Goal: Task Accomplishment & Management: Manage account settings

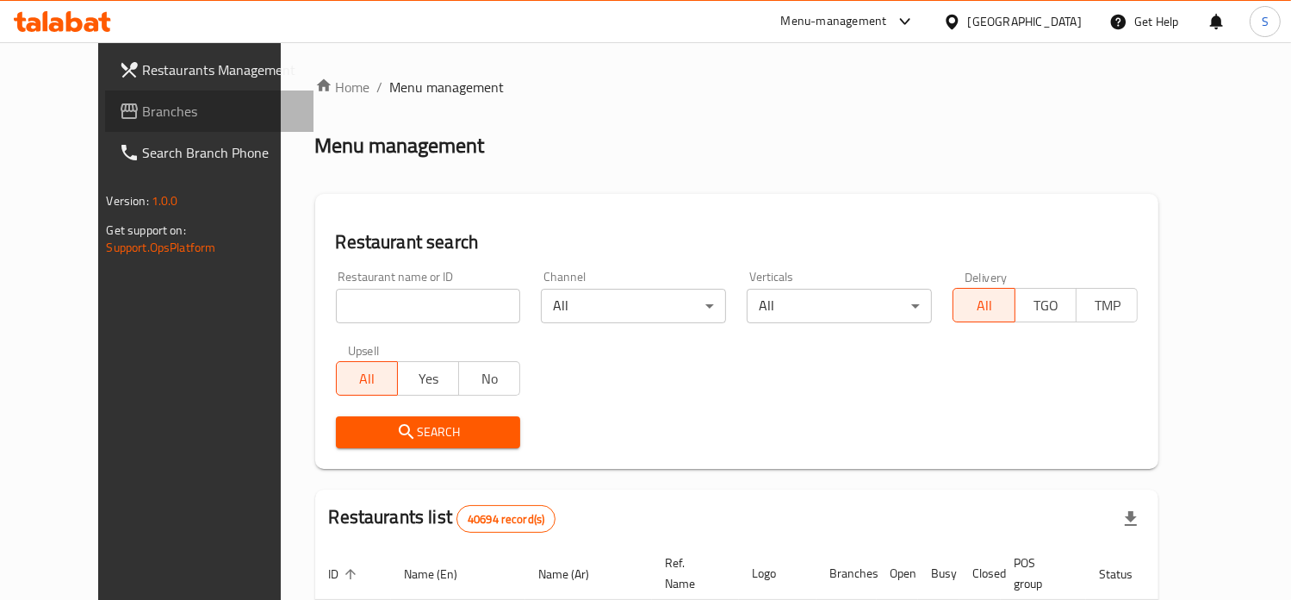
click at [143, 116] on span "Branches" at bounding box center [221, 111] width 157 height 21
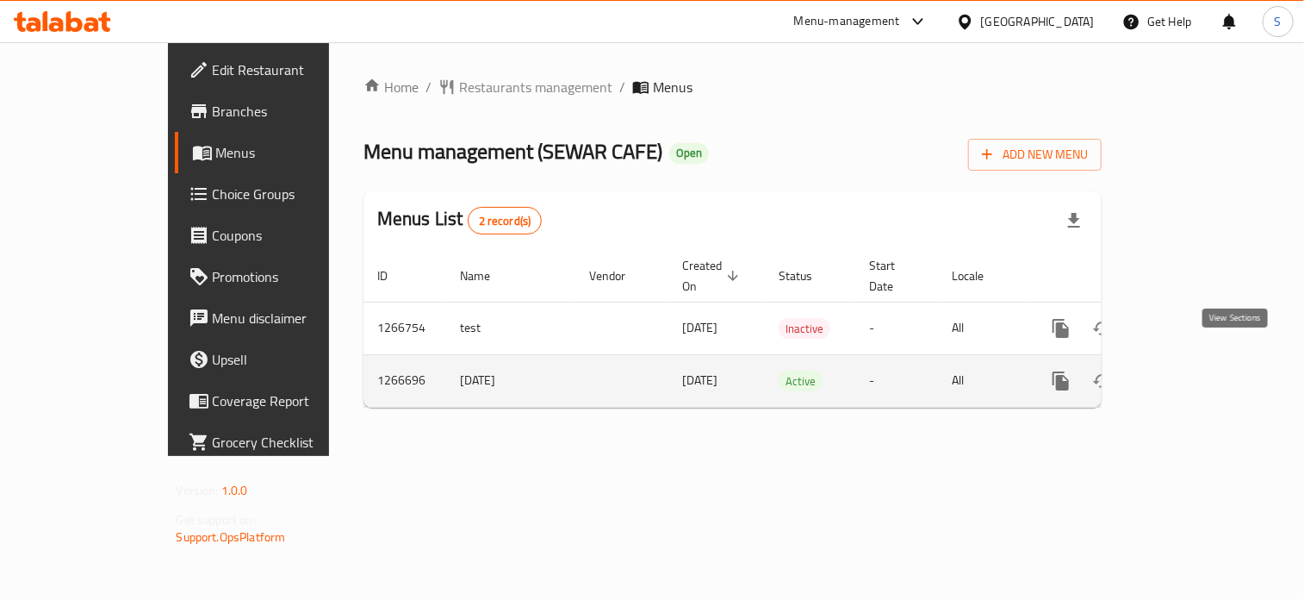
click at [1193, 373] on icon "enhanced table" at bounding box center [1186, 381] width 16 height 16
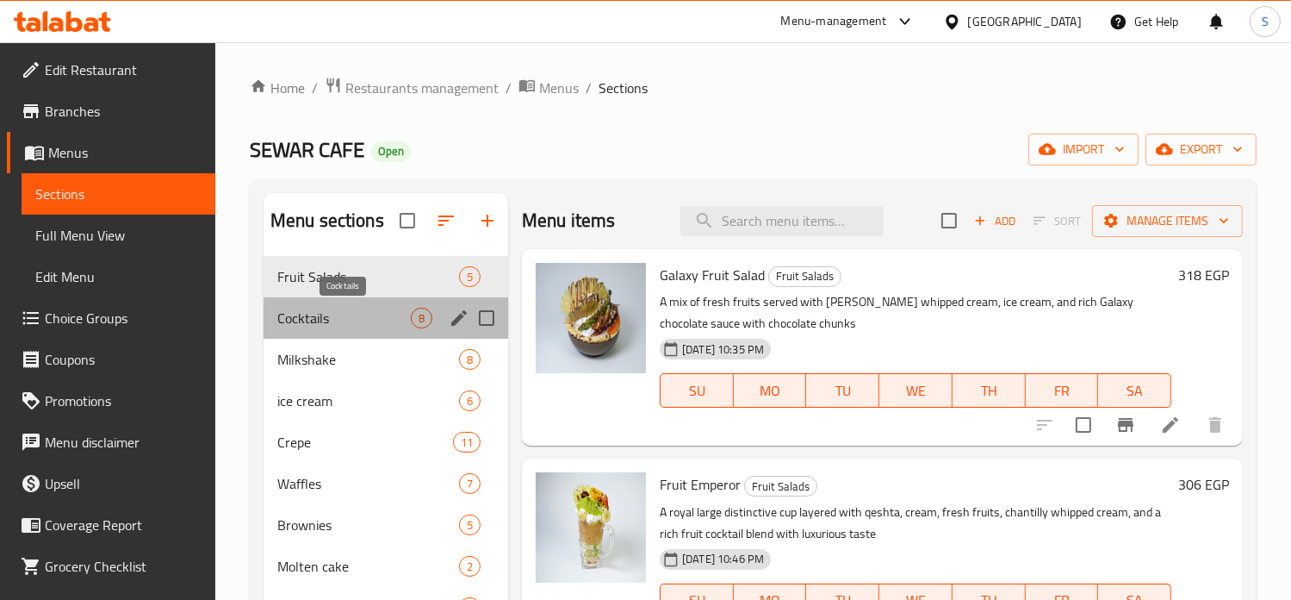
click at [373, 308] on span "Cocktails" at bounding box center [344, 318] width 134 height 21
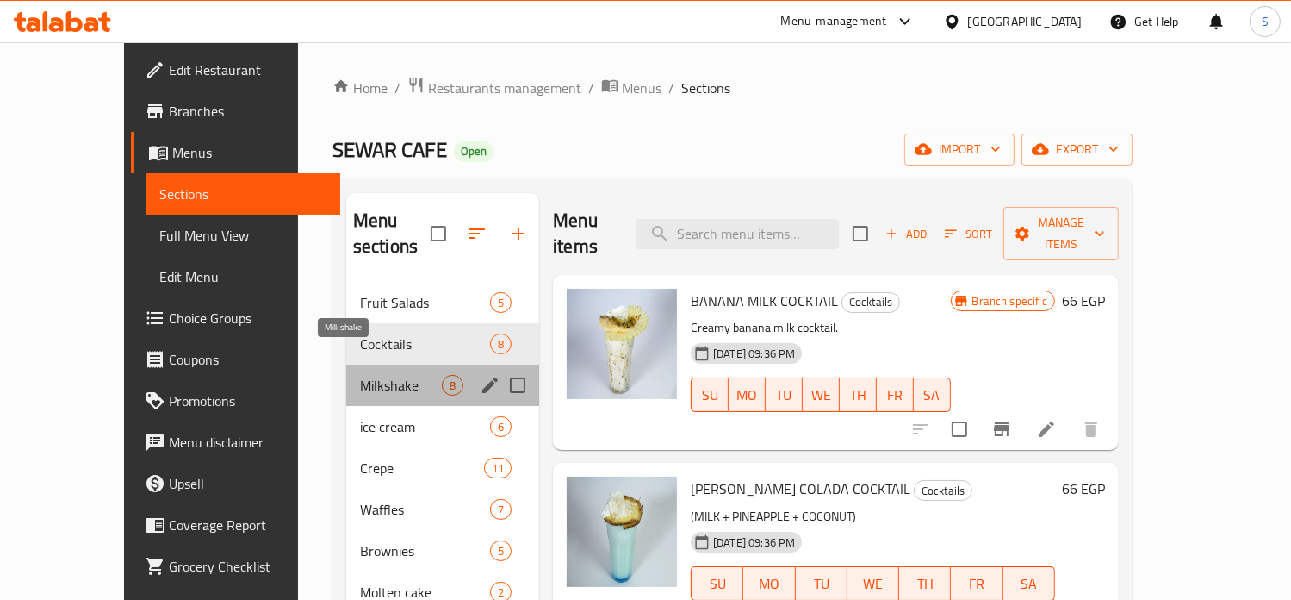
click at [360, 375] on span "Milkshake" at bounding box center [401, 385] width 82 height 21
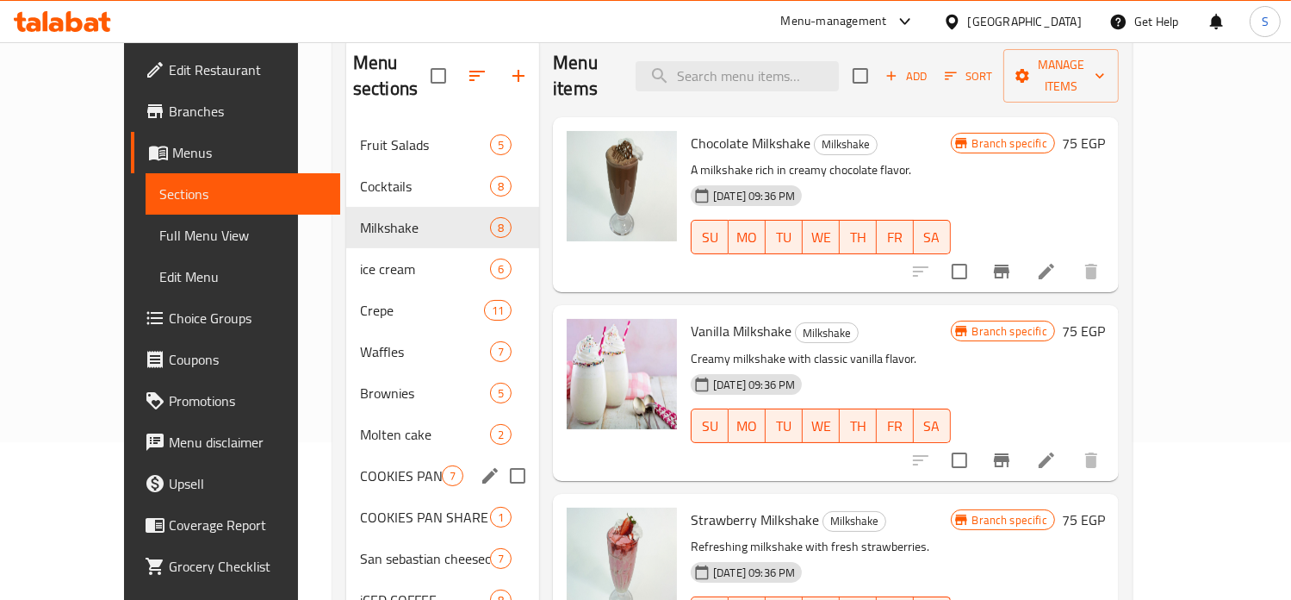
scroll to position [164, 0]
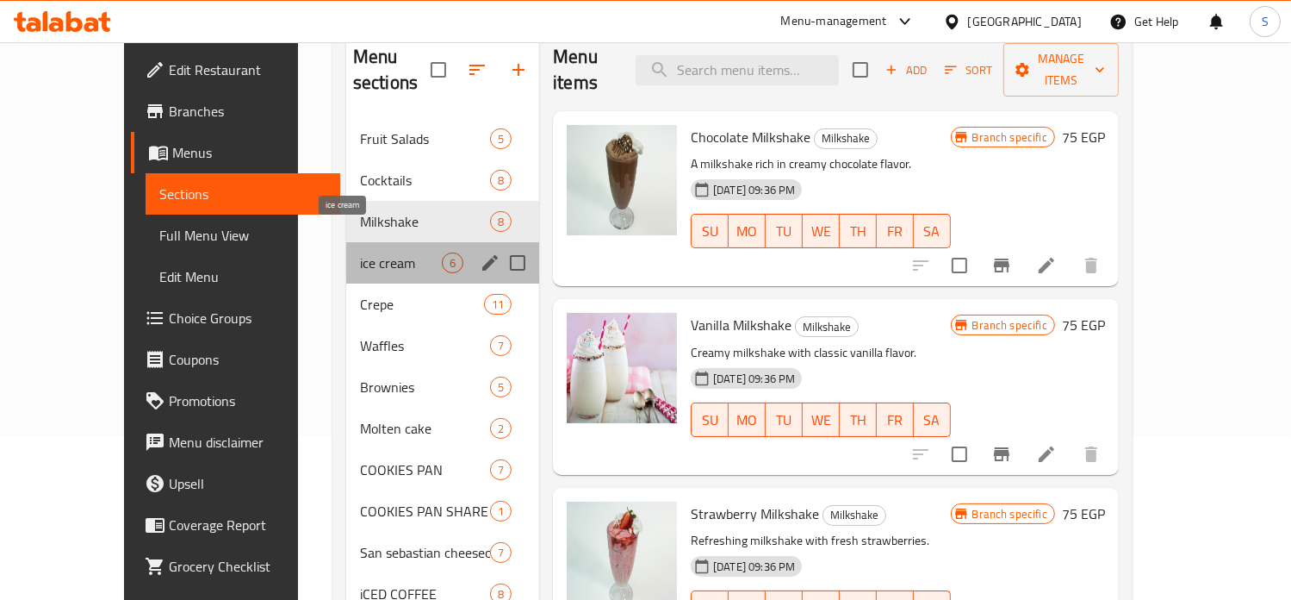
click at [360, 252] on span "ice cream" at bounding box center [401, 262] width 82 height 21
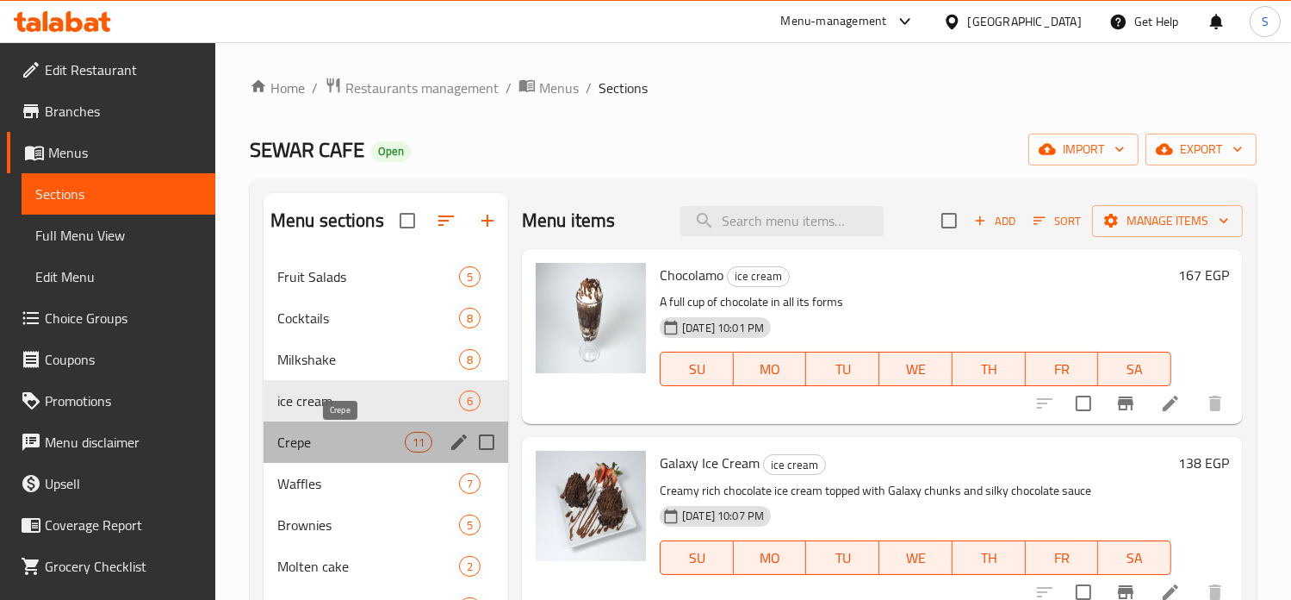
click at [393, 449] on span "Crepe" at bounding box center [340, 442] width 127 height 21
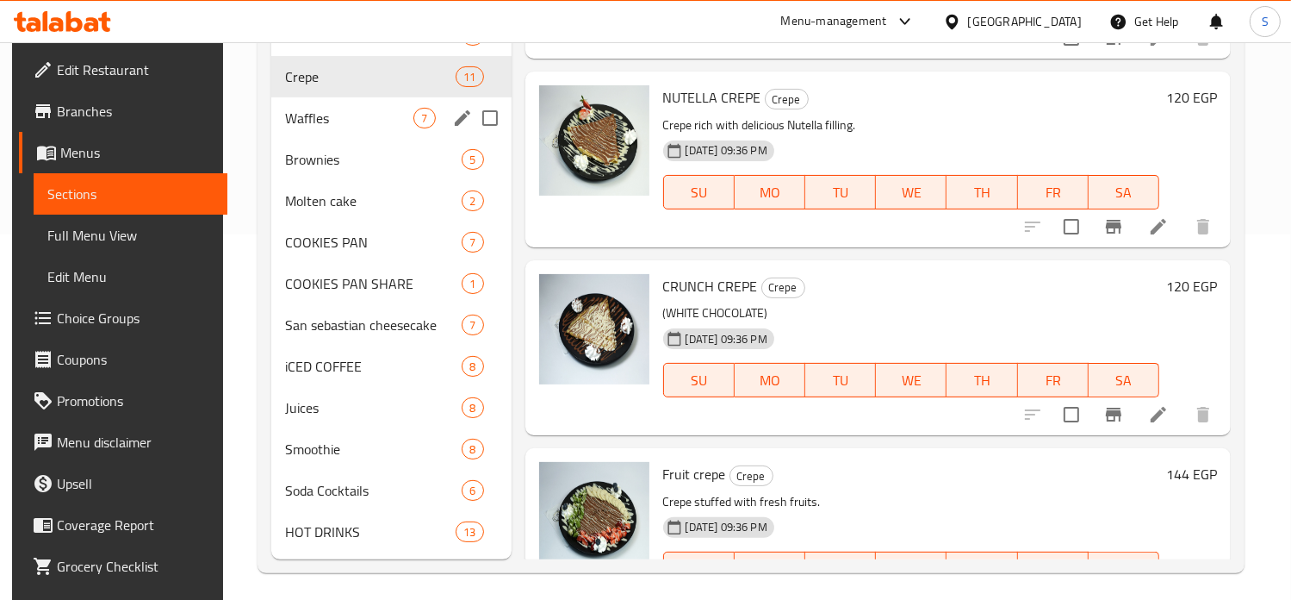
scroll to position [372, 0]
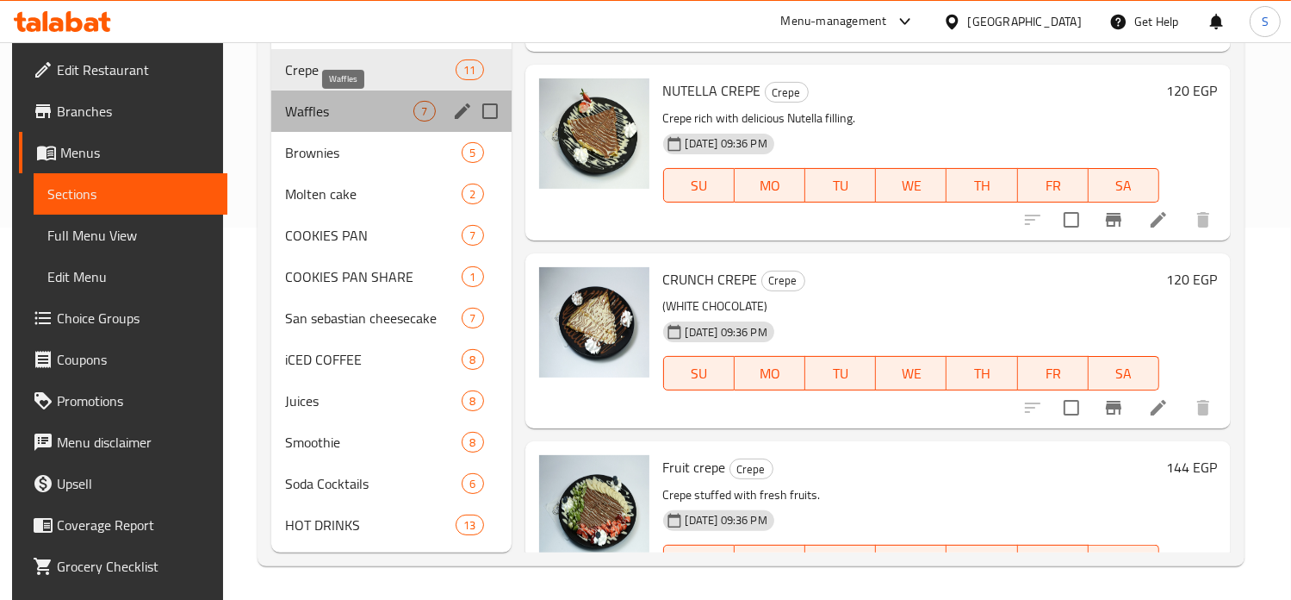
click at [336, 120] on span "Waffles" at bounding box center [349, 111] width 128 height 21
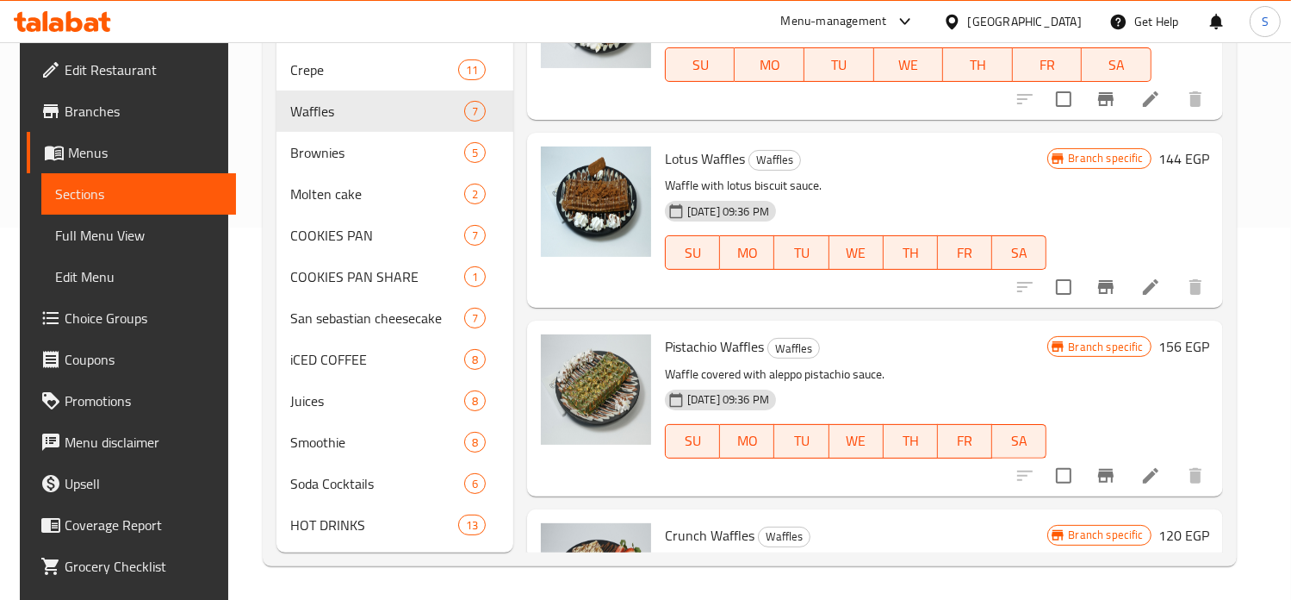
scroll to position [114, 0]
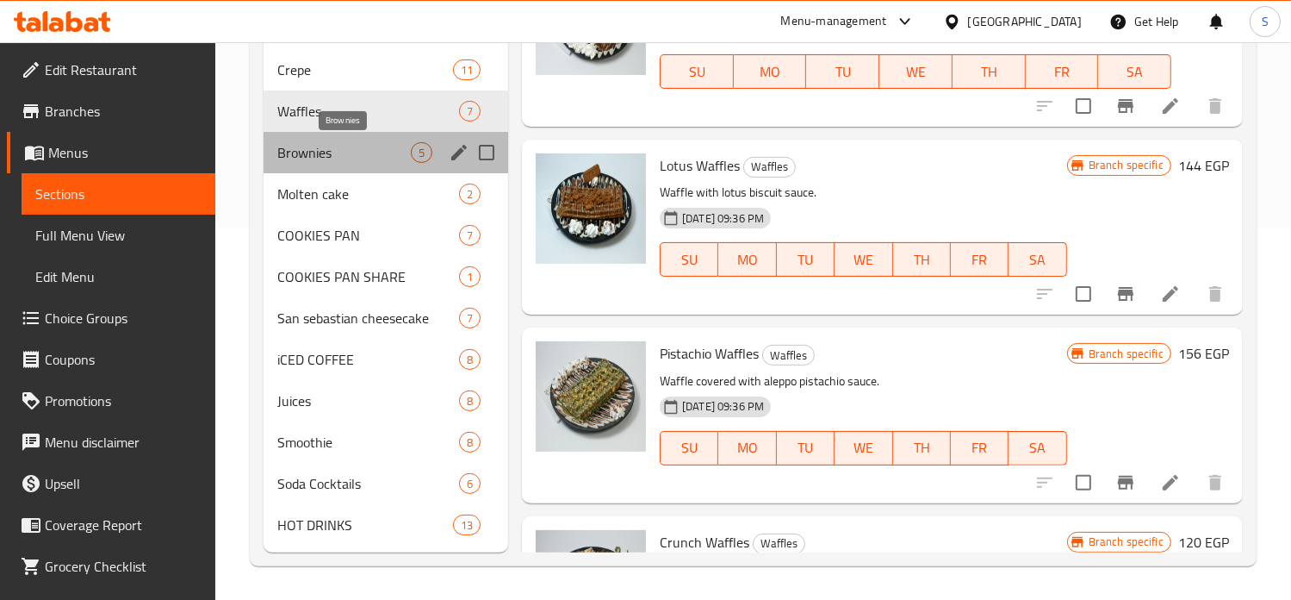
click at [326, 159] on span "Brownies" at bounding box center [344, 152] width 134 height 21
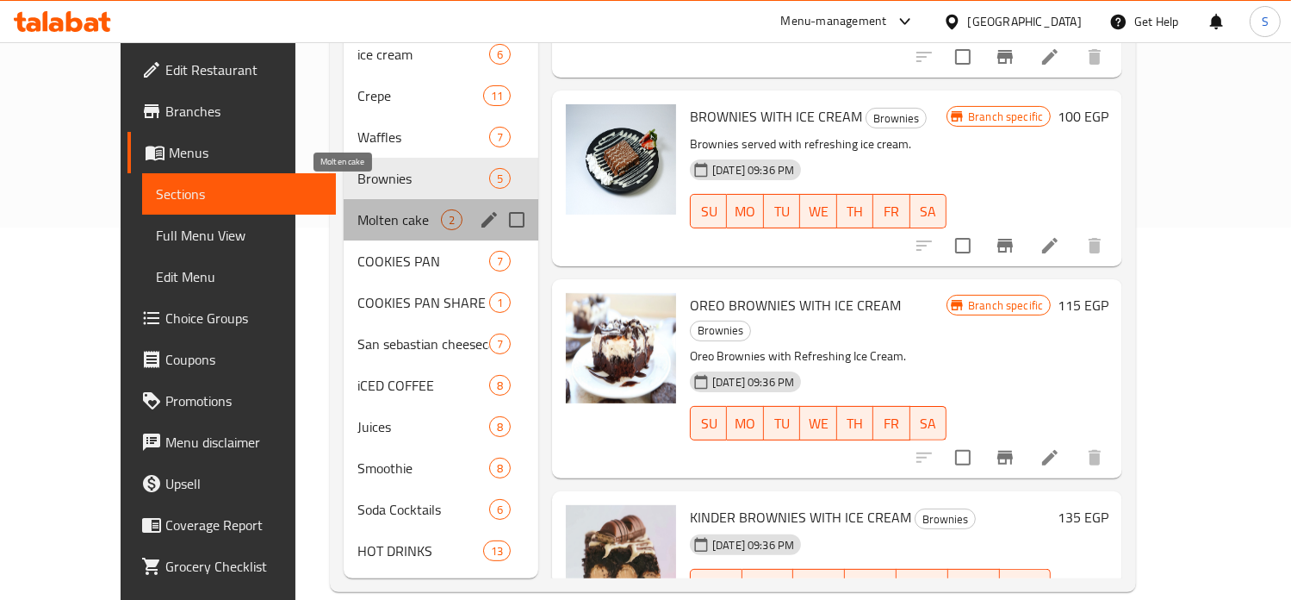
click at [357, 209] on span "Molten cake" at bounding box center [399, 219] width 84 height 21
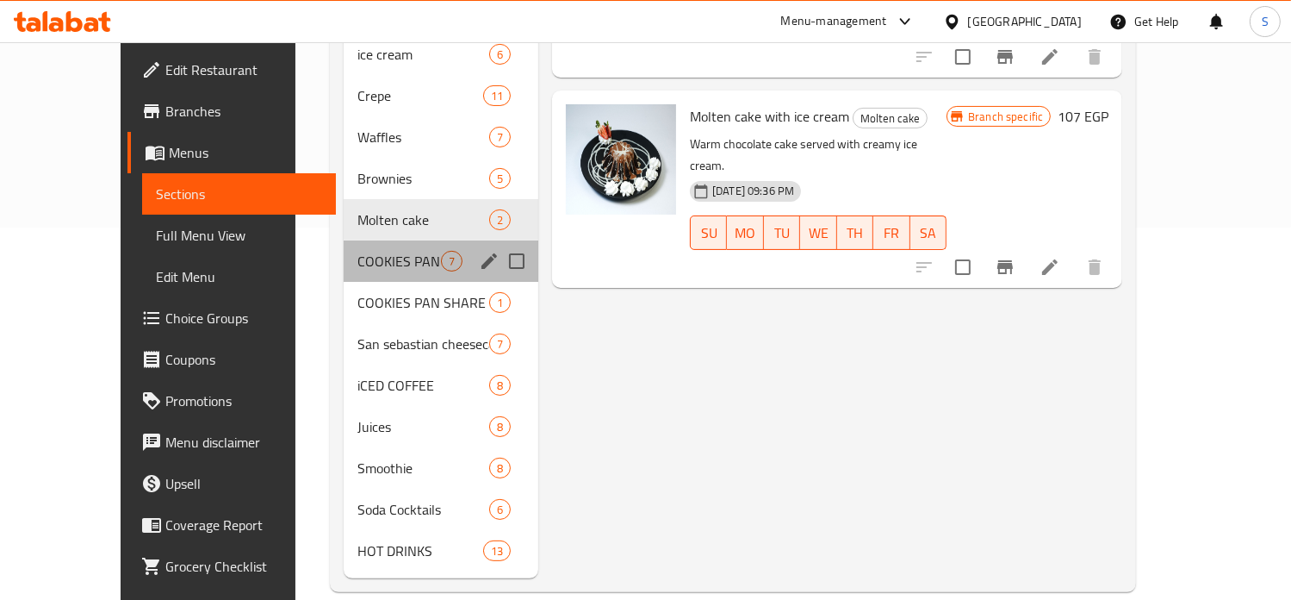
click at [350, 240] on div "COOKIES PAN 7" at bounding box center [441, 260] width 195 height 41
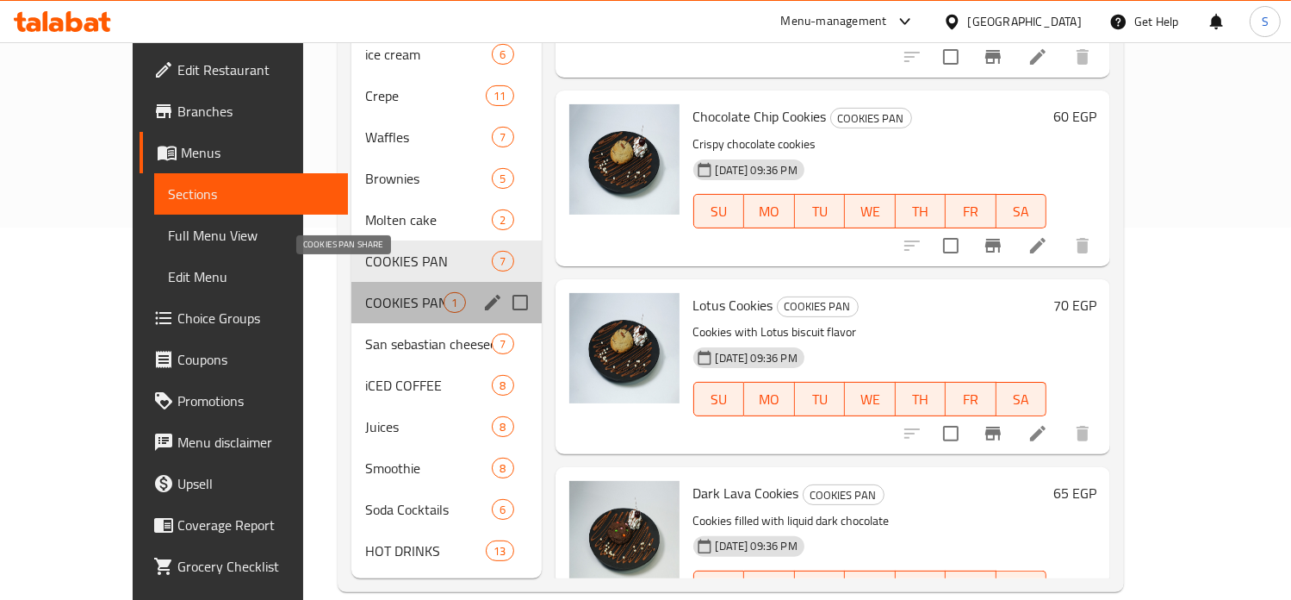
click at [365, 292] on span "COOKIES PAN SHARE" at bounding box center [404, 302] width 78 height 21
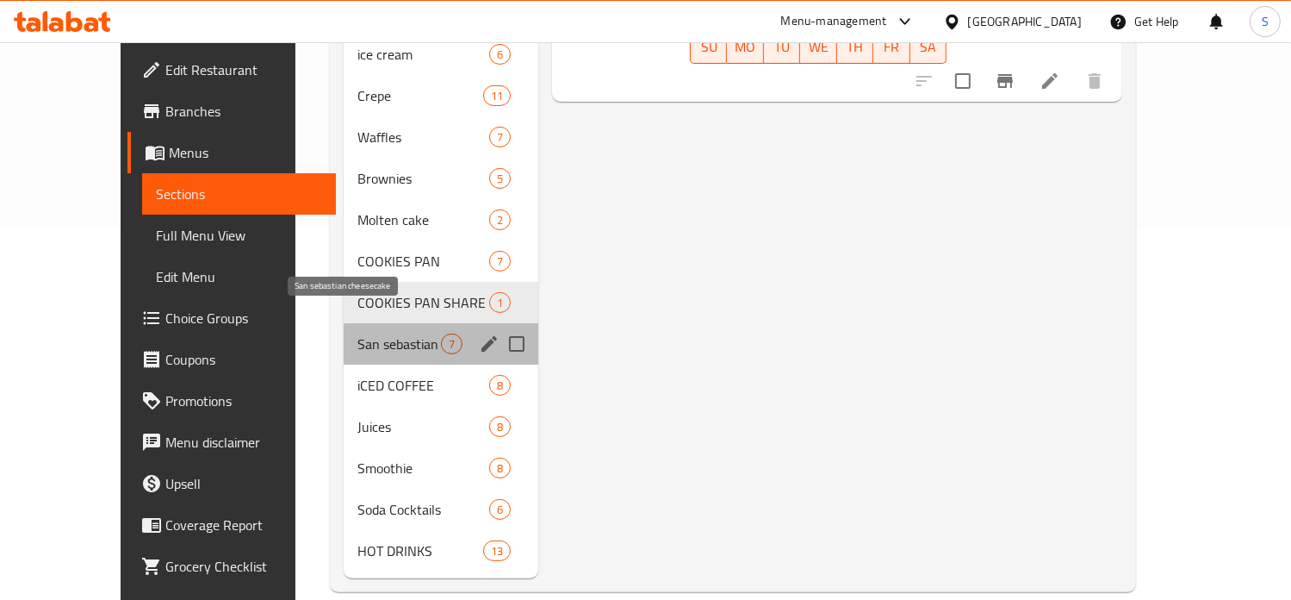
click at [357, 333] on span "San sebastian cheesecake" at bounding box center [399, 343] width 84 height 21
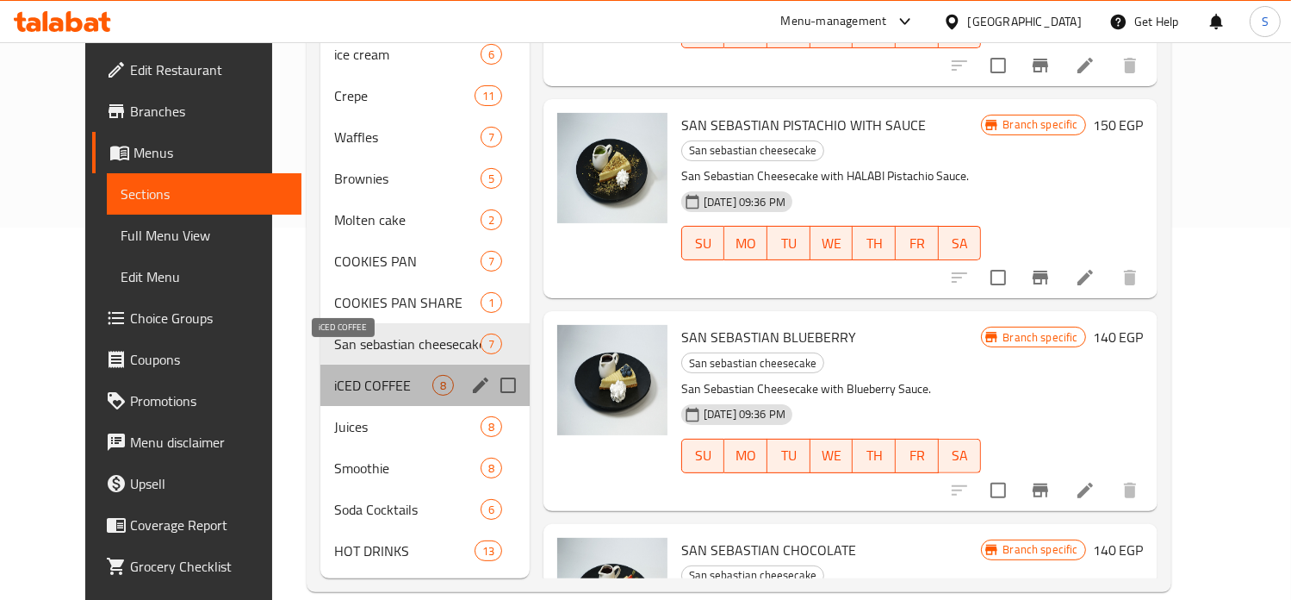
click at [334, 375] on span "iCED COFFEE" at bounding box center [383, 385] width 98 height 21
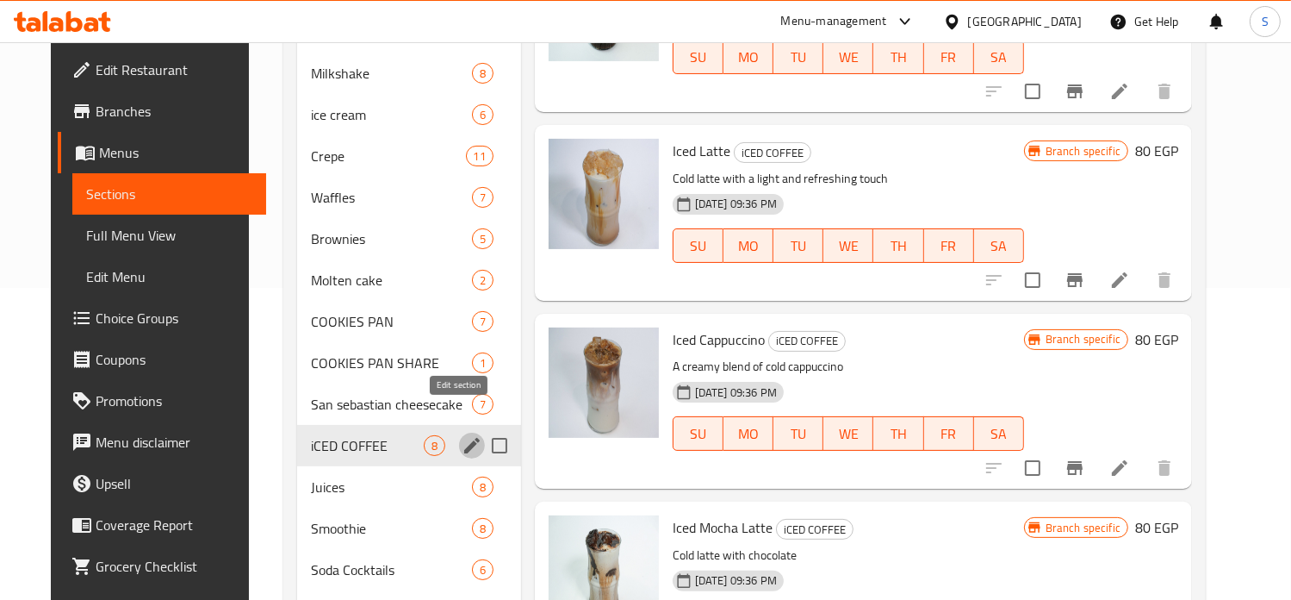
click at [464, 438] on icon "edit" at bounding box center [472, 446] width 16 height 16
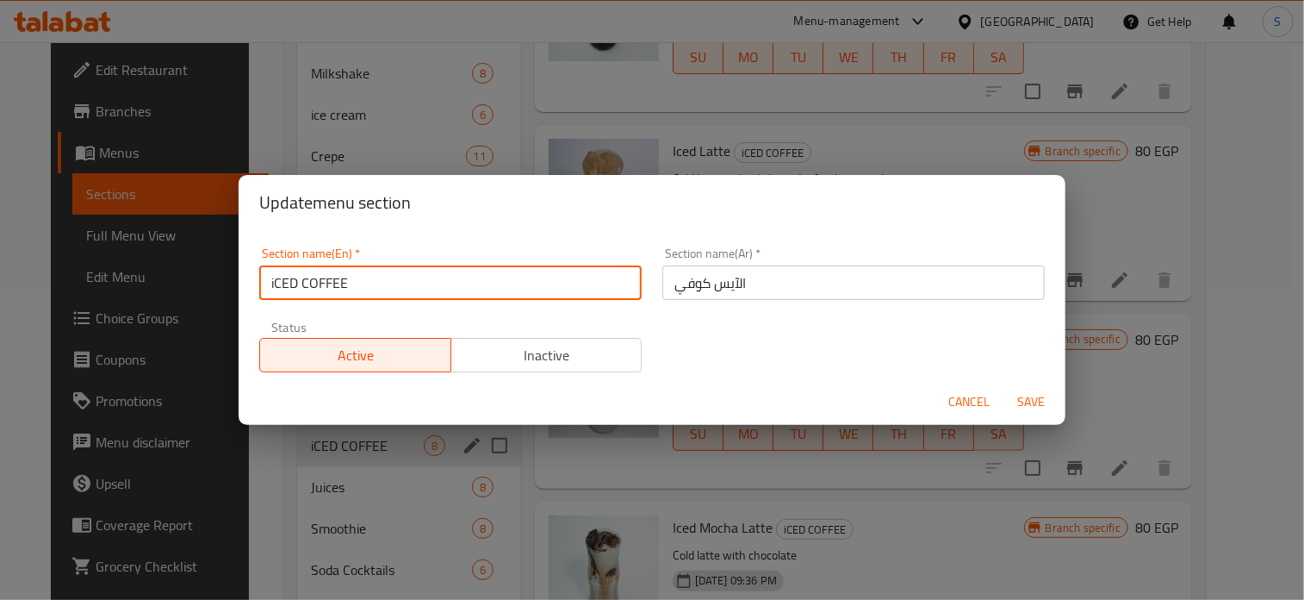
click at [322, 283] on input "iCED COFFEE" at bounding box center [450, 282] width 382 height 34
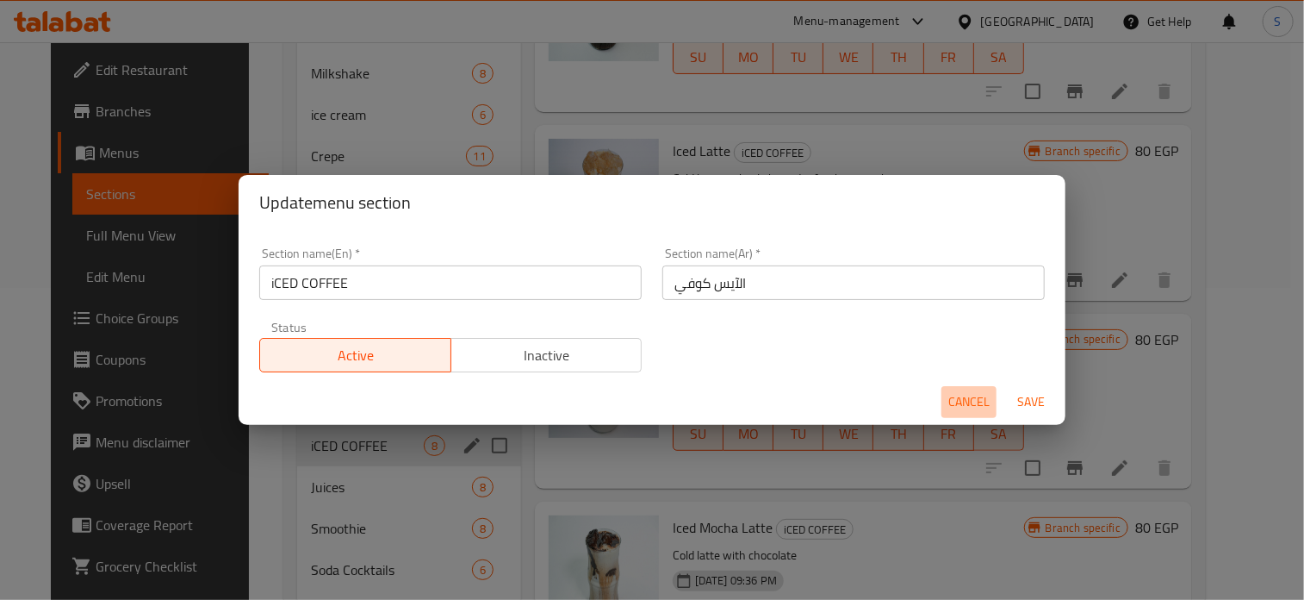
click at [979, 401] on span "Cancel" at bounding box center [968, 402] width 41 height 22
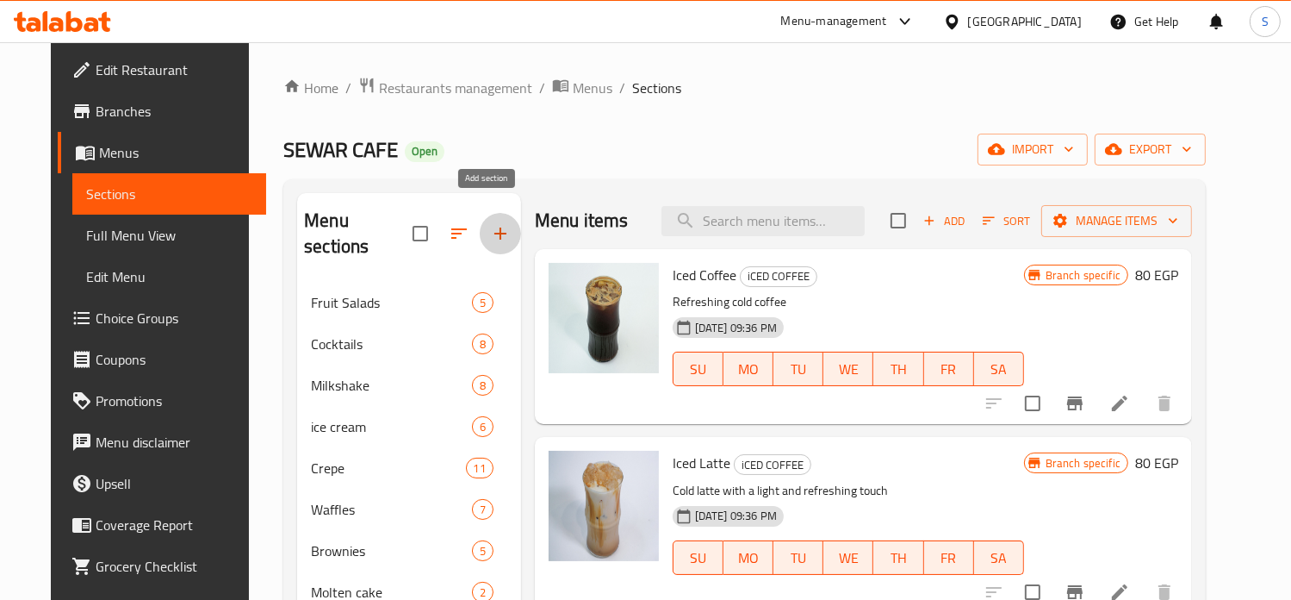
click at [490, 229] on icon "button" at bounding box center [500, 233] width 21 height 21
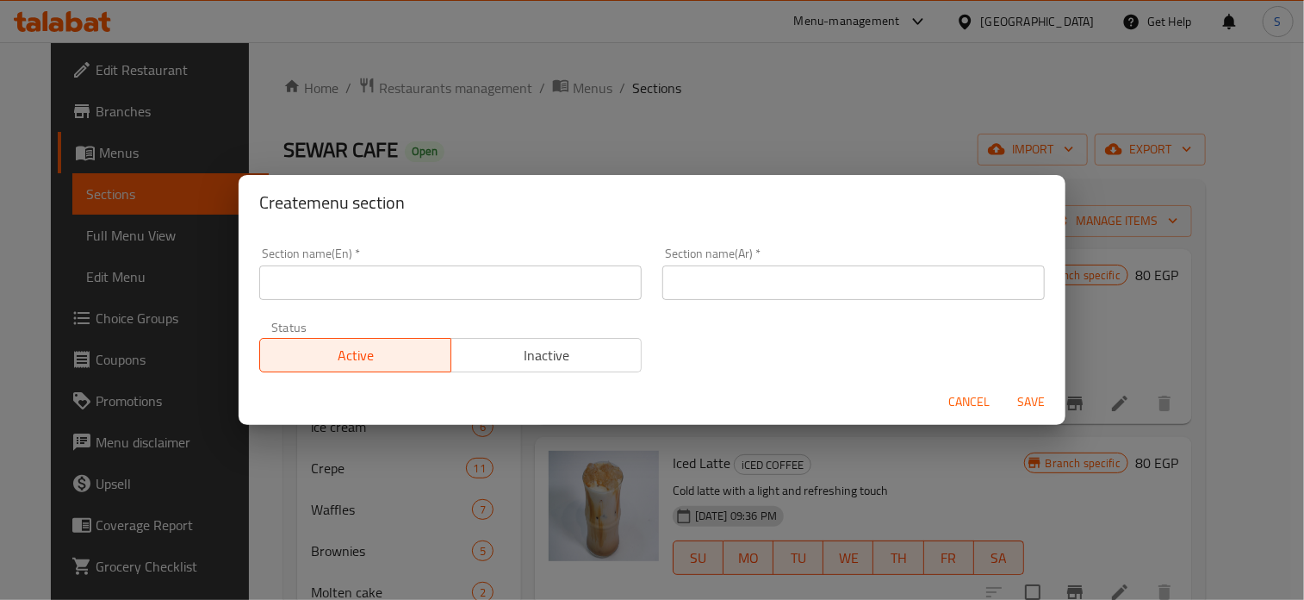
click at [416, 287] on input "text" at bounding box center [450, 282] width 382 height 34
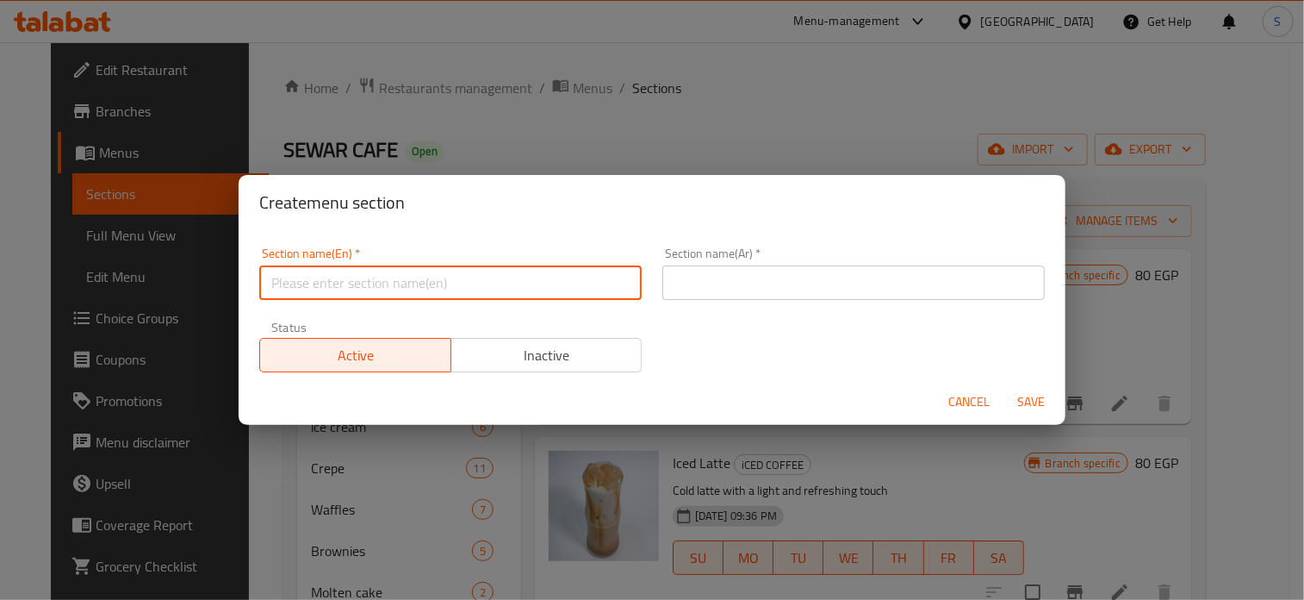
paste input "iCED COFFEE"
type input "iCED COFFEE"
click at [826, 287] on input "text" at bounding box center [853, 282] width 382 height 34
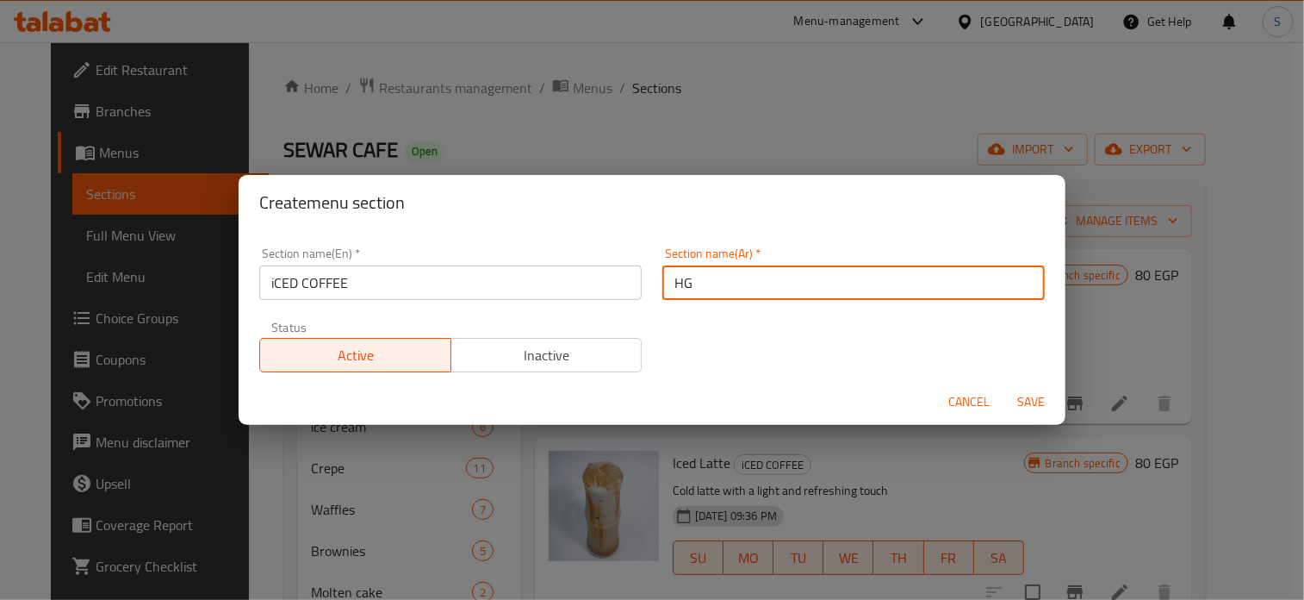
type input "H"
type input "الايس كوفي"
click at [1004, 386] on button "Save" at bounding box center [1031, 402] width 55 height 32
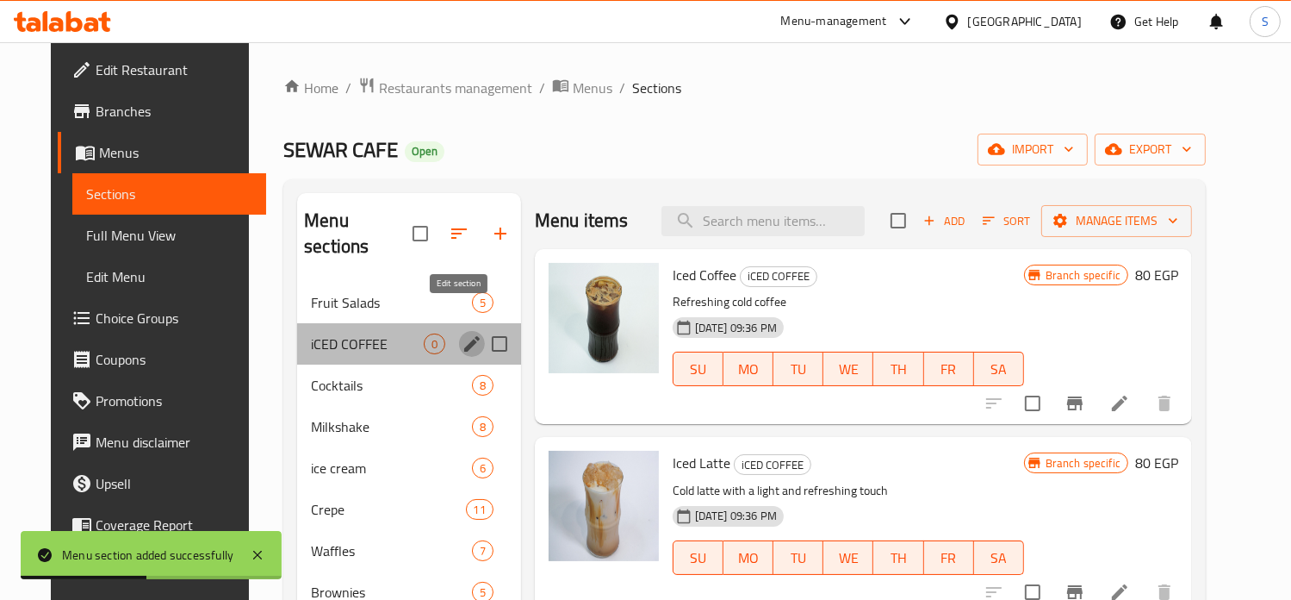
click at [464, 336] on icon "edit" at bounding box center [472, 344] width 16 height 16
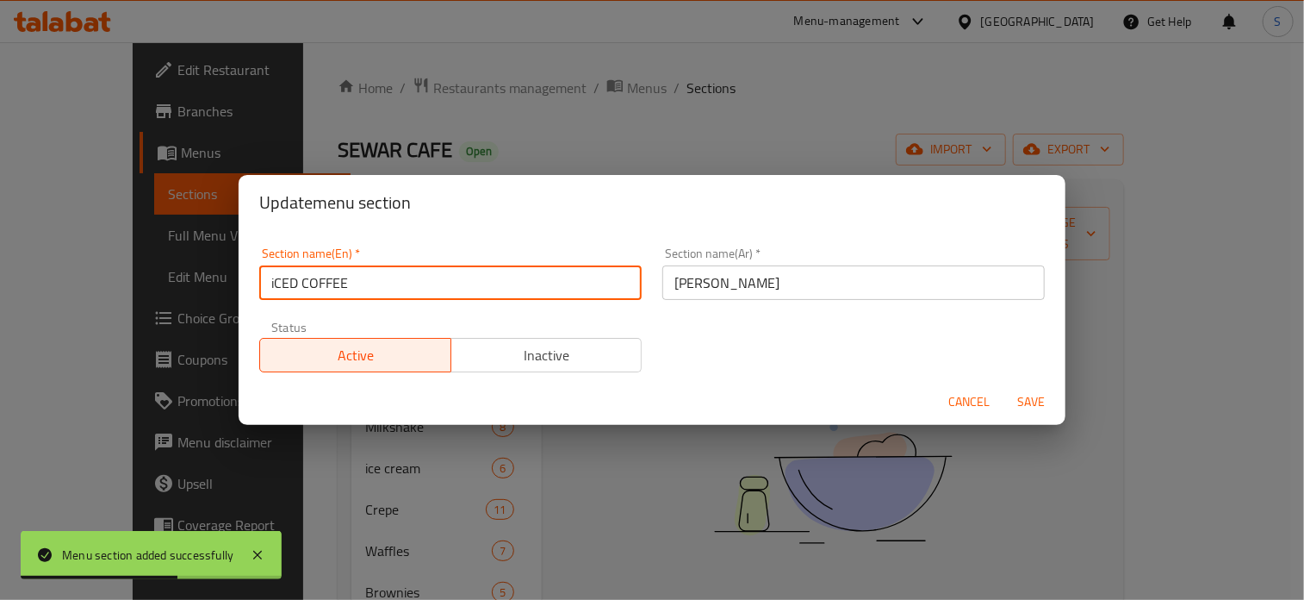
click at [382, 289] on input "iCED COFFEE" at bounding box center [450, 282] width 382 height 34
type input "iCED COFFEE 1"
click at [1004, 386] on button "Save" at bounding box center [1031, 402] width 55 height 32
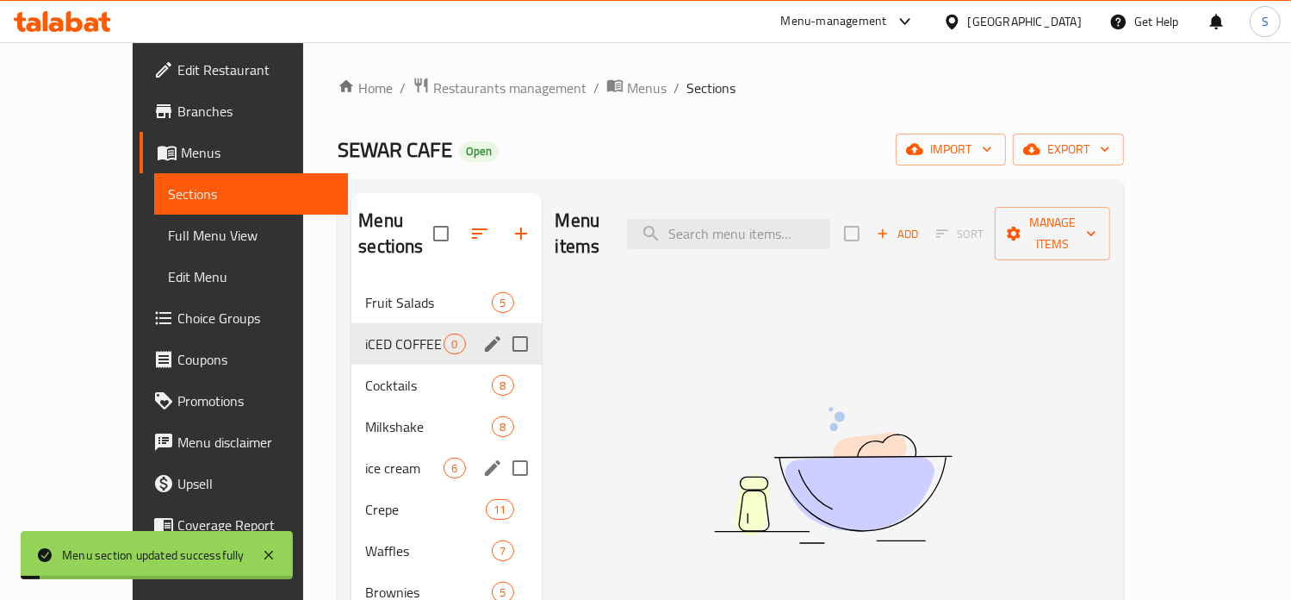
scroll to position [413, 0]
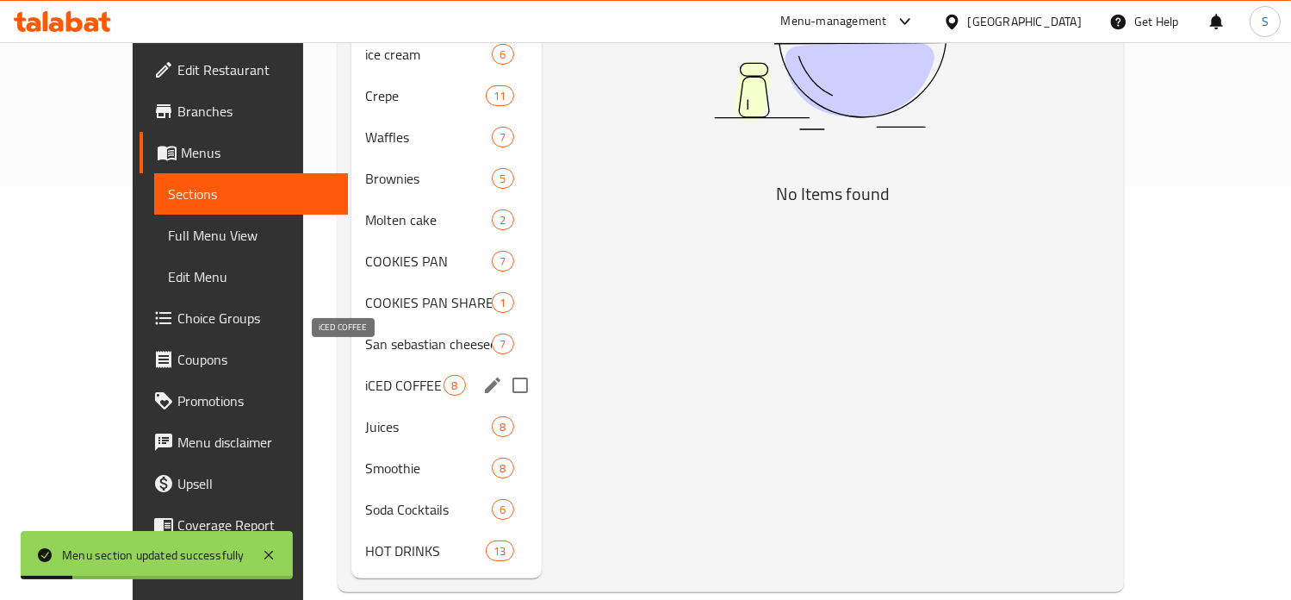
click at [365, 375] on span "iCED COFFEE" at bounding box center [404, 385] width 78 height 21
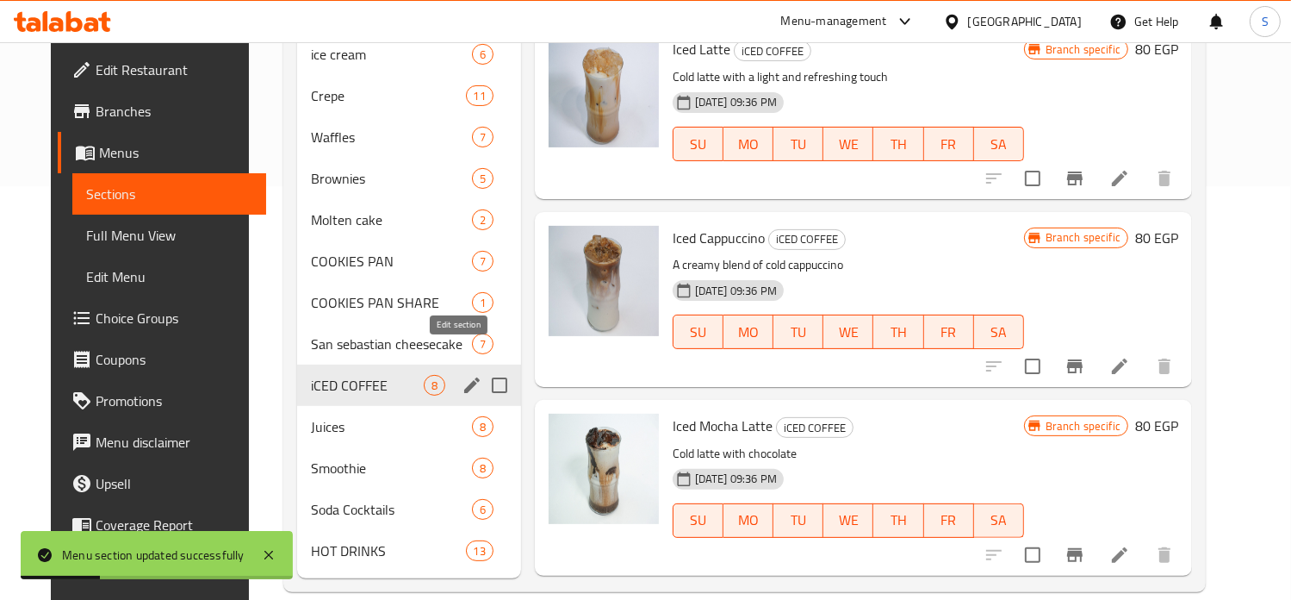
click at [462, 375] on icon "edit" at bounding box center [472, 385] width 21 height 21
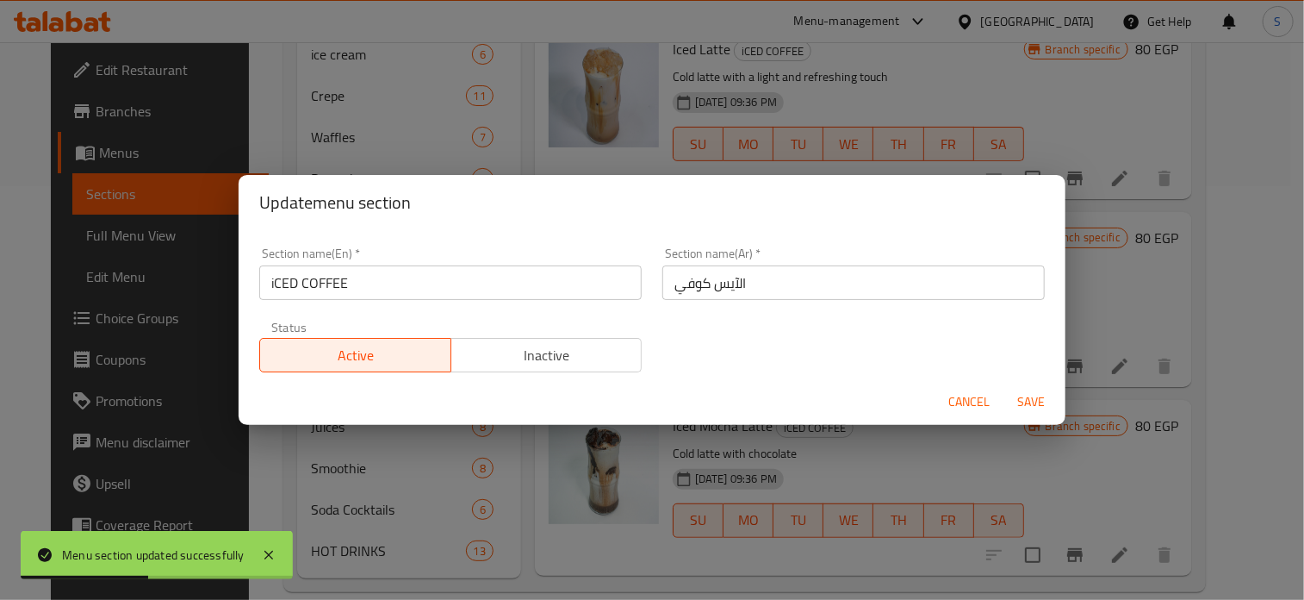
click at [827, 451] on div "Update menu section Section name(En)   * iCED COFFEE Section name(En) * Section…" at bounding box center [652, 300] width 1304 height 600
click at [960, 407] on span "Cancel" at bounding box center [968, 402] width 41 height 22
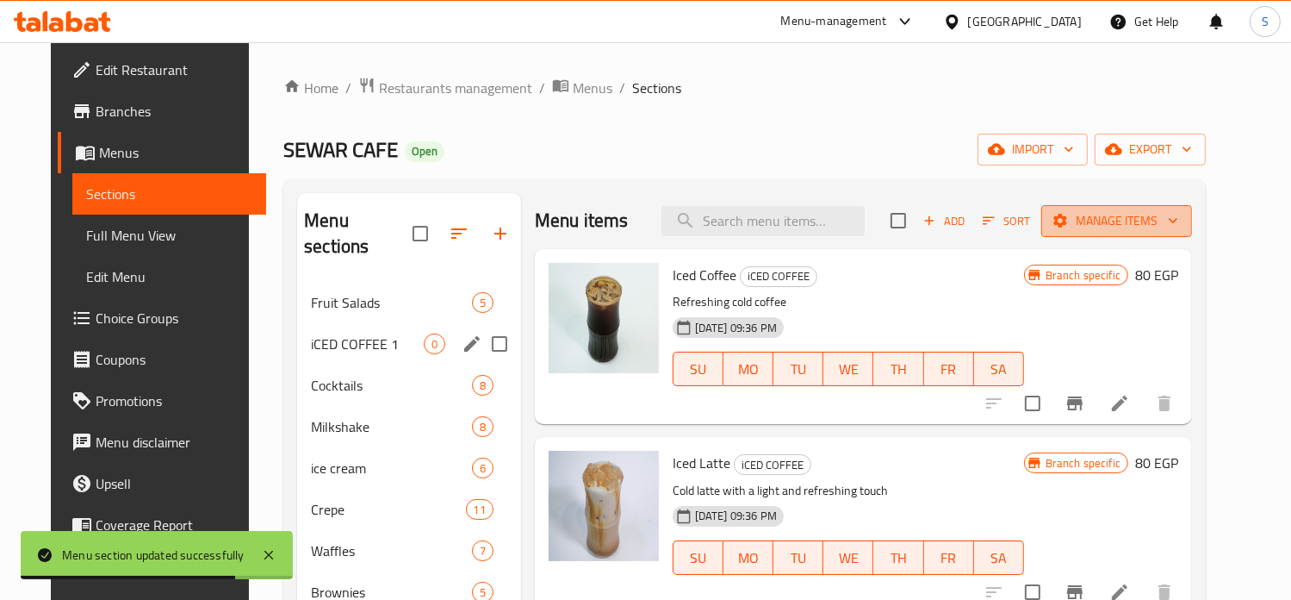
click at [1175, 212] on span "Manage items" at bounding box center [1116, 221] width 123 height 22
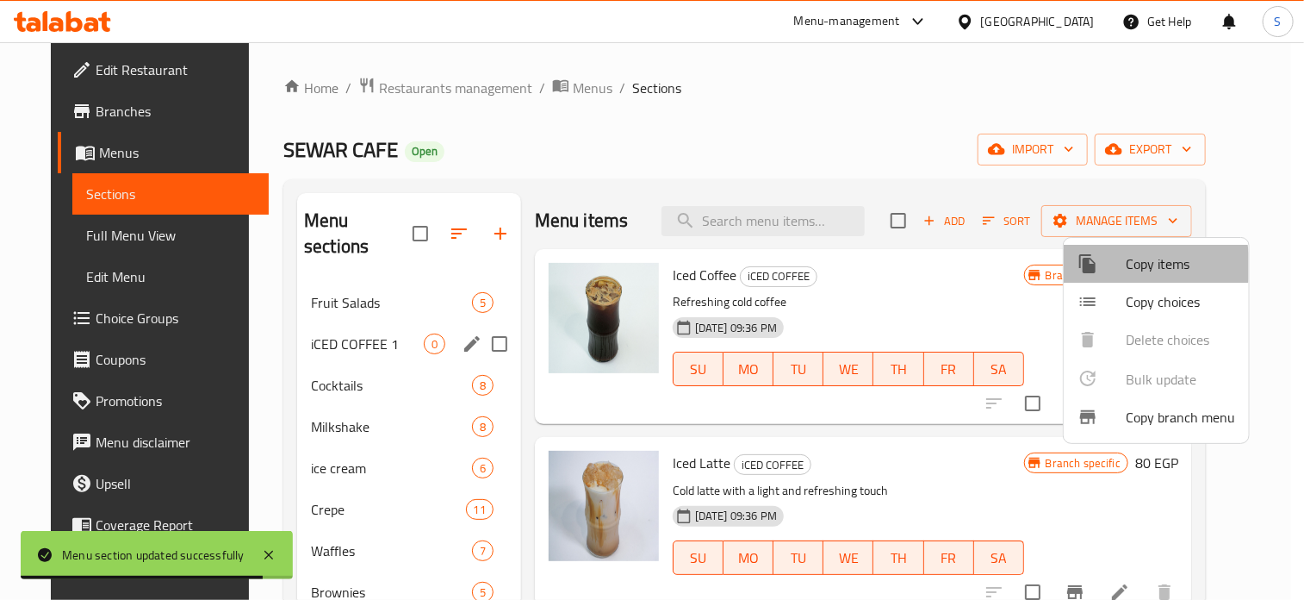
click at [1116, 266] on div at bounding box center [1102, 263] width 48 height 21
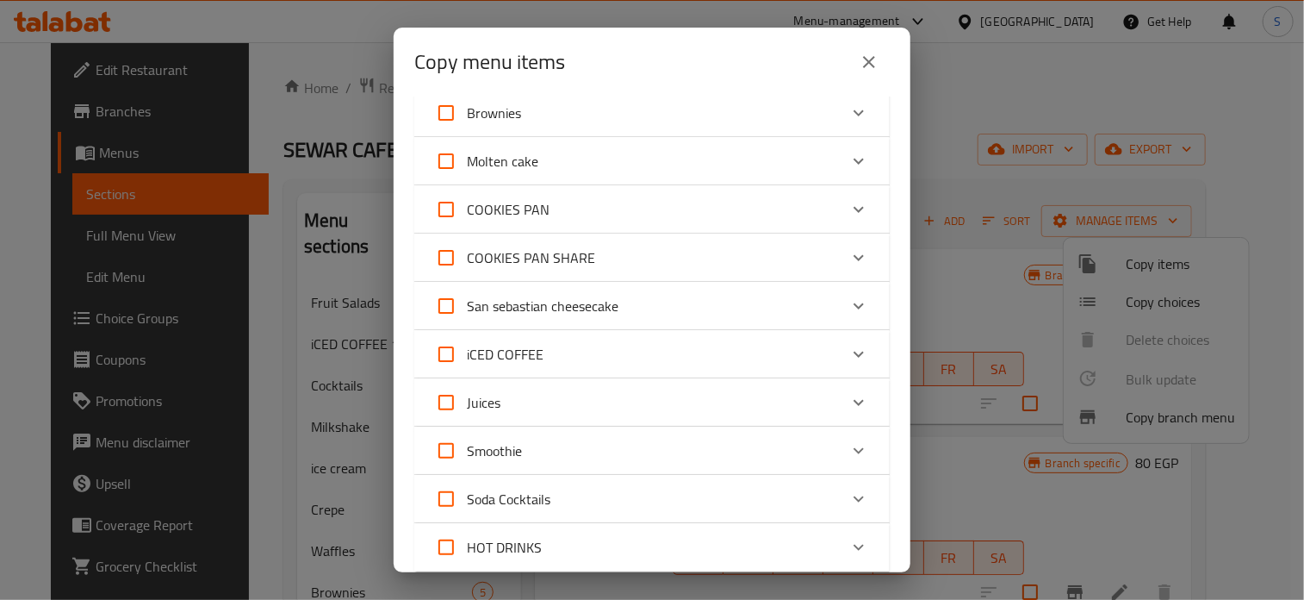
scroll to position [353, 0]
click at [444, 351] on input "iCED COFFEE" at bounding box center [446, 352] width 41 height 41
checkbox input "true"
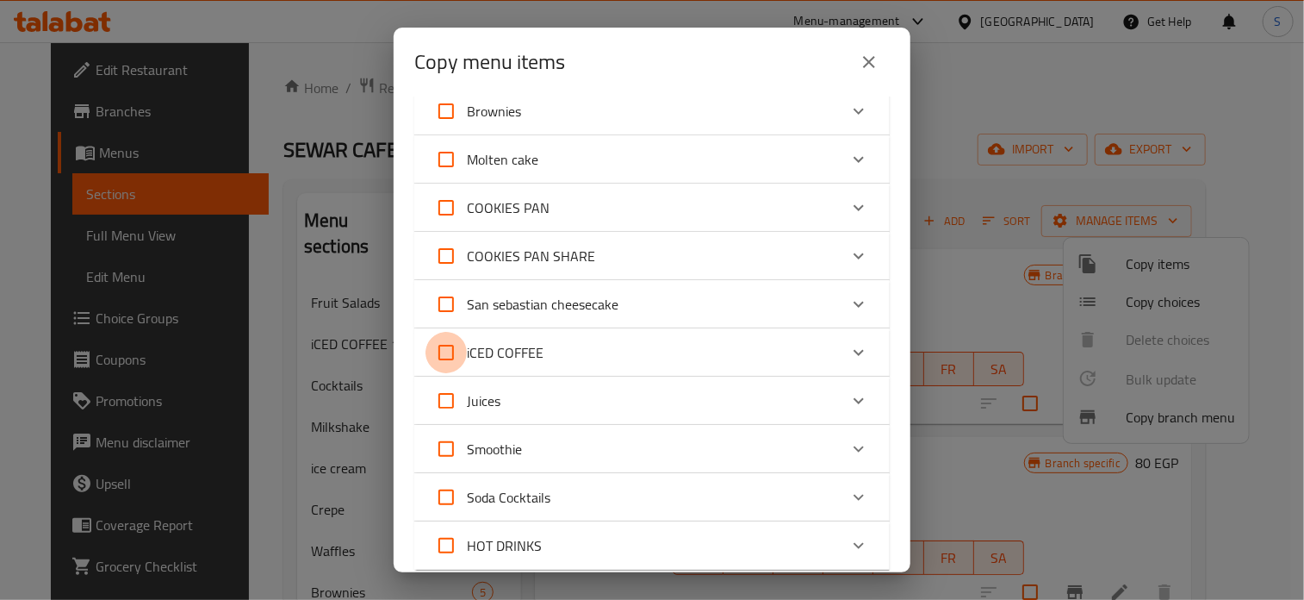
checkbox input "true"
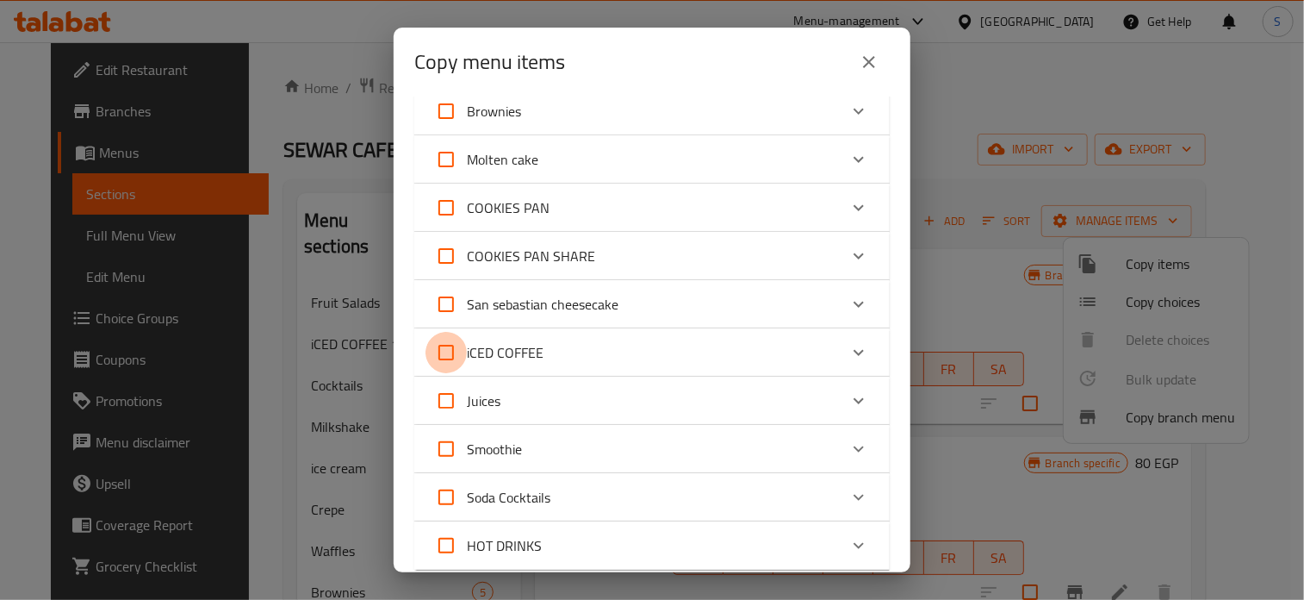
checkbox input "true"
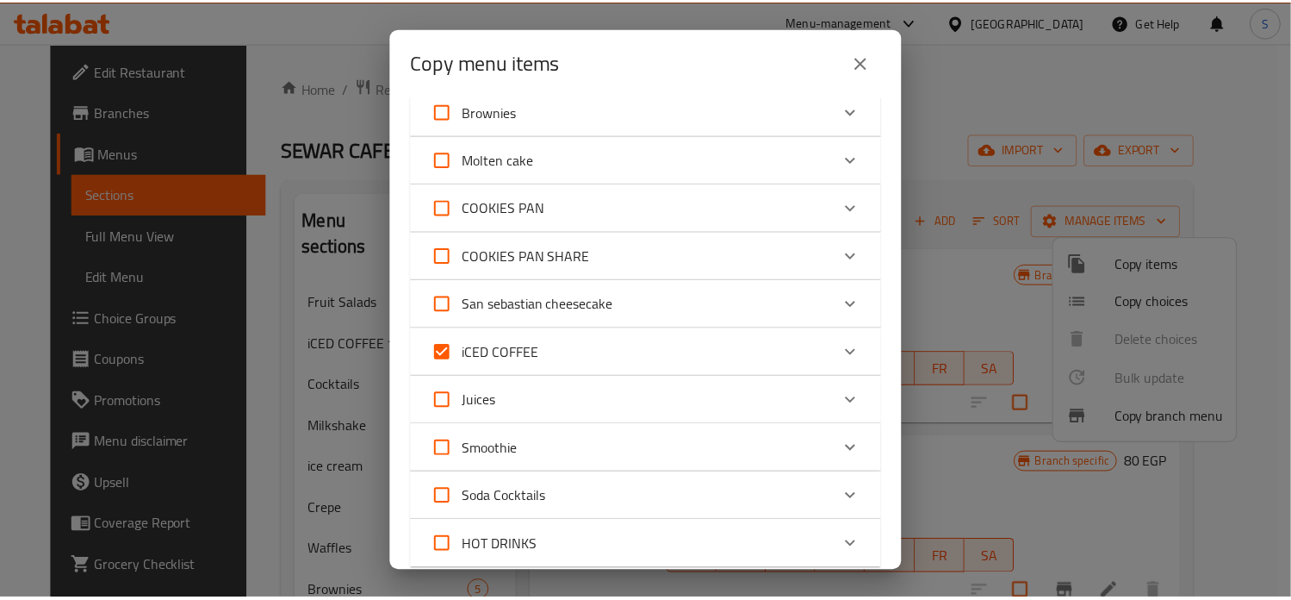
scroll to position [599, 0]
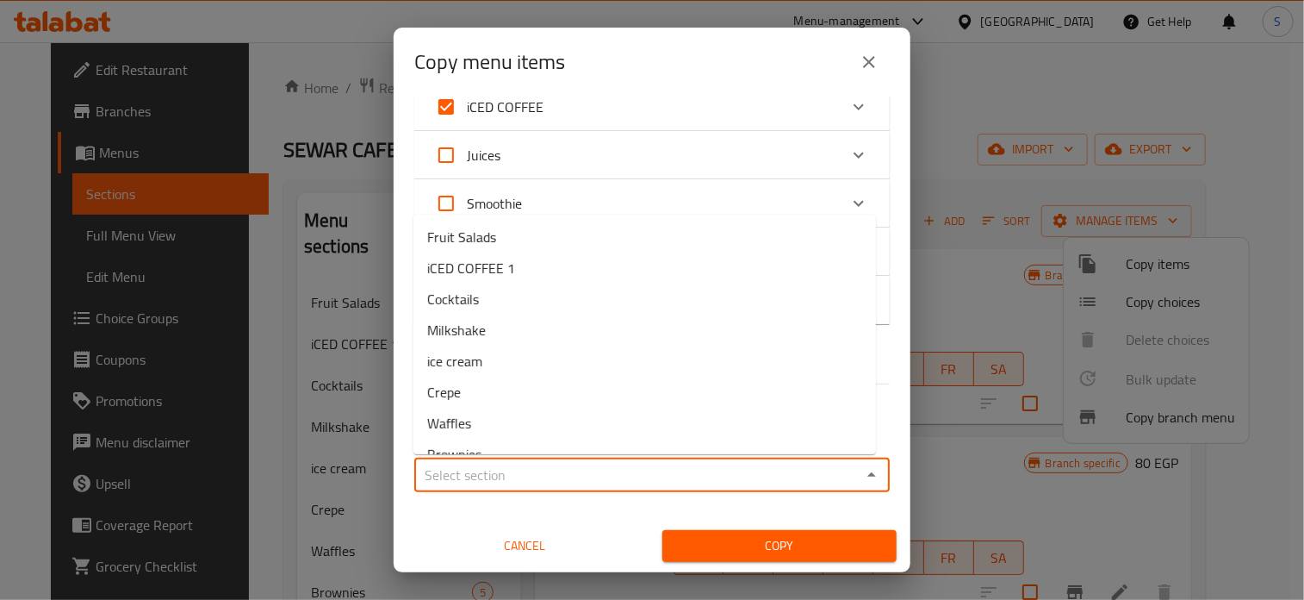
click at [511, 482] on input "Sections   *" at bounding box center [638, 475] width 437 height 24
click at [479, 270] on span "iCED COFFEE 1" at bounding box center [471, 268] width 88 height 21
type input "iCED COFFEE 1"
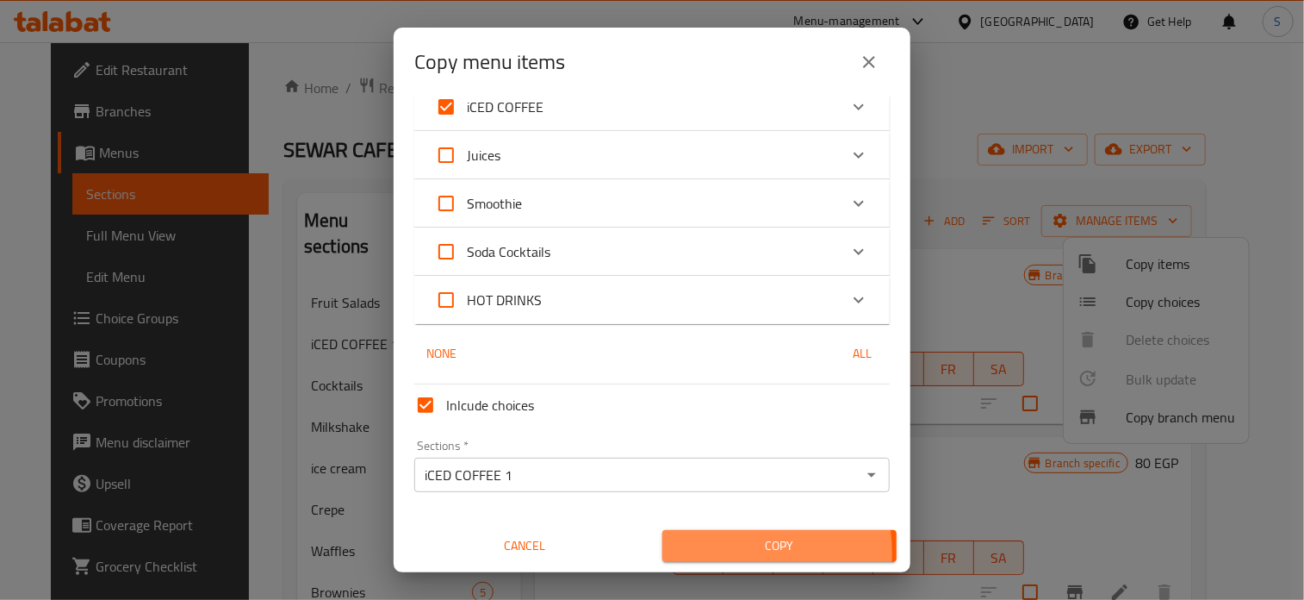
click at [718, 553] on span "Copy" at bounding box center [779, 546] width 207 height 22
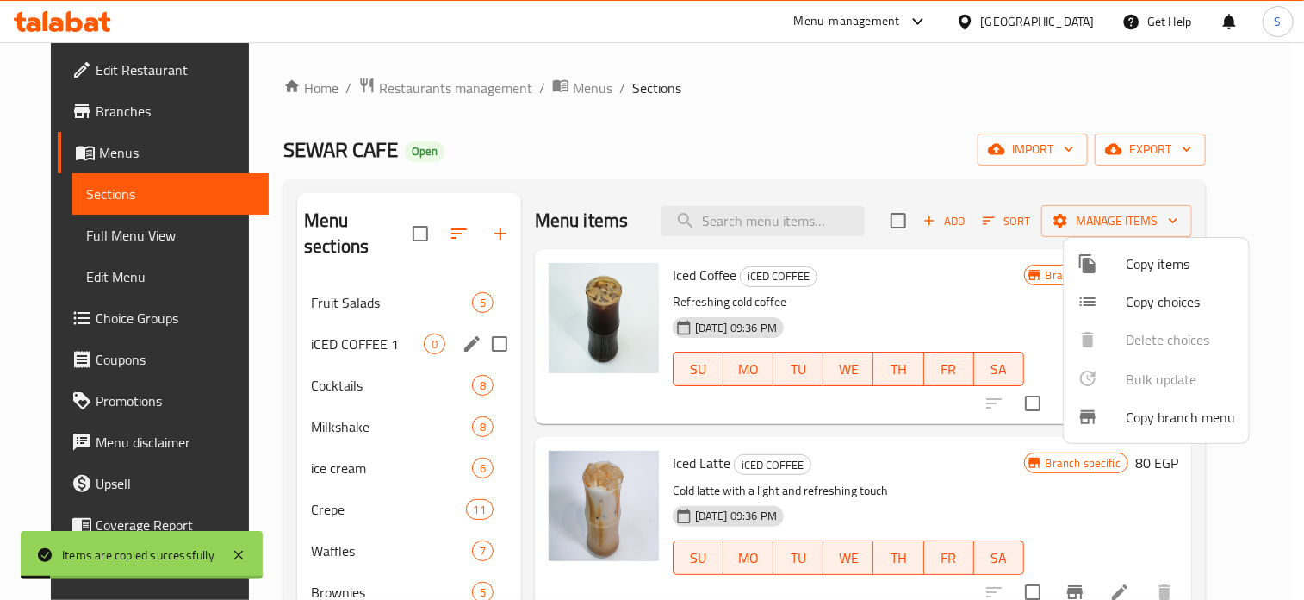
click at [872, 299] on div at bounding box center [652, 300] width 1304 height 600
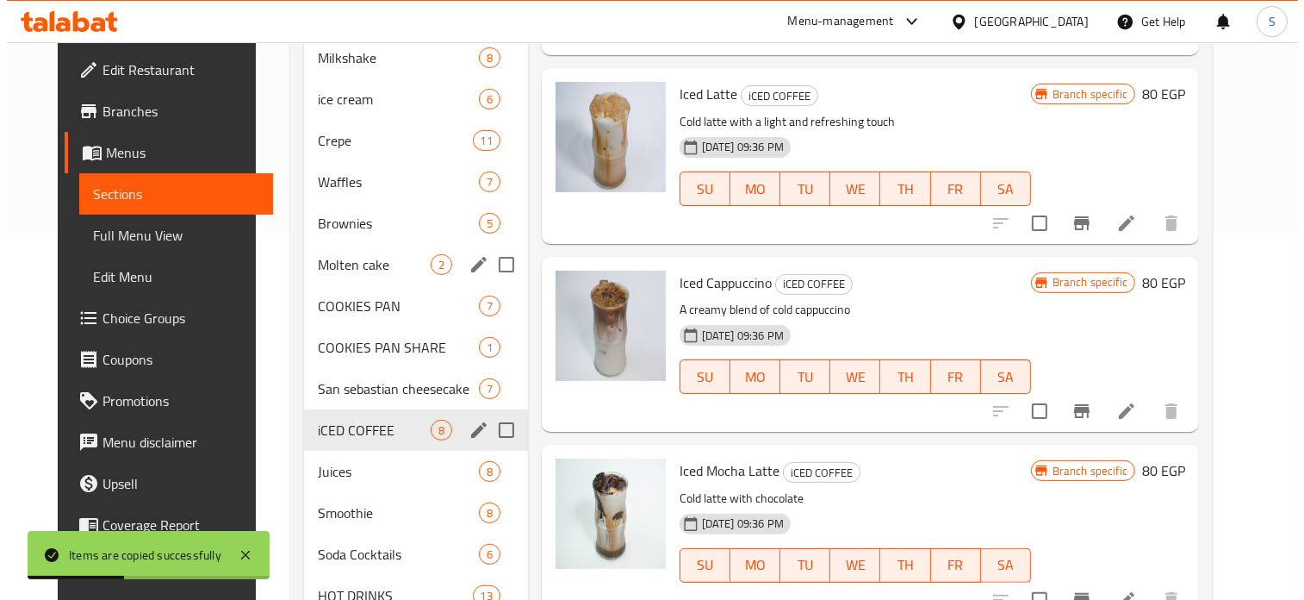
scroll to position [0, 0]
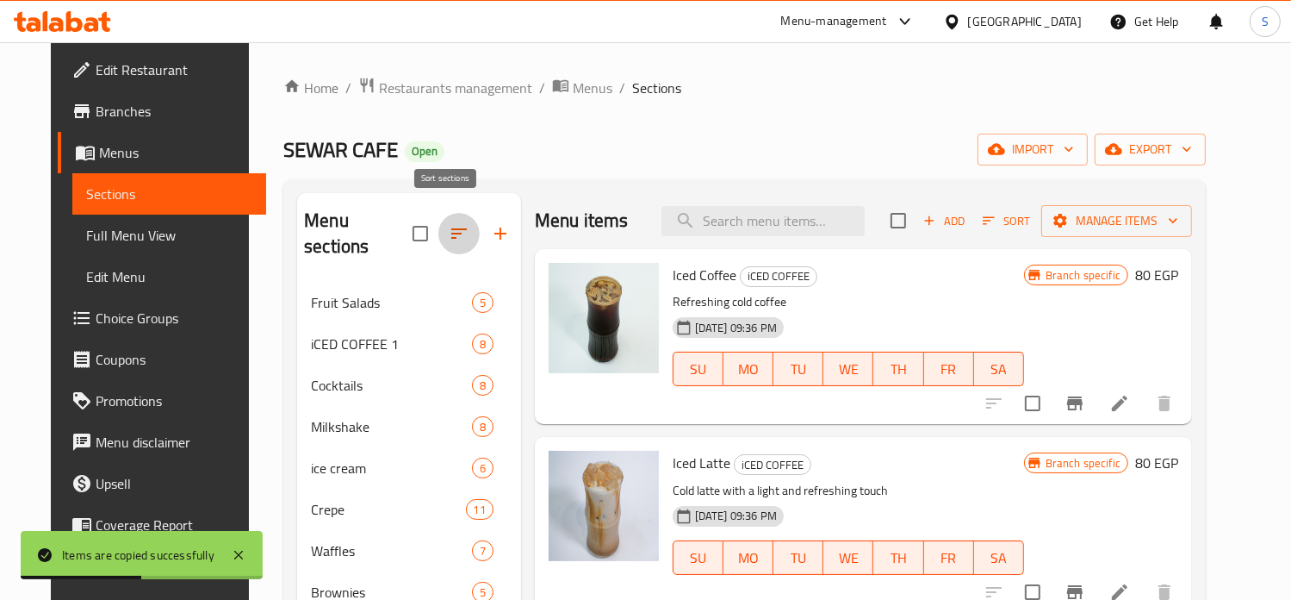
click at [451, 223] on icon "button" at bounding box center [459, 233] width 21 height 21
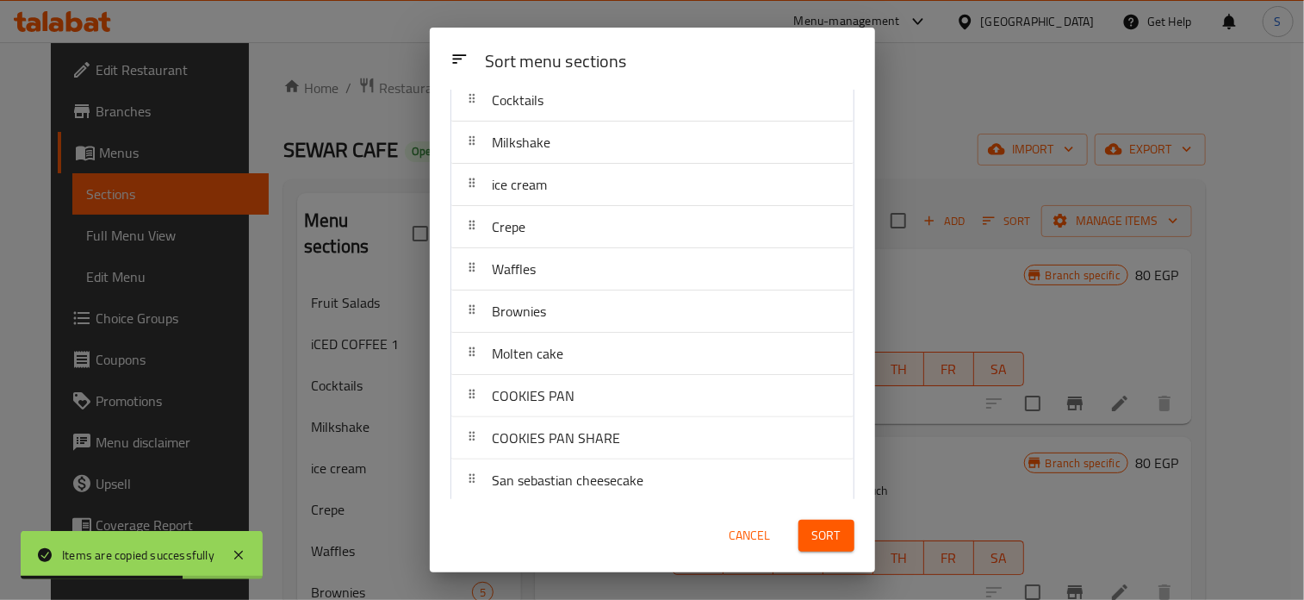
click at [548, 401] on span "COOKIES PAN" at bounding box center [534, 395] width 83 height 26
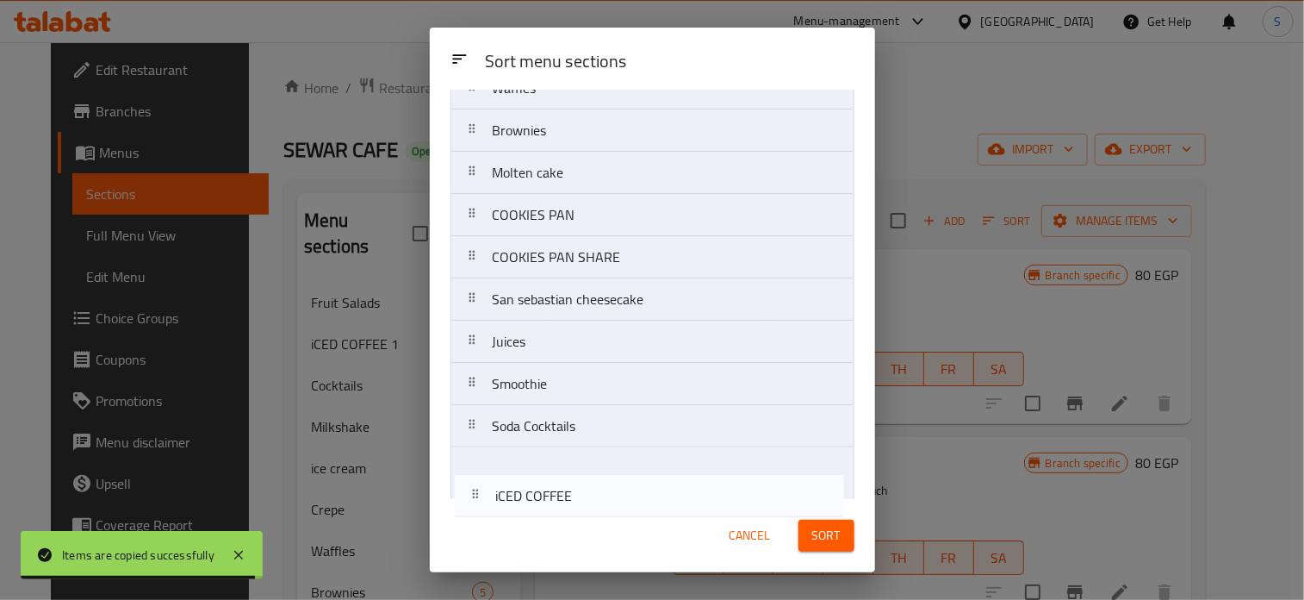
scroll to position [362, 0]
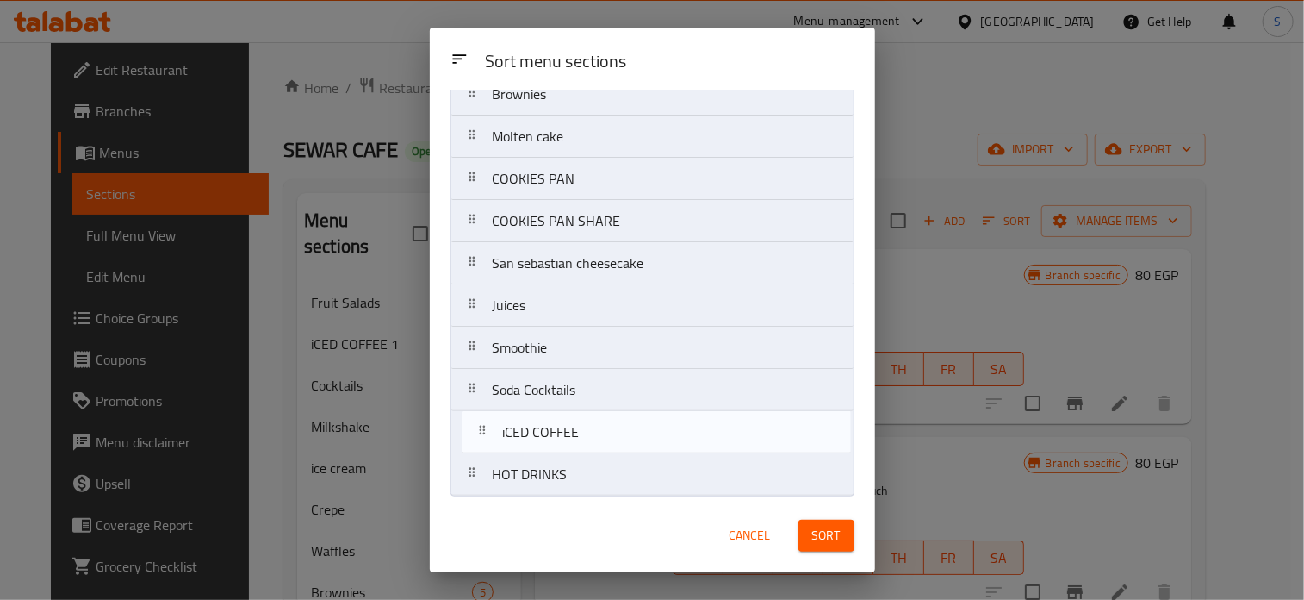
drag, startPoint x: 527, startPoint y: 429, endPoint x: 537, endPoint y: 437, distance: 12.2
click at [537, 437] on nav "Fruit Salads iCED COFFEE 1 Cocktails Milkshake ice cream Crepe Waffles Brownies…" at bounding box center [653, 136] width 404 height 719
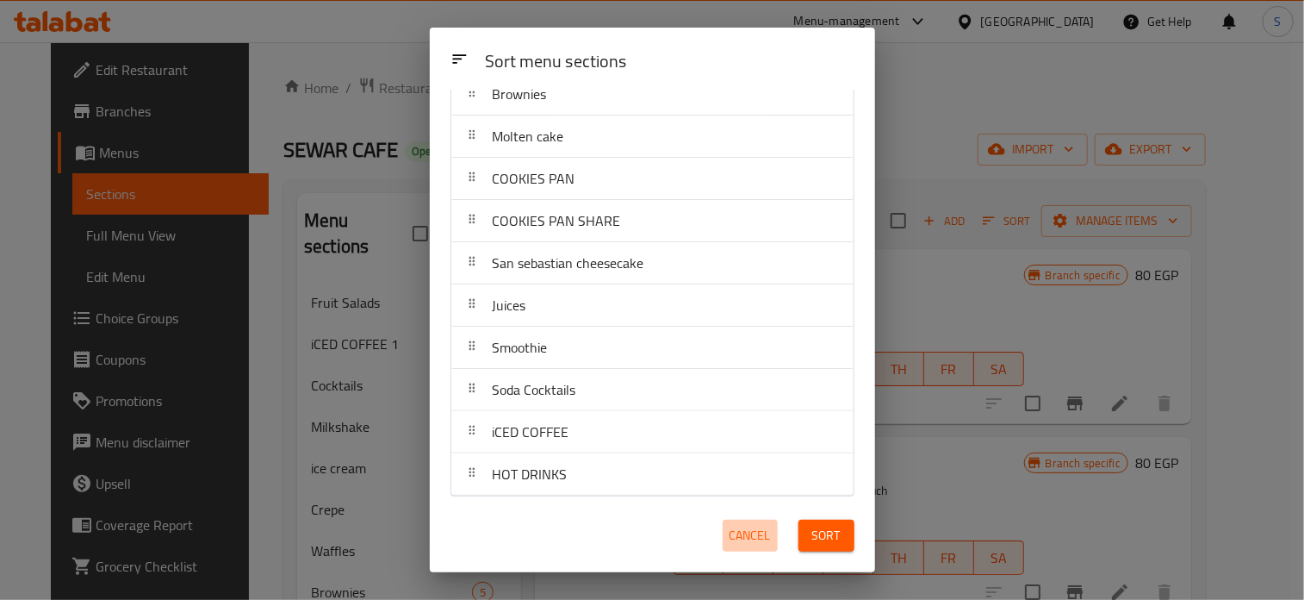
click at [738, 534] on span "Cancel" at bounding box center [750, 536] width 41 height 22
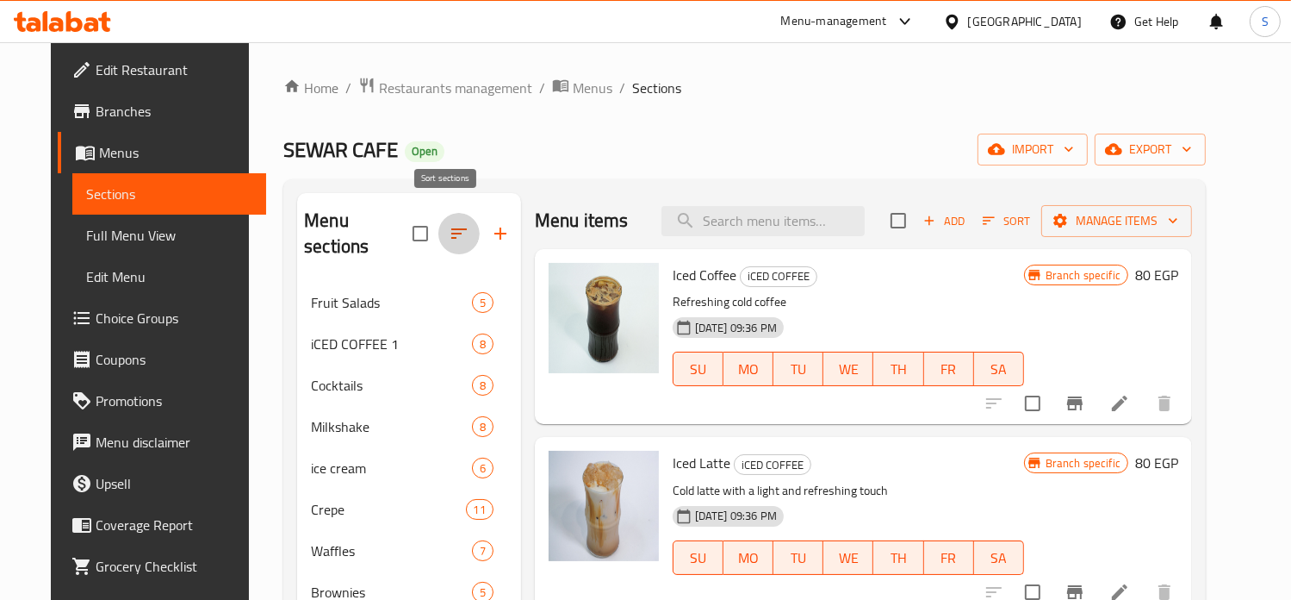
click at [451, 228] on icon "button" at bounding box center [459, 233] width 16 height 10
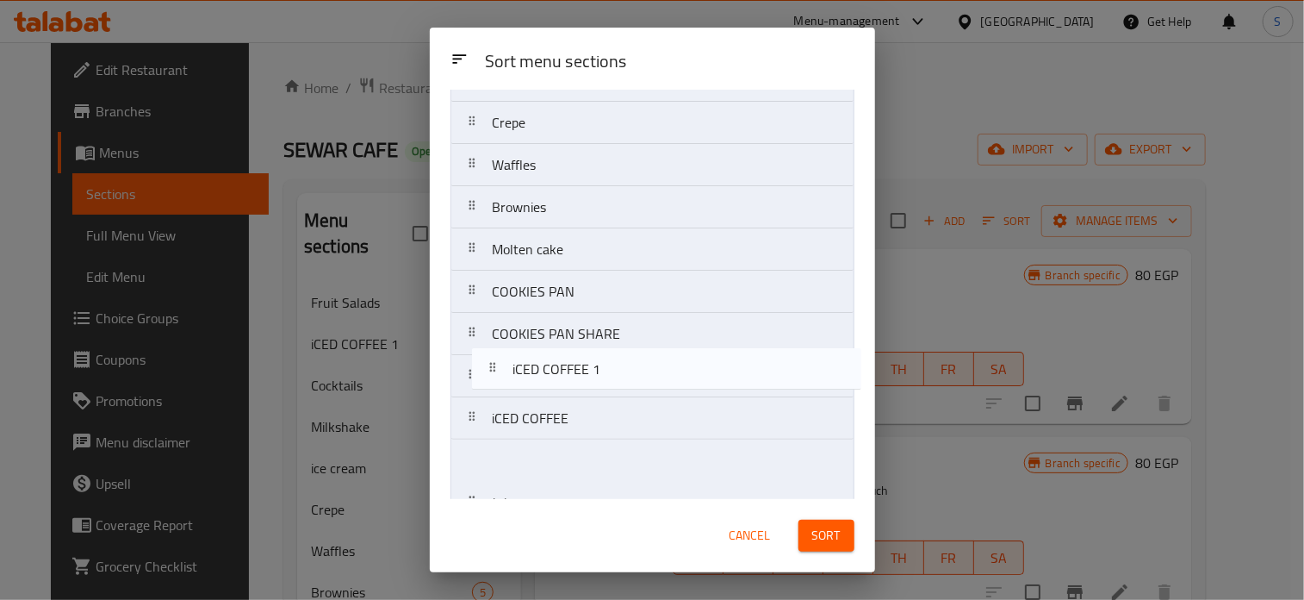
scroll to position [300, 0]
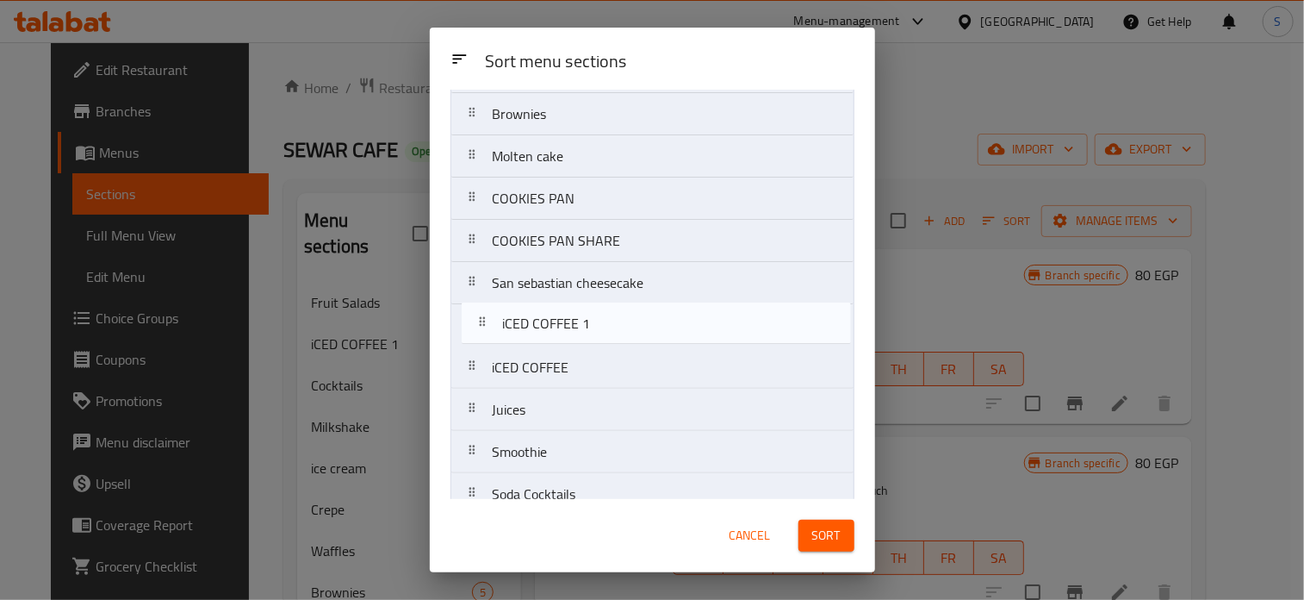
drag, startPoint x: 569, startPoint y: 192, endPoint x: 581, endPoint y: 319, distance: 127.2
click at [581, 319] on nav "Fruit Salads iCED COFFEE 1 Cocktails Milkshake ice cream Crepe Waffles Brownies…" at bounding box center [653, 198] width 404 height 719
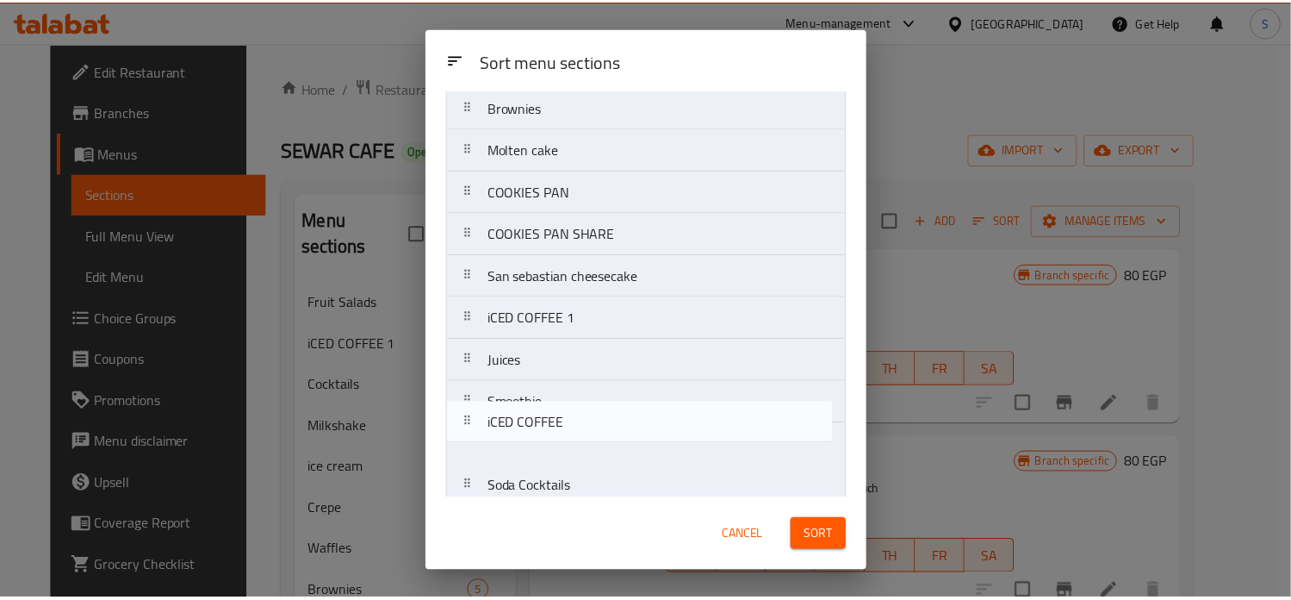
scroll to position [362, 0]
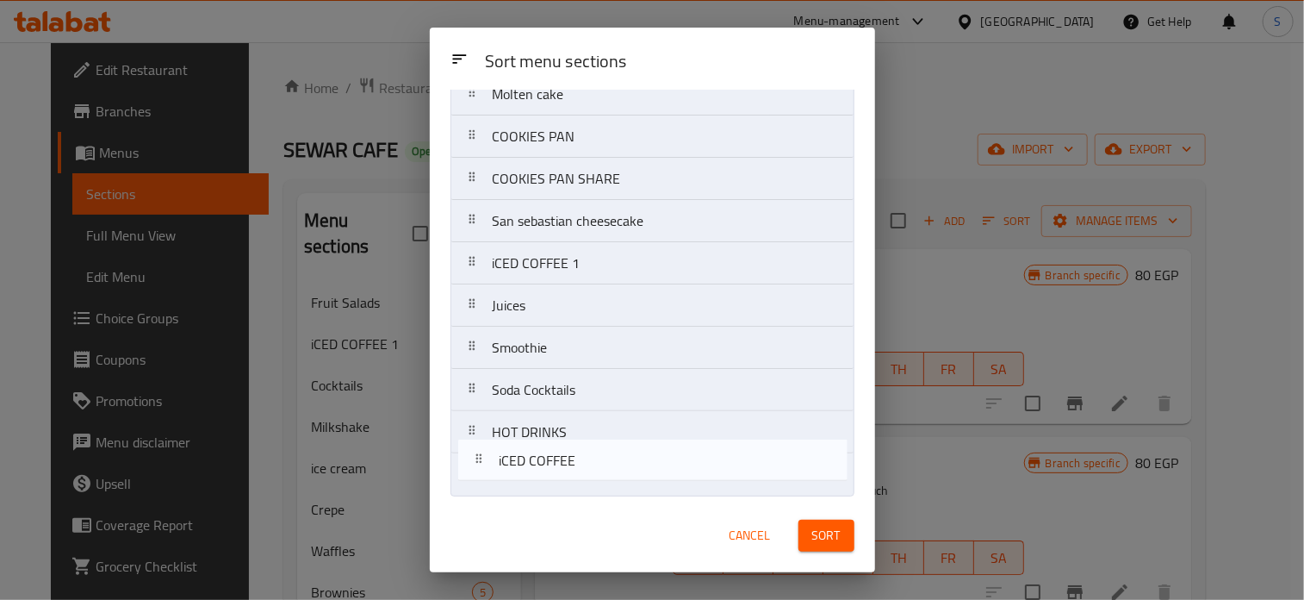
drag, startPoint x: 555, startPoint y: 357, endPoint x: 562, endPoint y: 457, distance: 100.2
click at [562, 457] on nav "Fruit Salads Cocktails Milkshake ice cream Crepe Waffles Brownies Molten cake C…" at bounding box center [653, 136] width 404 height 719
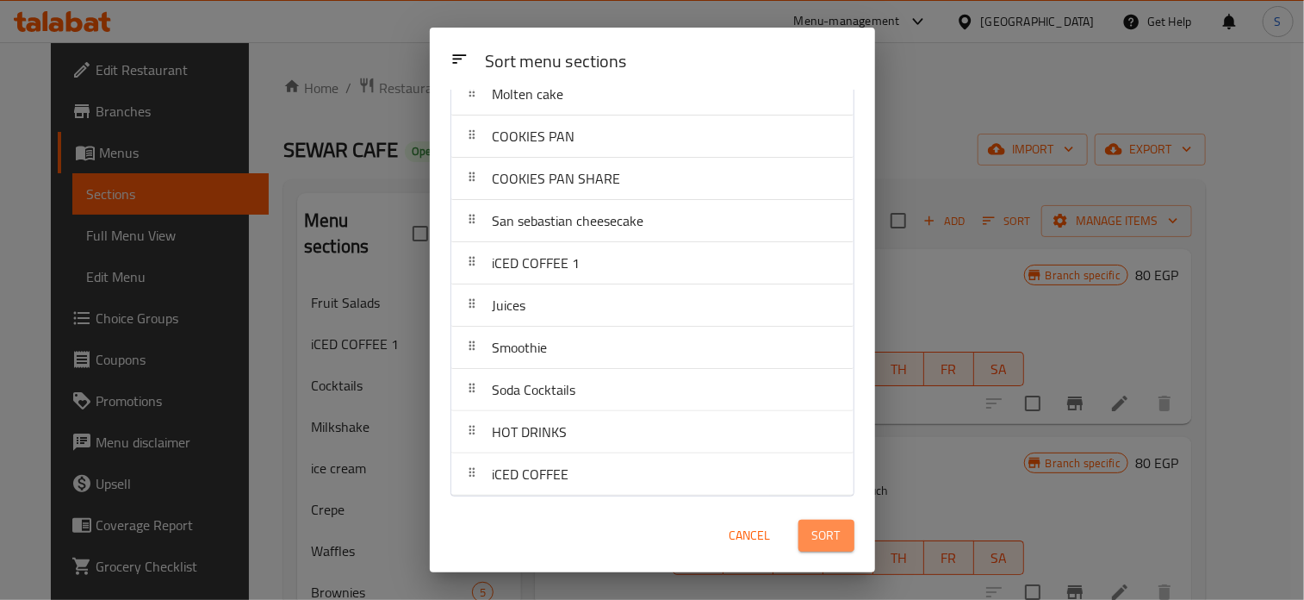
click at [812, 546] on span "Sort" at bounding box center [826, 536] width 28 height 22
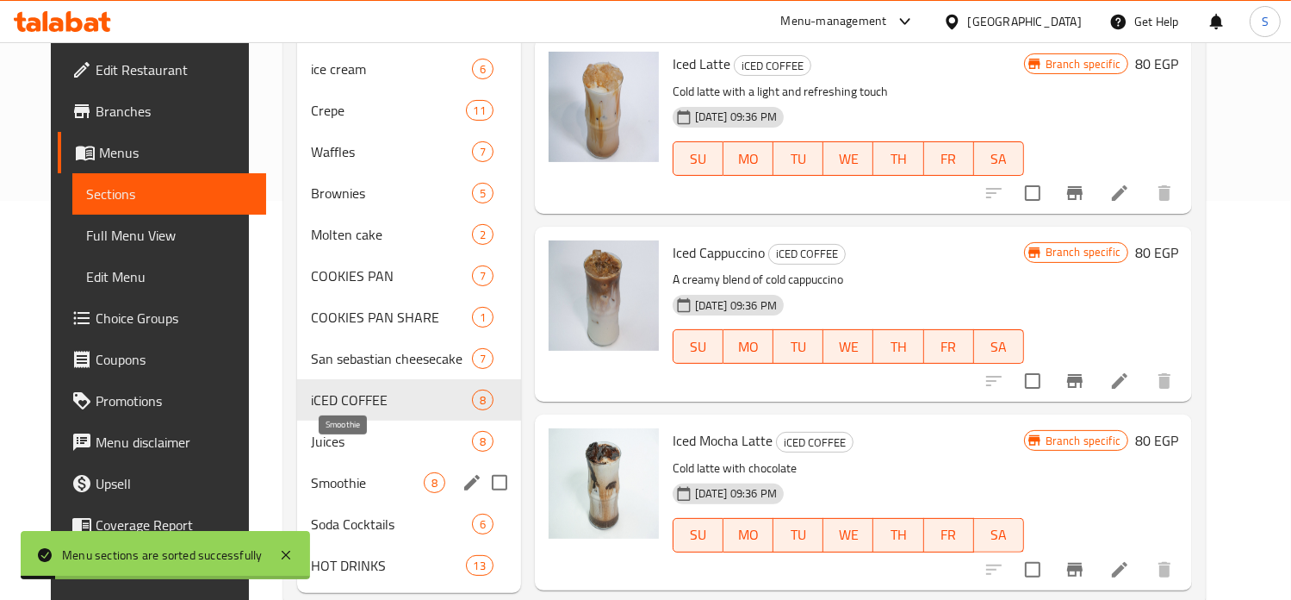
scroll to position [413, 0]
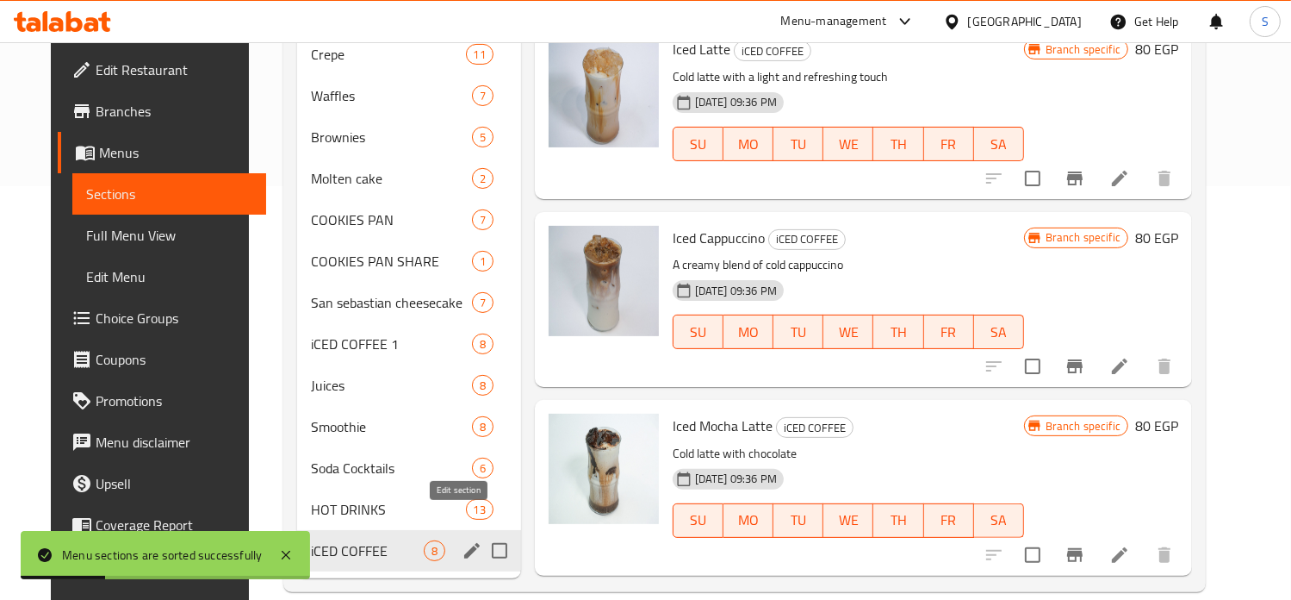
click at [464, 543] on icon "edit" at bounding box center [472, 551] width 16 height 16
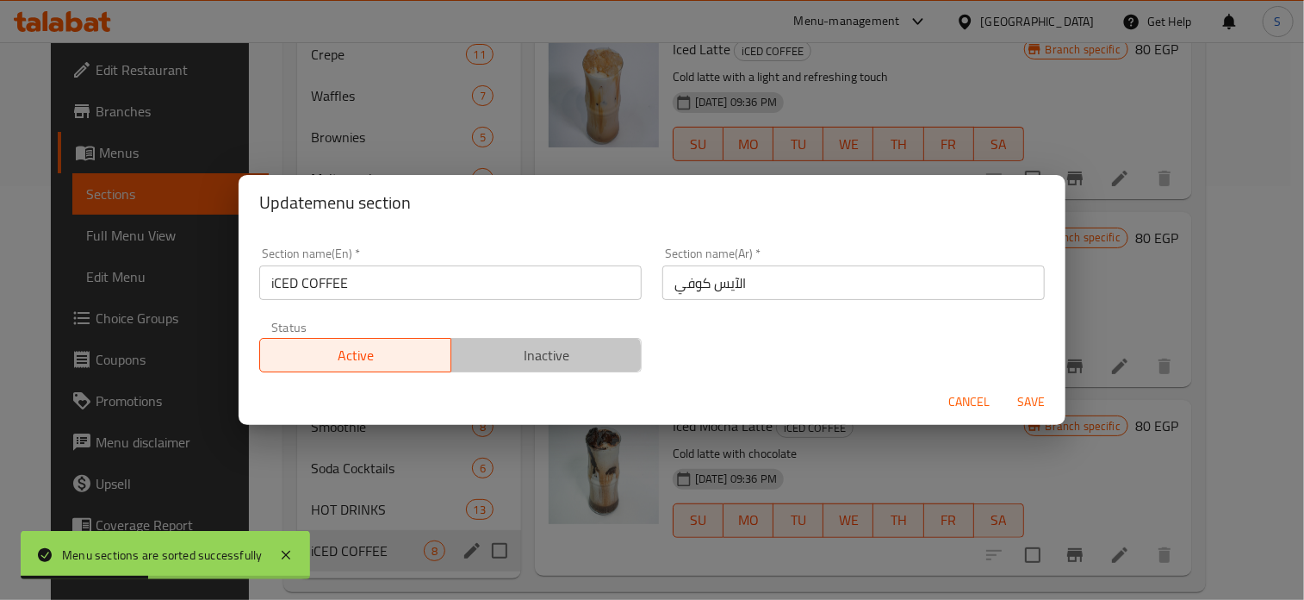
click at [542, 357] on span "Inactive" at bounding box center [546, 355] width 177 height 25
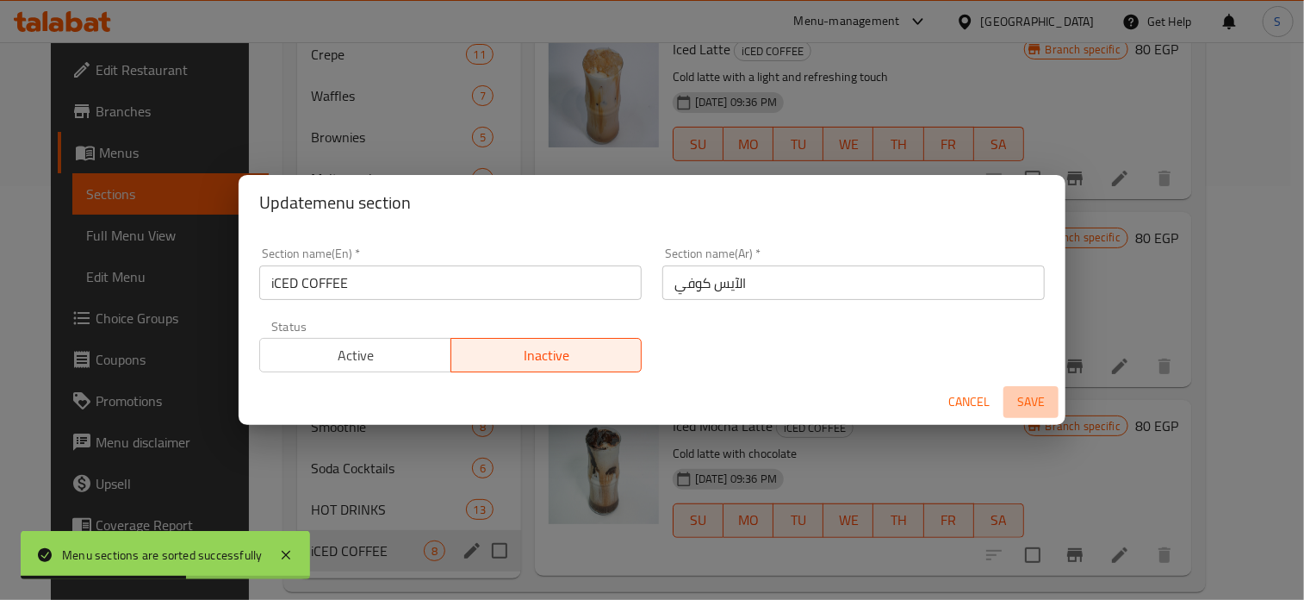
click at [1044, 404] on span "Save" at bounding box center [1030, 402] width 41 height 22
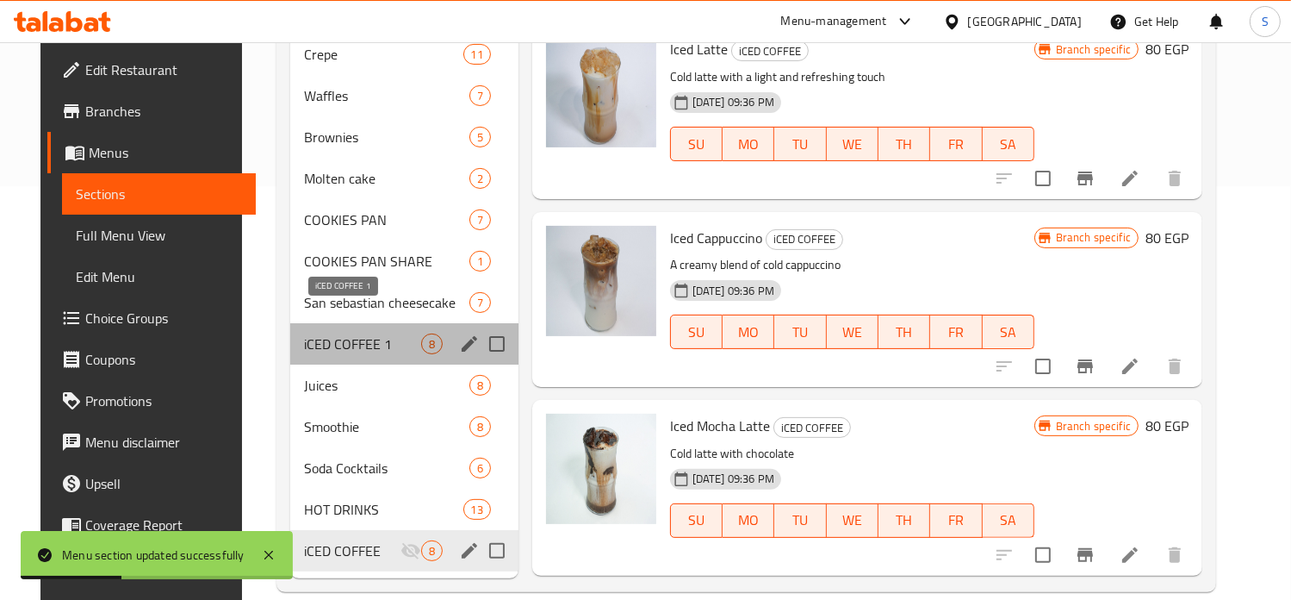
click at [331, 333] on span "iCED COFFEE 1" at bounding box center [362, 343] width 117 height 21
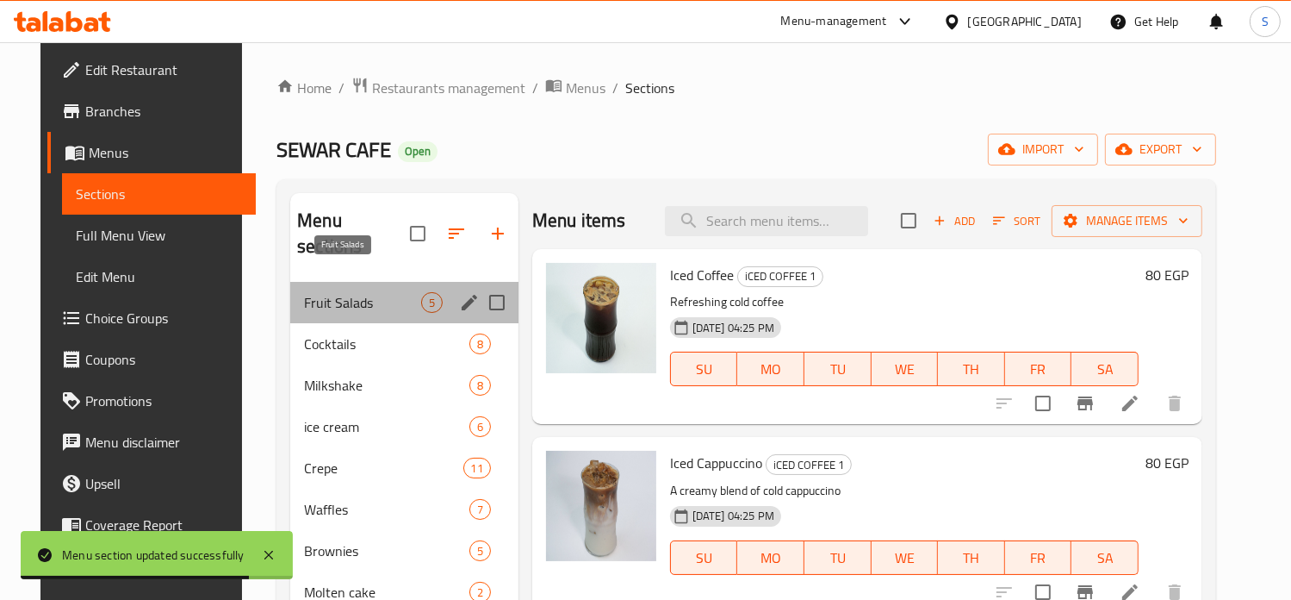
click at [333, 292] on span "Fruit Salads" at bounding box center [362, 302] width 117 height 21
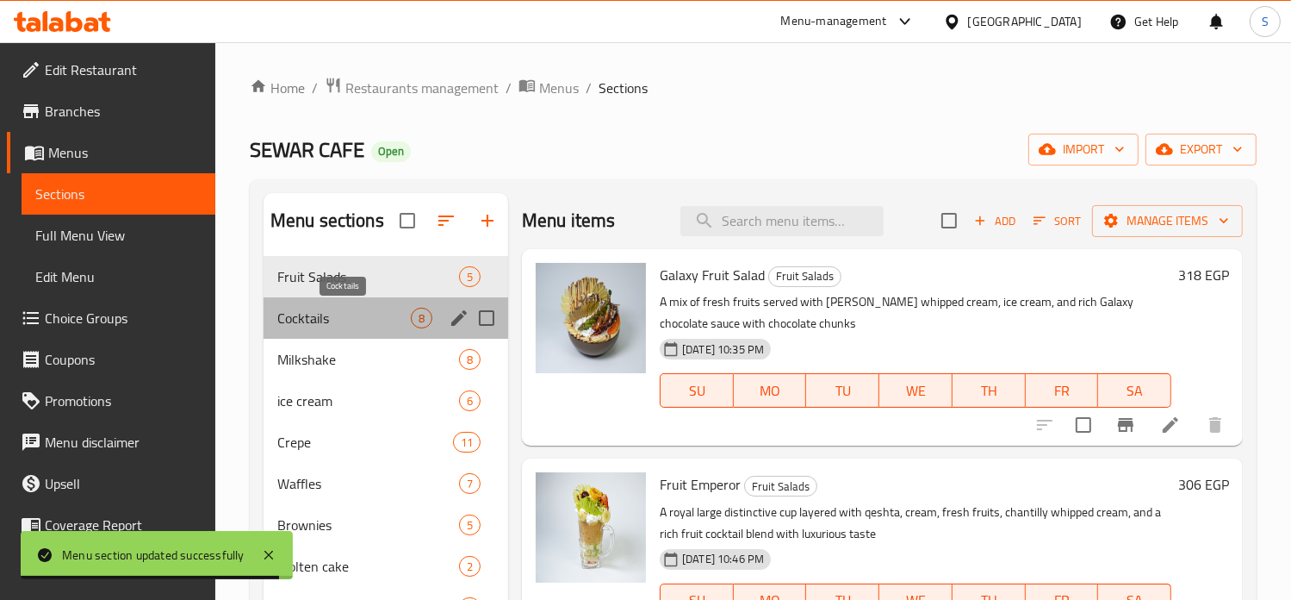
click at [354, 310] on span "Cocktails" at bounding box center [344, 318] width 134 height 21
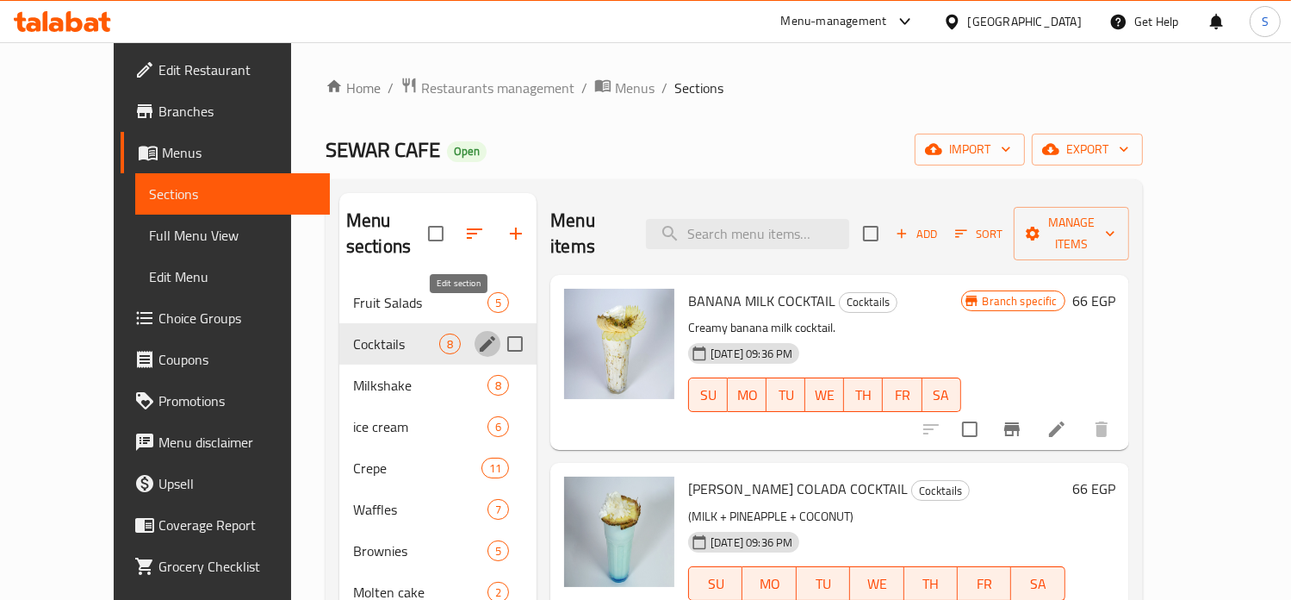
click at [480, 336] on icon "edit" at bounding box center [488, 344] width 16 height 16
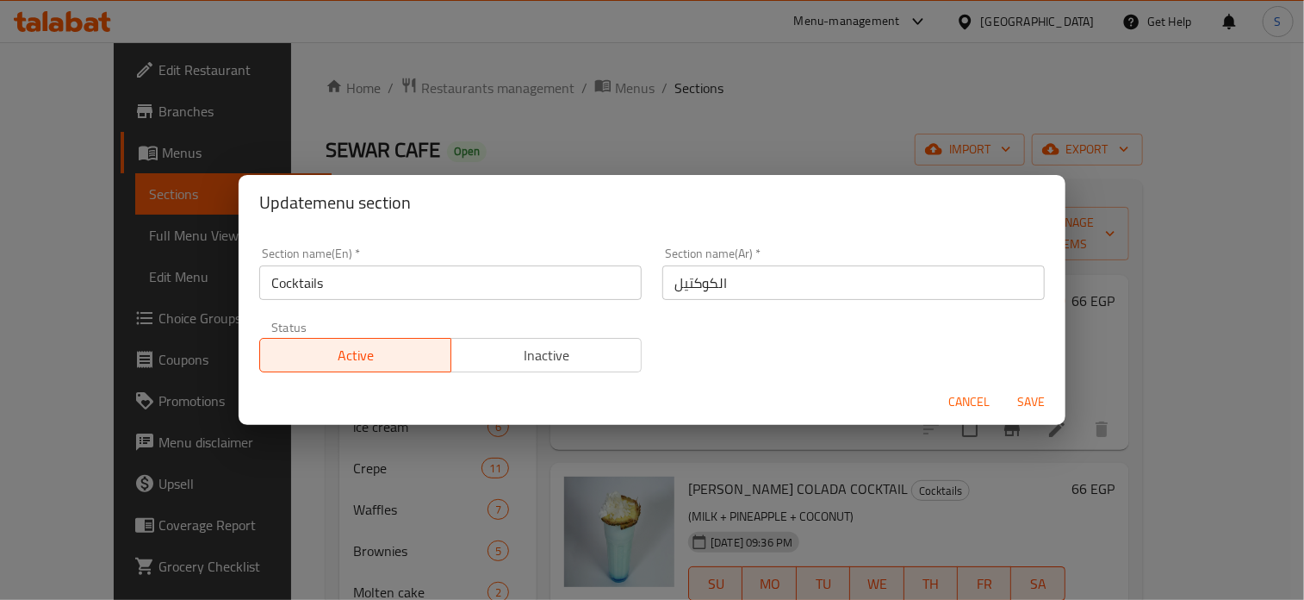
click at [379, 293] on input "Cocktails" at bounding box center [450, 282] width 382 height 34
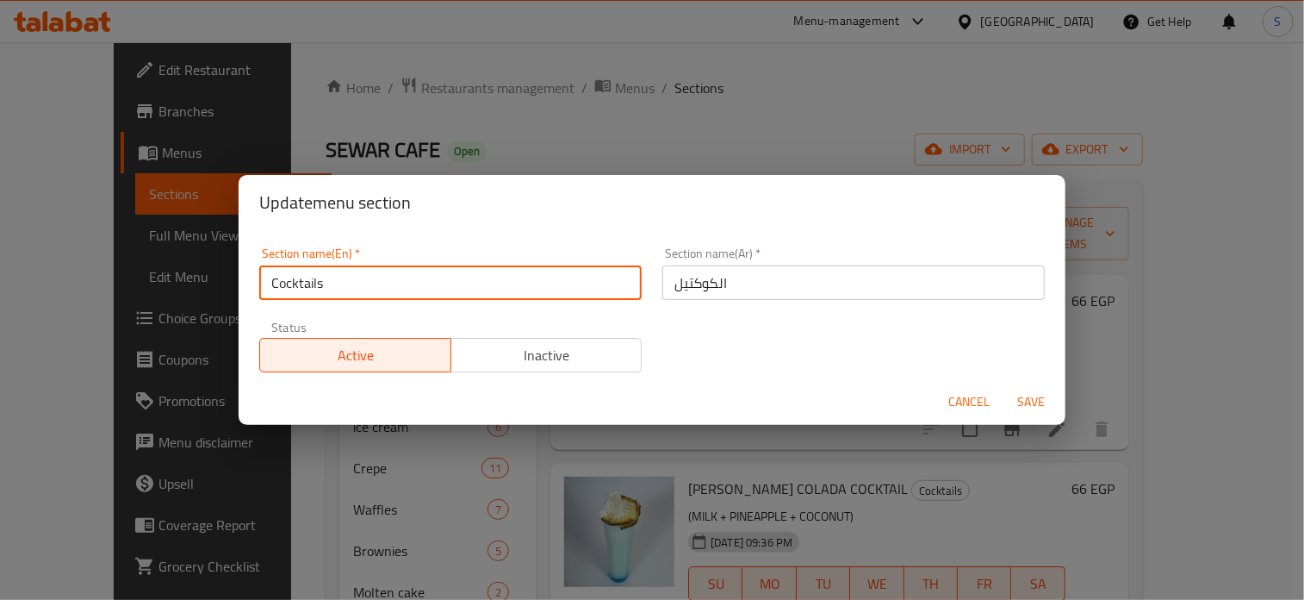
click at [379, 293] on input "Cocktails" at bounding box center [450, 282] width 382 height 34
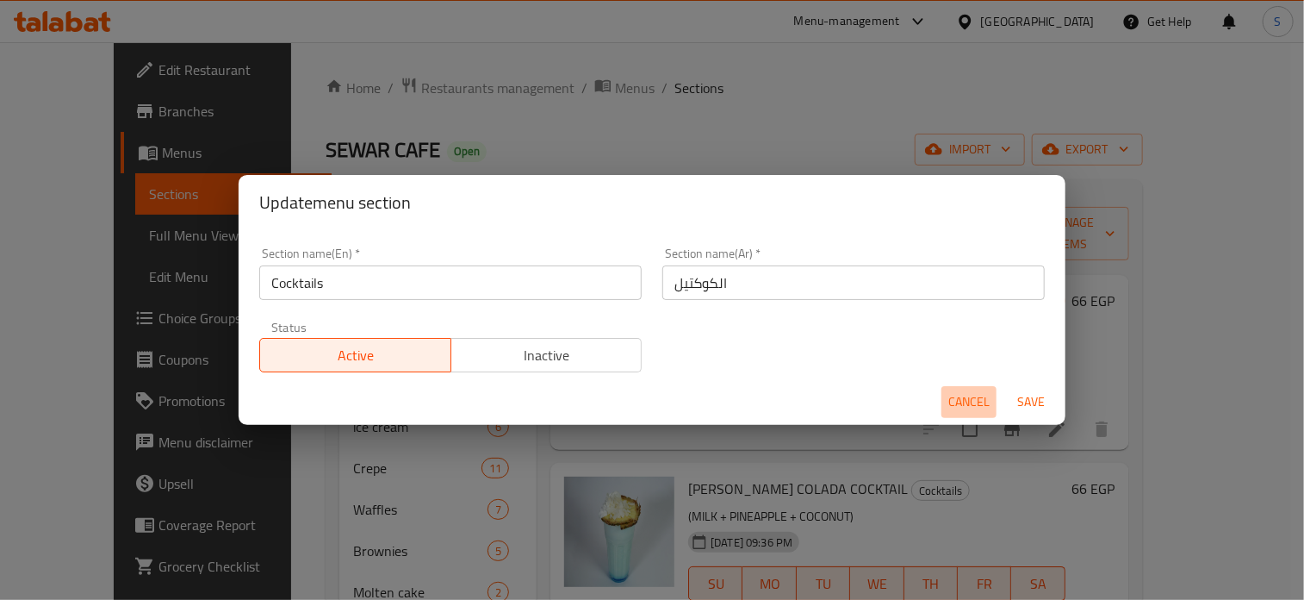
click at [974, 395] on span "Cancel" at bounding box center [968, 402] width 41 height 22
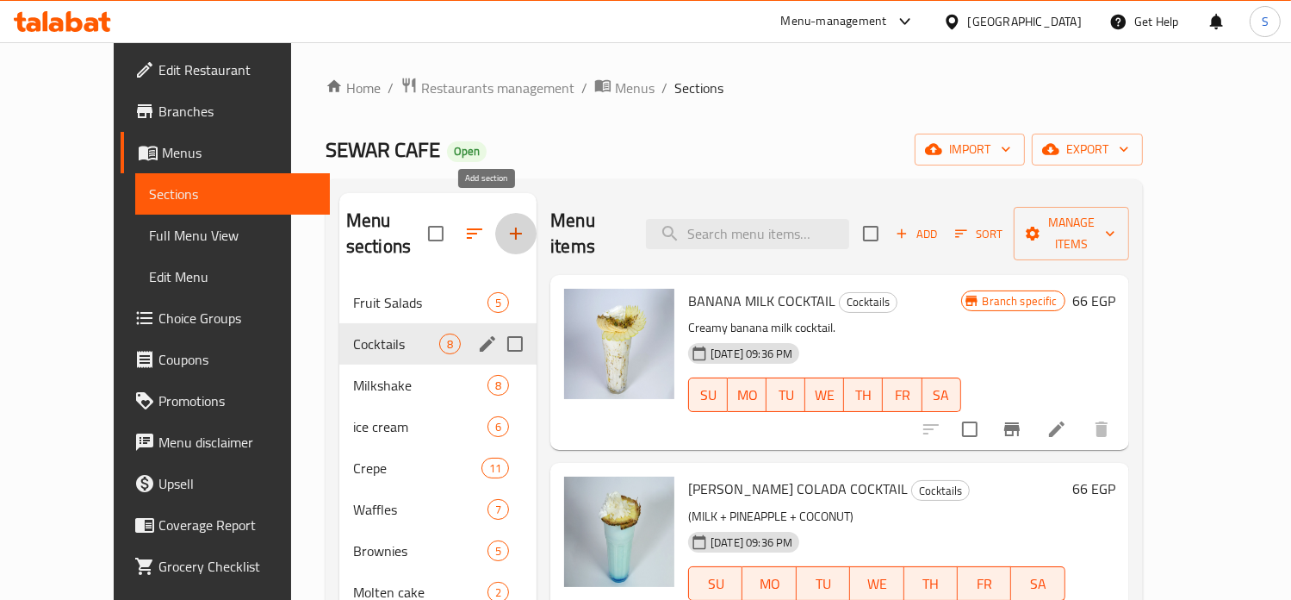
click at [506, 226] on icon "button" at bounding box center [516, 233] width 21 height 21
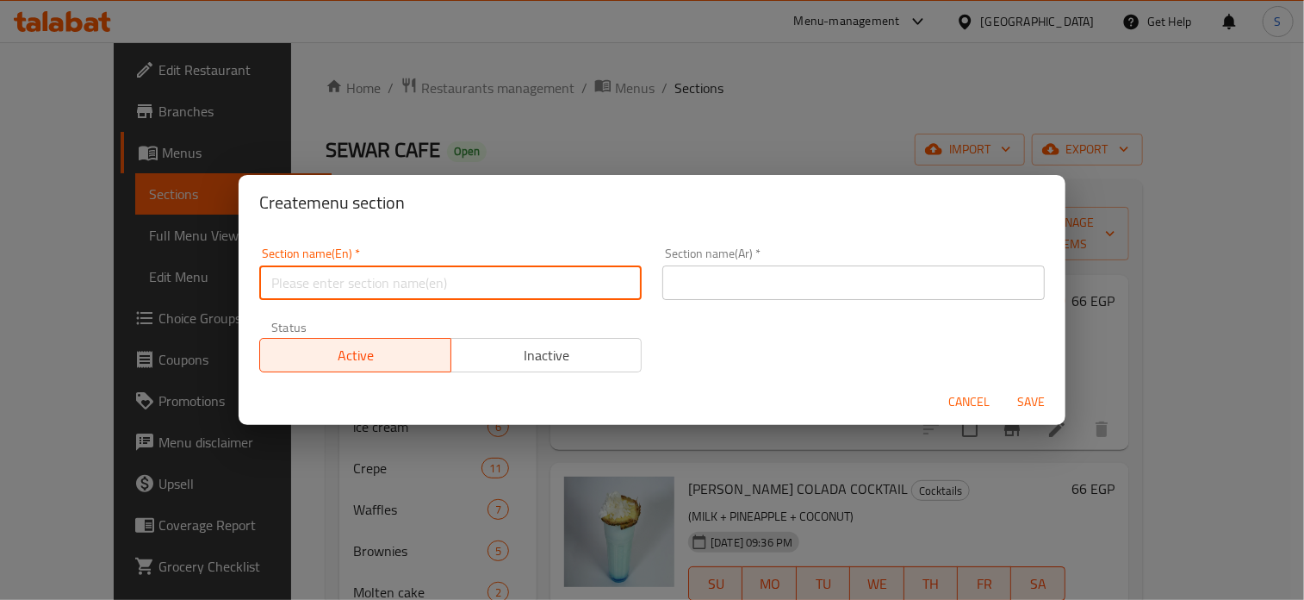
click at [508, 294] on input "text" at bounding box center [450, 282] width 382 height 34
paste input "Cocktails"
type input "Cocktails 1"
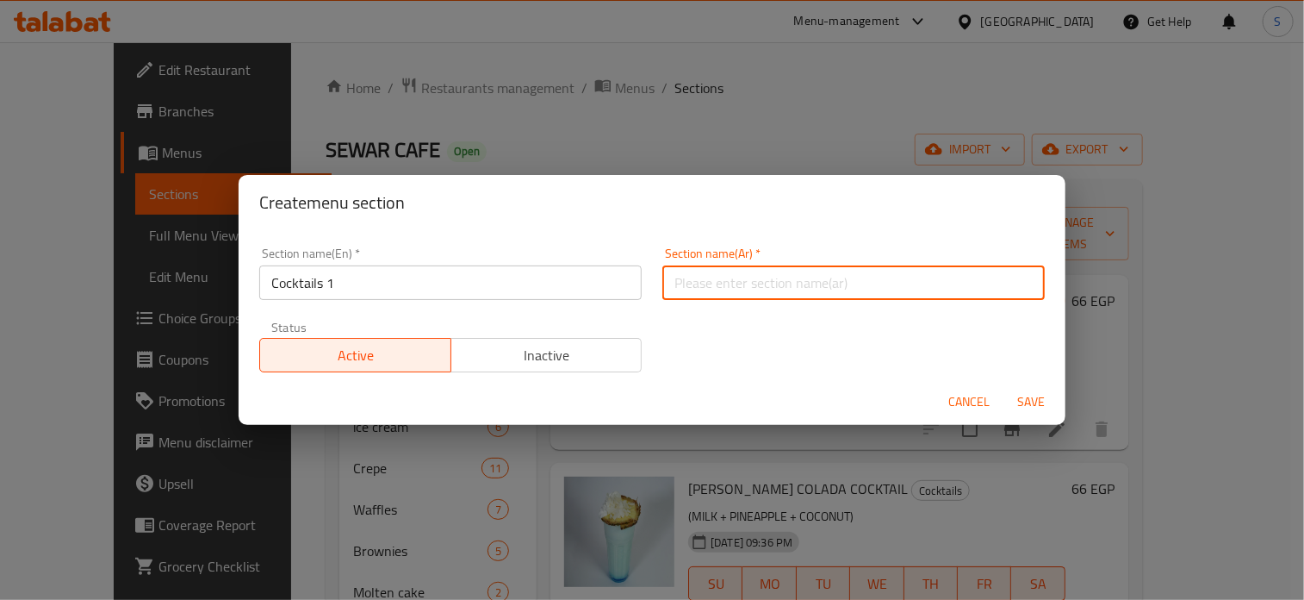
click at [693, 296] on input "text" at bounding box center [853, 282] width 382 height 34
type input "الكوكتيل"
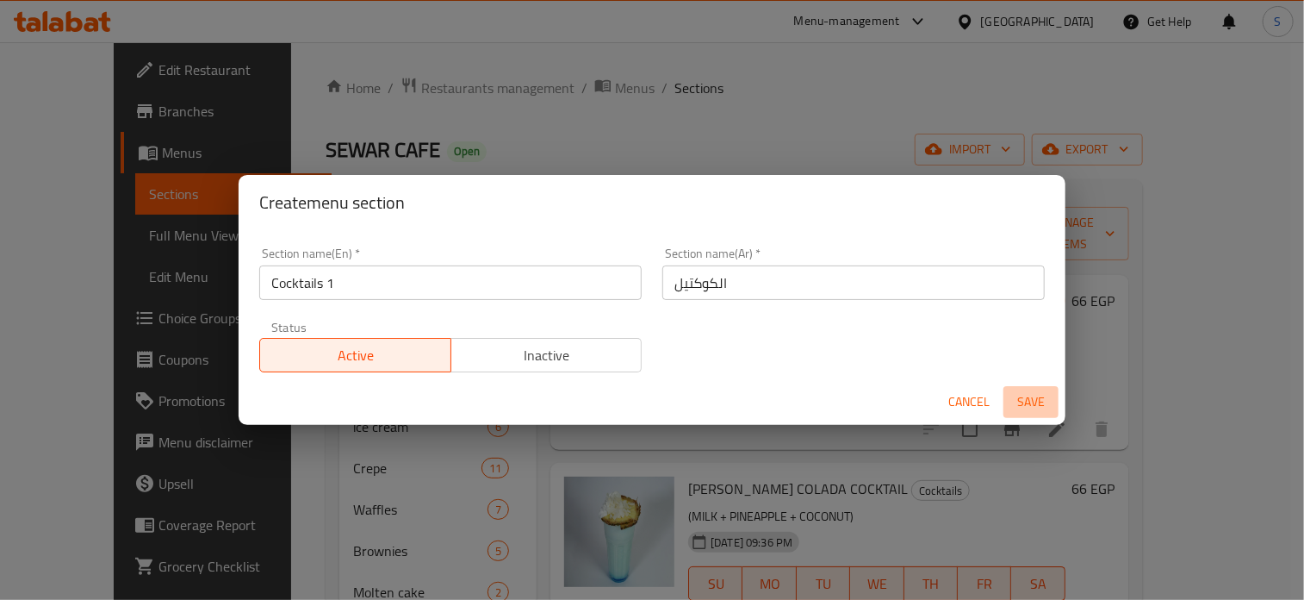
click at [1018, 409] on span "Save" at bounding box center [1030, 402] width 41 height 22
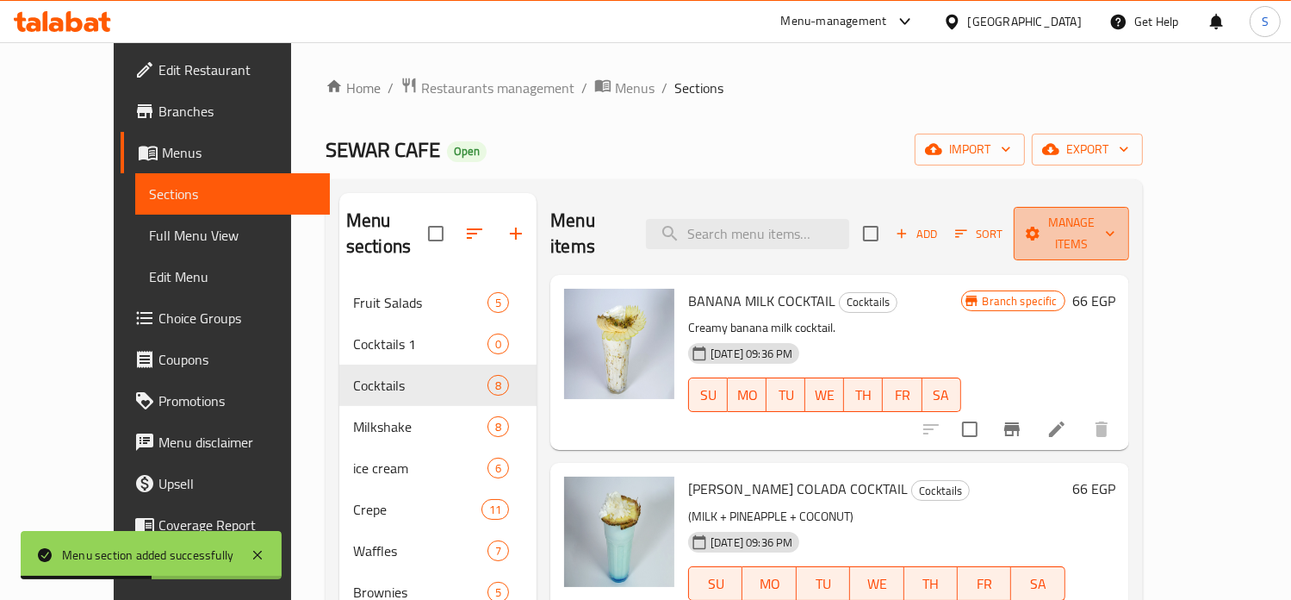
click at [1127, 234] on button "Manage items" at bounding box center [1071, 233] width 115 height 53
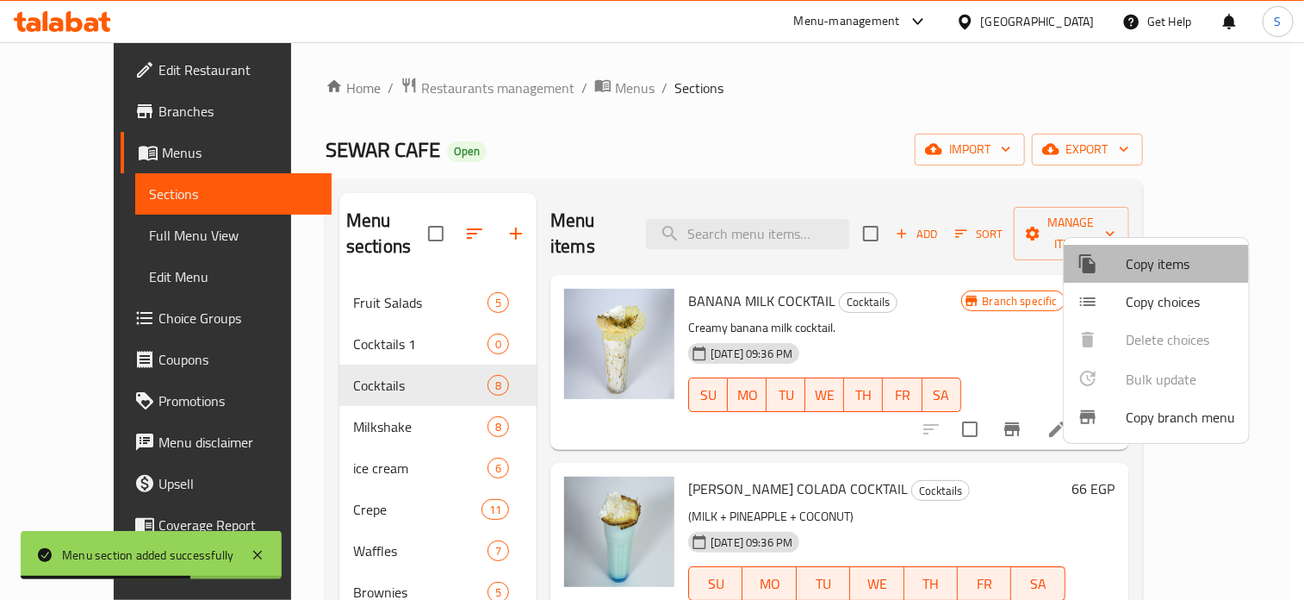
click at [1123, 265] on div at bounding box center [1102, 263] width 48 height 21
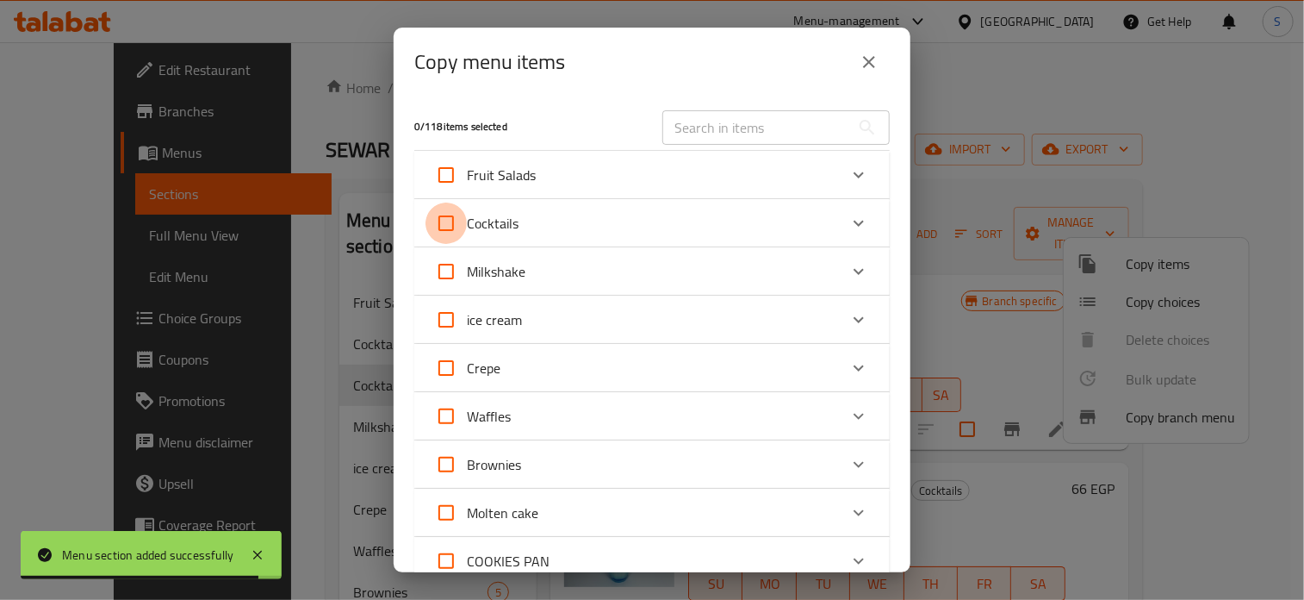
click at [451, 223] on input "Cocktails" at bounding box center [446, 222] width 41 height 41
checkbox input "true"
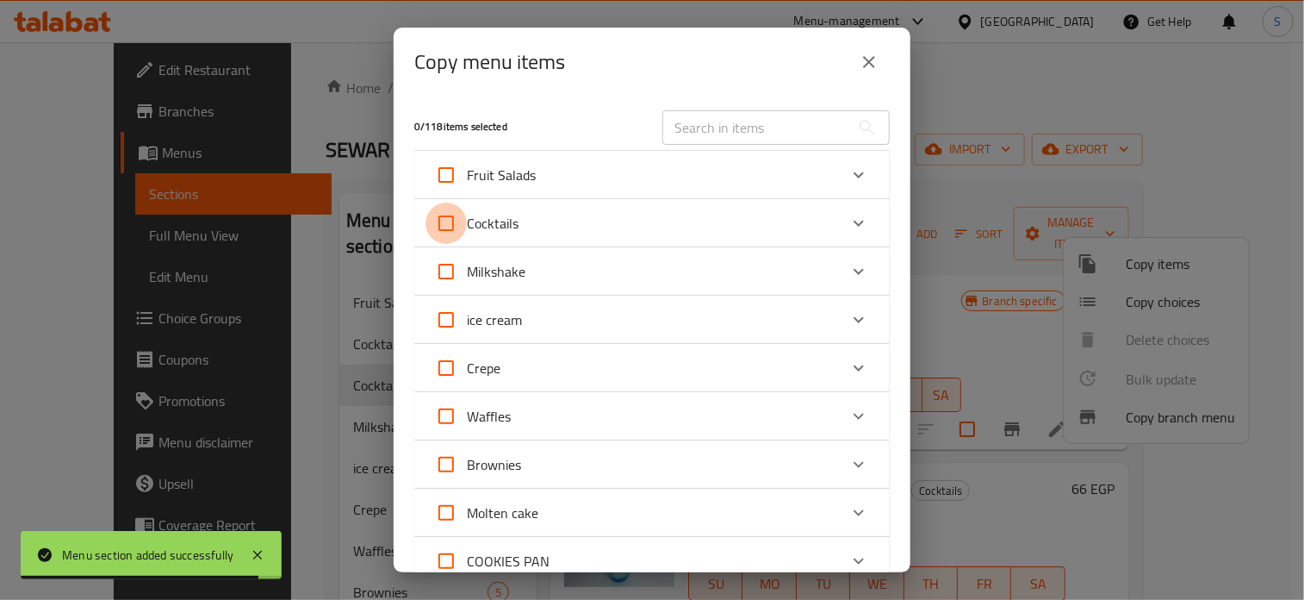
checkbox input "true"
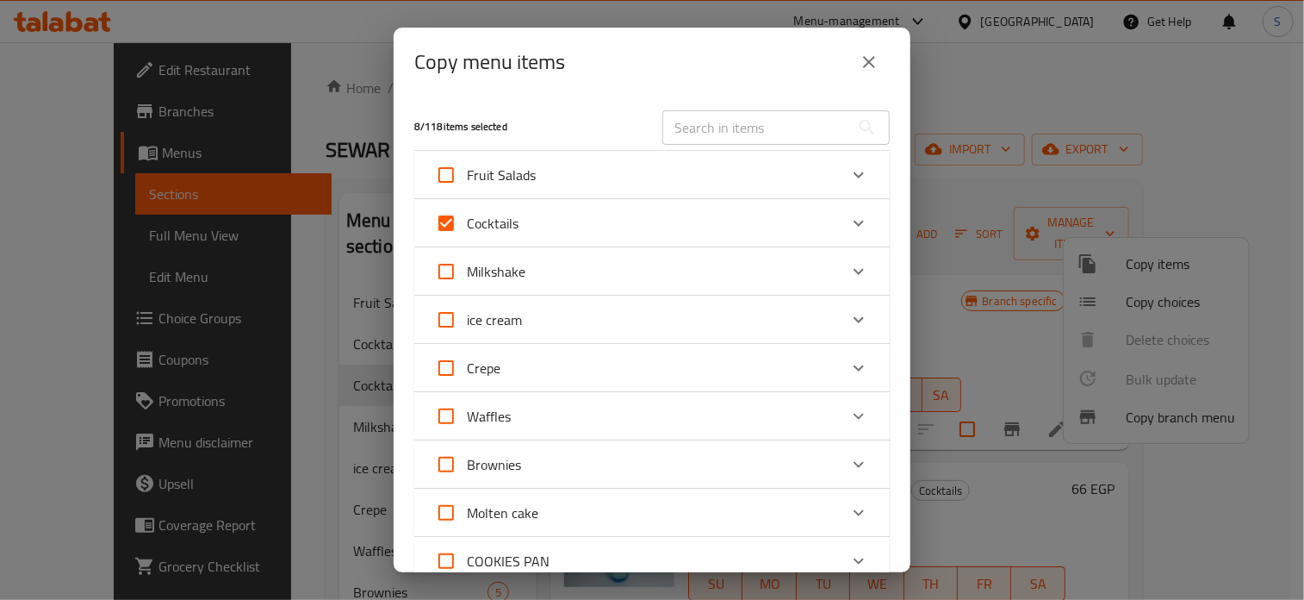
scroll to position [647, 0]
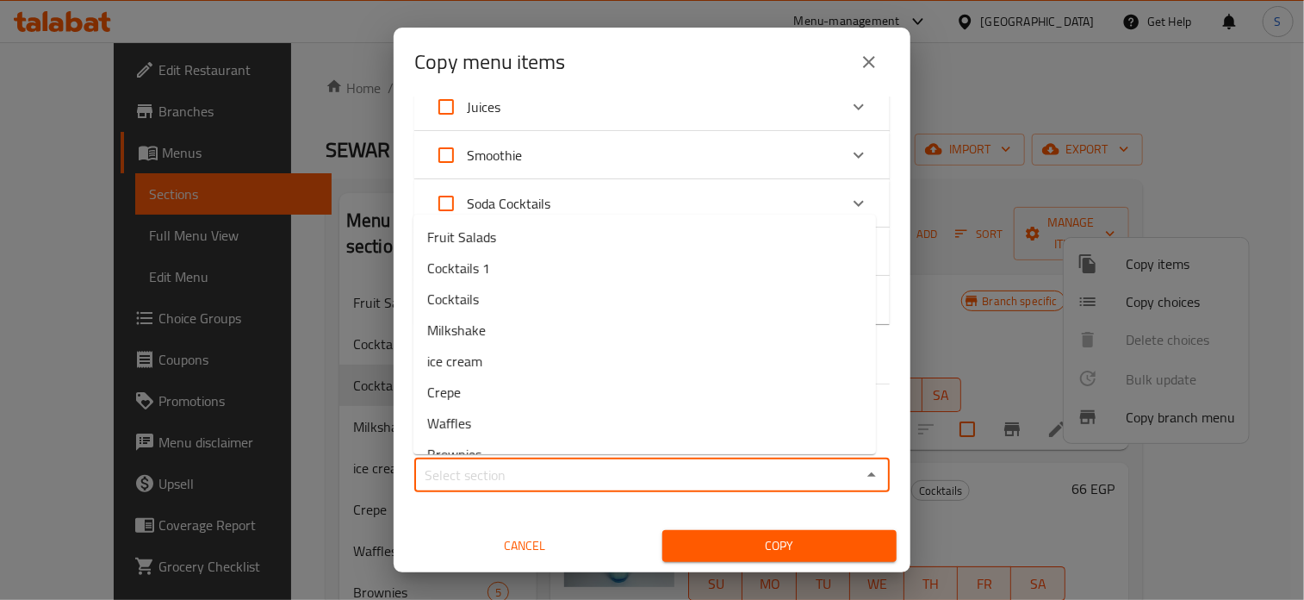
click at [577, 483] on input "Sections   *" at bounding box center [638, 475] width 437 height 24
click at [530, 270] on li "Cocktails 1" at bounding box center [644, 267] width 463 height 31
type input "Cocktails 1"
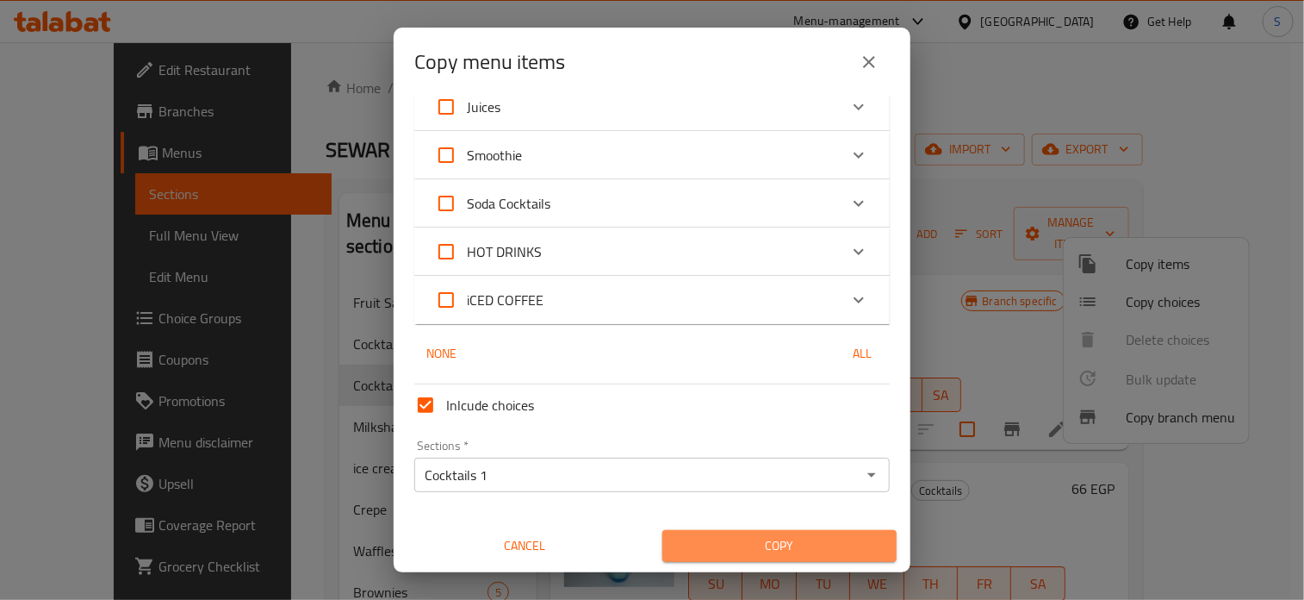
click at [793, 556] on span "Copy" at bounding box center [779, 546] width 207 height 22
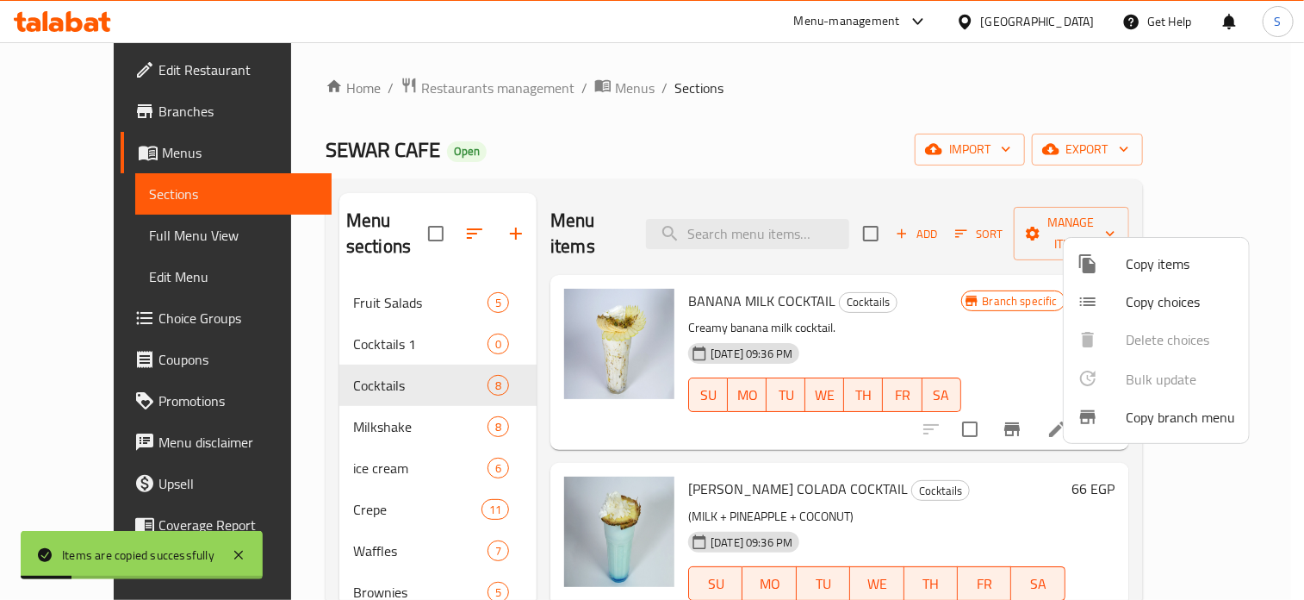
click at [961, 299] on div at bounding box center [652, 300] width 1304 height 600
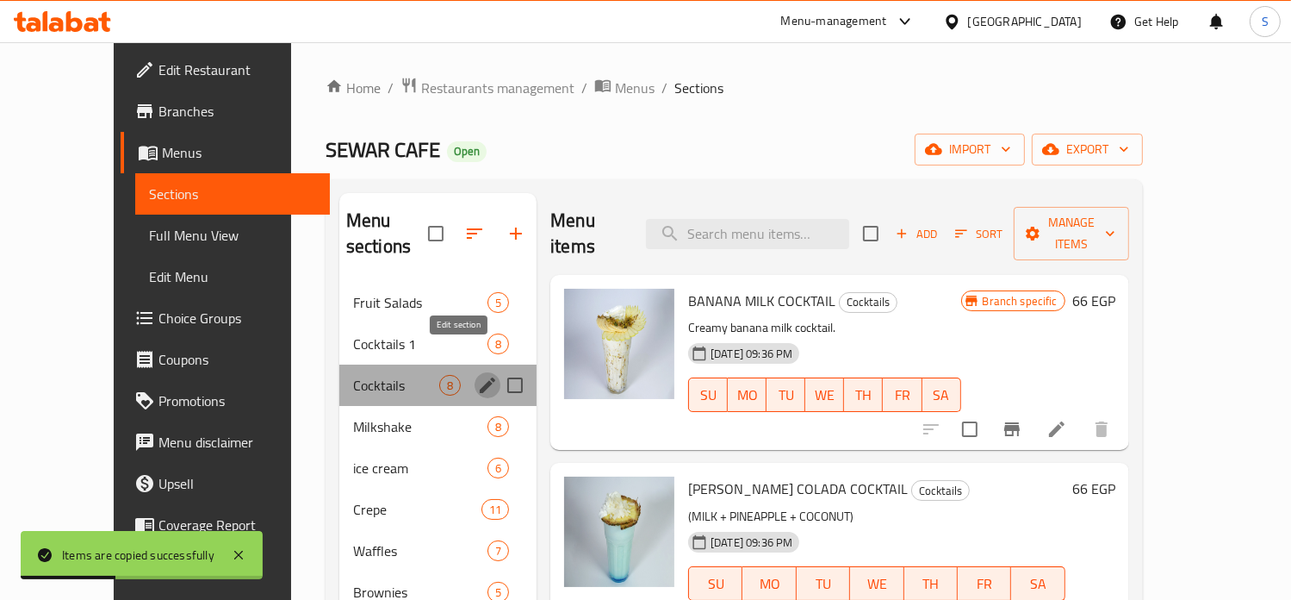
click at [477, 375] on icon "edit" at bounding box center [487, 385] width 21 height 21
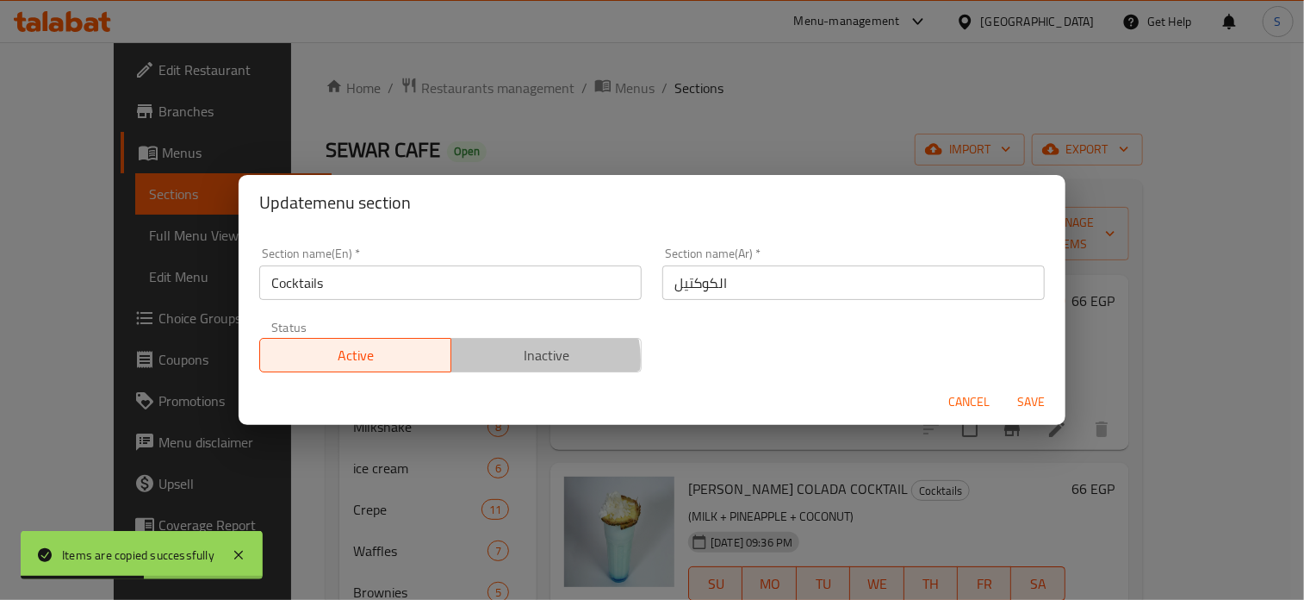
click at [527, 359] on span "Inactive" at bounding box center [546, 355] width 177 height 25
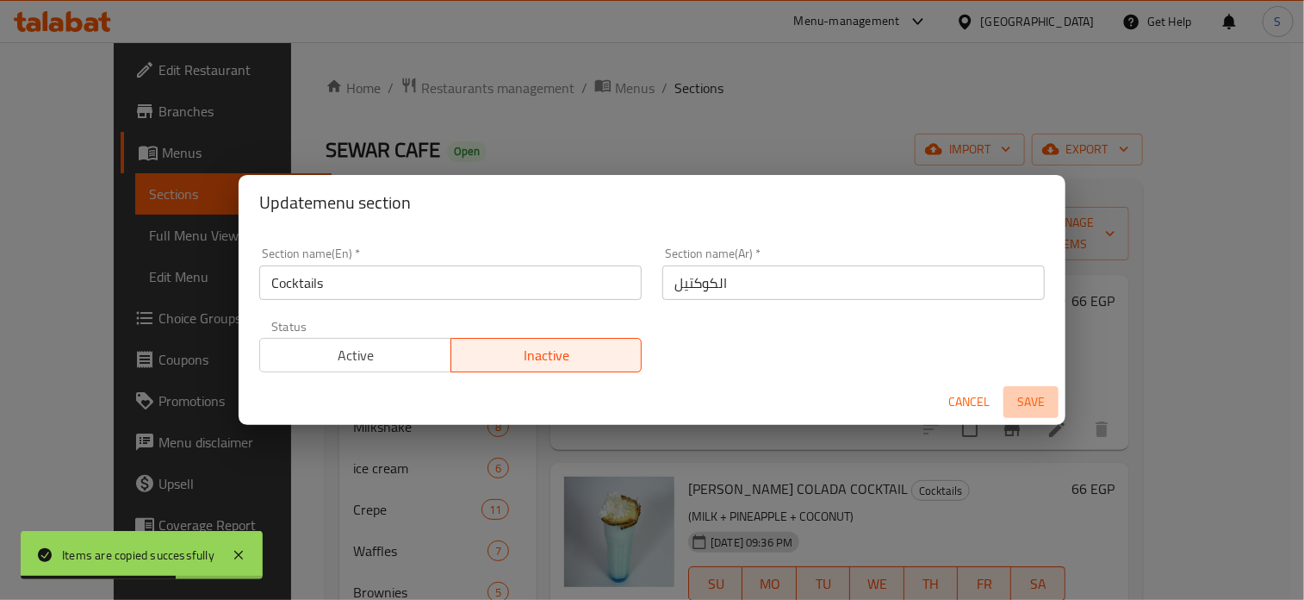
click at [1010, 401] on span "Save" at bounding box center [1030, 402] width 41 height 22
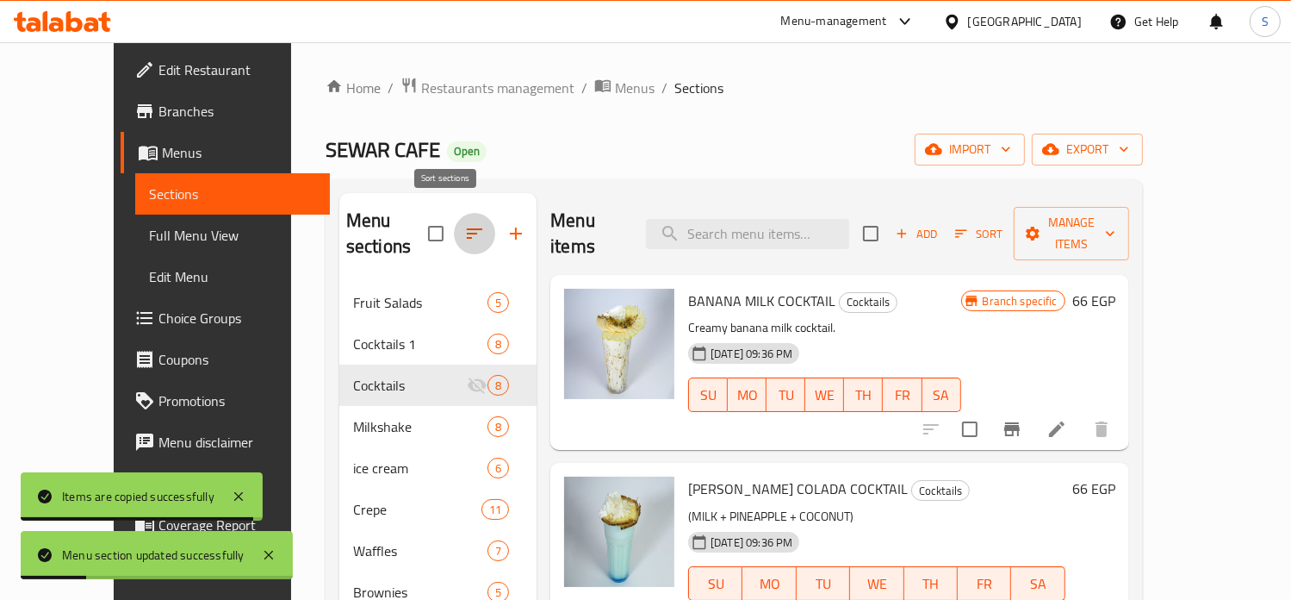
click at [454, 226] on button "button" at bounding box center [474, 233] width 41 height 41
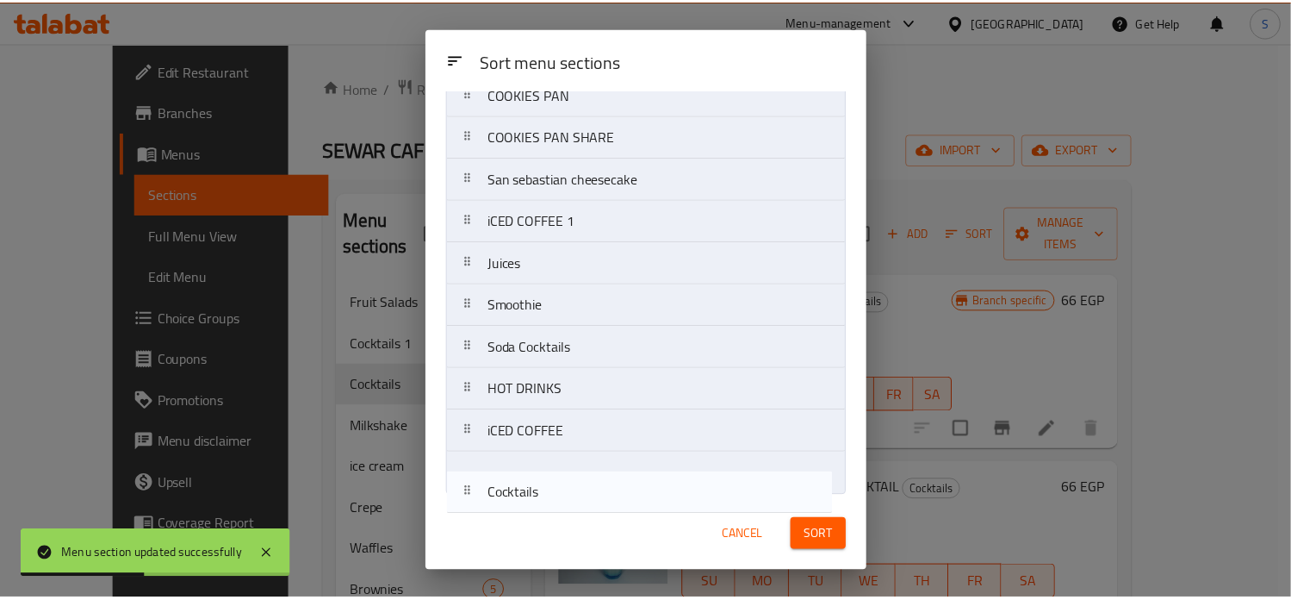
scroll to position [404, 0]
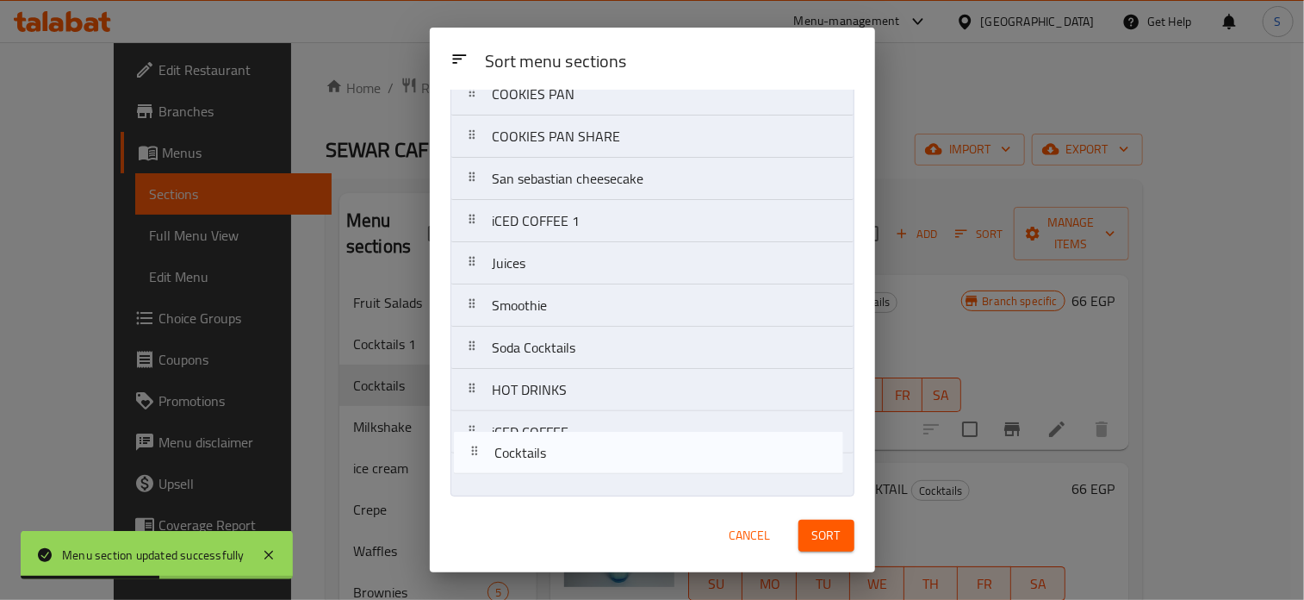
drag, startPoint x: 556, startPoint y: 237, endPoint x: 559, endPoint y: 459, distance: 222.3
click at [559, 459] on nav "Fruit Salads Cocktails 1 Cocktails Milkshake ice cream Crepe Waffles Brownies M…" at bounding box center [653, 116] width 404 height 762
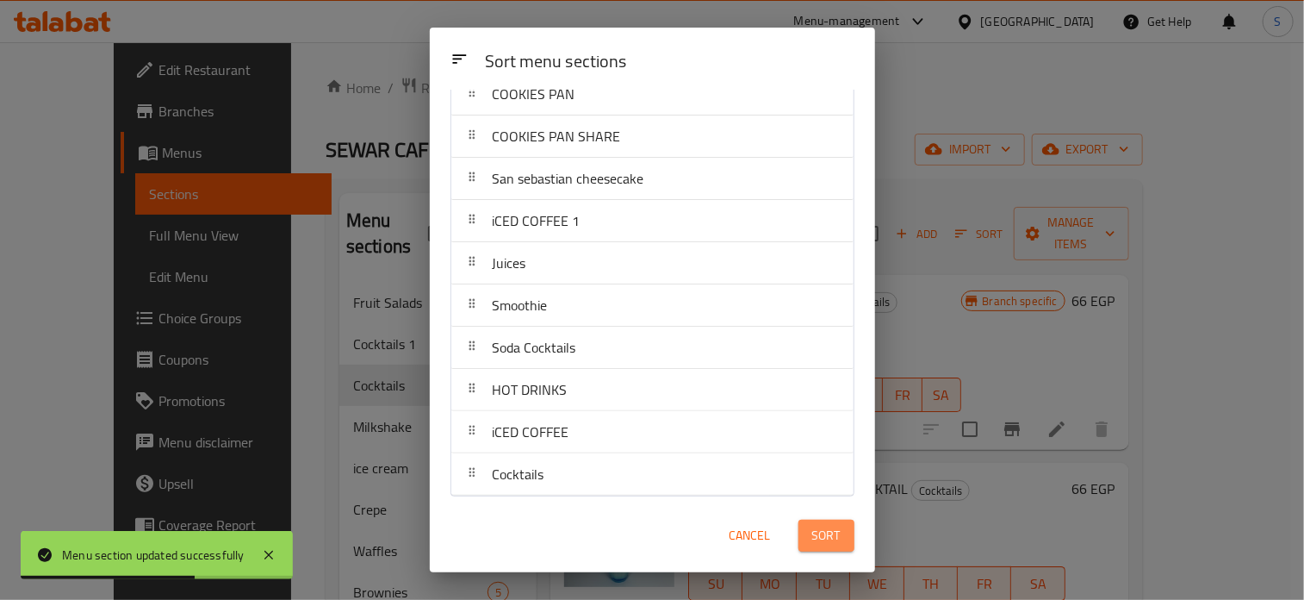
click at [832, 542] on span "Sort" at bounding box center [826, 536] width 28 height 22
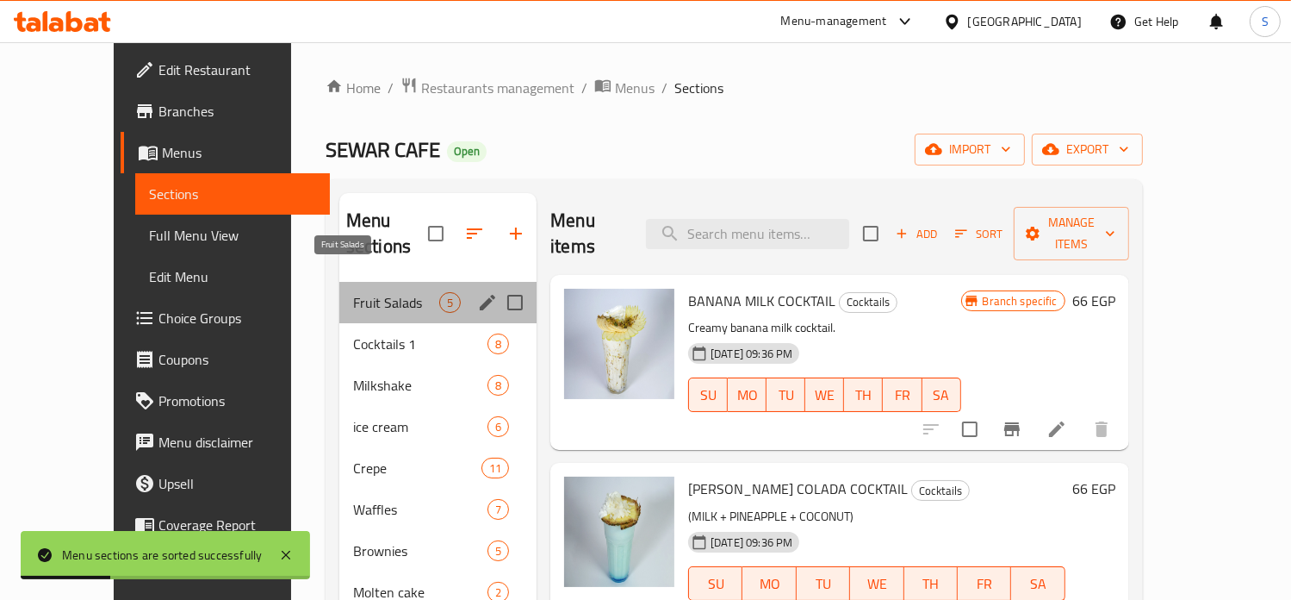
click at [353, 292] on span "Fruit Salads" at bounding box center [396, 302] width 86 height 21
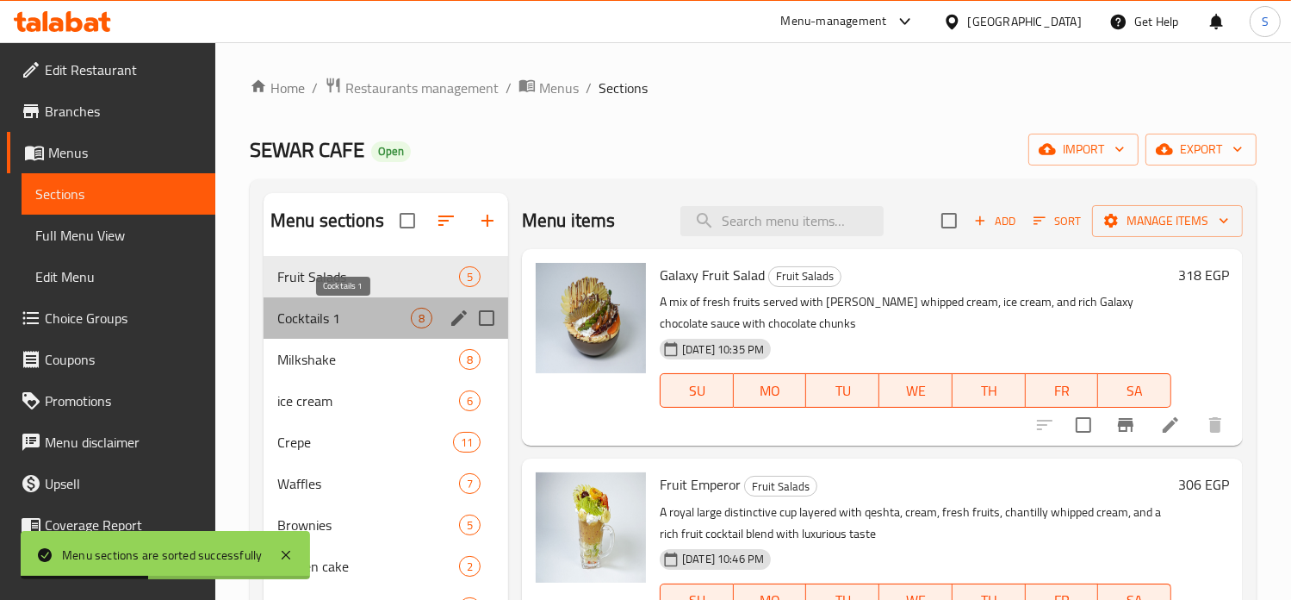
click at [362, 309] on span "Cocktails 1" at bounding box center [344, 318] width 134 height 21
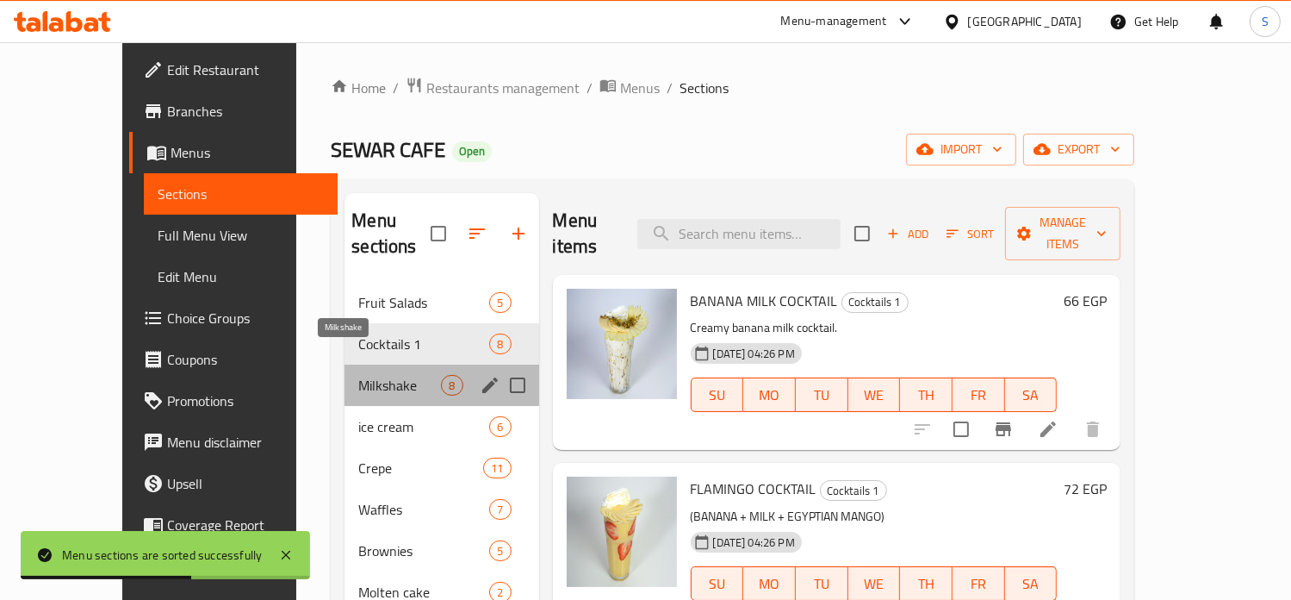
click at [376, 375] on span "Milkshake" at bounding box center [399, 385] width 83 height 21
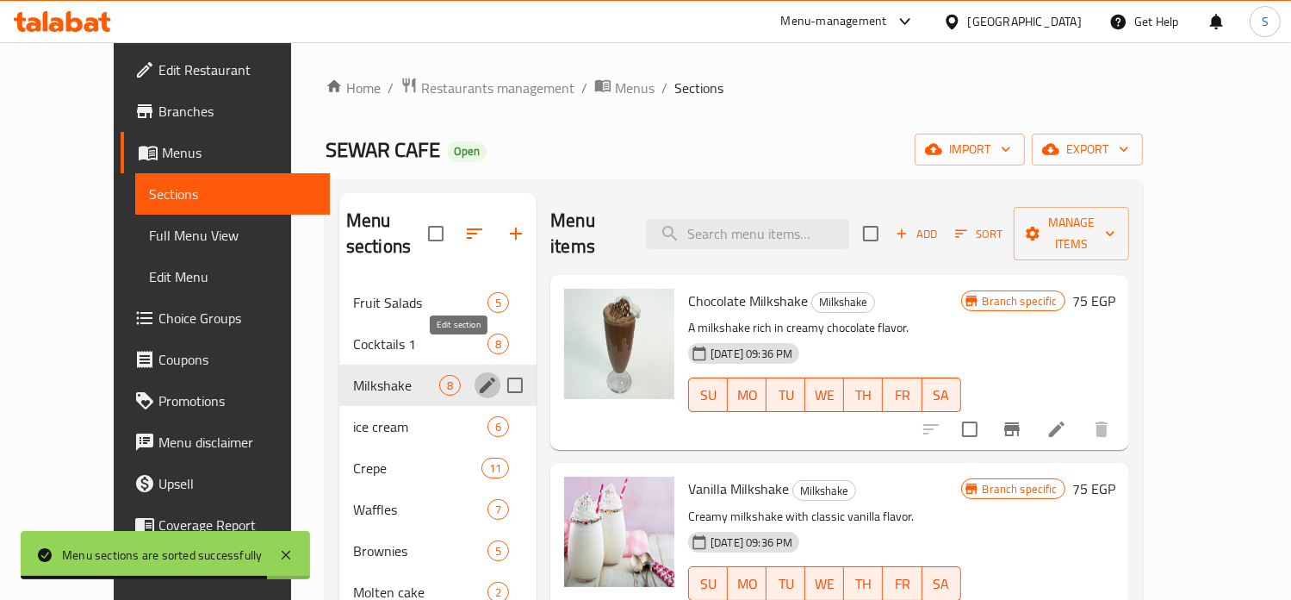
click at [480, 377] on icon "edit" at bounding box center [488, 385] width 16 height 16
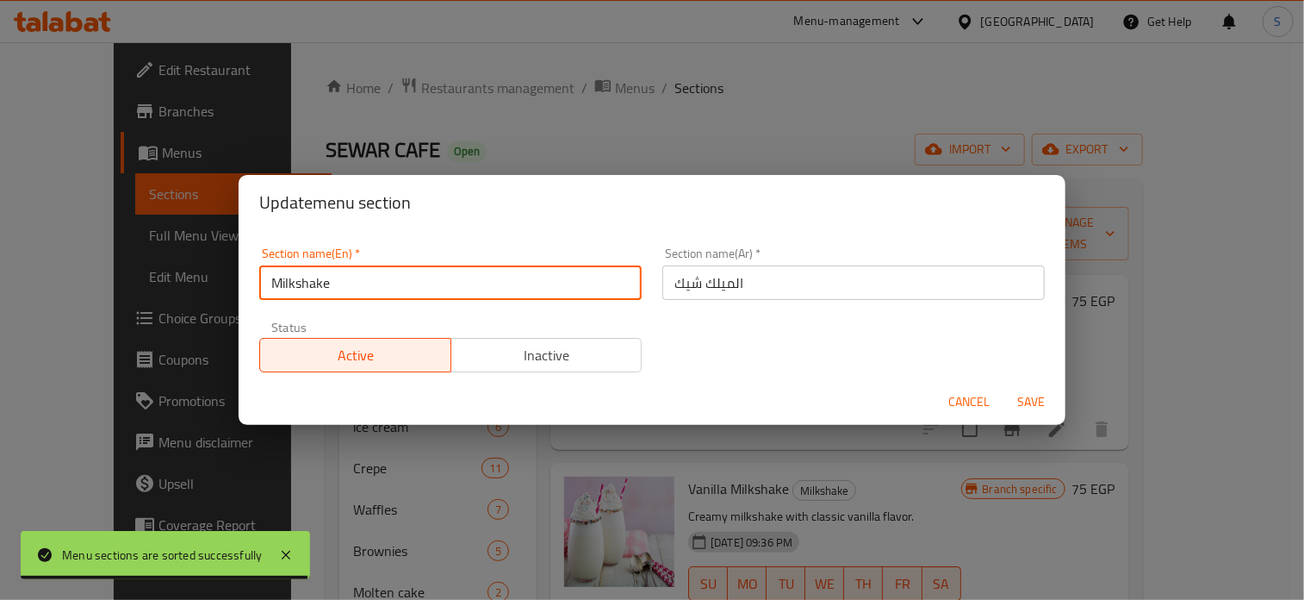
click at [354, 291] on input "Milkshake" at bounding box center [450, 282] width 382 height 34
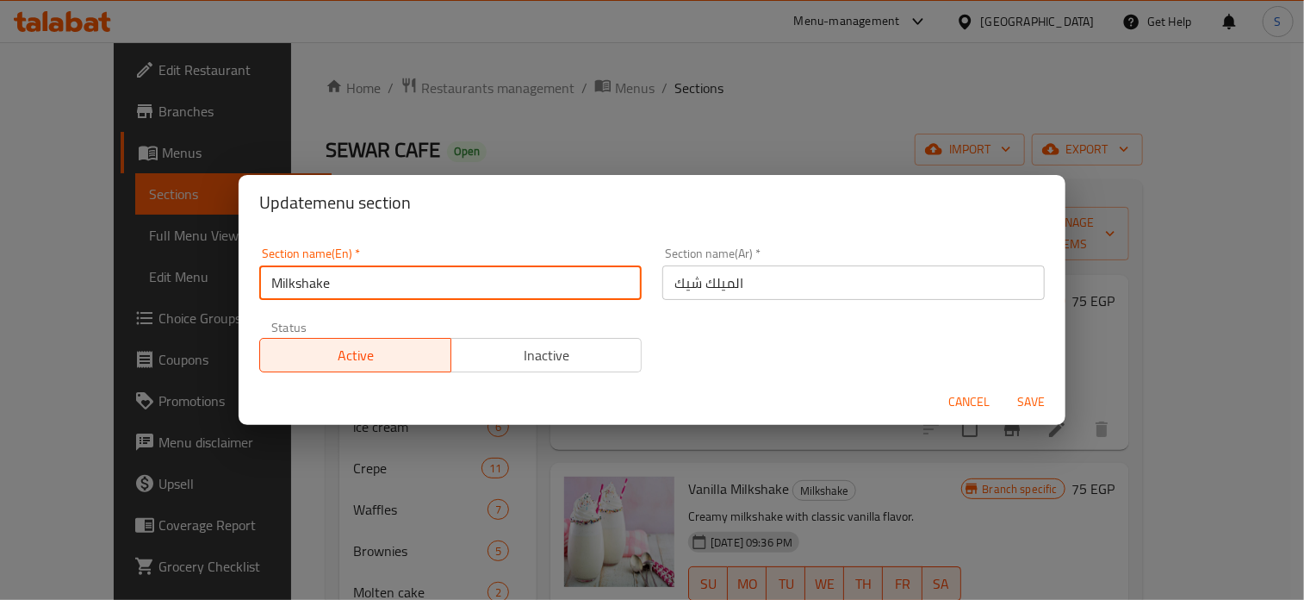
click at [354, 291] on input "Milkshake" at bounding box center [450, 282] width 382 height 34
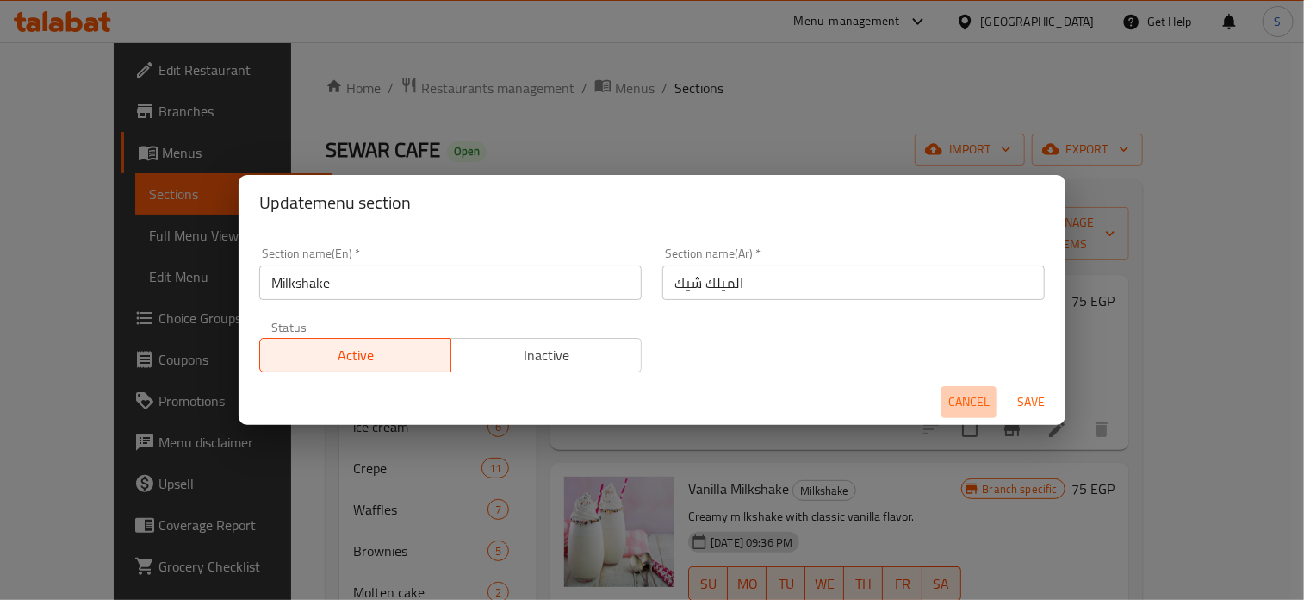
click at [965, 405] on span "Cancel" at bounding box center [968, 402] width 41 height 22
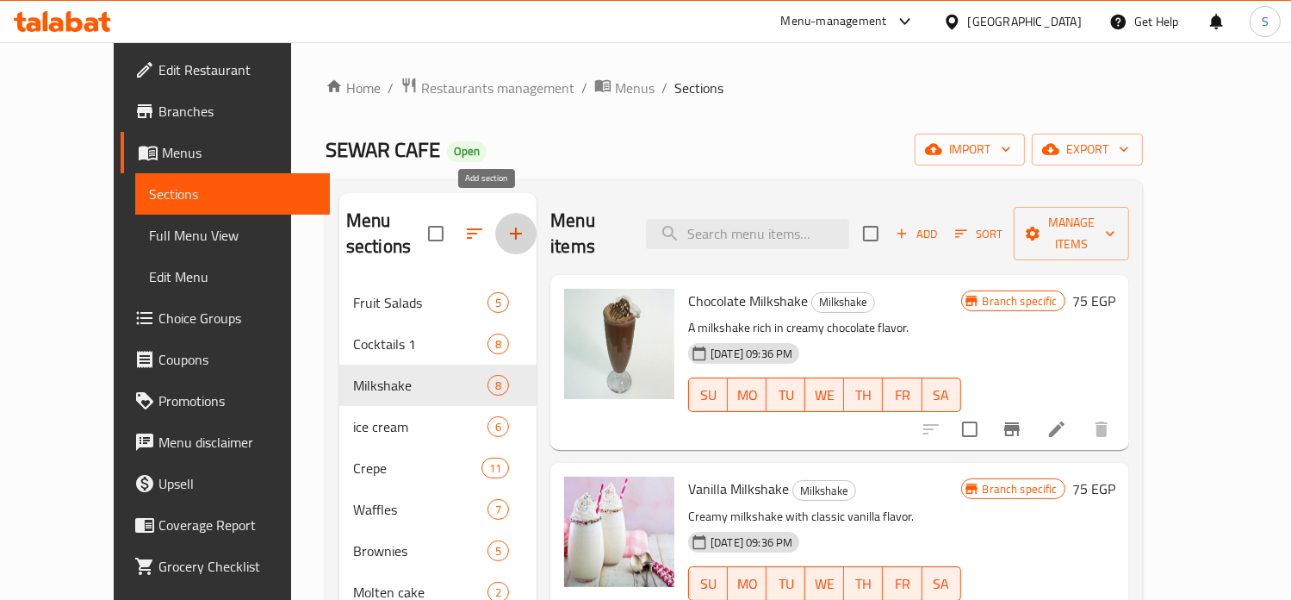
click at [510, 227] on icon "button" at bounding box center [516, 233] width 12 height 12
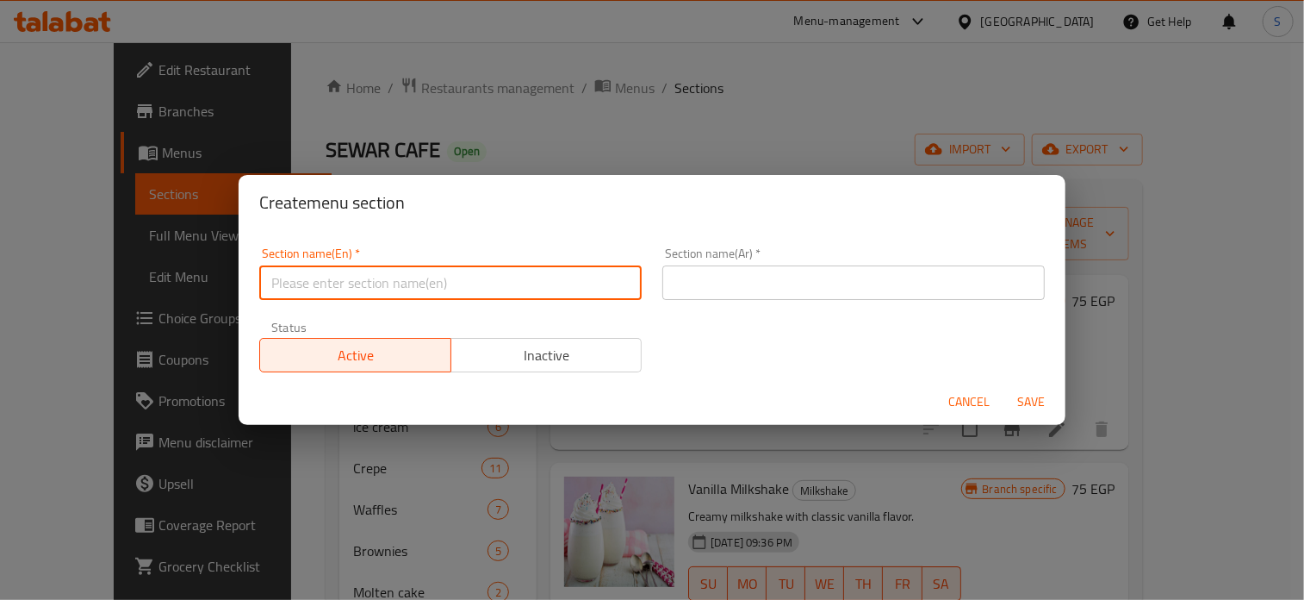
click at [470, 283] on input "text" at bounding box center [450, 282] width 382 height 34
paste input "Milkshake"
click at [470, 283] on input "Milkshake" at bounding box center [450, 282] width 382 height 34
type input "Milkshake 1"
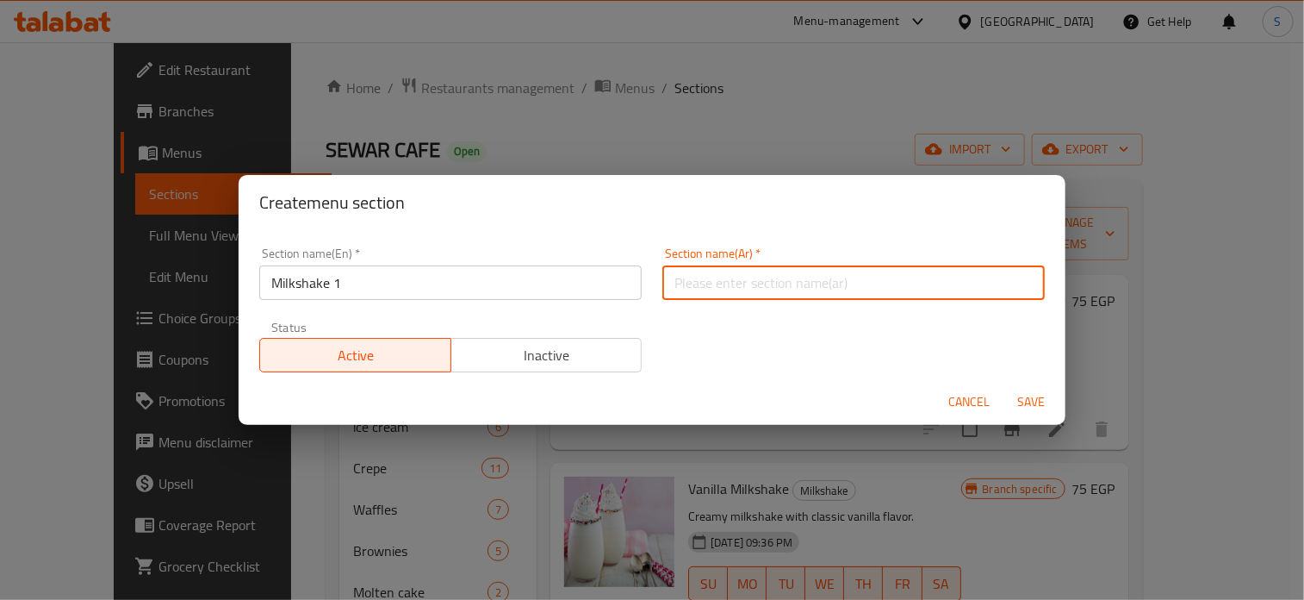
click at [695, 293] on input "text" at bounding box center [853, 282] width 382 height 34
type input "الميلك شيك"
click at [1004, 386] on button "Save" at bounding box center [1031, 402] width 55 height 32
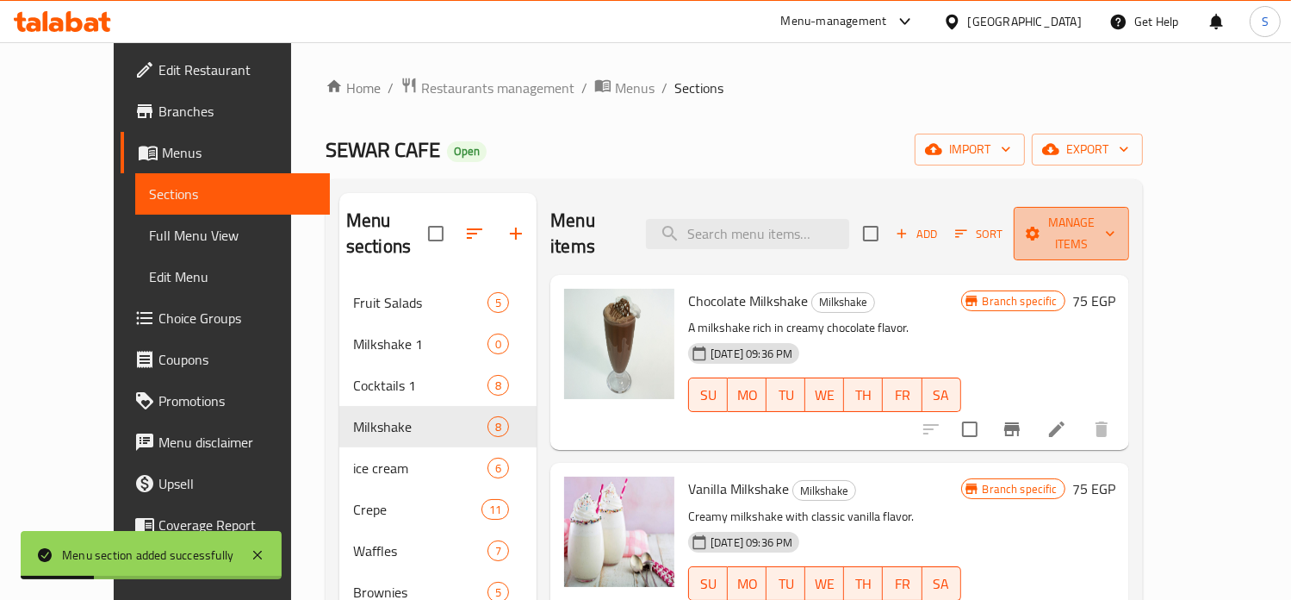
click at [1116, 230] on span "Manage items" at bounding box center [1072, 233] width 88 height 43
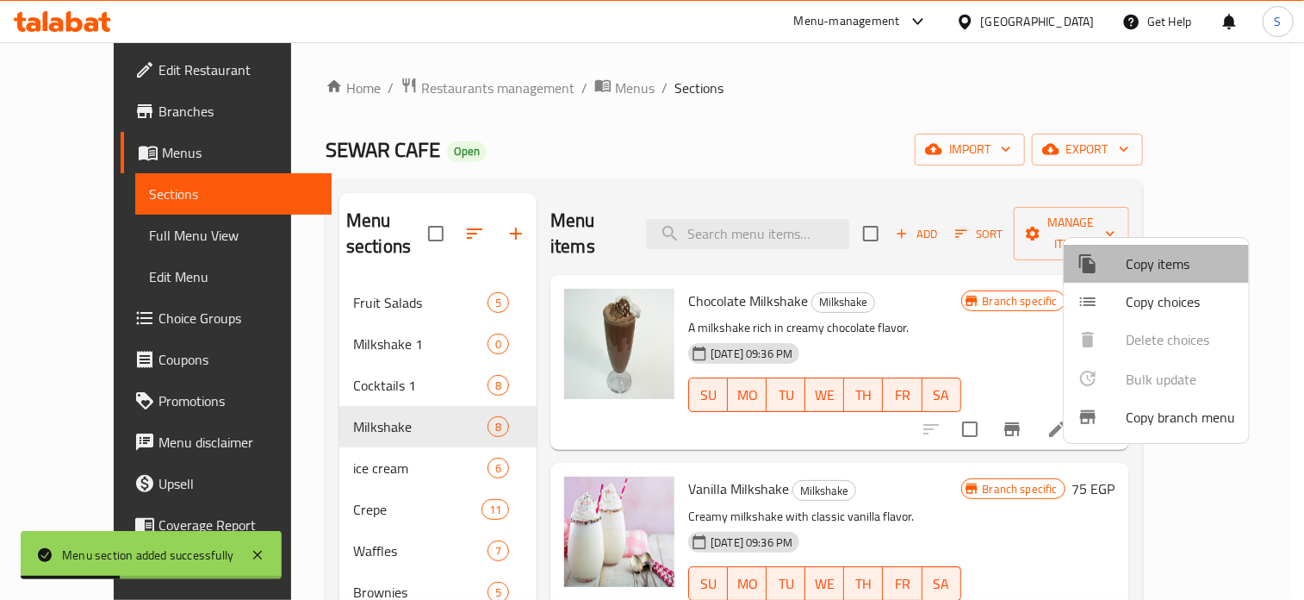
click at [1147, 270] on span "Copy items" at bounding box center [1180, 263] width 109 height 21
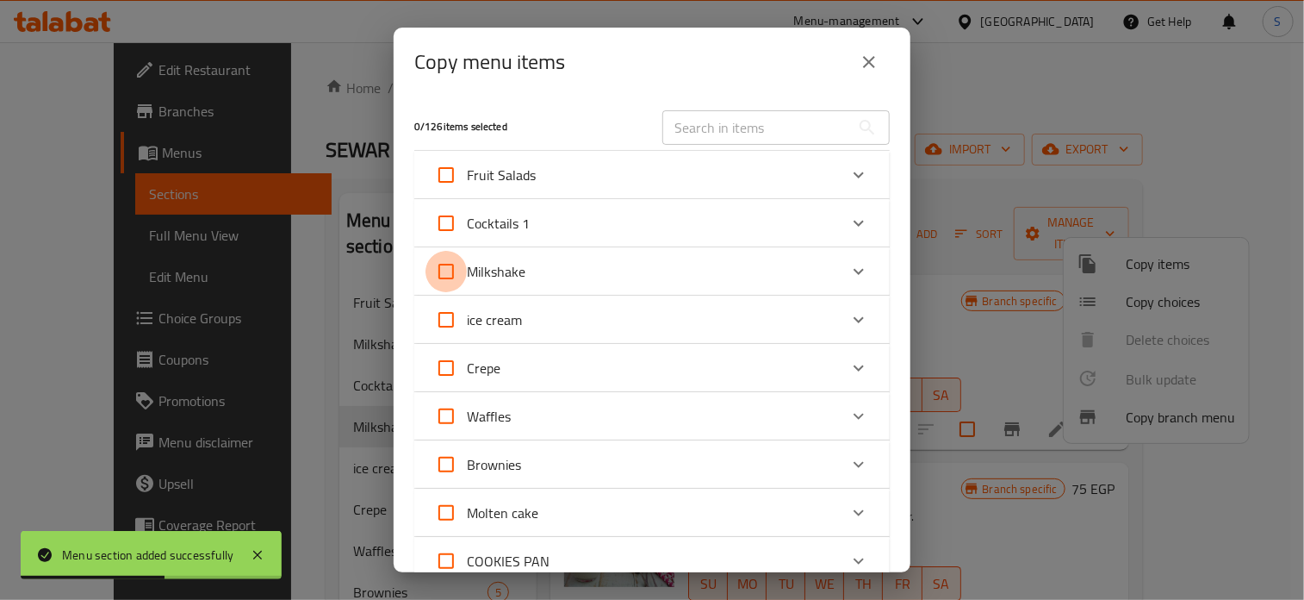
click at [445, 272] on input "Milkshake" at bounding box center [446, 271] width 41 height 41
checkbox input "true"
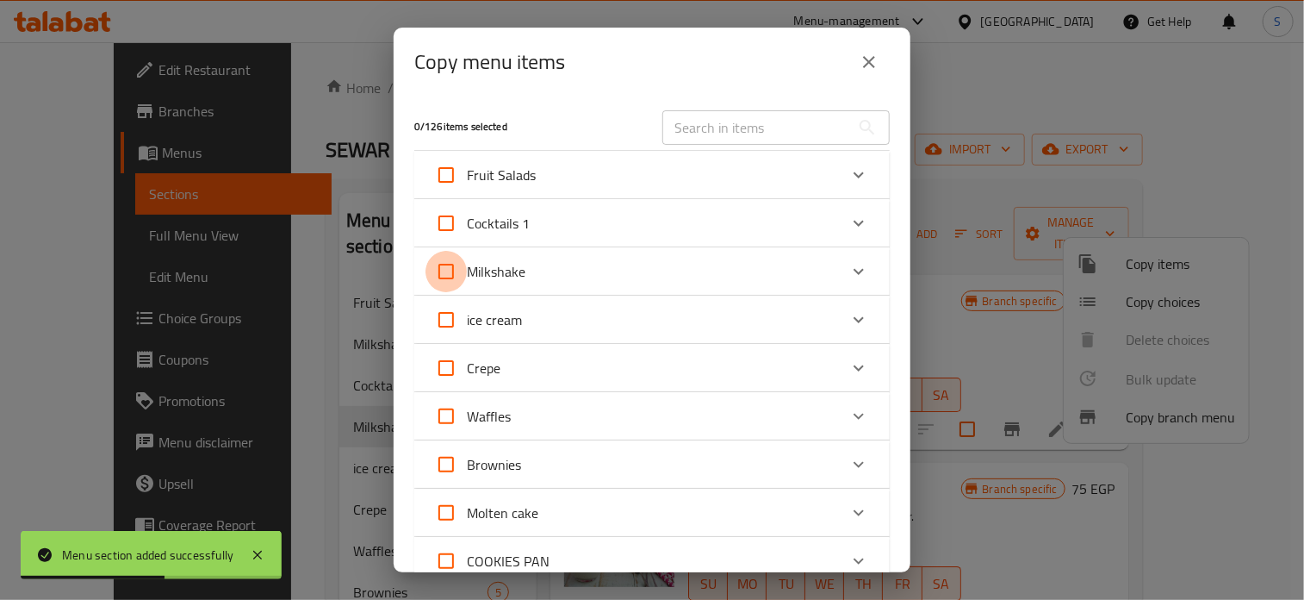
checkbox input "true"
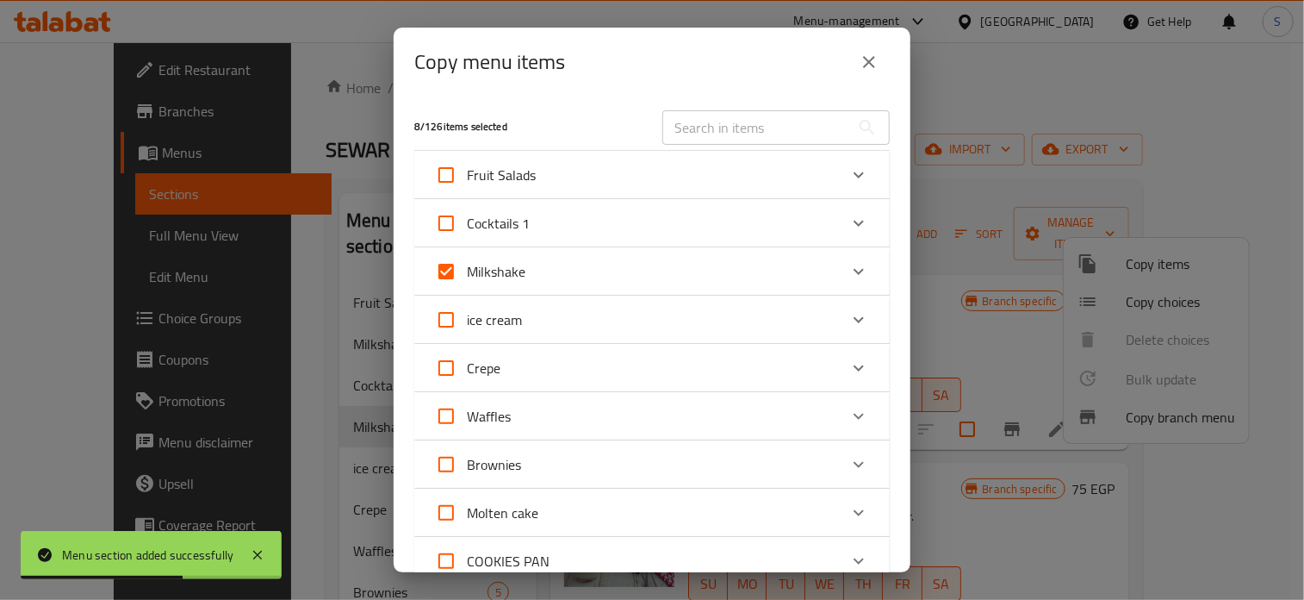
scroll to position [695, 0]
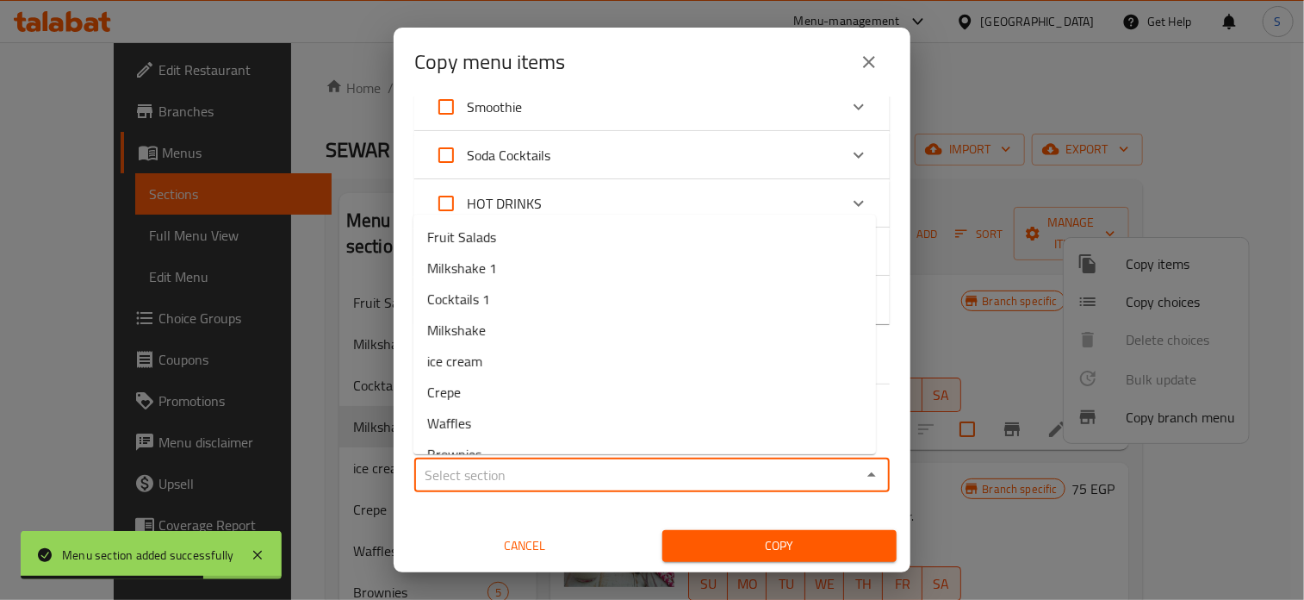
click at [520, 468] on input "Sections   *" at bounding box center [638, 475] width 437 height 24
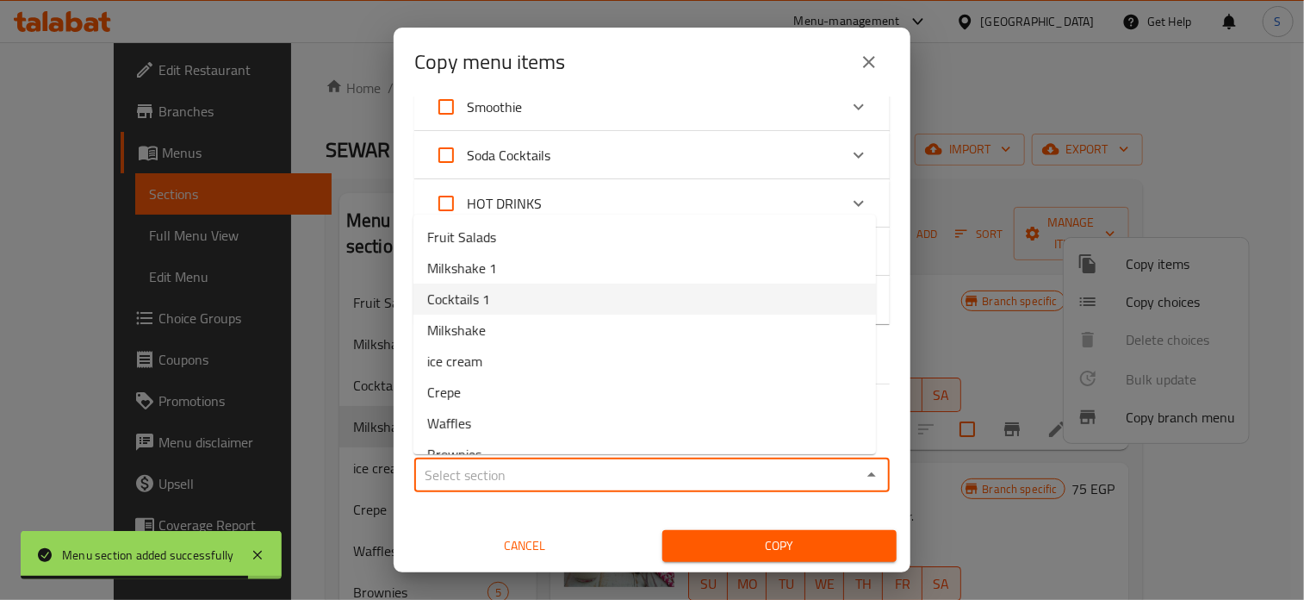
click at [503, 302] on li "Cocktails 1" at bounding box center [644, 298] width 463 height 31
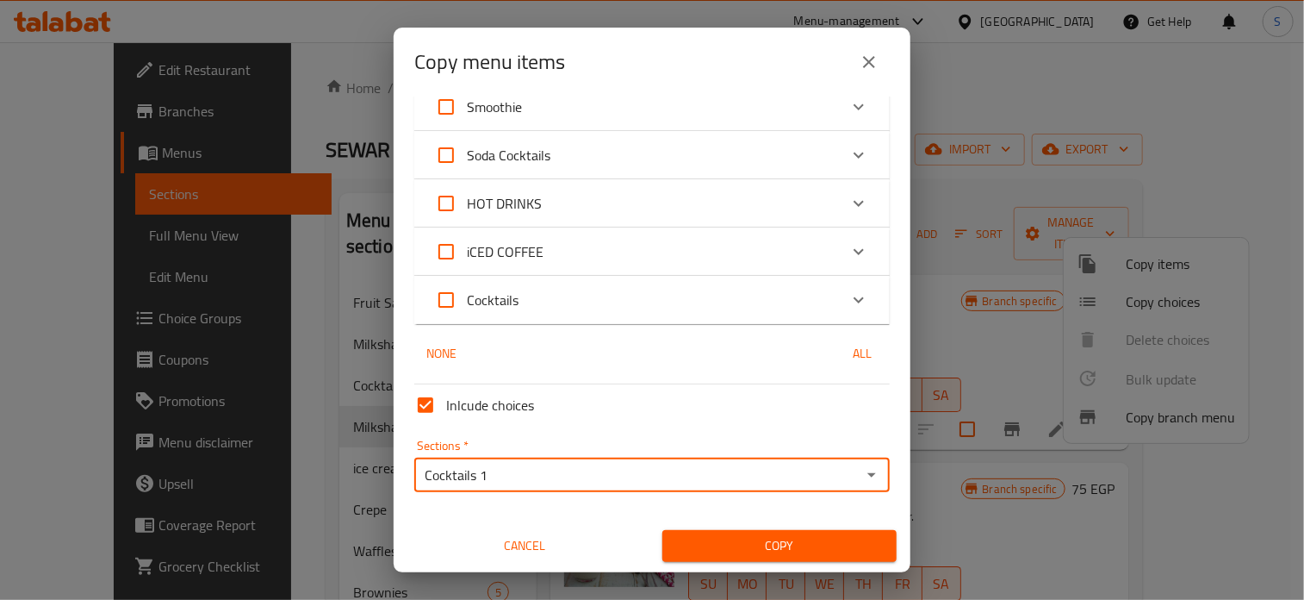
click at [722, 477] on input "Cocktails 1" at bounding box center [638, 475] width 437 height 24
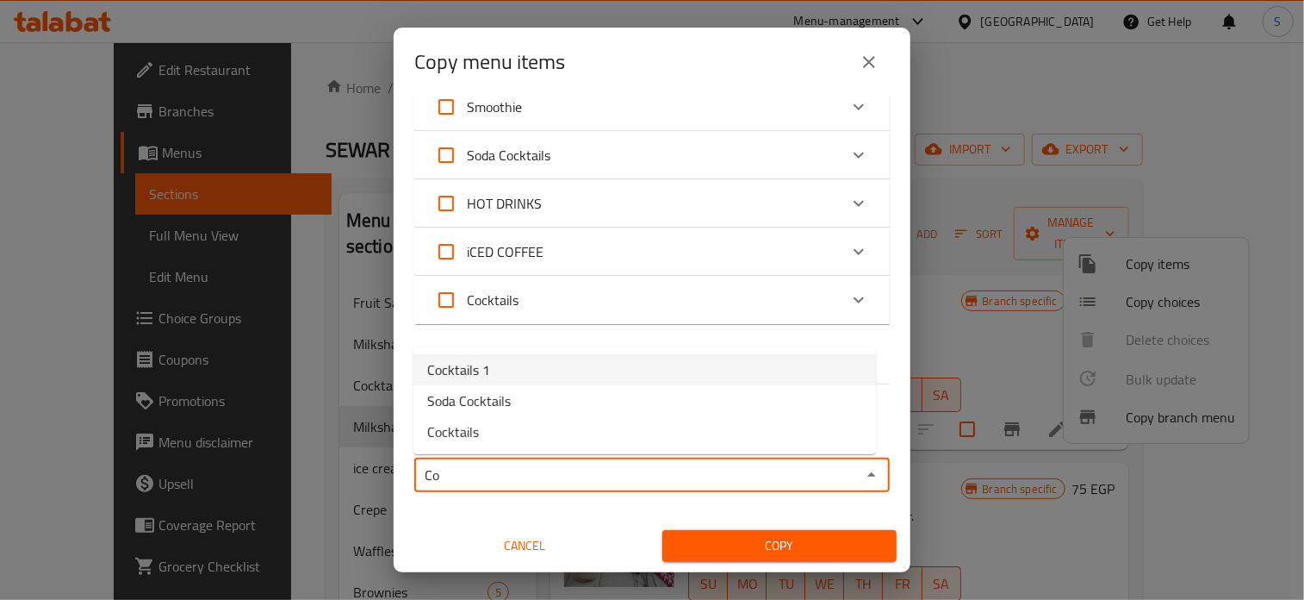
type input "C"
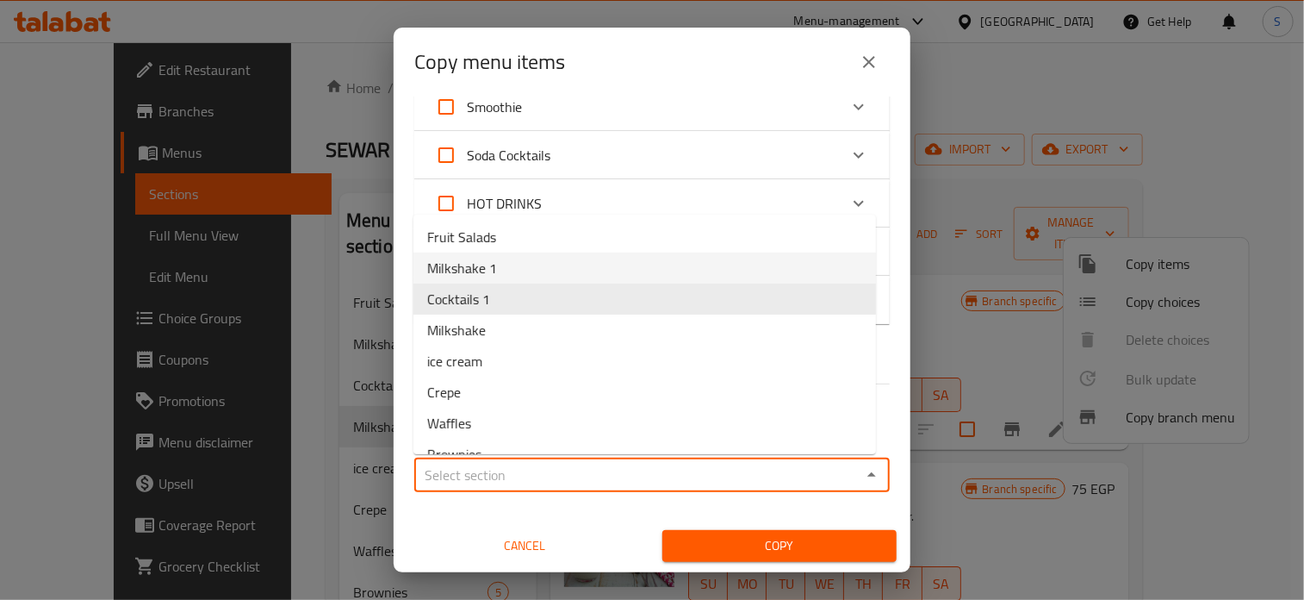
click at [572, 263] on li "Milkshake 1" at bounding box center [644, 267] width 463 height 31
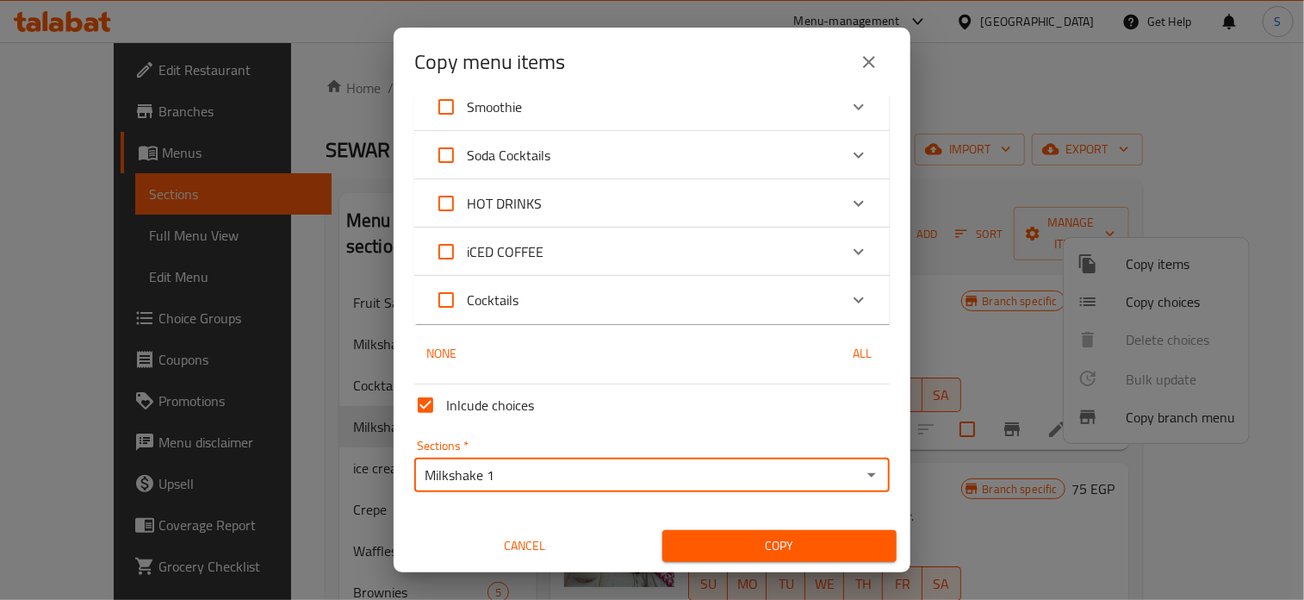
type input "Milkshake 1"
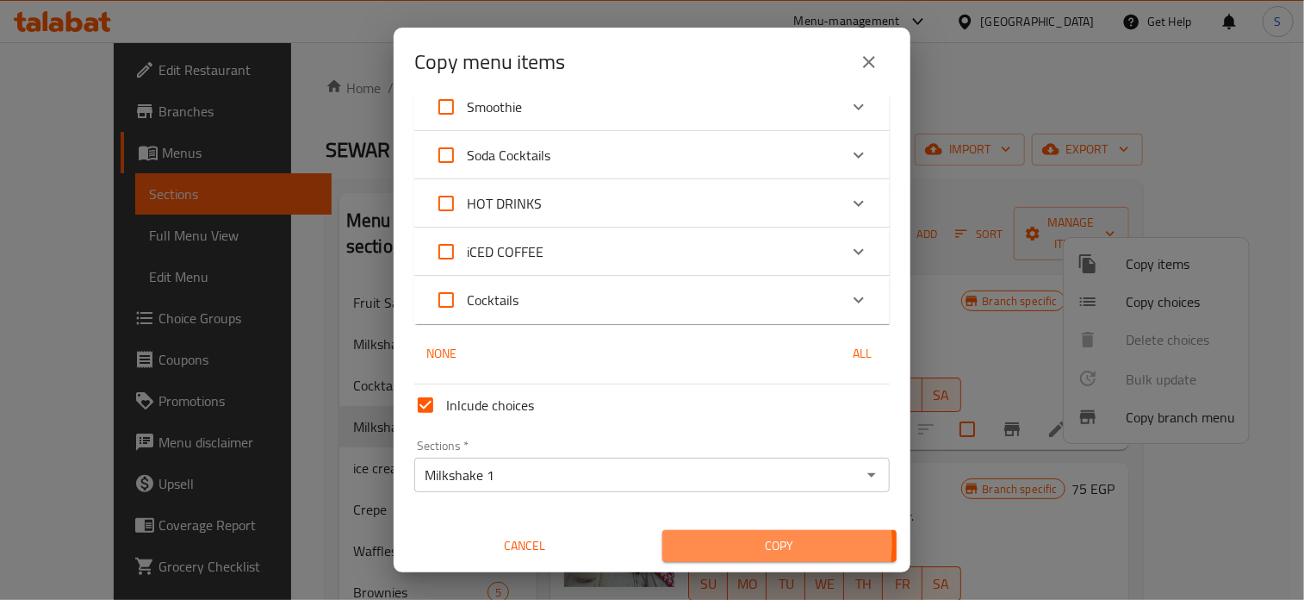
click at [746, 543] on span "Copy" at bounding box center [779, 546] width 207 height 22
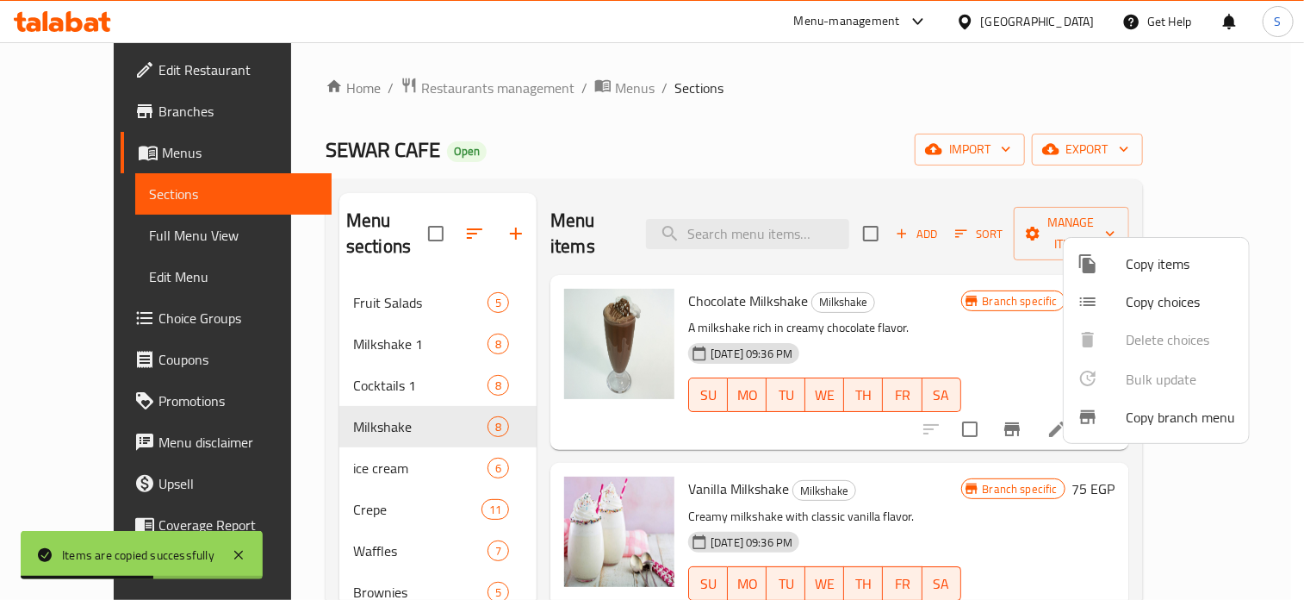
click at [920, 309] on div at bounding box center [652, 300] width 1304 height 600
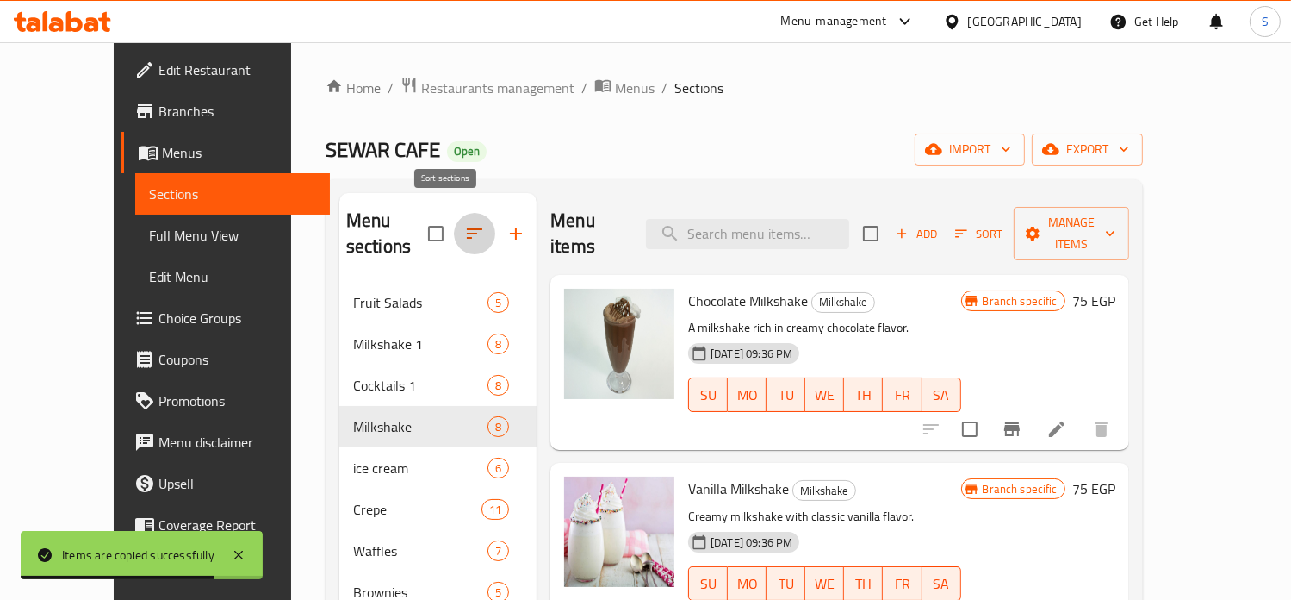
click at [464, 226] on icon "button" at bounding box center [474, 233] width 21 height 21
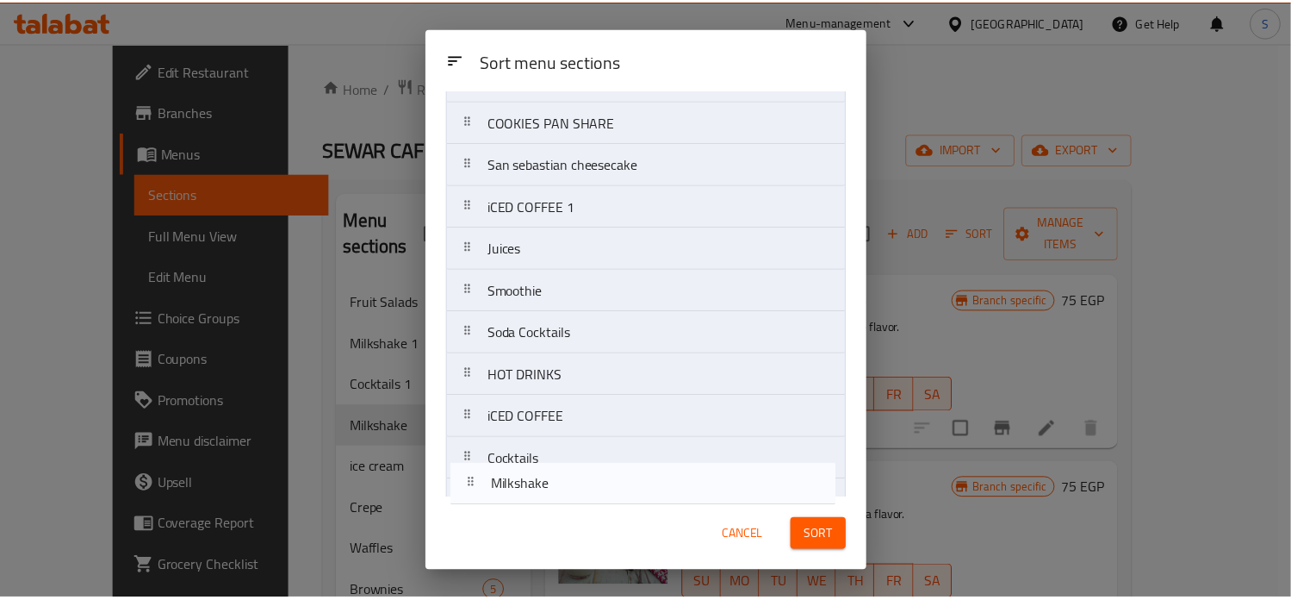
scroll to position [446, 0]
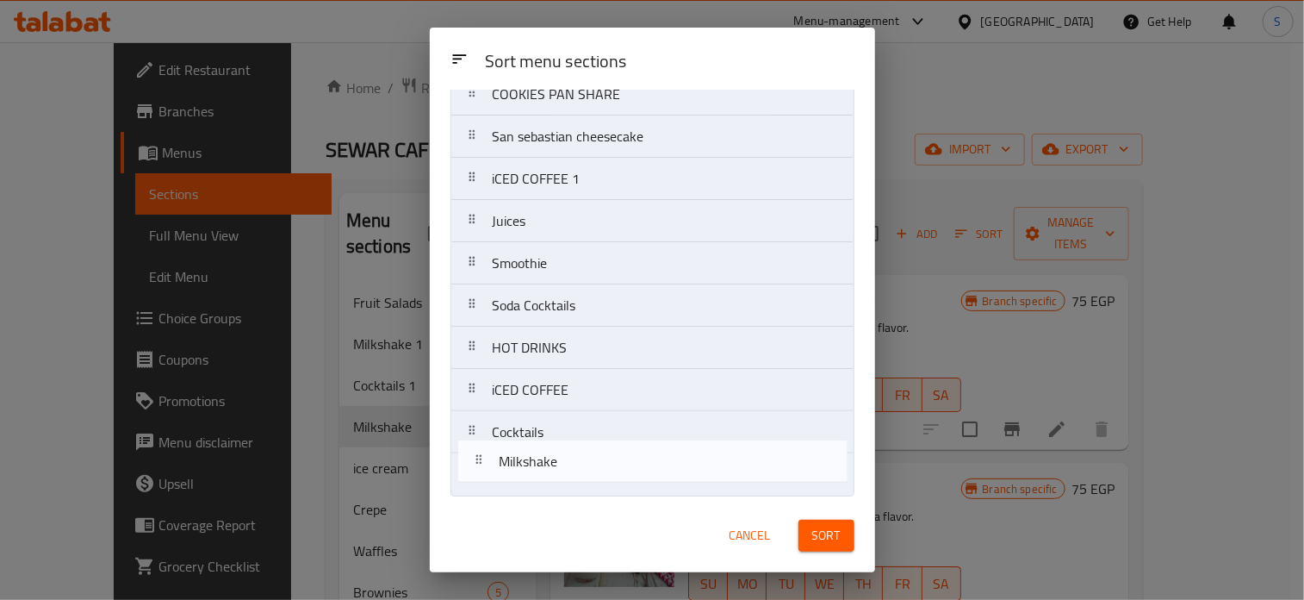
drag, startPoint x: 555, startPoint y: 290, endPoint x: 562, endPoint y: 471, distance: 181.0
click at [562, 471] on nav "Fruit Salads Milkshake 1 Cocktails 1 Milkshake ice cream Crepe Waffles Brownies…" at bounding box center [653, 94] width 404 height 804
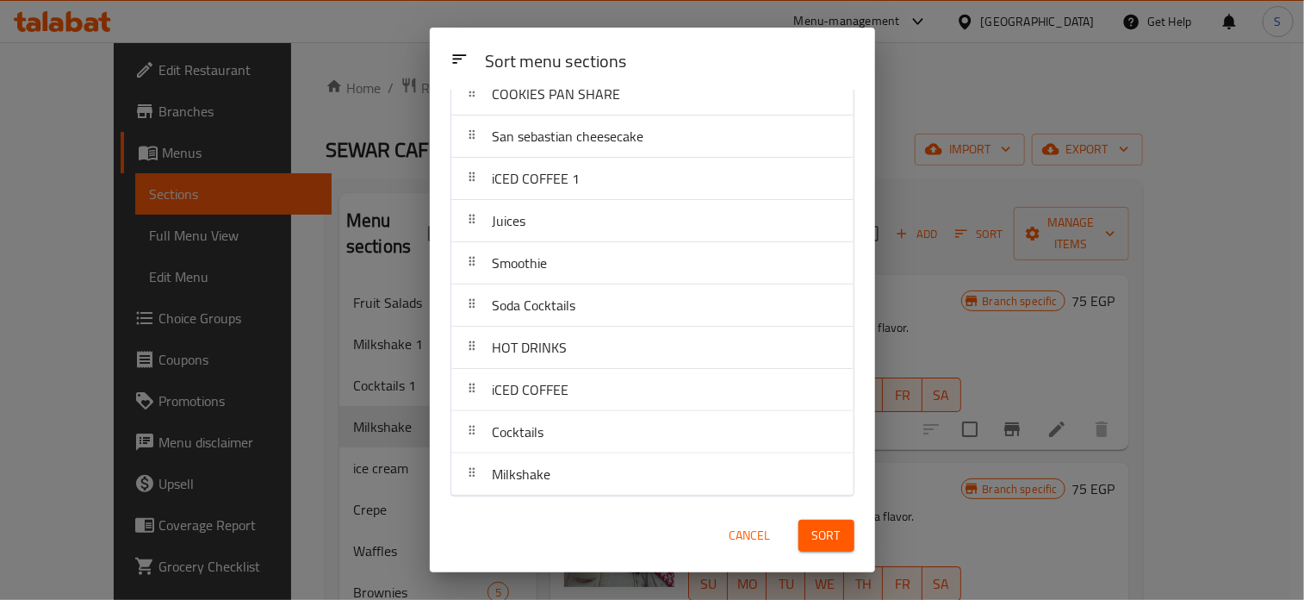
click at [833, 538] on span "Sort" at bounding box center [826, 536] width 28 height 22
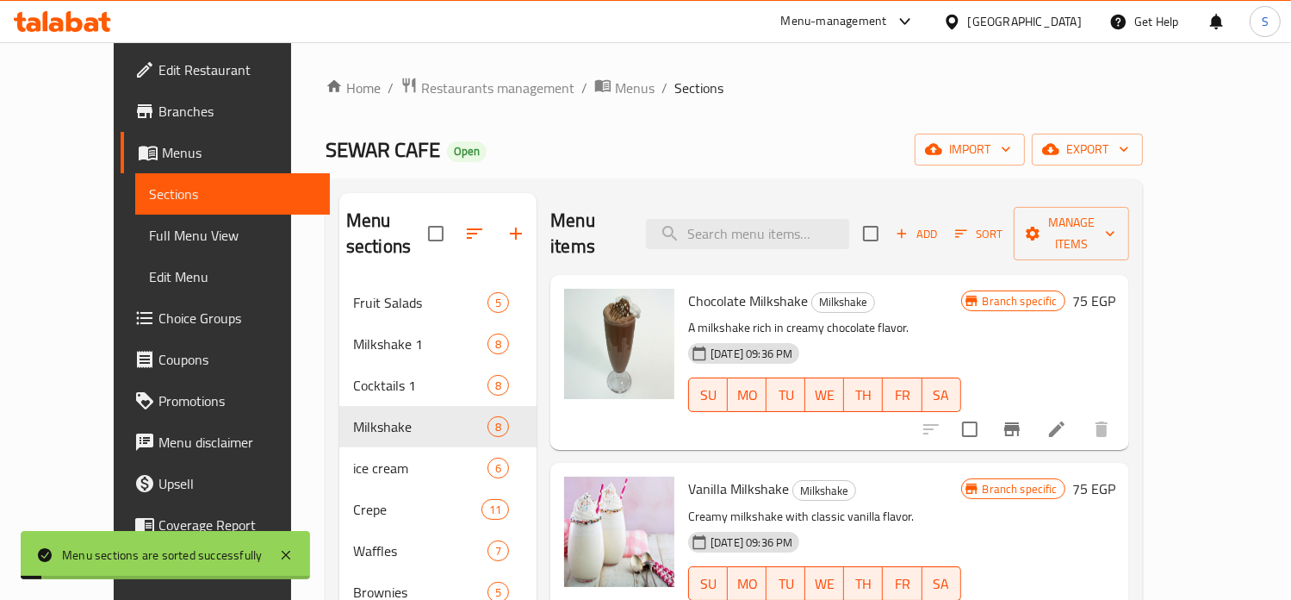
scroll to position [496, 0]
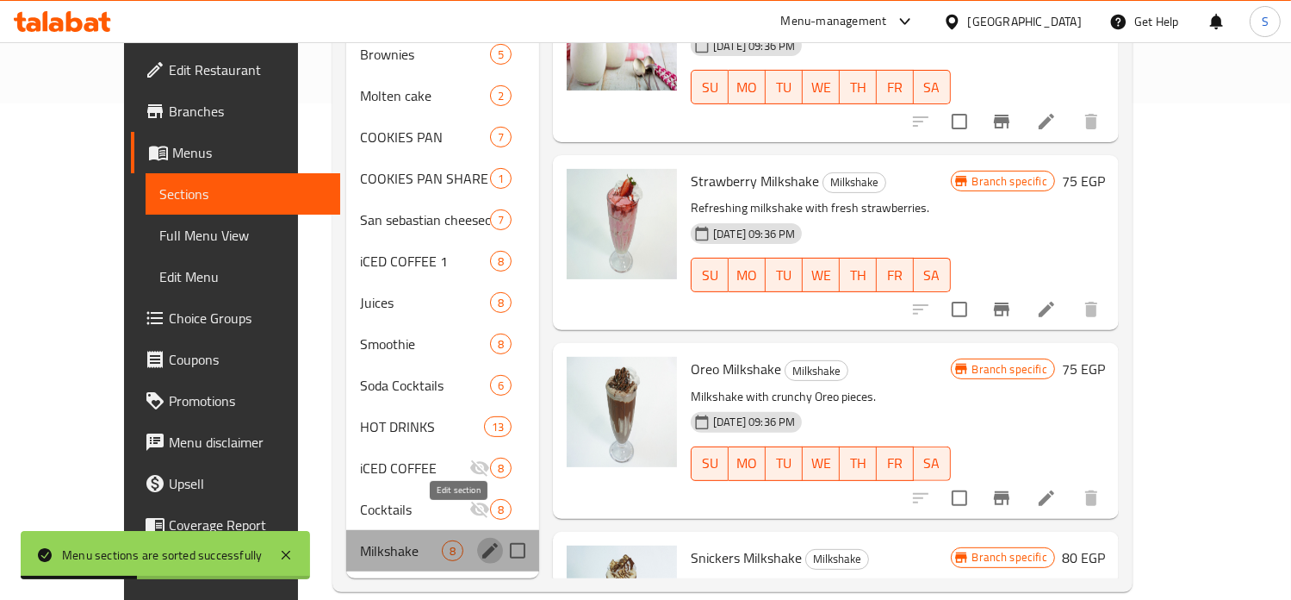
click at [480, 540] on icon "edit" at bounding box center [490, 550] width 21 height 21
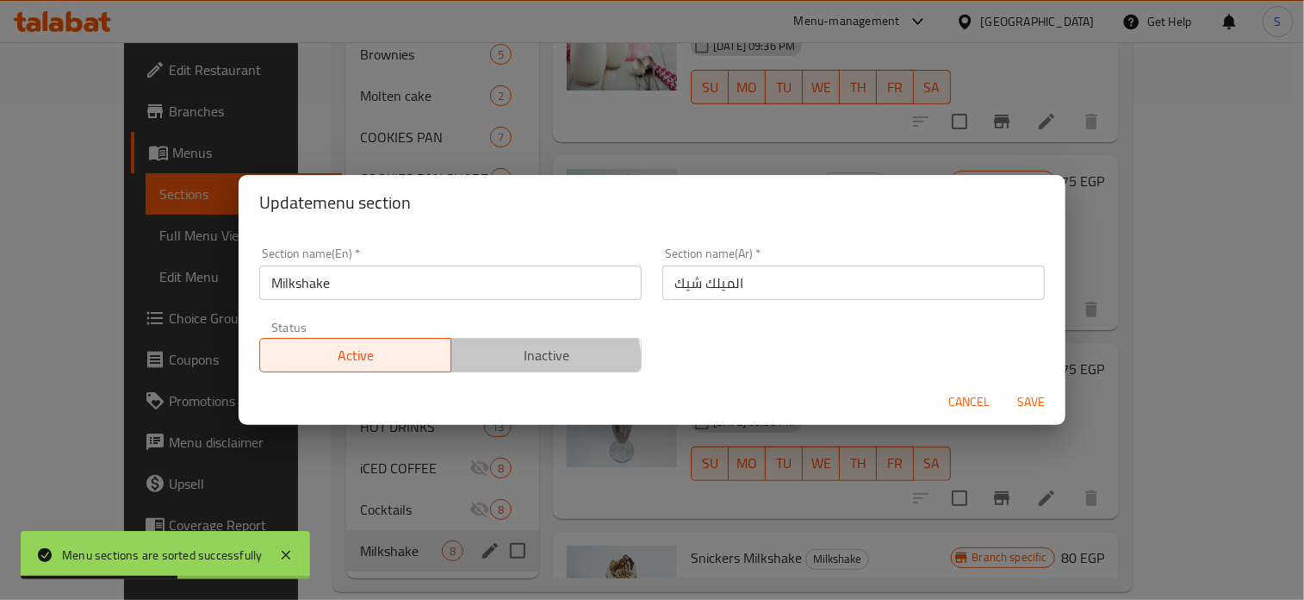
click at [494, 367] on span "Inactive" at bounding box center [546, 355] width 177 height 25
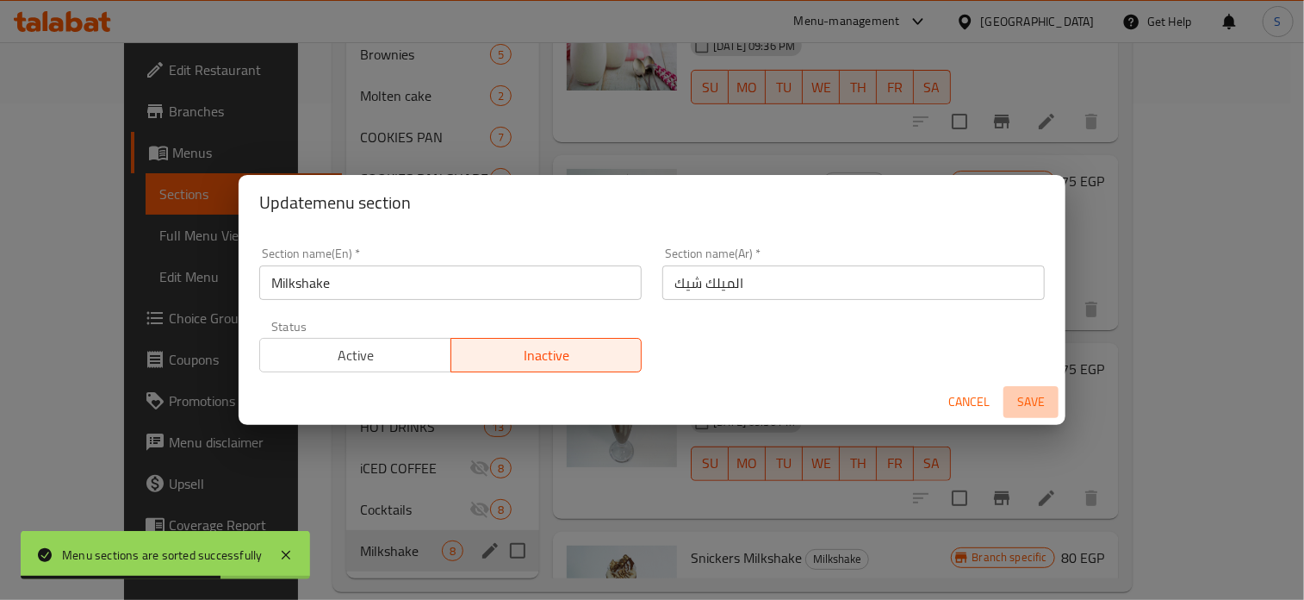
click at [1006, 399] on button "Save" at bounding box center [1031, 402] width 55 height 32
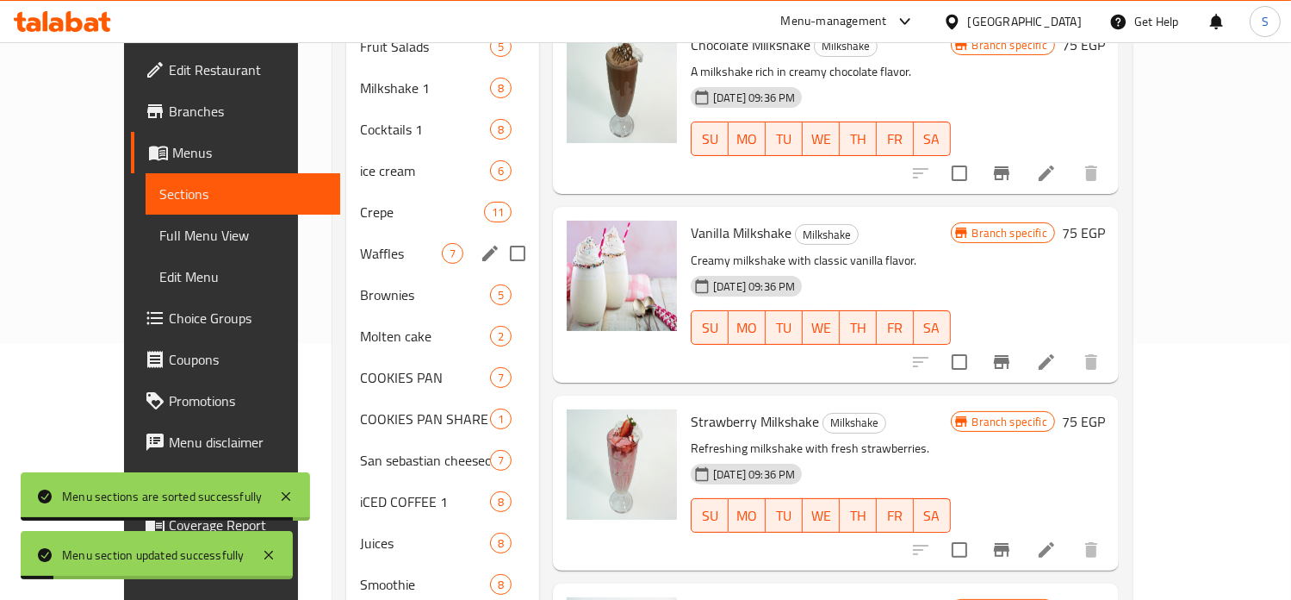
scroll to position [171, 0]
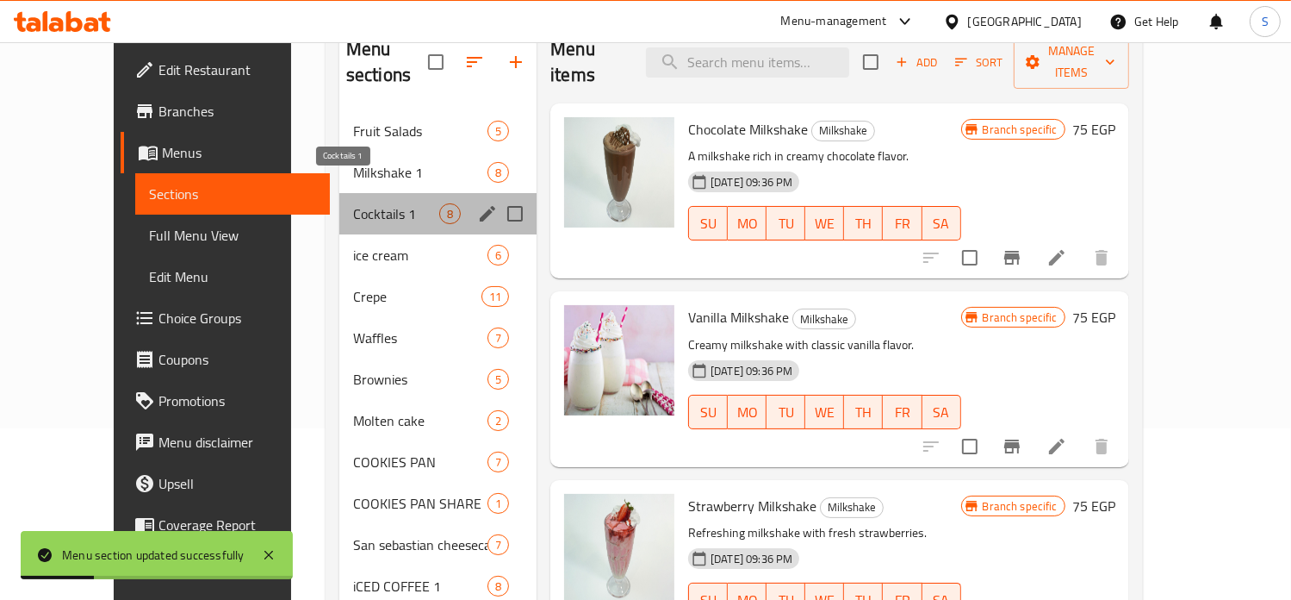
click at [353, 203] on span "Cocktails 1" at bounding box center [396, 213] width 86 height 21
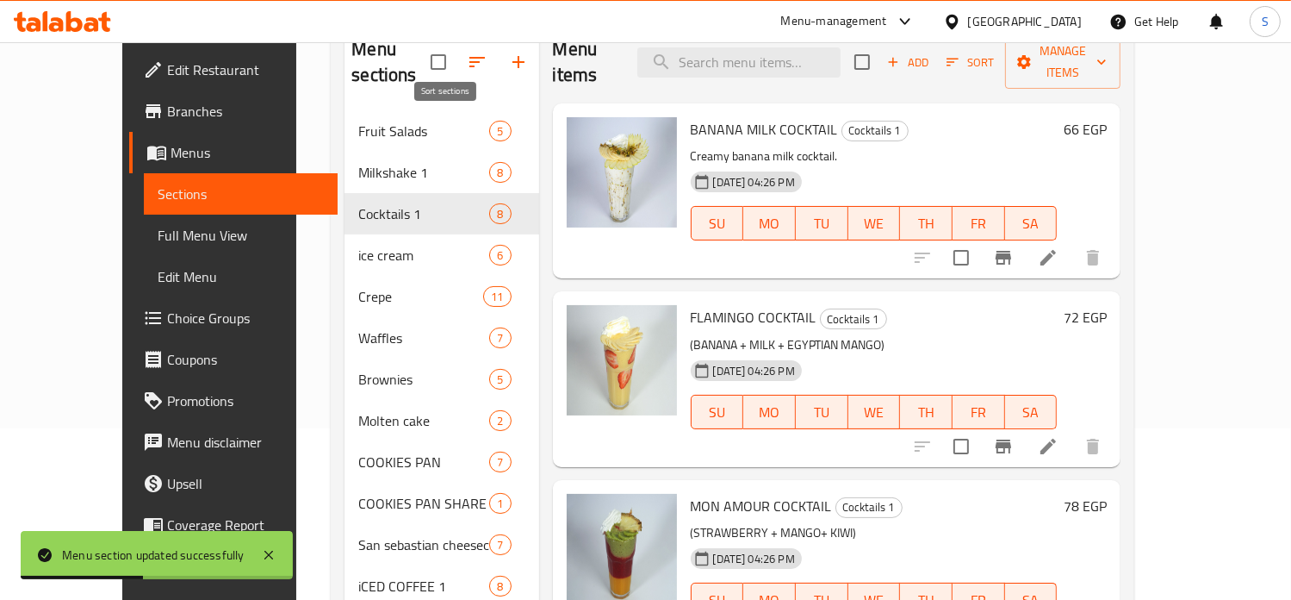
click at [467, 58] on icon "button" at bounding box center [477, 62] width 21 height 21
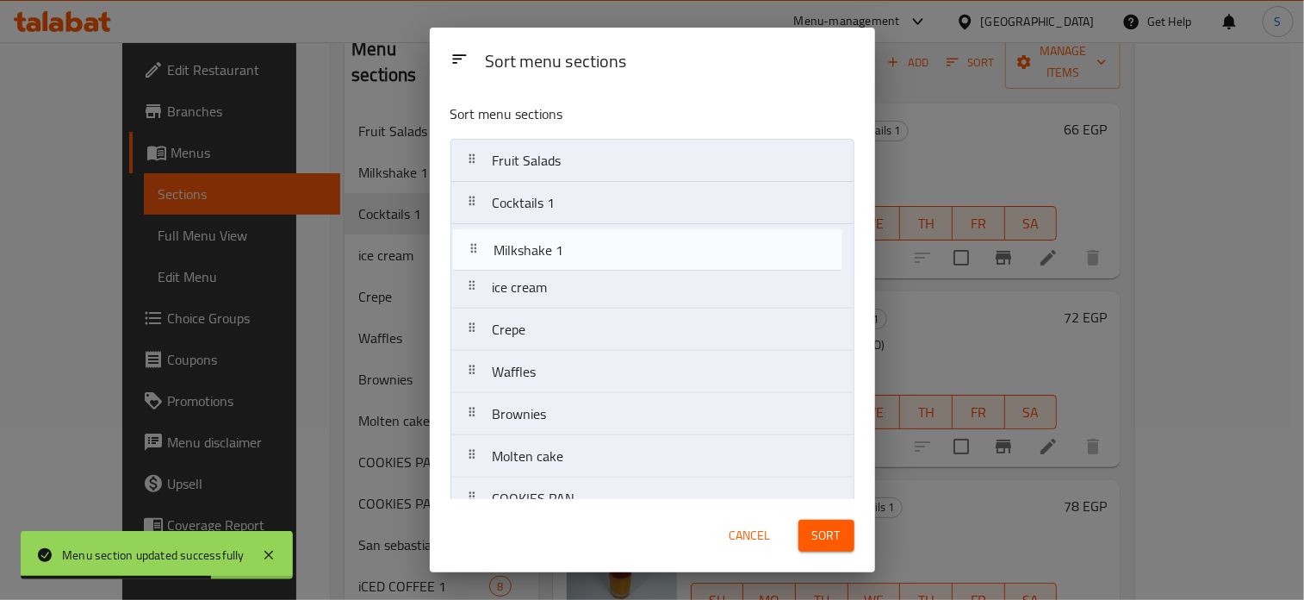
drag, startPoint x: 519, startPoint y: 209, endPoint x: 522, endPoint y: 261, distance: 51.8
click at [522, 261] on nav "Fruit Salads Milkshake 1 Cocktails 1 ice cream Crepe Waffles Brownies Molten ca…" at bounding box center [653, 541] width 404 height 804
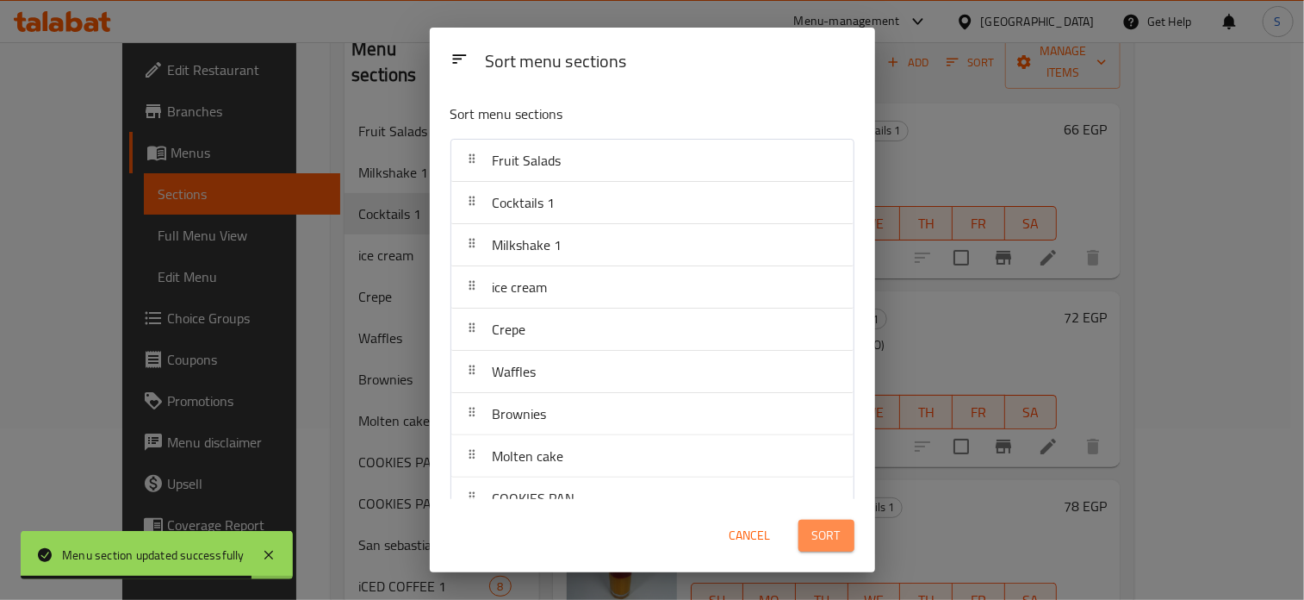
click at [808, 534] on button "Sort" at bounding box center [827, 535] width 56 height 32
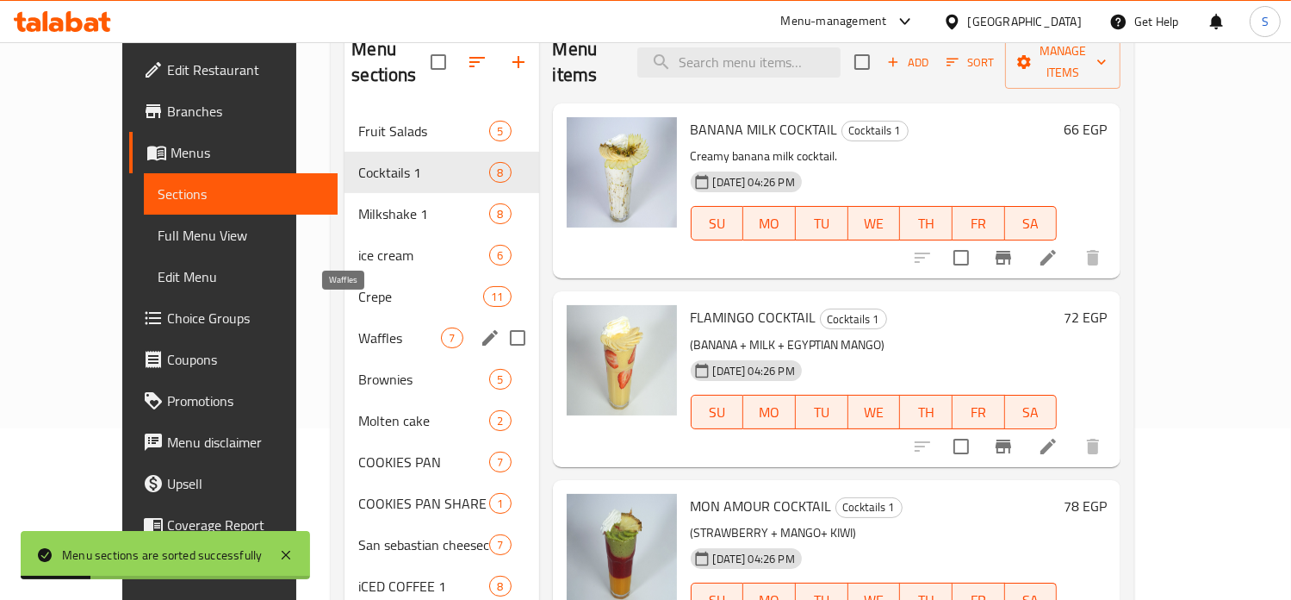
scroll to position [151, 0]
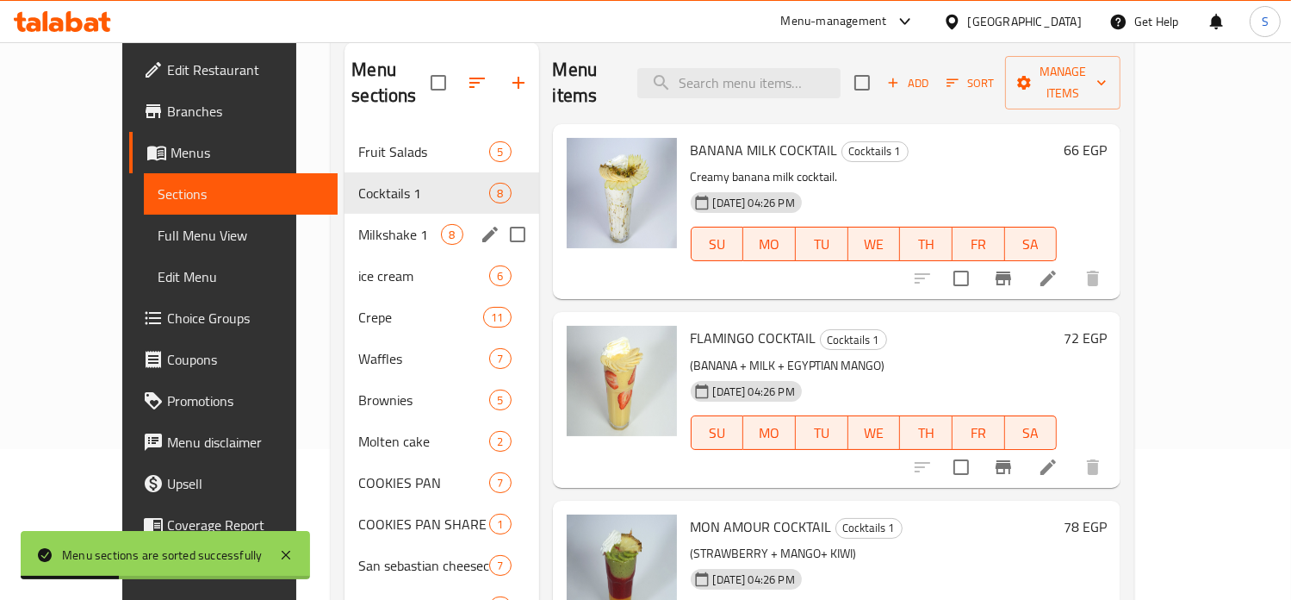
click at [345, 222] on div "Milkshake 1 8" at bounding box center [442, 234] width 194 height 41
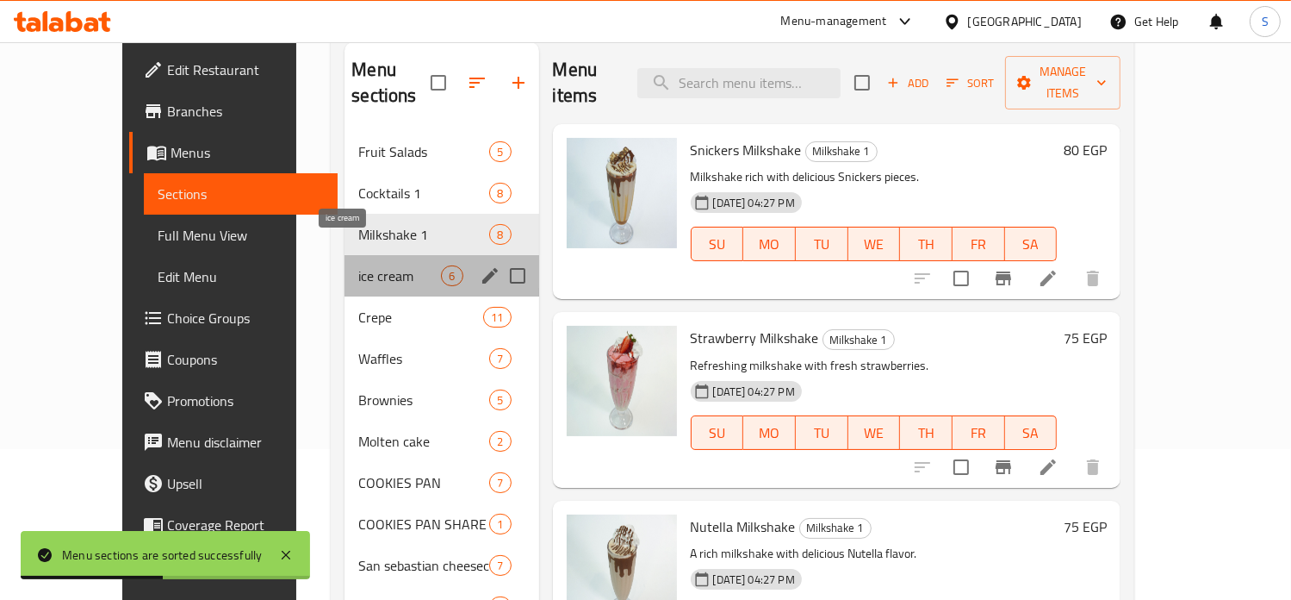
click at [362, 265] on span "ice cream" at bounding box center [399, 275] width 83 height 21
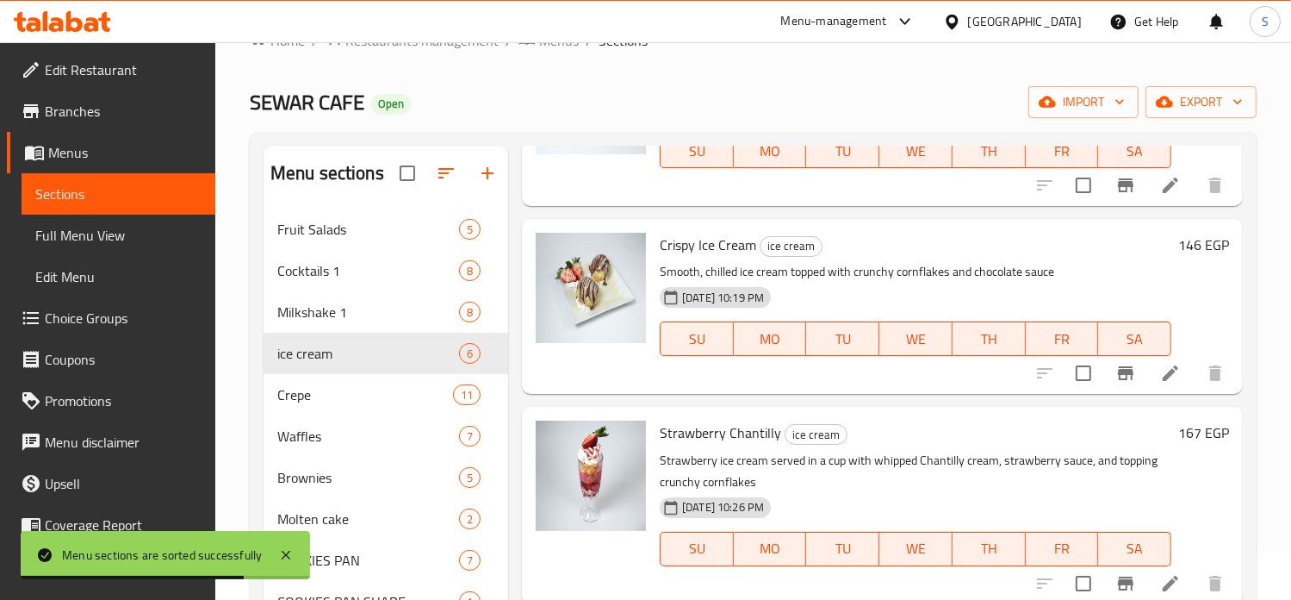
scroll to position [342, 0]
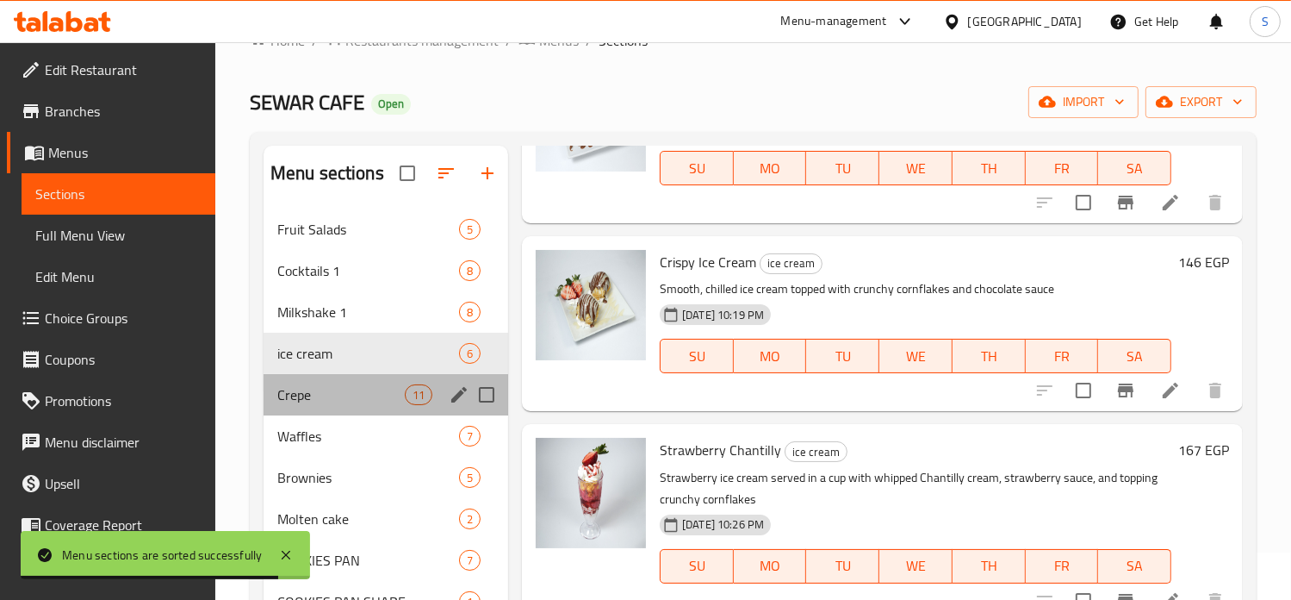
click at [290, 405] on div "Crepe 11" at bounding box center [386, 394] width 245 height 41
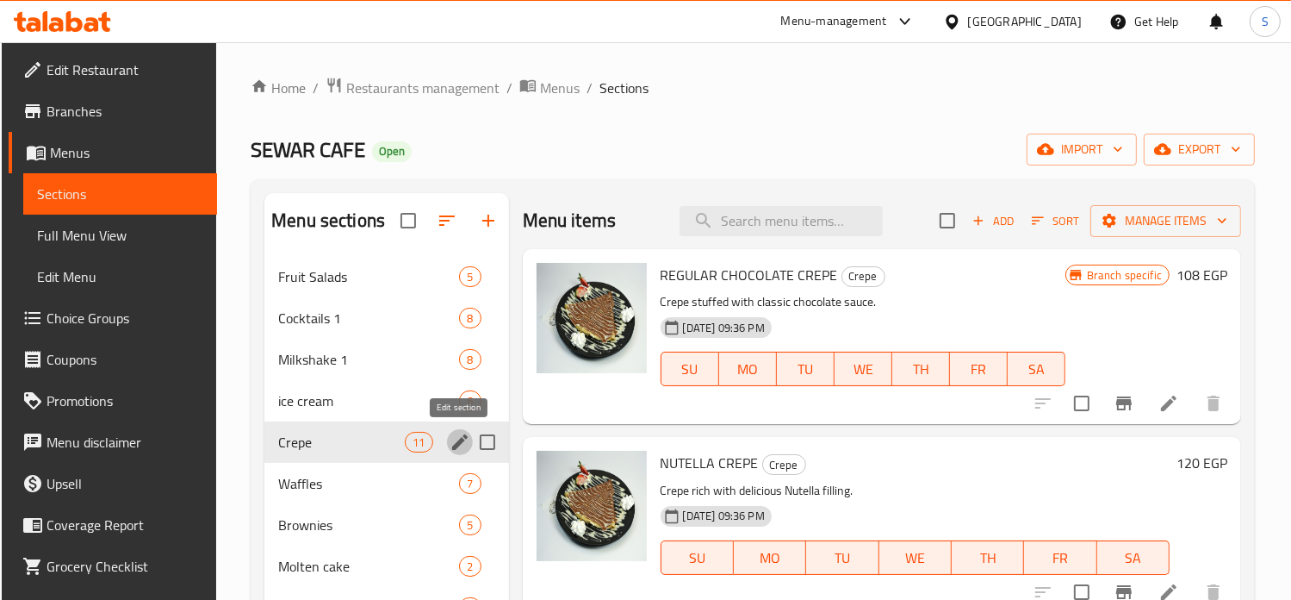
click at [447, 444] on button "edit" at bounding box center [460, 442] width 26 height 26
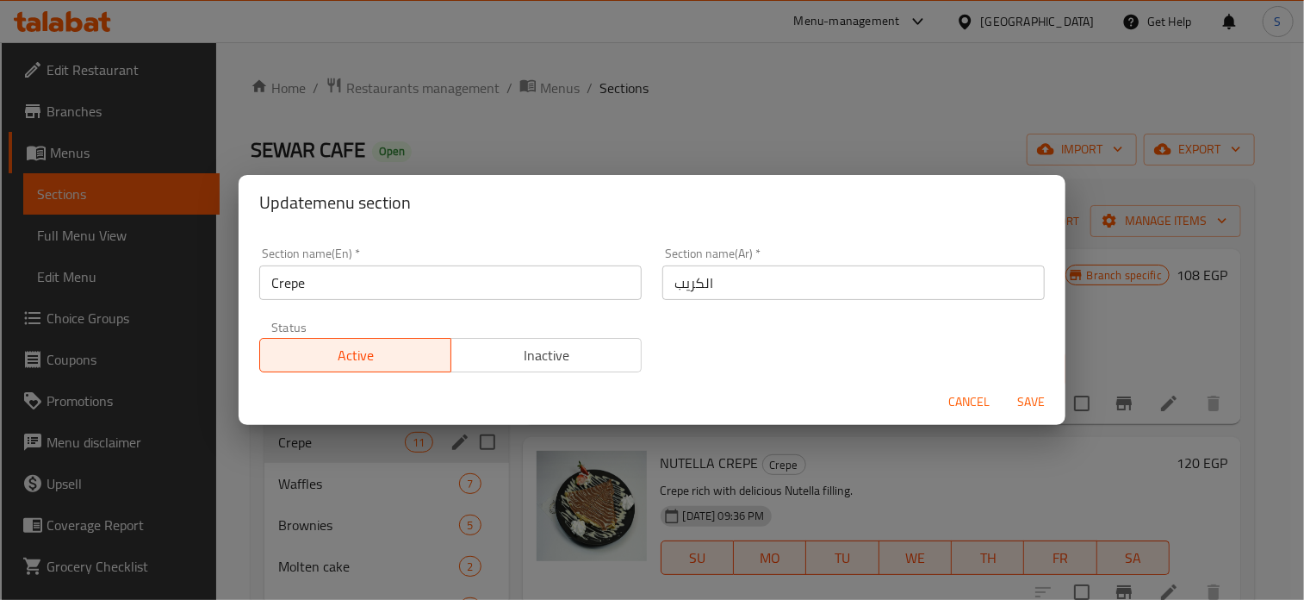
click at [379, 289] on input "Crepe" at bounding box center [450, 282] width 382 height 34
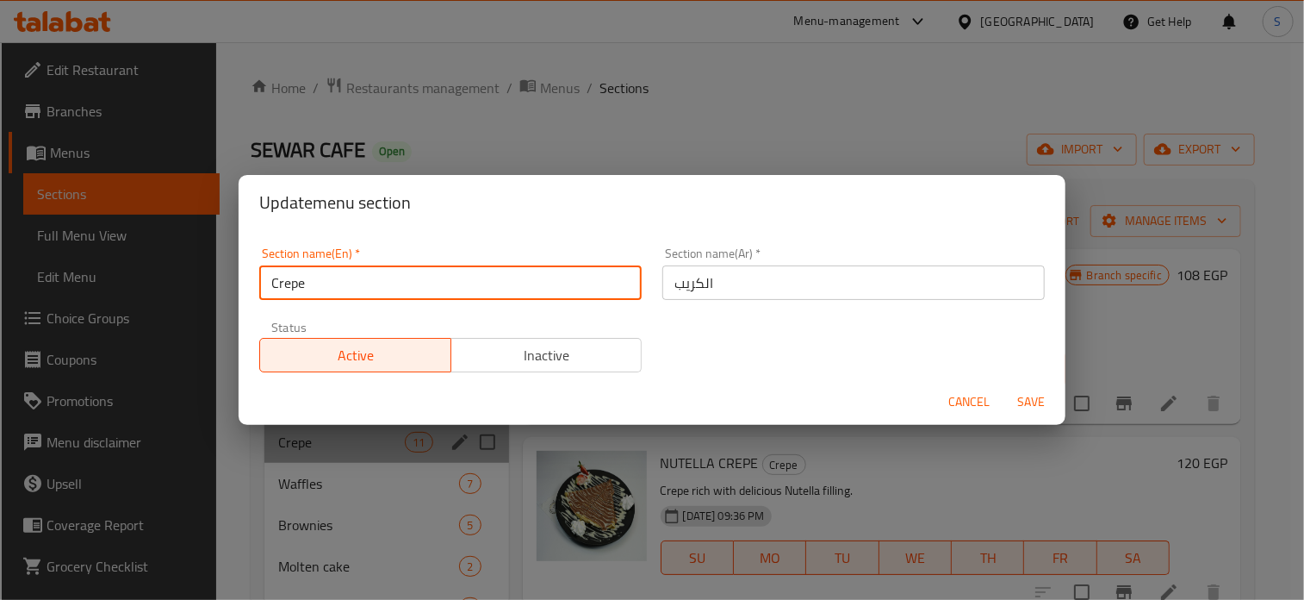
click at [379, 289] on input "Crepe" at bounding box center [450, 282] width 382 height 34
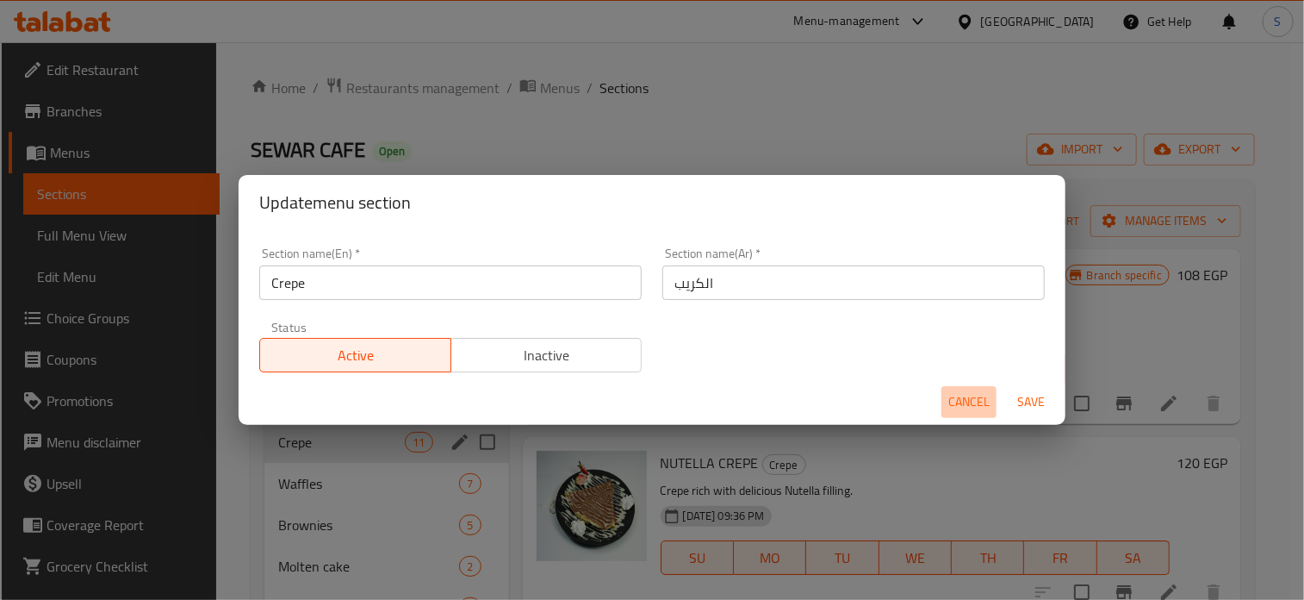
click at [974, 403] on span "Cancel" at bounding box center [968, 402] width 41 height 22
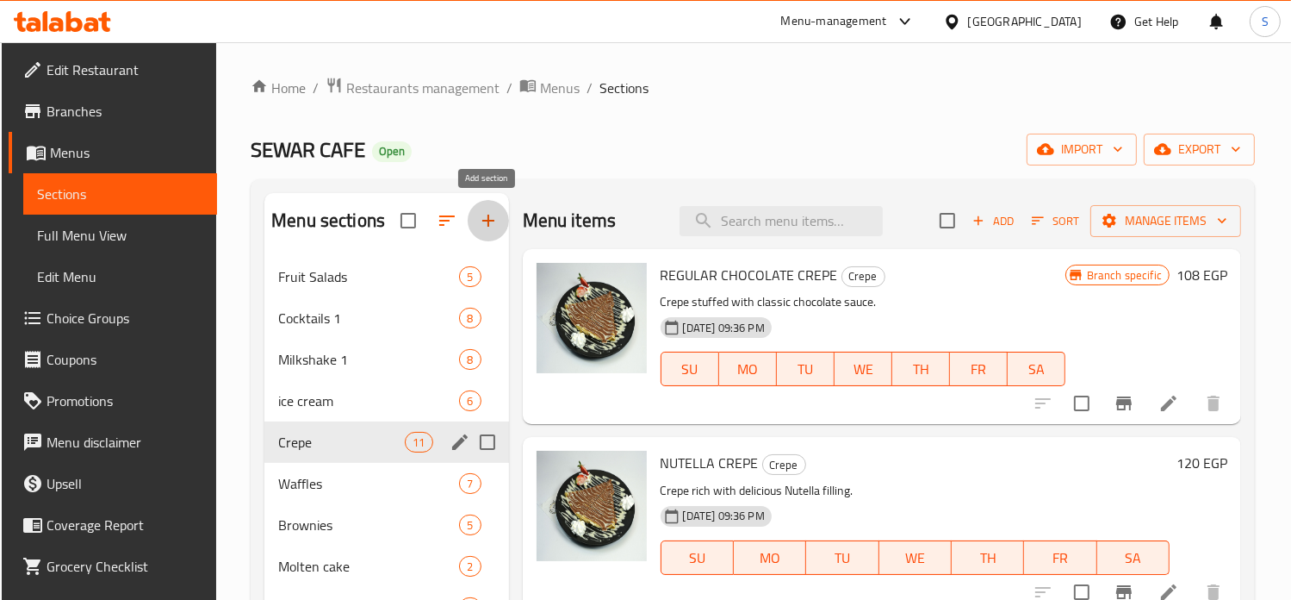
click at [497, 221] on icon "button" at bounding box center [488, 220] width 21 height 21
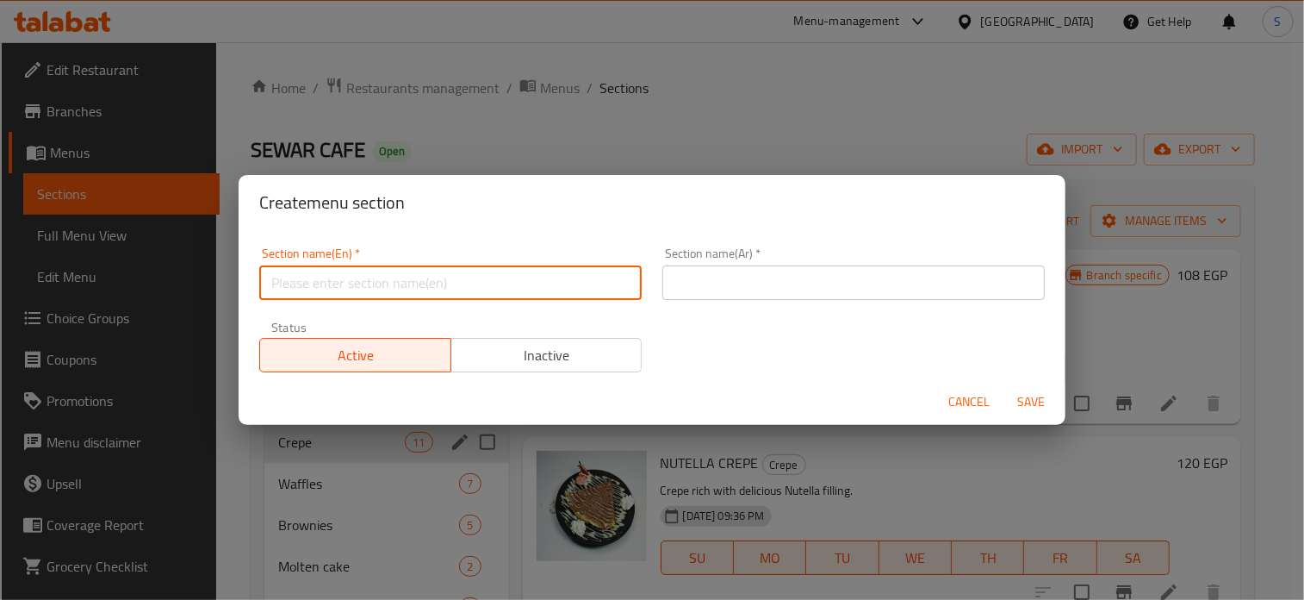
click at [486, 273] on input "text" at bounding box center [450, 282] width 382 height 34
paste input "Crepe"
type input "Crepe 1"
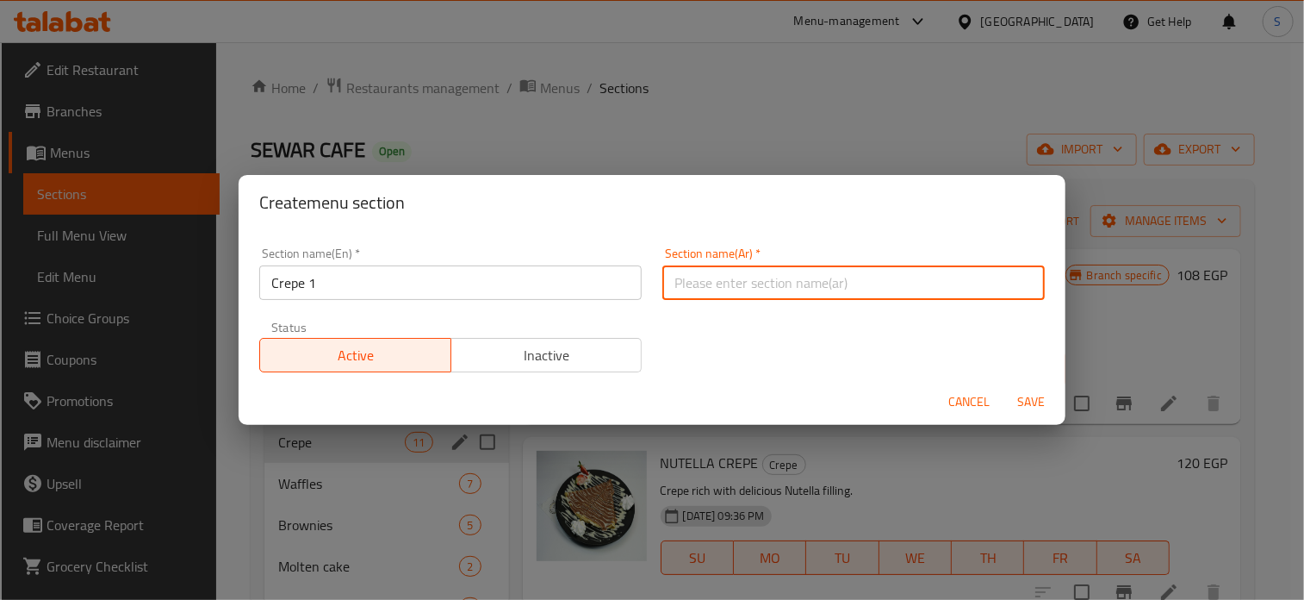
click at [741, 281] on input "text" at bounding box center [853, 282] width 382 height 34
type input "الكريب"
click at [1004, 386] on button "Save" at bounding box center [1031, 402] width 55 height 32
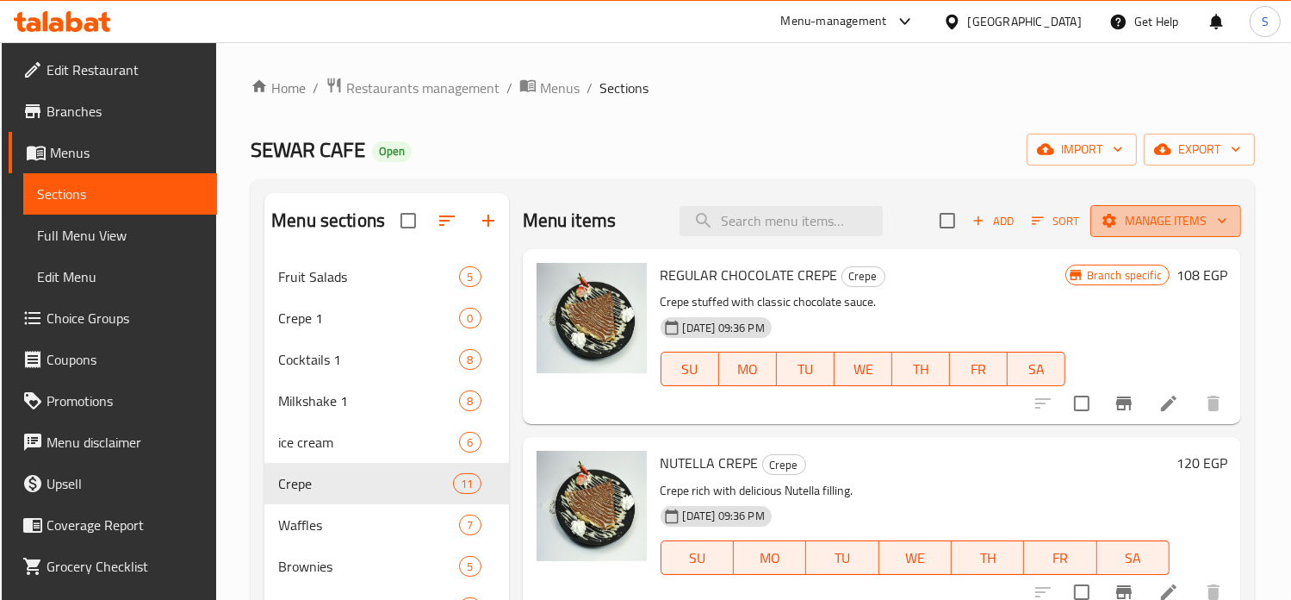
click at [1115, 230] on span "Manage items" at bounding box center [1165, 221] width 123 height 22
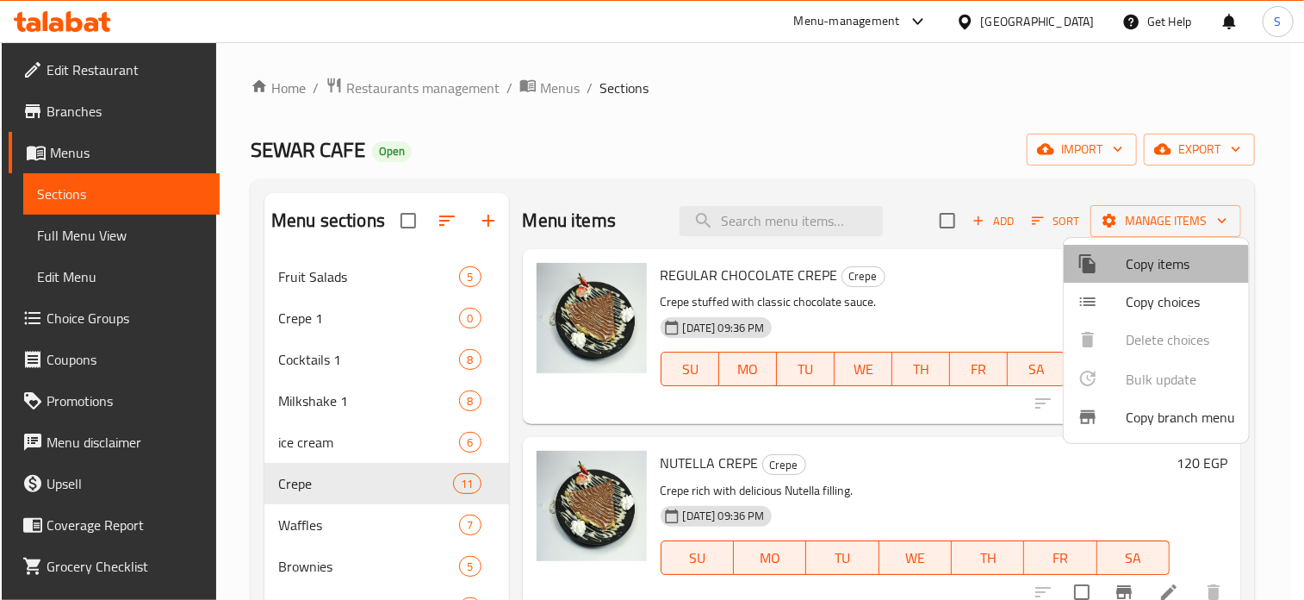
click at [1126, 270] on span "Copy items" at bounding box center [1180, 263] width 109 height 21
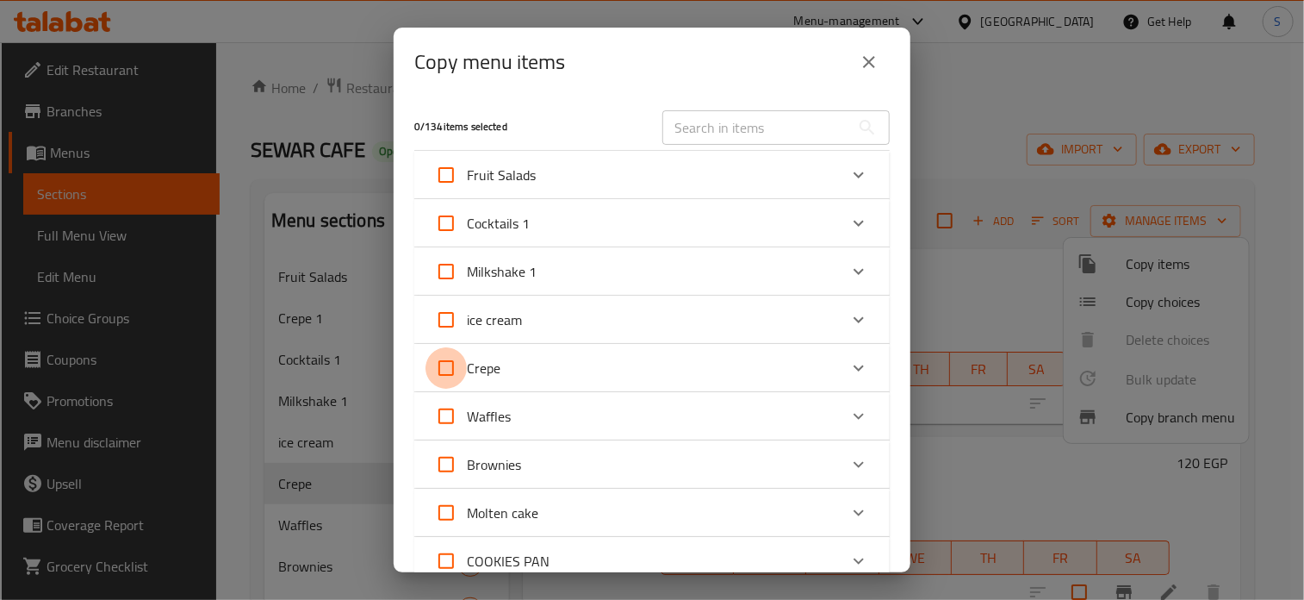
click at [445, 371] on input "Crepe" at bounding box center [446, 367] width 41 height 41
checkbox input "true"
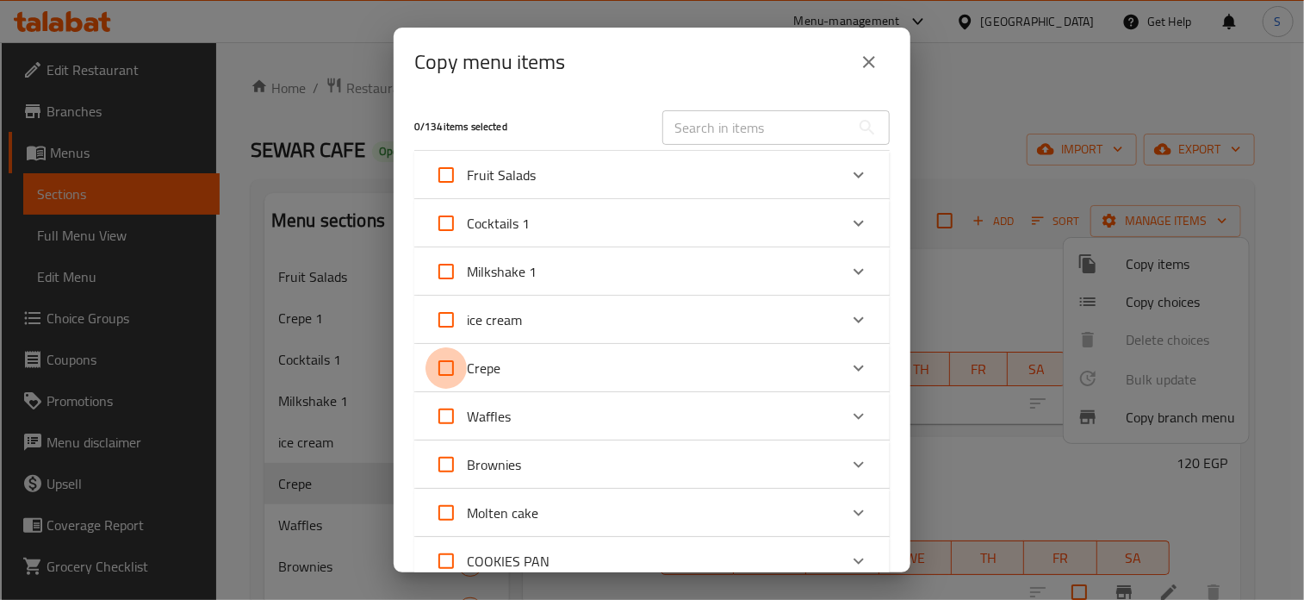
checkbox input "true"
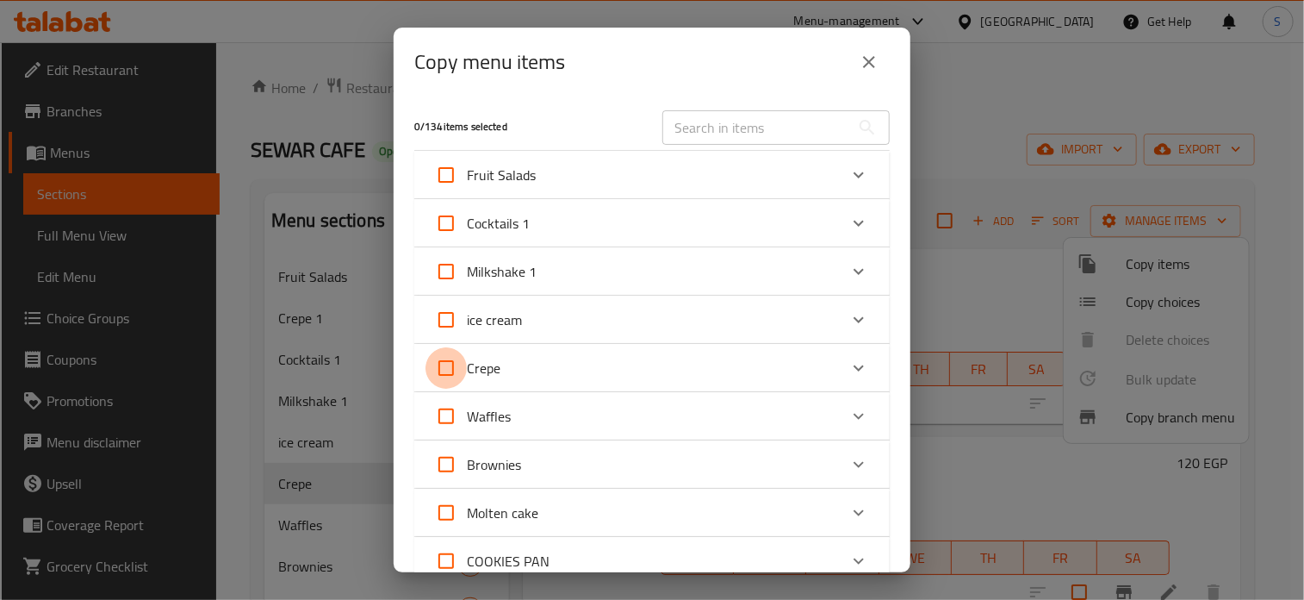
checkbox input "true"
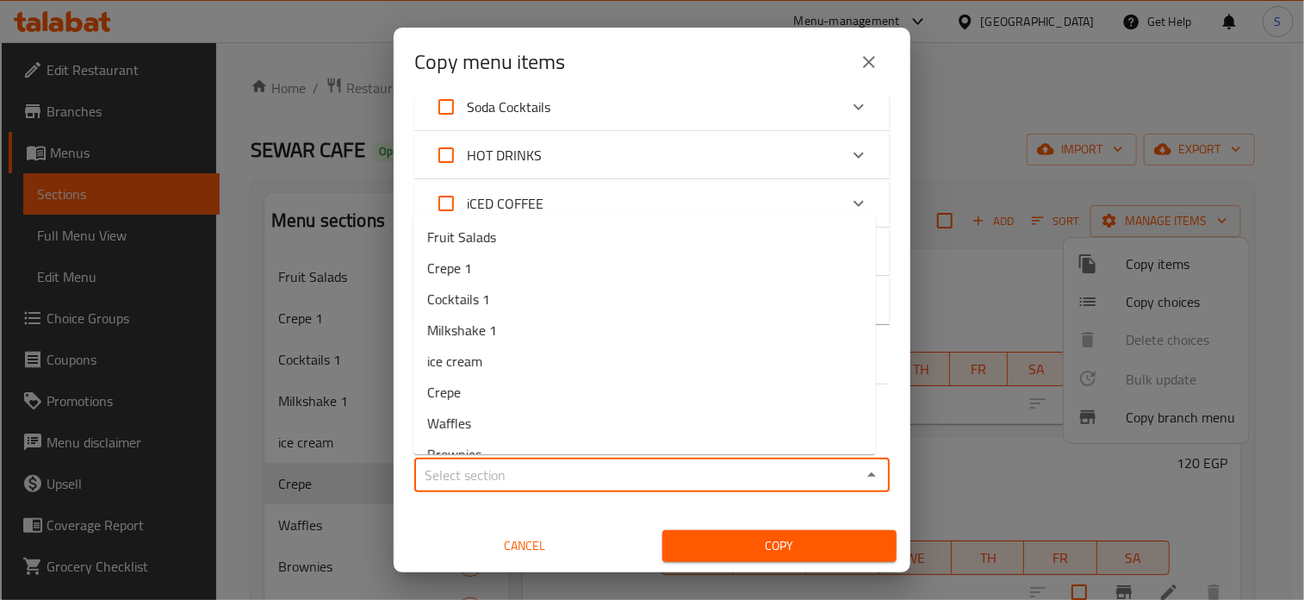
click at [579, 473] on input "Sections   *" at bounding box center [638, 475] width 437 height 24
click at [494, 267] on li "Crepe 1" at bounding box center [644, 267] width 463 height 31
type input "Crepe 1"
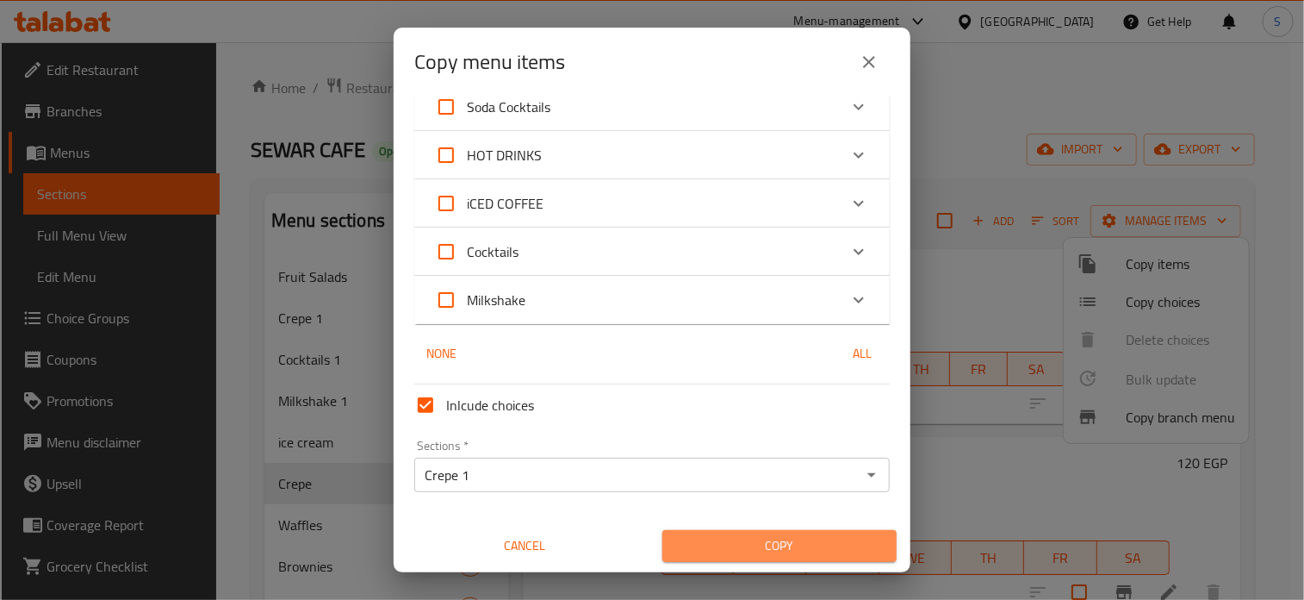
click at [801, 556] on button "Copy" at bounding box center [779, 546] width 234 height 32
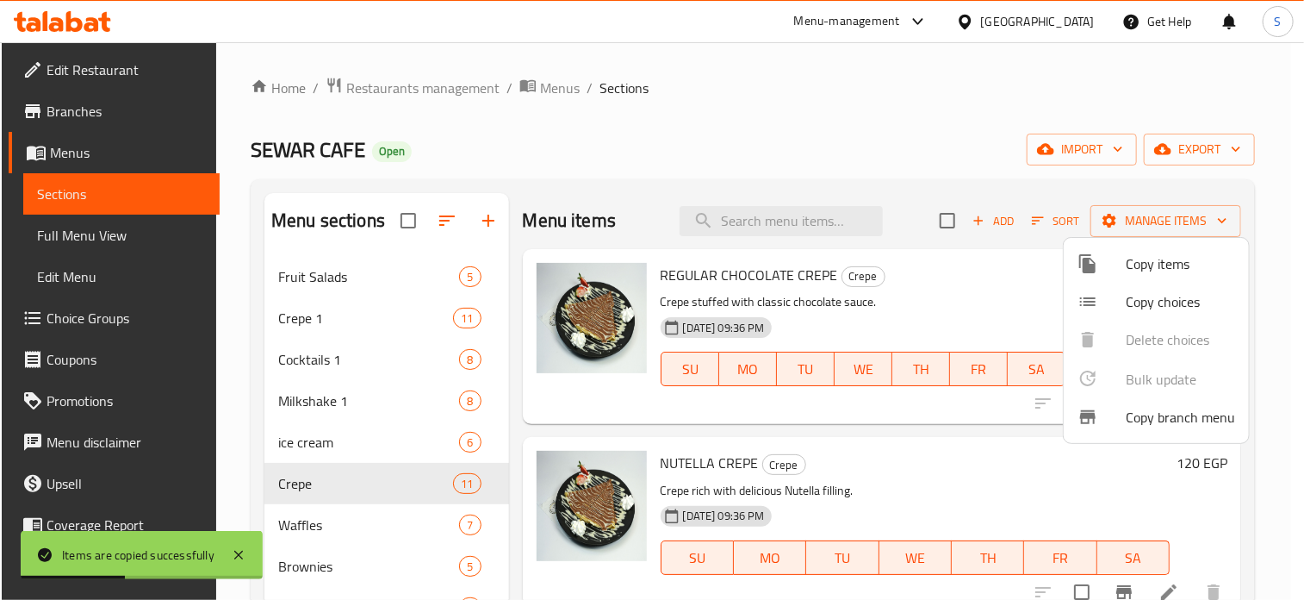
click at [941, 289] on div at bounding box center [652, 300] width 1304 height 600
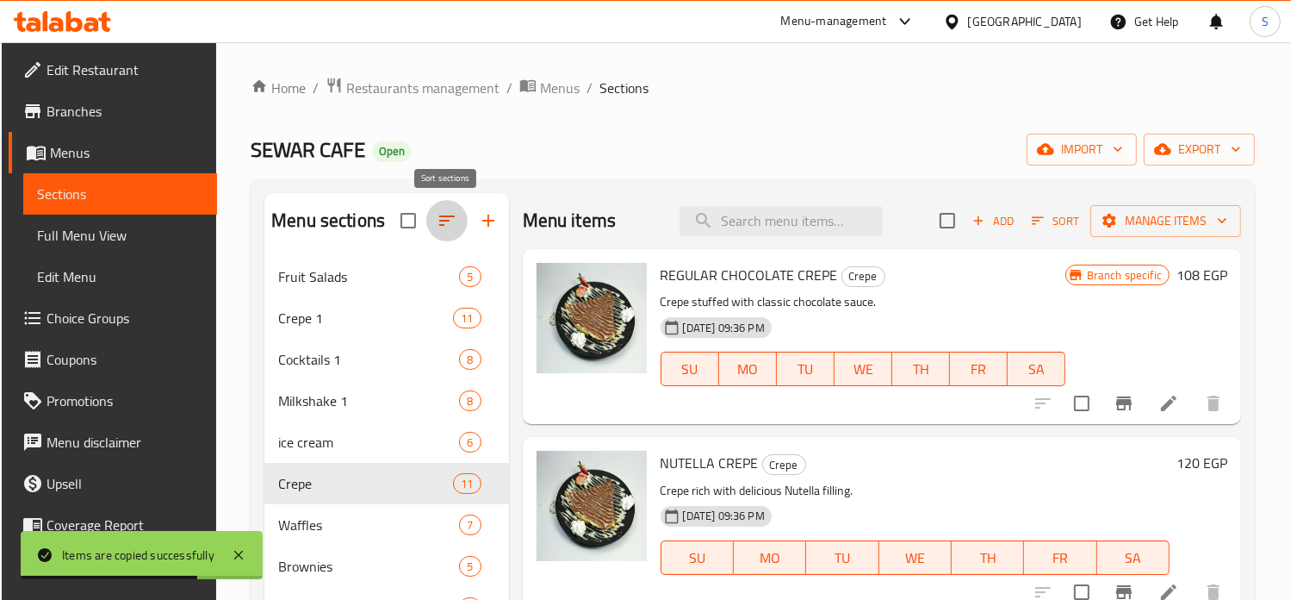
click at [438, 227] on icon "button" at bounding box center [447, 220] width 21 height 21
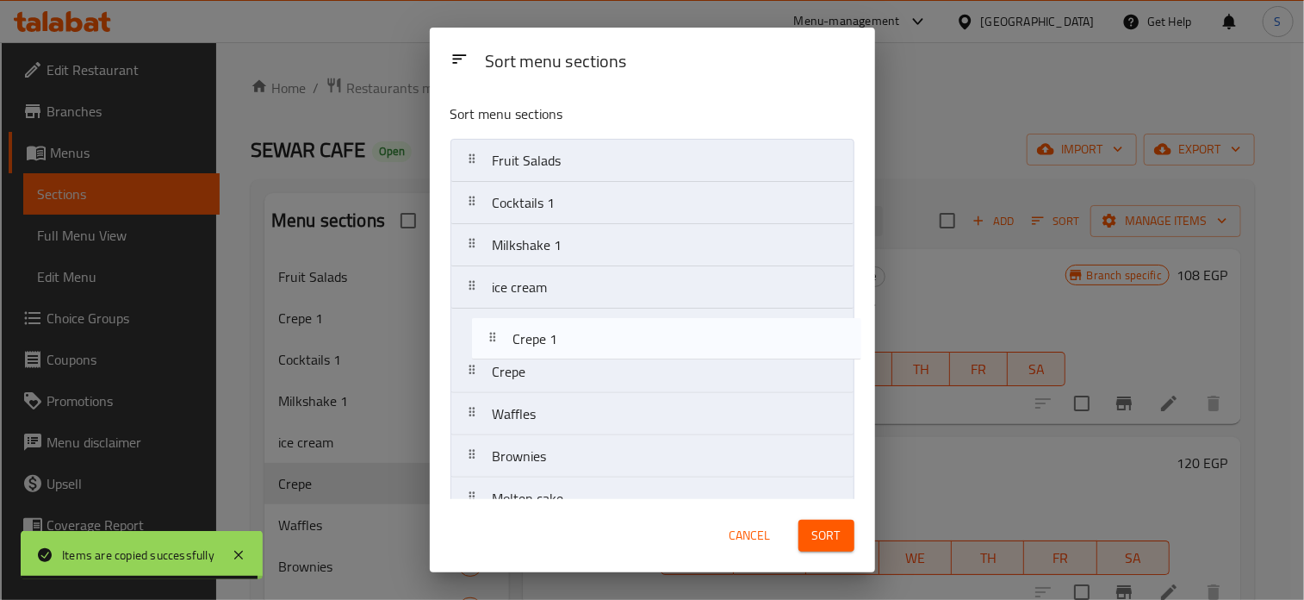
drag, startPoint x: 508, startPoint y: 211, endPoint x: 531, endPoint y: 357, distance: 147.3
click at [531, 357] on nav "Fruit Salads Crepe 1 Cocktails 1 Milkshake 1 ice cream Crepe Waffles Brownies M…" at bounding box center [653, 562] width 404 height 846
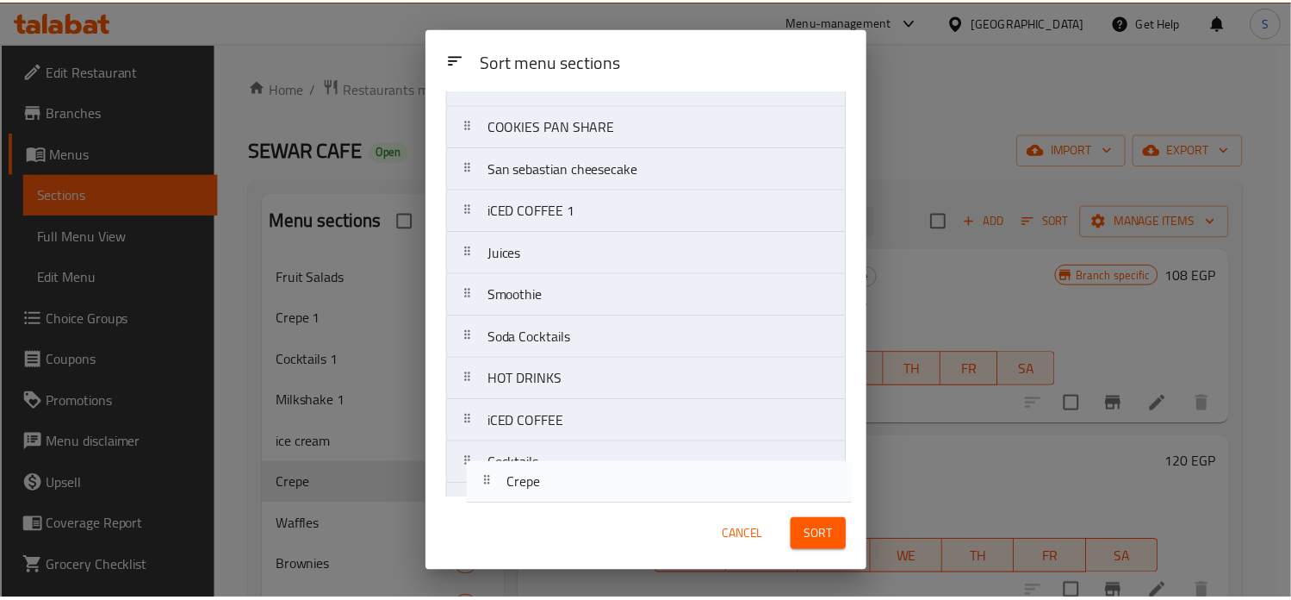
scroll to position [488, 0]
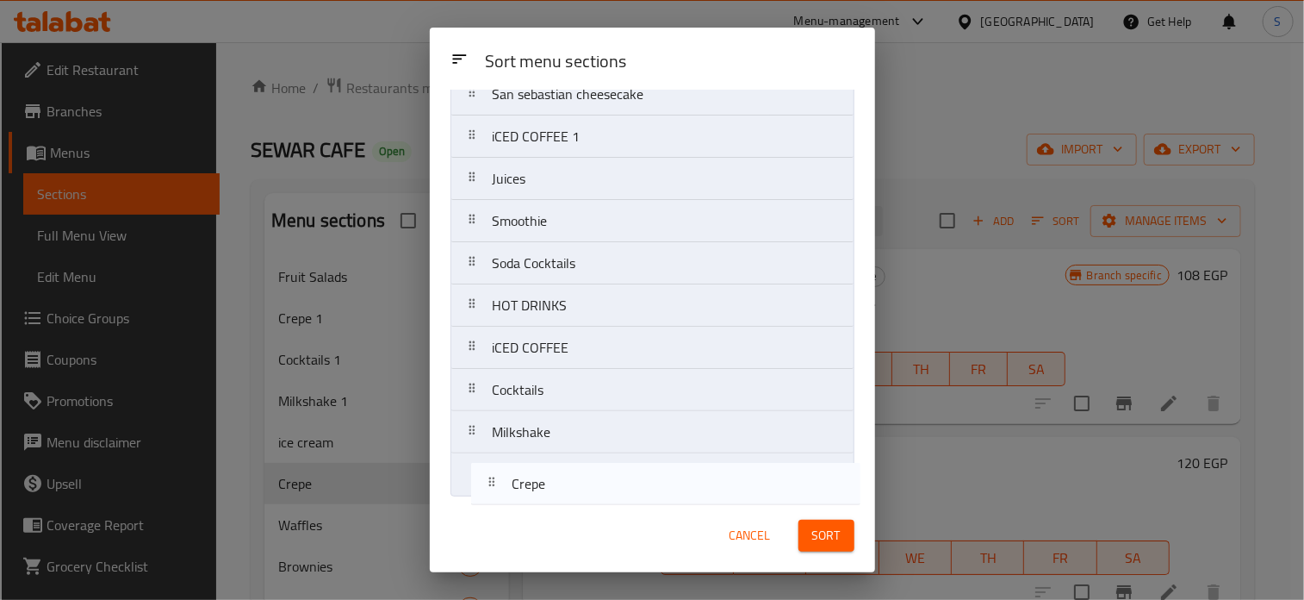
drag, startPoint x: 527, startPoint y: 373, endPoint x: 549, endPoint y: 496, distance: 125.1
click at [549, 496] on div "Sort menu sections Fruit Salads Cocktails 1 Milkshake 1 ice cream Crepe 1 Crepe…" at bounding box center [652, 294] width 445 height 409
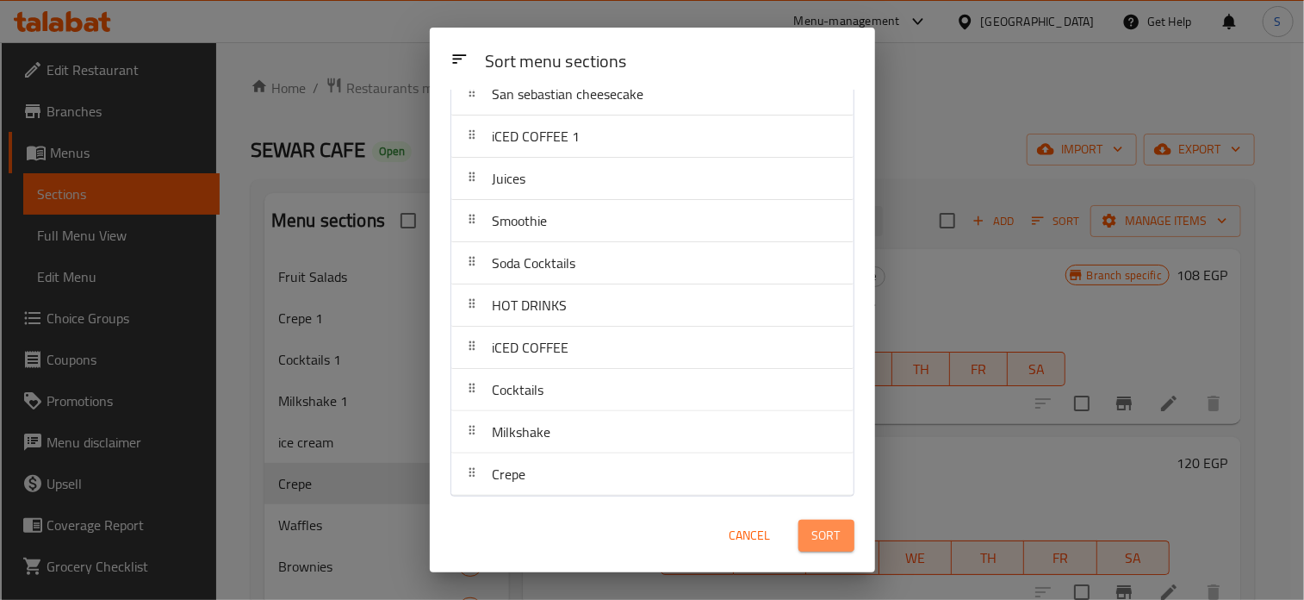
click at [824, 532] on span "Sort" at bounding box center [826, 536] width 28 height 22
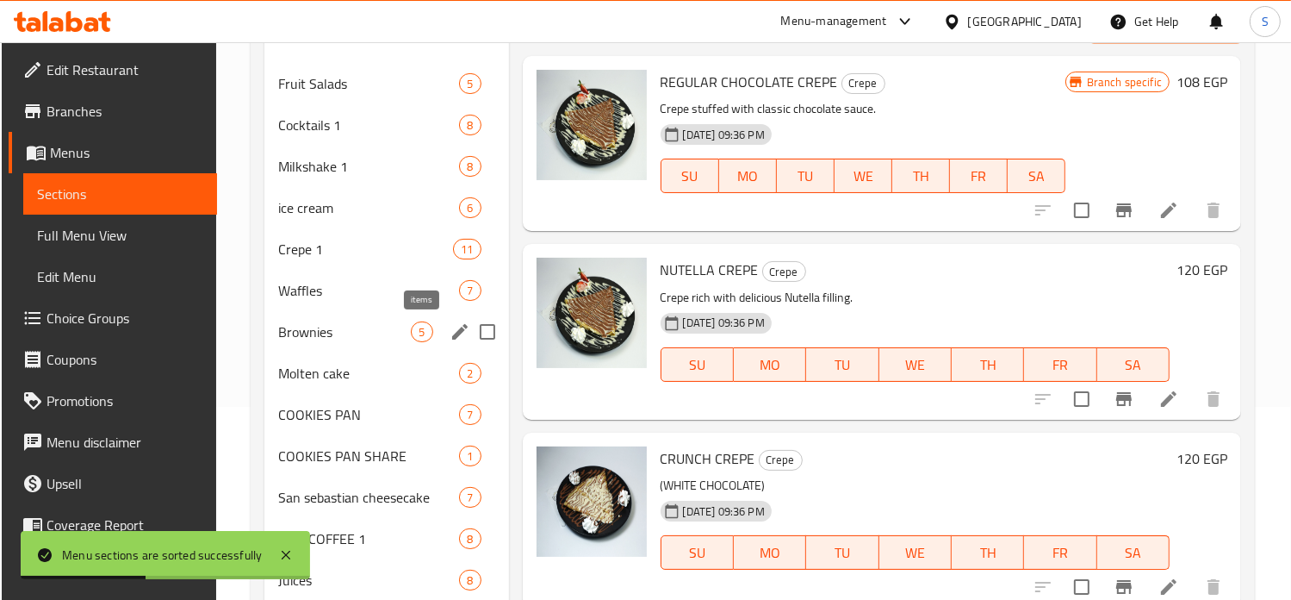
scroll to position [252, 0]
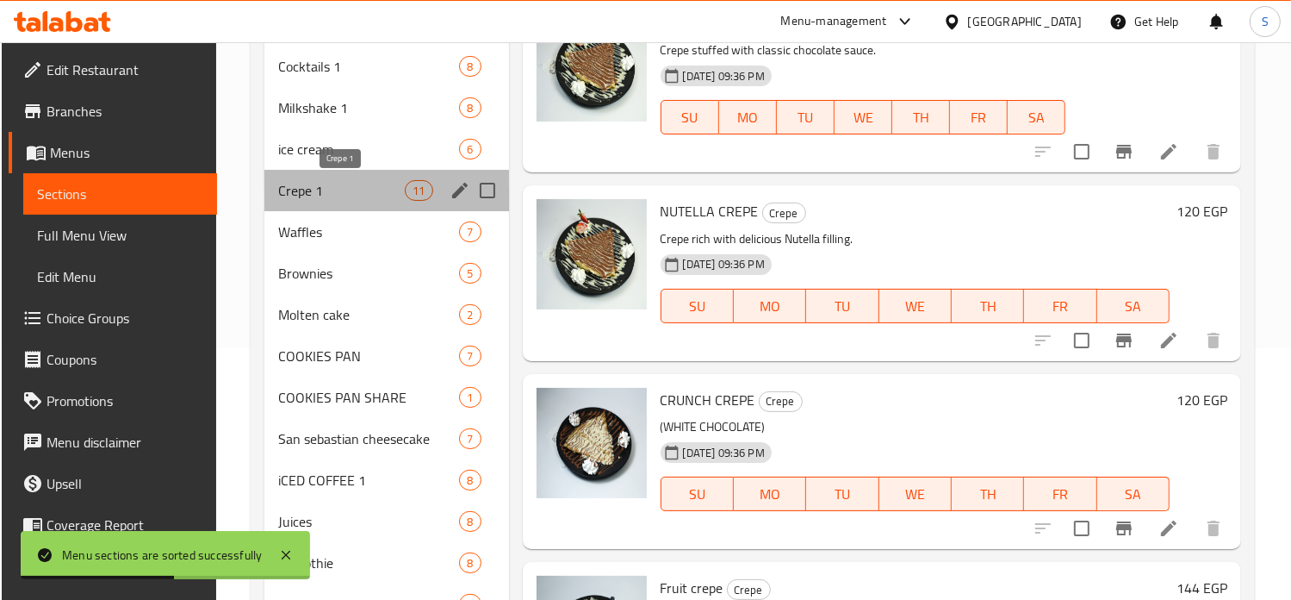
click at [358, 189] on span "Crepe 1" at bounding box center [341, 190] width 127 height 21
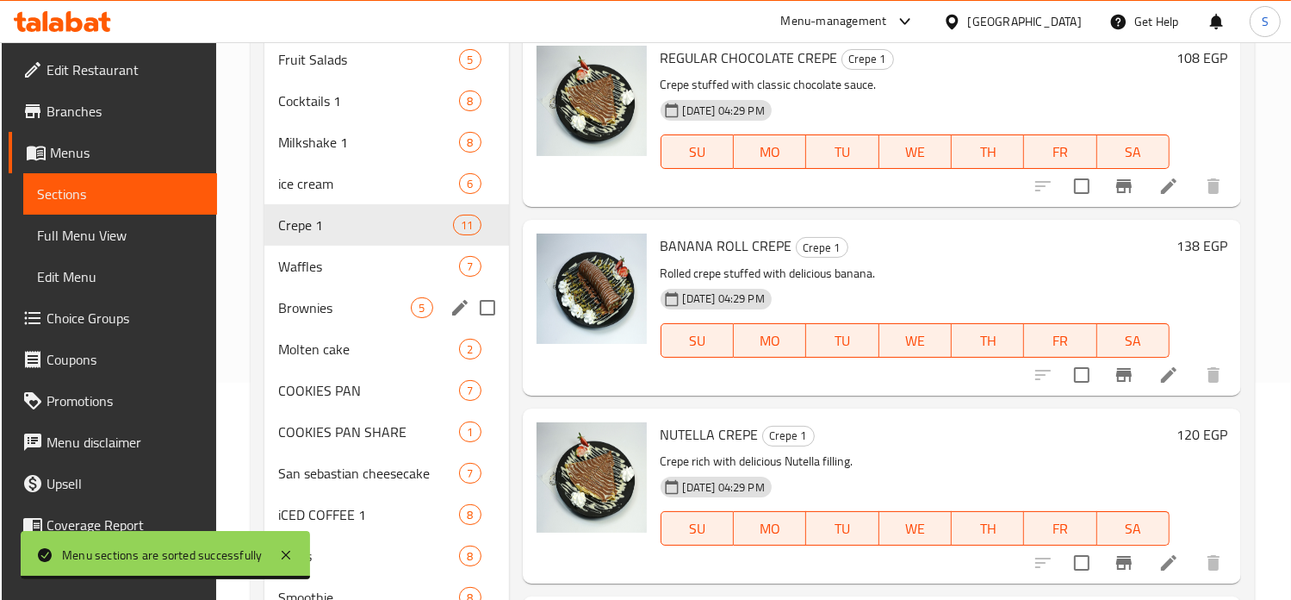
scroll to position [246, 0]
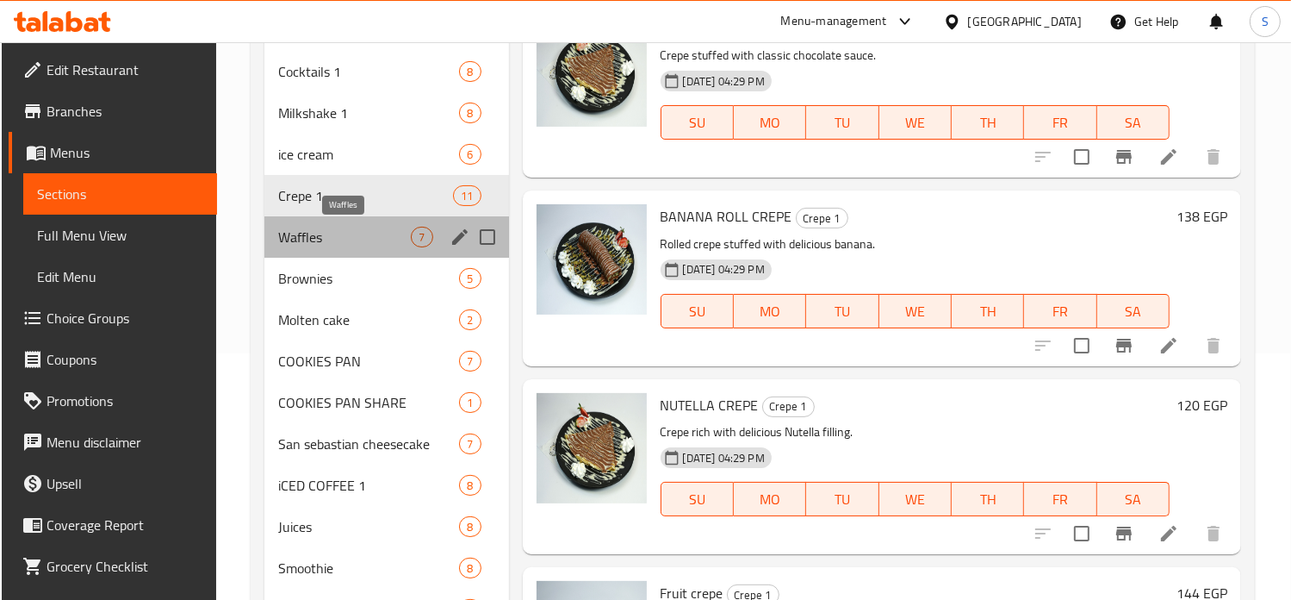
click at [388, 244] on span "Waffles" at bounding box center [344, 237] width 133 height 21
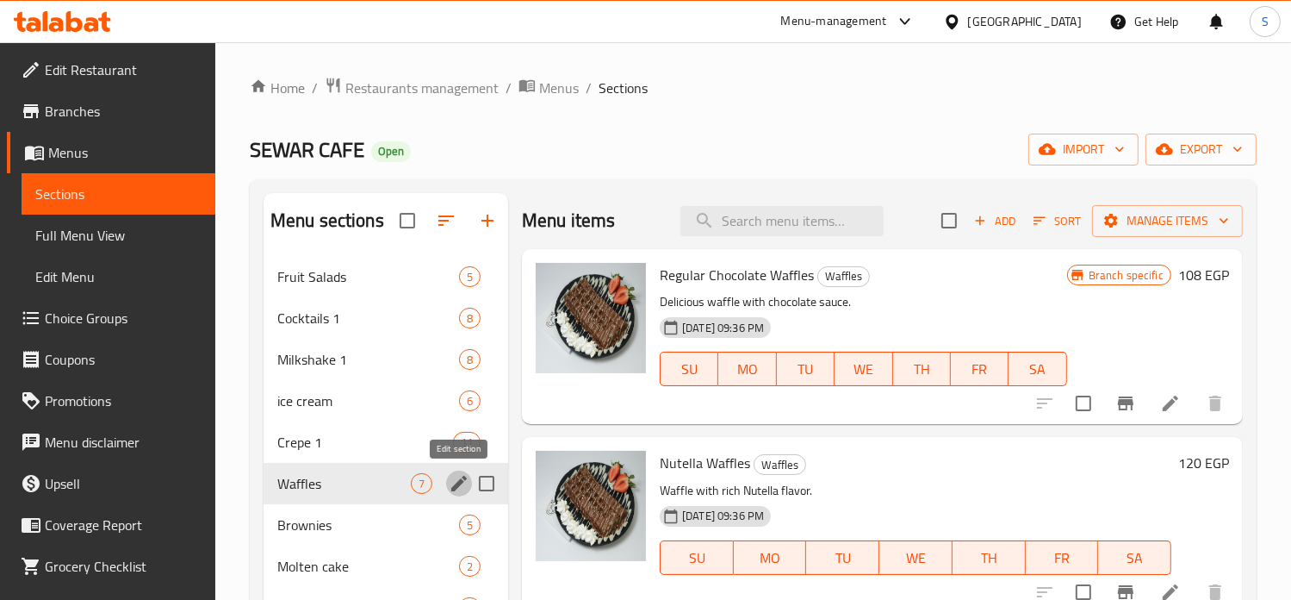
click at [463, 483] on icon "edit" at bounding box center [459, 483] width 21 height 21
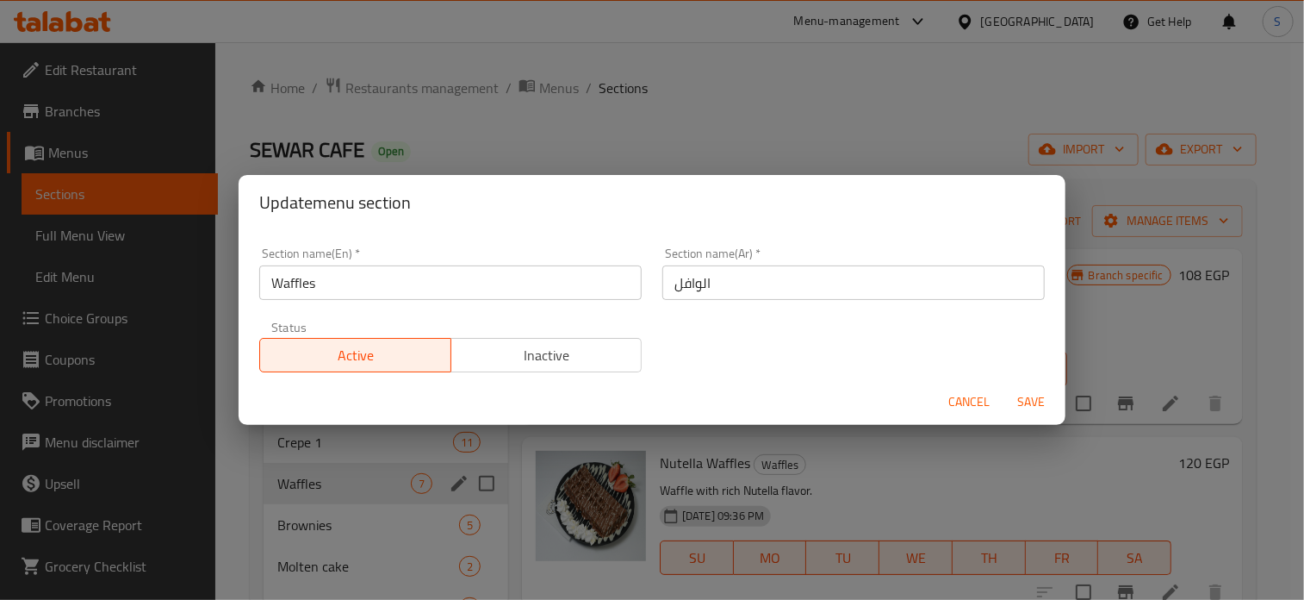
click at [358, 289] on input "Waffles" at bounding box center [450, 282] width 382 height 34
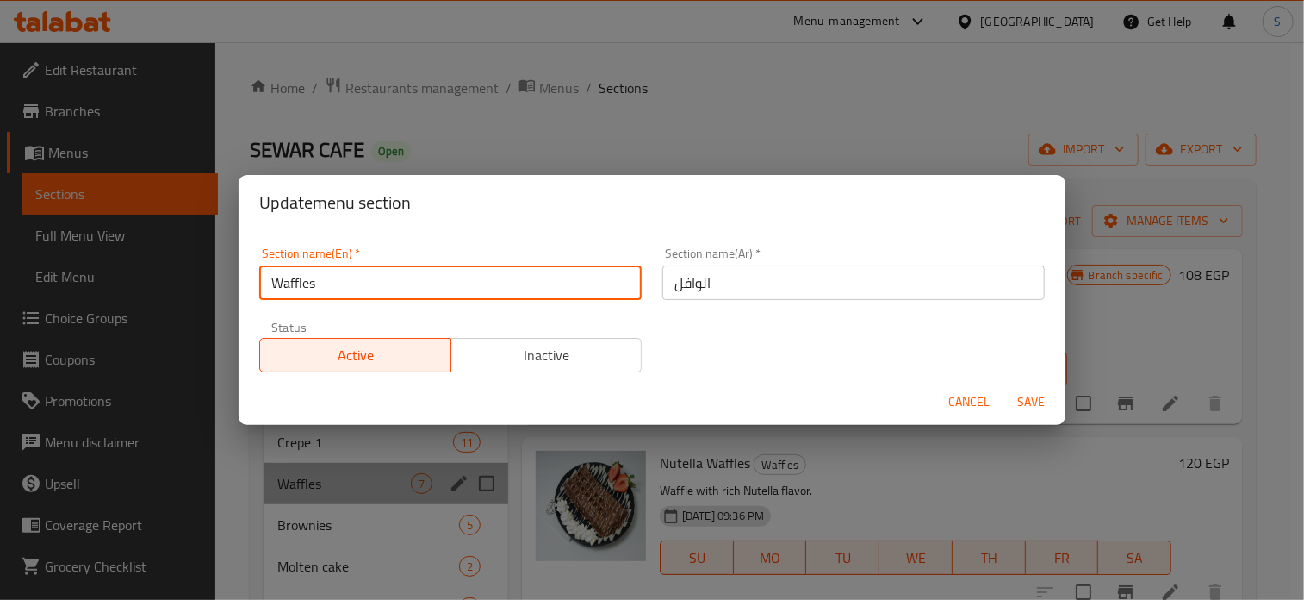
click at [358, 289] on input "Waffles" at bounding box center [450, 282] width 382 height 34
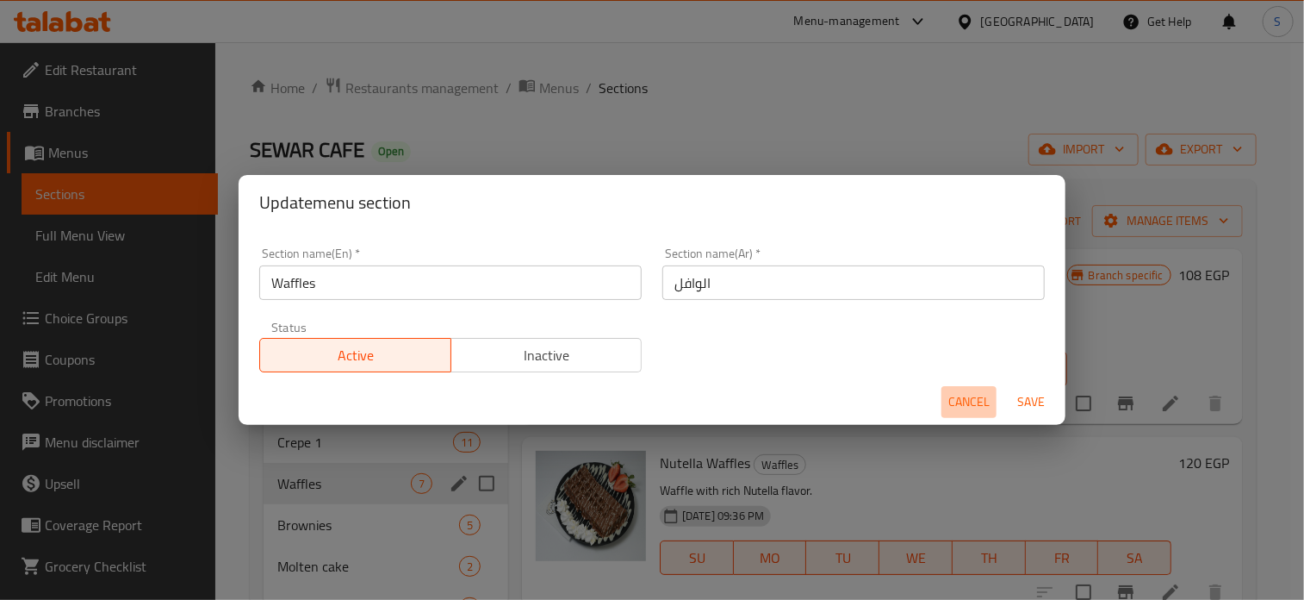
click at [952, 404] on span "Cancel" at bounding box center [968, 402] width 41 height 22
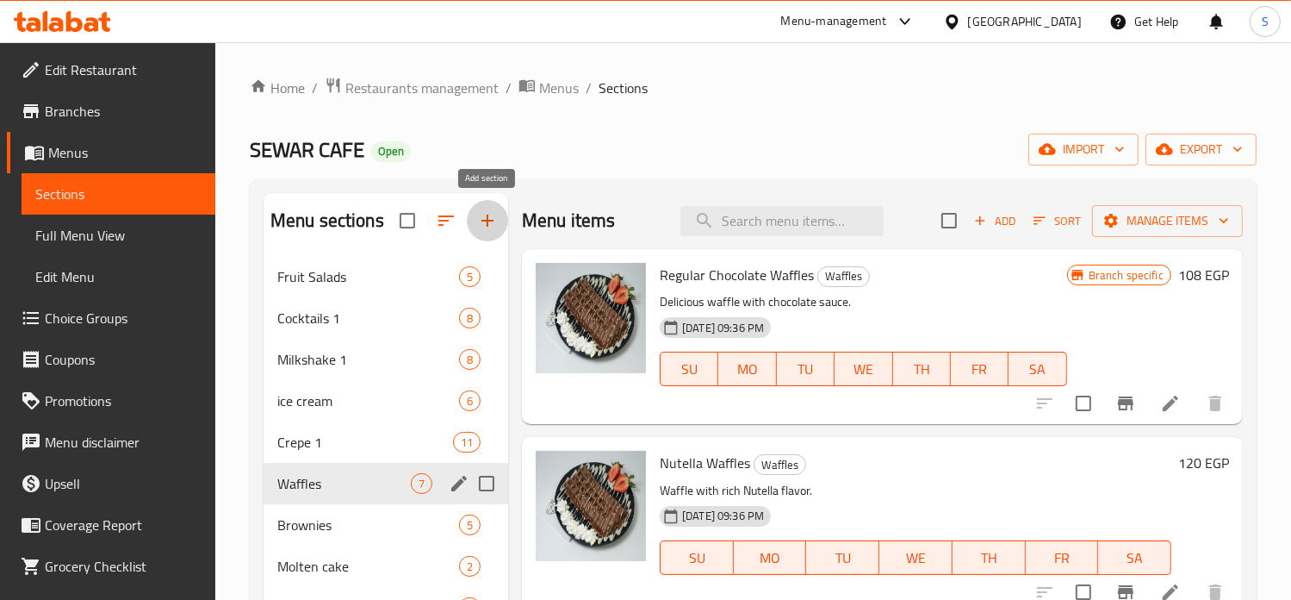
click at [486, 227] on icon "button" at bounding box center [487, 220] width 21 height 21
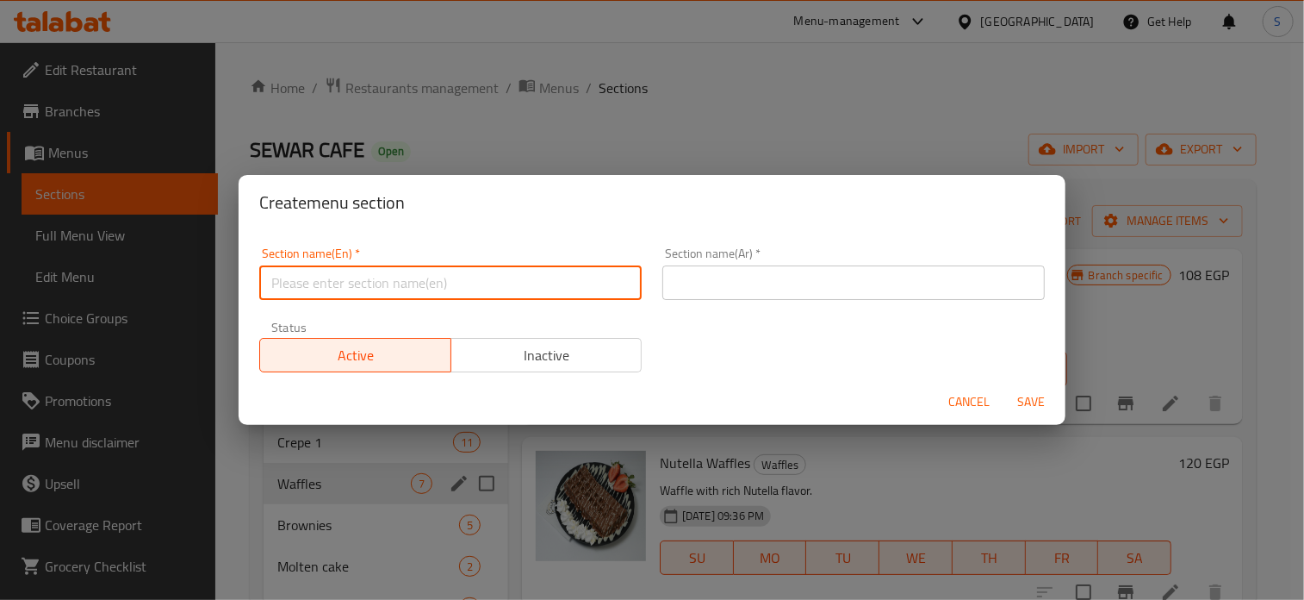
click at [477, 284] on input "text" at bounding box center [450, 282] width 382 height 34
paste input "Waffles"
type input "Waffles 1"
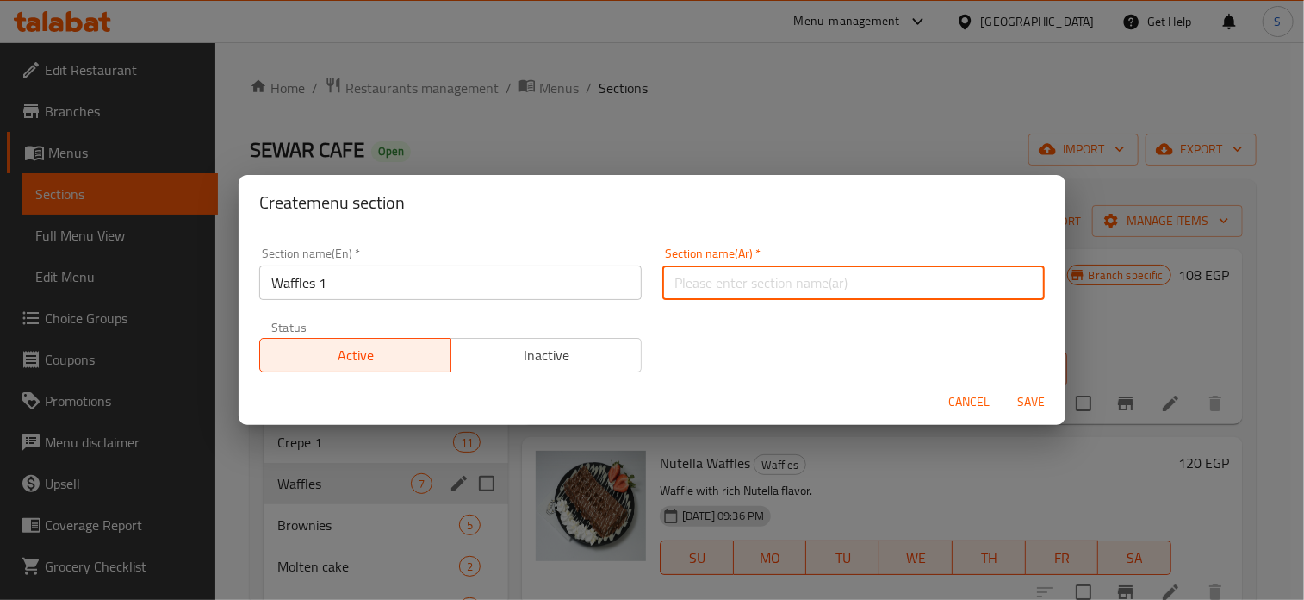
click at [712, 285] on input "text" at bounding box center [853, 282] width 382 height 34
type input "الوافل"
click at [1004, 386] on button "Save" at bounding box center [1031, 402] width 55 height 32
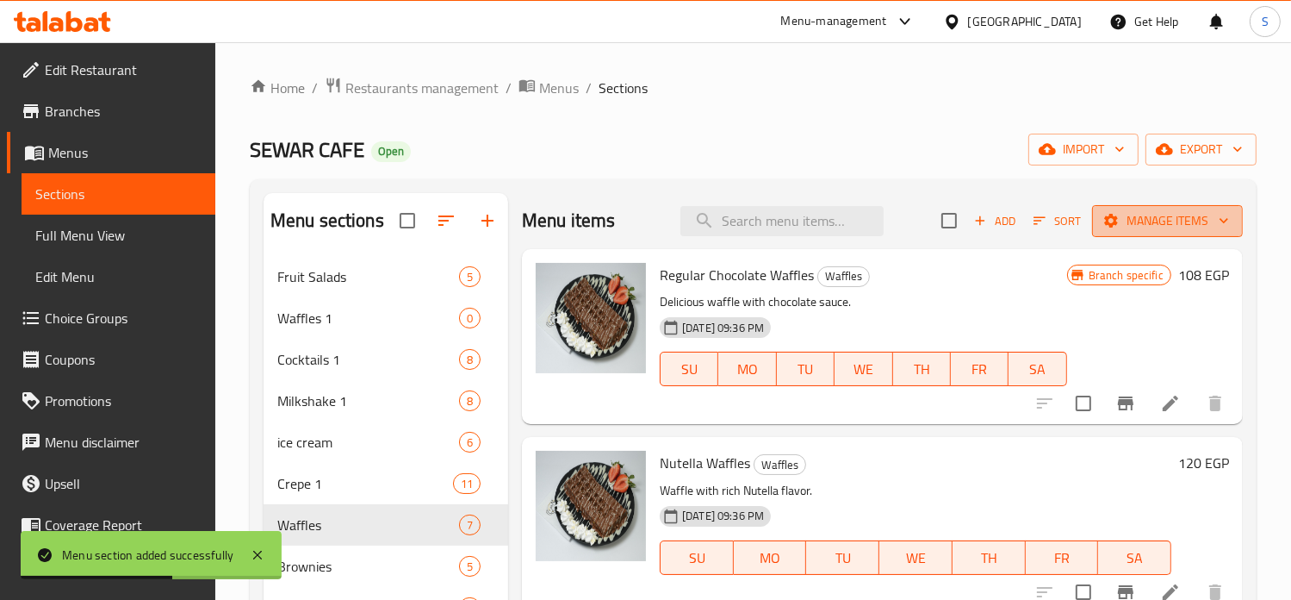
click at [1122, 225] on span "Manage items" at bounding box center [1167, 221] width 123 height 22
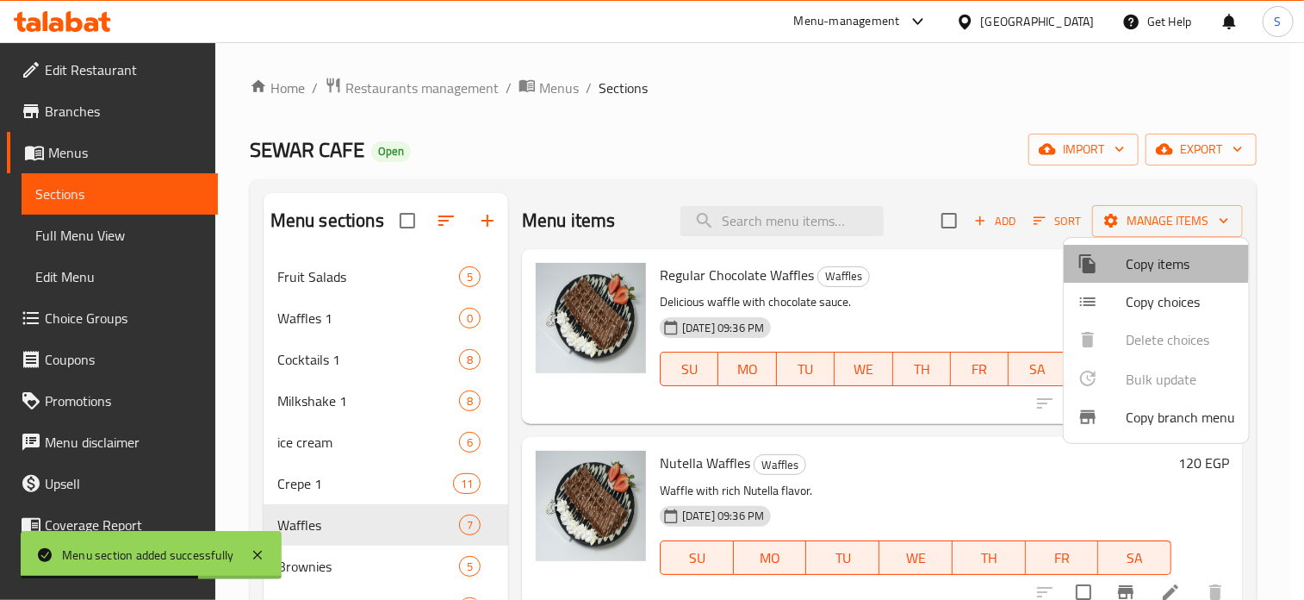
click at [1140, 259] on span "Copy items" at bounding box center [1180, 263] width 109 height 21
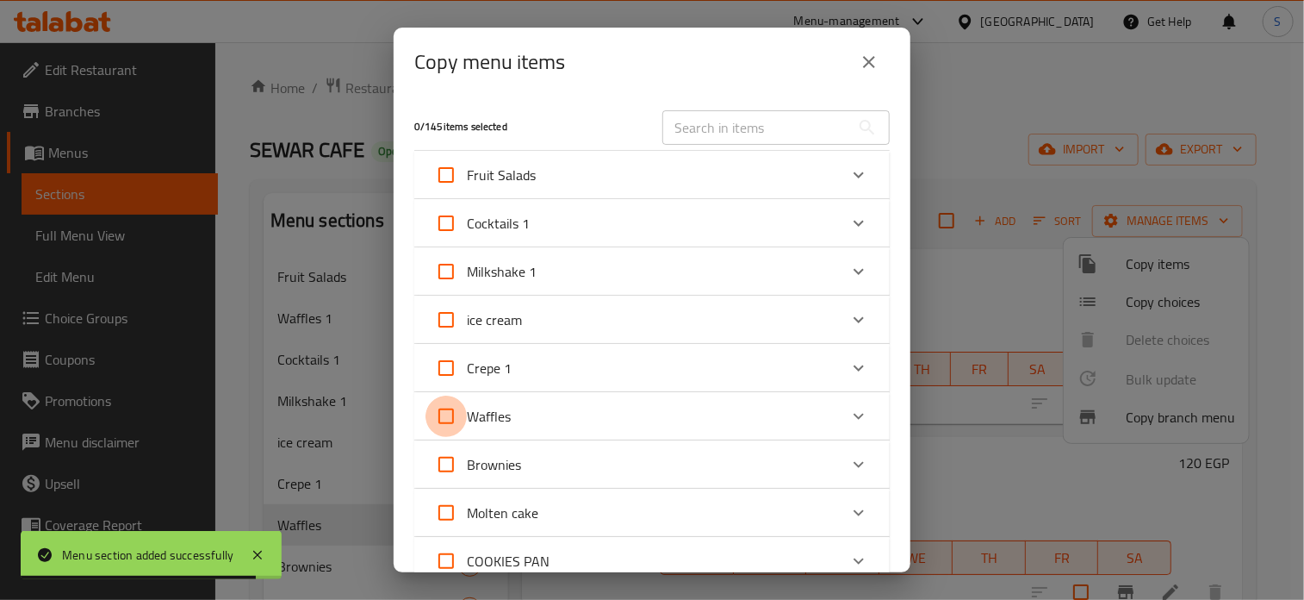
drag, startPoint x: 450, startPoint y: 411, endPoint x: 633, endPoint y: 449, distance: 187.4
click at [633, 449] on div "0 / 145 items selected ​ Fruit Salads Galaxy Fruit Salad 318 EGP Fruit Emperor …" at bounding box center [652, 334] width 517 height 476
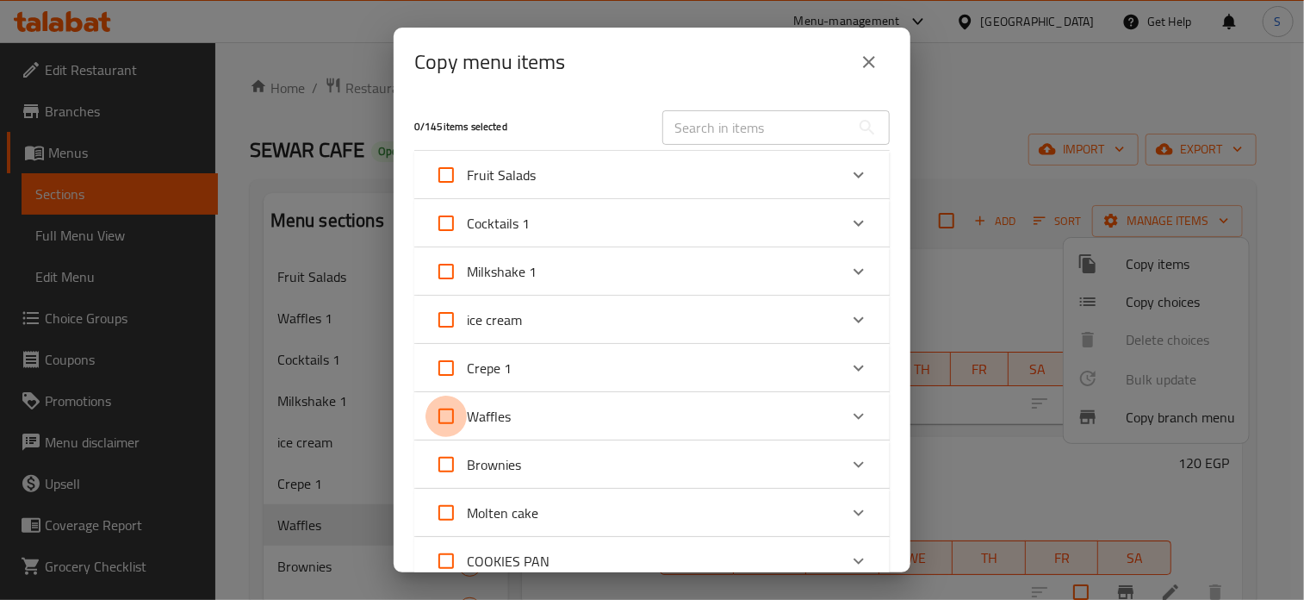
click at [442, 419] on input "Waffles" at bounding box center [446, 415] width 41 height 41
checkbox input "true"
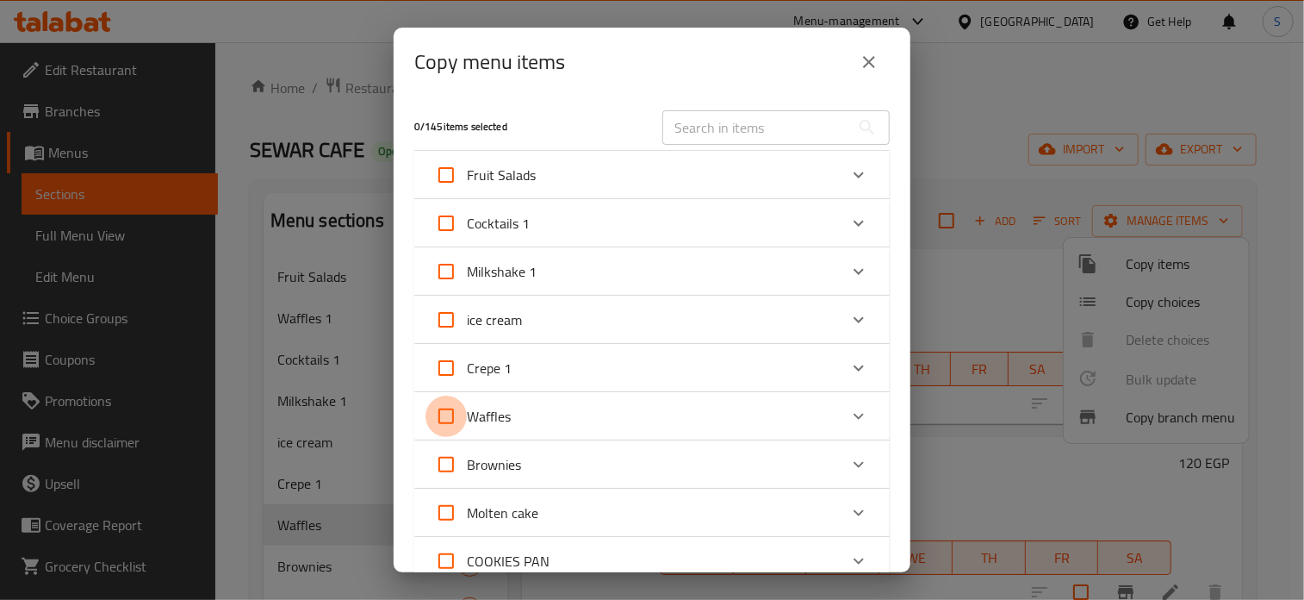
checkbox input "true"
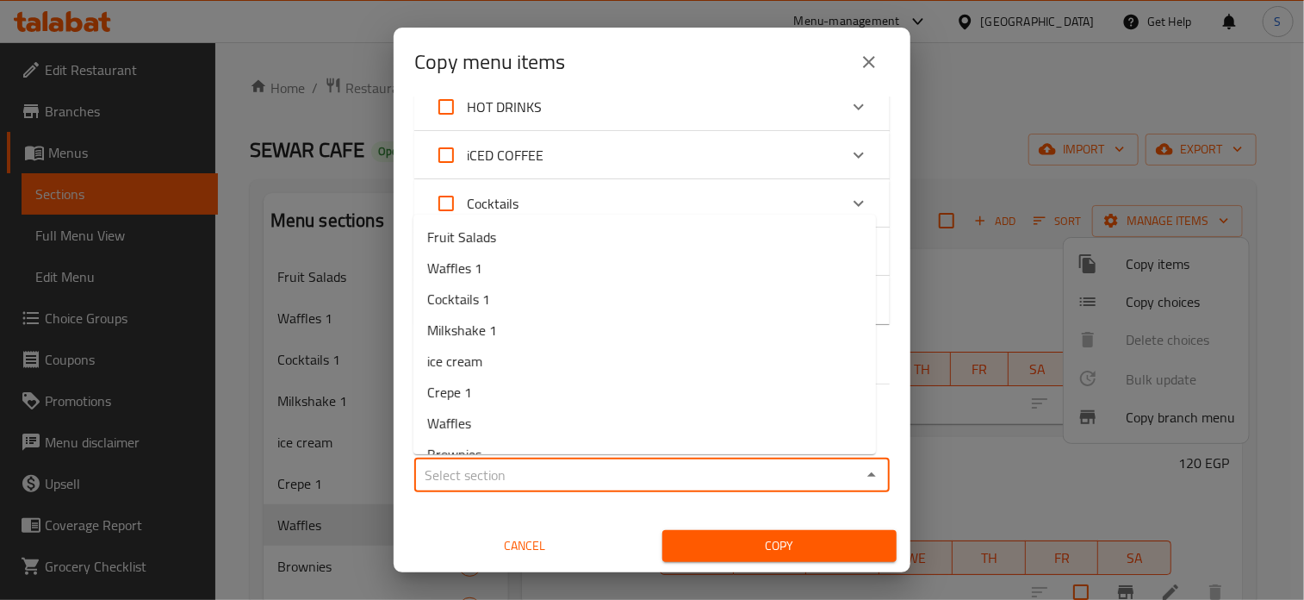
click at [500, 475] on input "Sections   *" at bounding box center [638, 475] width 437 height 24
click at [471, 278] on span "Waffles 1" at bounding box center [454, 268] width 55 height 21
type input "Waffles 1"
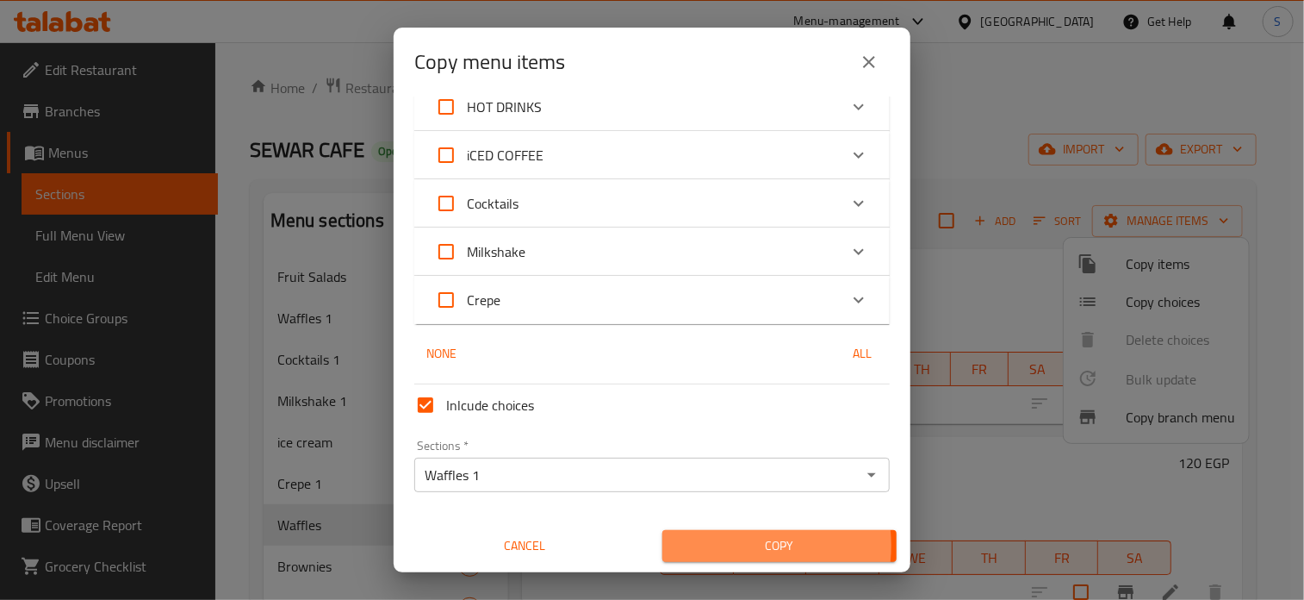
click at [722, 545] on span "Copy" at bounding box center [779, 546] width 207 height 22
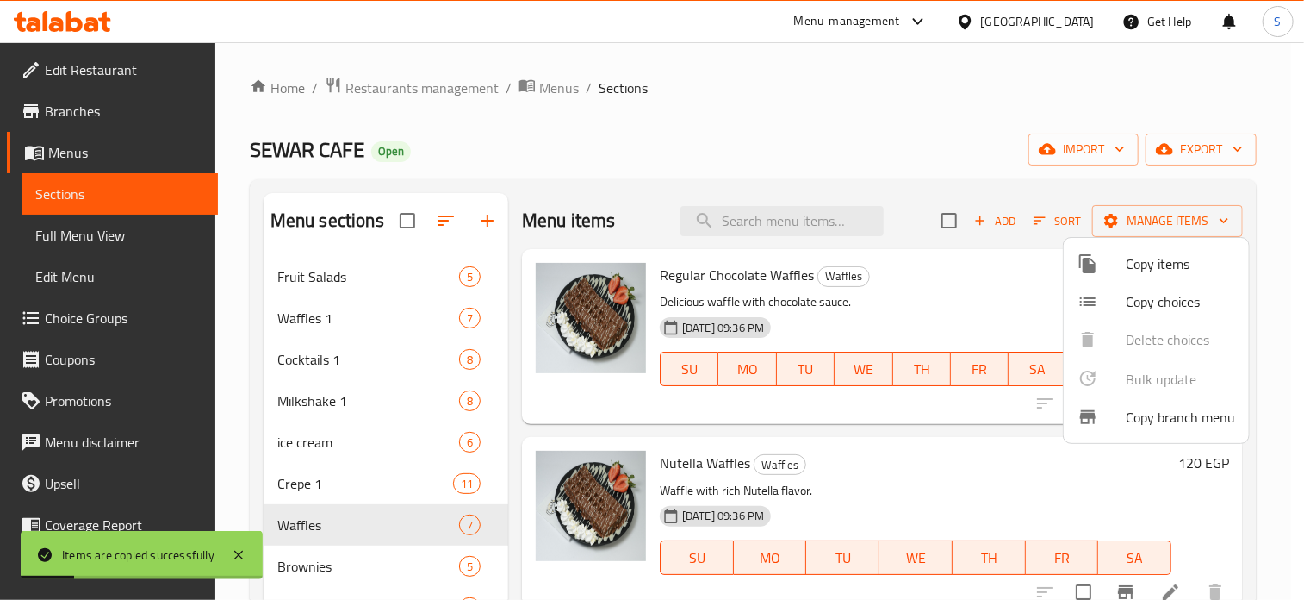
click at [963, 308] on div at bounding box center [652, 300] width 1304 height 600
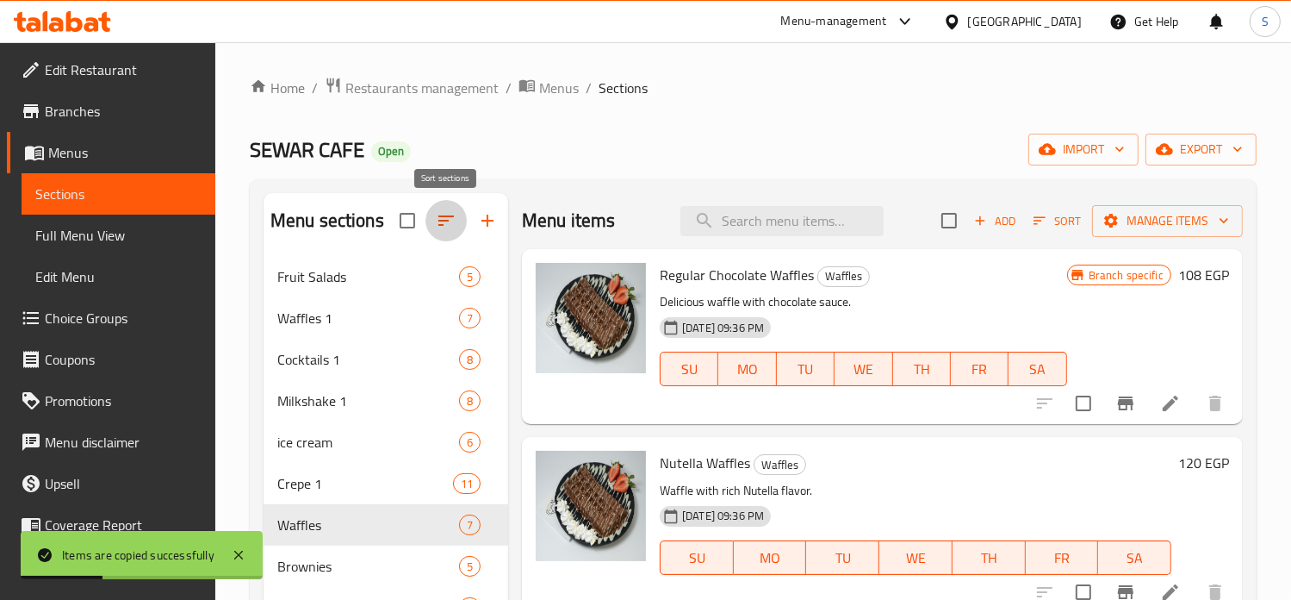
click at [441, 220] on icon "button" at bounding box center [446, 220] width 21 height 21
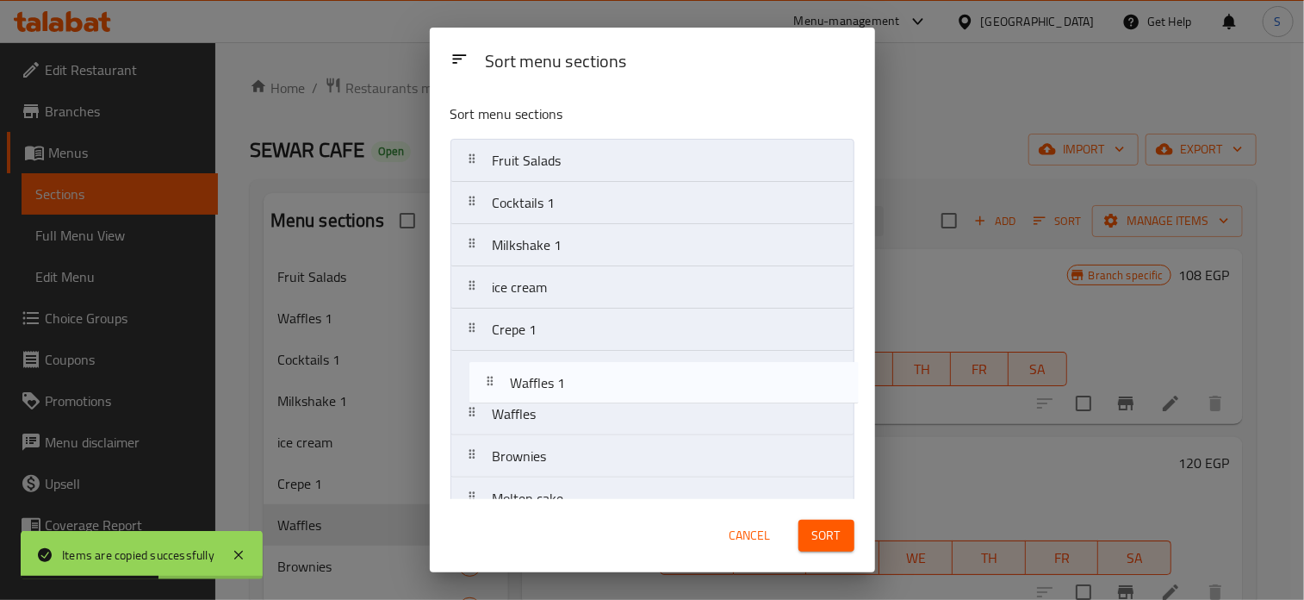
drag, startPoint x: 519, startPoint y: 208, endPoint x: 538, endPoint y: 407, distance: 199.0
click at [538, 407] on nav "Fruit Salads Waffles 1 Cocktails 1 Milkshake 1 ice cream Crepe 1 Waffles Browni…" at bounding box center [653, 583] width 404 height 888
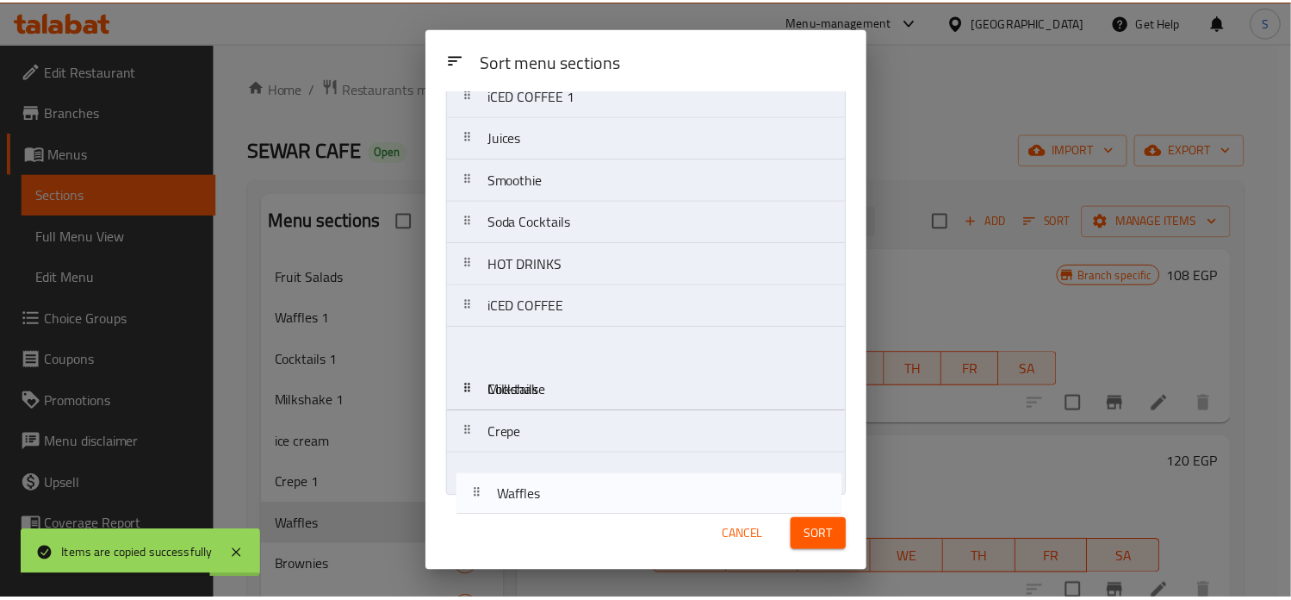
scroll to position [530, 0]
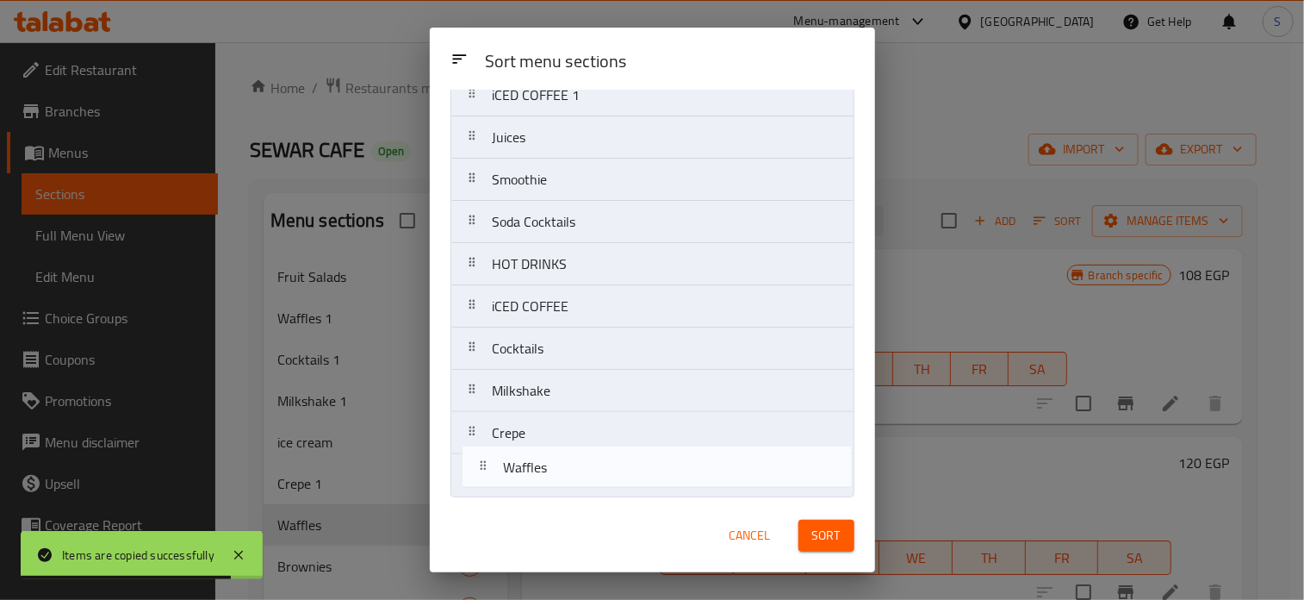
drag, startPoint x: 541, startPoint y: 419, endPoint x: 553, endPoint y: 486, distance: 68.3
click at [553, 486] on nav "Fruit Salads Cocktails 1 Milkshake 1 ice cream Crepe 1 Waffles 1 Waffles Browni…" at bounding box center [653, 53] width 404 height 888
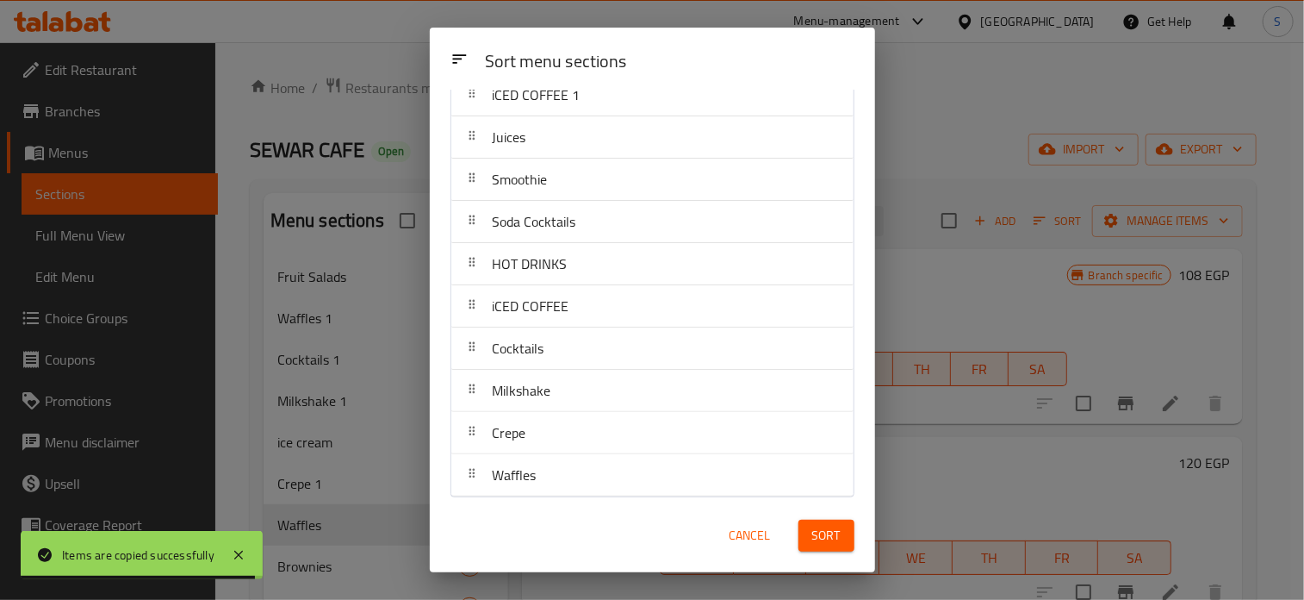
click at [834, 538] on span "Sort" at bounding box center [826, 536] width 28 height 22
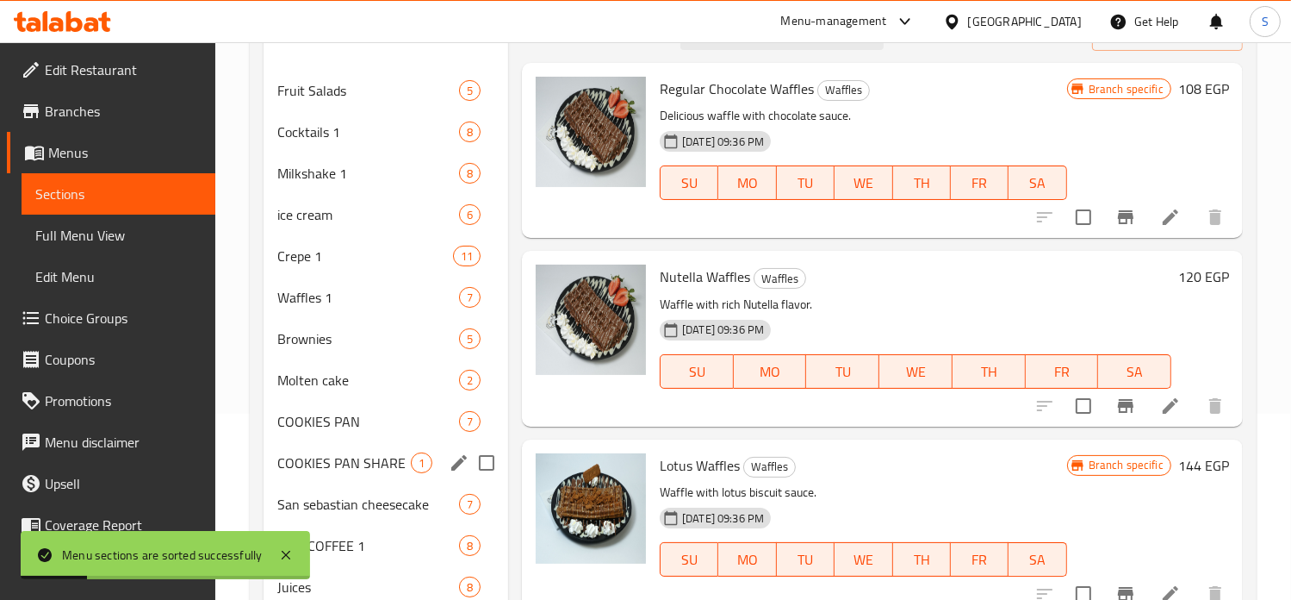
scroll to position [217, 0]
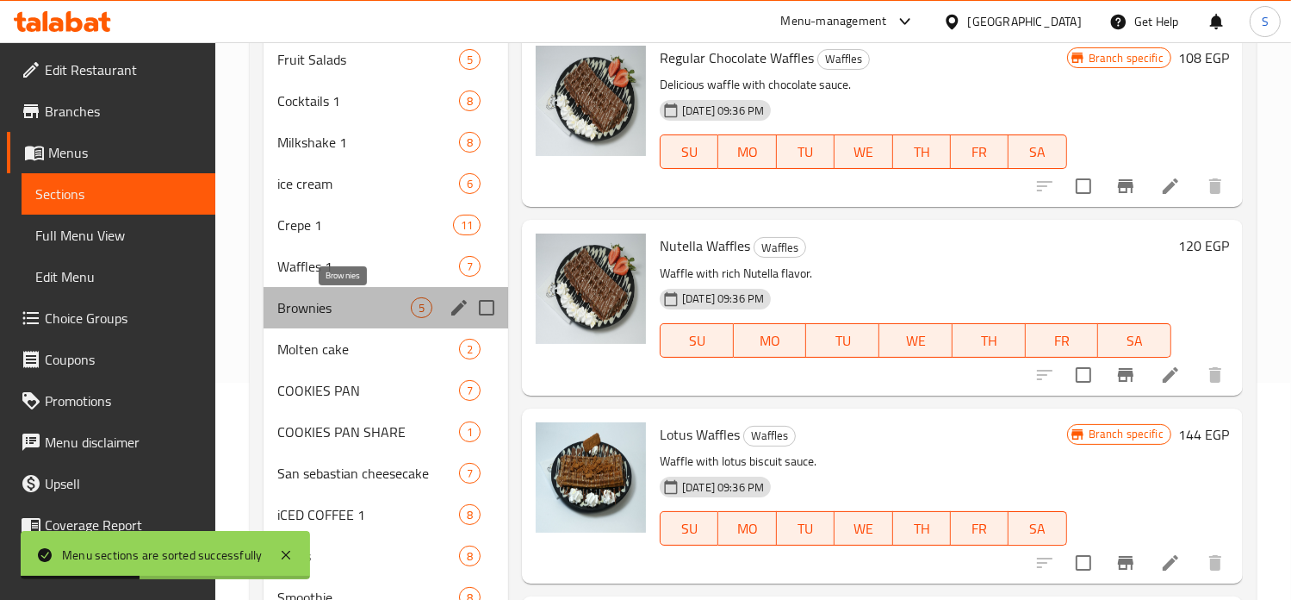
click at [327, 300] on span "Brownies" at bounding box center [344, 307] width 134 height 21
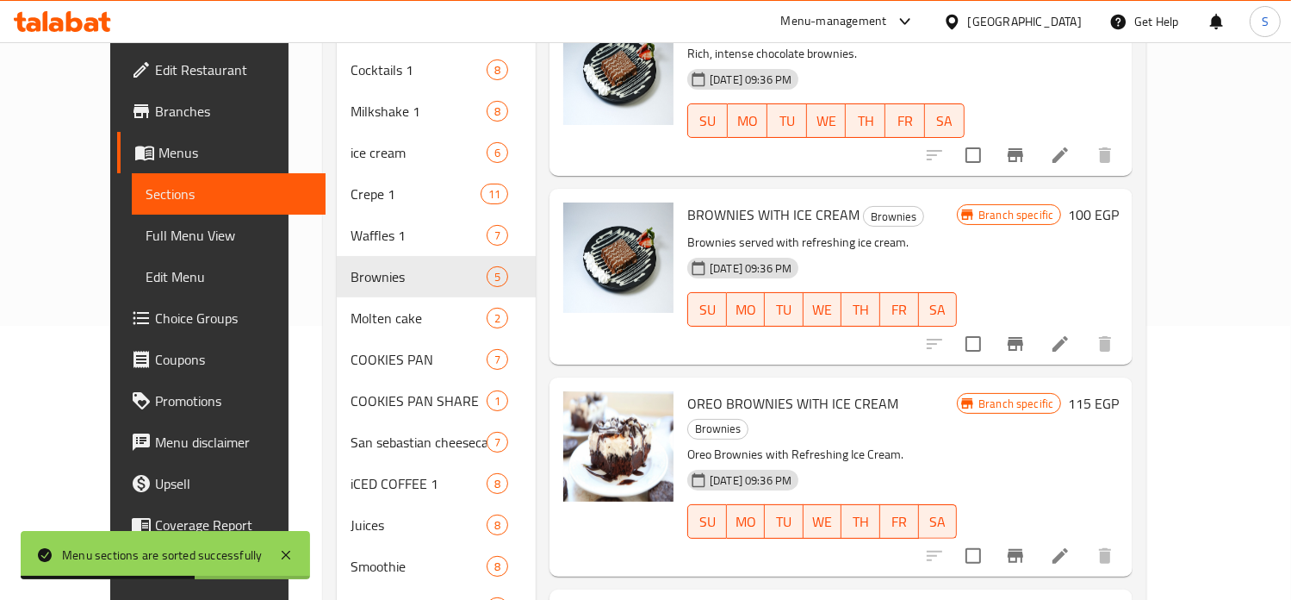
scroll to position [275, 0]
click at [479, 268] on icon "edit" at bounding box center [487, 276] width 16 height 16
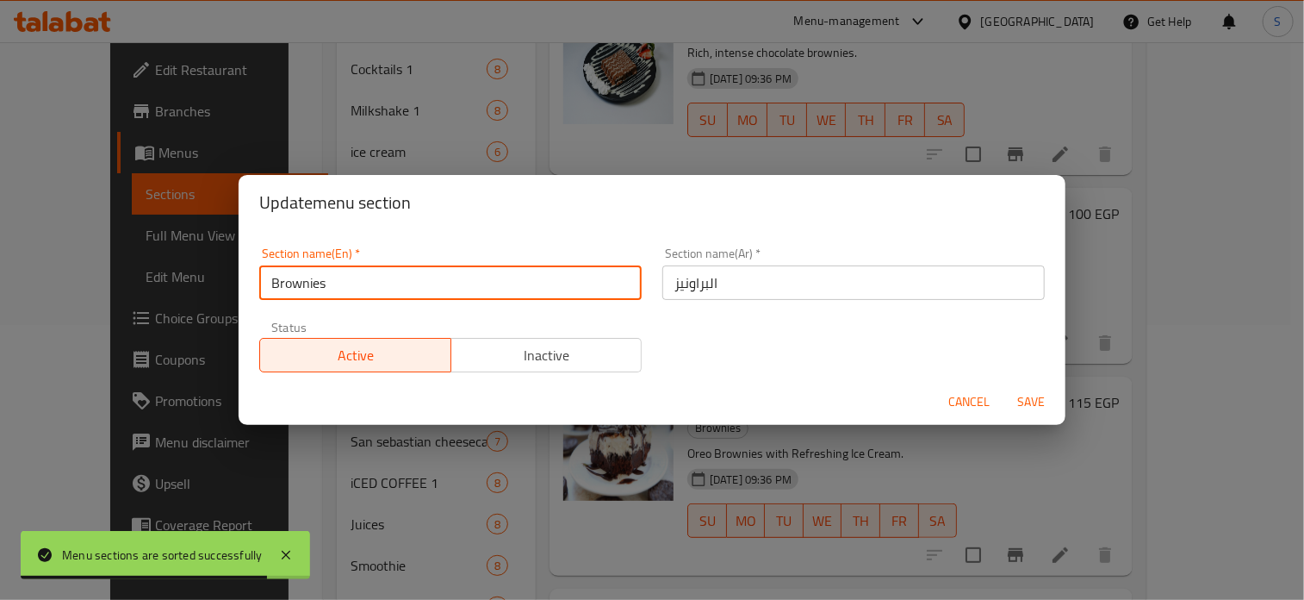
click at [472, 278] on input "Brownies" at bounding box center [450, 282] width 382 height 34
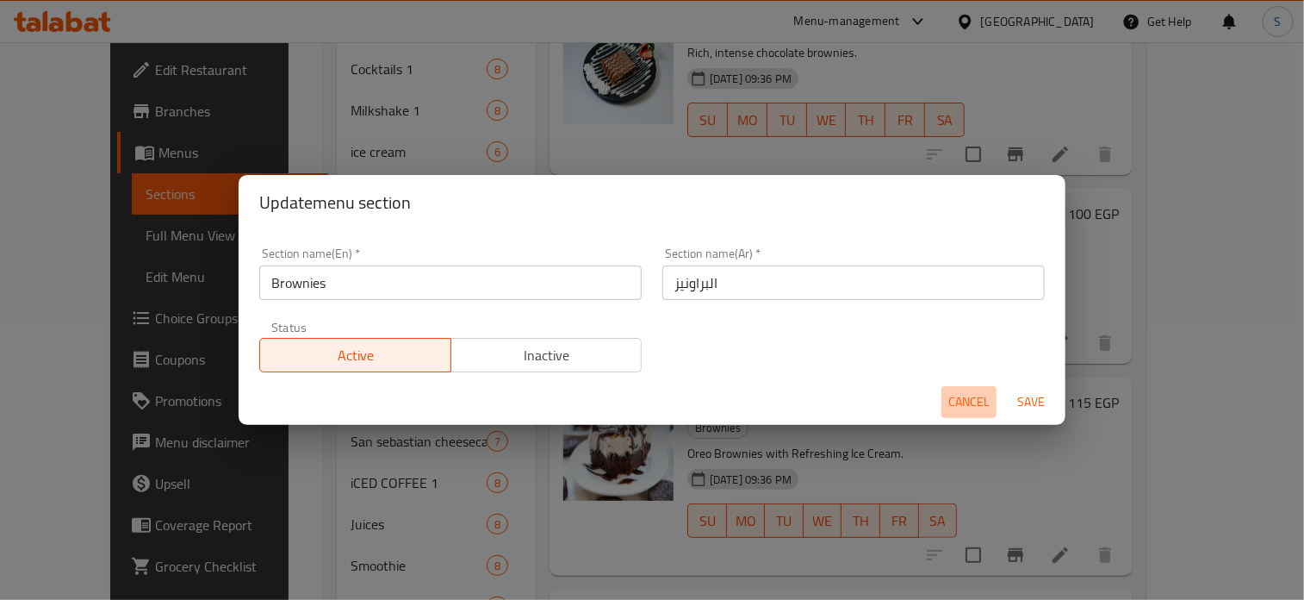
click at [970, 386] on button "Cancel" at bounding box center [969, 402] width 55 height 32
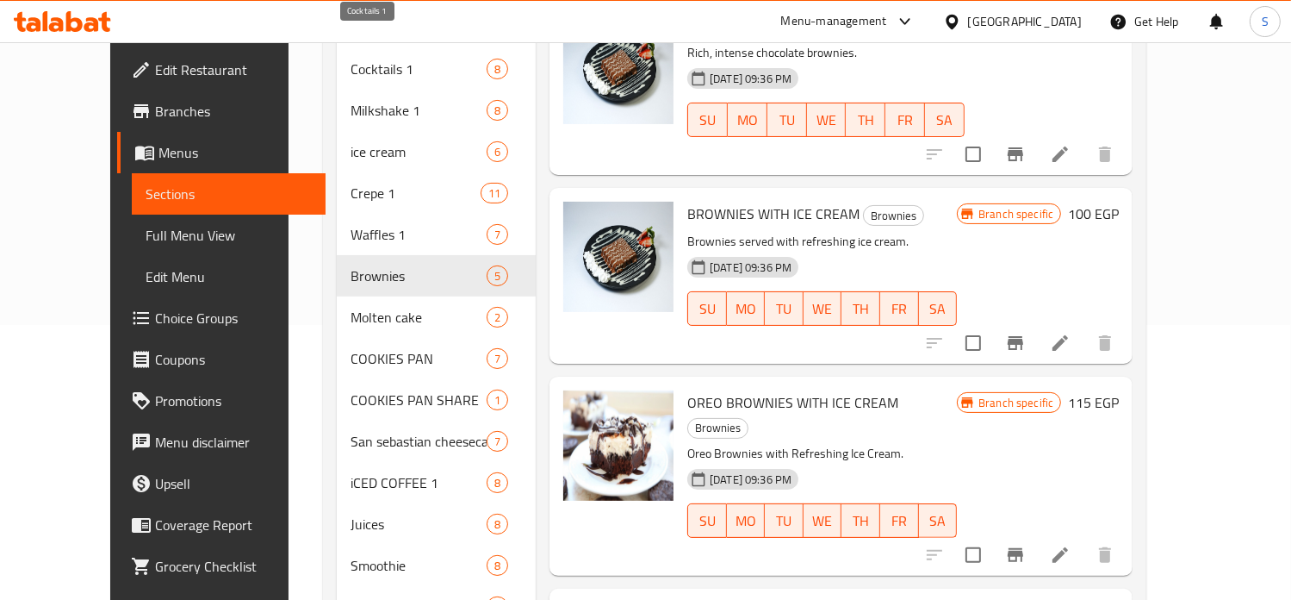
scroll to position [0, 0]
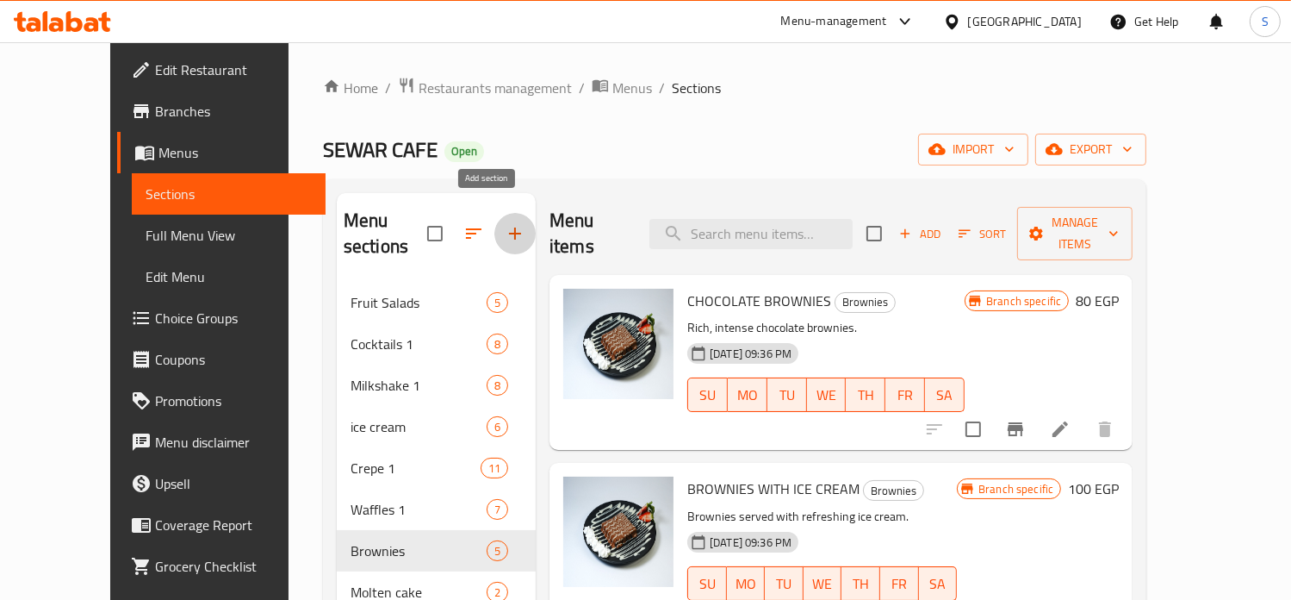
click at [505, 227] on icon "button" at bounding box center [515, 233] width 21 height 21
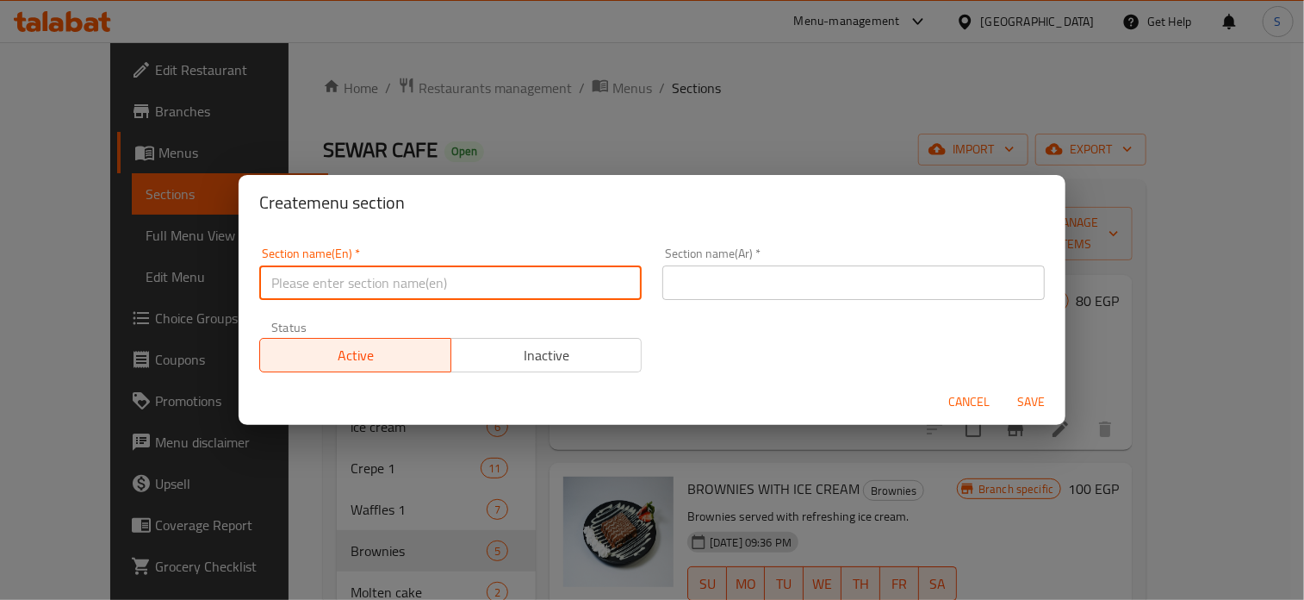
click at [497, 271] on input "text" at bounding box center [450, 282] width 382 height 34
paste input "Brownies"
type input "Brownies 1"
click at [707, 284] on input "text" at bounding box center [853, 282] width 382 height 34
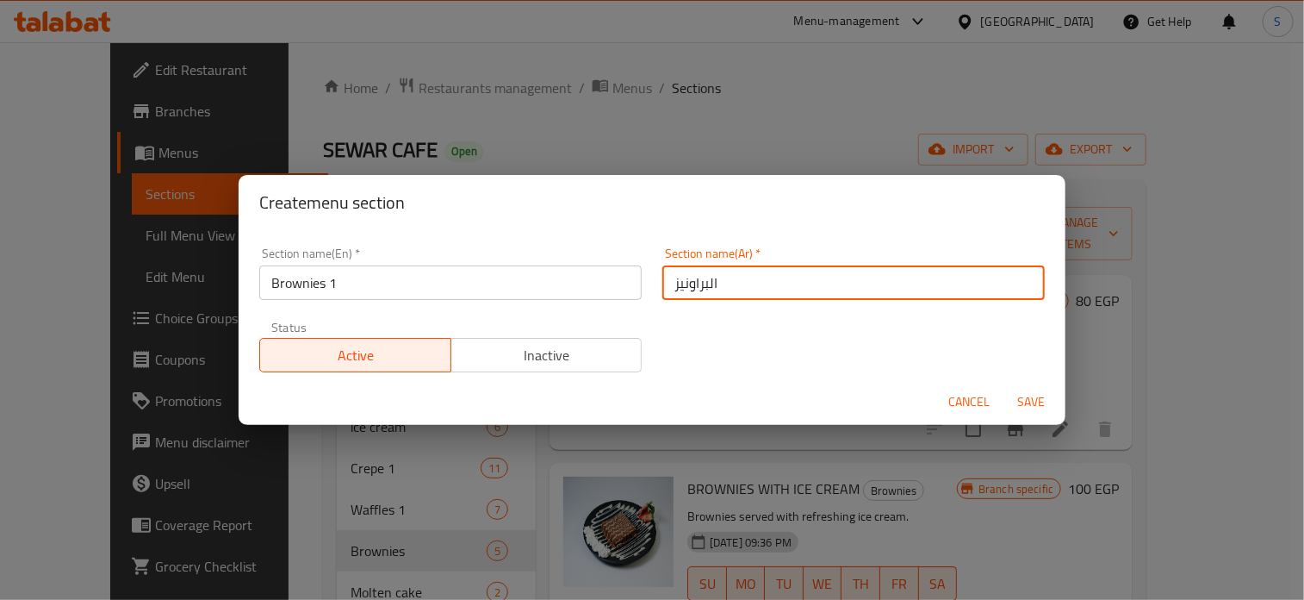
type input "البراونيز"
click at [1004, 386] on button "Save" at bounding box center [1031, 402] width 55 height 32
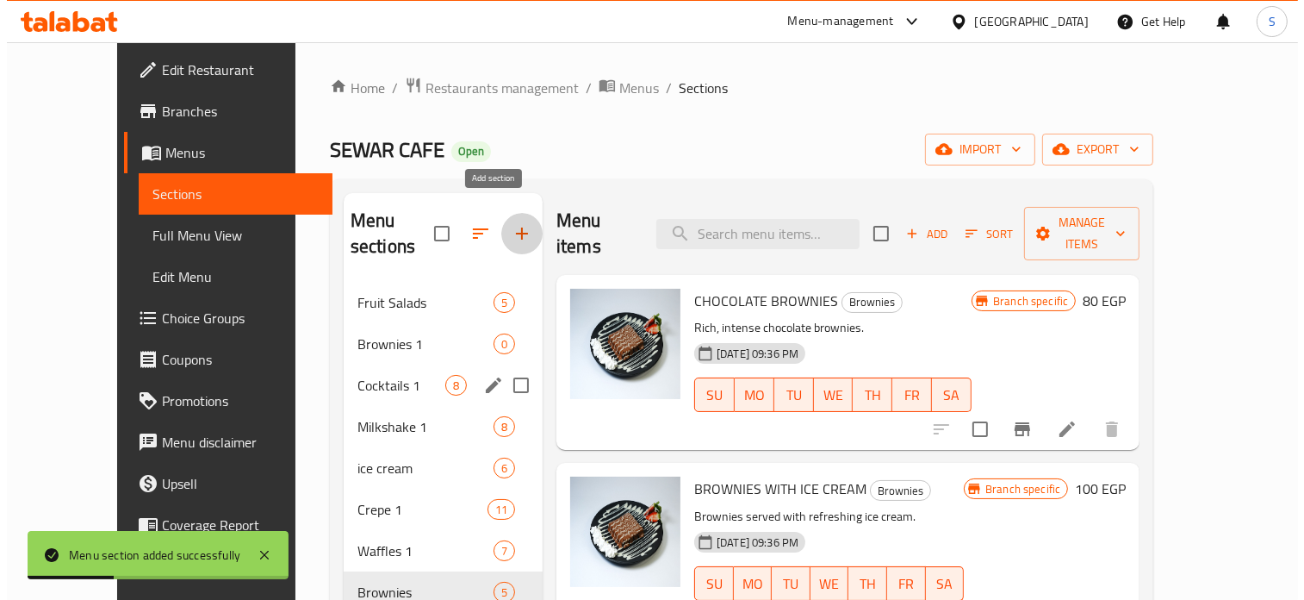
scroll to position [14, 0]
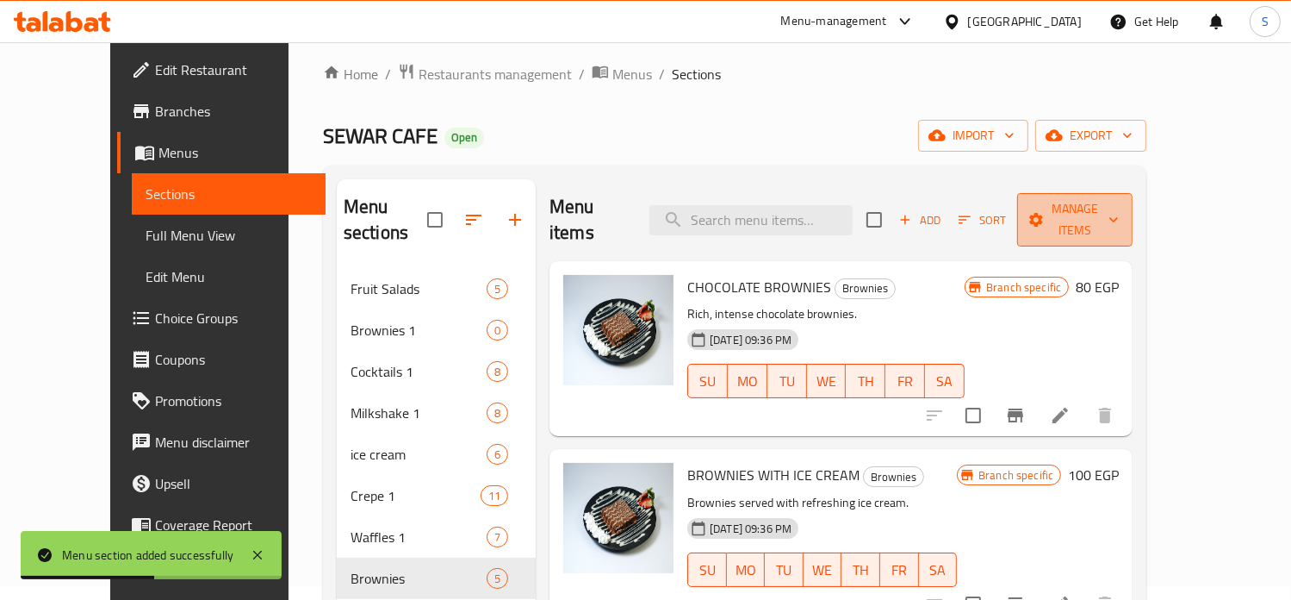
click at [1119, 203] on span "Manage items" at bounding box center [1075, 219] width 88 height 43
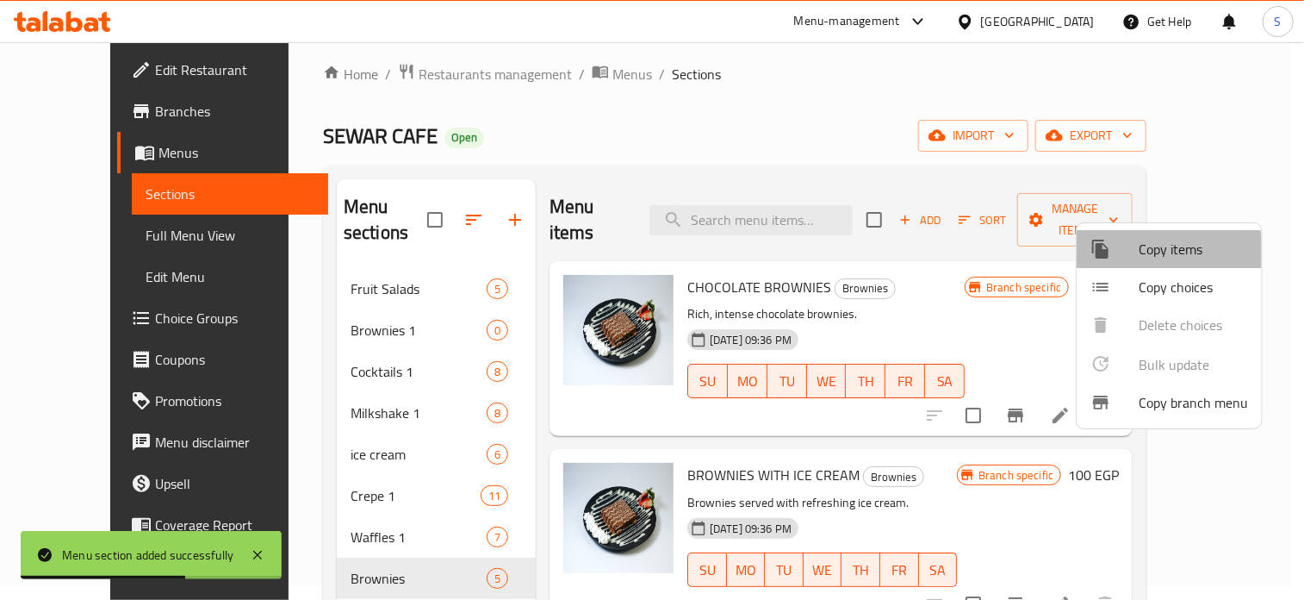
click at [1123, 257] on div at bounding box center [1115, 249] width 48 height 21
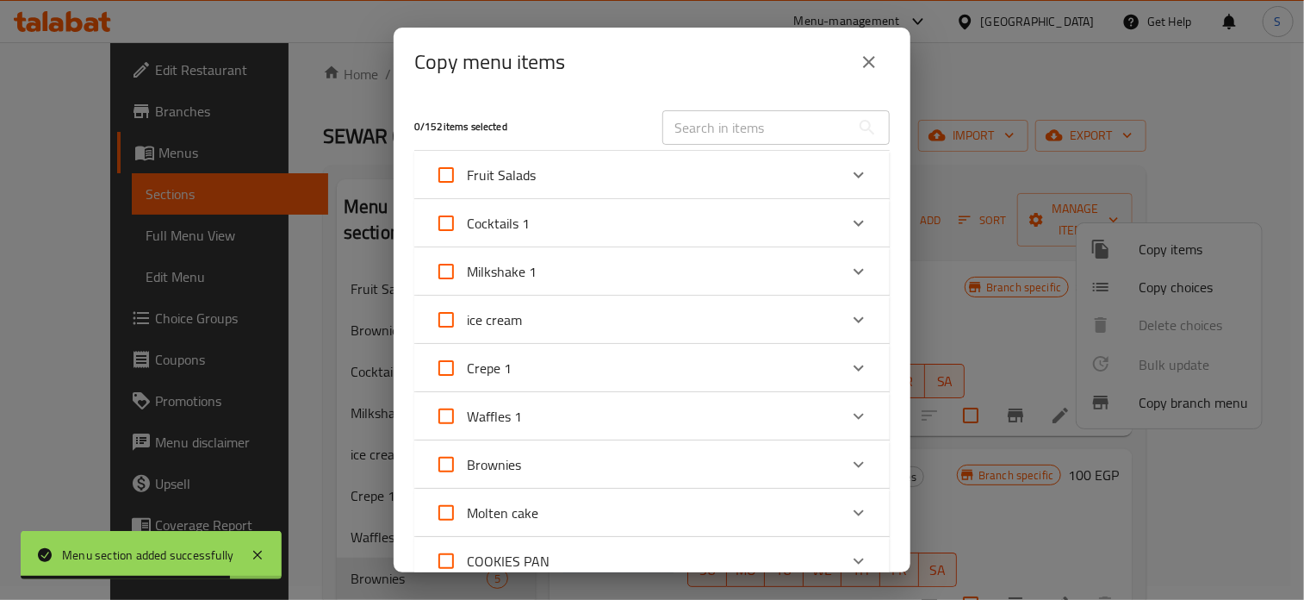
scroll to position [89, 0]
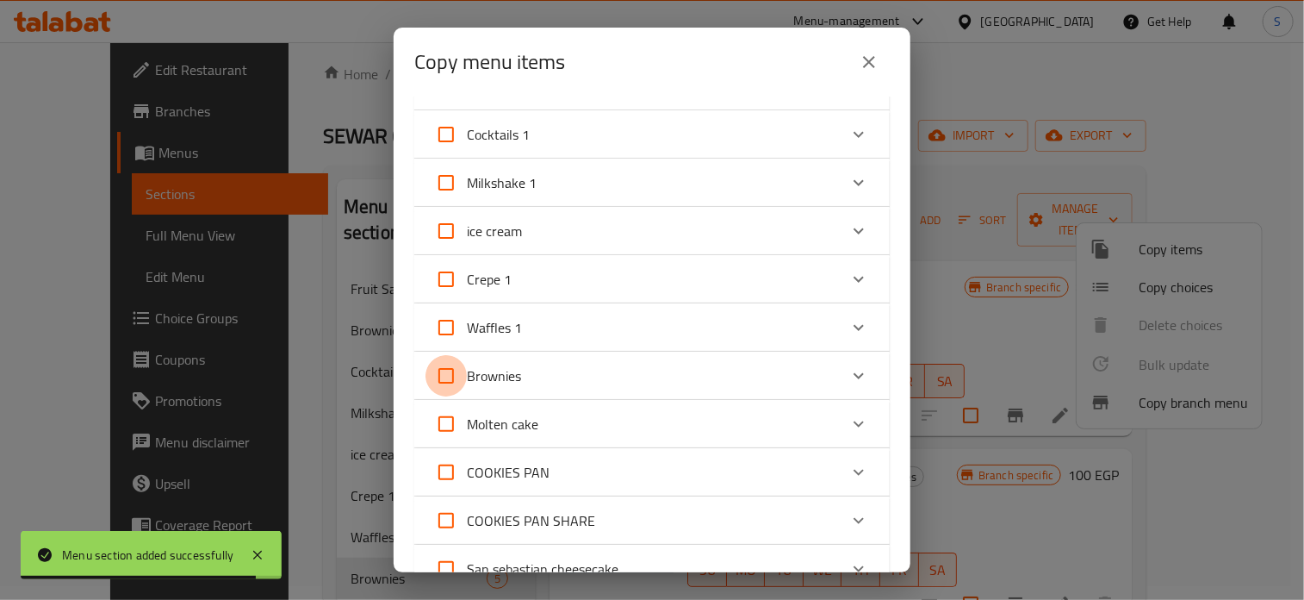
click at [449, 378] on input "Brownies" at bounding box center [446, 375] width 41 height 41
checkbox input "true"
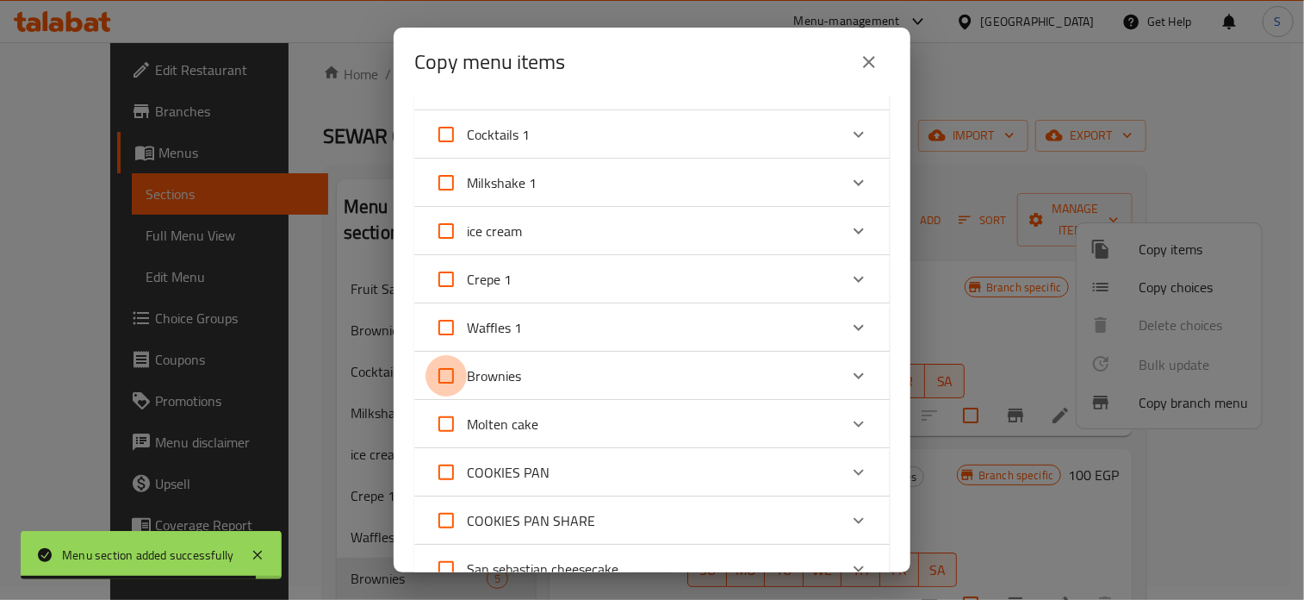
checkbox input "true"
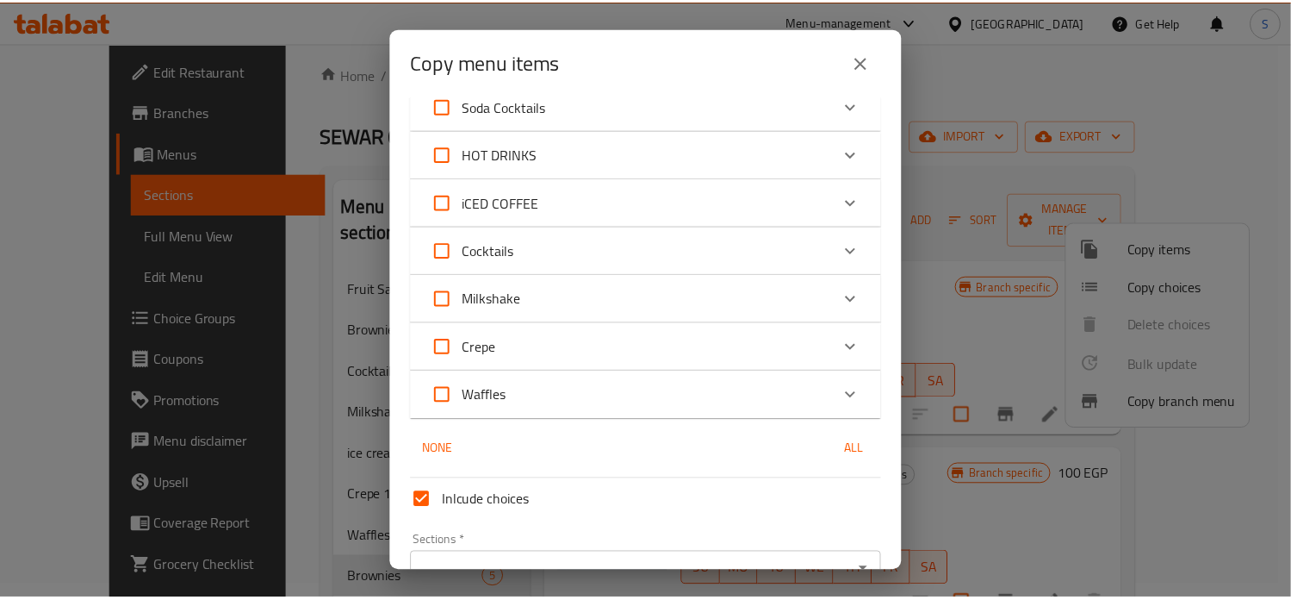
scroll to position [840, 0]
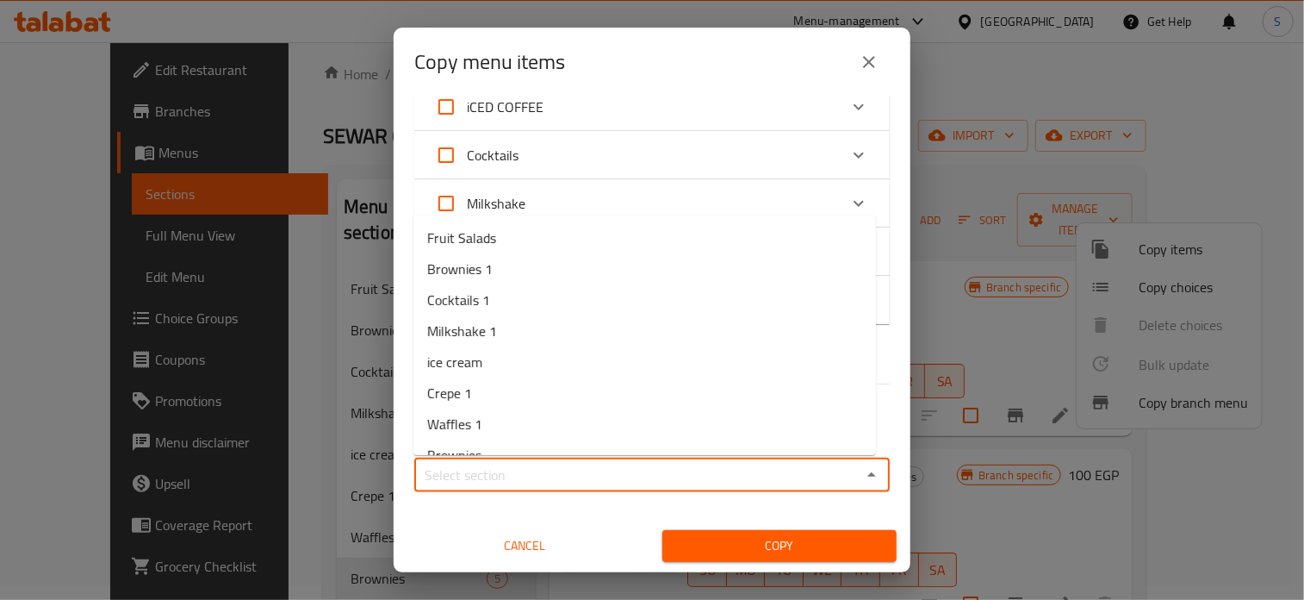
click at [475, 484] on input "Sections   *" at bounding box center [638, 475] width 437 height 24
click at [460, 275] on span "Brownies 1" at bounding box center [459, 268] width 65 height 21
type input "Brownies 1"
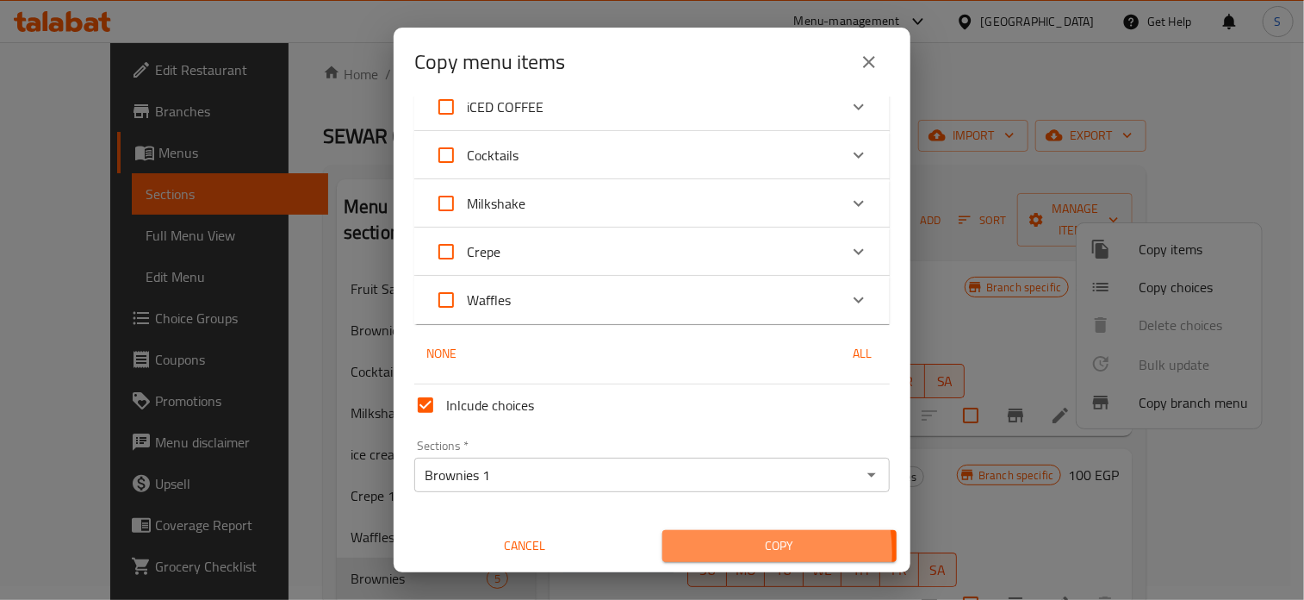
click at [724, 552] on span "Copy" at bounding box center [779, 546] width 207 height 22
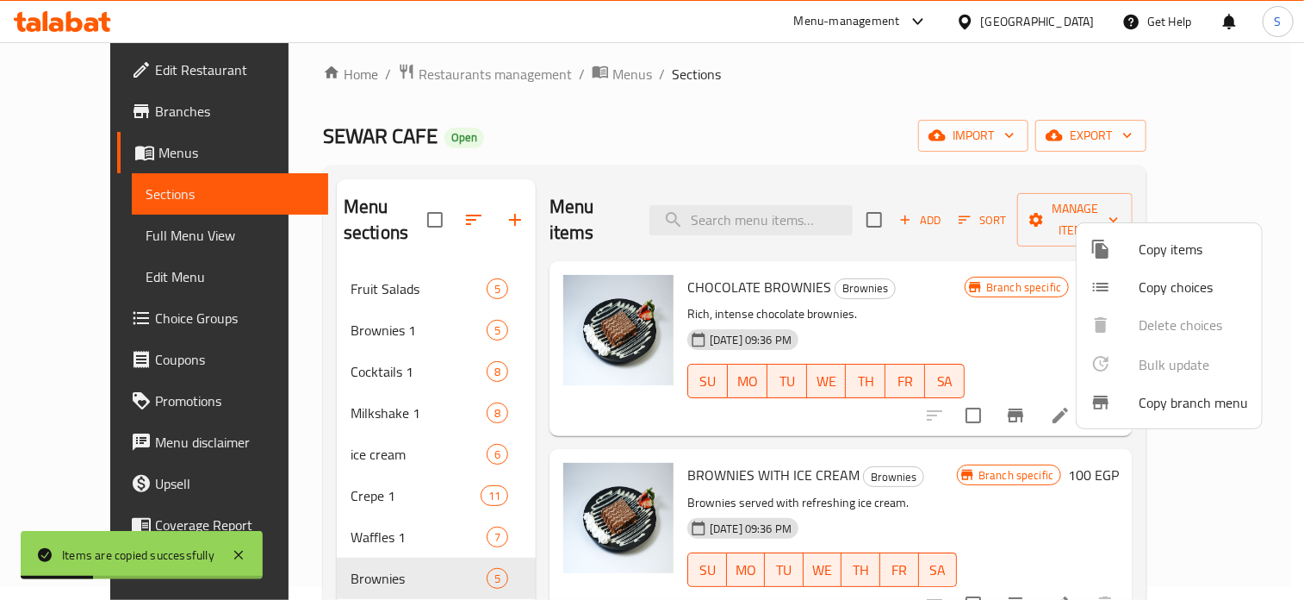
click at [960, 306] on div at bounding box center [652, 300] width 1304 height 600
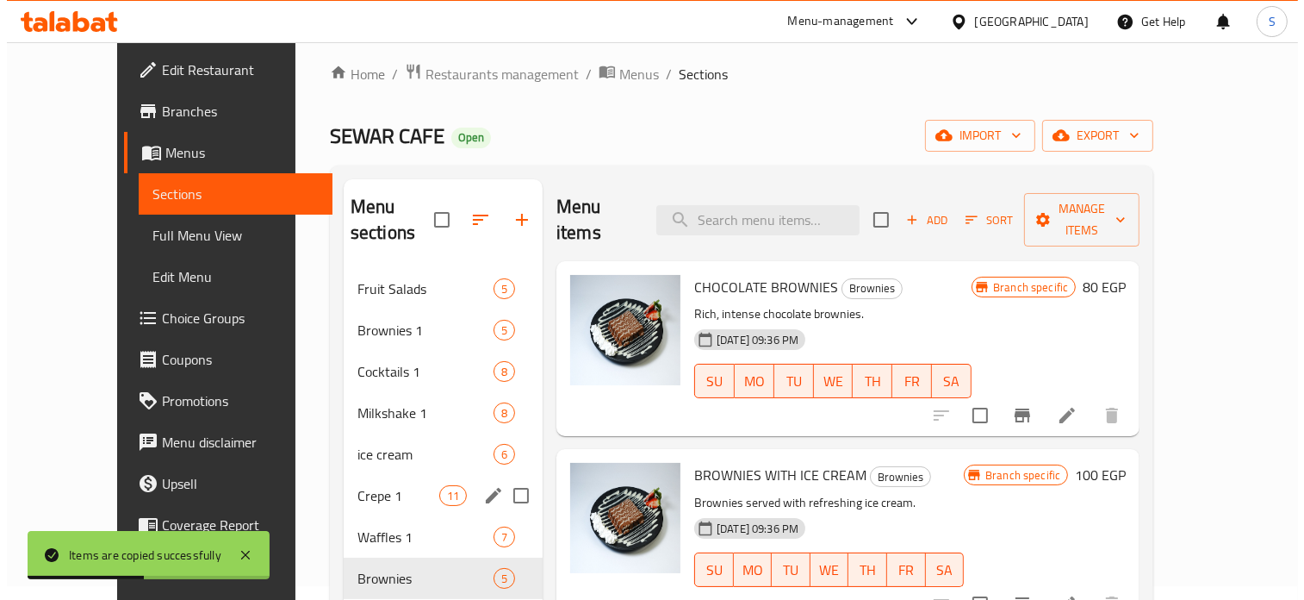
scroll to position [61, 0]
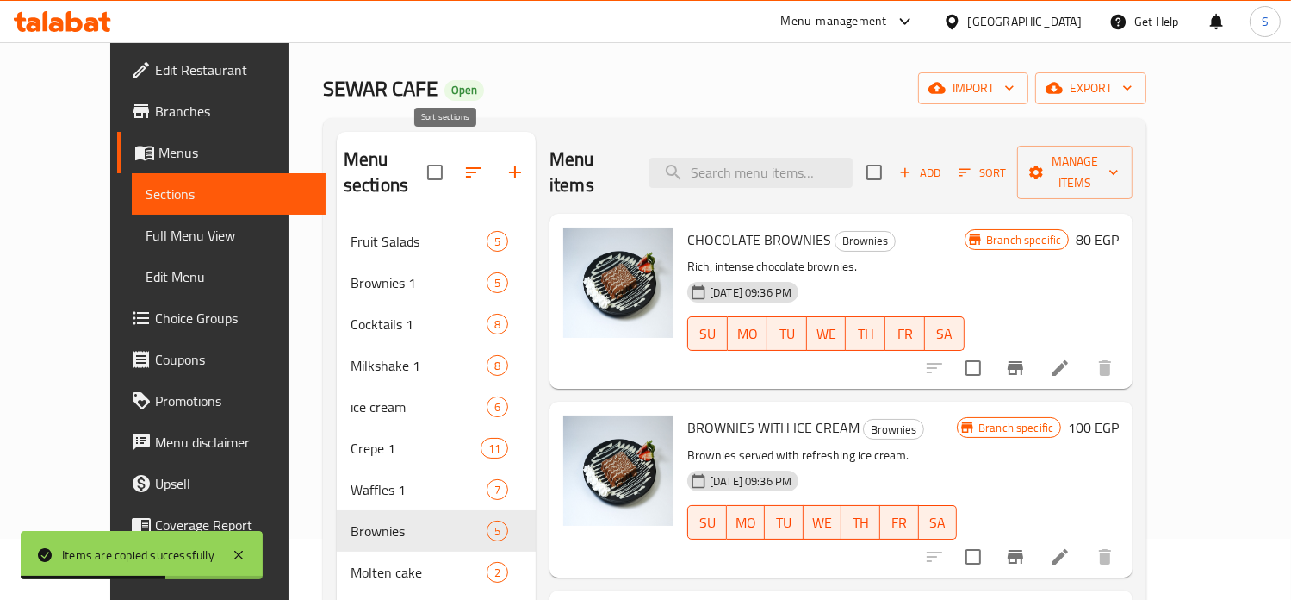
click at [453, 170] on button "button" at bounding box center [473, 172] width 41 height 41
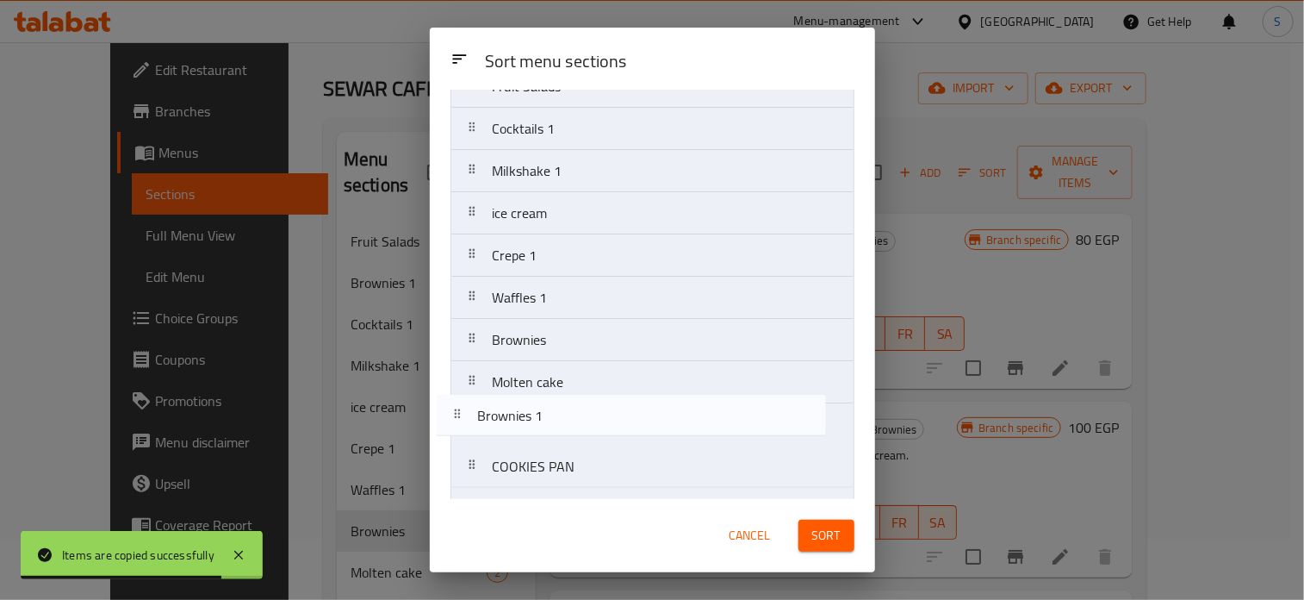
scroll to position [74, 0]
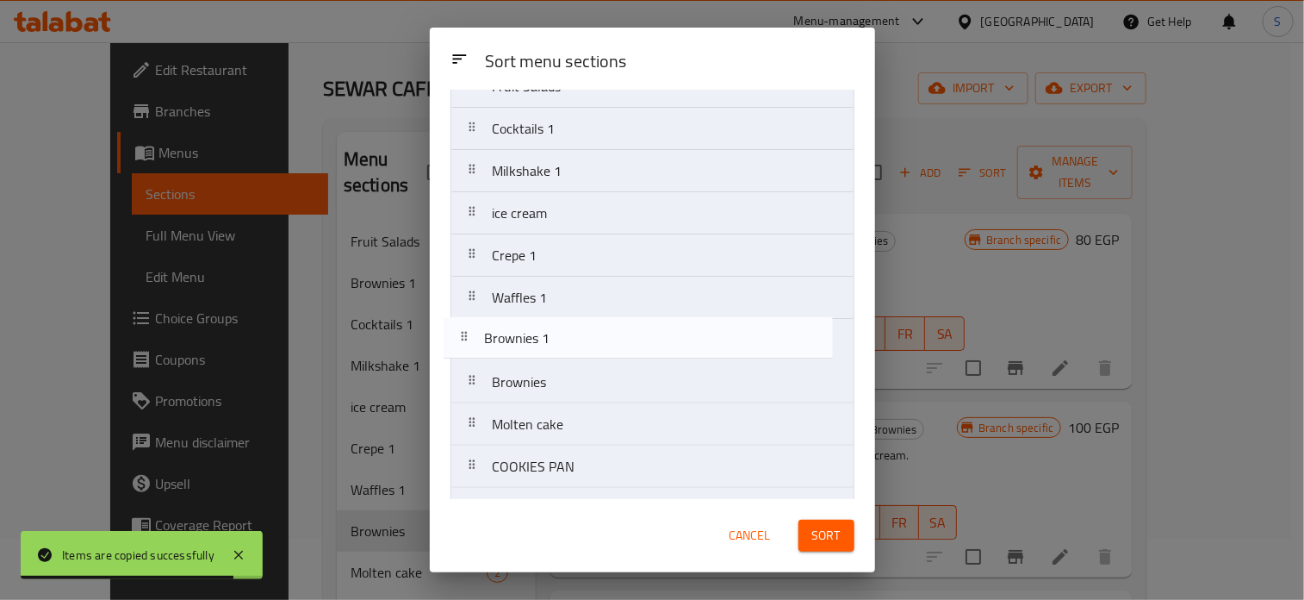
drag, startPoint x: 565, startPoint y: 213, endPoint x: 556, endPoint y: 354, distance: 141.6
click at [556, 354] on nav "Fruit Salads Brownies 1 Cocktails 1 Milkshake 1 ice cream Crepe 1 Waffles 1 Bro…" at bounding box center [653, 530] width 404 height 930
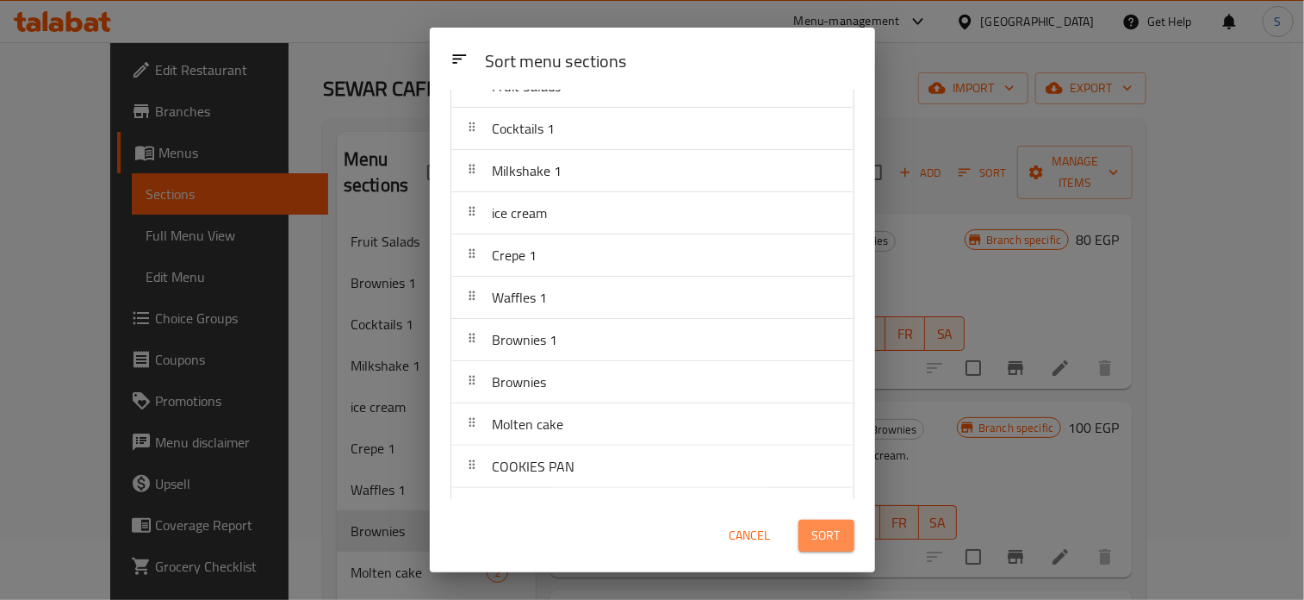
click at [820, 529] on span "Sort" at bounding box center [826, 536] width 28 height 22
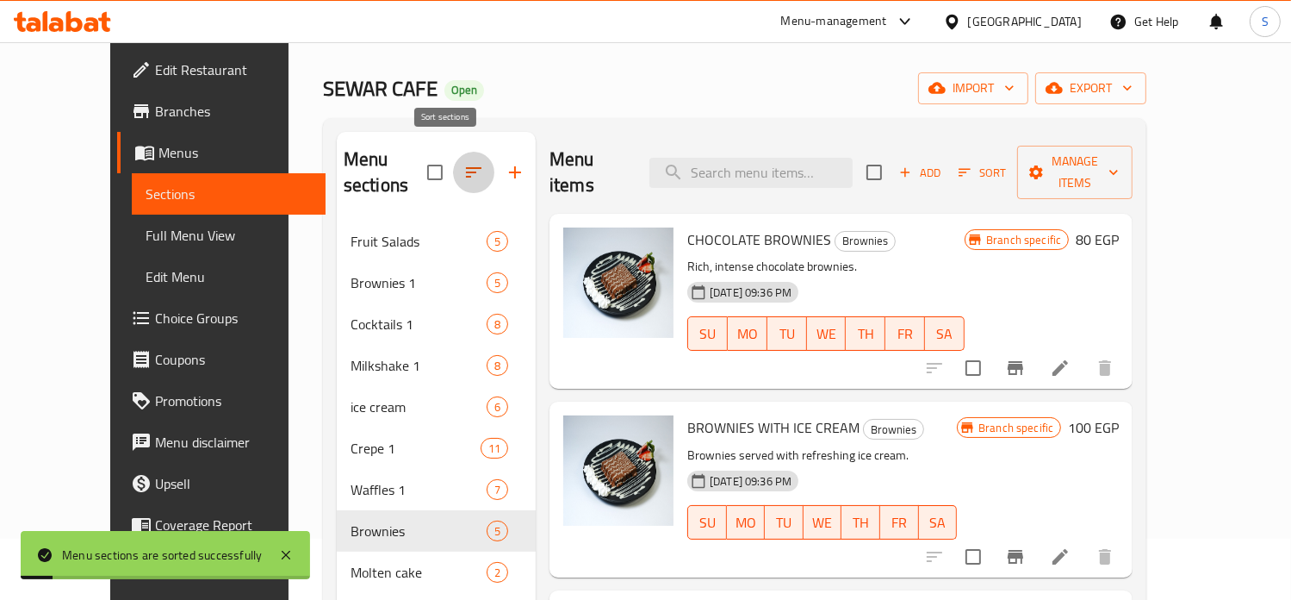
click at [463, 162] on icon "button" at bounding box center [473, 172] width 21 height 21
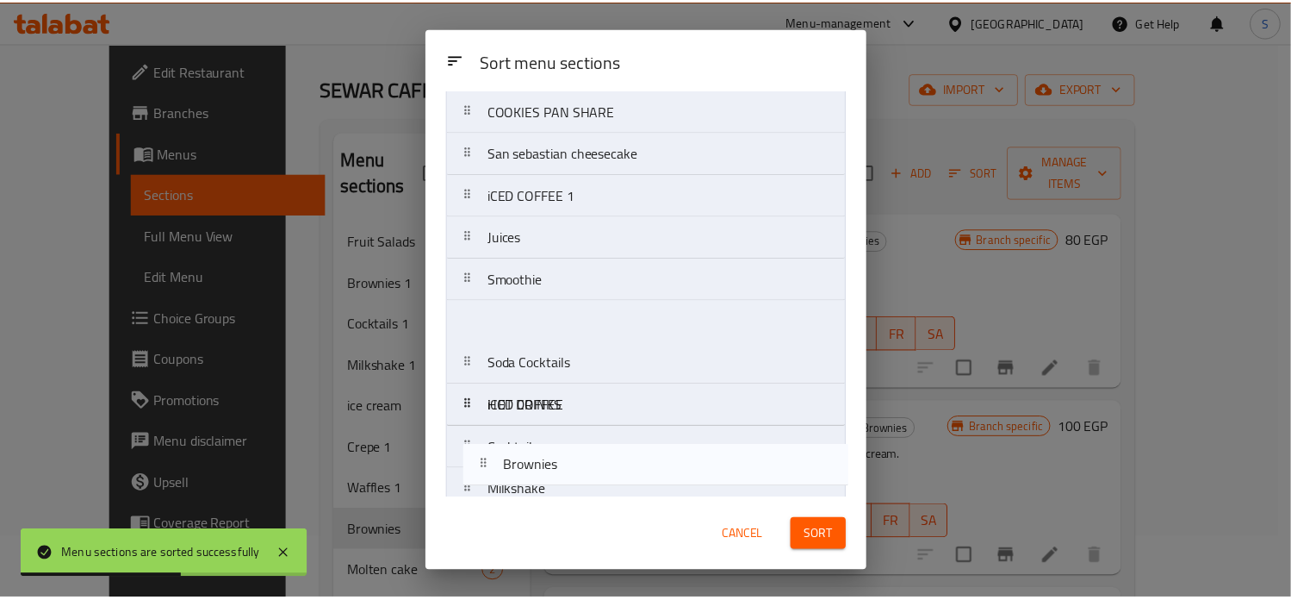
scroll to position [572, 0]
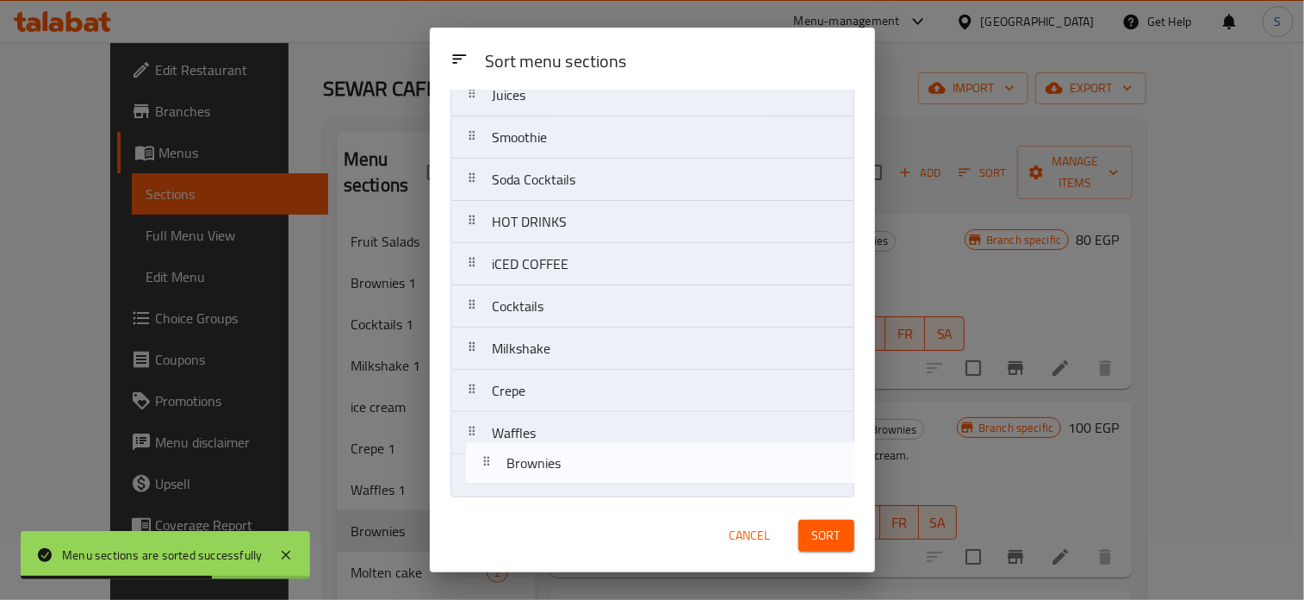
drag, startPoint x: 537, startPoint y: 330, endPoint x: 552, endPoint y: 476, distance: 146.4
click at [552, 476] on nav "Fruit Salads Brownies 1 Cocktails 1 Milkshake 1 ice cream Crepe 1 Waffles 1 Bro…" at bounding box center [653, 32] width 404 height 930
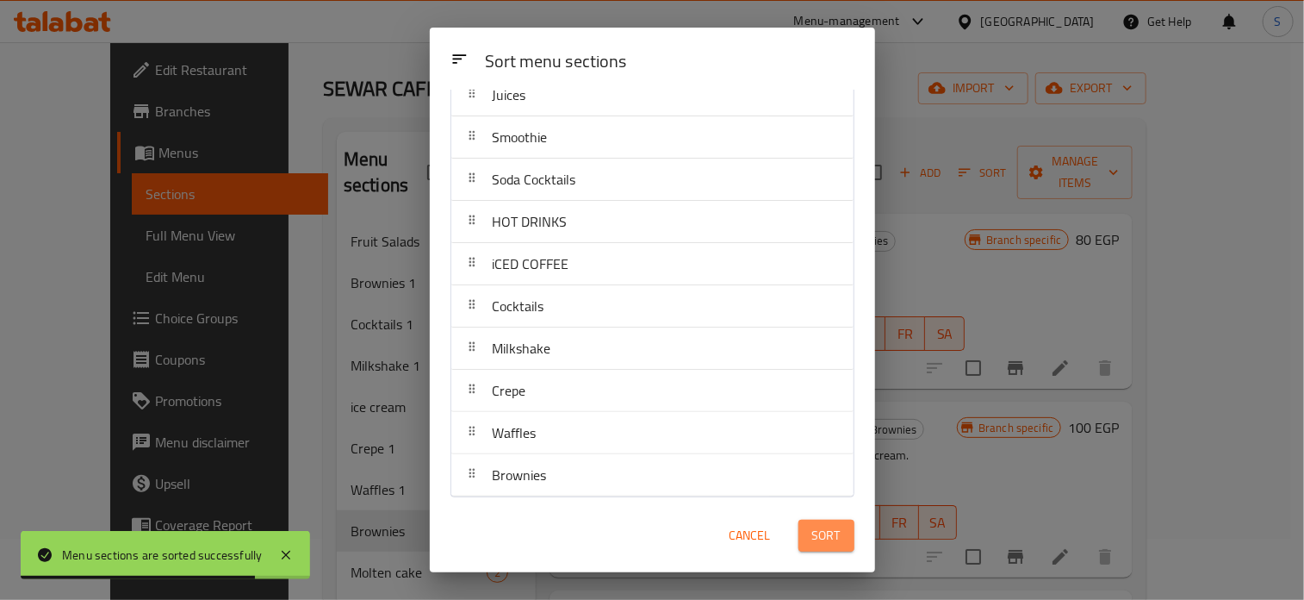
click at [823, 540] on span "Sort" at bounding box center [826, 536] width 28 height 22
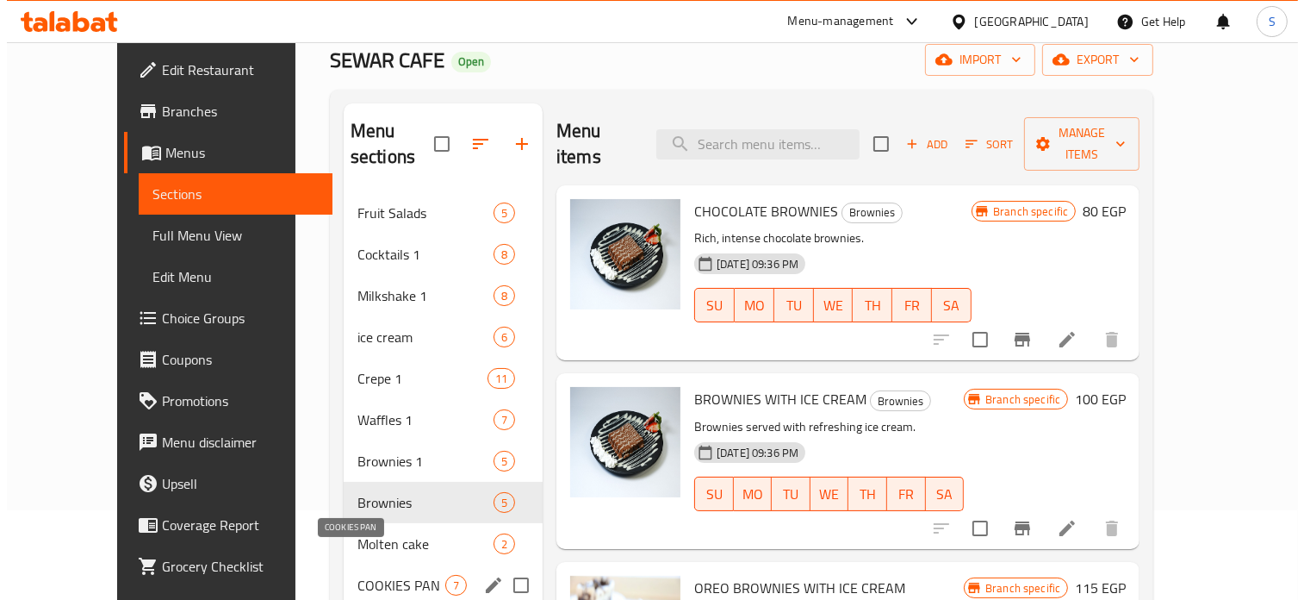
scroll to position [0, 0]
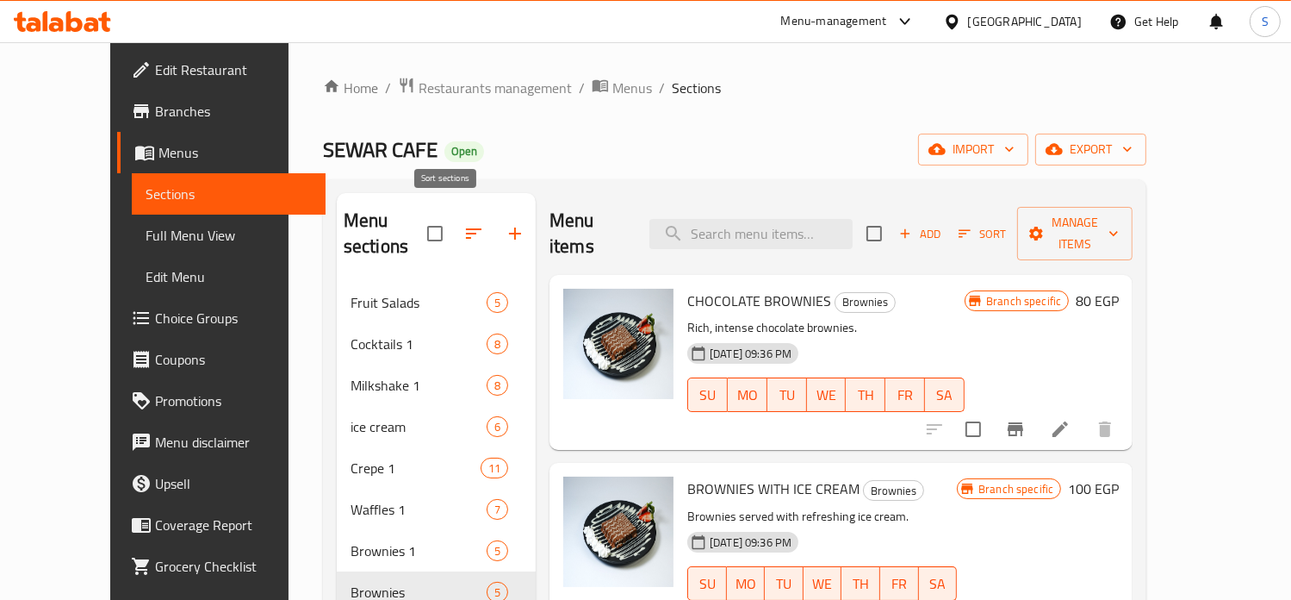
click at [463, 230] on icon "button" at bounding box center [473, 233] width 21 height 21
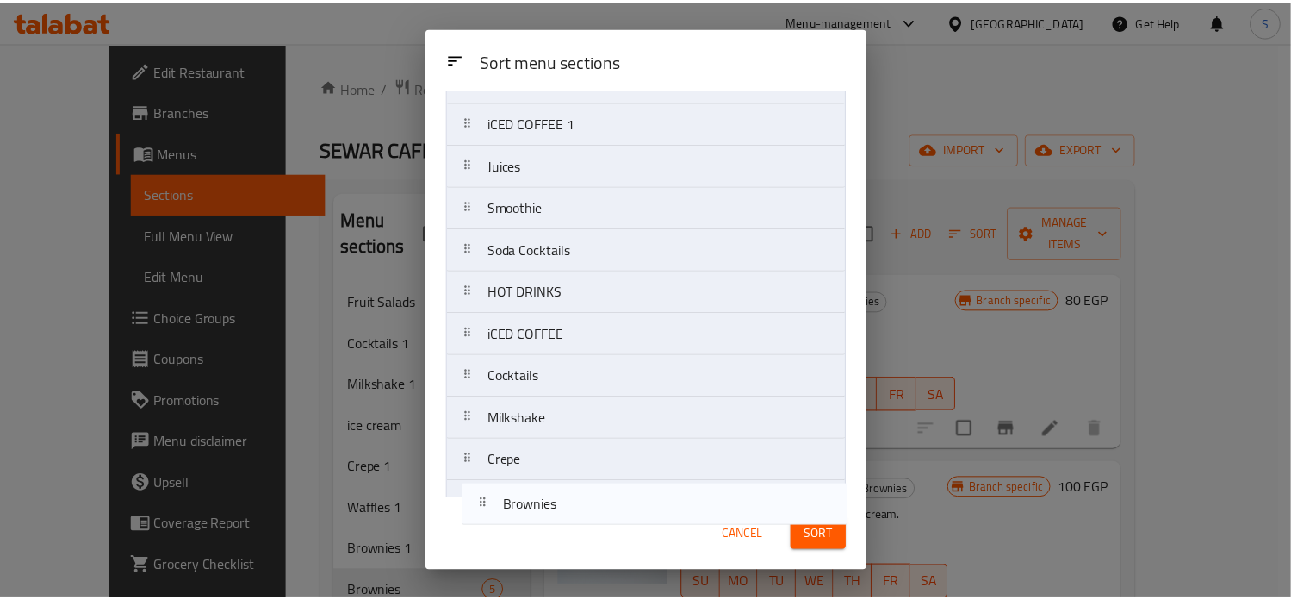
scroll to position [572, 0]
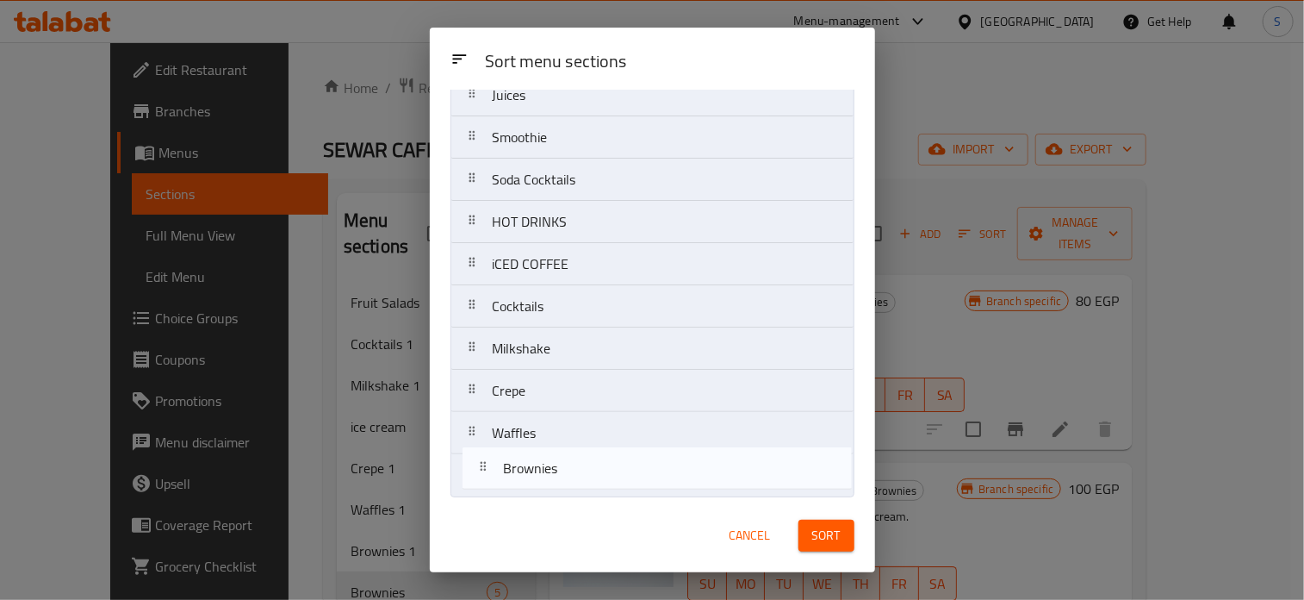
drag, startPoint x: 548, startPoint y: 454, endPoint x: 559, endPoint y: 476, distance: 24.3
click at [559, 476] on nav "Fruit Salads Cocktails 1 Milkshake 1 ice cream Crepe 1 Waffles 1 Brownies 1 Bro…" at bounding box center [653, 32] width 404 height 930
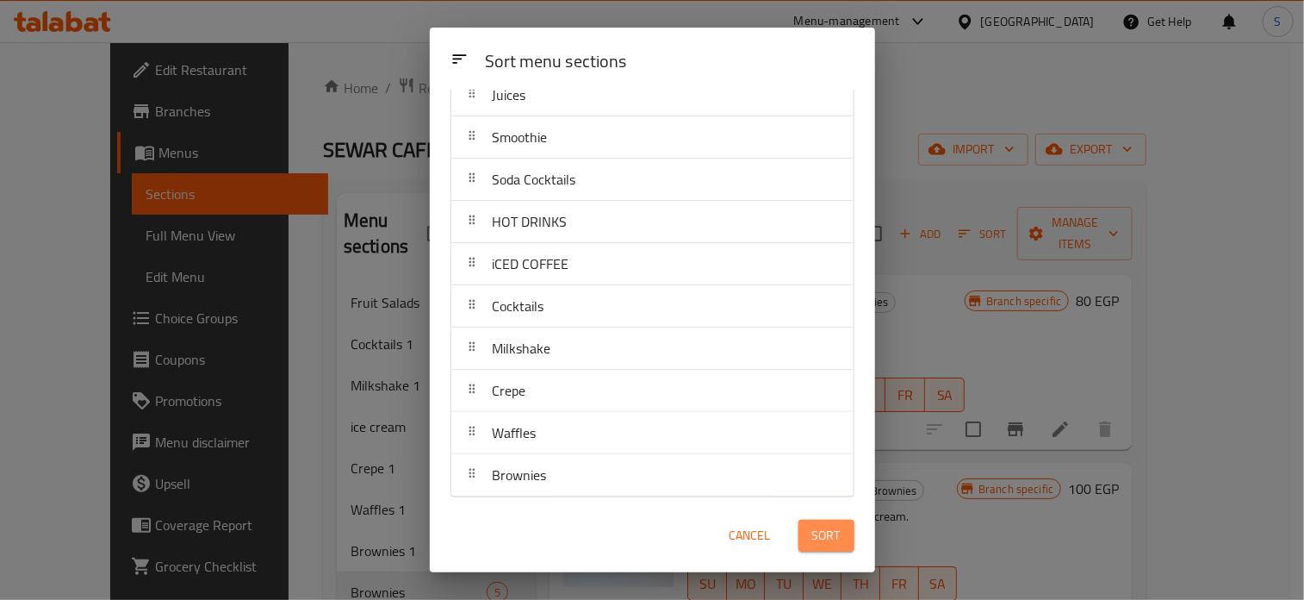
click at [816, 544] on span "Sort" at bounding box center [826, 536] width 28 height 22
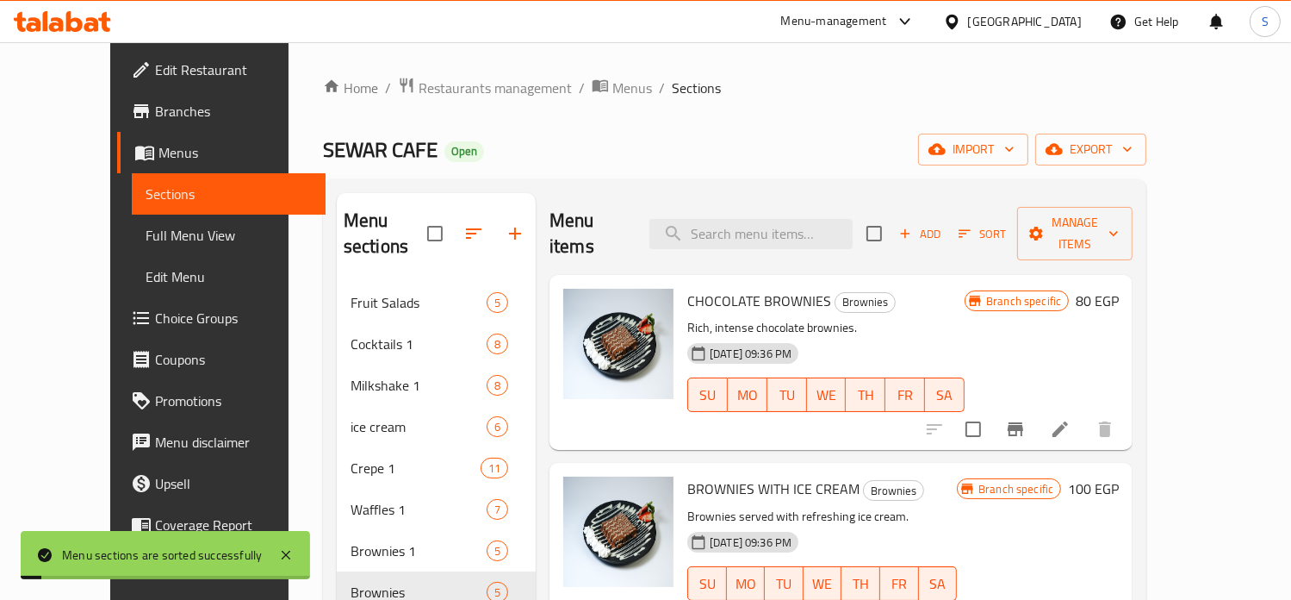
scroll to position [620, 0]
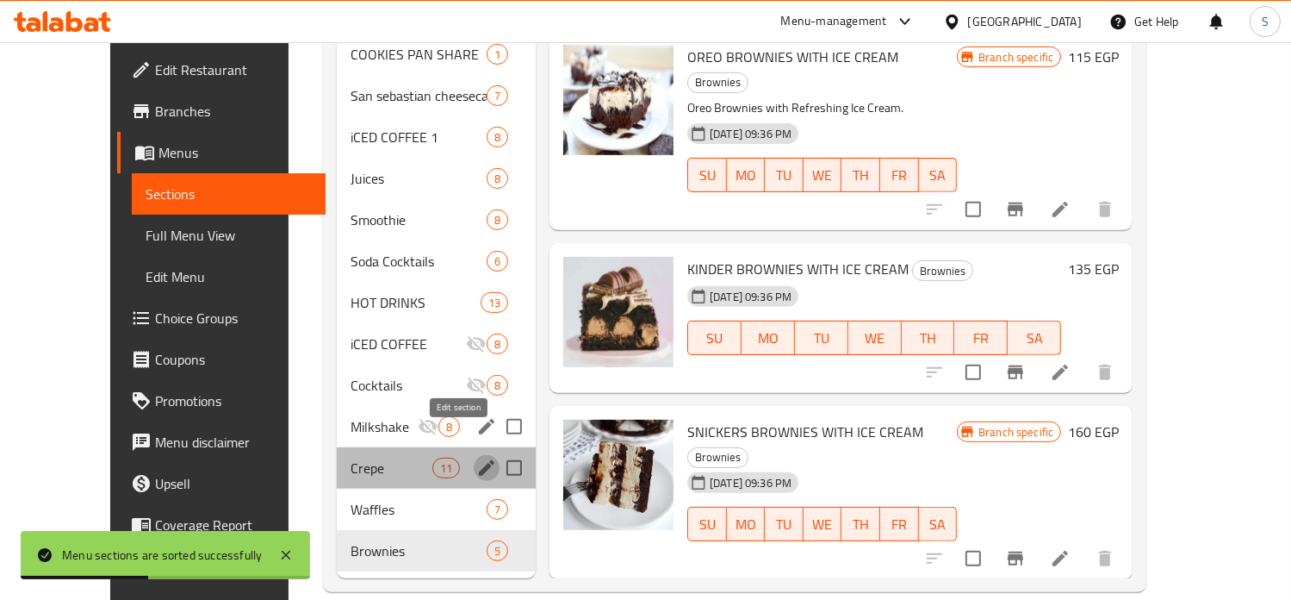
click at [479, 460] on icon "edit" at bounding box center [487, 468] width 16 height 16
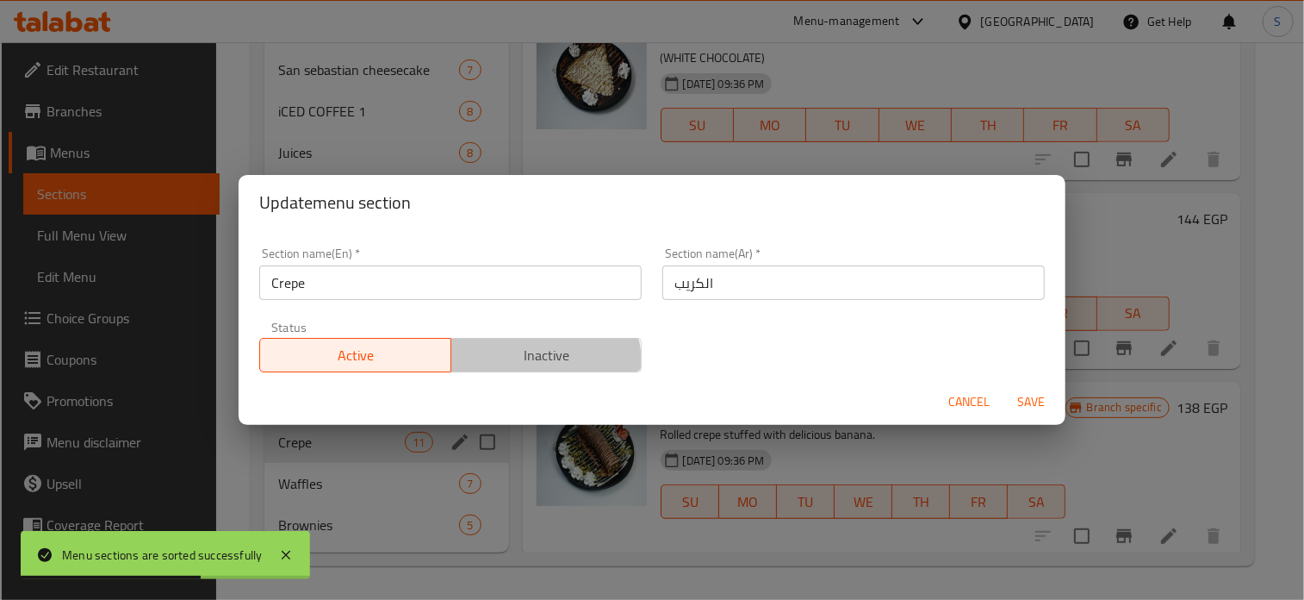
click at [513, 364] on span "Inactive" at bounding box center [546, 355] width 177 height 25
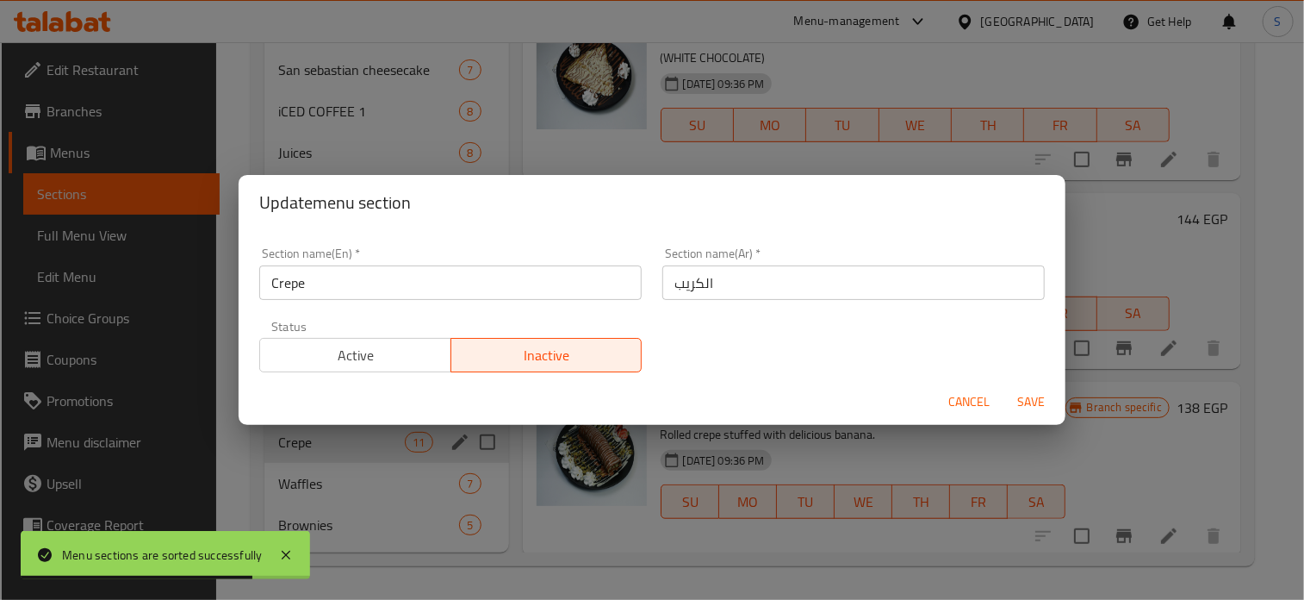
drag, startPoint x: 1020, startPoint y: 420, endPoint x: 1019, endPoint y: 403, distance: 17.3
click at [1019, 403] on div "Cancel Save" at bounding box center [652, 402] width 827 height 46
click at [1019, 403] on span "Save" at bounding box center [1030, 402] width 41 height 22
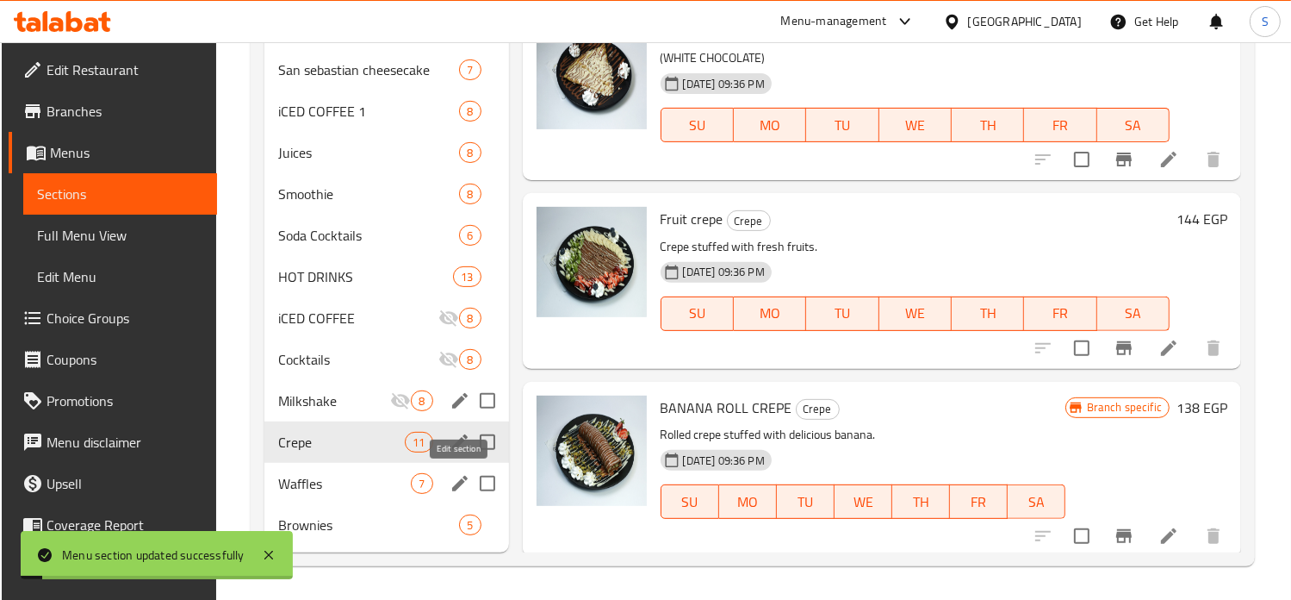
click at [455, 482] on icon "edit" at bounding box center [460, 483] width 21 height 21
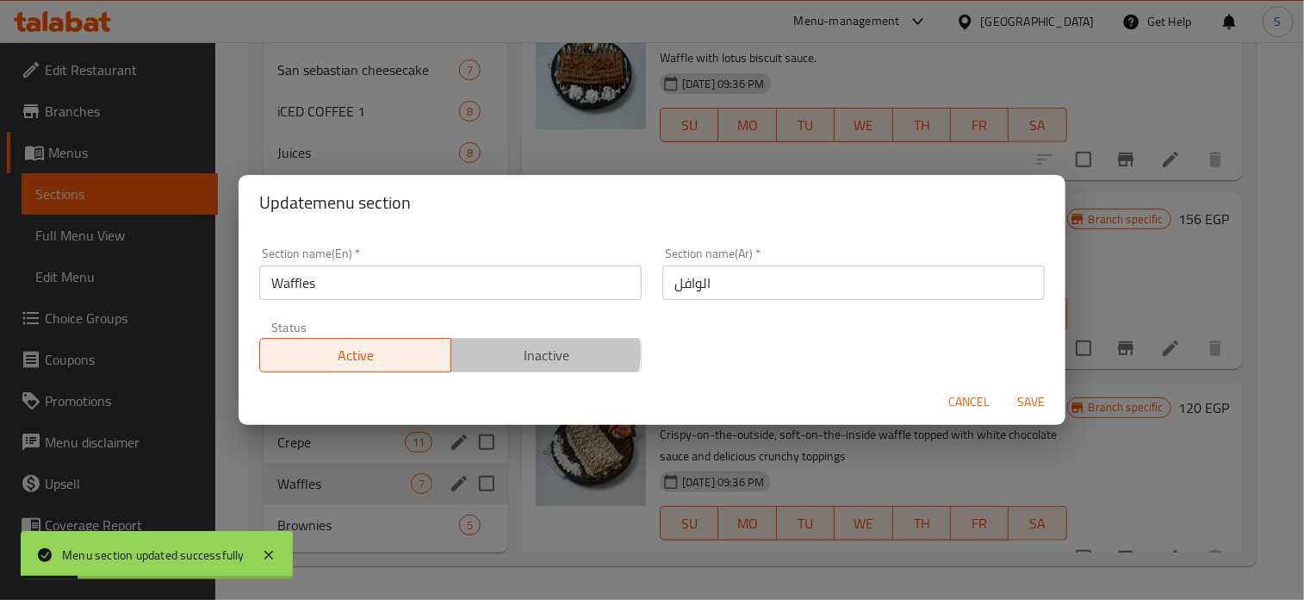
click at [540, 353] on span "Inactive" at bounding box center [546, 355] width 177 height 25
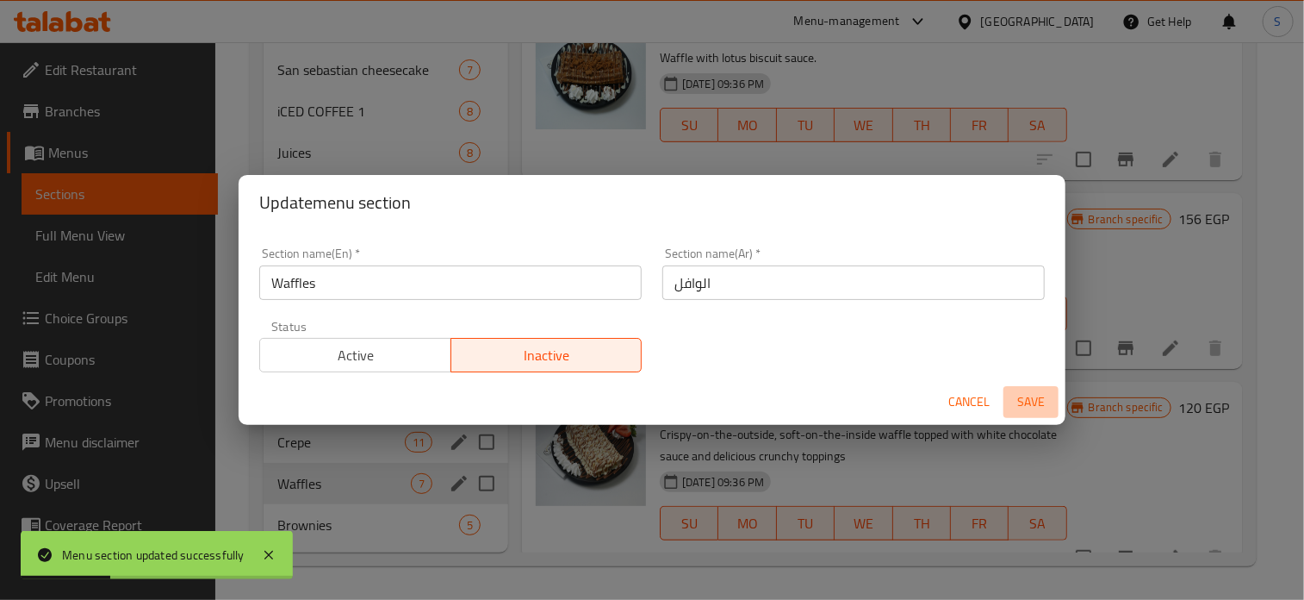
click at [1027, 399] on span "Save" at bounding box center [1030, 402] width 41 height 22
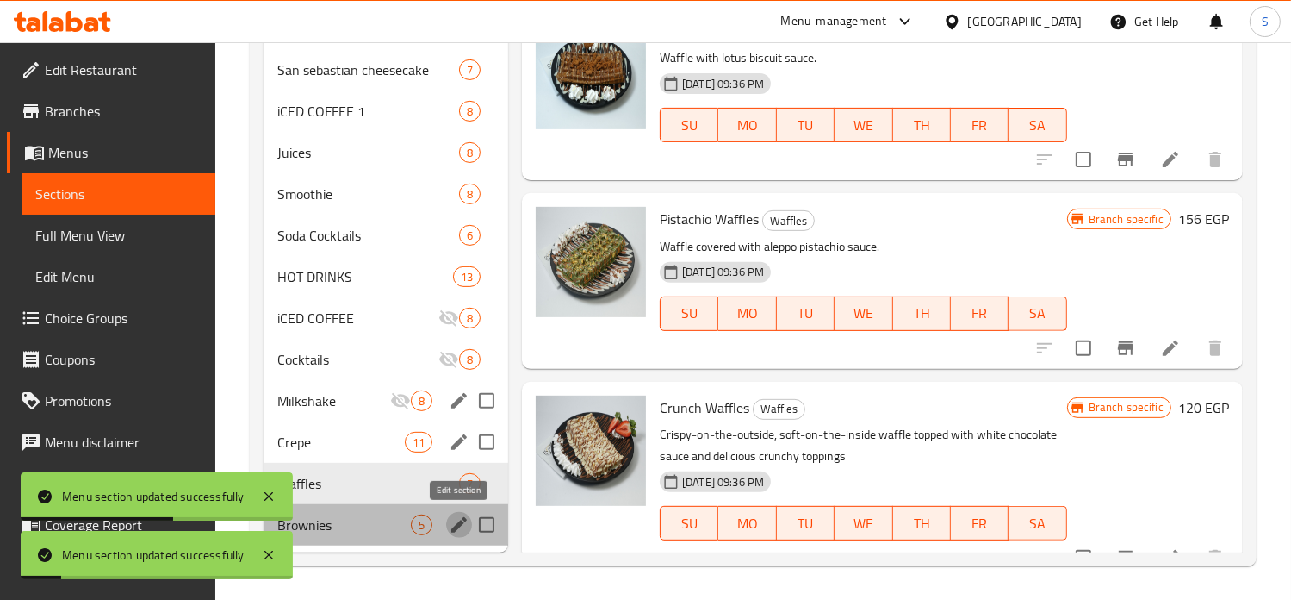
click at [458, 524] on icon "edit" at bounding box center [459, 525] width 16 height 16
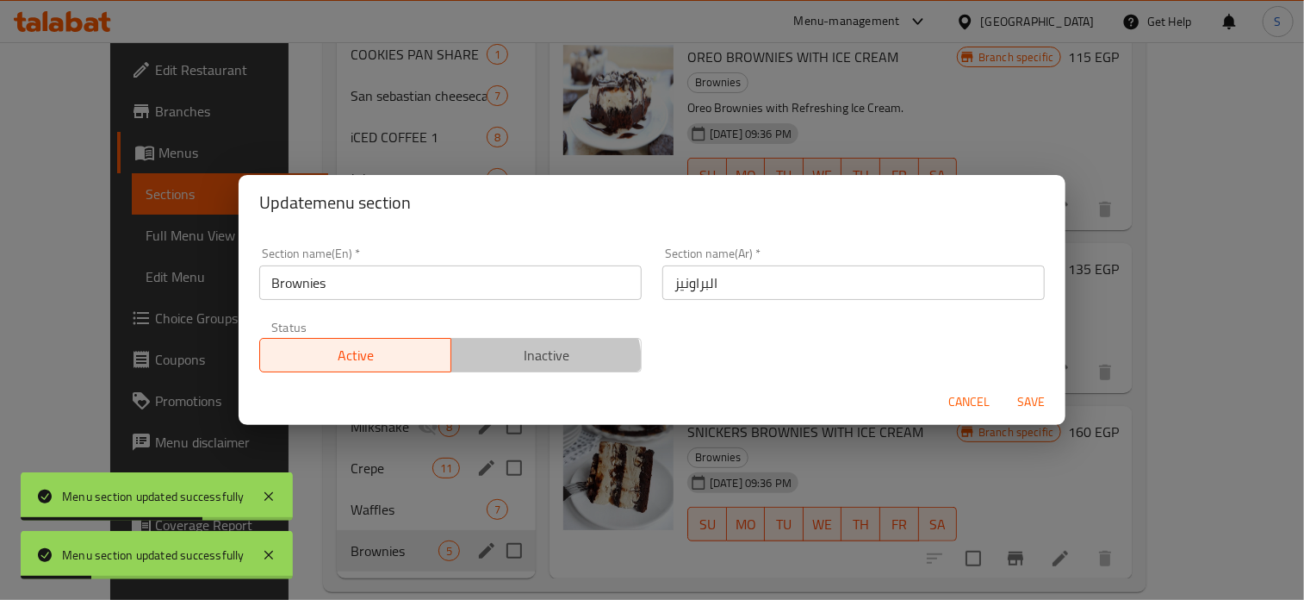
click at [529, 364] on span "Inactive" at bounding box center [546, 355] width 177 height 25
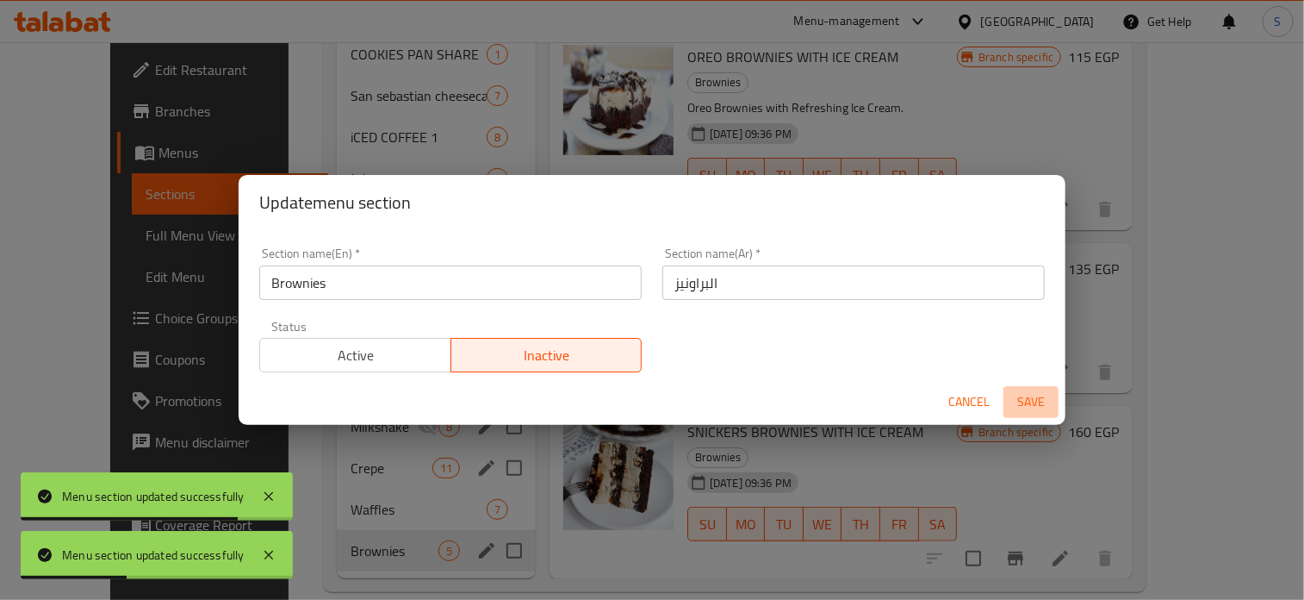
click at [1015, 407] on span "Save" at bounding box center [1030, 402] width 41 height 22
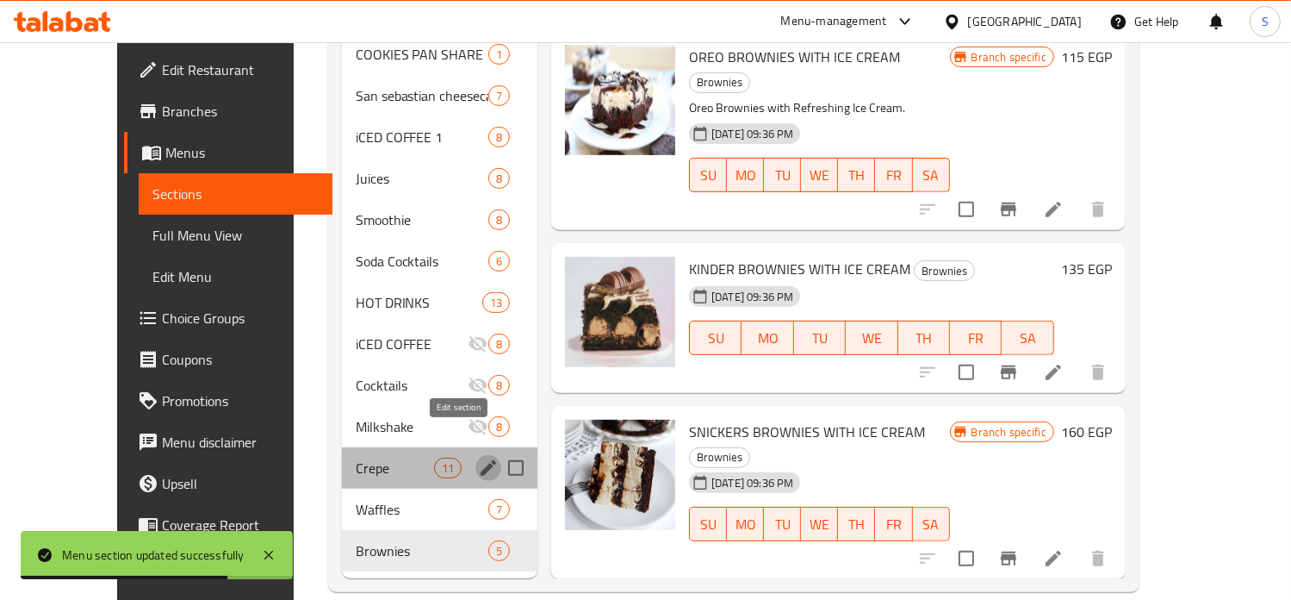
click at [478, 457] on icon "edit" at bounding box center [488, 467] width 21 height 21
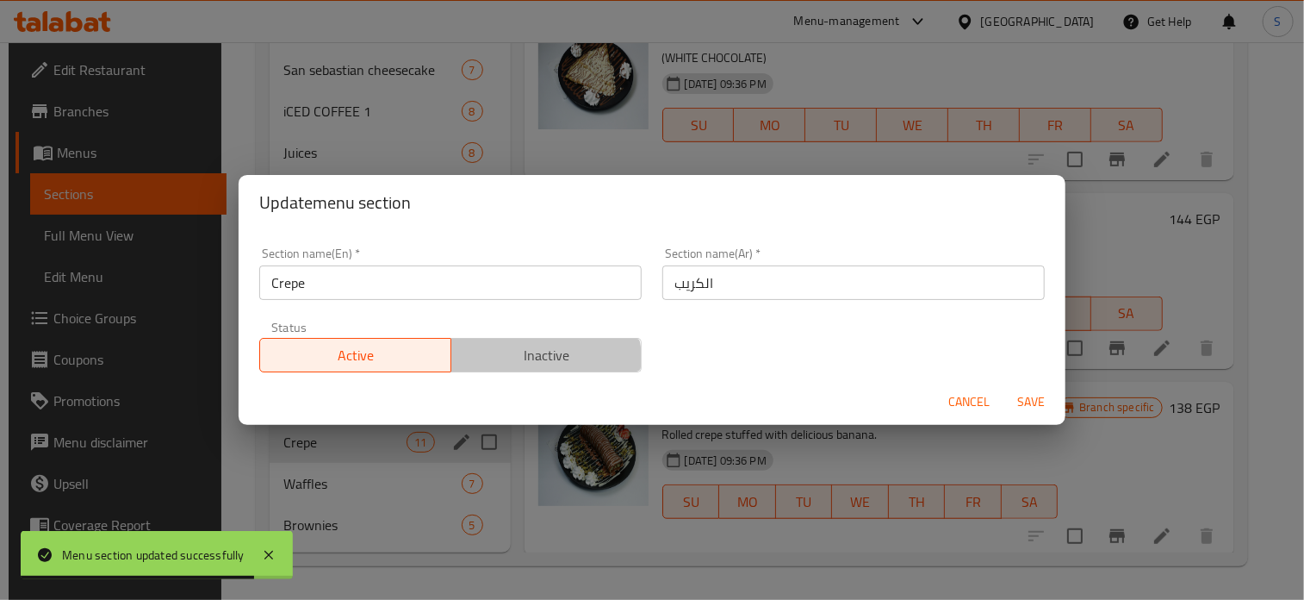
click at [520, 366] on span "Inactive" at bounding box center [546, 355] width 177 height 25
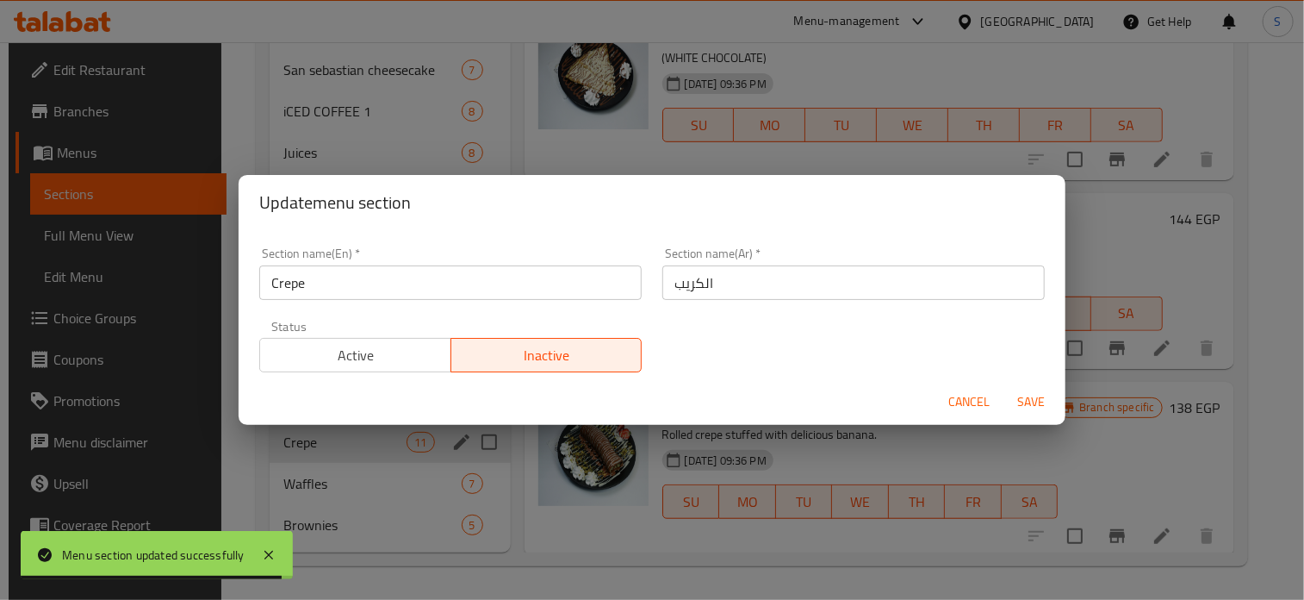
click at [1013, 399] on span "Save" at bounding box center [1030, 402] width 41 height 22
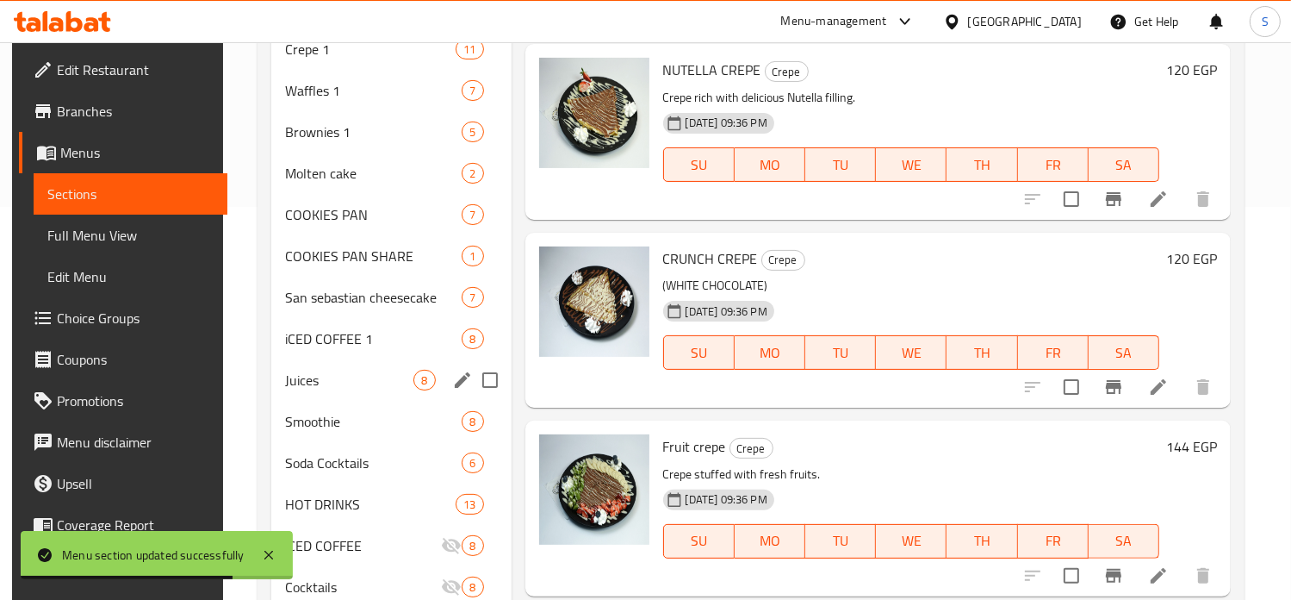
scroll to position [385, 0]
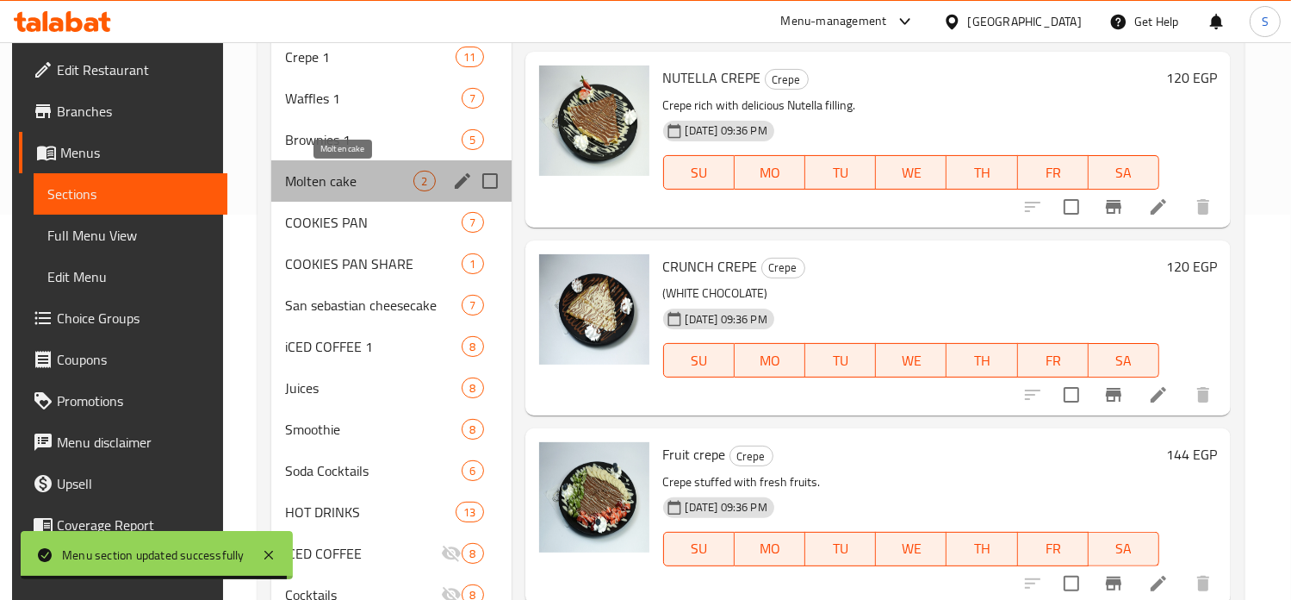
click at [341, 183] on span "Molten cake" at bounding box center [349, 181] width 128 height 21
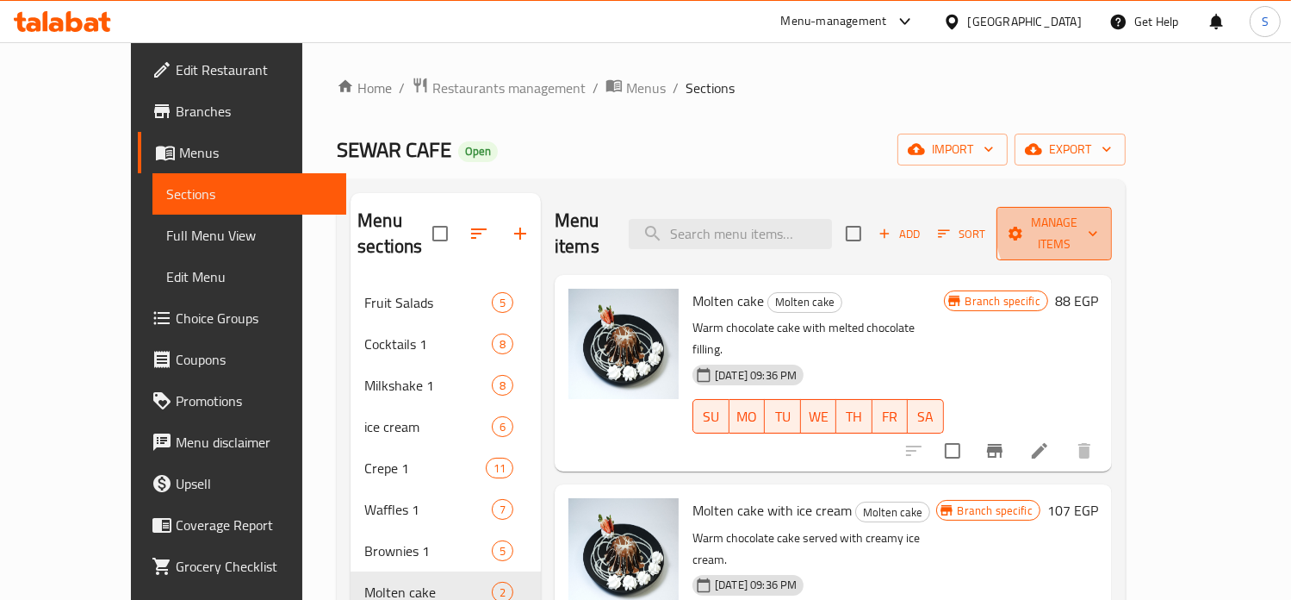
click at [1098, 222] on span "Manage items" at bounding box center [1054, 233] width 88 height 43
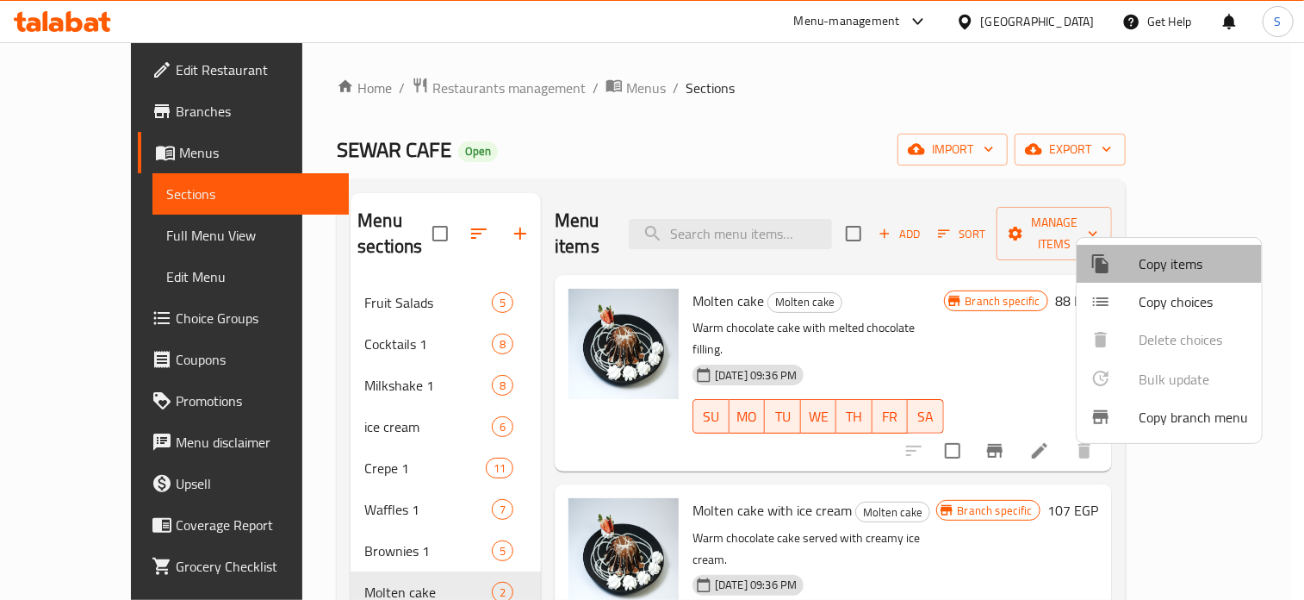
click at [1127, 253] on div at bounding box center [1115, 263] width 48 height 21
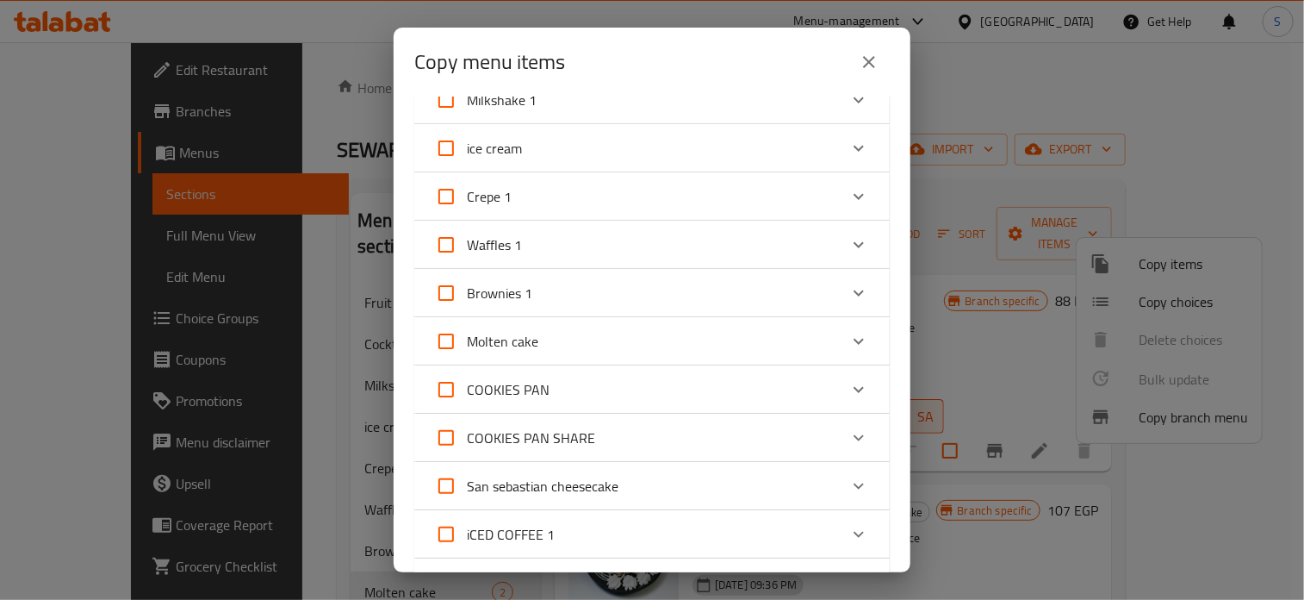
scroll to position [213, 0]
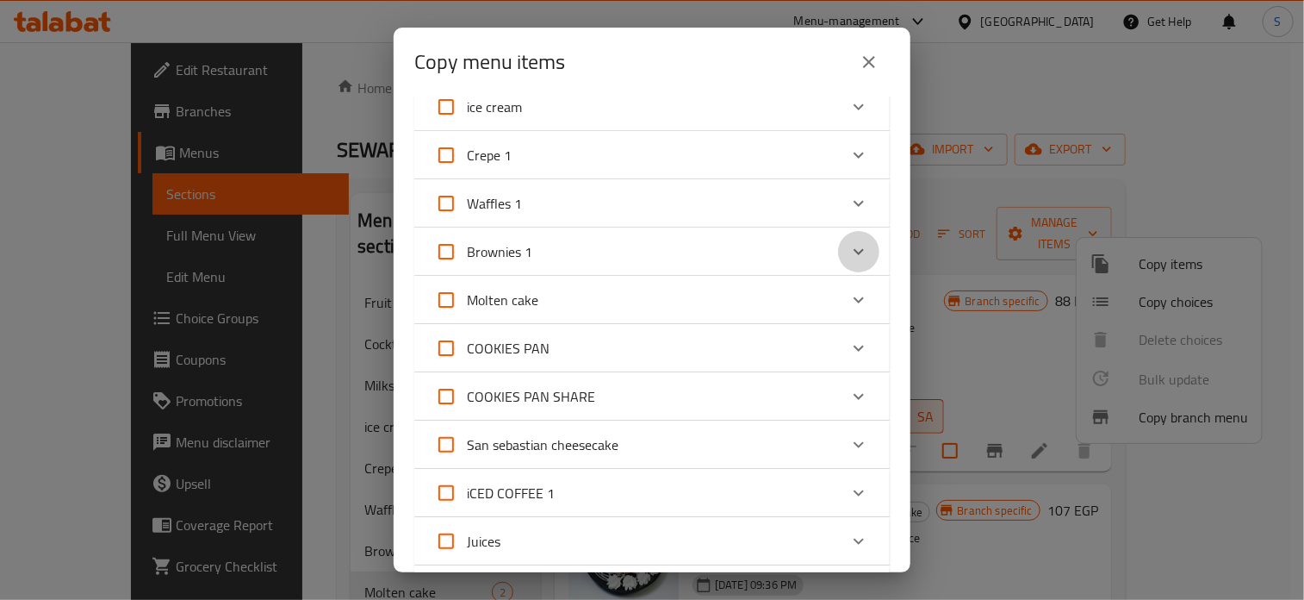
click at [849, 251] on icon "Expand" at bounding box center [859, 251] width 21 height 21
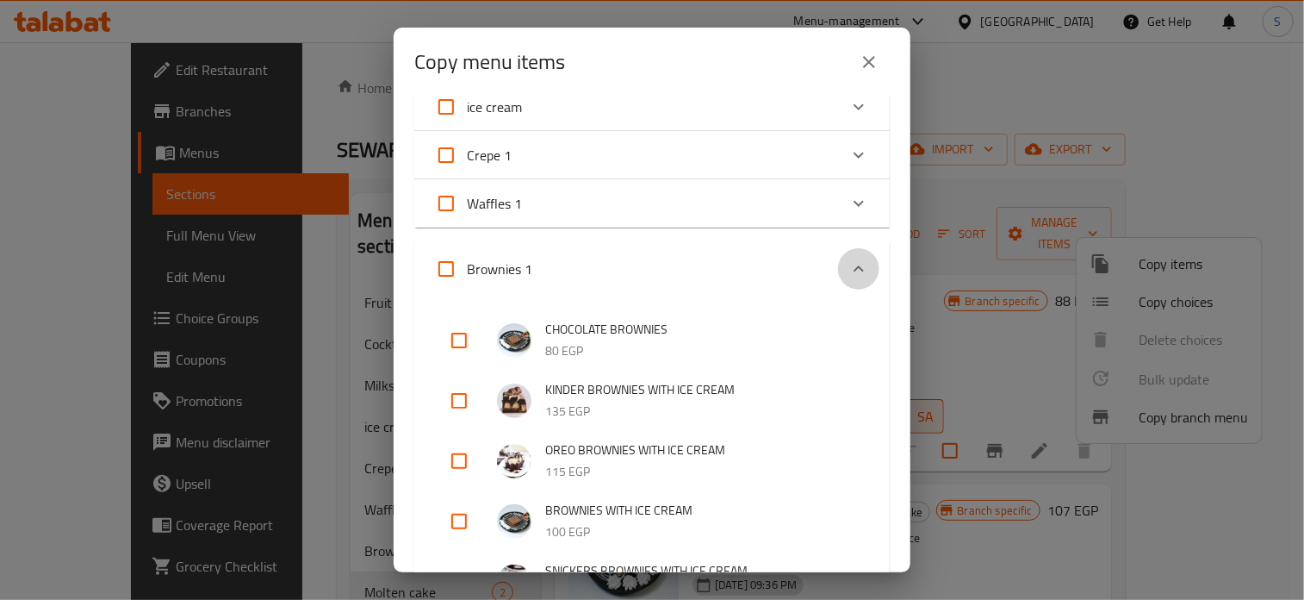
click at [849, 271] on icon "Expand" at bounding box center [859, 268] width 21 height 21
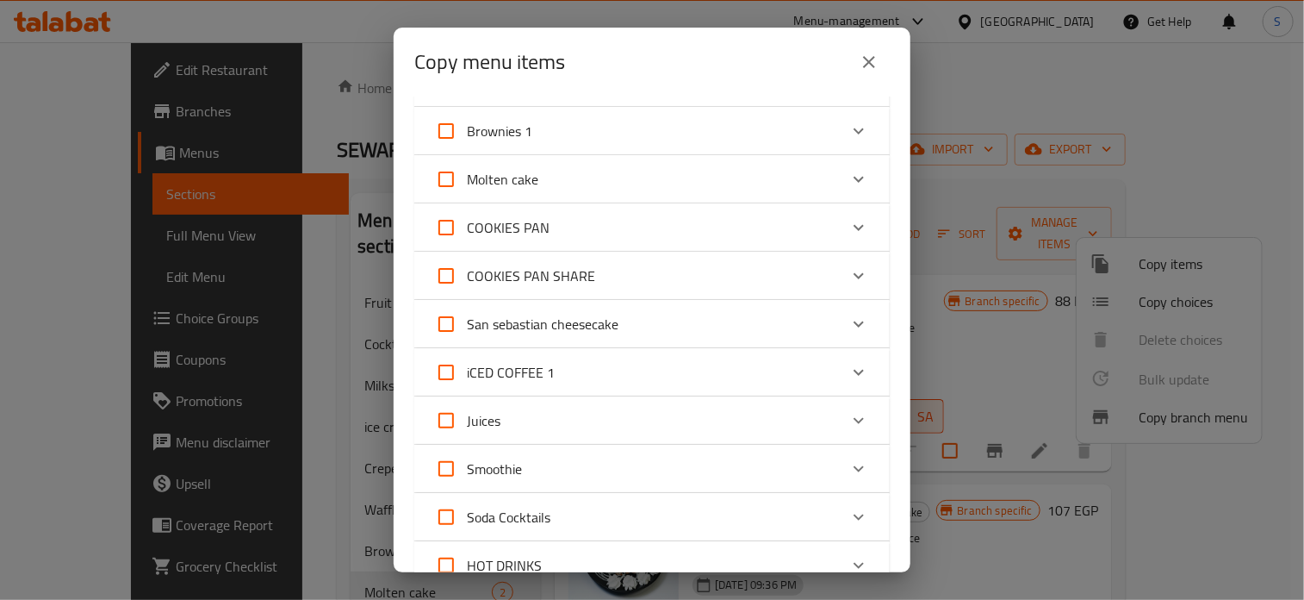
scroll to position [343, 0]
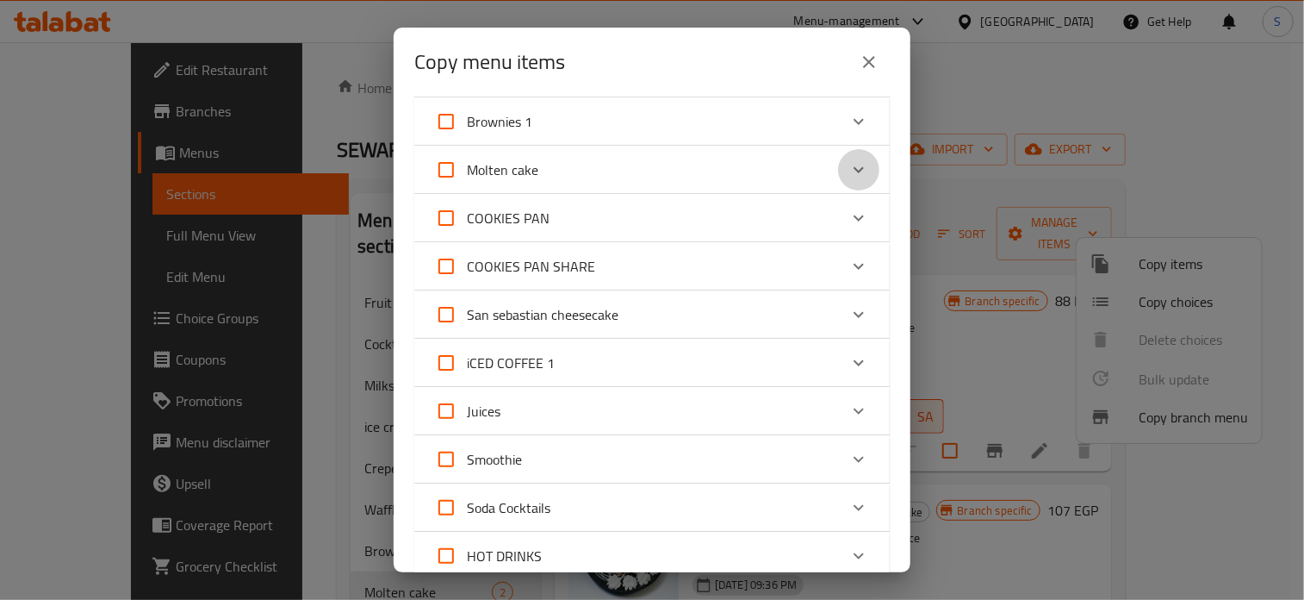
click at [849, 174] on icon "Expand" at bounding box center [859, 169] width 21 height 21
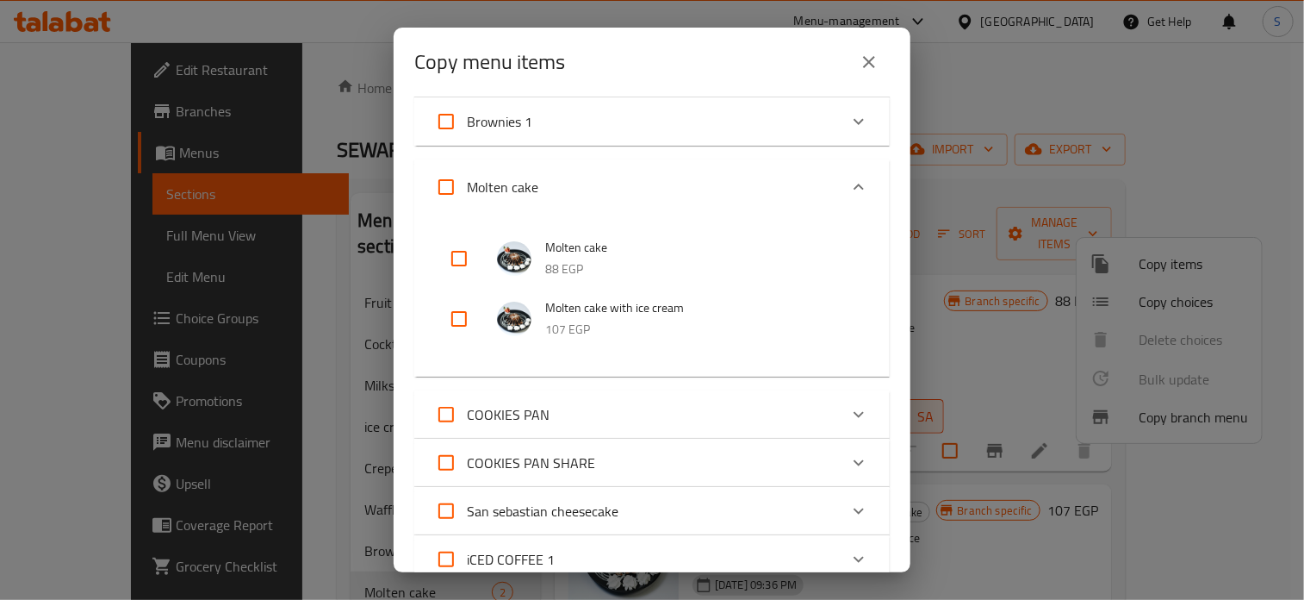
click at [457, 258] on input "checkbox" at bounding box center [458, 258] width 41 height 41
checkbox input "true"
click at [458, 309] on input "checkbox" at bounding box center [458, 318] width 41 height 41
checkbox input "true"
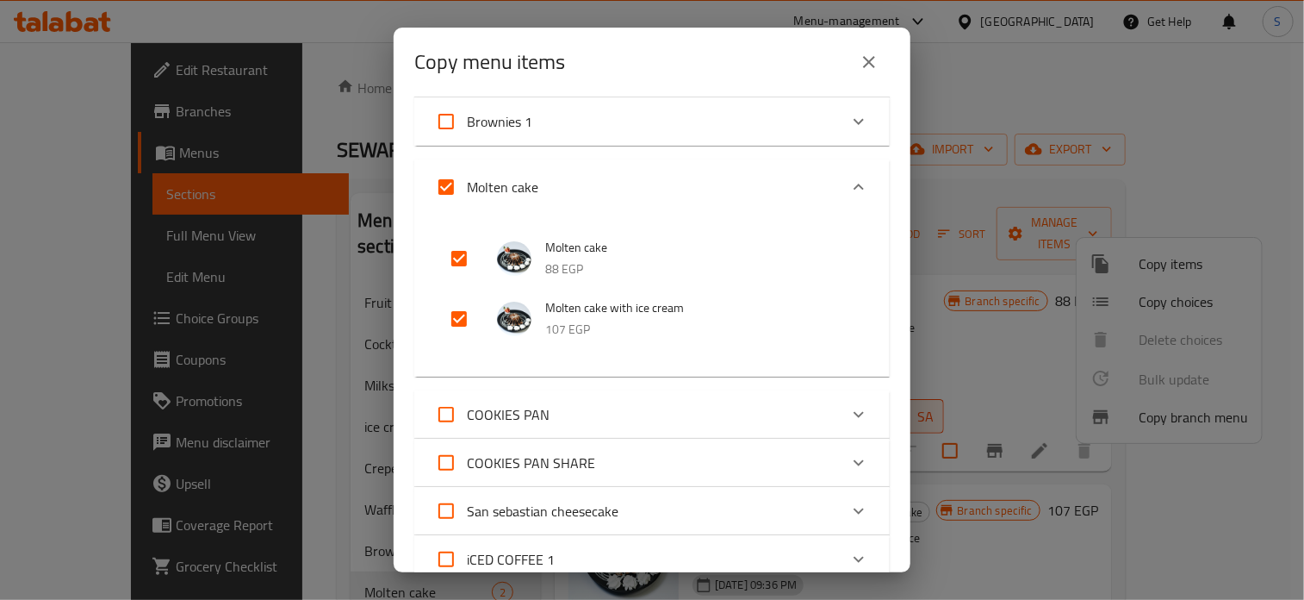
scroll to position [1085, 0]
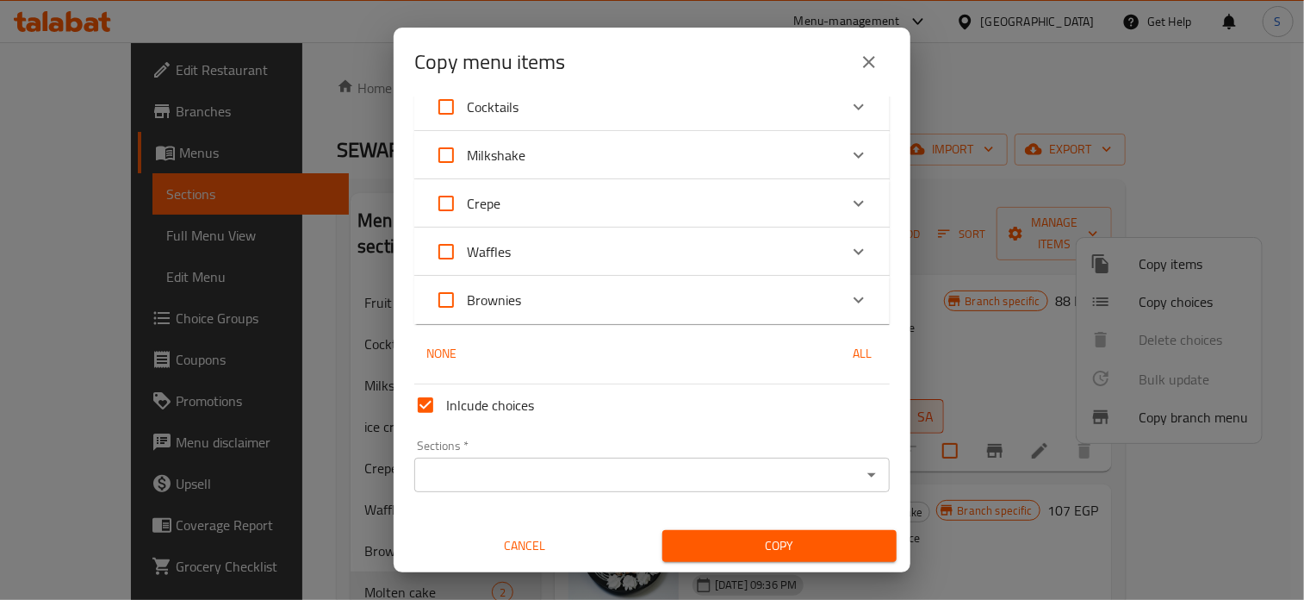
click at [510, 469] on input "Sections   *" at bounding box center [638, 475] width 437 height 24
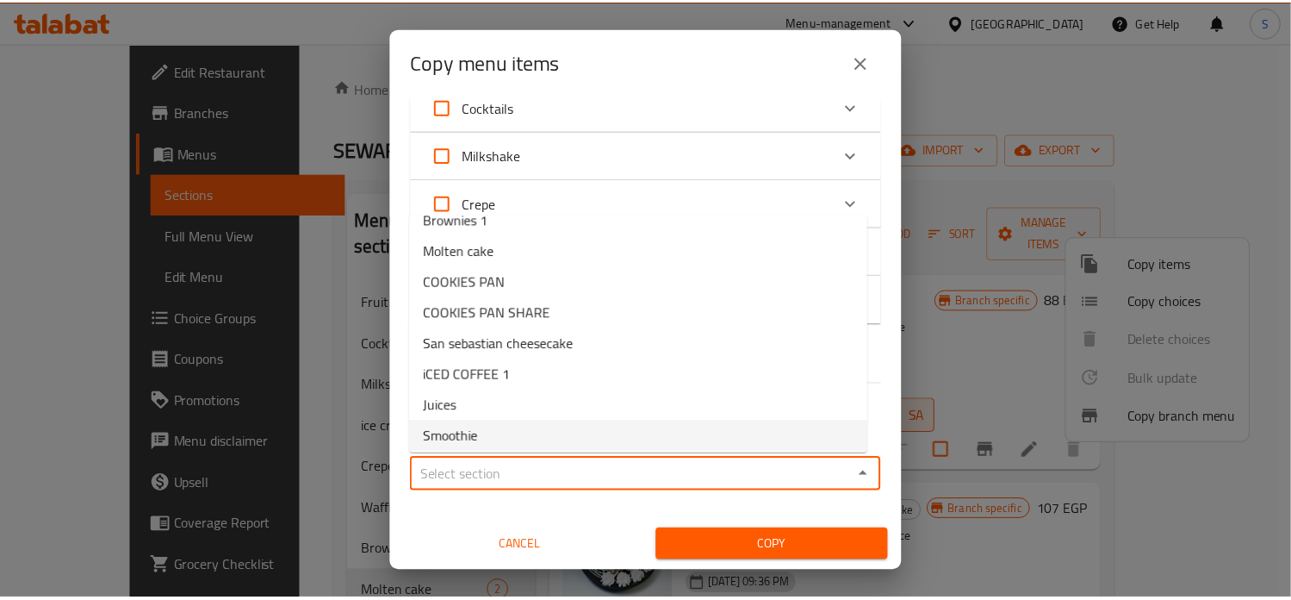
scroll to position [188, 0]
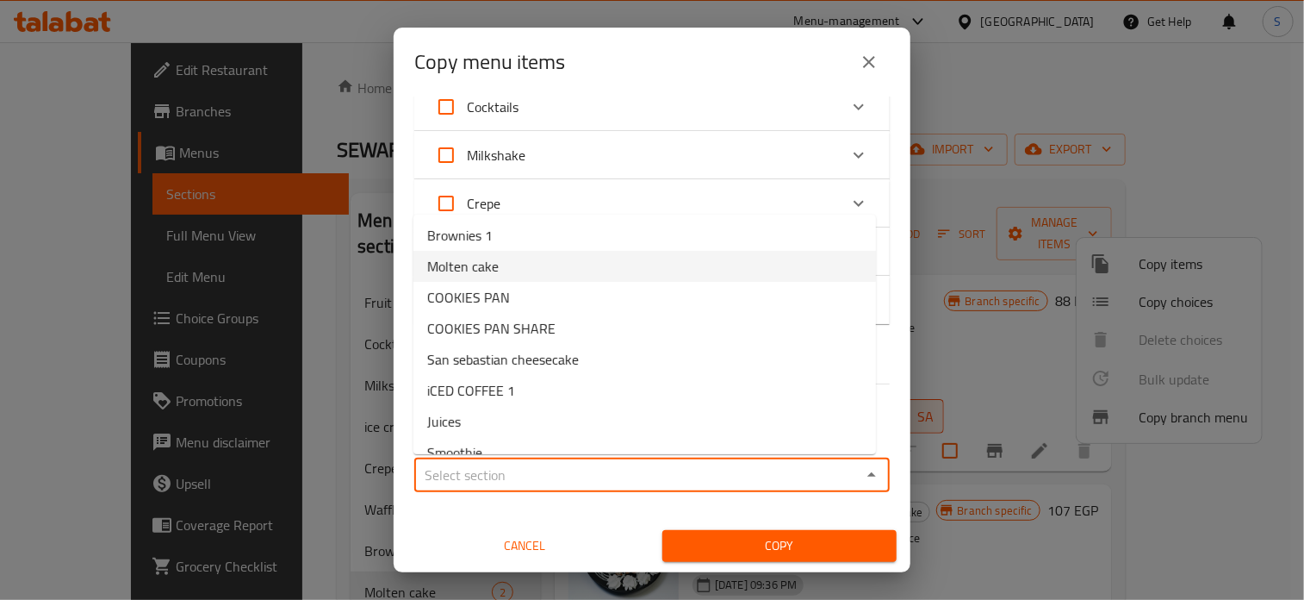
click at [482, 271] on span "Molten cake" at bounding box center [462, 266] width 71 height 21
type input "Molten cake"
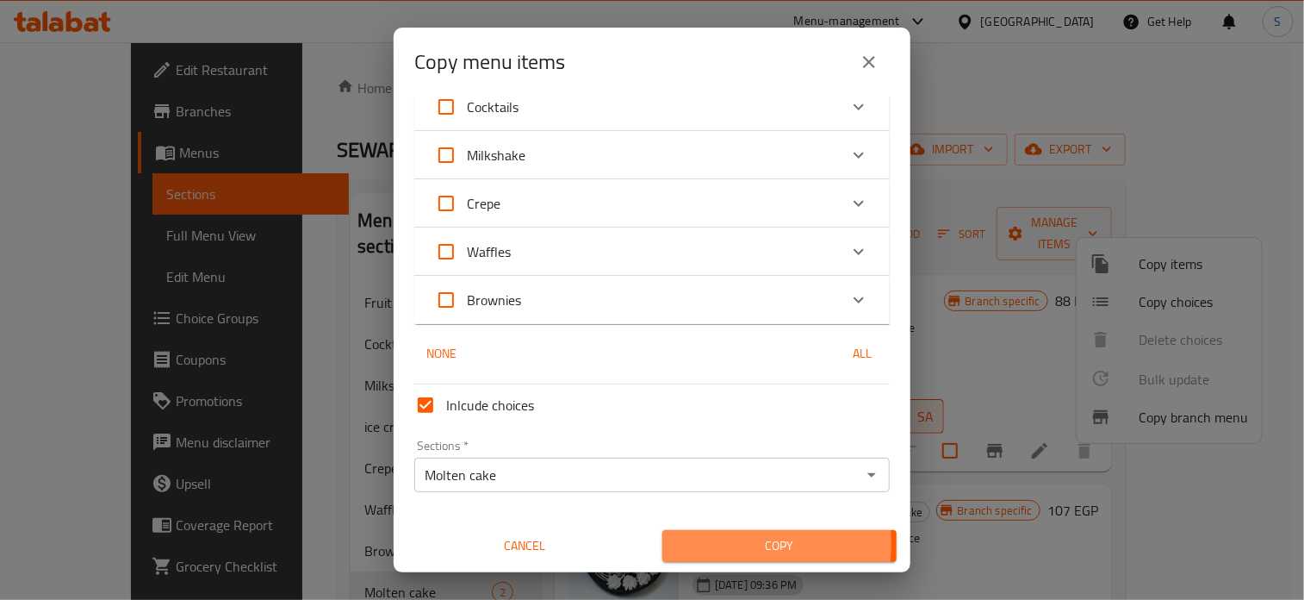
click at [706, 544] on span "Copy" at bounding box center [779, 546] width 207 height 22
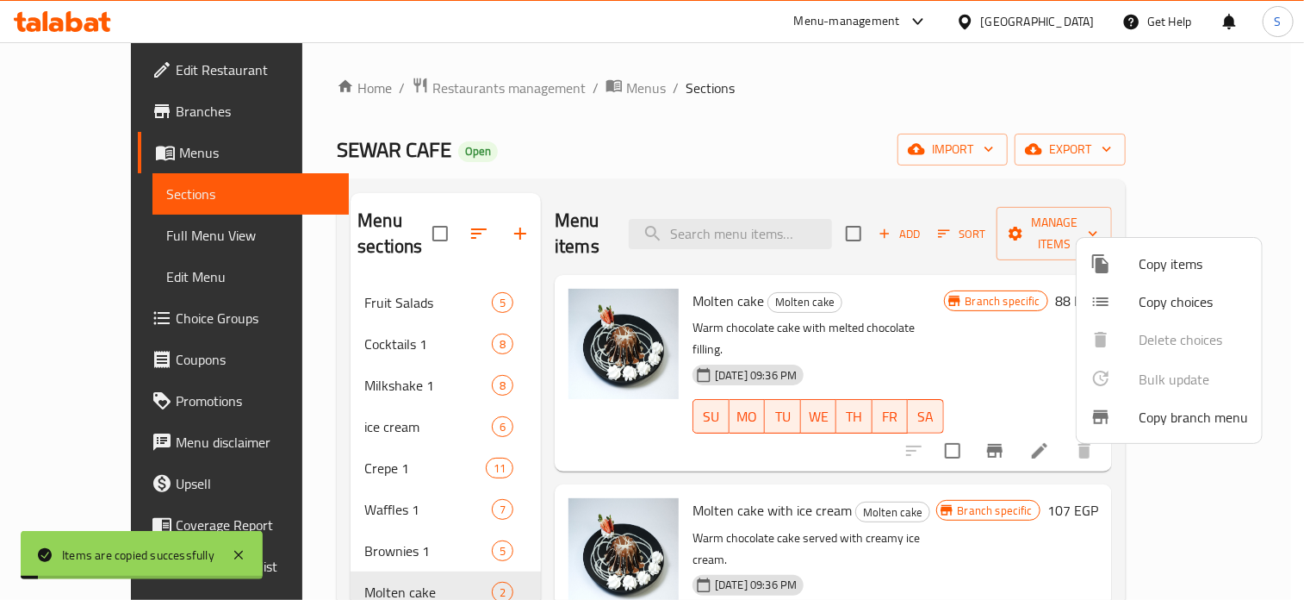
click at [979, 264] on div at bounding box center [652, 300] width 1304 height 600
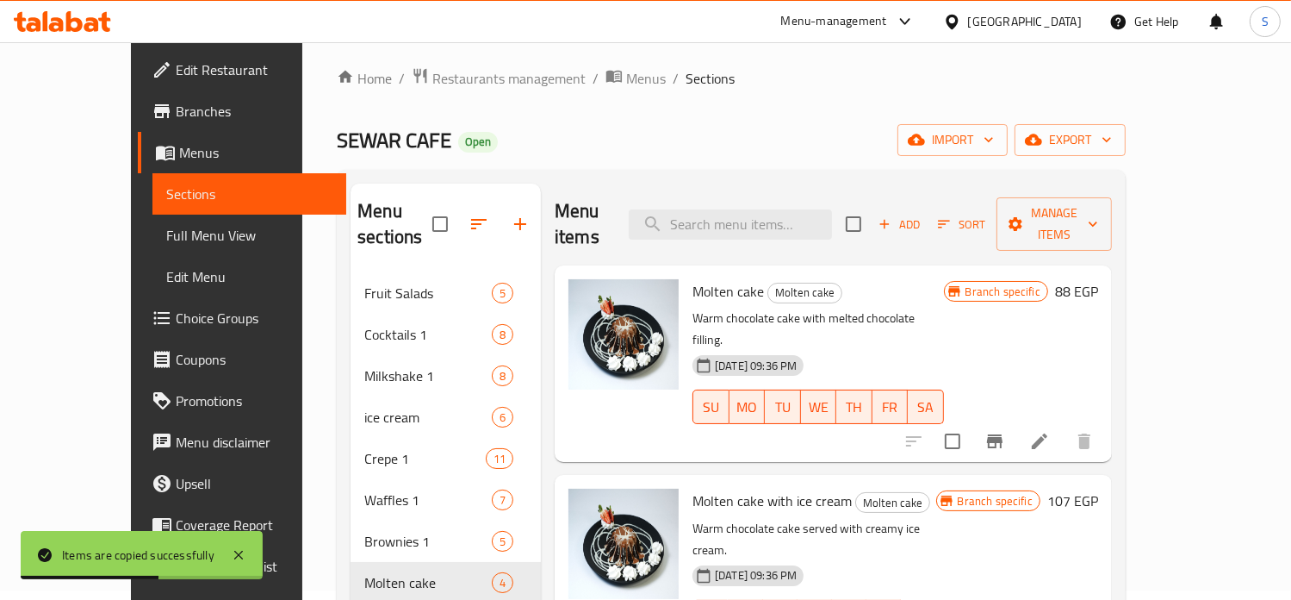
scroll to position [3, 0]
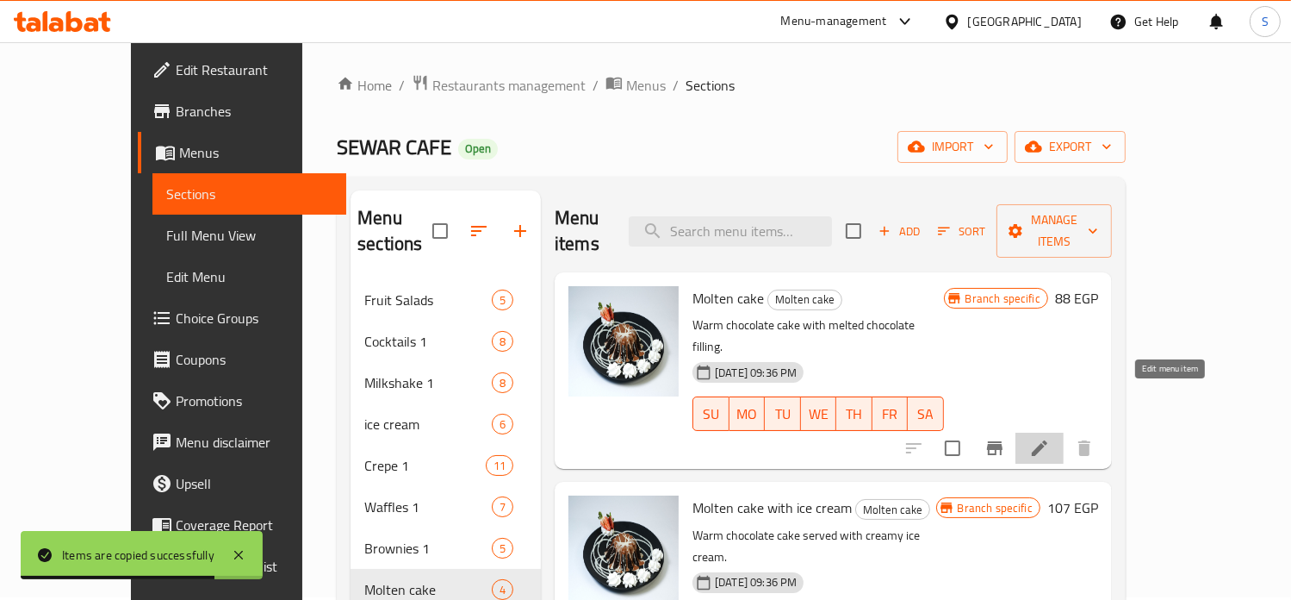
click at [1050, 438] on icon at bounding box center [1039, 448] width 21 height 21
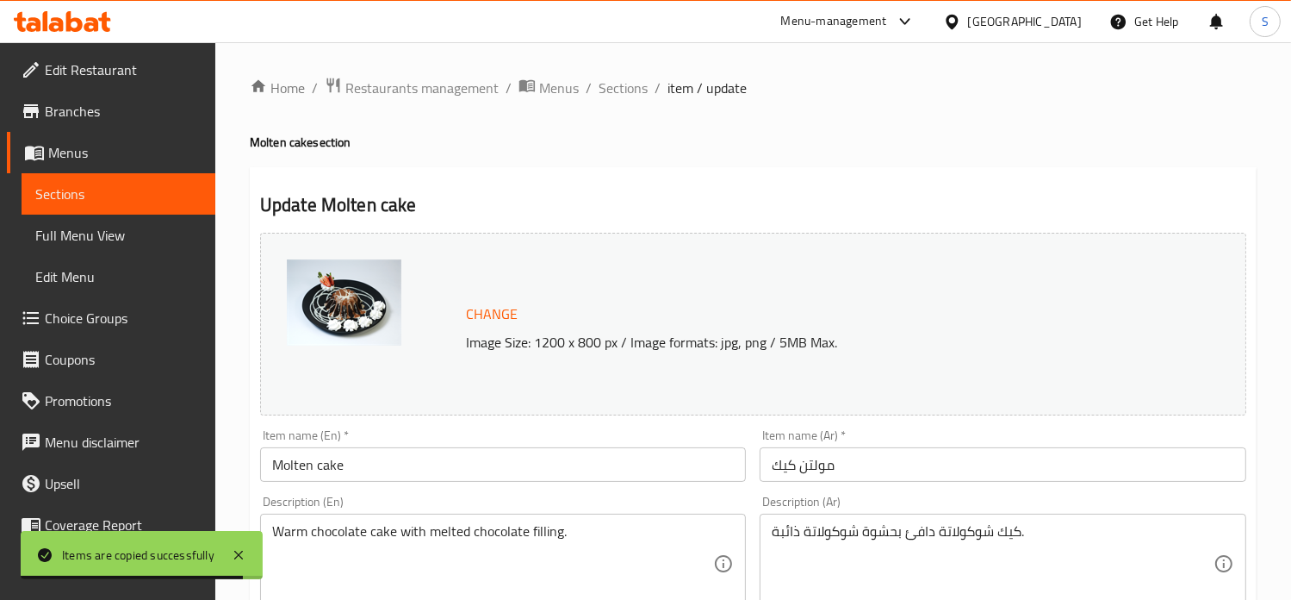
scroll to position [641, 0]
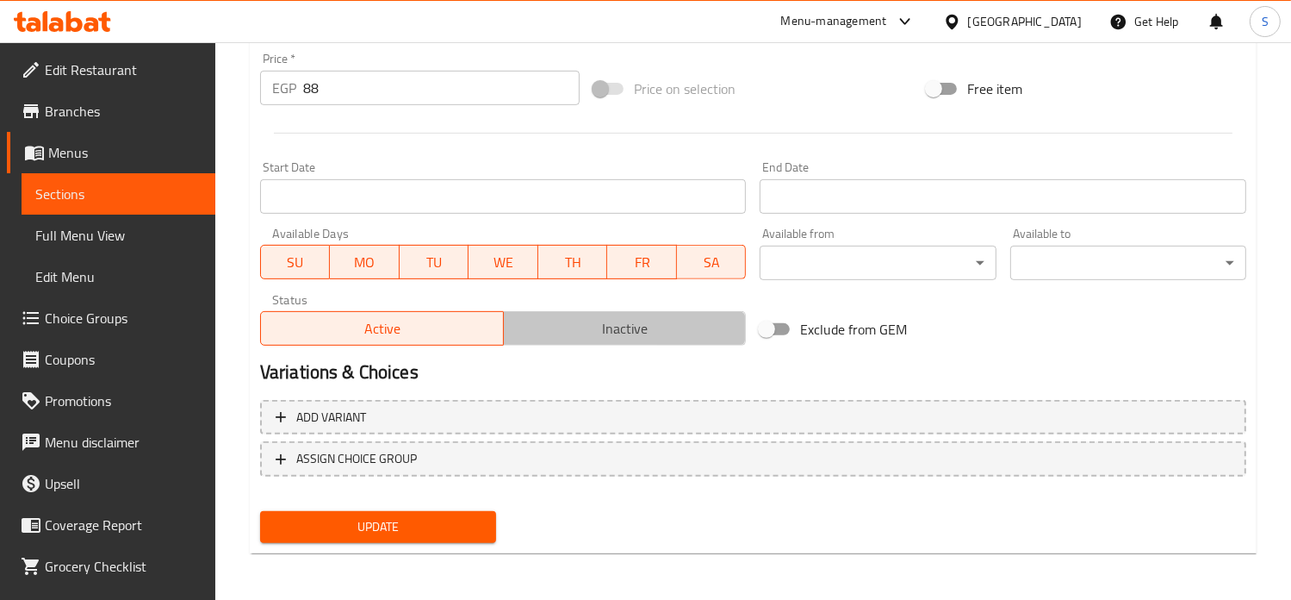
click at [603, 328] on span "Inactive" at bounding box center [625, 328] width 229 height 25
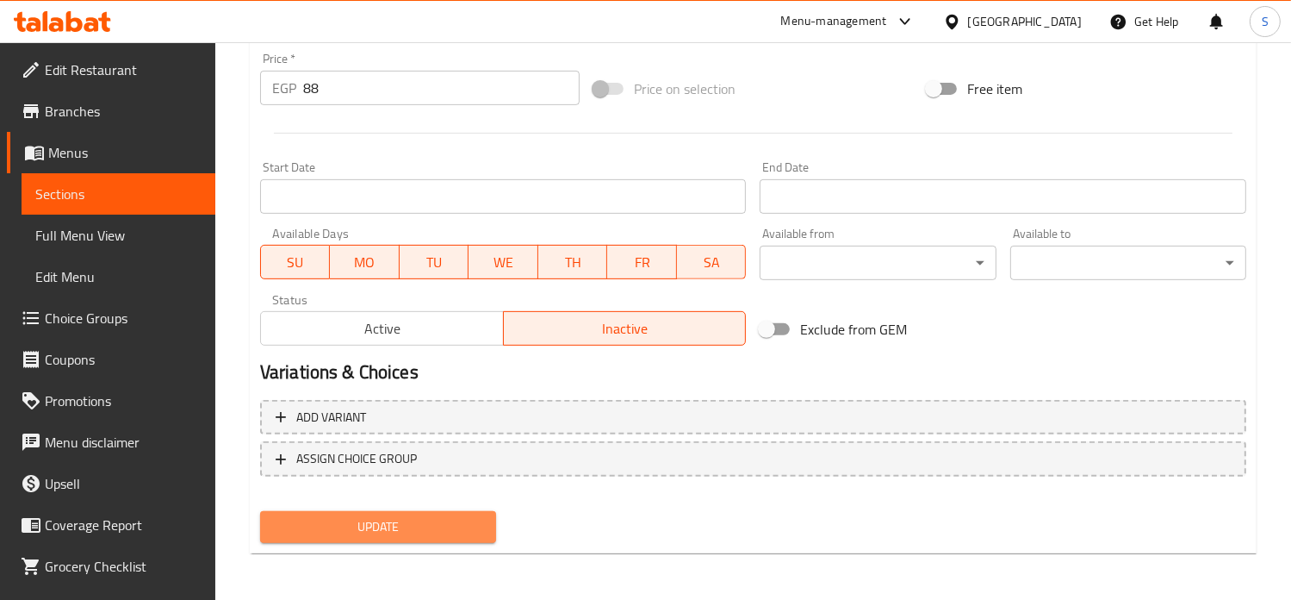
click at [429, 516] on span "Update" at bounding box center [378, 527] width 208 height 22
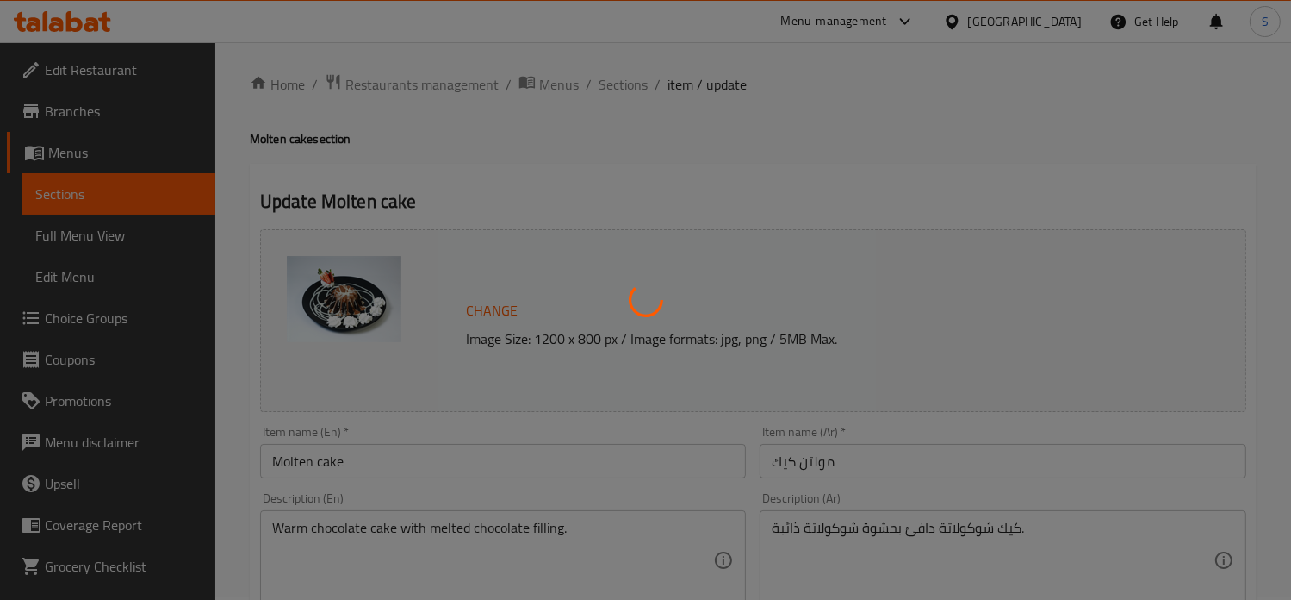
scroll to position [0, 0]
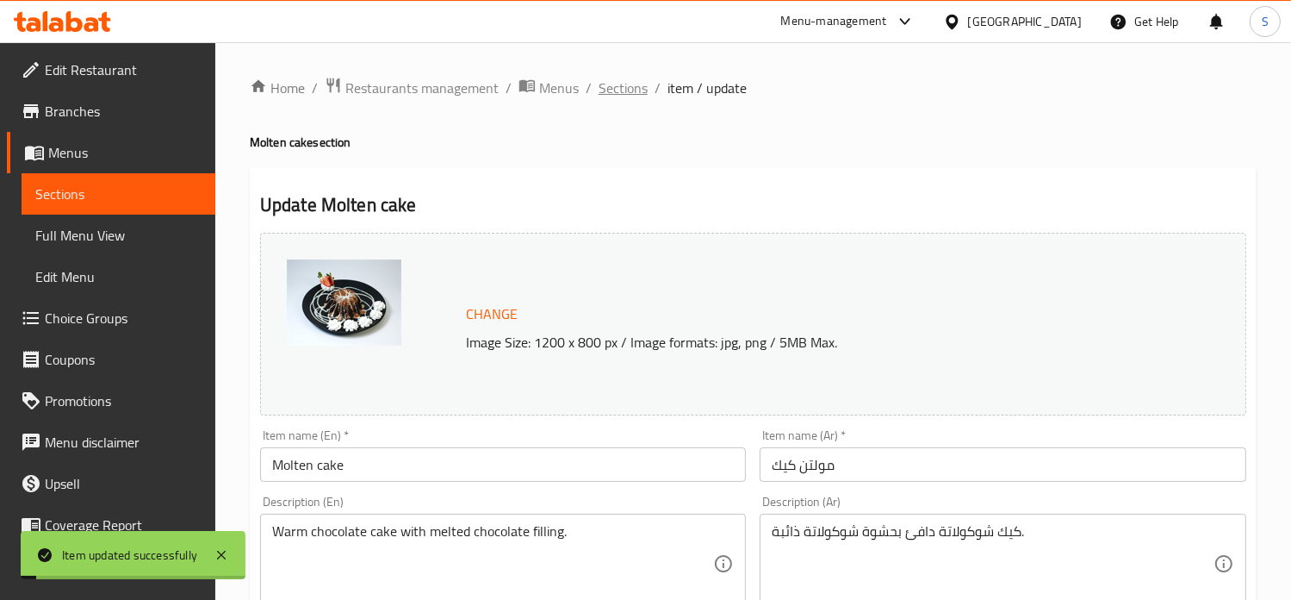
click at [625, 92] on span "Sections" at bounding box center [623, 88] width 49 height 21
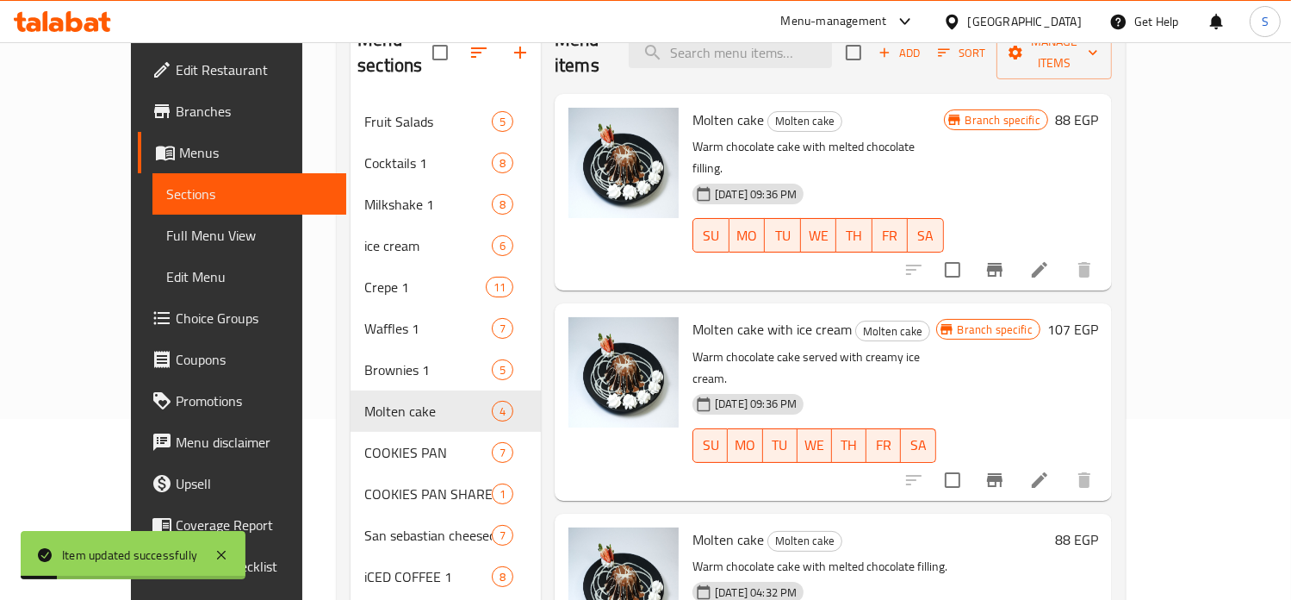
scroll to position [182, 0]
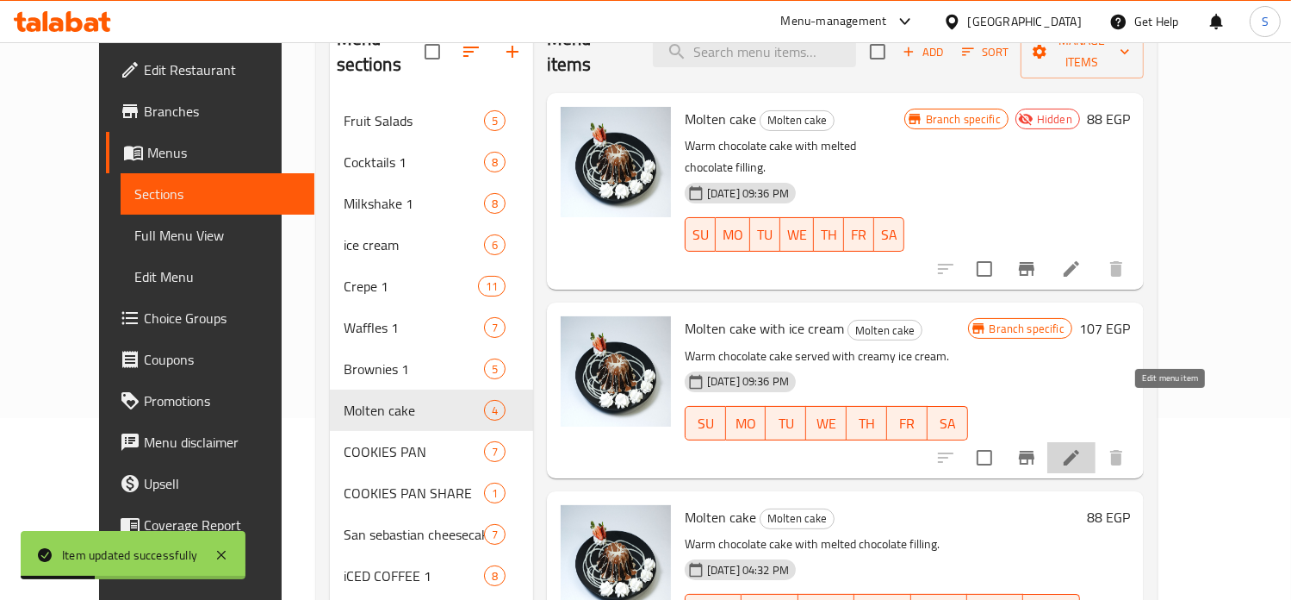
click at [1082, 447] on icon at bounding box center [1071, 457] width 21 height 21
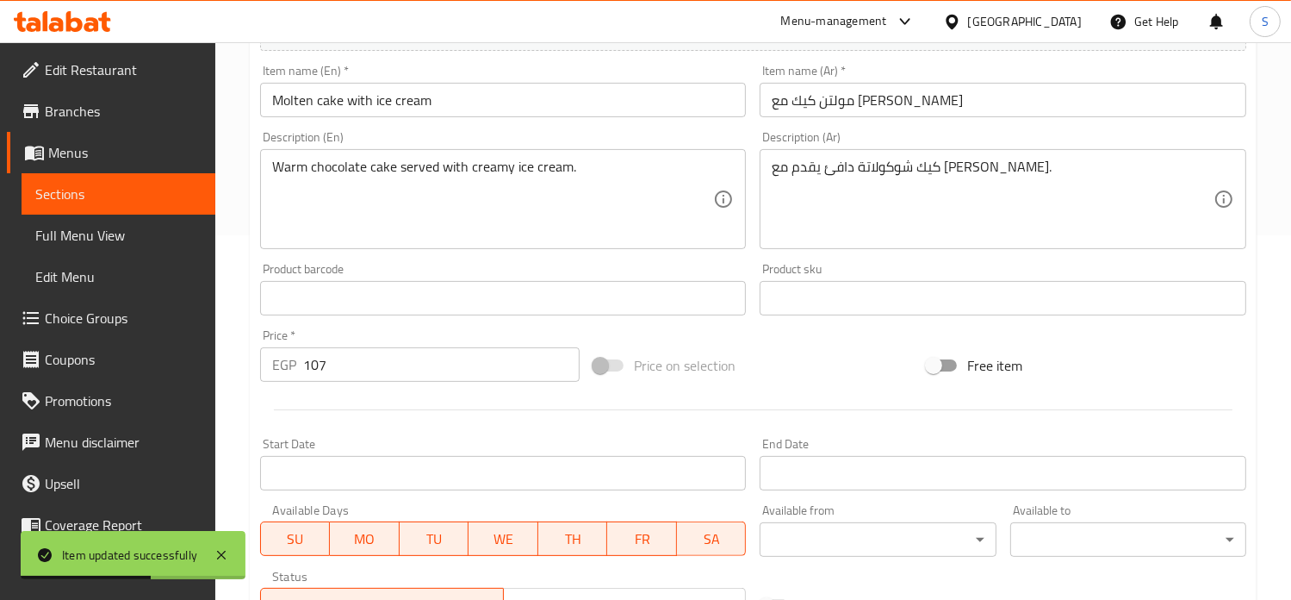
scroll to position [641, 0]
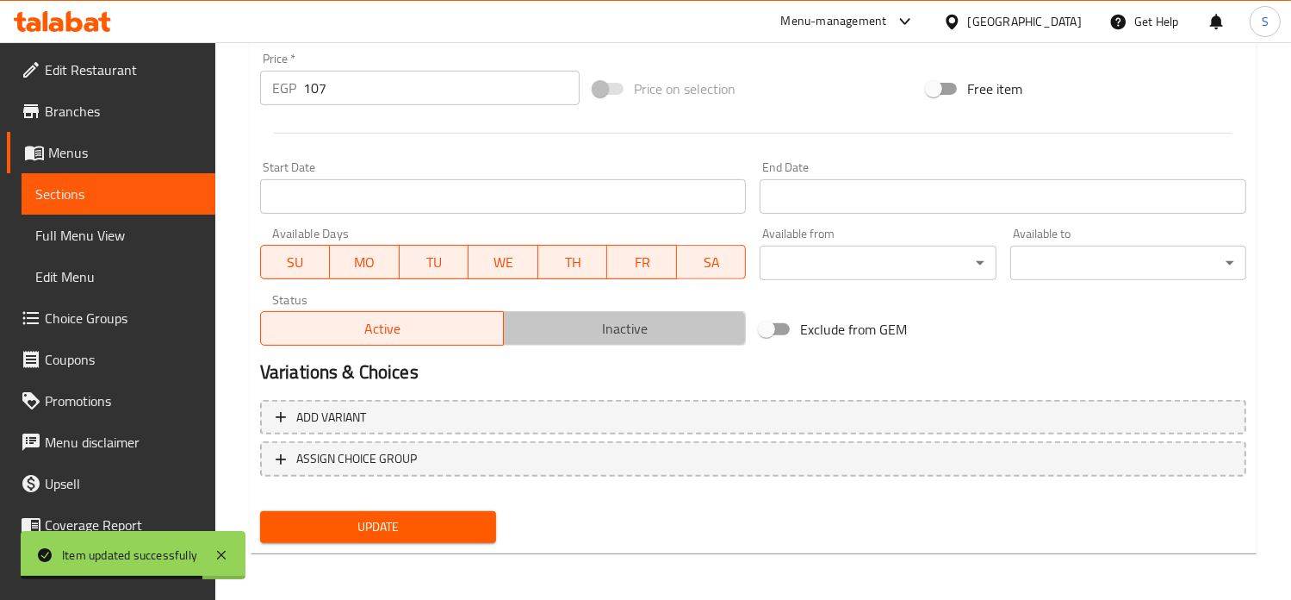
click at [614, 330] on span "Inactive" at bounding box center [625, 328] width 229 height 25
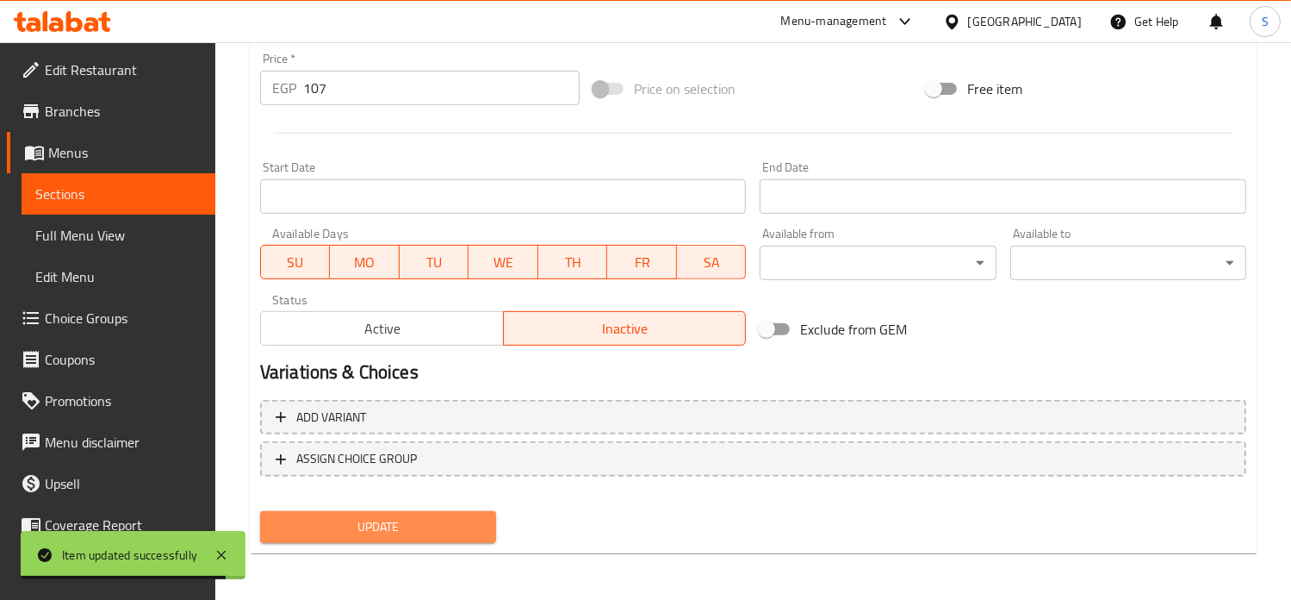
click at [426, 526] on span "Update" at bounding box center [378, 527] width 208 height 22
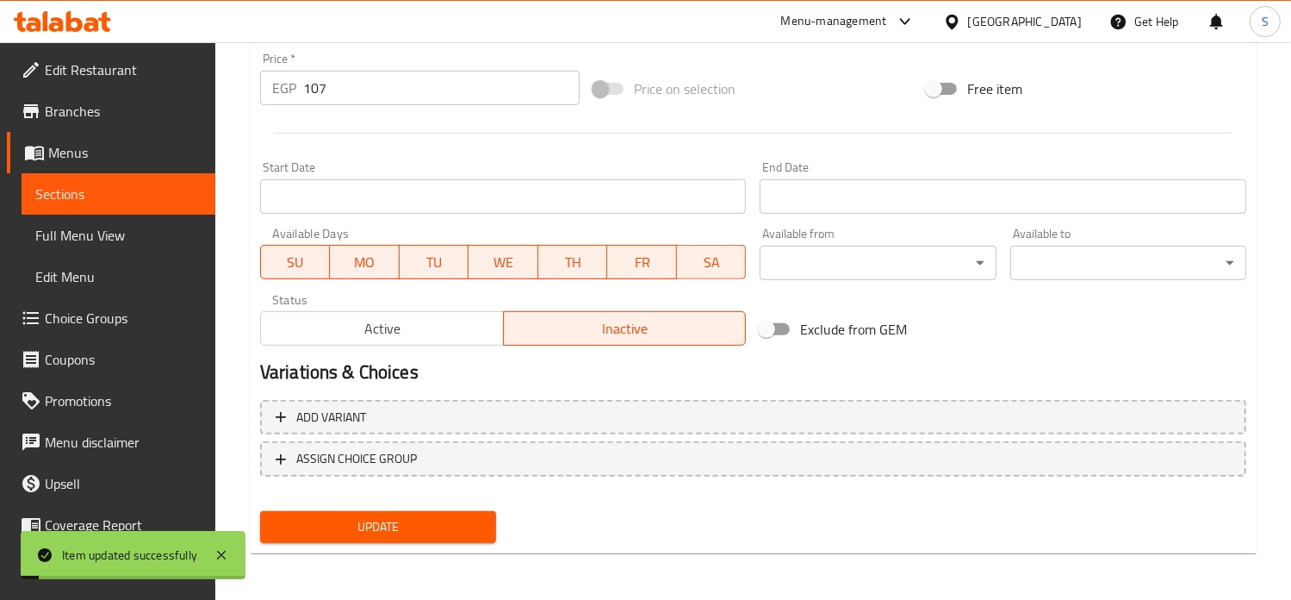
scroll to position [0, 0]
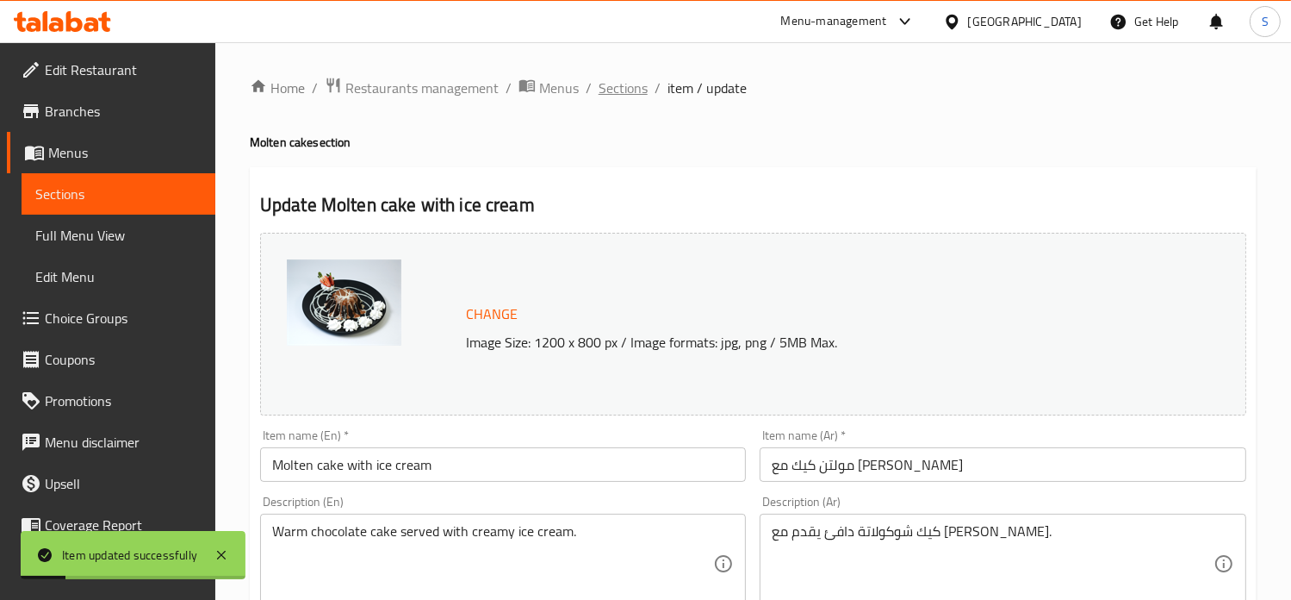
click at [623, 85] on span "Sections" at bounding box center [623, 88] width 49 height 21
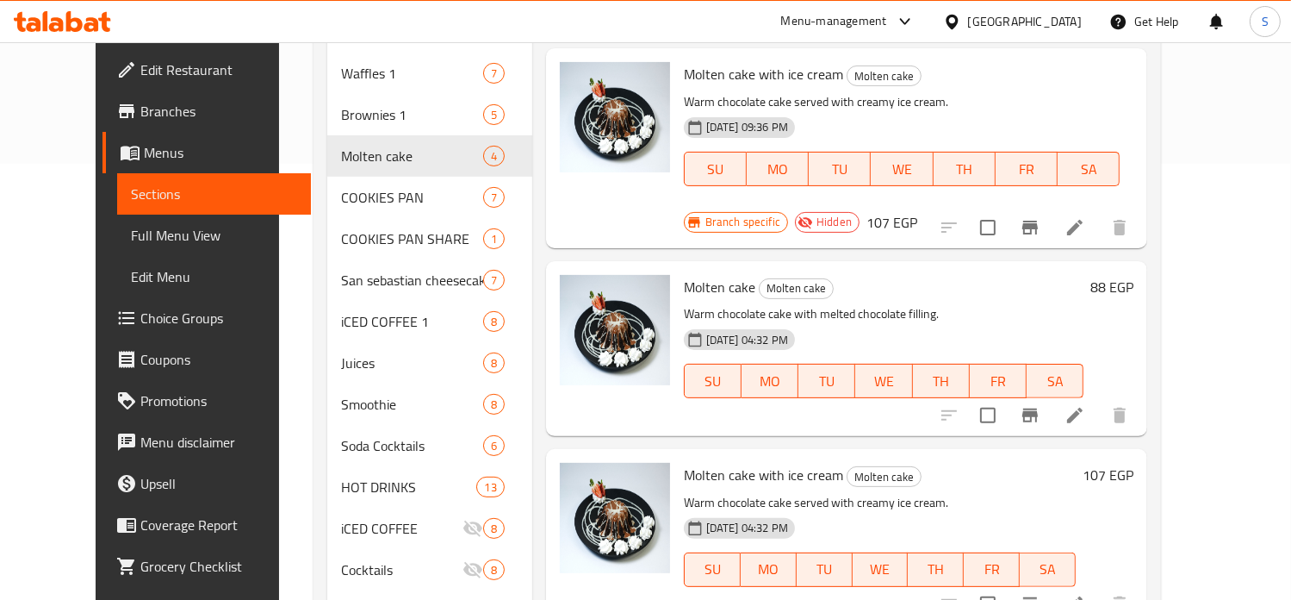
scroll to position [445, 0]
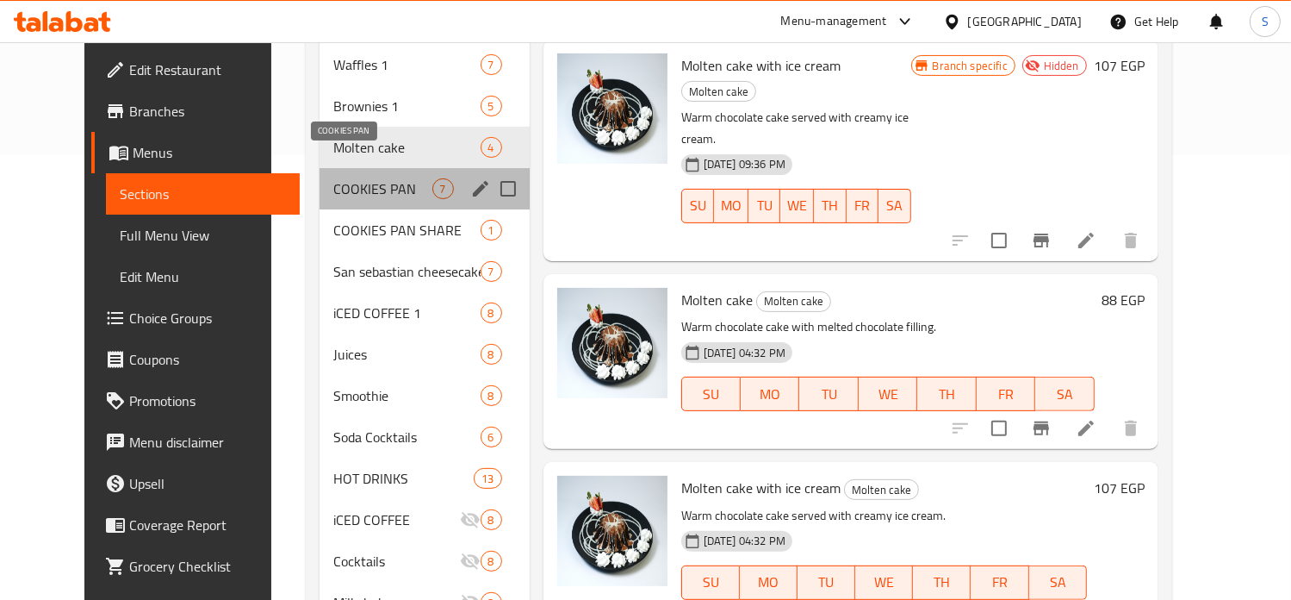
click at [333, 178] on span "COOKIES PAN" at bounding box center [382, 188] width 98 height 21
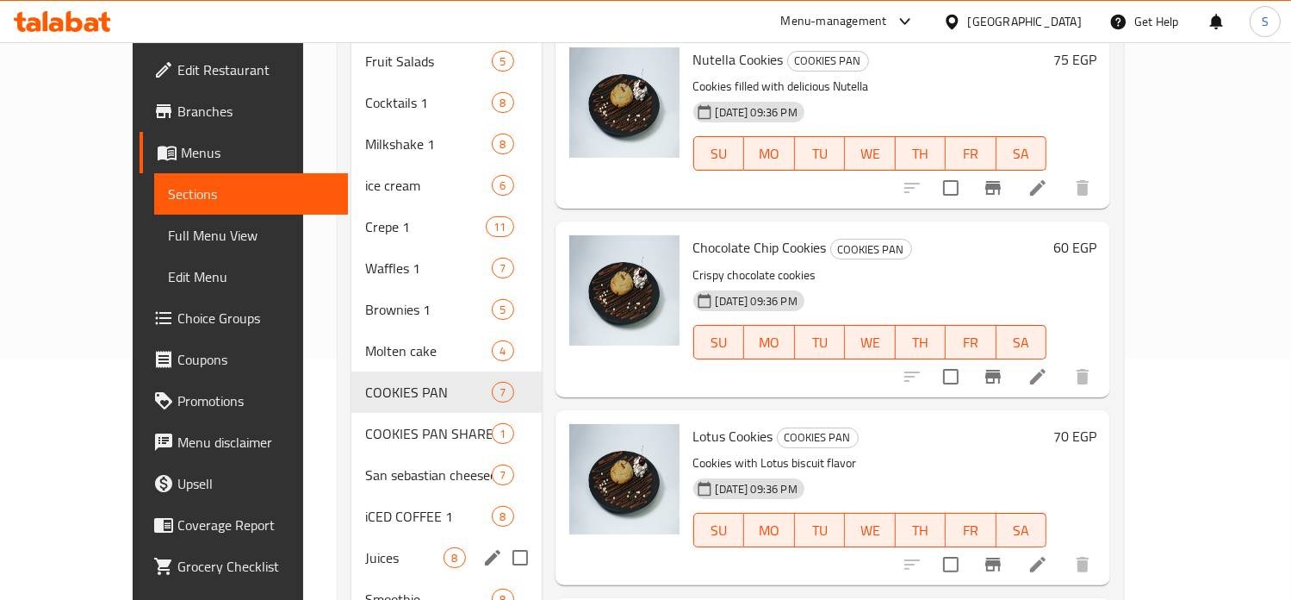
scroll to position [620, 0]
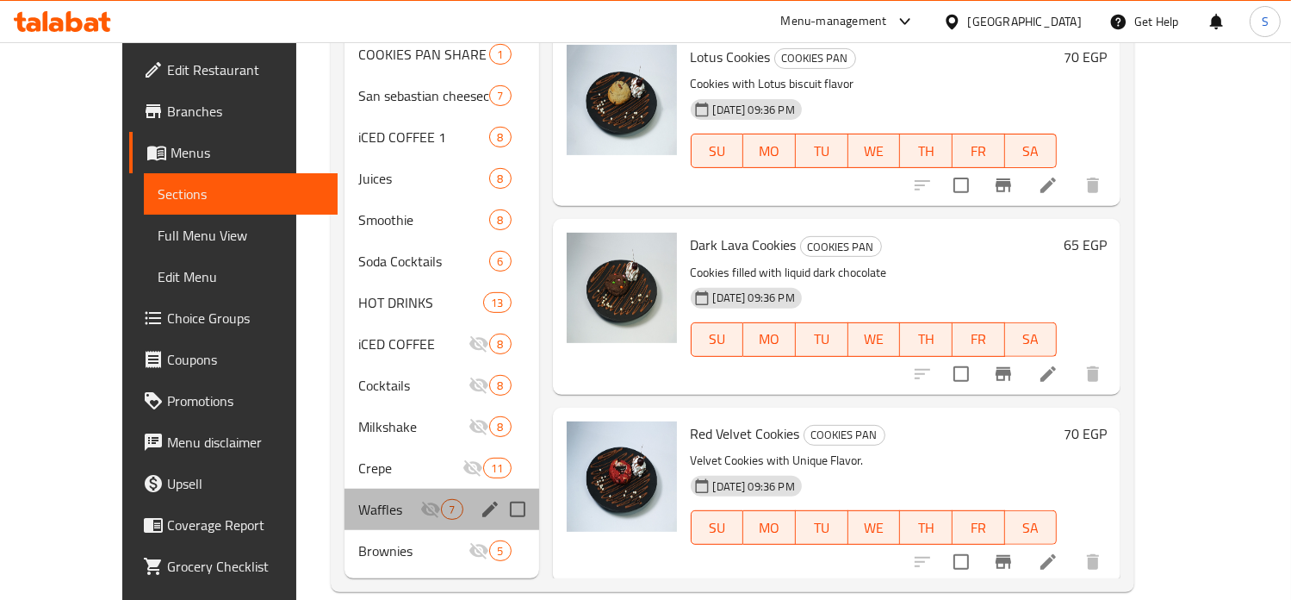
click at [356, 499] on div "Waffles 7" at bounding box center [442, 508] width 194 height 41
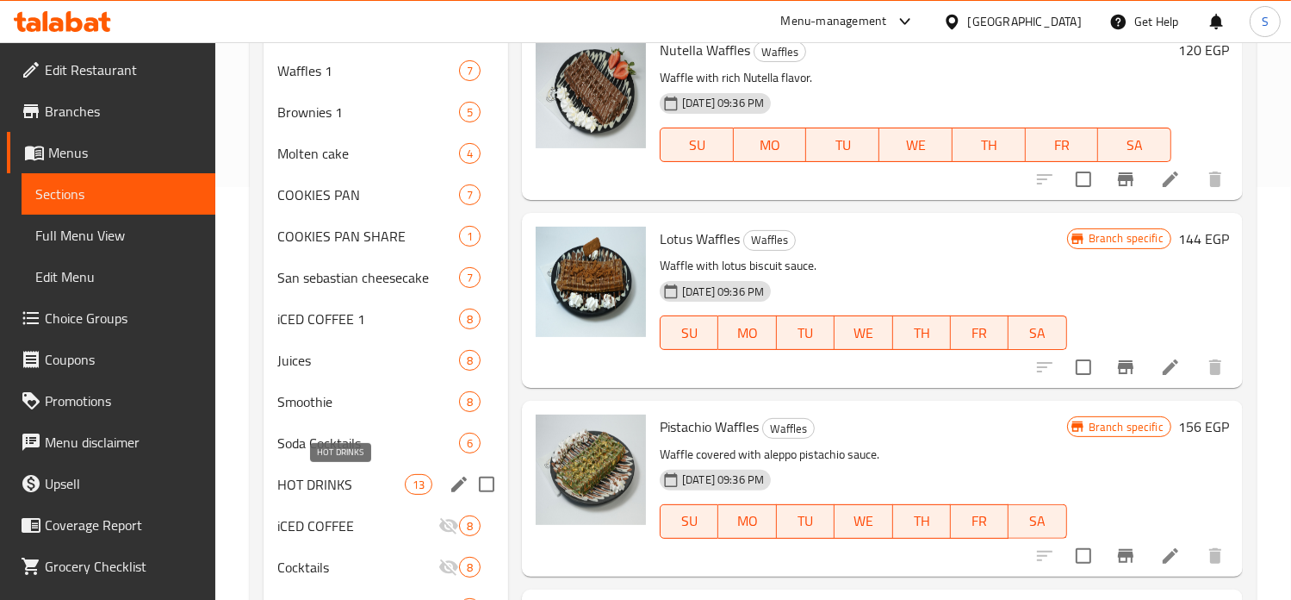
scroll to position [248, 0]
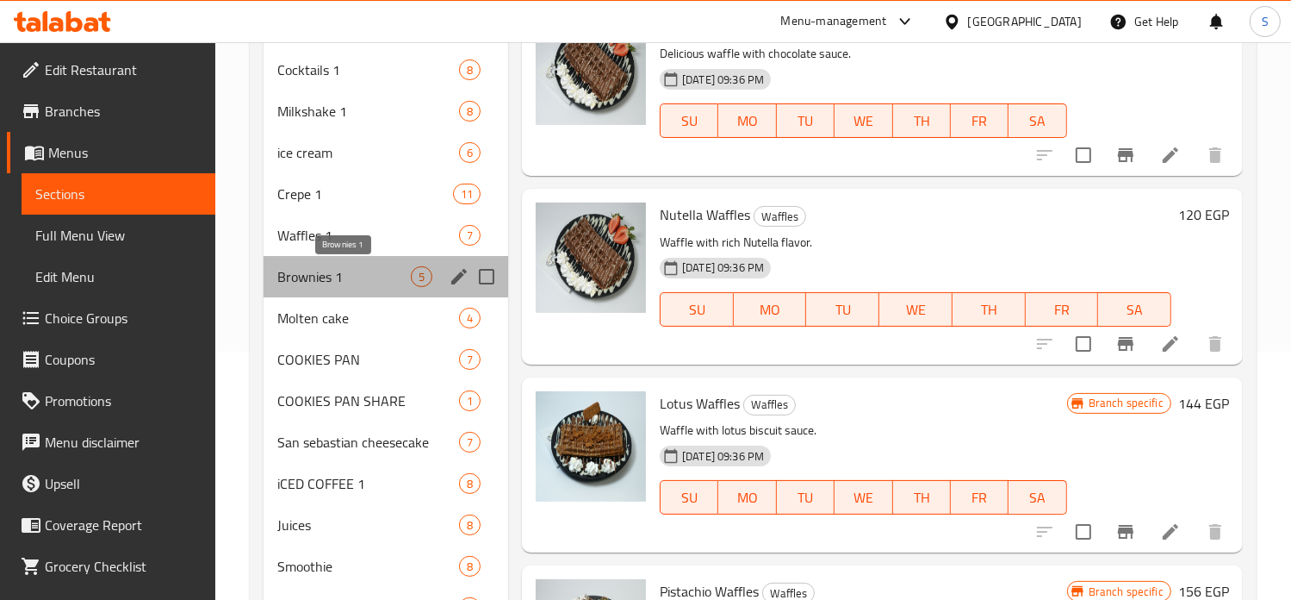
click at [355, 281] on span "Brownies 1" at bounding box center [344, 276] width 134 height 21
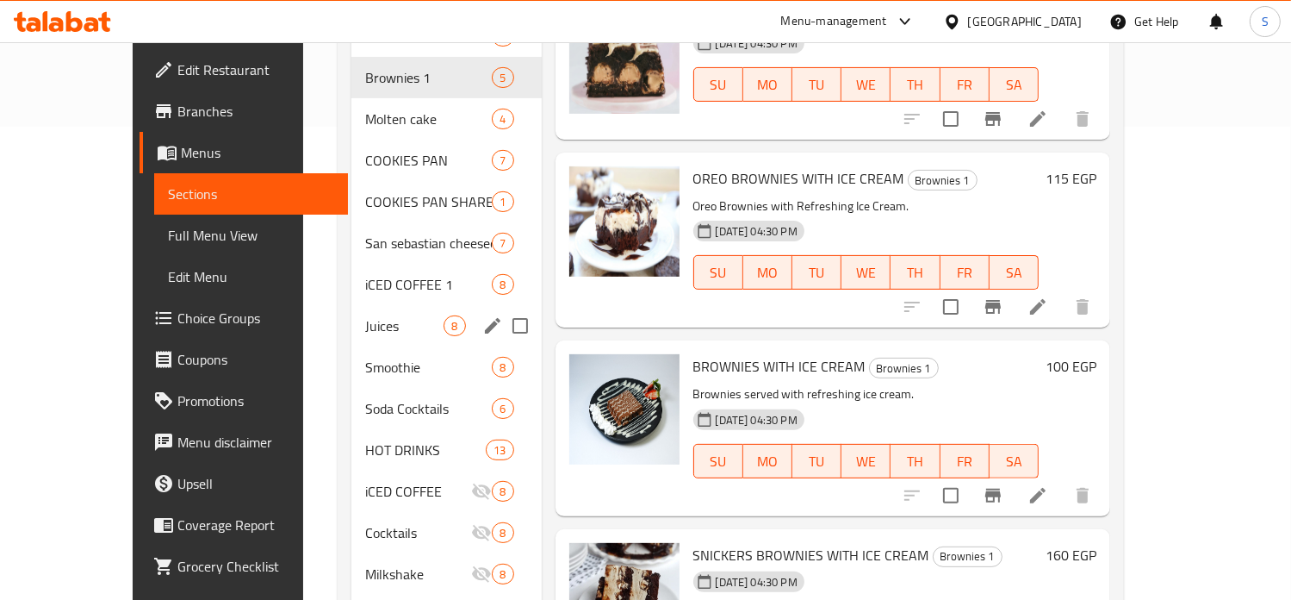
scroll to position [471, 0]
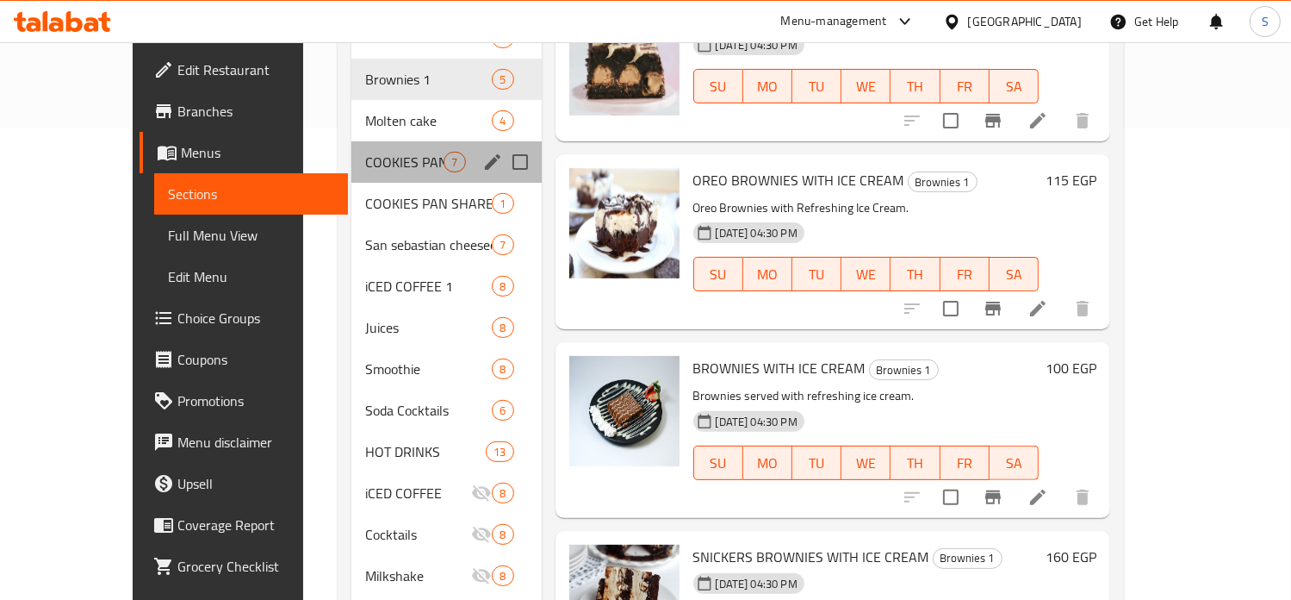
click at [351, 149] on div "COOKIES PAN 7" at bounding box center [446, 161] width 190 height 41
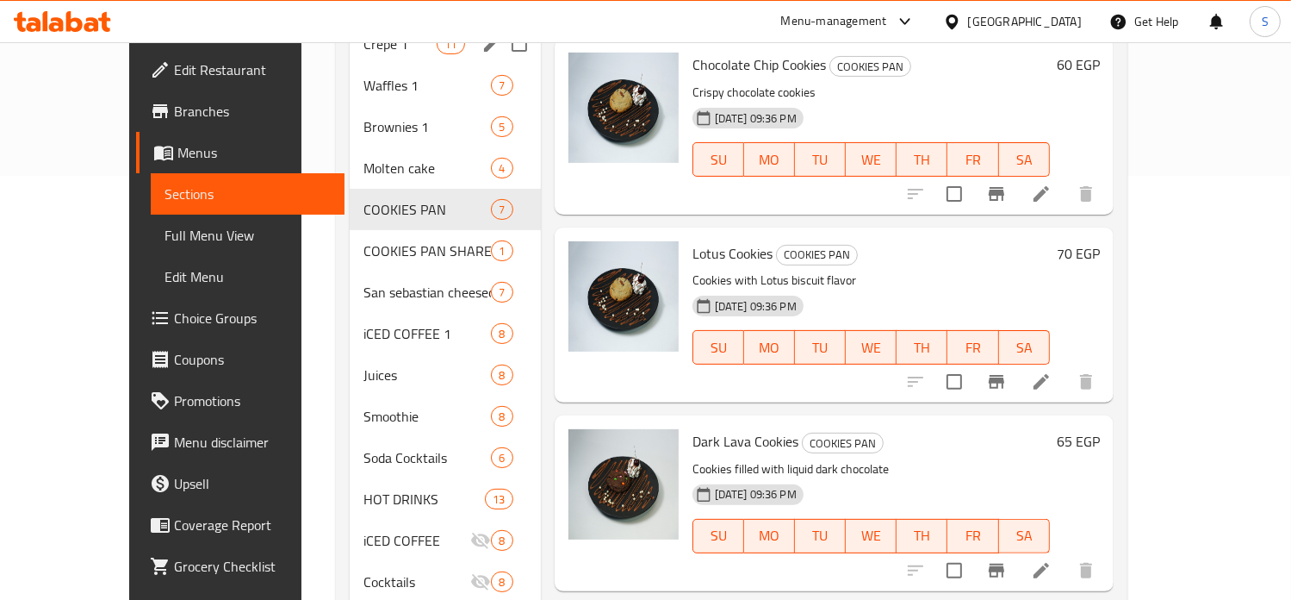
scroll to position [424, 0]
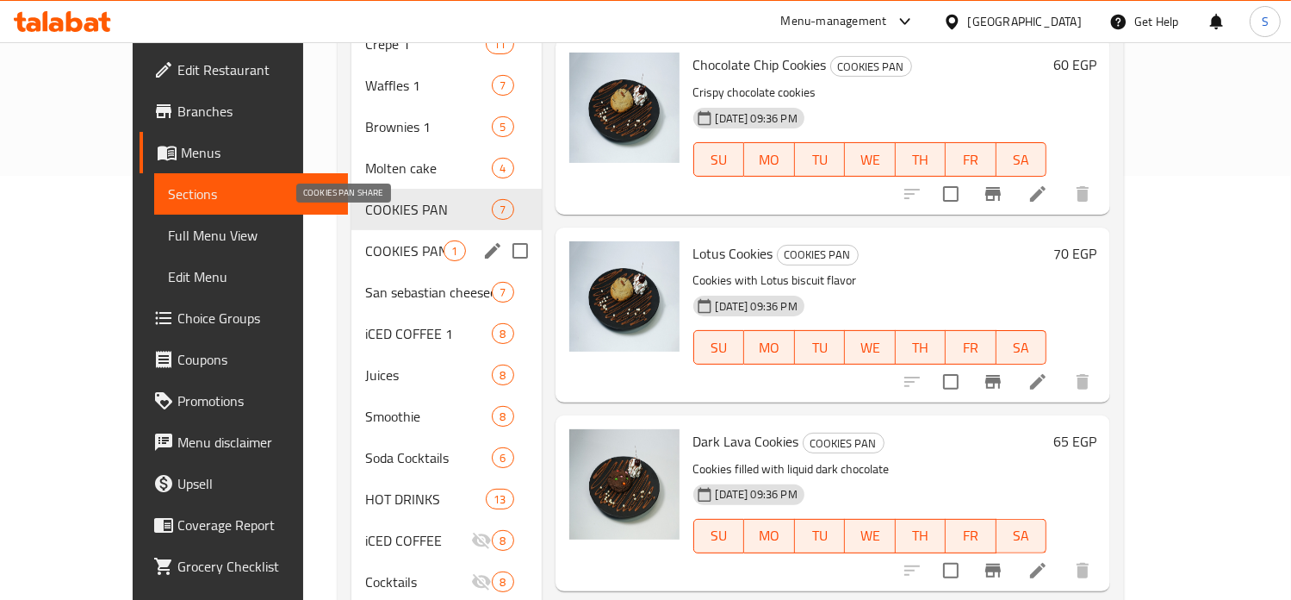
click at [365, 240] on span "COOKIES PAN SHARE" at bounding box center [404, 250] width 78 height 21
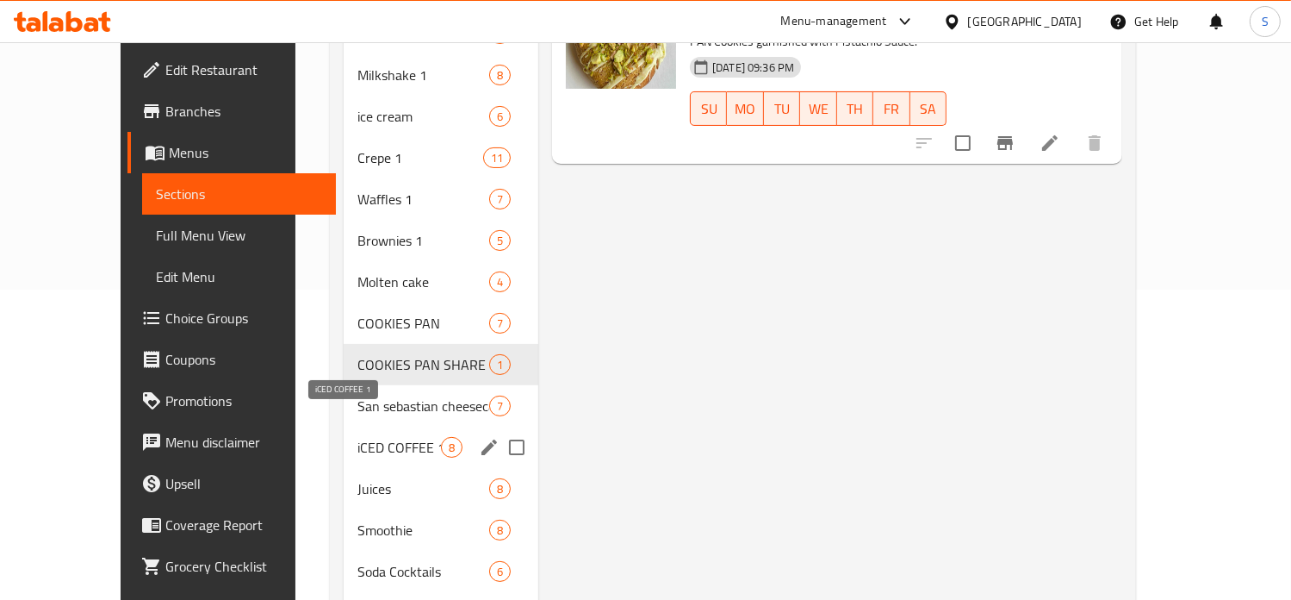
scroll to position [312, 0]
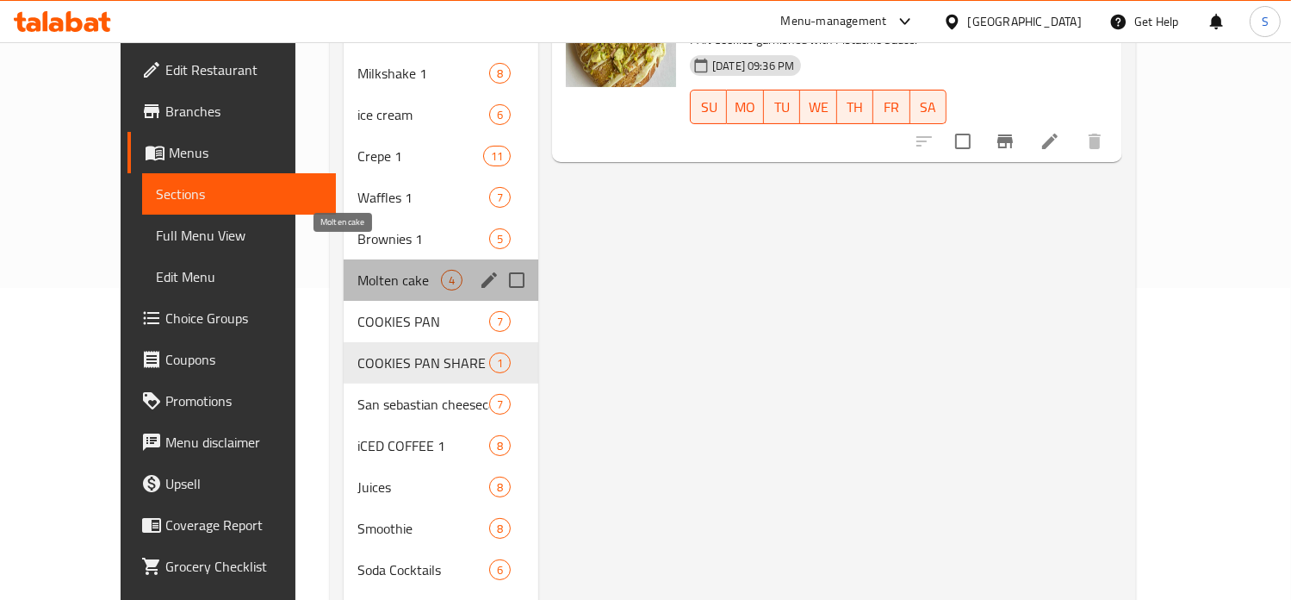
click at [357, 270] on span "Molten cake" at bounding box center [399, 280] width 84 height 21
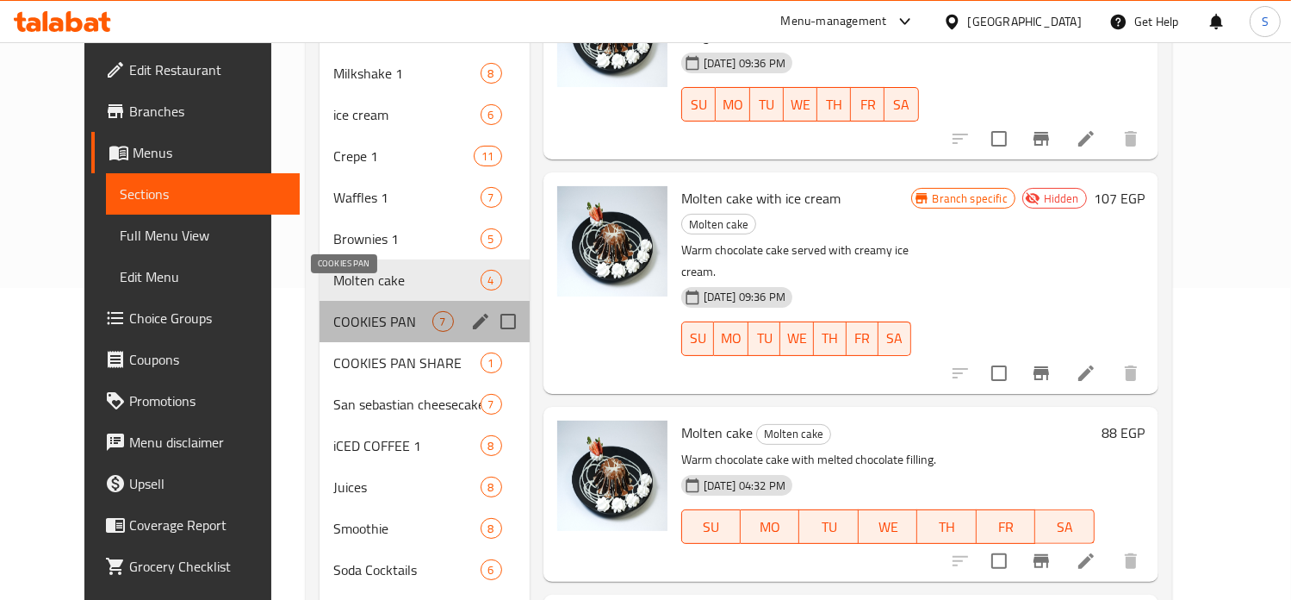
click at [375, 311] on span "COOKIES PAN" at bounding box center [382, 321] width 98 height 21
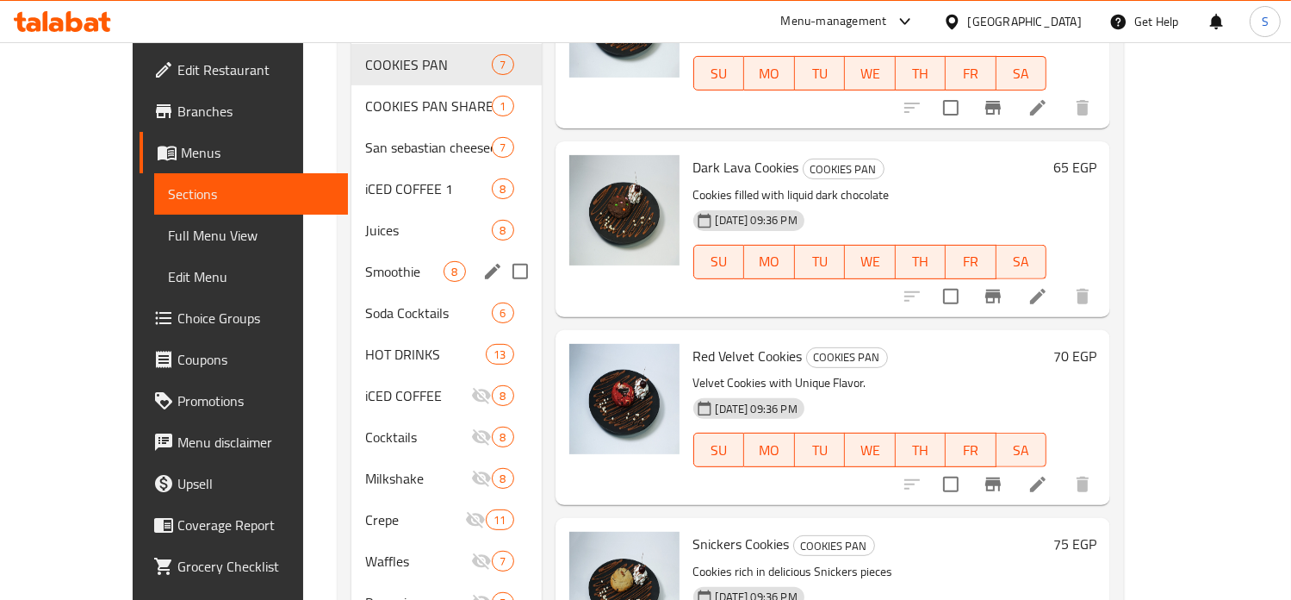
scroll to position [569, 0]
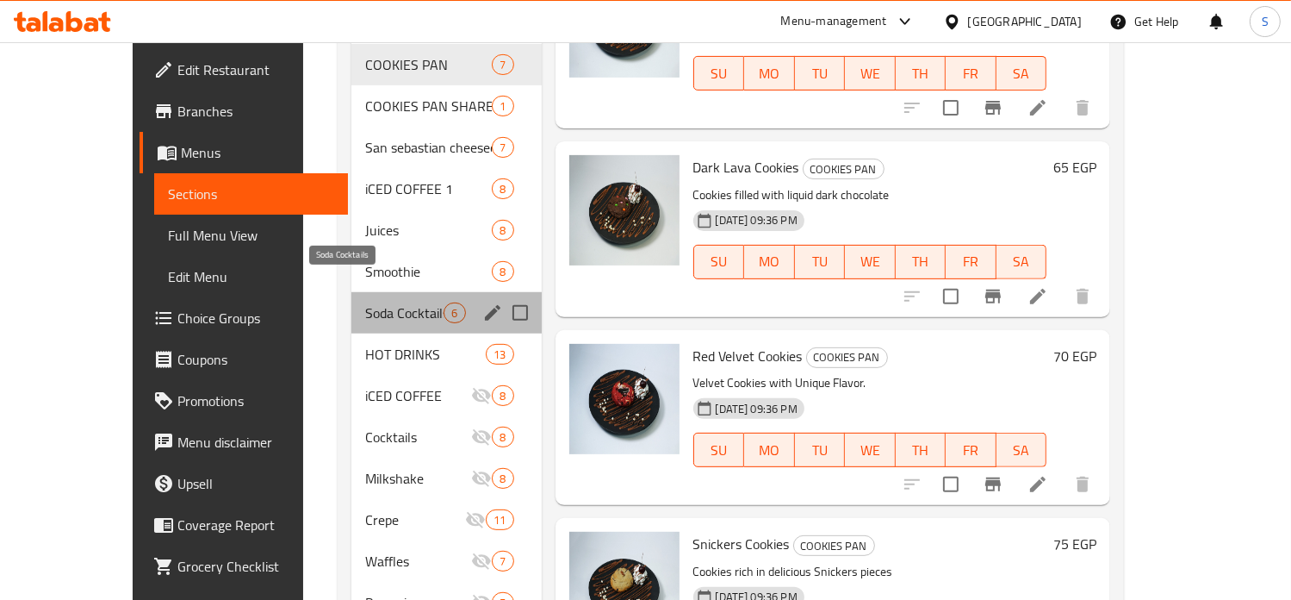
click at [365, 302] on span "Soda Cocktails" at bounding box center [404, 312] width 78 height 21
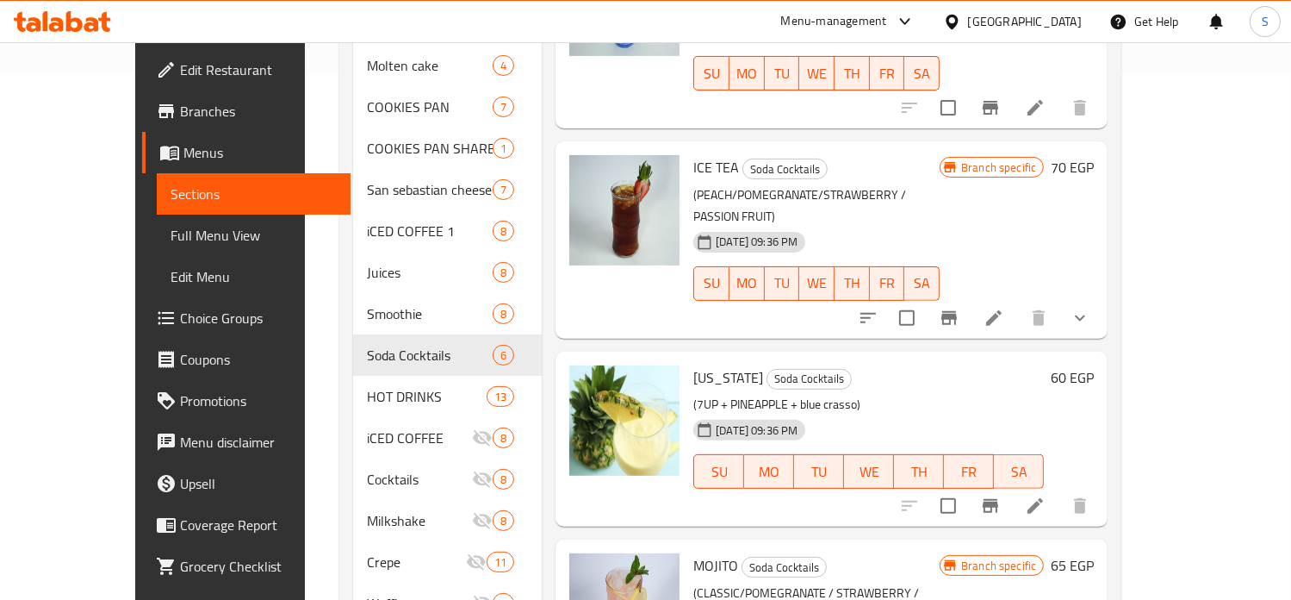
scroll to position [620, 0]
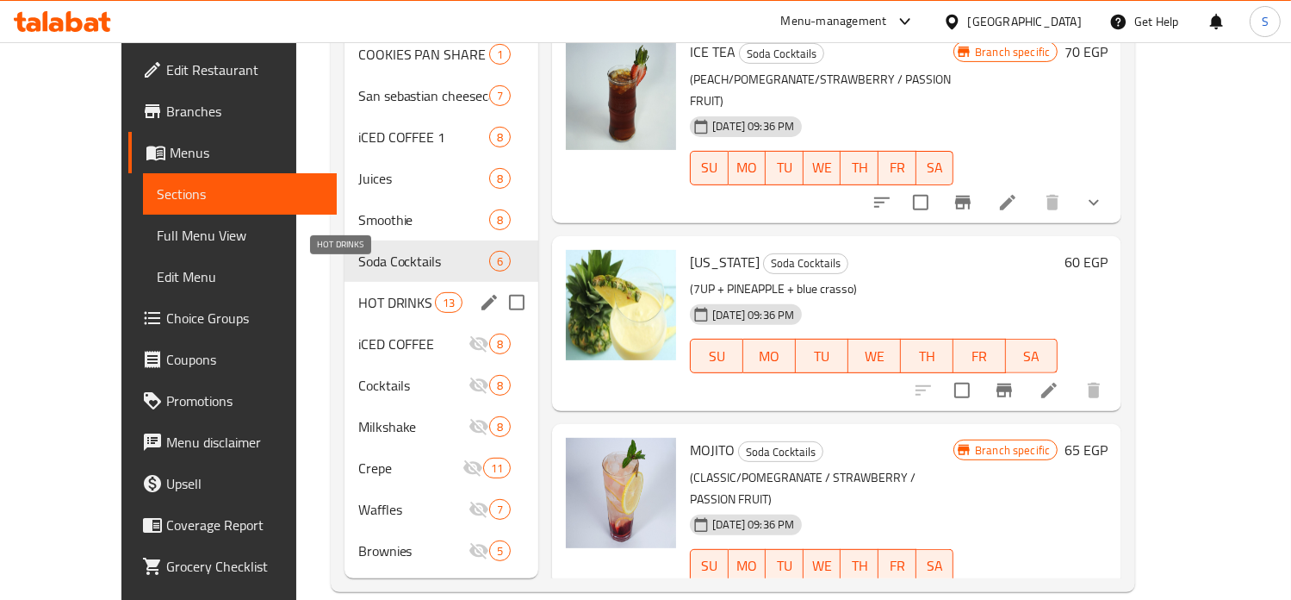
click at [363, 292] on span "HOT DRINKS" at bounding box center [396, 302] width 77 height 21
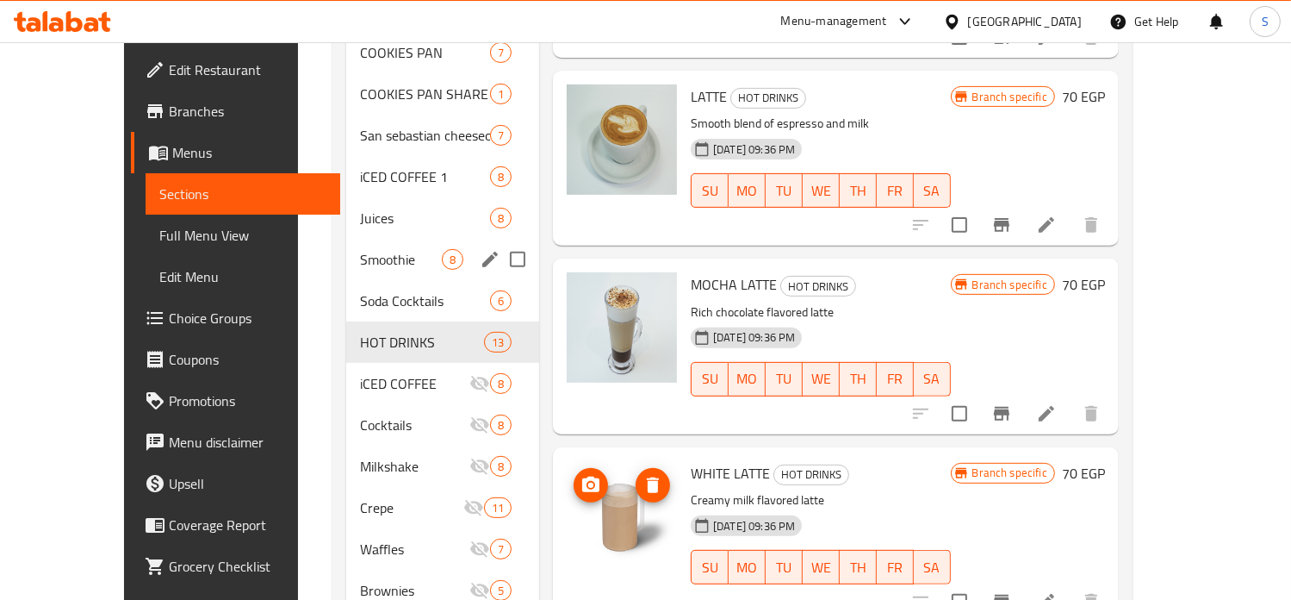
scroll to position [593, 0]
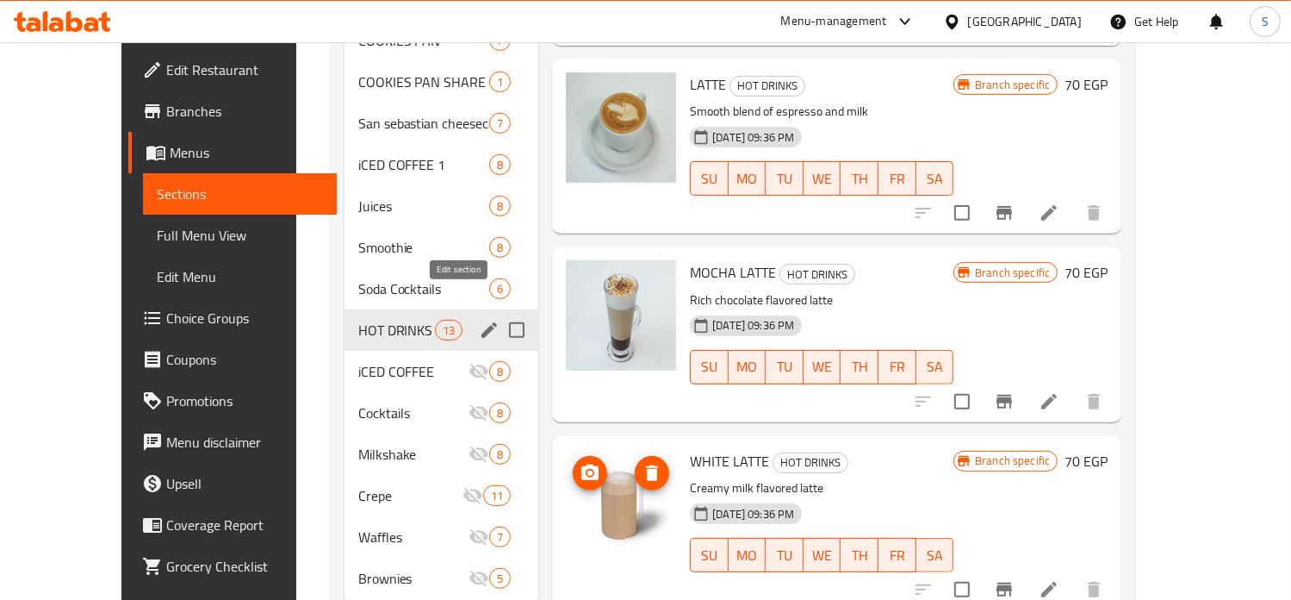
click at [482, 322] on icon "edit" at bounding box center [490, 330] width 16 height 16
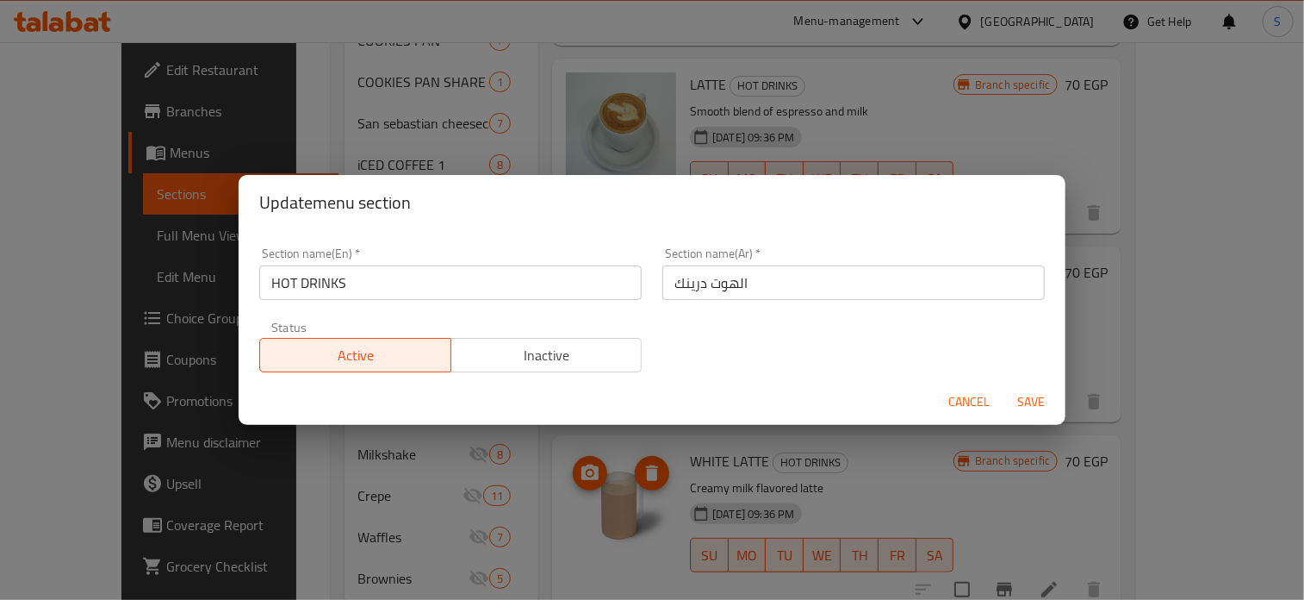
click at [358, 283] on input "HOT DRINKS" at bounding box center [450, 282] width 382 height 34
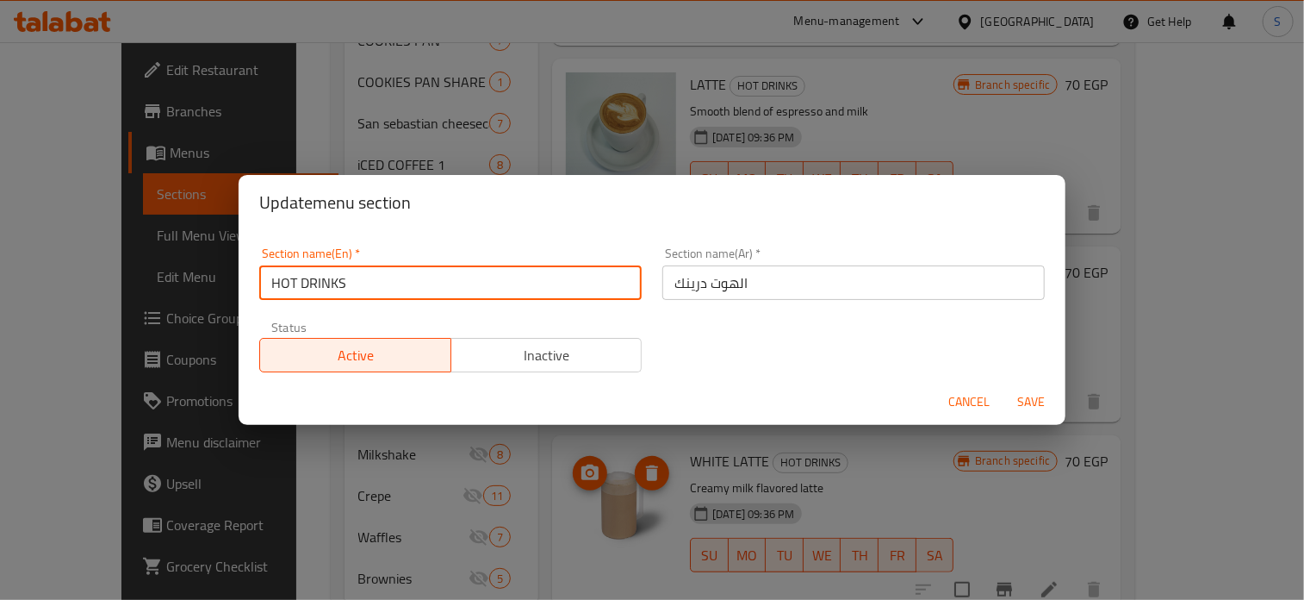
click at [358, 283] on input "HOT DRINKS" at bounding box center [450, 282] width 382 height 34
click at [944, 379] on div "Cancel Save" at bounding box center [652, 402] width 827 height 46
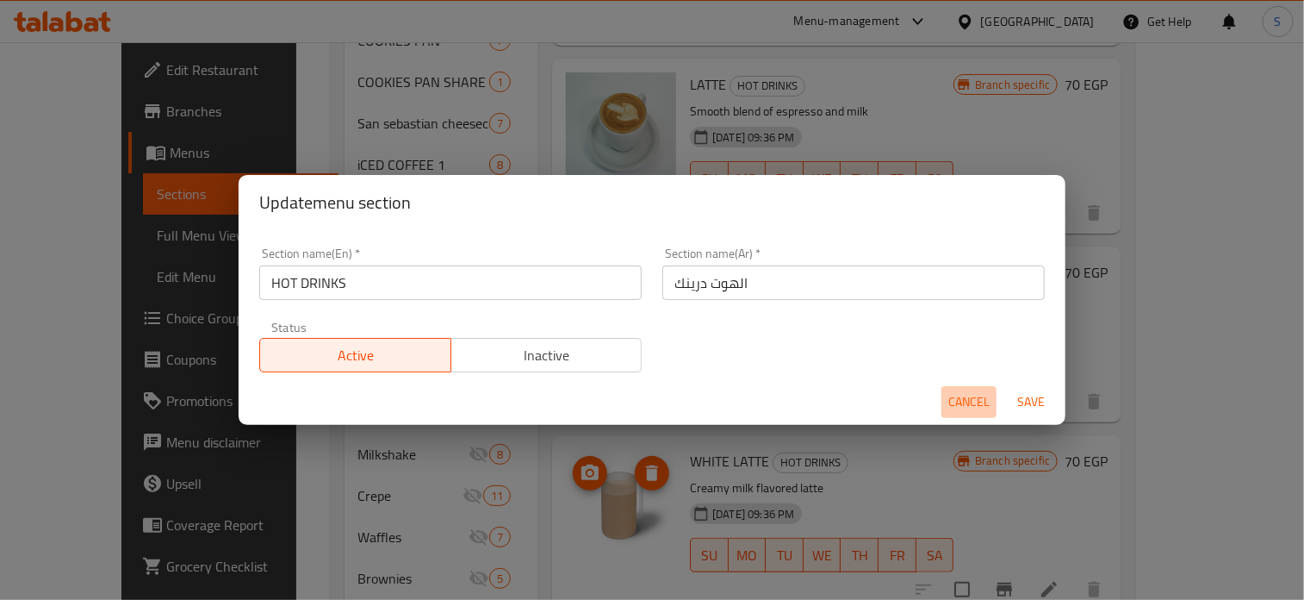
click at [959, 402] on span "Cancel" at bounding box center [968, 402] width 41 height 22
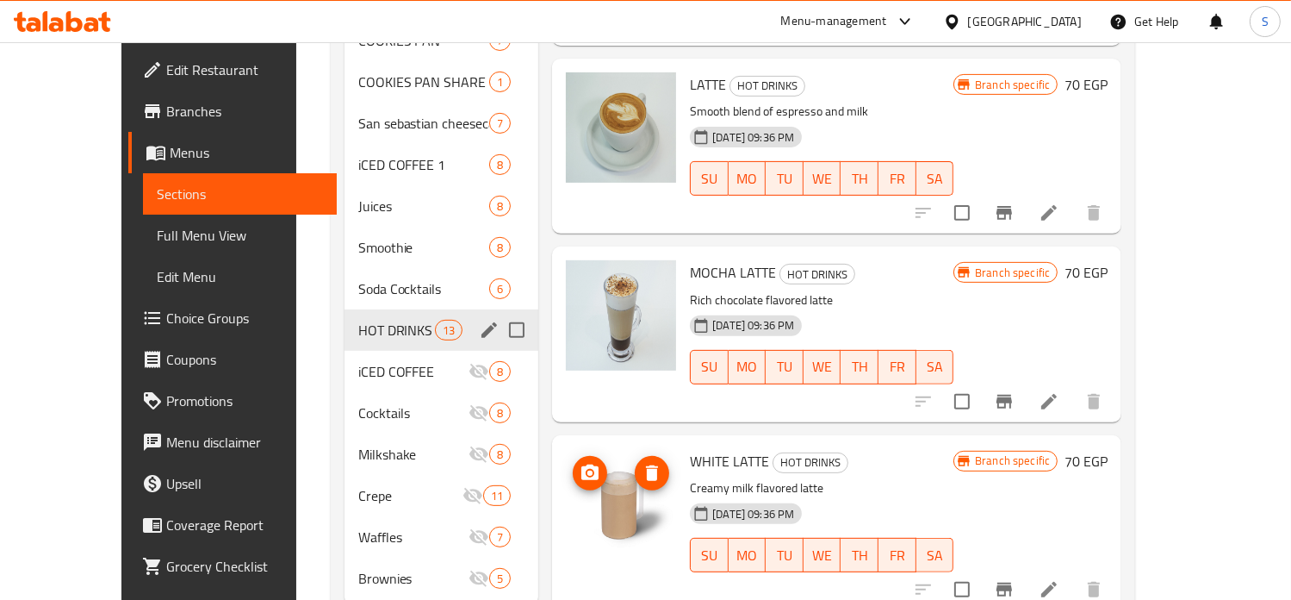
scroll to position [0, 0]
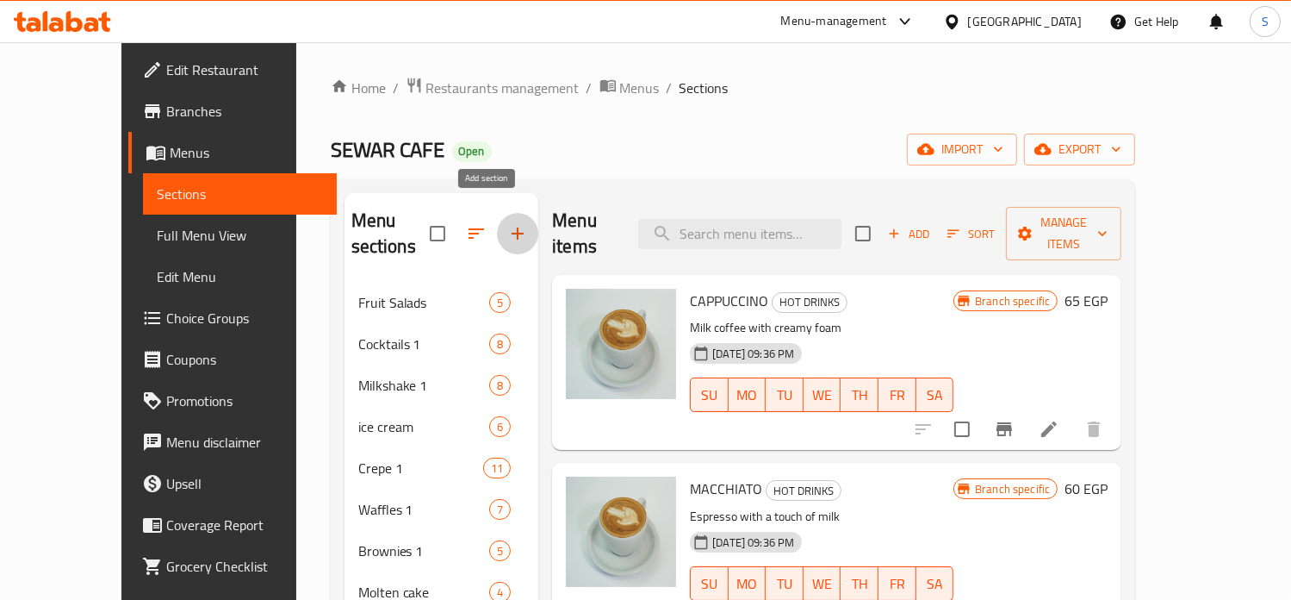
click at [507, 227] on icon "button" at bounding box center [517, 233] width 21 height 21
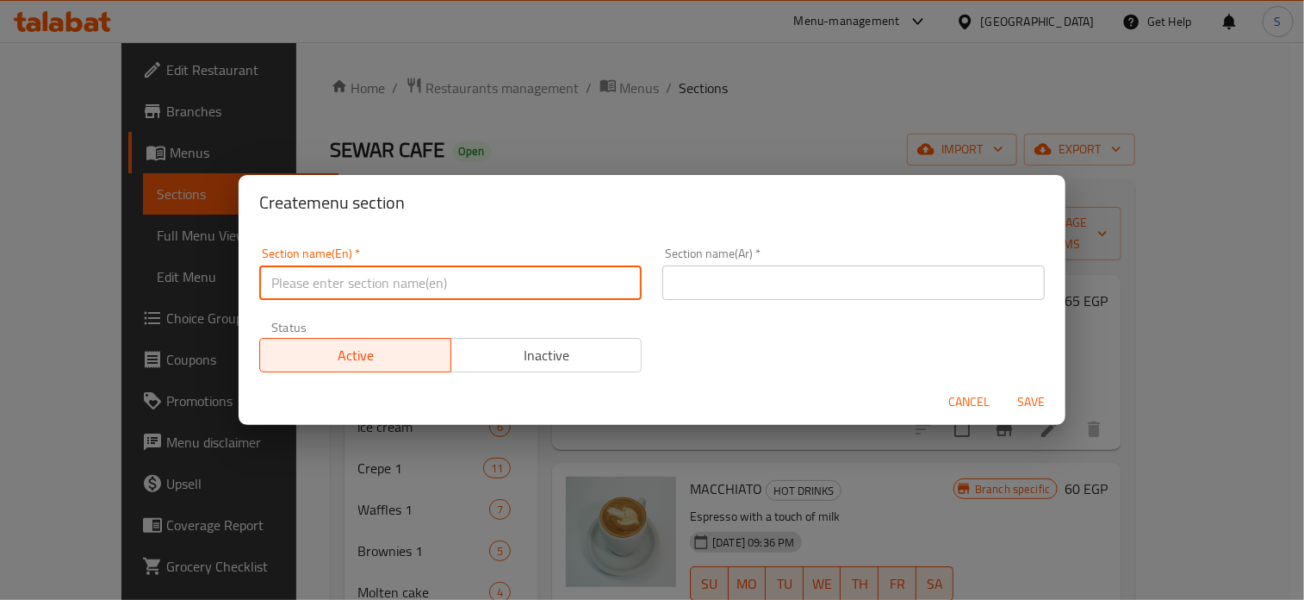
click at [455, 284] on input "text" at bounding box center [450, 282] width 382 height 34
paste input "HOT DRINKS"
type input "HOT DRINKS"
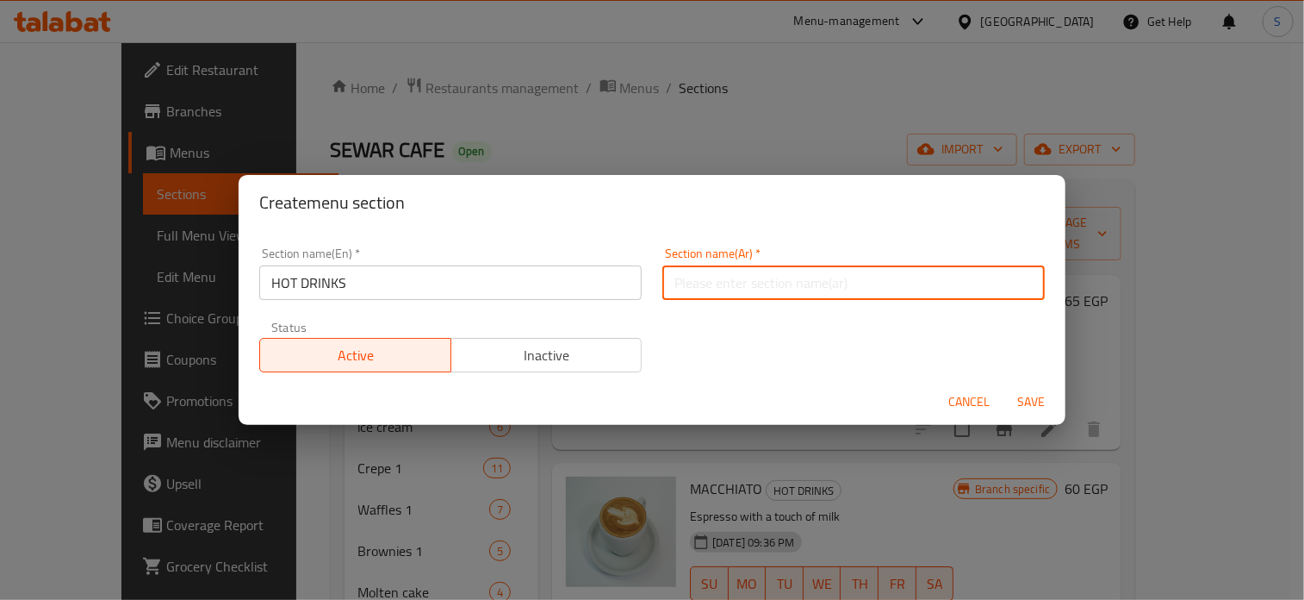
click at [798, 278] on input "text" at bounding box center [853, 282] width 382 height 34
type input "هوت درينك"
click at [554, 278] on input "HOT DRINKS" at bounding box center [450, 282] width 382 height 34
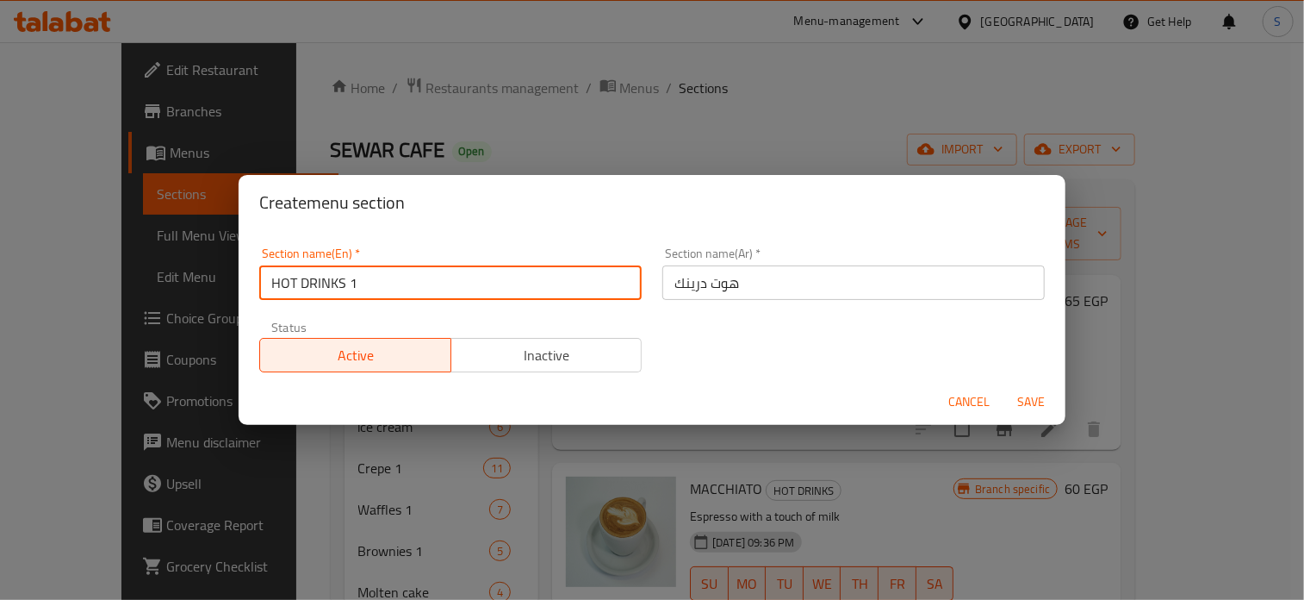
type input "HOT DRINKS 1"
click at [1004, 386] on button "Save" at bounding box center [1031, 402] width 55 height 32
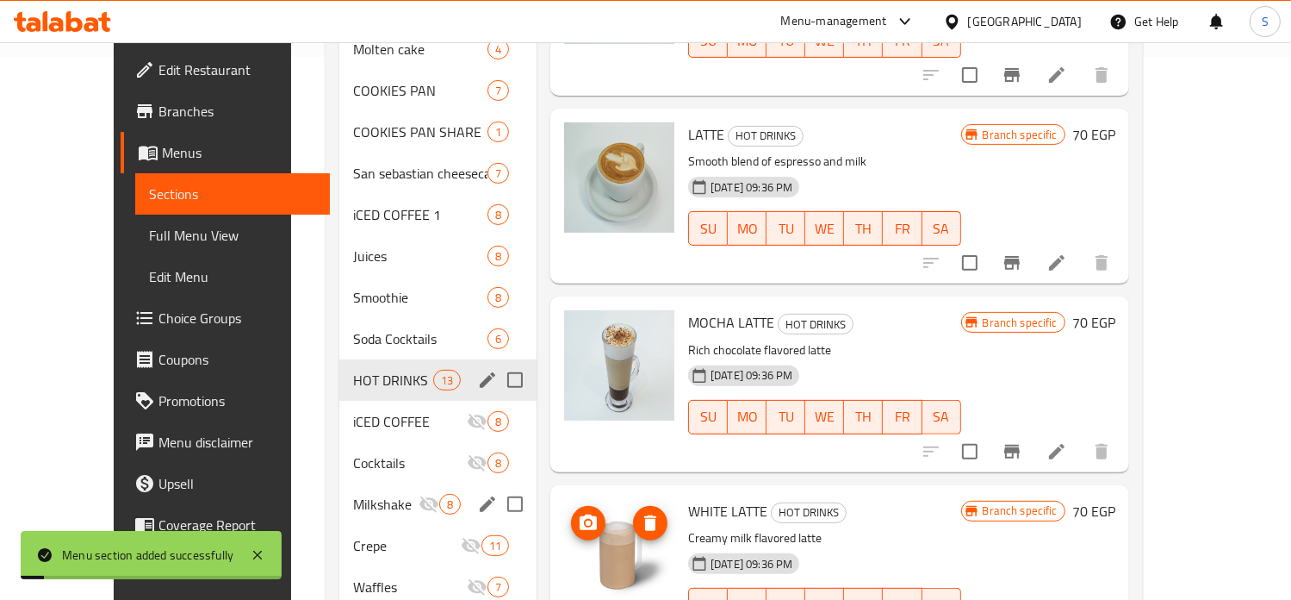
scroll to position [620, 0]
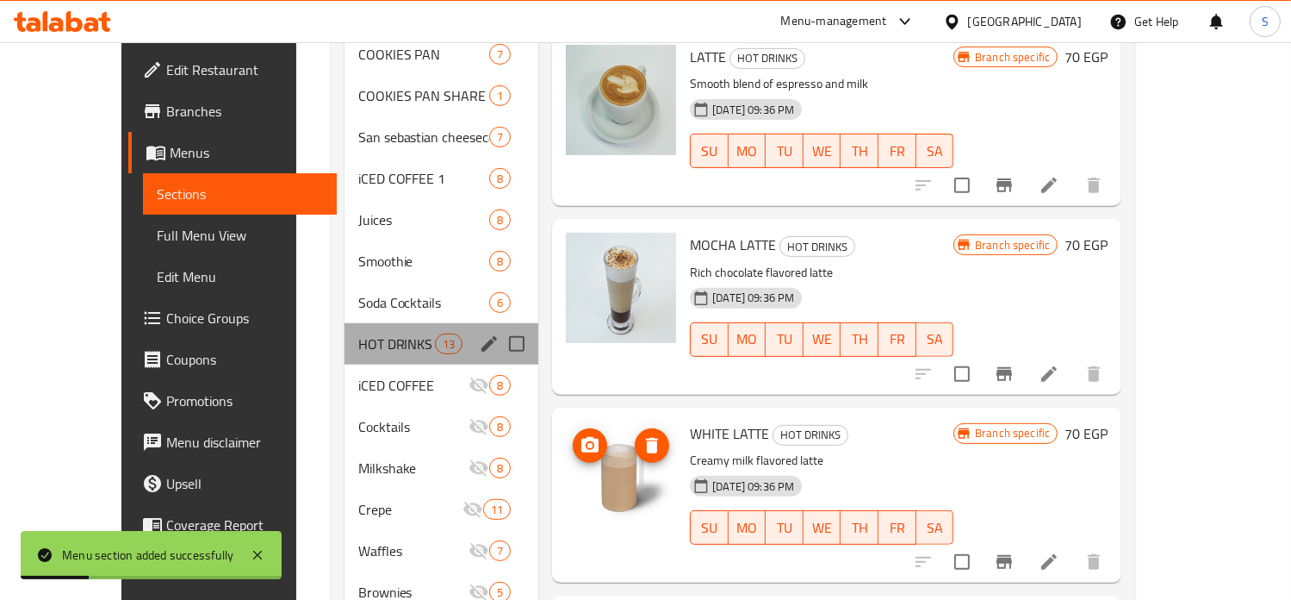
click at [459, 323] on div "HOT DRINKS 13" at bounding box center [442, 343] width 195 height 41
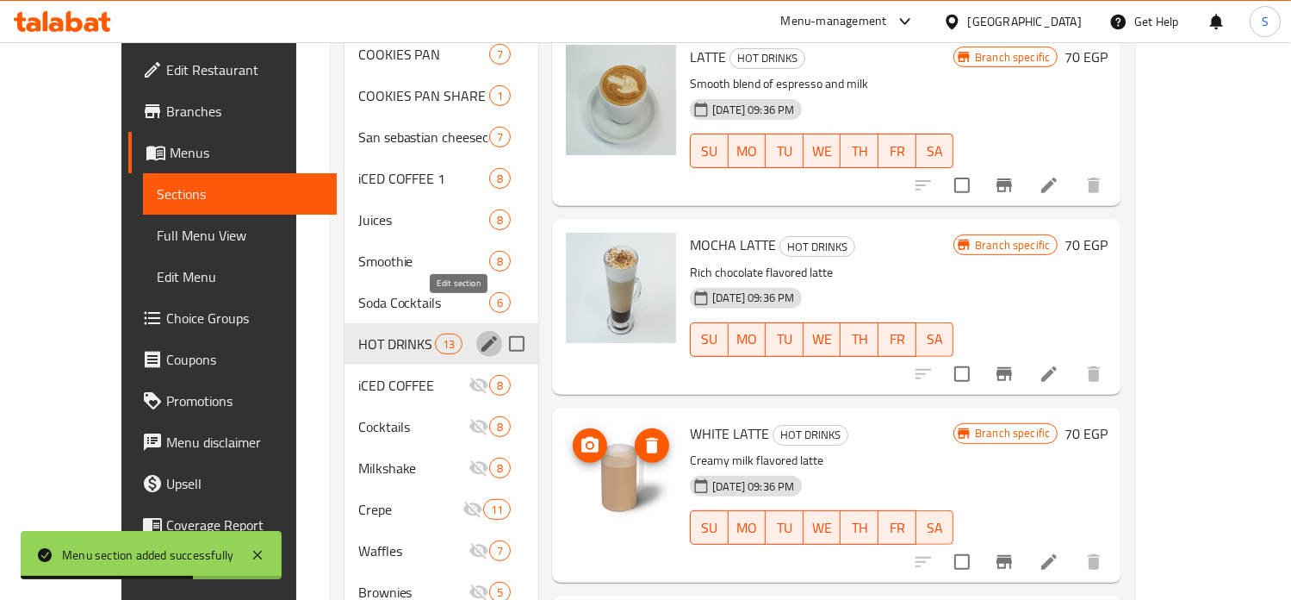
click at [479, 333] on icon "edit" at bounding box center [489, 343] width 21 height 21
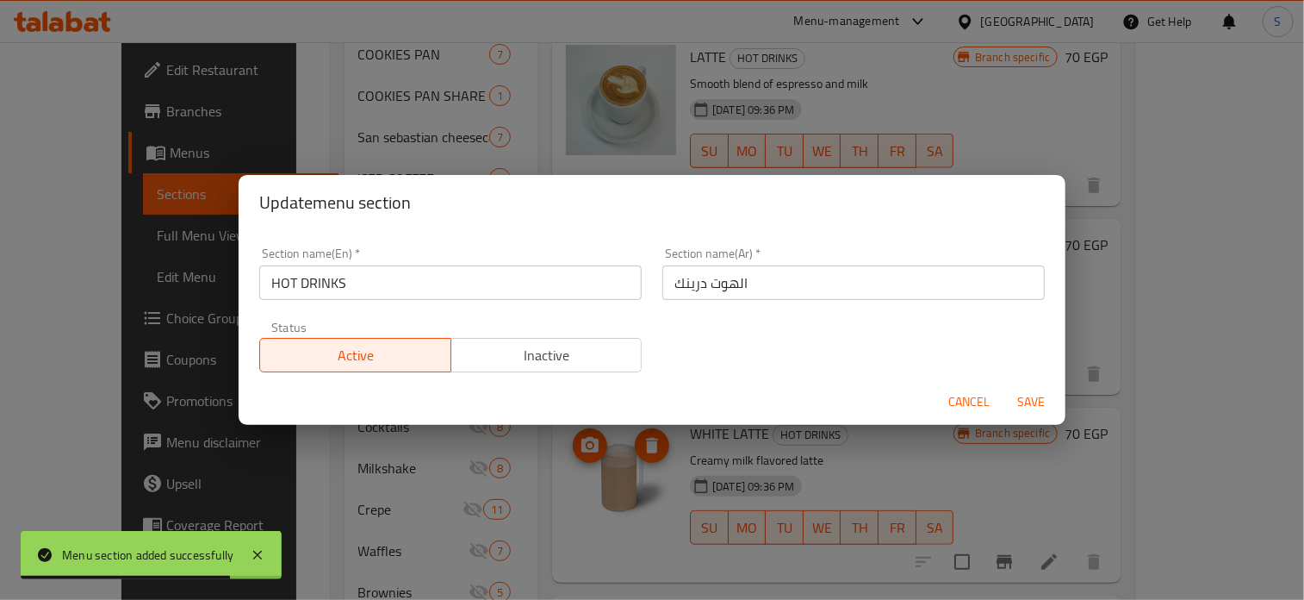
click at [500, 519] on div "Update menu section Section name(En)   * HOT DRINKS Section name(En) * Section …" at bounding box center [652, 300] width 1304 height 600
click at [952, 409] on span "Cancel" at bounding box center [968, 402] width 41 height 22
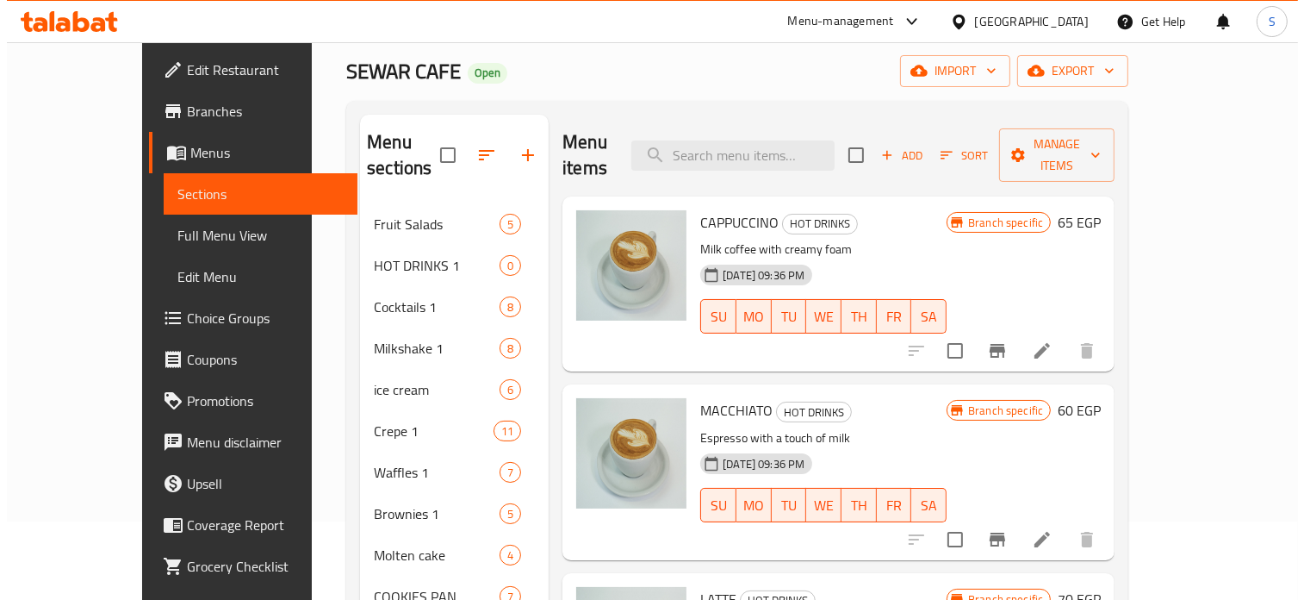
scroll to position [0, 0]
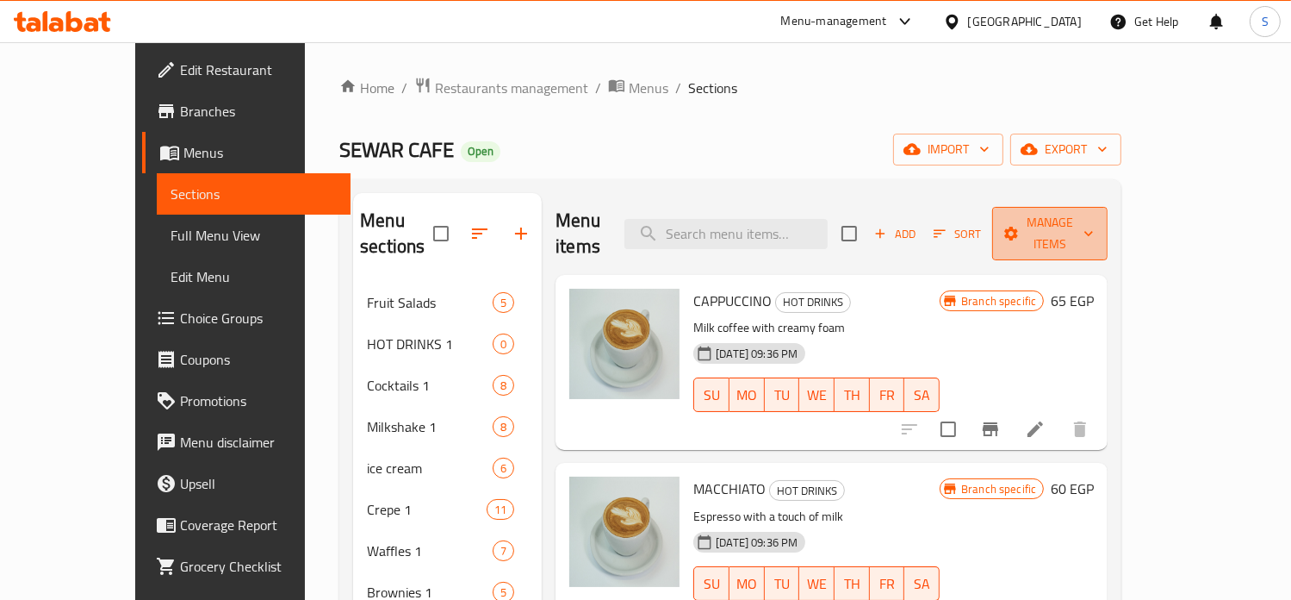
click at [1019, 227] on icon "button" at bounding box center [1012, 234] width 14 height 14
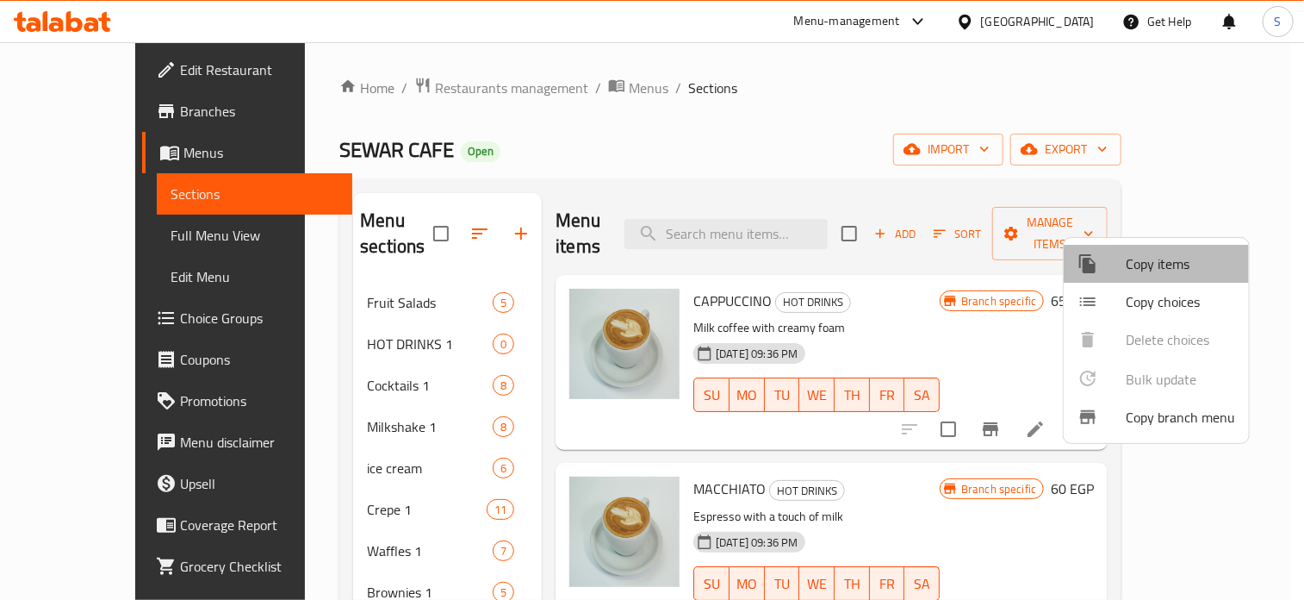
click at [1117, 272] on div at bounding box center [1102, 263] width 48 height 21
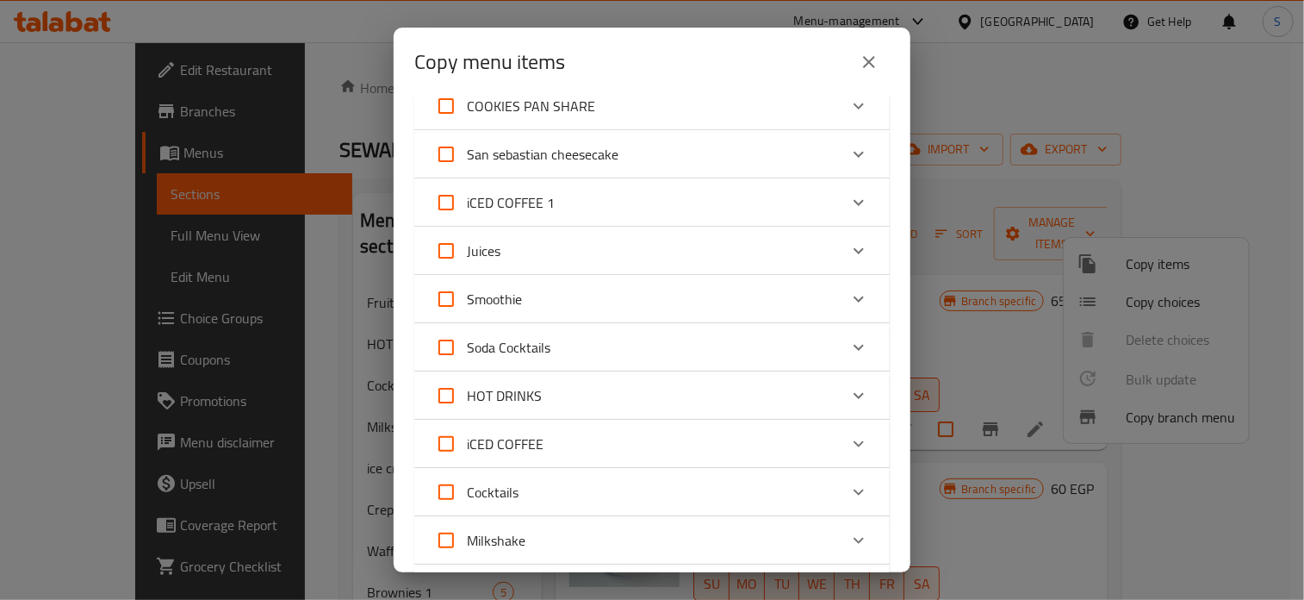
scroll to position [517, 0]
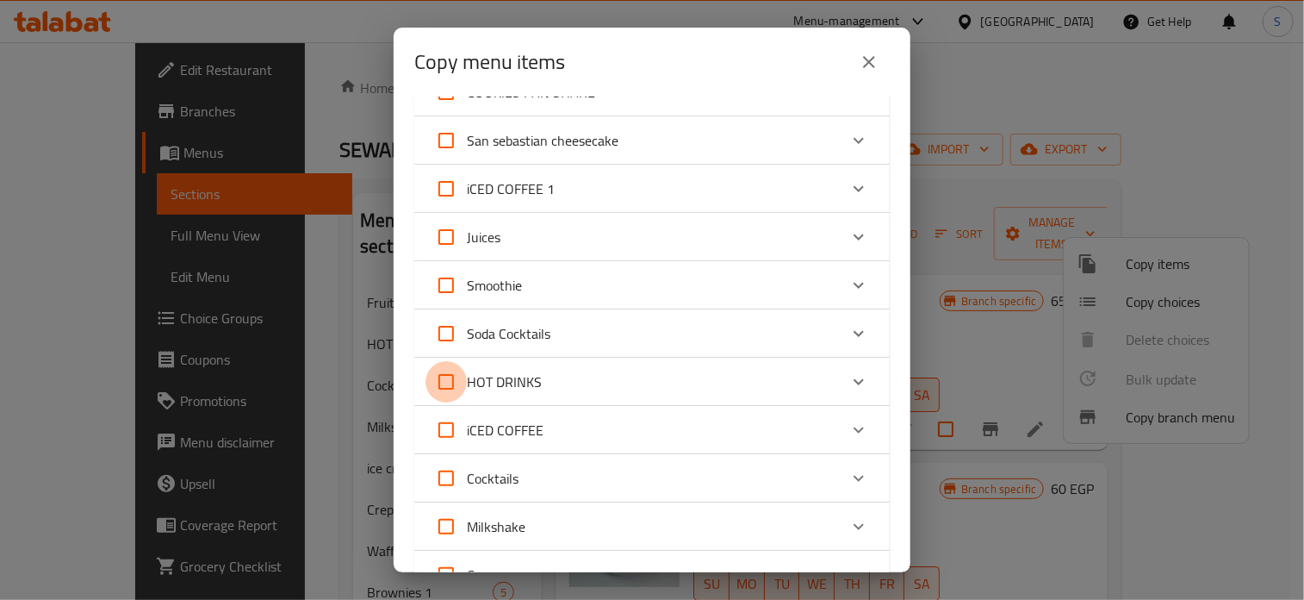
click at [450, 376] on input "HOT DRINKS" at bounding box center [446, 381] width 41 height 41
checkbox input "true"
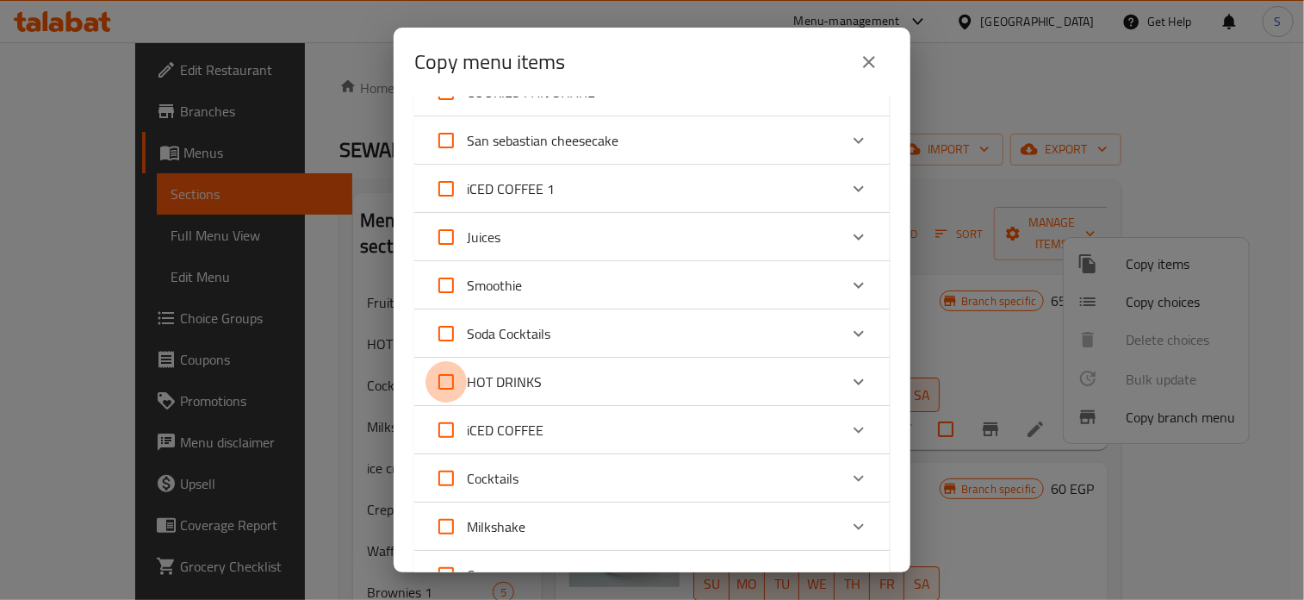
checkbox input "true"
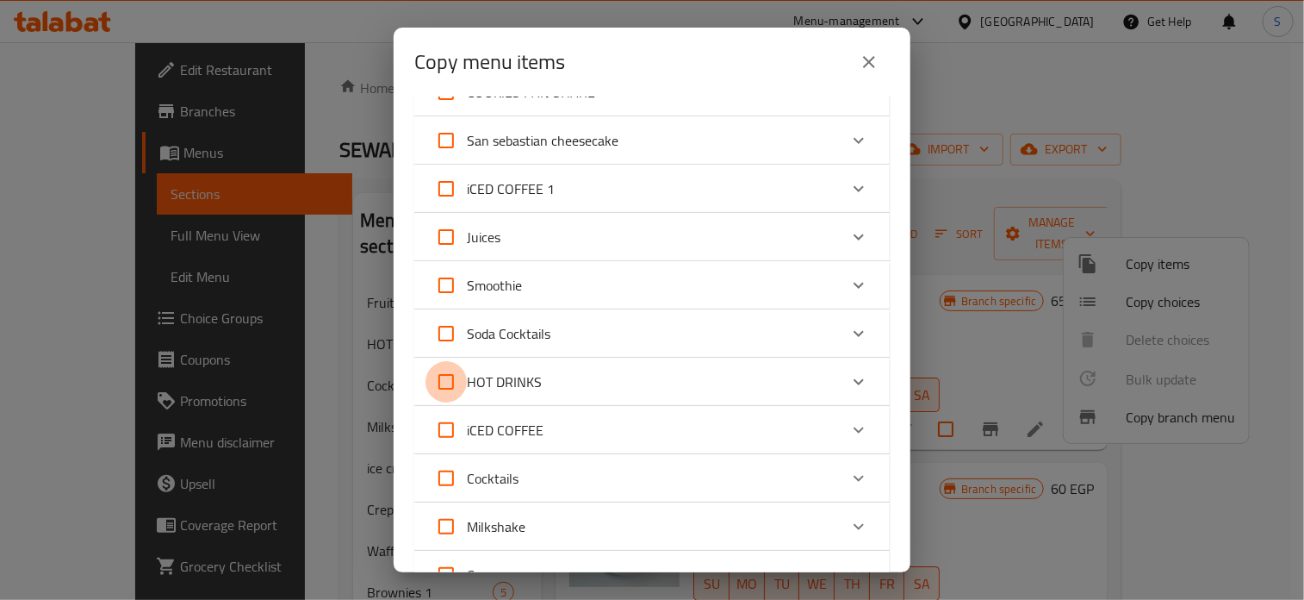
checkbox input "true"
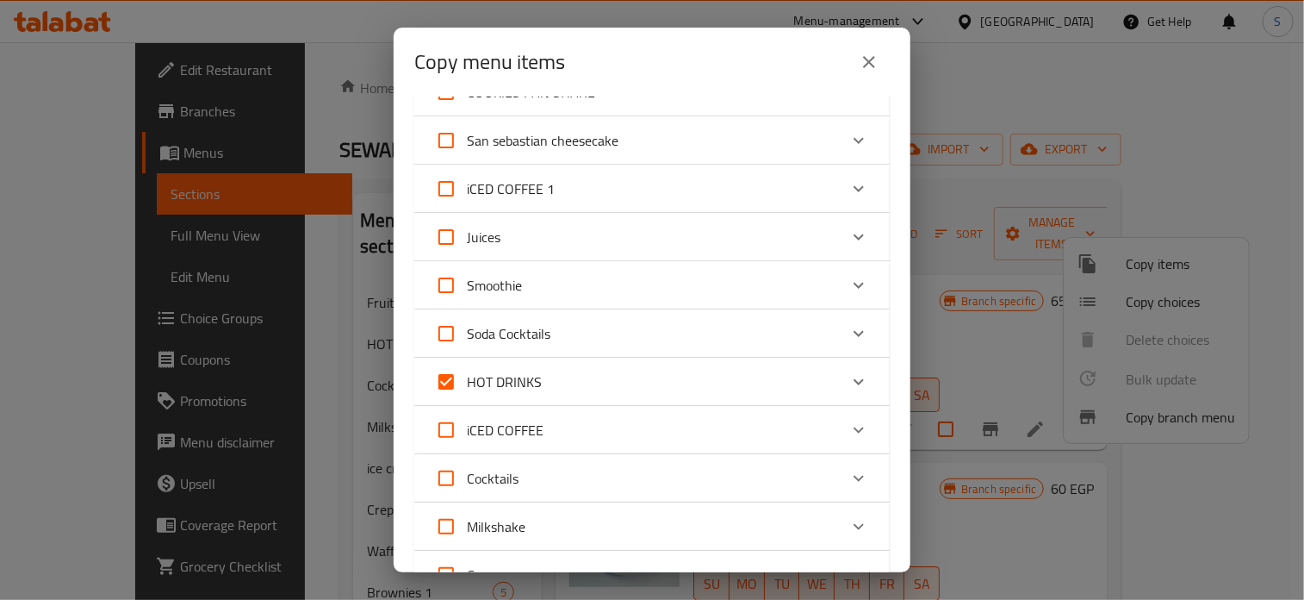
scroll to position [888, 0]
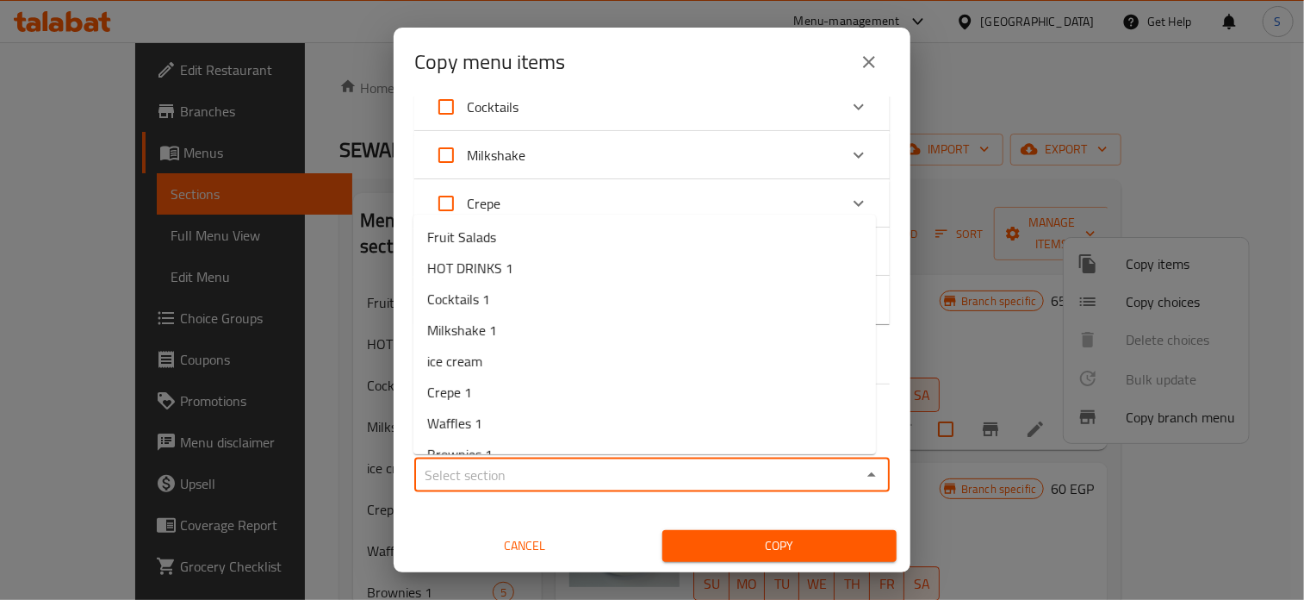
click at [569, 470] on input "Sections   *" at bounding box center [638, 475] width 437 height 24
click at [500, 268] on span "HOT DRINKS 1" at bounding box center [470, 268] width 86 height 21
type input "HOT DRINKS 1"
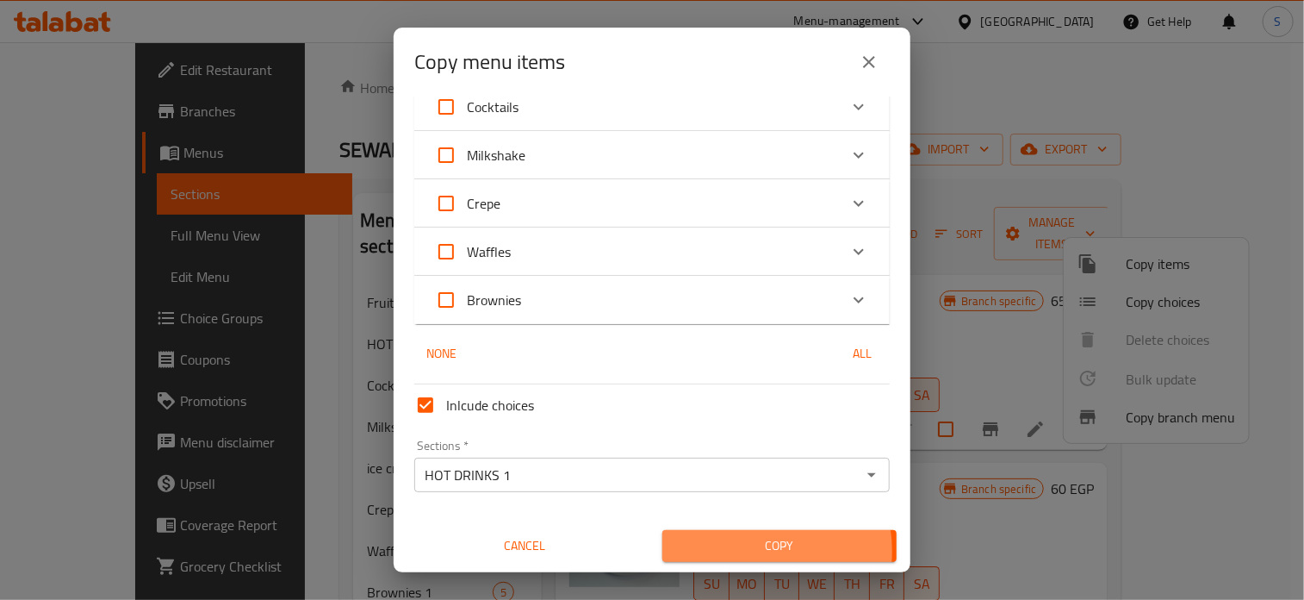
click at [737, 550] on span "Copy" at bounding box center [779, 546] width 207 height 22
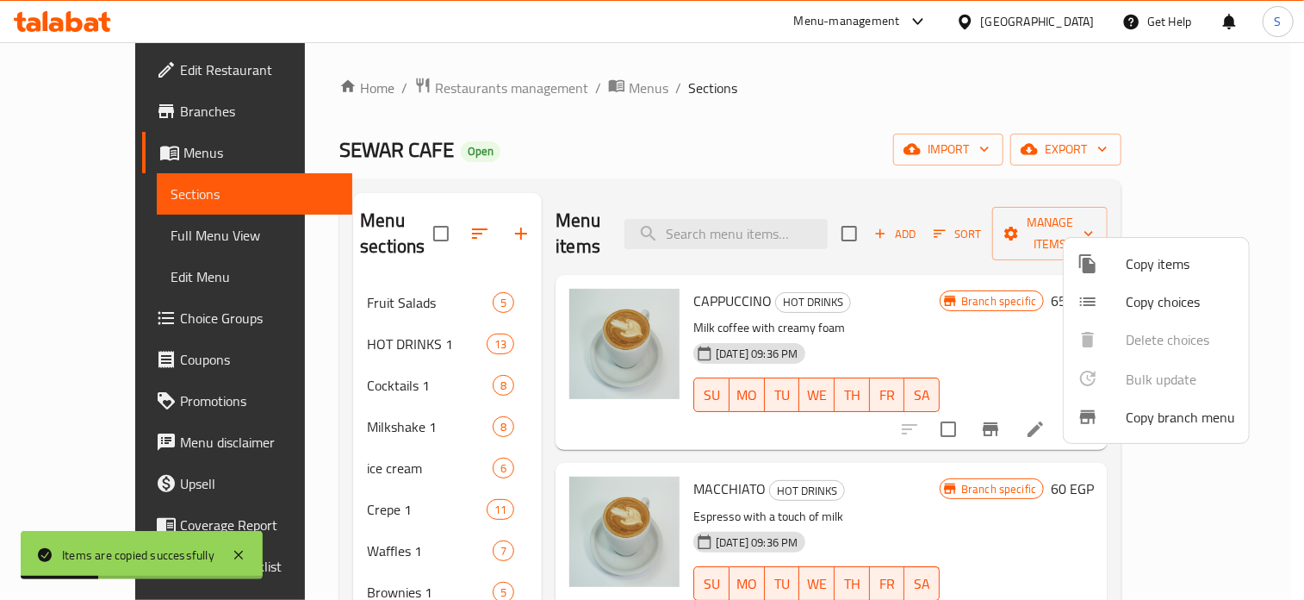
click at [918, 299] on div at bounding box center [652, 300] width 1304 height 600
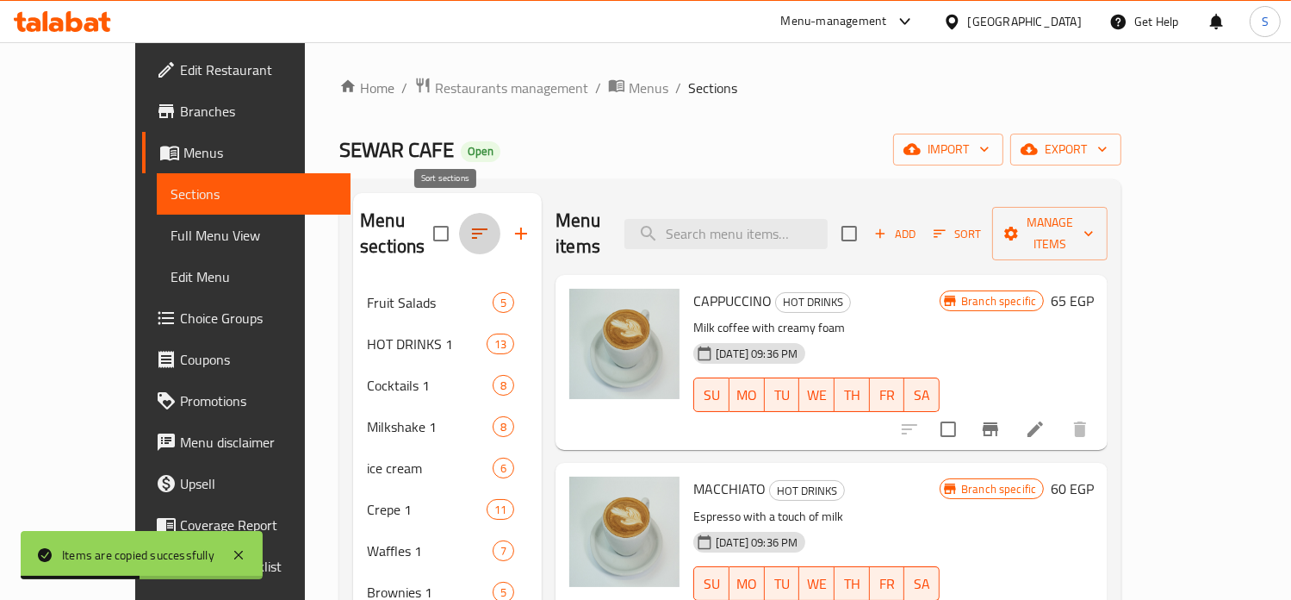
click at [469, 223] on icon "button" at bounding box center [479, 233] width 21 height 21
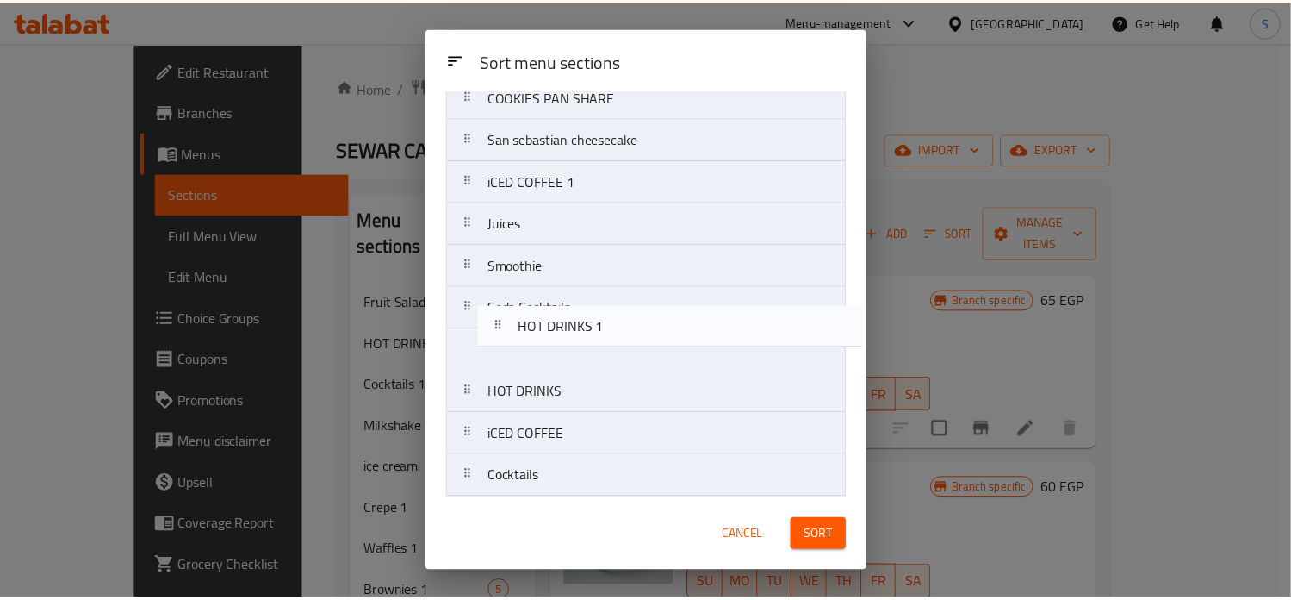
scroll to position [454, 0]
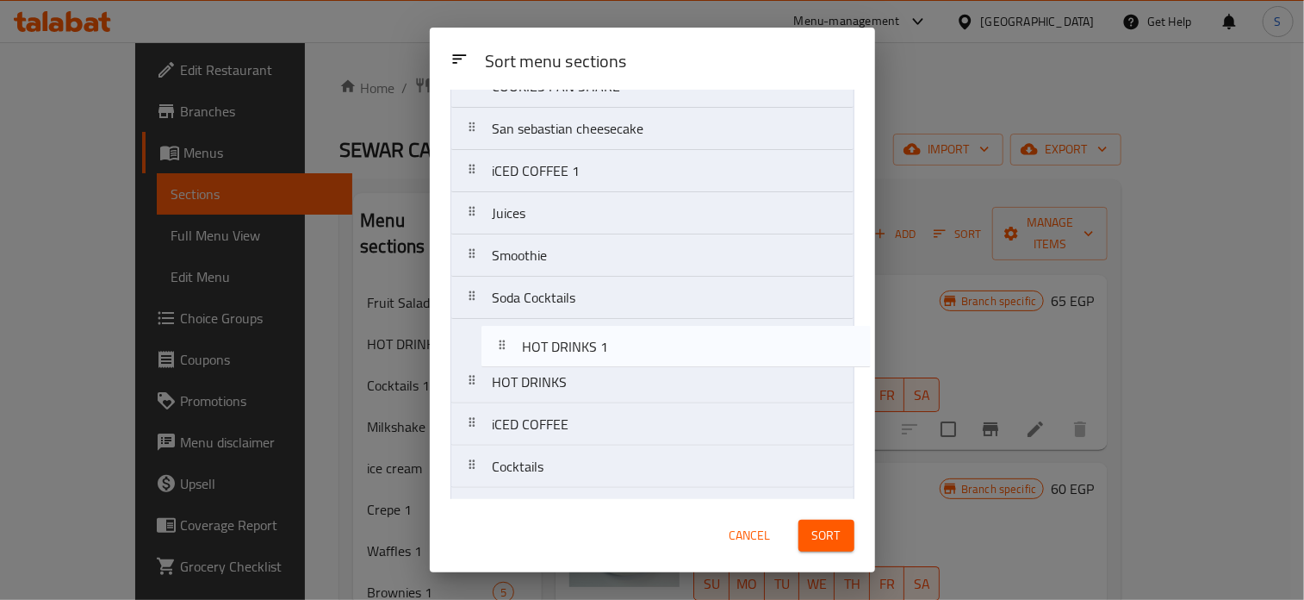
drag, startPoint x: 541, startPoint y: 202, endPoint x: 575, endPoint y: 362, distance: 162.9
click at [575, 362] on nav "Fruit Salads HOT DRINKS 1 Cocktails 1 Milkshake 1 ice cream Crepe 1 Waffles 1 B…" at bounding box center [653, 171] width 404 height 973
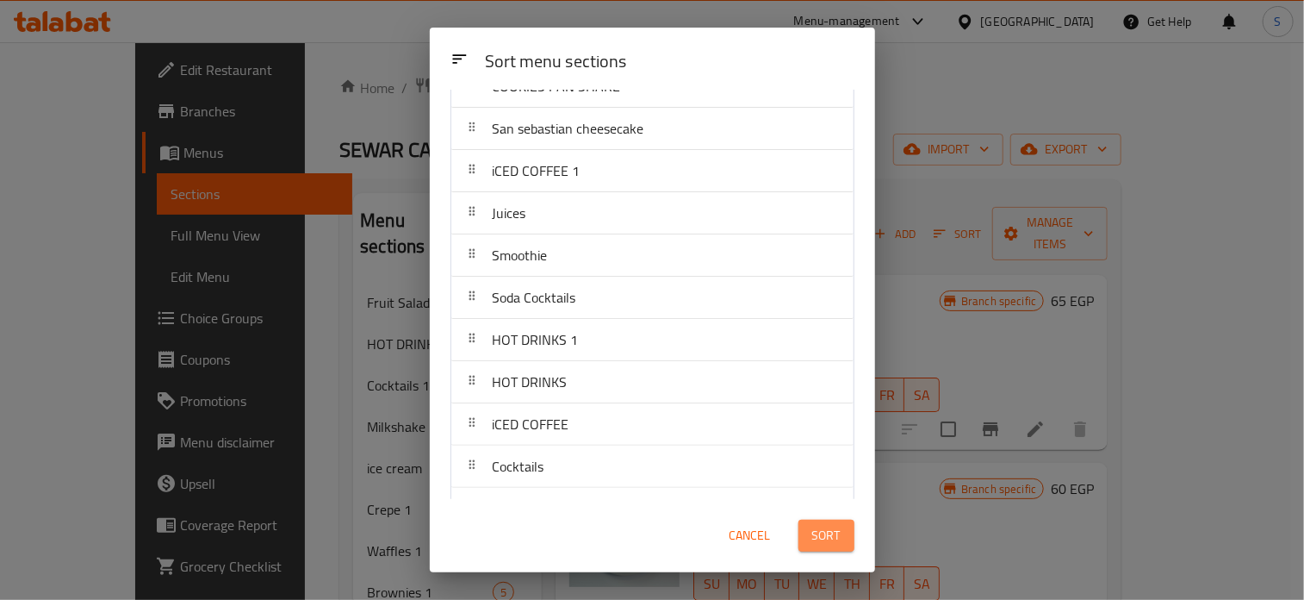
click at [810, 529] on button "Sort" at bounding box center [827, 535] width 56 height 32
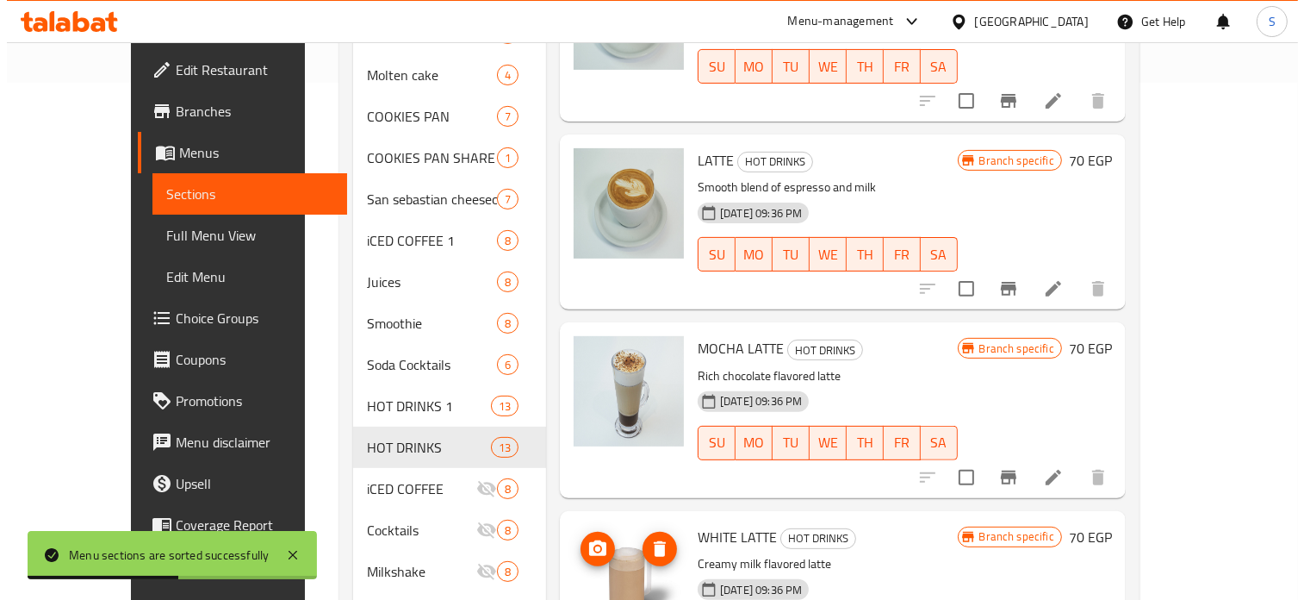
scroll to position [4, 0]
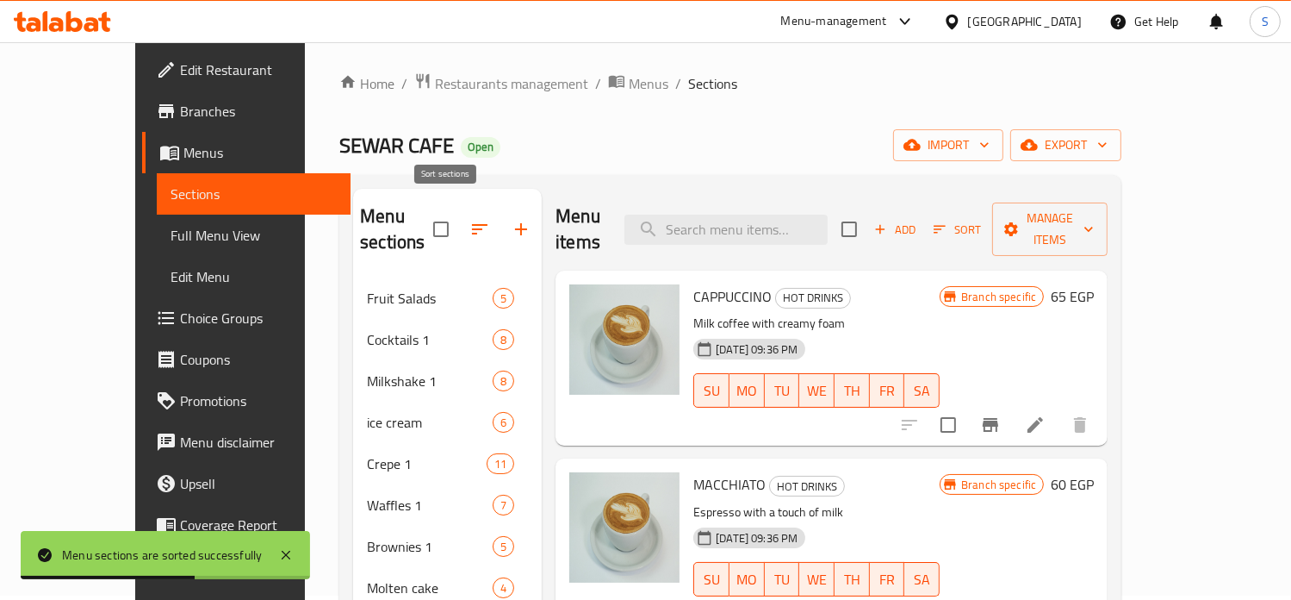
click at [459, 227] on button "button" at bounding box center [479, 228] width 41 height 41
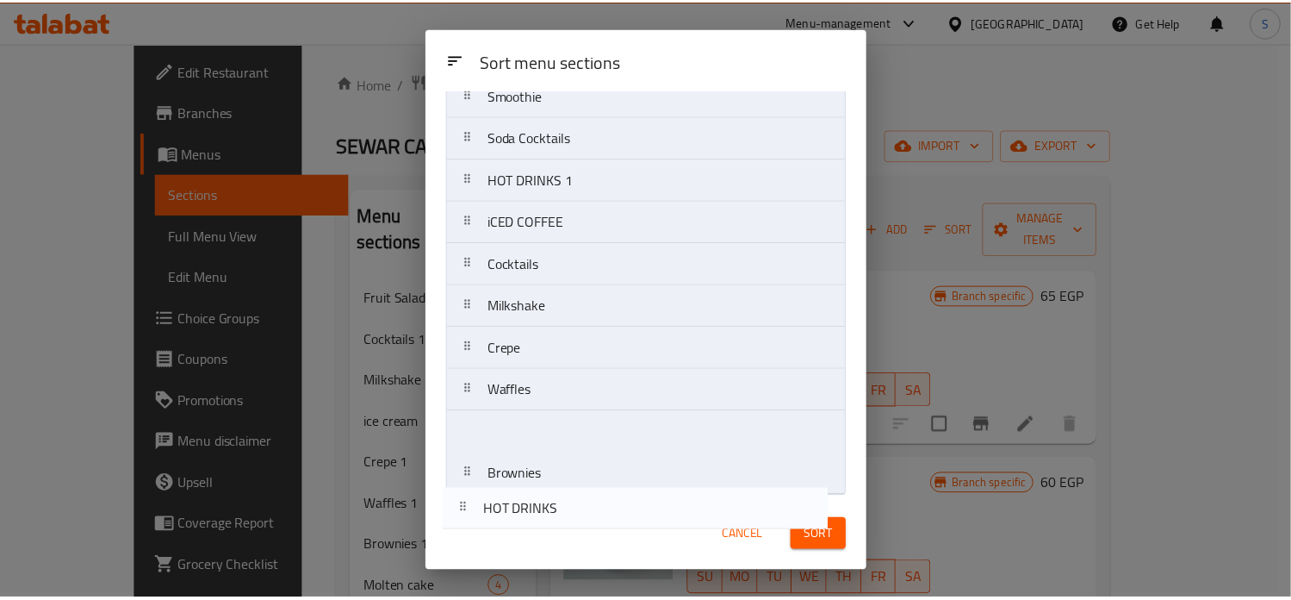
scroll to position [614, 0]
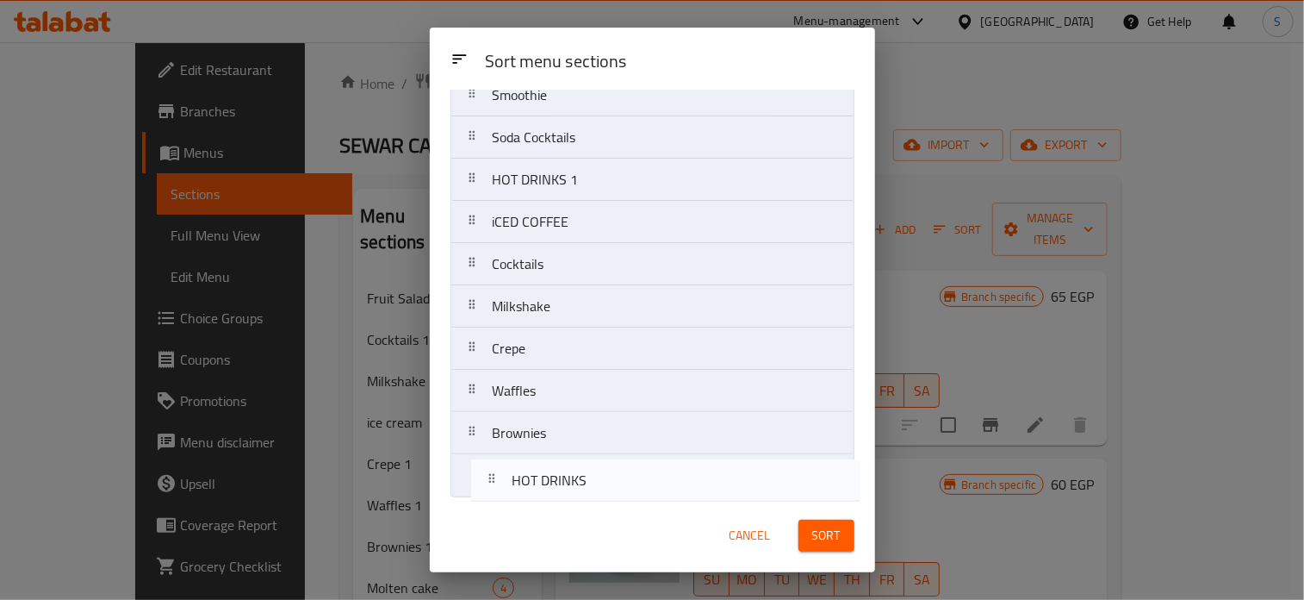
drag, startPoint x: 541, startPoint y: 420, endPoint x: 561, endPoint y: 488, distance: 70.9
click at [561, 488] on nav "Fruit Salads Cocktails 1 Milkshake 1 ice cream Crepe 1 Waffles 1 Brownies 1 Mol…" at bounding box center [653, 10] width 404 height 973
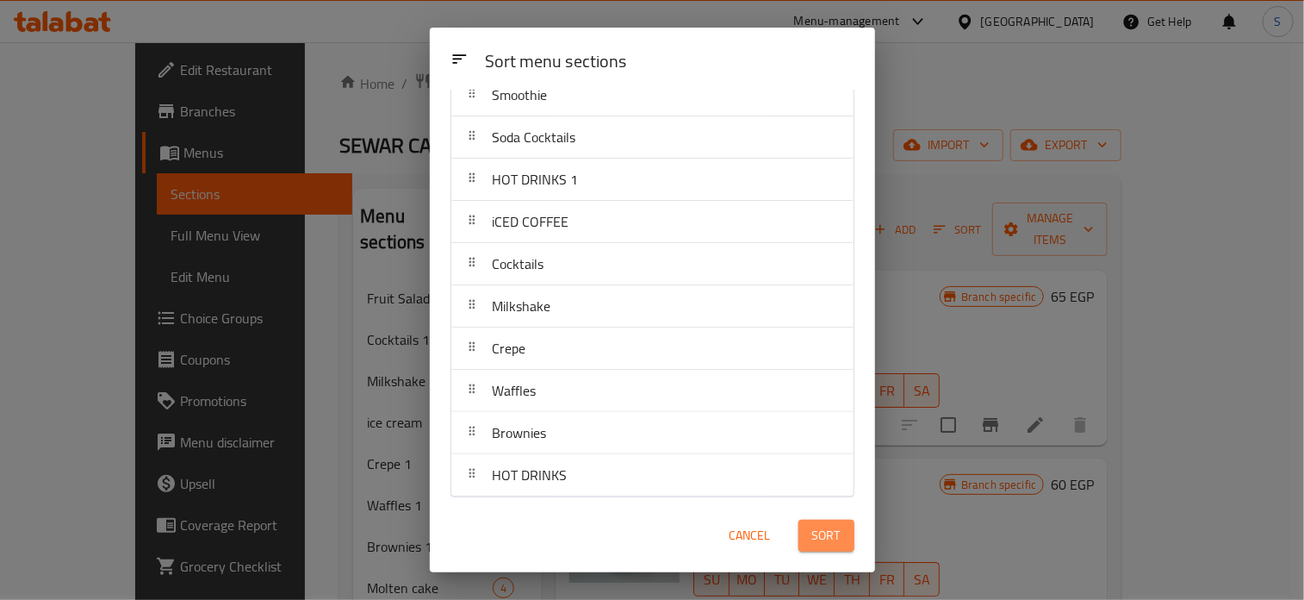
click at [818, 538] on span "Sort" at bounding box center [826, 536] width 28 height 22
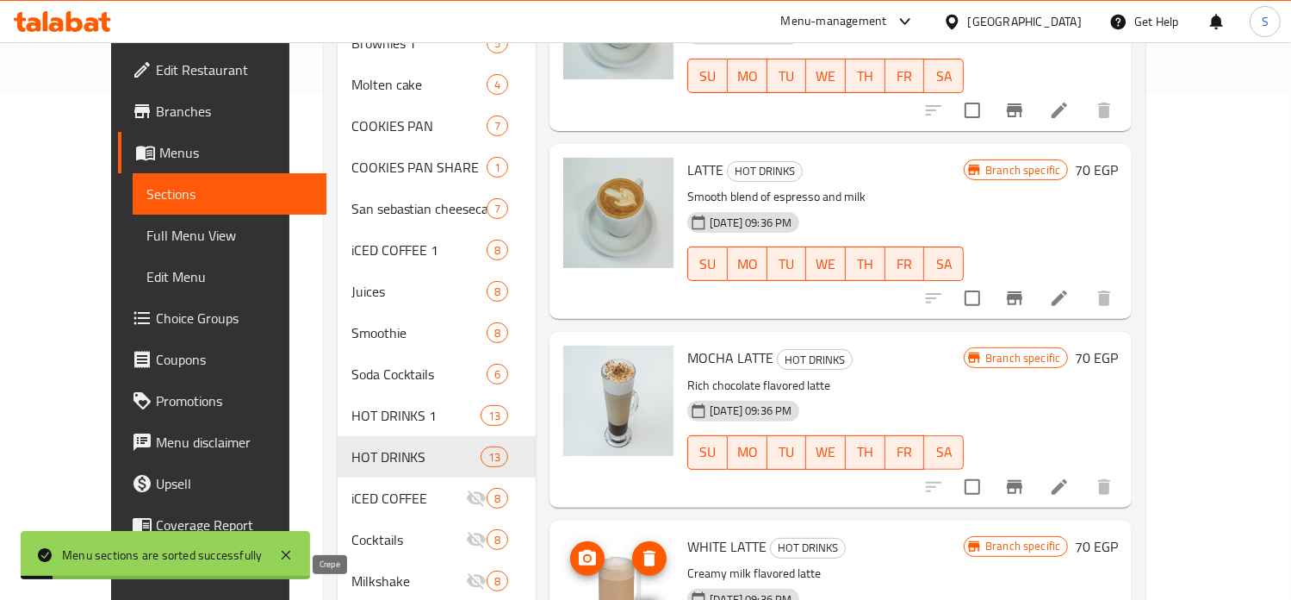
scroll to position [662, 0]
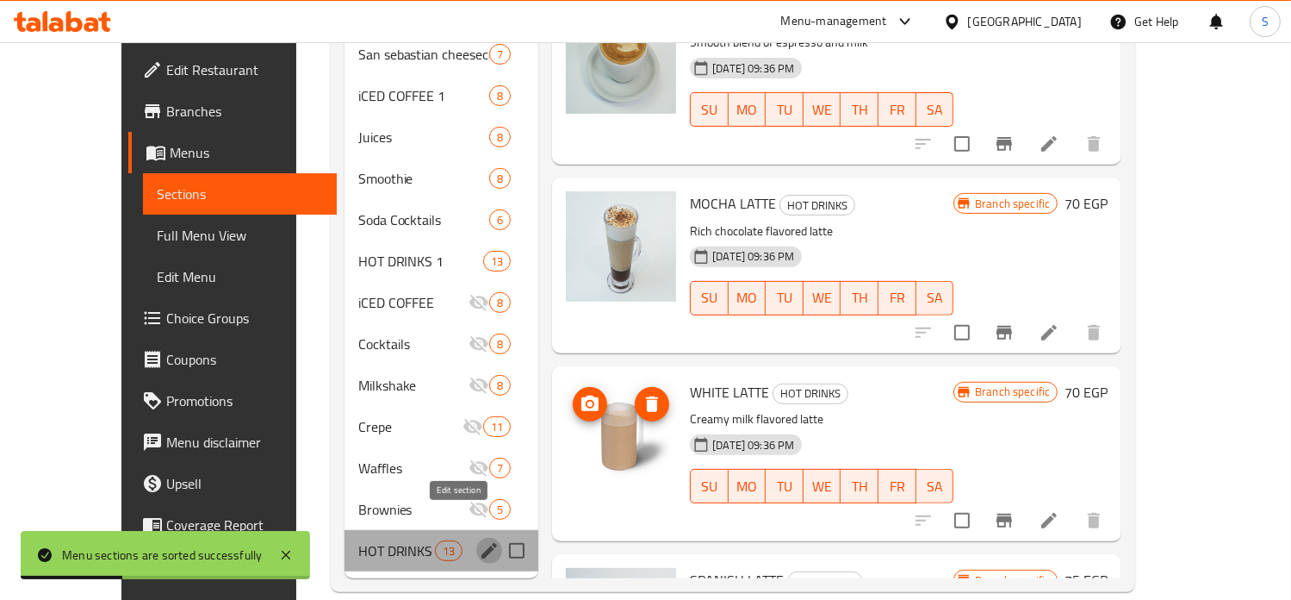
click at [482, 543] on icon "edit" at bounding box center [490, 551] width 16 height 16
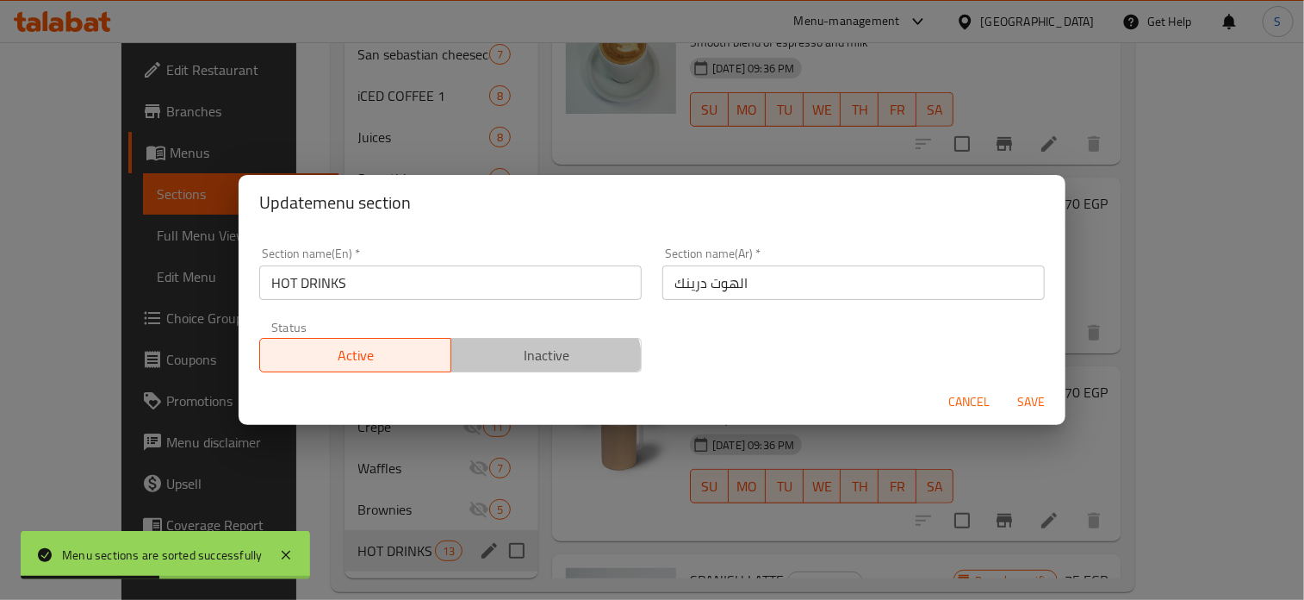
click at [504, 370] on button "Inactive" at bounding box center [547, 355] width 192 height 34
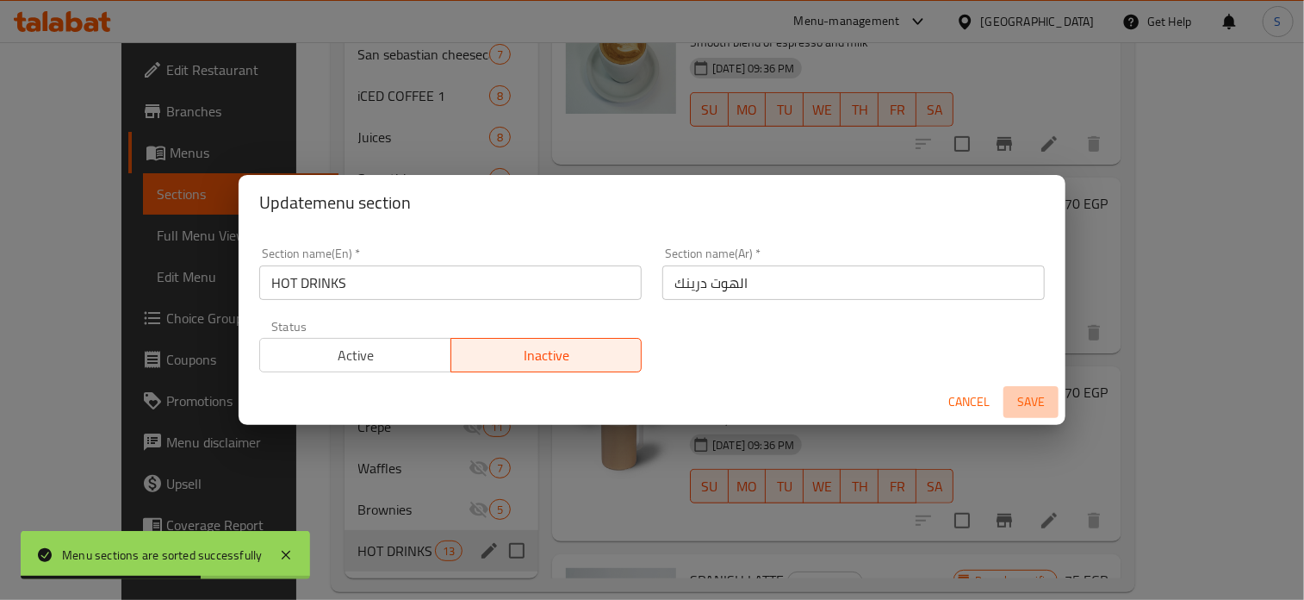
click at [1020, 407] on span "Save" at bounding box center [1030, 402] width 41 height 22
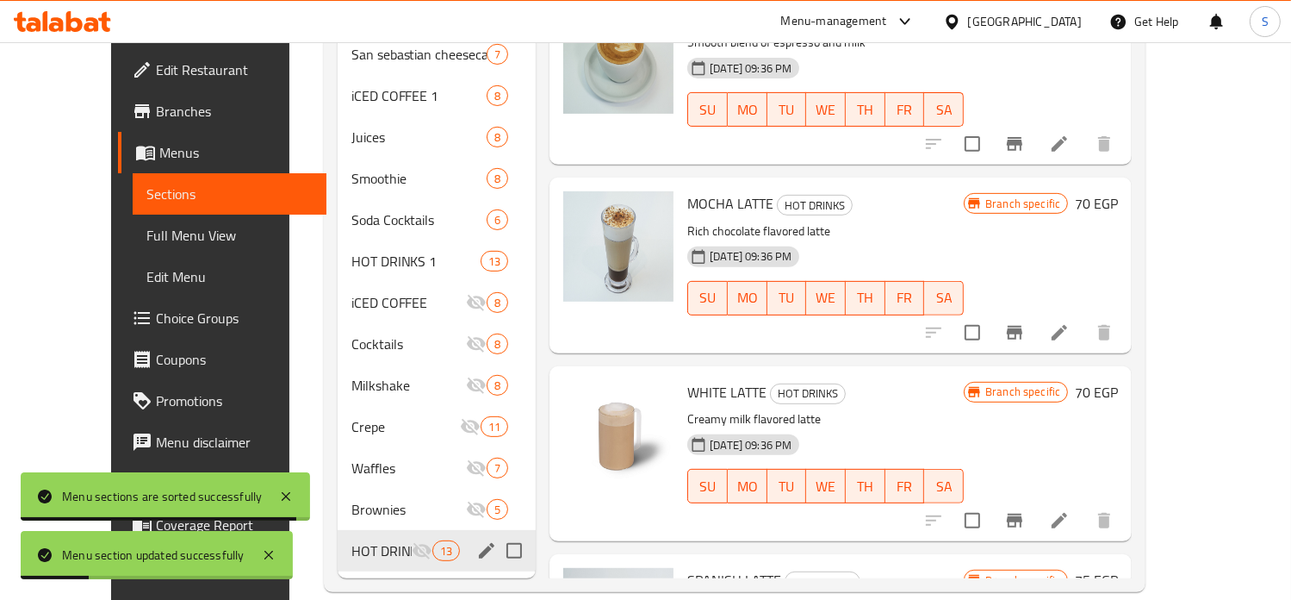
scroll to position [0, 0]
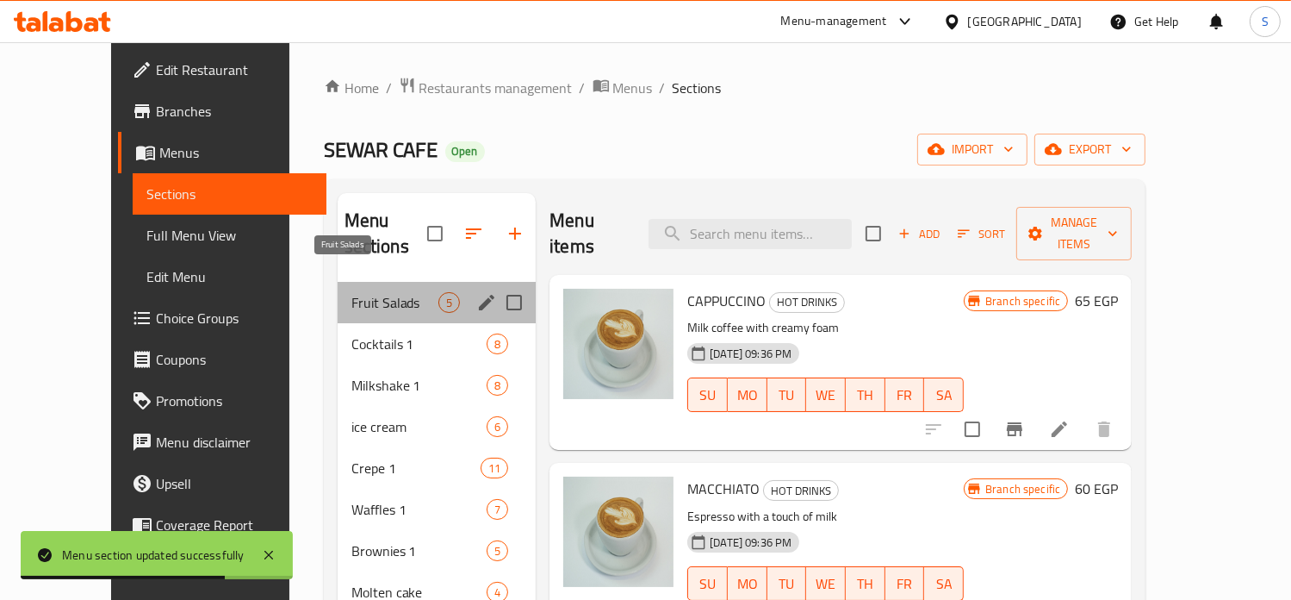
click at [351, 292] on span "Fruit Salads" at bounding box center [395, 302] width 88 height 21
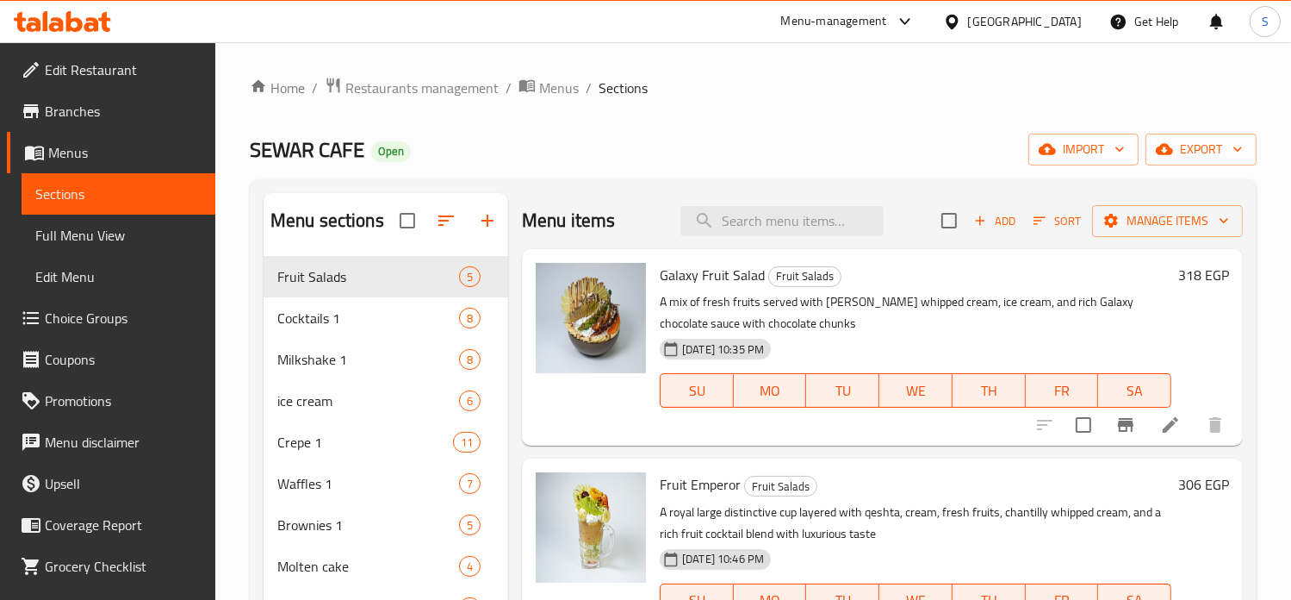
click at [1178, 275] on h6 "318 EGP" at bounding box center [1203, 275] width 51 height 24
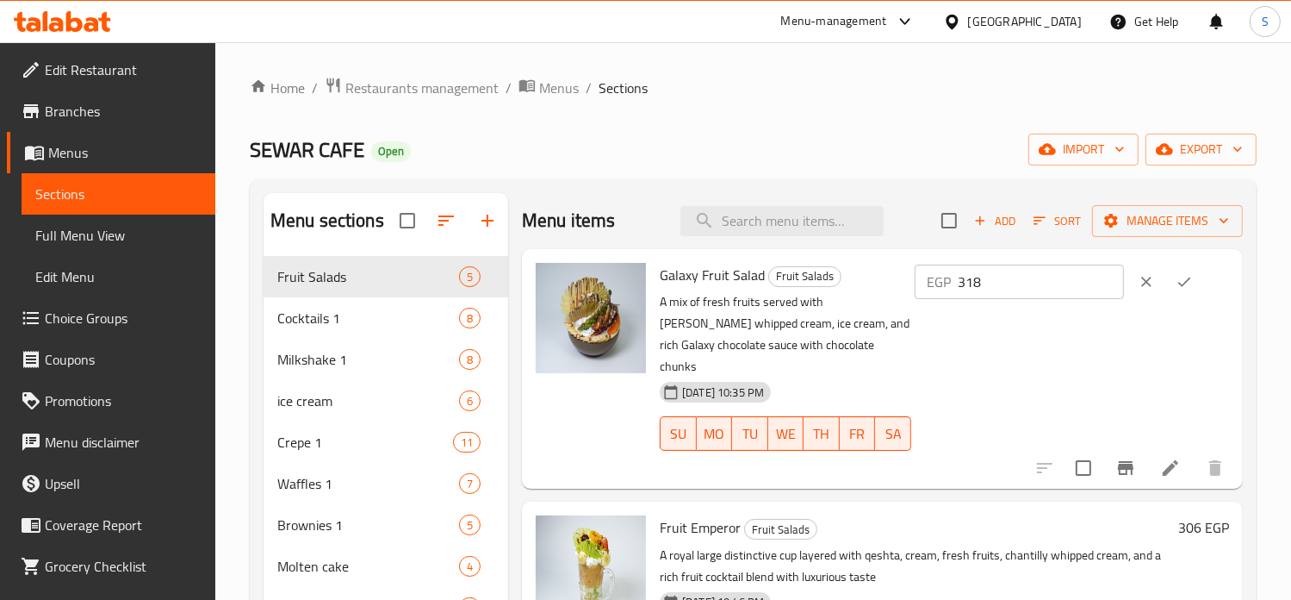
click at [992, 276] on input "318" at bounding box center [1041, 281] width 166 height 34
click at [966, 354] on div "EGP 318 ​" at bounding box center [1070, 369] width 318 height 212
click at [1146, 282] on icon "clear" at bounding box center [1146, 282] width 10 height 10
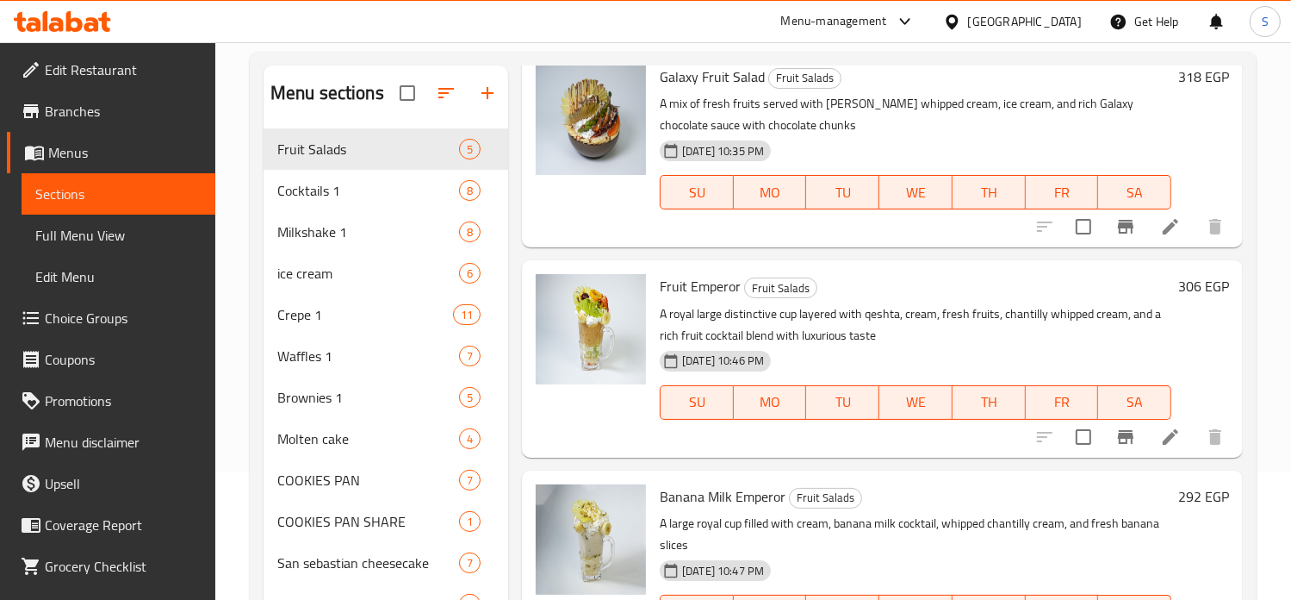
scroll to position [275, 0]
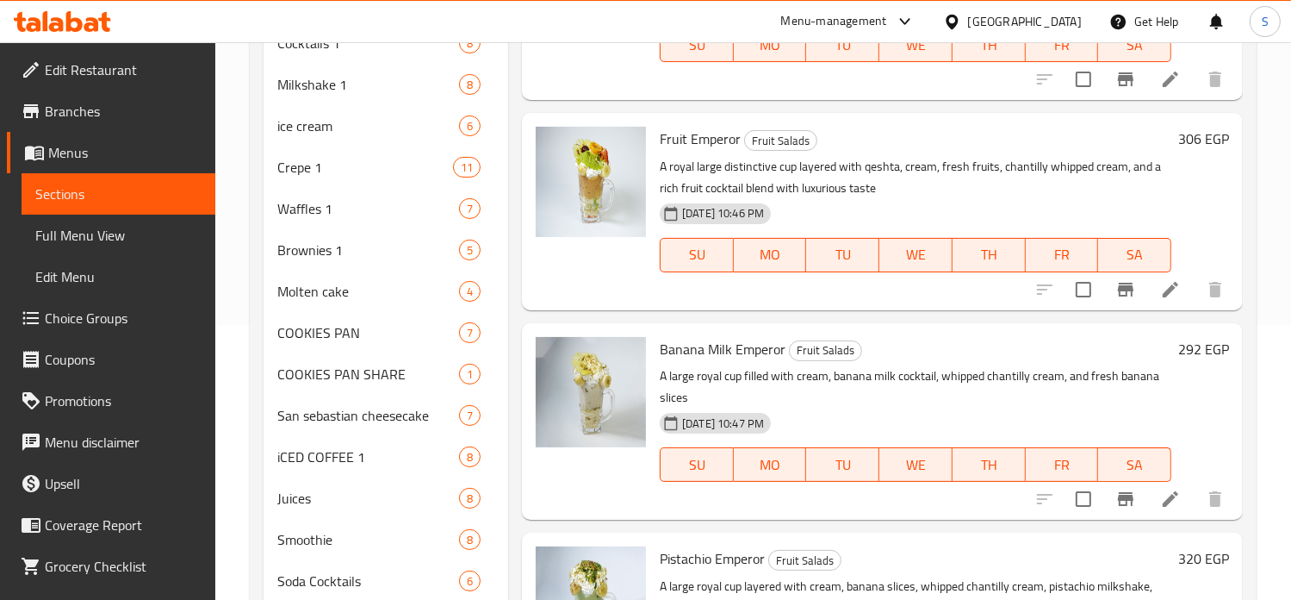
click at [688, 135] on span "Fruit Emperor" at bounding box center [700, 139] width 81 height 26
click at [774, 133] on span "Fruit Salads" at bounding box center [780, 141] width 71 height 20
click at [975, 159] on p "A royal large distinctive cup layered with qeshta, cream, fresh fruits, chantil…" at bounding box center [916, 177] width 512 height 43
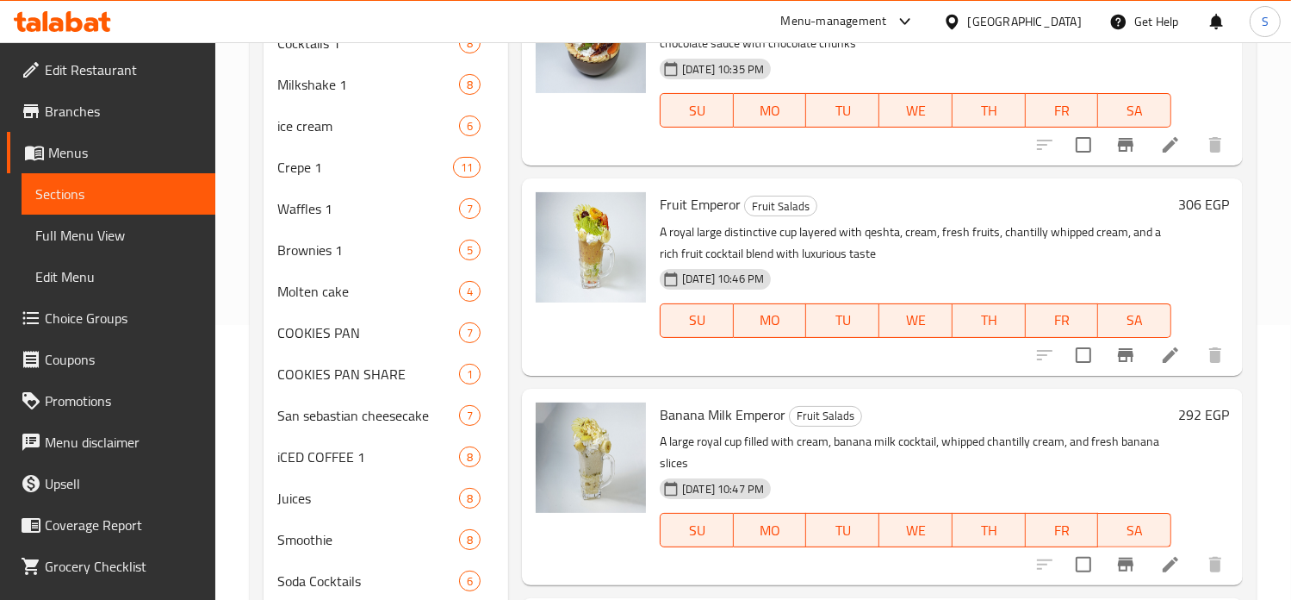
scroll to position [3, 0]
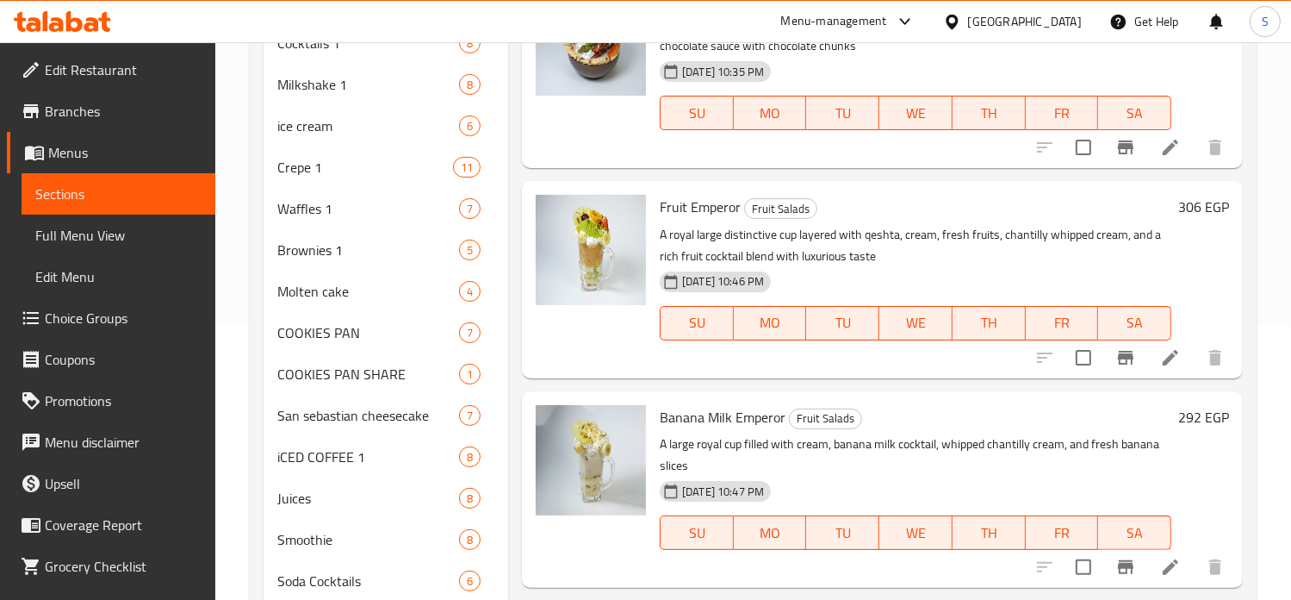
click at [1178, 206] on h6 "306 EGP" at bounding box center [1203, 207] width 51 height 24
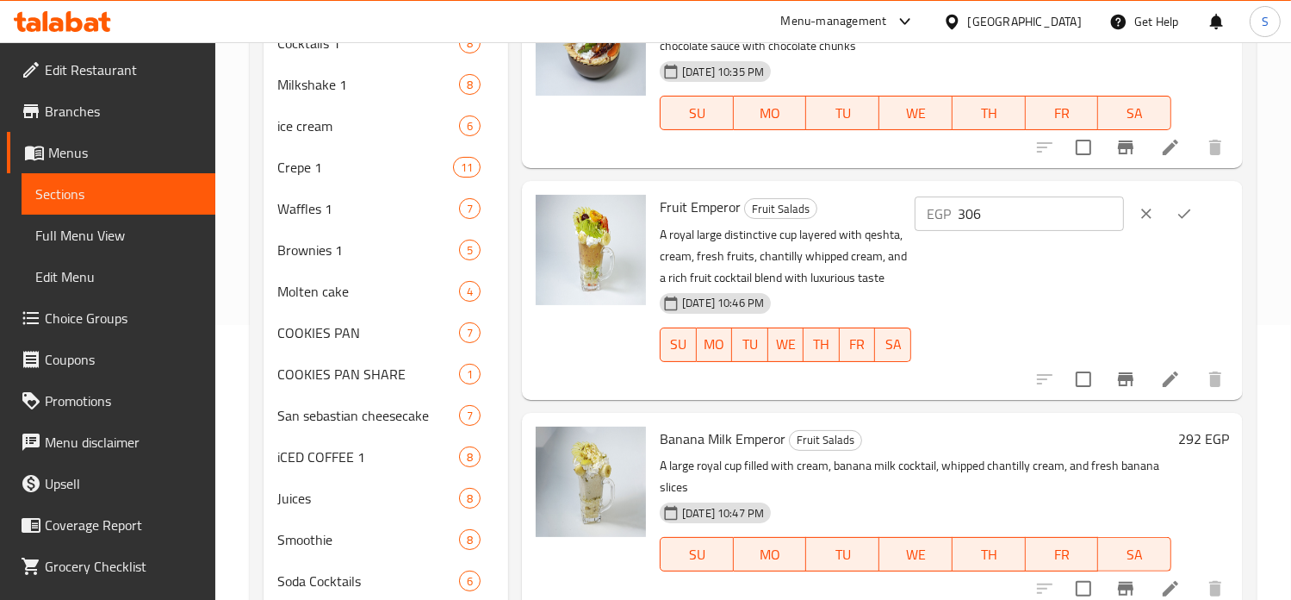
click at [992, 212] on input "306" at bounding box center [1041, 213] width 166 height 34
type input "257"
click at [1174, 209] on button "ok" at bounding box center [1185, 214] width 38 height 38
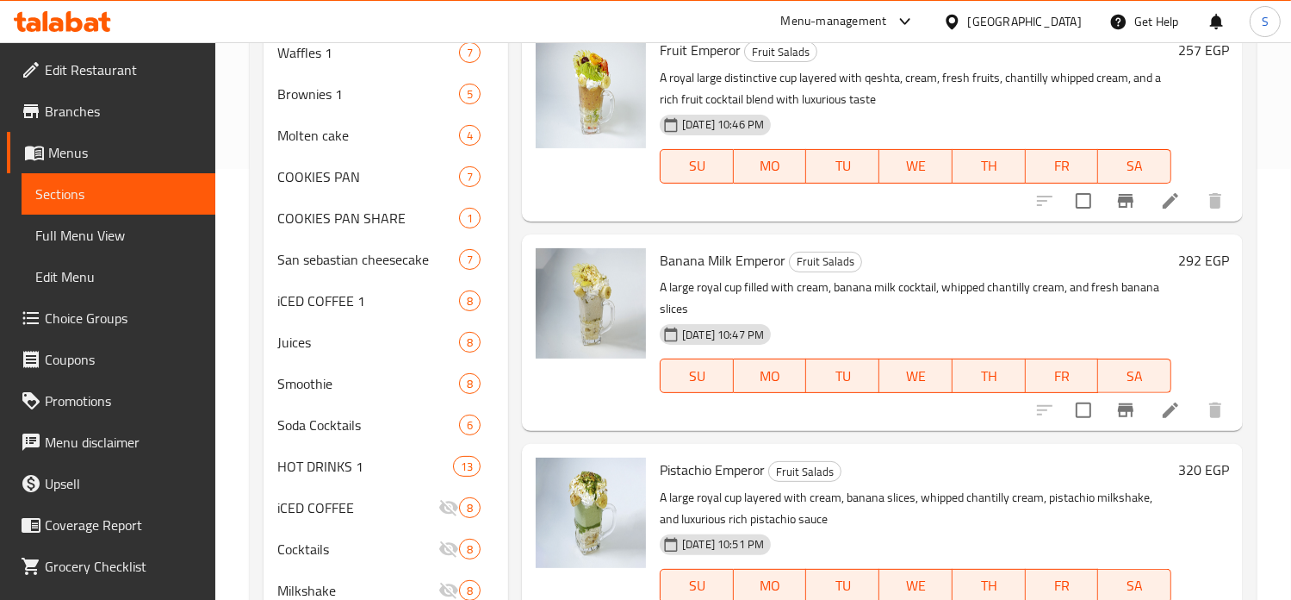
scroll to position [0, 0]
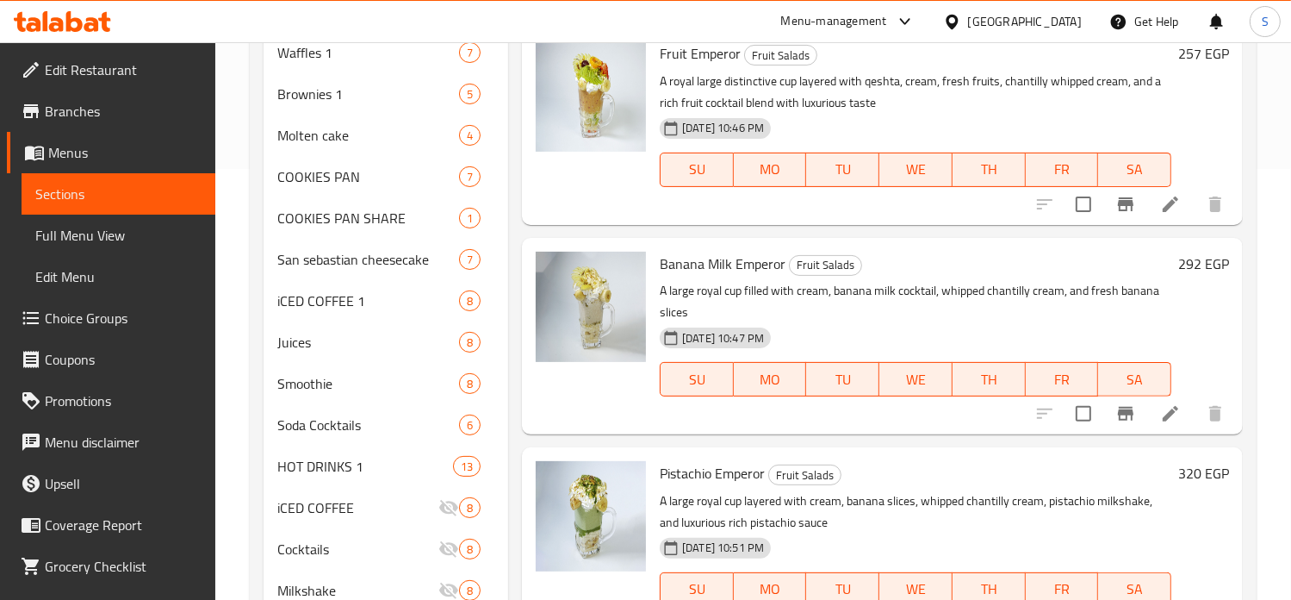
click at [1179, 127] on div "257 EGP" at bounding box center [1201, 125] width 58 height 169
click at [1178, 261] on h6 "292 EGP" at bounding box center [1203, 264] width 51 height 24
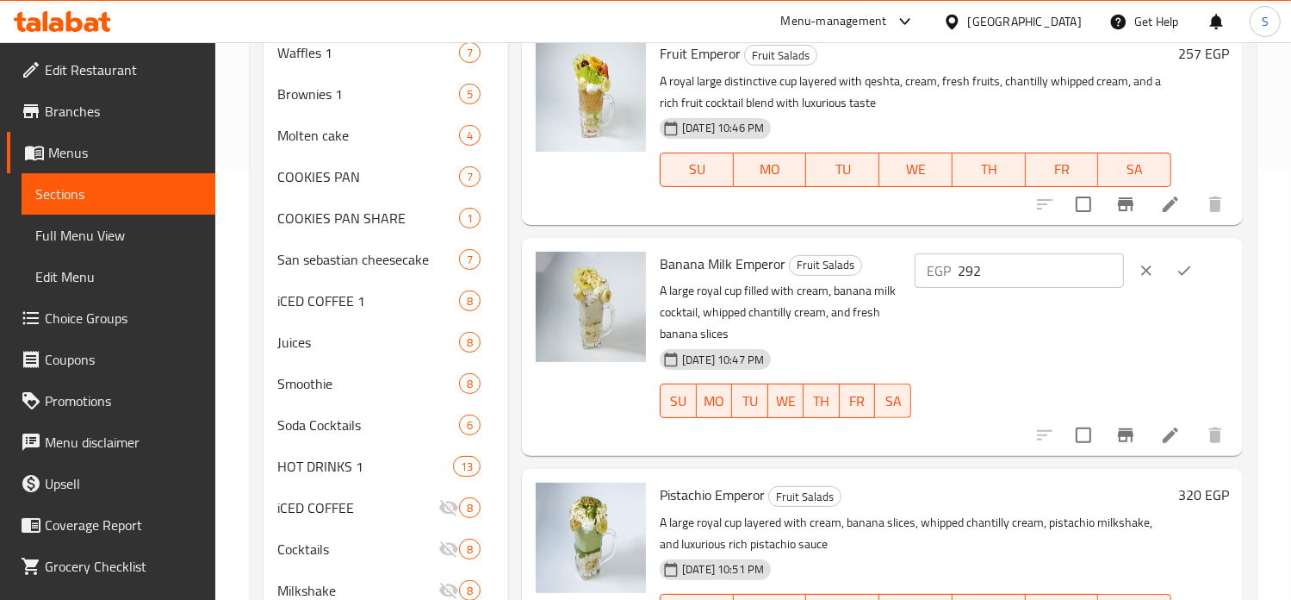
click at [996, 273] on input "292" at bounding box center [1041, 270] width 166 height 34
type input "242"
click at [1189, 275] on icon "ok" at bounding box center [1184, 270] width 17 height 17
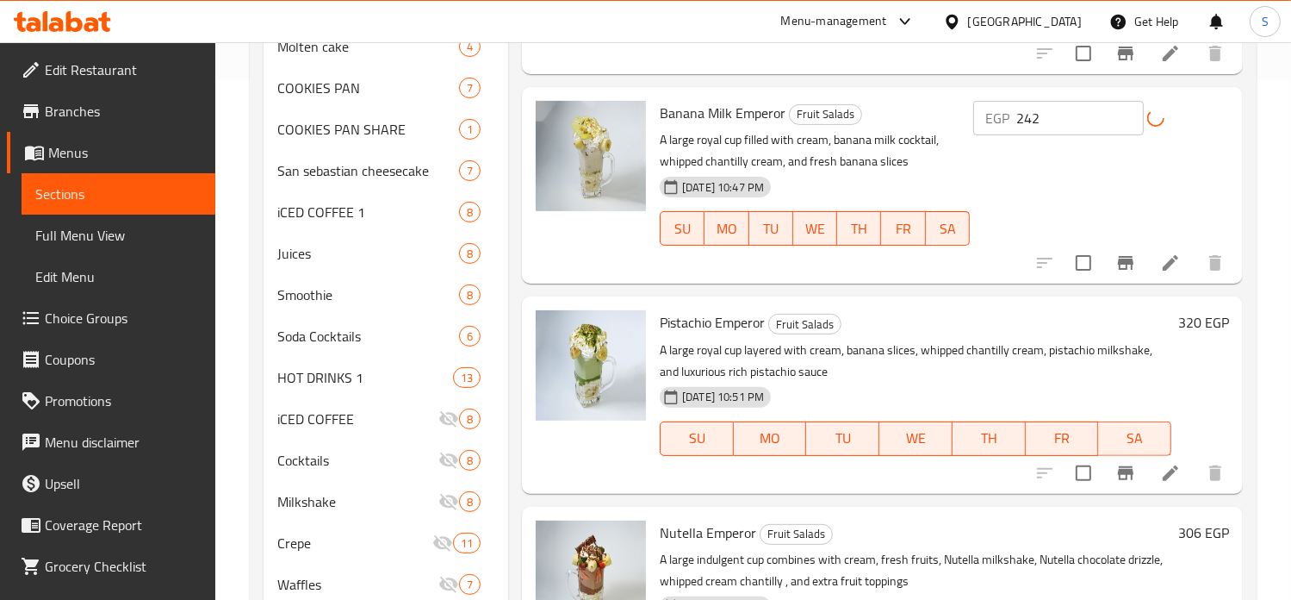
scroll to position [65, 0]
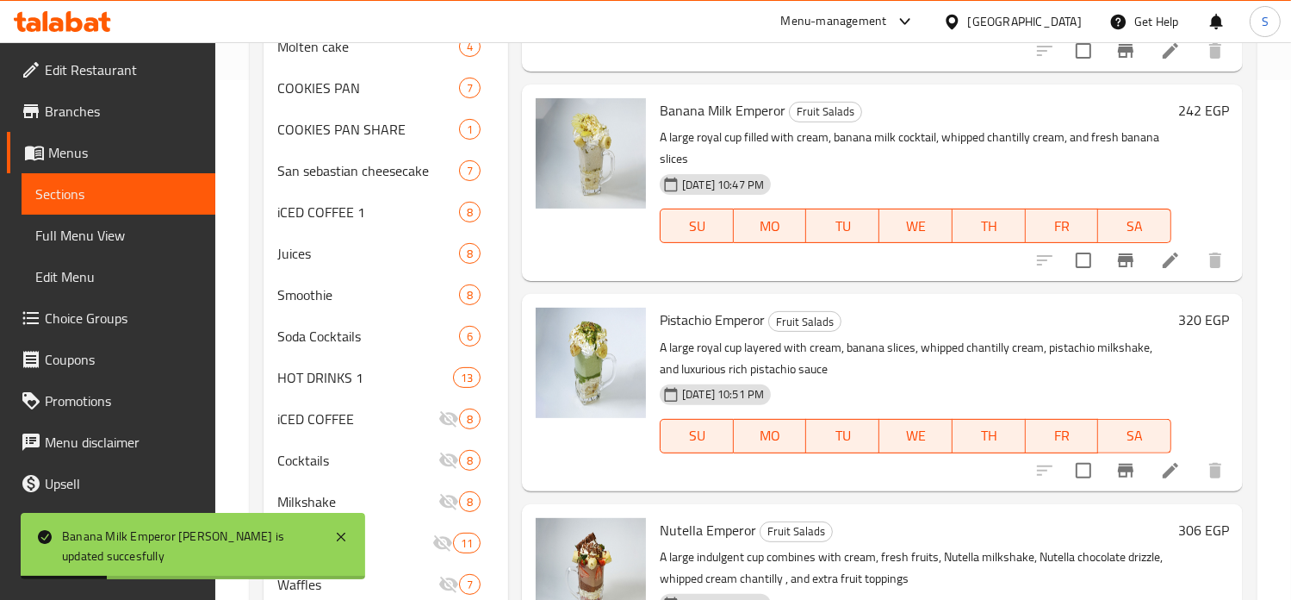
click at [1178, 321] on h6 "320 EGP" at bounding box center [1203, 320] width 51 height 24
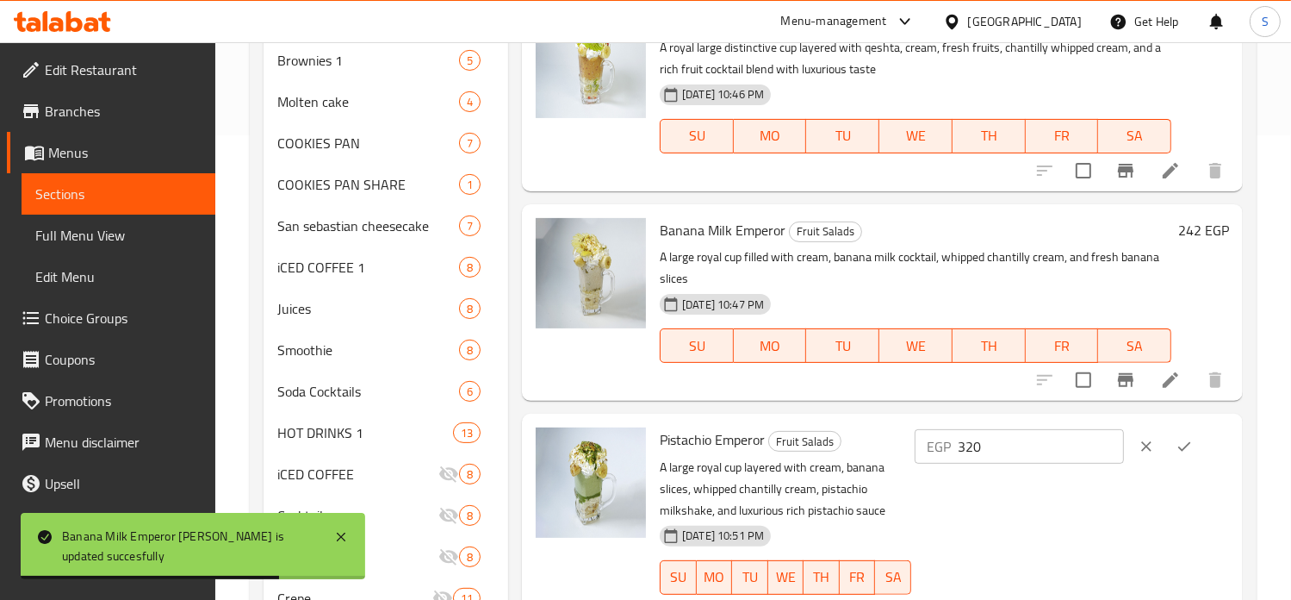
scroll to position [579, 0]
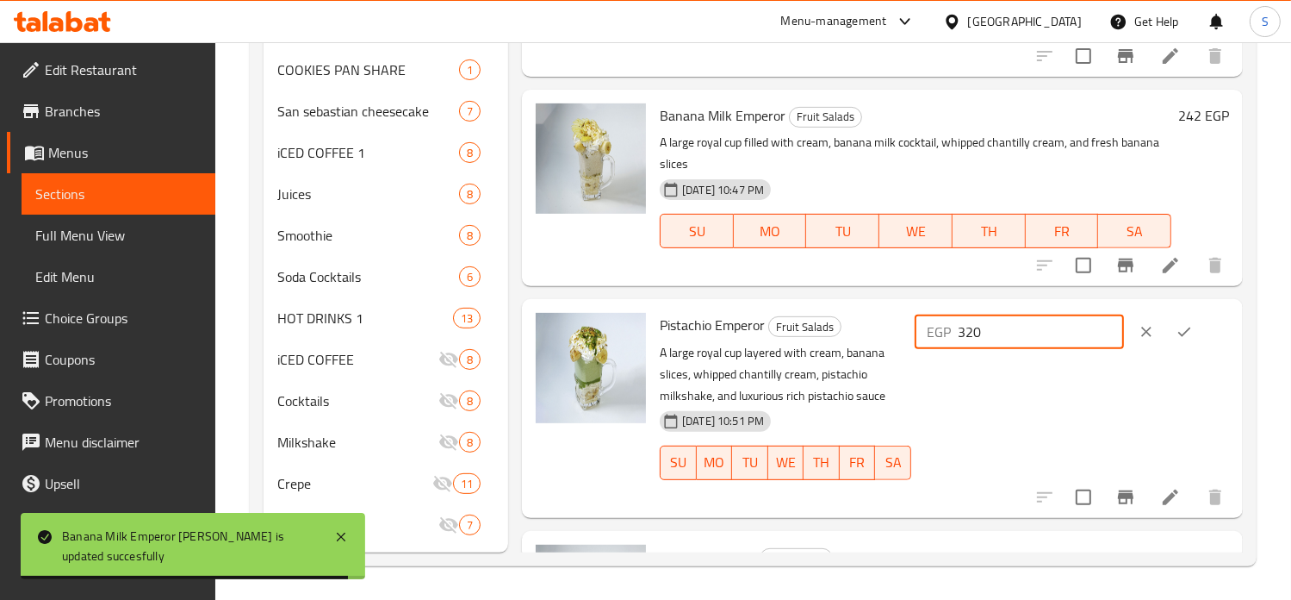
click at [996, 338] on input "320" at bounding box center [1041, 331] width 166 height 34
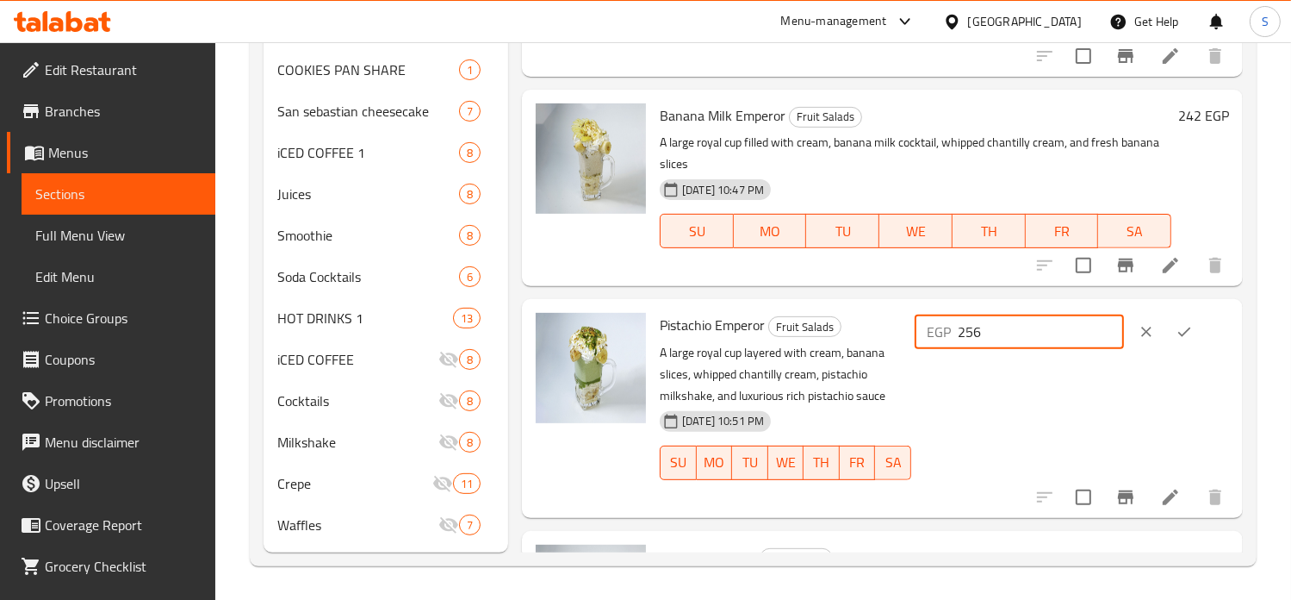
type input "256"
click at [1191, 332] on icon "ok" at bounding box center [1184, 331] width 17 height 17
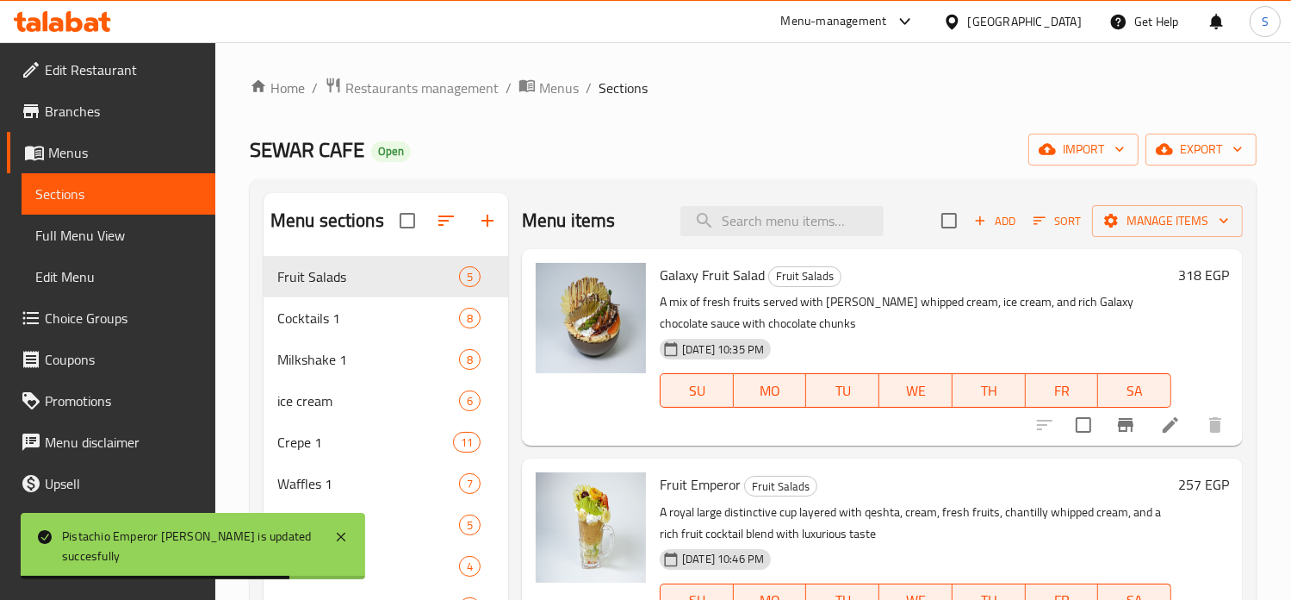
scroll to position [153, 0]
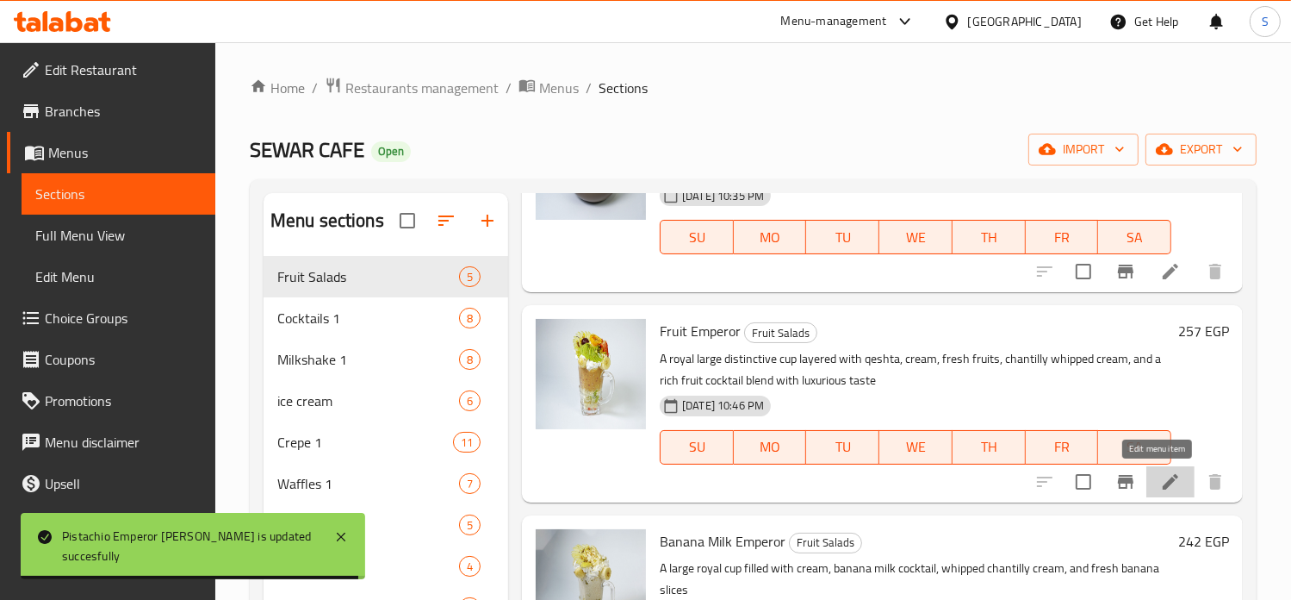
click at [1160, 482] on icon at bounding box center [1170, 481] width 21 height 21
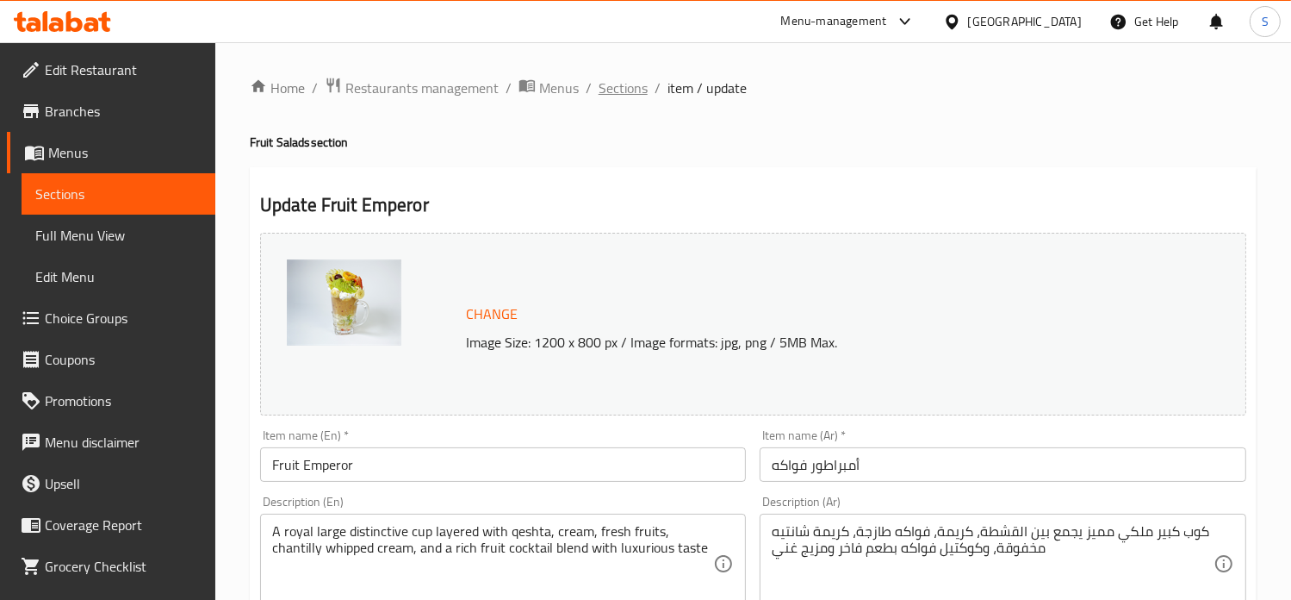
click at [624, 82] on span "Sections" at bounding box center [623, 88] width 49 height 21
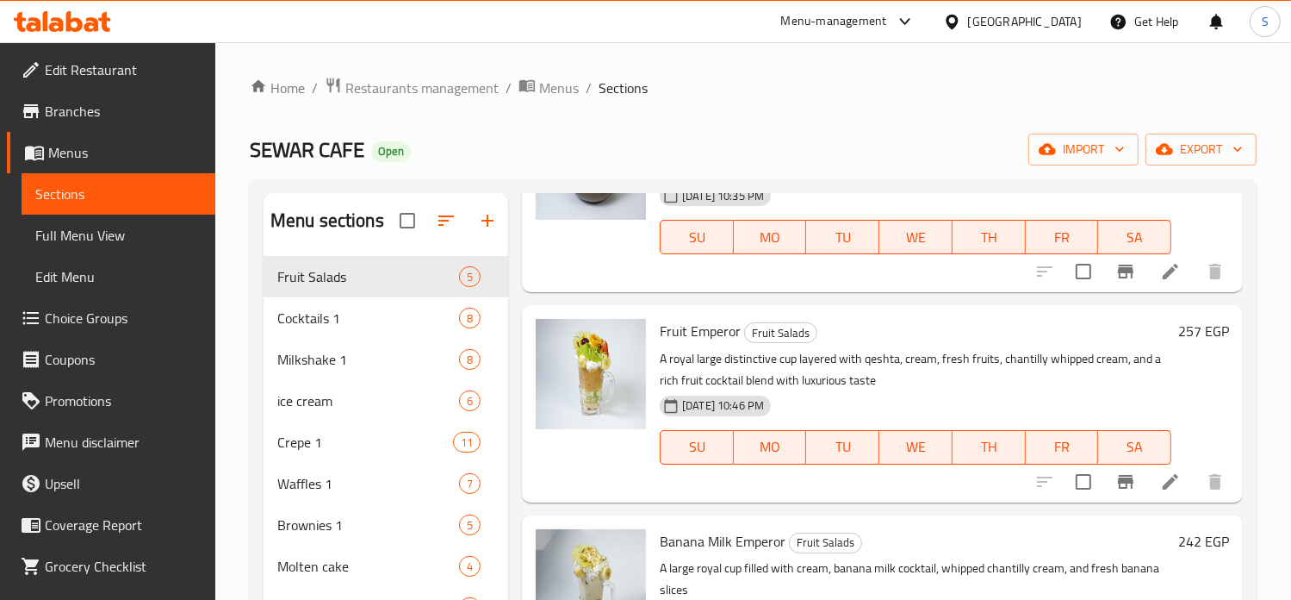
scroll to position [579, 0]
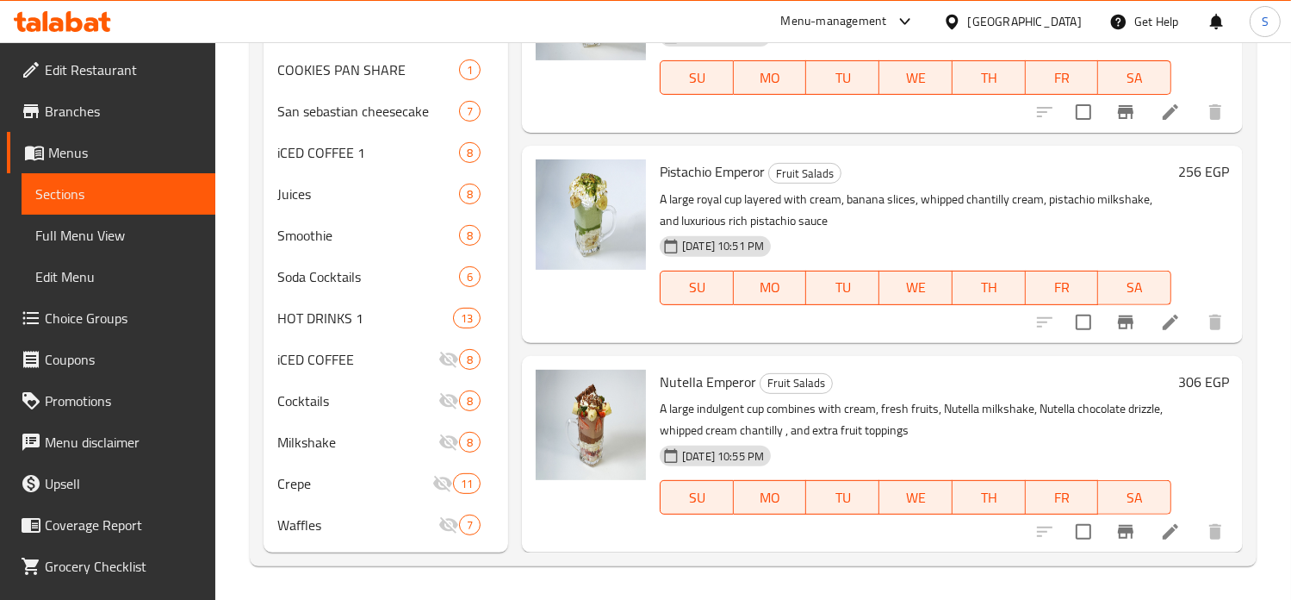
click at [1179, 378] on h6 "306 EGP" at bounding box center [1203, 382] width 51 height 24
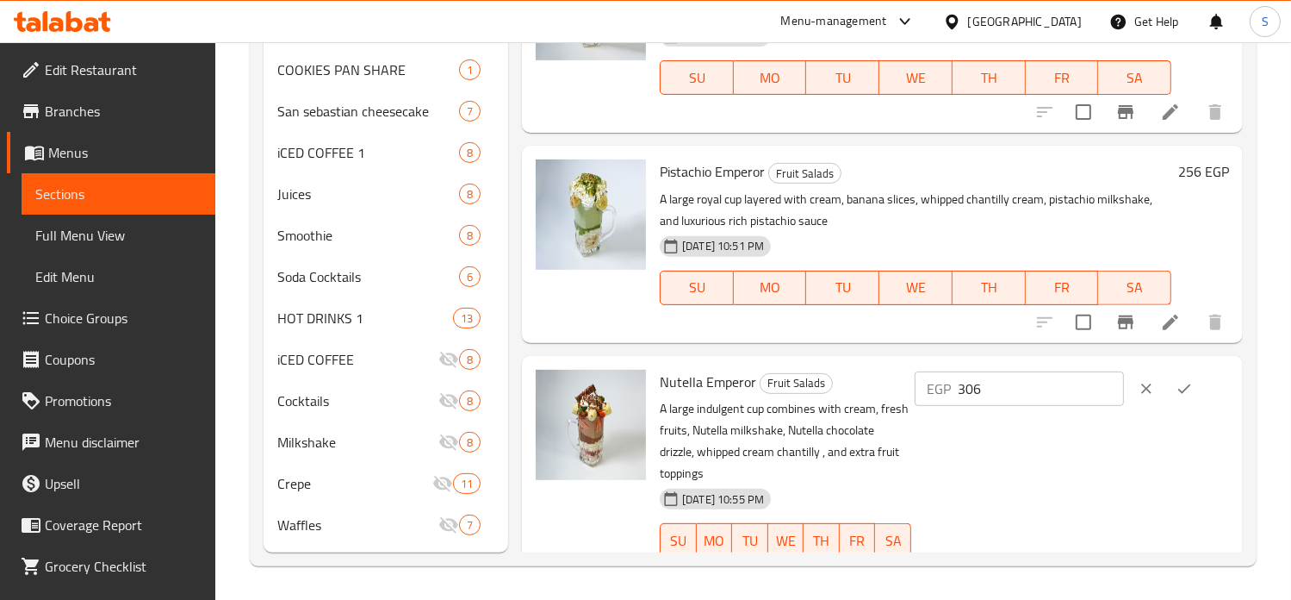
click at [998, 389] on input "306" at bounding box center [1041, 388] width 166 height 34
type input "263"
click at [1197, 390] on button "ok" at bounding box center [1185, 389] width 38 height 38
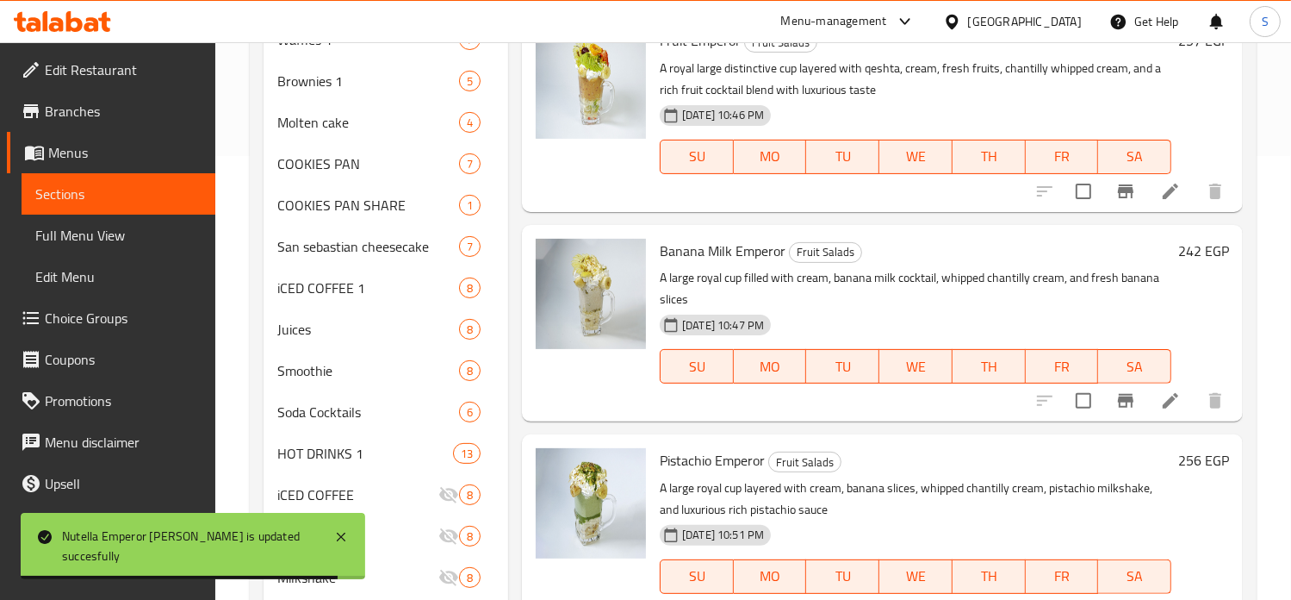
scroll to position [0, 0]
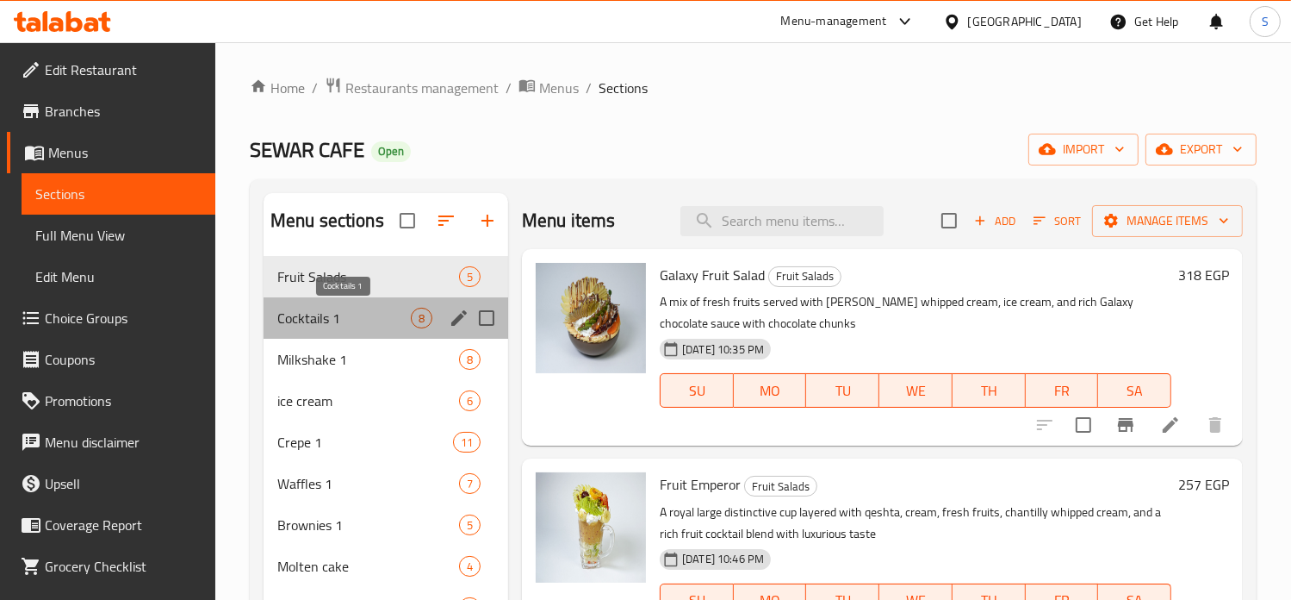
click at [370, 314] on span "Cocktails 1" at bounding box center [344, 318] width 134 height 21
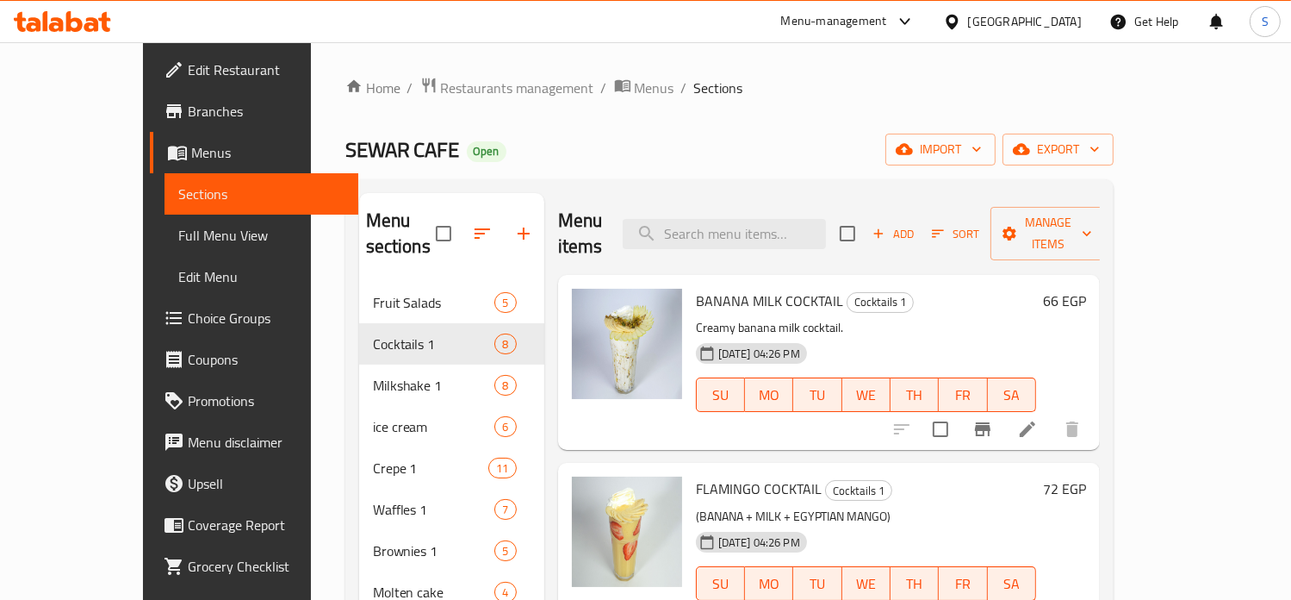
scroll to position [67, 0]
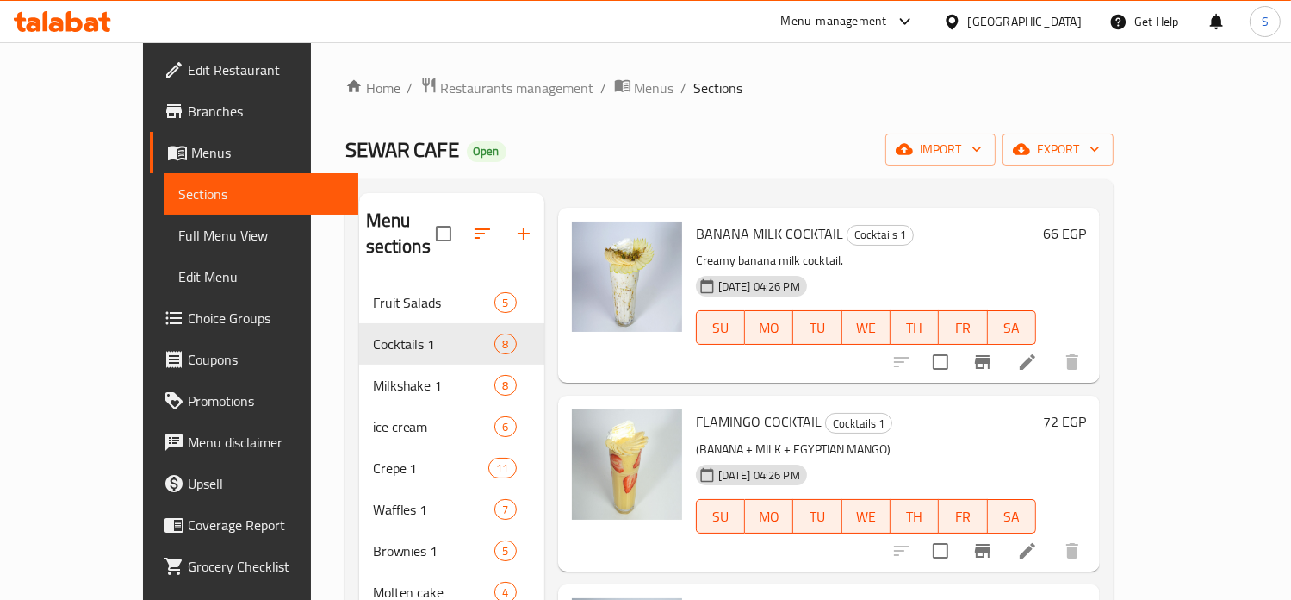
click at [1086, 409] on h6 "72 EGP" at bounding box center [1064, 421] width 43 height 24
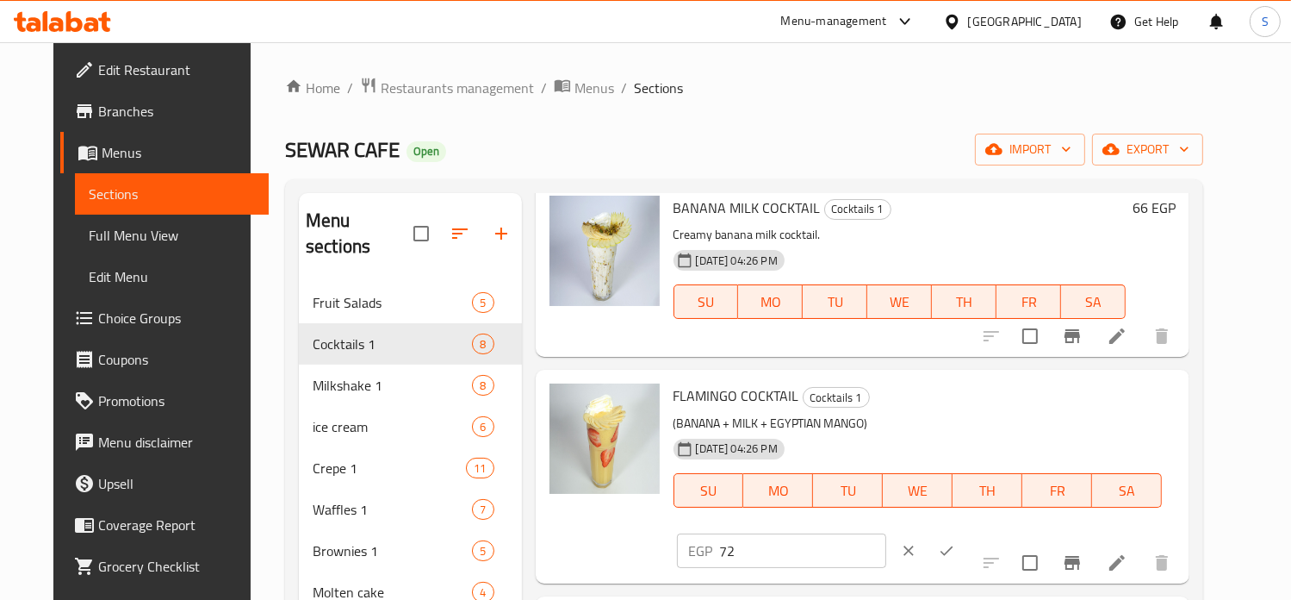
click at [886, 533] on input "72" at bounding box center [803, 550] width 166 height 34
type input "138"
click at [955, 542] on icon "ok" at bounding box center [946, 550] width 17 height 17
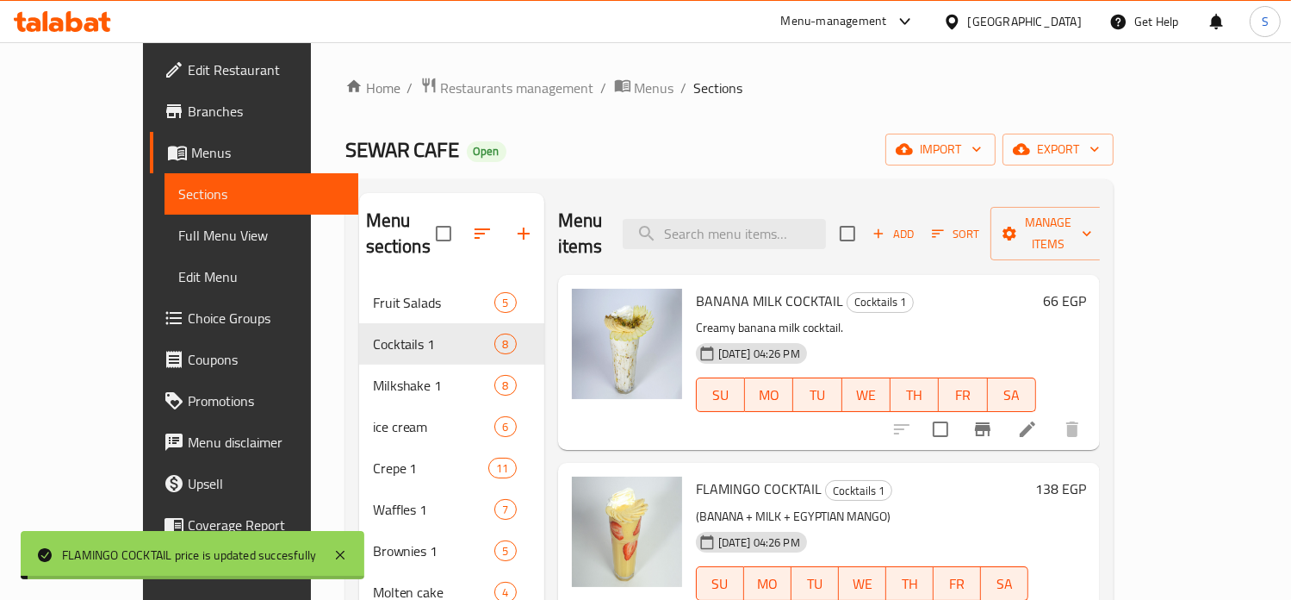
scroll to position [0, 0]
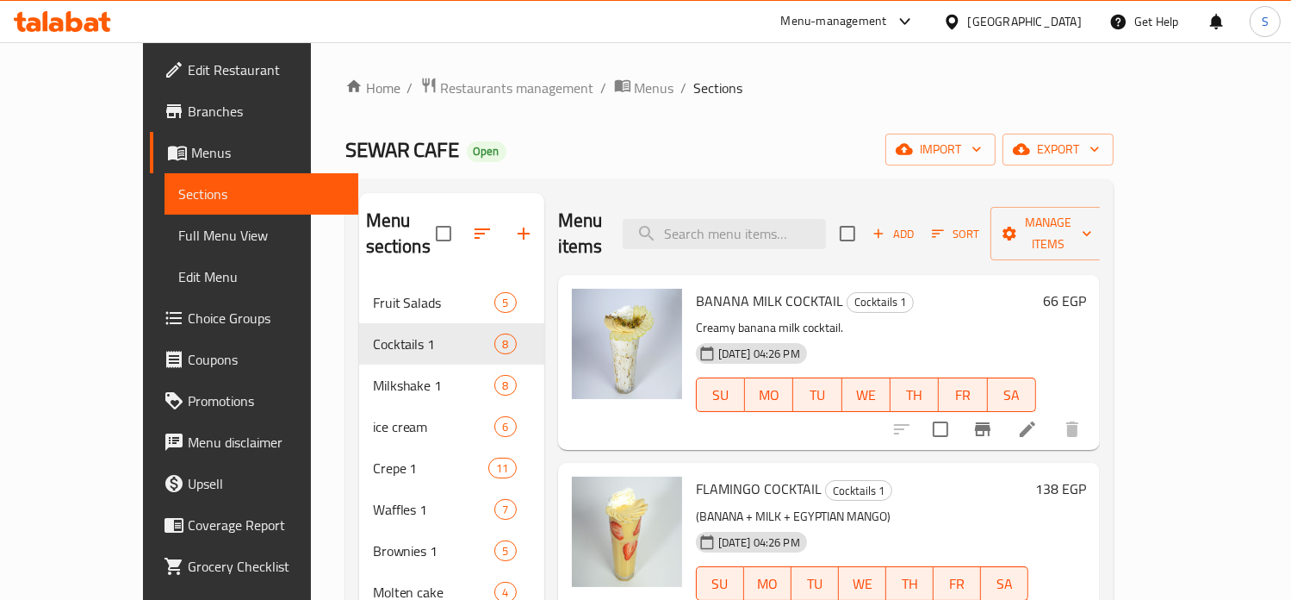
click at [1086, 289] on h6 "66 EGP" at bounding box center [1064, 301] width 43 height 24
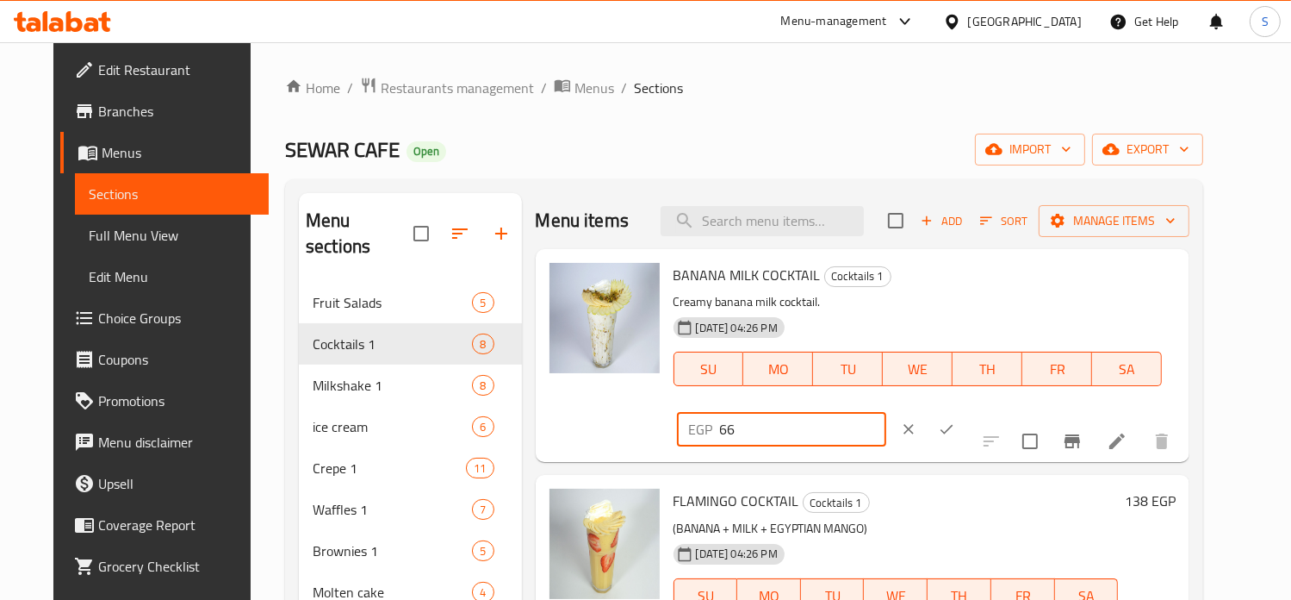
click at [886, 412] on input "66" at bounding box center [803, 429] width 166 height 34
type input "112"
click at [955, 420] on icon "ok" at bounding box center [946, 428] width 17 height 17
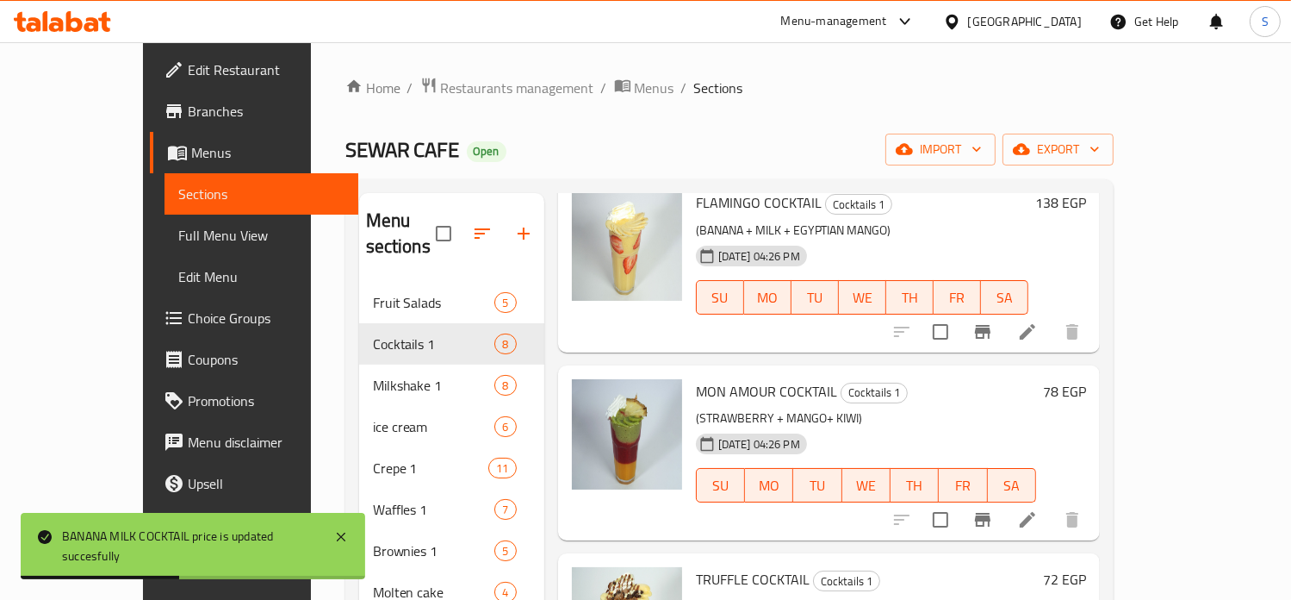
scroll to position [365, 0]
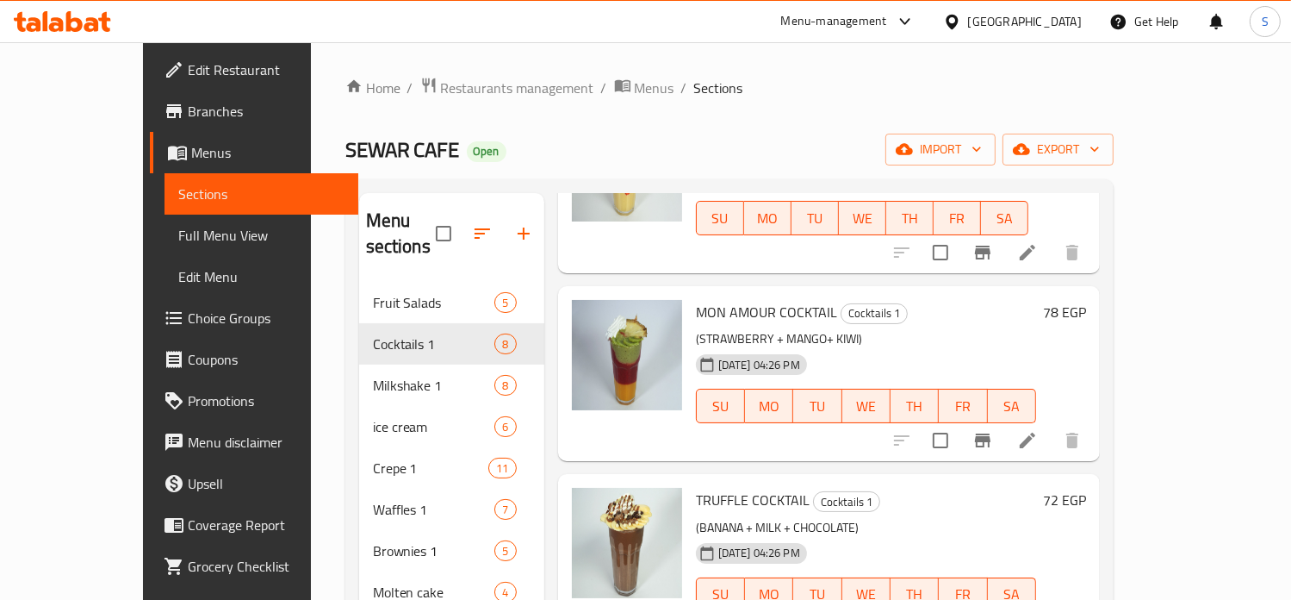
click at [1086, 300] on h6 "78 EGP" at bounding box center [1064, 312] width 43 height 24
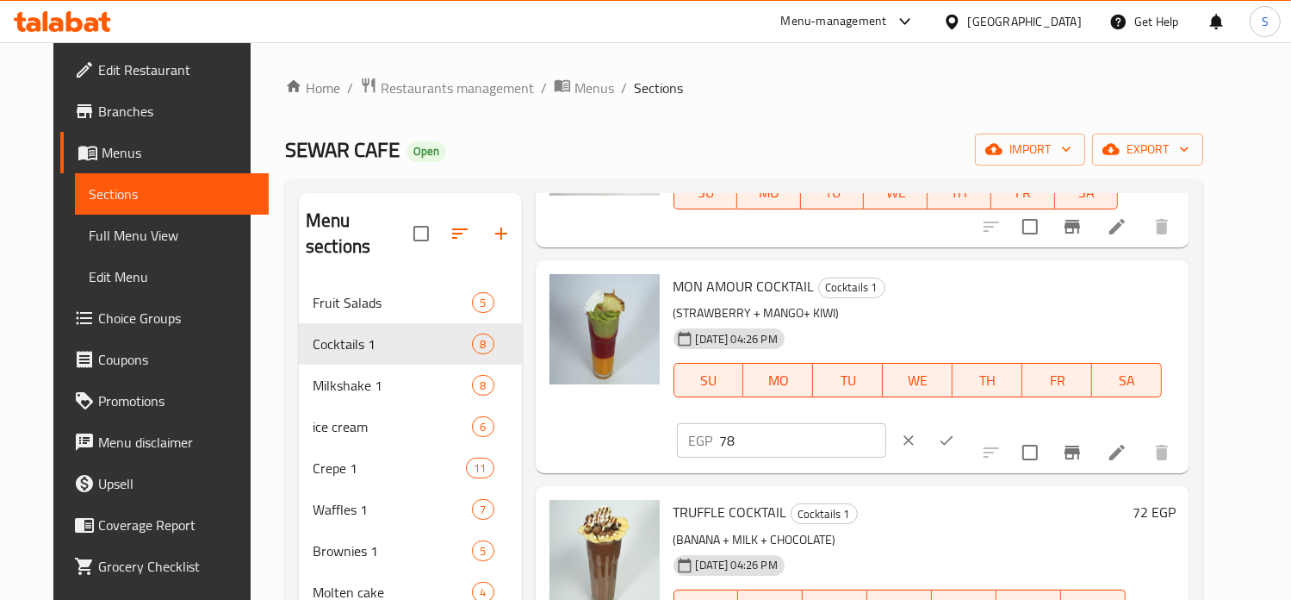
click at [886, 423] on input "78" at bounding box center [803, 440] width 166 height 34
type input "119"
click at [955, 432] on icon "ok" at bounding box center [946, 440] width 17 height 17
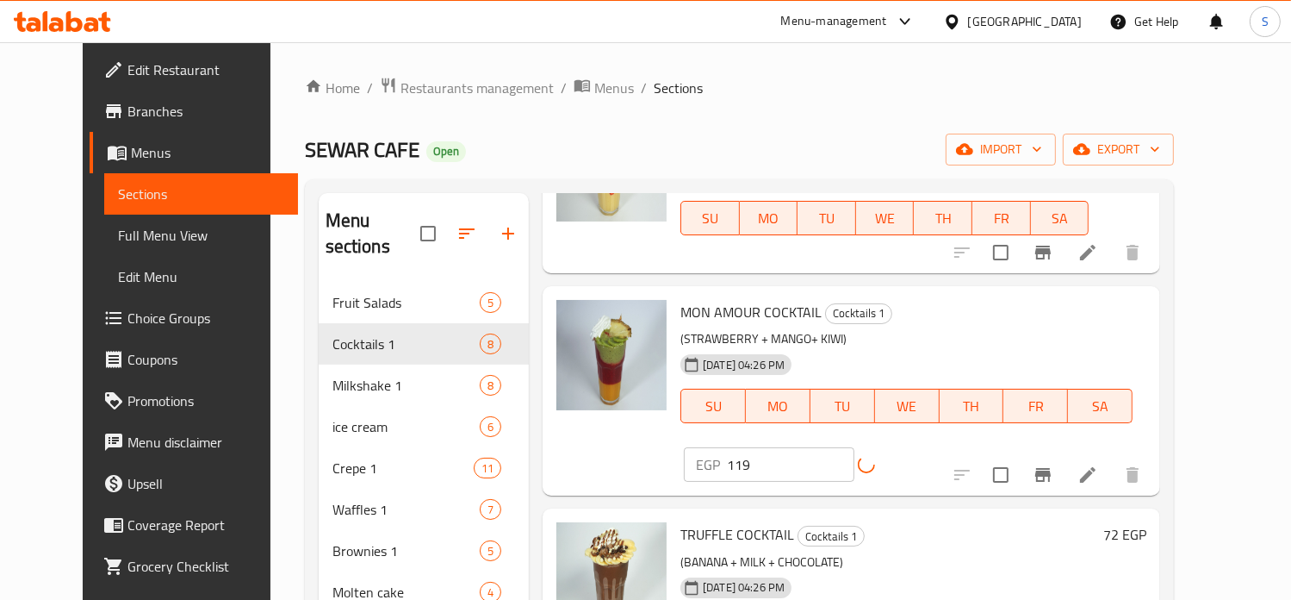
scroll to position [572, 0]
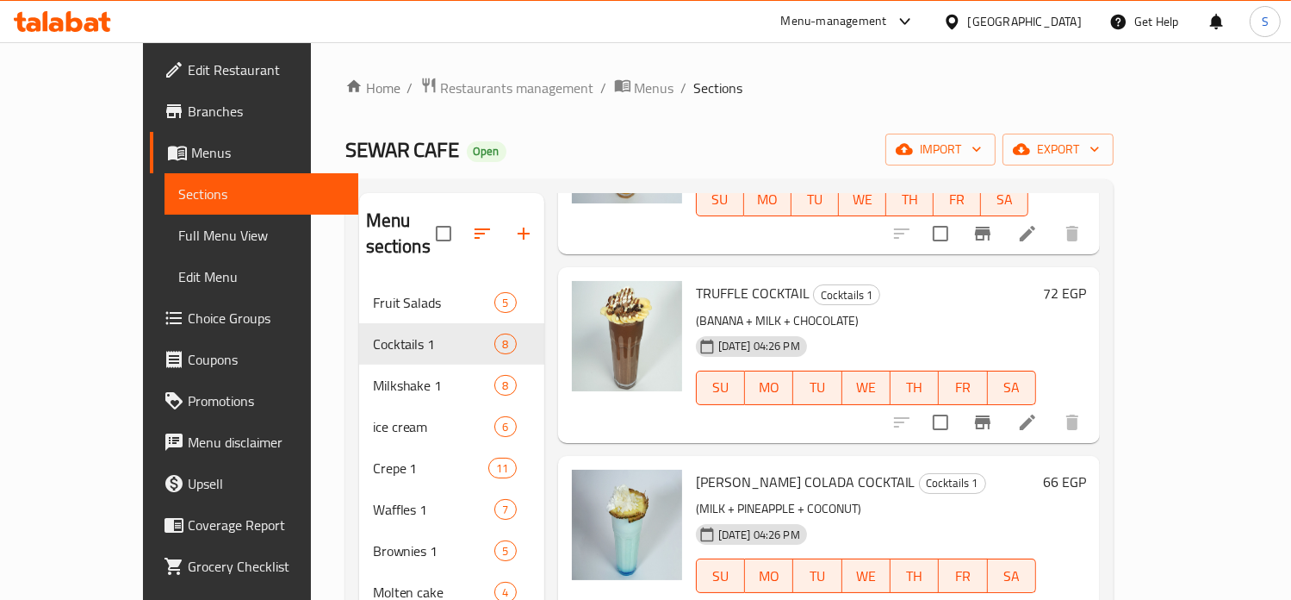
click at [1086, 281] on h6 "72 EGP" at bounding box center [1064, 293] width 43 height 24
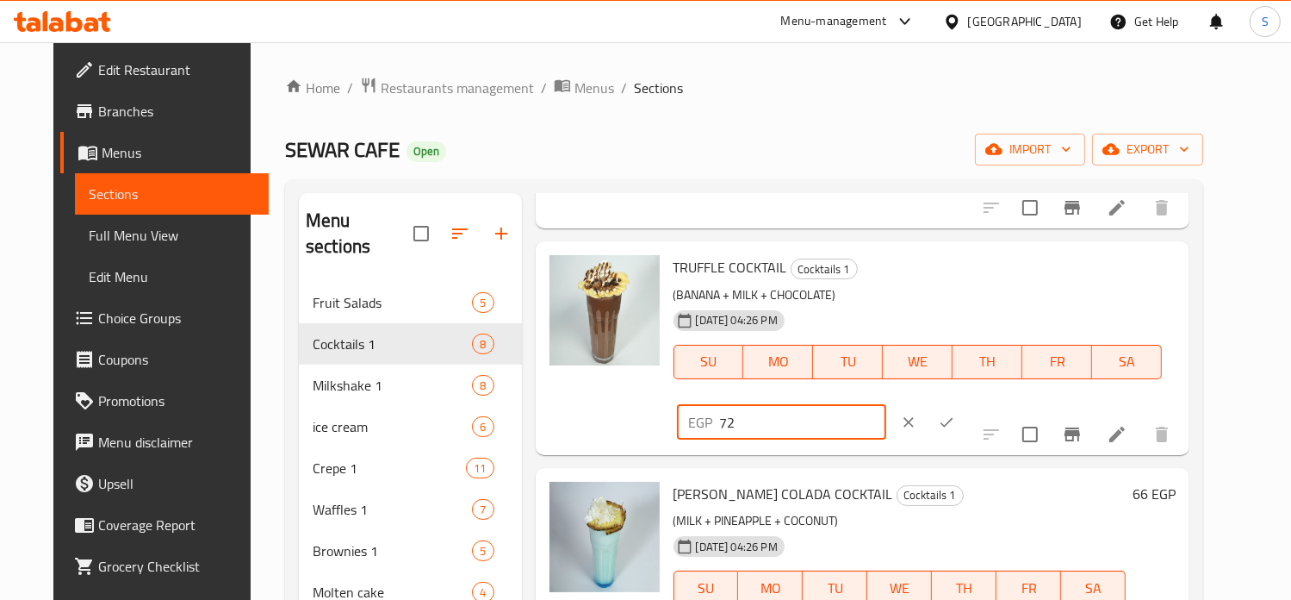
click at [886, 405] on input "72" at bounding box center [803, 422] width 166 height 34
type input "138"
click at [966, 403] on button "ok" at bounding box center [947, 422] width 38 height 38
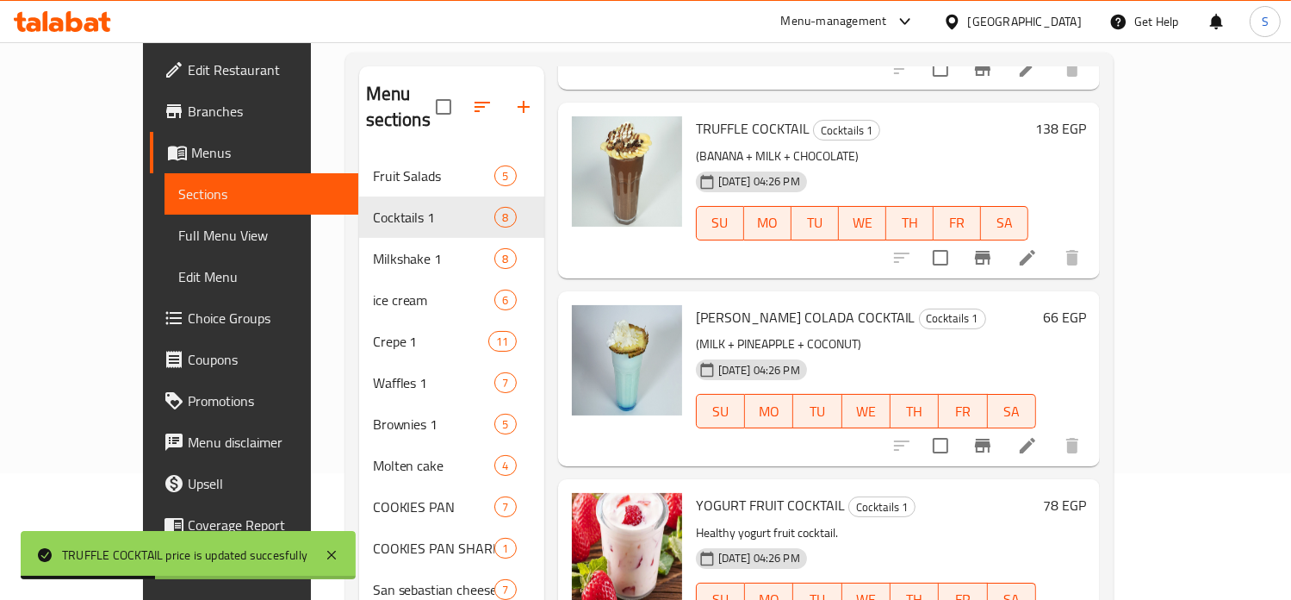
scroll to position [133, 0]
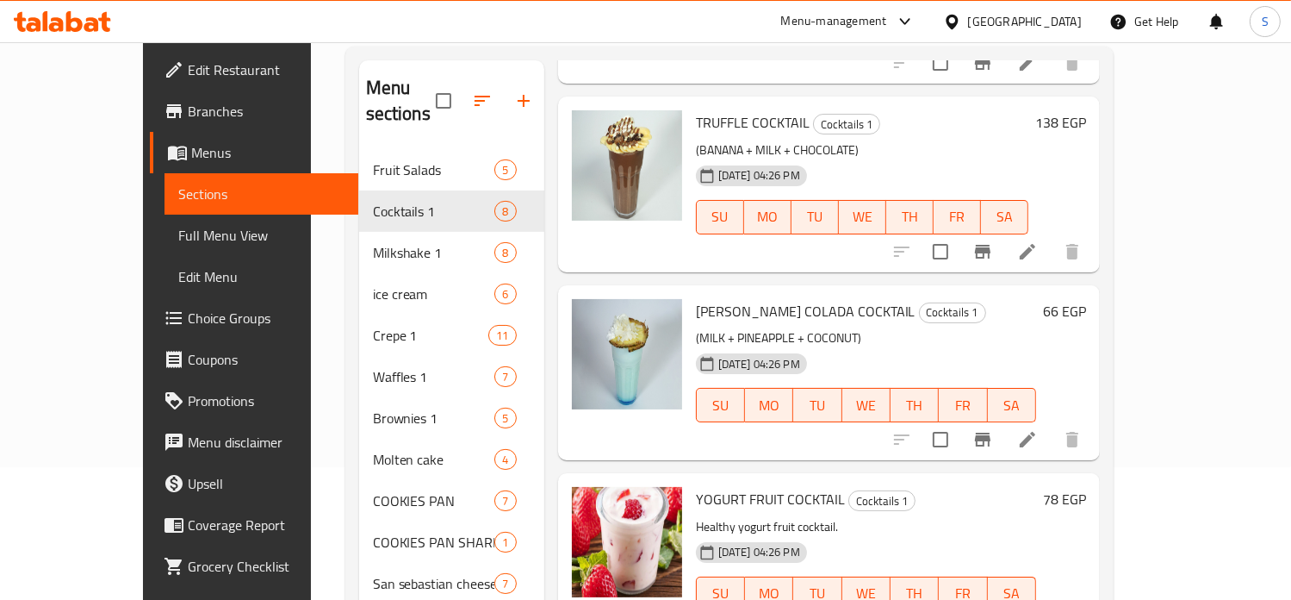
click at [1086, 299] on h6 "66 EGP" at bounding box center [1064, 311] width 43 height 24
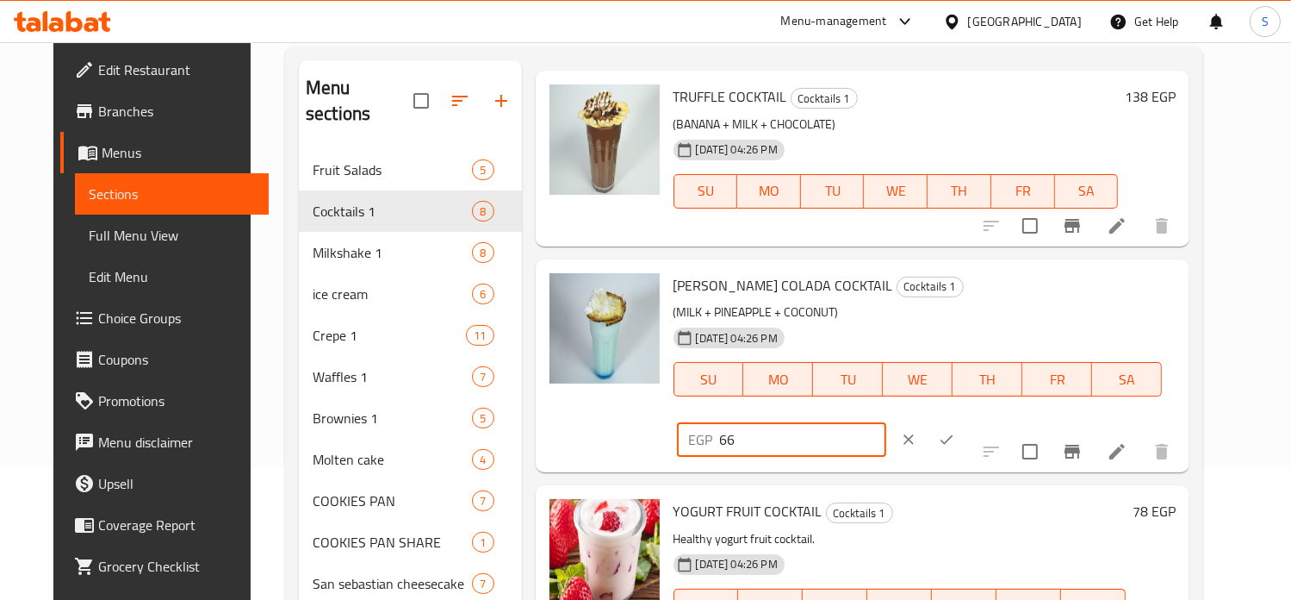
click at [886, 422] on input "66" at bounding box center [803, 439] width 166 height 34
type input "116"
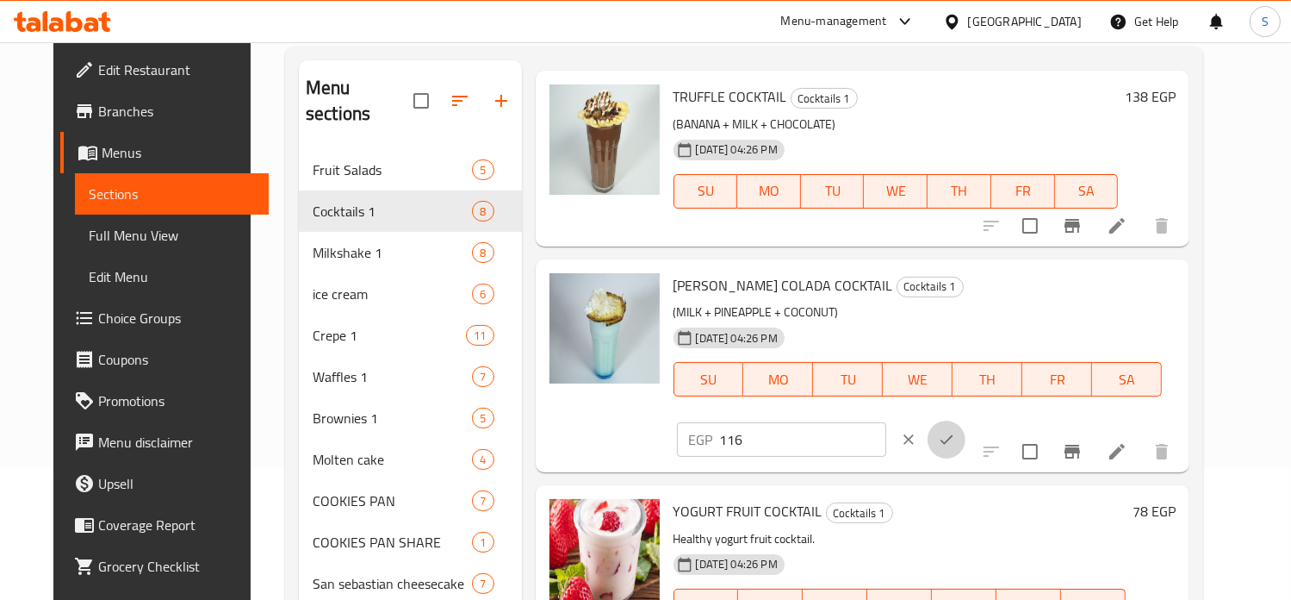
click at [955, 431] on icon "ok" at bounding box center [946, 439] width 17 height 17
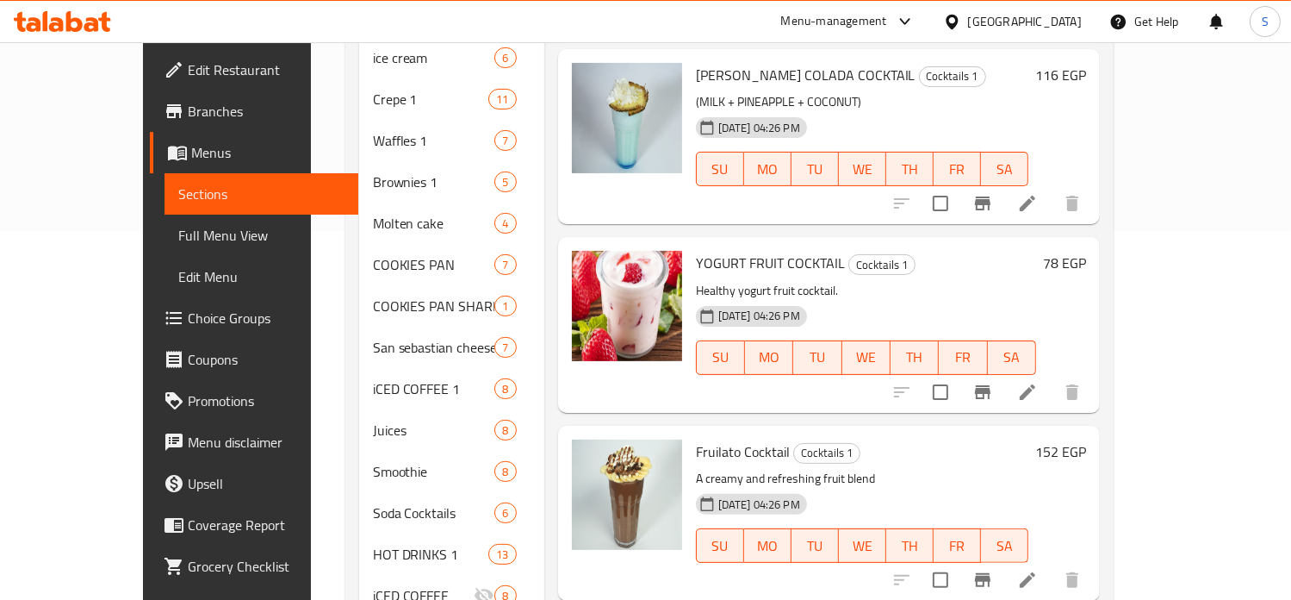
scroll to position [370, 0]
click at [1086, 249] on div "78 EGP" at bounding box center [1061, 261] width 50 height 24
click at [1086, 249] on h6 "78 EGP" at bounding box center [1064, 261] width 43 height 24
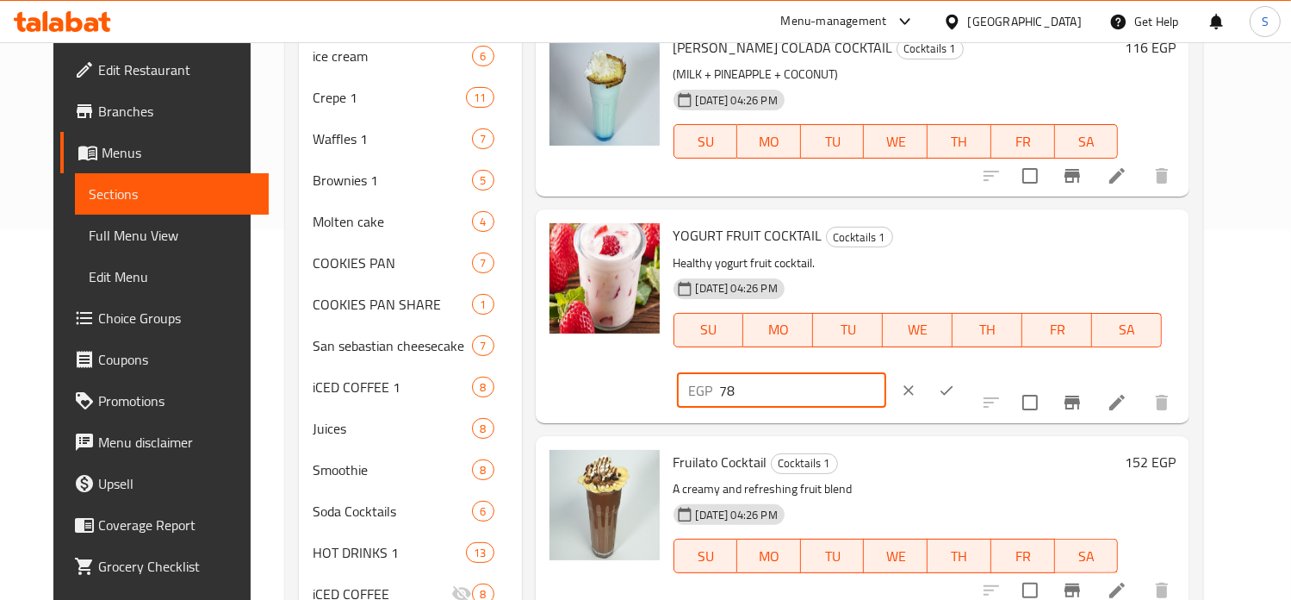
click at [886, 373] on input "78" at bounding box center [803, 390] width 166 height 34
type input "116"
click at [954, 385] on icon "ok" at bounding box center [947, 389] width 13 height 9
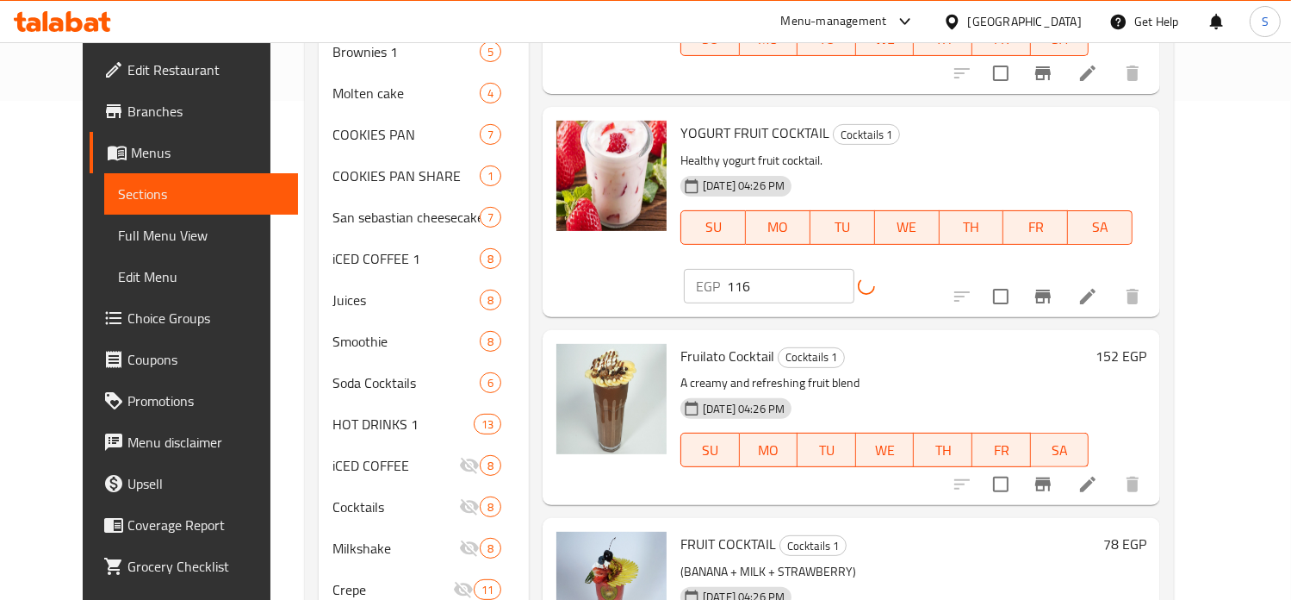
scroll to position [513, 0]
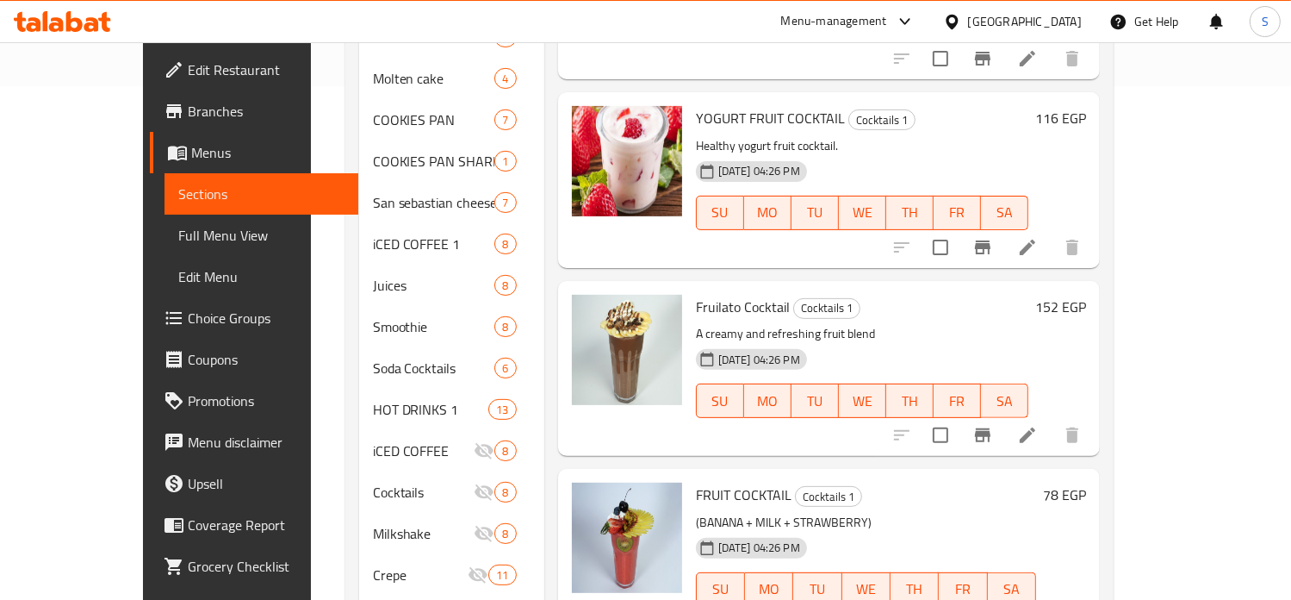
click at [1086, 295] on h6 "152 EGP" at bounding box center [1060, 307] width 51 height 24
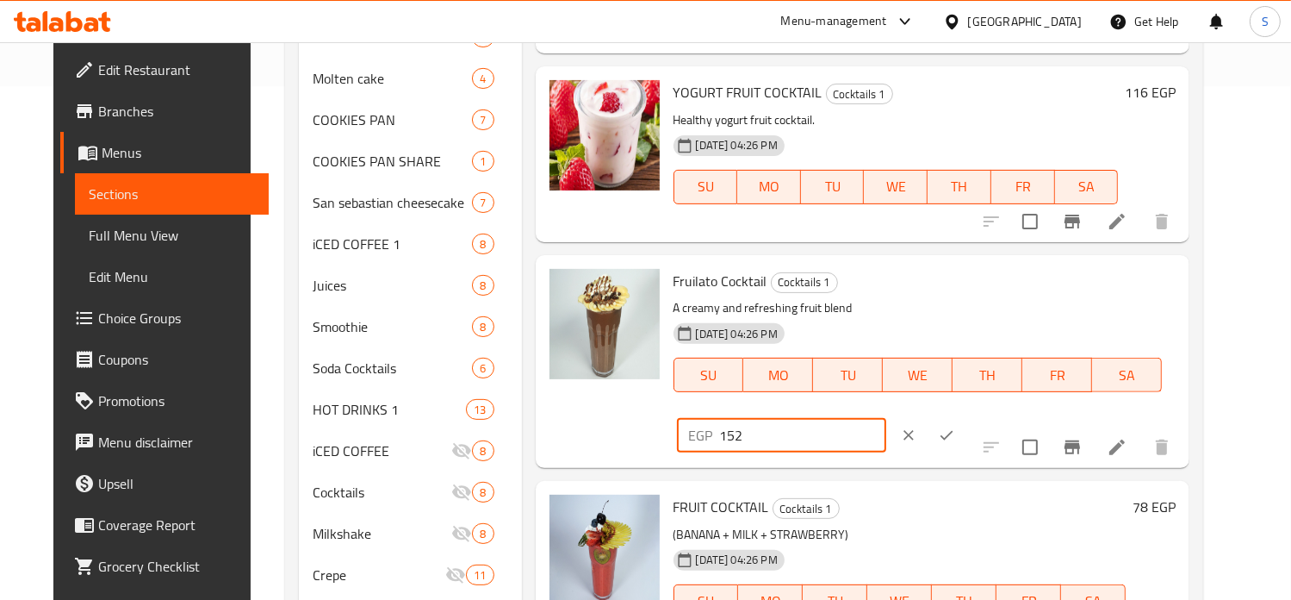
click at [886, 418] on input "152" at bounding box center [803, 435] width 166 height 34
type input "138"
click at [955, 426] on icon "ok" at bounding box center [946, 434] width 17 height 17
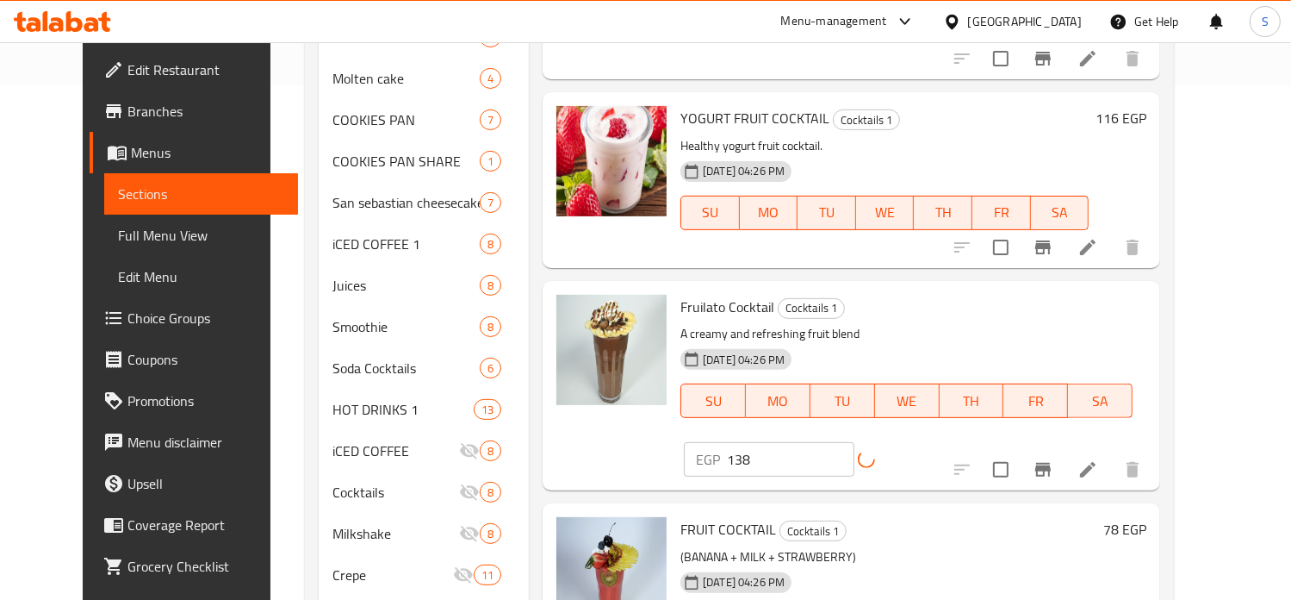
scroll to position [579, 0]
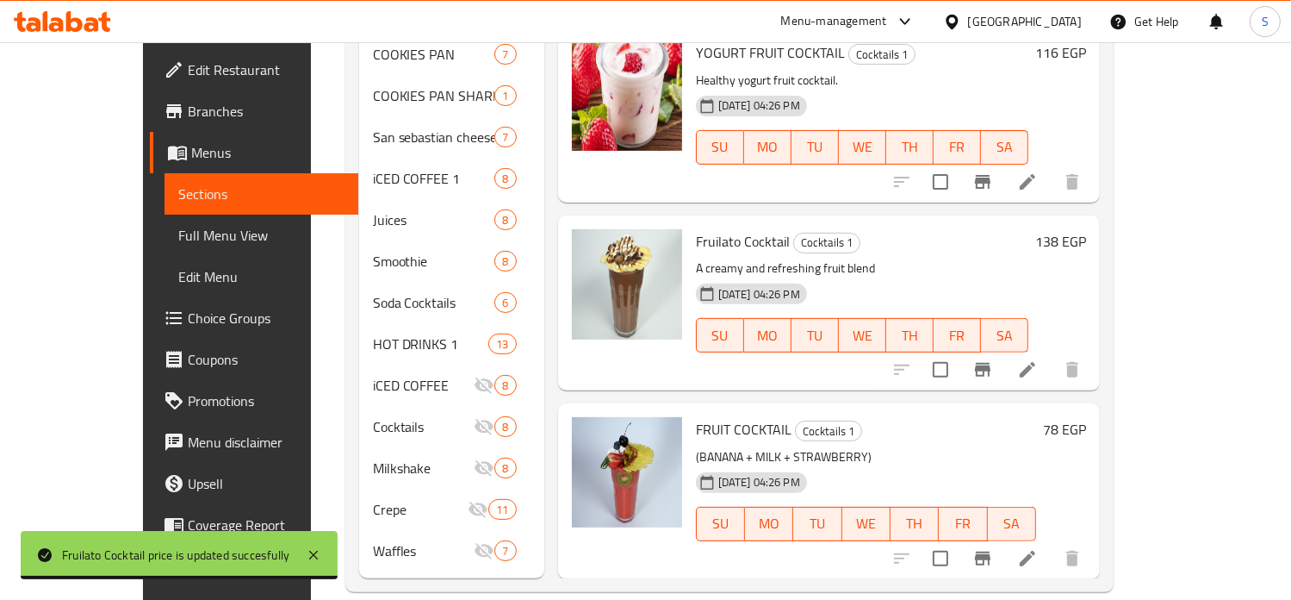
click at [1086, 417] on h6 "78 EGP" at bounding box center [1064, 429] width 43 height 24
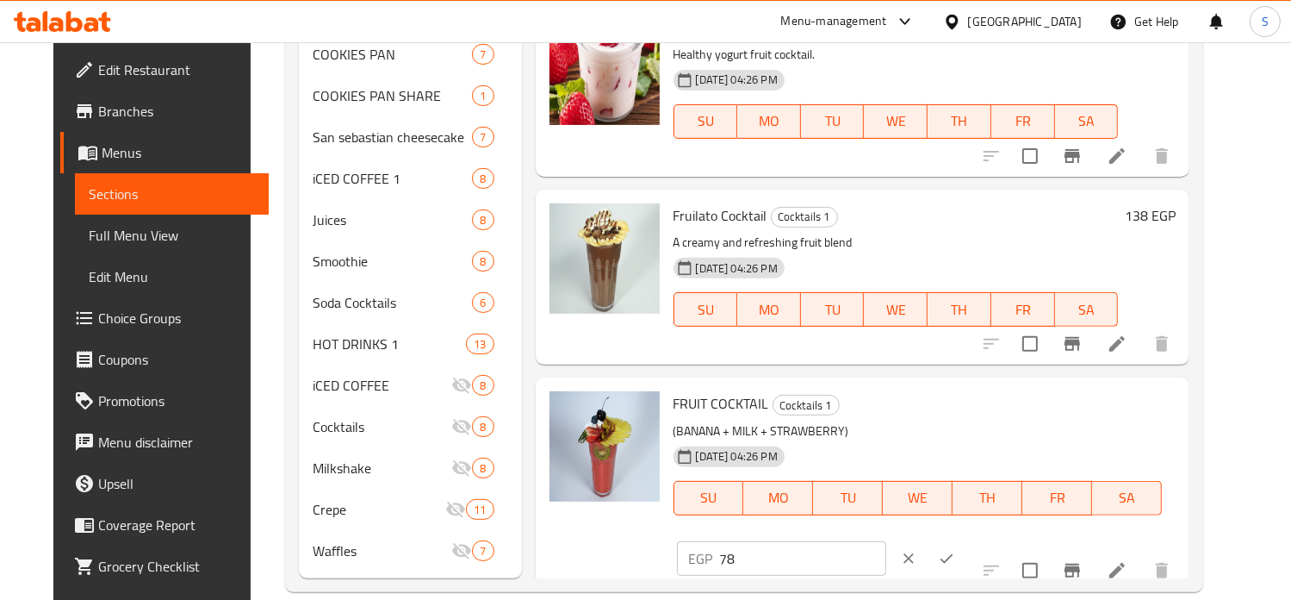
click at [886, 541] on input "78" at bounding box center [803, 558] width 166 height 34
type input "153"
click at [955, 550] on icon "ok" at bounding box center [946, 558] width 17 height 17
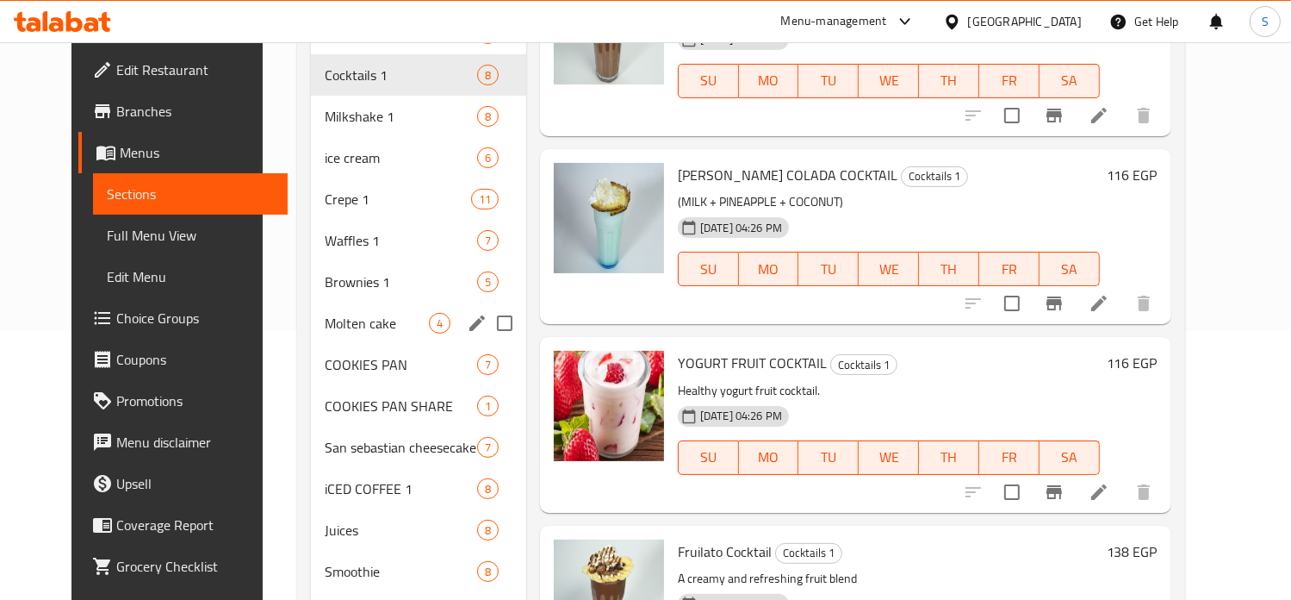
scroll to position [145, 0]
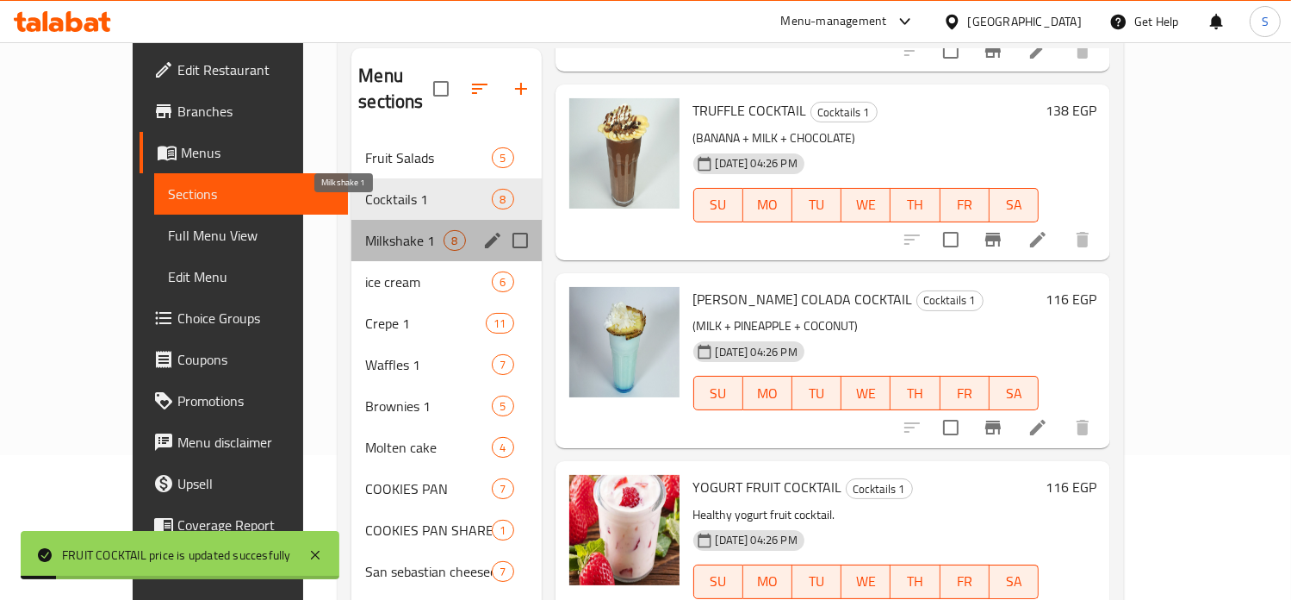
click at [365, 230] on span "Milkshake 1" at bounding box center [404, 240] width 78 height 21
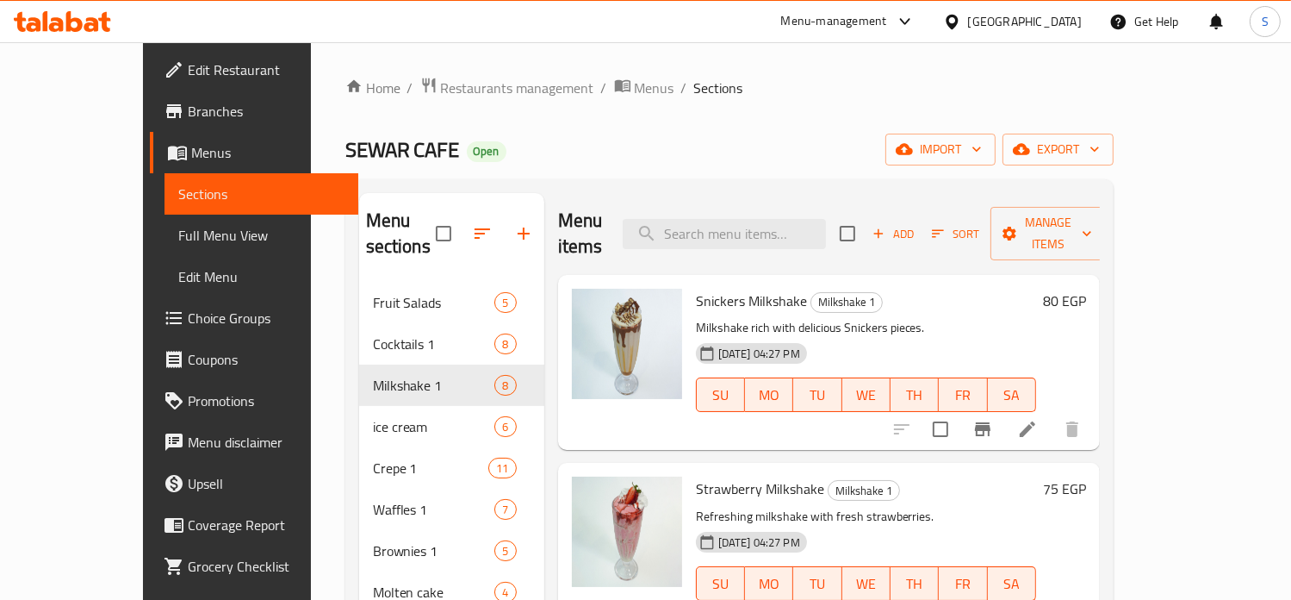
click at [1086, 289] on h6 "80 EGP" at bounding box center [1064, 301] width 43 height 24
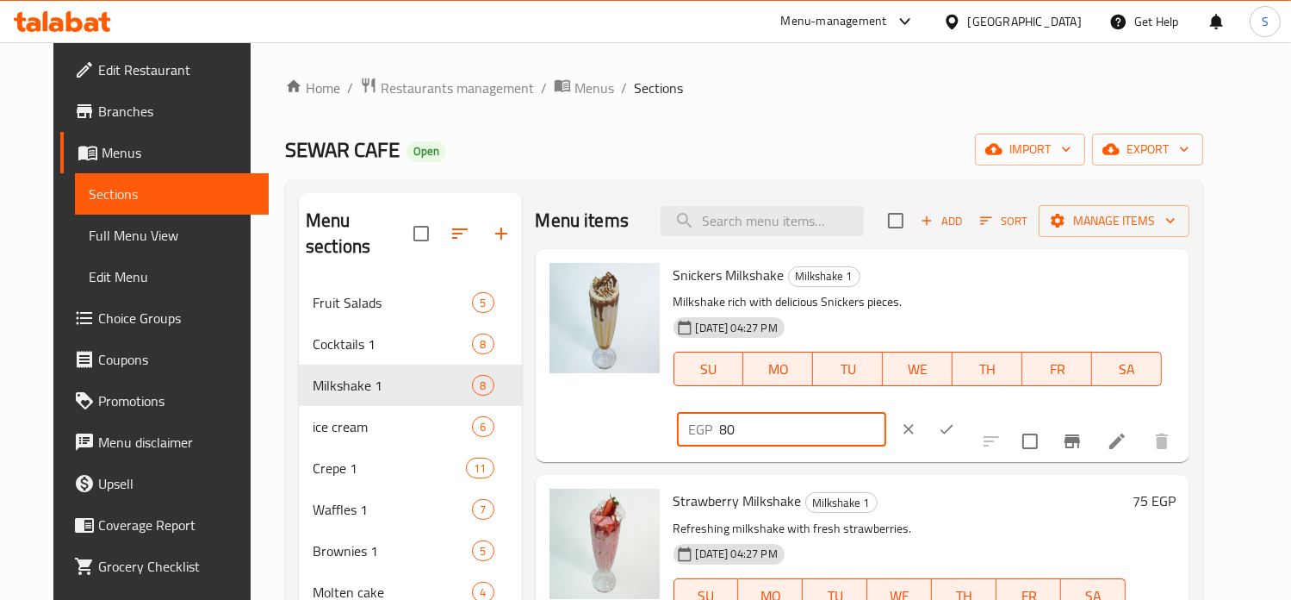
click at [886, 412] on input "80" at bounding box center [803, 429] width 166 height 34
type input "125"
click at [954, 425] on icon "ok" at bounding box center [947, 429] width 13 height 9
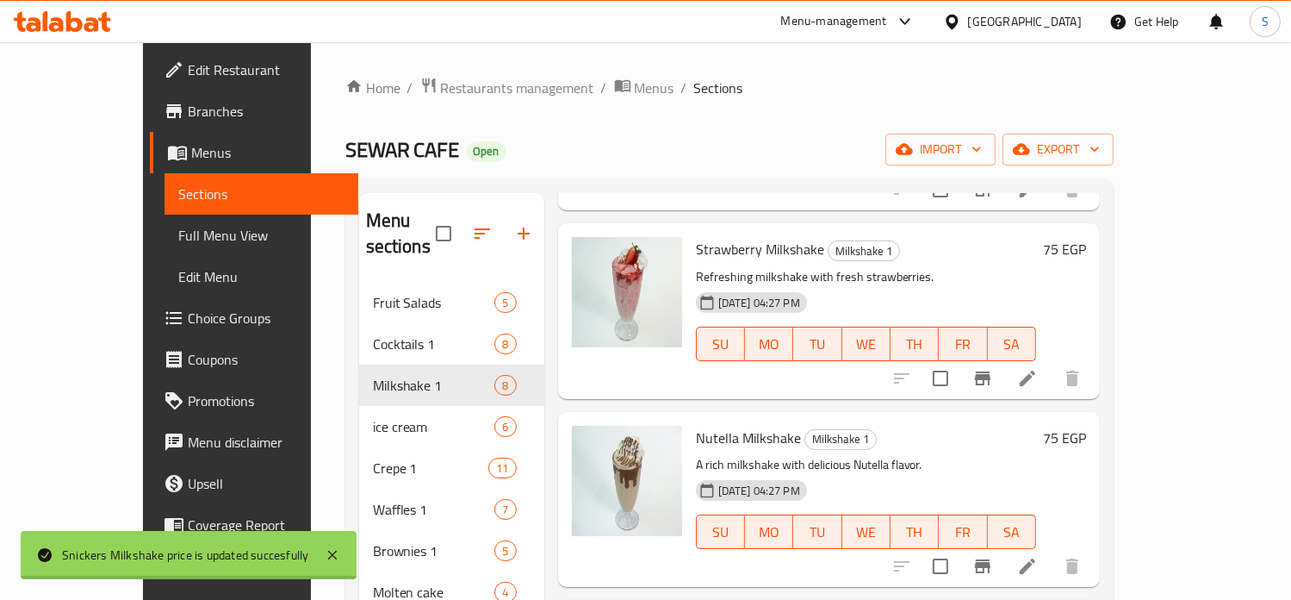
scroll to position [241, 0]
click at [1086, 235] on h6 "75 EGP" at bounding box center [1064, 247] width 43 height 24
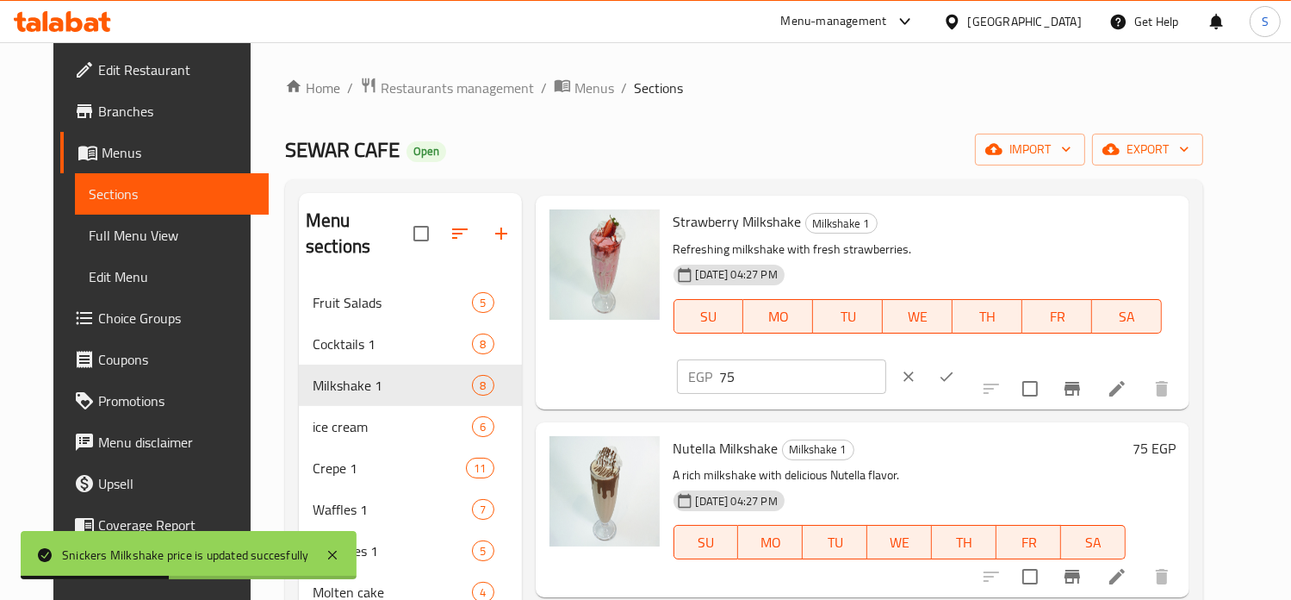
click at [886, 359] on input "75" at bounding box center [803, 376] width 166 height 34
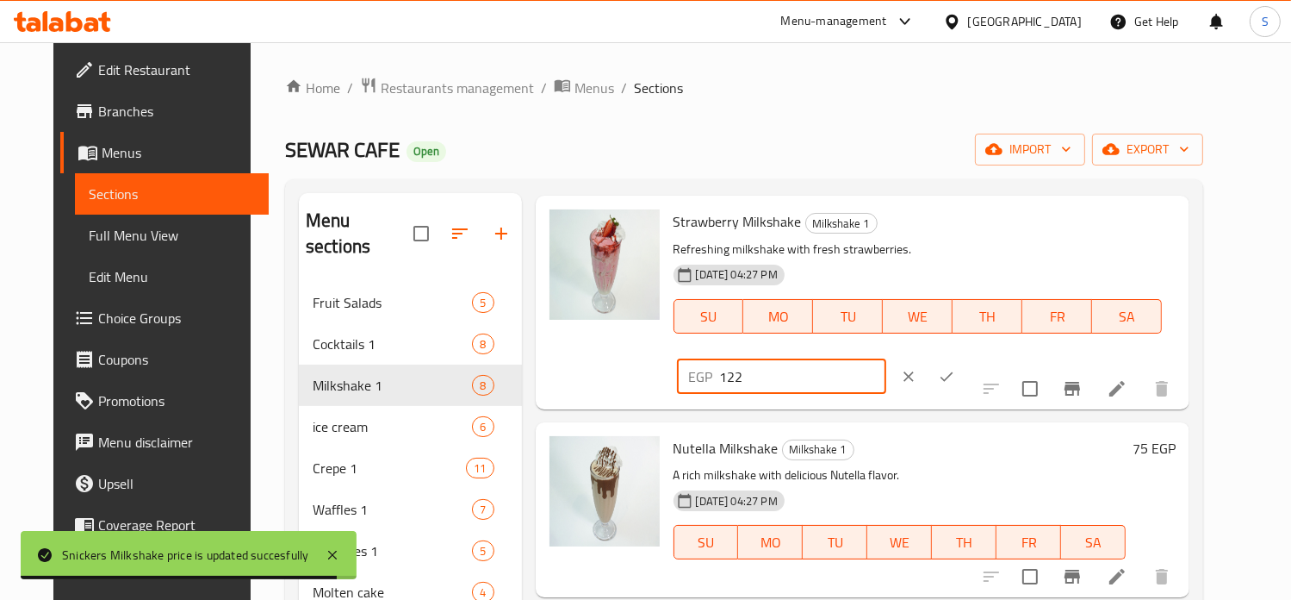
type input "122"
click at [955, 368] on icon "ok" at bounding box center [946, 376] width 17 height 17
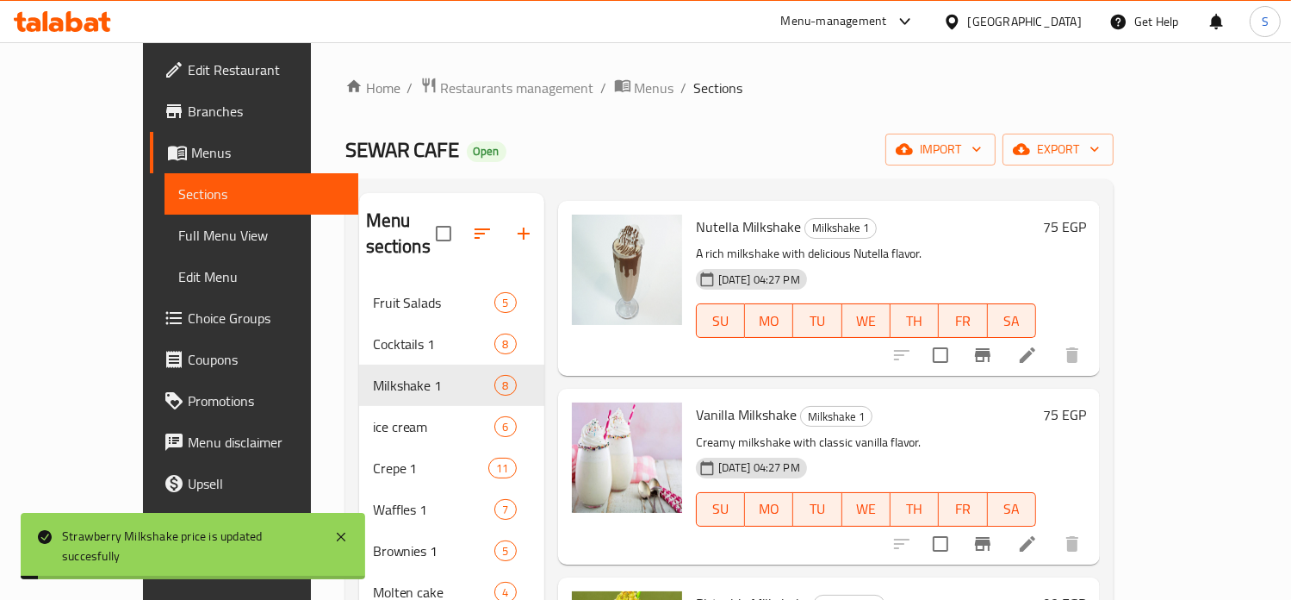
scroll to position [451, 0]
click at [1086, 214] on h6 "75 EGP" at bounding box center [1064, 226] width 43 height 24
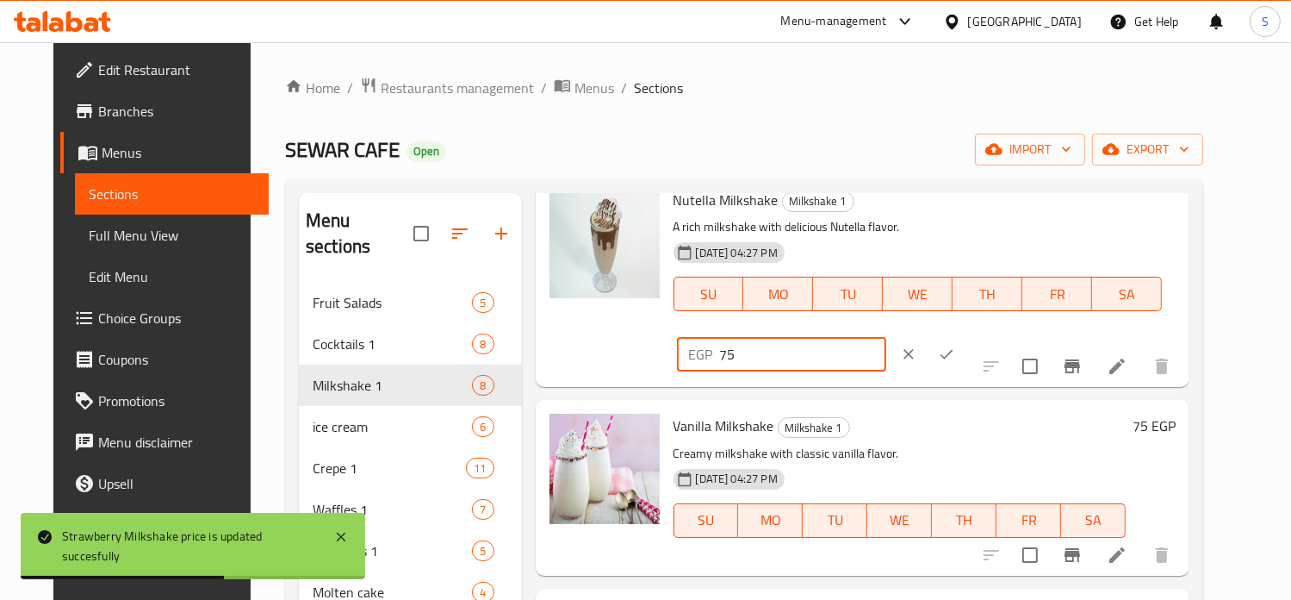
click at [886, 337] on input "75" at bounding box center [803, 354] width 166 height 34
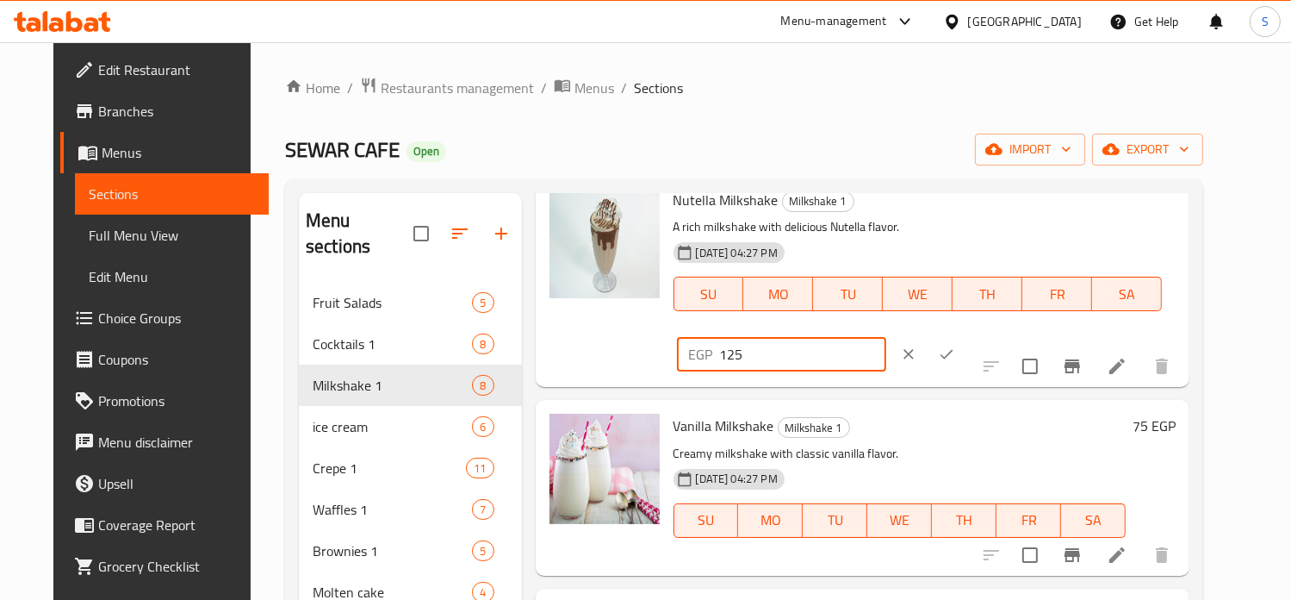
type input "125"
click at [955, 345] on icon "ok" at bounding box center [946, 353] width 17 height 17
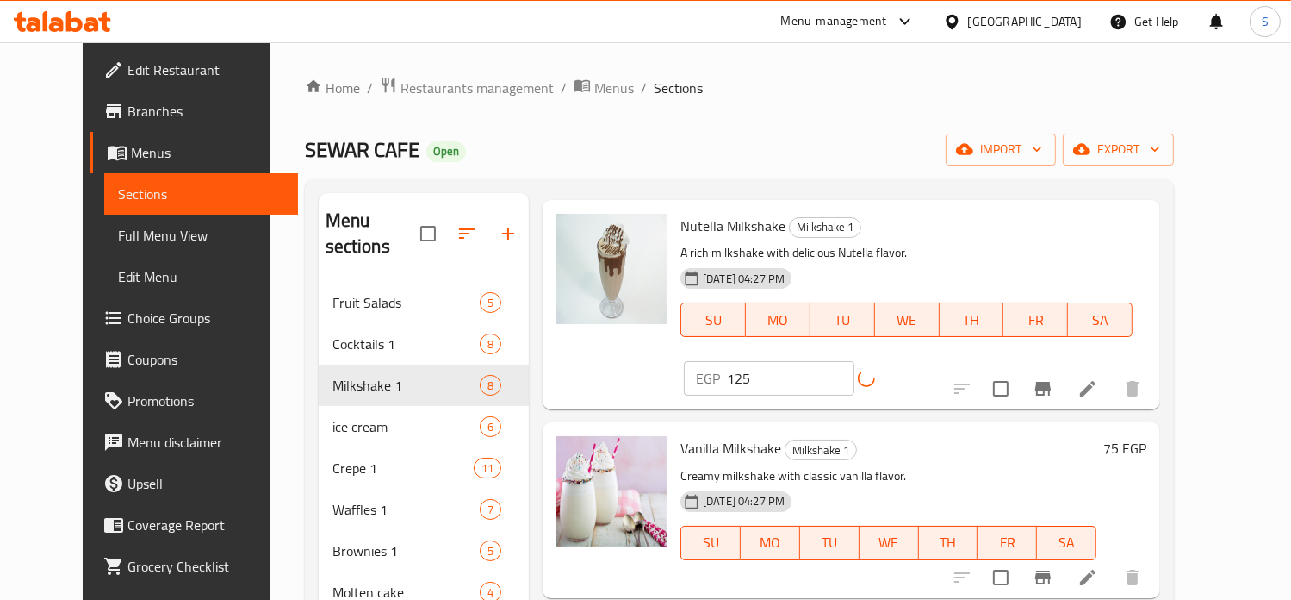
scroll to position [610, 0]
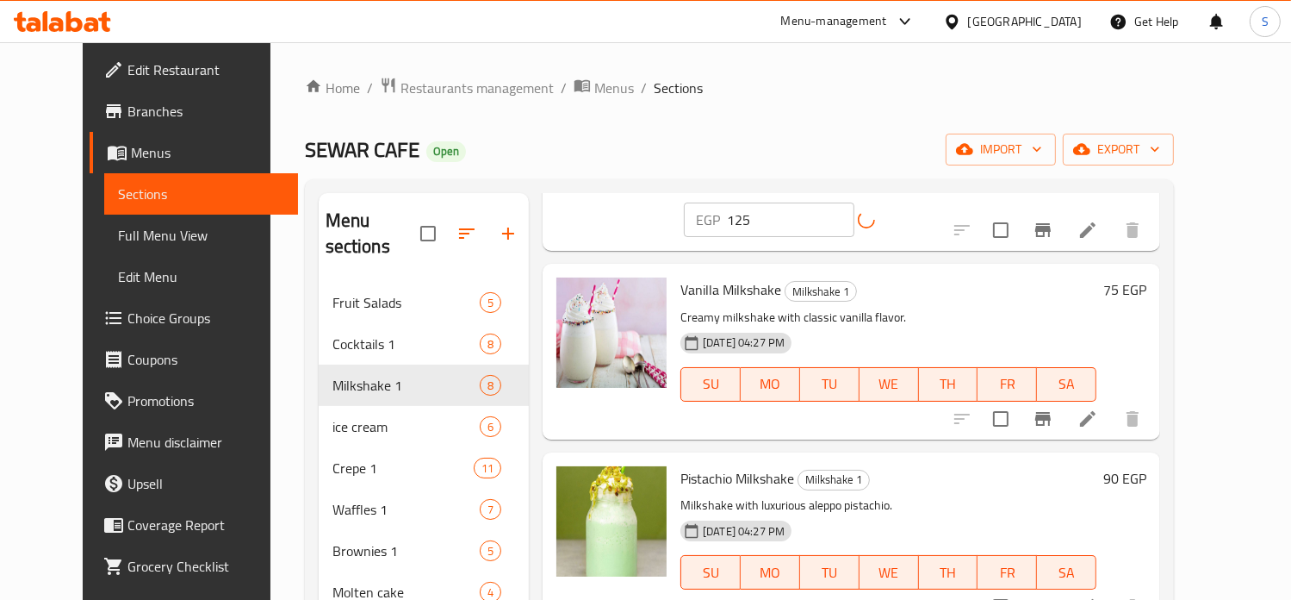
click at [1147, 277] on h6 "75 EGP" at bounding box center [1125, 289] width 43 height 24
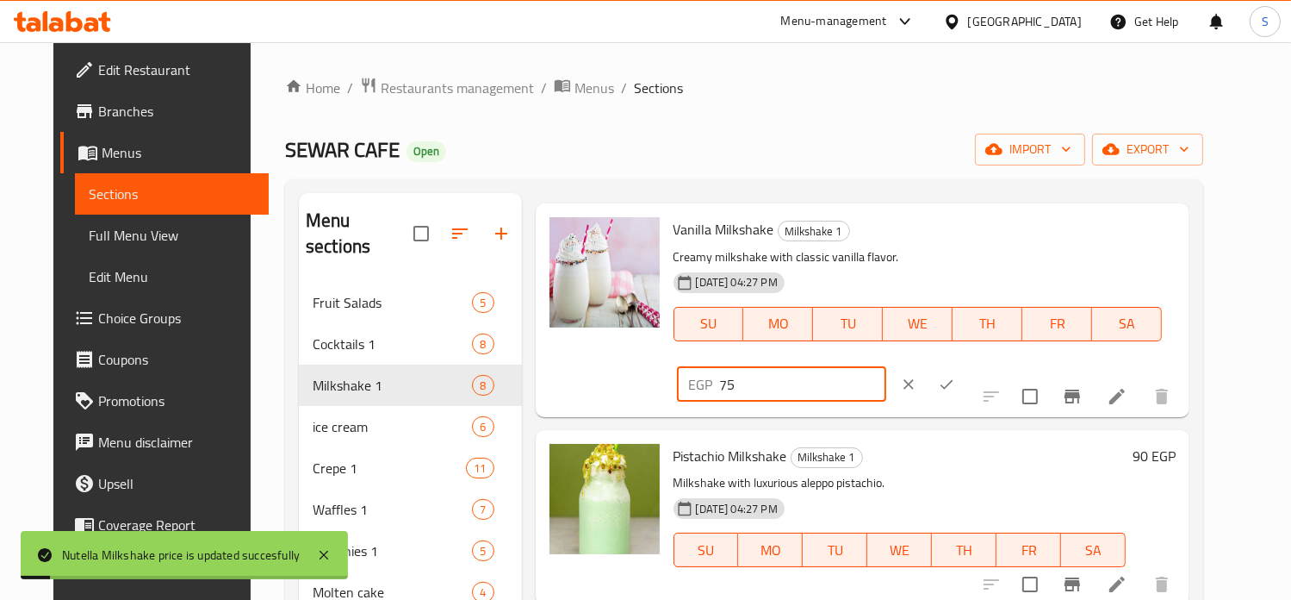
click at [886, 367] on input "75" at bounding box center [803, 384] width 166 height 34
type input "117"
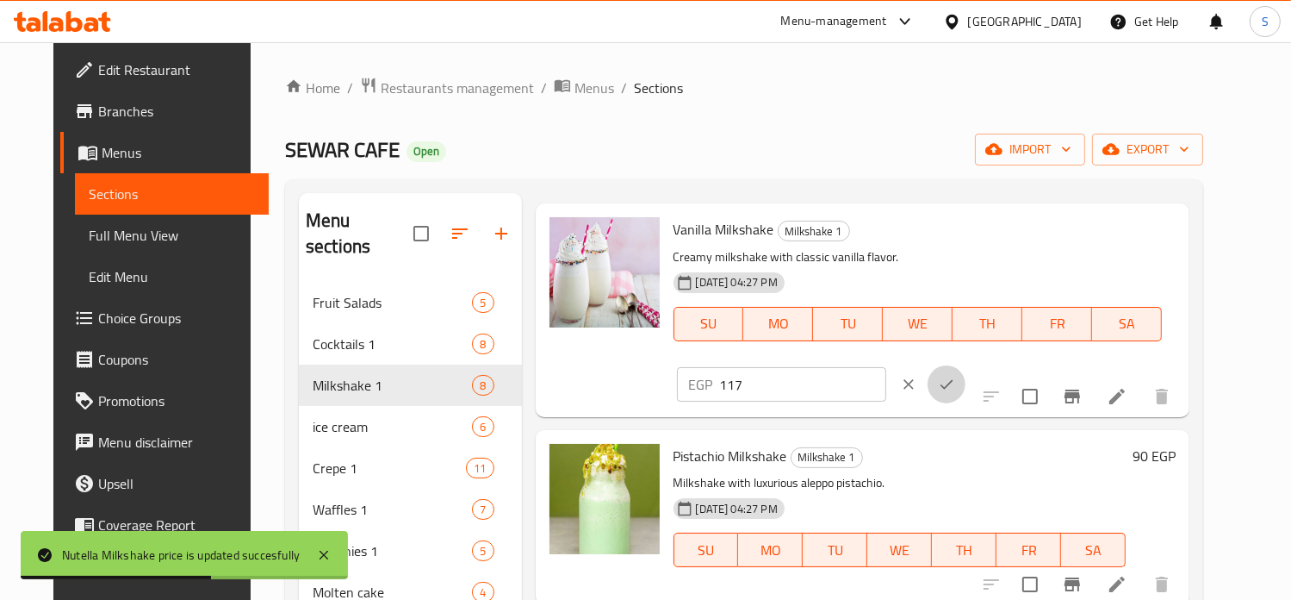
click at [955, 376] on icon "ok" at bounding box center [946, 384] width 17 height 17
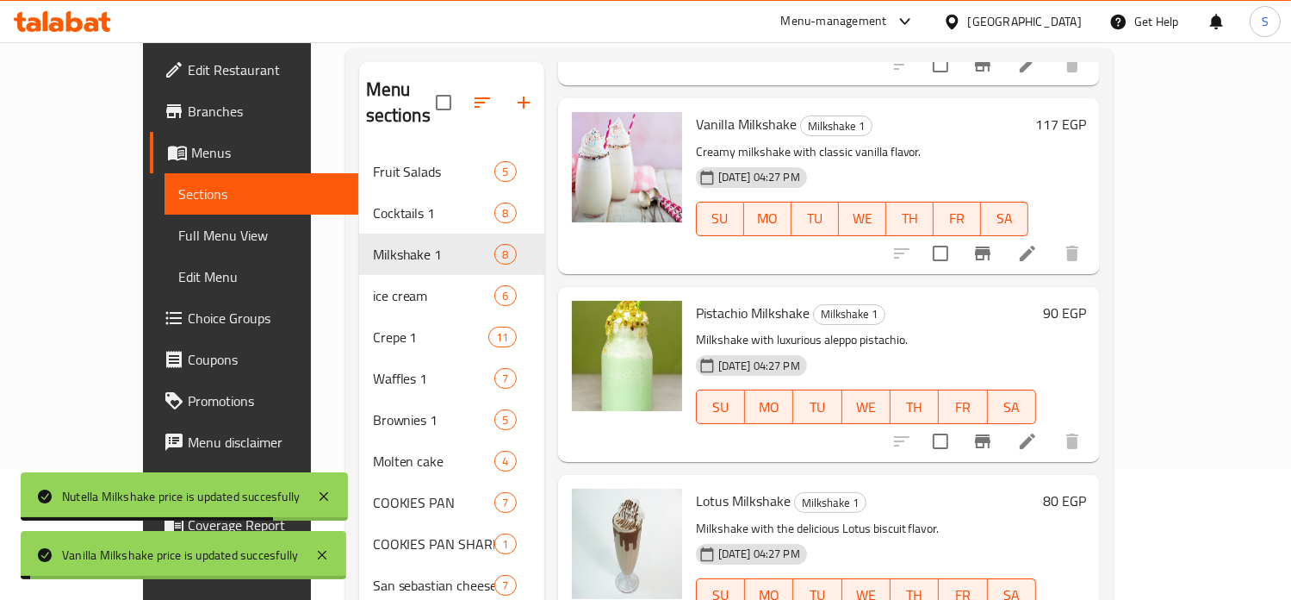
scroll to position [179, 0]
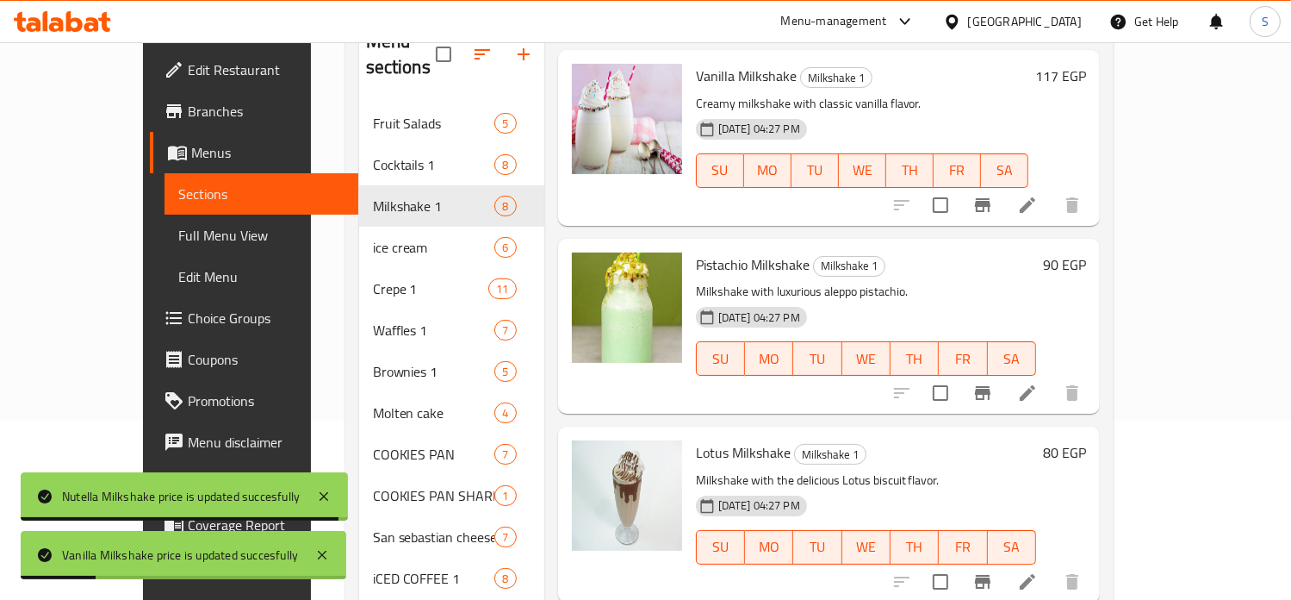
click at [1086, 252] on h6 "90 EGP" at bounding box center [1064, 264] width 43 height 24
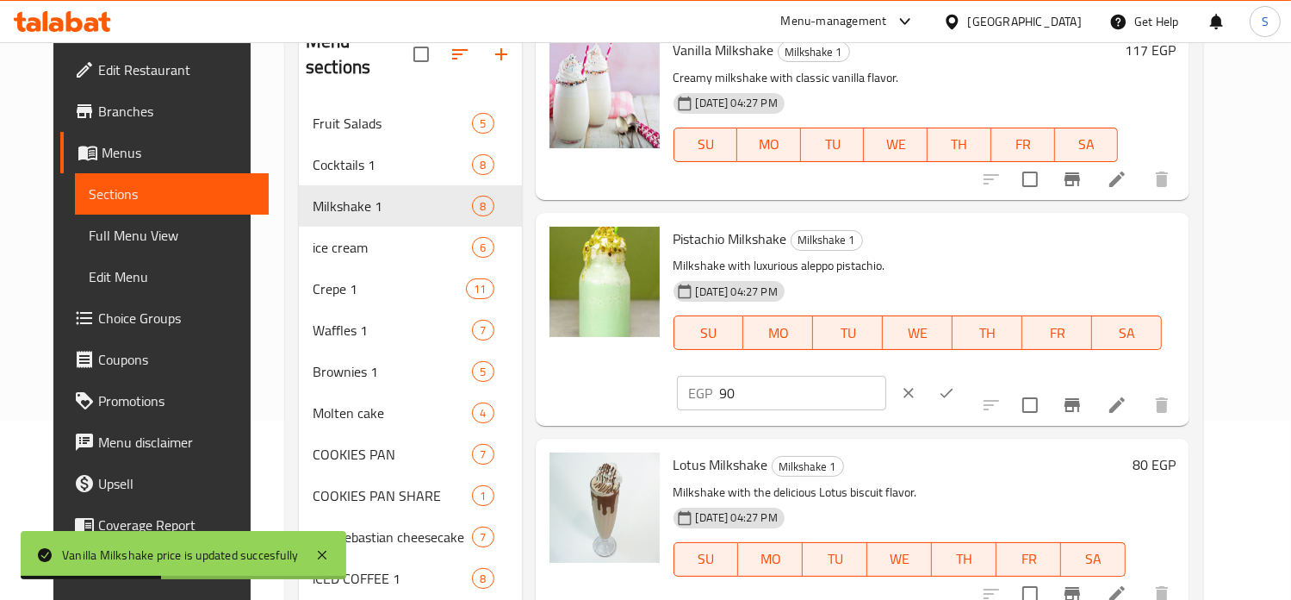
click at [886, 376] on input "90" at bounding box center [803, 393] width 166 height 34
type input "125"
click at [955, 384] on icon "ok" at bounding box center [946, 392] width 17 height 17
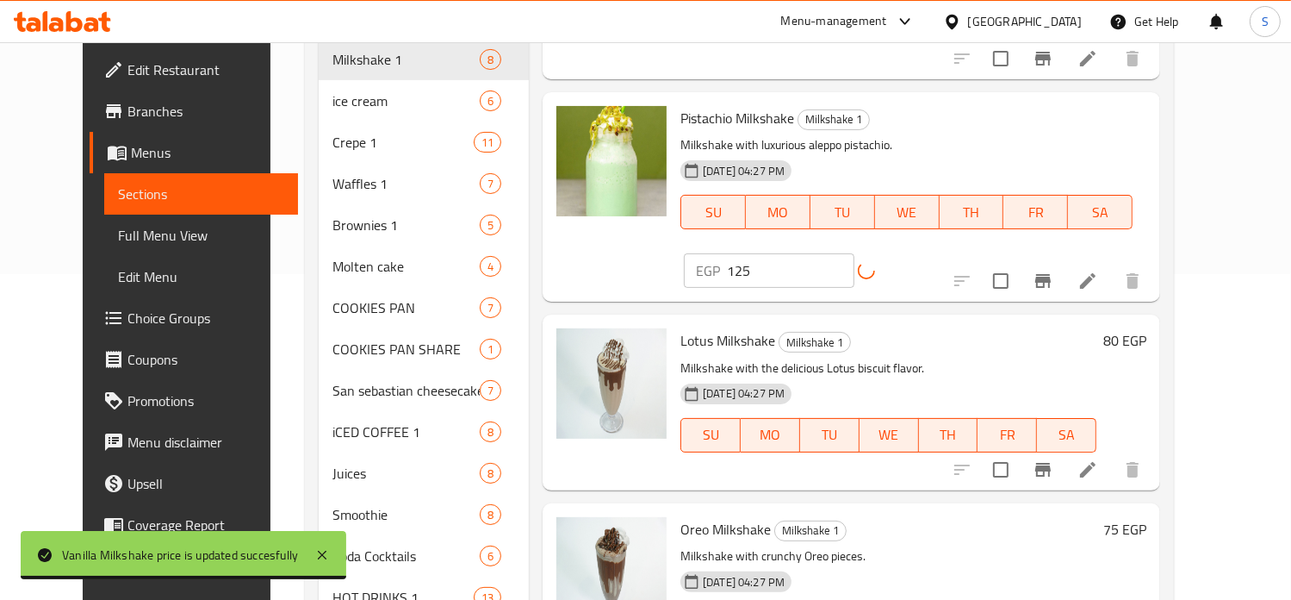
scroll to position [343, 0]
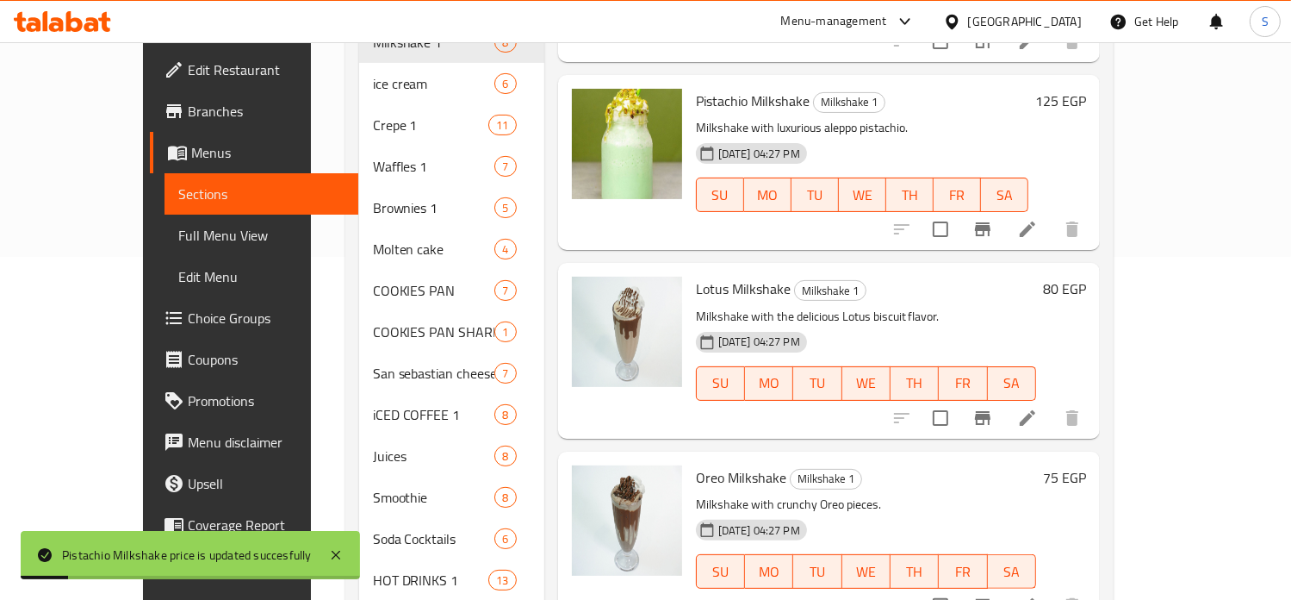
click at [1086, 277] on div "80 EGP" at bounding box center [1061, 289] width 50 height 24
click at [1086, 277] on h6 "80 EGP" at bounding box center [1064, 289] width 43 height 24
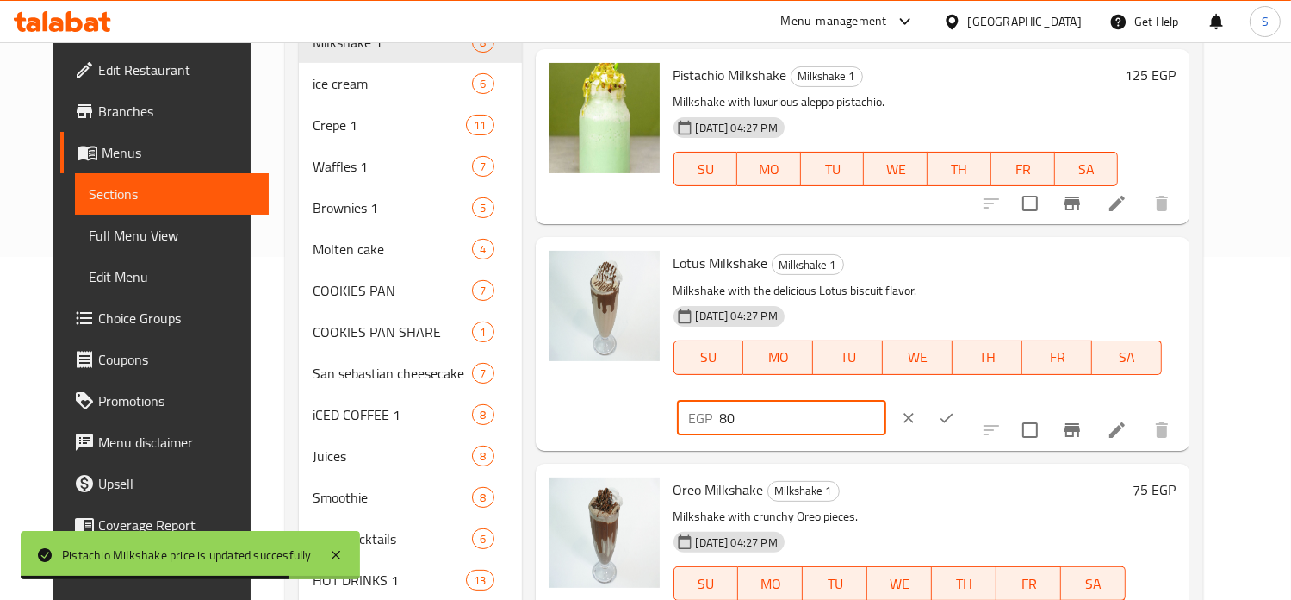
click at [886, 401] on input "80" at bounding box center [803, 418] width 166 height 34
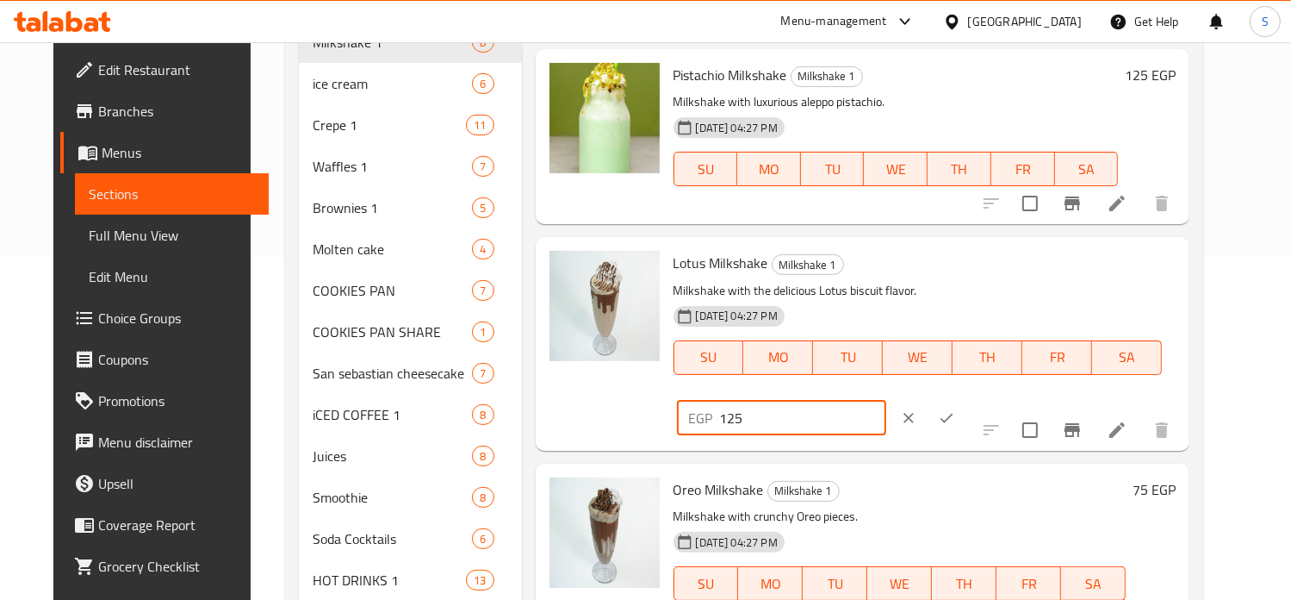
type input "125"
drag, startPoint x: 1184, startPoint y: 270, endPoint x: 1069, endPoint y: 396, distance: 170.7
click at [1069, 396] on div "Lotus Milkshake Milkshake 1 Milkshake with the delicious Lotus biscuit flavor. …" at bounding box center [925, 343] width 517 height 199
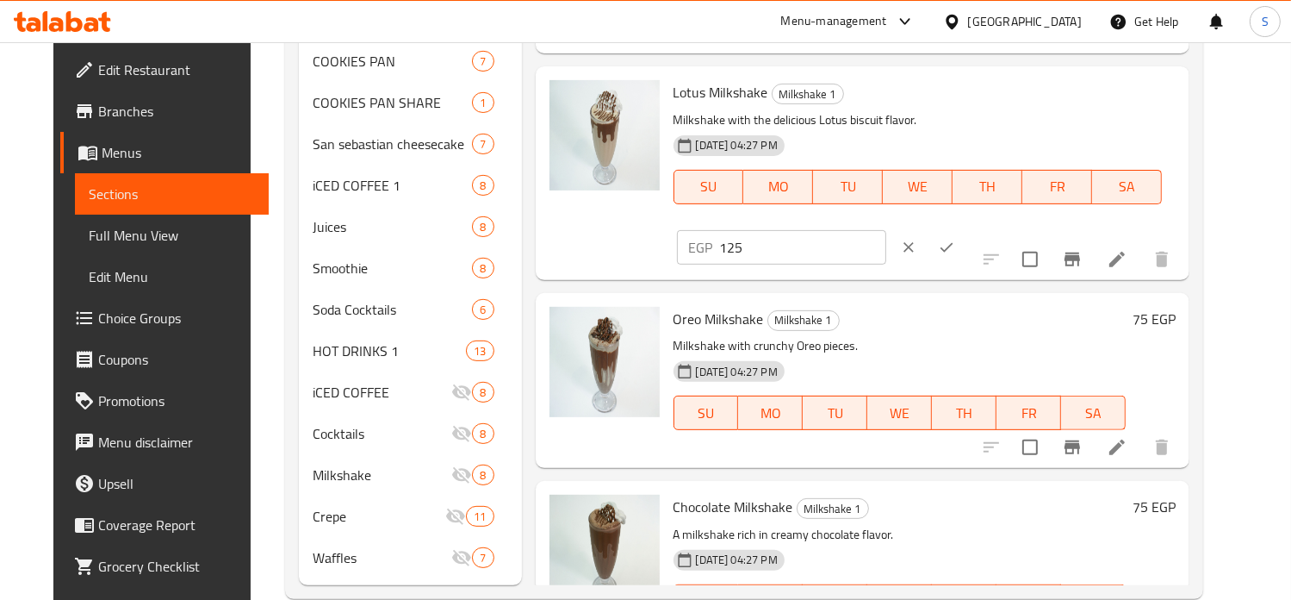
scroll to position [554, 0]
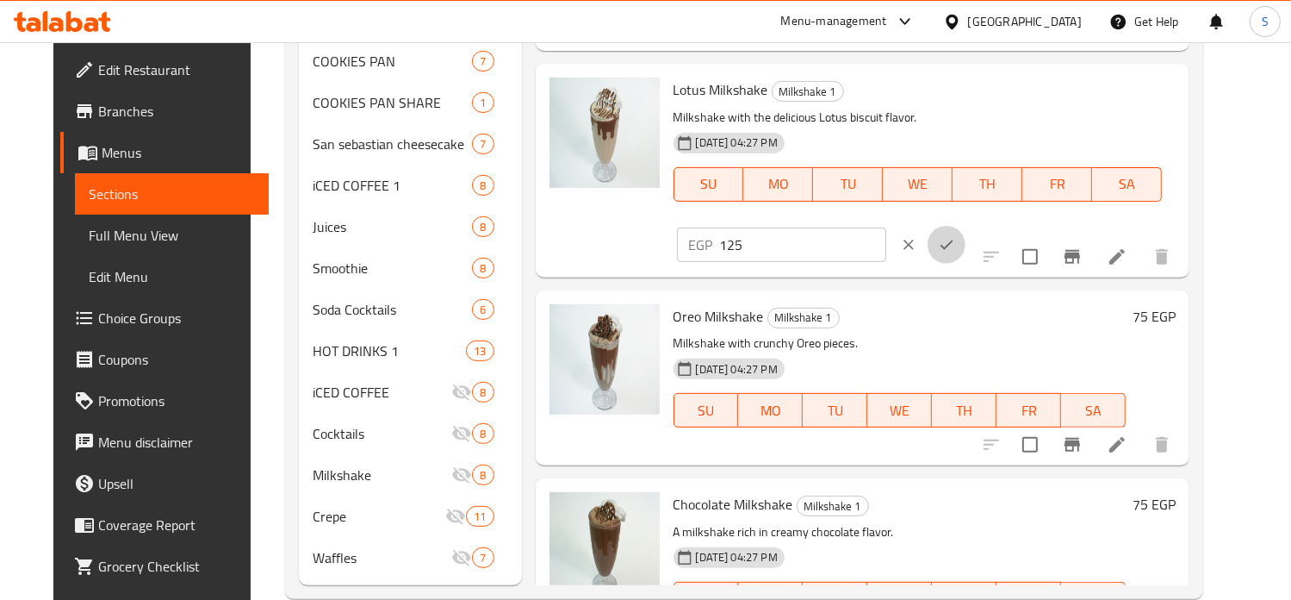
click at [955, 236] on icon "ok" at bounding box center [946, 244] width 17 height 17
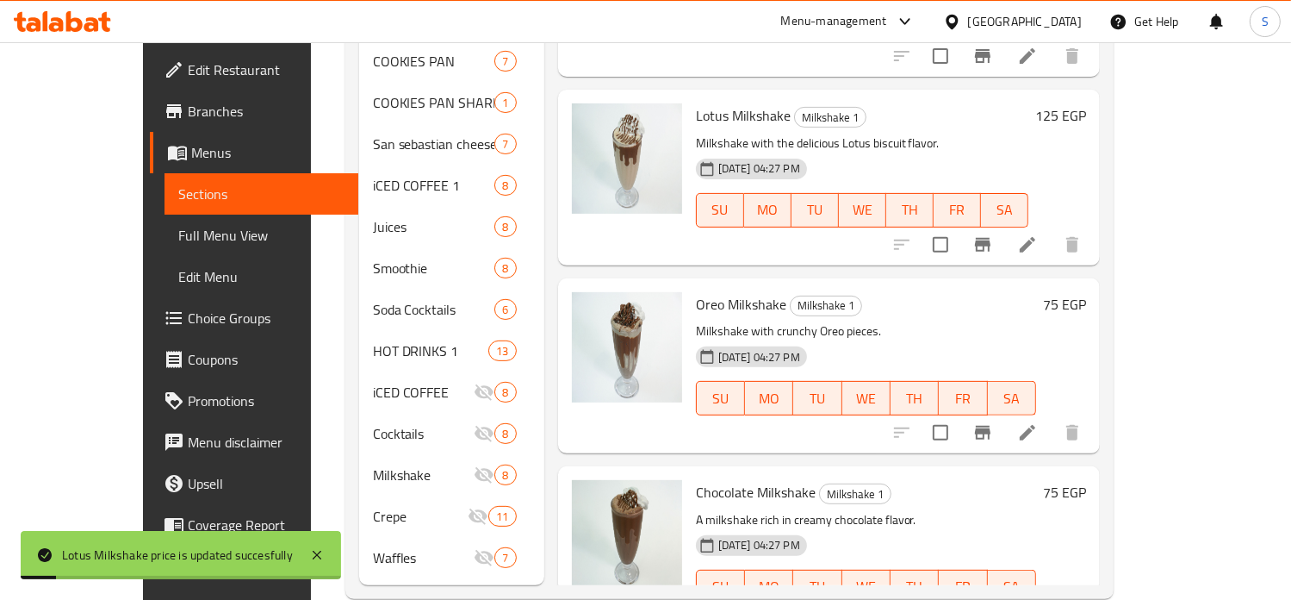
click at [1086, 292] on h6 "75 EGP" at bounding box center [1064, 304] width 43 height 24
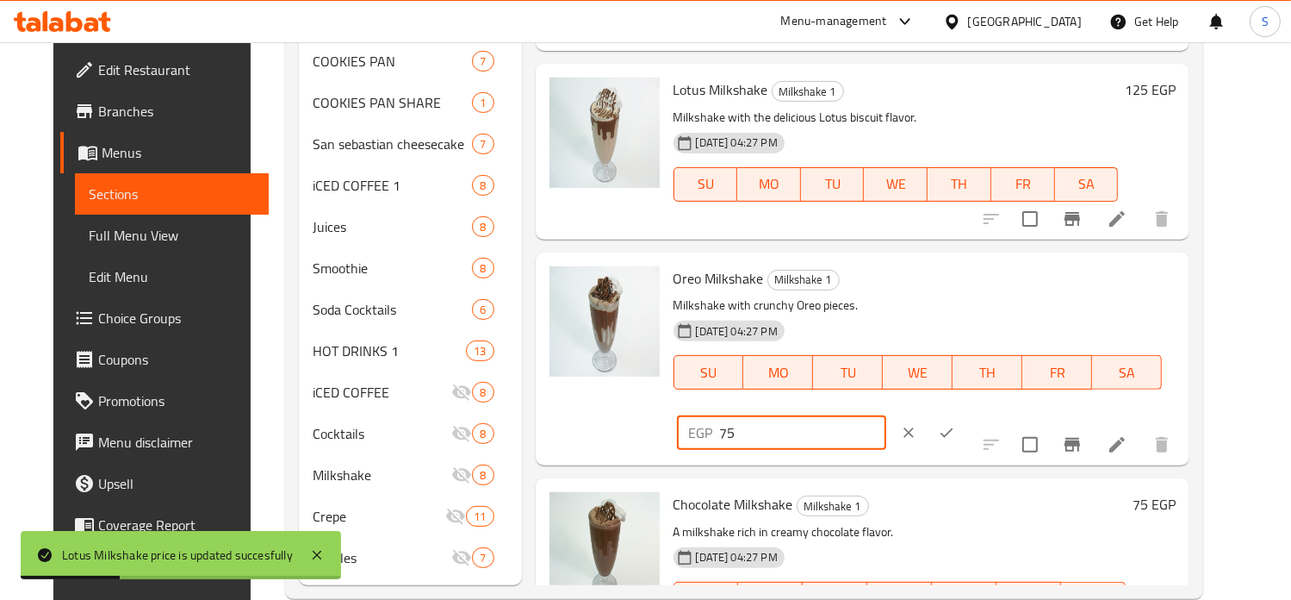
click at [886, 415] on input "75" at bounding box center [803, 432] width 166 height 34
type input "125"
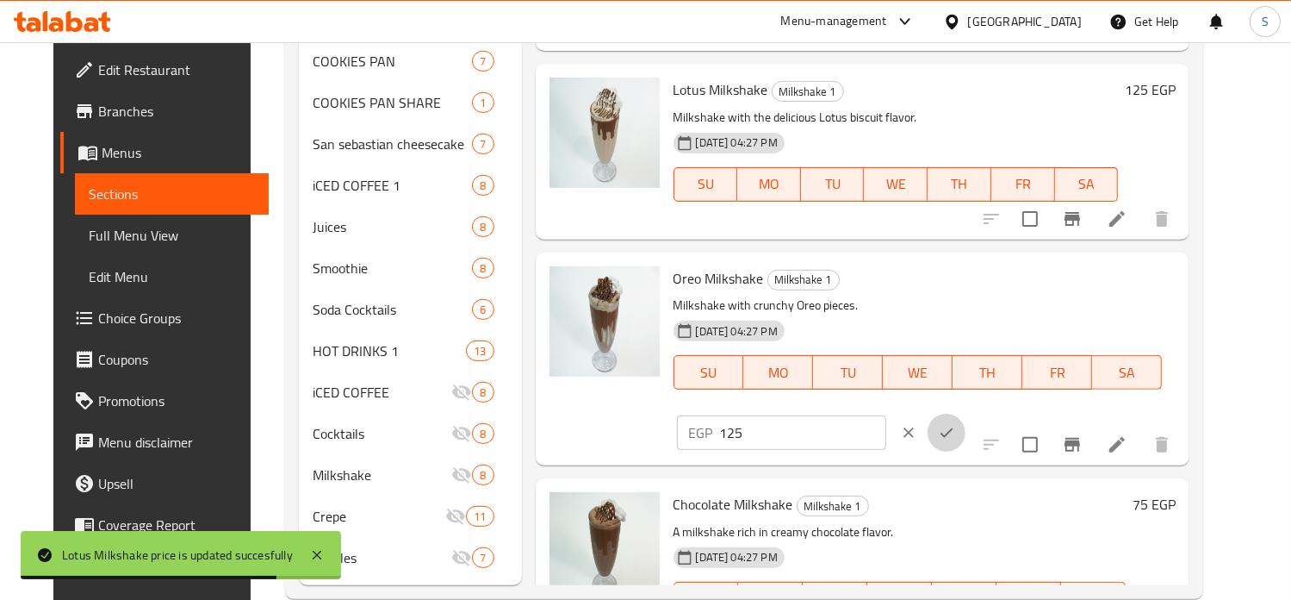
click at [954, 428] on icon "ok" at bounding box center [947, 432] width 13 height 9
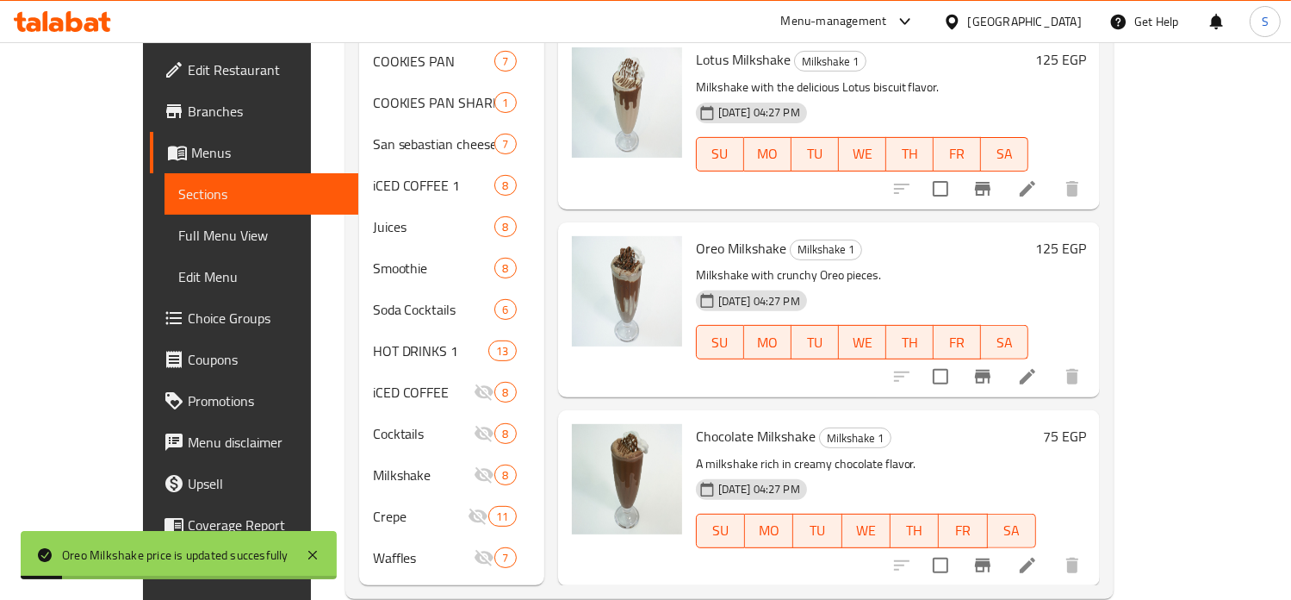
scroll to position [579, 0]
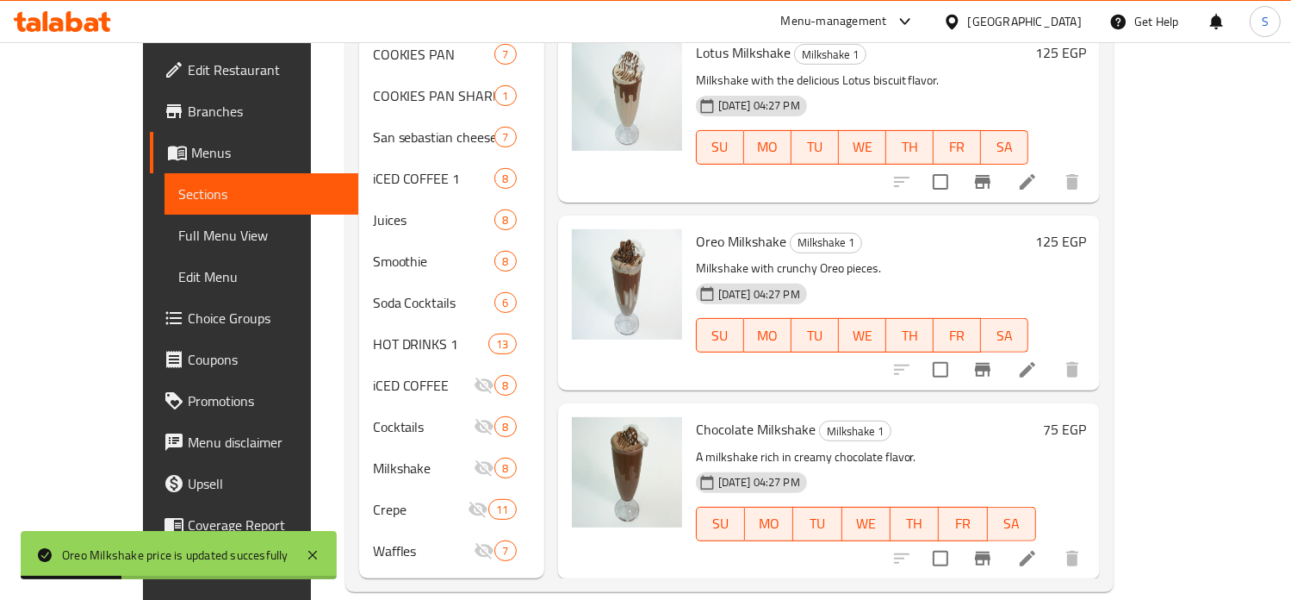
click at [1086, 417] on h6 "75 EGP" at bounding box center [1064, 429] width 43 height 24
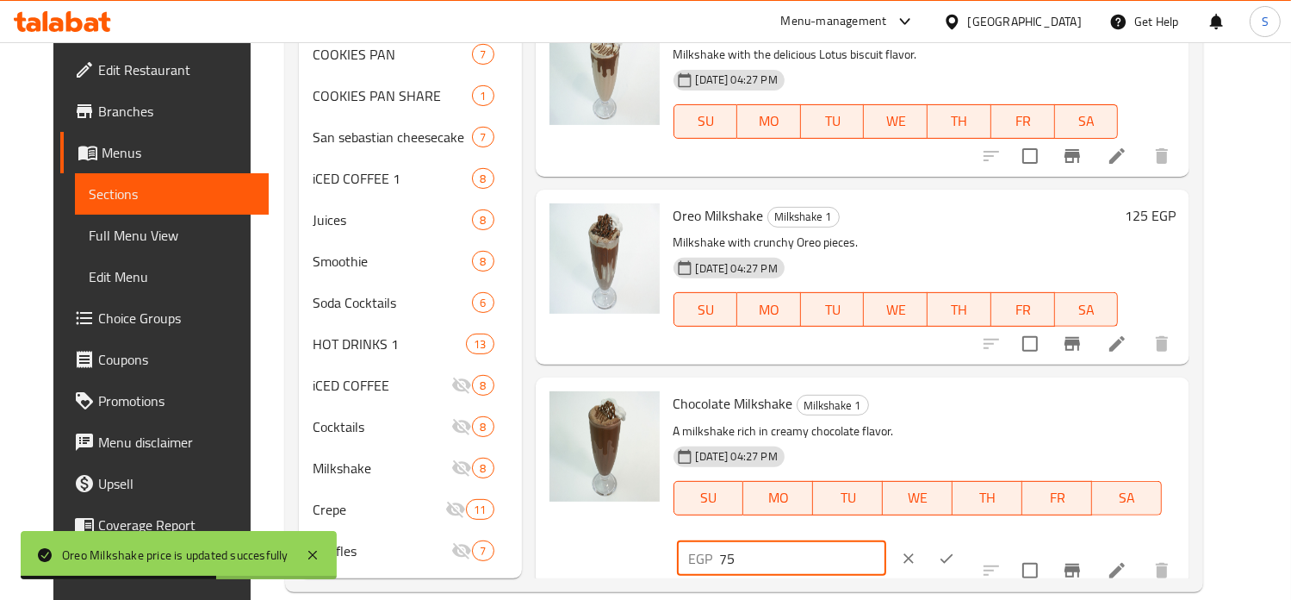
click at [886, 541] on input "75" at bounding box center [803, 558] width 166 height 34
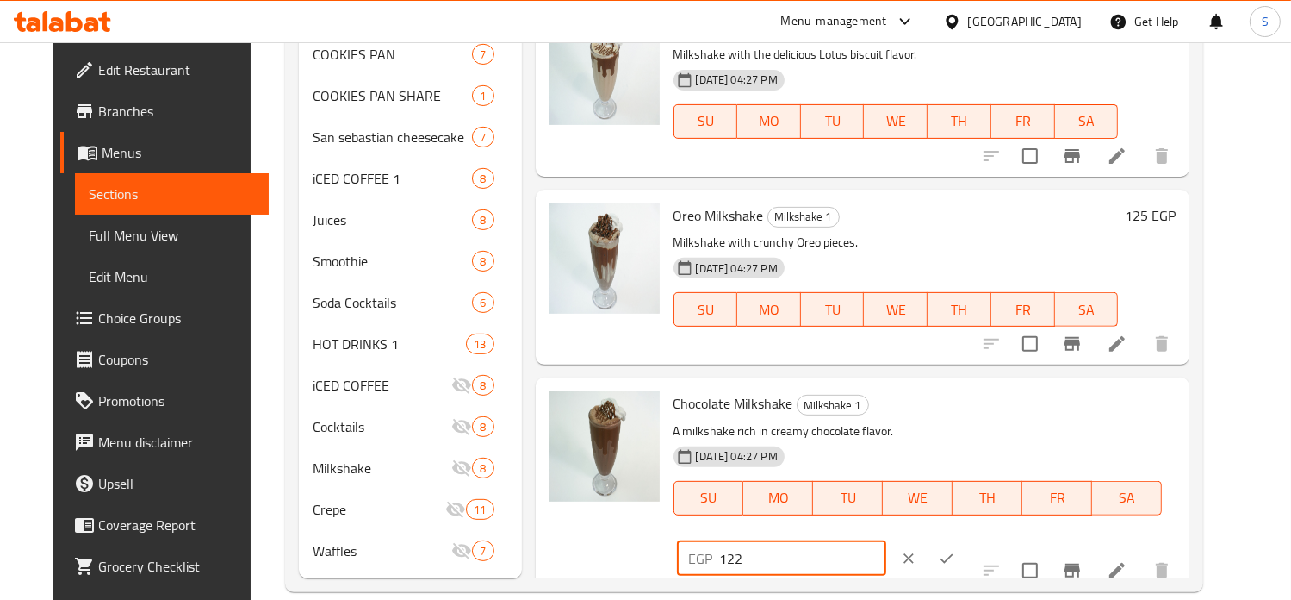
type input "122"
click at [954, 553] on icon "ok" at bounding box center [947, 557] width 13 height 9
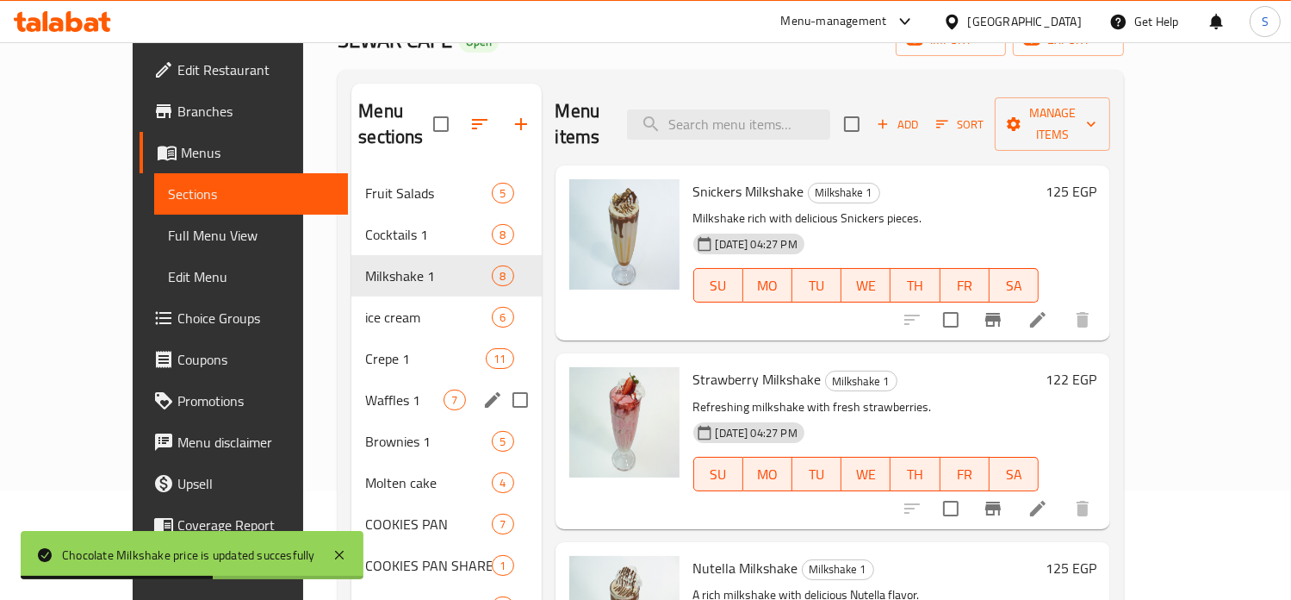
scroll to position [112, 0]
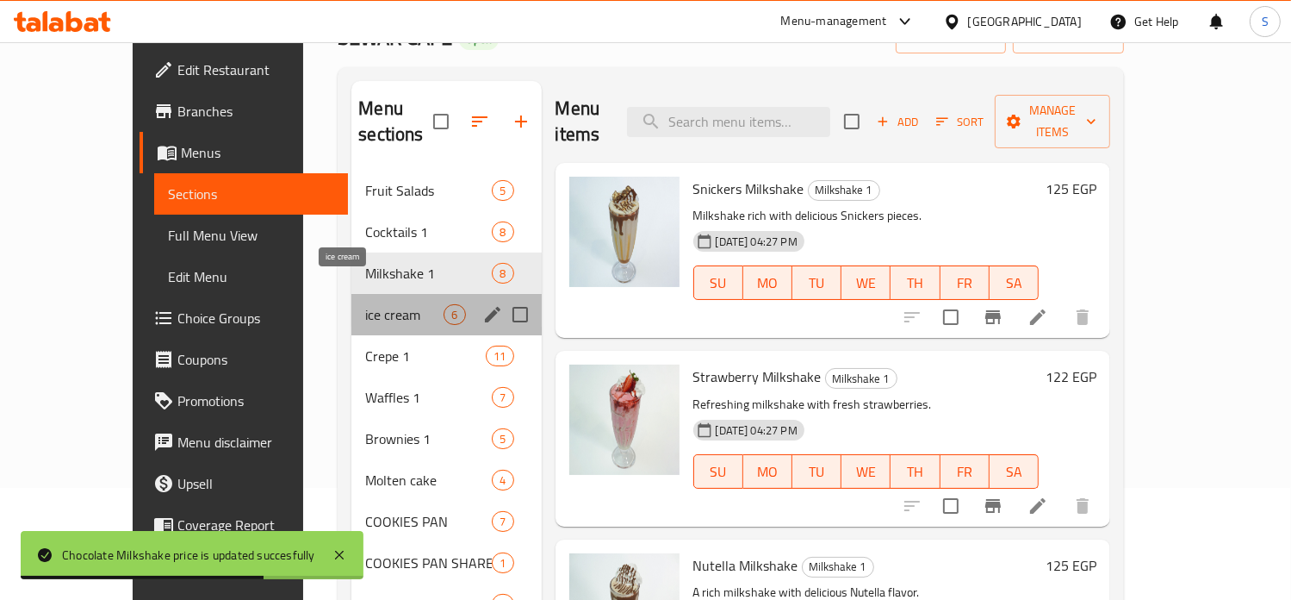
click at [365, 304] on span "ice cream" at bounding box center [404, 314] width 78 height 21
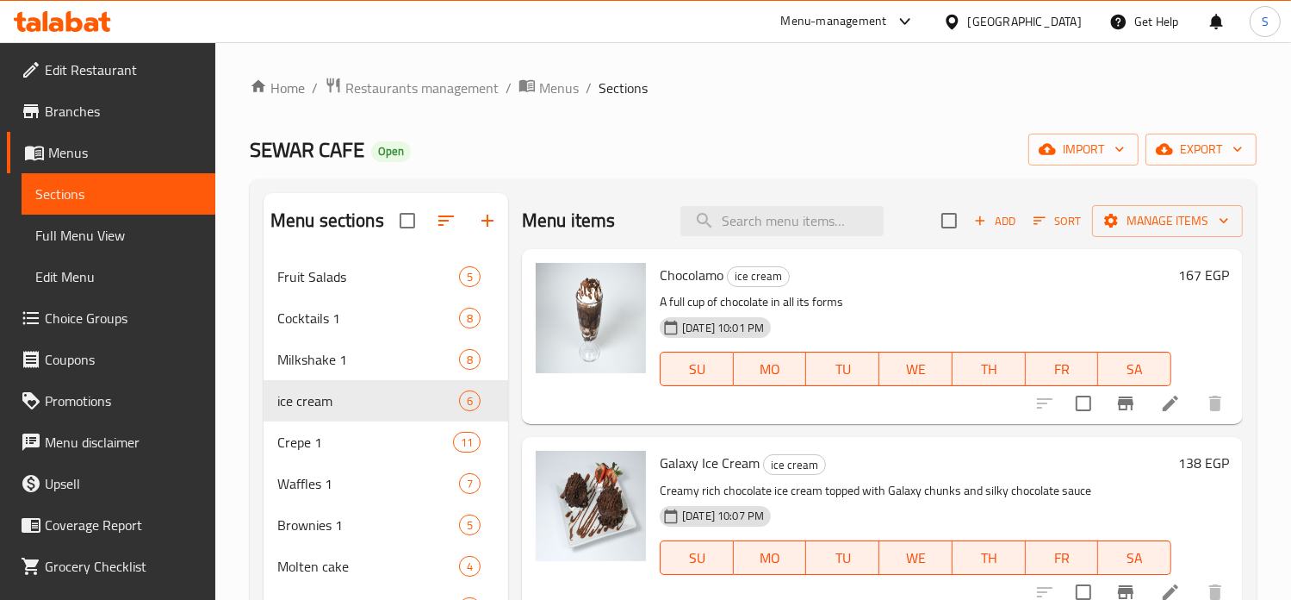
click at [1178, 278] on h6 "167 EGP" at bounding box center [1203, 275] width 51 height 24
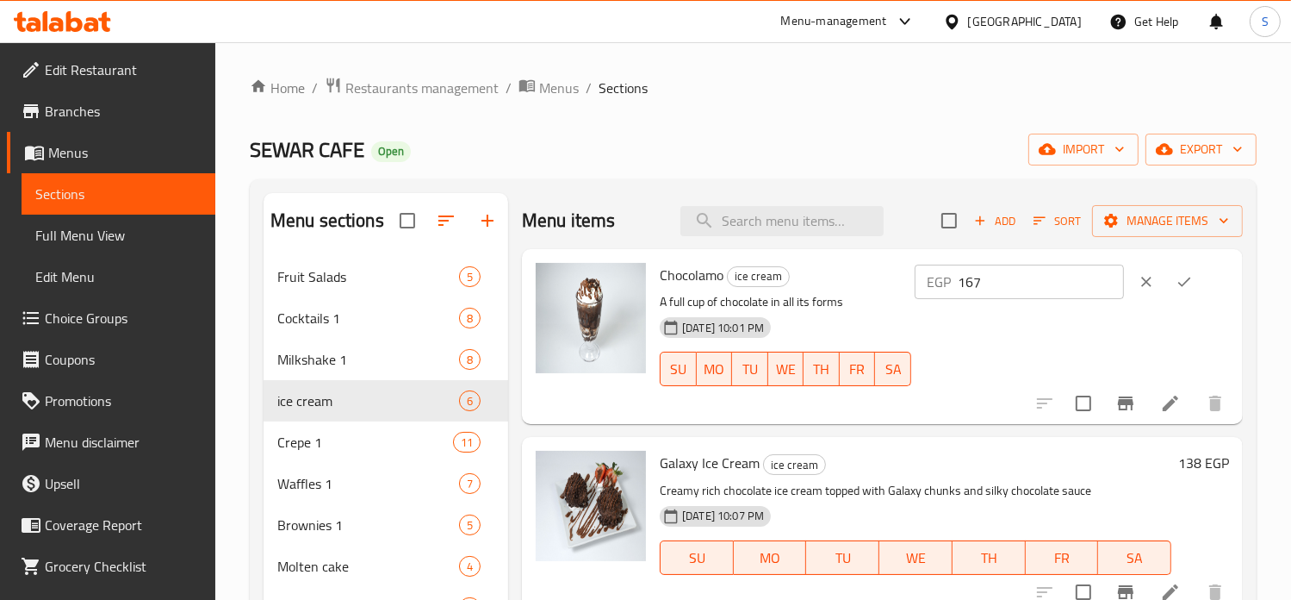
click at [1168, 278] on button "ok" at bounding box center [1185, 282] width 38 height 38
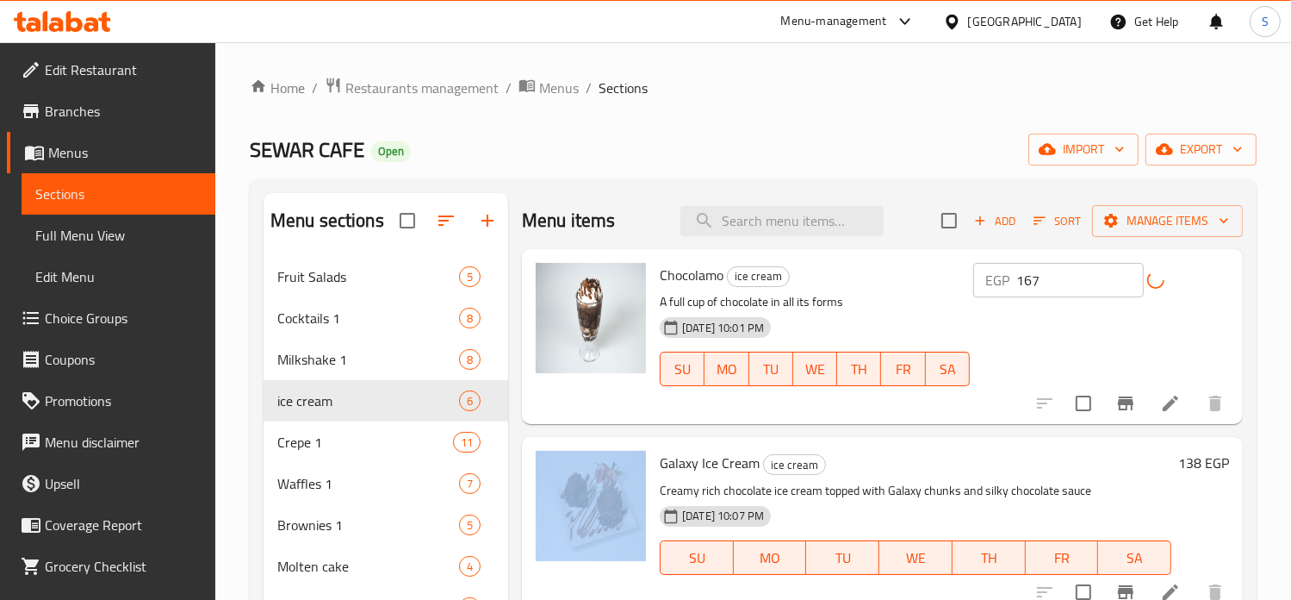
click at [1168, 278] on div "EGP 167 ​" at bounding box center [1101, 280] width 256 height 34
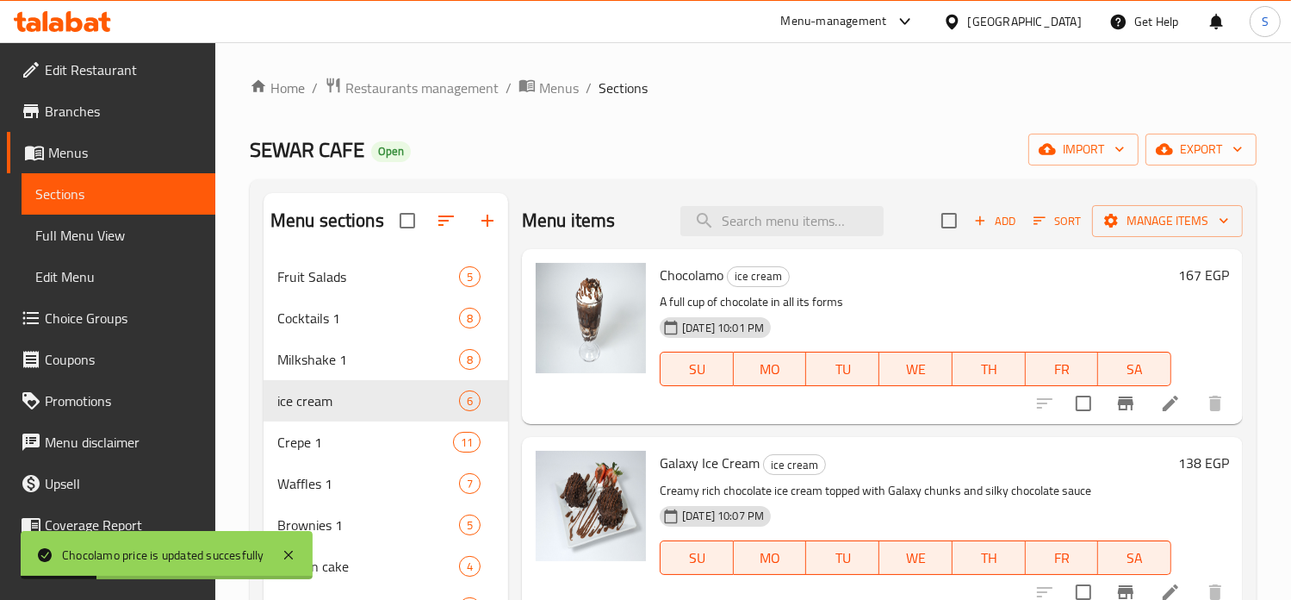
click at [1178, 270] on h6 "167 EGP" at bounding box center [1203, 275] width 51 height 24
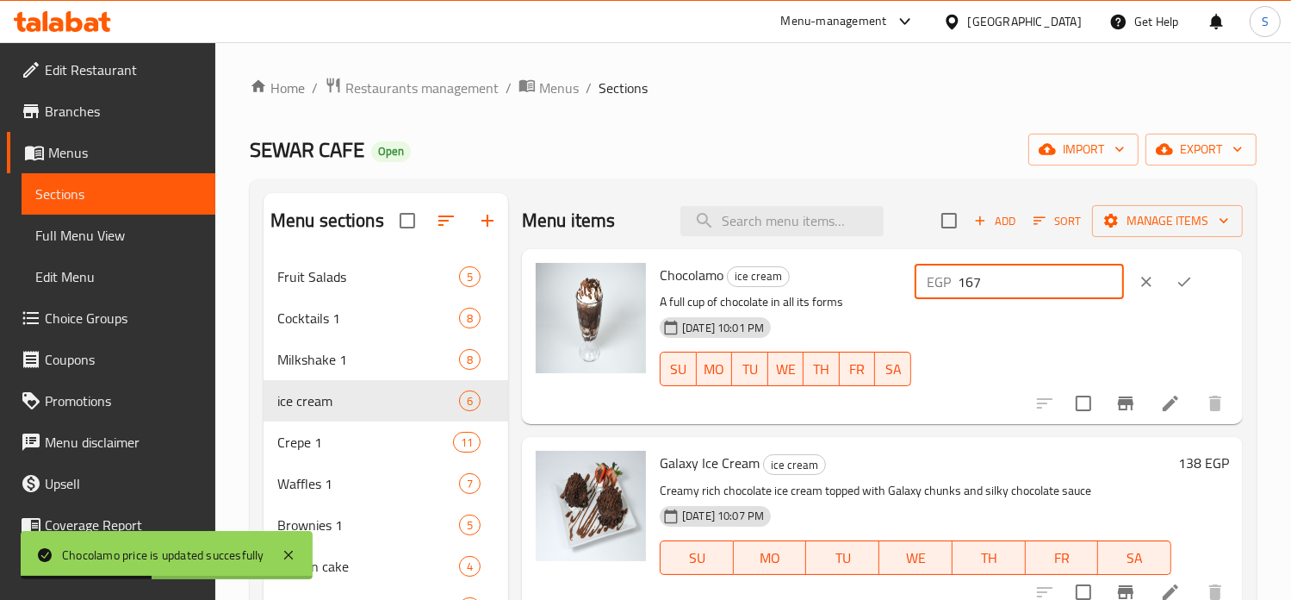
click at [992, 280] on input "167" at bounding box center [1041, 281] width 166 height 34
type input "124"
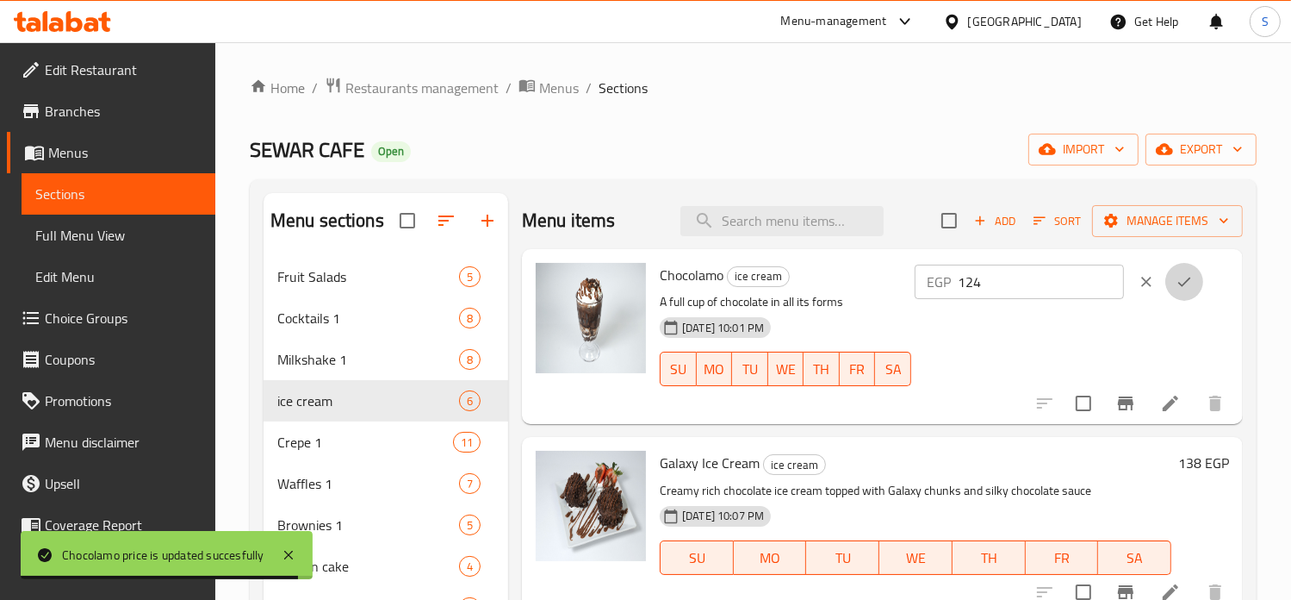
click at [1182, 280] on icon "ok" at bounding box center [1184, 281] width 17 height 17
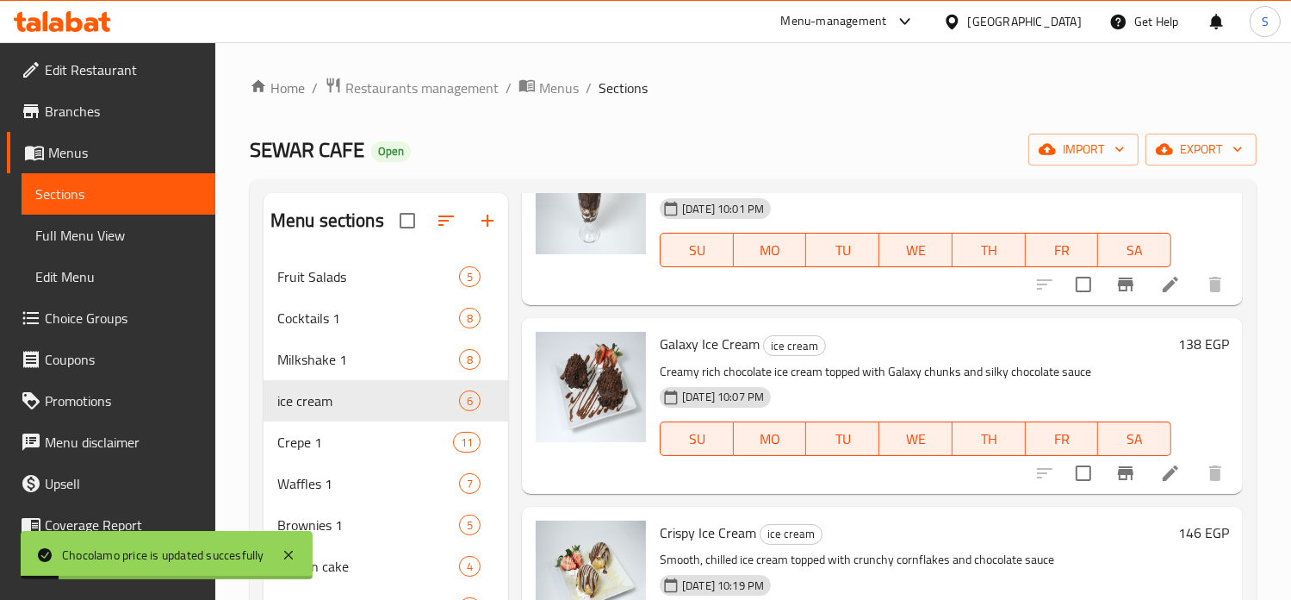
scroll to position [120, 0]
click at [1178, 345] on h6 "138 EGP" at bounding box center [1203, 343] width 51 height 24
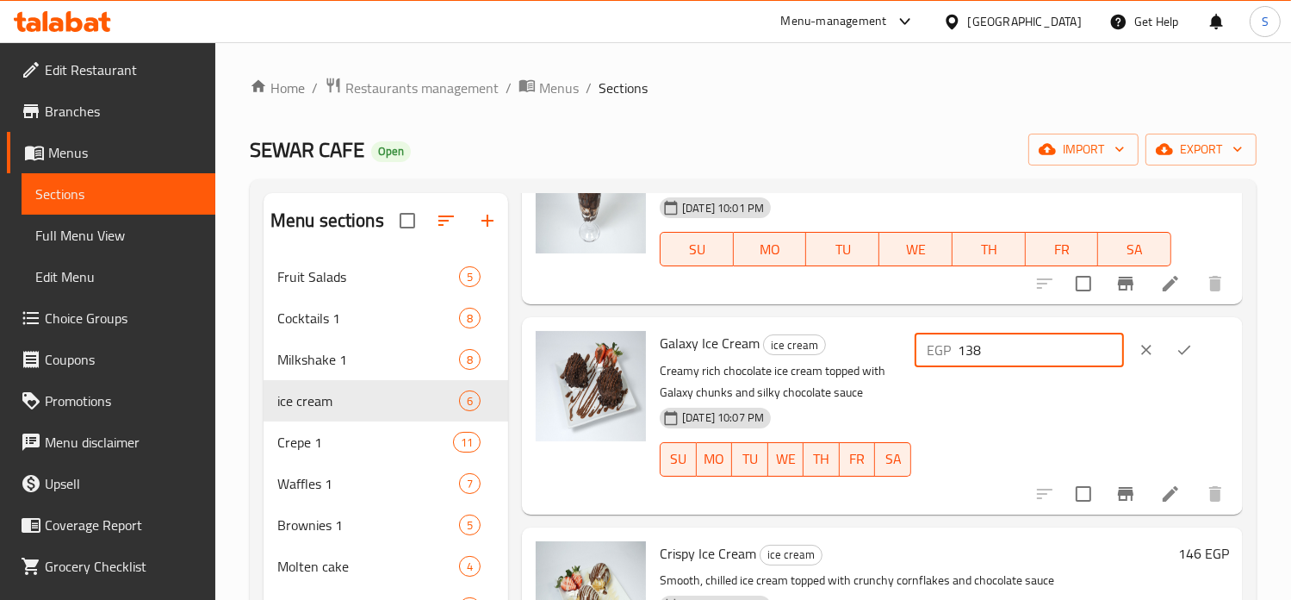
click at [993, 352] on input "138" at bounding box center [1041, 350] width 166 height 34
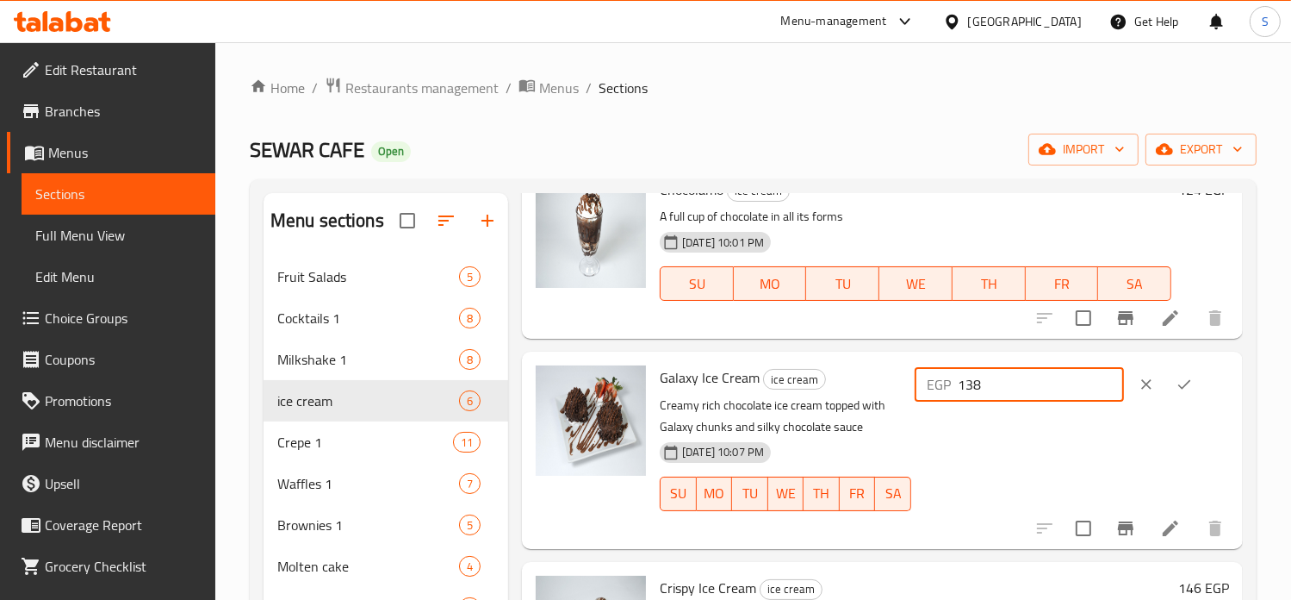
scroll to position [107, 0]
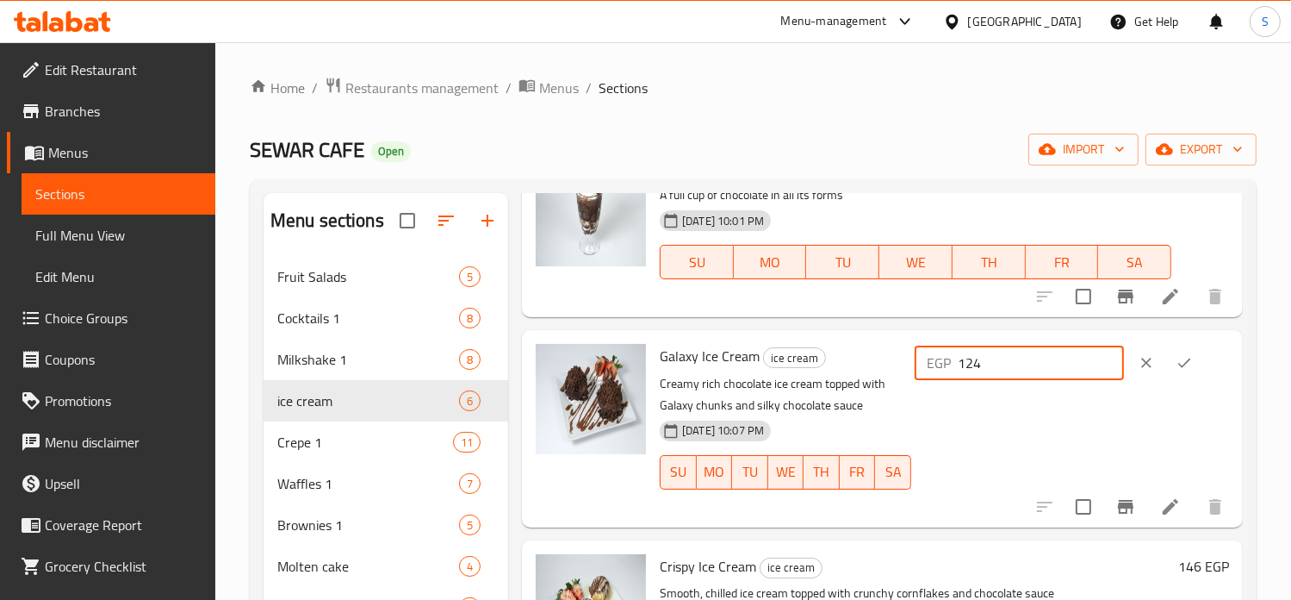
type input "124"
click at [1192, 358] on icon "ok" at bounding box center [1184, 362] width 17 height 17
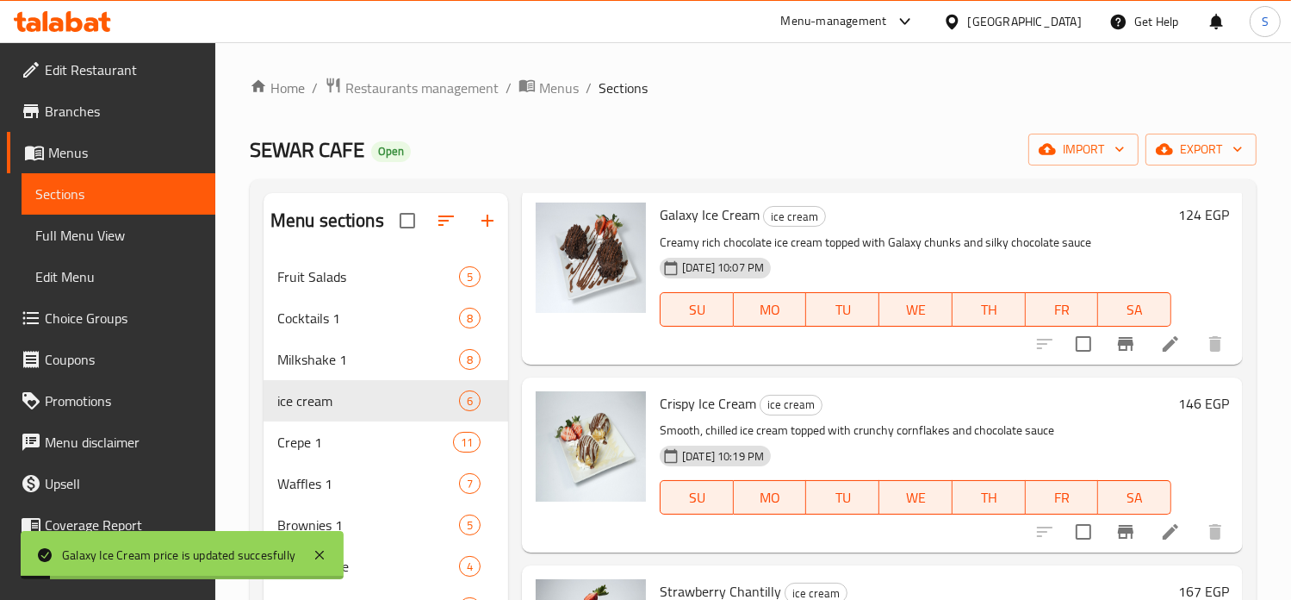
scroll to position [277, 0]
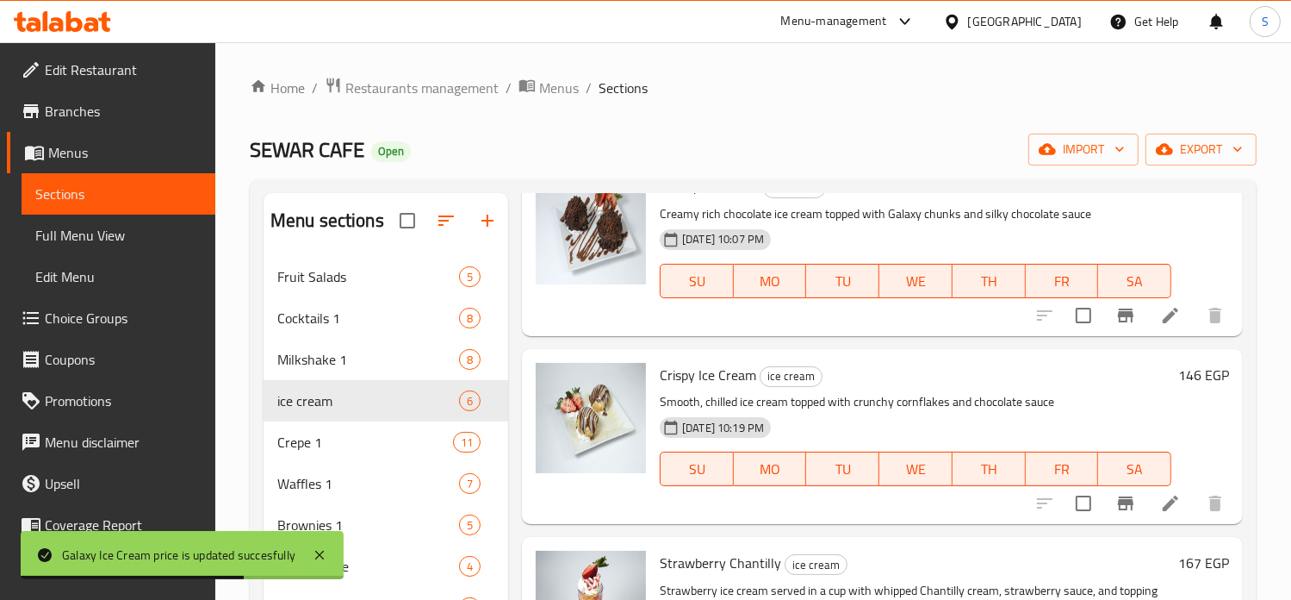
click at [1178, 378] on h6 "146 EGP" at bounding box center [1203, 375] width 51 height 24
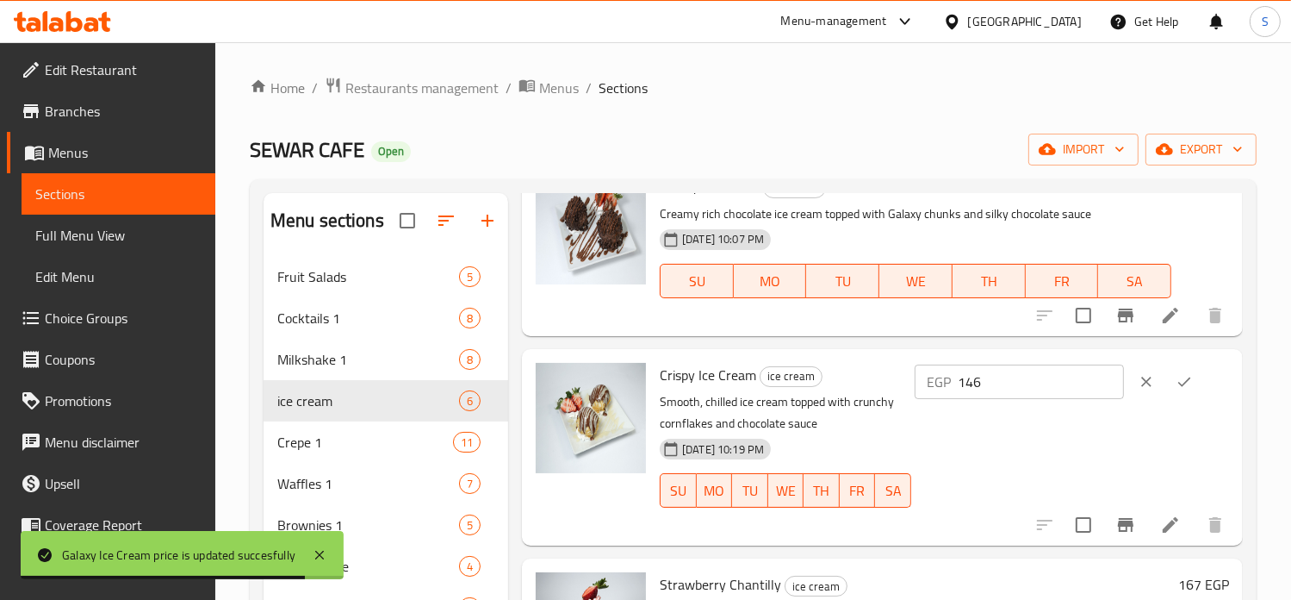
click at [999, 387] on input "146" at bounding box center [1041, 381] width 166 height 34
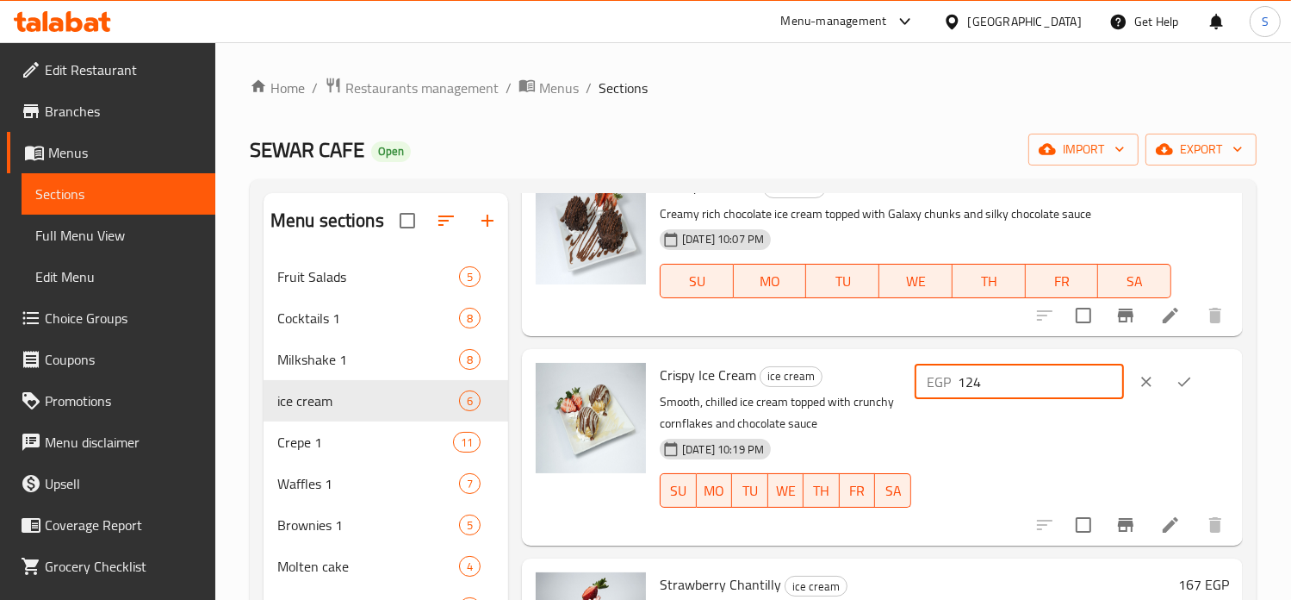
type input "124"
click at [1189, 382] on icon "ok" at bounding box center [1184, 381] width 17 height 17
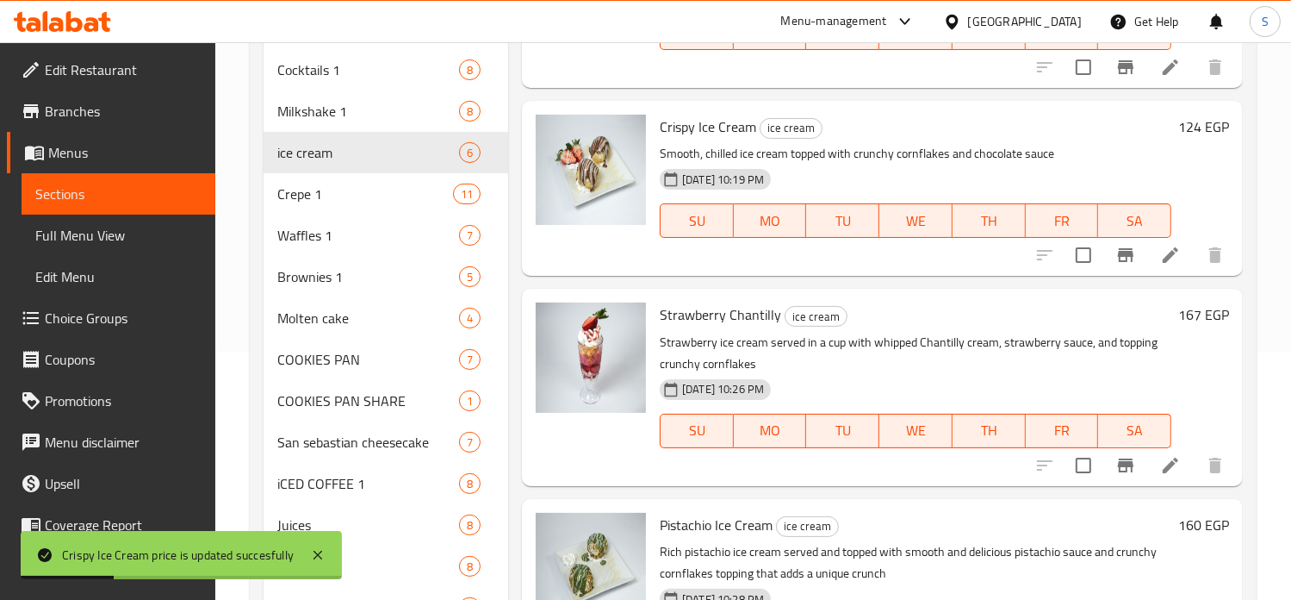
scroll to position [355, 0]
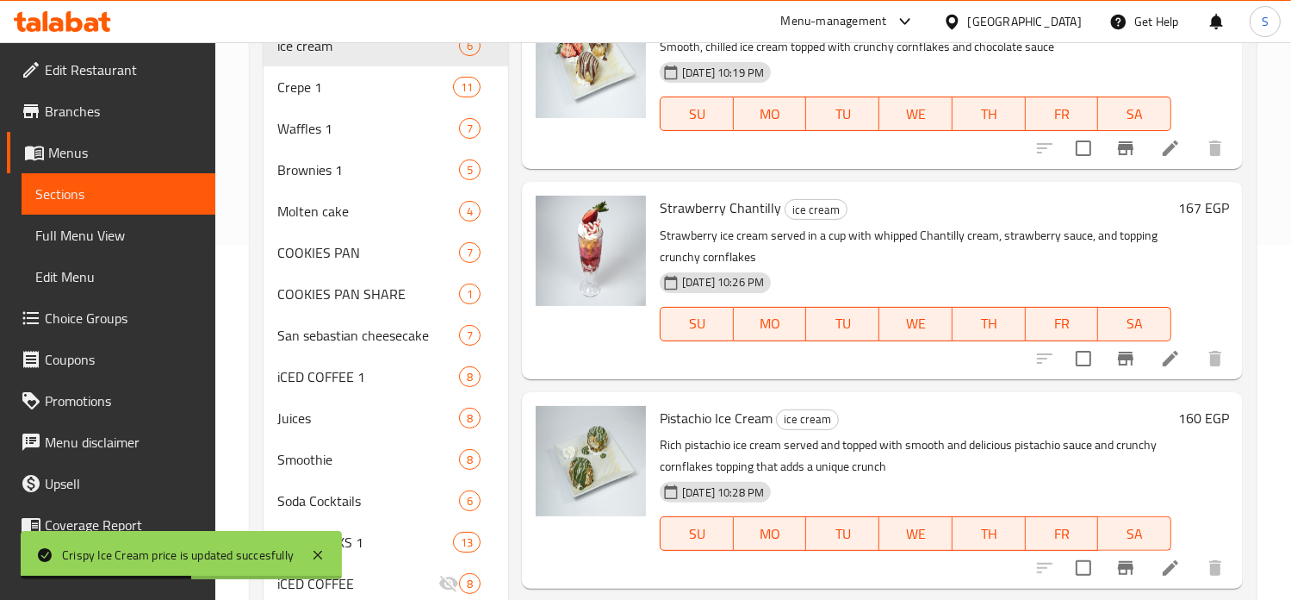
click at [1178, 206] on h6 "167 EGP" at bounding box center [1203, 208] width 51 height 24
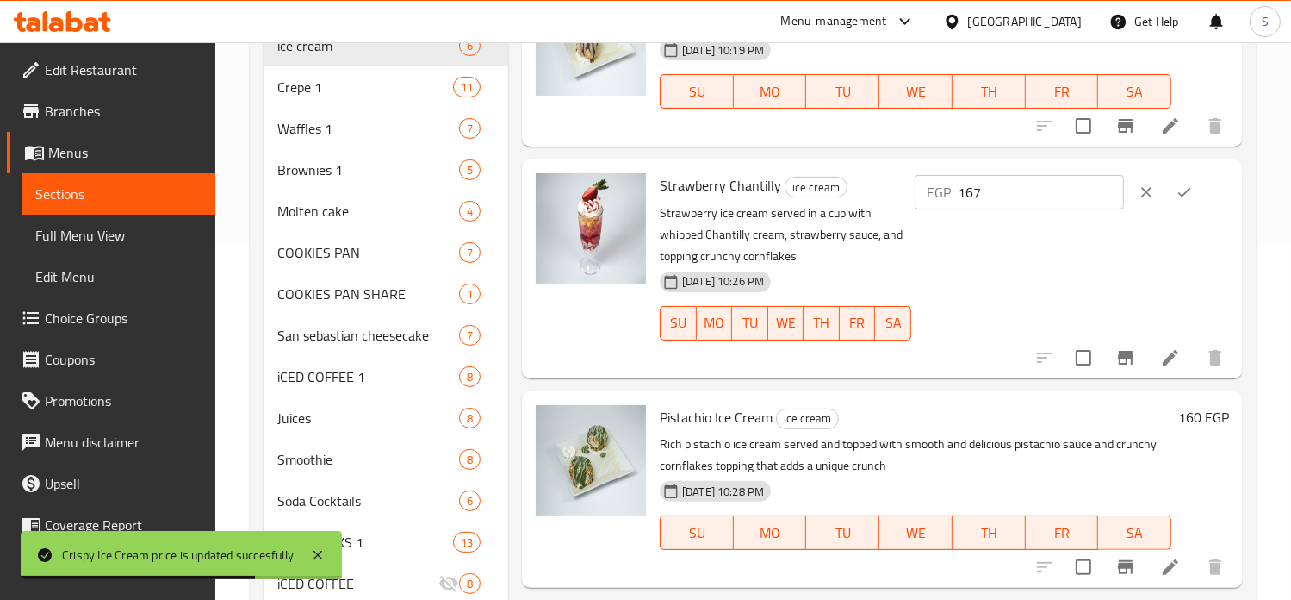
click at [992, 192] on input "167" at bounding box center [1041, 192] width 166 height 34
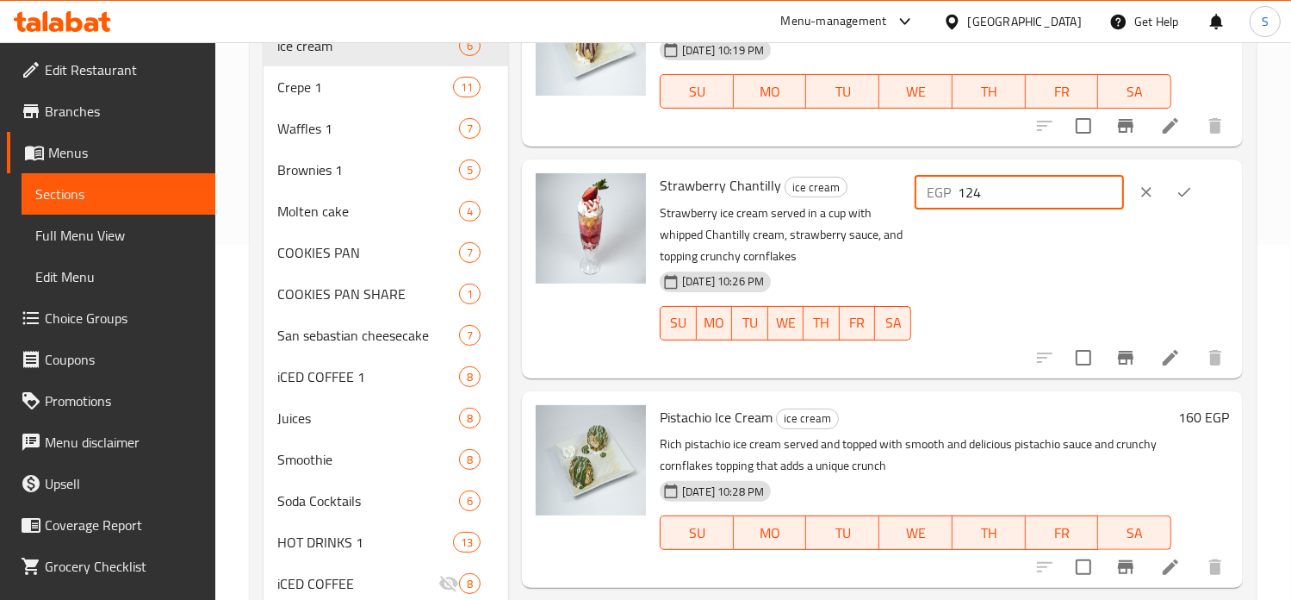
type input "124"
click at [1182, 185] on icon "ok" at bounding box center [1184, 191] width 17 height 17
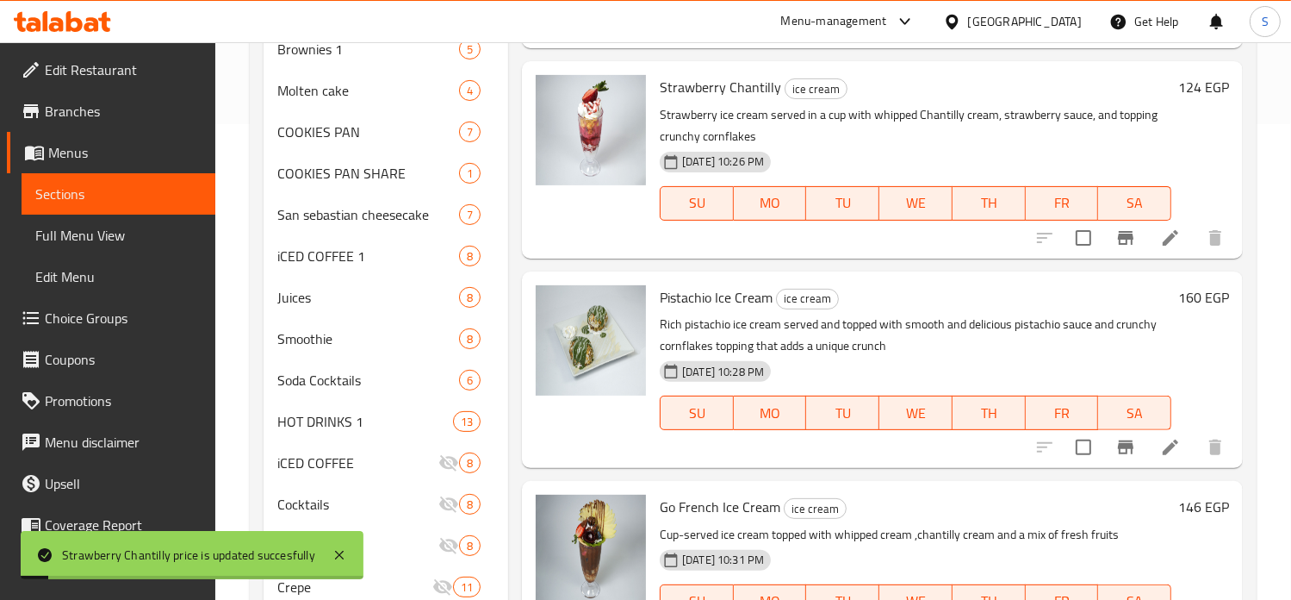
scroll to position [538, 0]
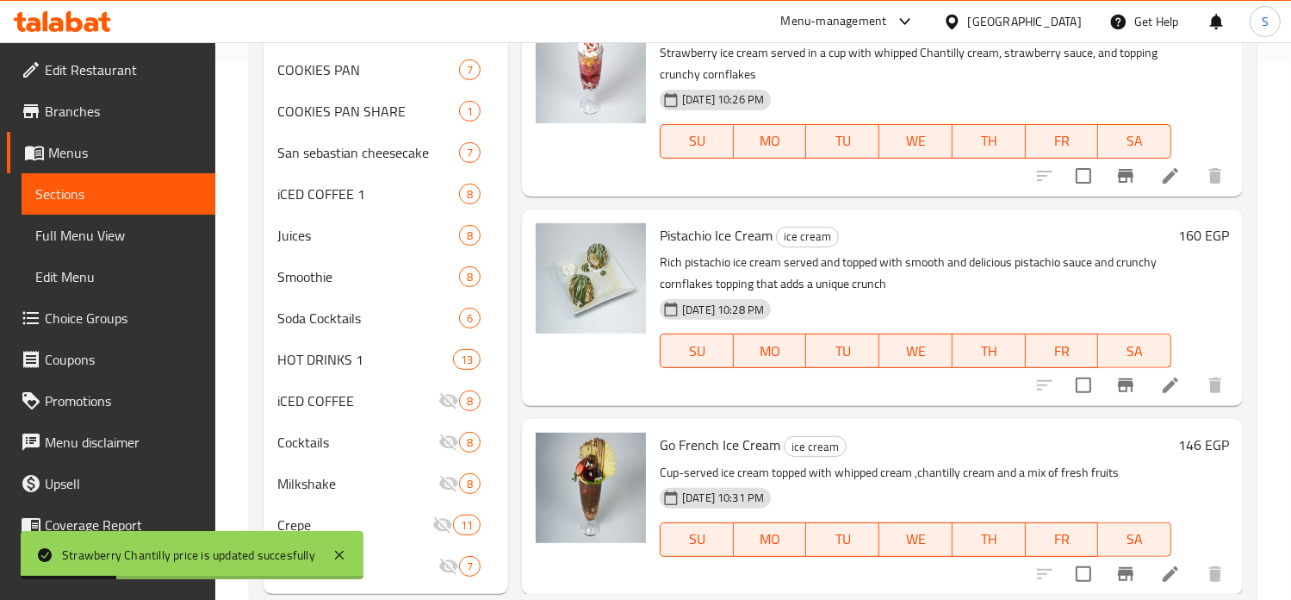
click at [1178, 237] on h6 "160 EGP" at bounding box center [1203, 235] width 51 height 24
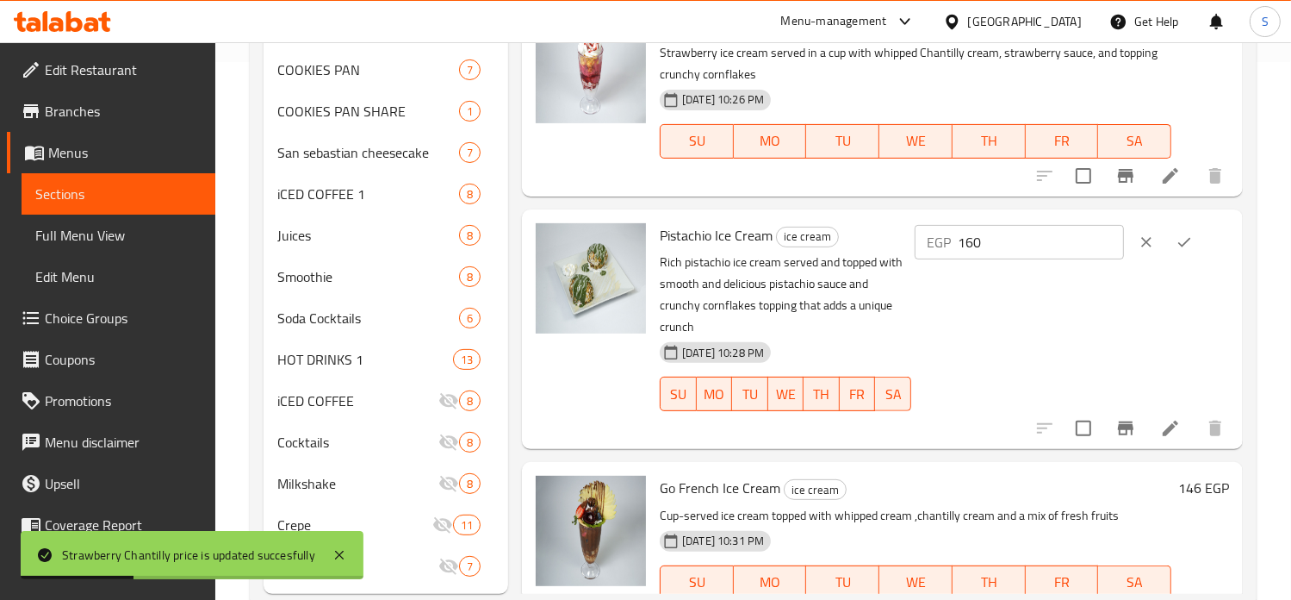
scroll to position [299, 0]
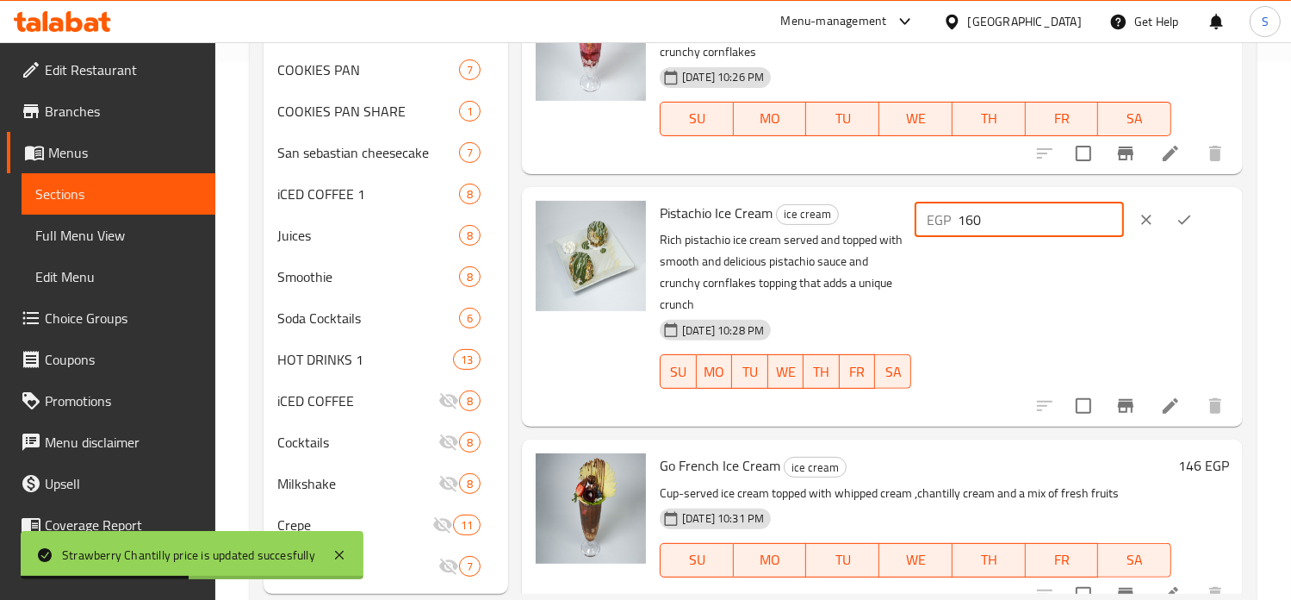
click at [985, 221] on input "160" at bounding box center [1041, 219] width 166 height 34
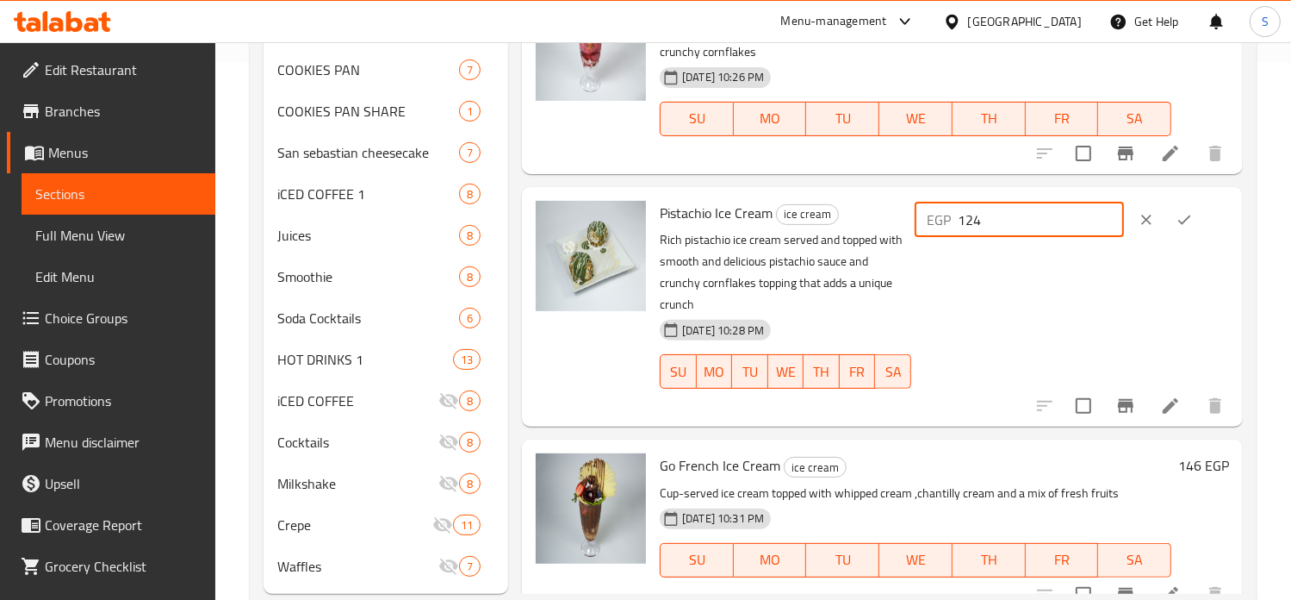
type input "124"
click at [1178, 222] on icon "ok" at bounding box center [1184, 219] width 17 height 17
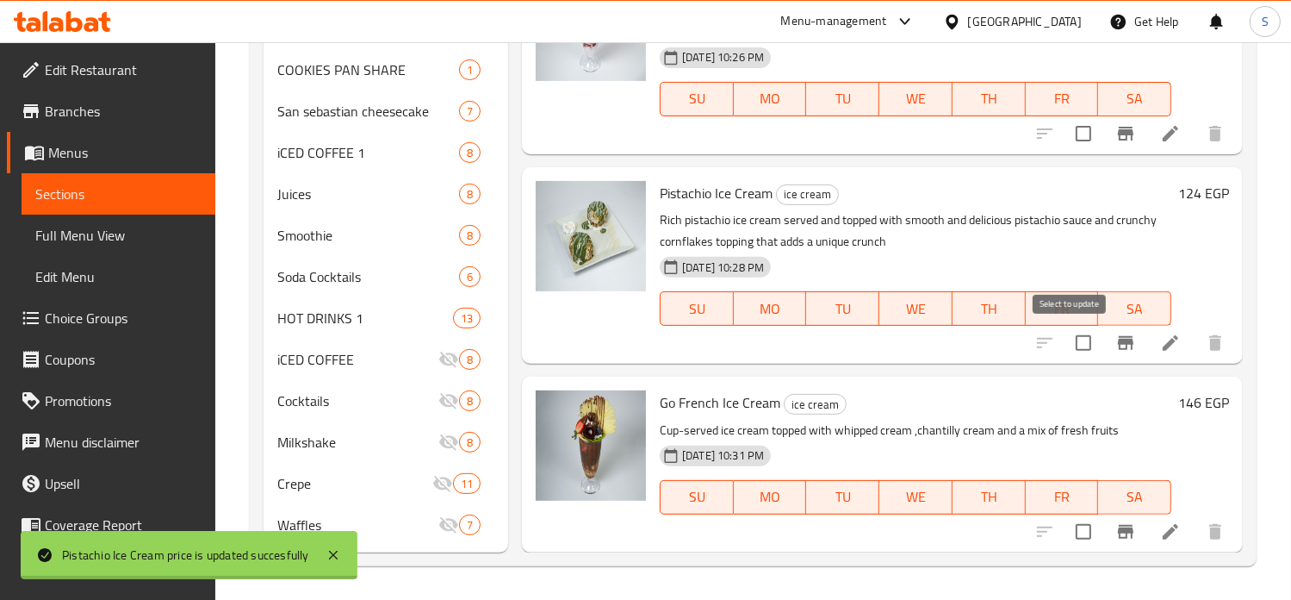
scroll to position [277, 0]
click at [1178, 408] on h6 "146 EGP" at bounding box center [1203, 403] width 51 height 24
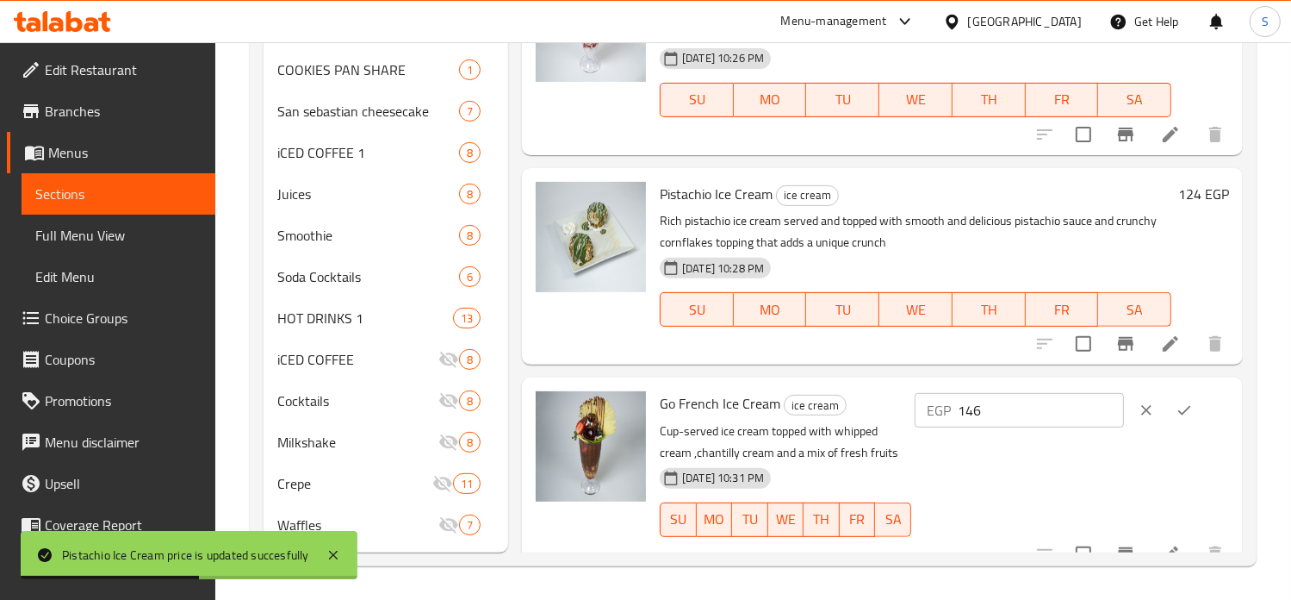
scroll to position [299, 0]
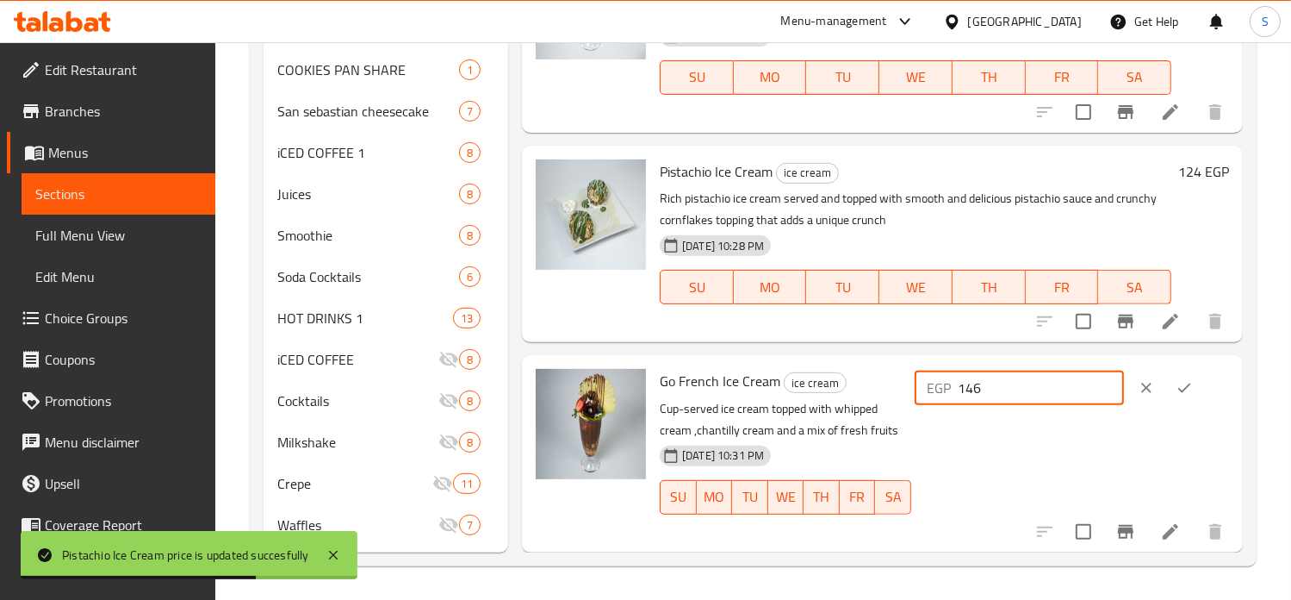
click at [992, 389] on input "146" at bounding box center [1041, 387] width 166 height 34
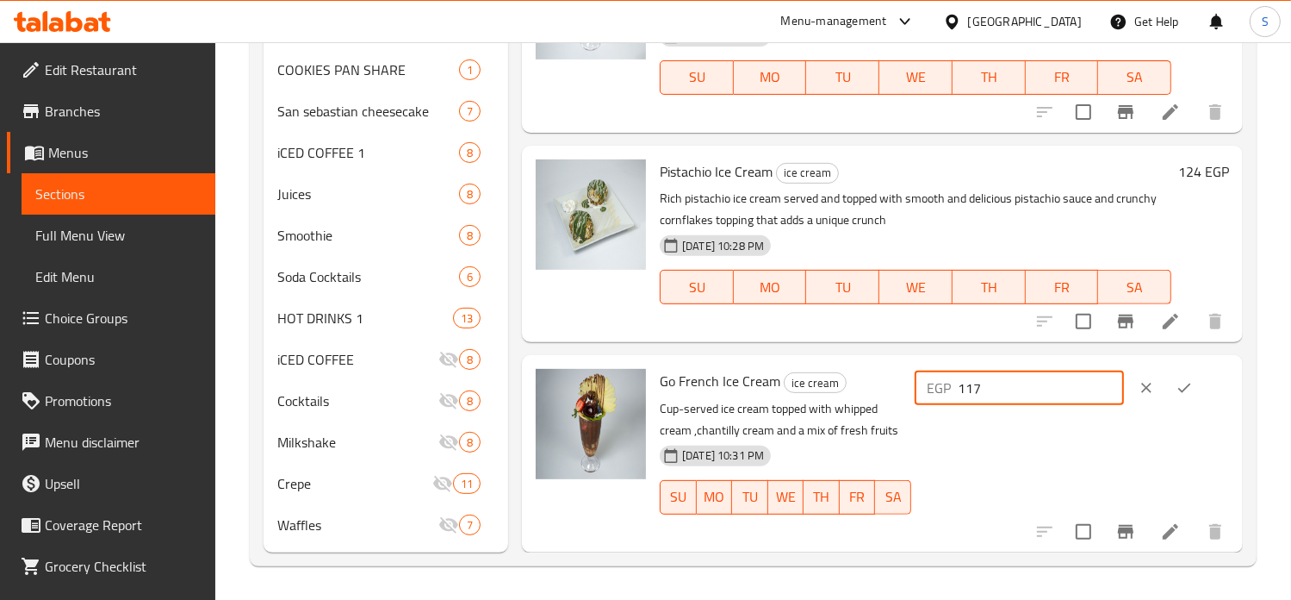
type input "117"
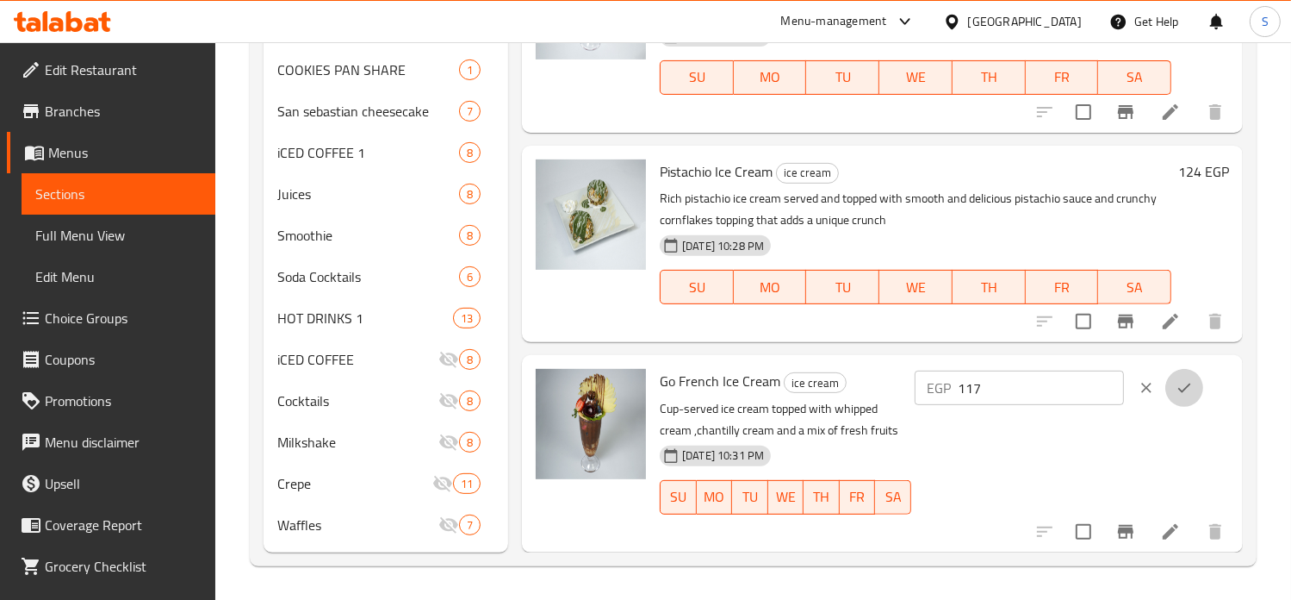
click at [1180, 393] on icon "ok" at bounding box center [1184, 387] width 17 height 17
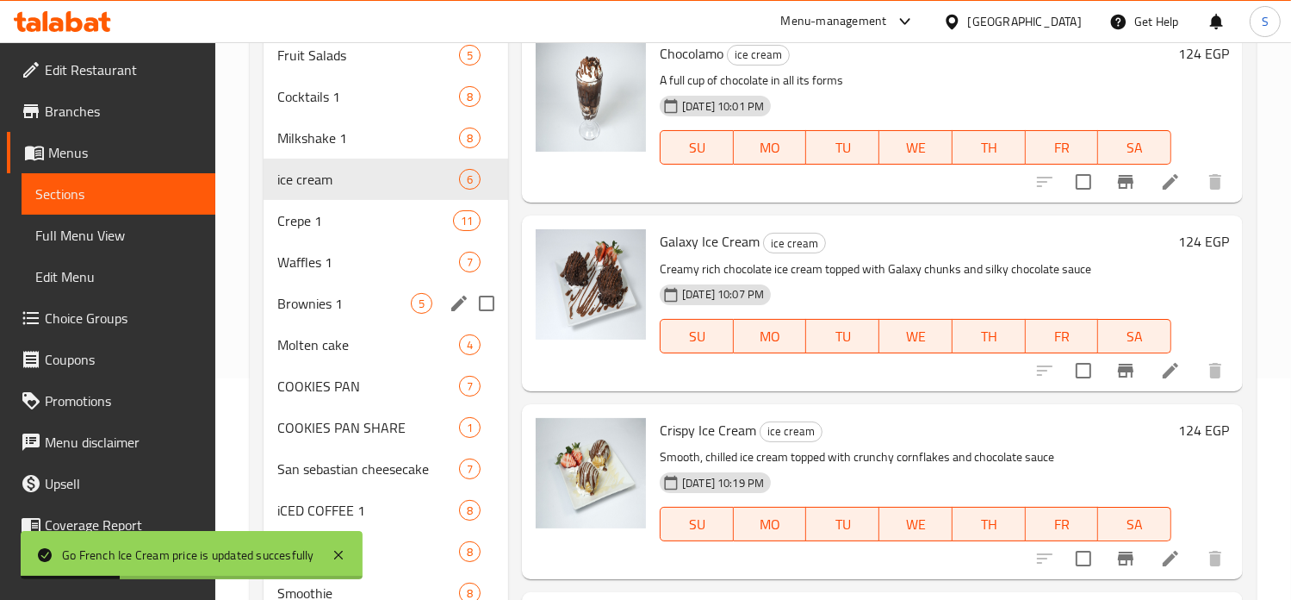
scroll to position [216, 0]
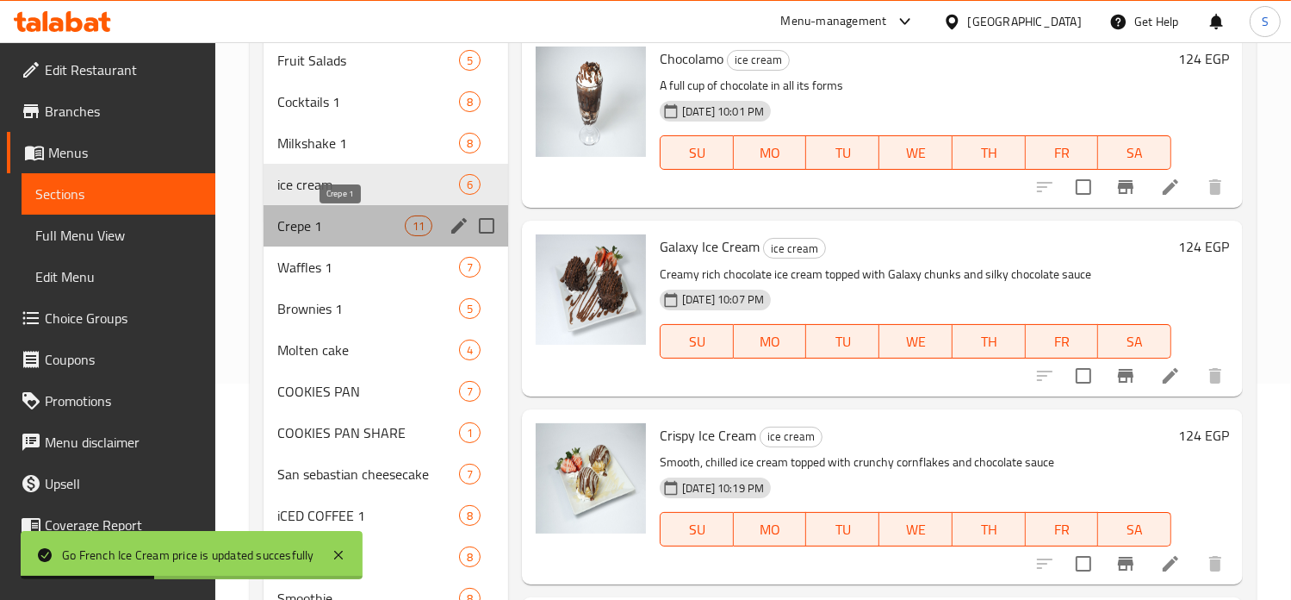
click at [345, 218] on span "Crepe 1" at bounding box center [340, 225] width 127 height 21
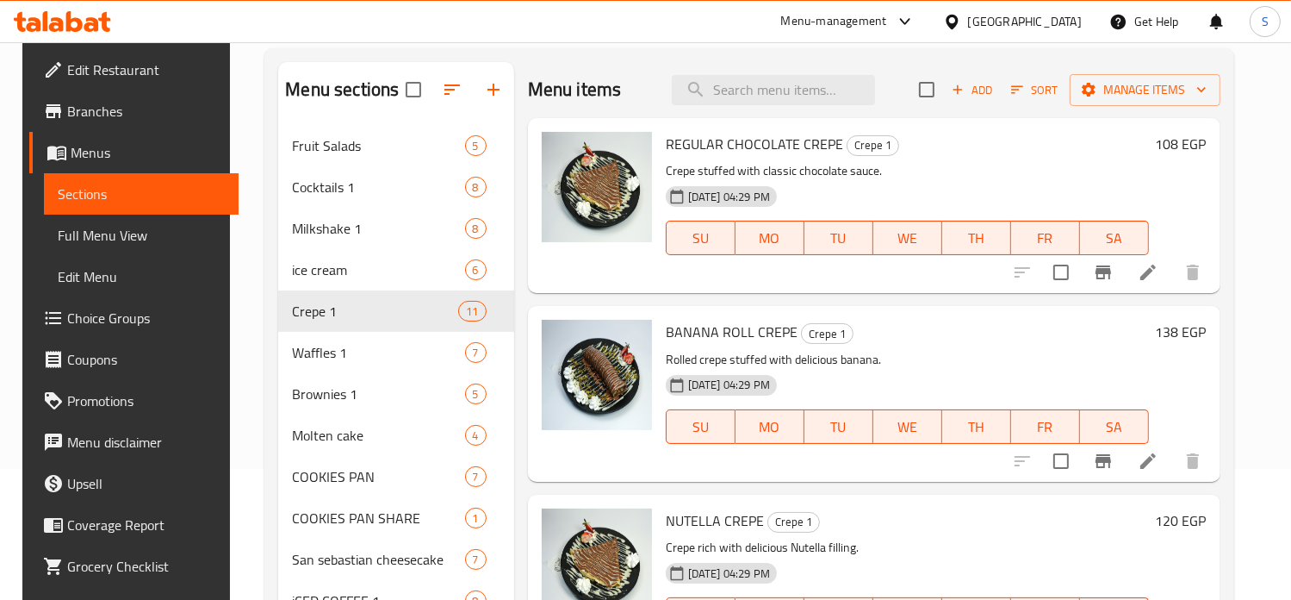
scroll to position [93, 0]
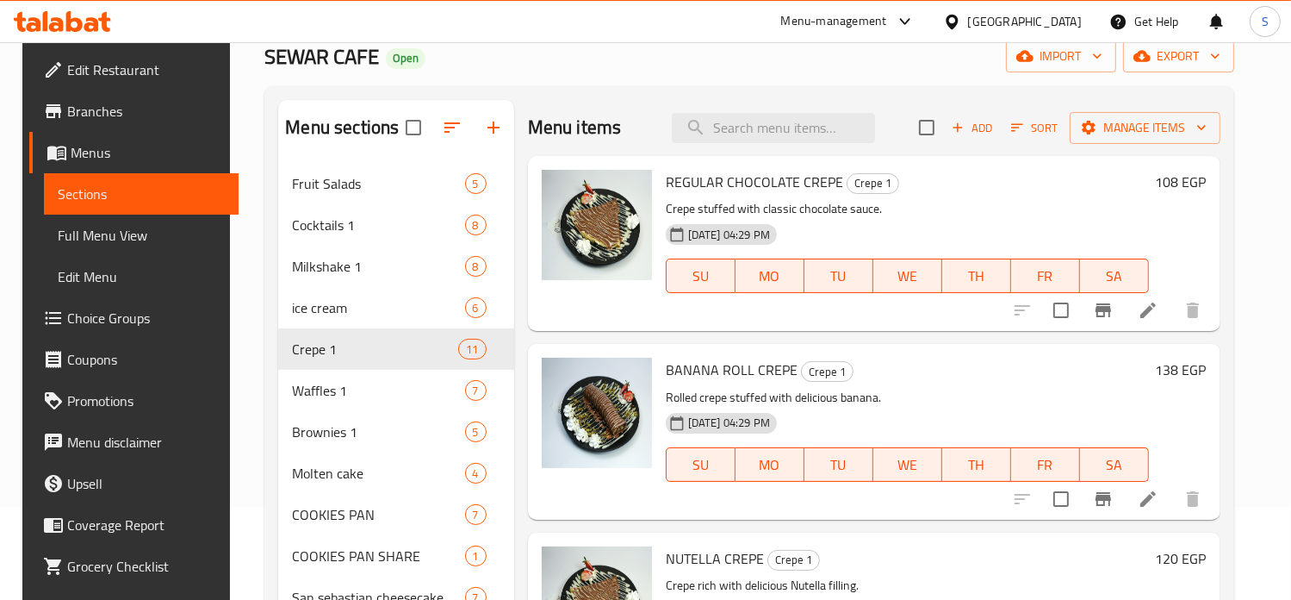
click at [1172, 182] on h6 "108 EGP" at bounding box center [1181, 182] width 51 height 24
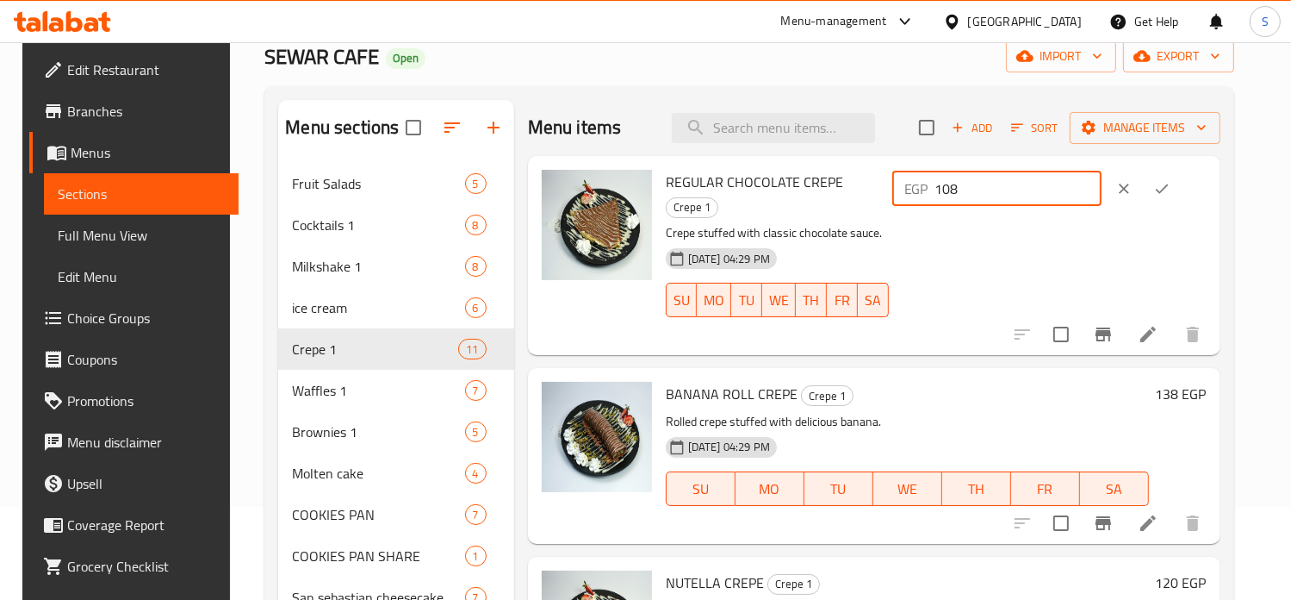
click at [996, 186] on input "108" at bounding box center [1019, 188] width 166 height 34
type input "125"
click at [1171, 187] on icon "ok" at bounding box center [1161, 188] width 17 height 17
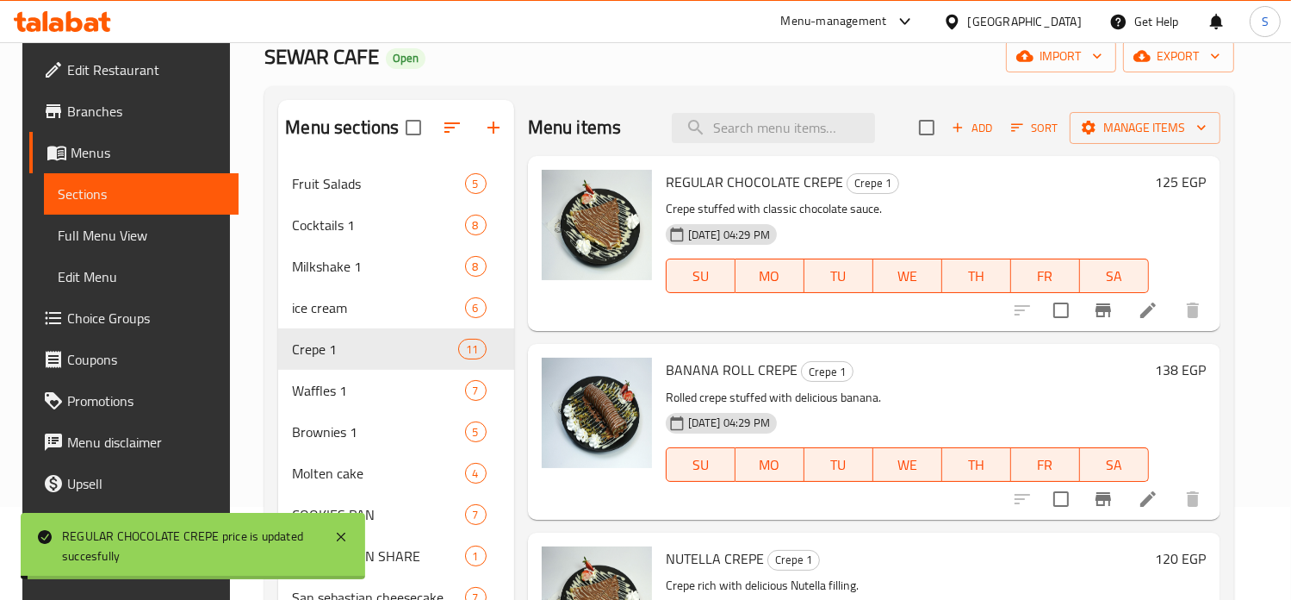
scroll to position [178, 0]
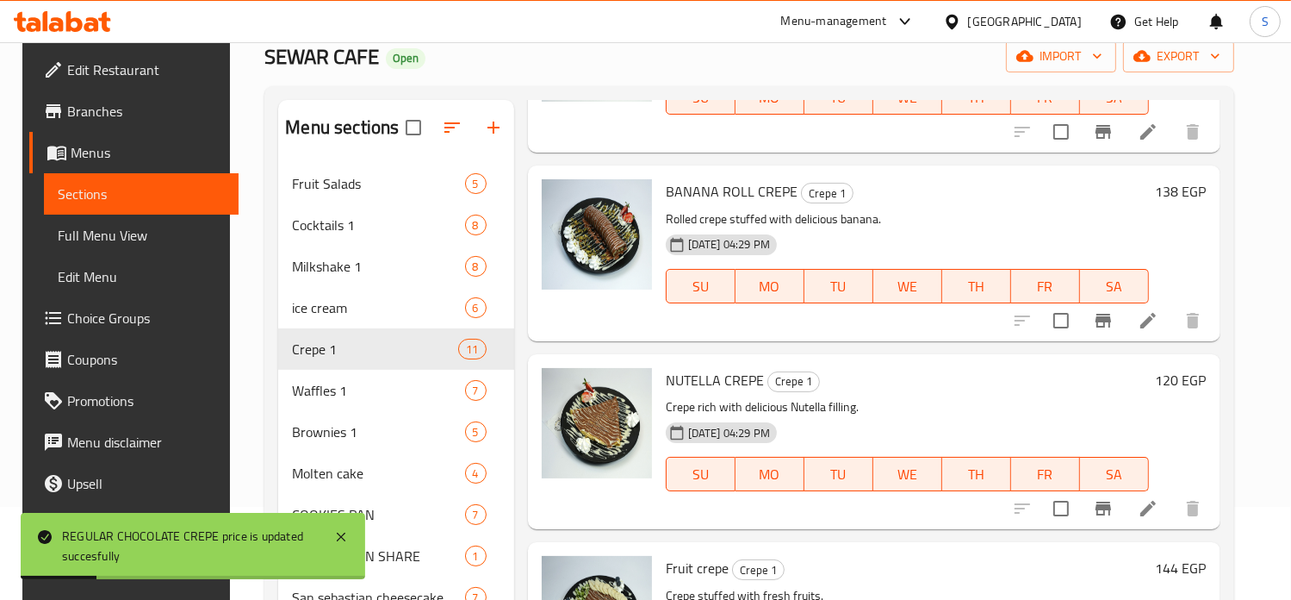
click at [1172, 198] on h6 "138 EGP" at bounding box center [1181, 191] width 51 height 24
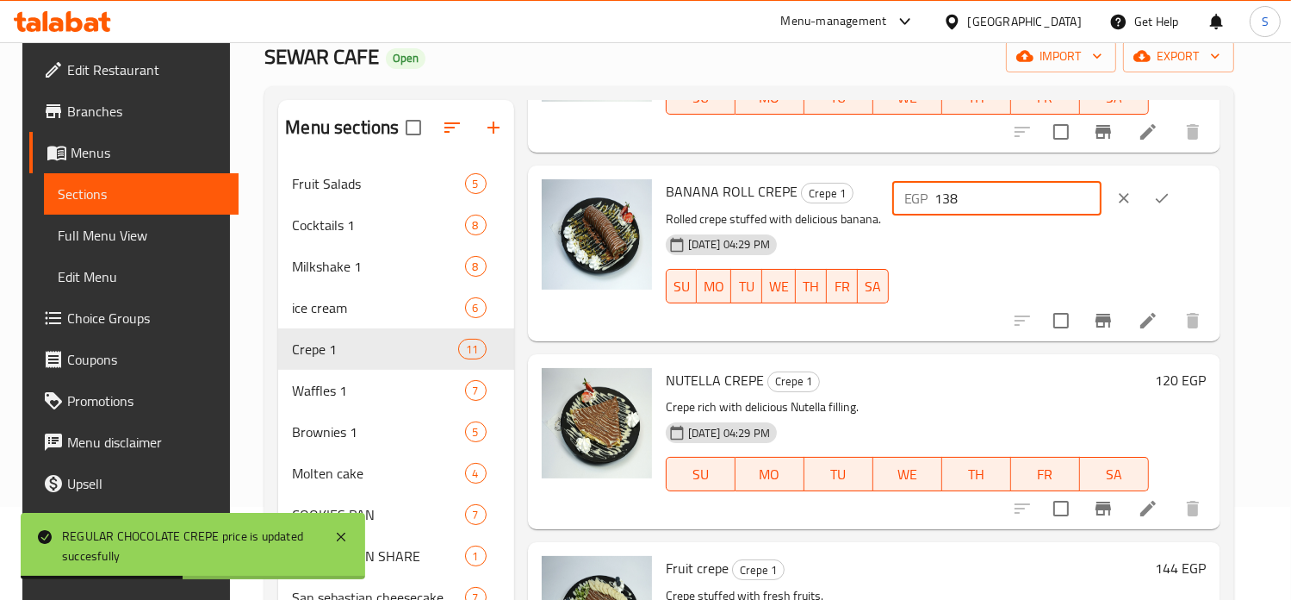
click at [998, 202] on input "138" at bounding box center [1019, 198] width 166 height 34
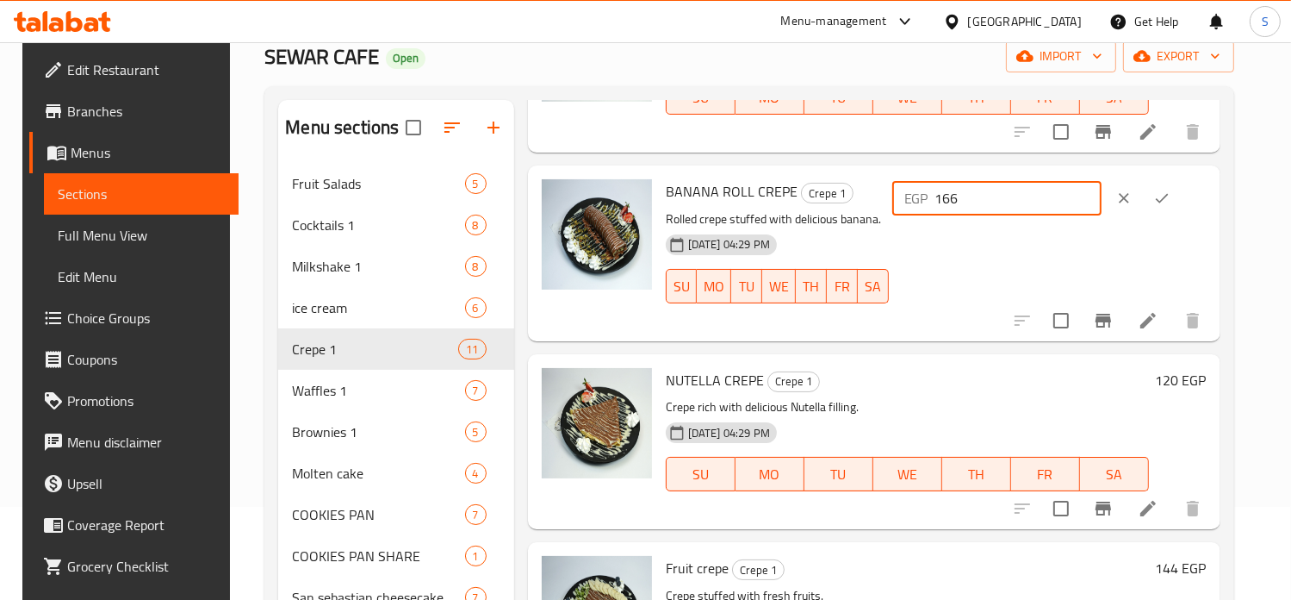
type input "166"
click at [1171, 202] on icon "ok" at bounding box center [1161, 198] width 17 height 17
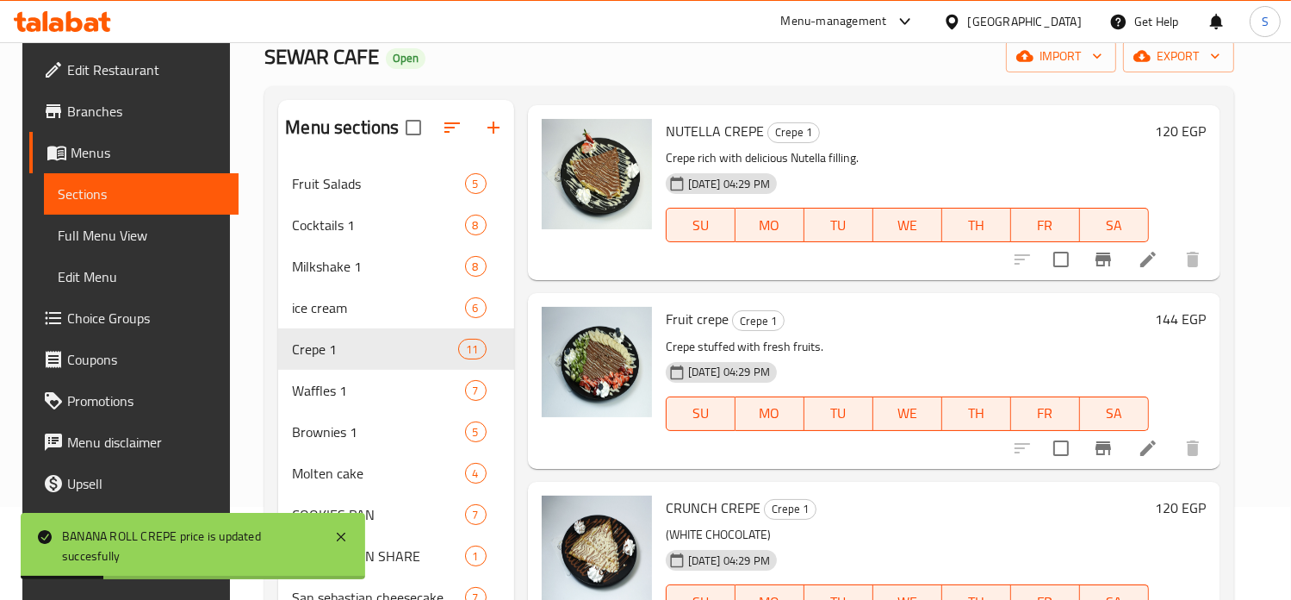
scroll to position [409, 0]
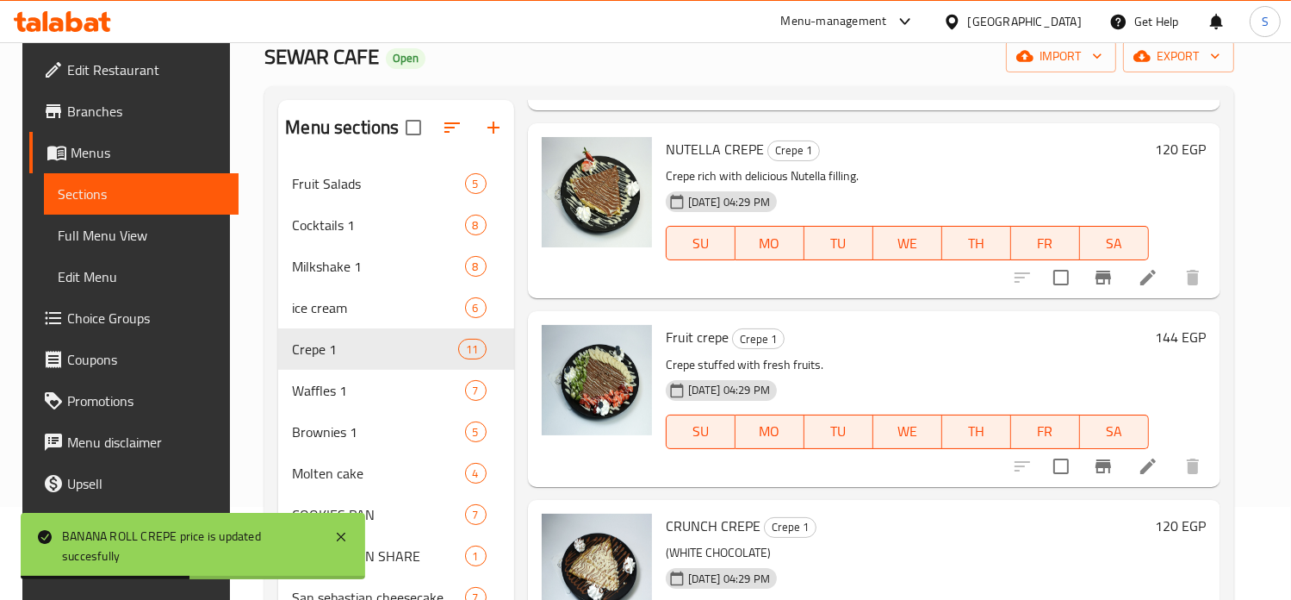
click at [1177, 159] on h6 "120 EGP" at bounding box center [1181, 149] width 51 height 24
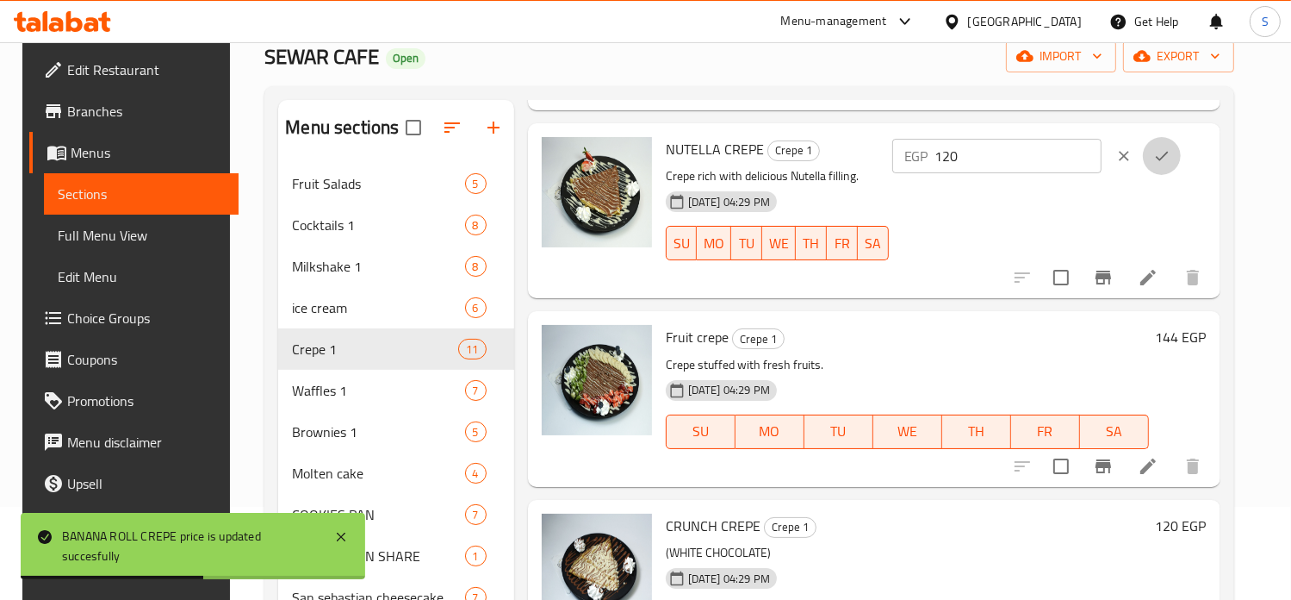
click at [1171, 159] on icon "ok" at bounding box center [1161, 155] width 17 height 17
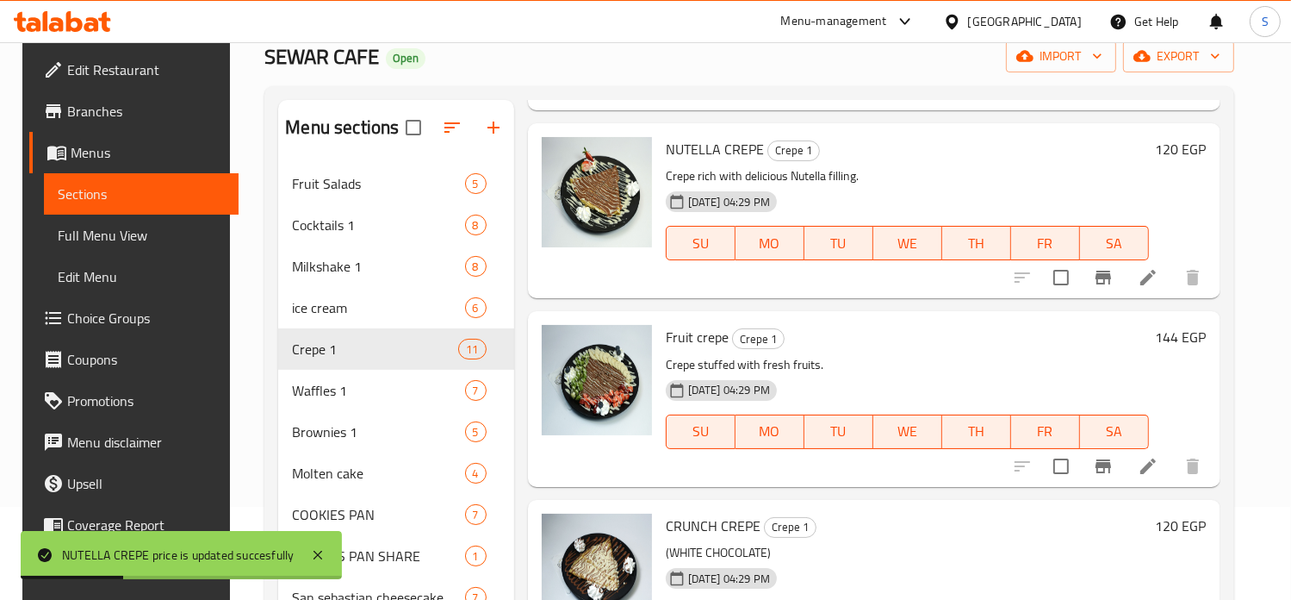
click at [1182, 147] on h6 "120 EGP" at bounding box center [1181, 149] width 51 height 24
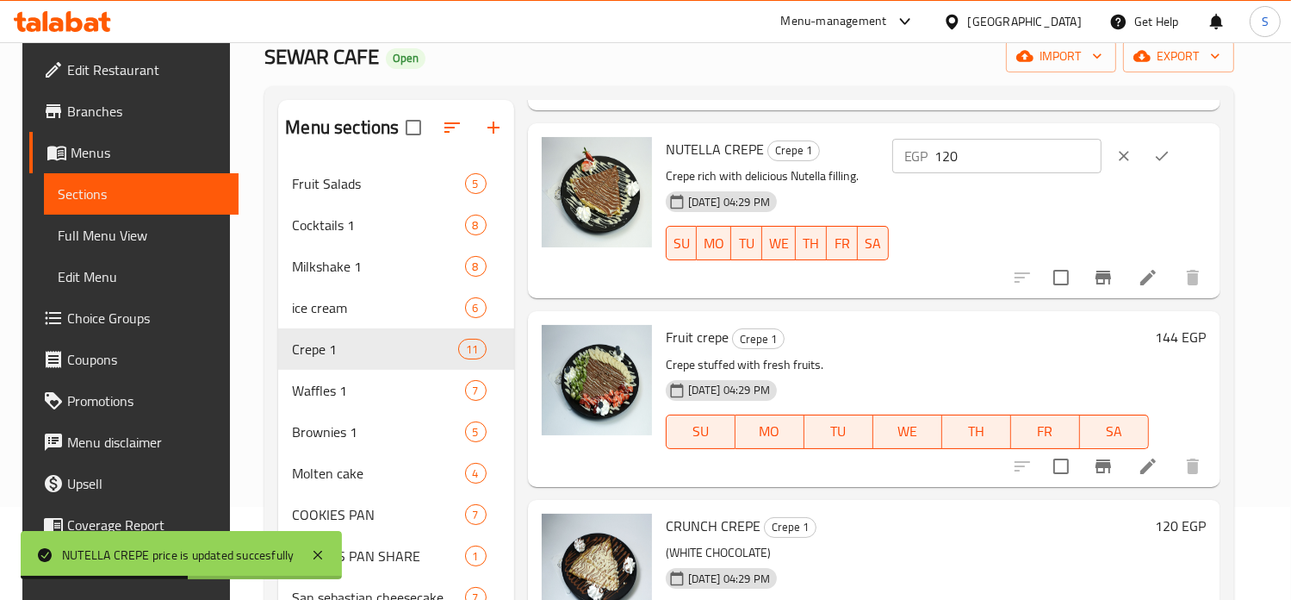
click at [996, 159] on input "120" at bounding box center [1019, 156] width 166 height 34
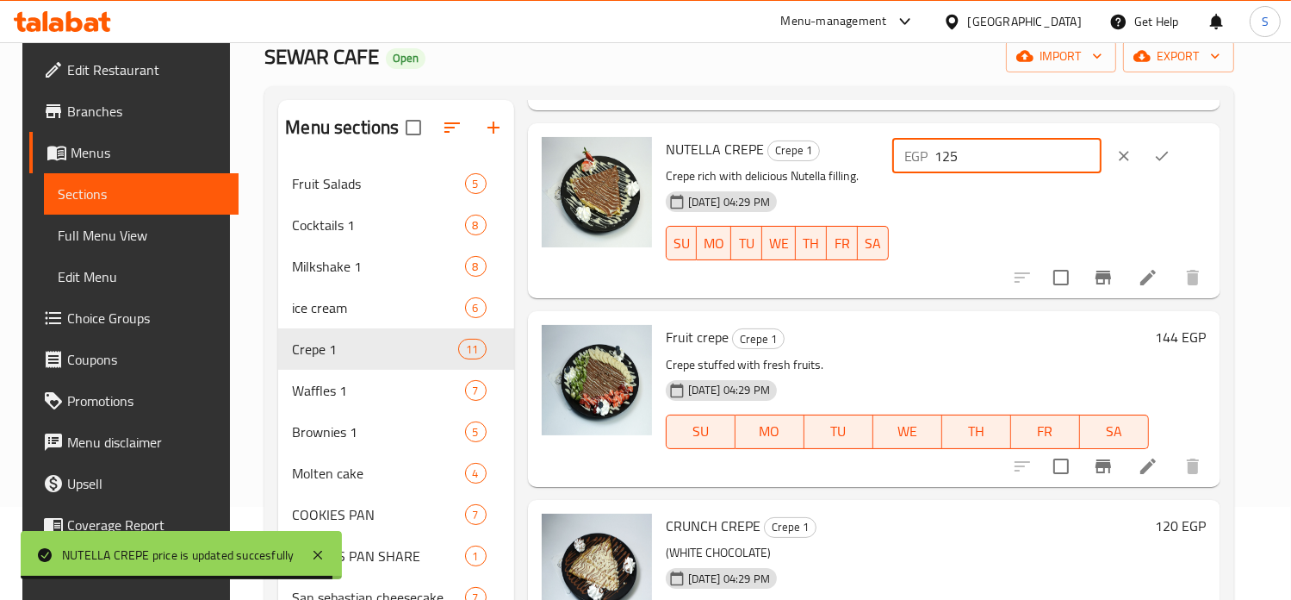
type input "125"
click at [1171, 162] on icon "ok" at bounding box center [1161, 155] width 17 height 17
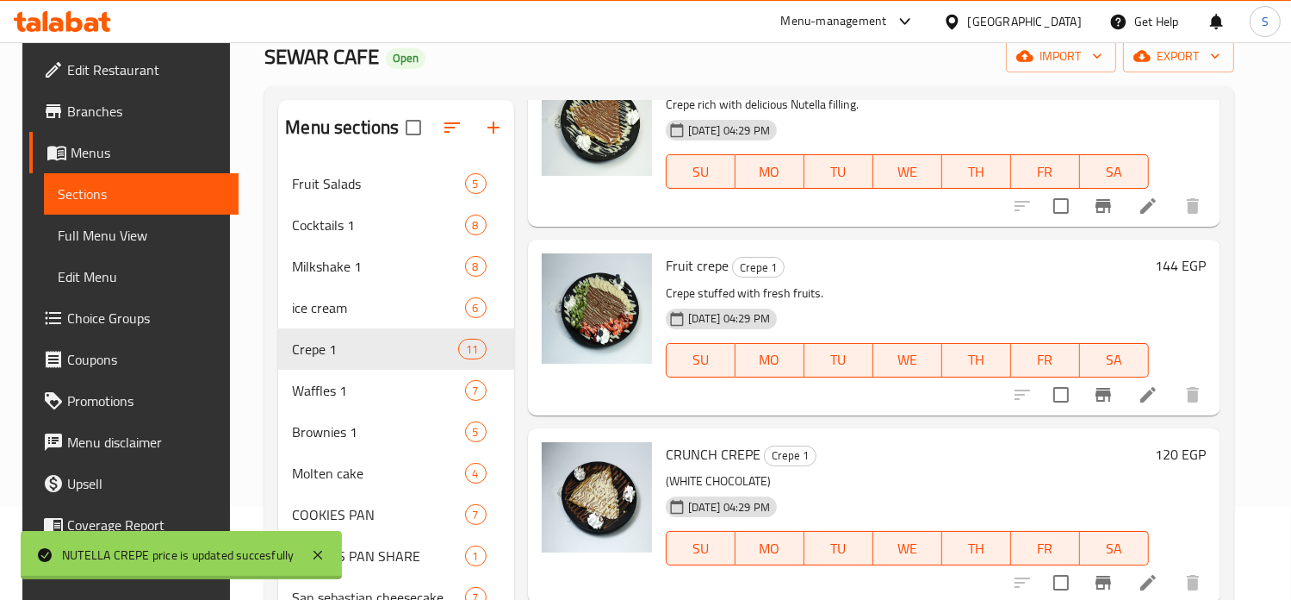
scroll to position [492, 0]
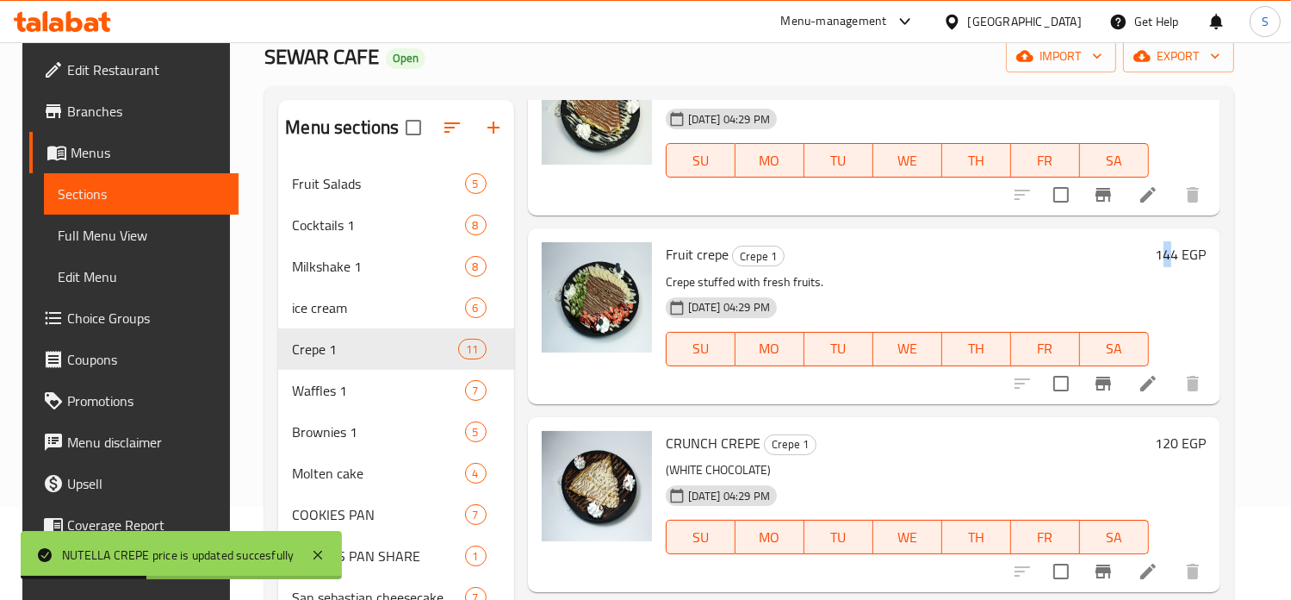
click at [1178, 252] on h6 "144 EGP" at bounding box center [1181, 254] width 51 height 24
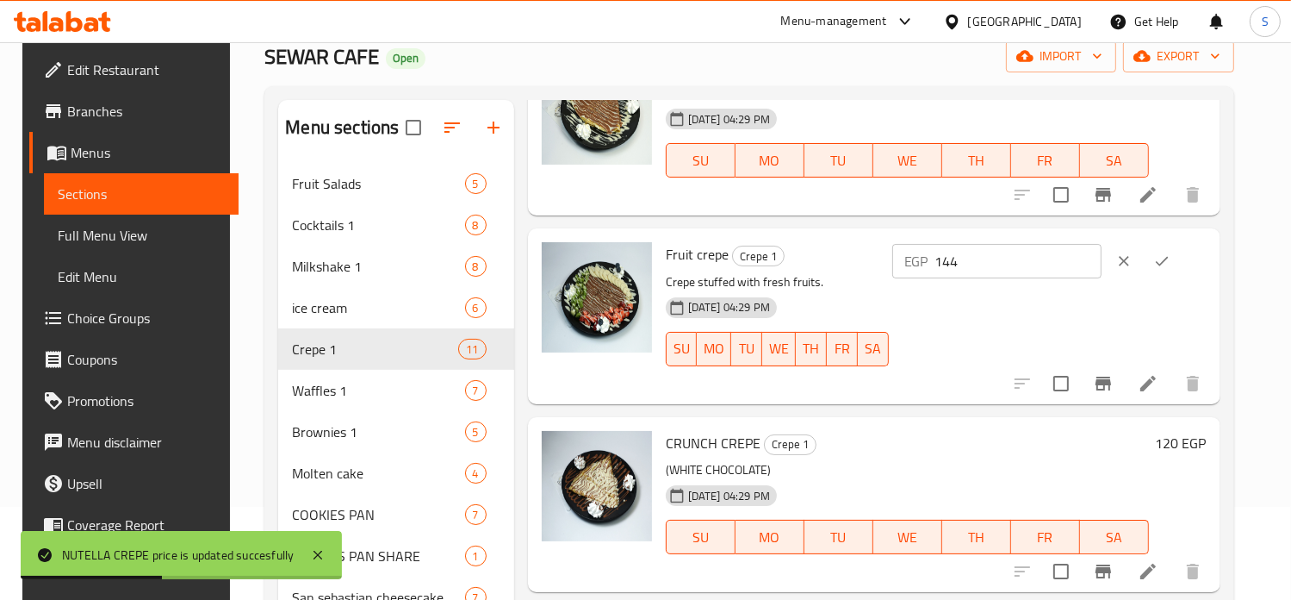
click at [1171, 252] on icon "ok" at bounding box center [1161, 260] width 17 height 17
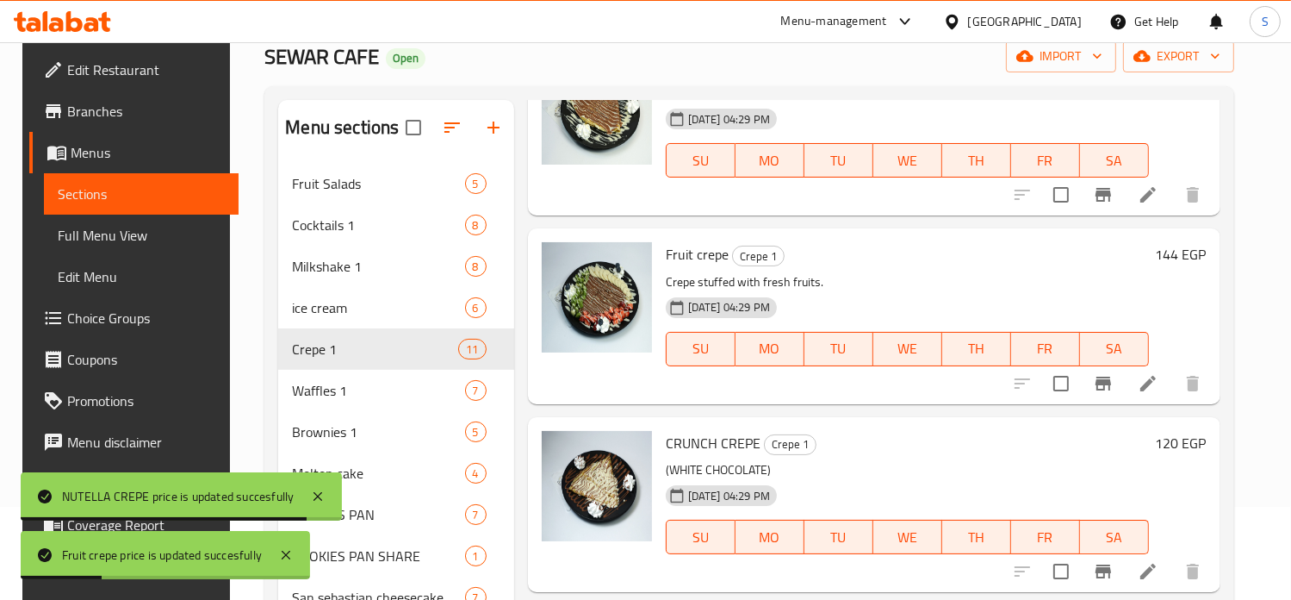
click at [1175, 256] on h6 "144 EGP" at bounding box center [1181, 254] width 51 height 24
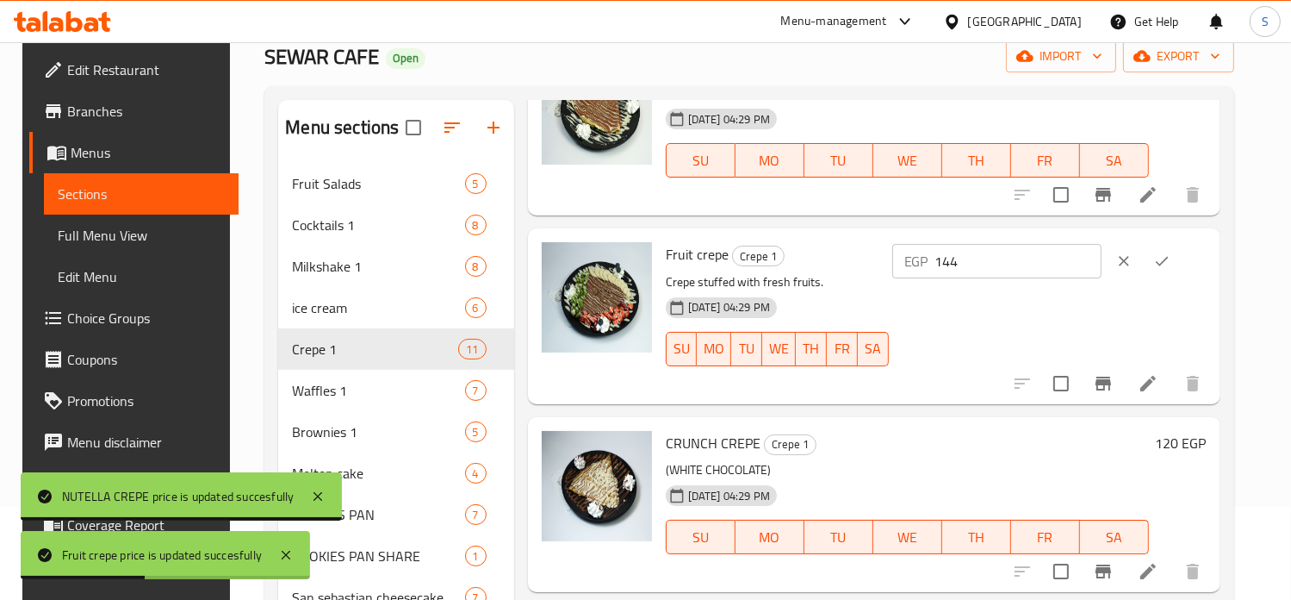
click at [996, 267] on input "144" at bounding box center [1019, 261] width 166 height 34
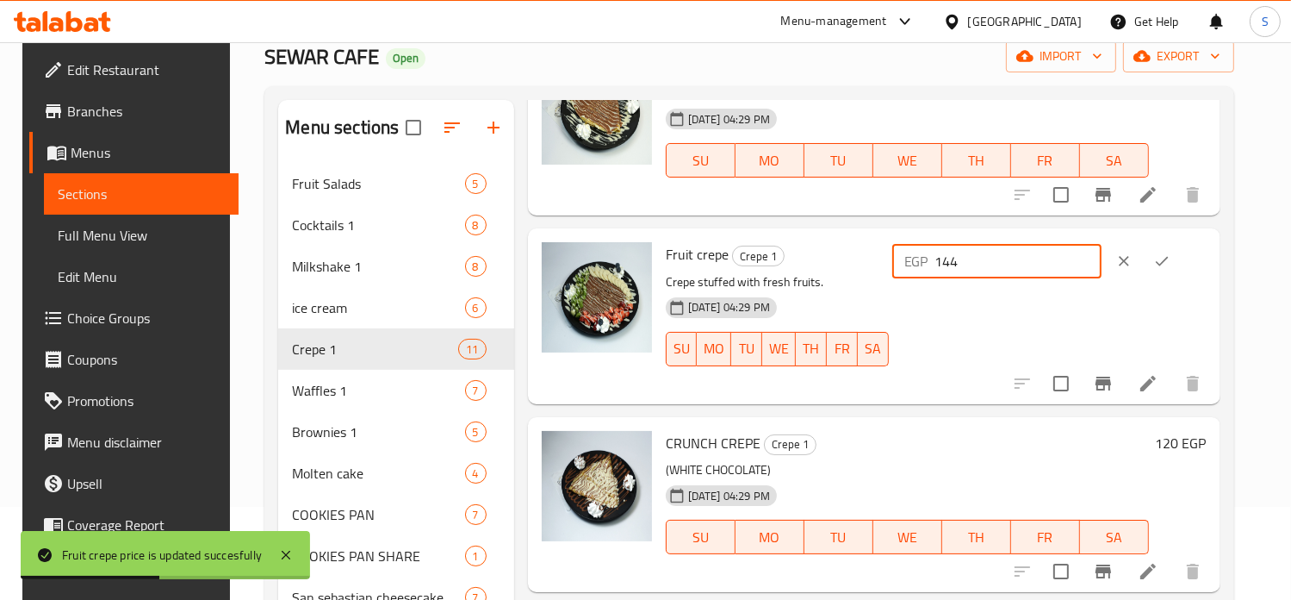
click at [996, 267] on input "144" at bounding box center [1019, 261] width 166 height 34
type input "167"
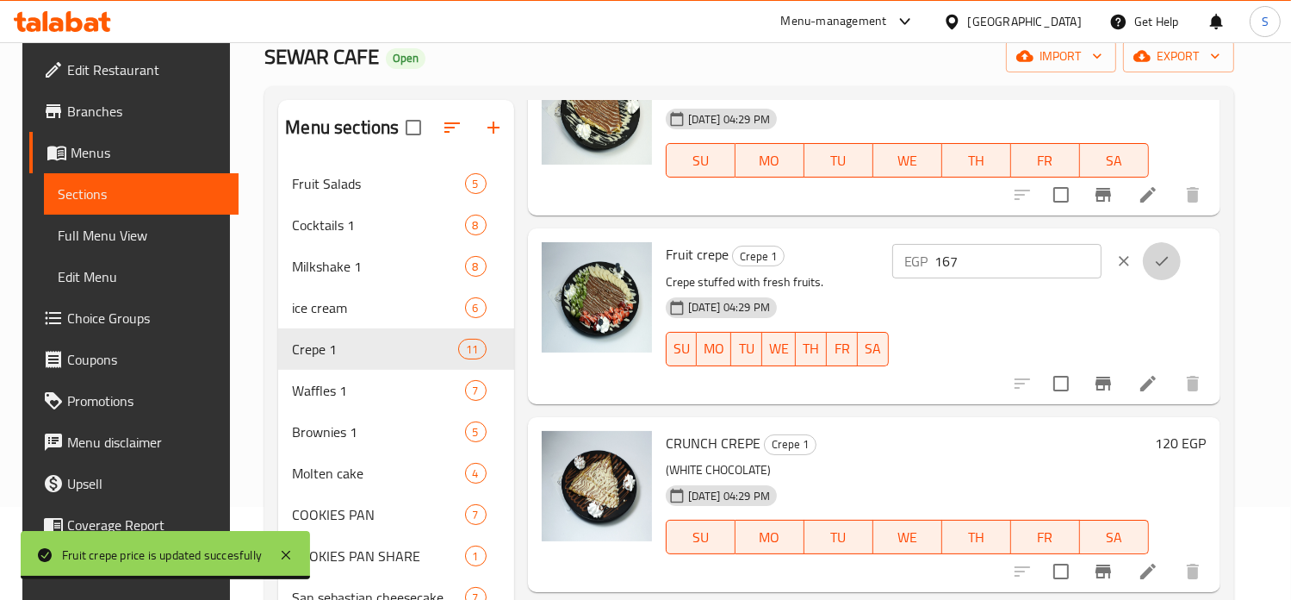
click at [1171, 252] on icon "ok" at bounding box center [1161, 260] width 17 height 17
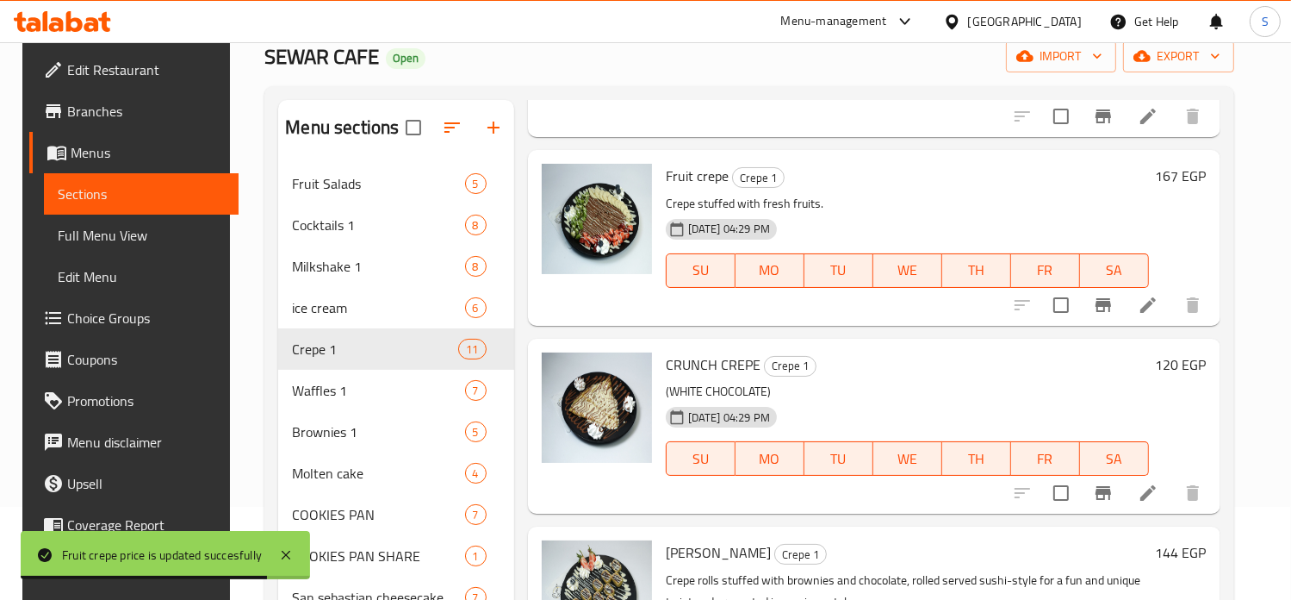
scroll to position [626, 0]
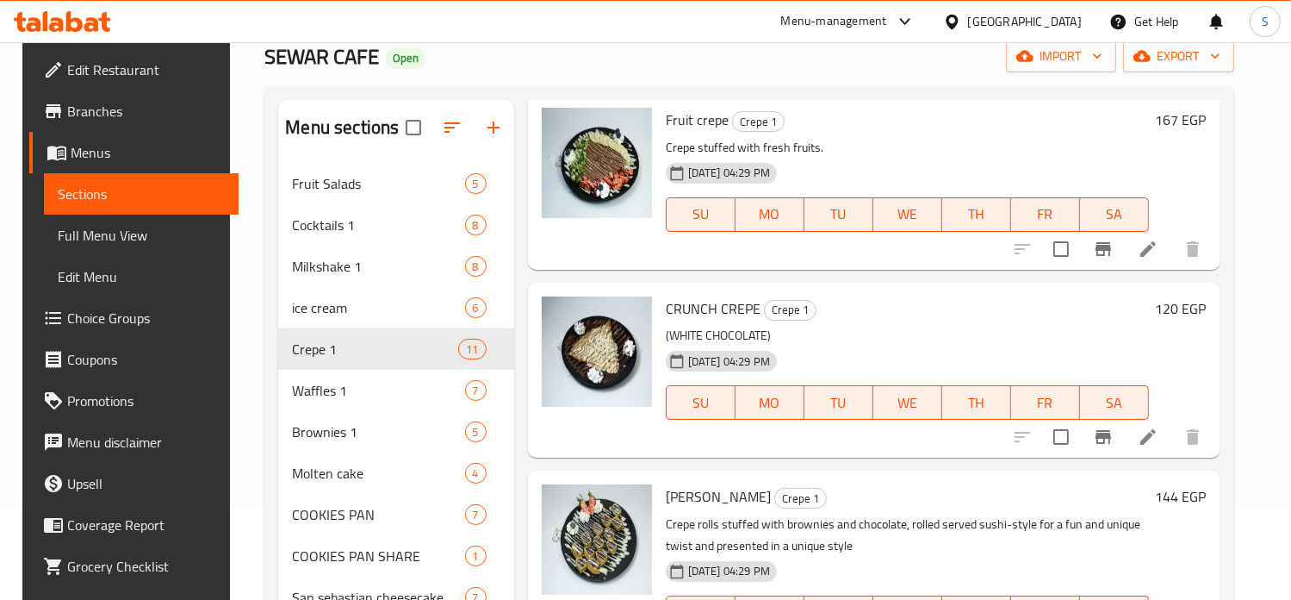
click at [1176, 309] on h6 "120 EGP" at bounding box center [1181, 308] width 51 height 24
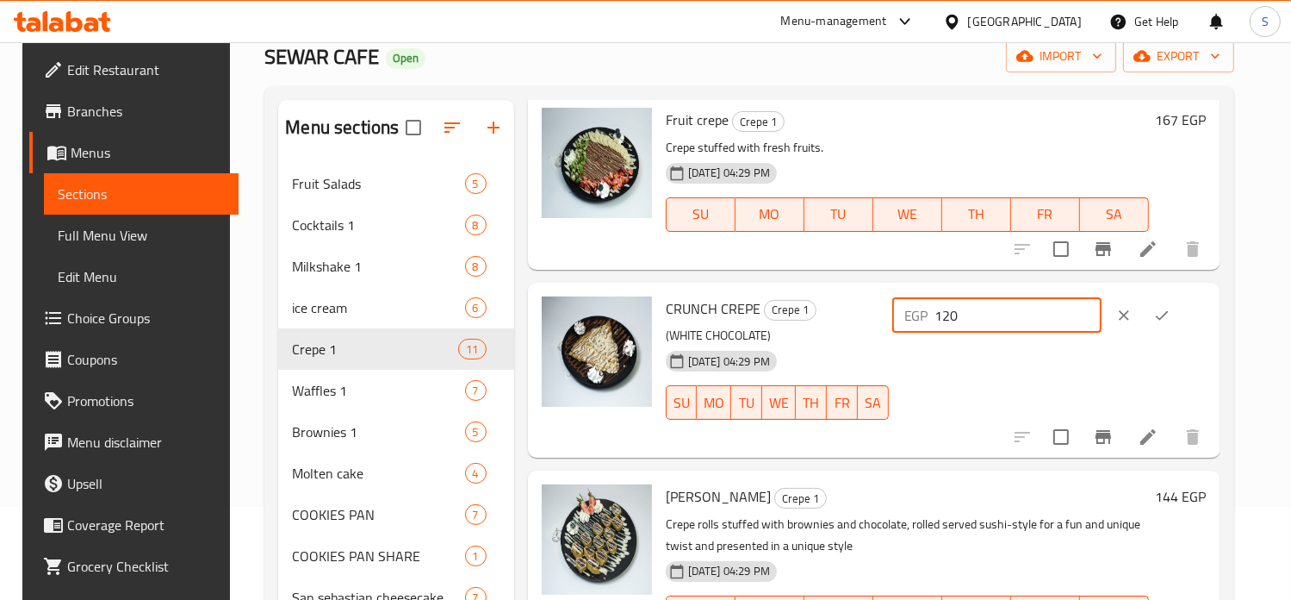
click at [992, 316] on input "120" at bounding box center [1019, 315] width 166 height 34
type input "124"
click at [1171, 321] on icon "ok" at bounding box center [1161, 315] width 17 height 17
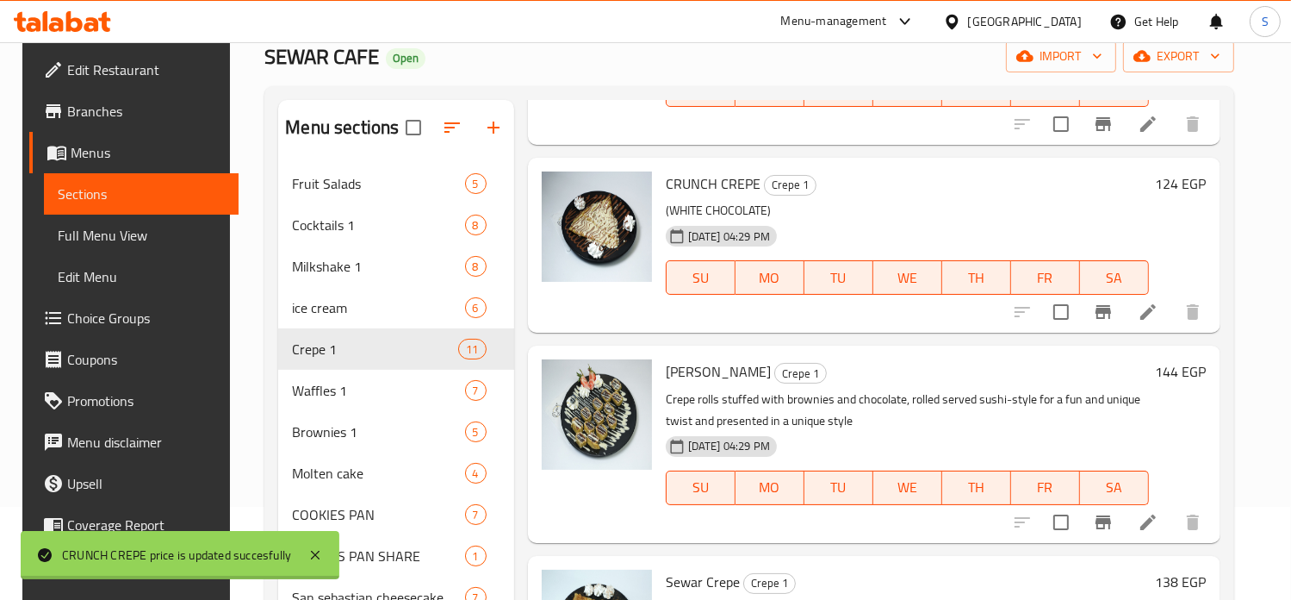
scroll to position [762, 0]
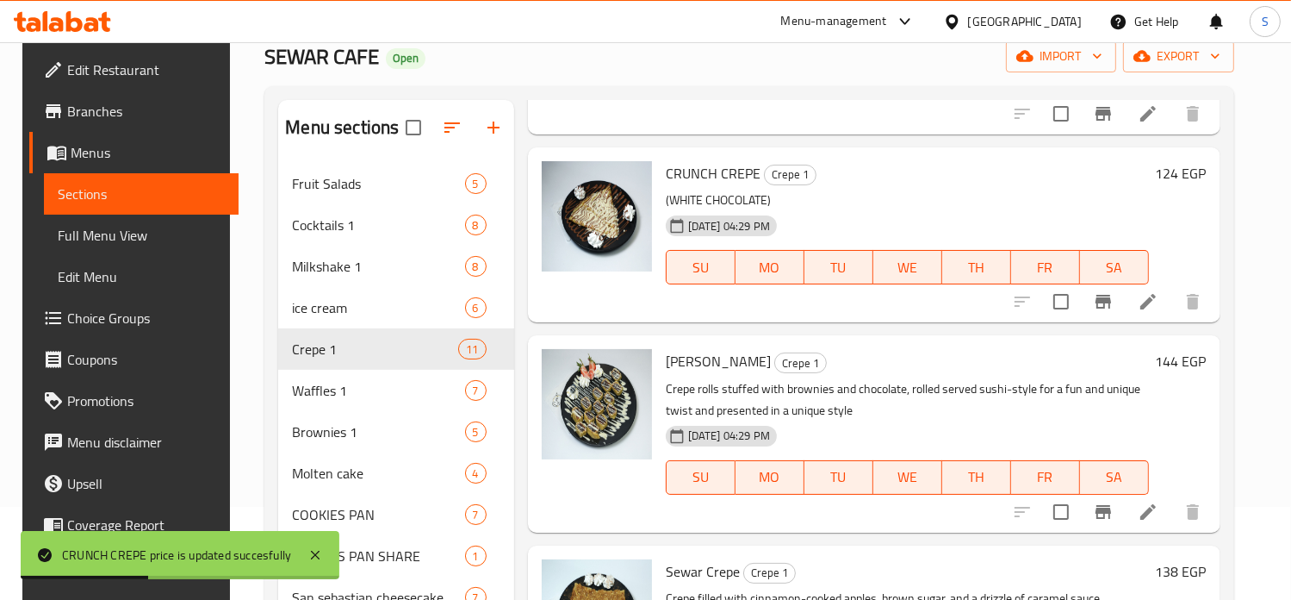
click at [1178, 364] on h6 "144 EGP" at bounding box center [1181, 361] width 51 height 24
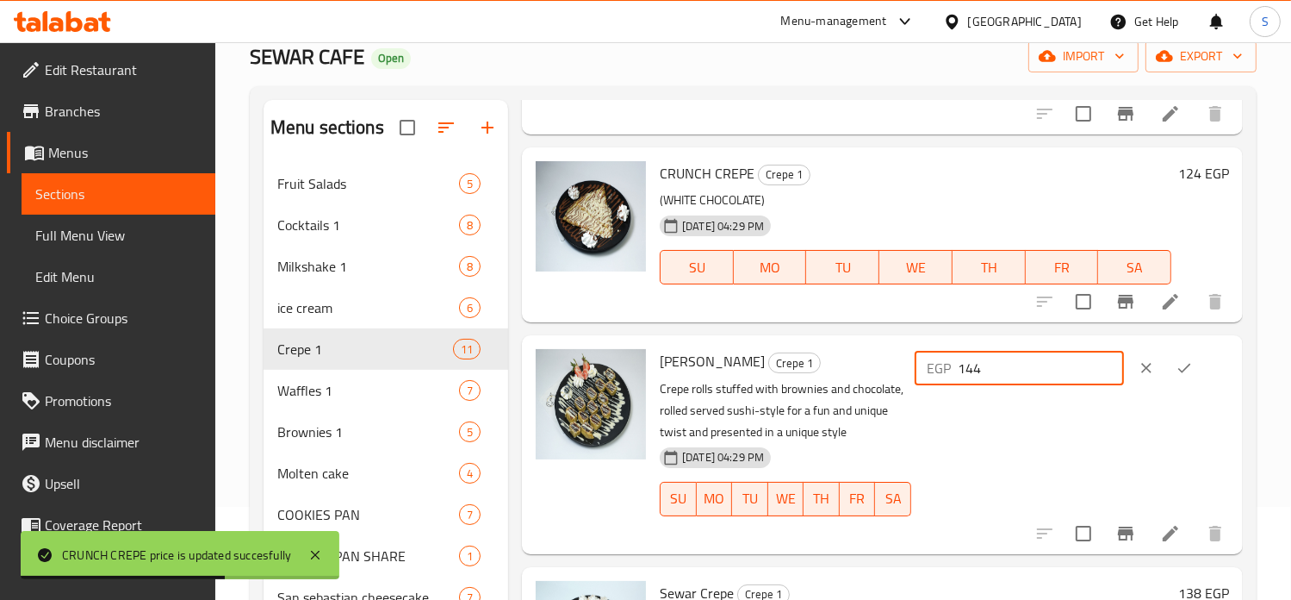
click at [998, 370] on input "144" at bounding box center [1041, 368] width 166 height 34
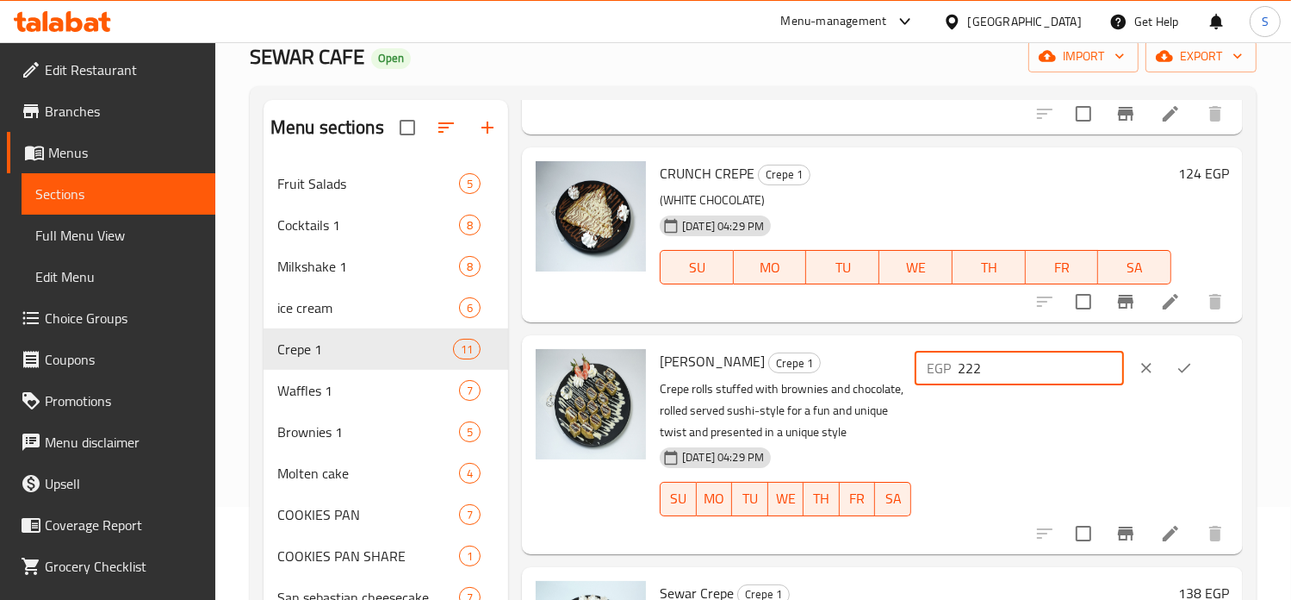
type input "222"
click at [1180, 364] on icon "ok" at bounding box center [1184, 367] width 17 height 17
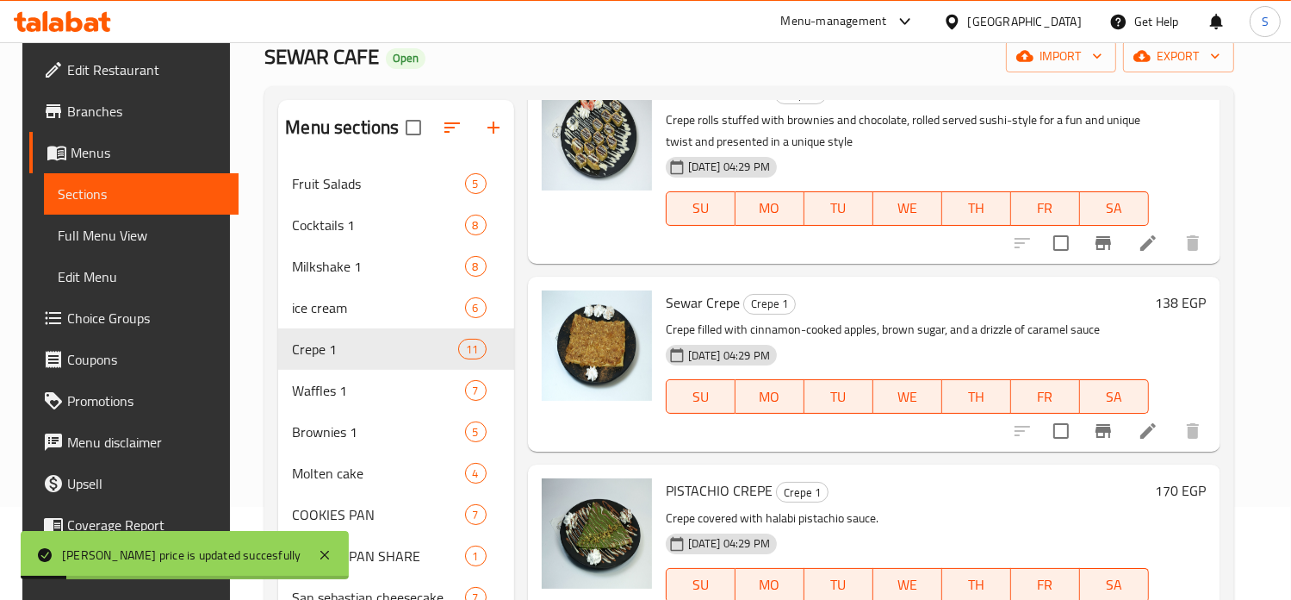
scroll to position [1032, 0]
click at [1171, 301] on h6 "138 EGP" at bounding box center [1181, 301] width 51 height 24
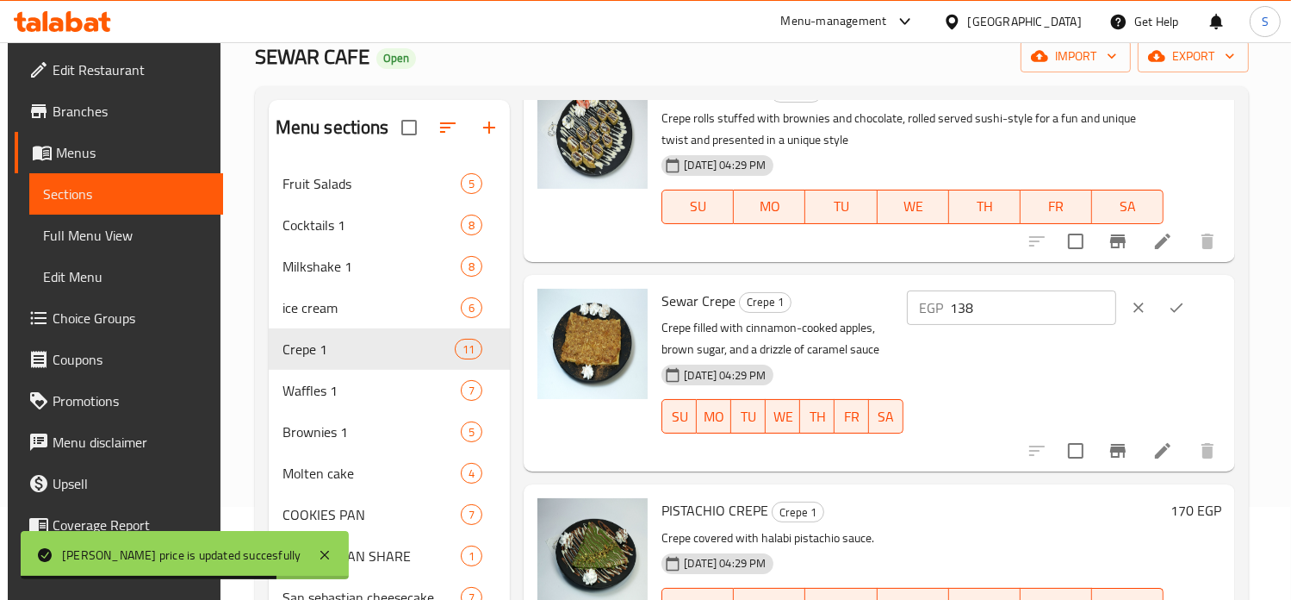
click at [993, 306] on input "138" at bounding box center [1033, 307] width 166 height 34
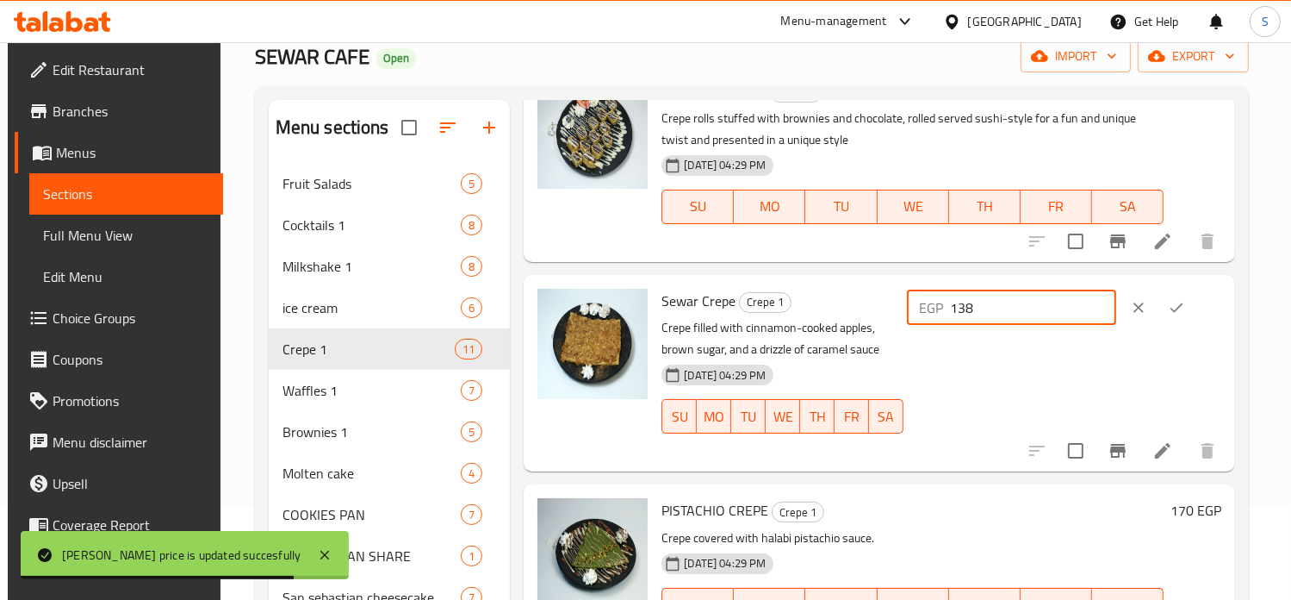
click at [993, 306] on input "138" at bounding box center [1033, 307] width 166 height 34
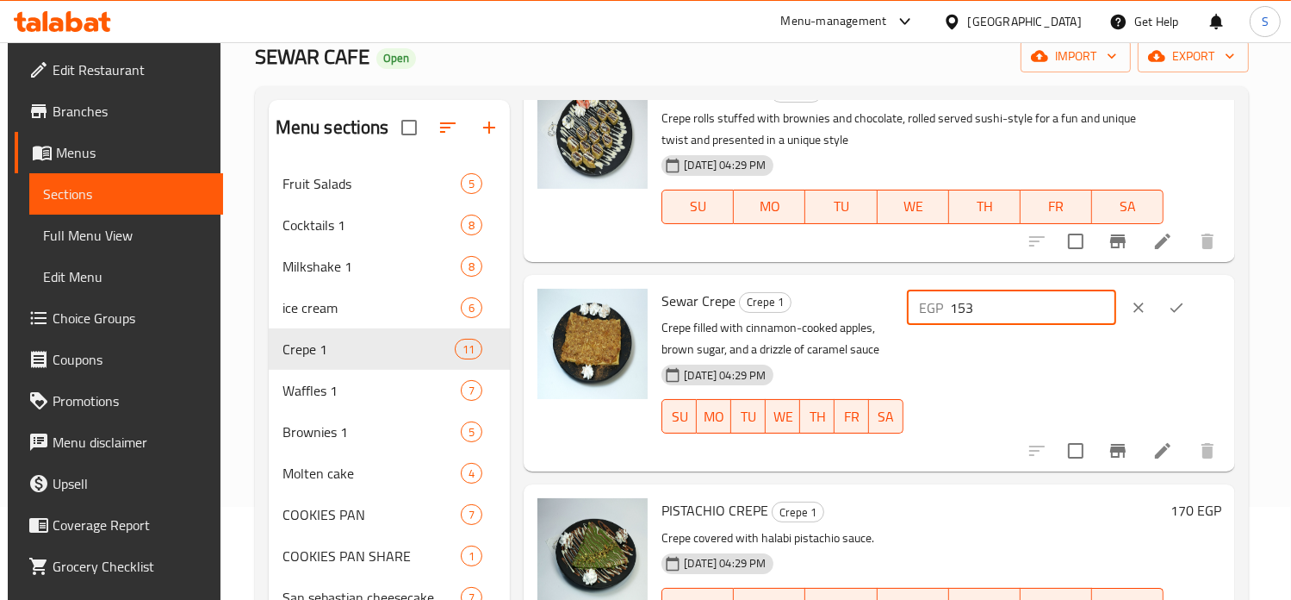
type input "153"
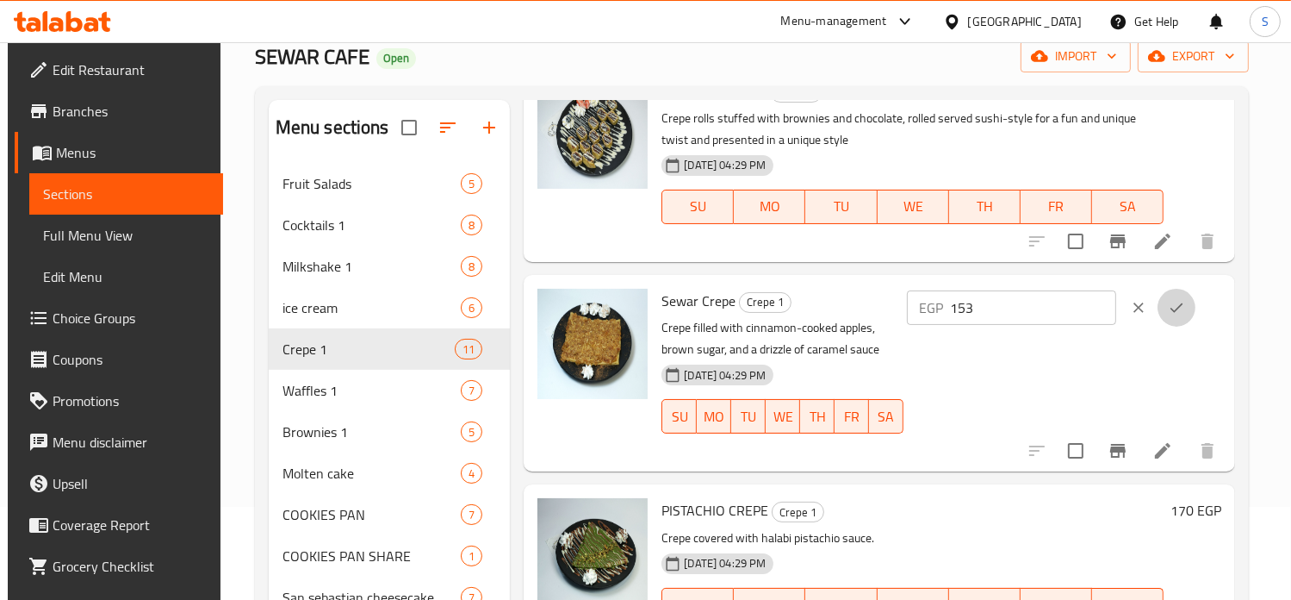
click at [1185, 311] on icon "ok" at bounding box center [1176, 307] width 17 height 17
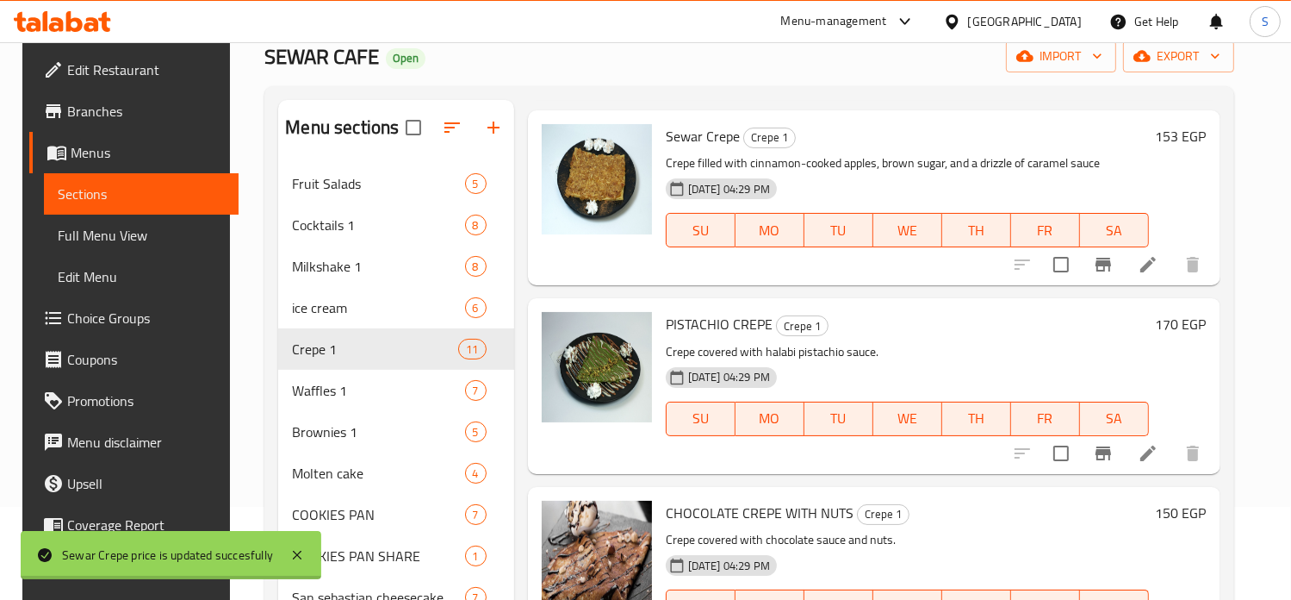
scroll to position [1197, 0]
click at [1173, 322] on h6 "170 EGP" at bounding box center [1181, 324] width 51 height 24
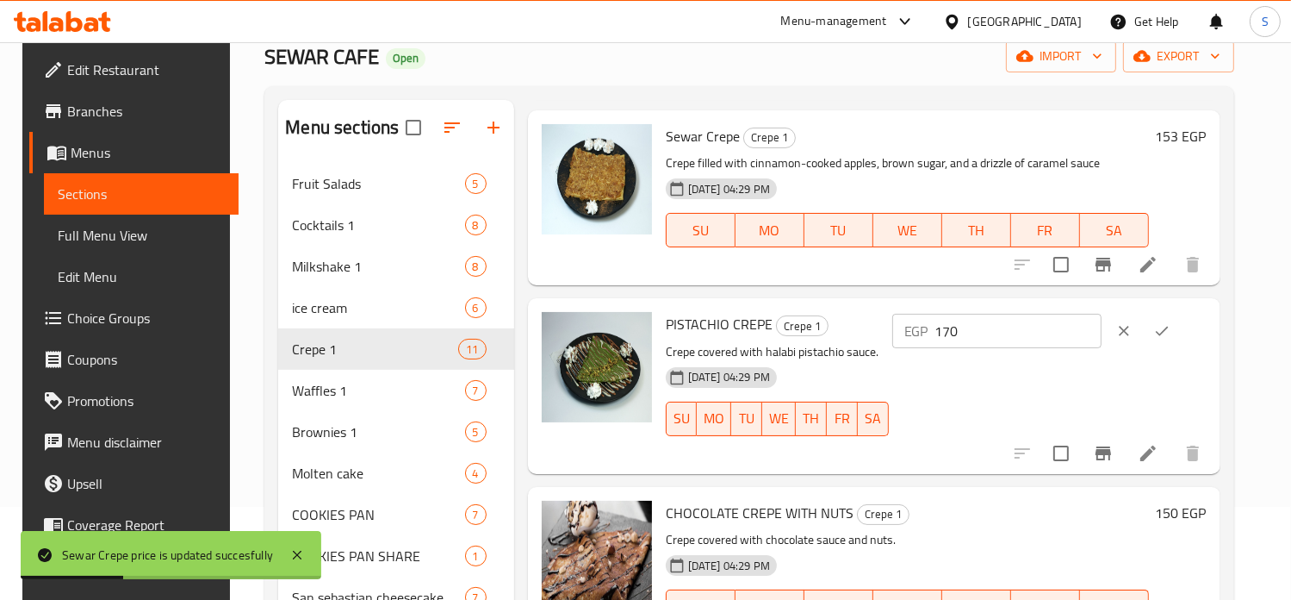
click at [1002, 337] on input "170" at bounding box center [1019, 331] width 166 height 34
click at [999, 337] on input "170" at bounding box center [1019, 331] width 166 height 34
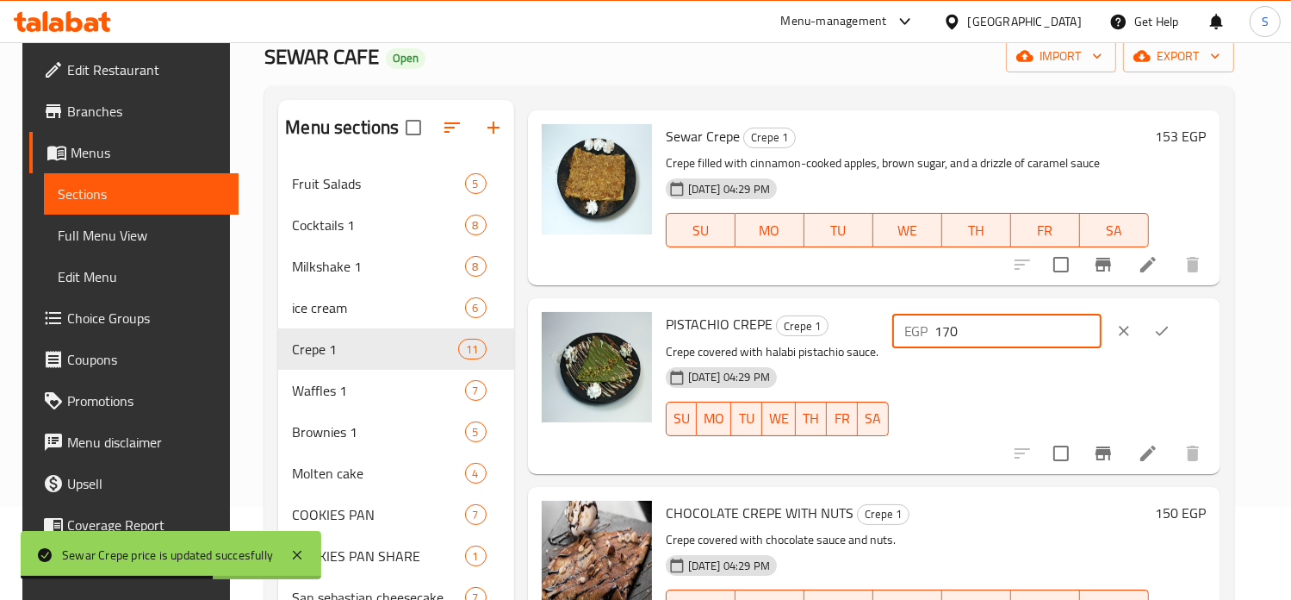
click at [999, 337] on input "170" at bounding box center [1019, 331] width 166 height 34
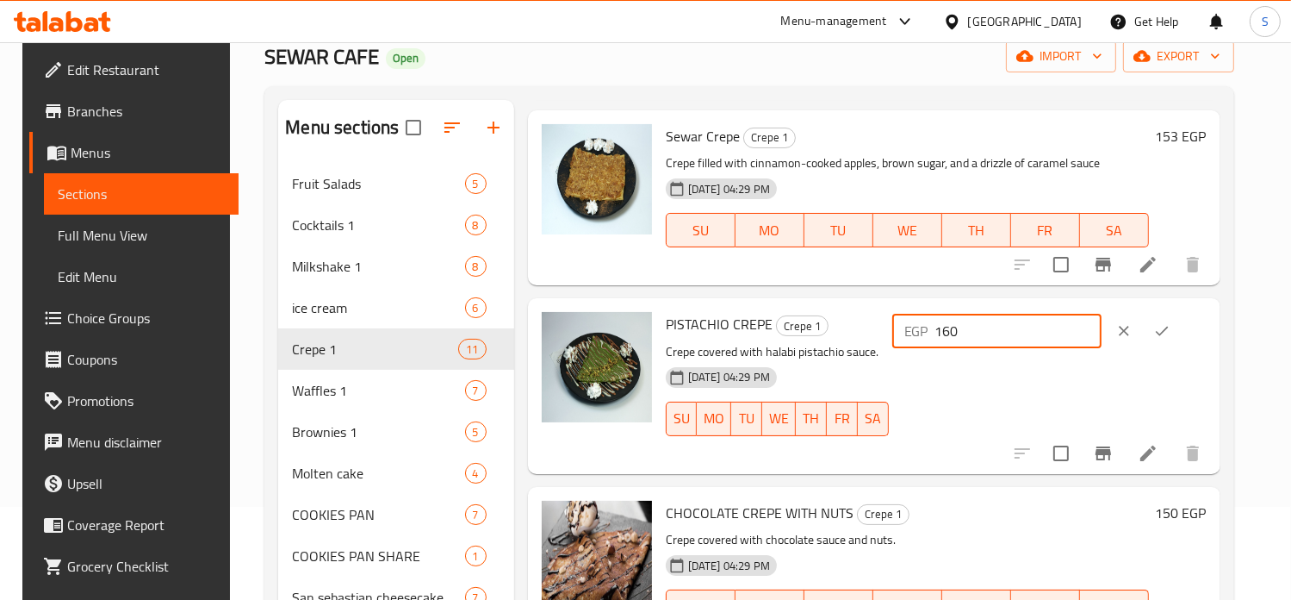
type input "160"
click at [1174, 323] on button "ok" at bounding box center [1162, 331] width 38 height 38
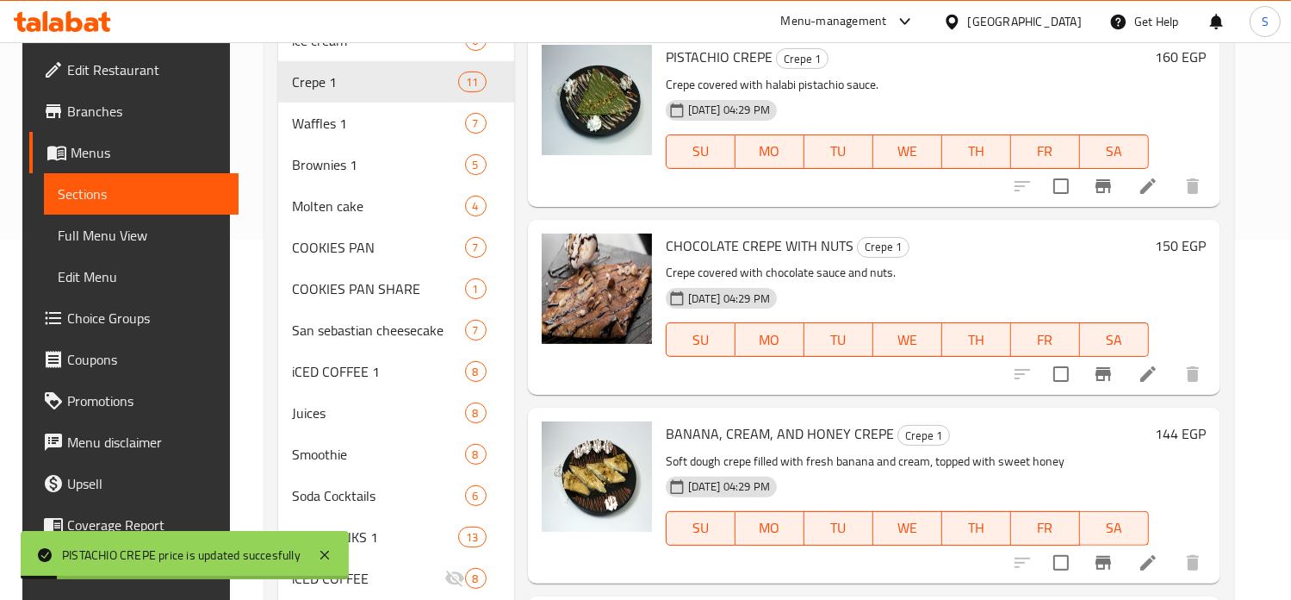
scroll to position [364, 0]
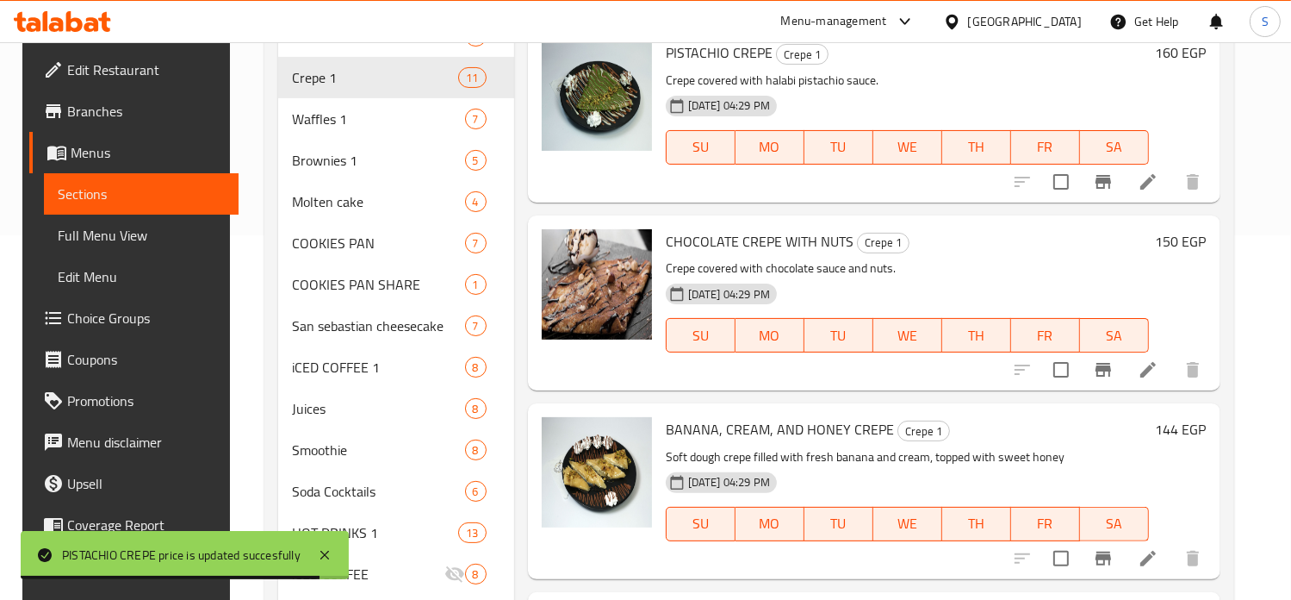
click at [1172, 244] on h6 "150 EGP" at bounding box center [1181, 241] width 51 height 24
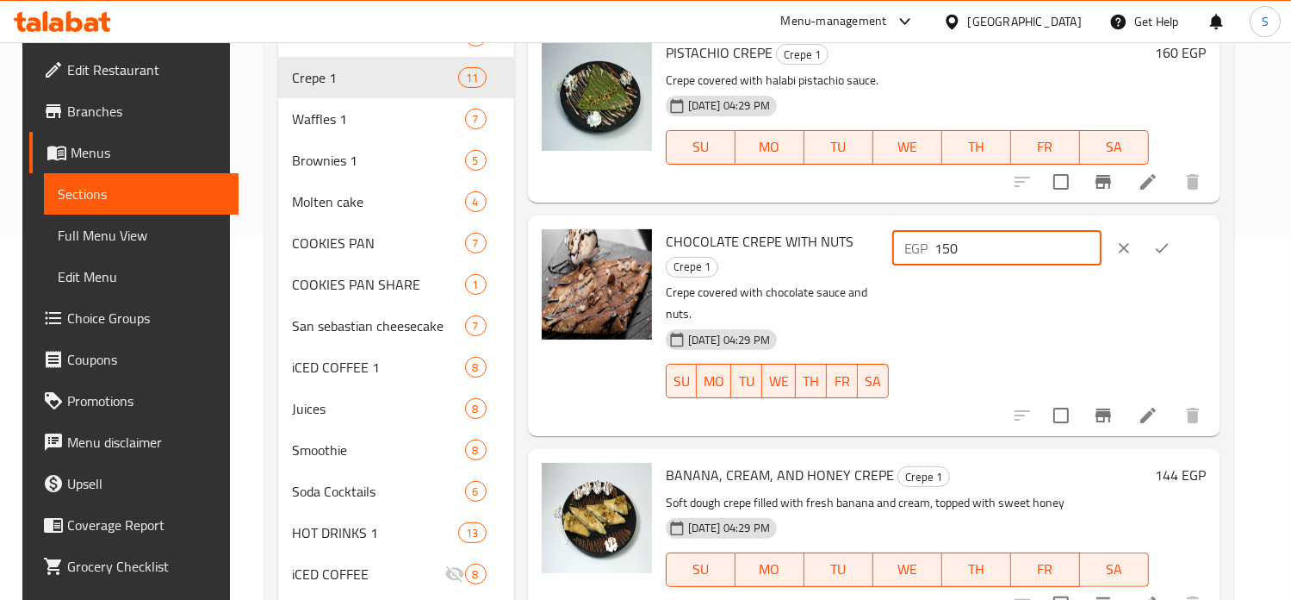
click at [992, 248] on input "150" at bounding box center [1019, 248] width 166 height 34
type input "180"
click at [1171, 242] on icon "ok" at bounding box center [1161, 247] width 17 height 17
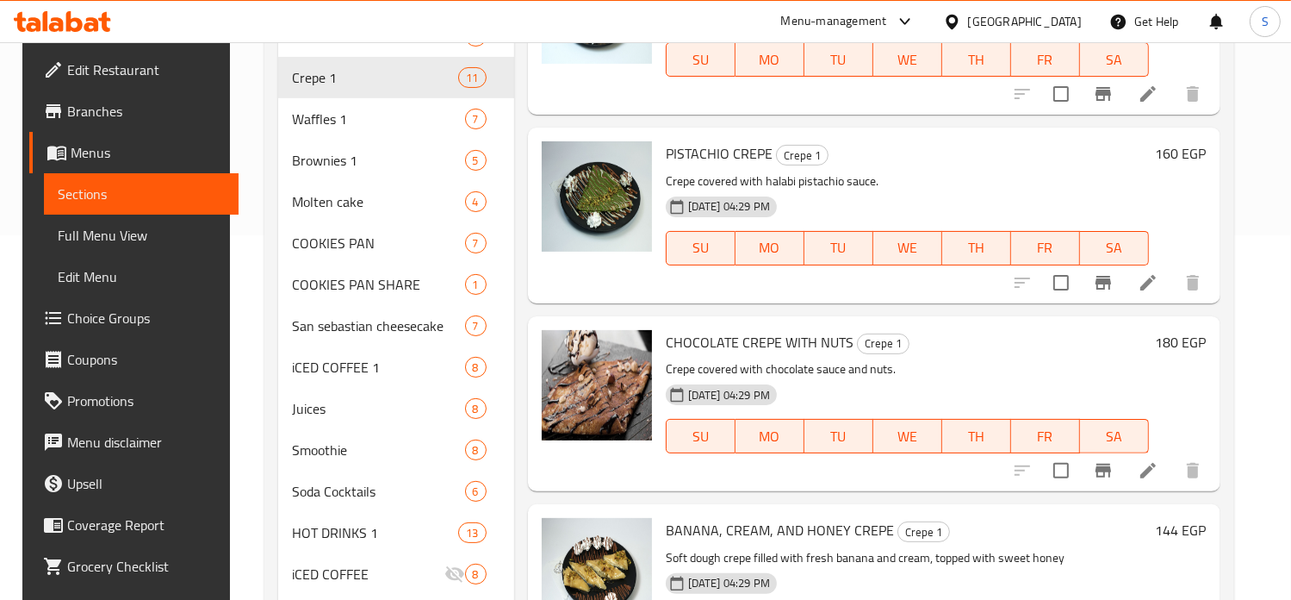
scroll to position [1166, 0]
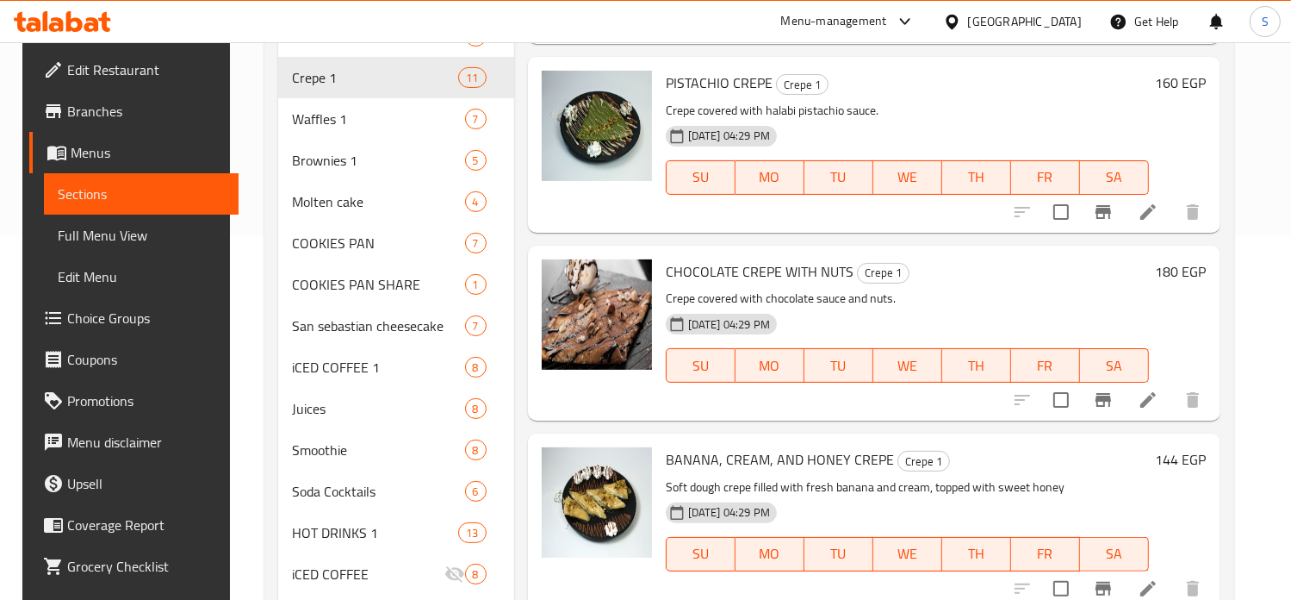
click at [1177, 271] on h6 "180 EGP" at bounding box center [1181, 271] width 51 height 24
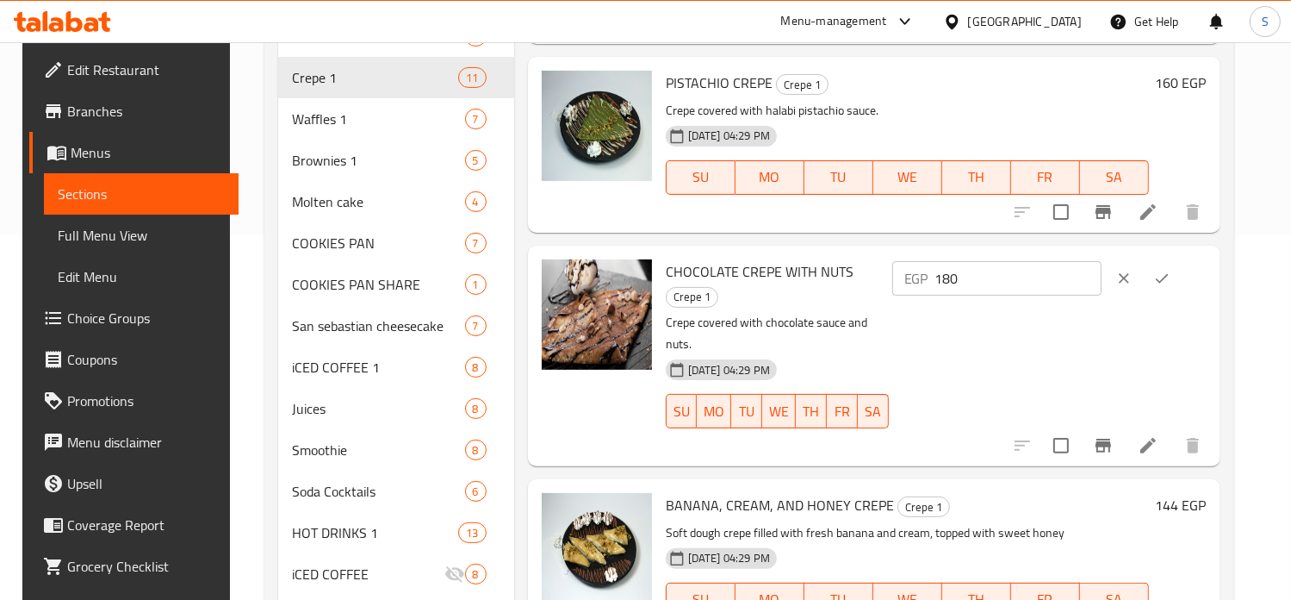
click at [1171, 271] on icon "ok" at bounding box center [1161, 278] width 17 height 17
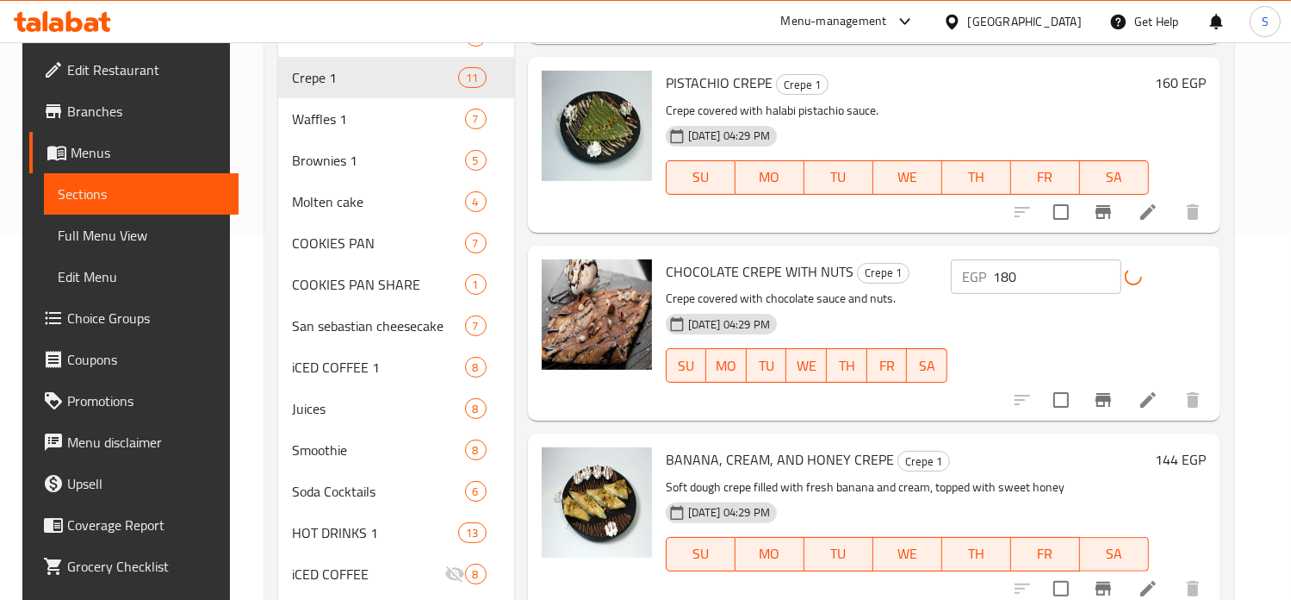
click at [1056, 276] on input "180" at bounding box center [1057, 276] width 127 height 34
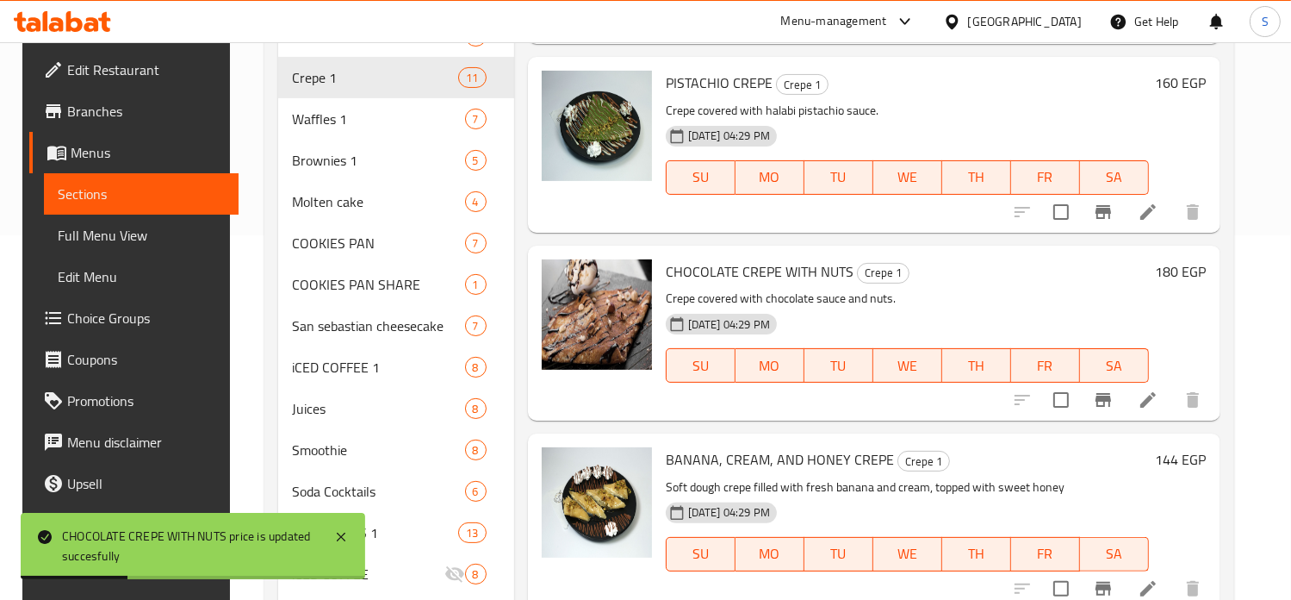
click at [1175, 276] on h6 "180 EGP" at bounding box center [1181, 271] width 51 height 24
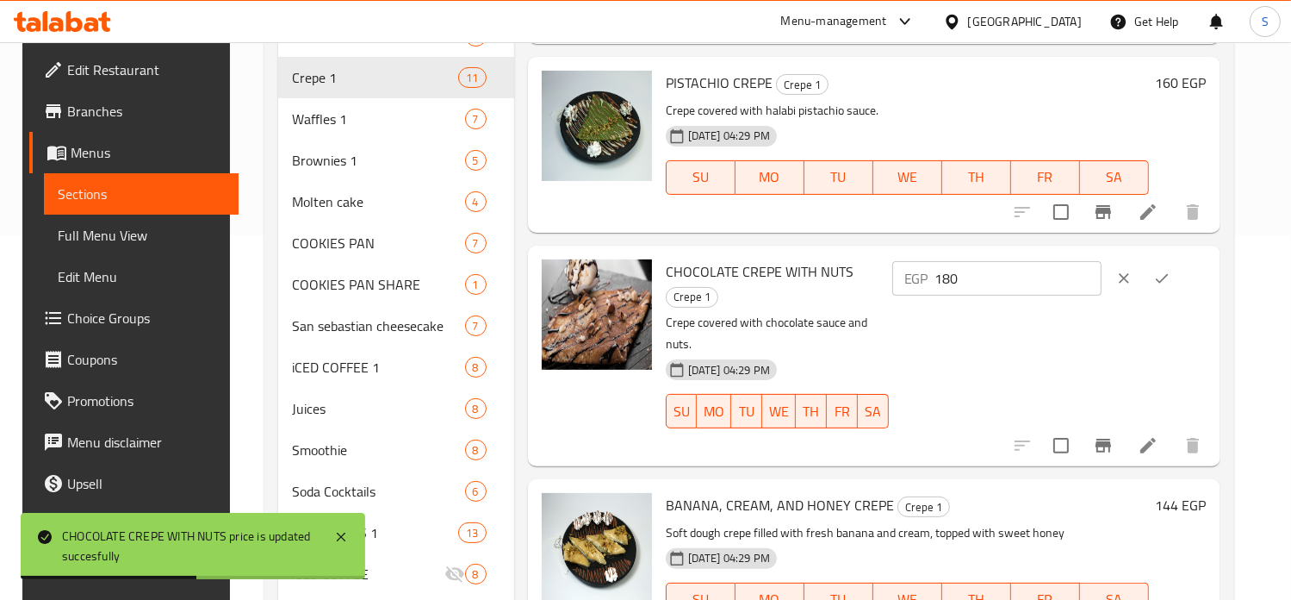
click at [999, 282] on input "180" at bounding box center [1019, 278] width 166 height 34
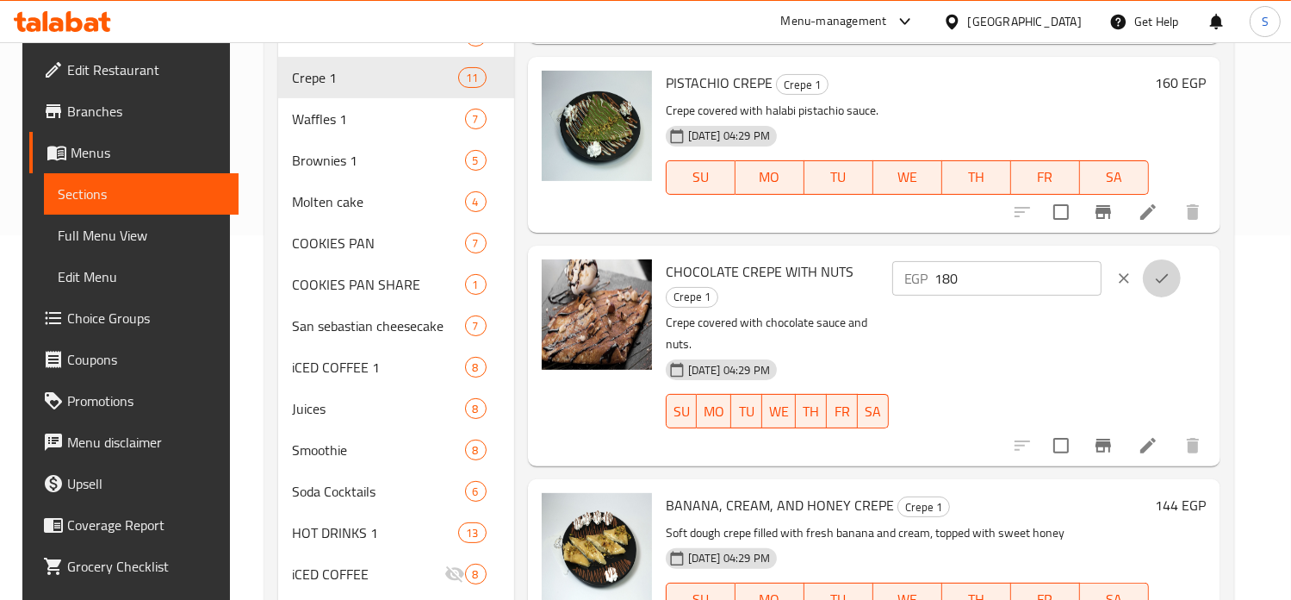
click at [1171, 275] on icon "ok" at bounding box center [1161, 278] width 17 height 17
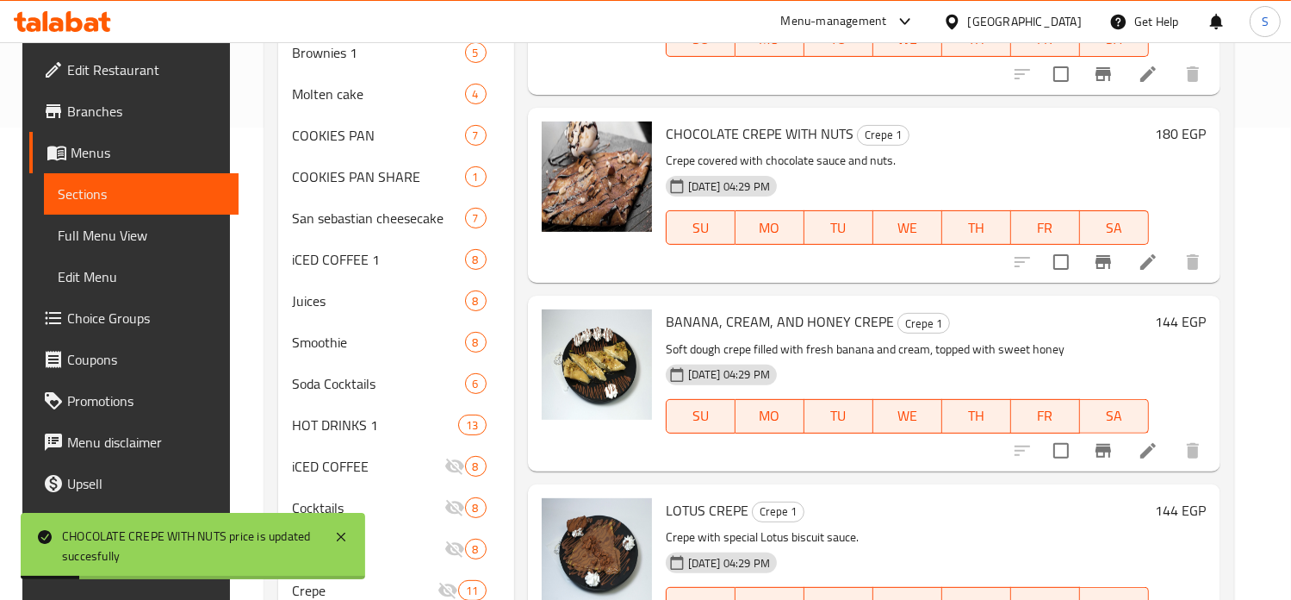
scroll to position [478, 0]
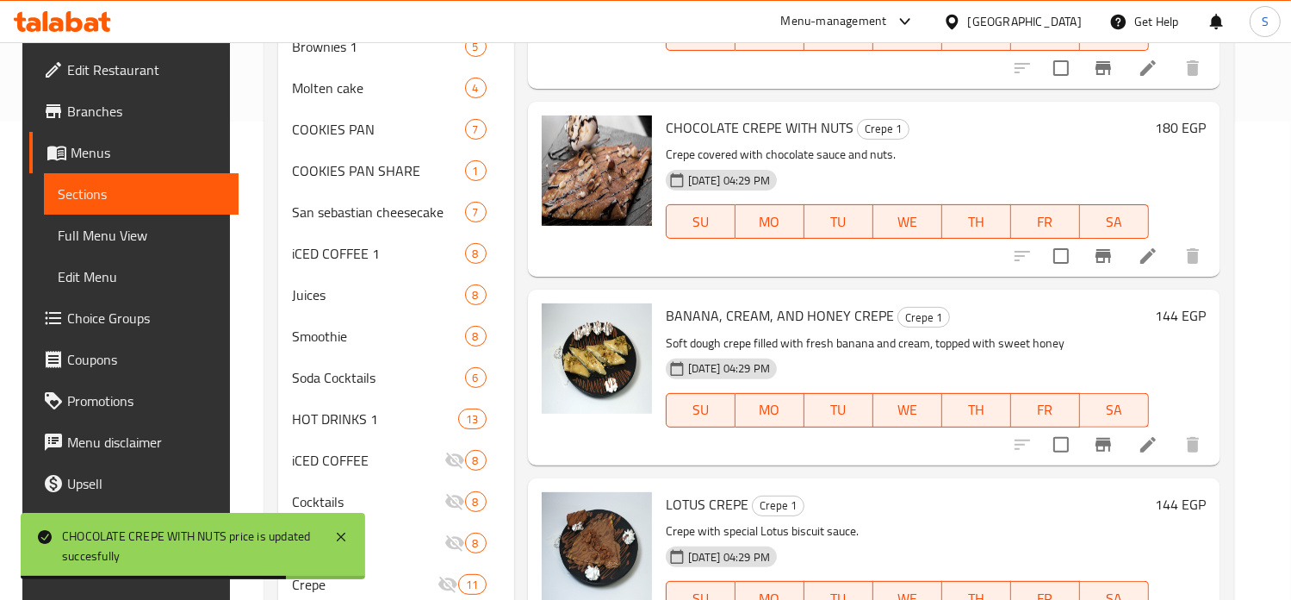
click at [1172, 313] on h6 "144 EGP" at bounding box center [1181, 315] width 51 height 24
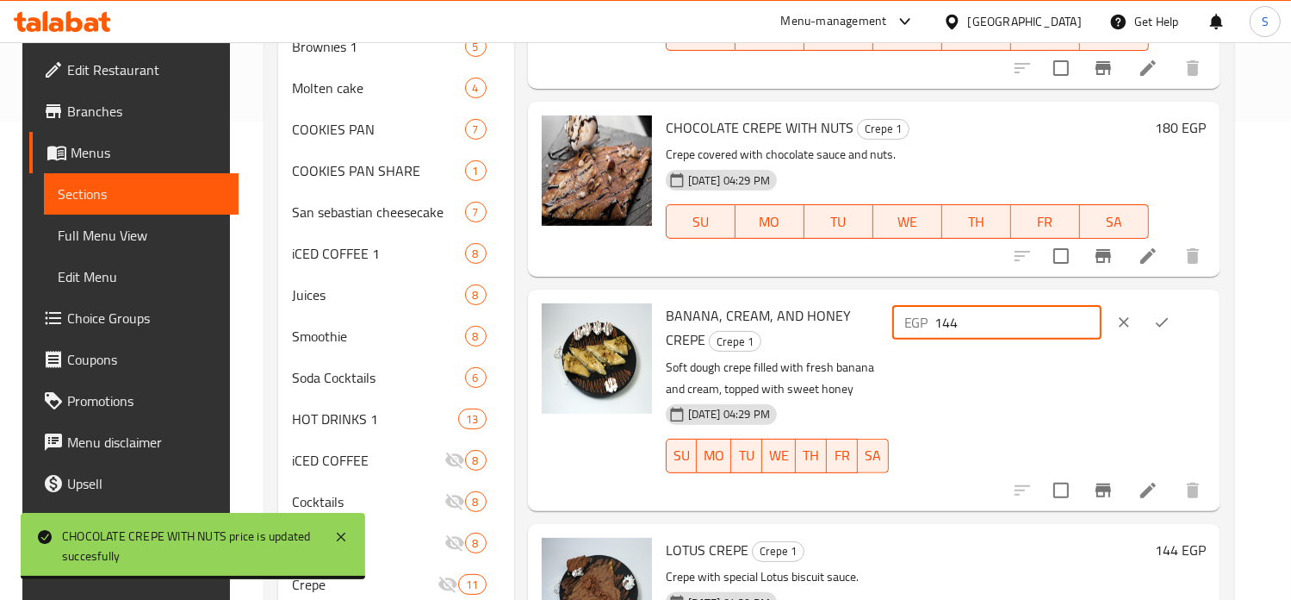
click at [987, 316] on input "144" at bounding box center [1019, 322] width 166 height 34
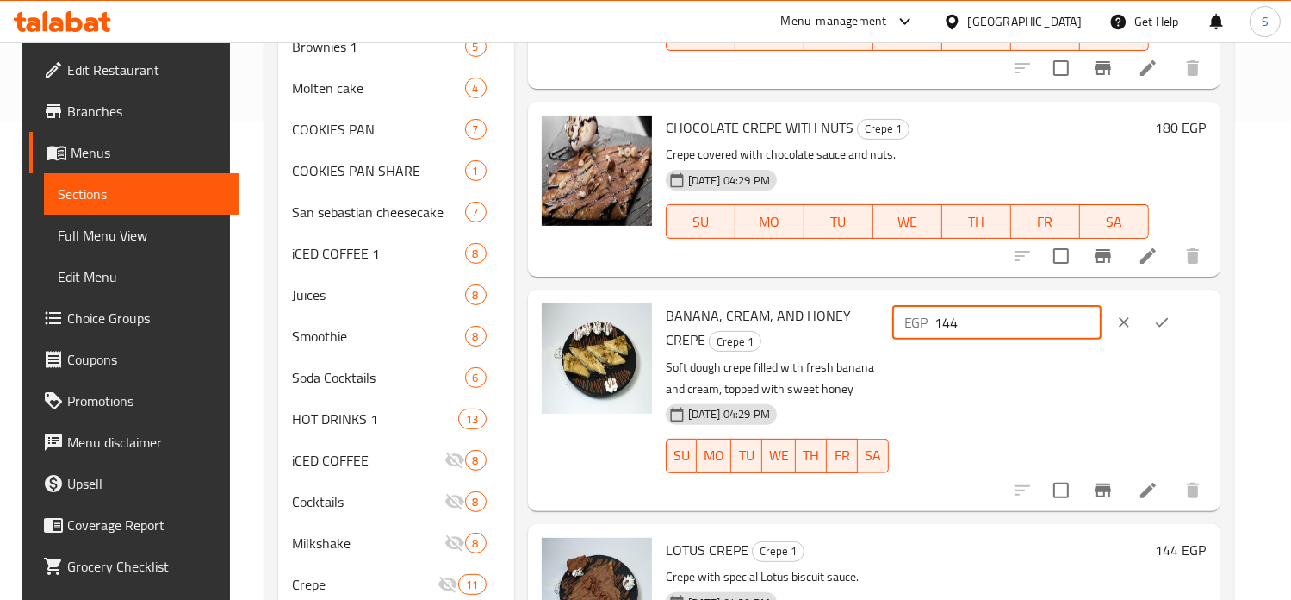
click at [987, 316] on input "144" at bounding box center [1019, 322] width 166 height 34
type input "180"
click at [1171, 330] on icon "ok" at bounding box center [1161, 322] width 17 height 17
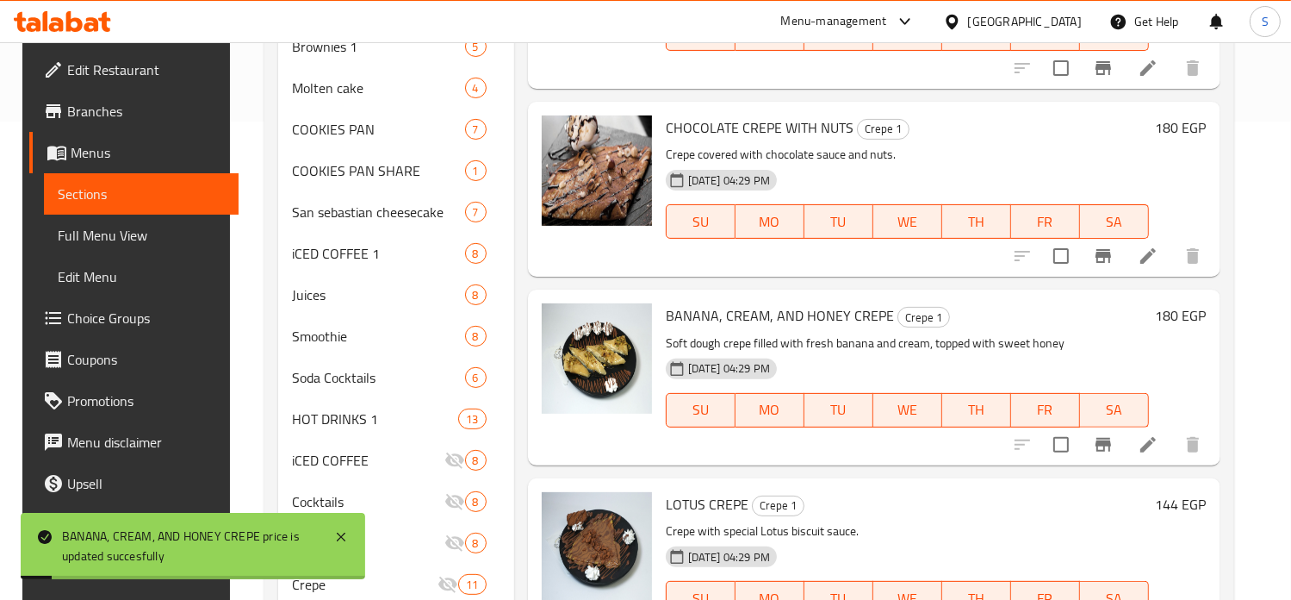
scroll to position [579, 0]
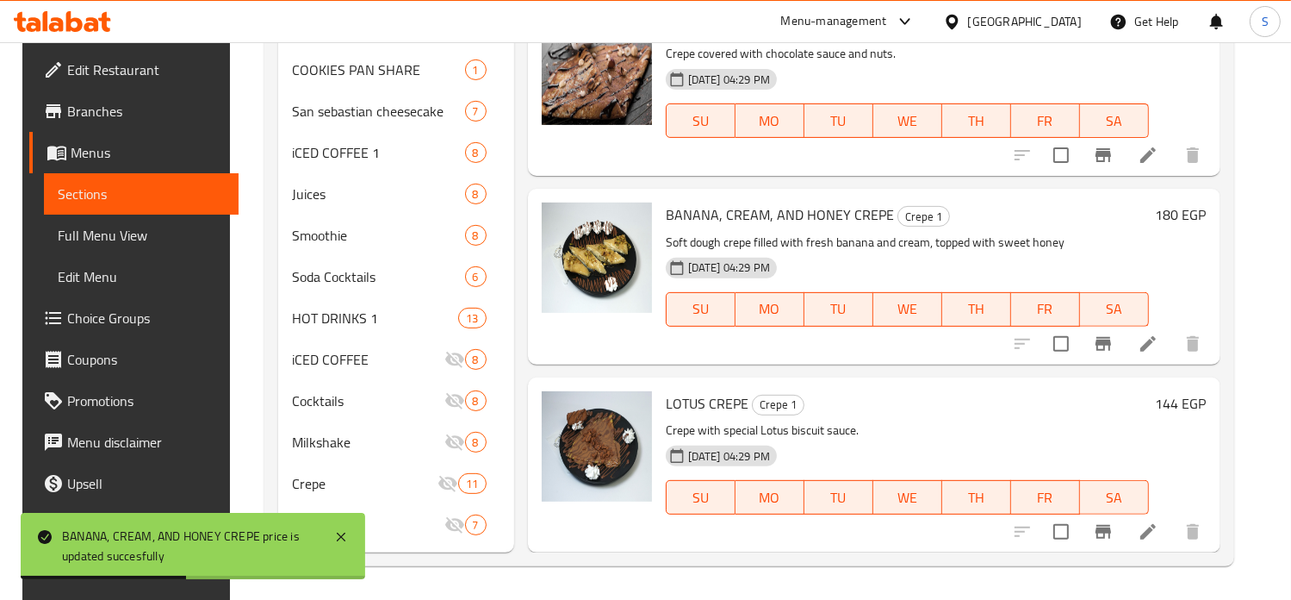
click at [1178, 407] on h6 "144 EGP" at bounding box center [1181, 403] width 51 height 24
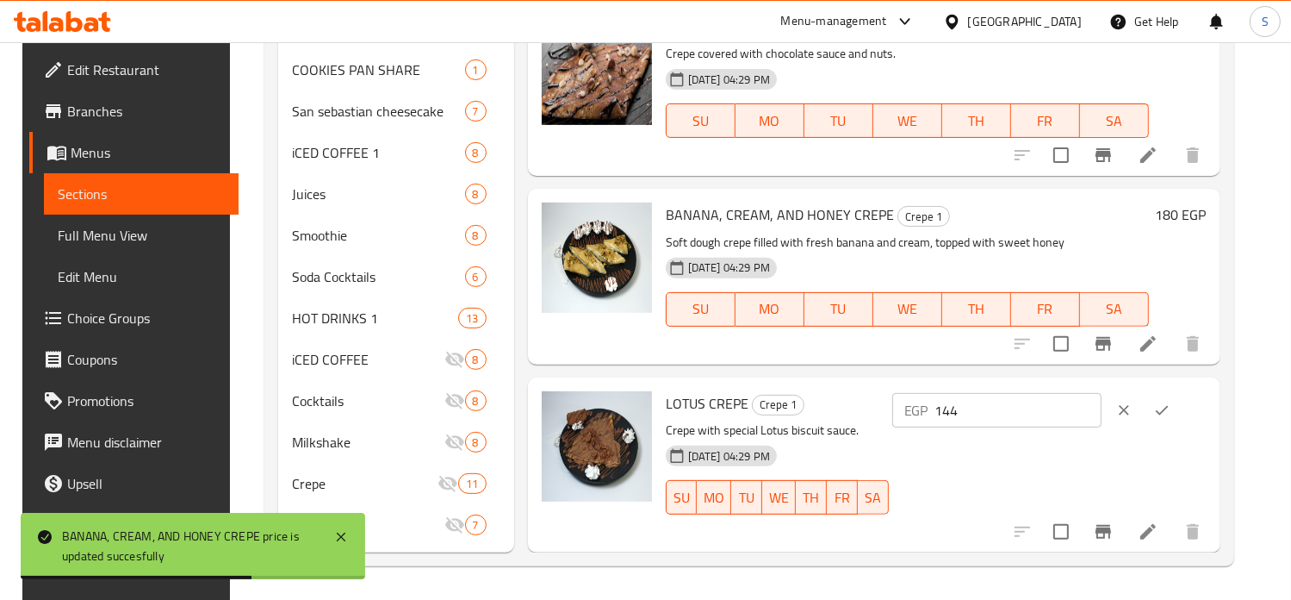
click at [989, 411] on input "144" at bounding box center [1019, 410] width 166 height 34
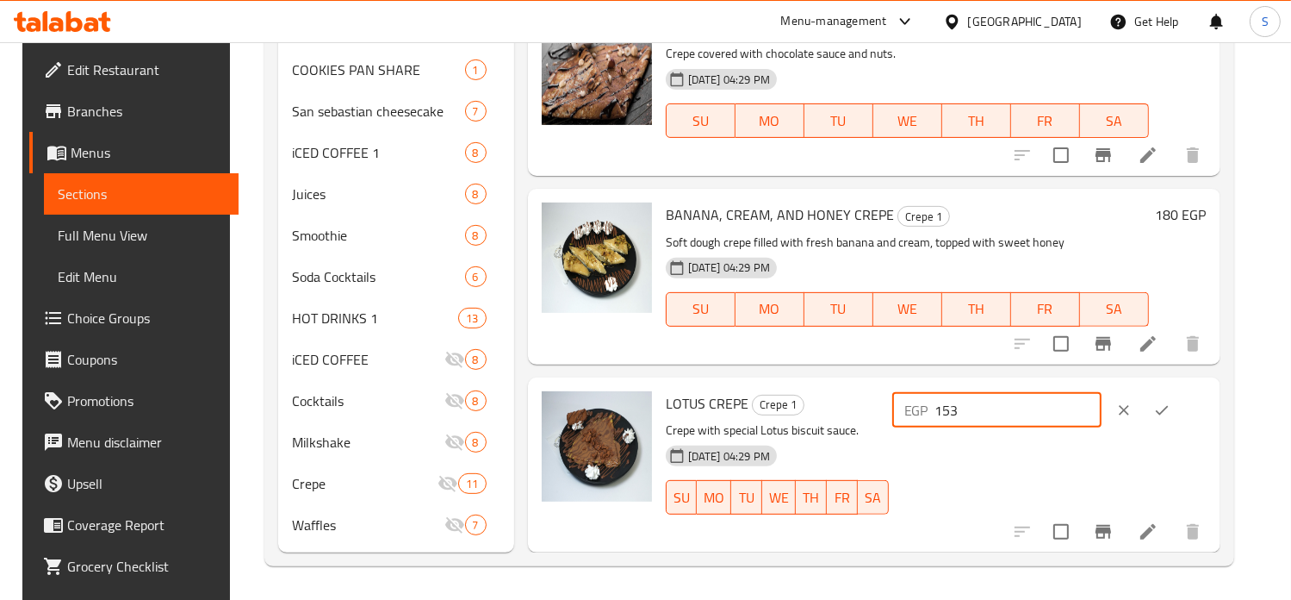
type input "153"
click at [1171, 416] on icon "ok" at bounding box center [1161, 409] width 17 height 17
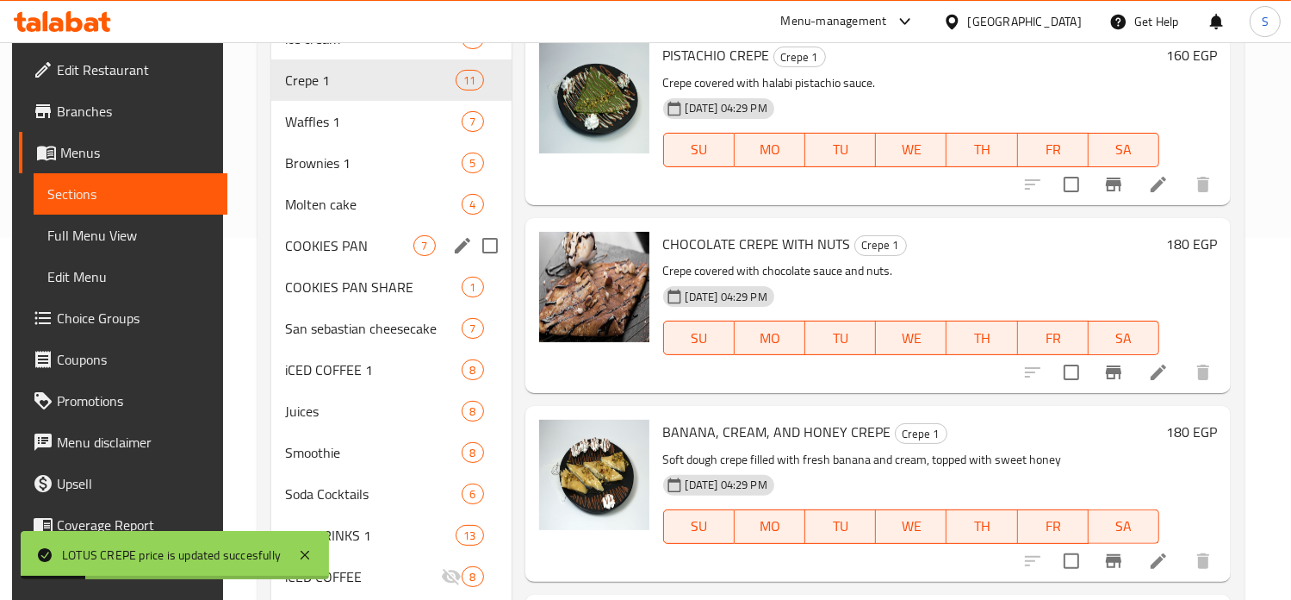
scroll to position [323, 0]
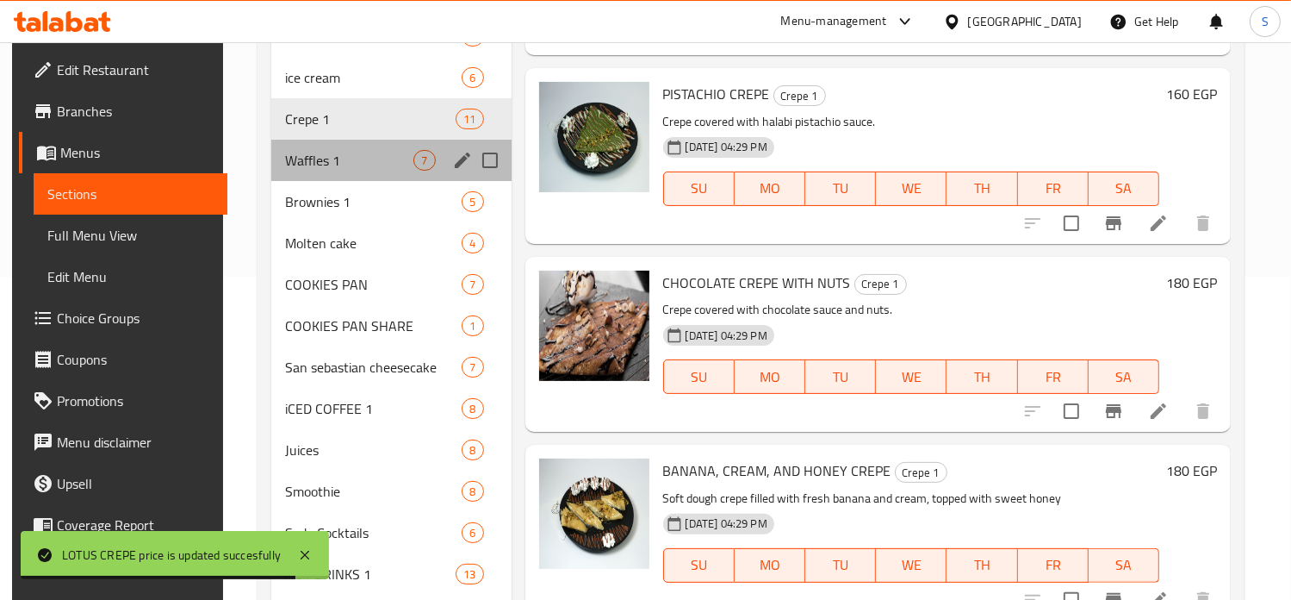
click at [339, 174] on div "Waffles 1 7" at bounding box center [390, 160] width 239 height 41
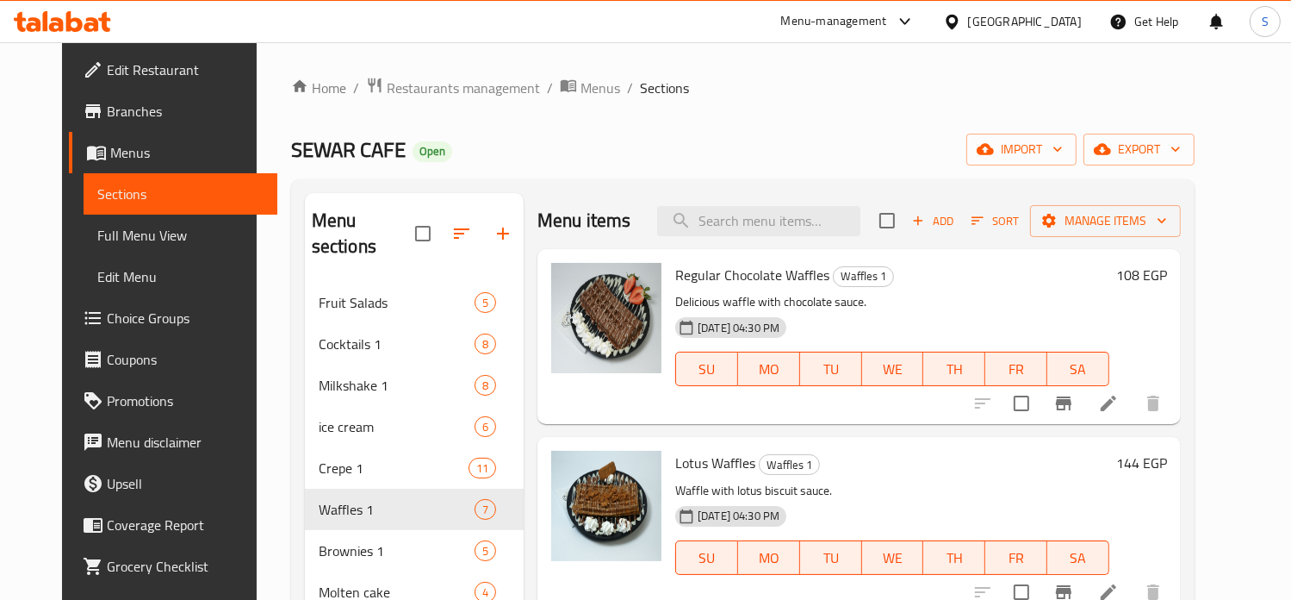
click at [1167, 278] on h6 "108 EGP" at bounding box center [1141, 275] width 51 height 24
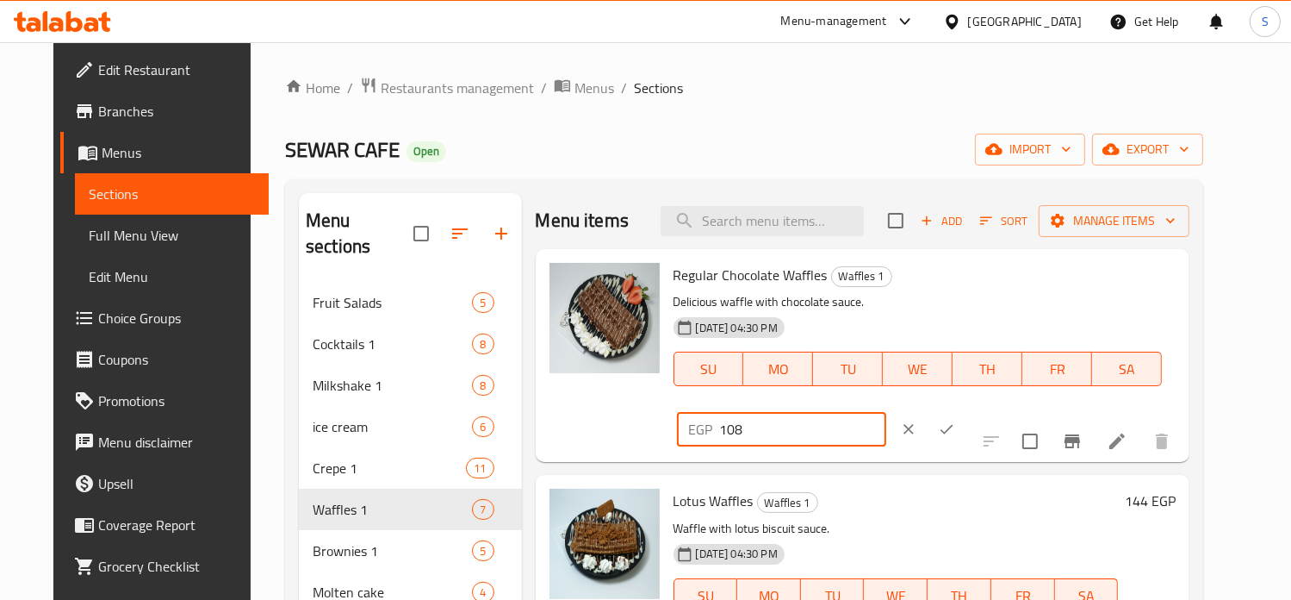
click at [886, 412] on input "108" at bounding box center [803, 429] width 166 height 34
type input "166"
click at [955, 420] on icon "ok" at bounding box center [946, 428] width 17 height 17
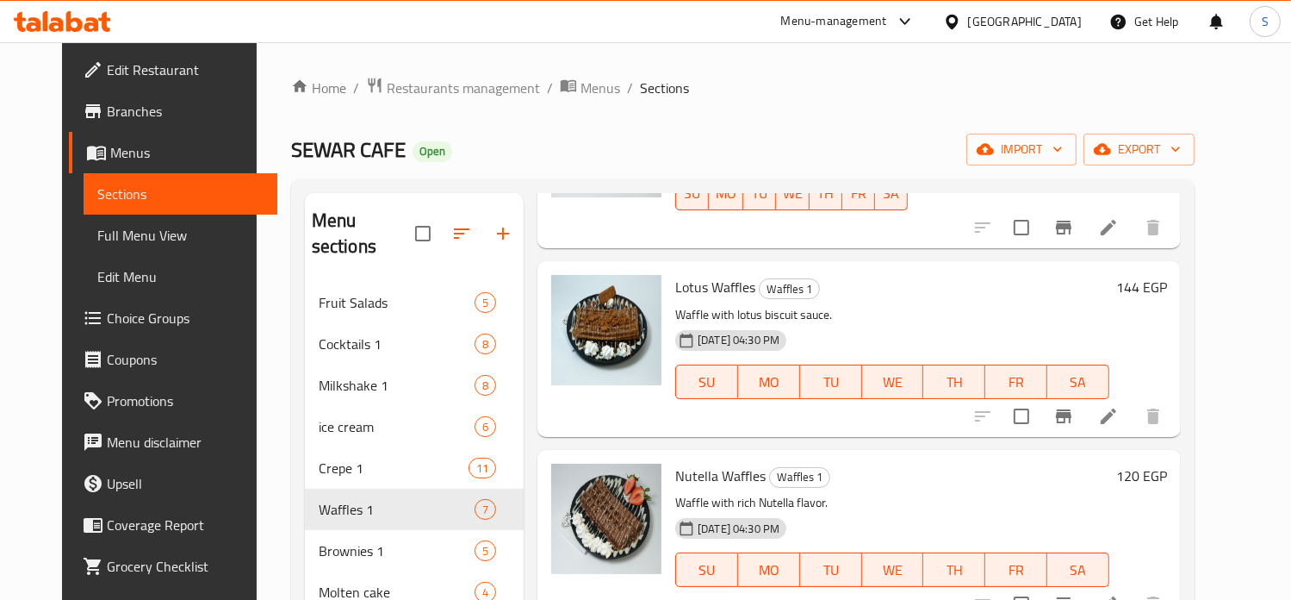
scroll to position [199, 0]
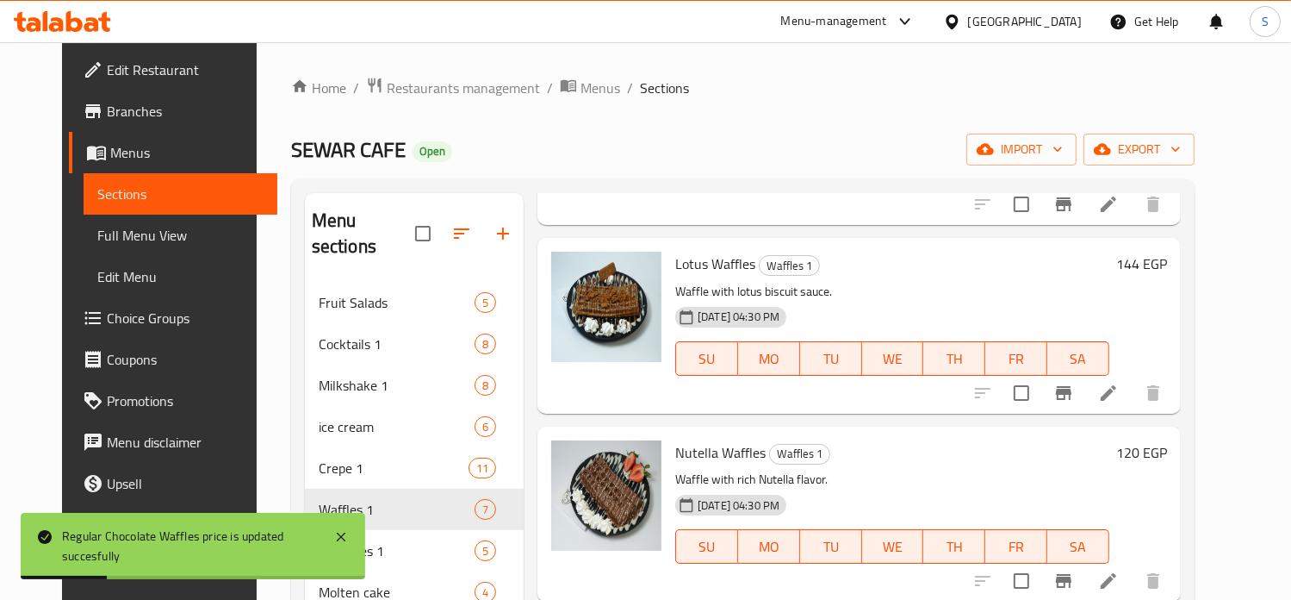
click at [1167, 256] on h6 "144 EGP" at bounding box center [1141, 264] width 51 height 24
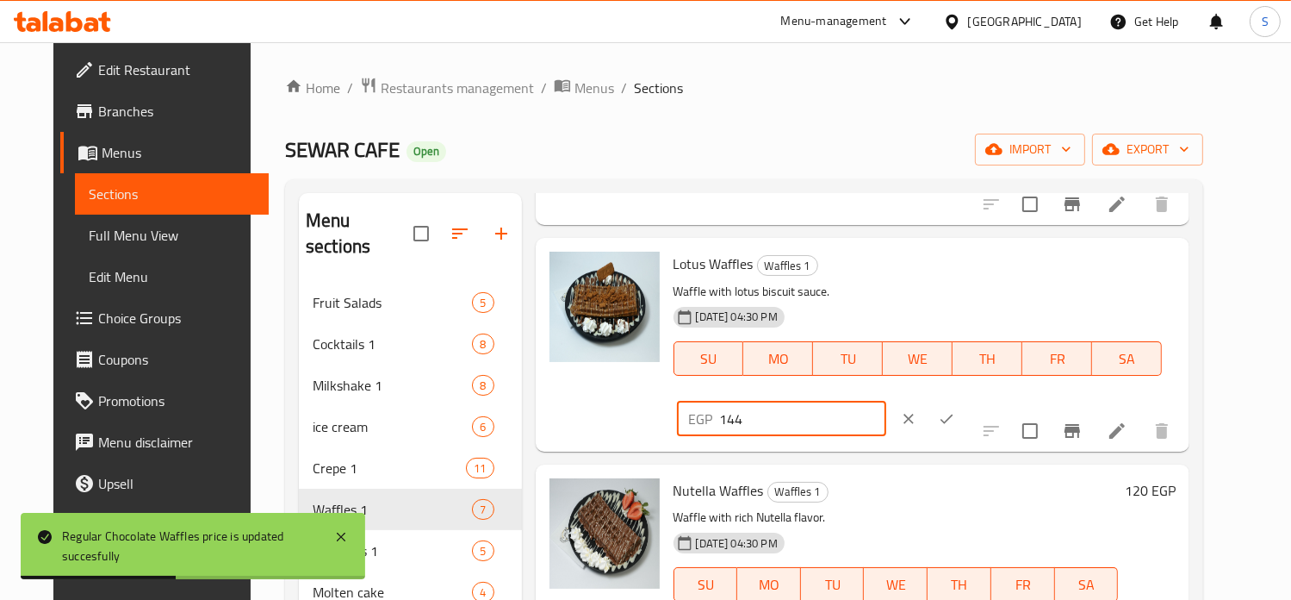
click at [886, 401] on input "144" at bounding box center [803, 418] width 166 height 34
type input "166"
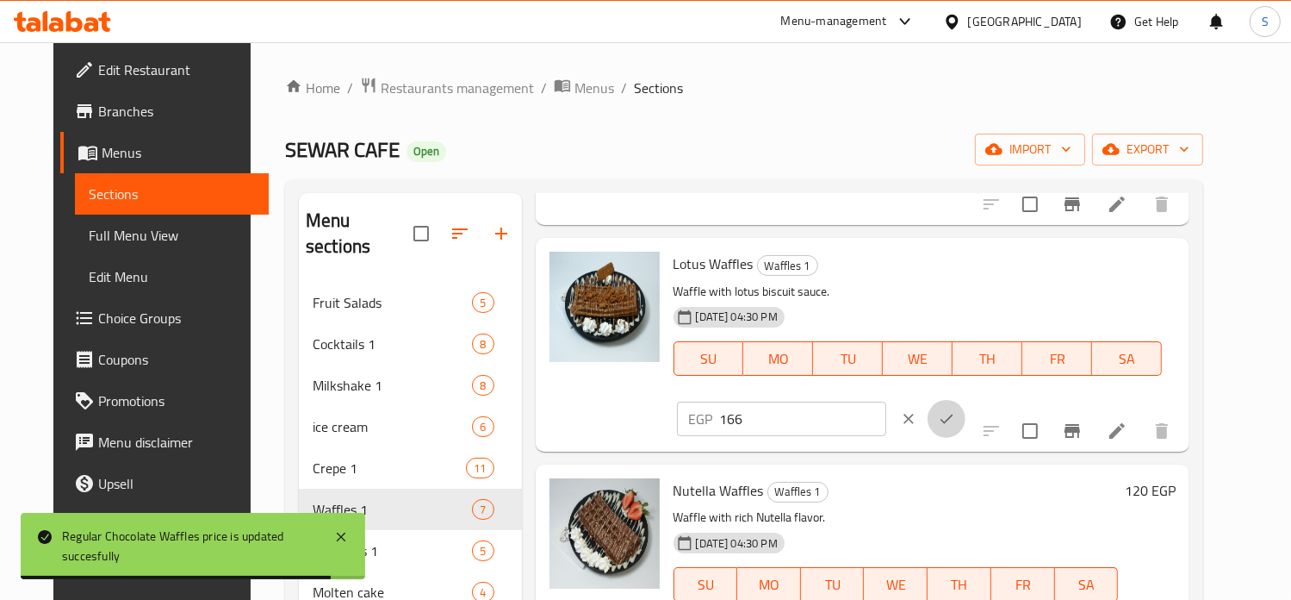
click at [955, 410] on icon "ok" at bounding box center [946, 418] width 17 height 17
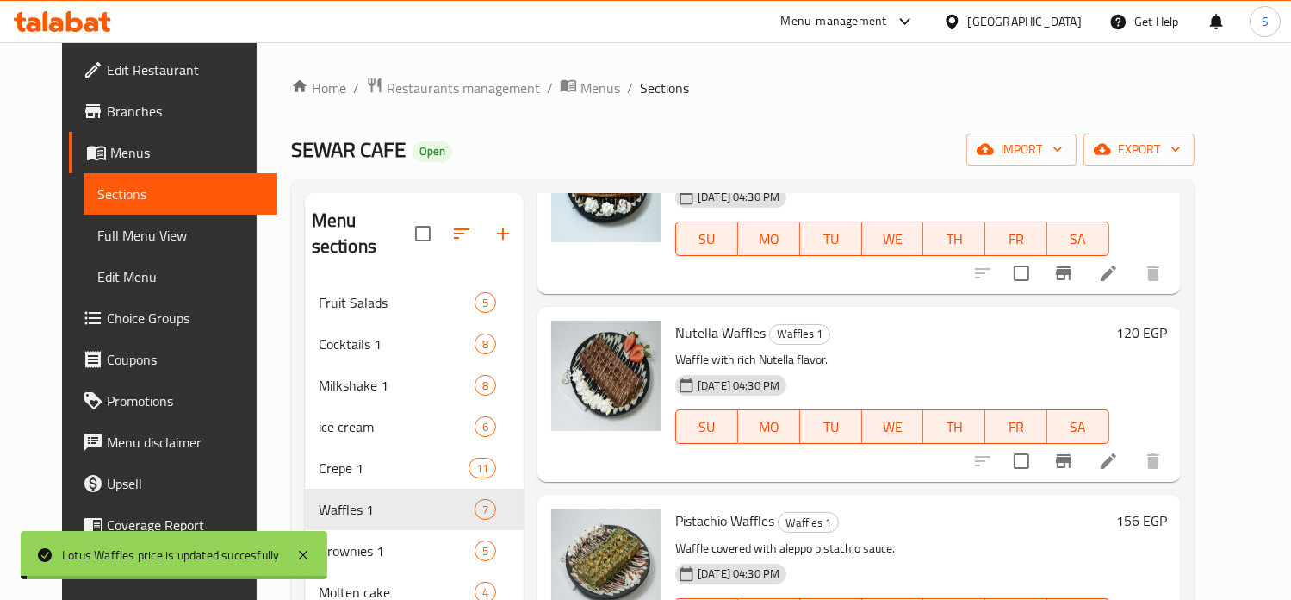
scroll to position [331, 0]
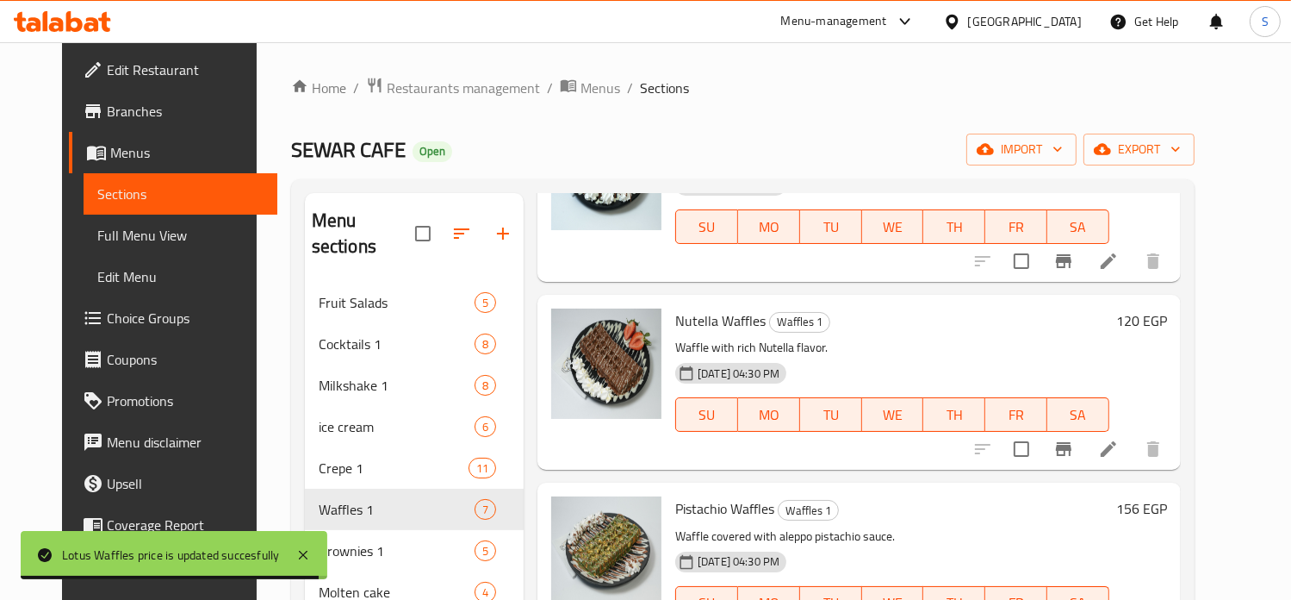
click at [1167, 320] on h6 "120 EGP" at bounding box center [1141, 320] width 51 height 24
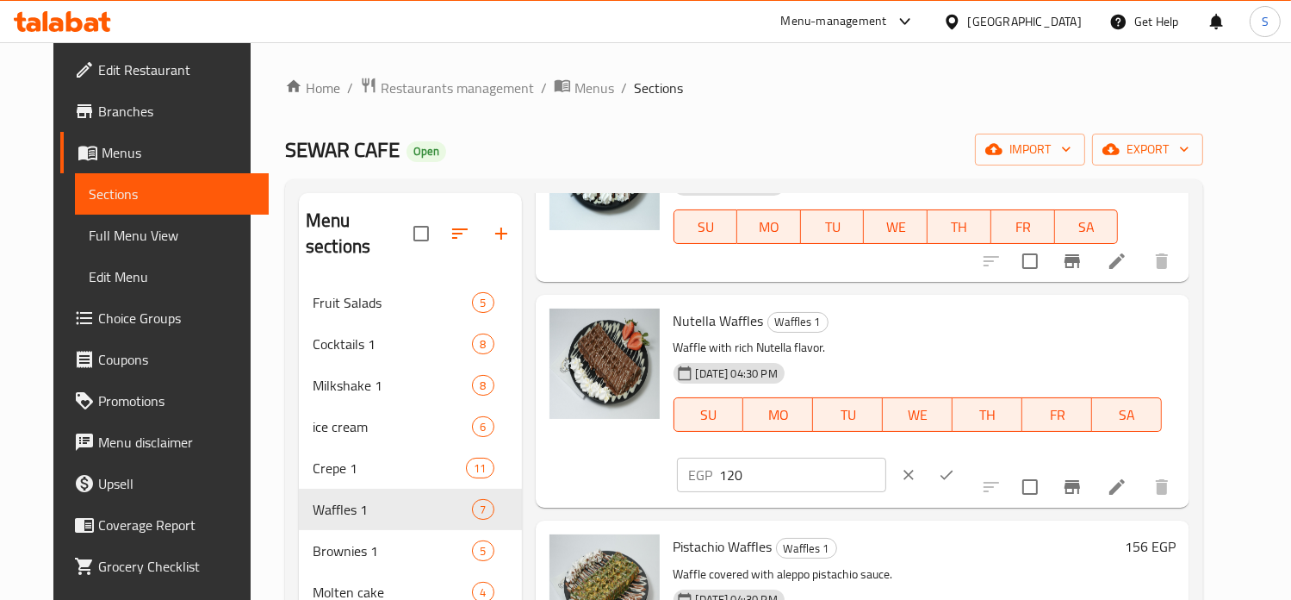
click at [886, 457] on input "120" at bounding box center [803, 474] width 166 height 34
type input "166"
click at [955, 466] on icon "ok" at bounding box center [946, 474] width 17 height 17
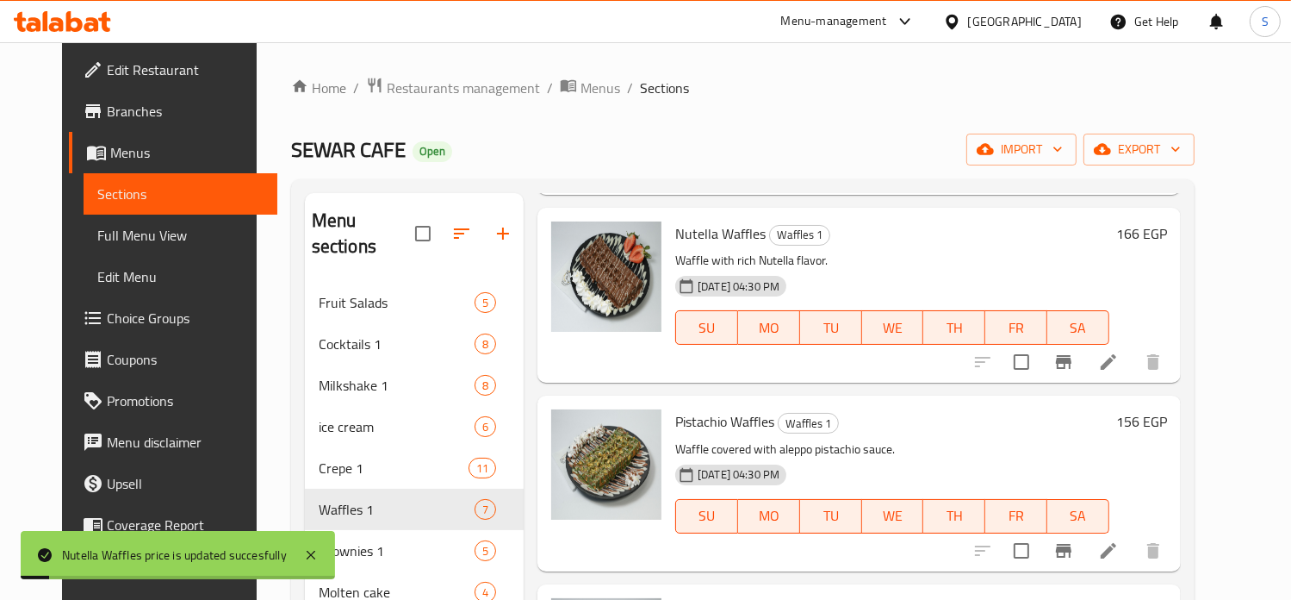
scroll to position [444, 0]
click at [1167, 409] on h6 "156 EGP" at bounding box center [1141, 421] width 51 height 24
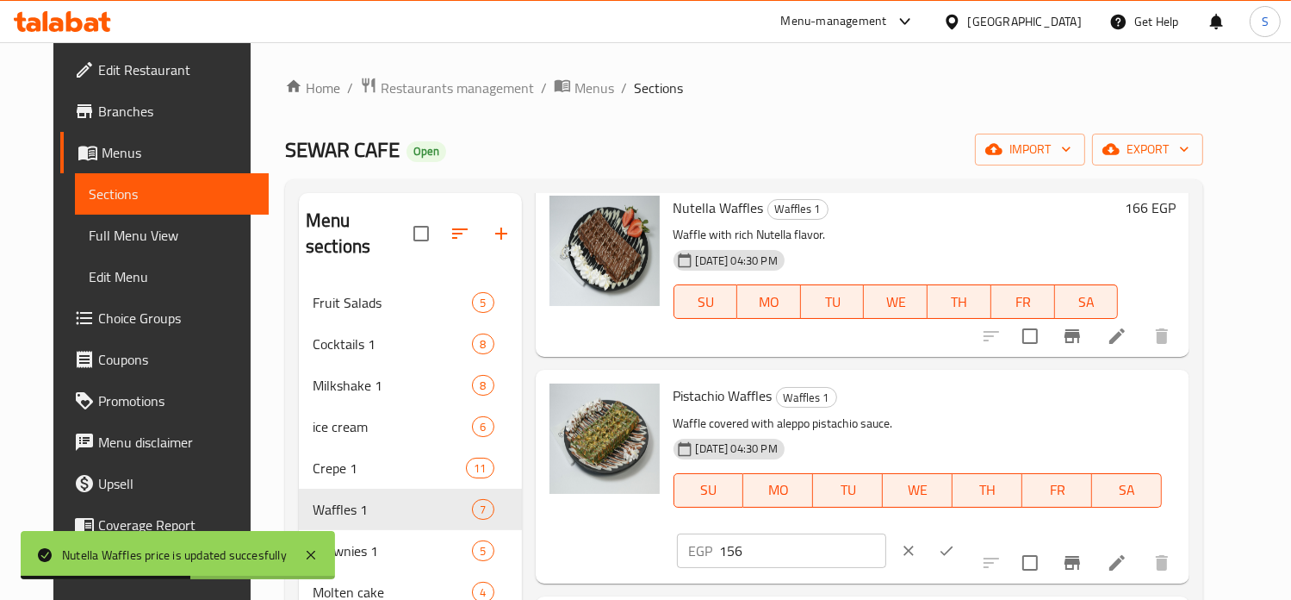
click at [886, 533] on input "156" at bounding box center [803, 550] width 166 height 34
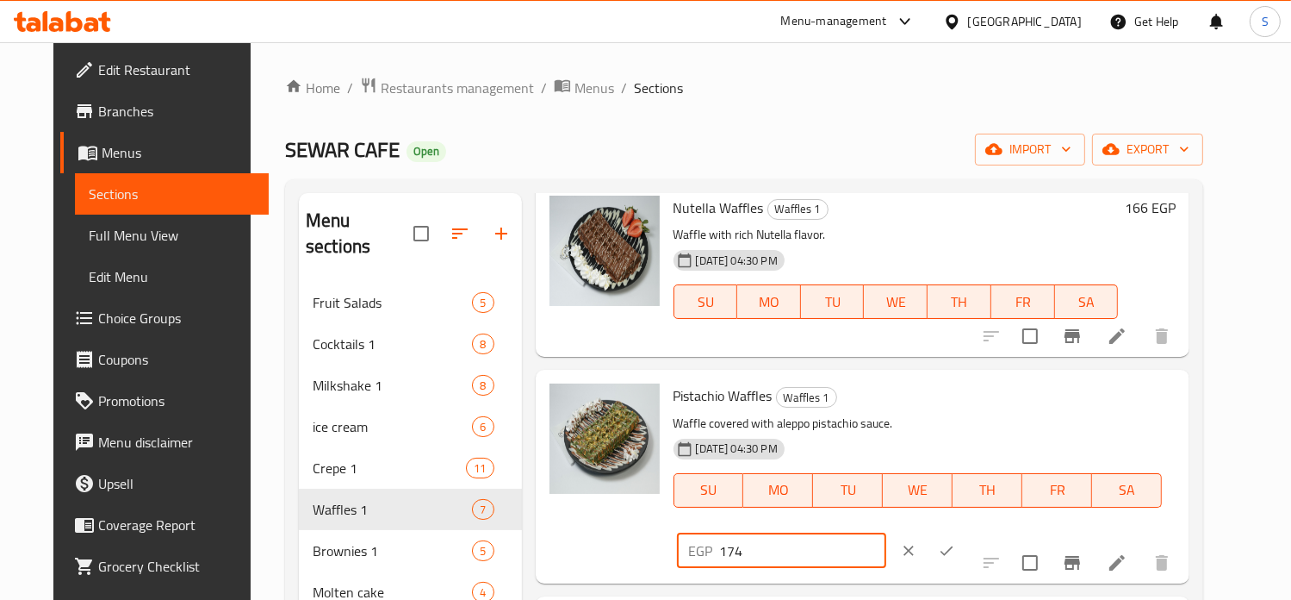
type input "174"
click at [955, 542] on icon "ok" at bounding box center [946, 550] width 17 height 17
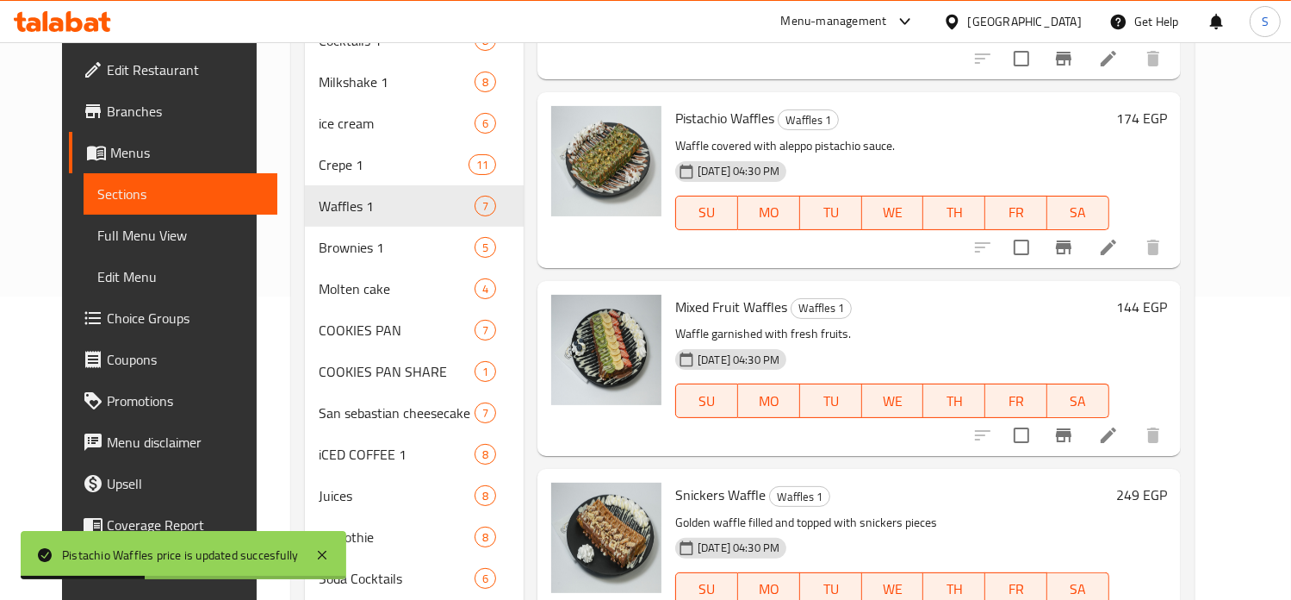
scroll to position [308, 0]
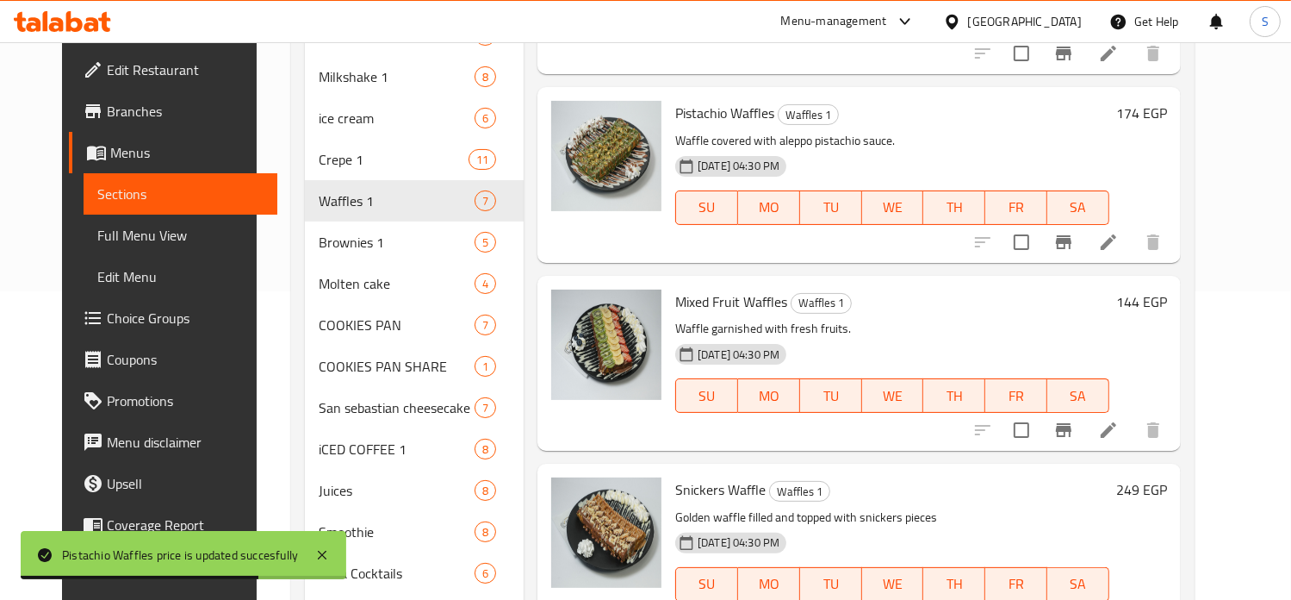
click at [1167, 289] on h6 "144 EGP" at bounding box center [1141, 301] width 51 height 24
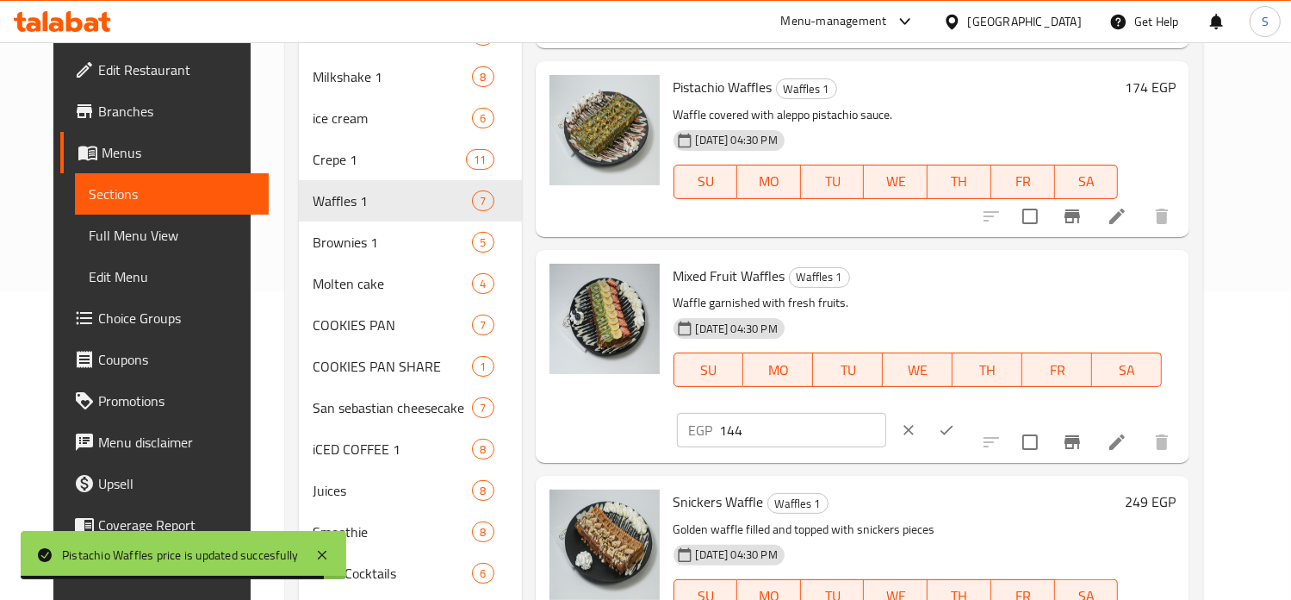
click at [886, 413] on input "144" at bounding box center [803, 430] width 166 height 34
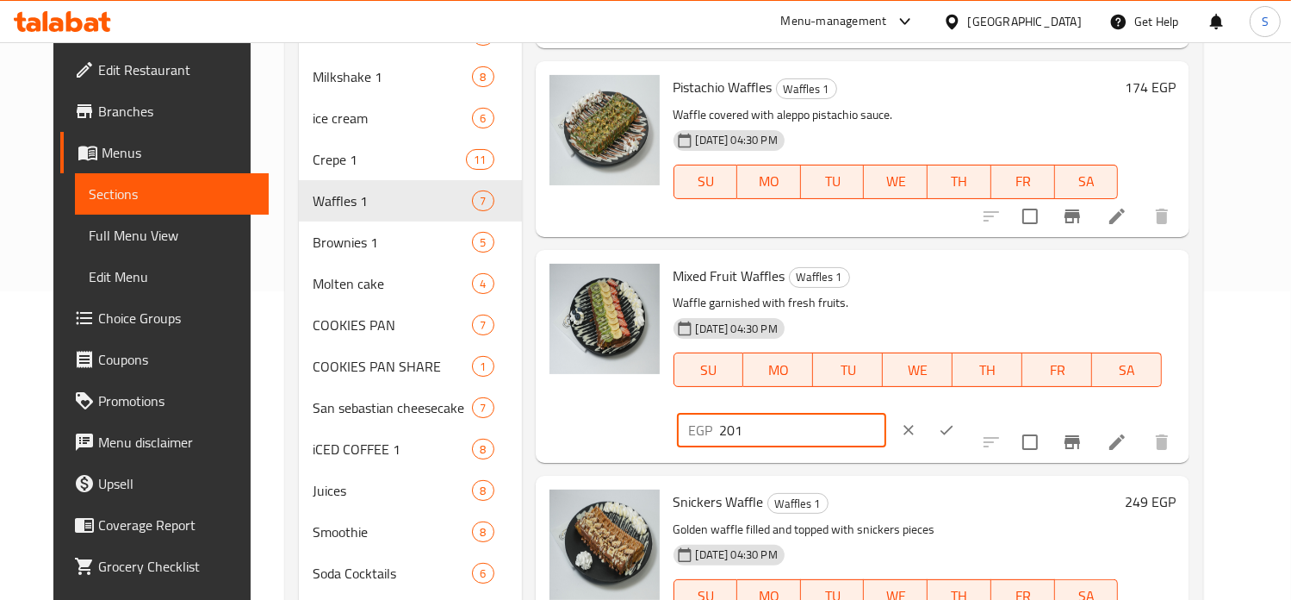
type input "201"
click at [954, 426] on icon "ok" at bounding box center [947, 430] width 13 height 9
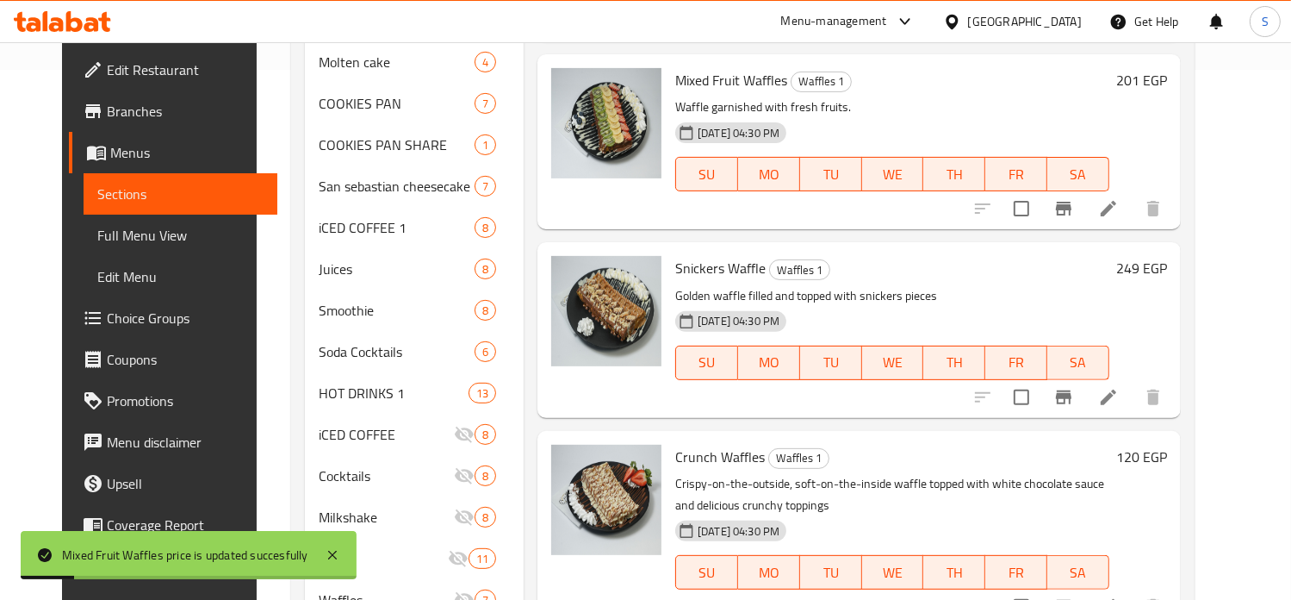
scroll to position [531, 0]
click at [1167, 255] on h6 "249 EGP" at bounding box center [1141, 267] width 51 height 24
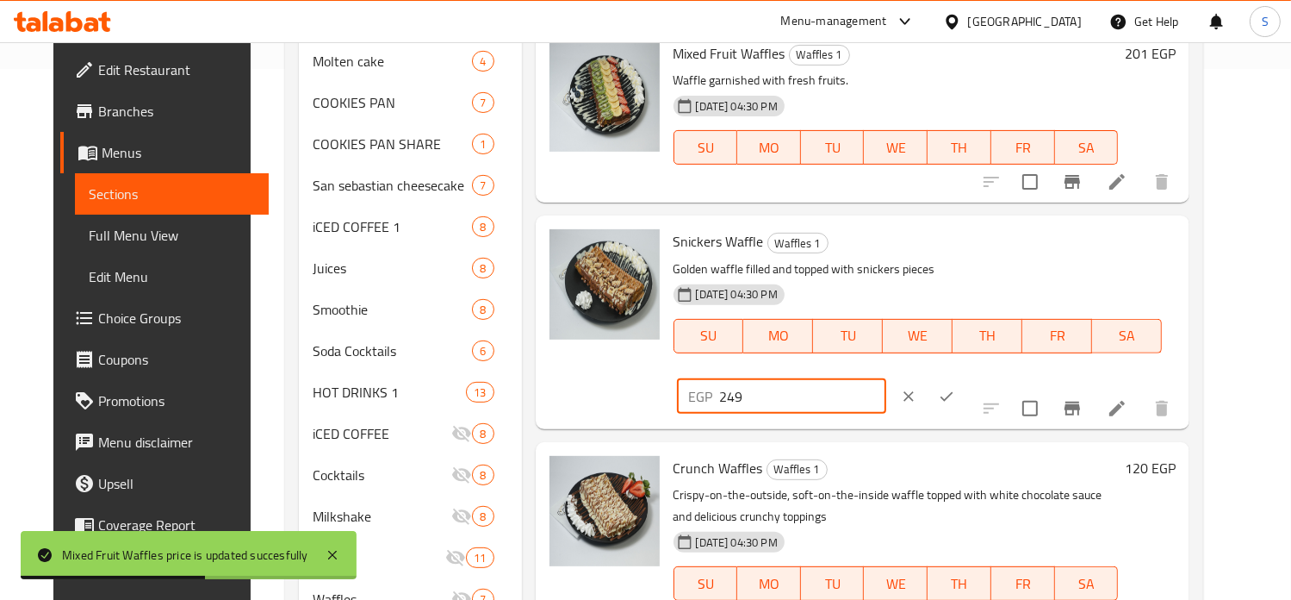
click at [886, 379] on input "249" at bounding box center [803, 396] width 166 height 34
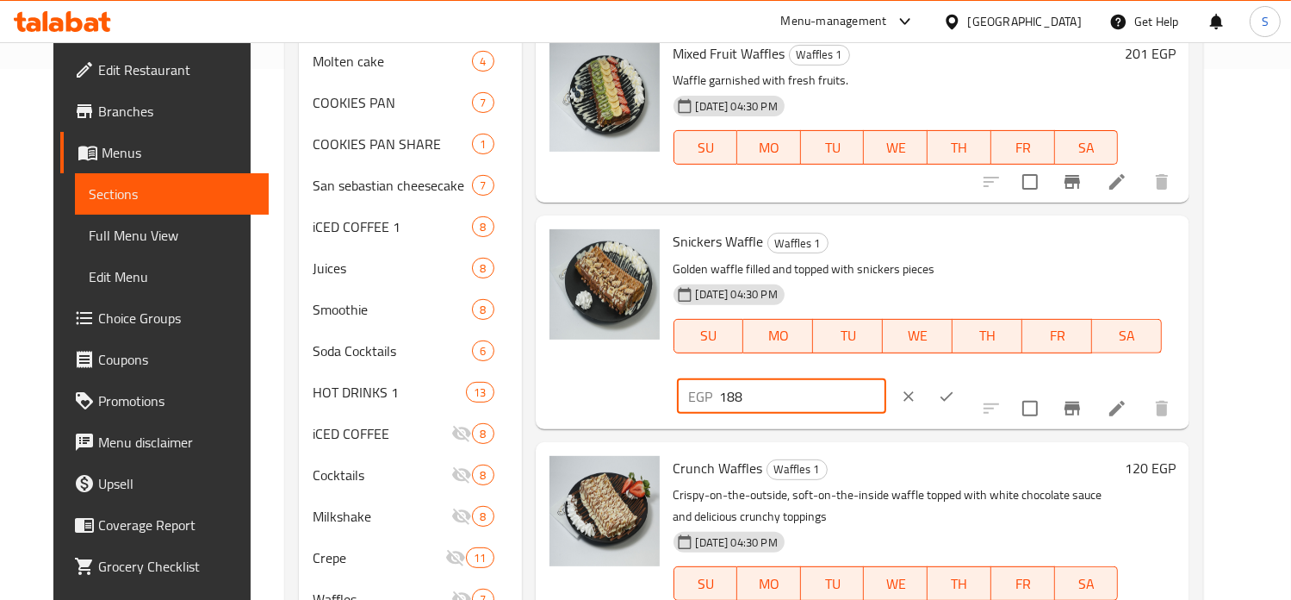
type input "188"
click at [955, 388] on icon "ok" at bounding box center [946, 396] width 17 height 17
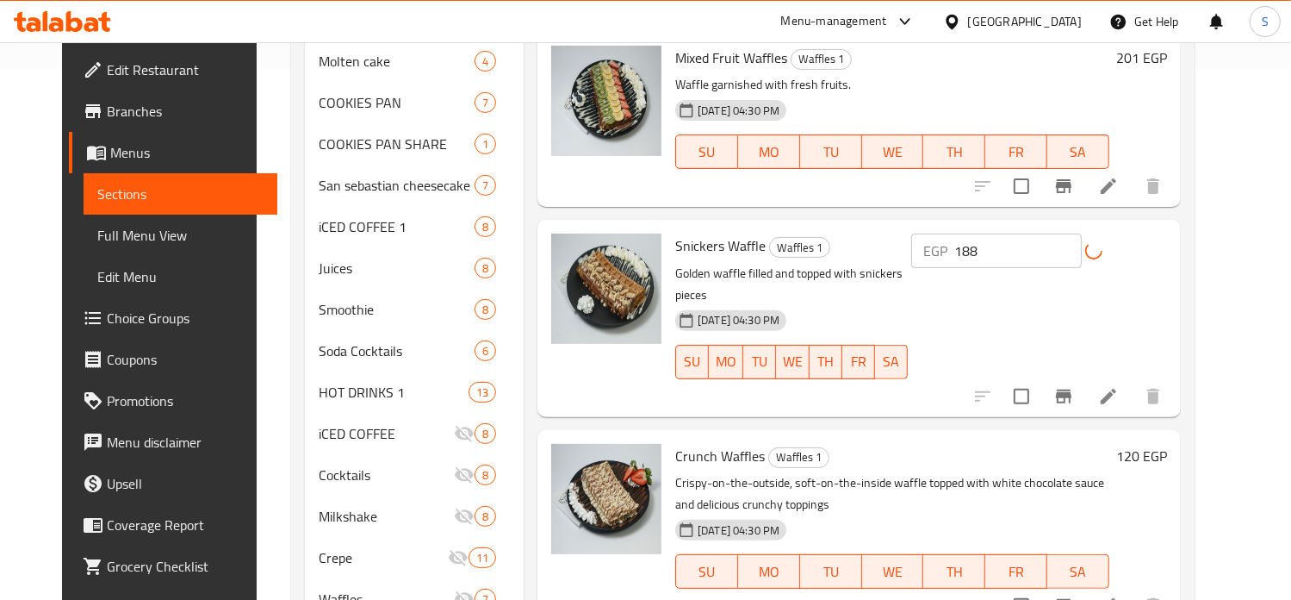
scroll to position [579, 0]
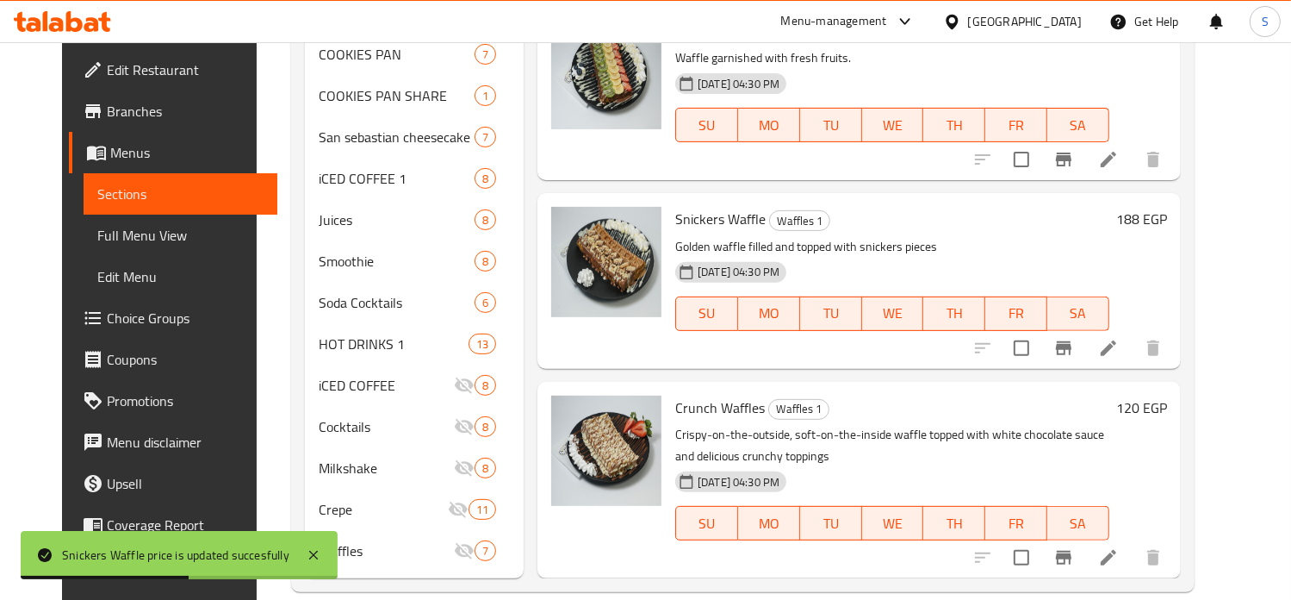
click at [1167, 395] on h6 "120 EGP" at bounding box center [1141, 407] width 51 height 24
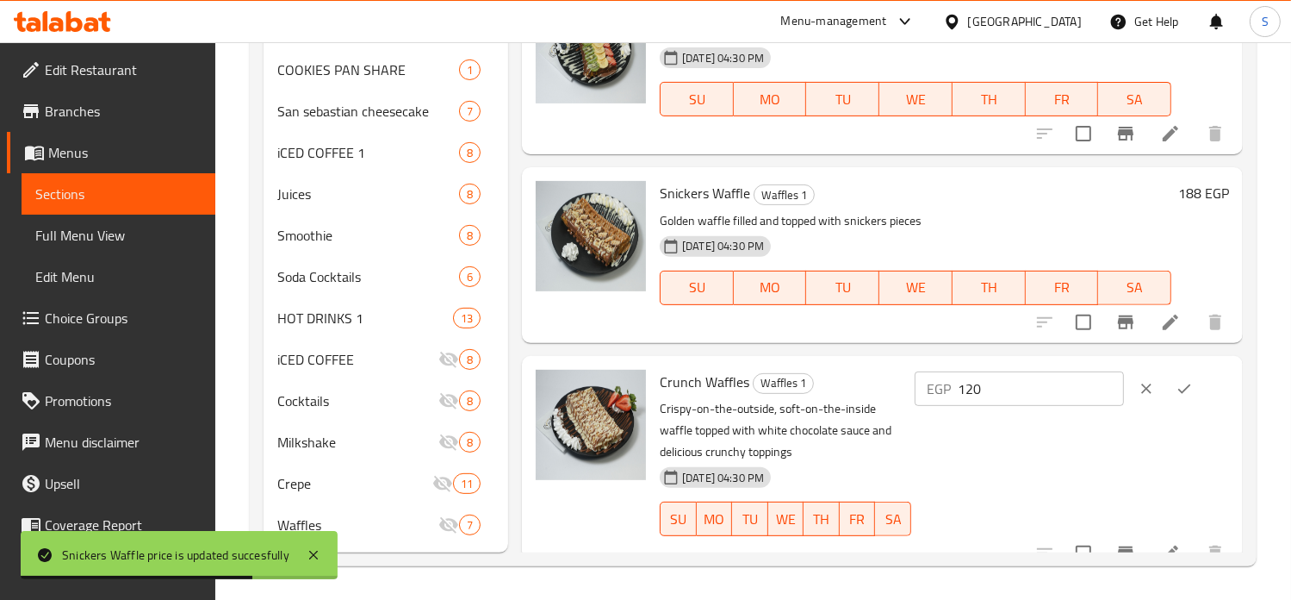
click at [997, 390] on input "120" at bounding box center [1041, 388] width 166 height 34
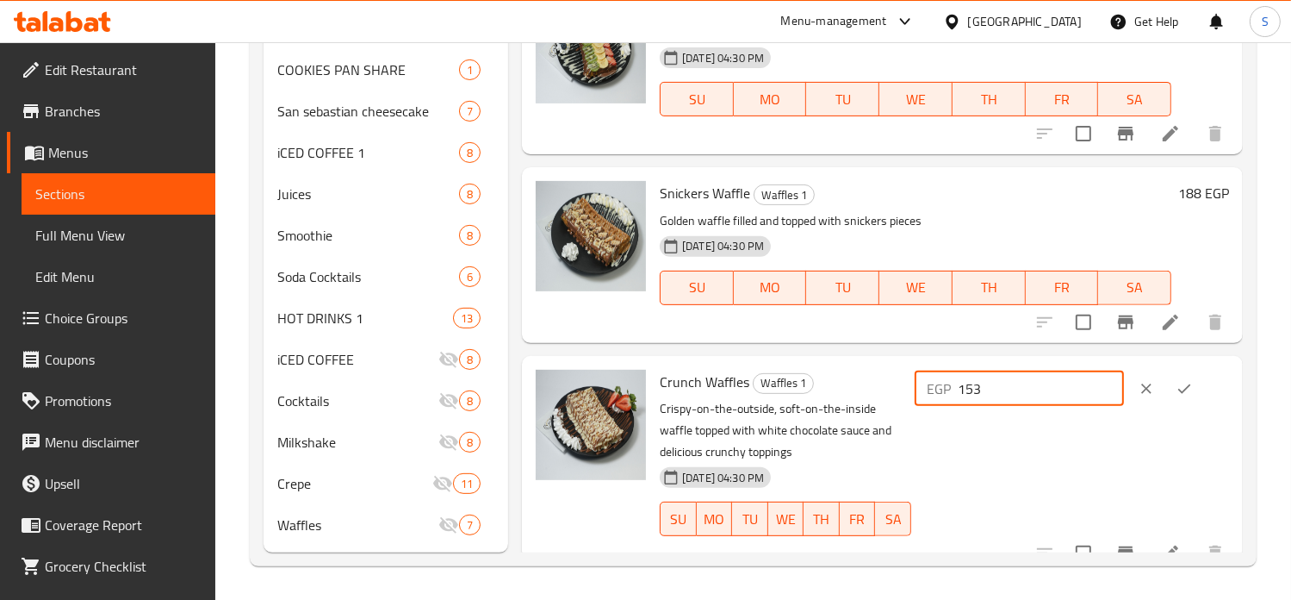
type input "153"
click at [1178, 385] on icon "ok" at bounding box center [1184, 388] width 17 height 17
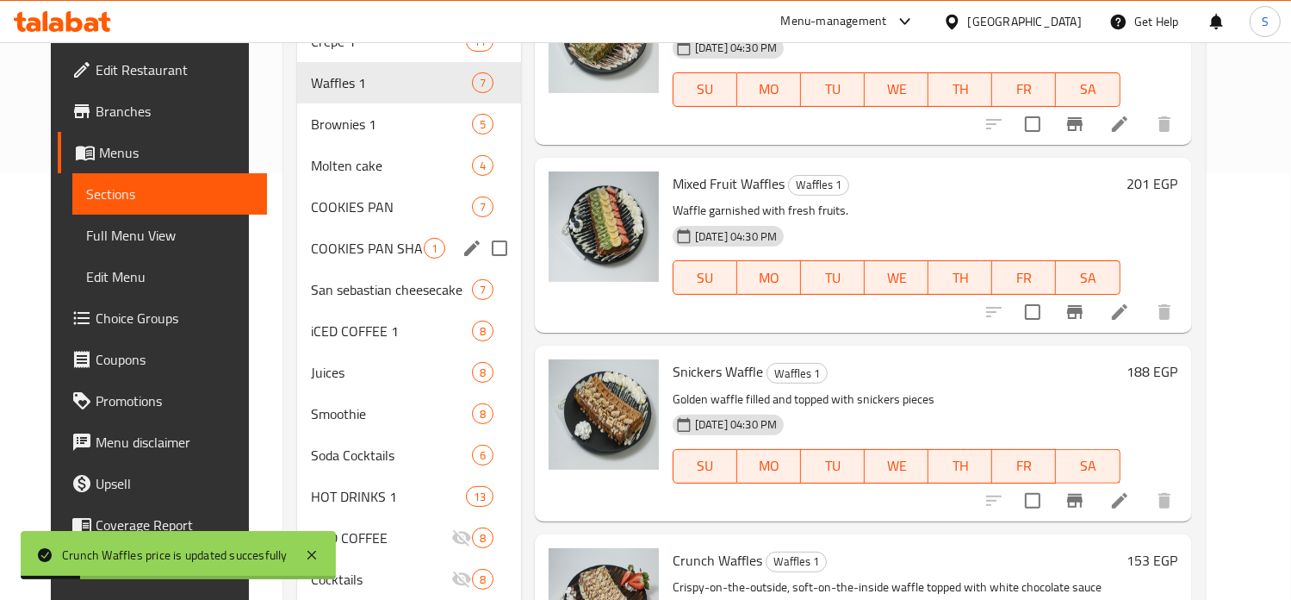
scroll to position [320, 0]
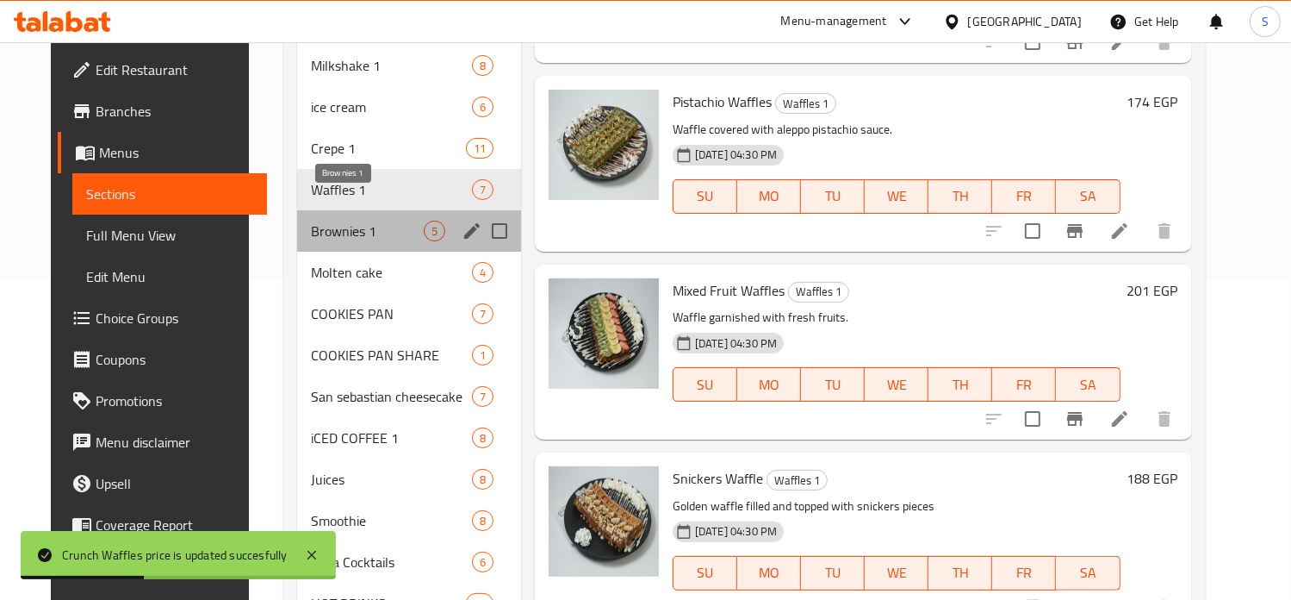
click at [364, 221] on span "Brownies 1" at bounding box center [367, 231] width 112 height 21
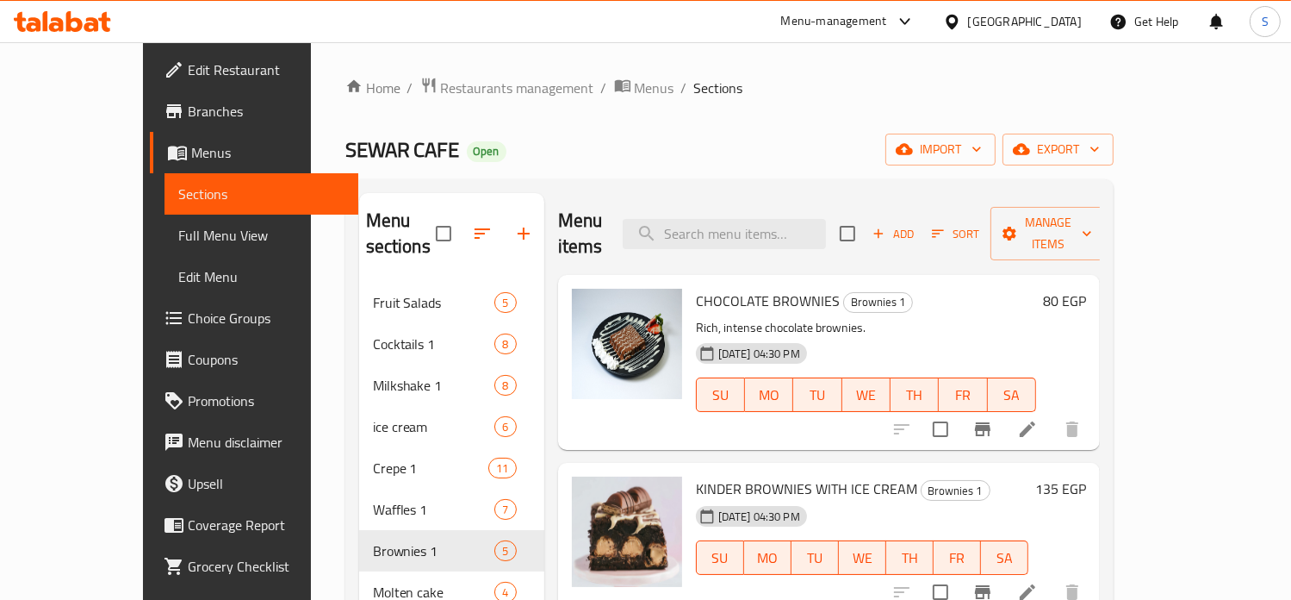
click at [1086, 289] on h6 "80 EGP" at bounding box center [1064, 301] width 43 height 24
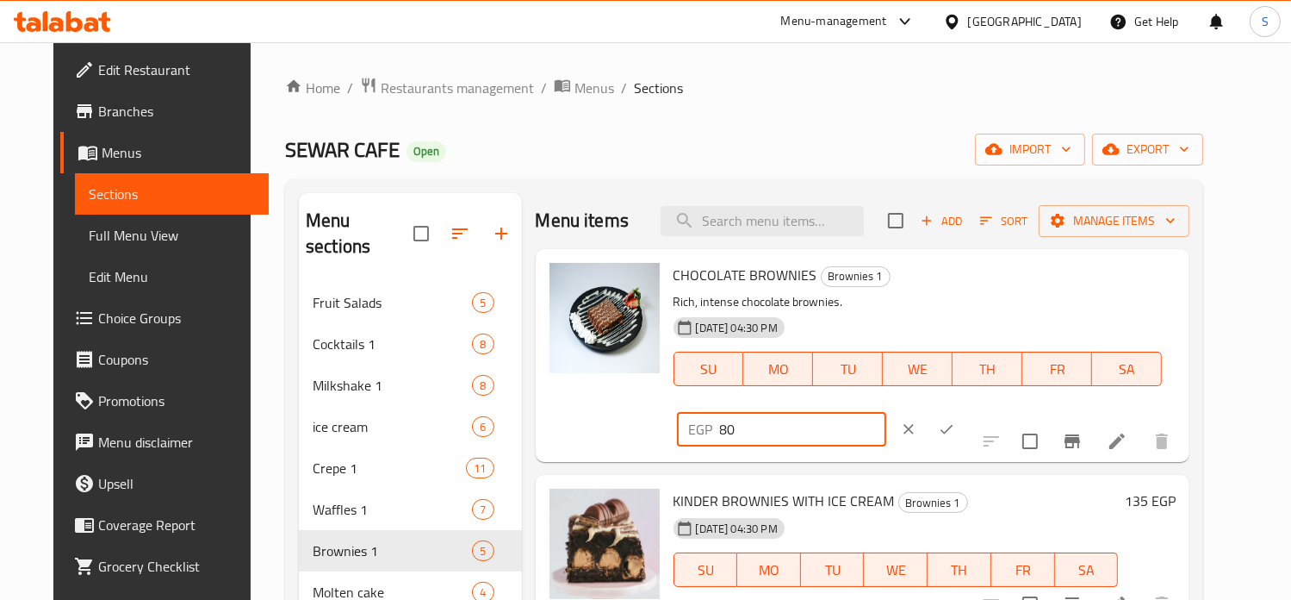
click at [886, 412] on input "80" at bounding box center [803, 429] width 166 height 34
type input "96"
click at [955, 420] on icon "ok" at bounding box center [946, 428] width 17 height 17
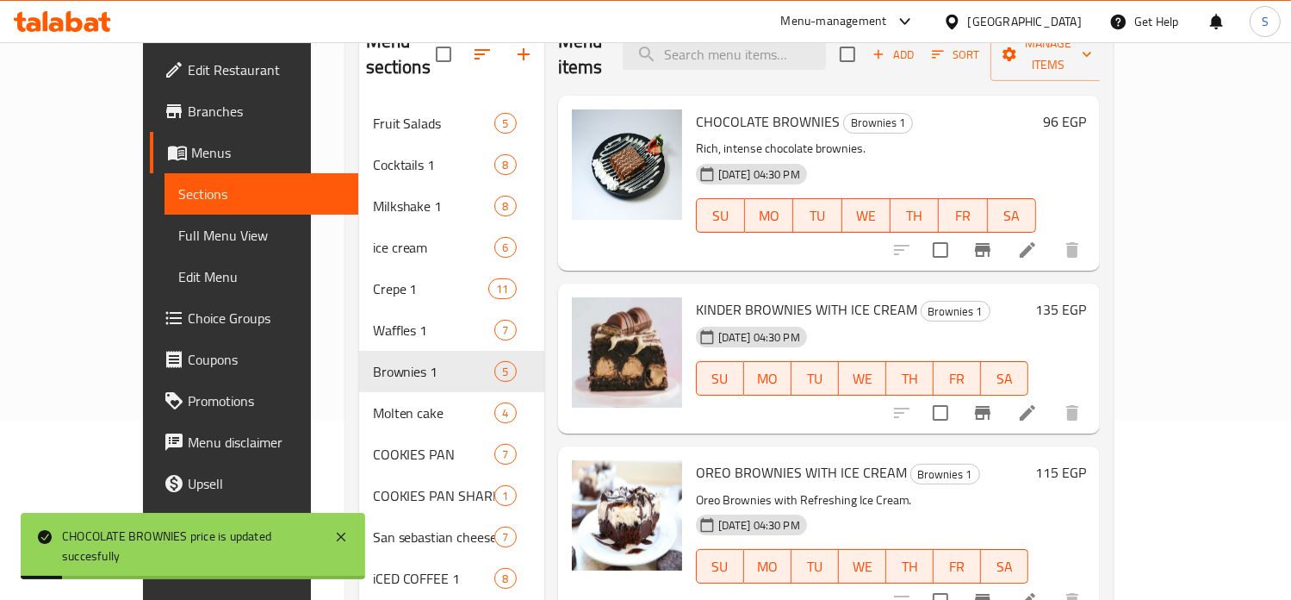
scroll to position [202, 0]
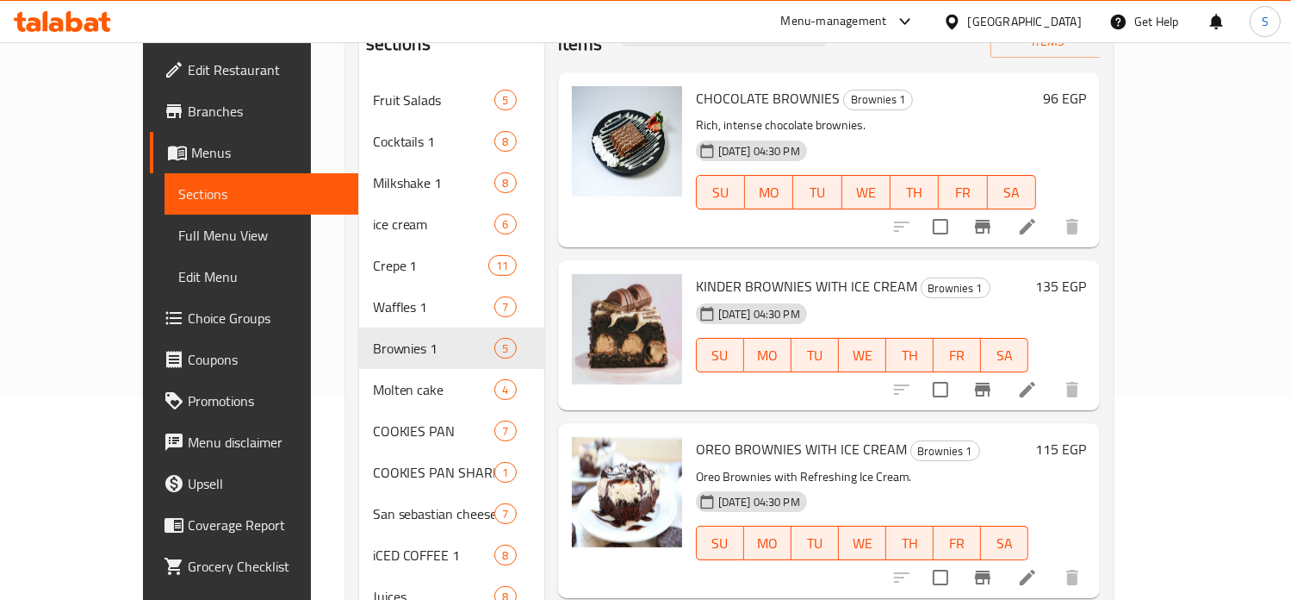
click at [1086, 274] on h6 "135 EGP" at bounding box center [1060, 286] width 51 height 24
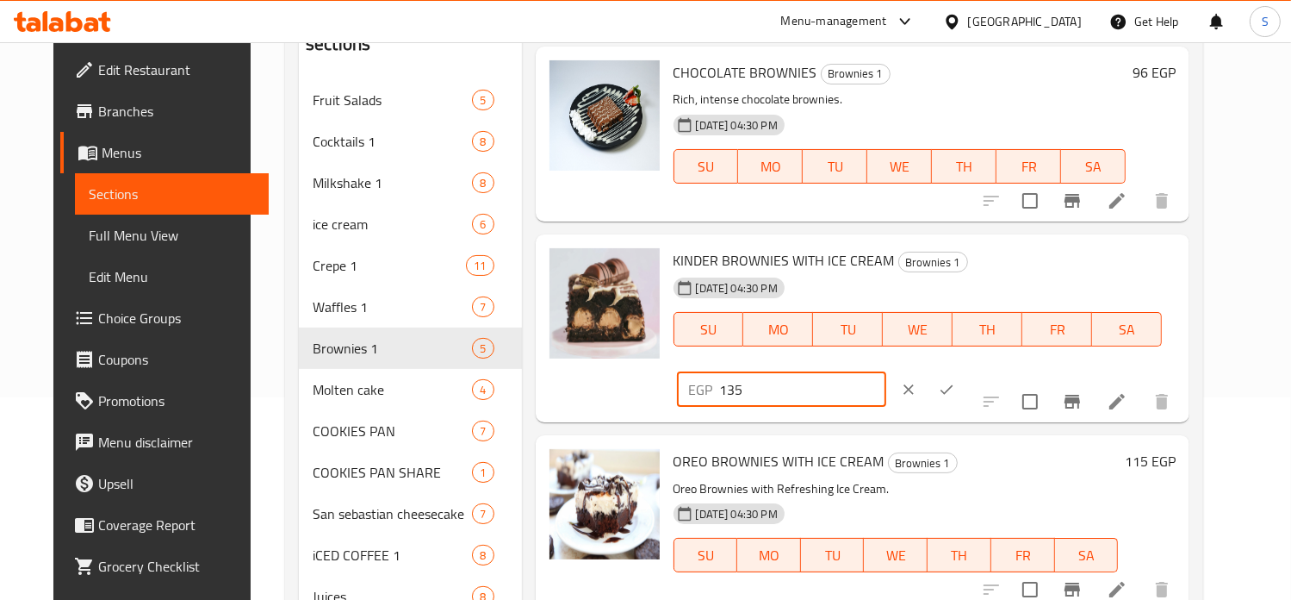
click at [886, 372] on input "135" at bounding box center [803, 389] width 166 height 34
type input "167"
click at [955, 381] on icon "ok" at bounding box center [946, 389] width 17 height 17
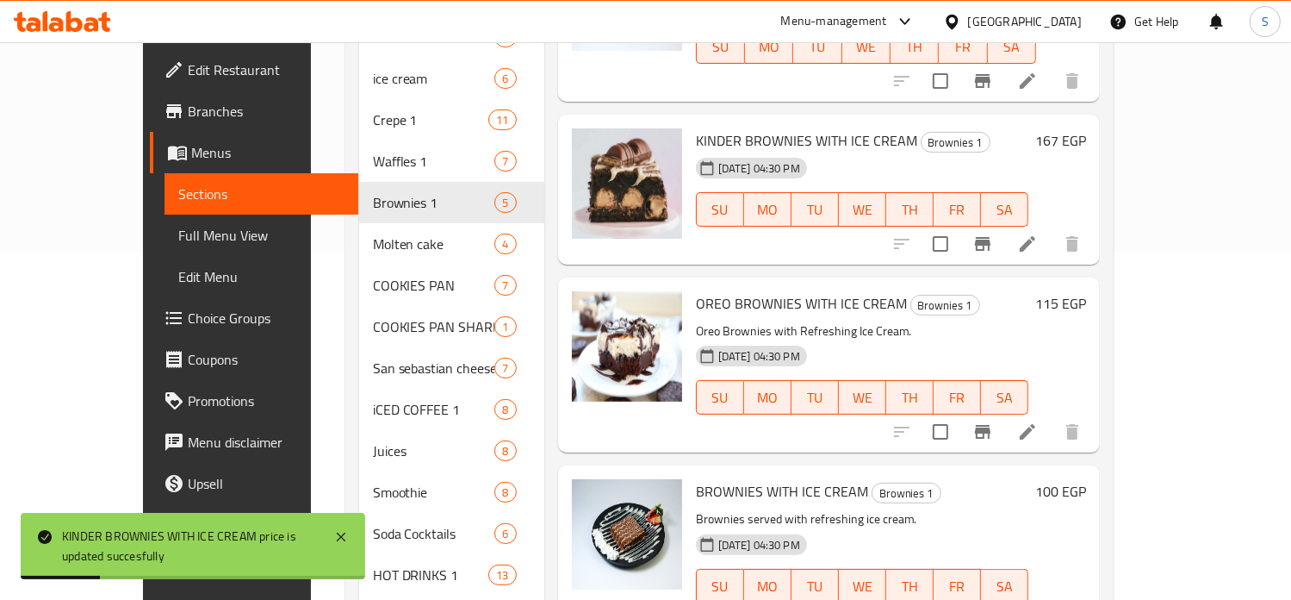
scroll to position [375, 0]
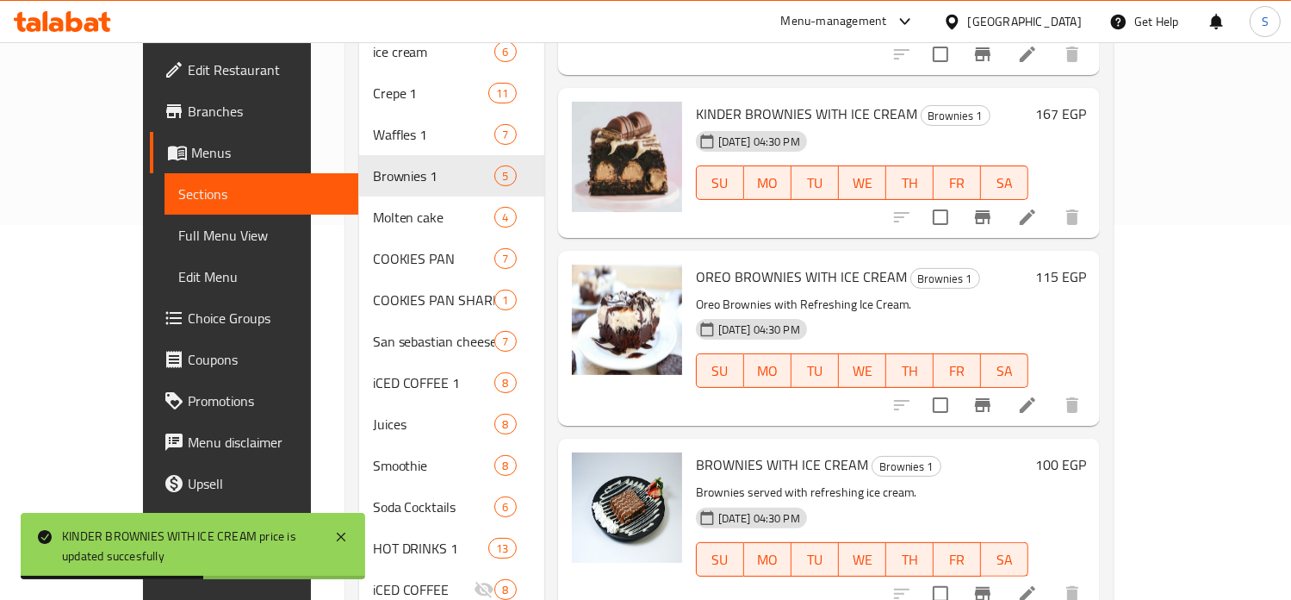
click at [1086, 264] on h6 "115 EGP" at bounding box center [1060, 276] width 51 height 24
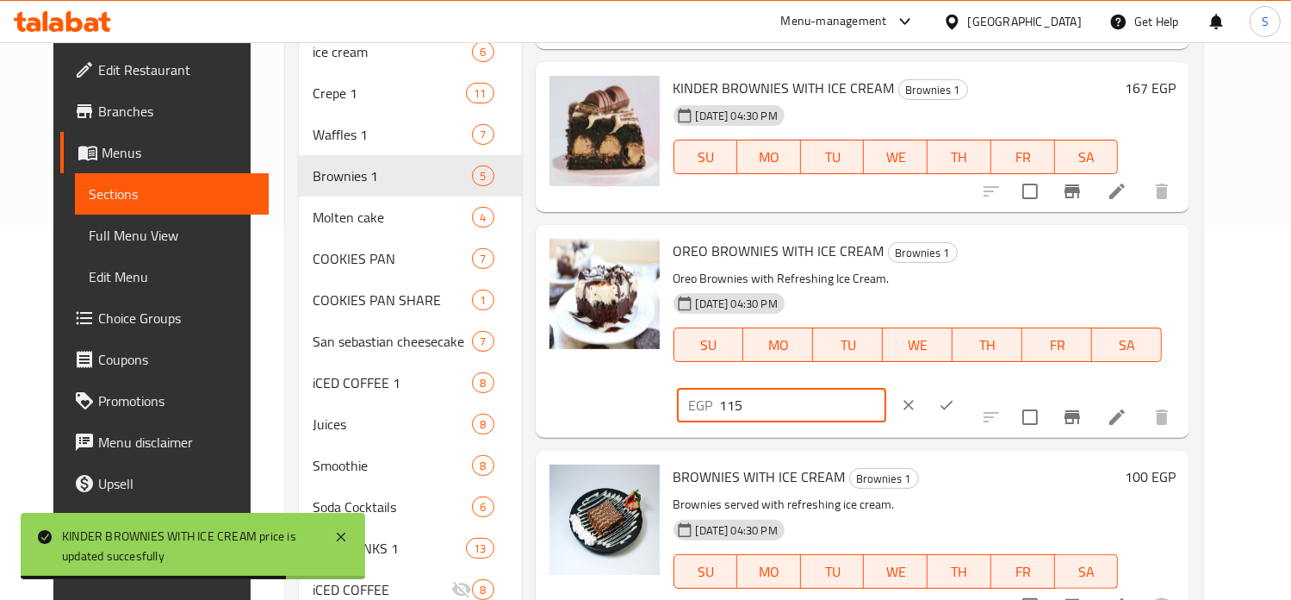
click at [886, 388] on input "115" at bounding box center [803, 405] width 166 height 34
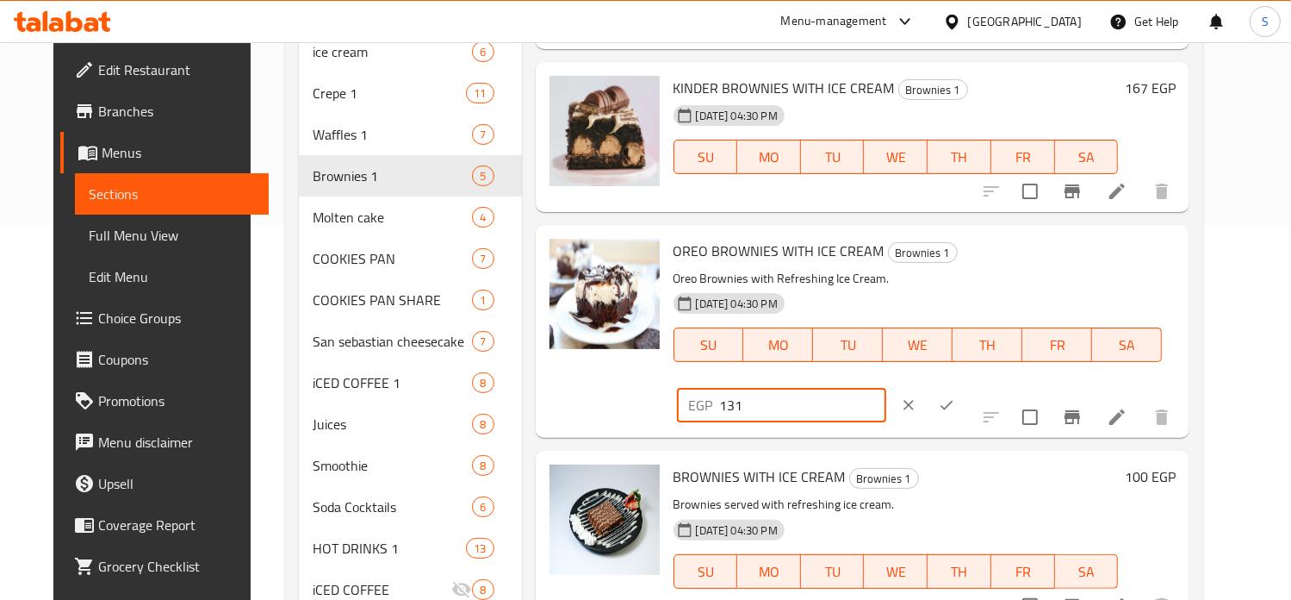
type input "131"
click at [955, 396] on icon "ok" at bounding box center [946, 404] width 17 height 17
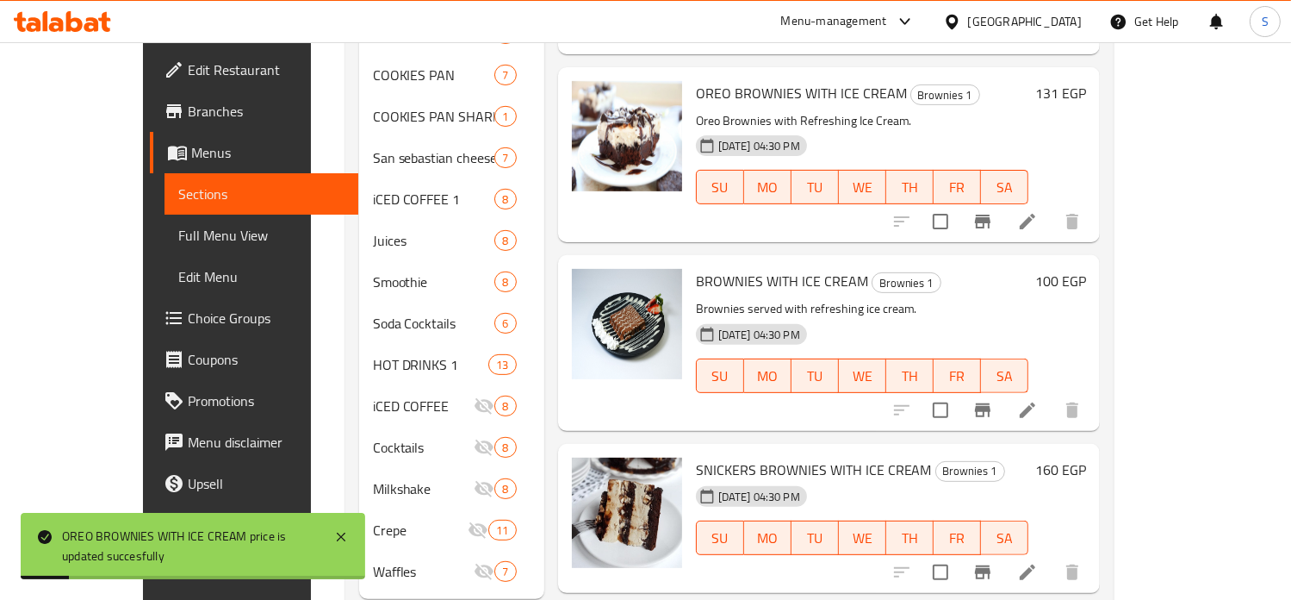
scroll to position [563, 0]
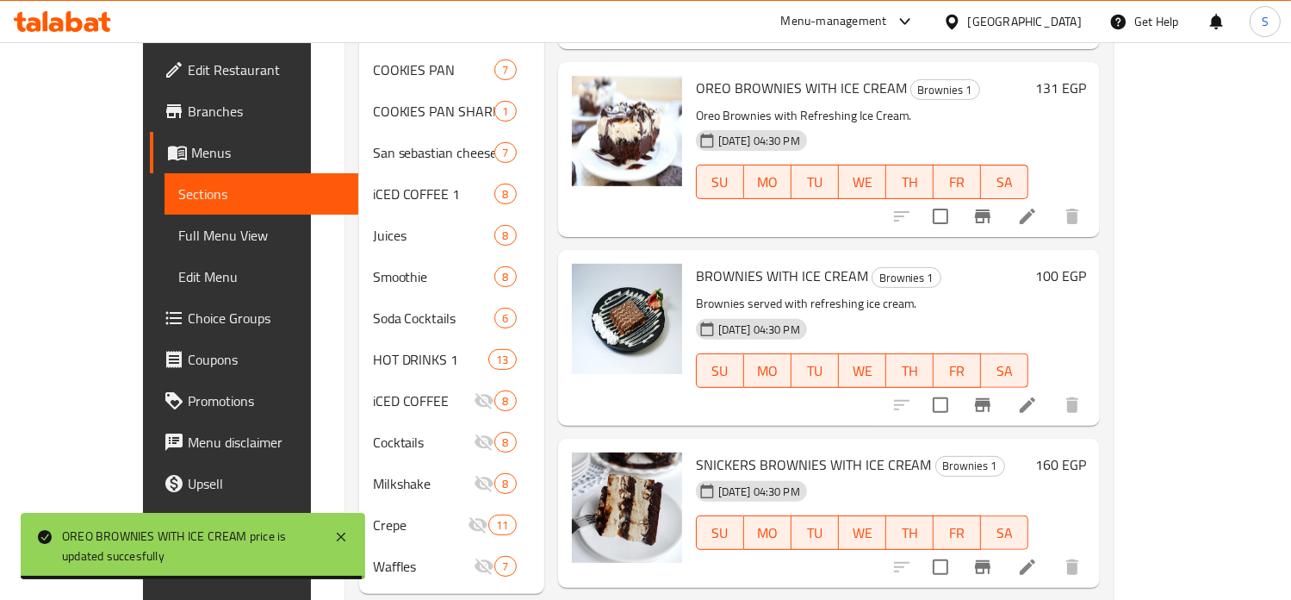
click at [1086, 264] on h6 "100 EGP" at bounding box center [1060, 276] width 51 height 24
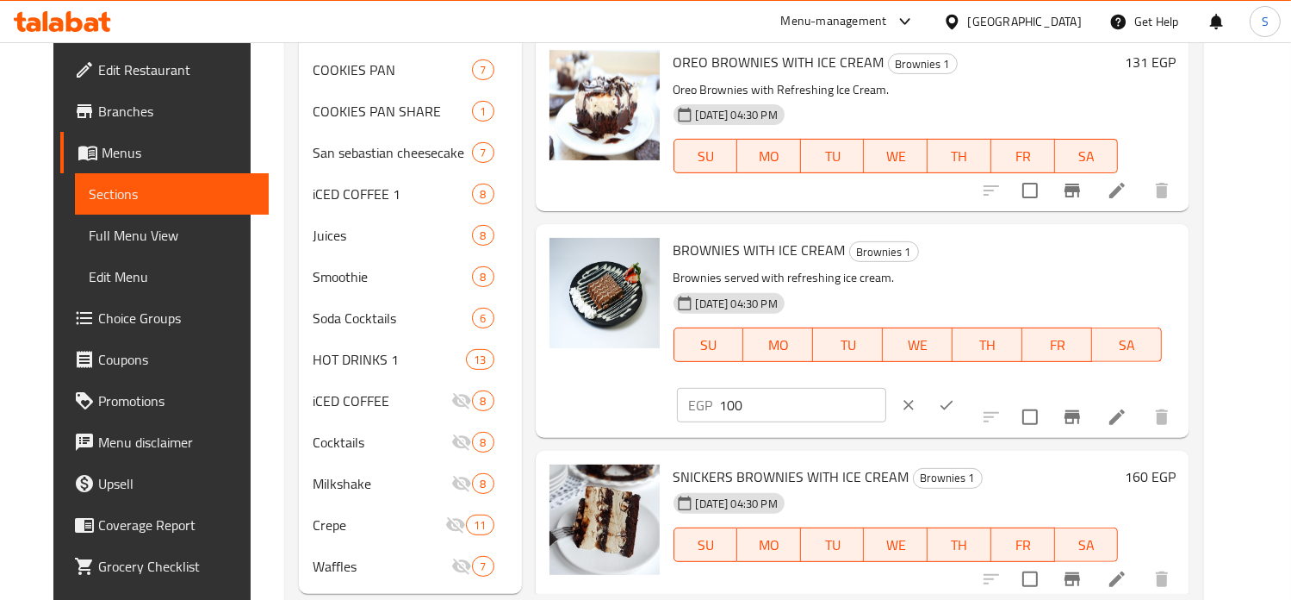
click at [886, 388] on input "100" at bounding box center [803, 405] width 166 height 34
type input "117"
click at [955, 396] on icon "ok" at bounding box center [946, 404] width 17 height 17
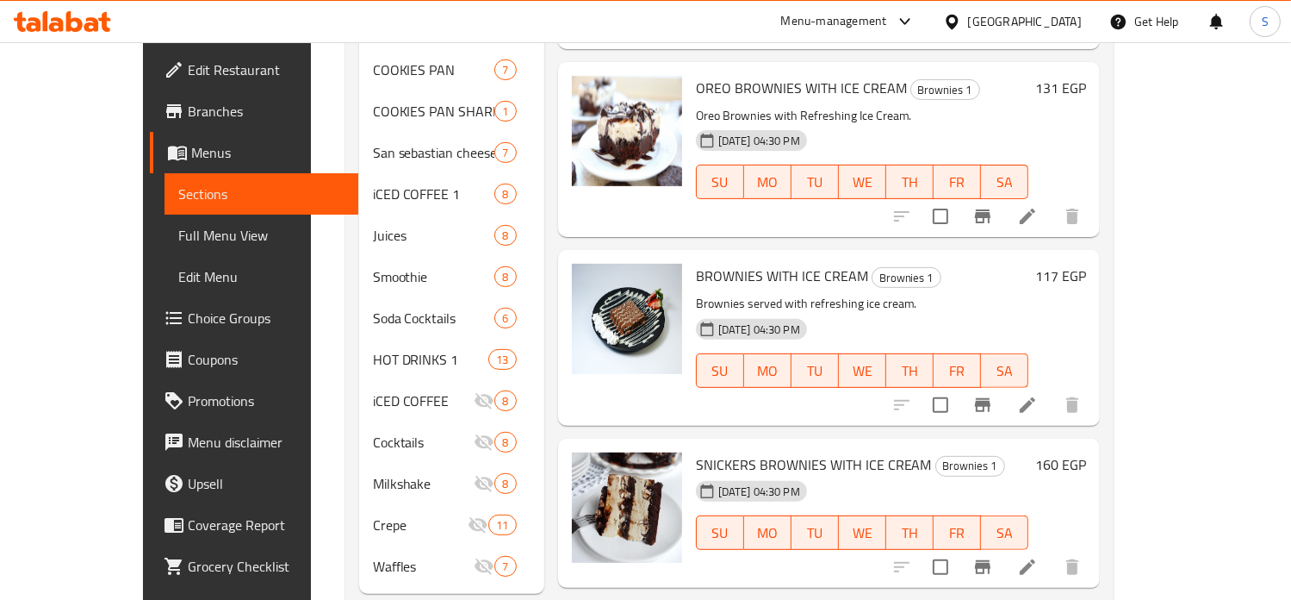
scroll to position [579, 0]
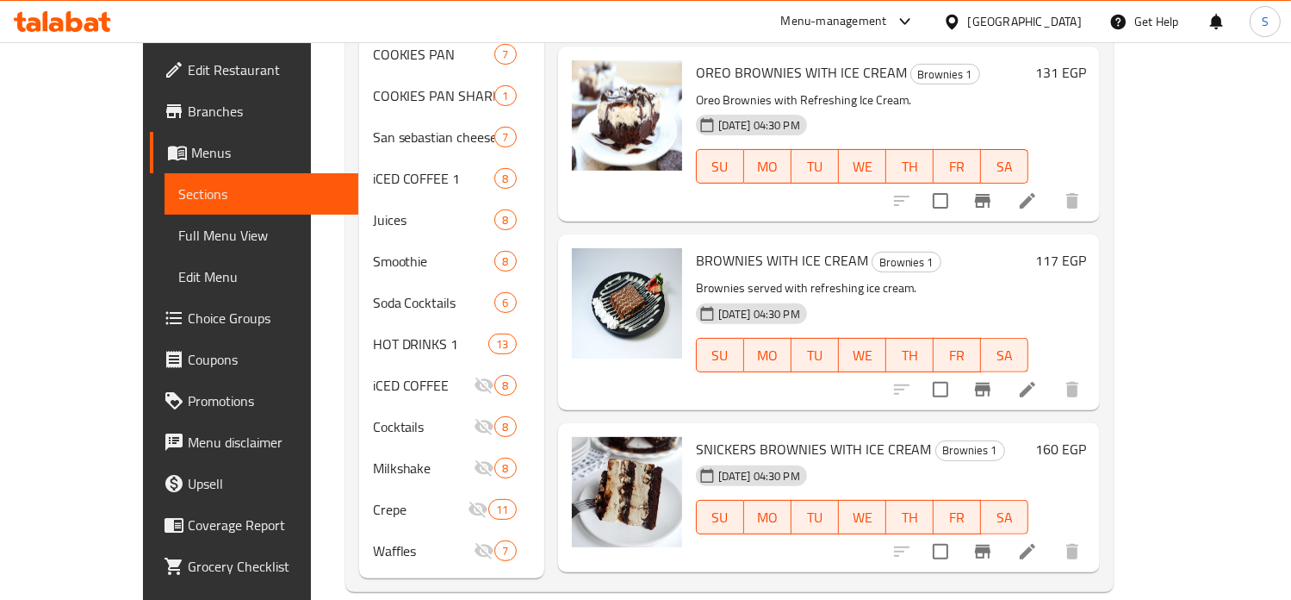
click at [1086, 437] on h6 "160 EGP" at bounding box center [1060, 449] width 51 height 24
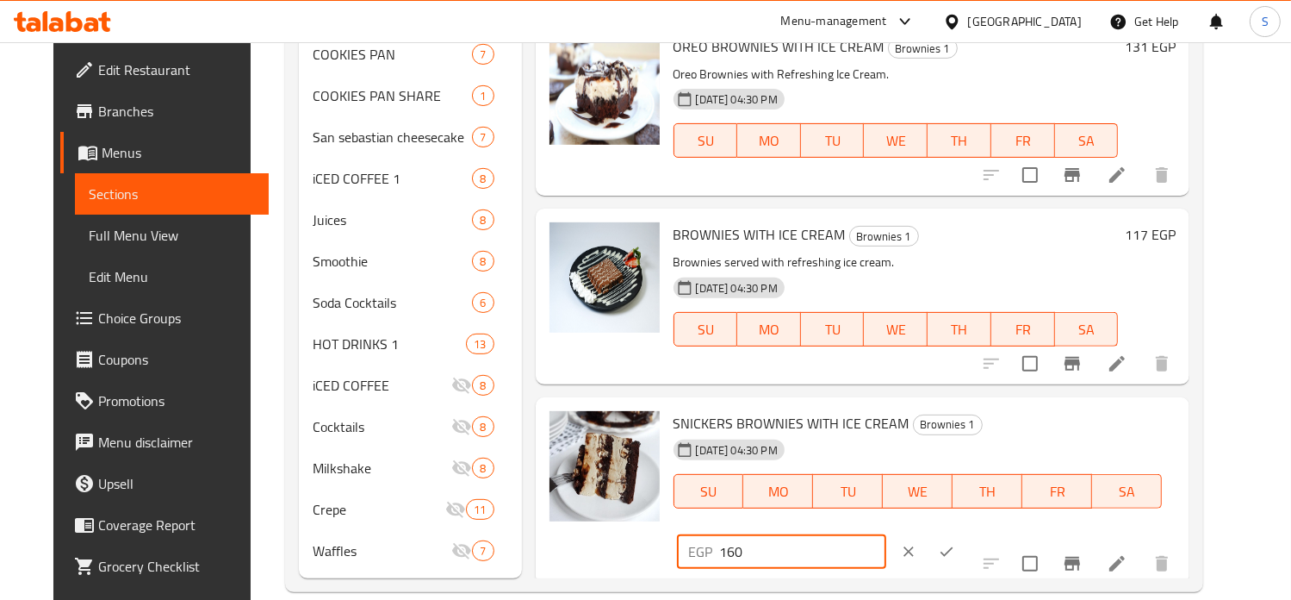
click at [886, 534] on input "160" at bounding box center [803, 551] width 166 height 34
type input "167"
click at [966, 532] on button "ok" at bounding box center [947, 551] width 38 height 38
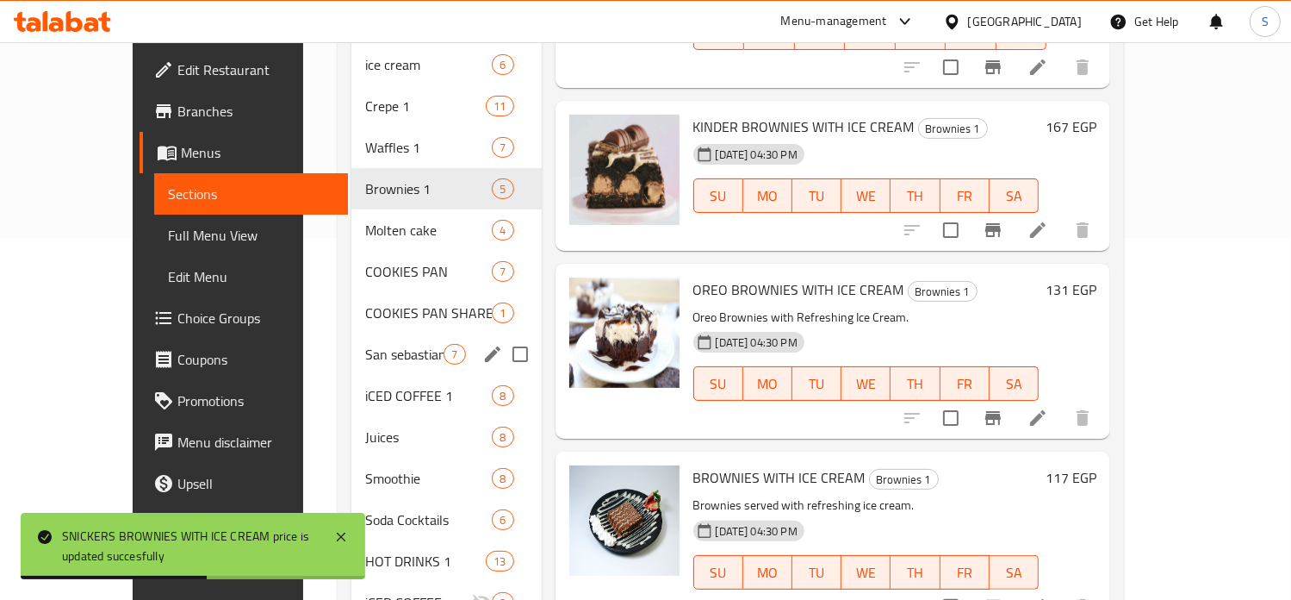
scroll to position [357, 0]
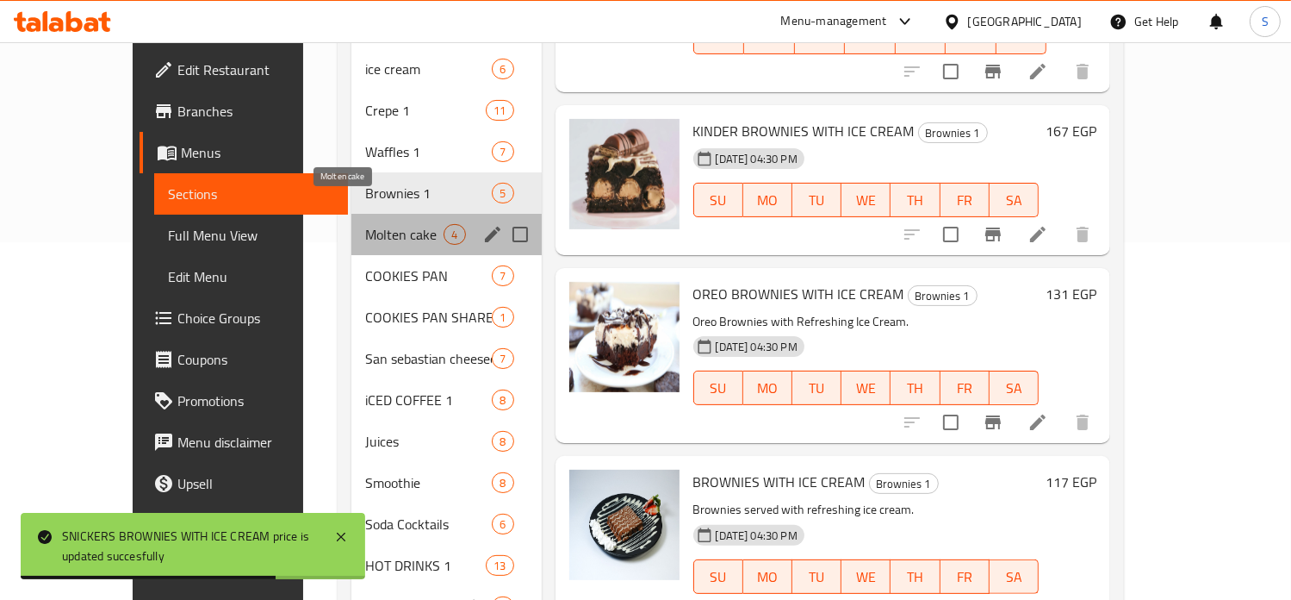
click at [365, 224] on span "Molten cake" at bounding box center [404, 234] width 78 height 21
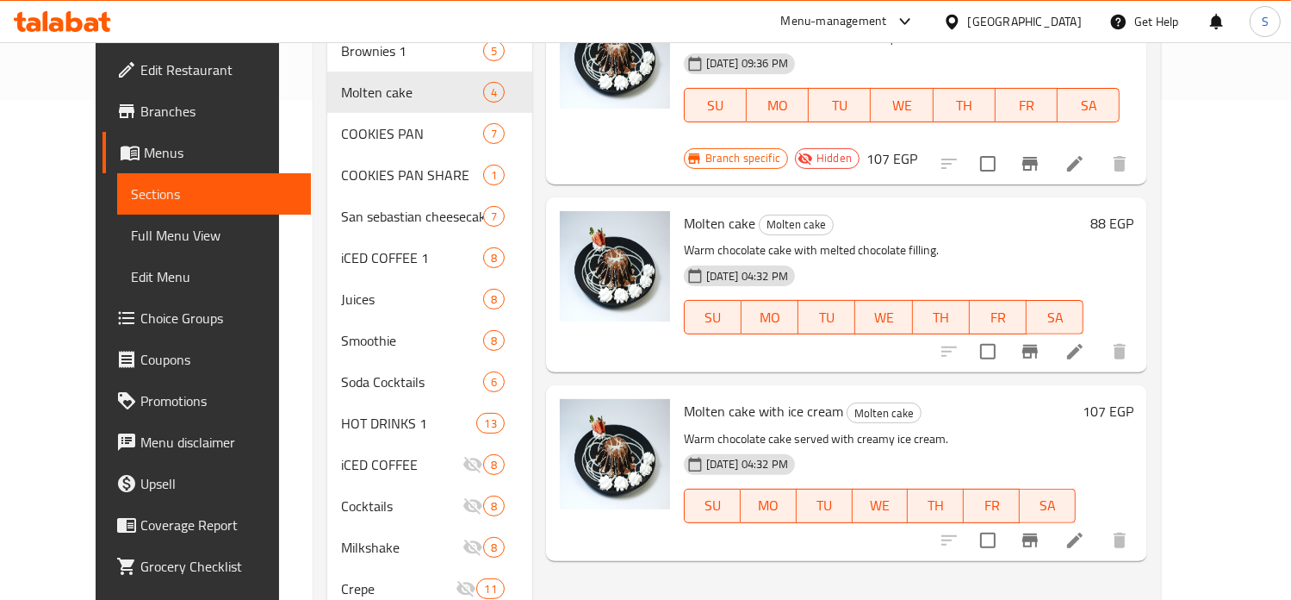
scroll to position [579, 0]
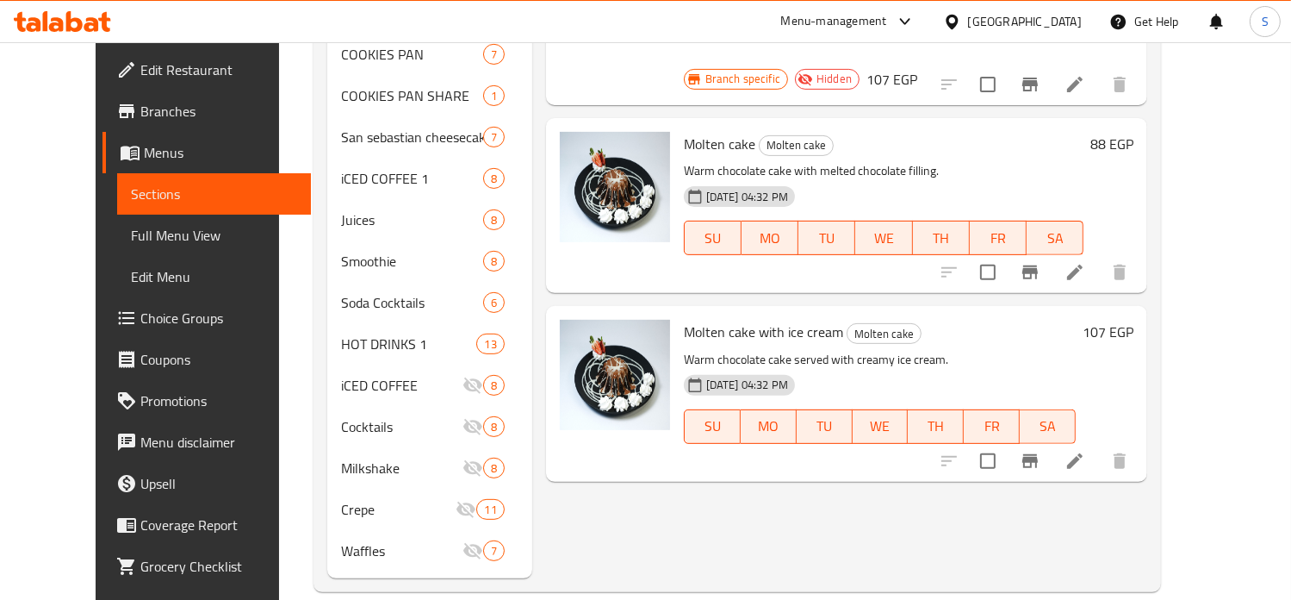
click at [1134, 132] on h6 "88 EGP" at bounding box center [1112, 144] width 43 height 24
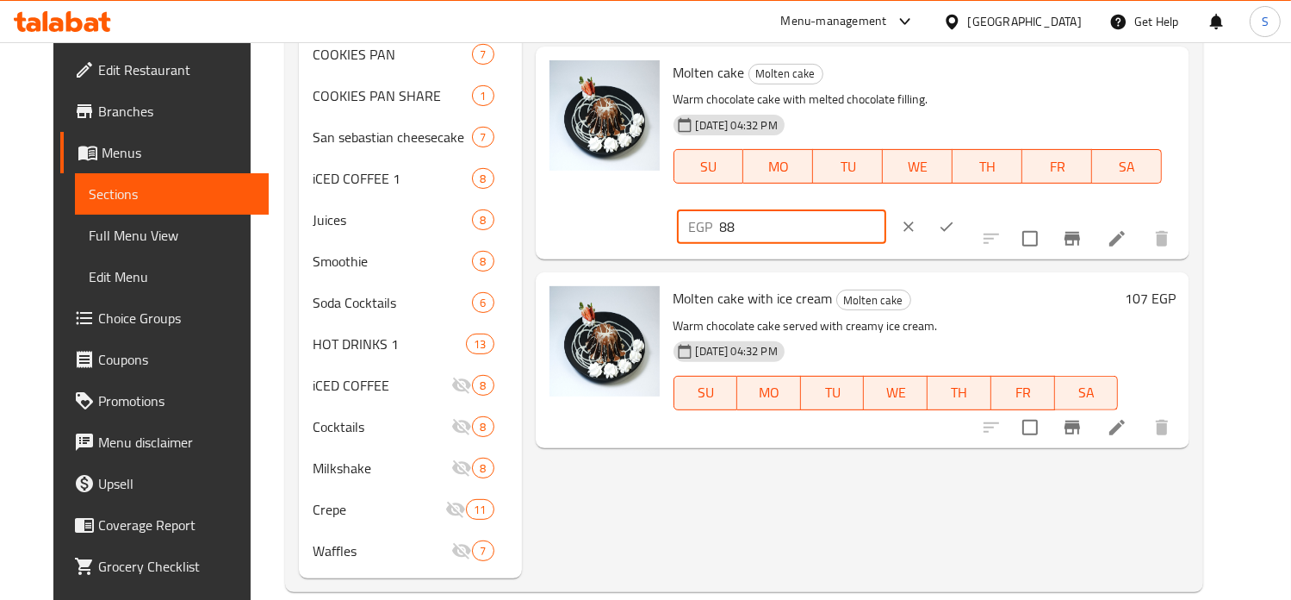
click at [886, 209] on input "88" at bounding box center [803, 226] width 166 height 34
type input "102"
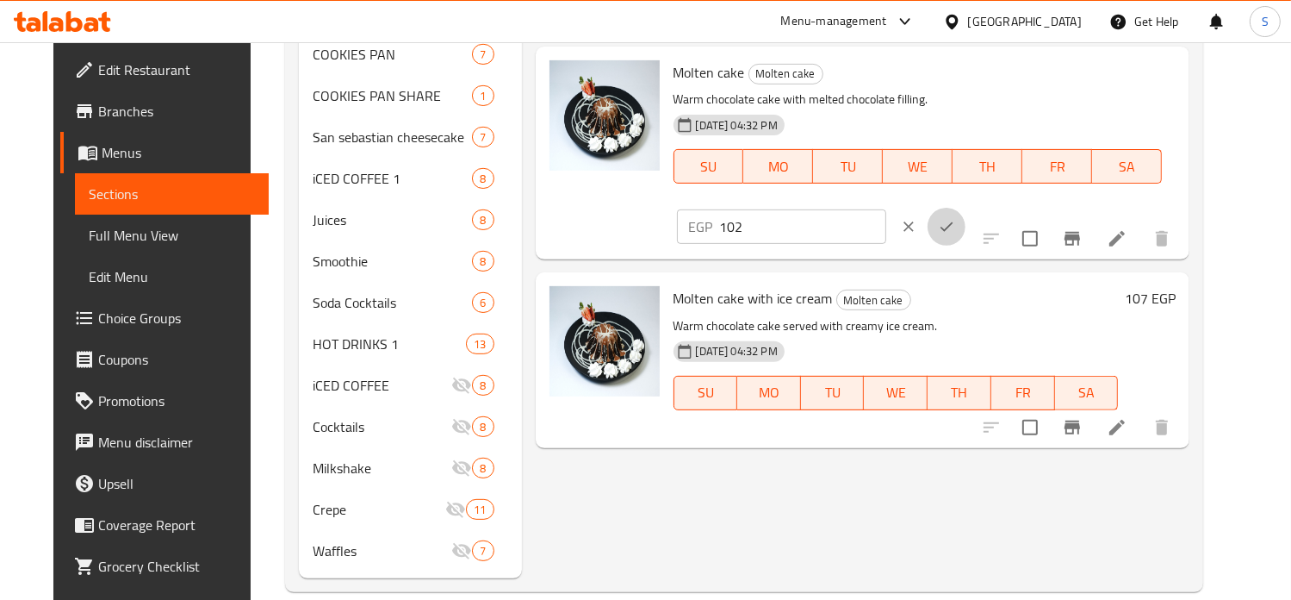
click at [966, 208] on button "ok" at bounding box center [947, 227] width 38 height 38
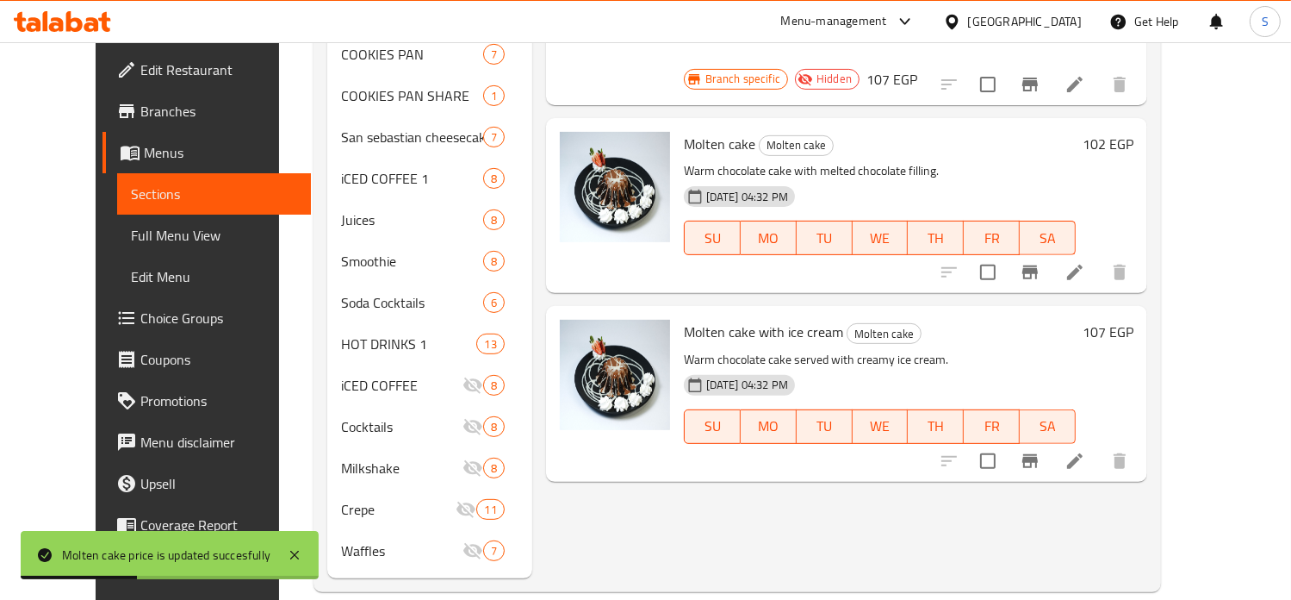
click at [1134, 320] on h6 "107 EGP" at bounding box center [1108, 332] width 51 height 24
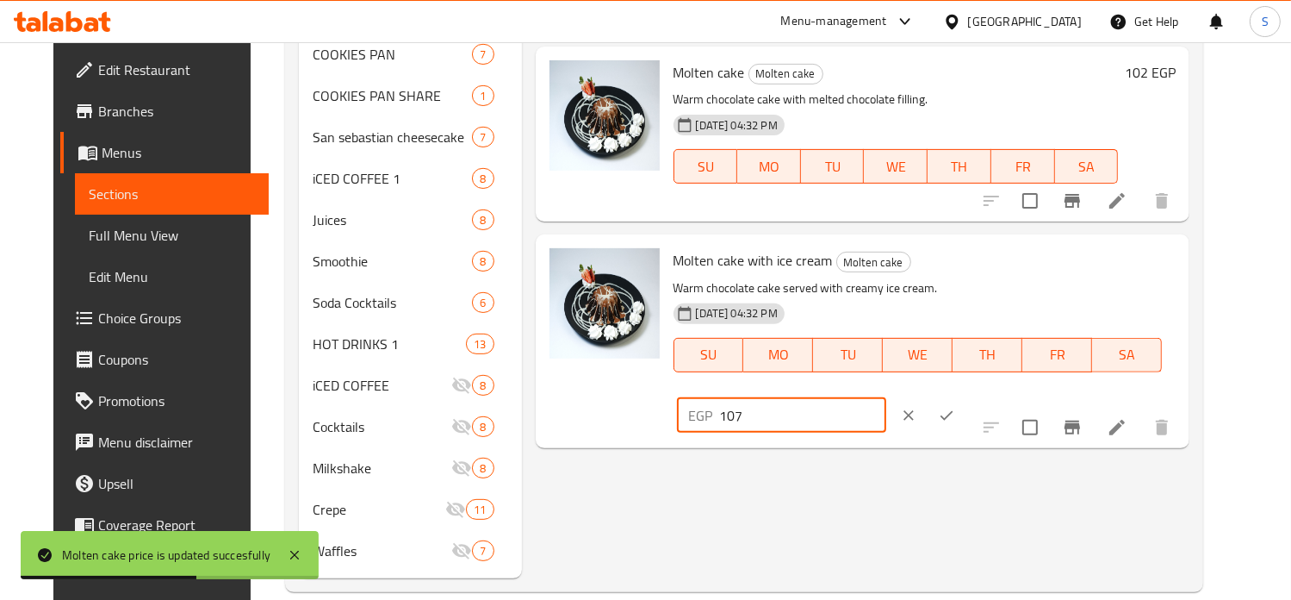
click at [886, 398] on input "107" at bounding box center [803, 415] width 166 height 34
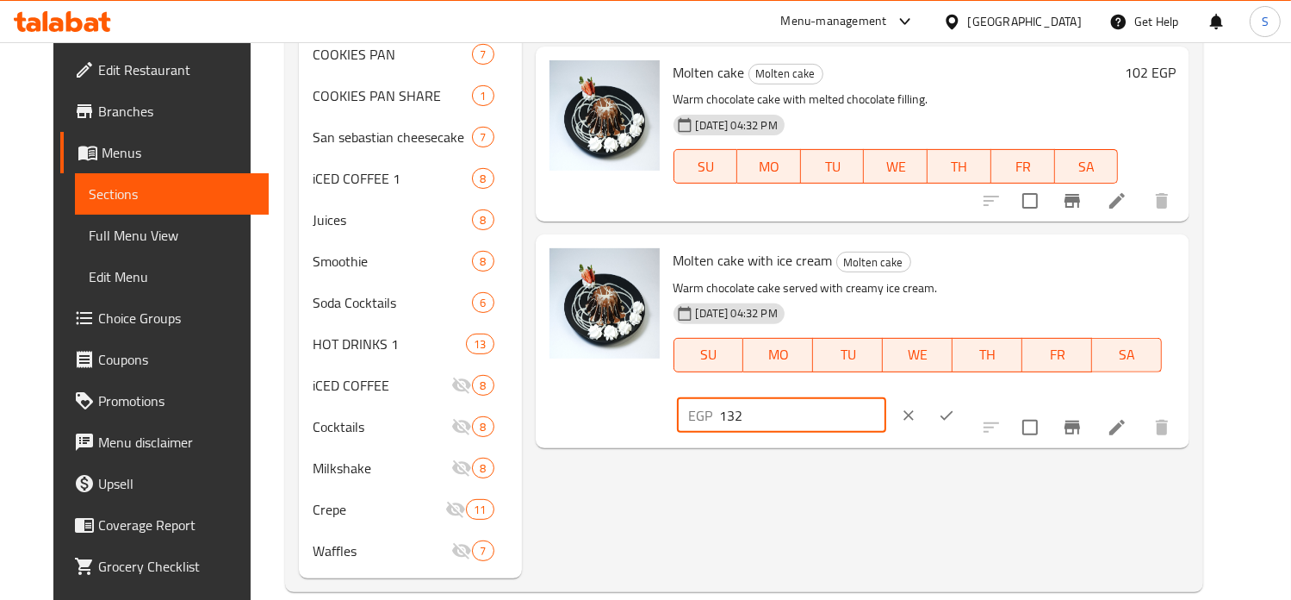
type input "132"
click at [955, 407] on icon "ok" at bounding box center [946, 415] width 17 height 17
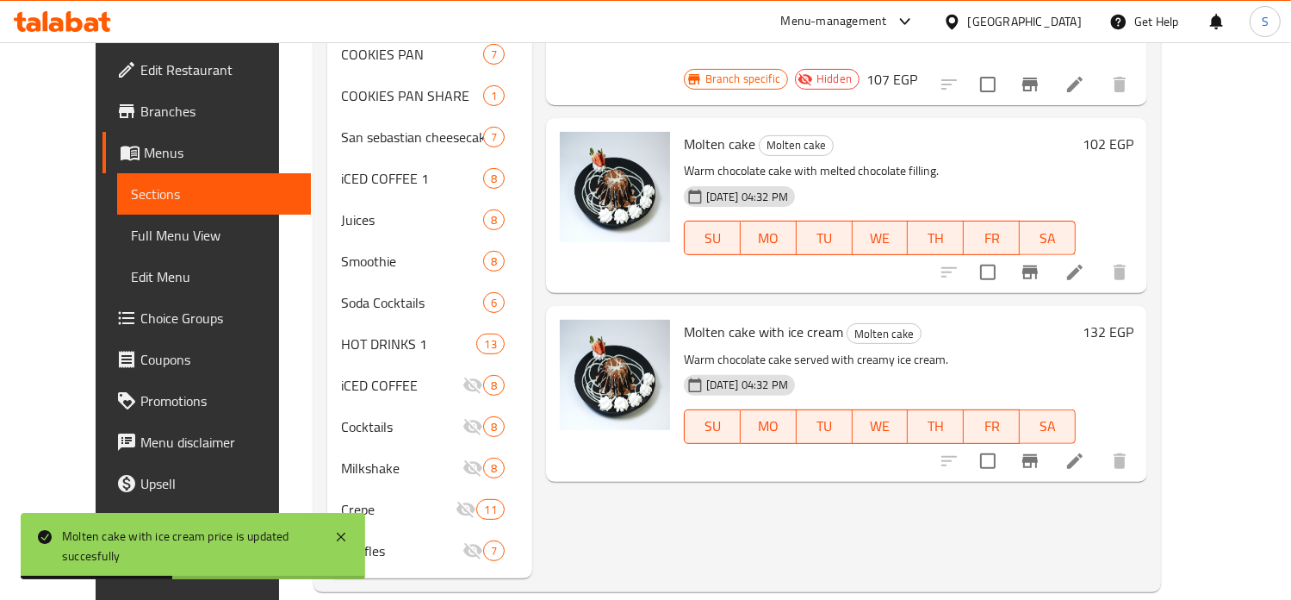
scroll to position [0, 0]
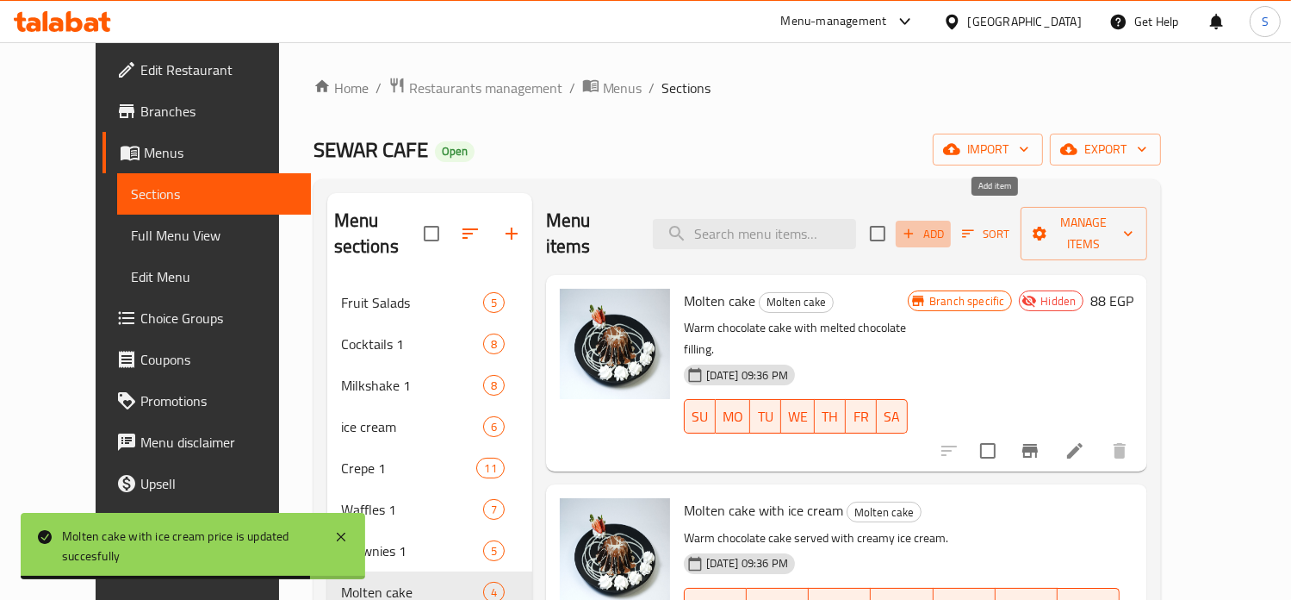
click at [947, 224] on span "Add" at bounding box center [923, 234] width 47 height 20
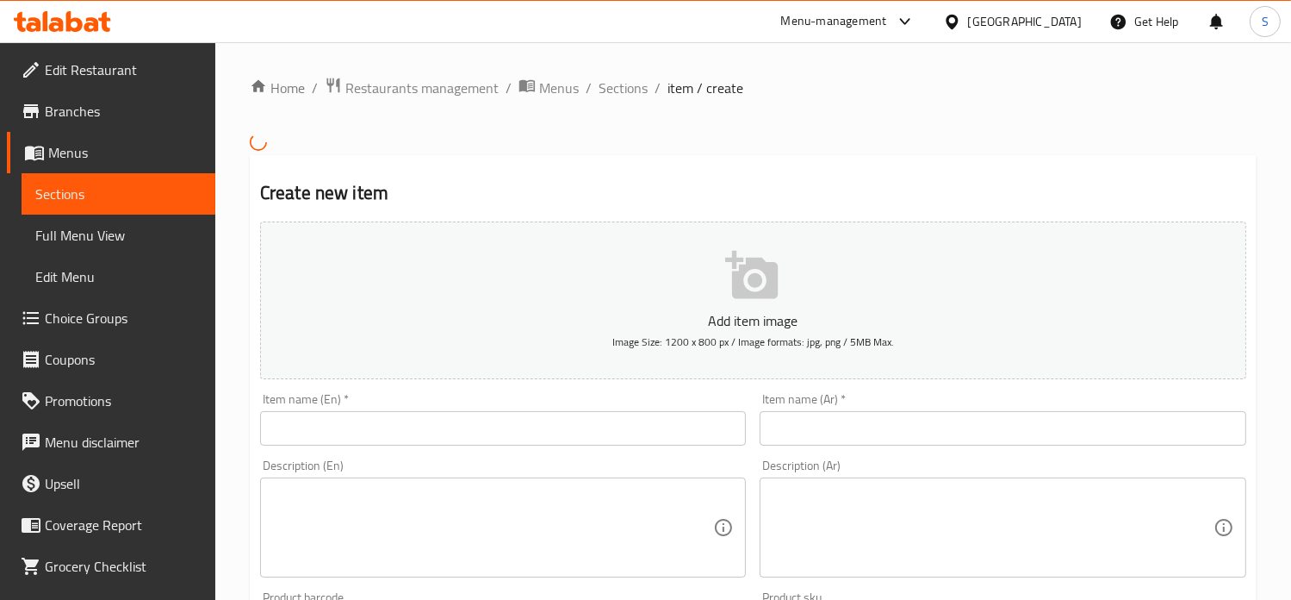
click at [413, 430] on input "text" at bounding box center [503, 428] width 487 height 34
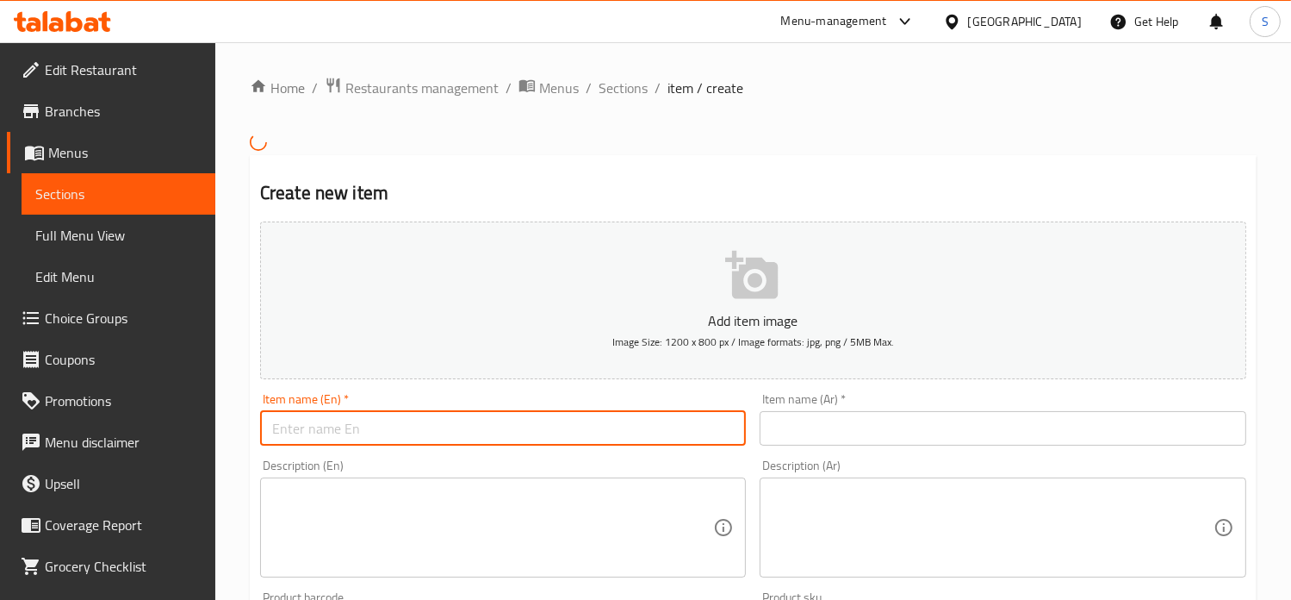
paste input "Molten lotus"
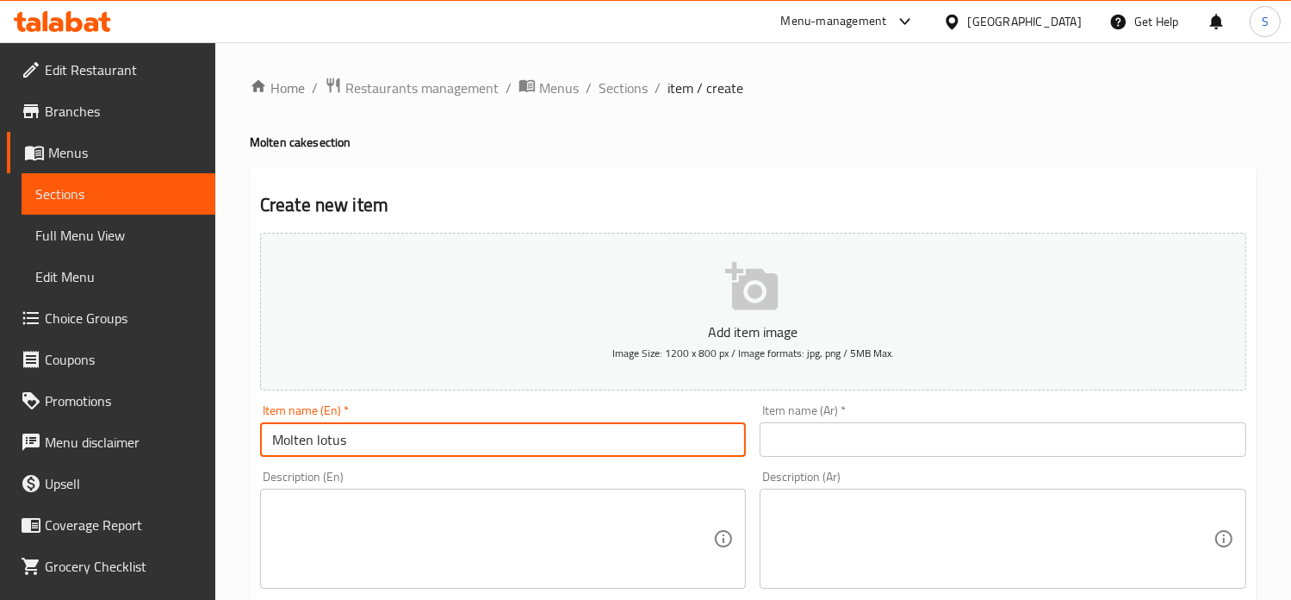
type input "Molten lotus"
click at [794, 429] on input "text" at bounding box center [1003, 439] width 487 height 34
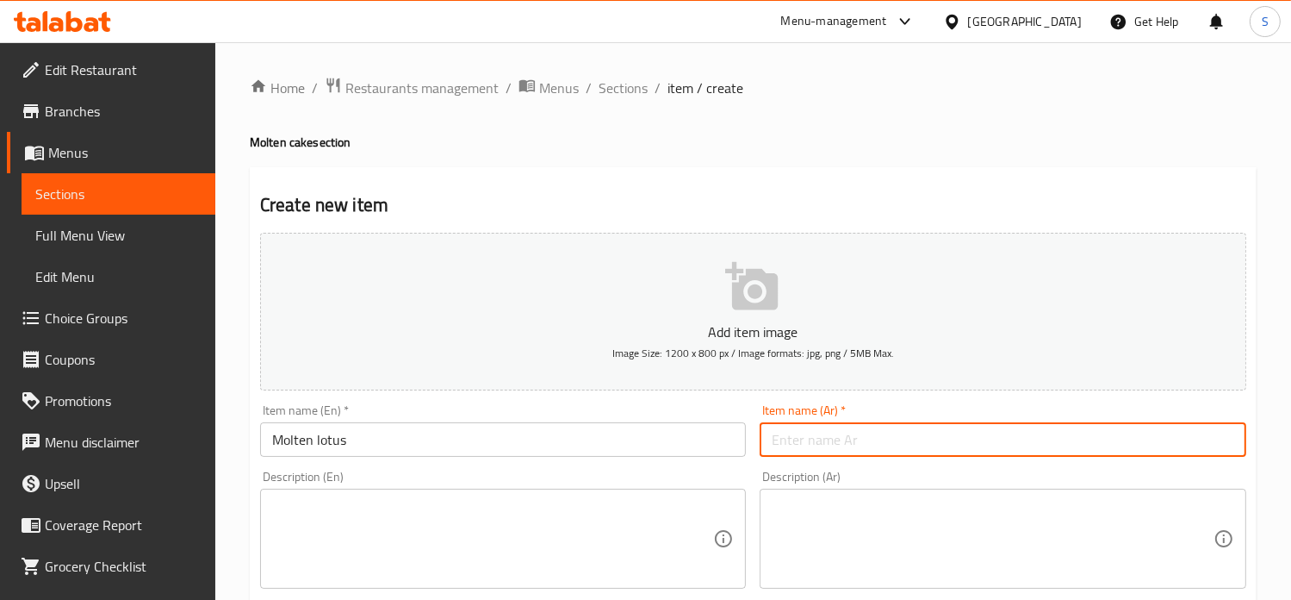
paste input "مولتن لوتس"
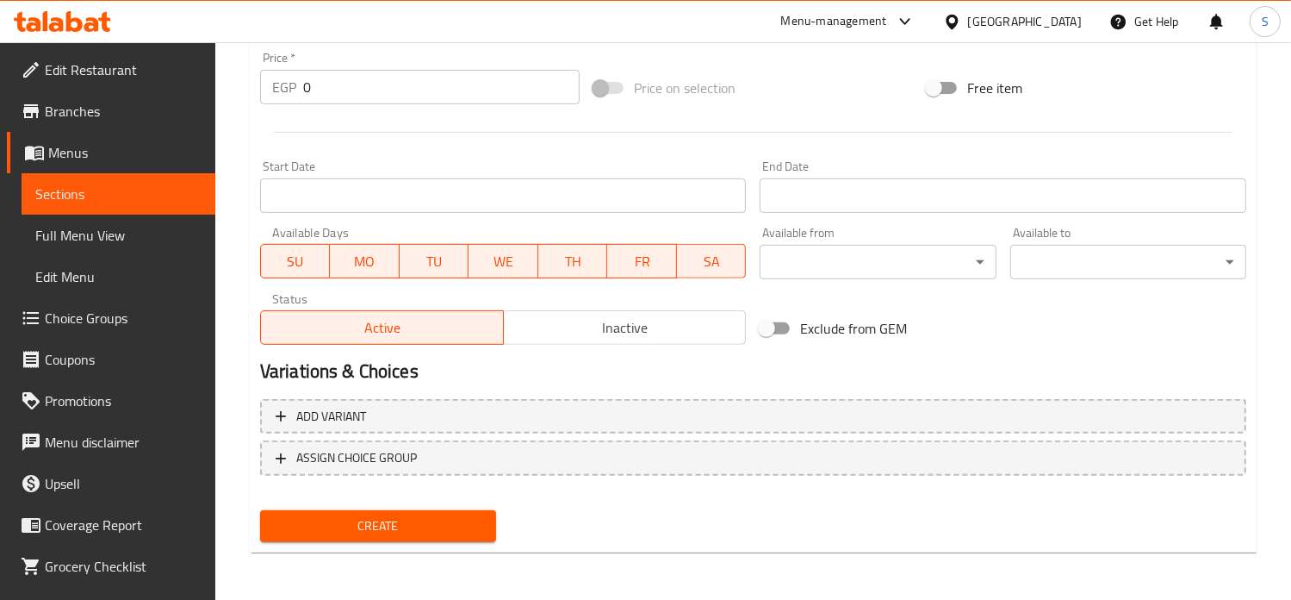
type input "مولتن لوتس"
click at [314, 87] on input "0" at bounding box center [441, 87] width 277 height 34
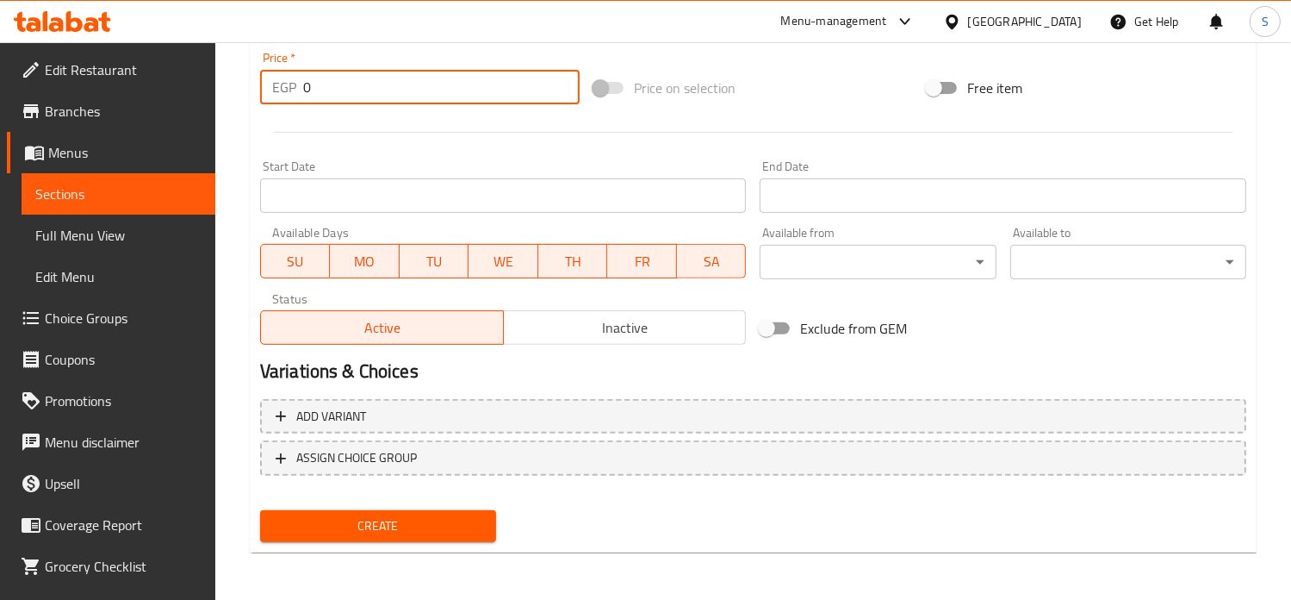
click at [314, 87] on input "0" at bounding box center [441, 87] width 277 height 34
type input "195"
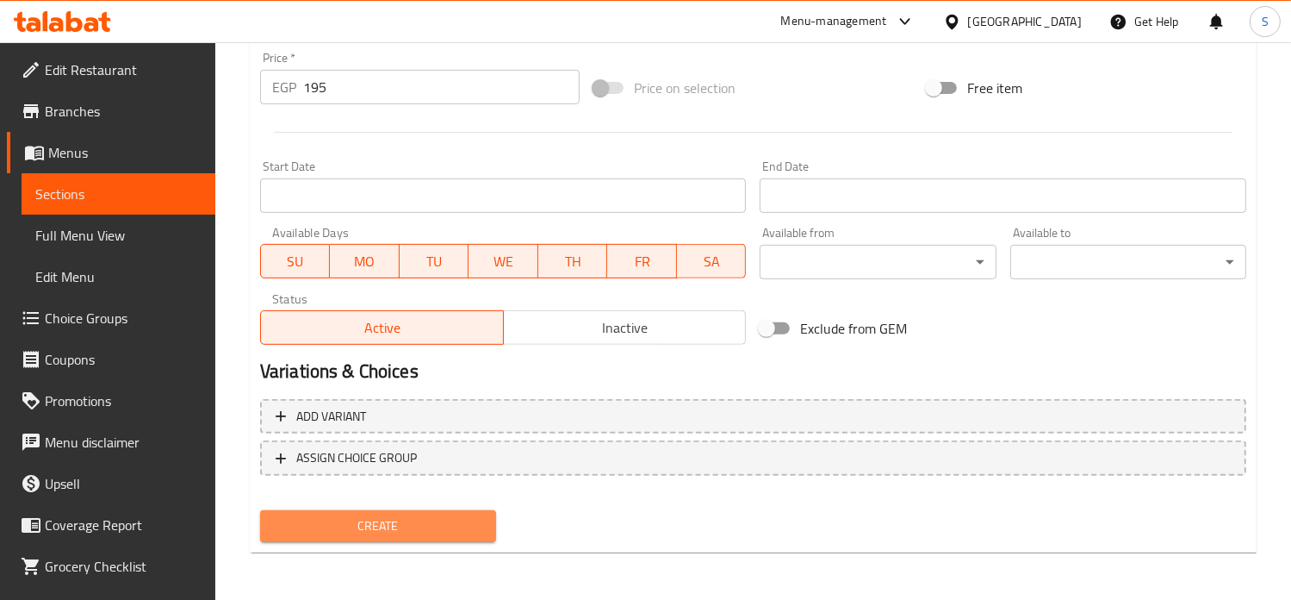
click at [400, 527] on span "Create" at bounding box center [378, 526] width 208 height 22
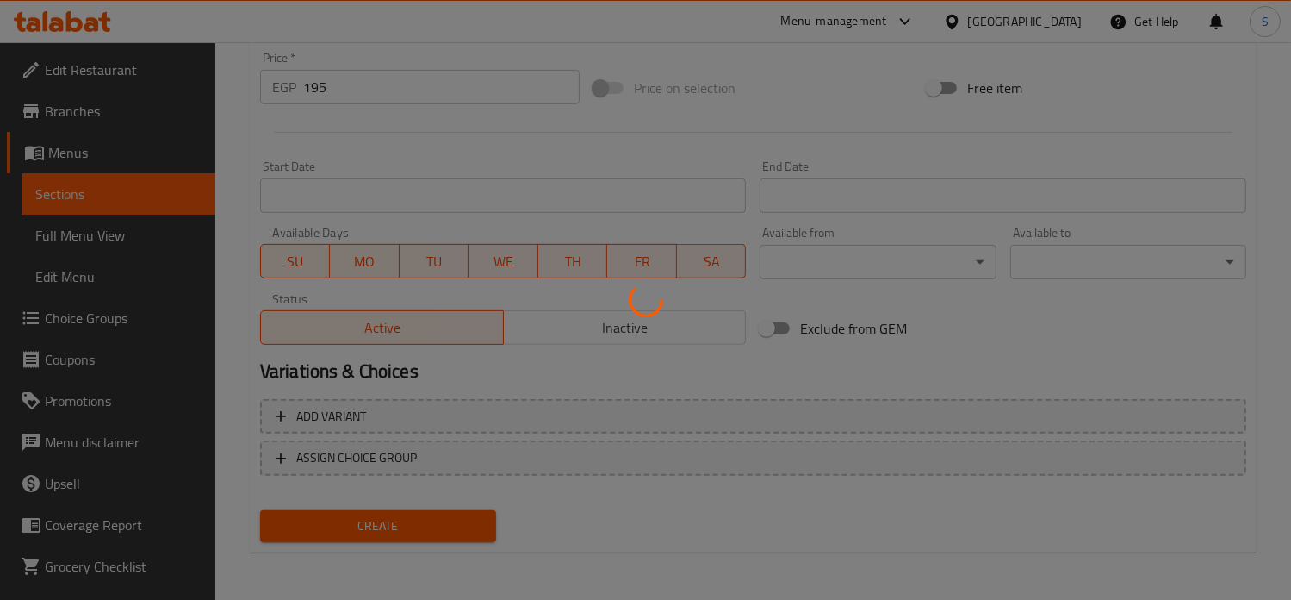
scroll to position [0, 0]
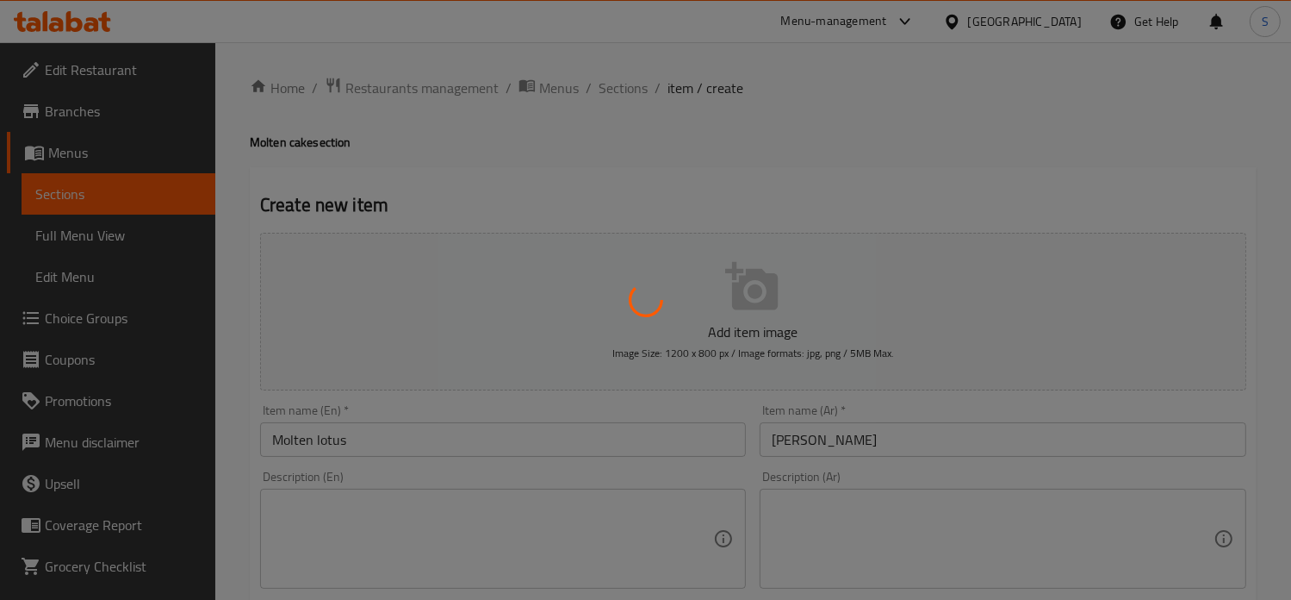
type input "0"
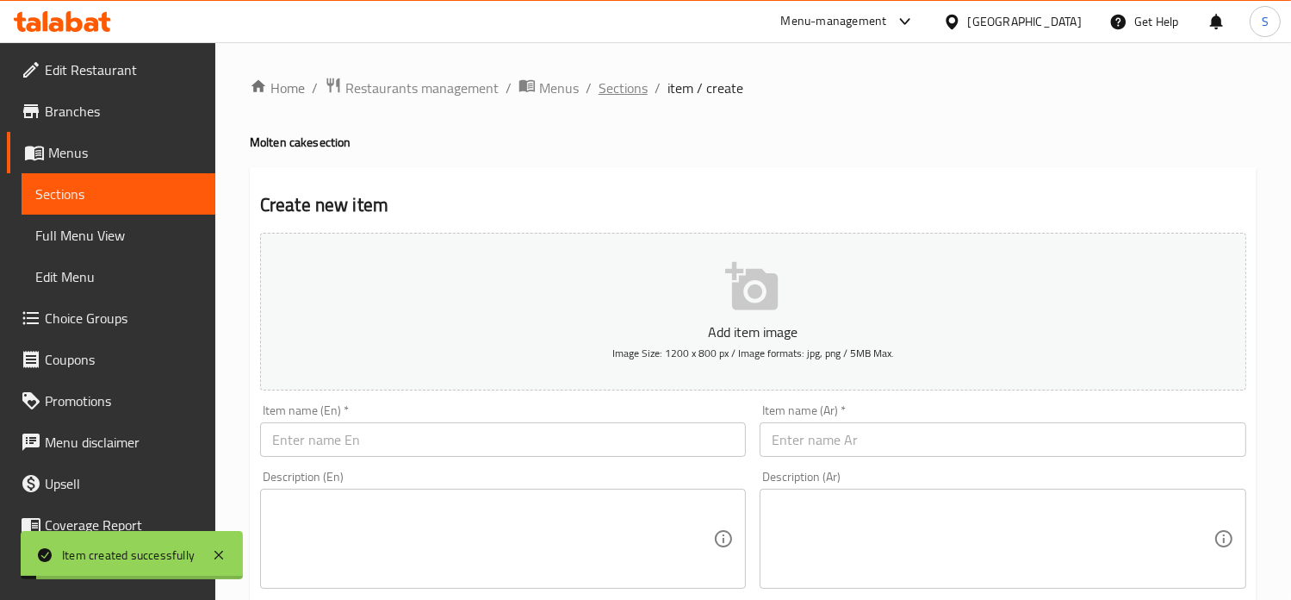
click at [617, 92] on span "Sections" at bounding box center [623, 88] width 49 height 21
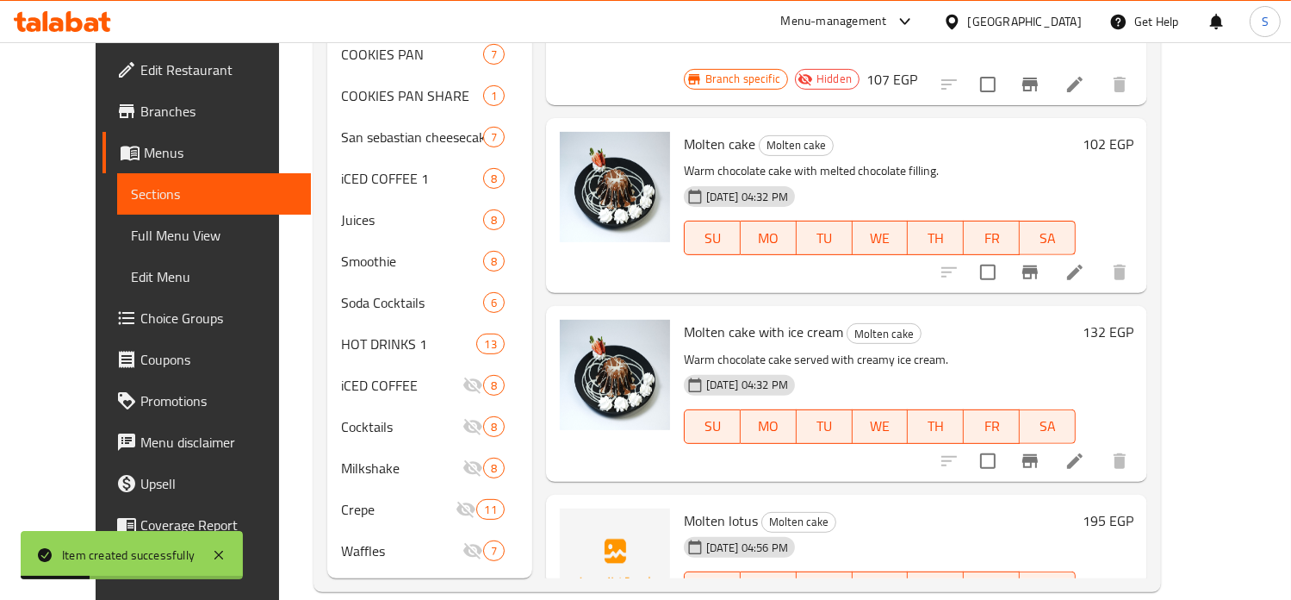
scroll to position [196, 0]
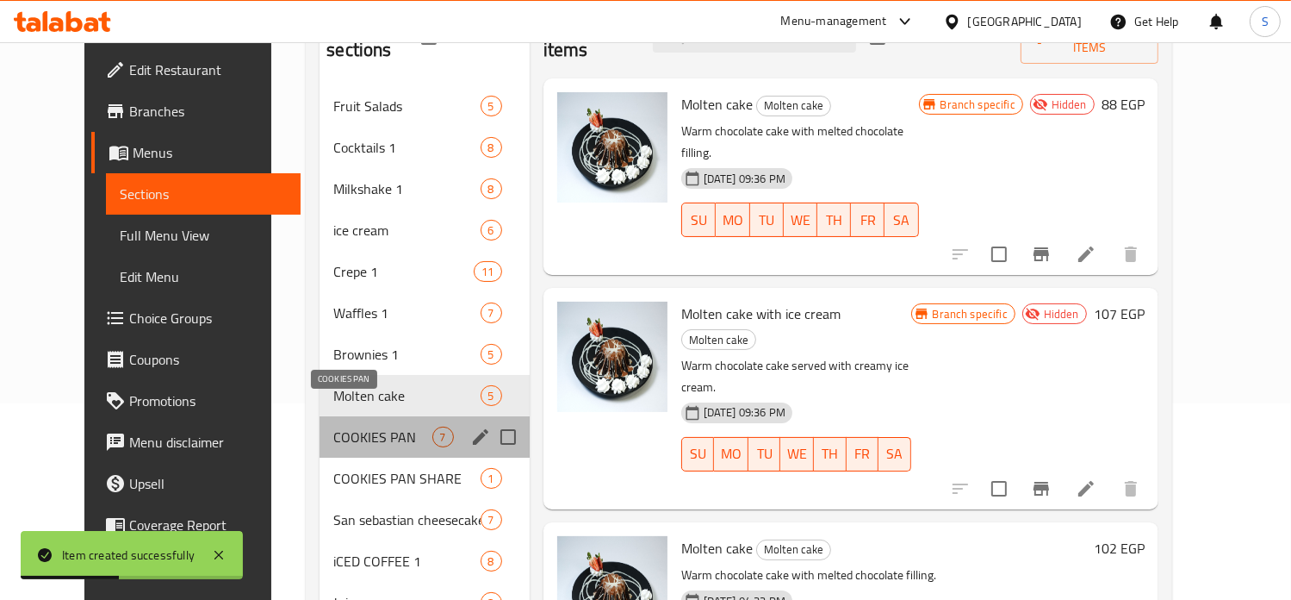
click at [333, 426] on span "COOKIES PAN" at bounding box center [382, 436] width 98 height 21
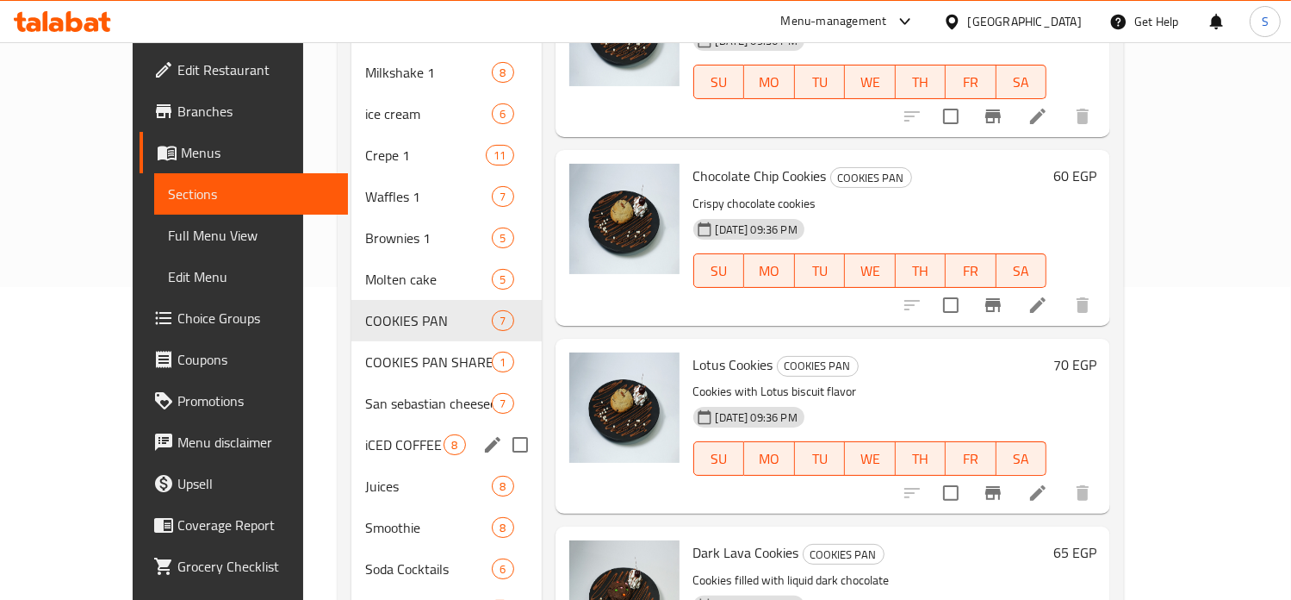
scroll to position [348, 0]
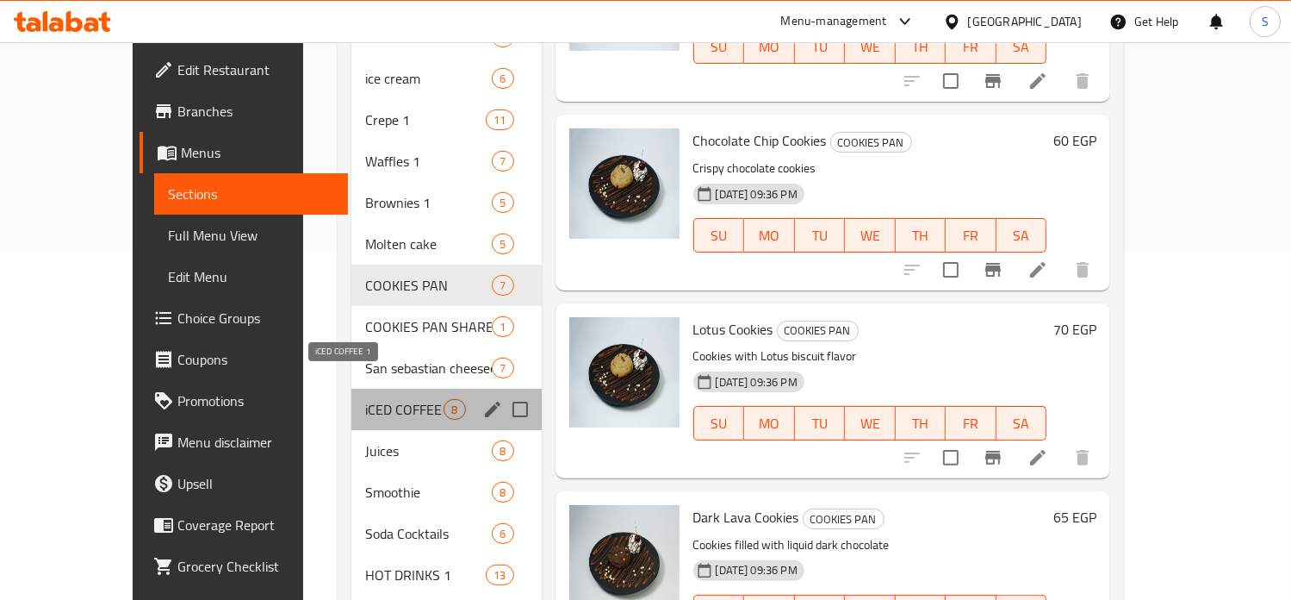
click at [365, 399] on span "iCED COFFEE 1" at bounding box center [404, 409] width 78 height 21
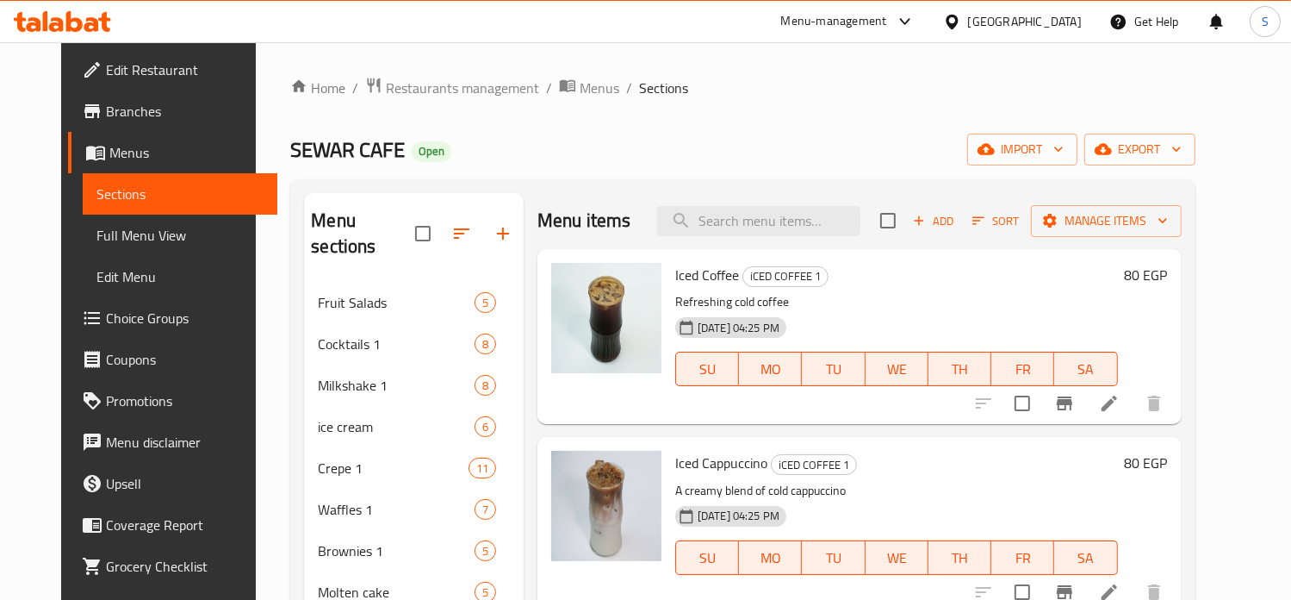
click at [1168, 264] on h6 "80 EGP" at bounding box center [1146, 275] width 43 height 24
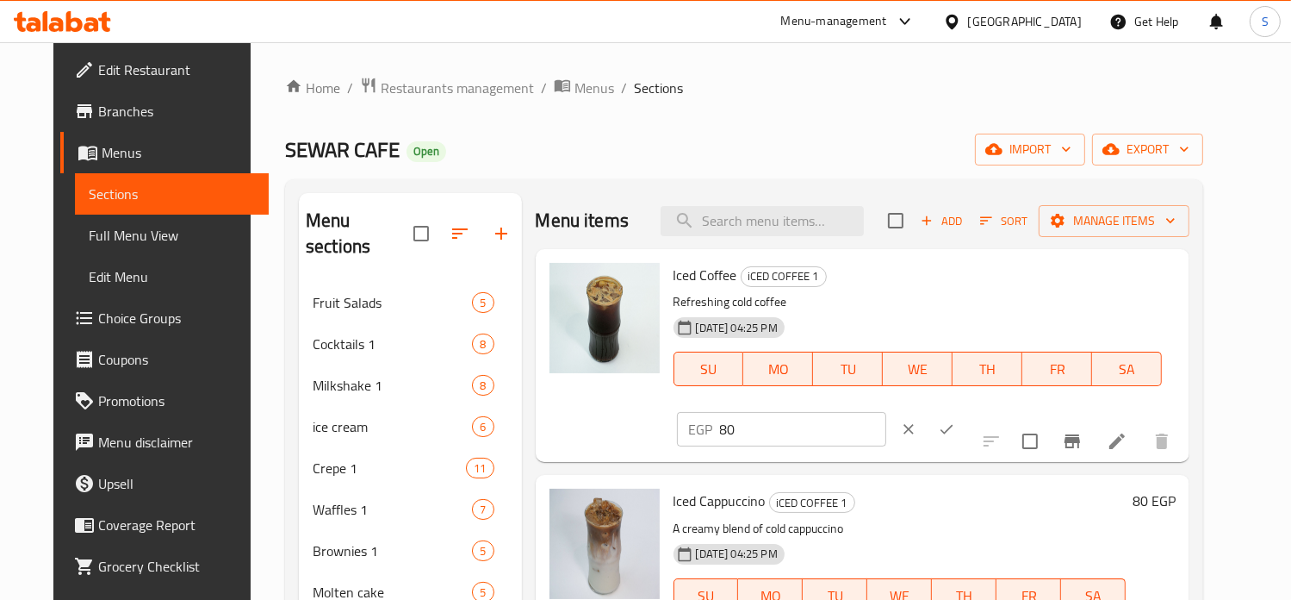
click at [886, 412] on input "80" at bounding box center [803, 429] width 166 height 34
type input "100"
click at [955, 420] on icon "ok" at bounding box center [946, 428] width 17 height 17
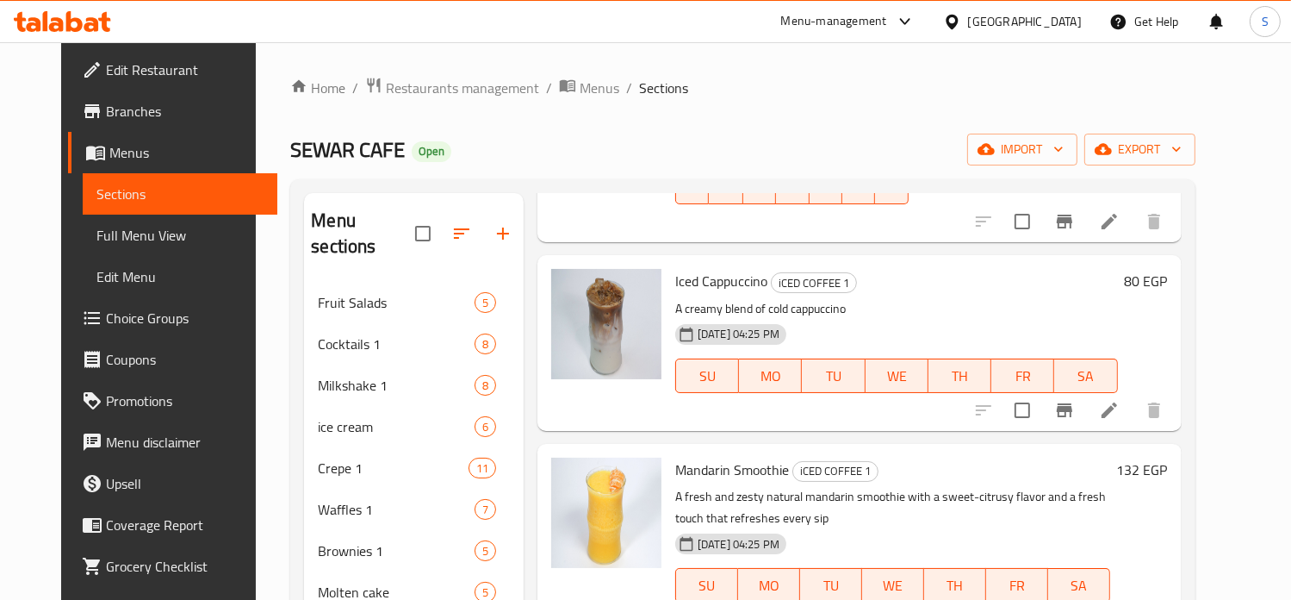
scroll to position [183, 0]
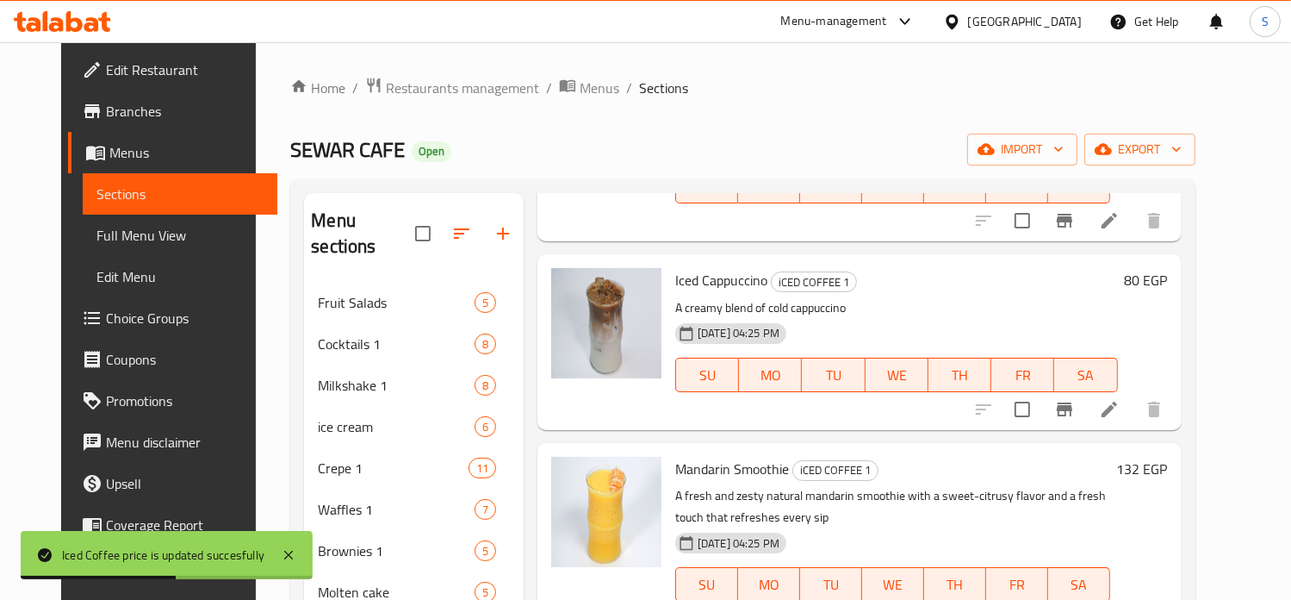
click at [1168, 272] on h6 "80 EGP" at bounding box center [1146, 280] width 43 height 24
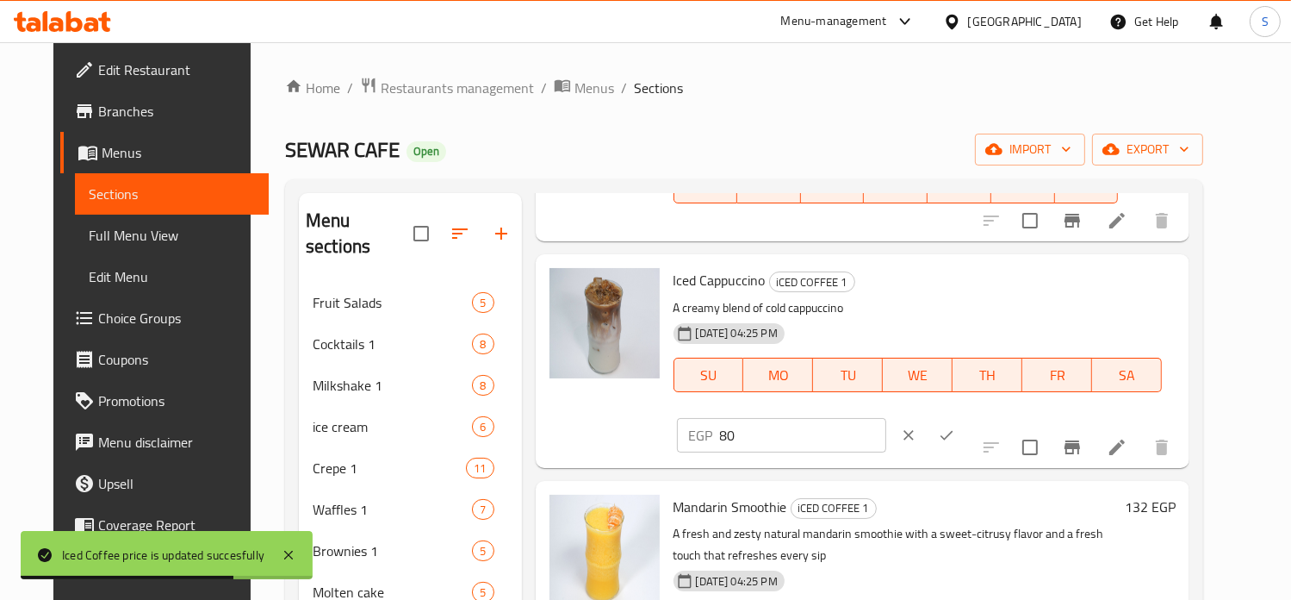
click at [886, 418] on input "80" at bounding box center [803, 435] width 166 height 34
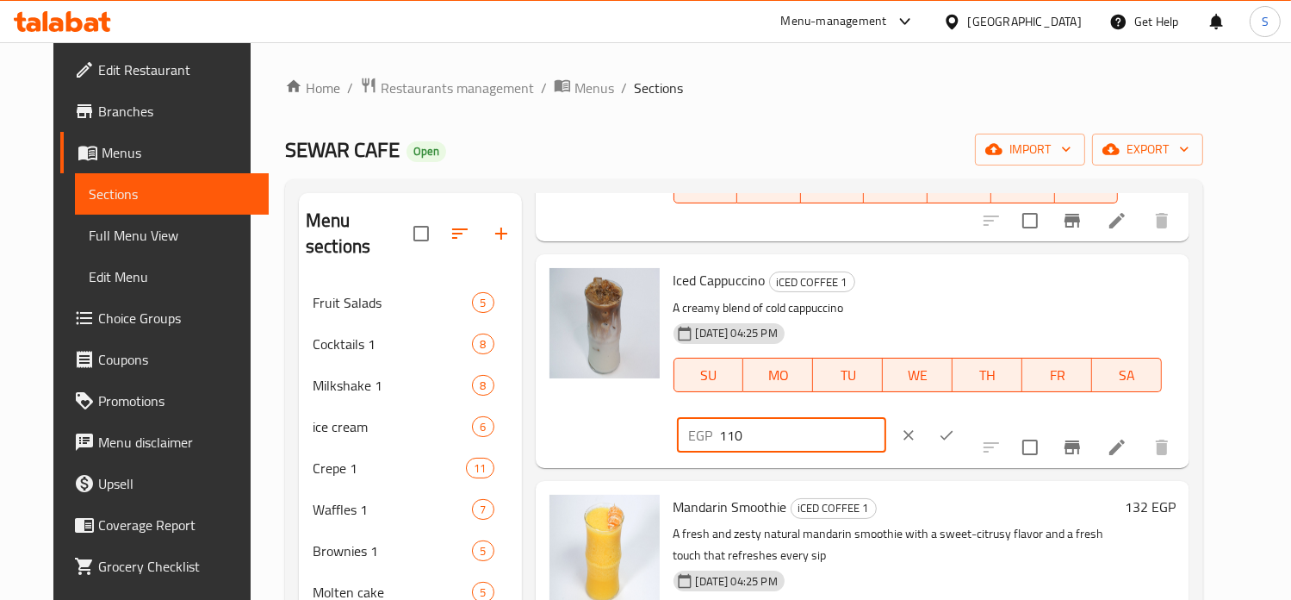
type input "110"
click at [955, 426] on icon "ok" at bounding box center [946, 434] width 17 height 17
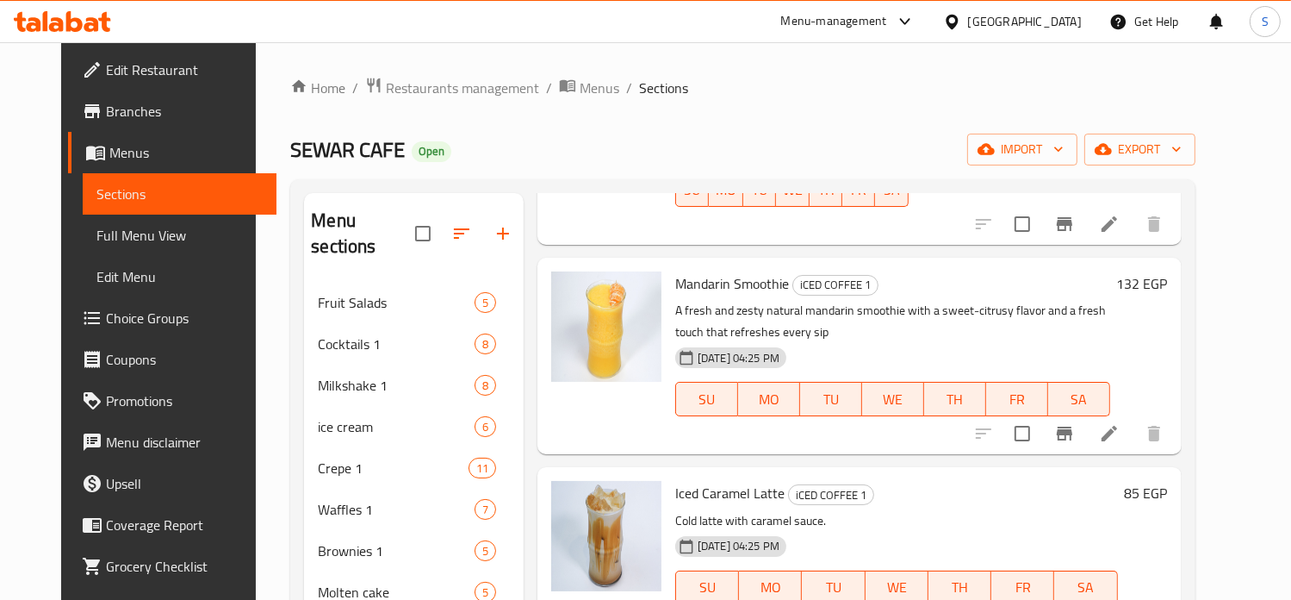
scroll to position [374, 0]
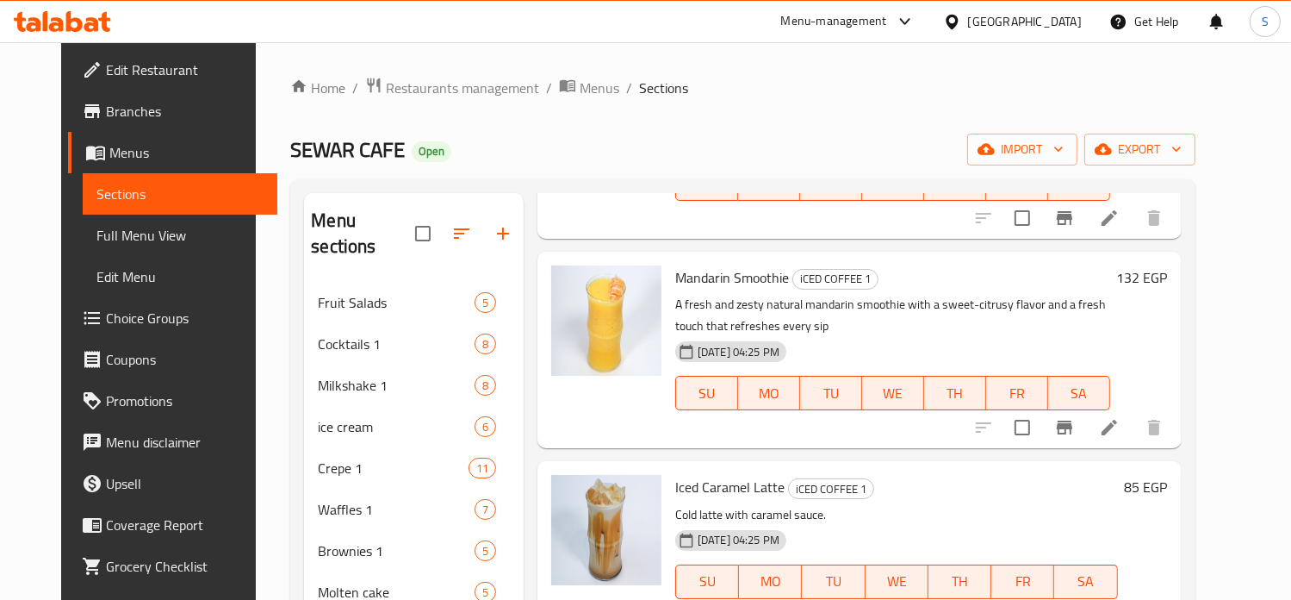
click at [1168, 278] on h6 "132 EGP" at bounding box center [1142, 277] width 51 height 24
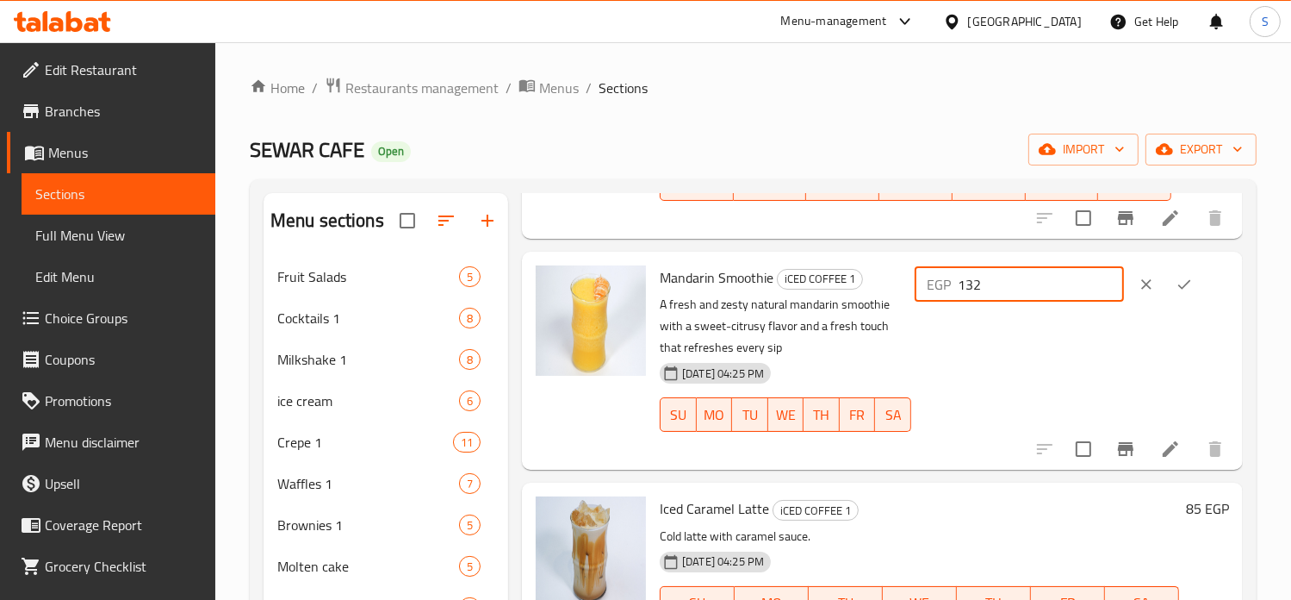
click at [998, 283] on input "132" at bounding box center [1041, 284] width 166 height 34
click at [1178, 285] on icon "ok" at bounding box center [1184, 284] width 17 height 17
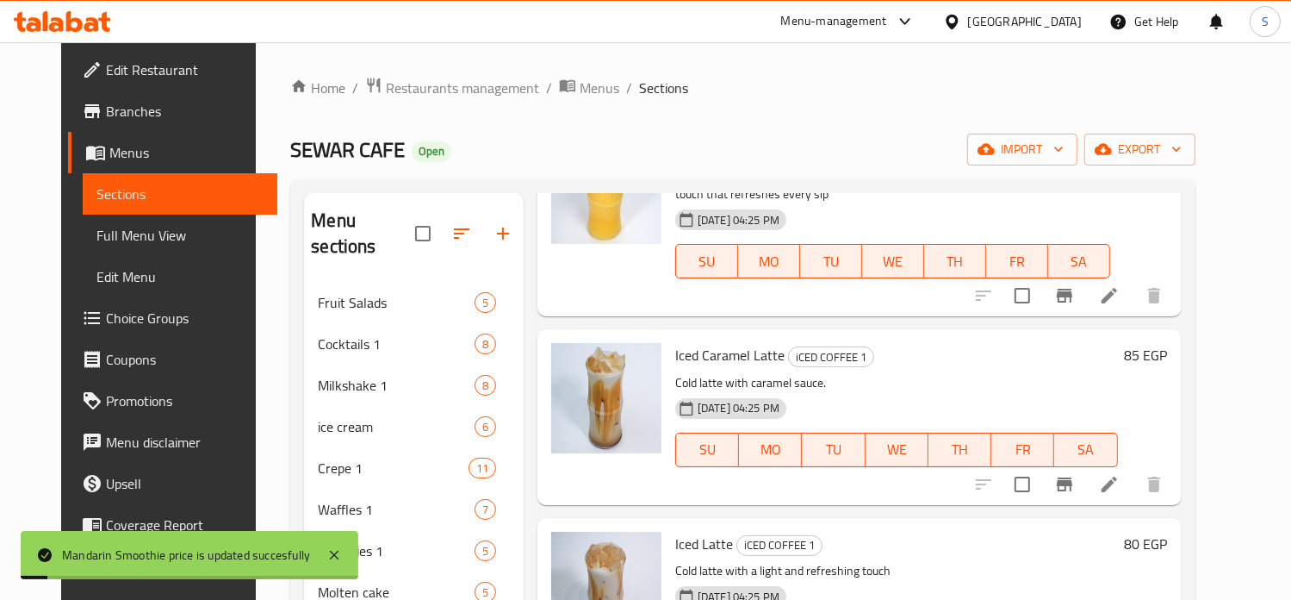
scroll to position [512, 0]
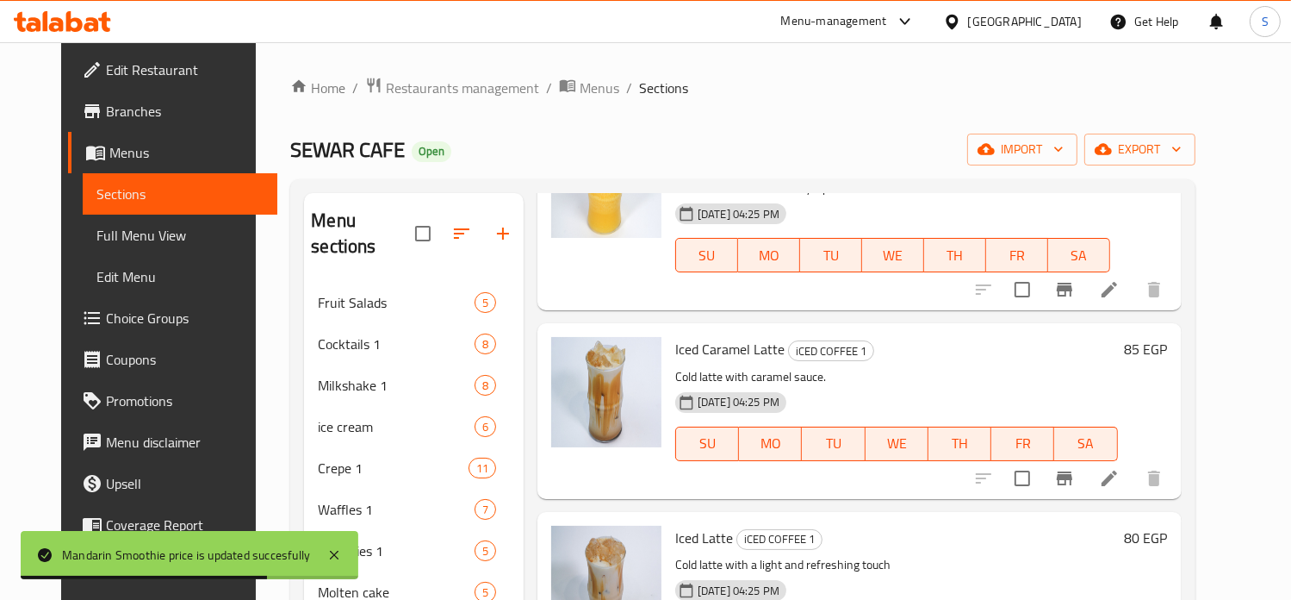
click at [1168, 353] on h6 "85 EGP" at bounding box center [1146, 349] width 43 height 24
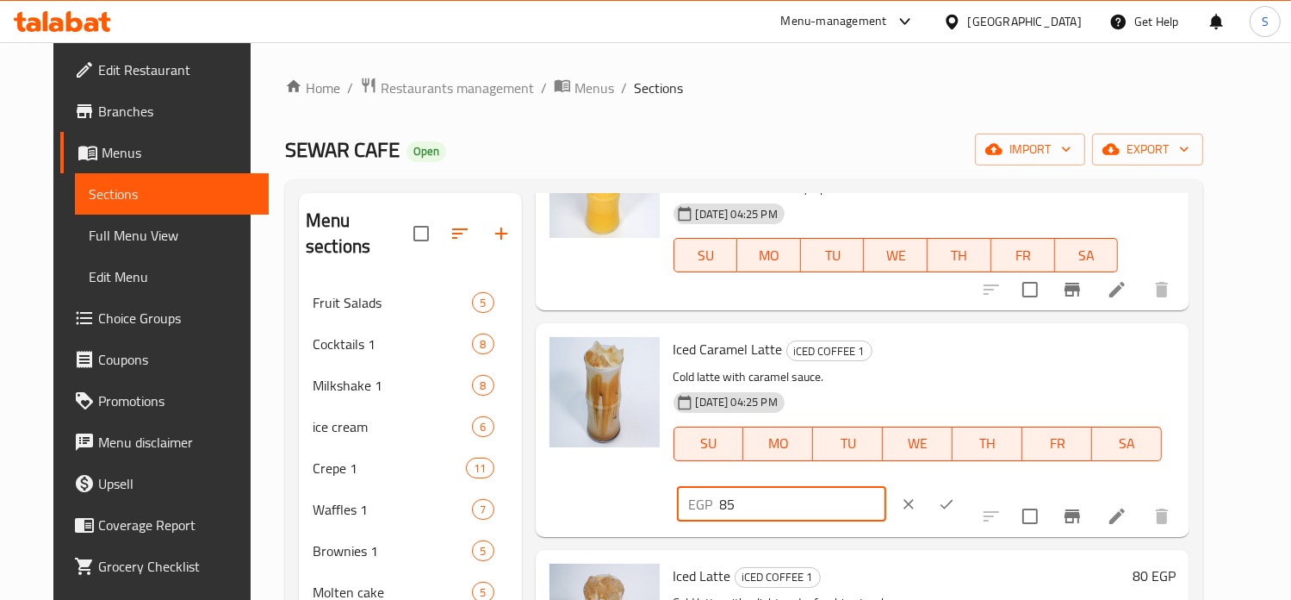
click at [886, 487] on input "85" at bounding box center [803, 504] width 166 height 34
type input "120"
click at [955, 495] on icon "ok" at bounding box center [946, 503] width 17 height 17
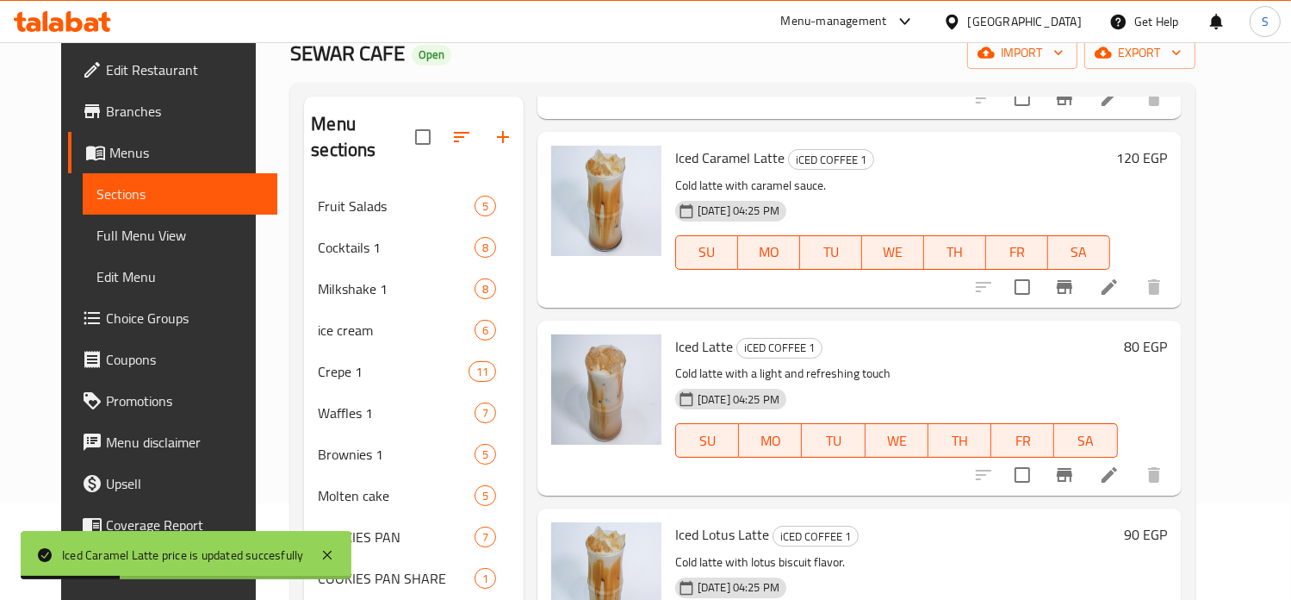
scroll to position [99, 0]
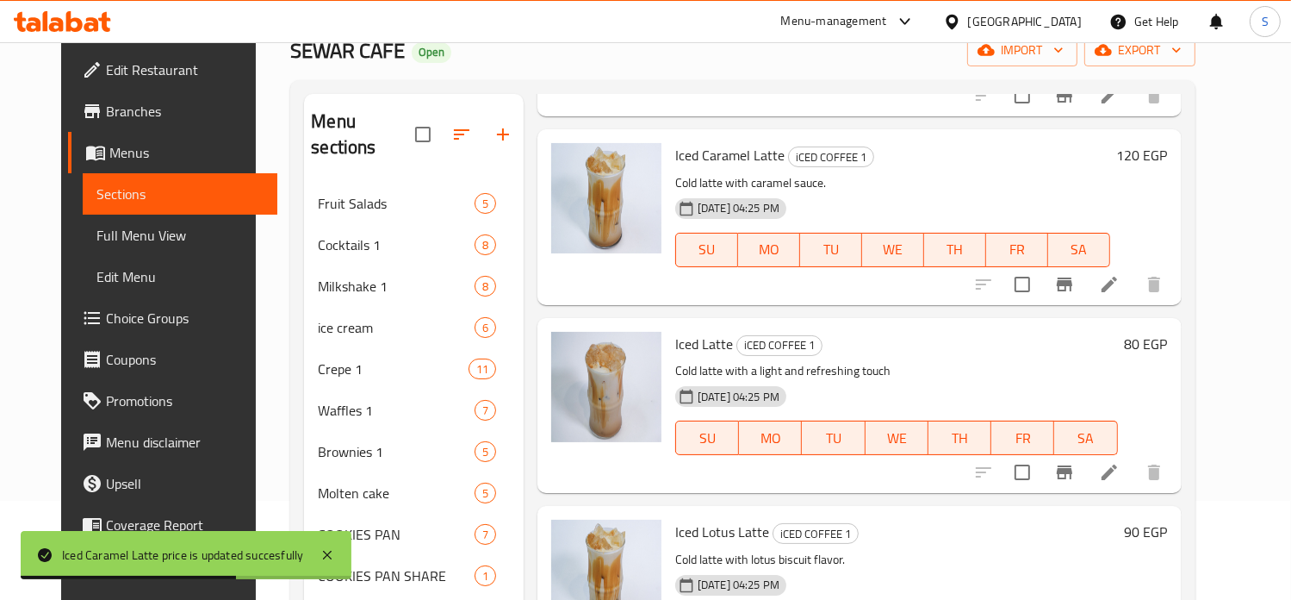
click at [1168, 332] on h6 "80 EGP" at bounding box center [1146, 344] width 43 height 24
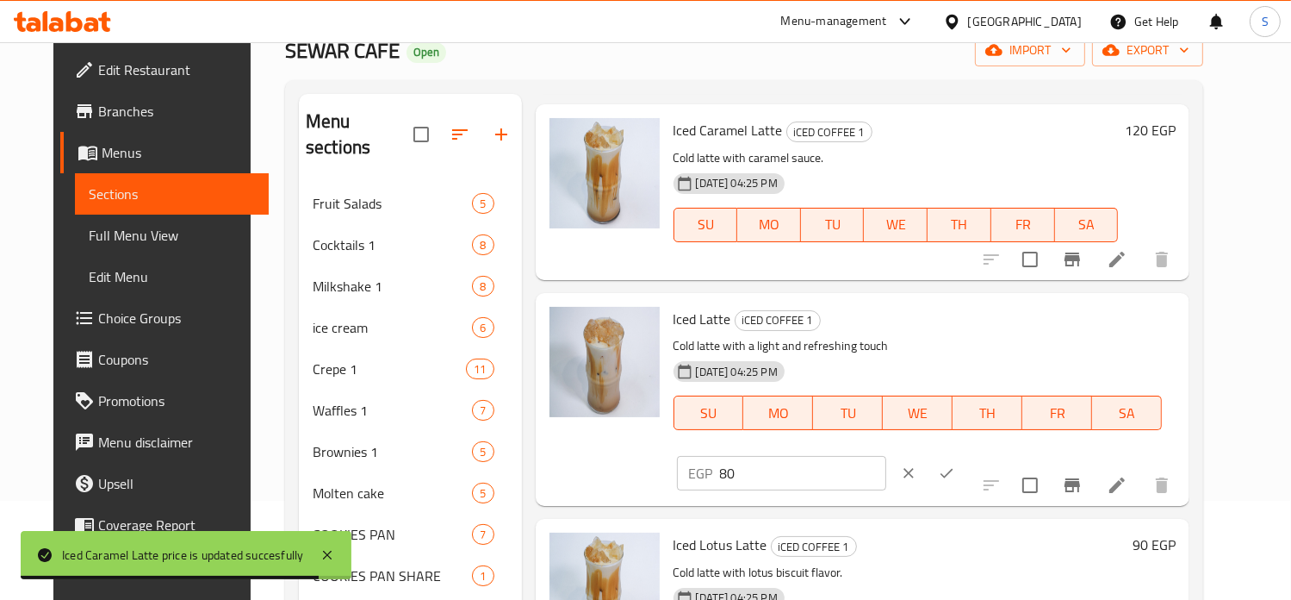
click at [886, 456] on input "80" at bounding box center [803, 473] width 166 height 34
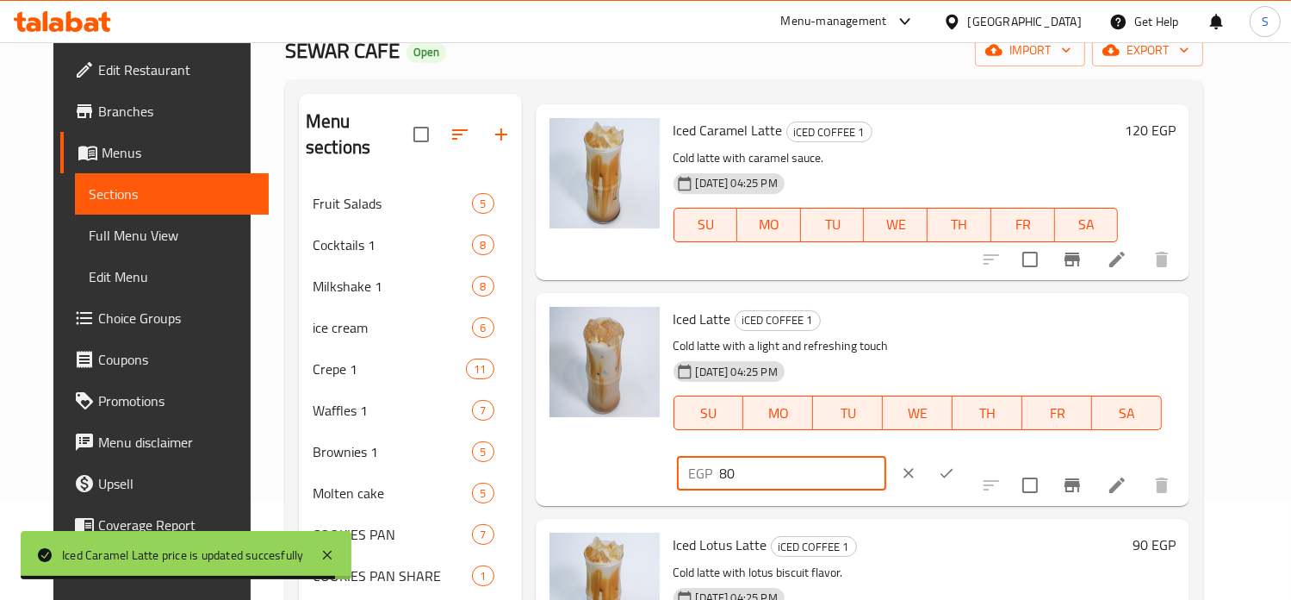
click at [886, 456] on input "80" at bounding box center [803, 473] width 166 height 34
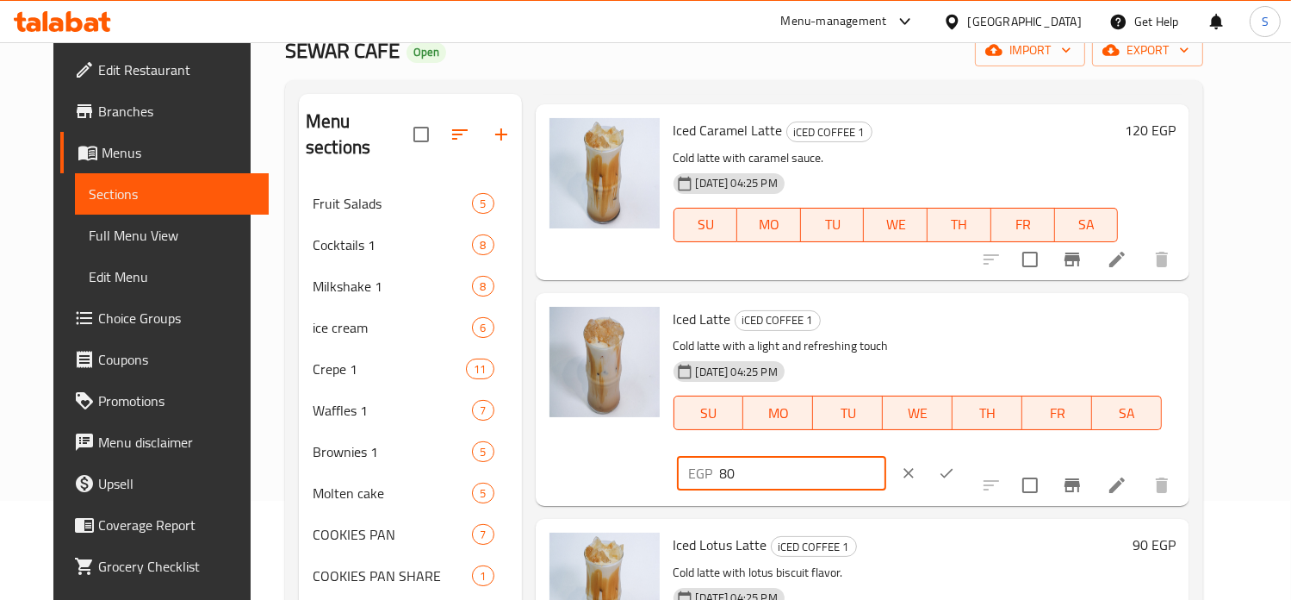
click at [886, 456] on input "80" at bounding box center [803, 473] width 166 height 34
type input "100"
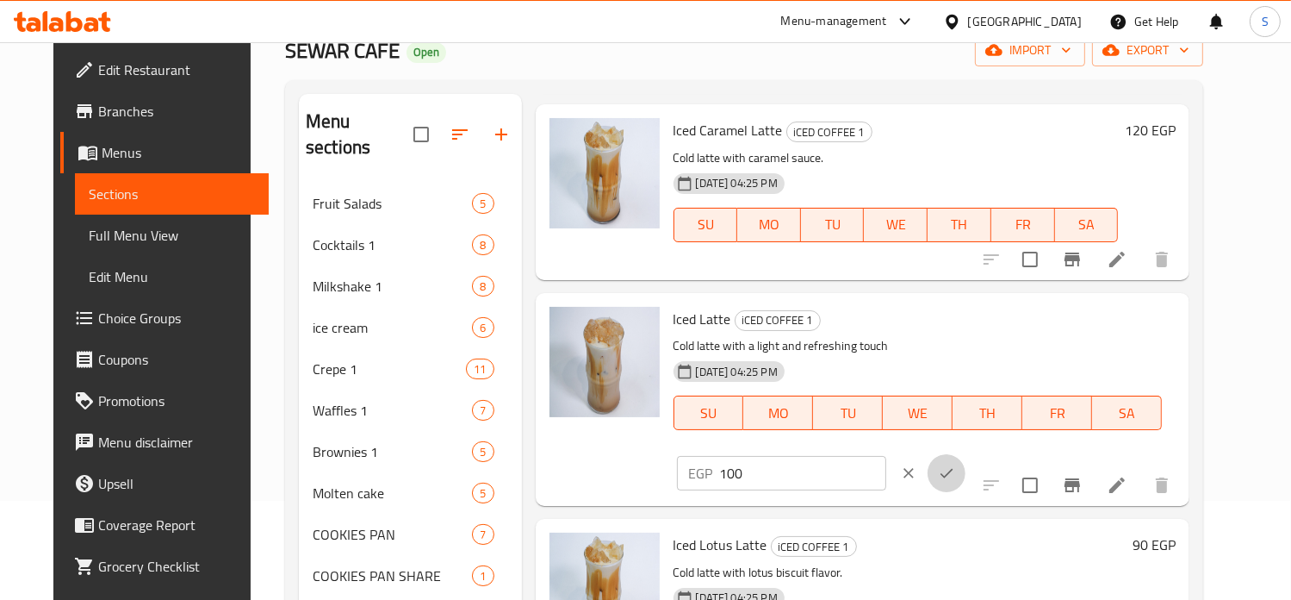
click at [955, 464] on icon "ok" at bounding box center [946, 472] width 17 height 17
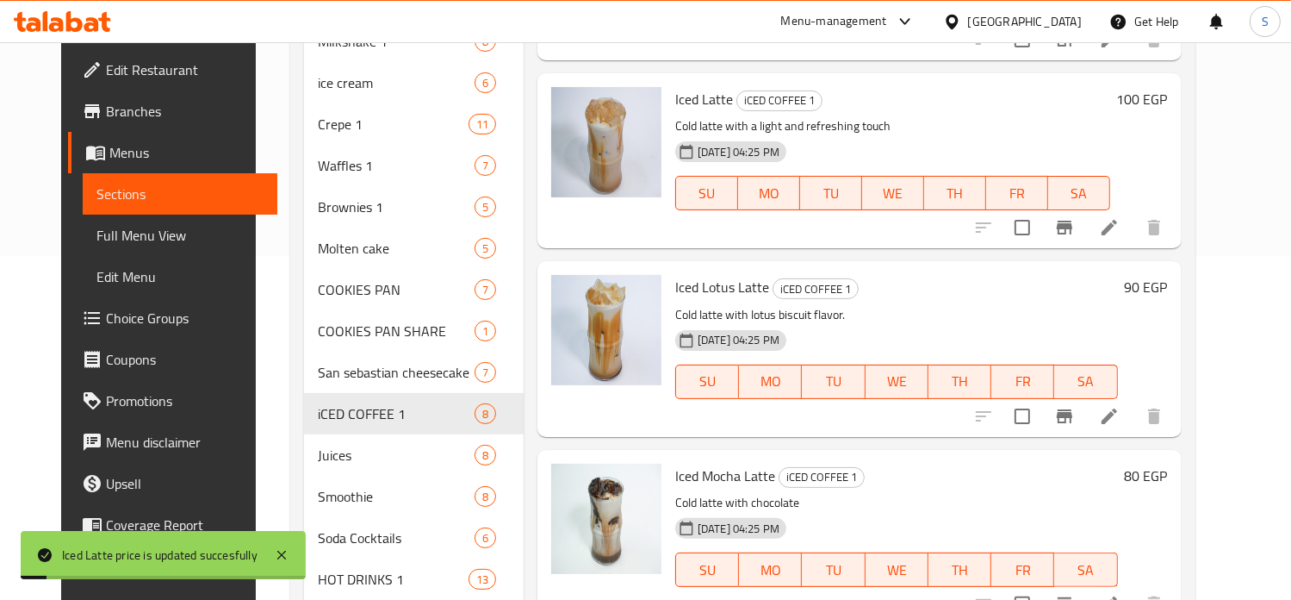
scroll to position [345, 0]
click at [1168, 274] on h6 "90 EGP" at bounding box center [1146, 286] width 43 height 24
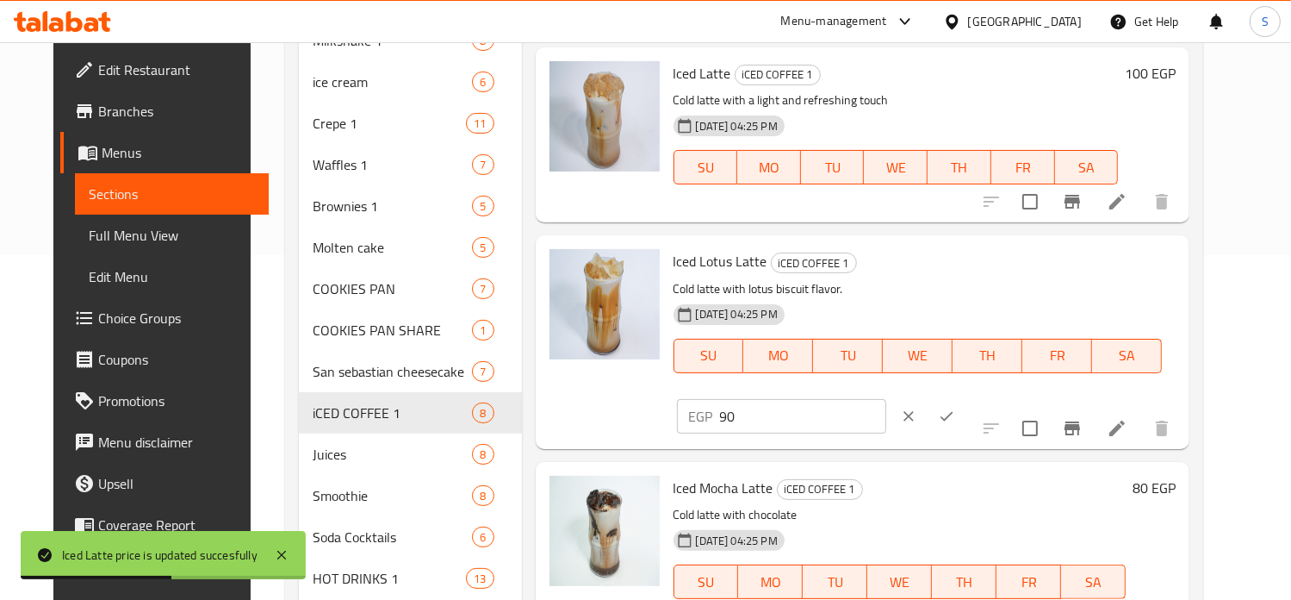
click at [886, 399] on input "90" at bounding box center [803, 416] width 166 height 34
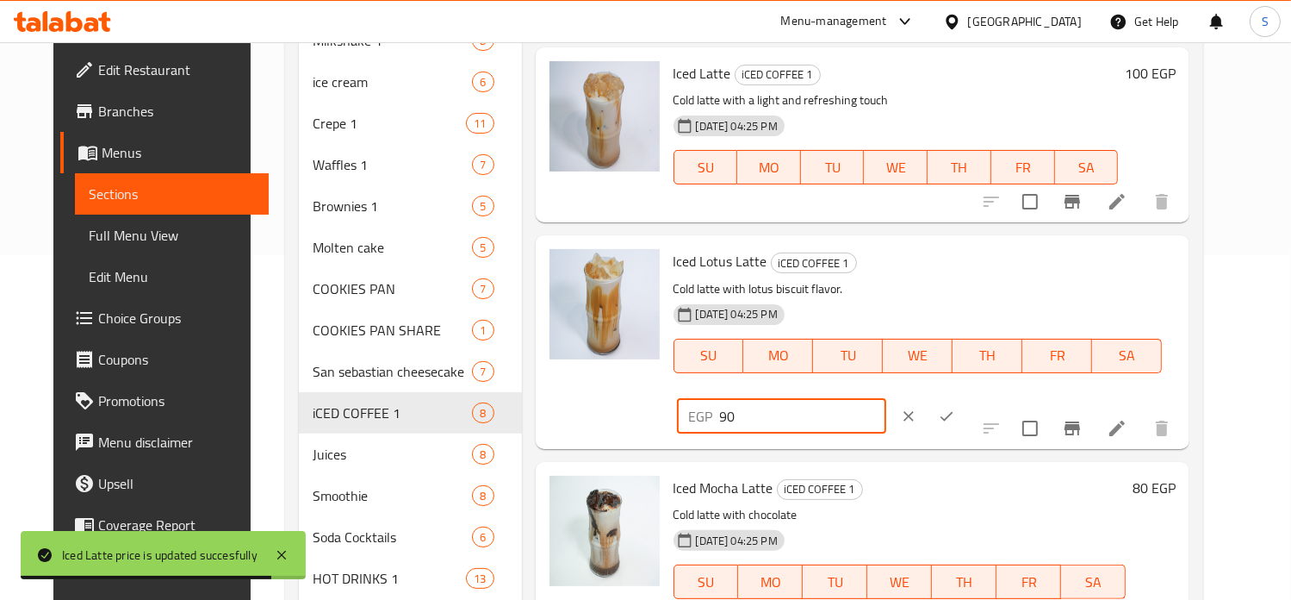
click at [886, 399] on input "90" at bounding box center [803, 416] width 166 height 34
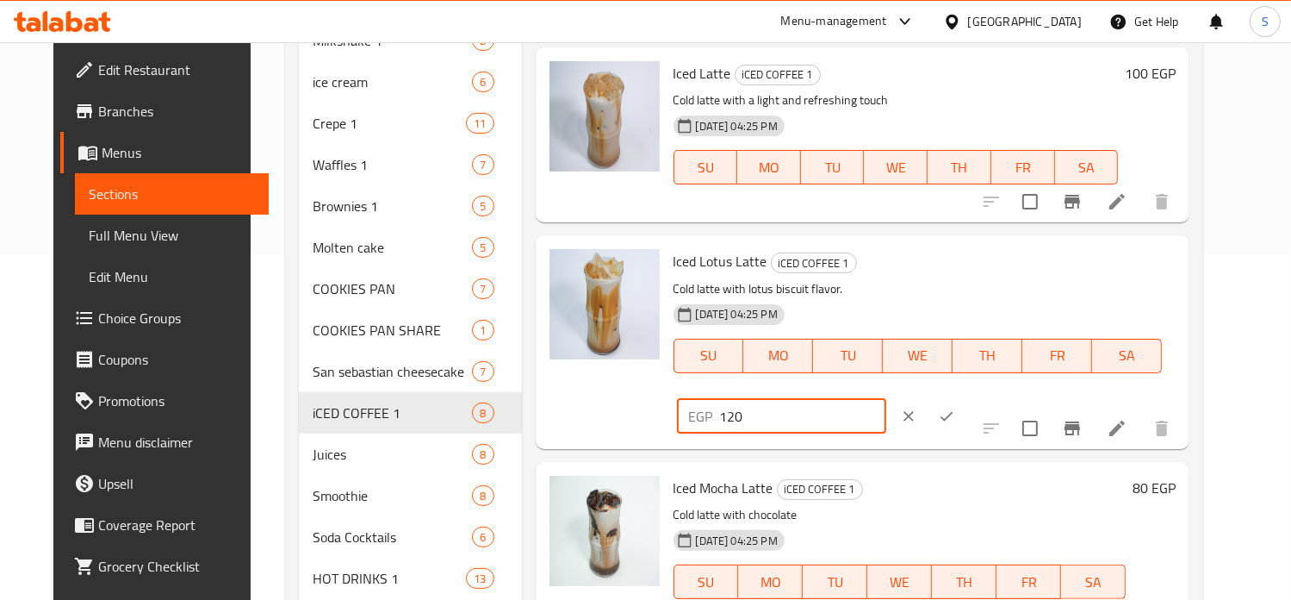
type input "120"
click at [955, 407] on icon "ok" at bounding box center [946, 415] width 17 height 17
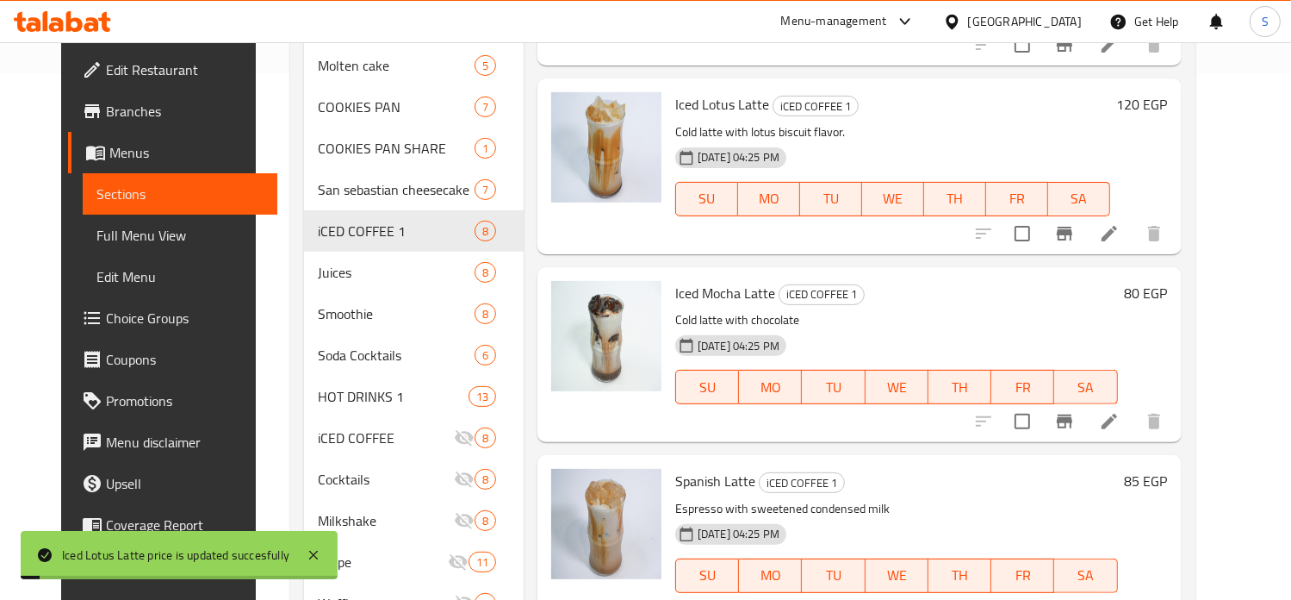
scroll to position [579, 0]
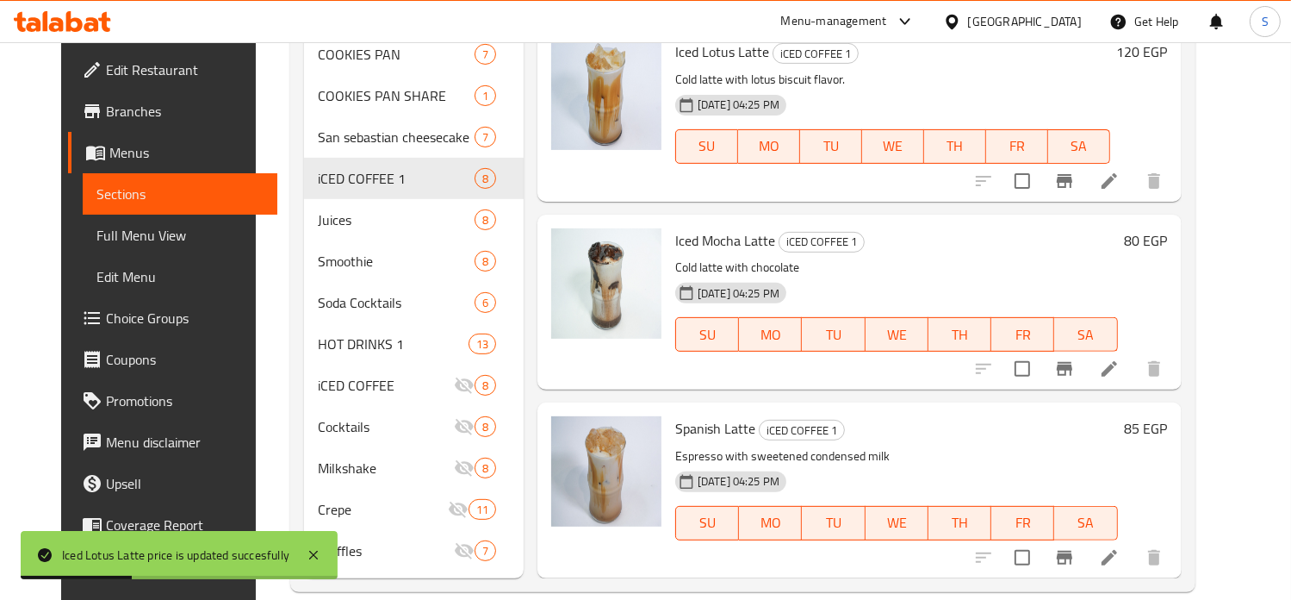
click at [1168, 228] on div "80 EGP" at bounding box center [1143, 240] width 50 height 24
click at [1168, 228] on h6 "80 EGP" at bounding box center [1146, 240] width 43 height 24
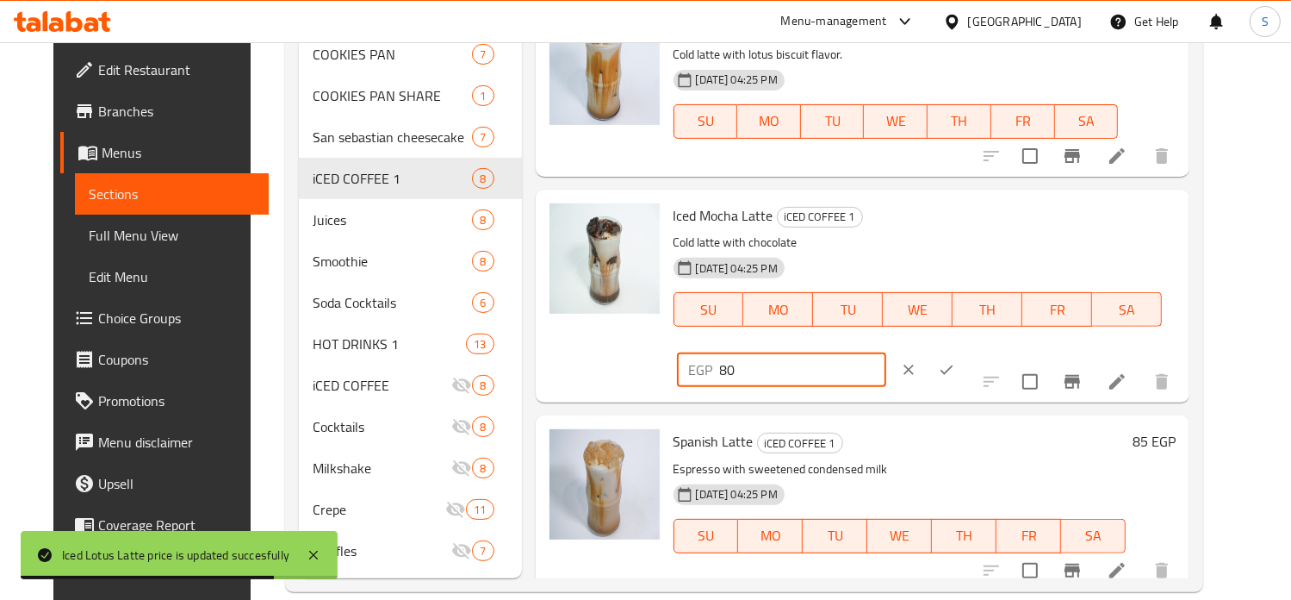
click at [886, 352] on input "80" at bounding box center [803, 369] width 166 height 34
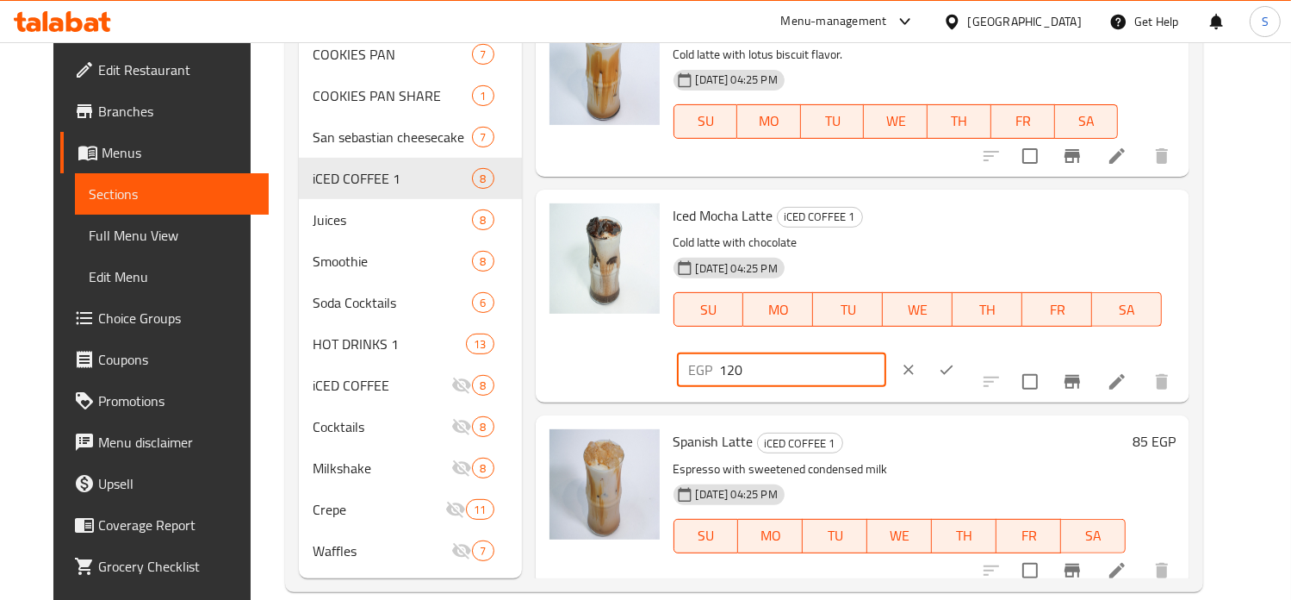
type input "120"
click at [954, 365] on icon "ok" at bounding box center [947, 369] width 13 height 9
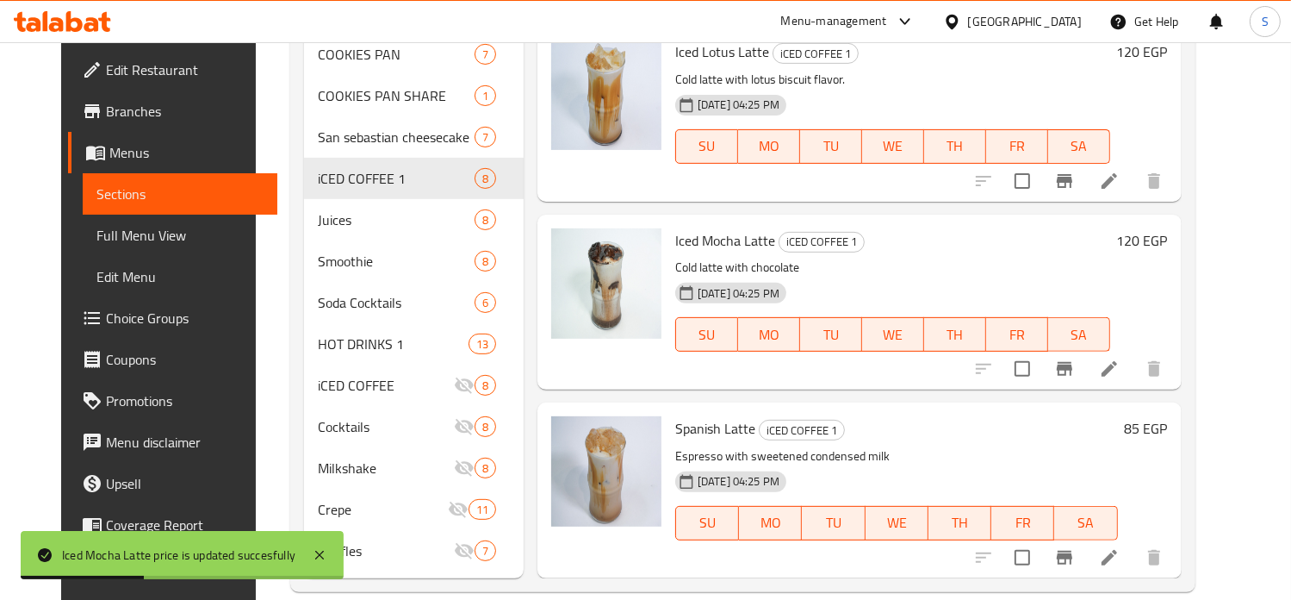
click at [1168, 416] on h6 "85 EGP" at bounding box center [1146, 428] width 43 height 24
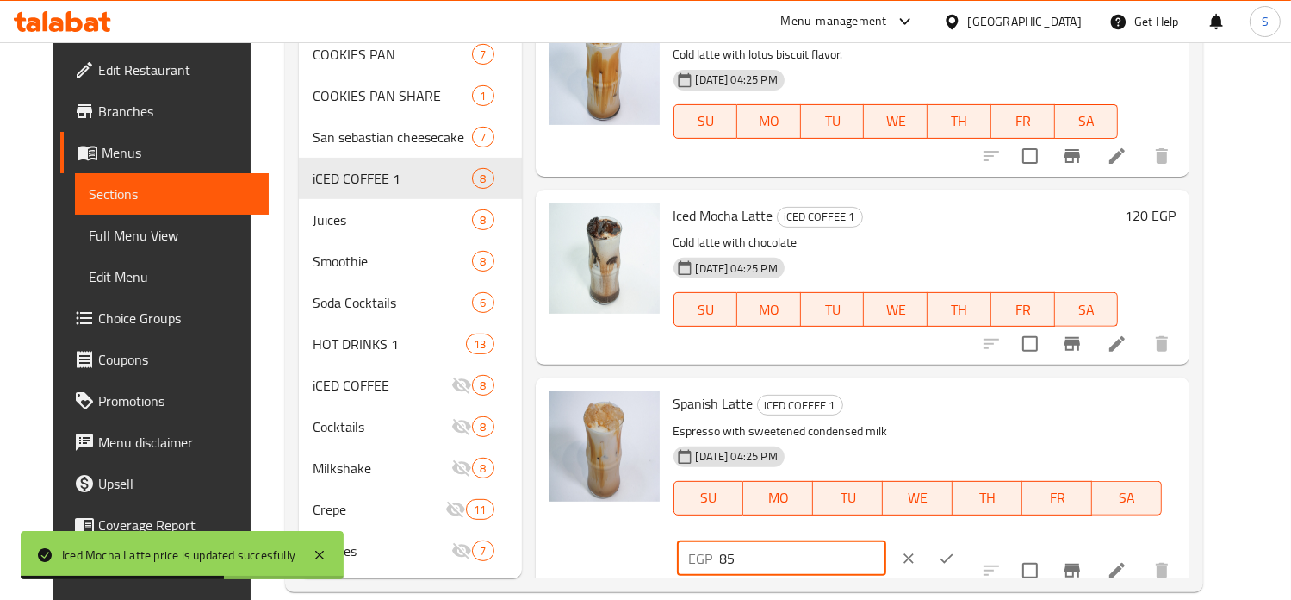
click at [886, 541] on input "85" at bounding box center [803, 558] width 166 height 34
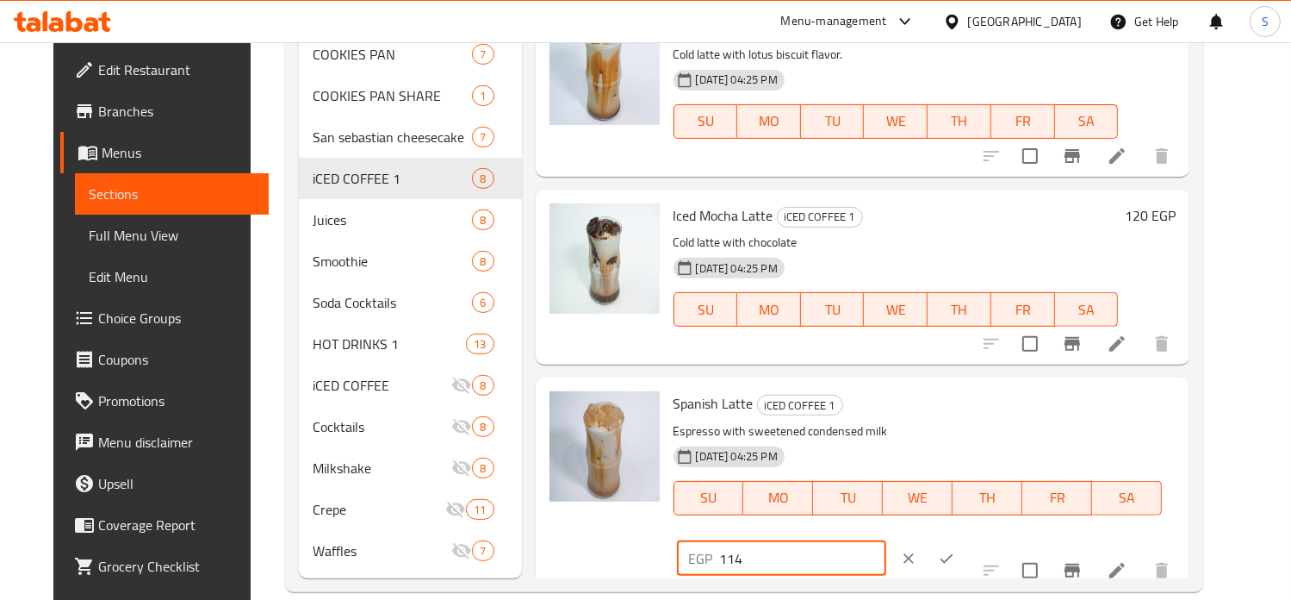
type input "114"
drag, startPoint x: 1182, startPoint y: 408, endPoint x: 606, endPoint y: 388, distance: 575.8
click at [606, 388] on div "Spanish Latte iCED COFFEE 1 Espresso with sweetened condensed milk 16-08-2025 0…" at bounding box center [863, 483] width 641 height 199
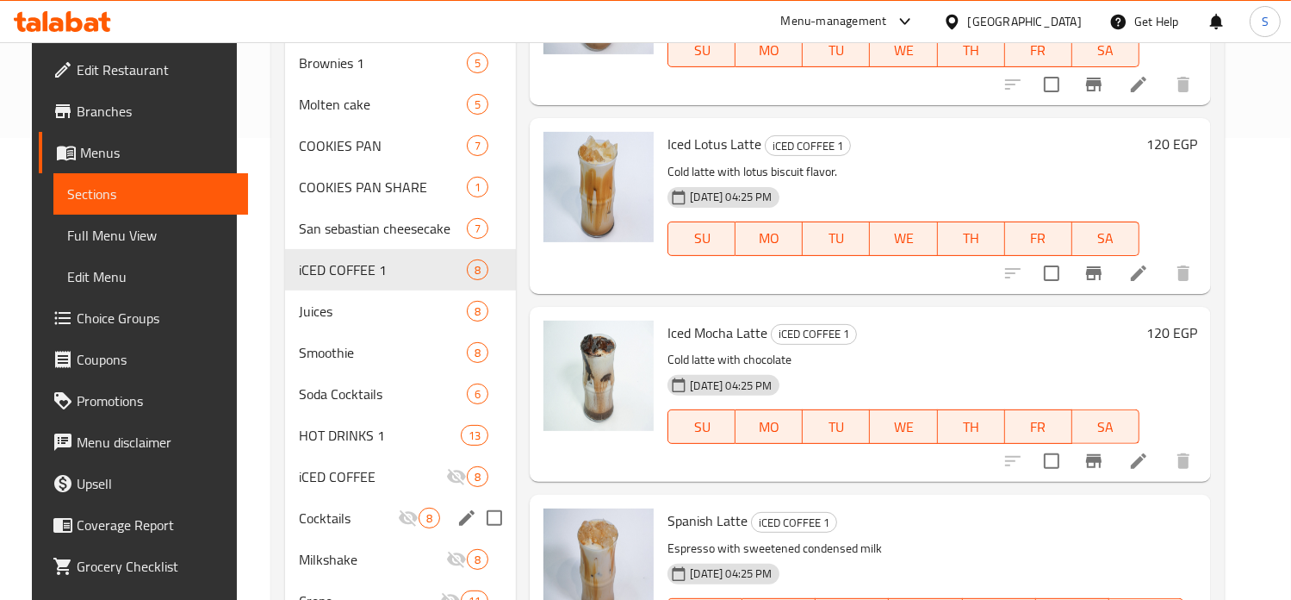
scroll to position [462, 0]
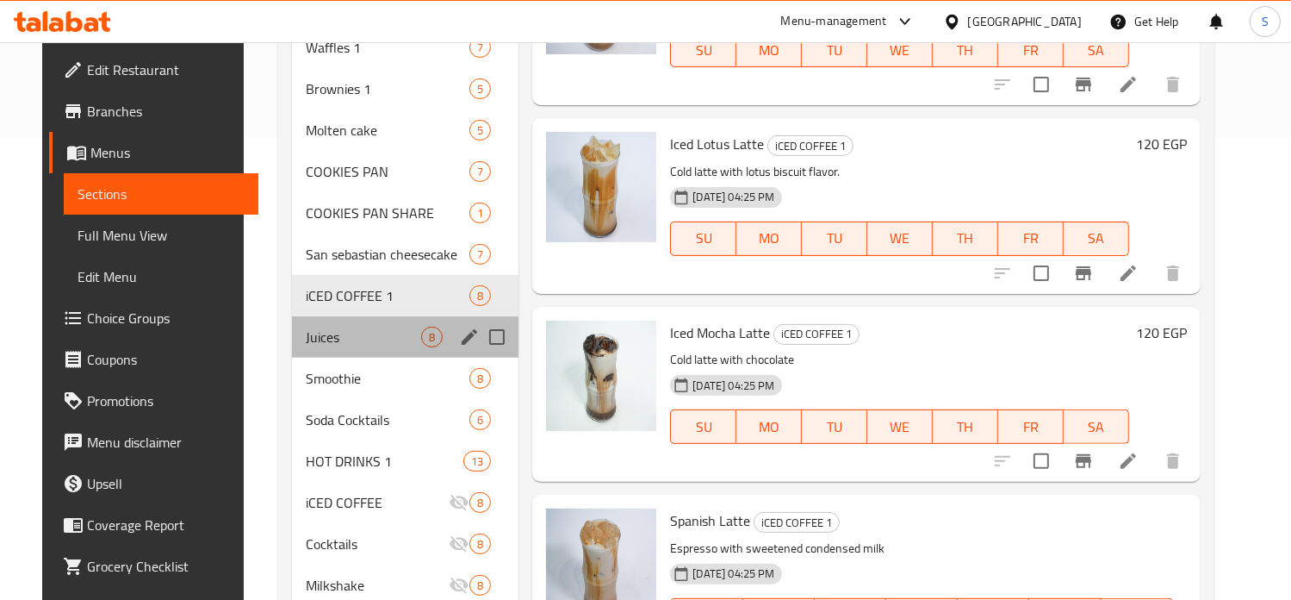
click at [301, 322] on div "Juices 8" at bounding box center [405, 336] width 227 height 41
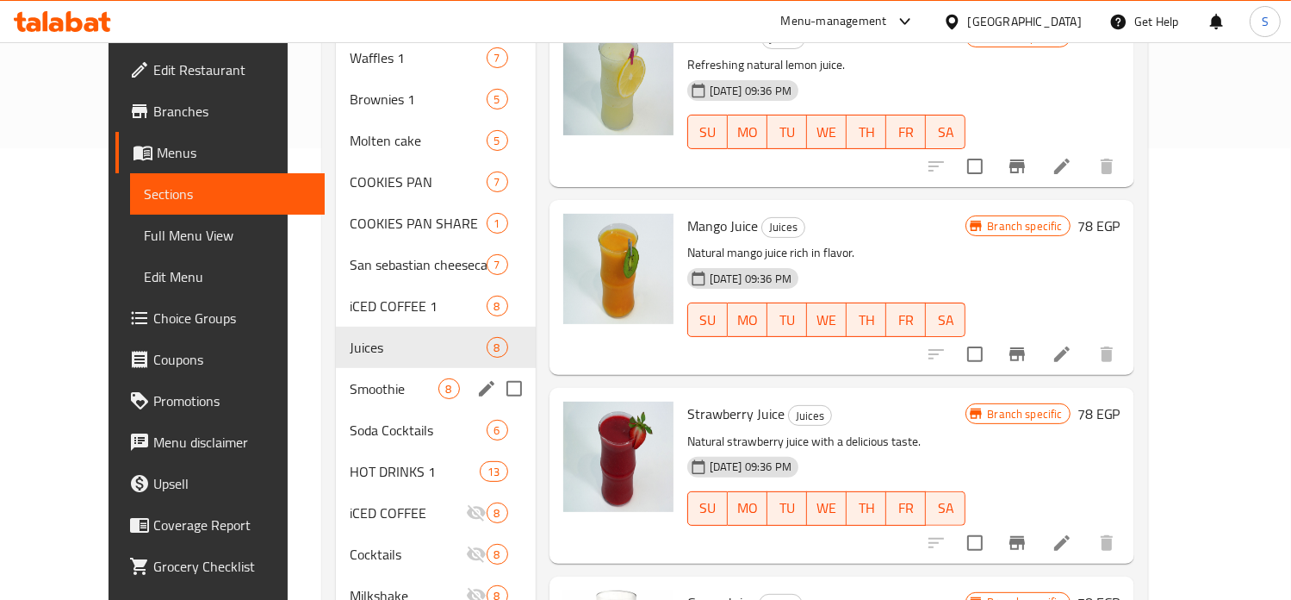
scroll to position [457, 0]
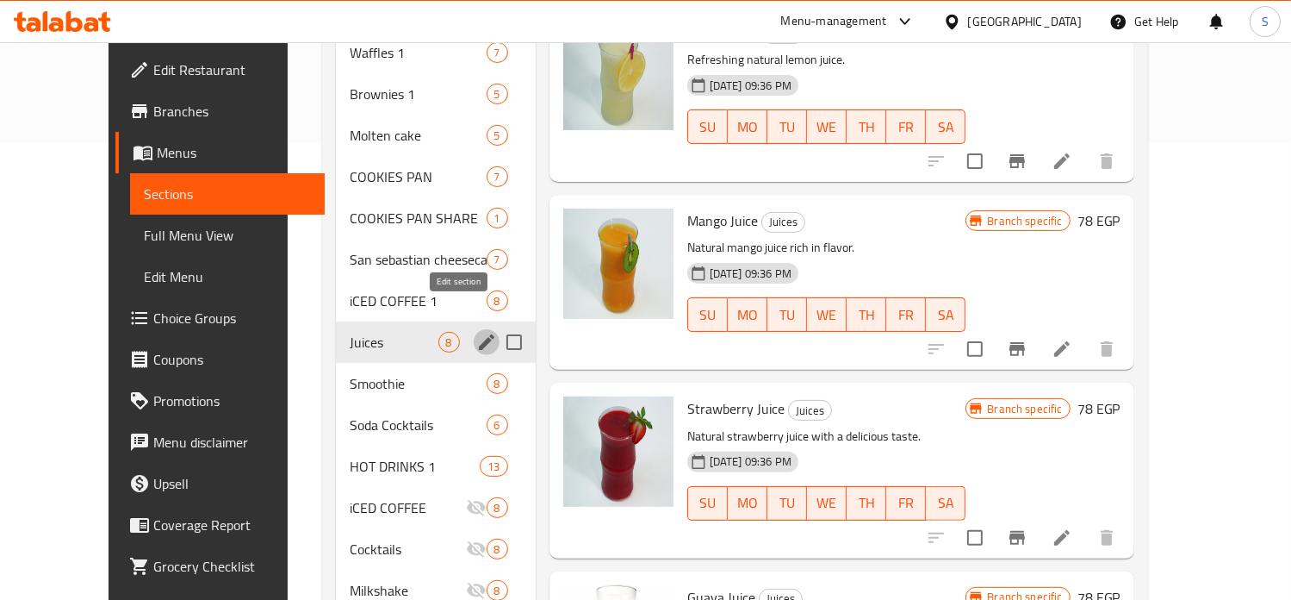
click at [479, 334] on icon "edit" at bounding box center [487, 342] width 16 height 16
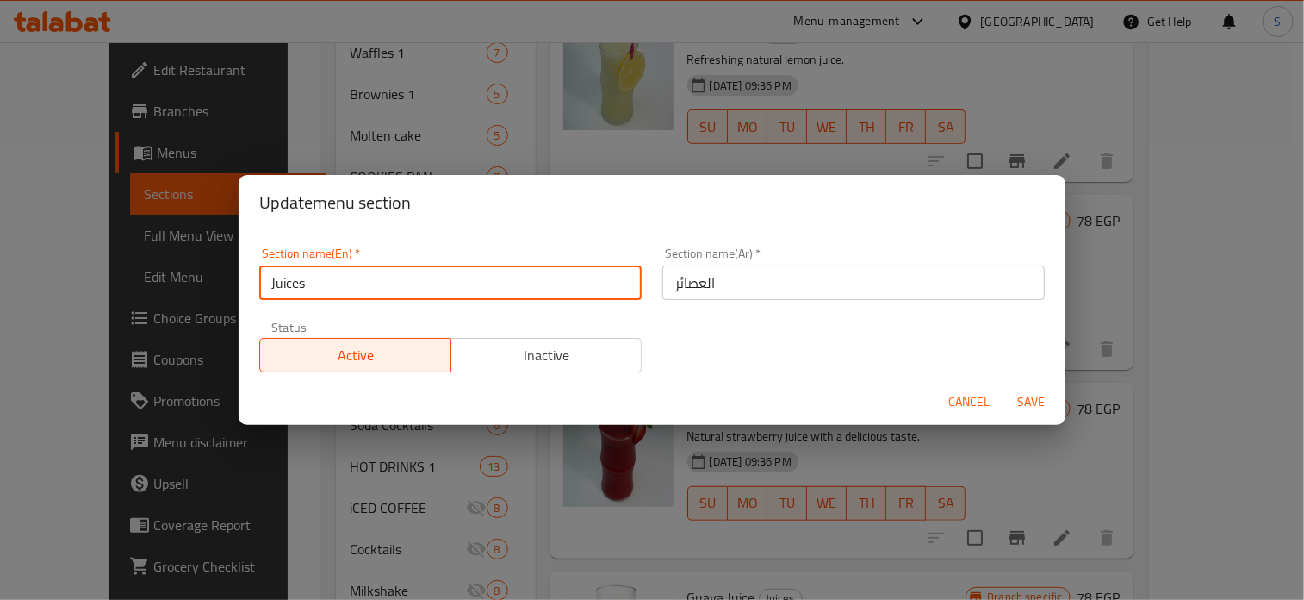
click at [488, 289] on input "Juices" at bounding box center [450, 282] width 382 height 34
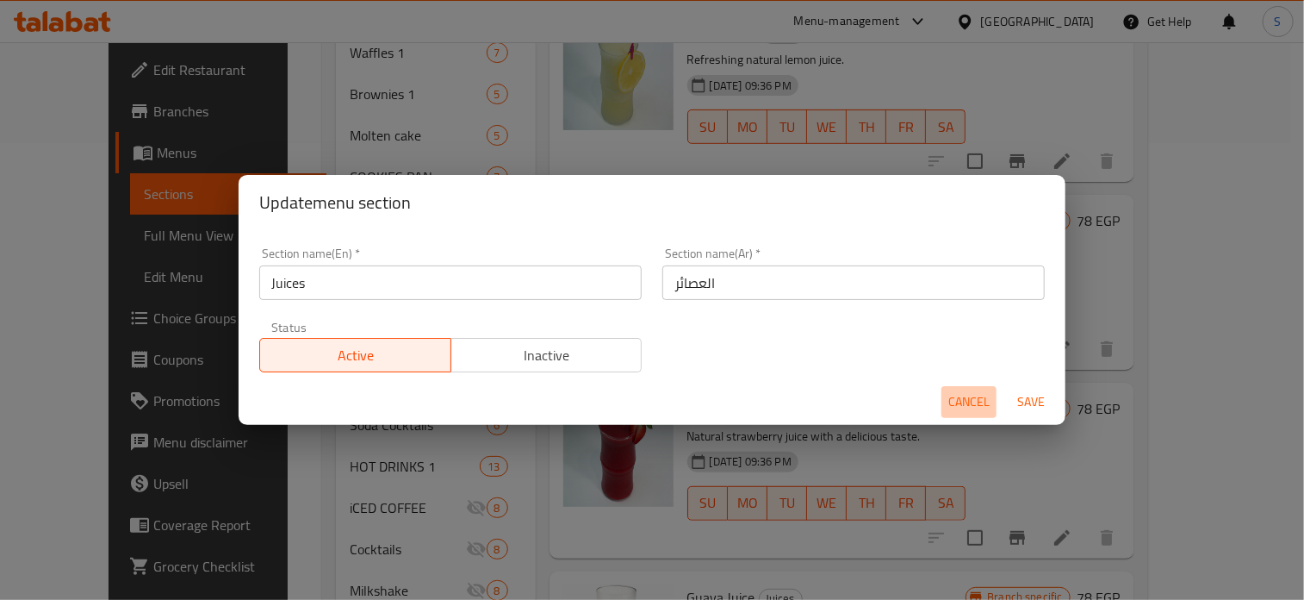
click at [960, 408] on span "Cancel" at bounding box center [968, 402] width 41 height 22
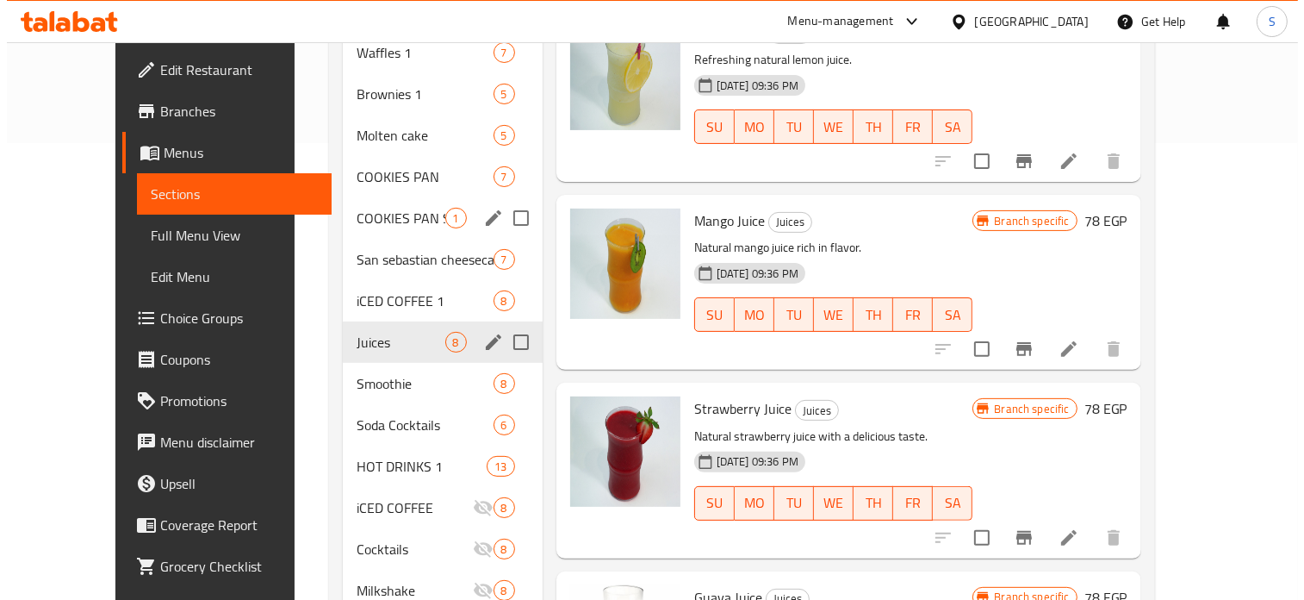
scroll to position [0, 0]
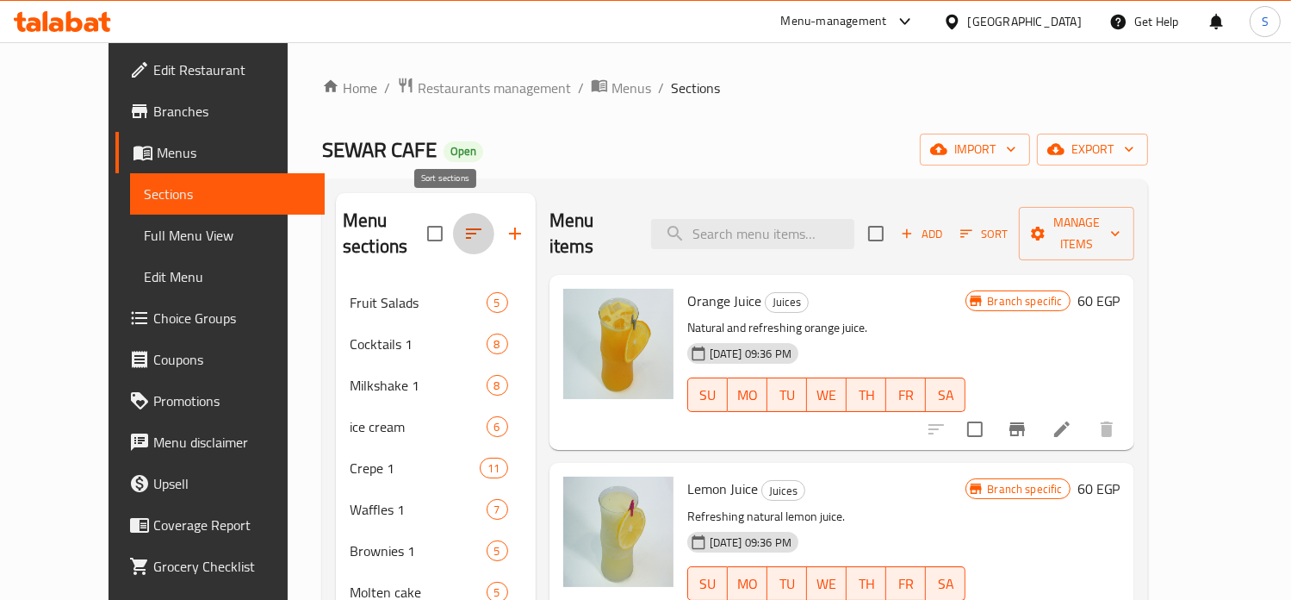
click at [463, 228] on icon "button" at bounding box center [473, 233] width 21 height 21
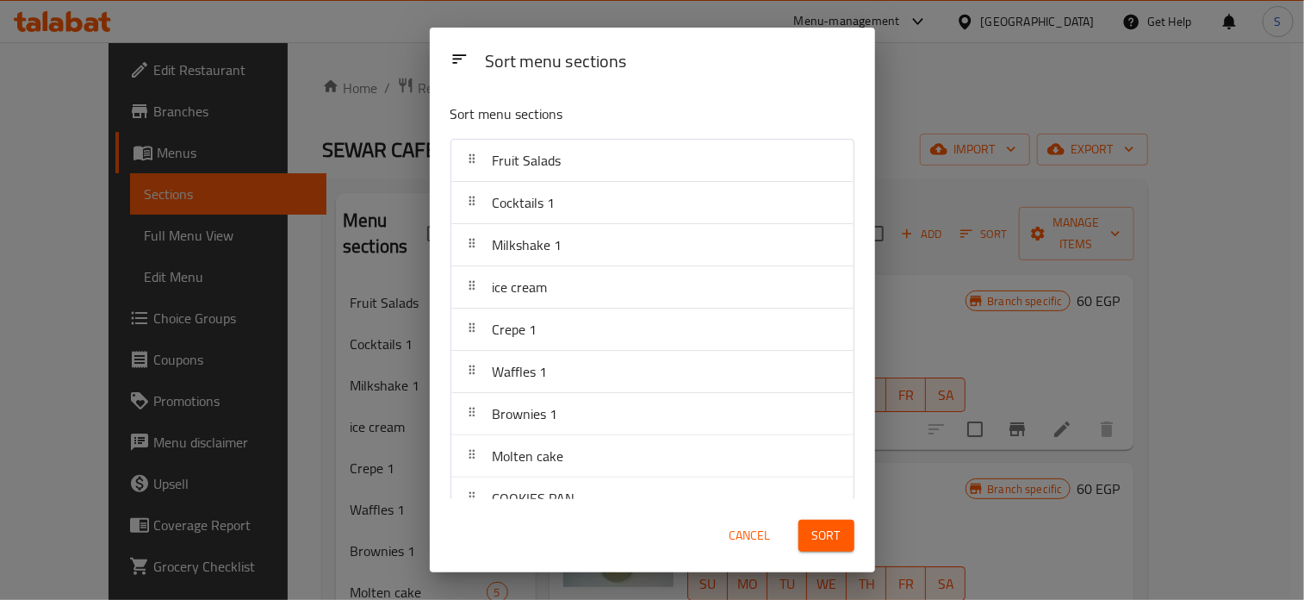
click at [363, 230] on div "Sort menu sections Sort menu sections Fruit Salads Cocktails 1 Milkshake 1 ice …" at bounding box center [652, 300] width 1304 height 600
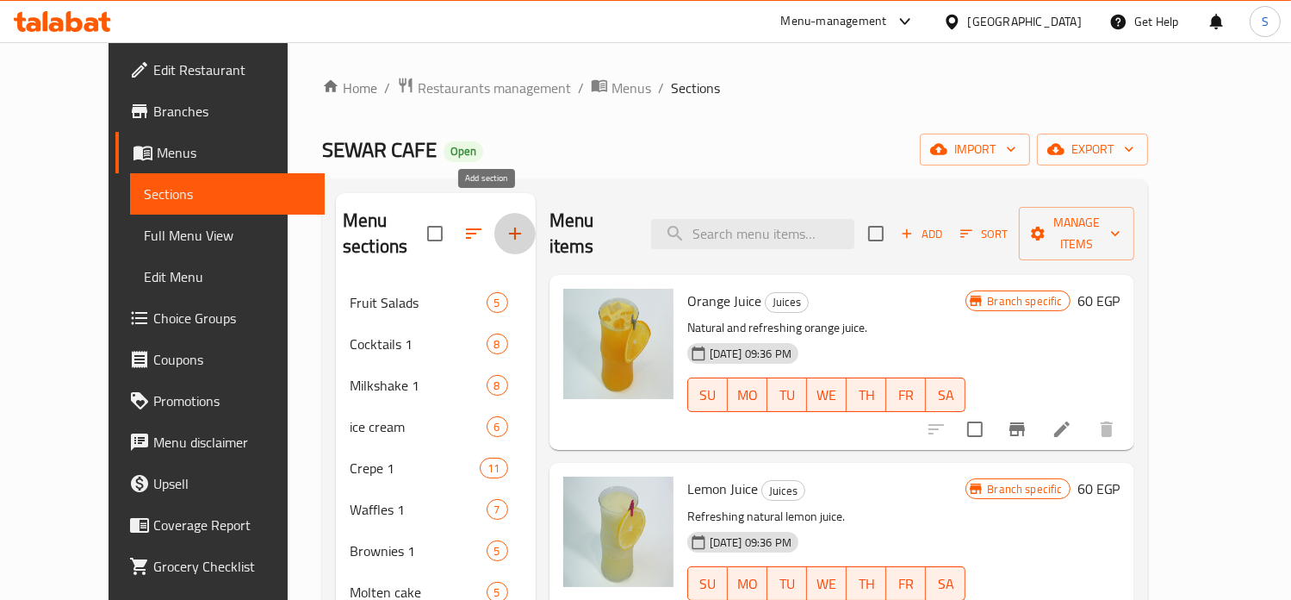
click at [505, 229] on icon "button" at bounding box center [515, 233] width 21 height 21
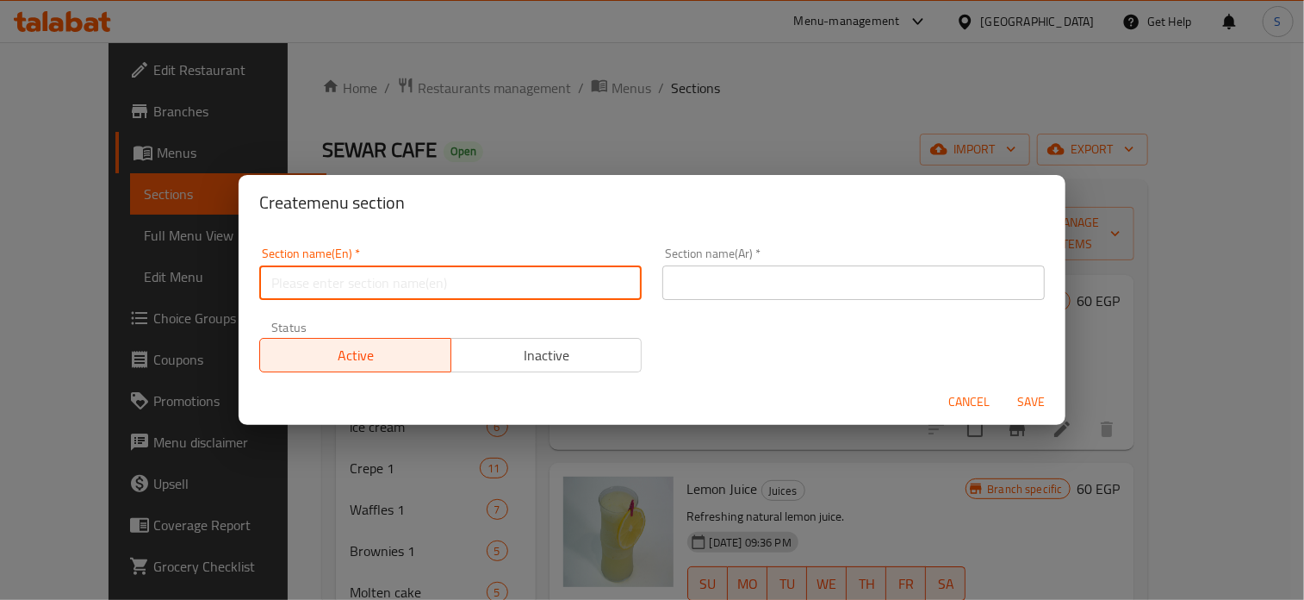
click at [432, 289] on input "text" at bounding box center [450, 282] width 382 height 34
paste input "Juices"
type input "Juices 1"
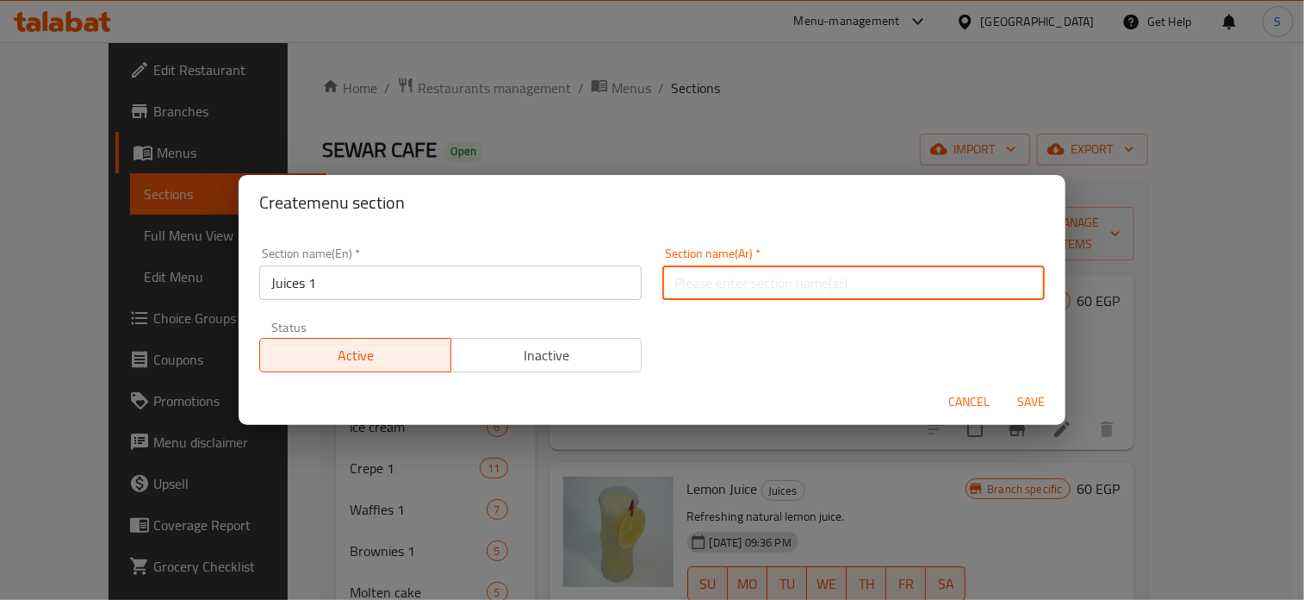
click at [778, 281] on input "text" at bounding box center [853, 282] width 382 height 34
type input "العصائر"
click at [1032, 402] on span "Save" at bounding box center [1030, 402] width 41 height 22
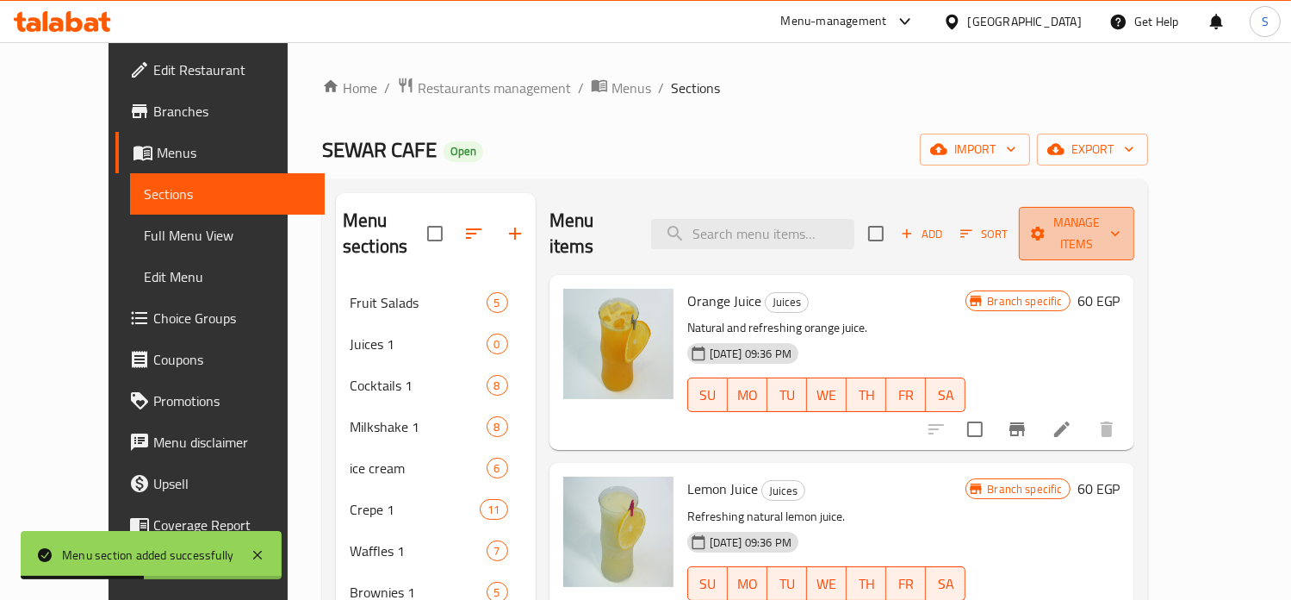
click at [1045, 227] on icon "button" at bounding box center [1038, 234] width 14 height 14
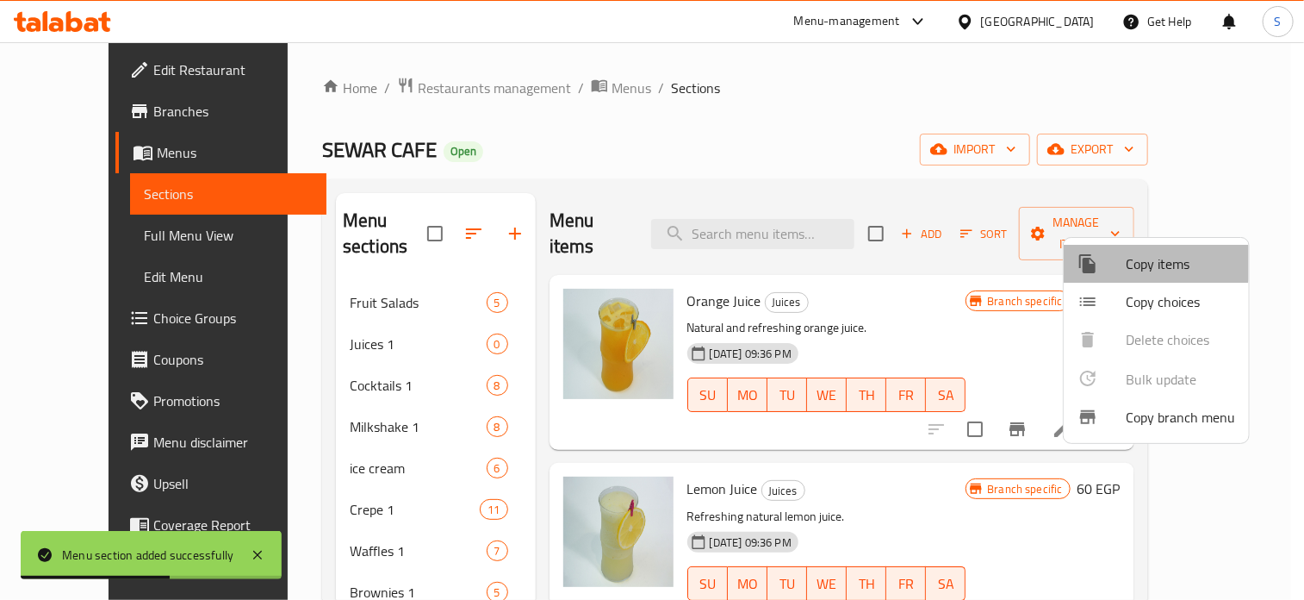
click at [1122, 255] on div at bounding box center [1102, 263] width 48 height 21
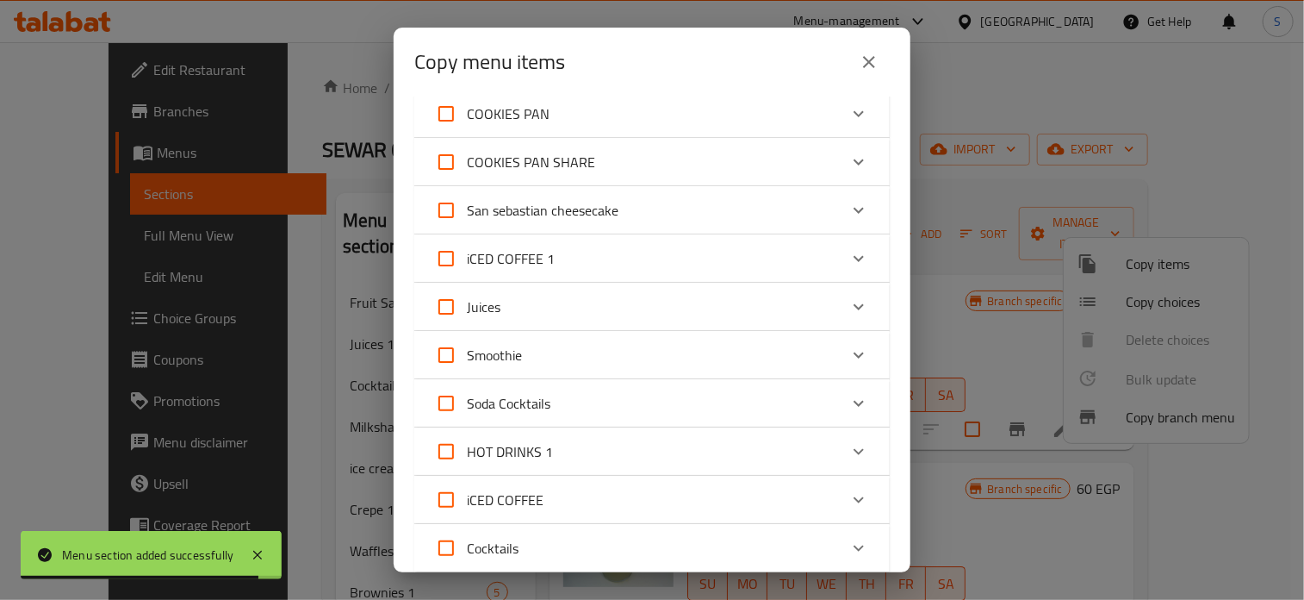
scroll to position [448, 0]
click at [453, 311] on input "Juices" at bounding box center [446, 305] width 41 height 41
checkbox input "true"
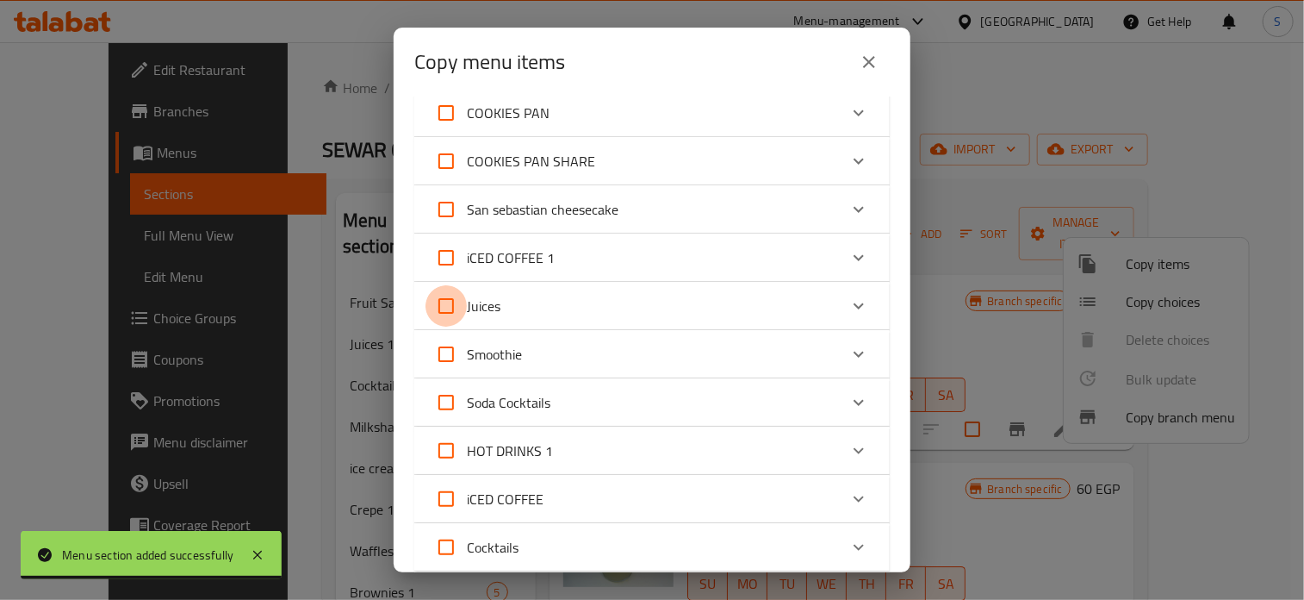
checkbox input "true"
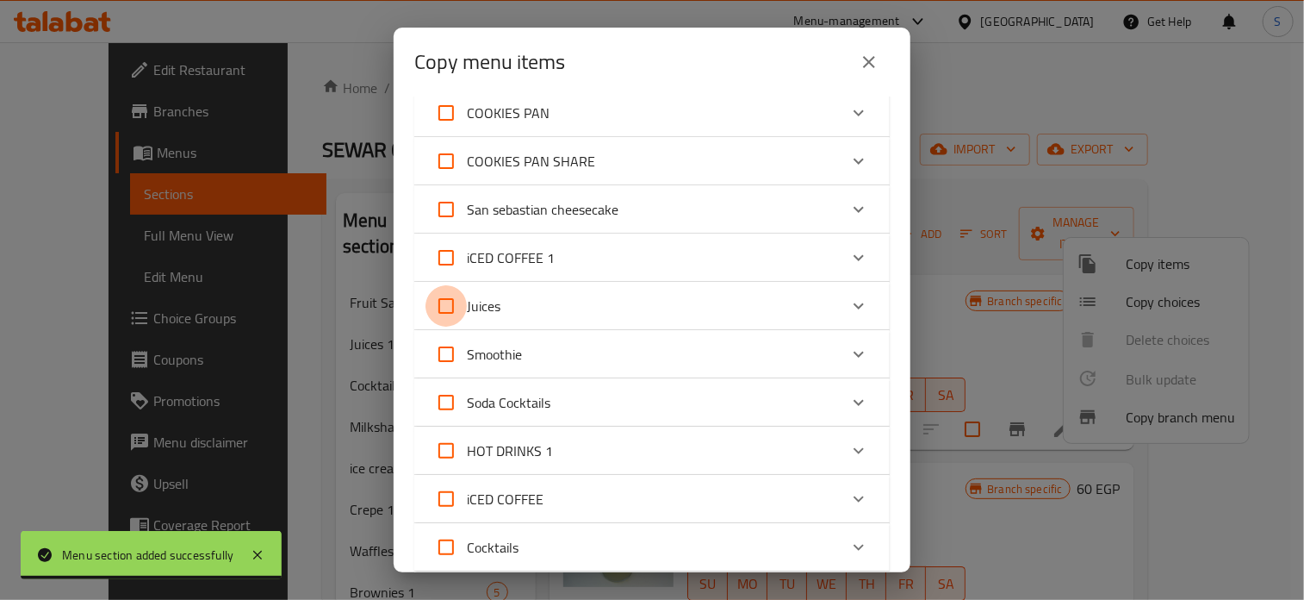
checkbox input "true"
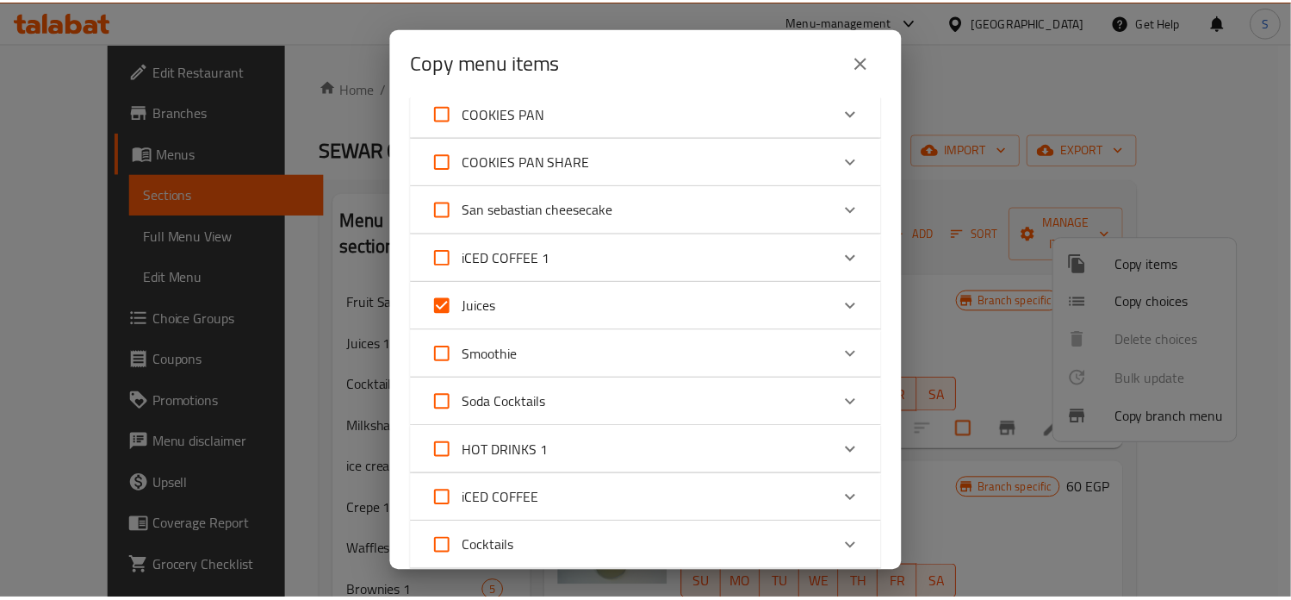
scroll to position [840, 0]
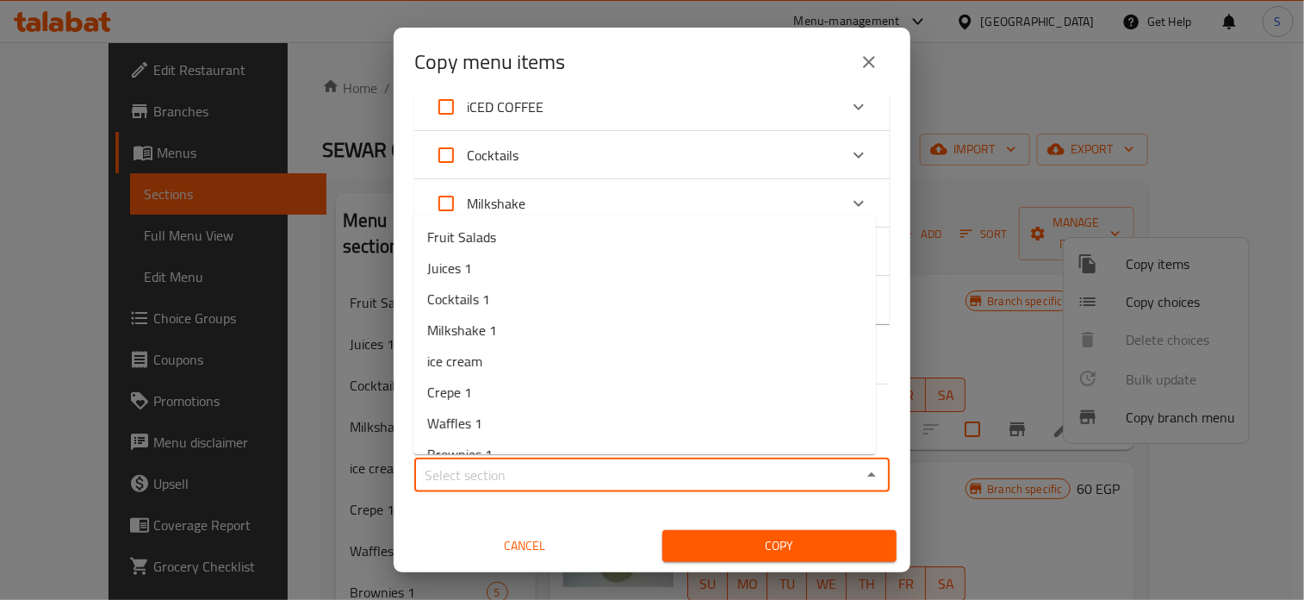
click at [555, 477] on input "Sections   *" at bounding box center [638, 475] width 437 height 24
click at [496, 278] on li "Juices 1" at bounding box center [644, 267] width 463 height 31
type input "Juices 1"
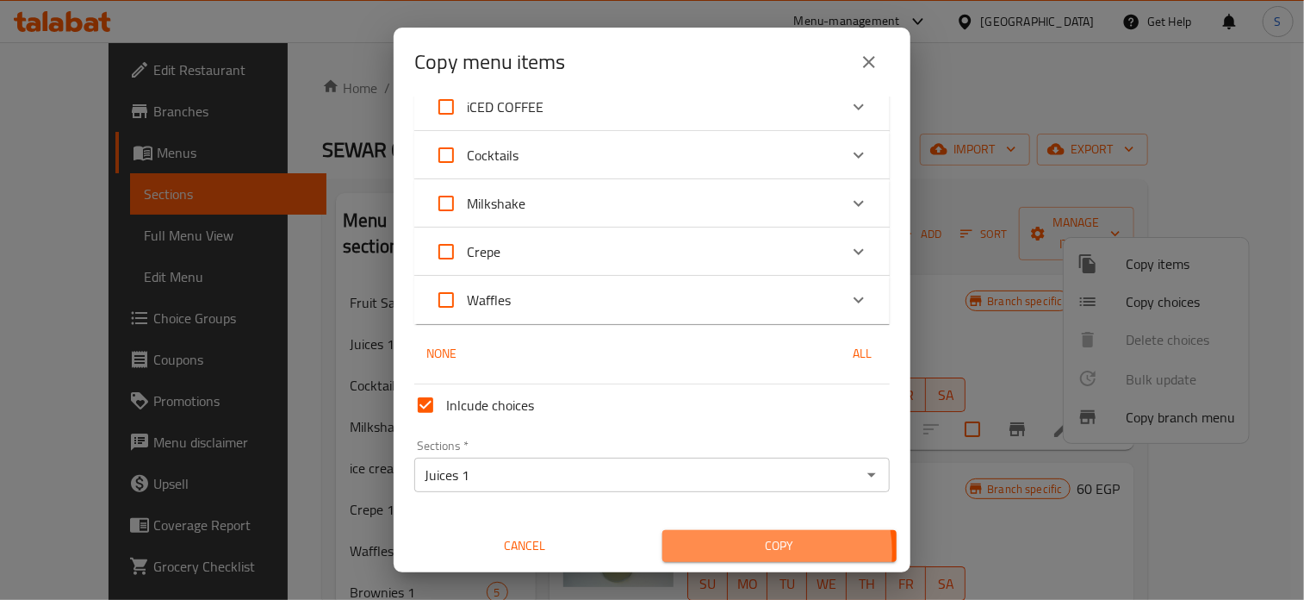
click at [751, 551] on span "Copy" at bounding box center [779, 546] width 207 height 22
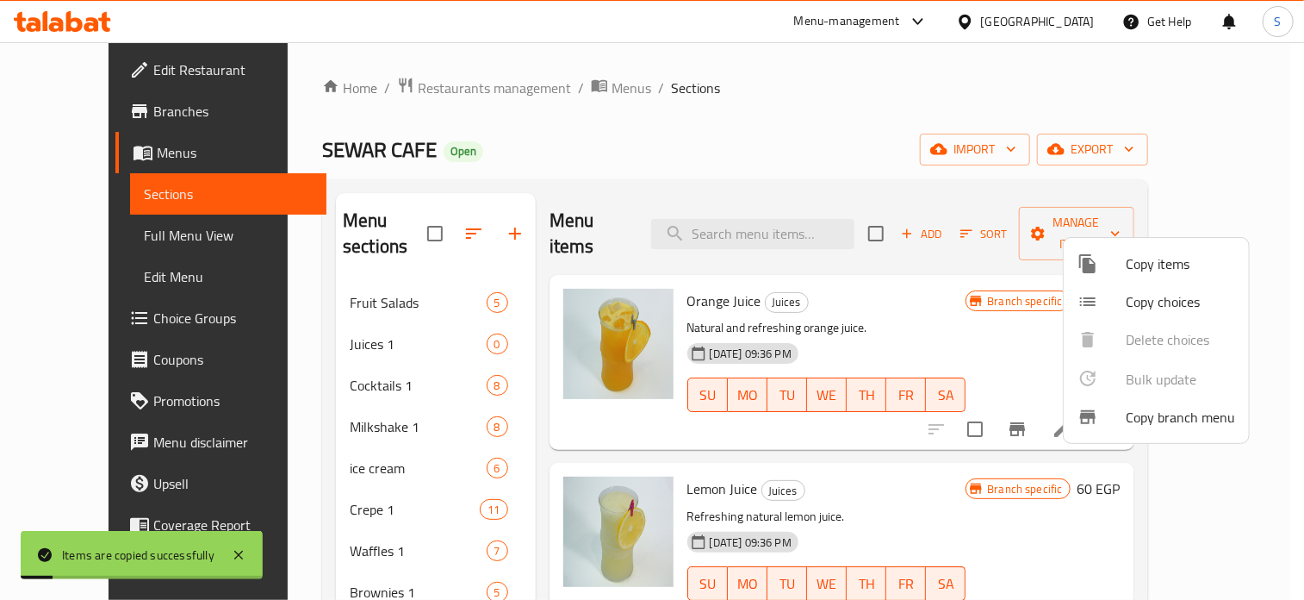
click at [934, 309] on div at bounding box center [652, 300] width 1304 height 600
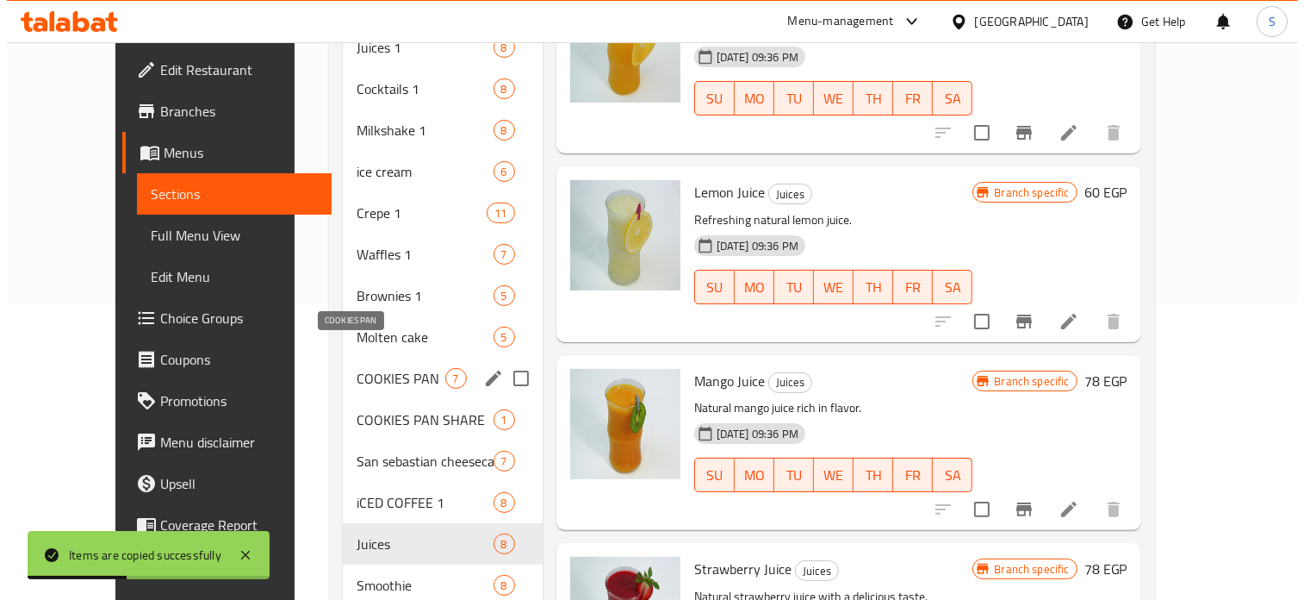
scroll to position [0, 0]
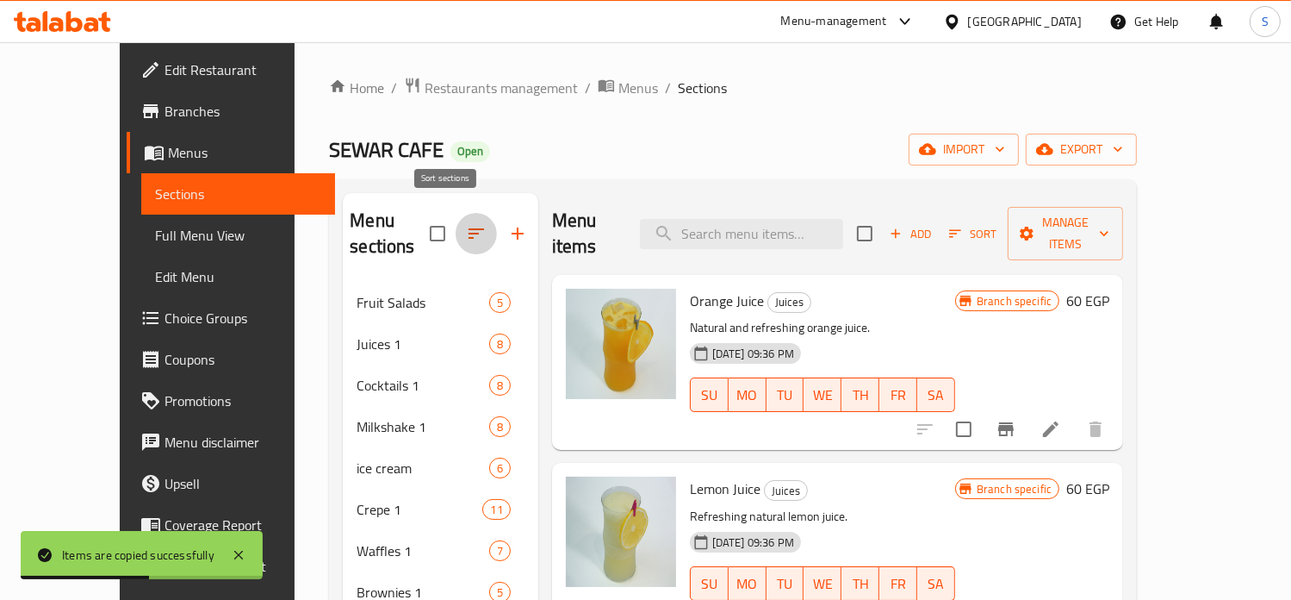
click at [469, 228] on icon "button" at bounding box center [477, 233] width 16 height 10
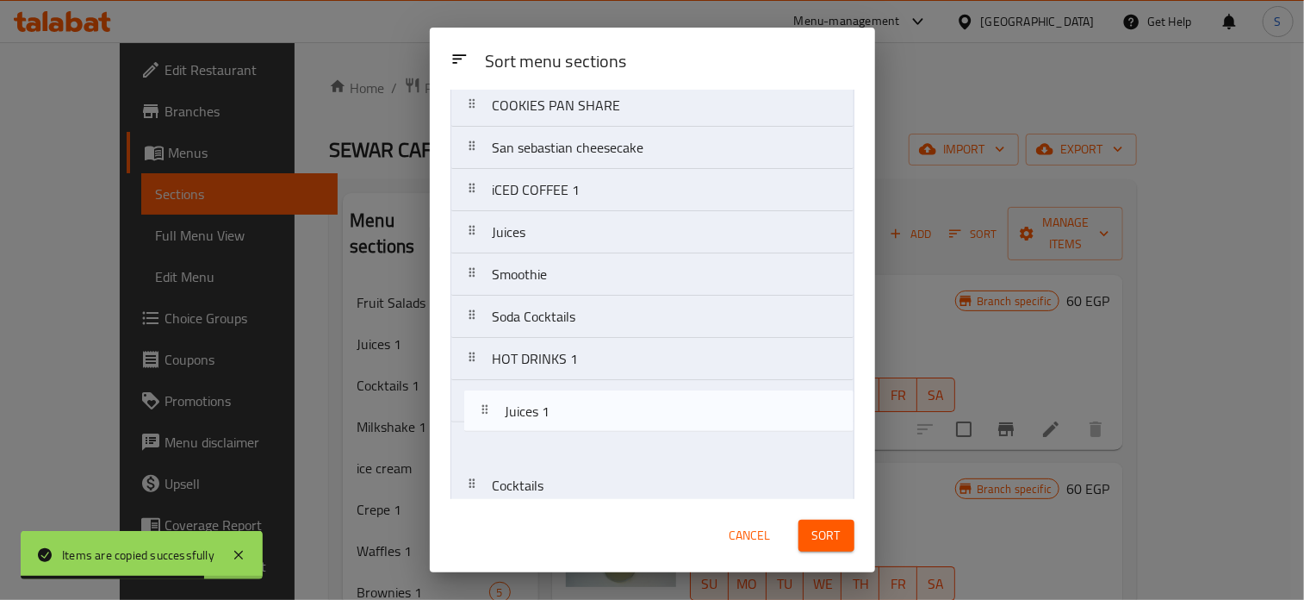
scroll to position [462, 0]
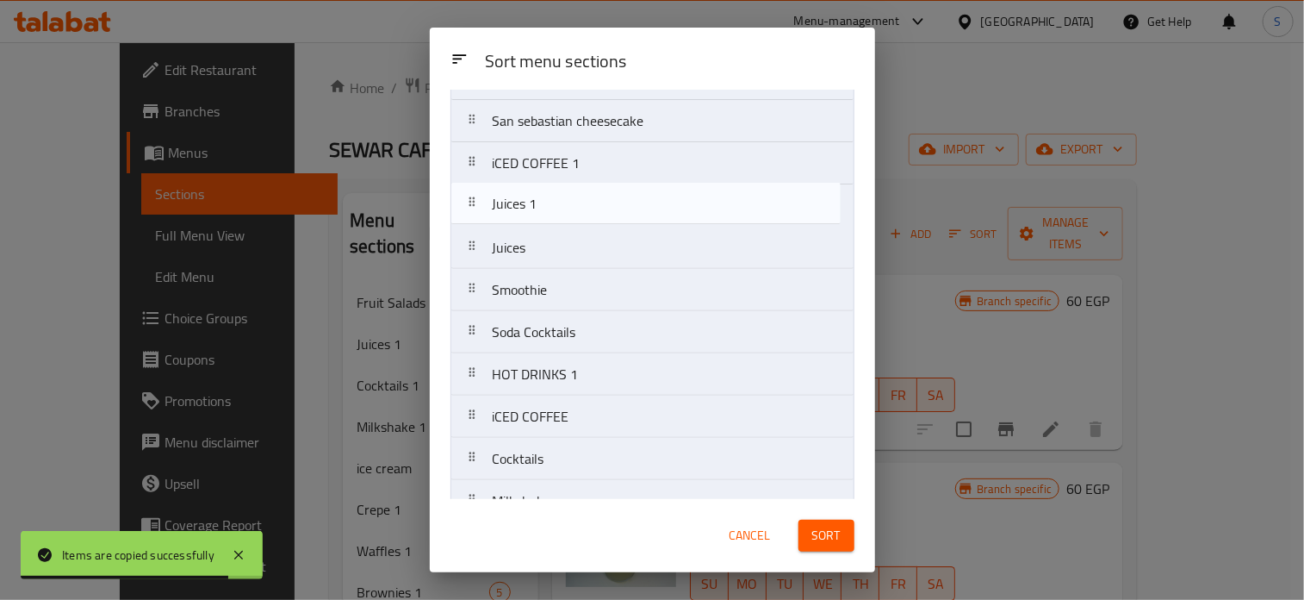
drag, startPoint x: 558, startPoint y: 202, endPoint x: 562, endPoint y: 220, distance: 17.6
click at [562, 220] on nav "Fruit Salads Juices 1 Cocktails 1 Milkshake 1 ice cream Crepe 1 Waffles 1 Brown…" at bounding box center [653, 142] width 404 height 930
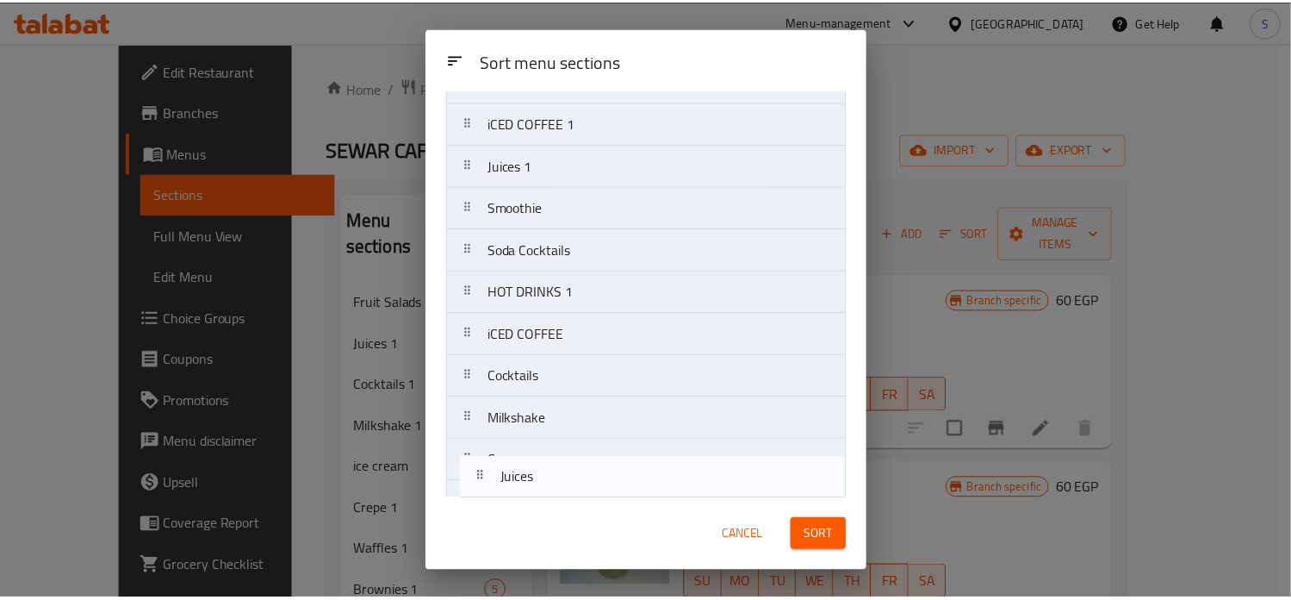
scroll to position [572, 0]
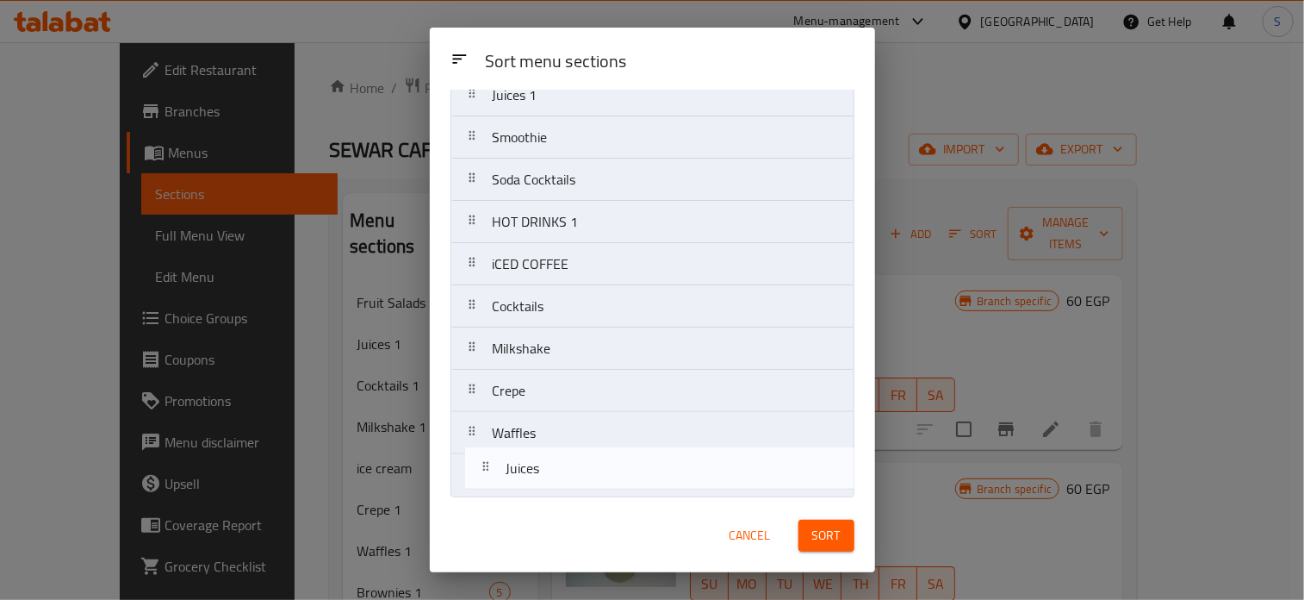
drag, startPoint x: 557, startPoint y: 250, endPoint x: 572, endPoint y: 482, distance: 232.2
click at [572, 482] on nav "Fruit Salads Cocktails 1 Milkshake 1 ice cream Crepe 1 Waffles 1 Brownies 1 Mol…" at bounding box center [653, 32] width 404 height 930
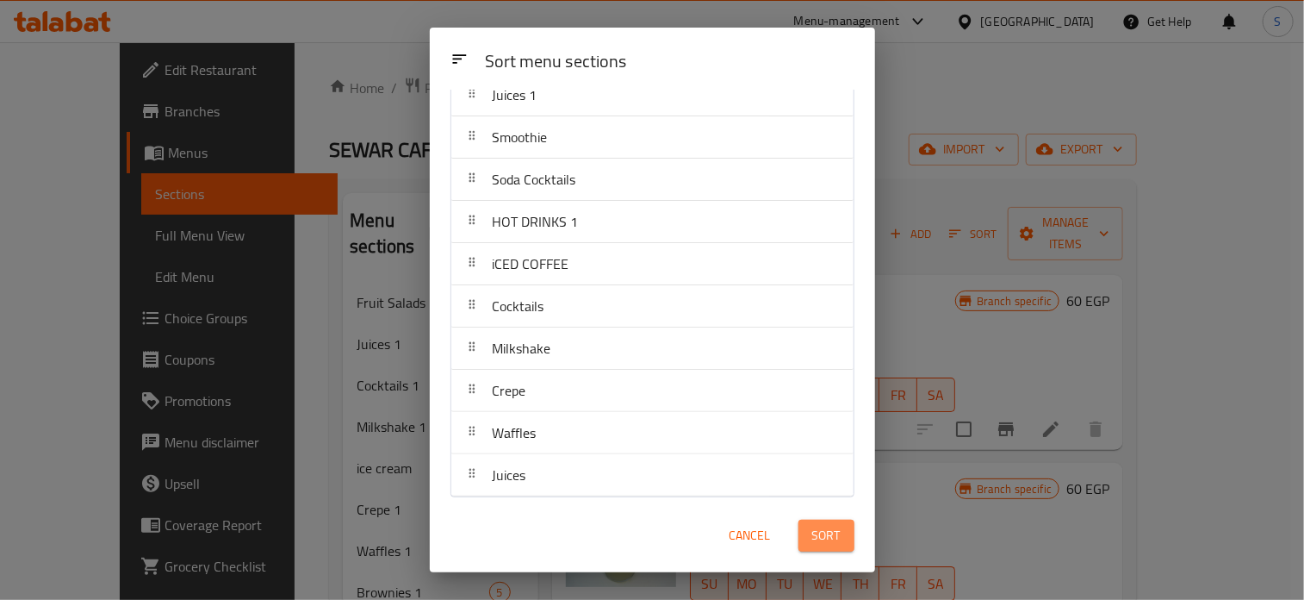
click at [824, 532] on span "Sort" at bounding box center [826, 536] width 28 height 22
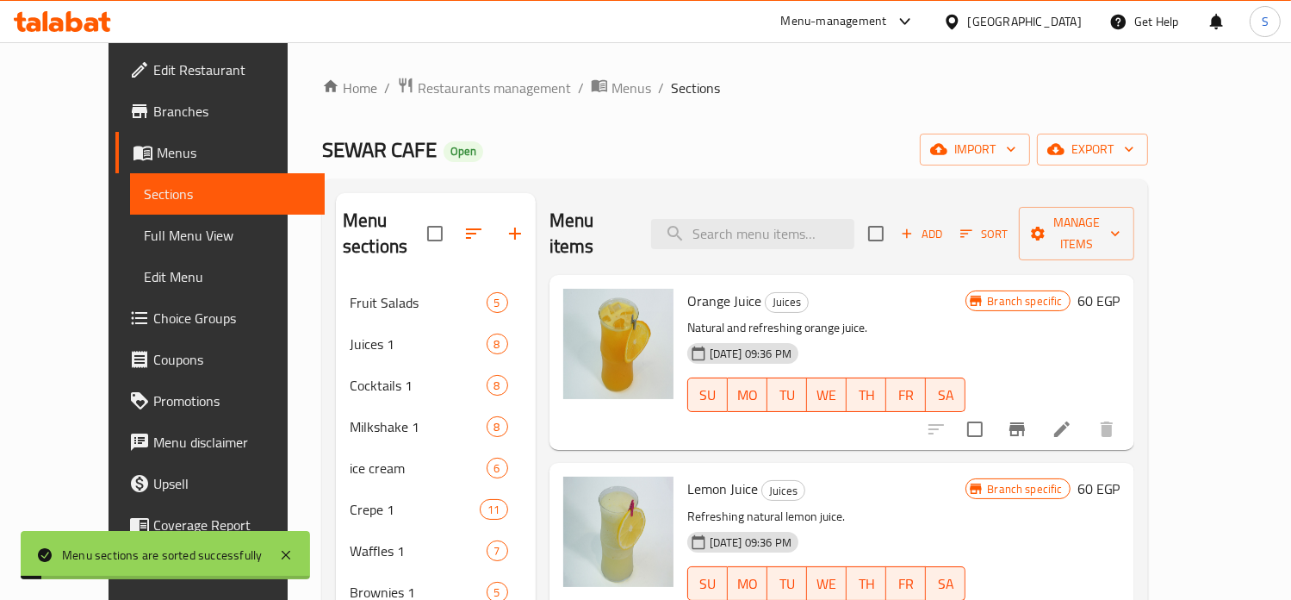
scroll to position [620, 0]
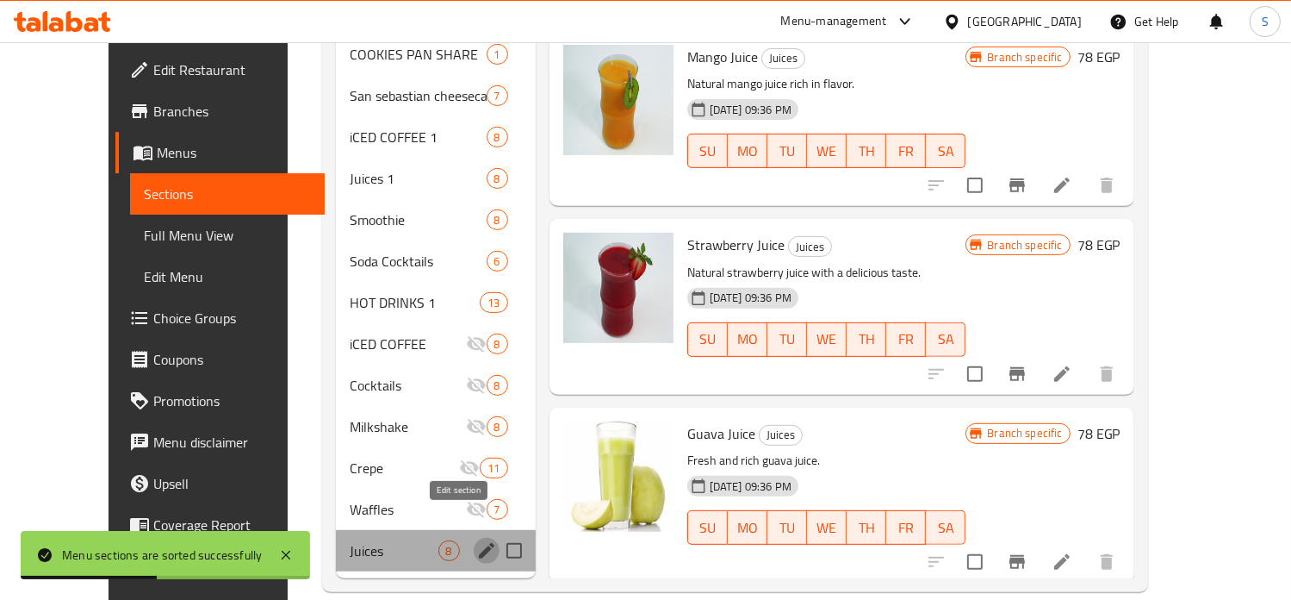
click at [476, 540] on icon "edit" at bounding box center [486, 550] width 21 height 21
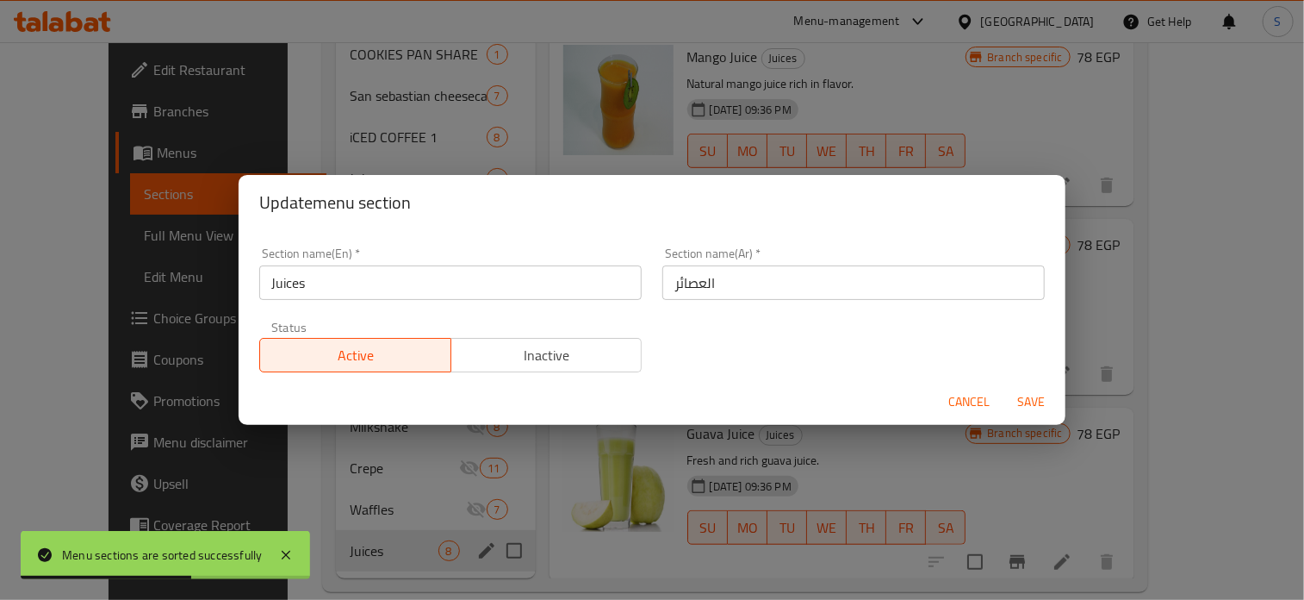
click at [496, 372] on div "Status Active Inactive" at bounding box center [450, 346] width 403 height 72
click at [526, 363] on span "Inactive" at bounding box center [546, 355] width 177 height 25
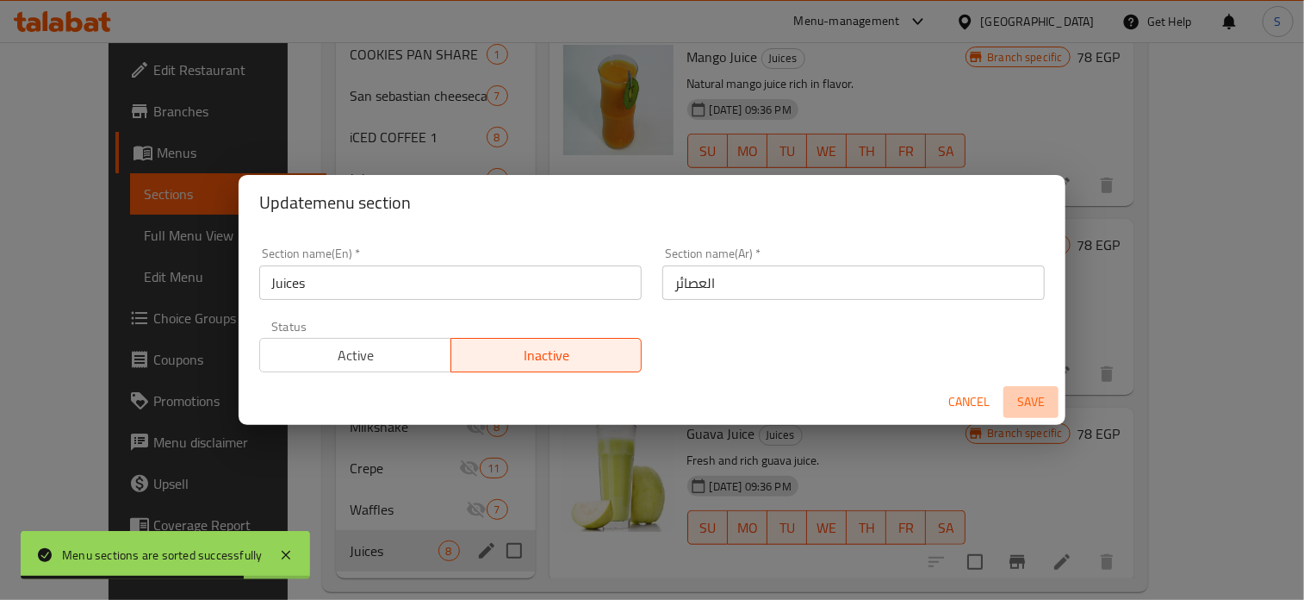
click at [1017, 408] on span "Save" at bounding box center [1030, 402] width 41 height 22
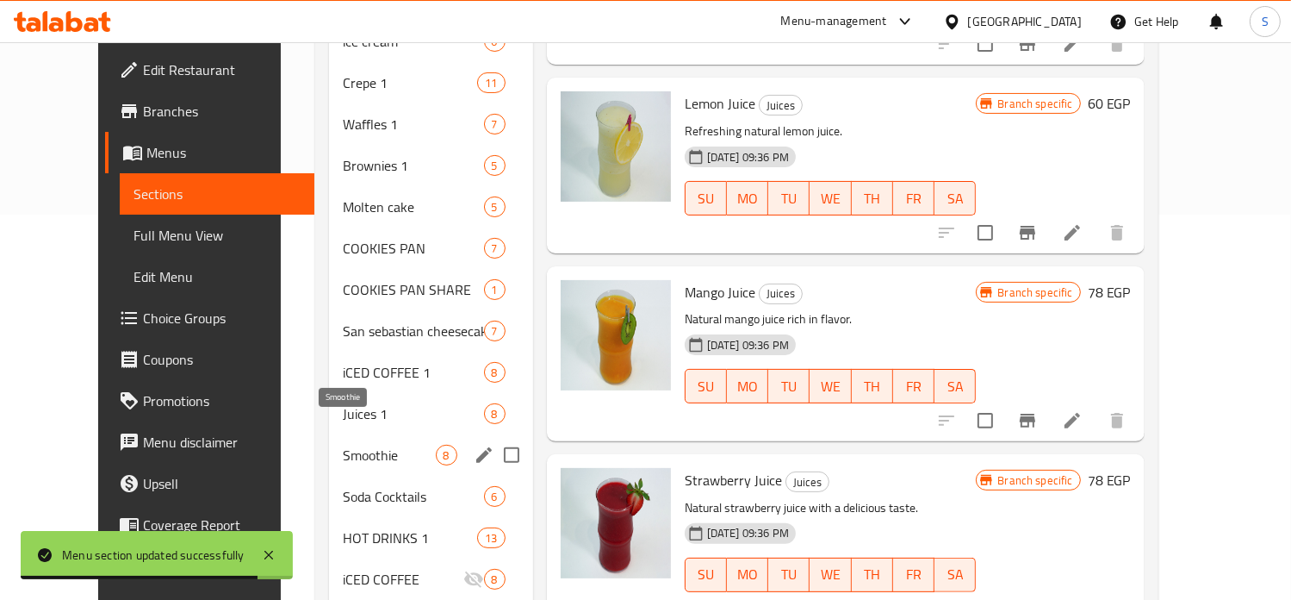
scroll to position [396, 0]
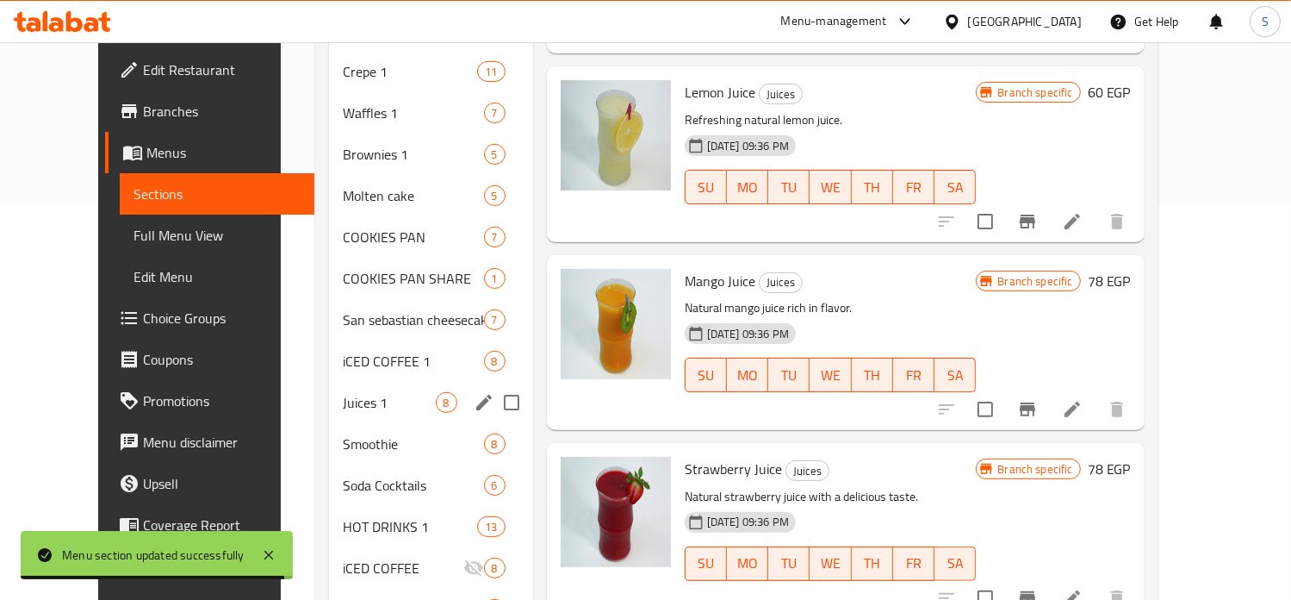
click at [348, 386] on div "Juices 1 8" at bounding box center [431, 402] width 204 height 41
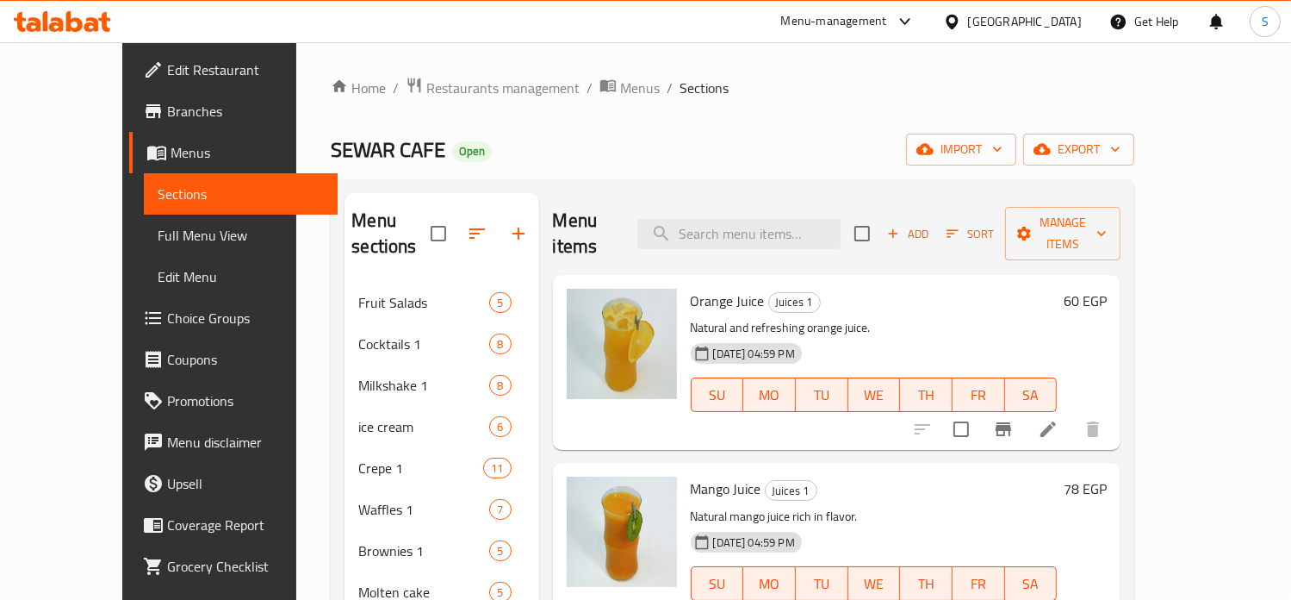
click at [1107, 289] on h6 "60 EGP" at bounding box center [1085, 301] width 43 height 24
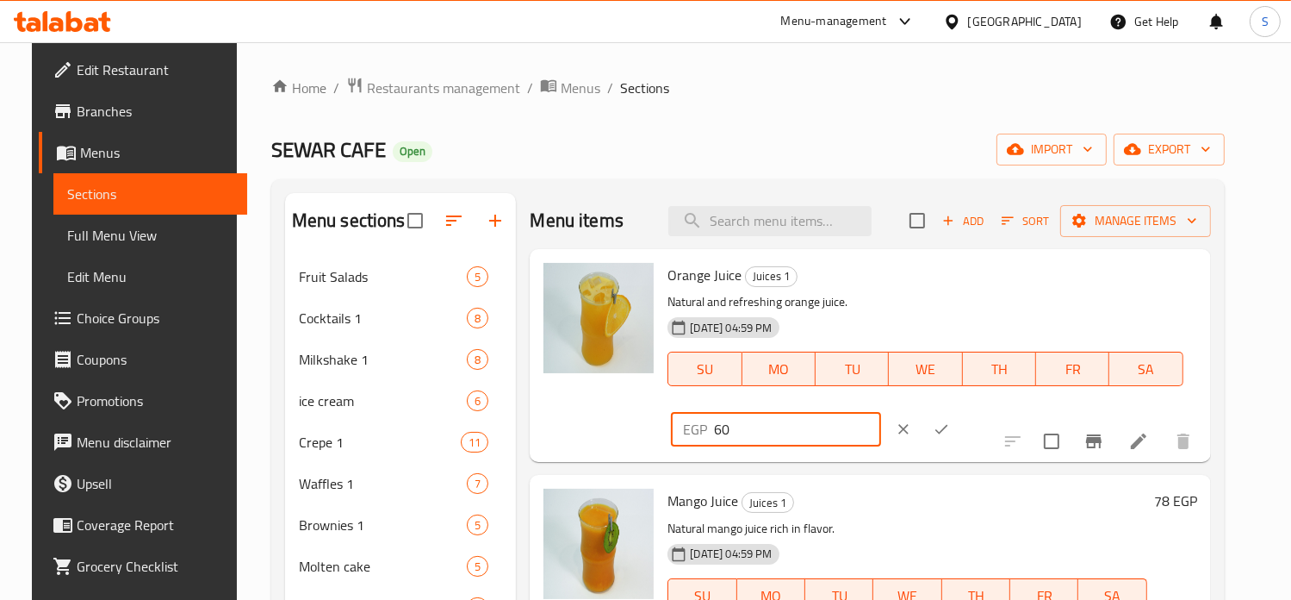
click at [880, 412] on input "60" at bounding box center [797, 429] width 166 height 34
type input "89"
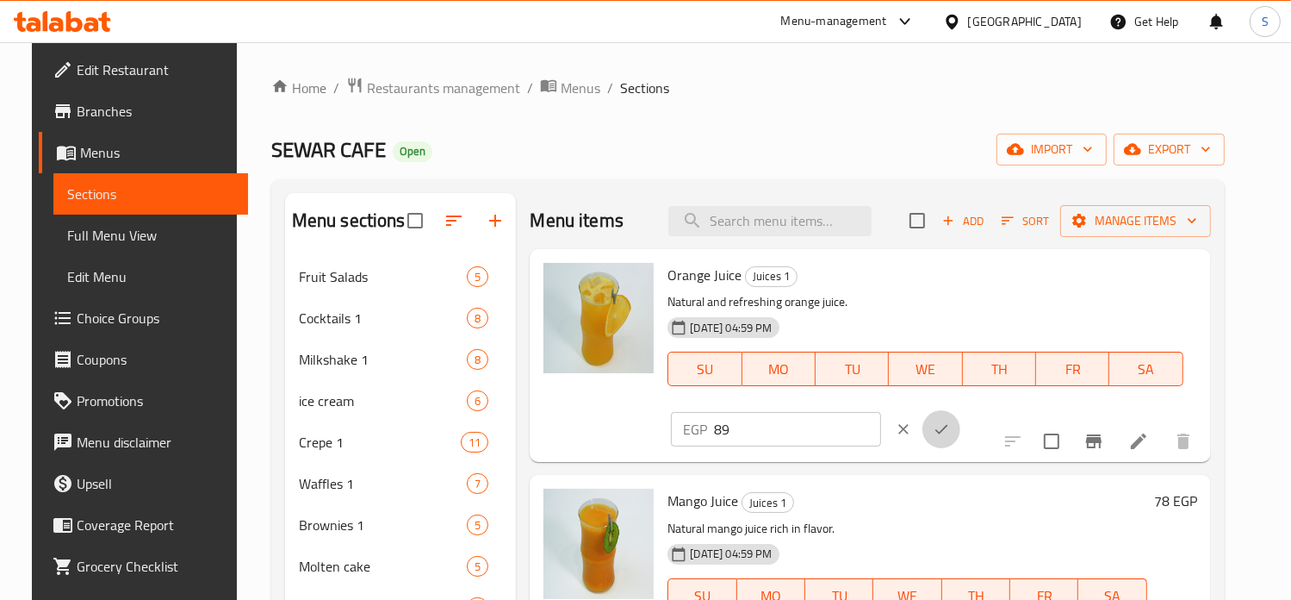
click at [950, 420] on icon "ok" at bounding box center [941, 428] width 17 height 17
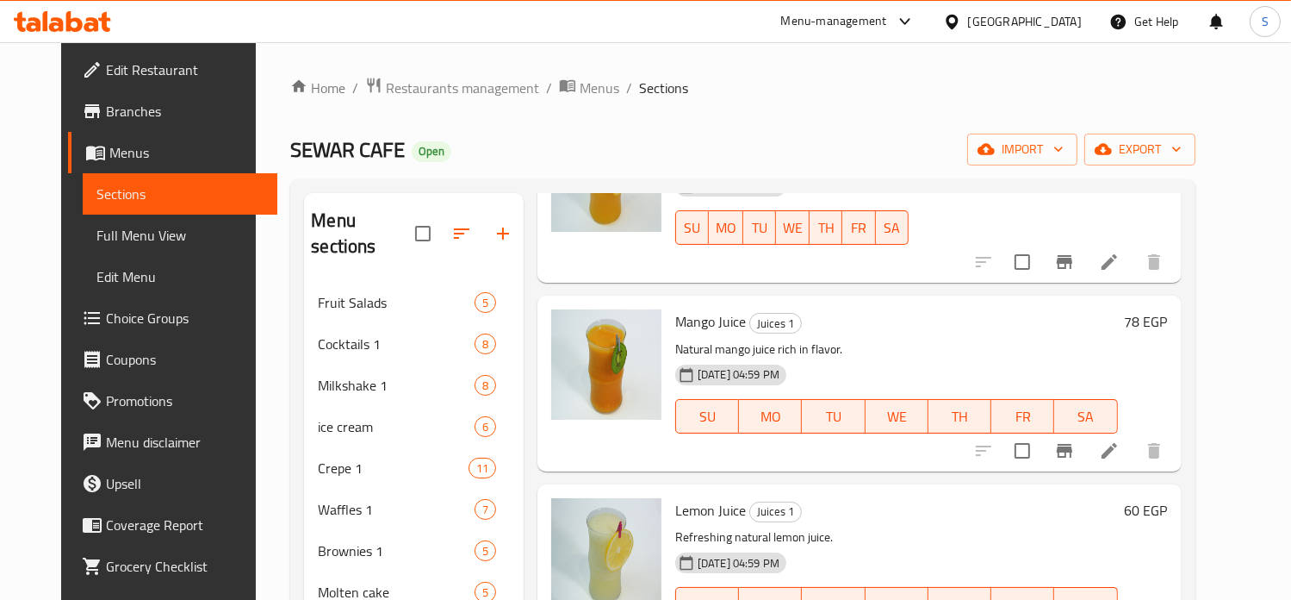
scroll to position [165, 0]
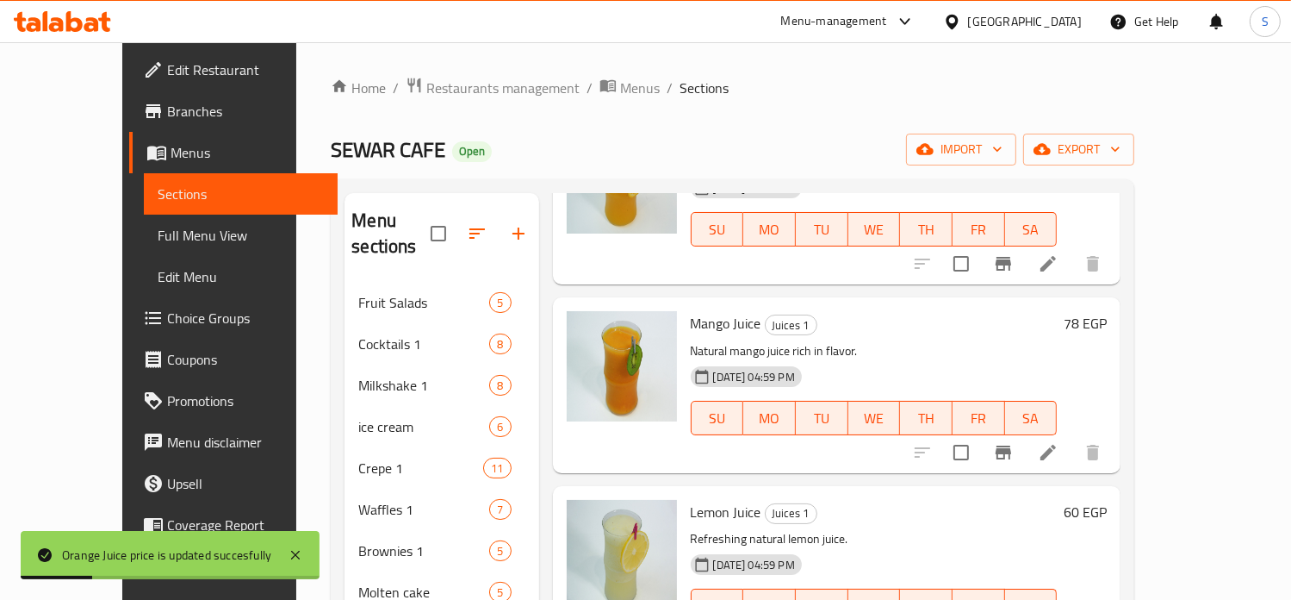
click at [1107, 311] on h6 "78 EGP" at bounding box center [1085, 323] width 43 height 24
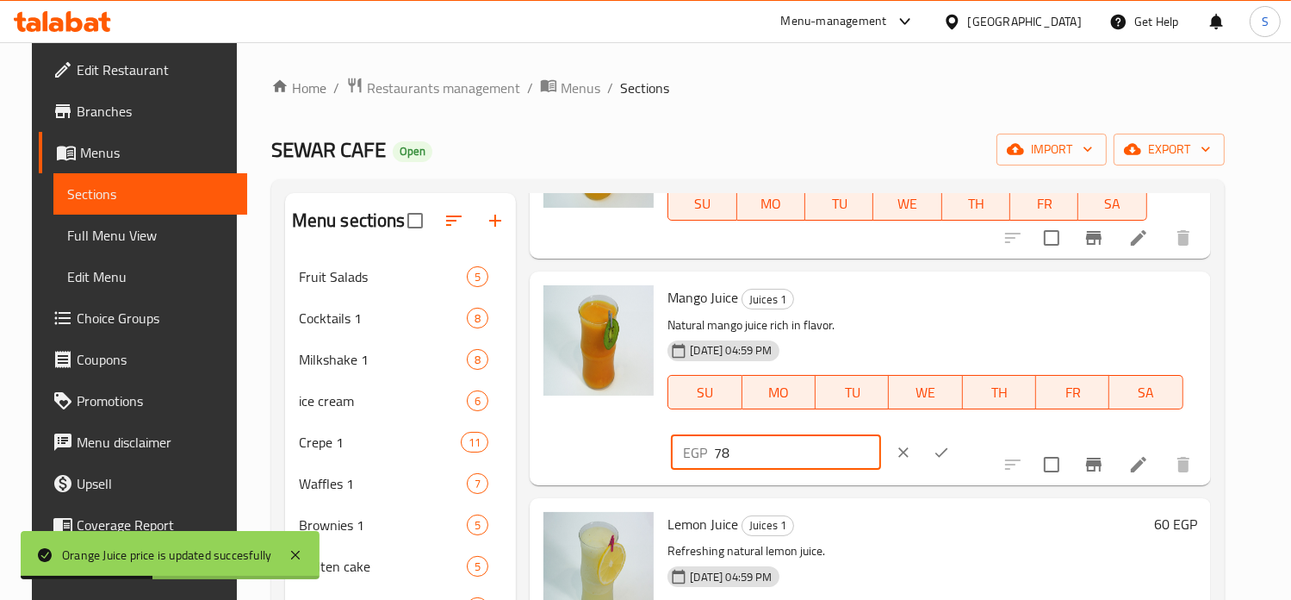
click at [880, 435] on input "78" at bounding box center [797, 452] width 166 height 34
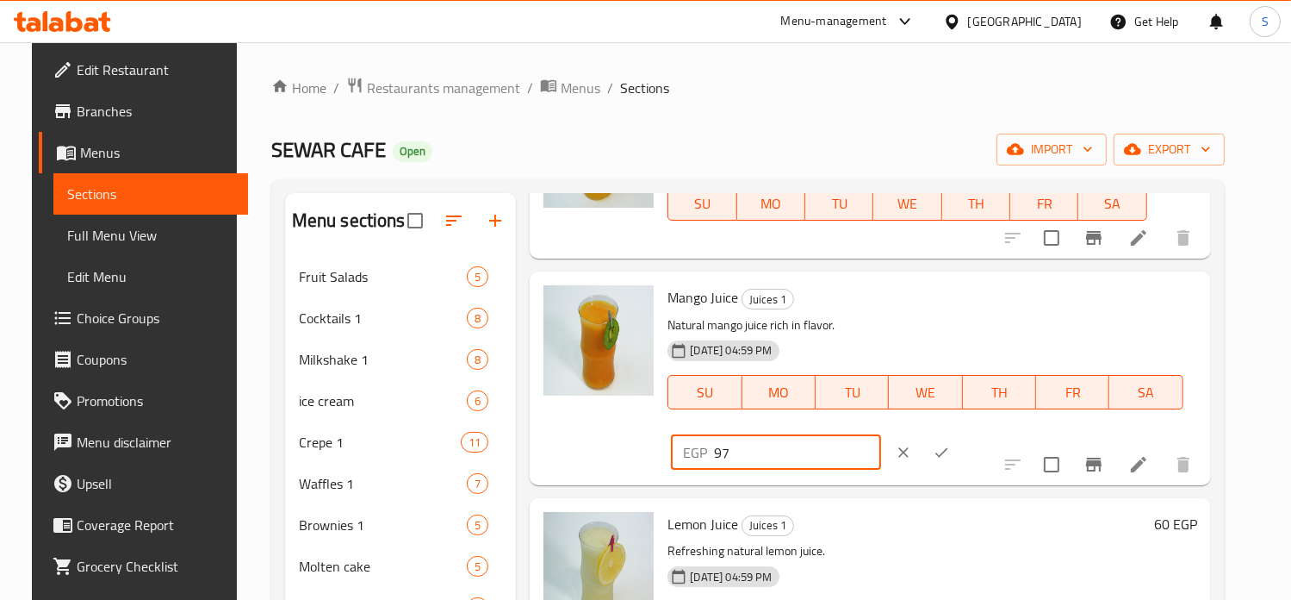
type input "97"
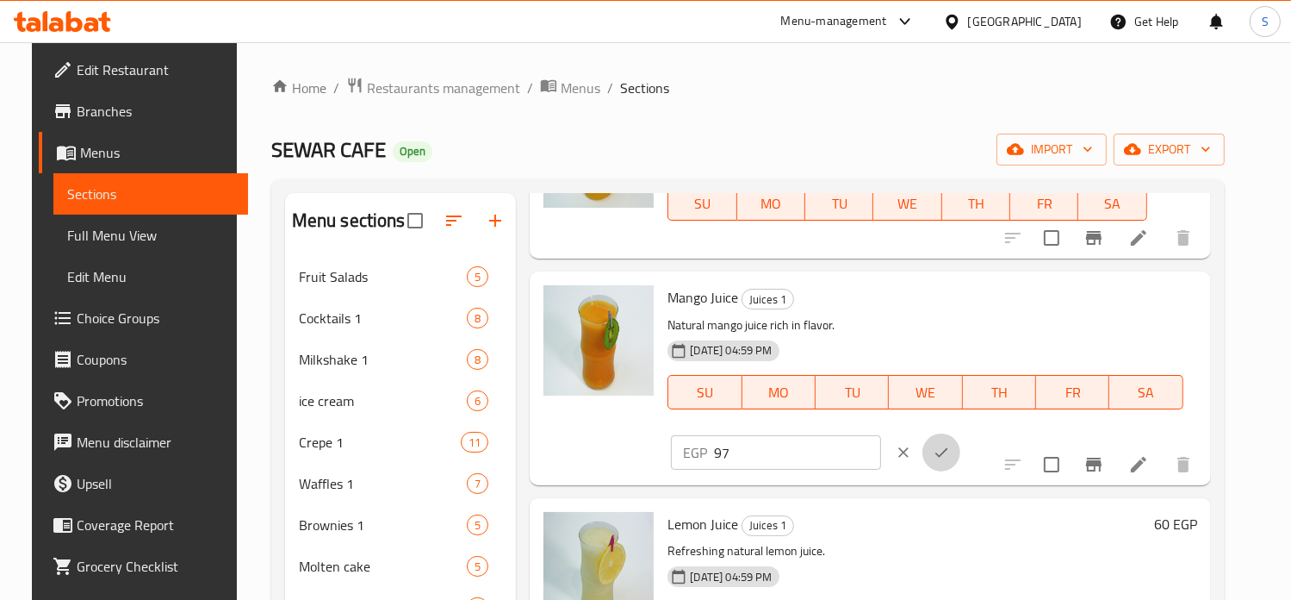
click at [961, 433] on button "ok" at bounding box center [942, 452] width 38 height 38
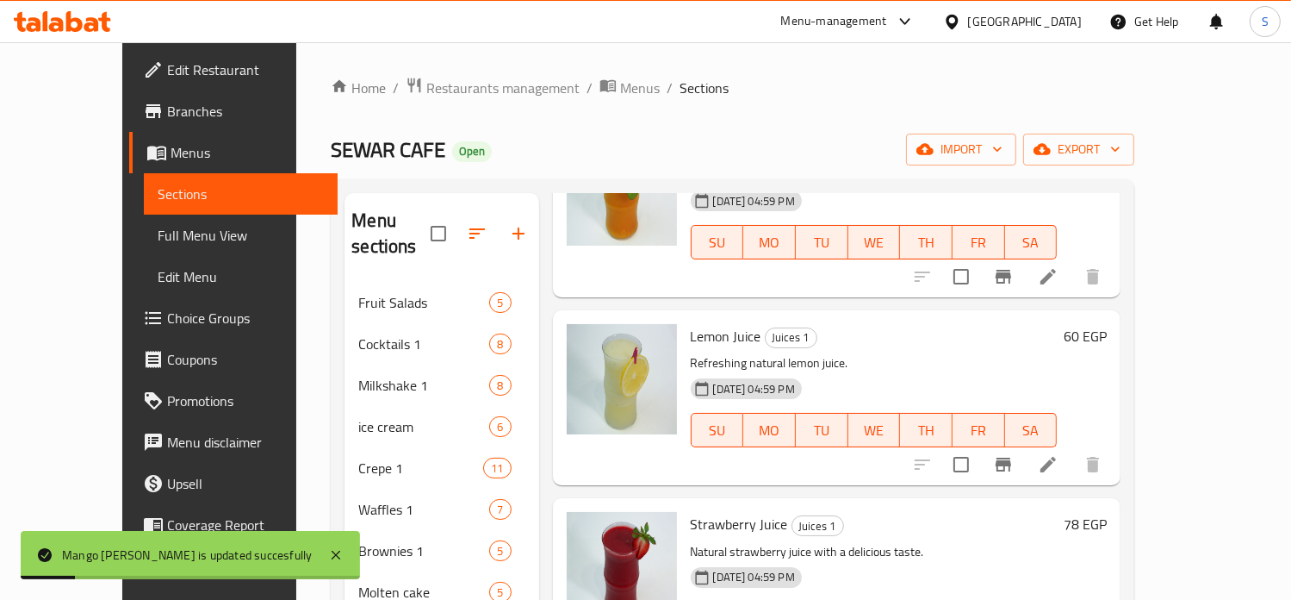
scroll to position [343, 0]
click at [1107, 322] on h6 "60 EGP" at bounding box center [1085, 334] width 43 height 24
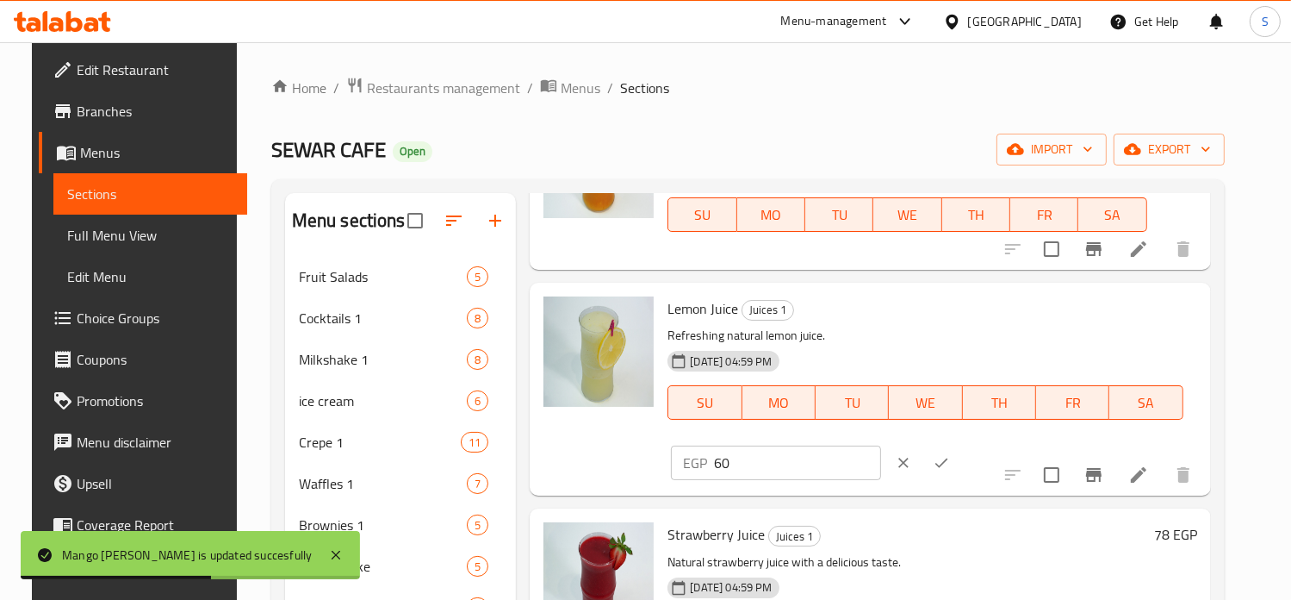
click at [880, 445] on input "60" at bounding box center [797, 462] width 166 height 34
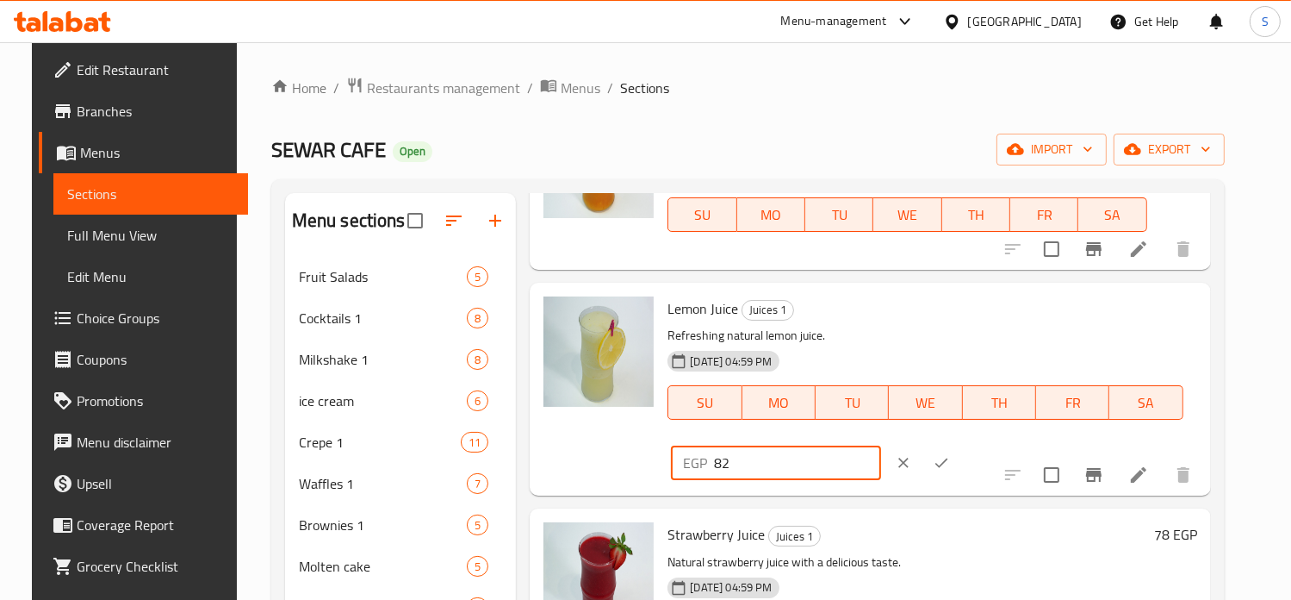
type input "82"
drag, startPoint x: 1175, startPoint y: 312, endPoint x: 1030, endPoint y: 347, distance: 149.0
click at [985, 444] on div "EGP 82 ​" at bounding box center [827, 463] width 318 height 38
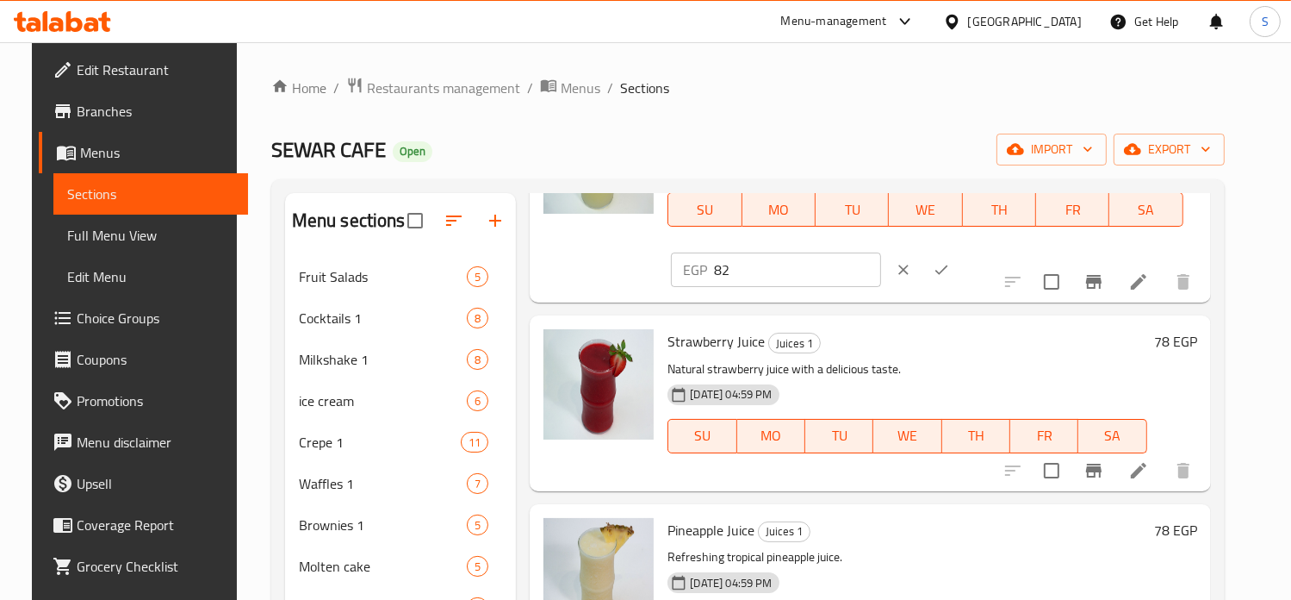
scroll to position [333, 0]
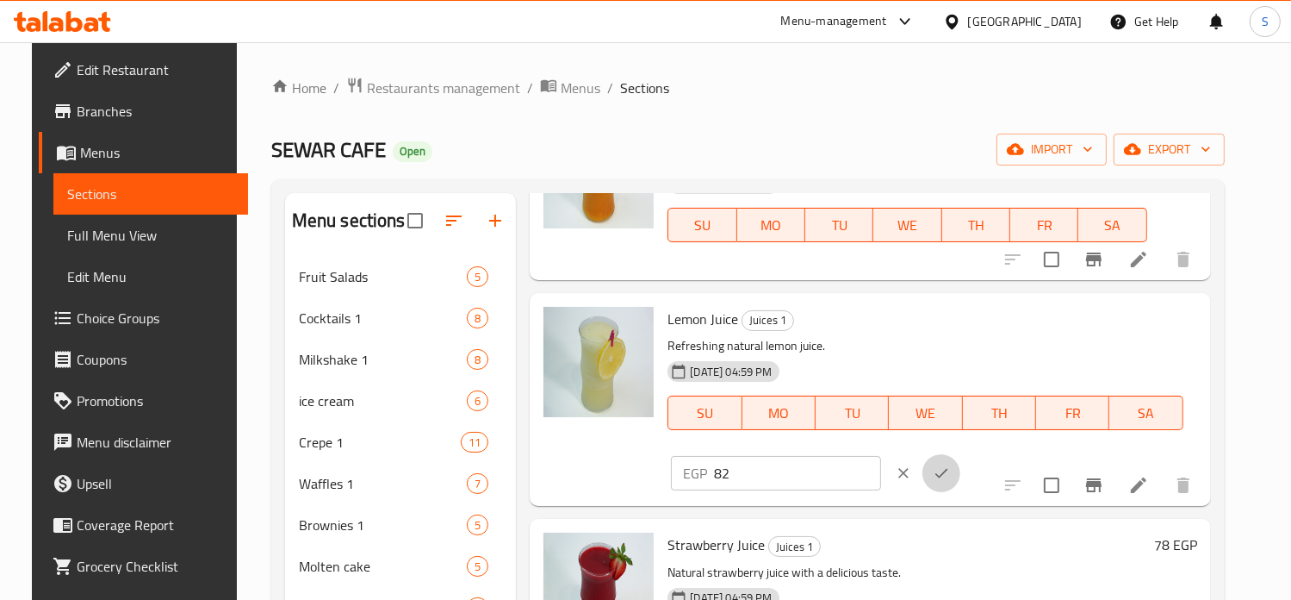
click at [961, 454] on button "ok" at bounding box center [942, 473] width 38 height 38
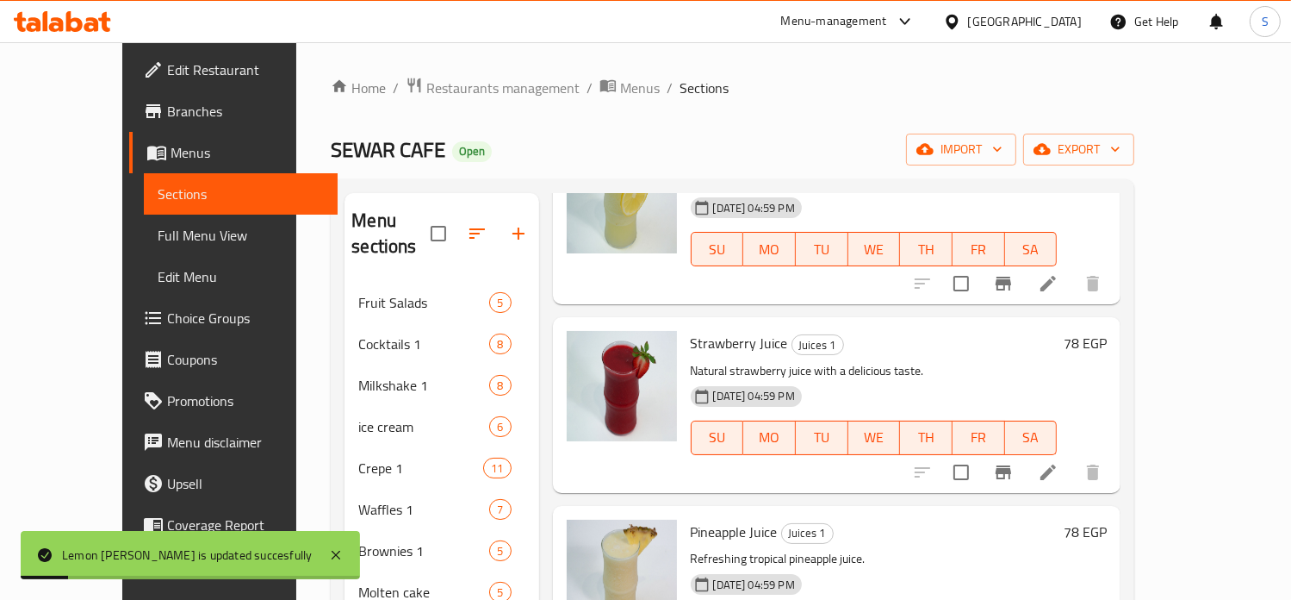
scroll to position [564, 0]
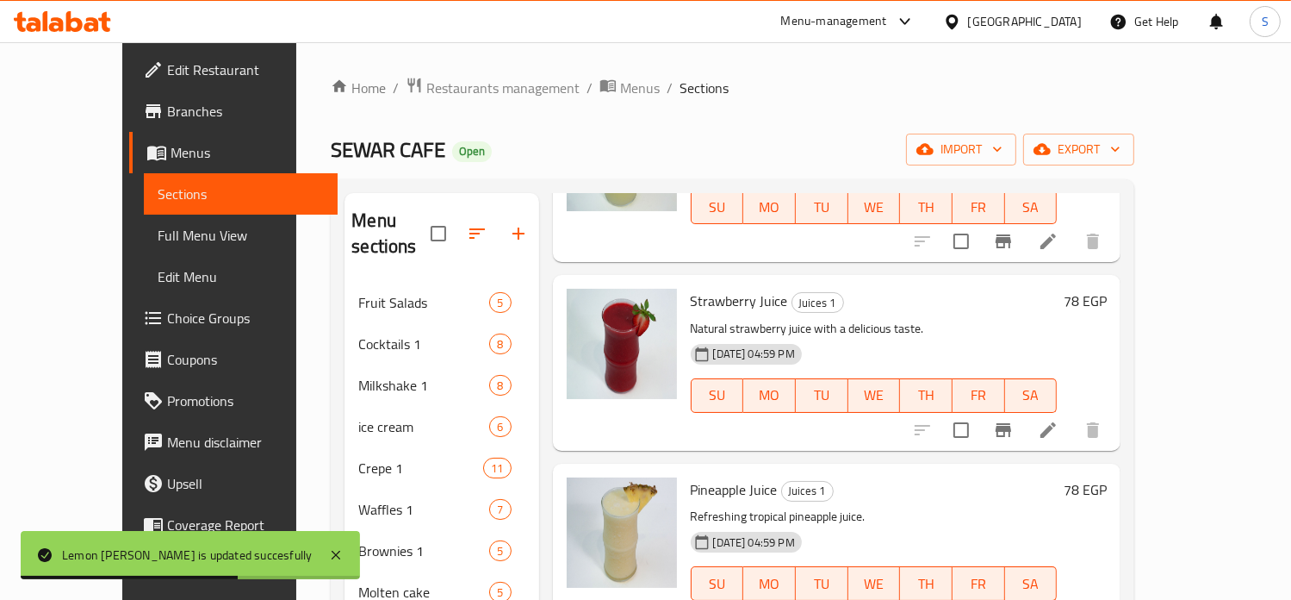
click at [1107, 289] on h6 "78 EGP" at bounding box center [1085, 301] width 43 height 24
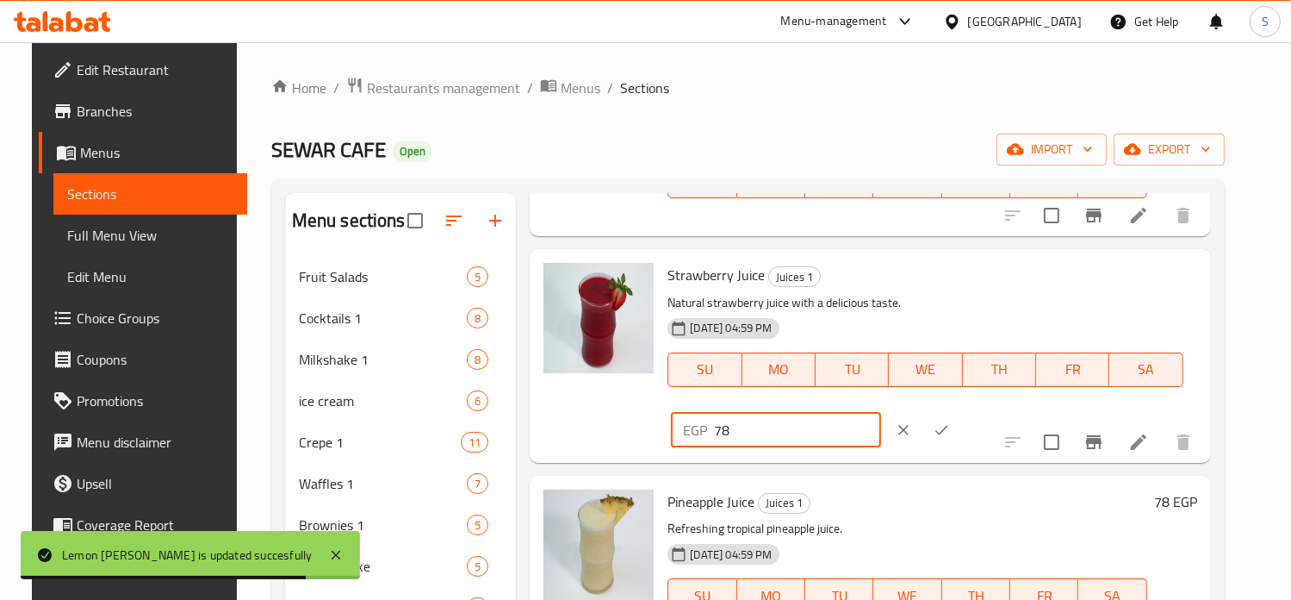
click at [880, 413] on input "78" at bounding box center [797, 430] width 166 height 34
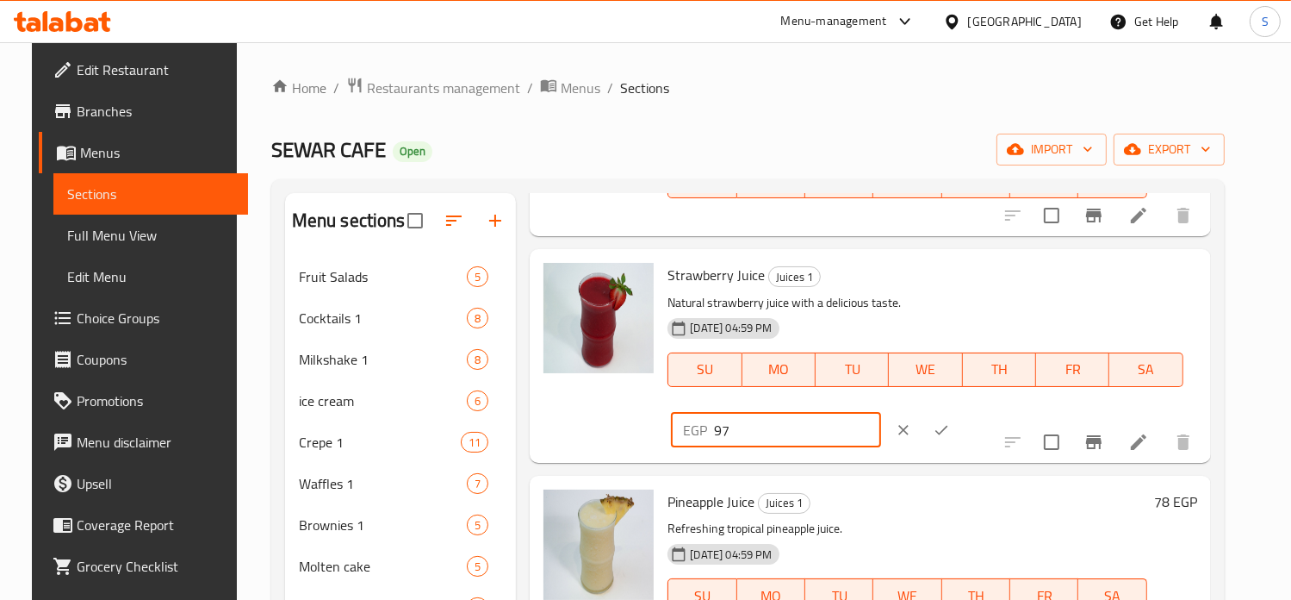
type input "97"
click at [961, 411] on button "ok" at bounding box center [942, 430] width 38 height 38
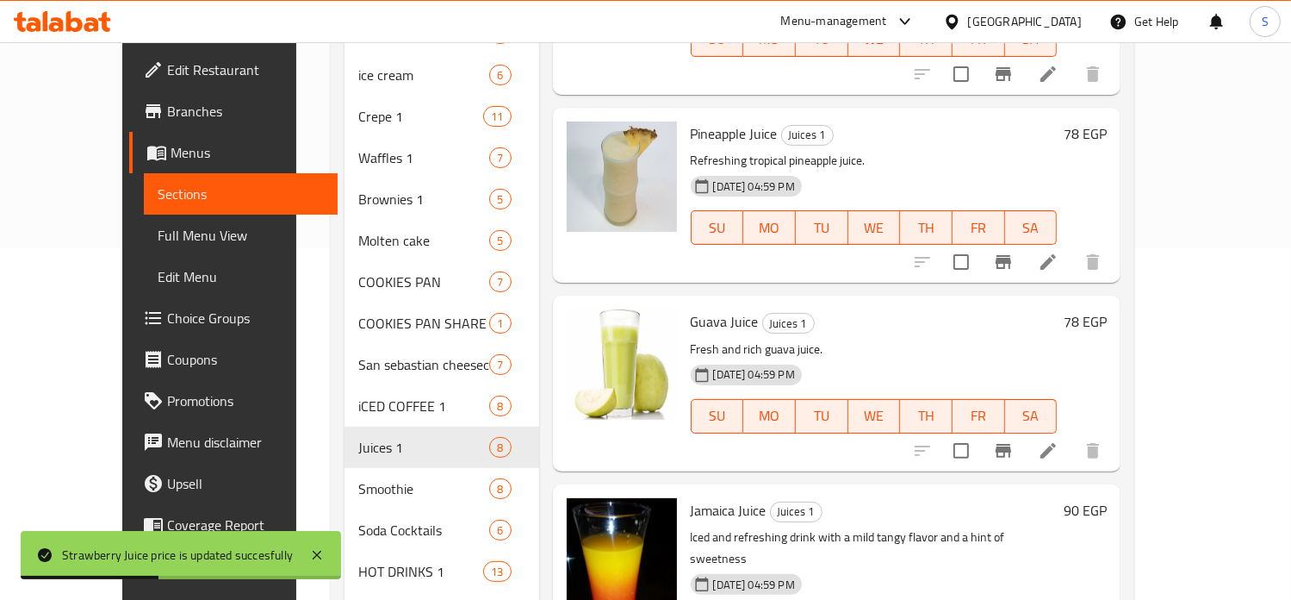
scroll to position [351, 0]
click at [1107, 121] on h6 "78 EGP" at bounding box center [1085, 133] width 43 height 24
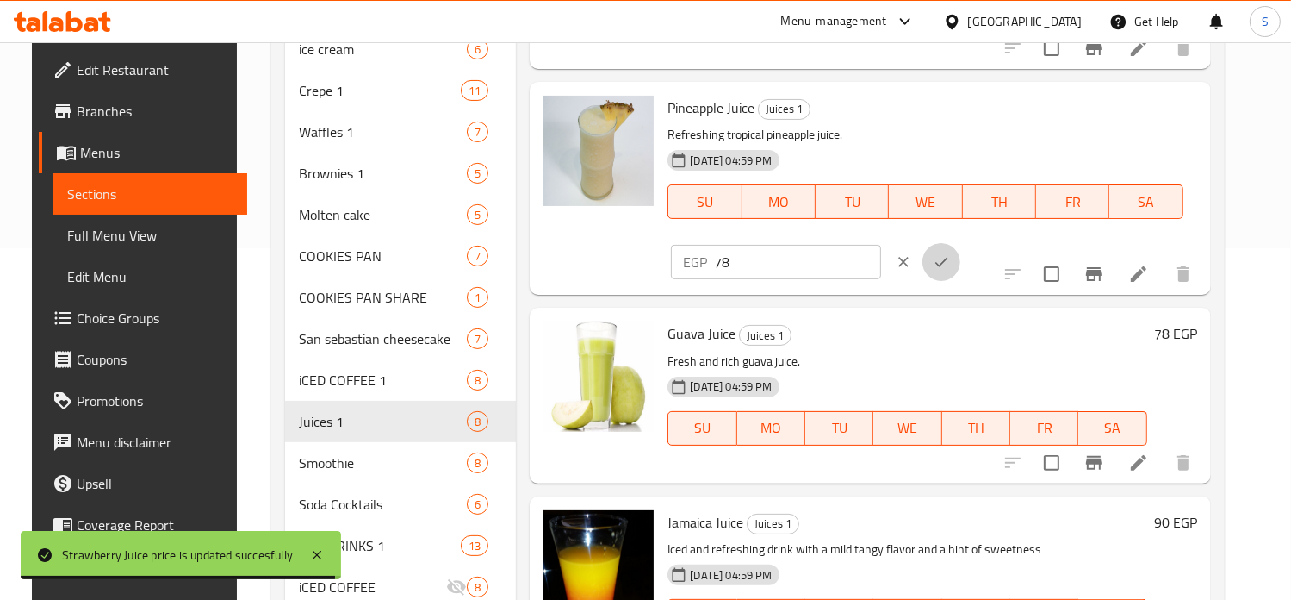
click at [950, 253] on icon "ok" at bounding box center [941, 261] width 17 height 17
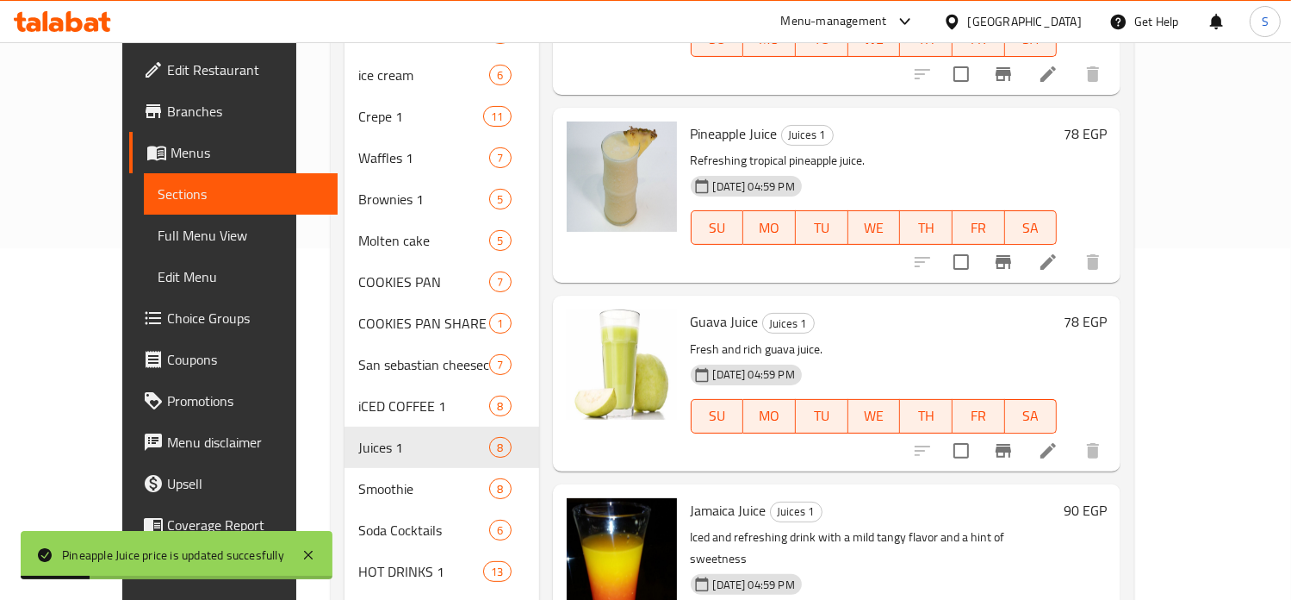
click at [1107, 121] on h6 "78 EGP" at bounding box center [1085, 133] width 43 height 24
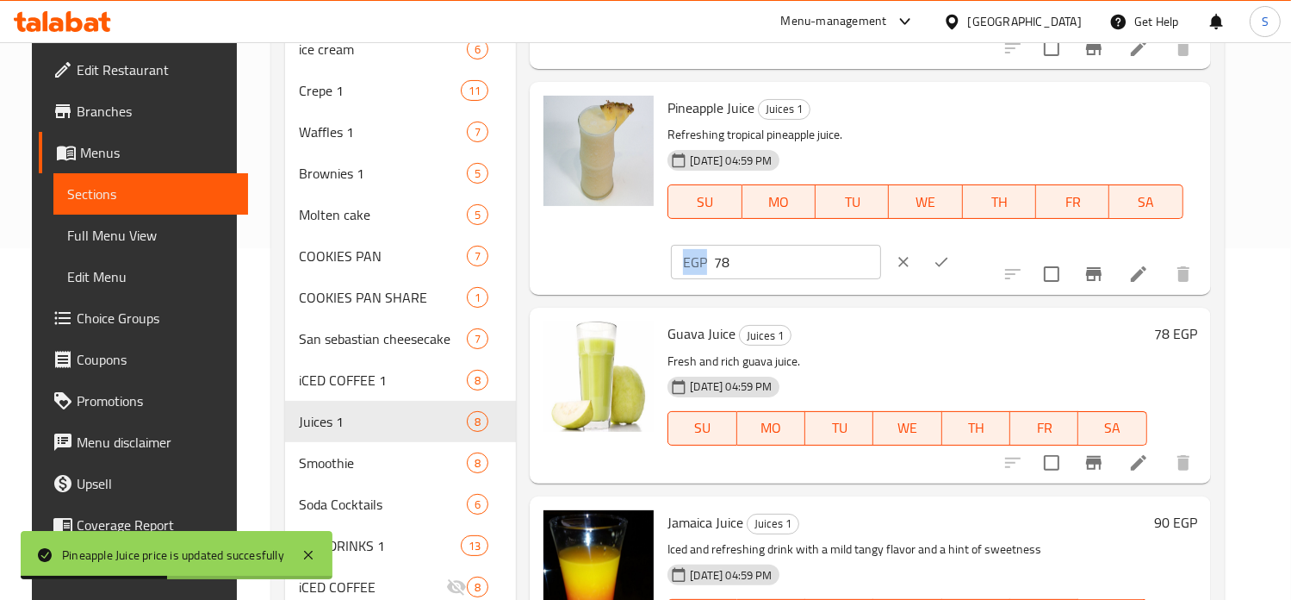
drag, startPoint x: 975, startPoint y: 112, endPoint x: 992, endPoint y: 116, distance: 16.9
click at [880, 245] on div "EGP 78 ​" at bounding box center [775, 262] width 209 height 34
click at [880, 245] on input "78" at bounding box center [797, 262] width 166 height 34
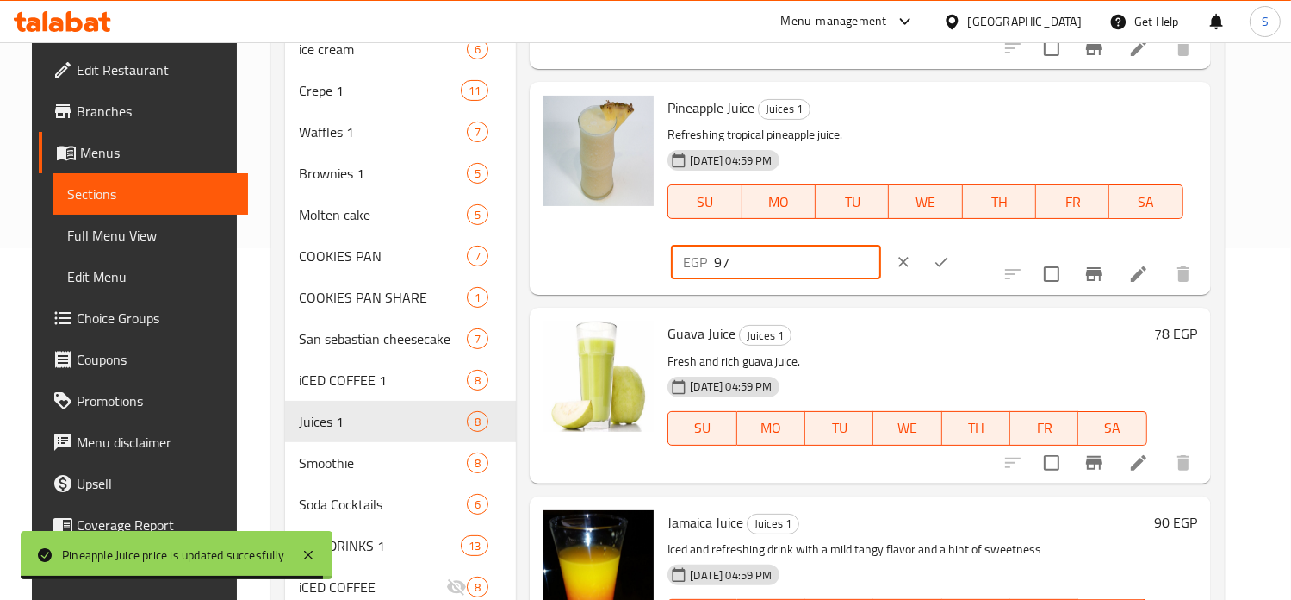
type input "97"
click at [961, 243] on button "ok" at bounding box center [942, 262] width 38 height 38
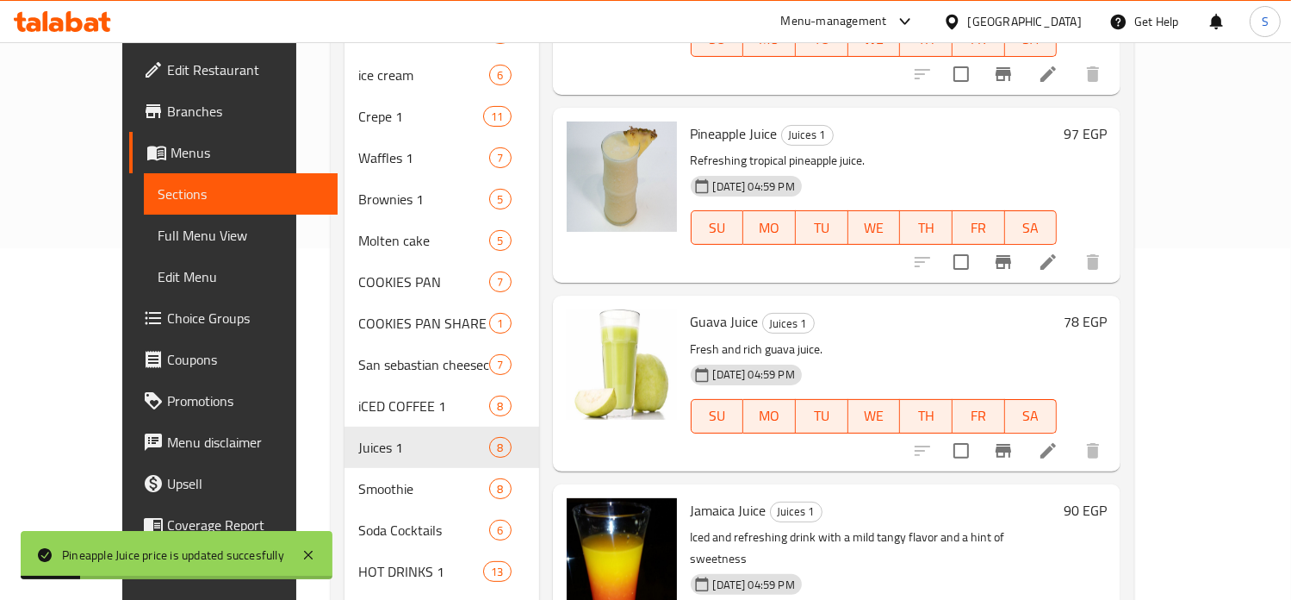
click at [1107, 309] on h6 "78 EGP" at bounding box center [1085, 321] width 43 height 24
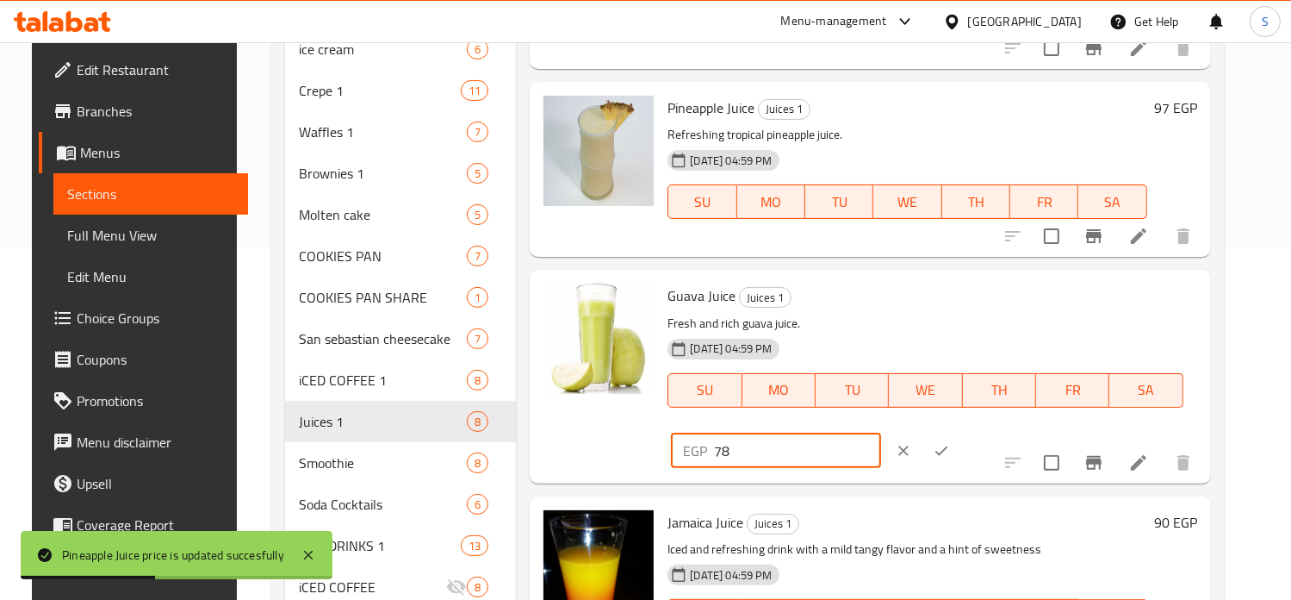
click at [880, 433] on input "78" at bounding box center [797, 450] width 166 height 34
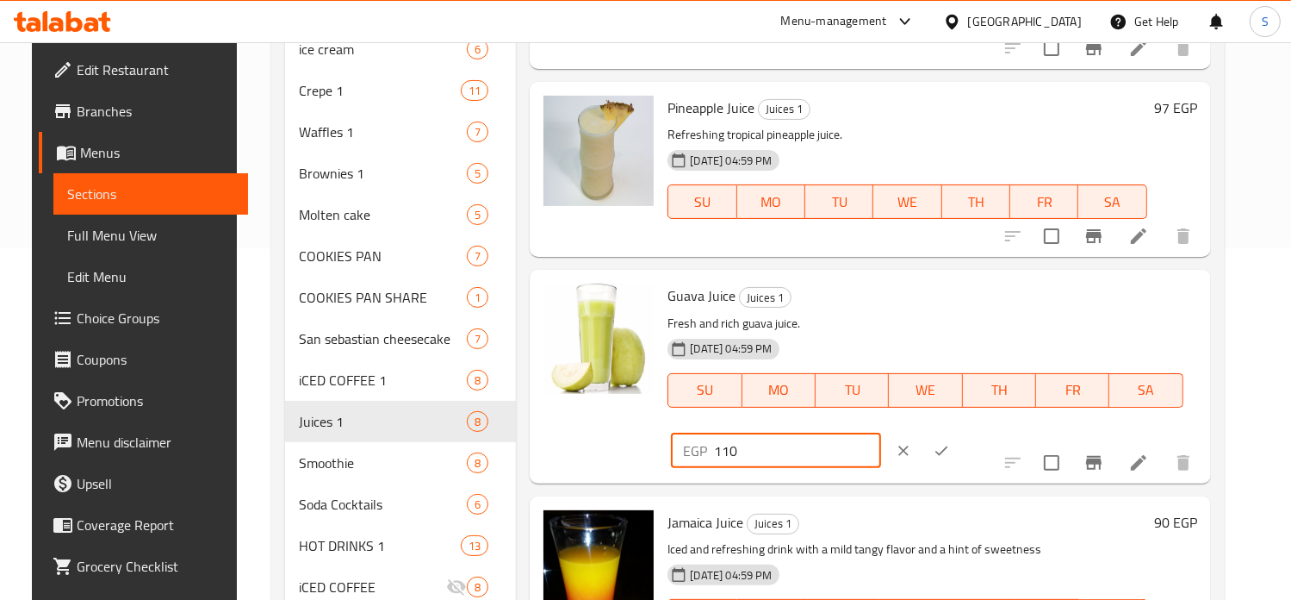
type input "110"
click at [950, 442] on icon "ok" at bounding box center [941, 450] width 17 height 17
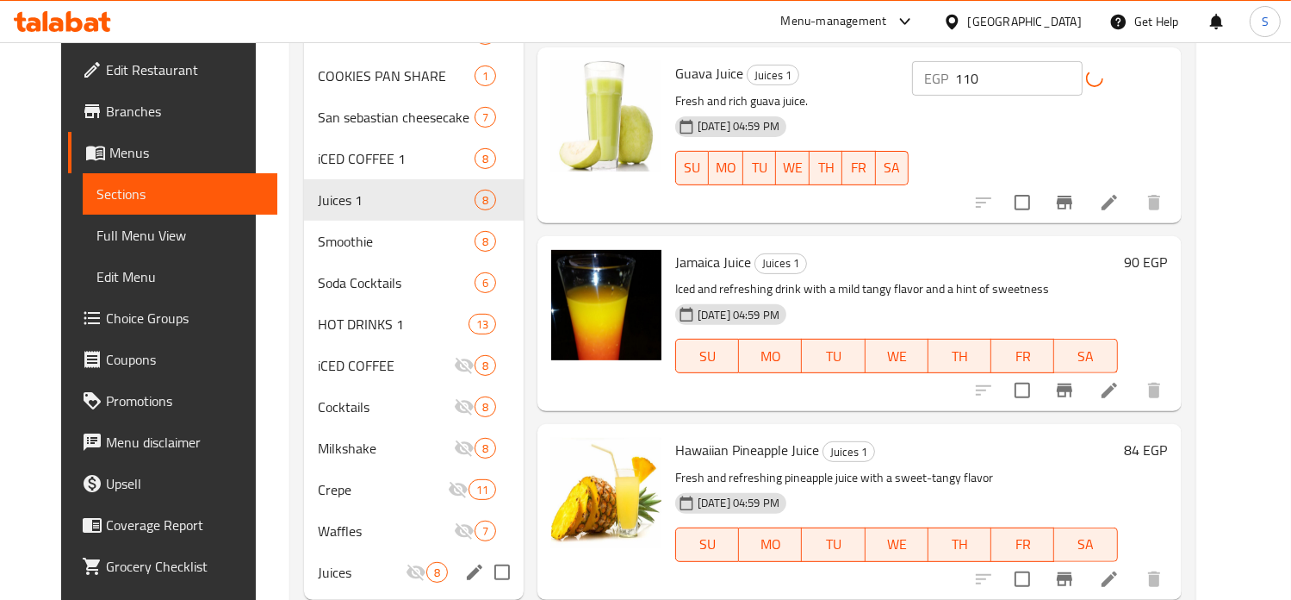
scroll to position [600, 0]
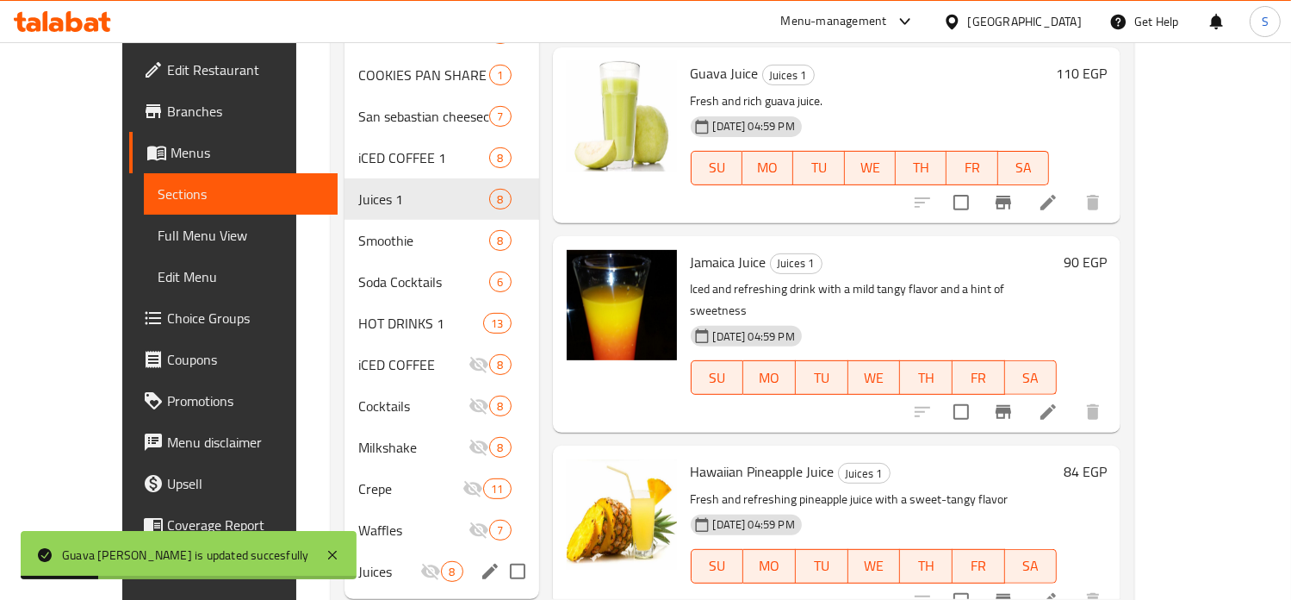
click at [1107, 250] on h6 "90 EGP" at bounding box center [1085, 262] width 43 height 24
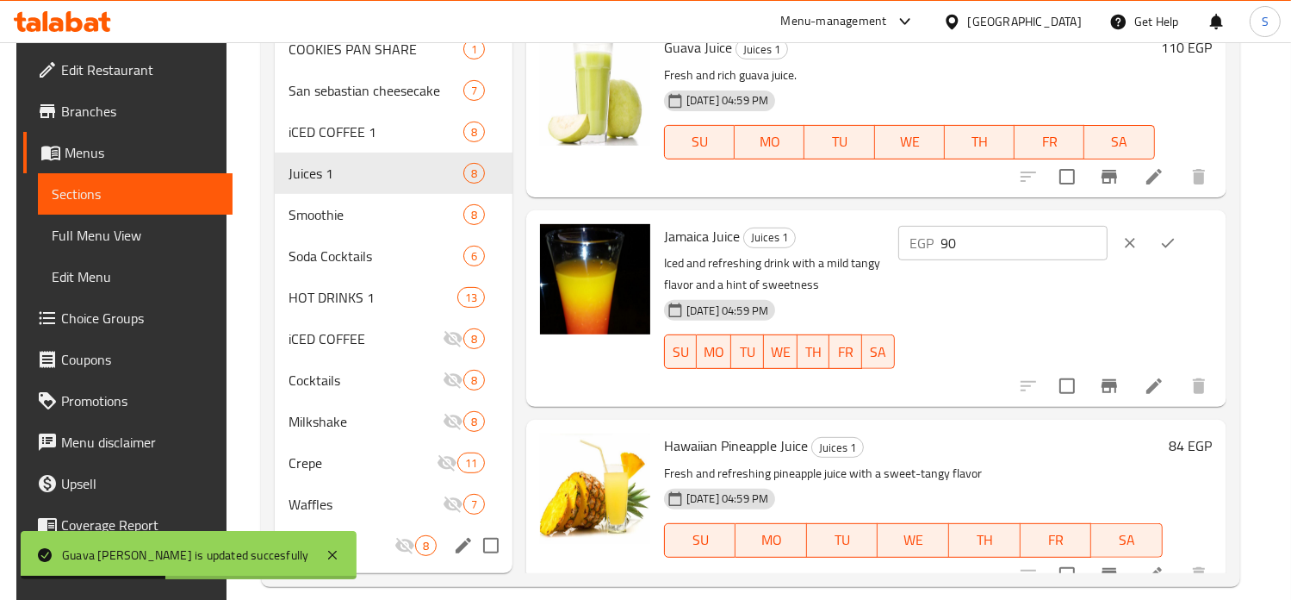
click at [991, 240] on input "90" at bounding box center [1025, 243] width 166 height 34
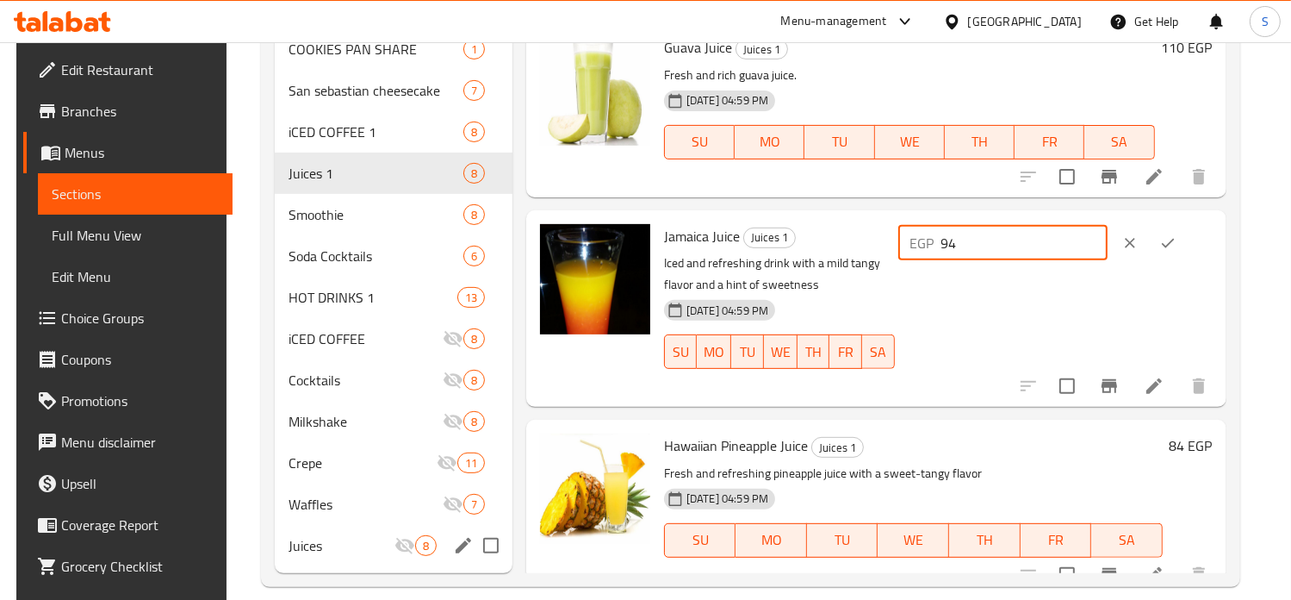
type input "94"
click at [1187, 238] on button "ok" at bounding box center [1168, 243] width 38 height 38
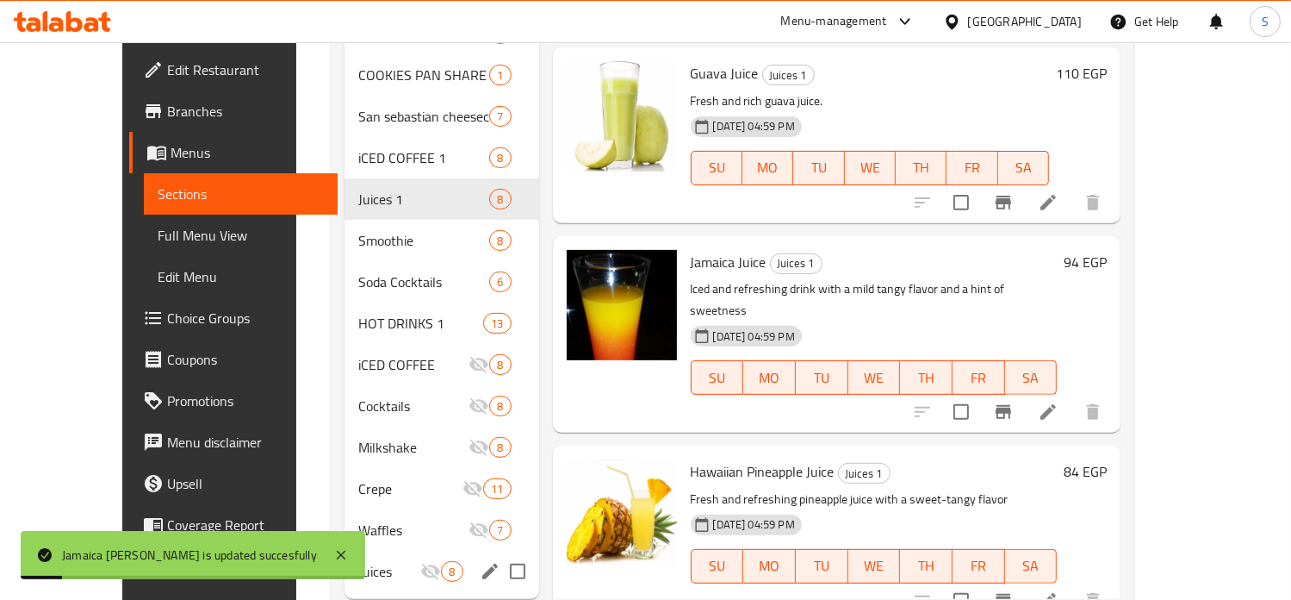
scroll to position [620, 0]
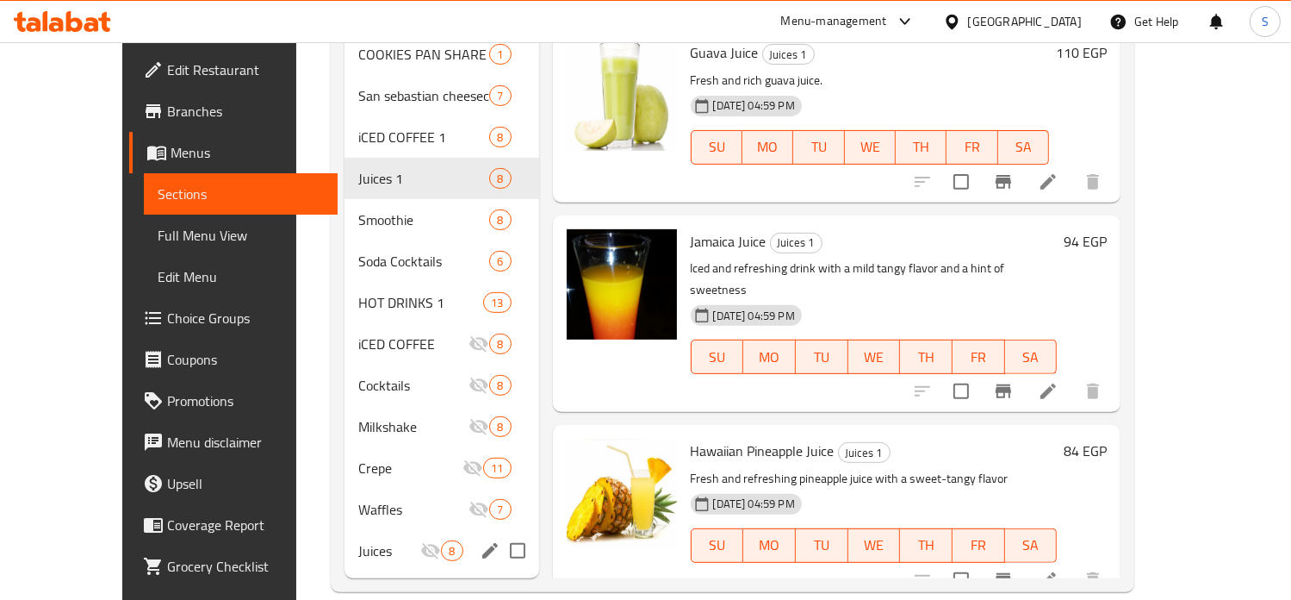
click at [1107, 438] on div "84 EGP" at bounding box center [1082, 450] width 50 height 24
click at [1107, 438] on h6 "84 EGP" at bounding box center [1085, 450] width 43 height 24
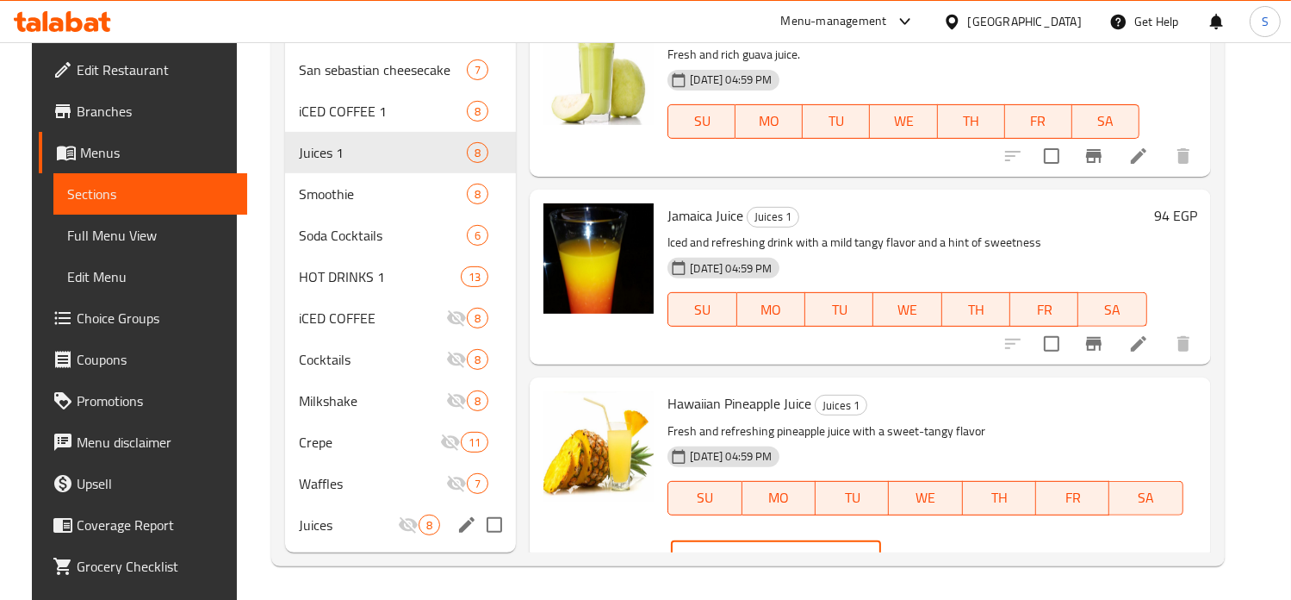
click at [880, 541] on input "84" at bounding box center [797, 558] width 166 height 34
type input "105"
click at [948, 553] on icon "ok" at bounding box center [942, 557] width 13 height 9
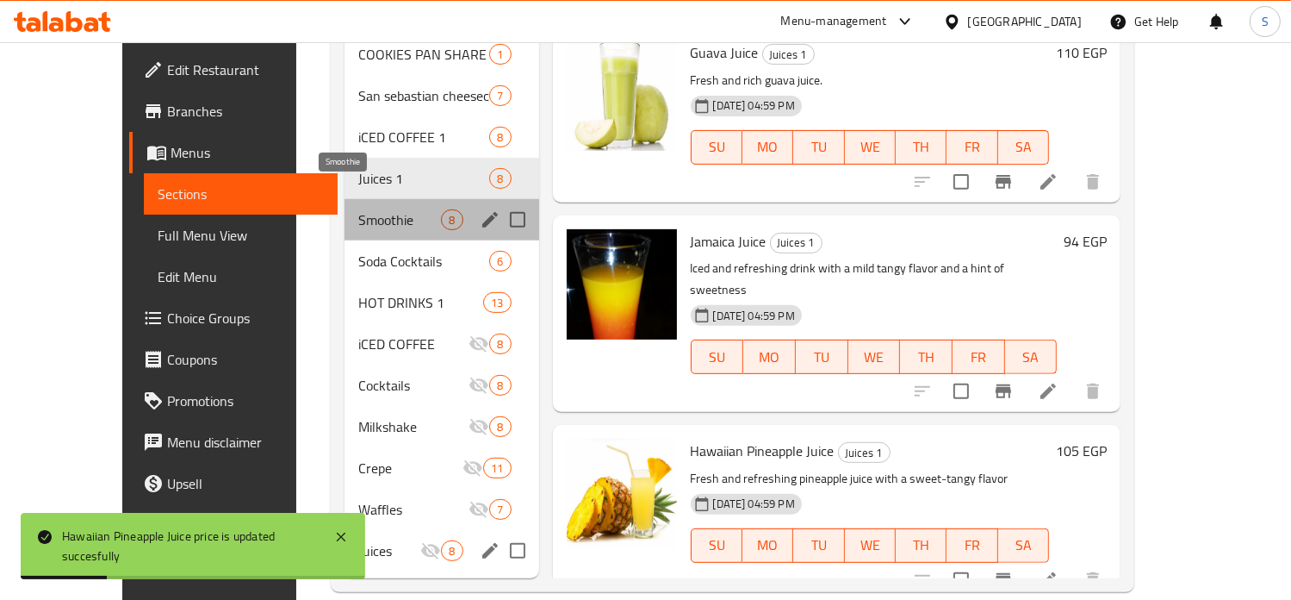
click at [358, 209] on span "Smoothie" at bounding box center [399, 219] width 83 height 21
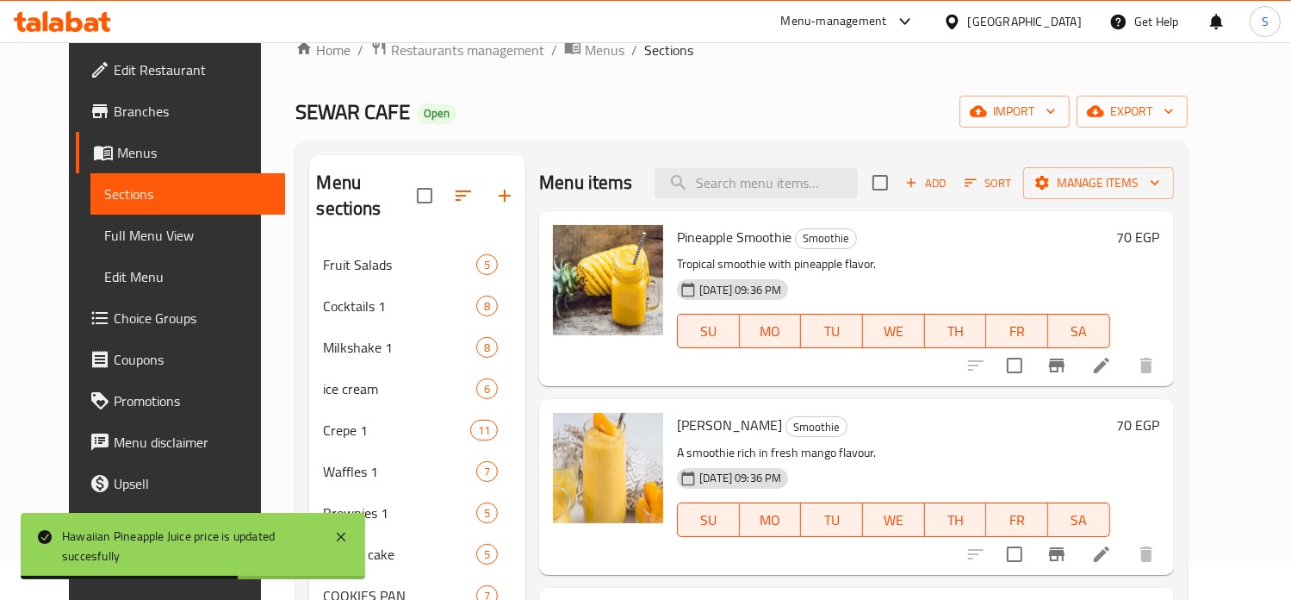
scroll to position [3, 0]
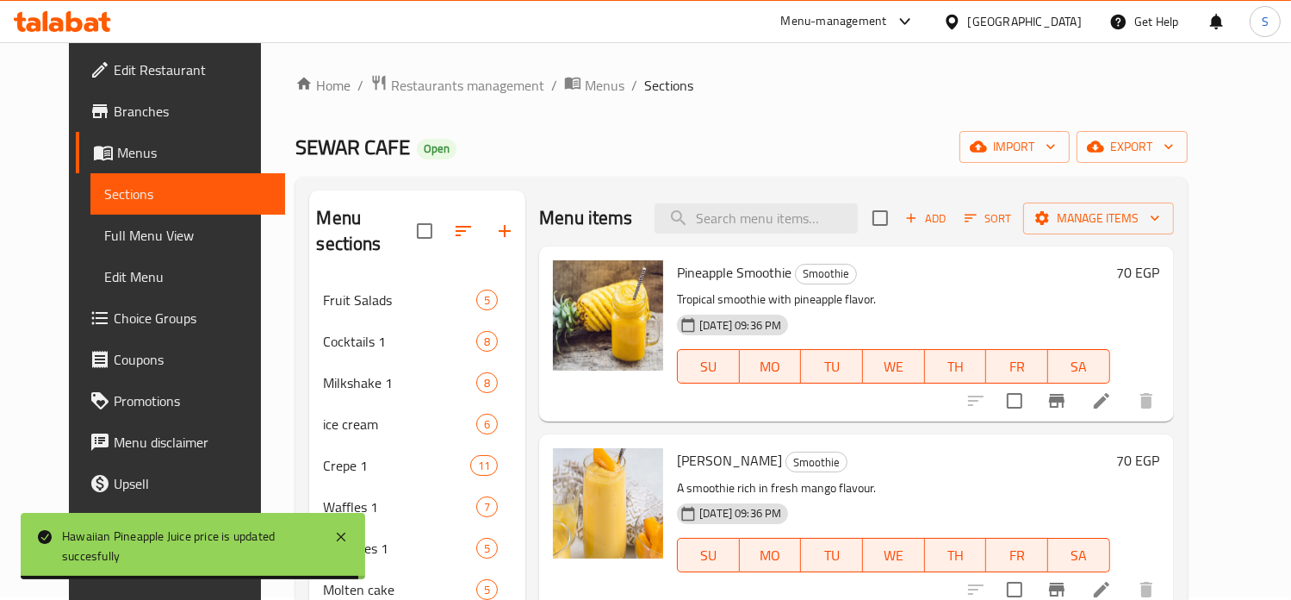
click at [1160, 277] on h6 "70 EGP" at bounding box center [1138, 272] width 43 height 24
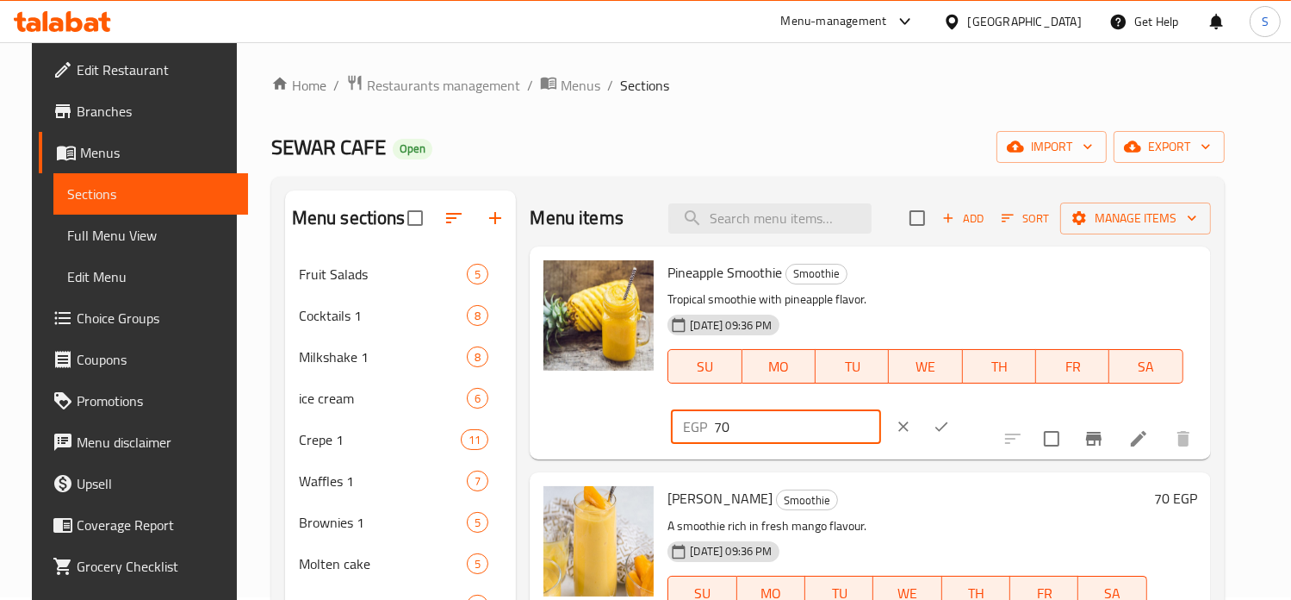
click at [880, 409] on input "70" at bounding box center [797, 426] width 166 height 34
type input "132"
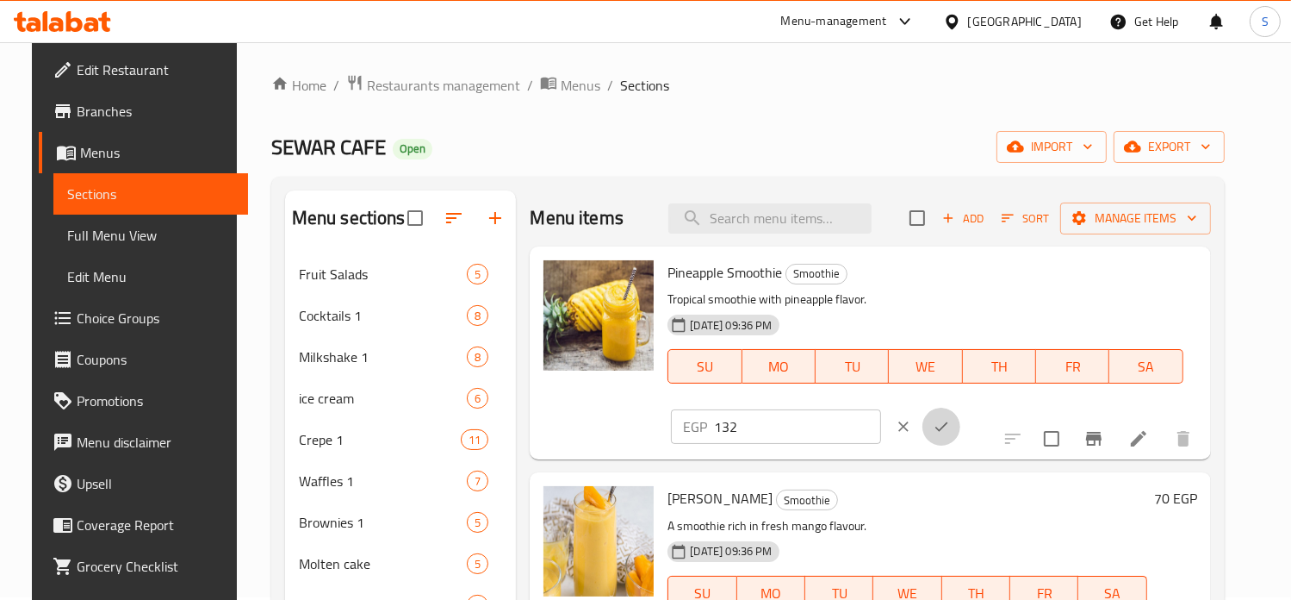
drag, startPoint x: 1189, startPoint y: 286, endPoint x: 1141, endPoint y: 302, distance: 50.7
click at [985, 407] on div "EGP 132 ​" at bounding box center [827, 426] width 318 height 38
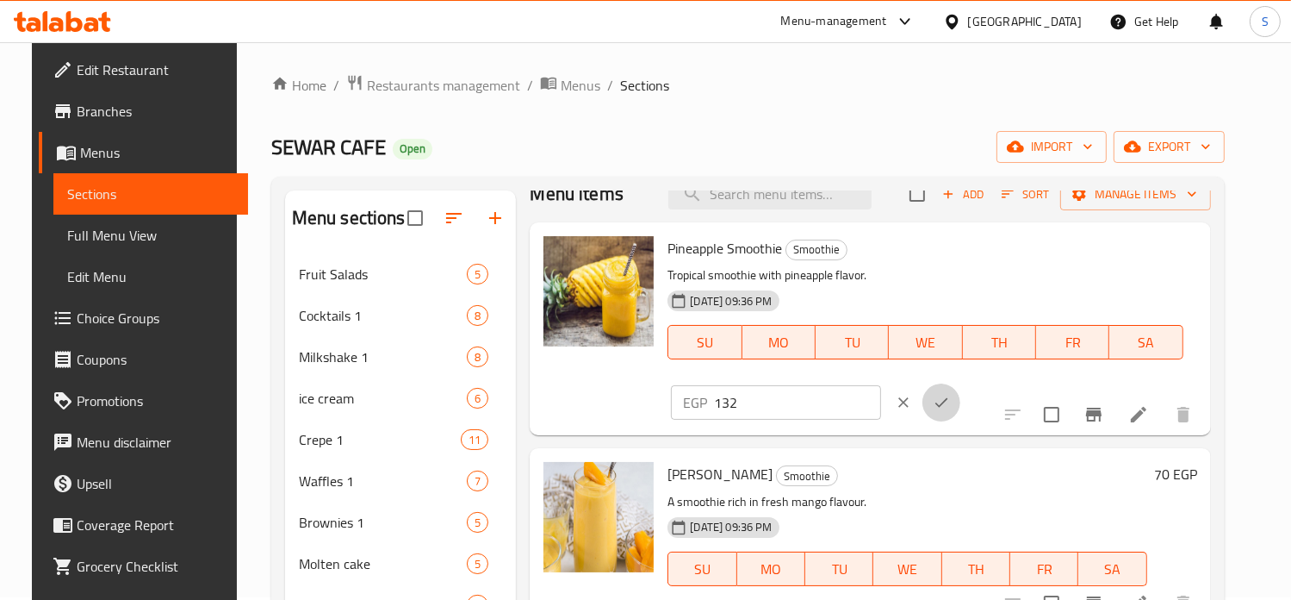
click at [950, 394] on icon "ok" at bounding box center [941, 402] width 17 height 17
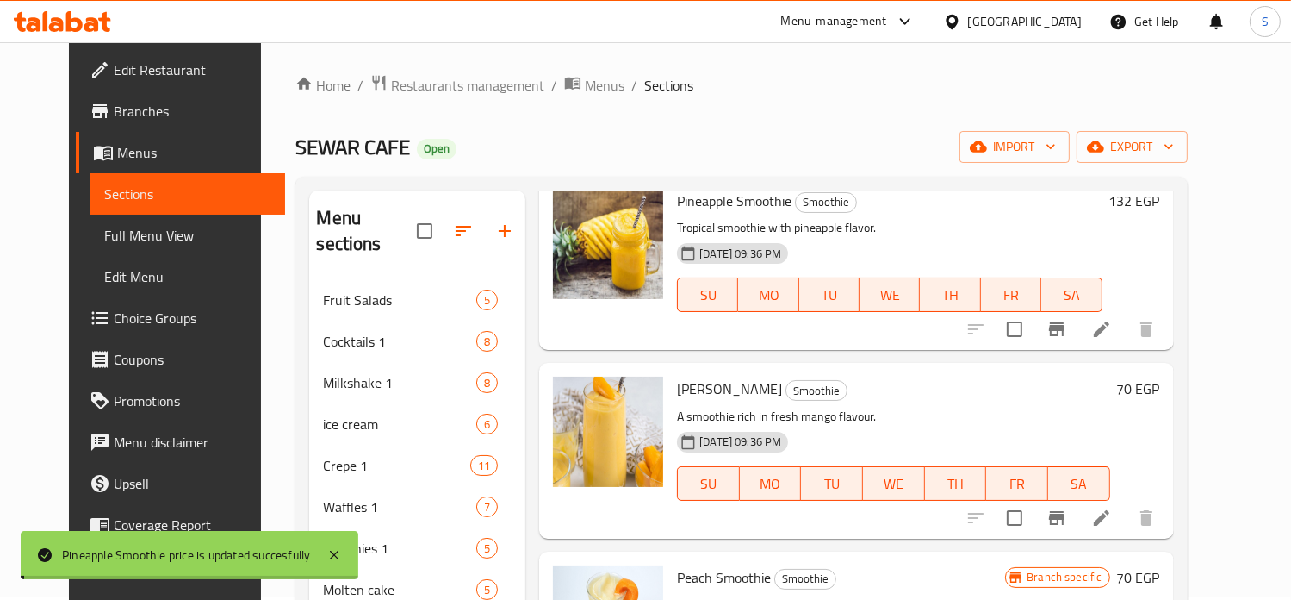
scroll to position [72, 0]
click at [1160, 382] on h6 "70 EGP" at bounding box center [1138, 388] width 43 height 24
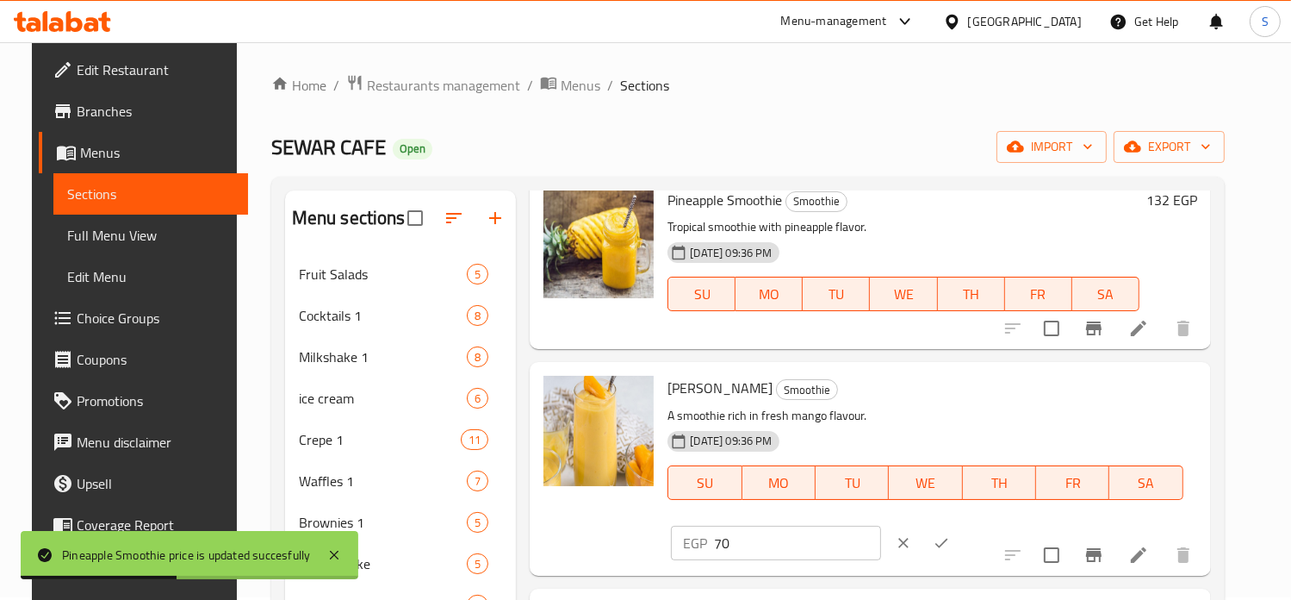
click at [880, 525] on input "70" at bounding box center [797, 542] width 166 height 34
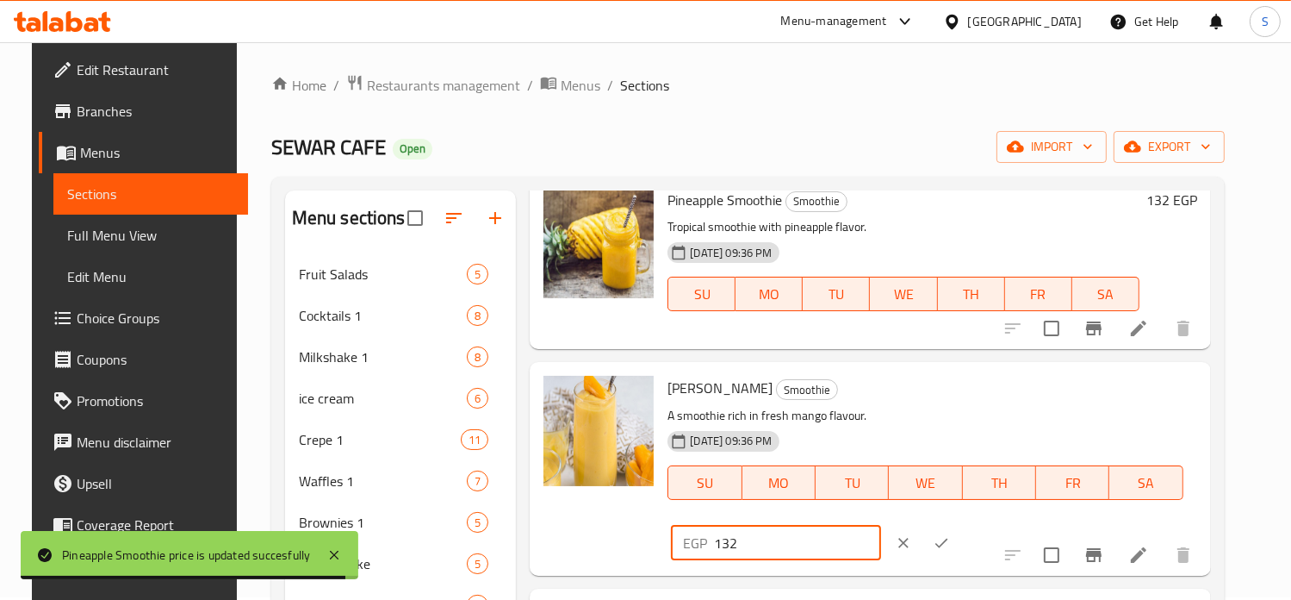
type input "132"
click at [950, 534] on icon "ok" at bounding box center [941, 542] width 17 height 17
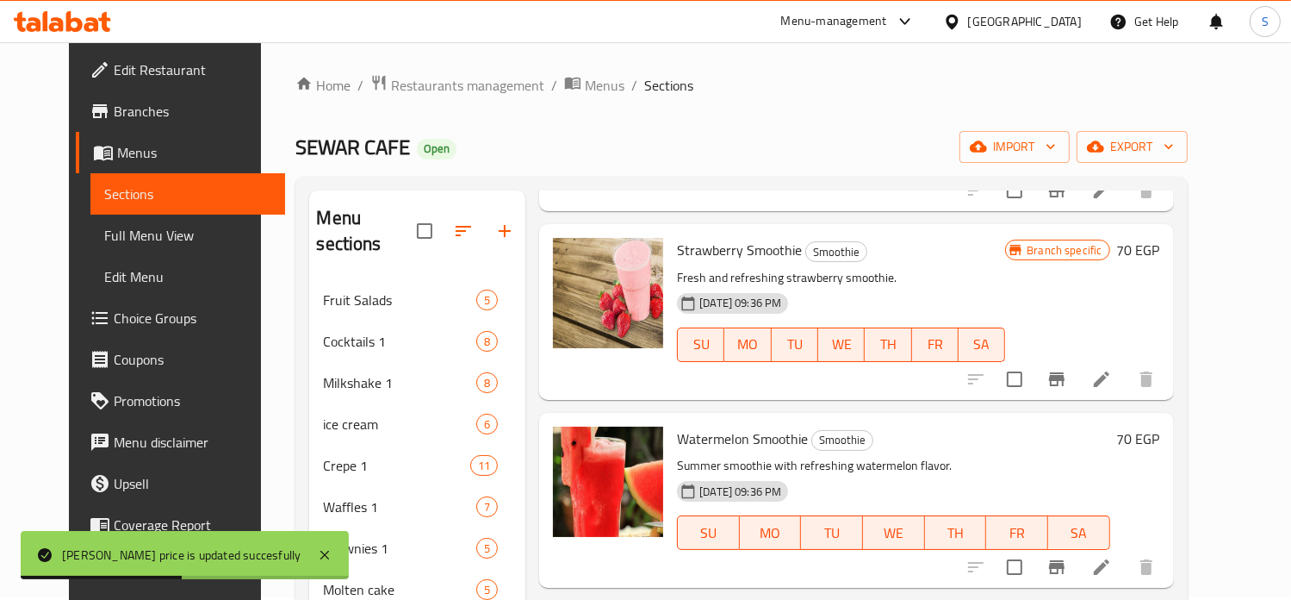
scroll to position [113, 0]
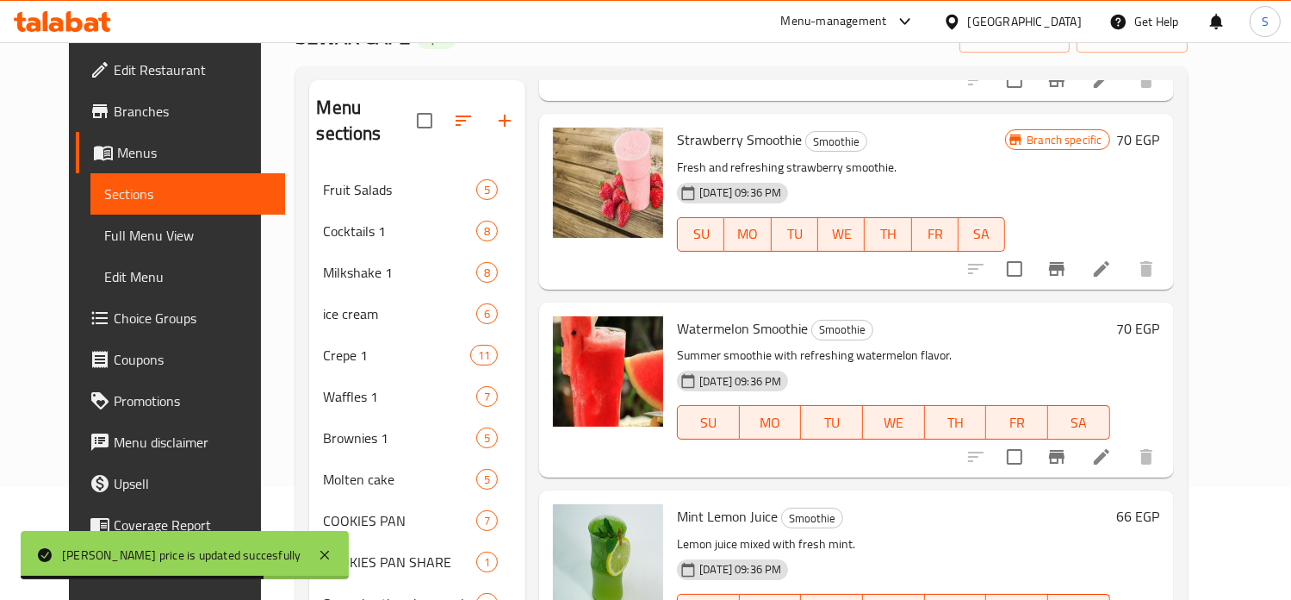
click at [1160, 316] on h6 "70 EGP" at bounding box center [1138, 328] width 43 height 24
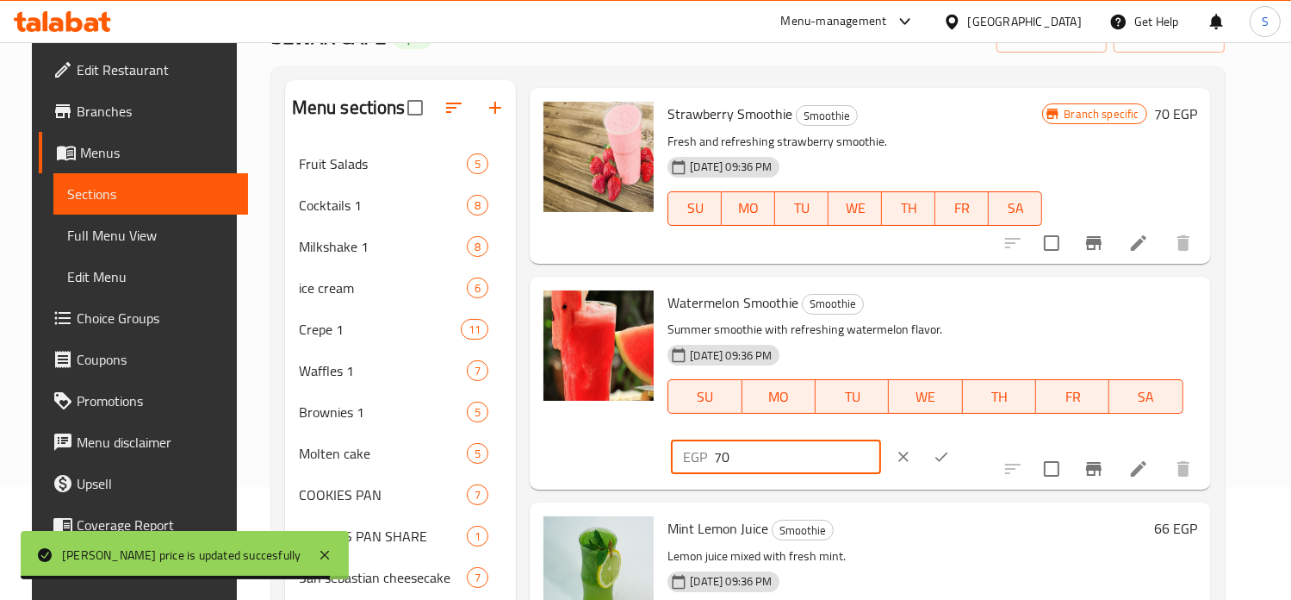
click at [880, 439] on input "70" at bounding box center [797, 456] width 166 height 34
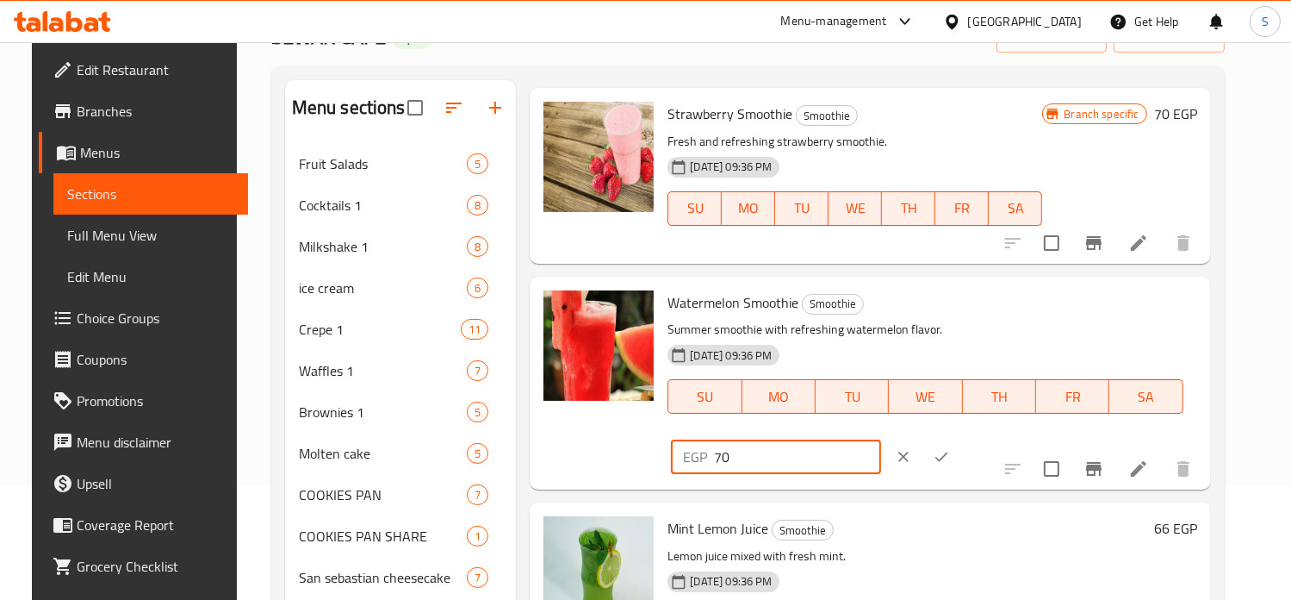
click at [880, 439] on input "70" at bounding box center [797, 456] width 166 height 34
type input "132"
click at [950, 448] on icon "ok" at bounding box center [941, 456] width 17 height 17
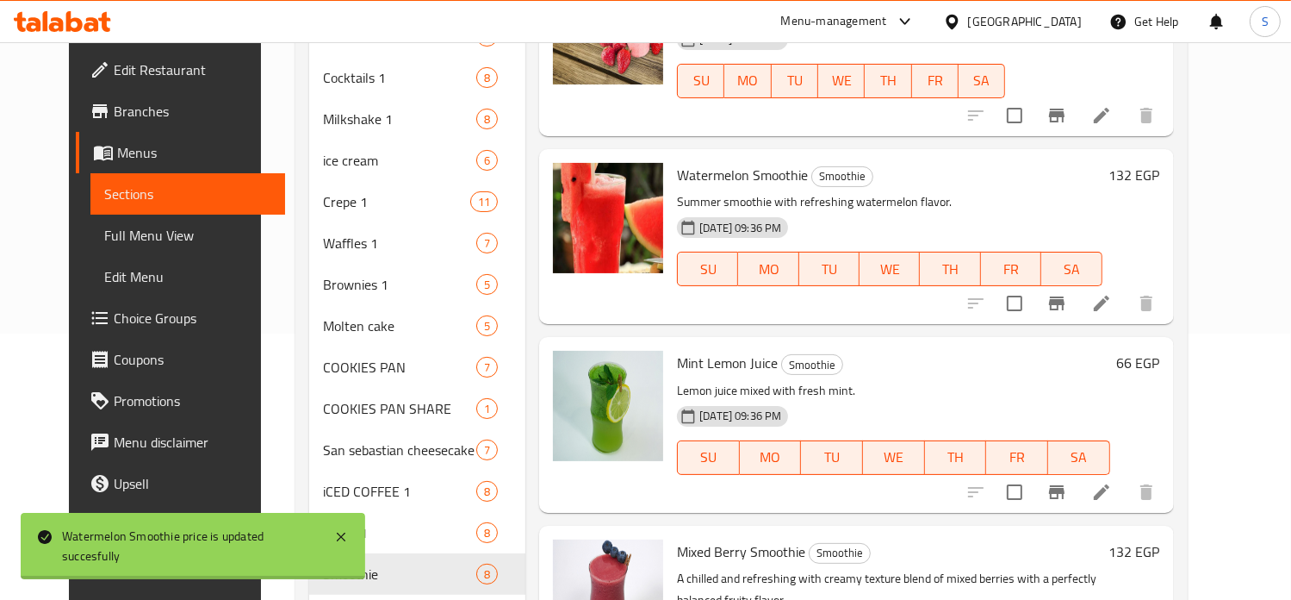
scroll to position [326, 0]
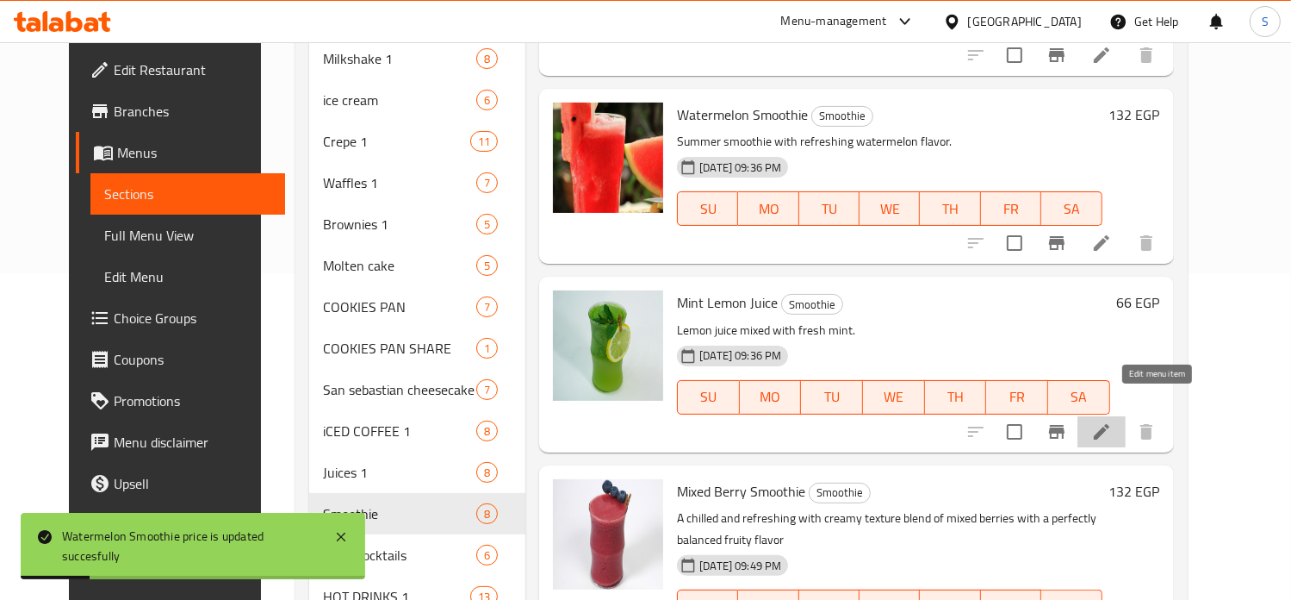
click at [1110, 424] on icon at bounding box center [1102, 432] width 16 height 16
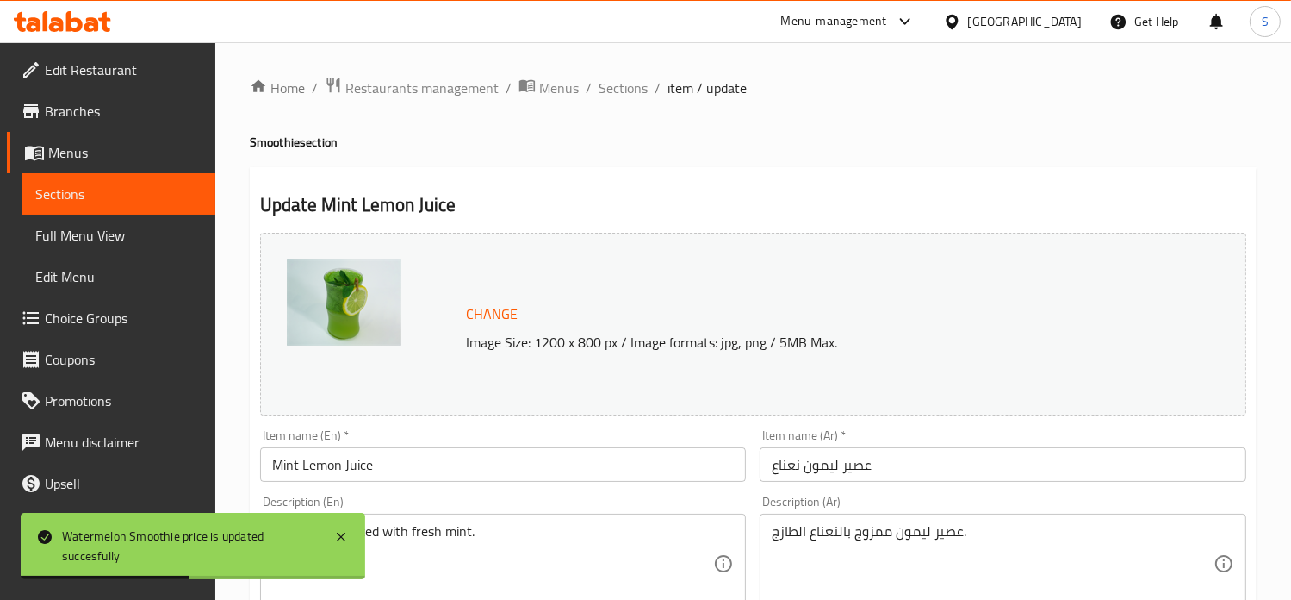
scroll to position [641, 0]
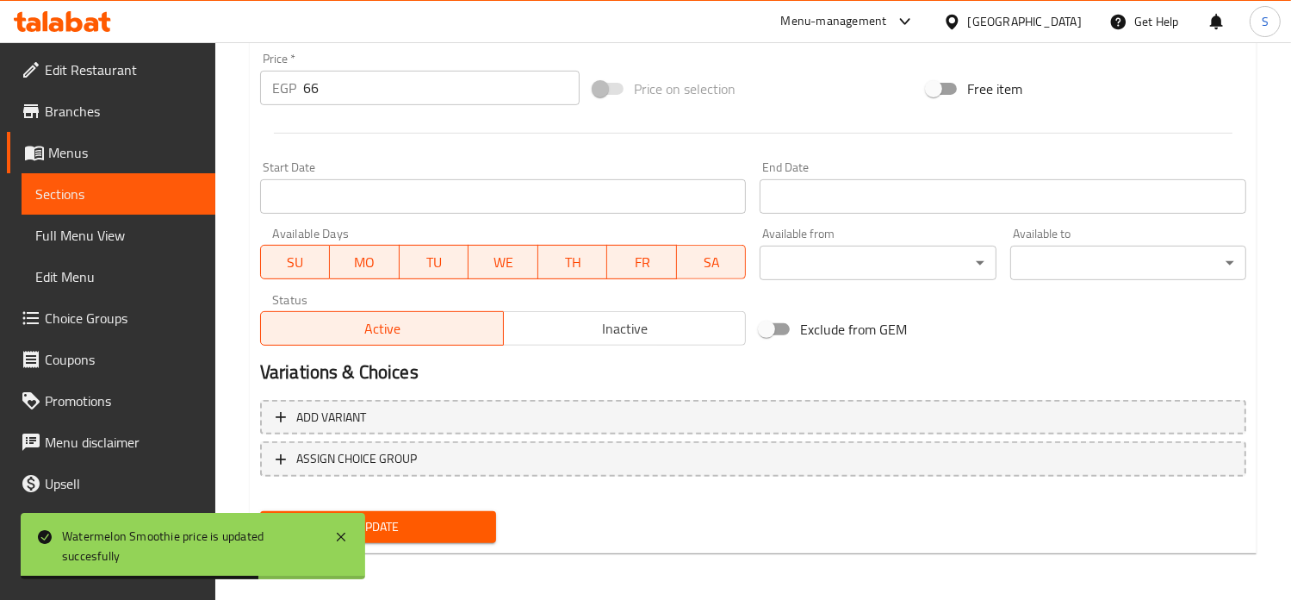
click at [355, 90] on input "66" at bounding box center [441, 88] width 277 height 34
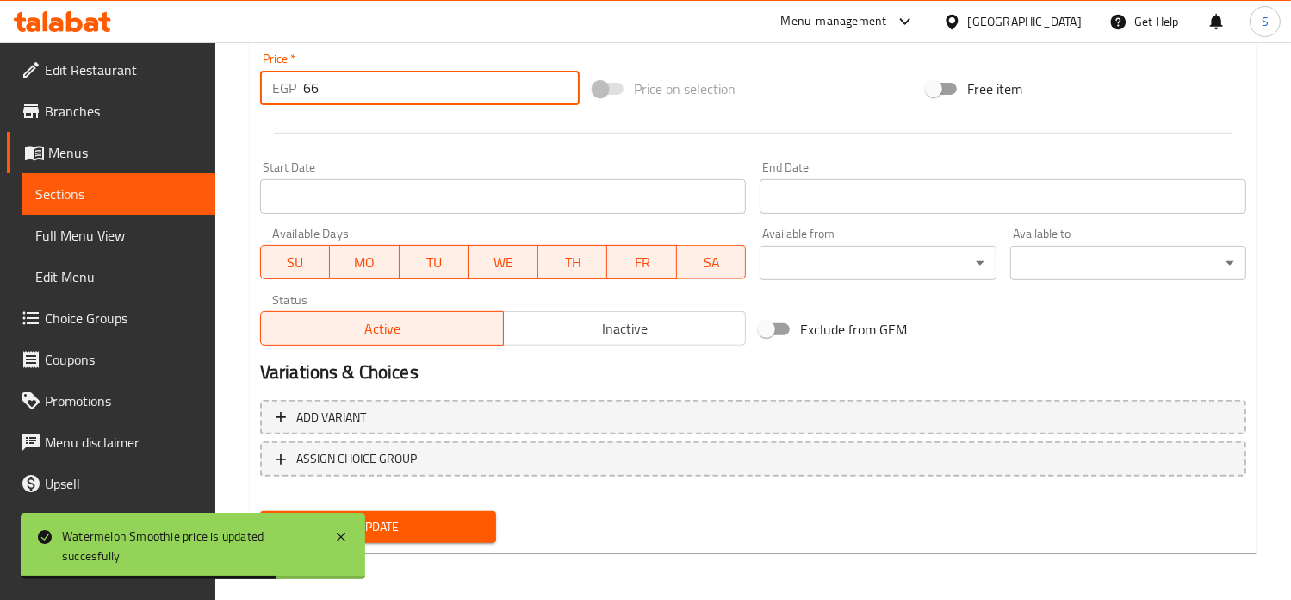
click at [355, 90] on input "66" at bounding box center [441, 88] width 277 height 34
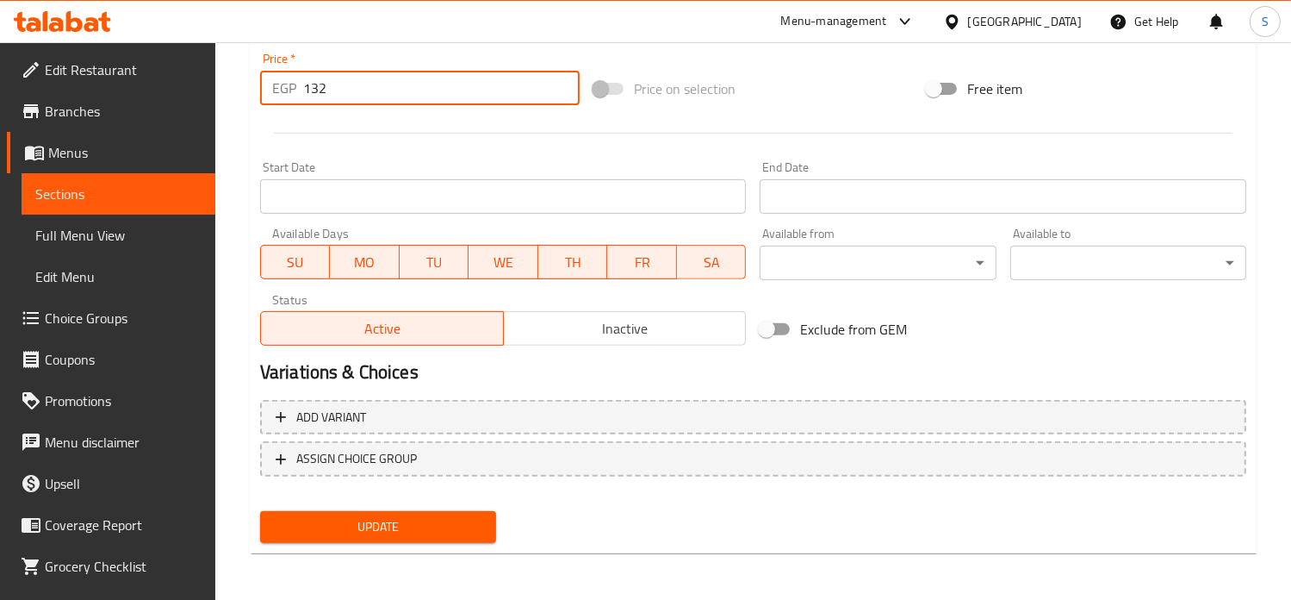
type input "132"
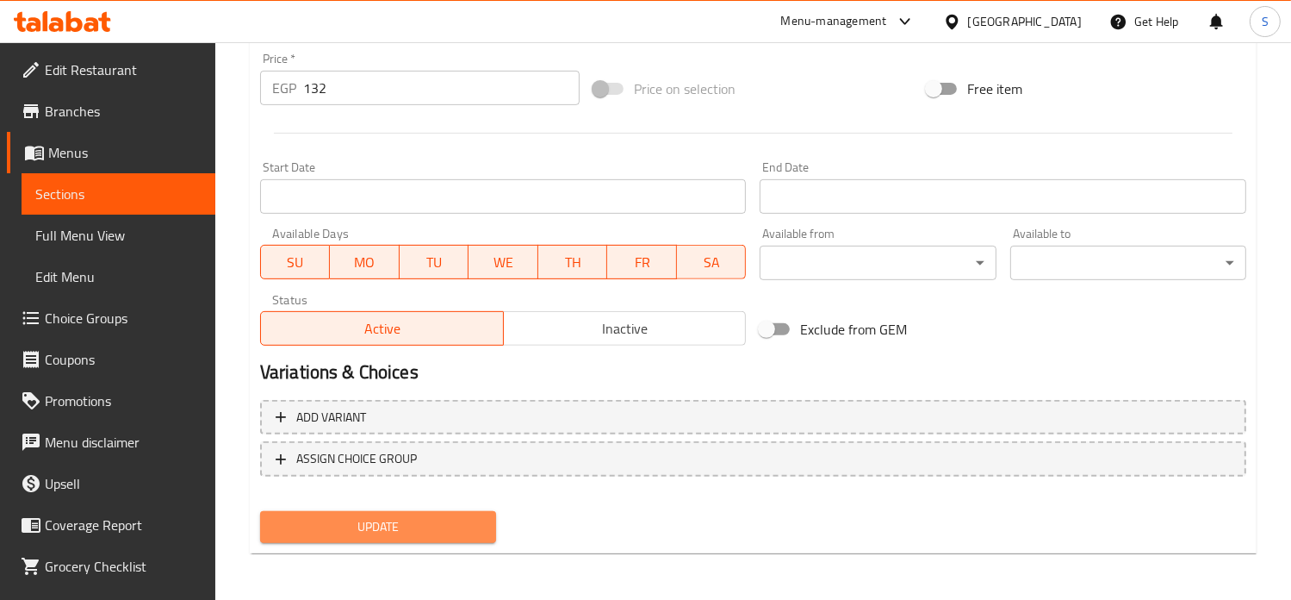
click at [431, 516] on span "Update" at bounding box center [378, 527] width 208 height 22
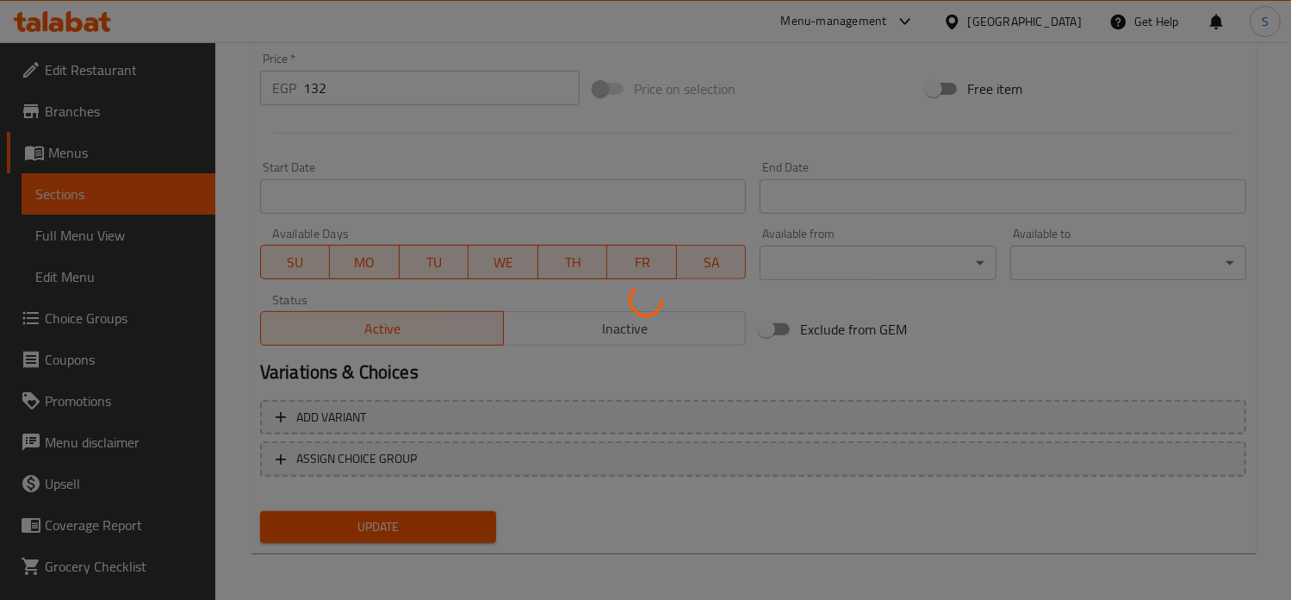
scroll to position [0, 0]
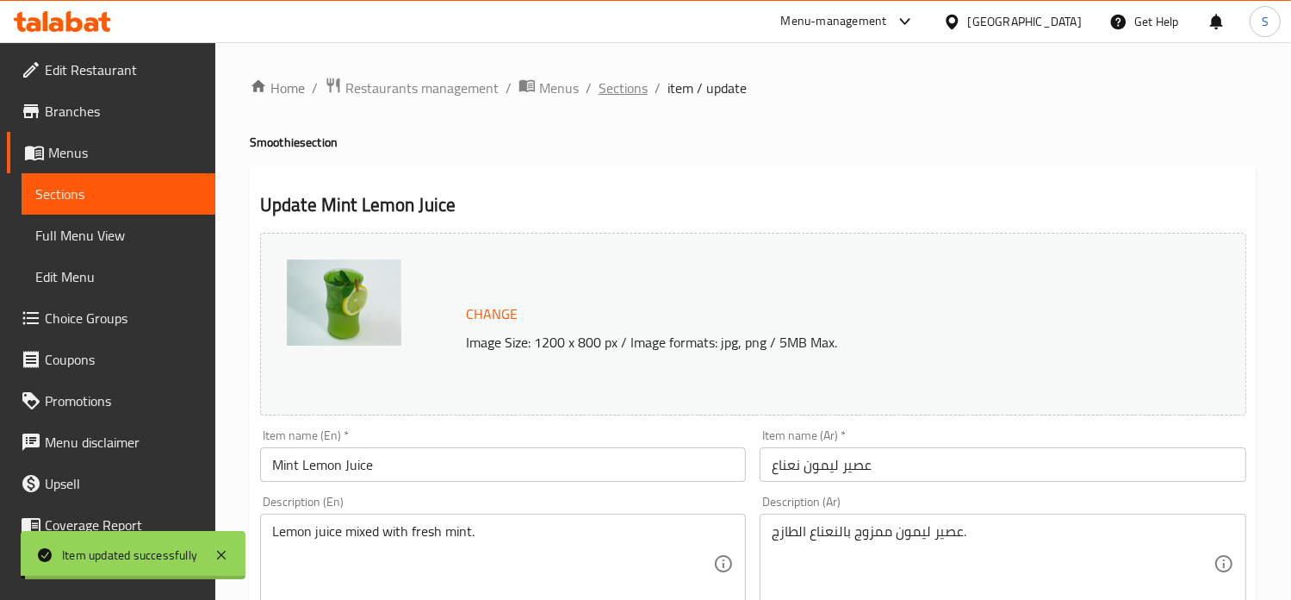
click at [606, 96] on span "Sections" at bounding box center [623, 88] width 49 height 21
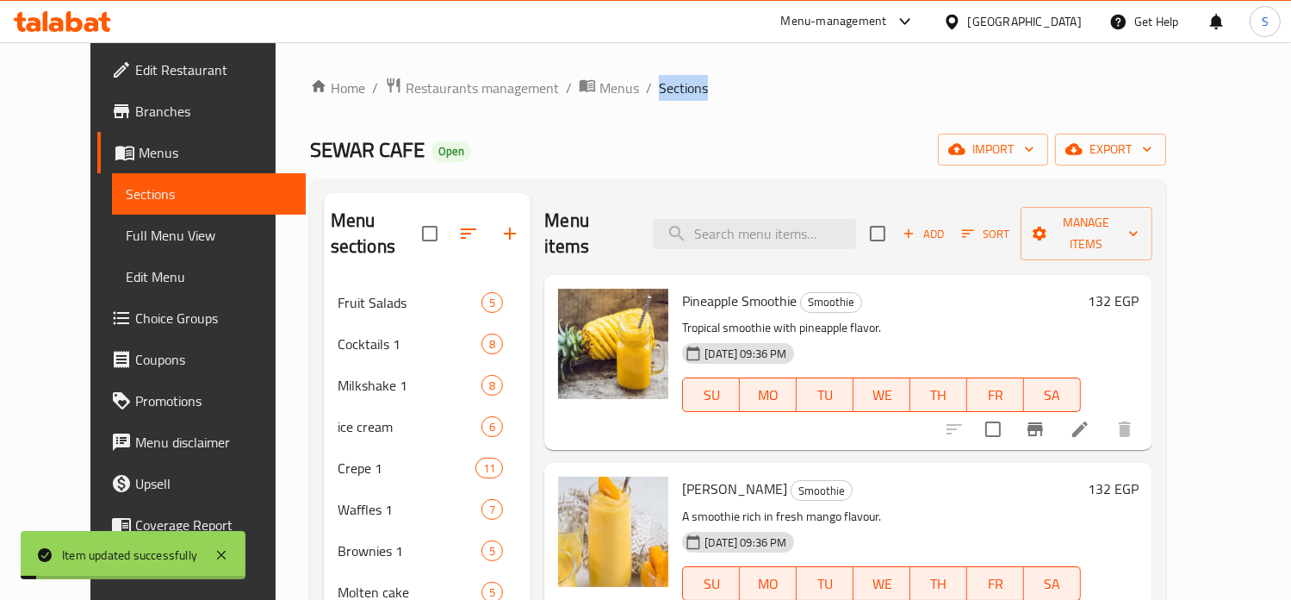
click at [659, 96] on span "Sections" at bounding box center [683, 88] width 49 height 21
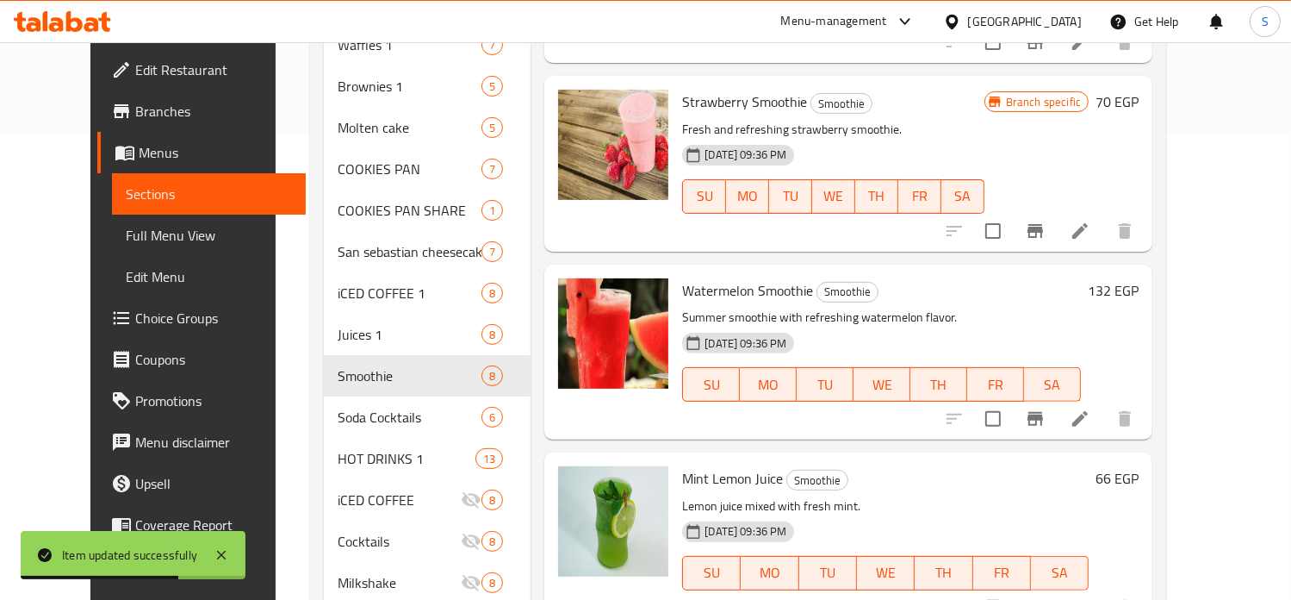
scroll to position [366, 0]
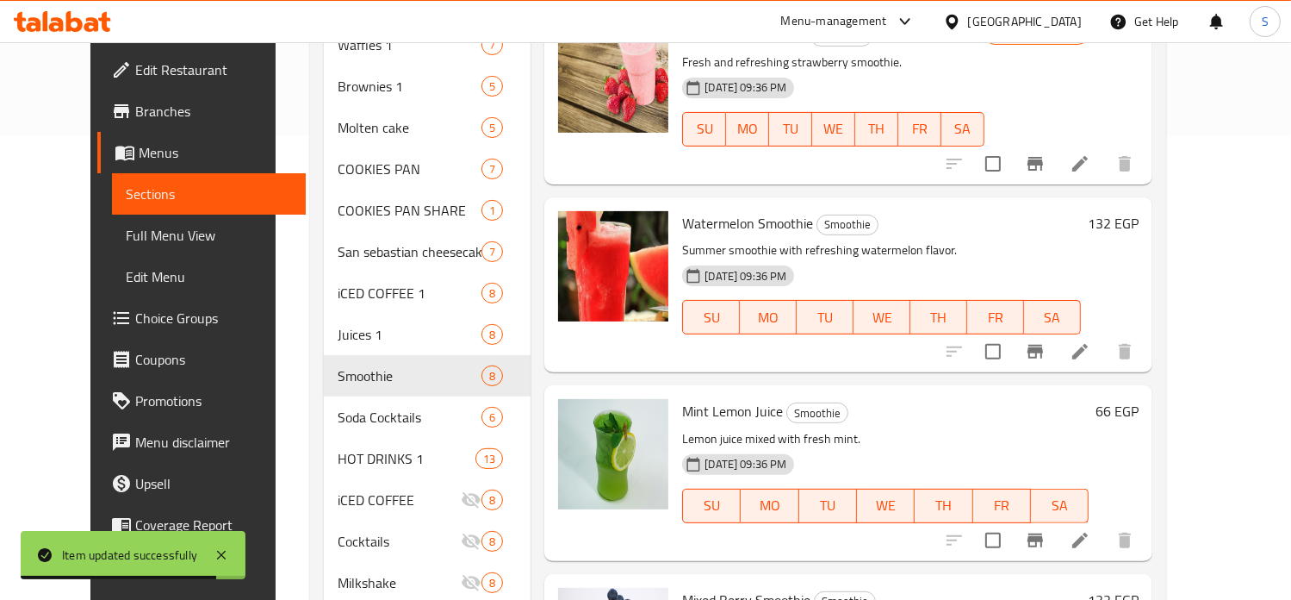
click at [1139, 399] on h6 "66 EGP" at bounding box center [1117, 411] width 43 height 24
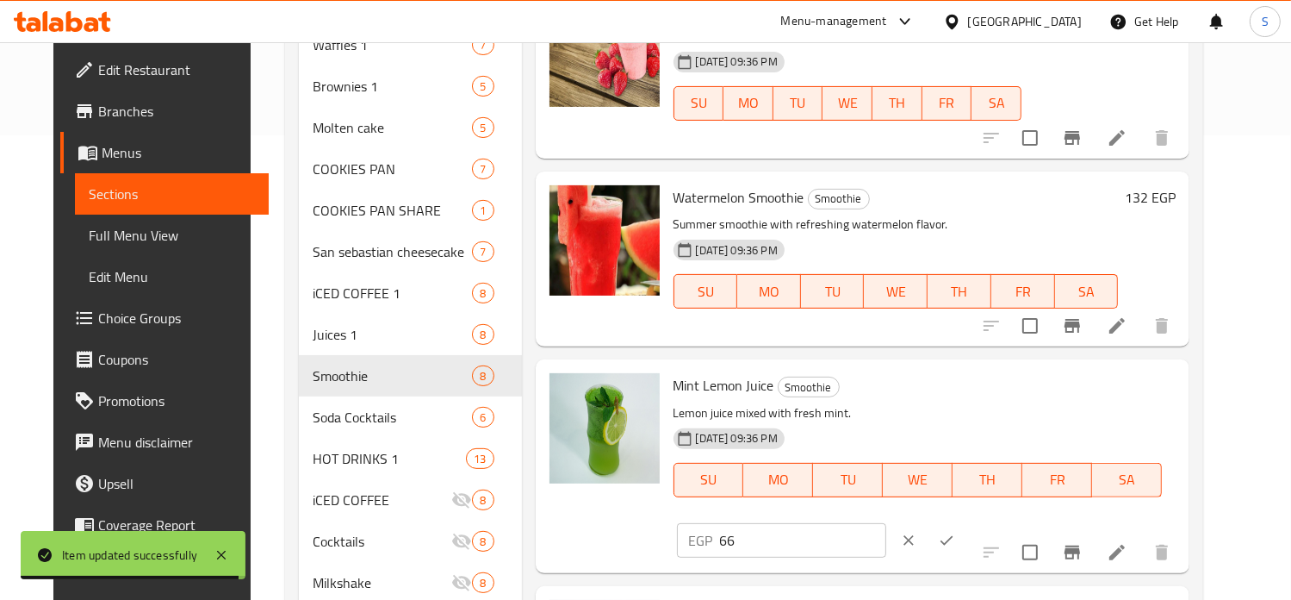
click at [886, 523] on input "66" at bounding box center [803, 540] width 166 height 34
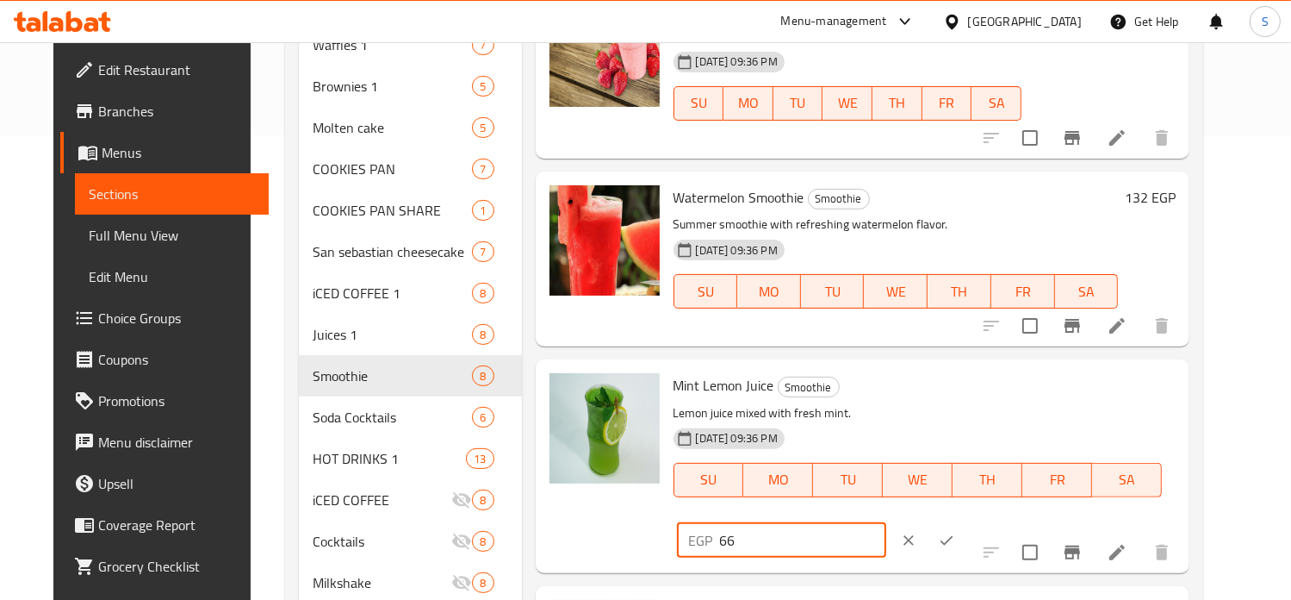
click at [886, 523] on input "66" at bounding box center [803, 540] width 166 height 34
type input "132"
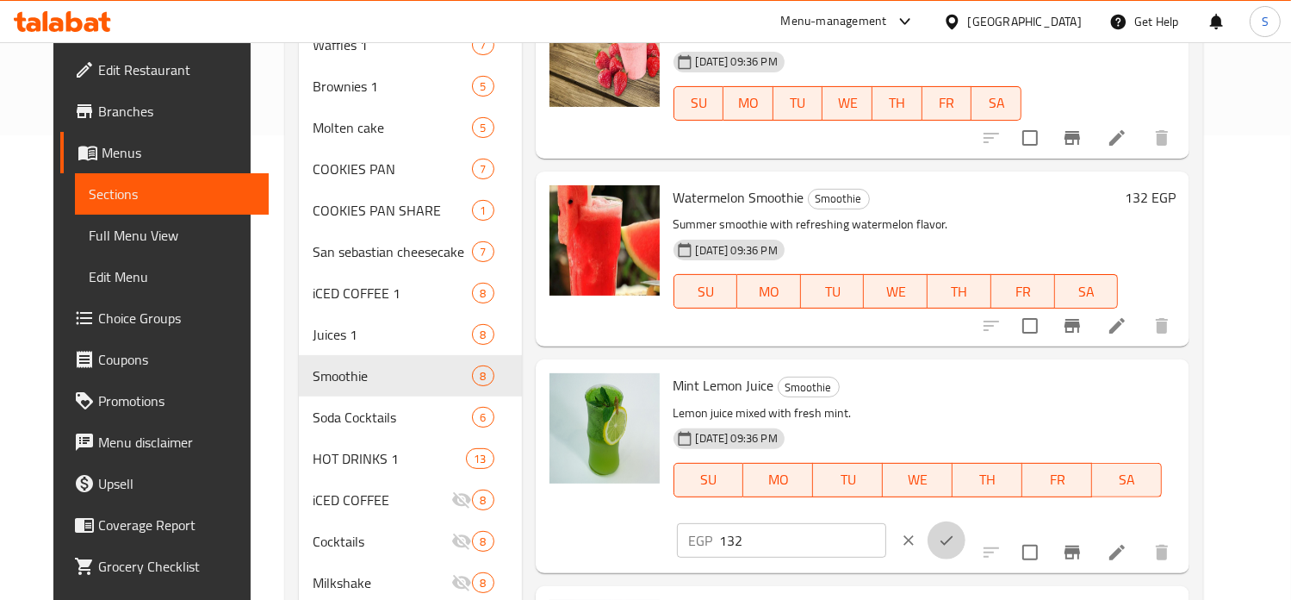
click at [966, 521] on button "ok" at bounding box center [947, 540] width 38 height 38
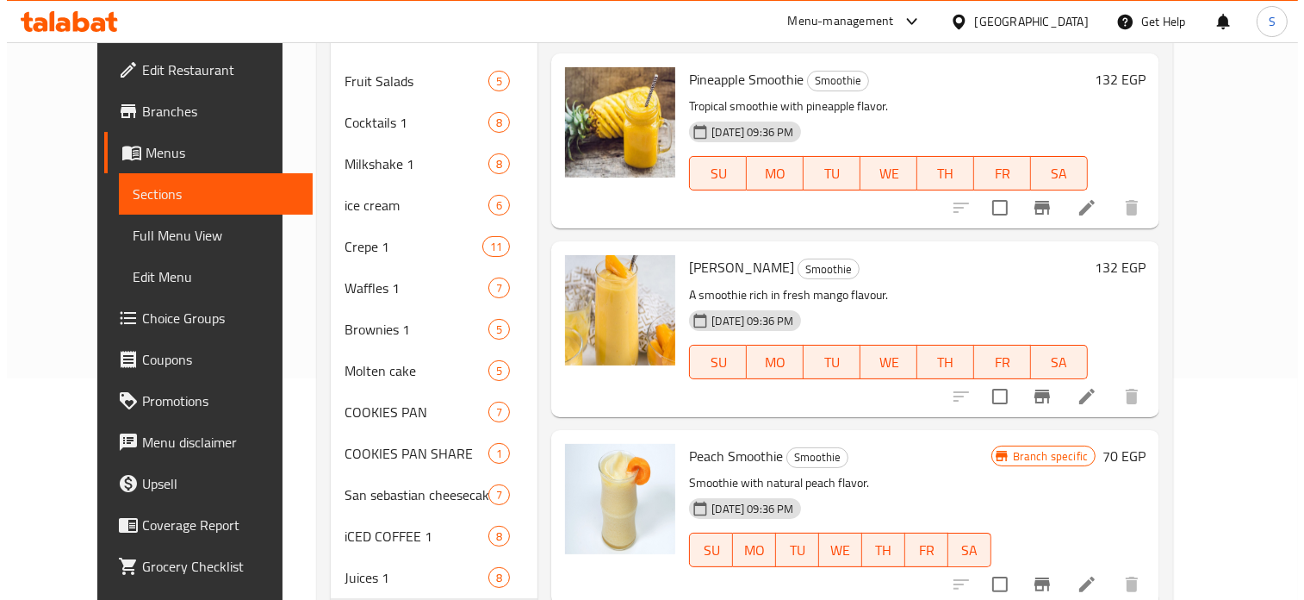
scroll to position [0, 0]
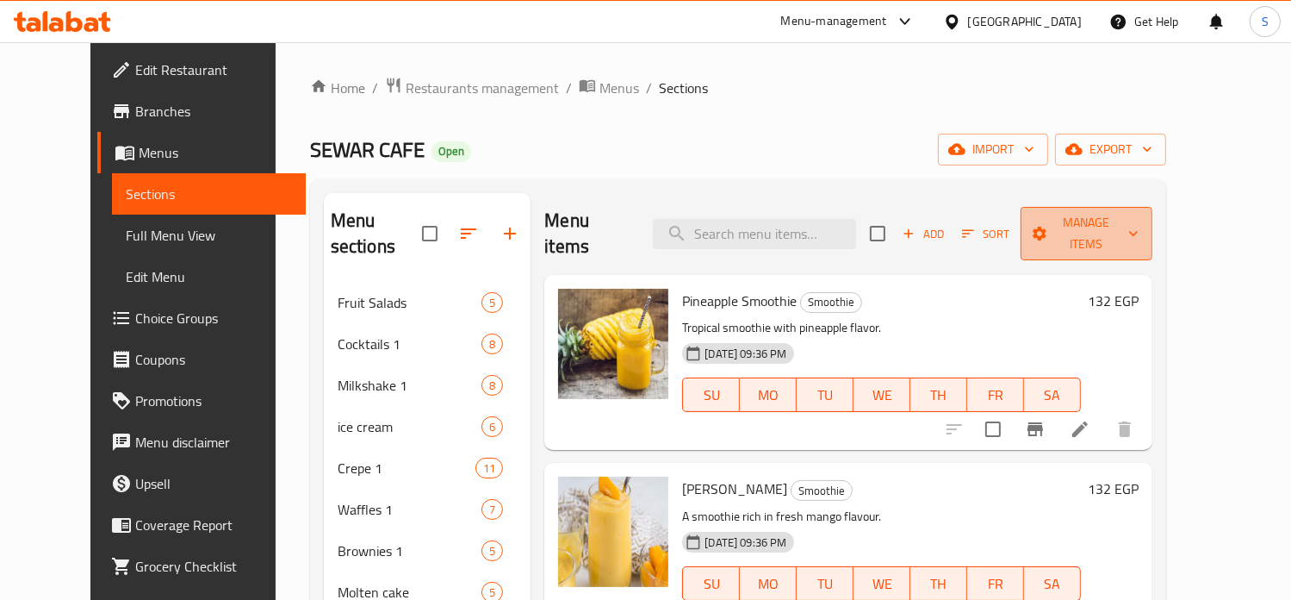
click at [1131, 213] on span "Manage items" at bounding box center [1087, 233] width 104 height 43
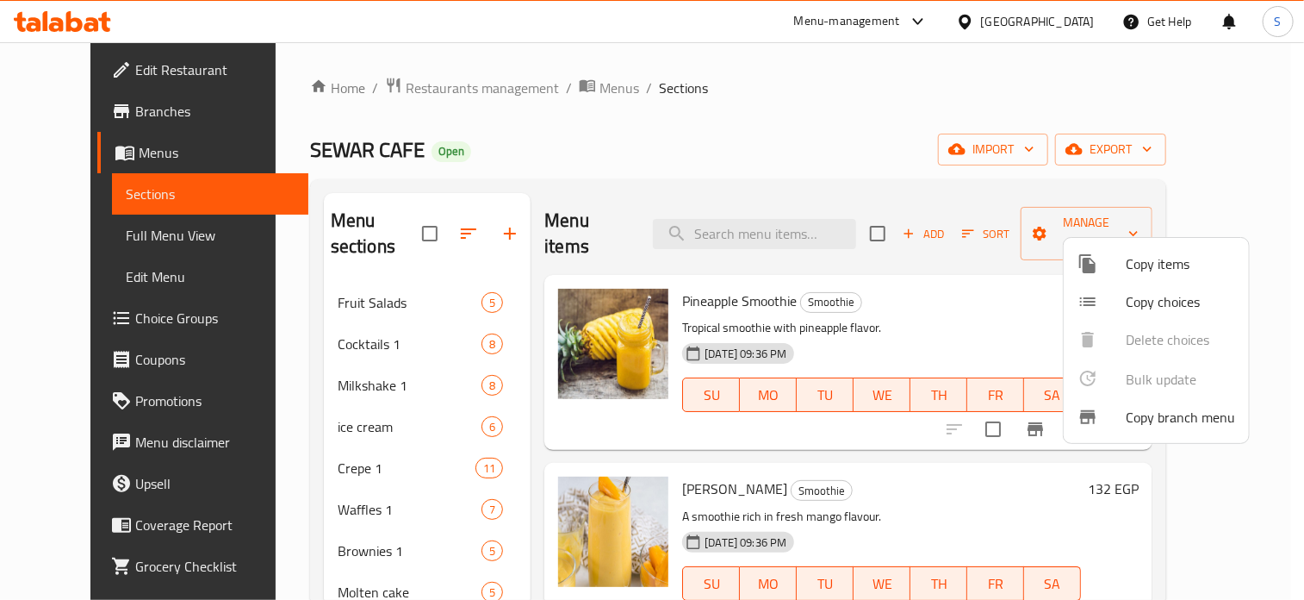
click at [1106, 273] on div at bounding box center [1102, 263] width 48 height 21
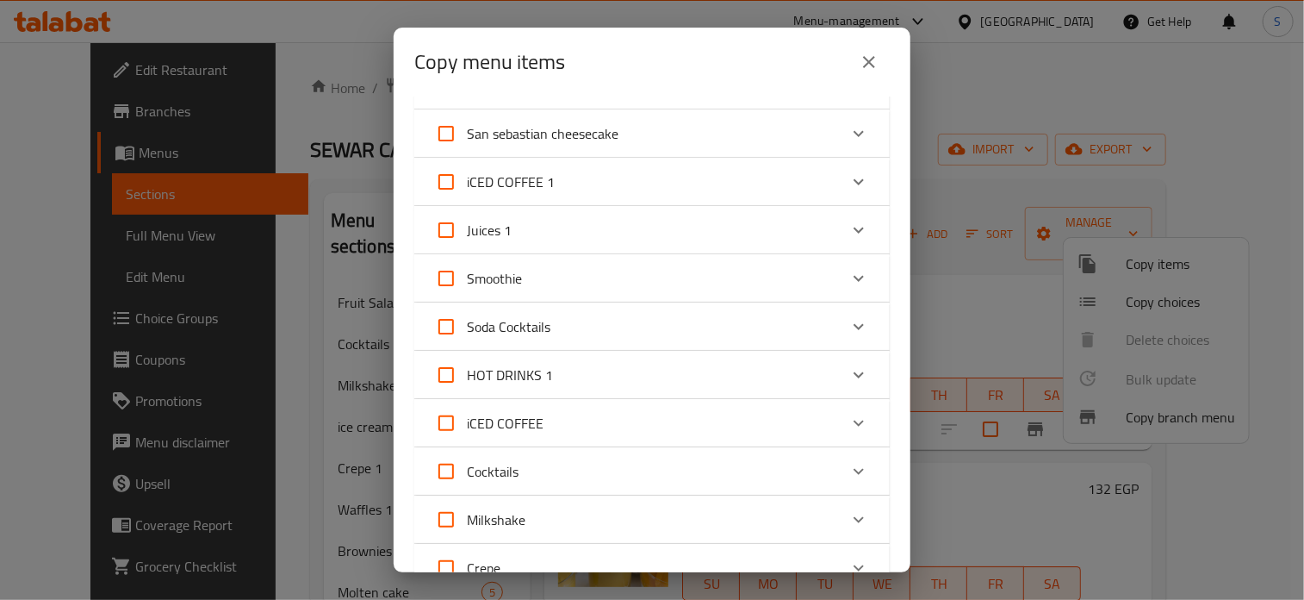
scroll to position [538, 0]
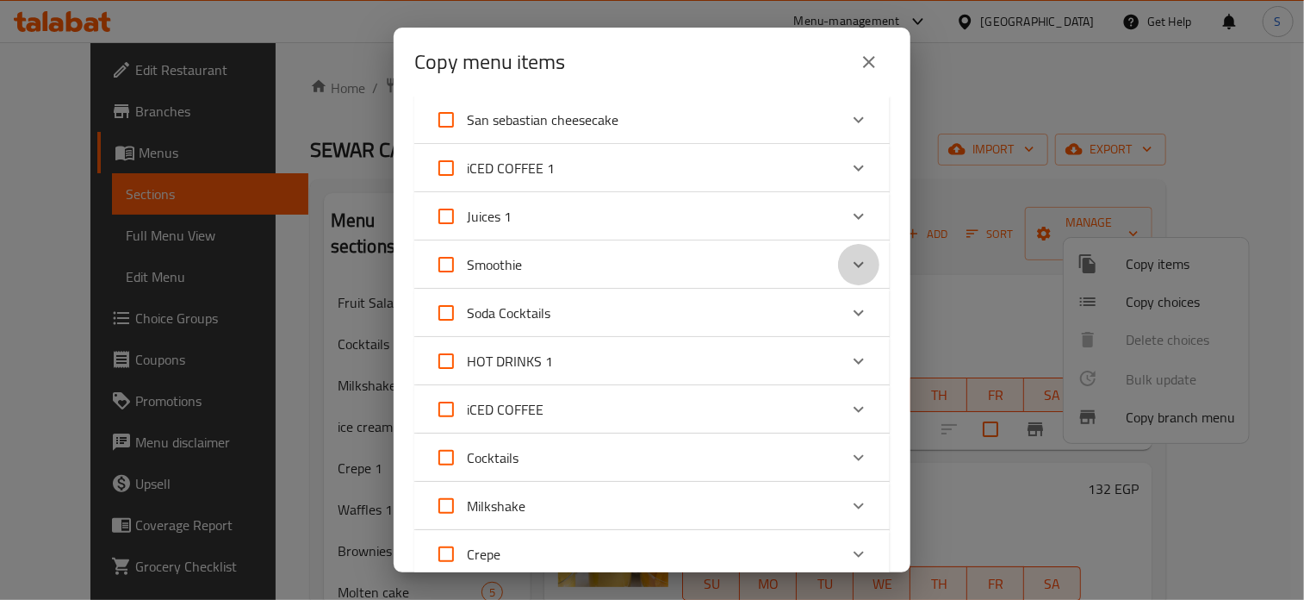
click at [849, 271] on icon "Expand" at bounding box center [859, 264] width 21 height 21
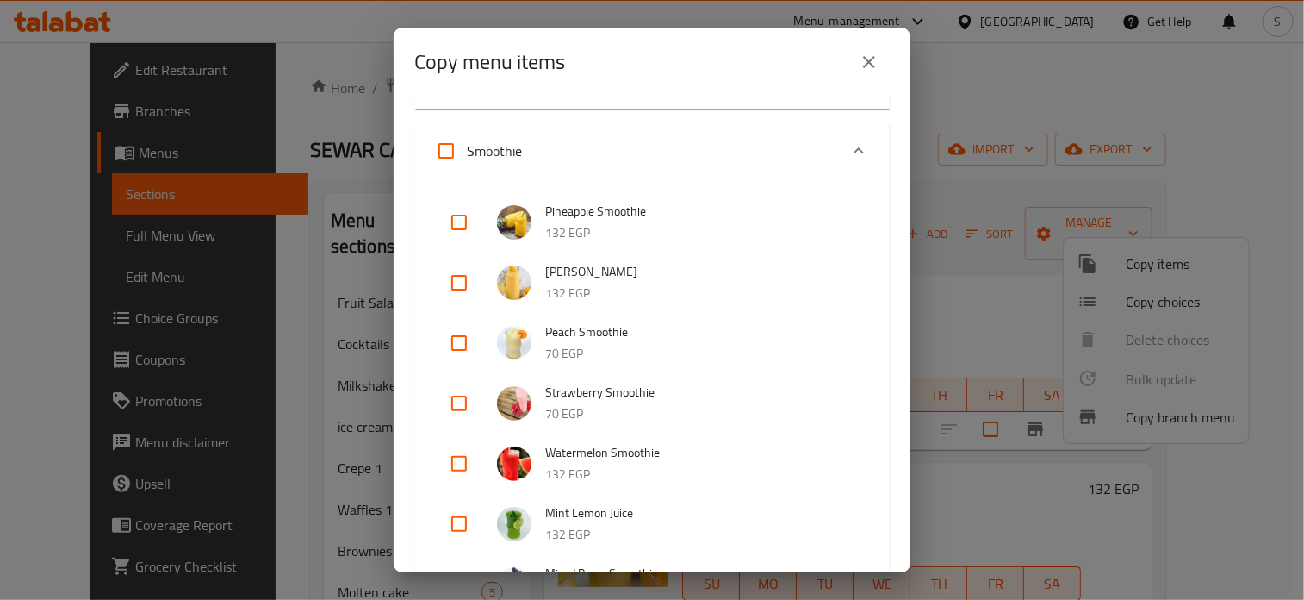
scroll to position [681, 0]
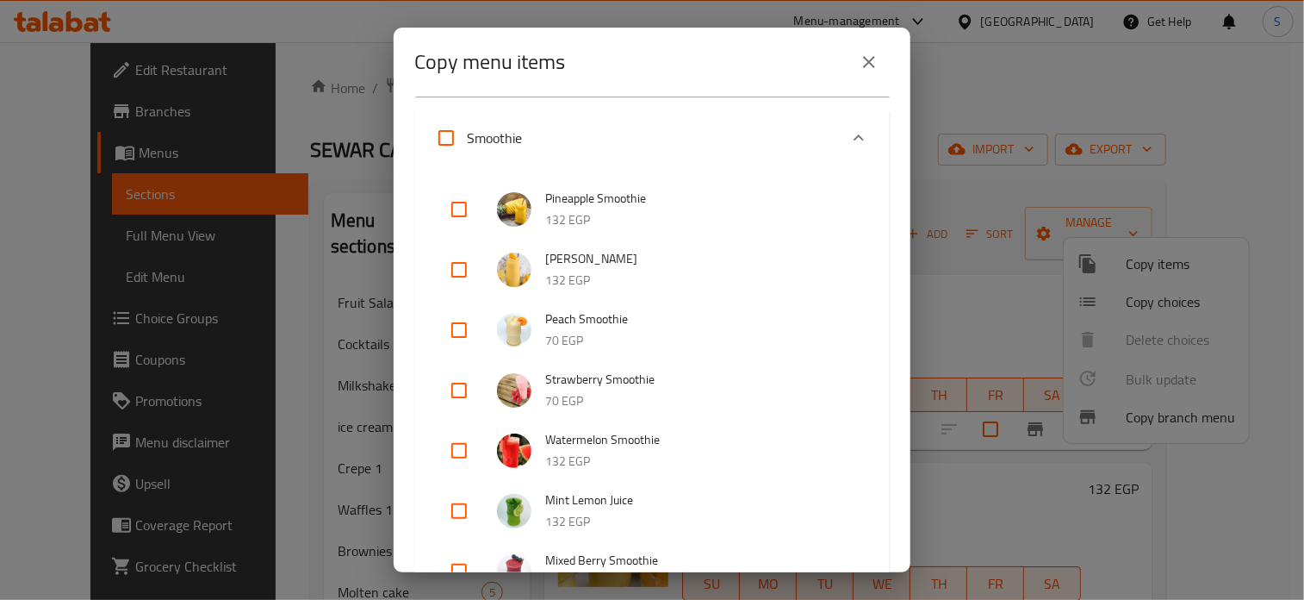
click at [460, 334] on input "checkbox" at bounding box center [458, 329] width 41 height 41
checkbox input "true"
click at [453, 390] on input "checkbox" at bounding box center [458, 390] width 41 height 41
checkbox input "true"
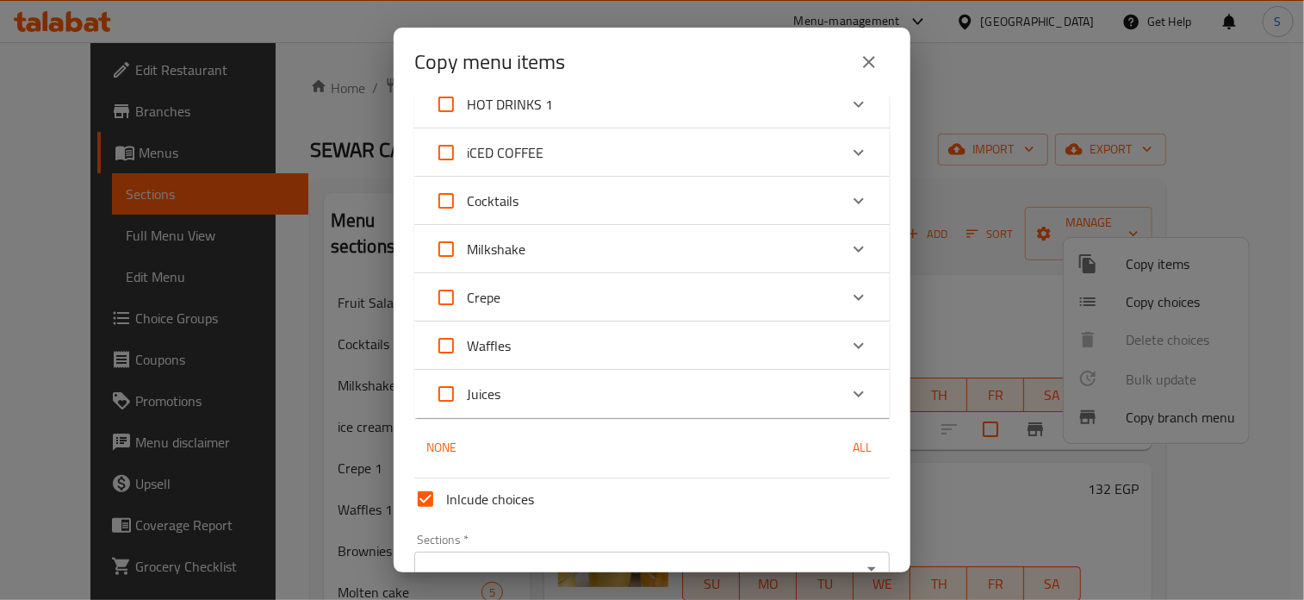
scroll to position [1446, 0]
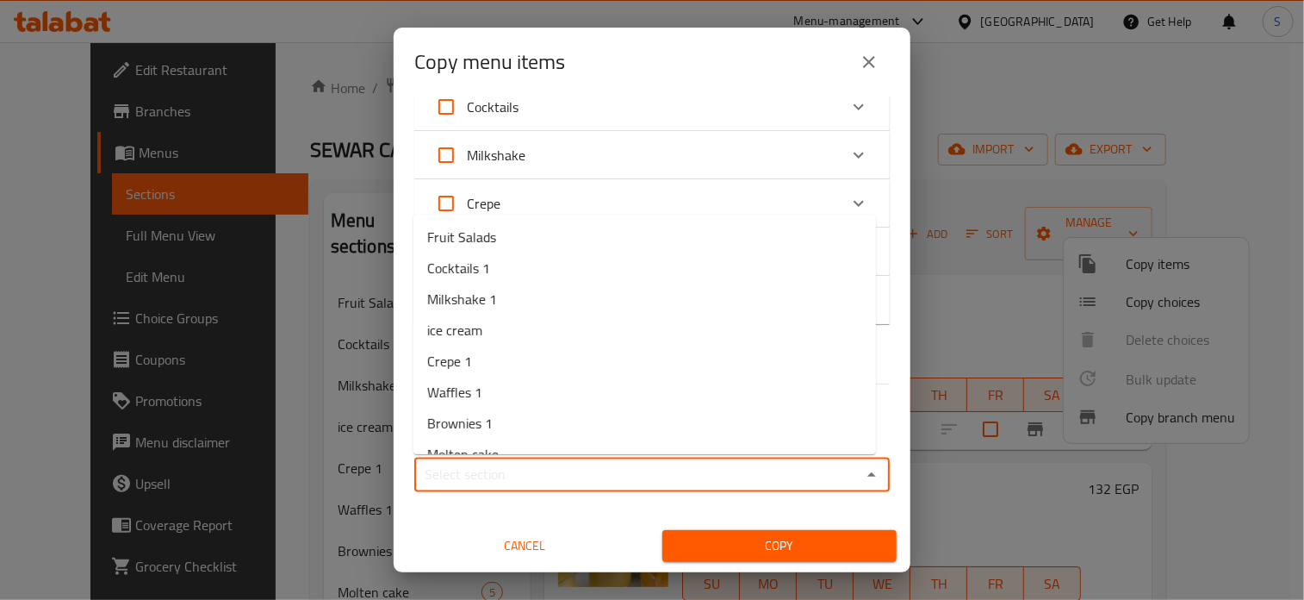
click at [612, 476] on input "Sections   *" at bounding box center [638, 475] width 437 height 24
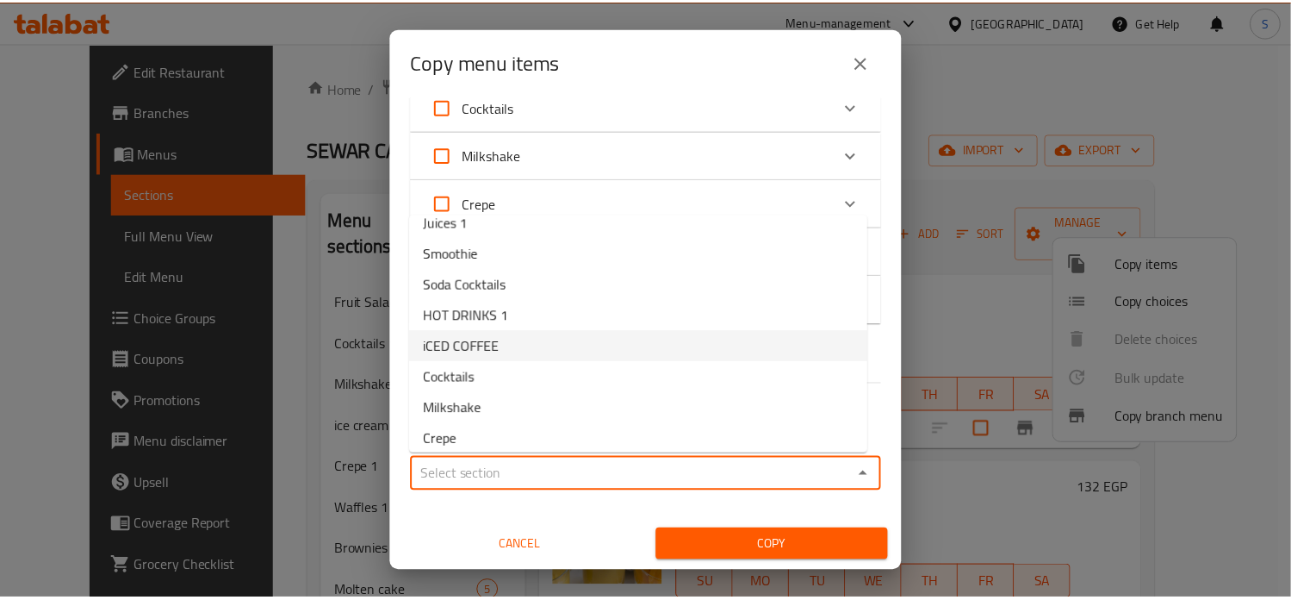
scroll to position [382, 0]
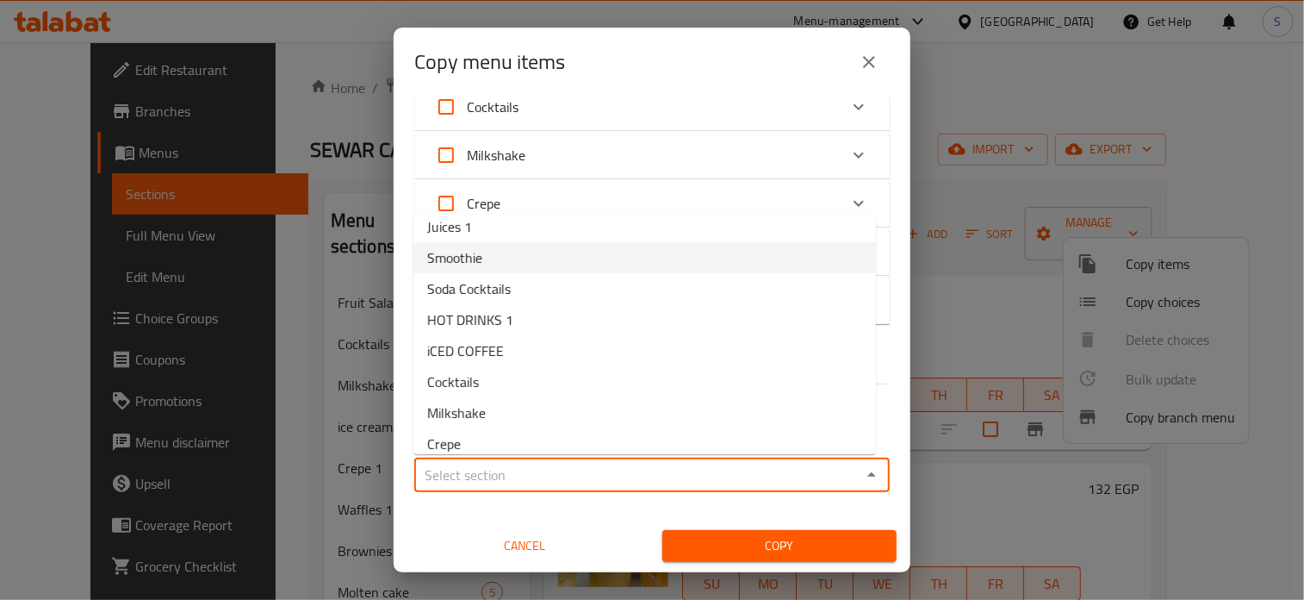
click at [486, 268] on li "Smoothie" at bounding box center [644, 257] width 463 height 31
type input "Smoothie"
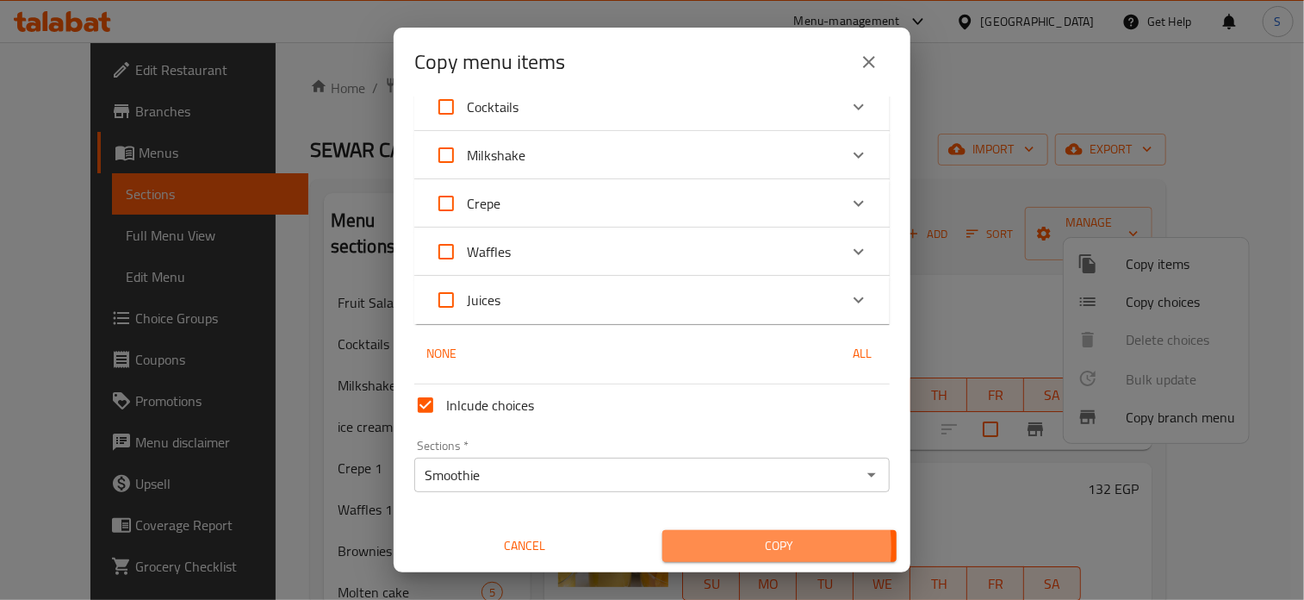
click at [703, 547] on span "Copy" at bounding box center [779, 546] width 207 height 22
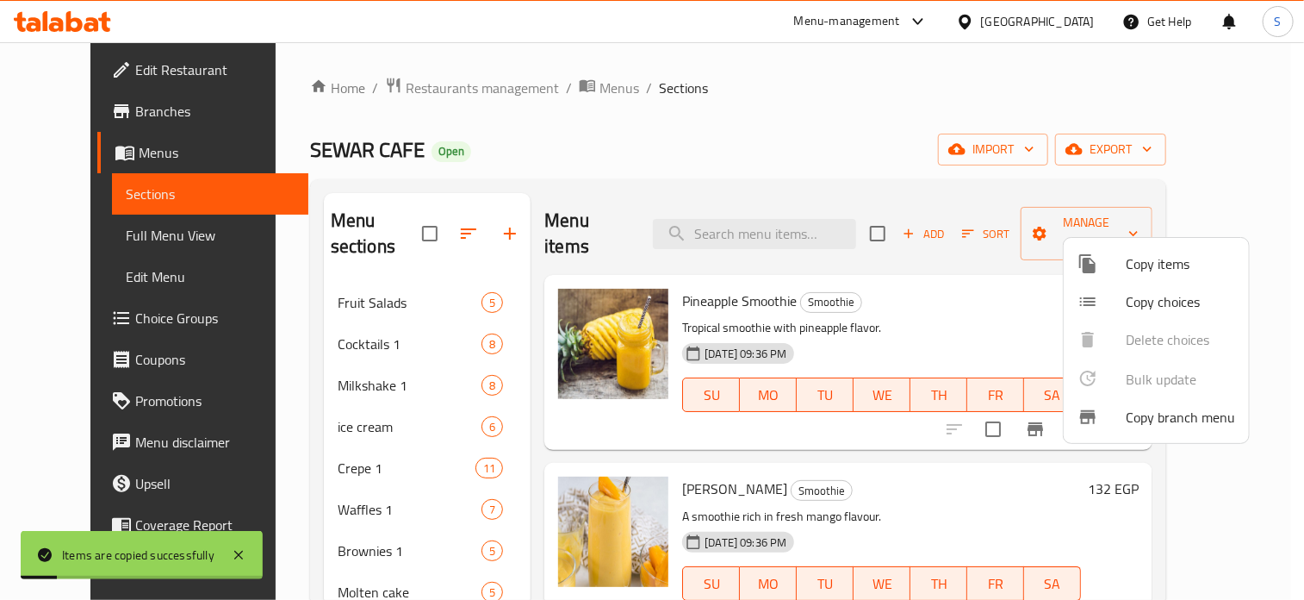
click at [991, 312] on div at bounding box center [652, 300] width 1304 height 600
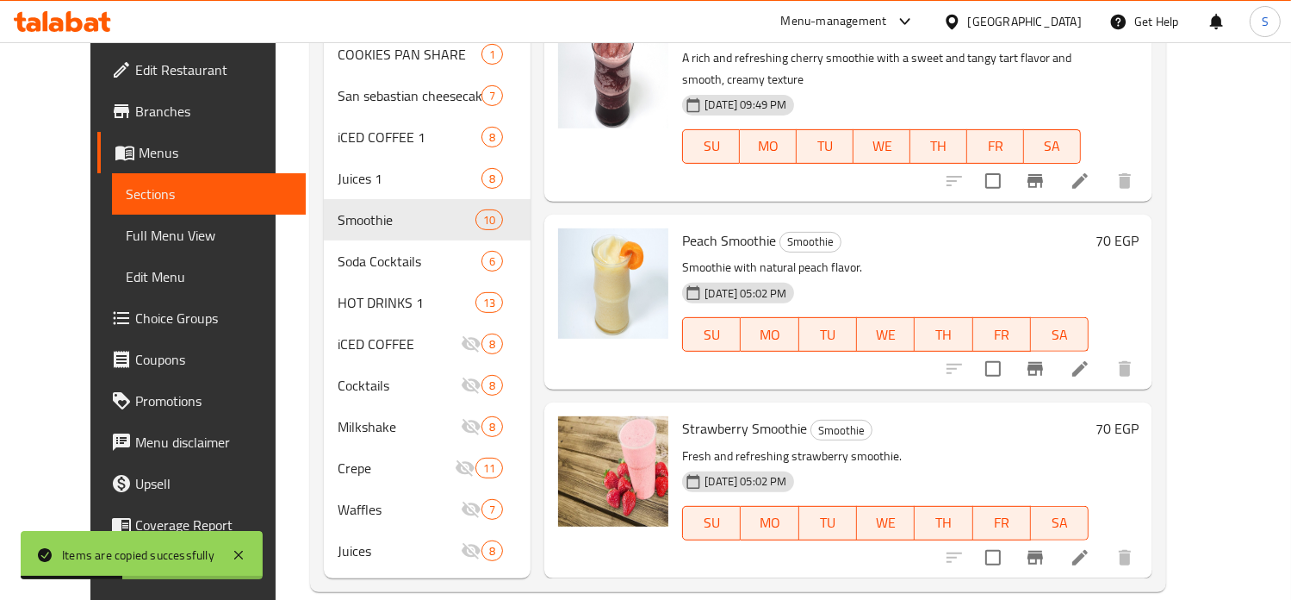
scroll to position [920, 0]
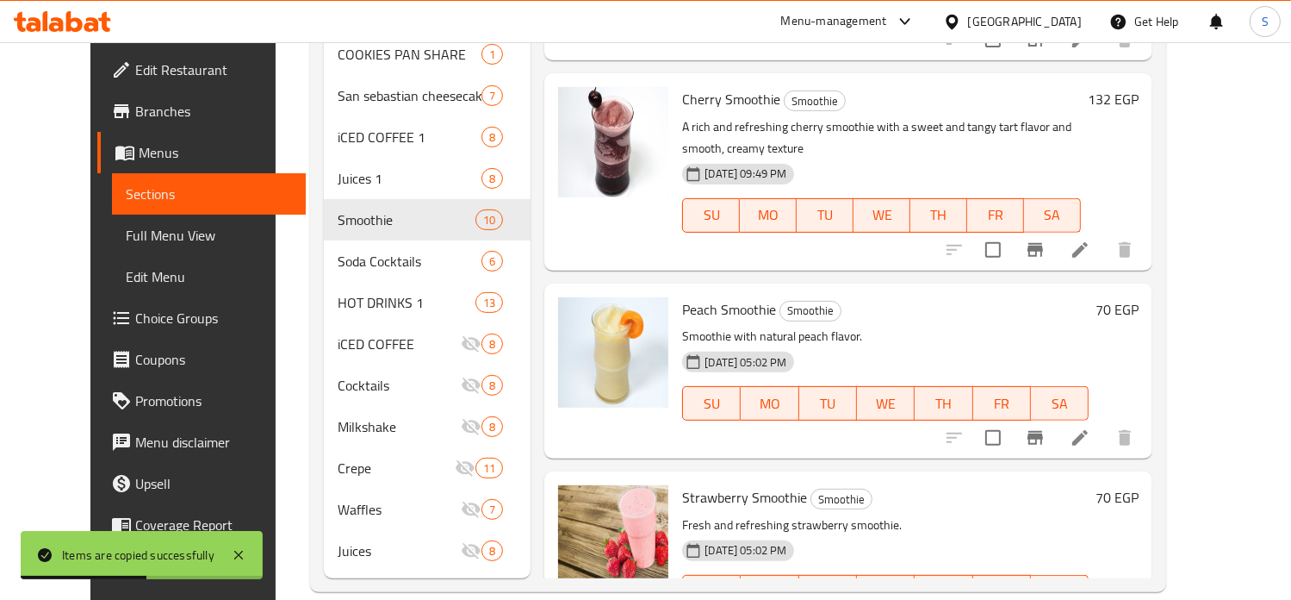
click at [1139, 297] on h6 "70 EGP" at bounding box center [1117, 309] width 43 height 24
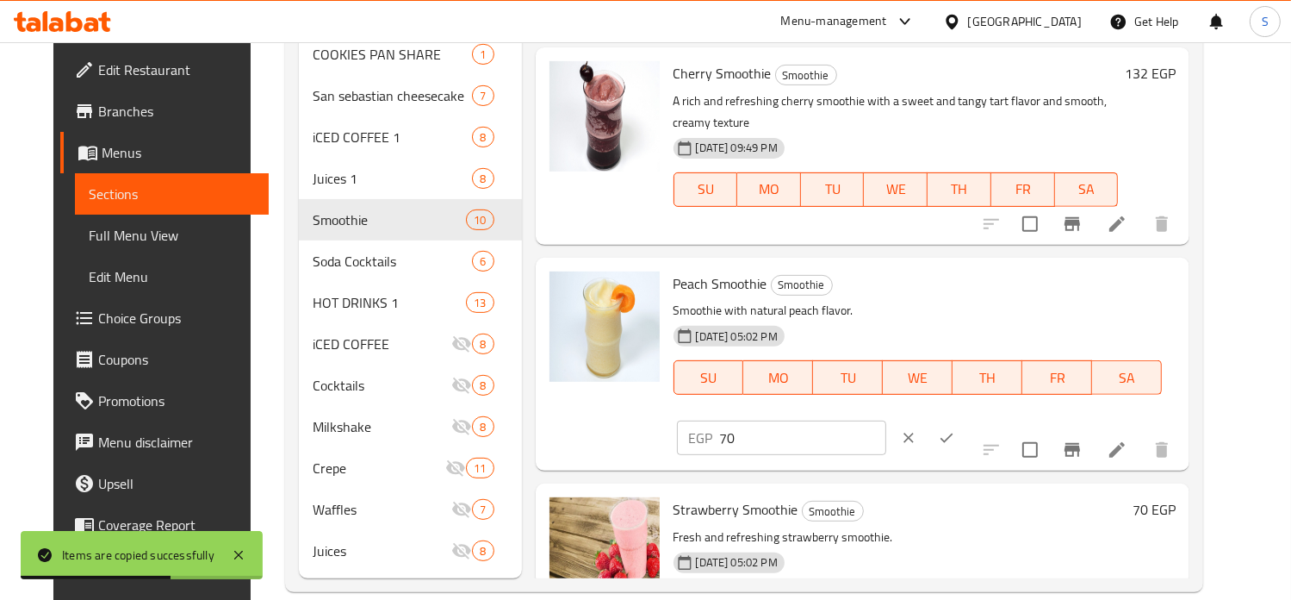
click at [886, 420] on input "70" at bounding box center [803, 437] width 166 height 34
type input "132"
click at [966, 419] on button "ok" at bounding box center [947, 438] width 38 height 38
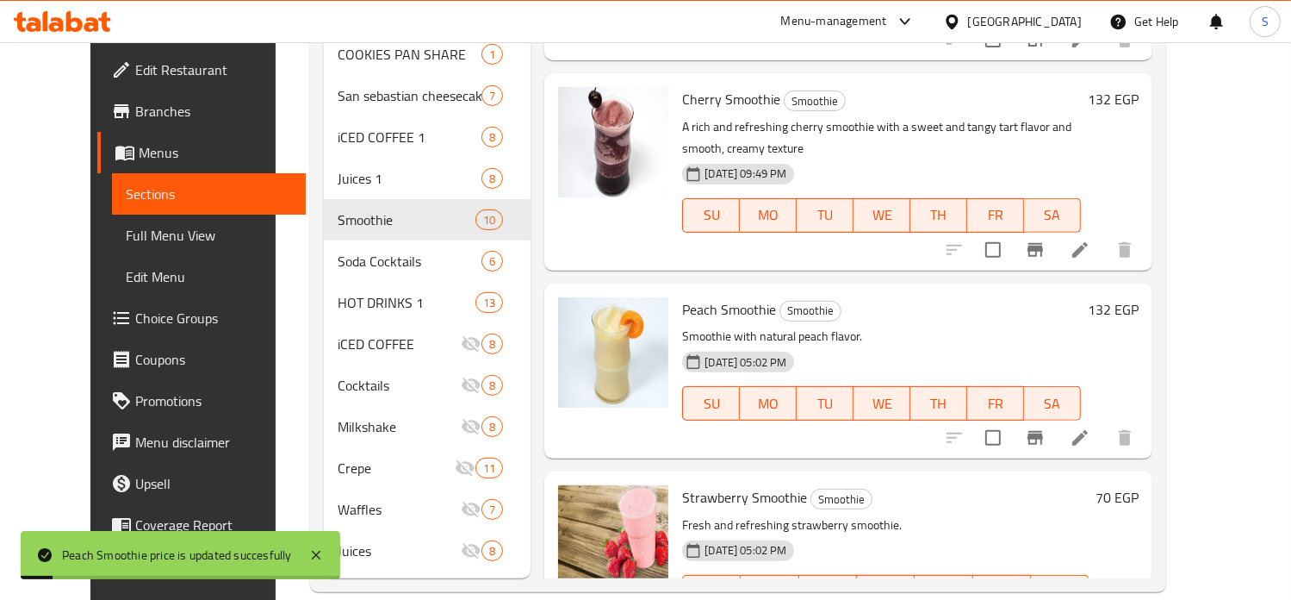
scroll to position [989, 0]
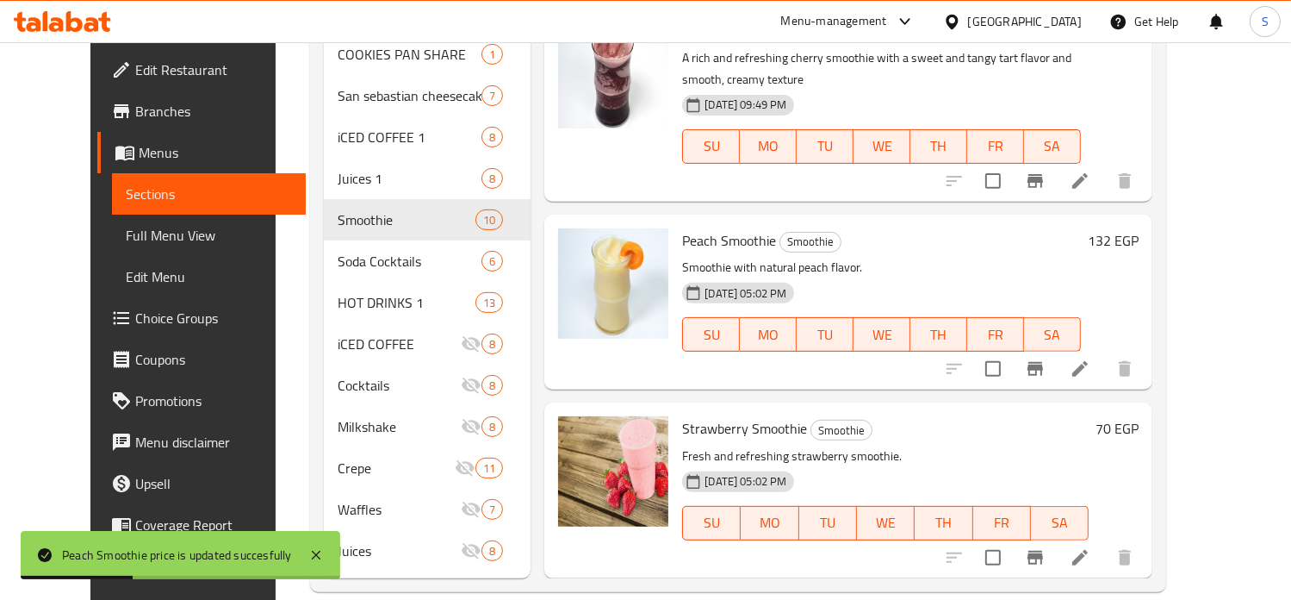
click at [1139, 416] on h6 "70 EGP" at bounding box center [1117, 428] width 43 height 24
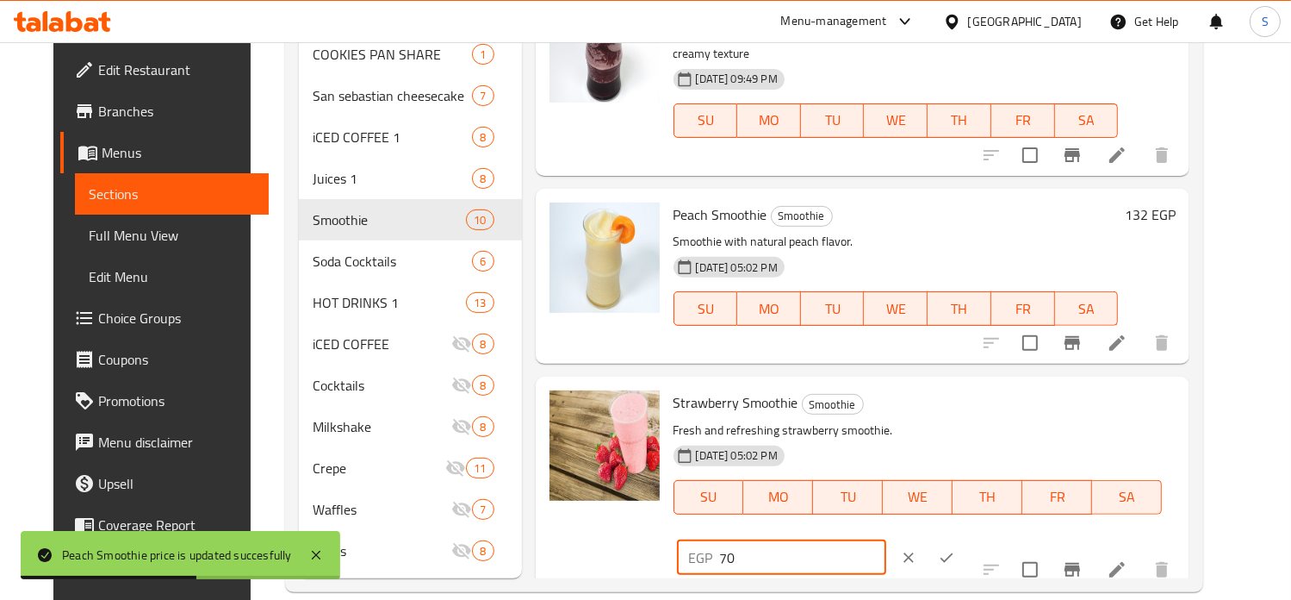
click at [886, 540] on input "70" at bounding box center [803, 557] width 166 height 34
type input "132"
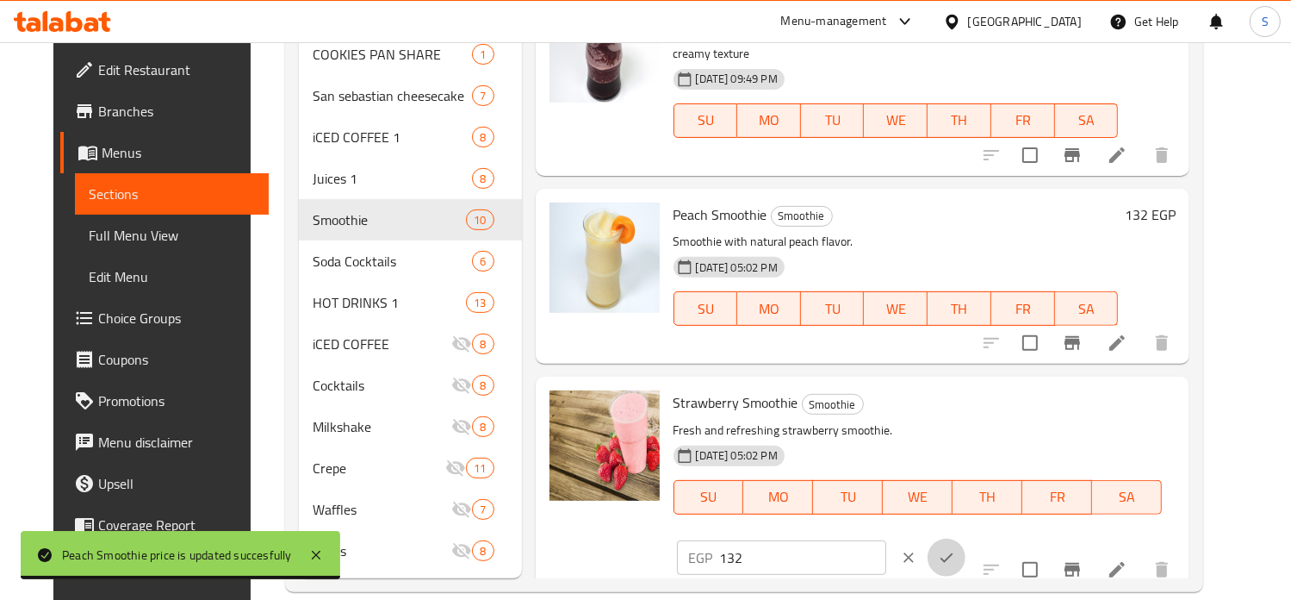
click at [966, 538] on button "ok" at bounding box center [947, 557] width 38 height 38
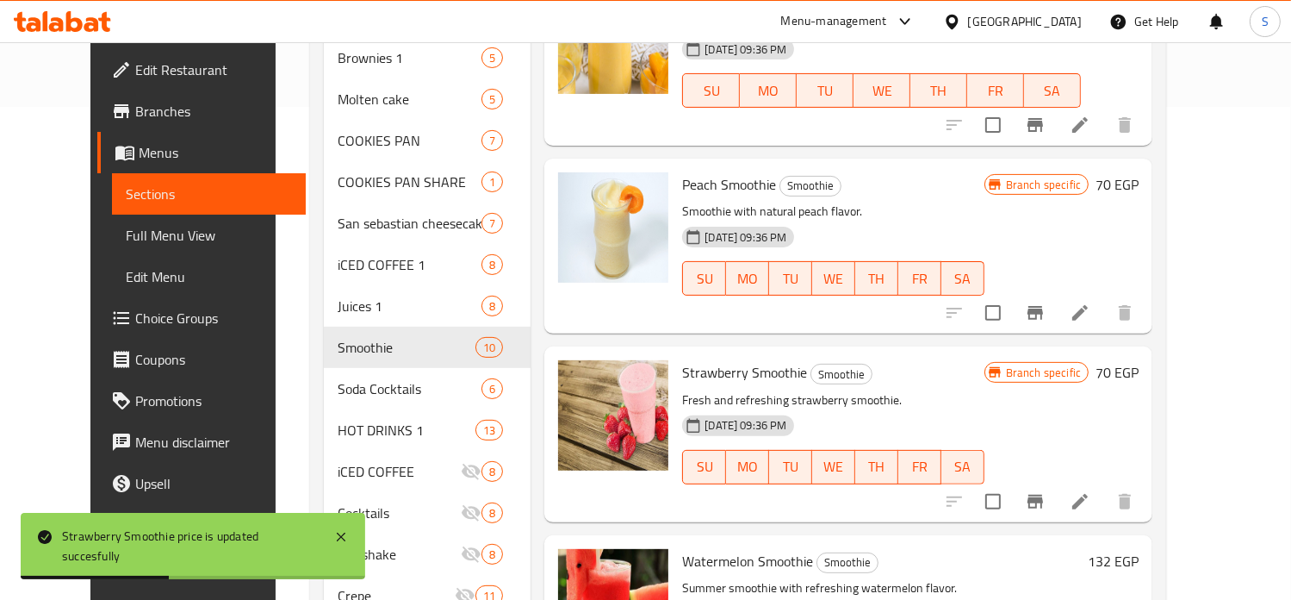
scroll to position [445, 0]
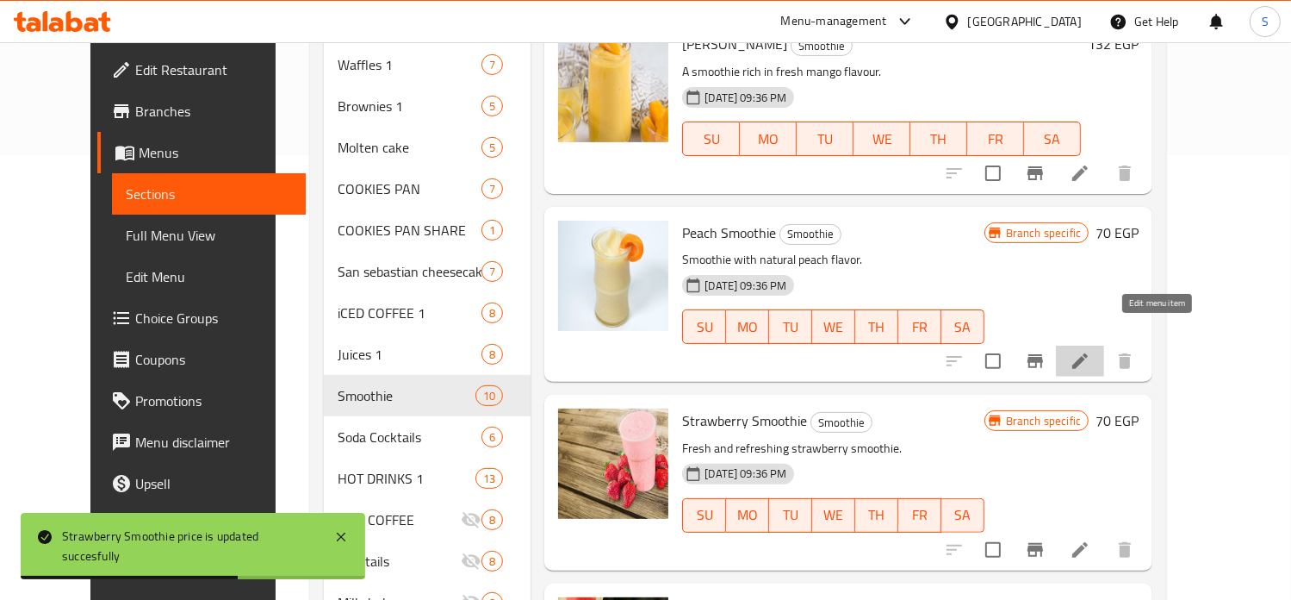
click at [1091, 351] on icon at bounding box center [1080, 361] width 21 height 21
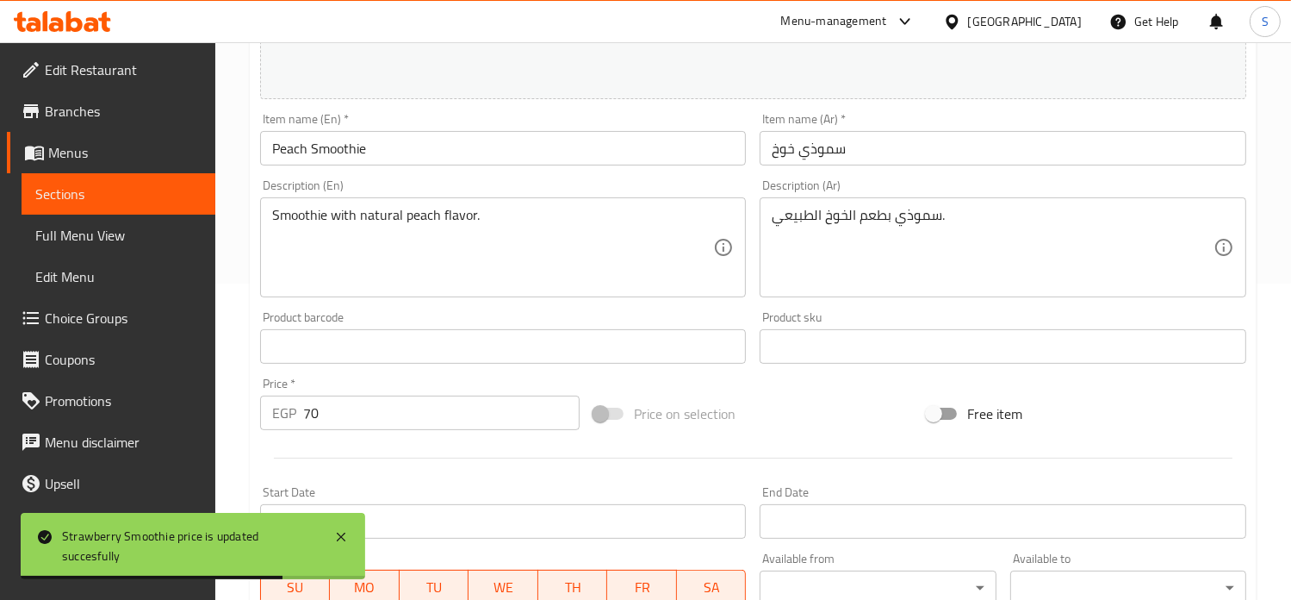
scroll to position [641, 0]
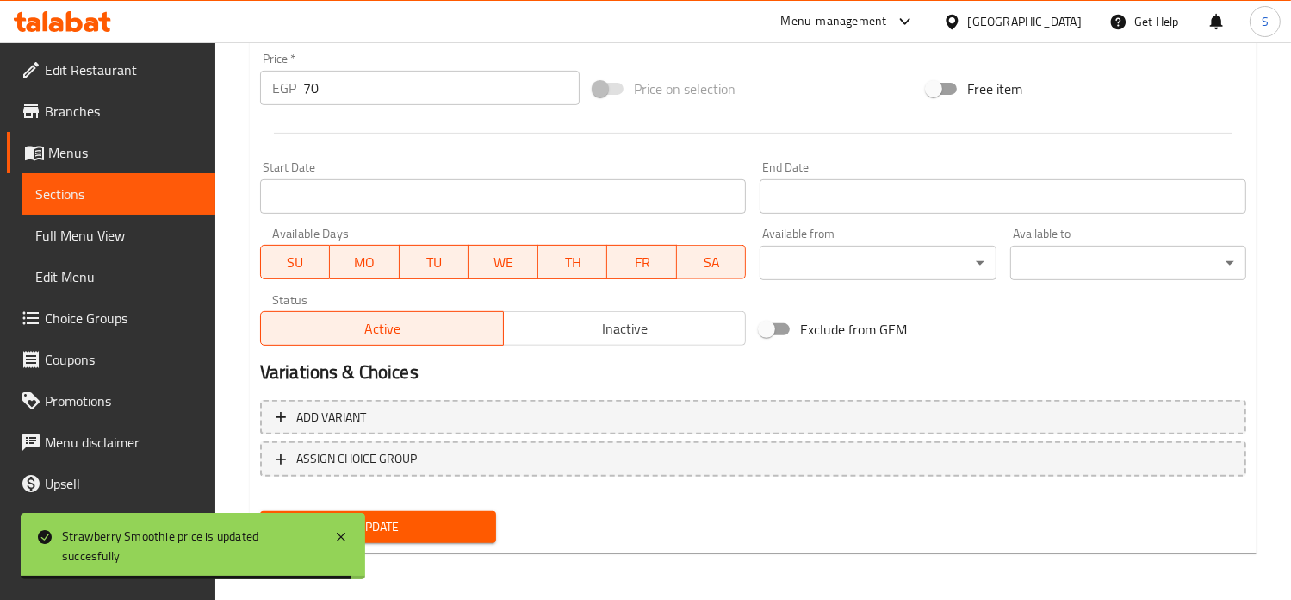
click at [663, 340] on button "Inactive" at bounding box center [625, 328] width 244 height 34
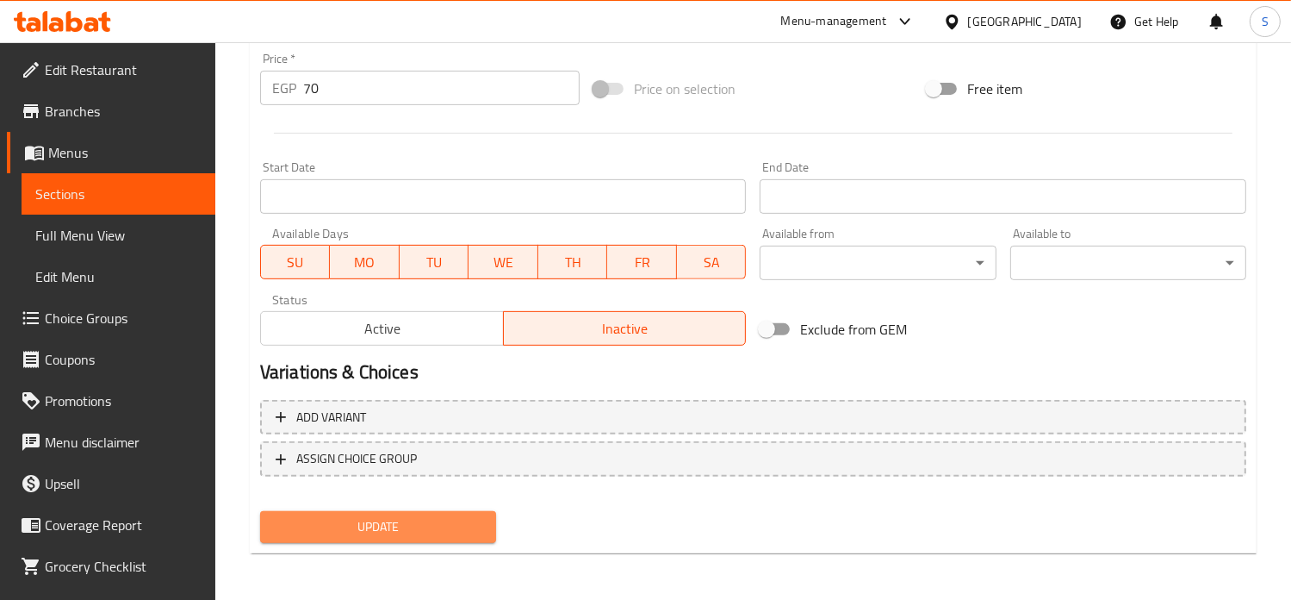
click at [436, 522] on span "Update" at bounding box center [378, 527] width 208 height 22
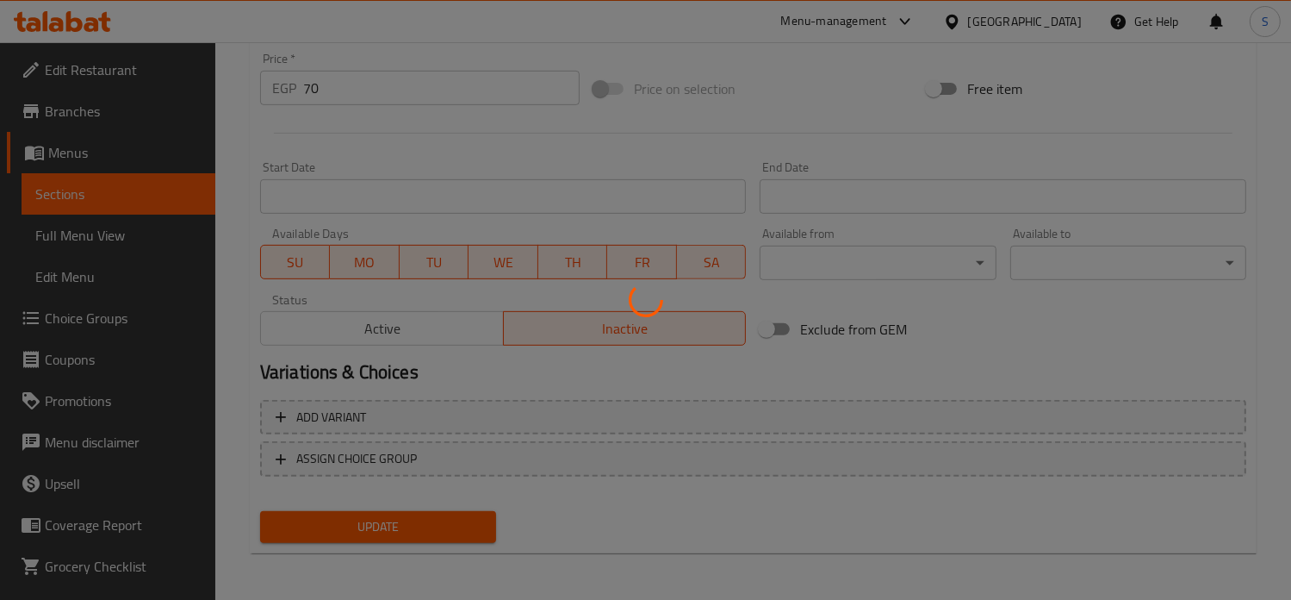
scroll to position [0, 0]
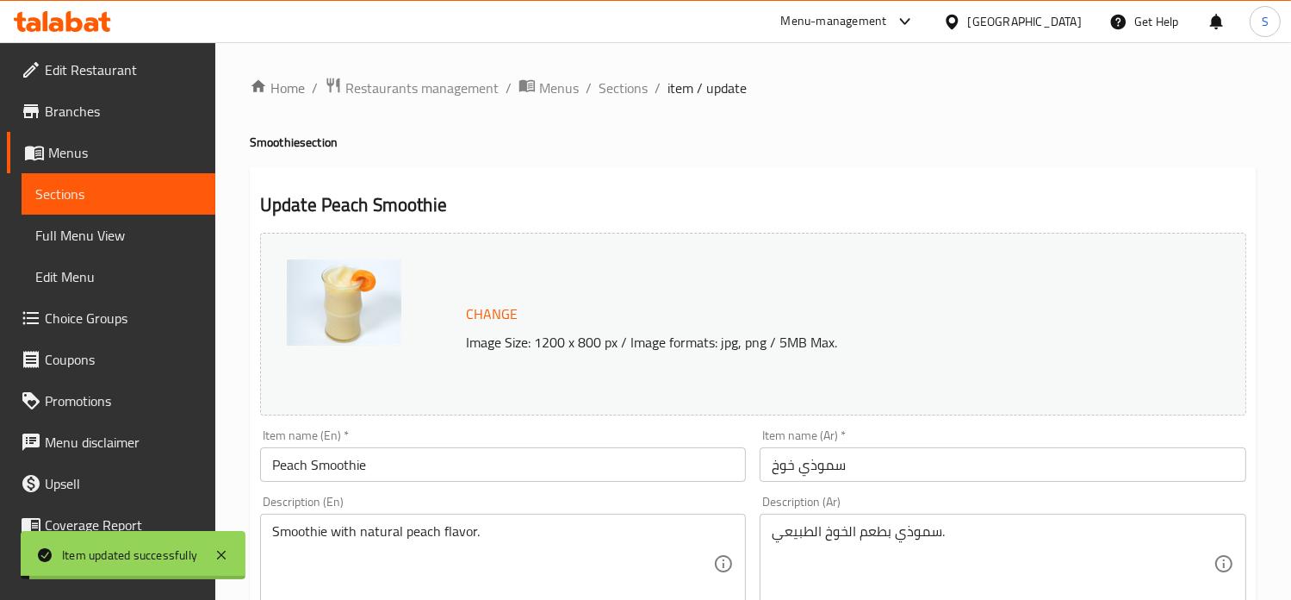
click at [620, 85] on span "Sections" at bounding box center [623, 88] width 49 height 21
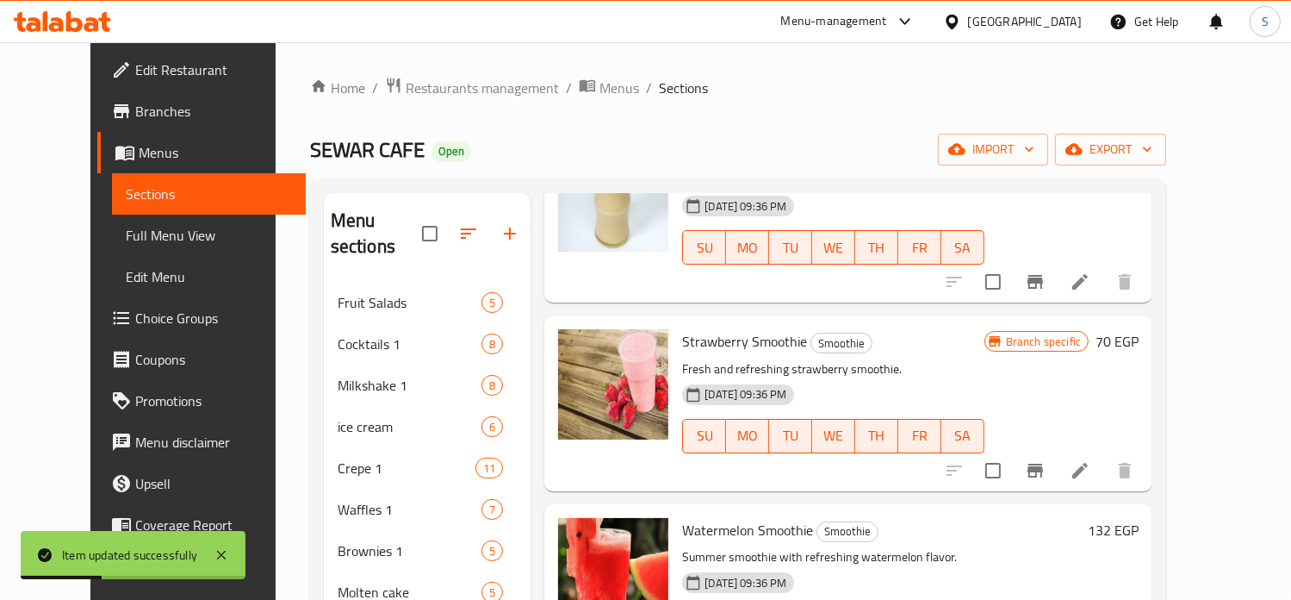
scroll to position [525, 0]
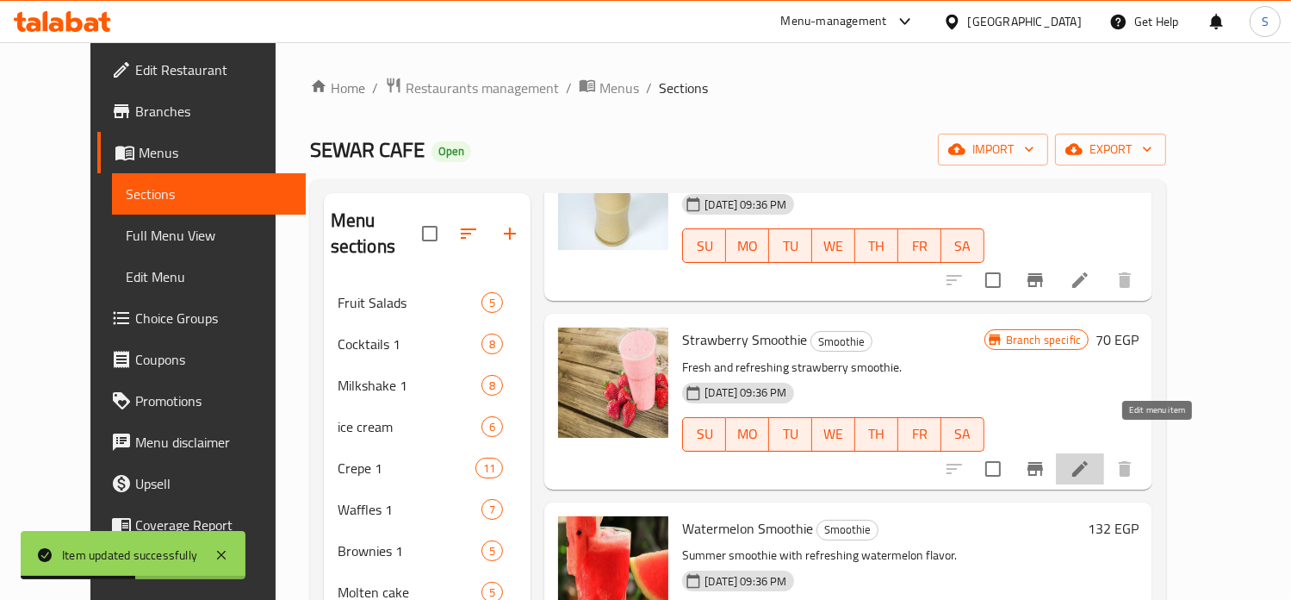
click at [1091, 458] on icon at bounding box center [1080, 468] width 21 height 21
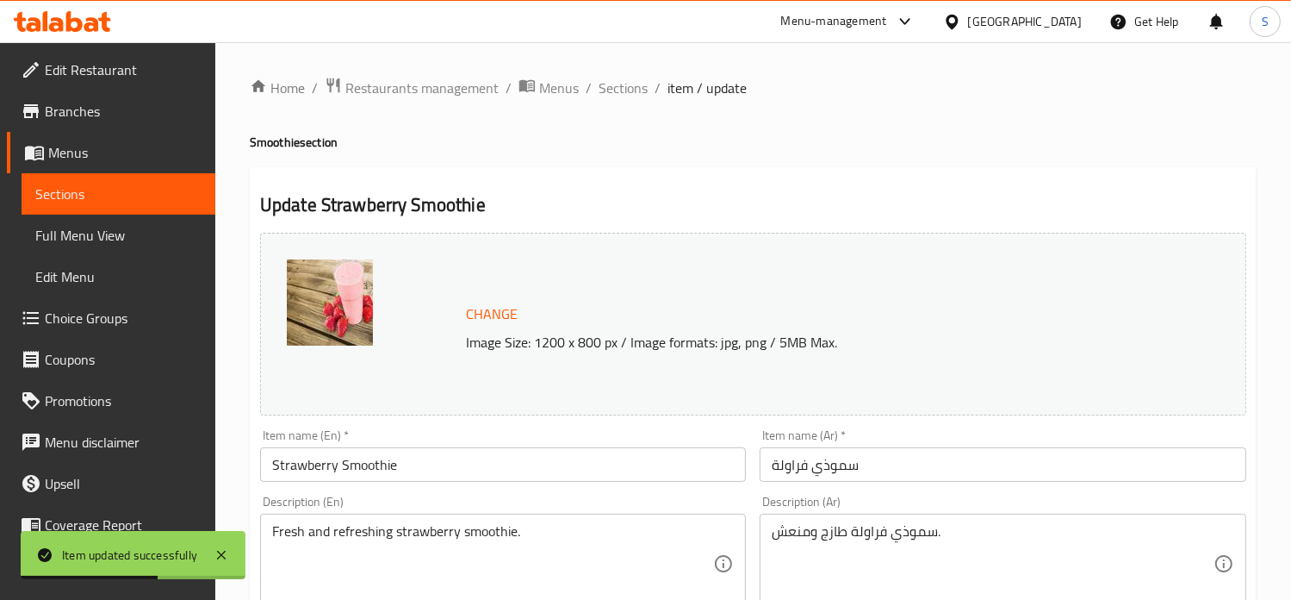
scroll to position [641, 0]
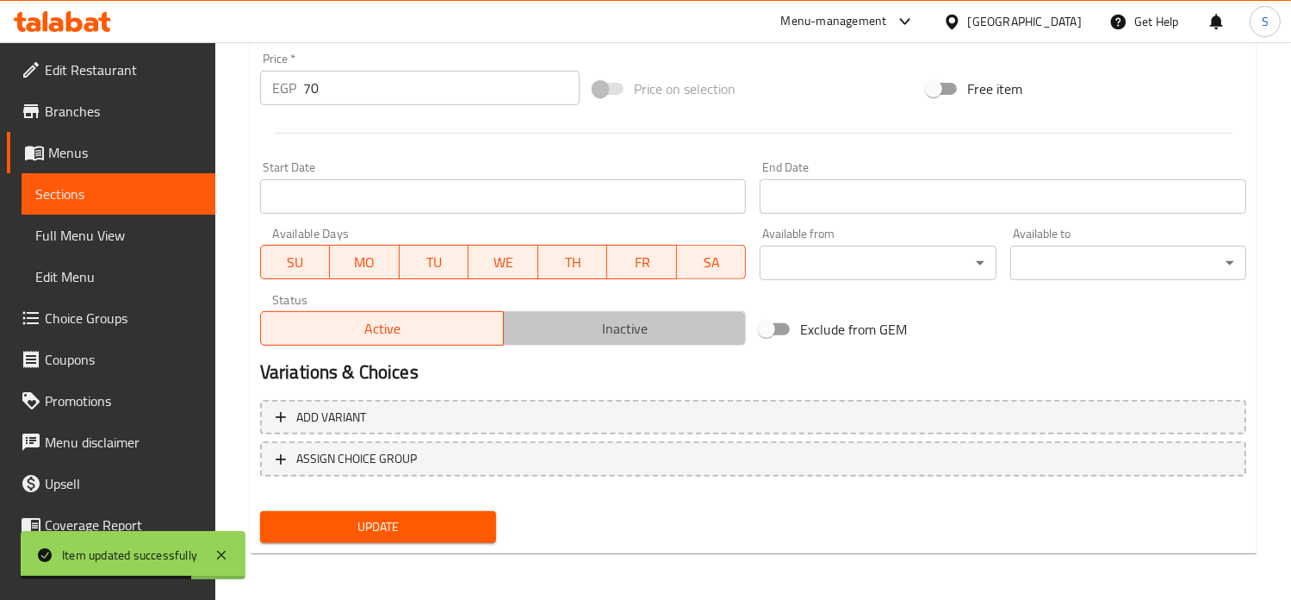
click at [563, 321] on span "Inactive" at bounding box center [625, 328] width 229 height 25
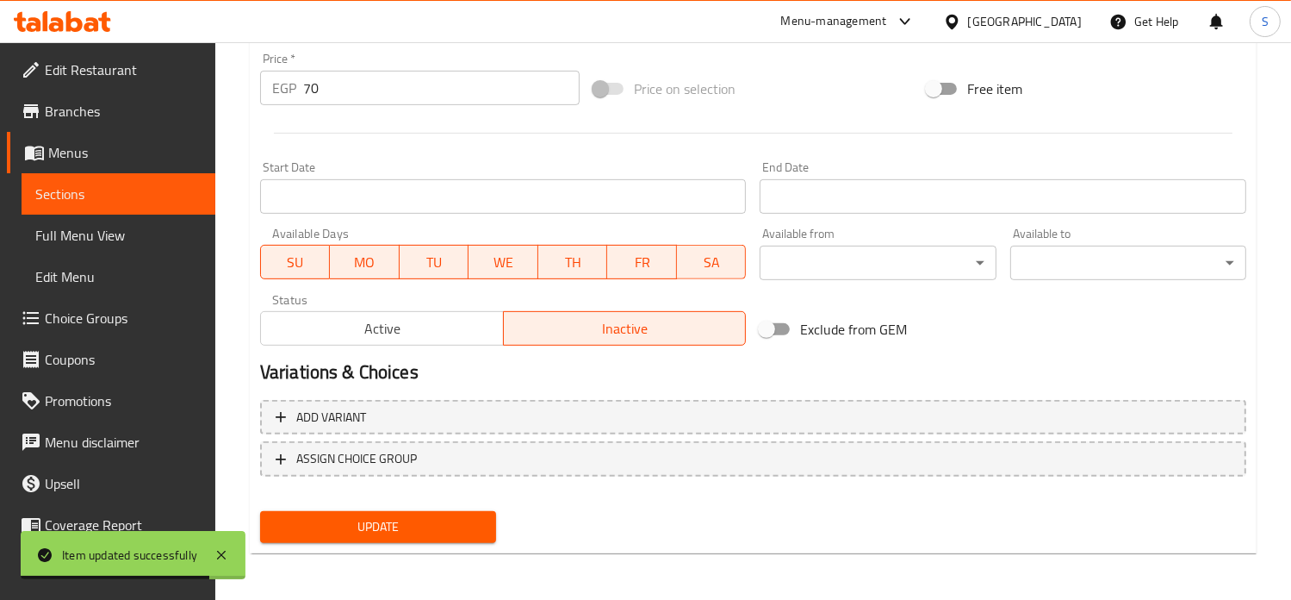
click at [452, 518] on span "Update" at bounding box center [378, 527] width 208 height 22
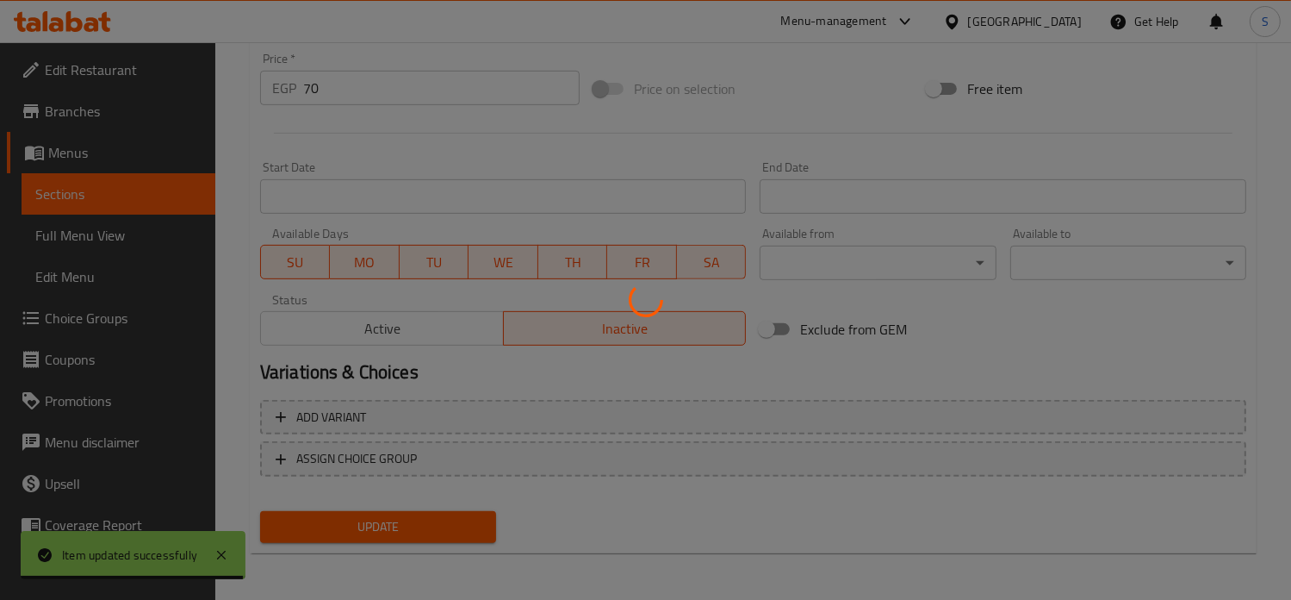
scroll to position [0, 0]
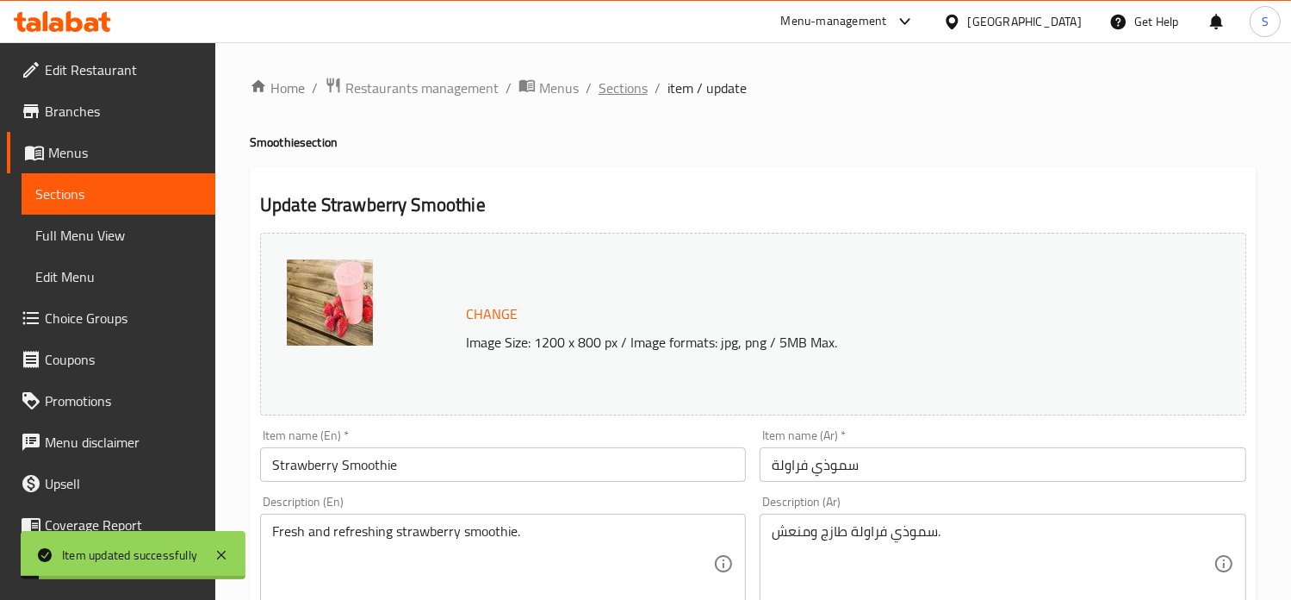
click at [626, 92] on span "Sections" at bounding box center [623, 88] width 49 height 21
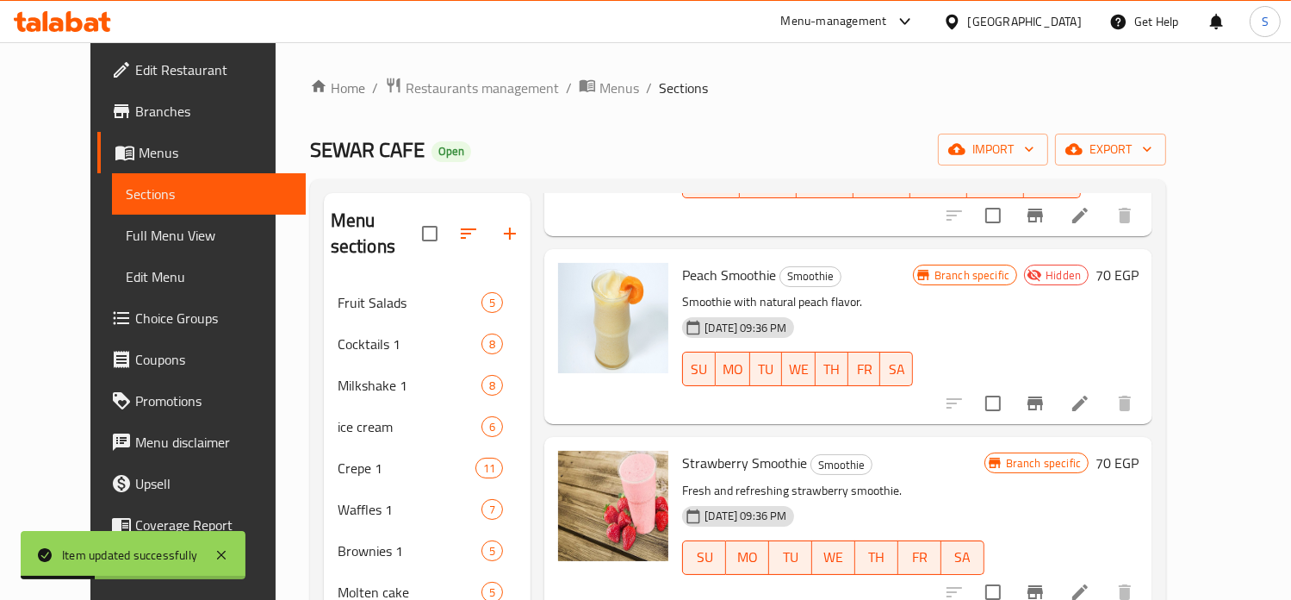
scroll to position [381, 0]
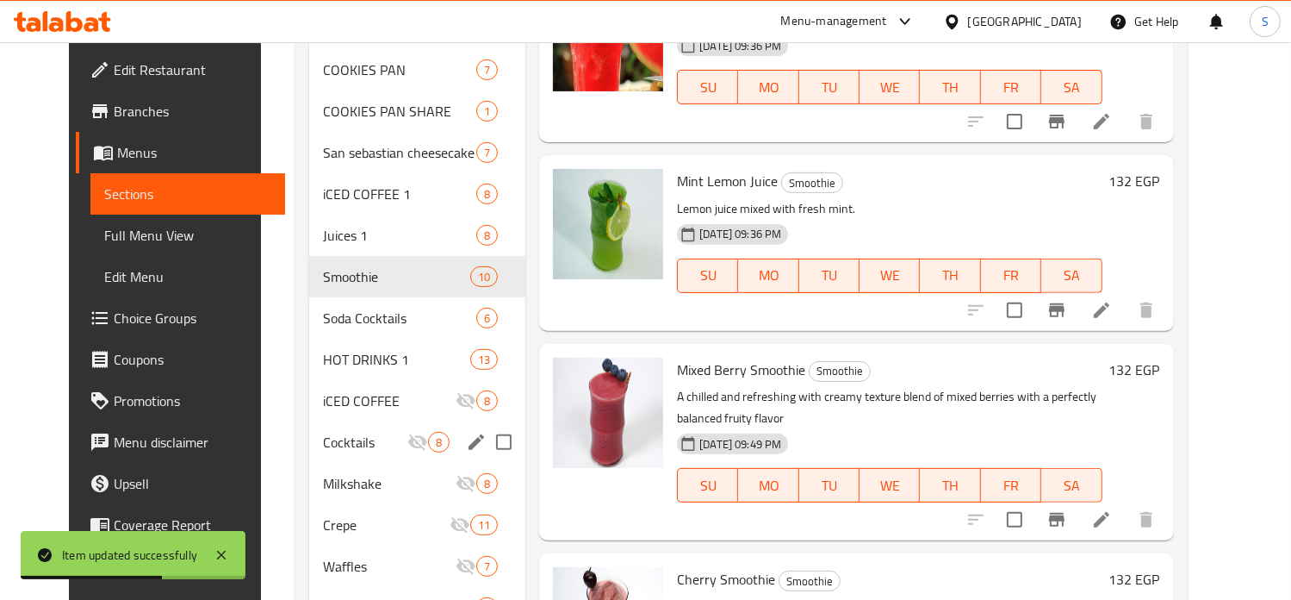
scroll to position [565, 0]
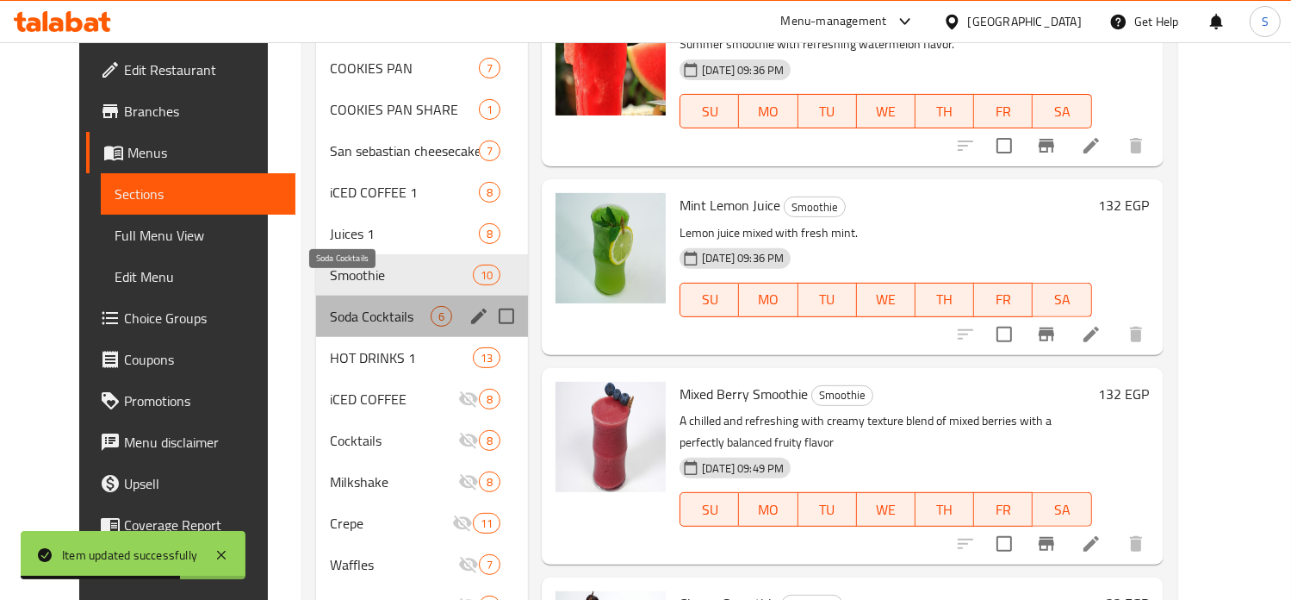
click at [330, 306] on span "Soda Cocktails" at bounding box center [380, 316] width 101 height 21
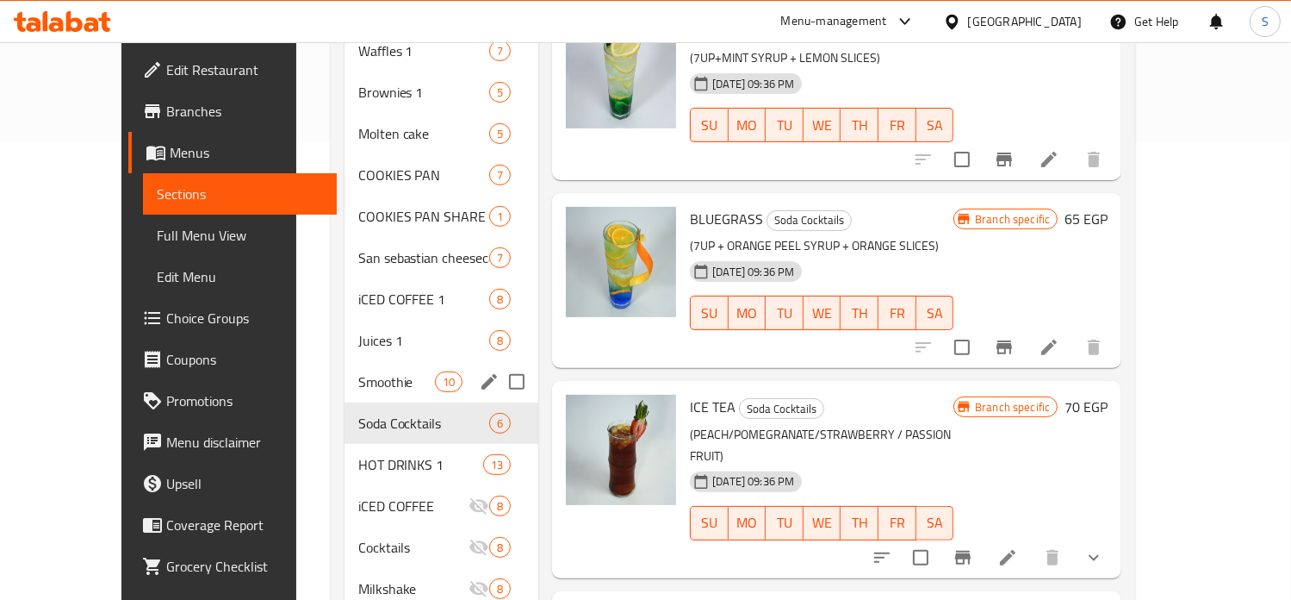
scroll to position [620, 0]
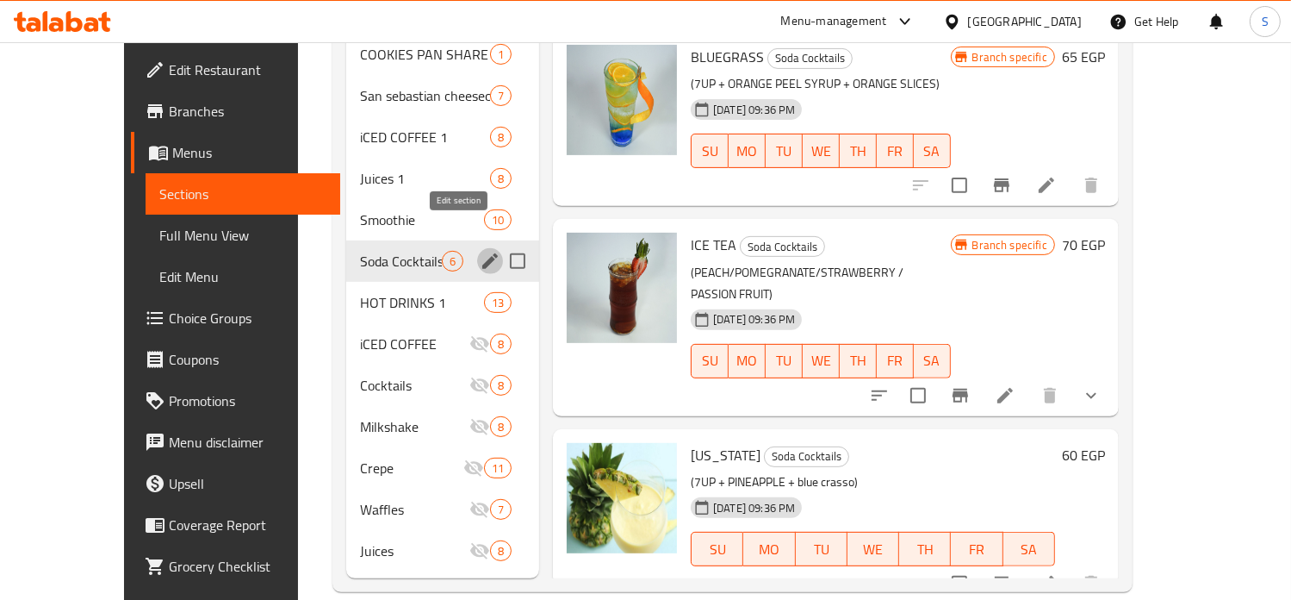
click at [482, 253] on icon "edit" at bounding box center [490, 261] width 16 height 16
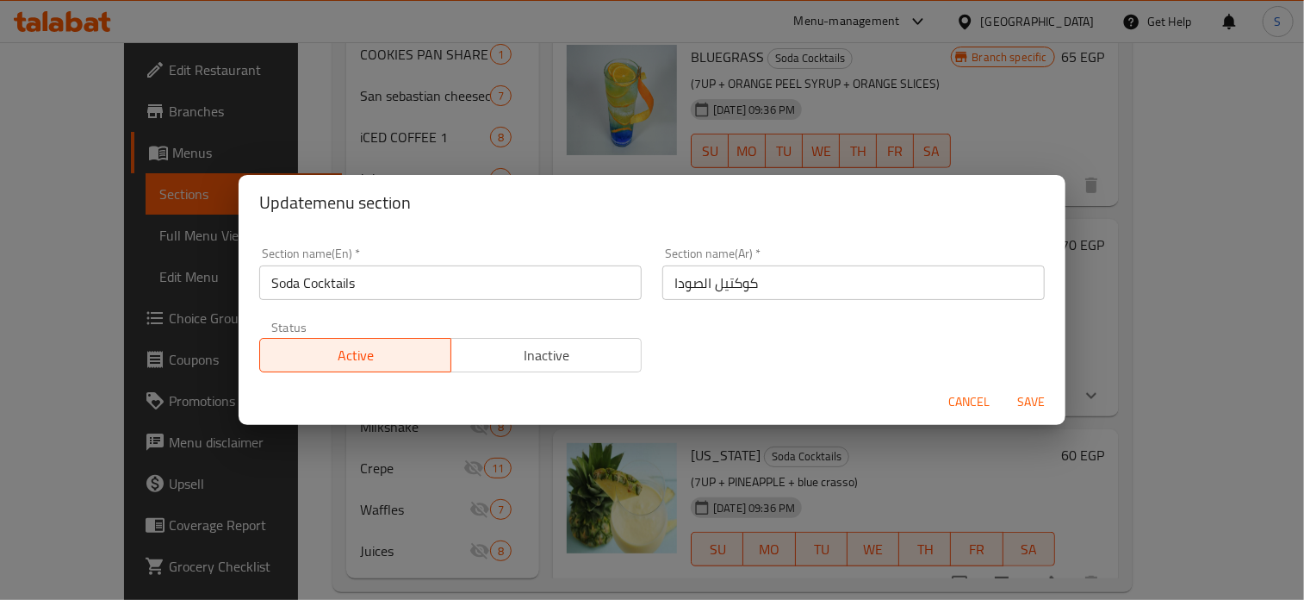
click at [438, 278] on input "Soda Cocktails" at bounding box center [450, 282] width 382 height 34
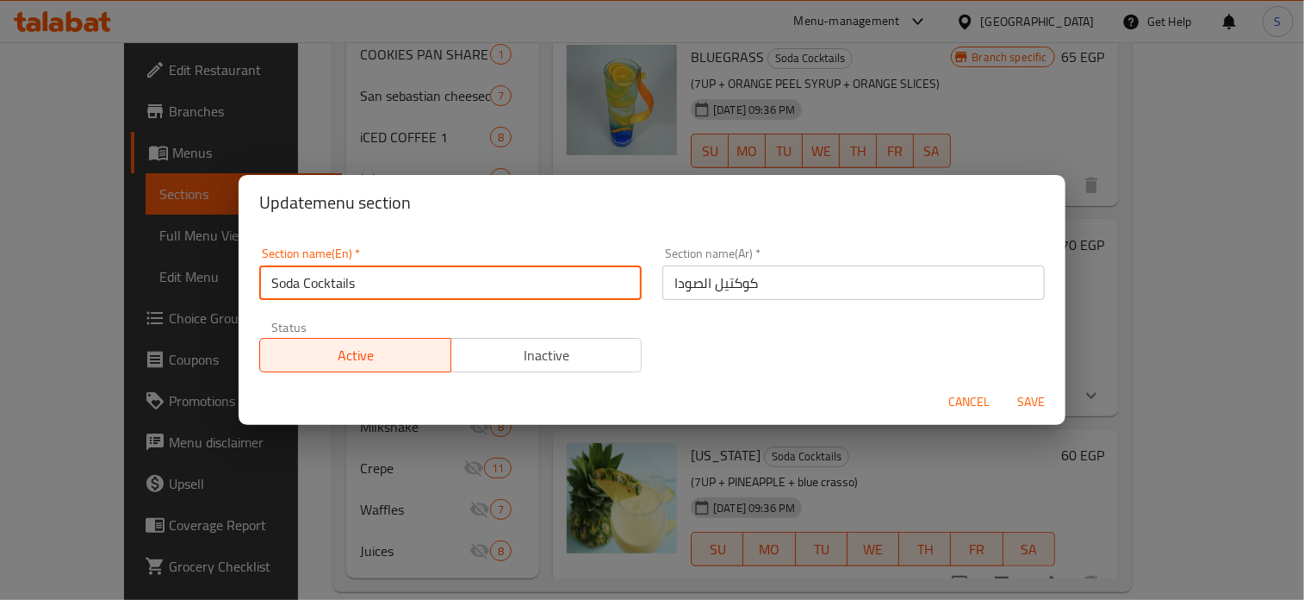
click at [438, 278] on input "Soda Cocktails" at bounding box center [450, 282] width 382 height 34
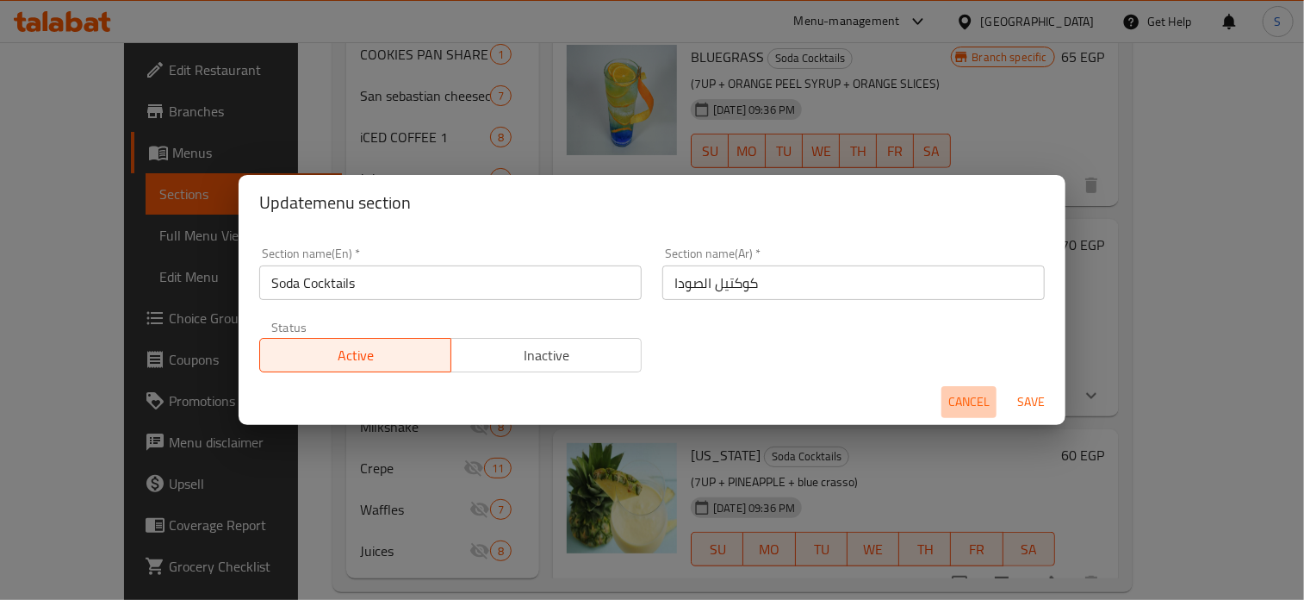
click at [947, 400] on button "Cancel" at bounding box center [969, 402] width 55 height 32
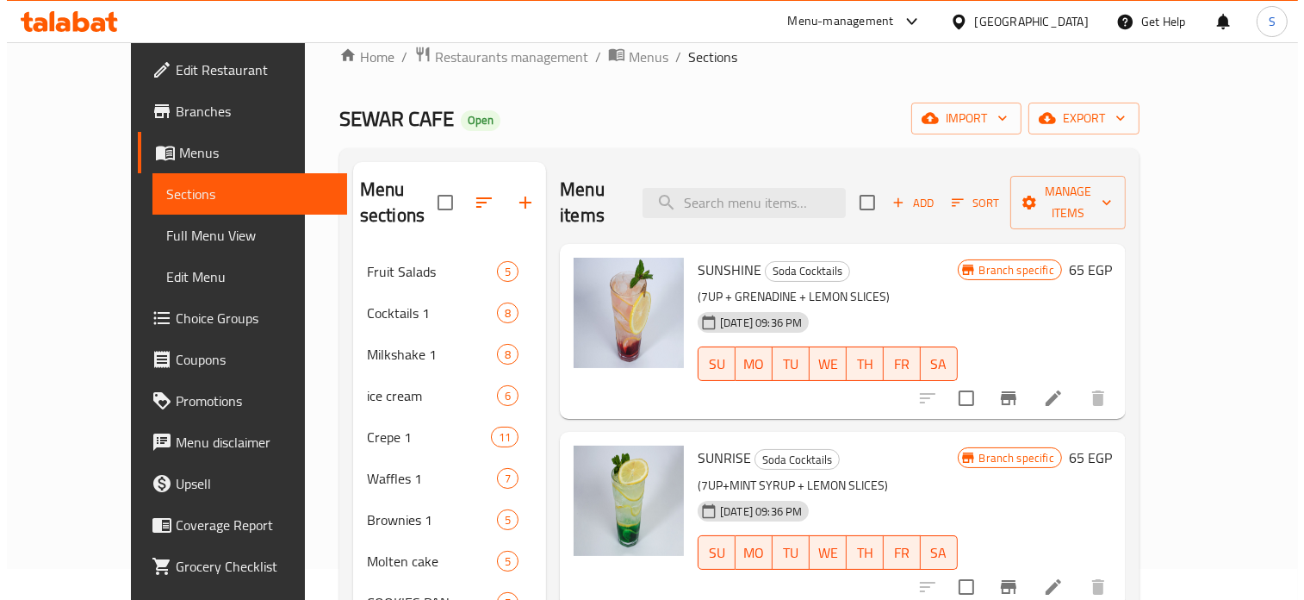
scroll to position [0, 0]
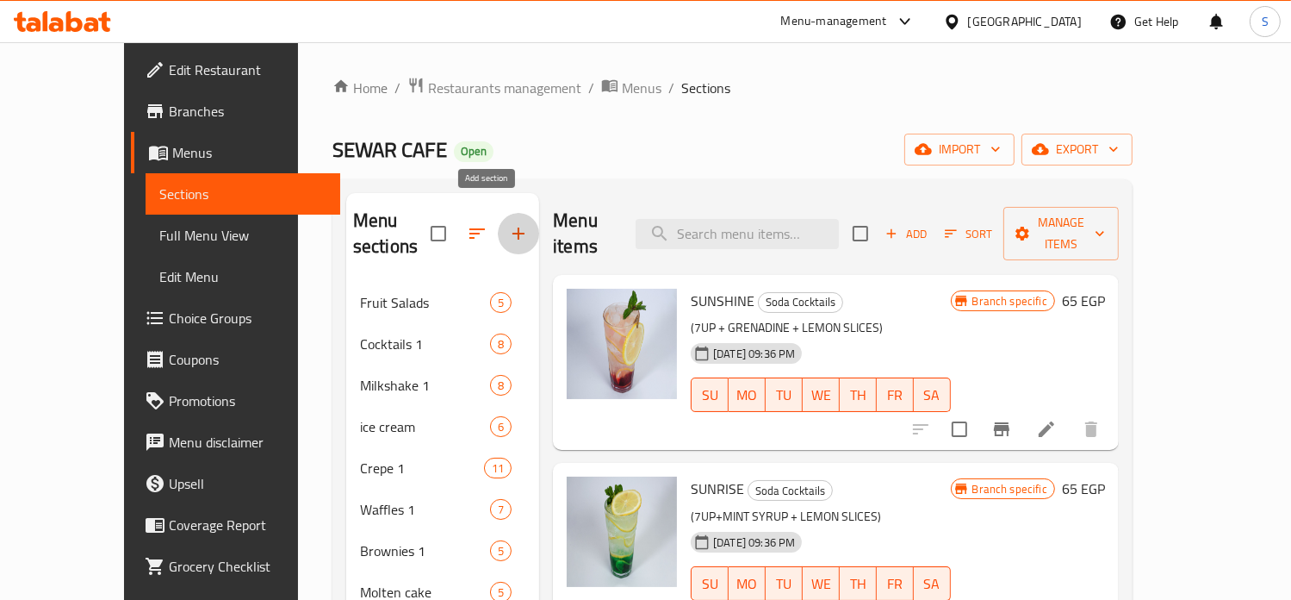
click at [508, 230] on icon "button" at bounding box center [518, 233] width 21 height 21
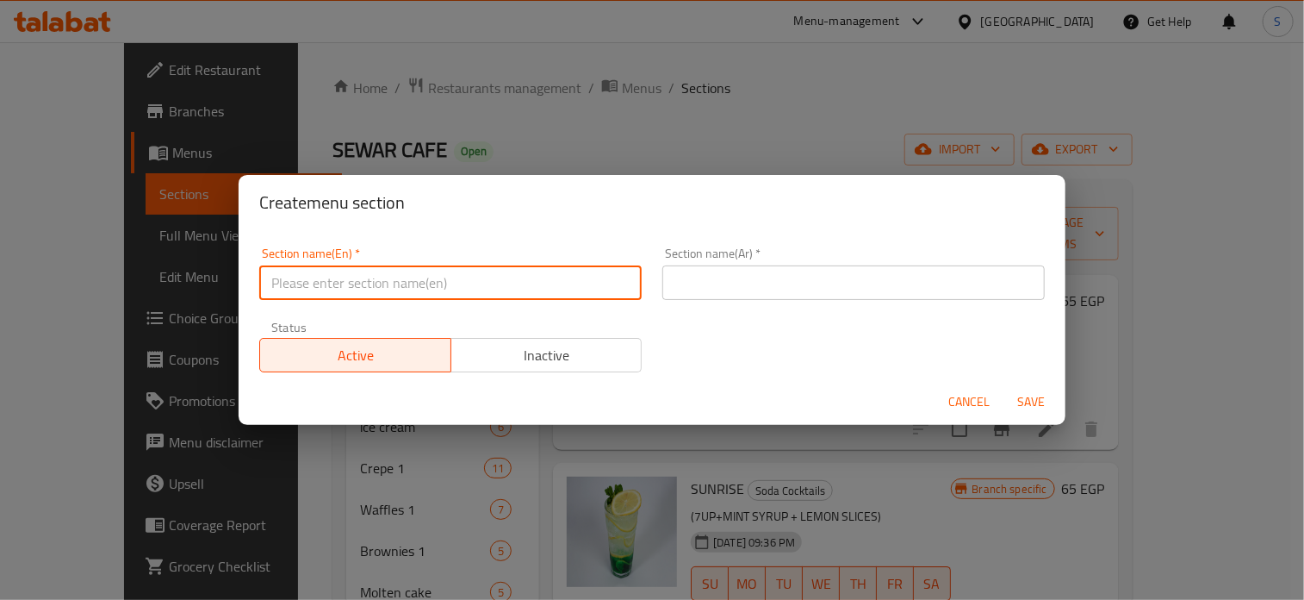
click at [362, 289] on input "text" at bounding box center [450, 282] width 382 height 34
paste input "Soda Cocktails"
type input "Soda Cocktails 1"
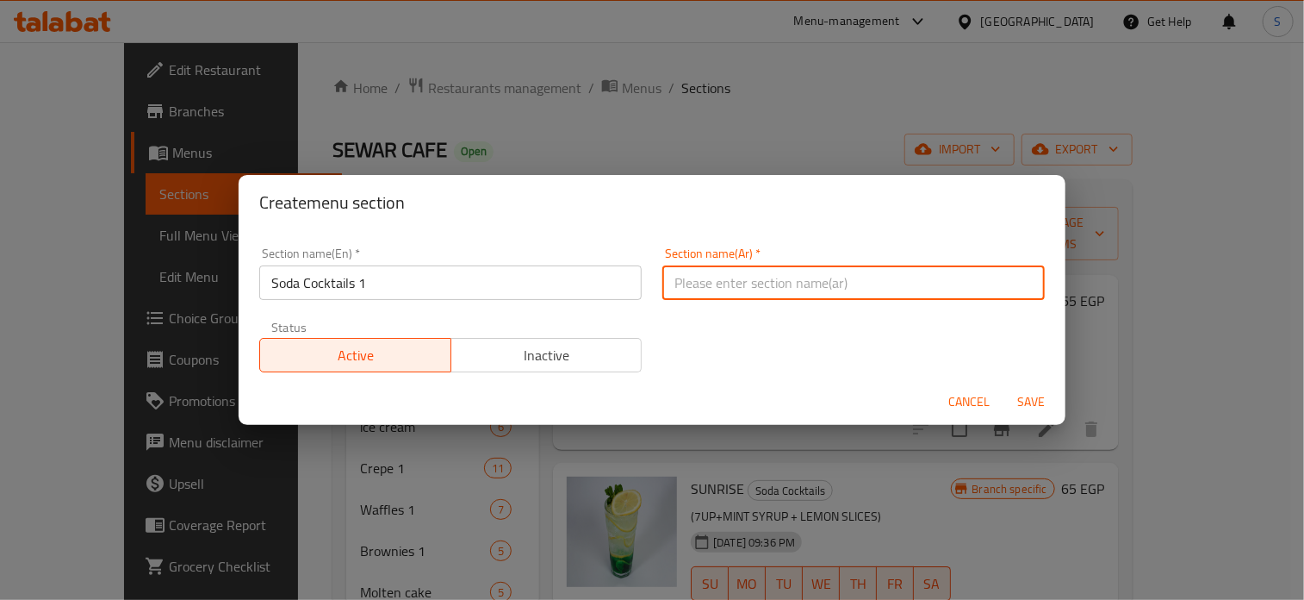
click at [755, 277] on input "text" at bounding box center [853, 282] width 382 height 34
type input "كوكتيل الصودا"
click at [1004, 386] on button "Save" at bounding box center [1031, 402] width 55 height 32
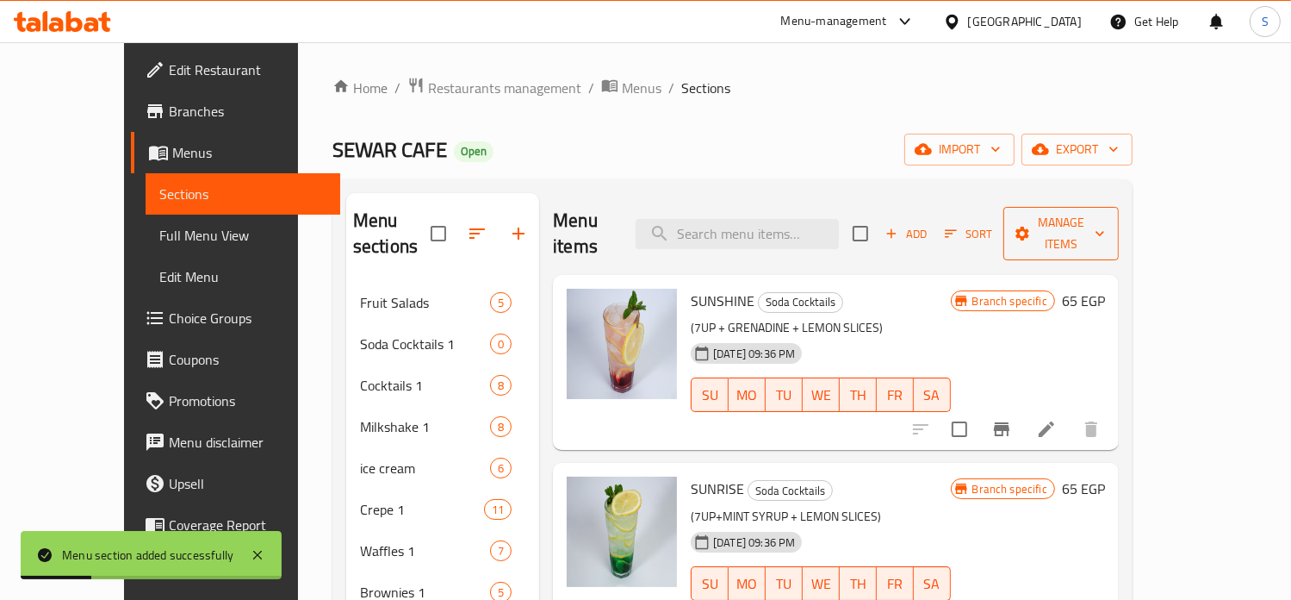
click at [1105, 224] on span "Manage items" at bounding box center [1061, 233] width 88 height 43
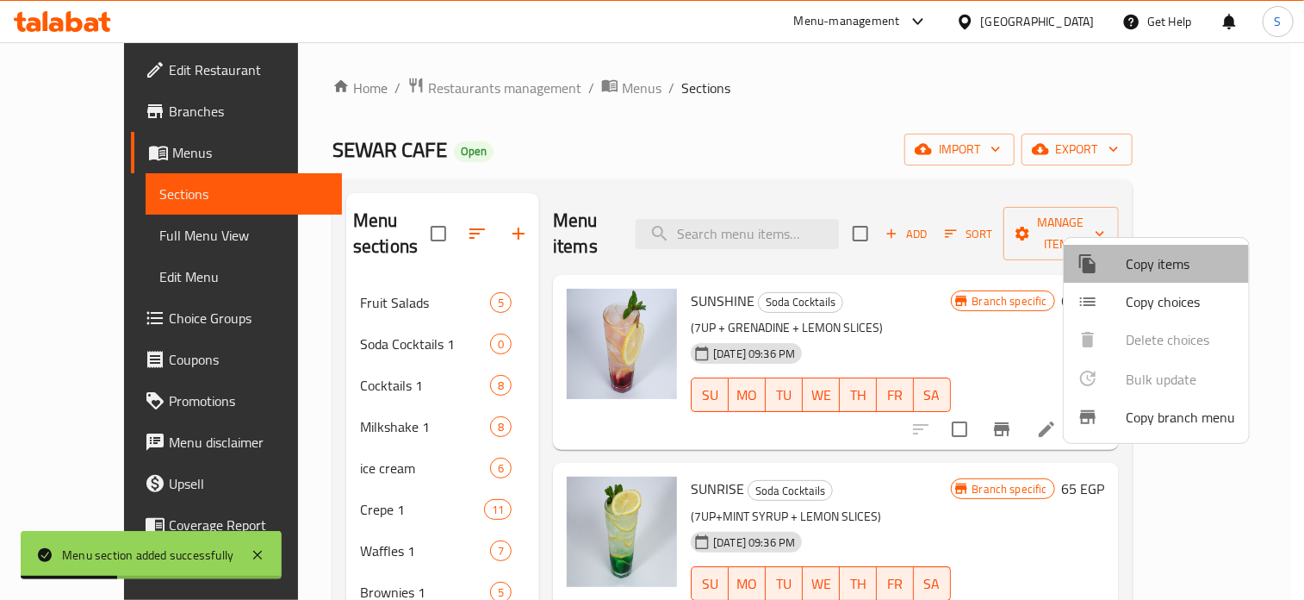
click at [1126, 269] on span "Copy items" at bounding box center [1180, 263] width 109 height 21
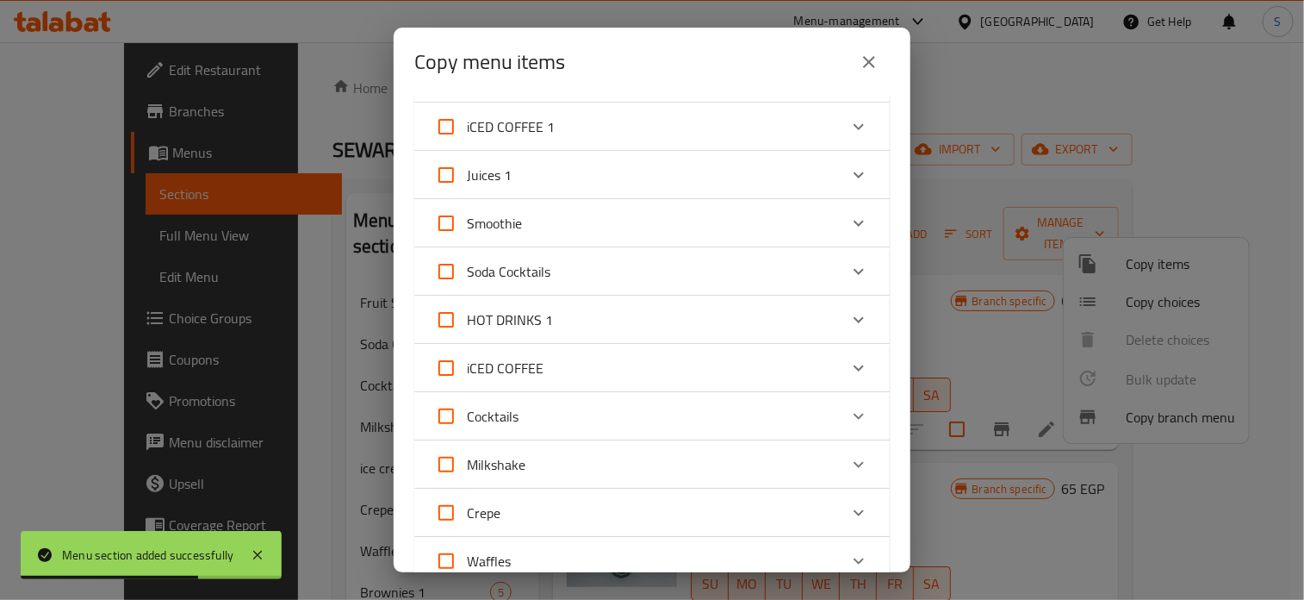
scroll to position [581, 0]
click at [453, 276] on input "Soda Cocktails" at bounding box center [446, 269] width 41 height 41
checkbox input "true"
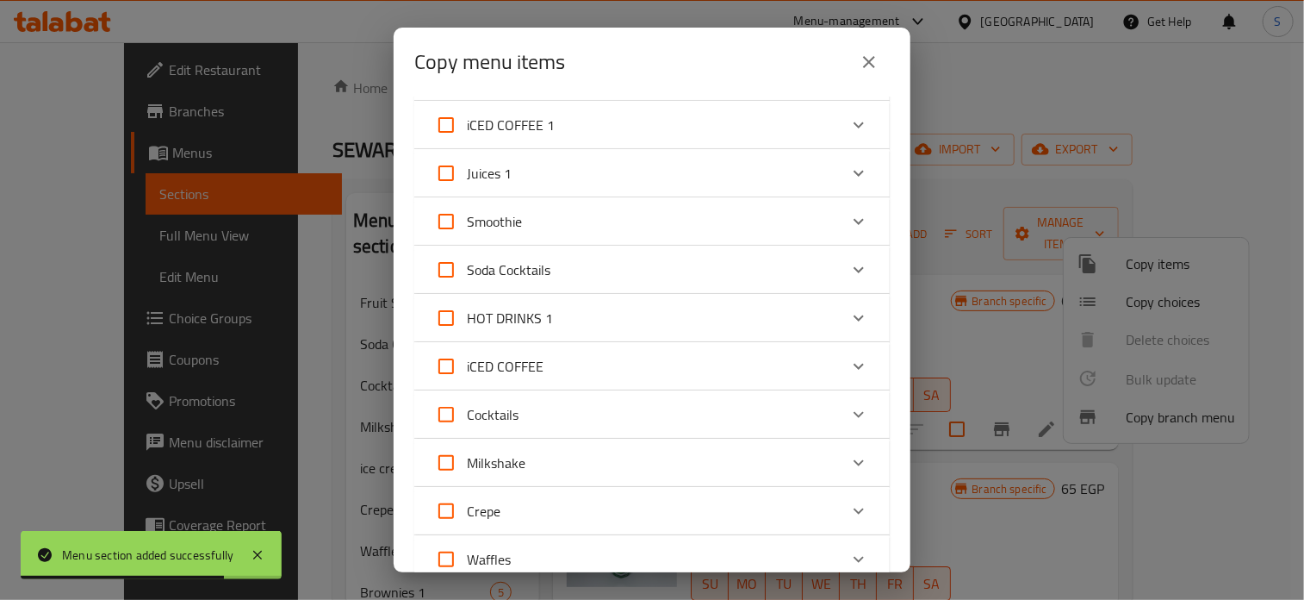
checkbox input "true"
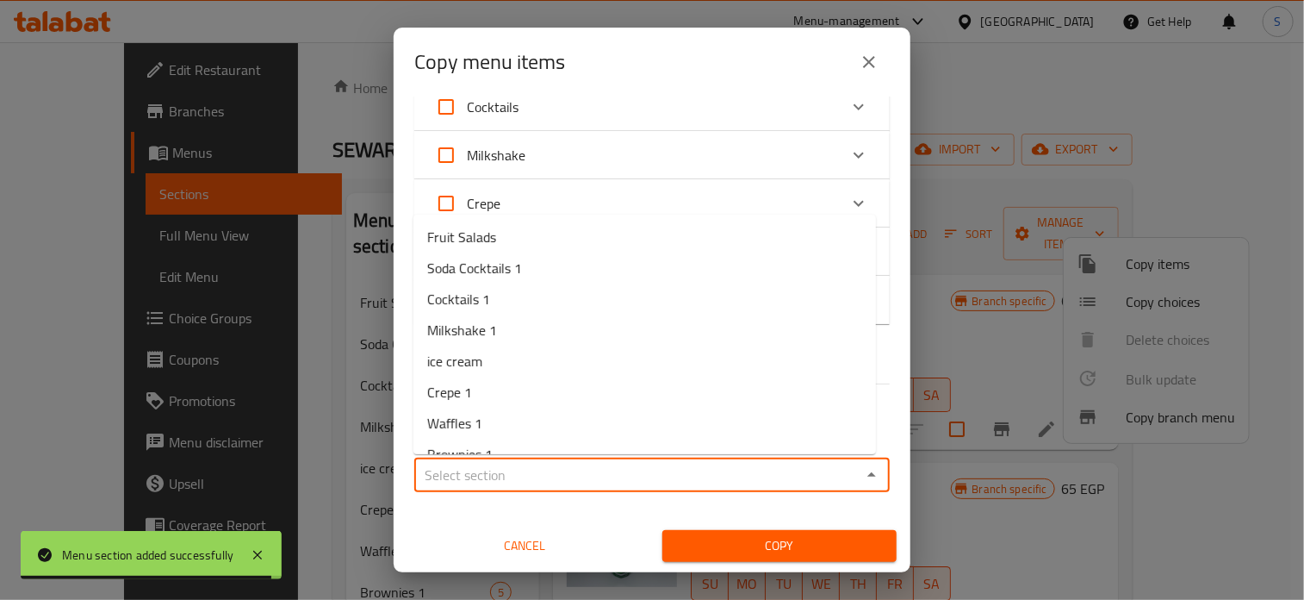
click at [555, 464] on input "Sections   *" at bounding box center [638, 475] width 437 height 24
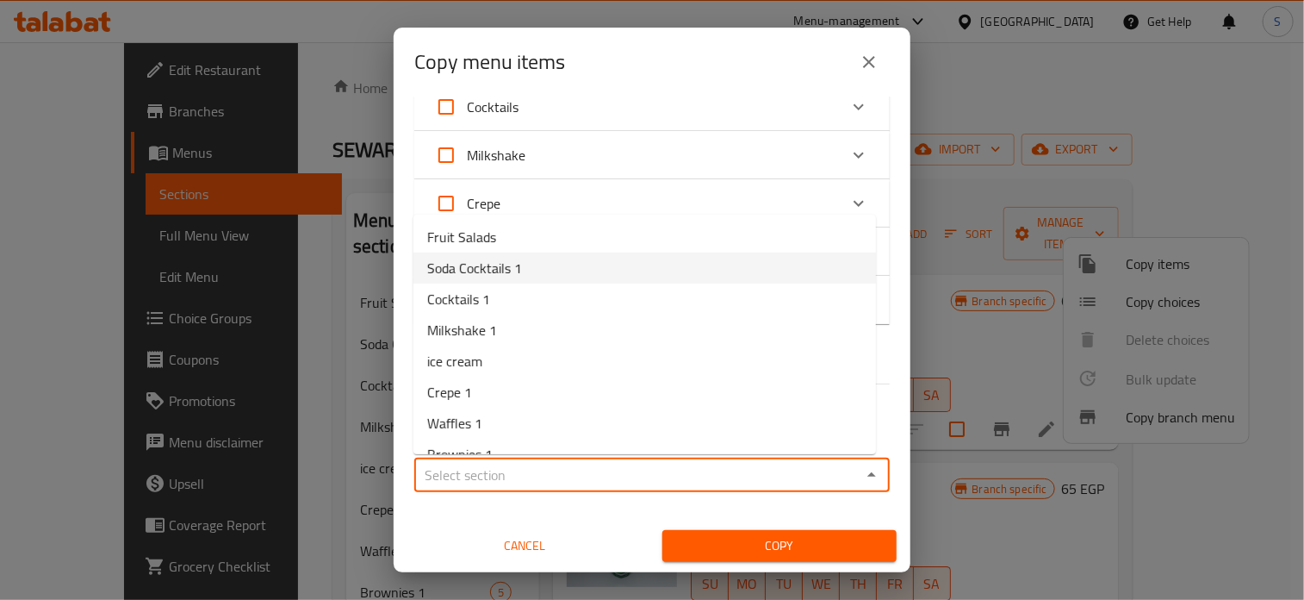
click at [510, 271] on span "Soda Cocktails 1" at bounding box center [474, 268] width 95 height 21
type input "Soda Cocktails 1"
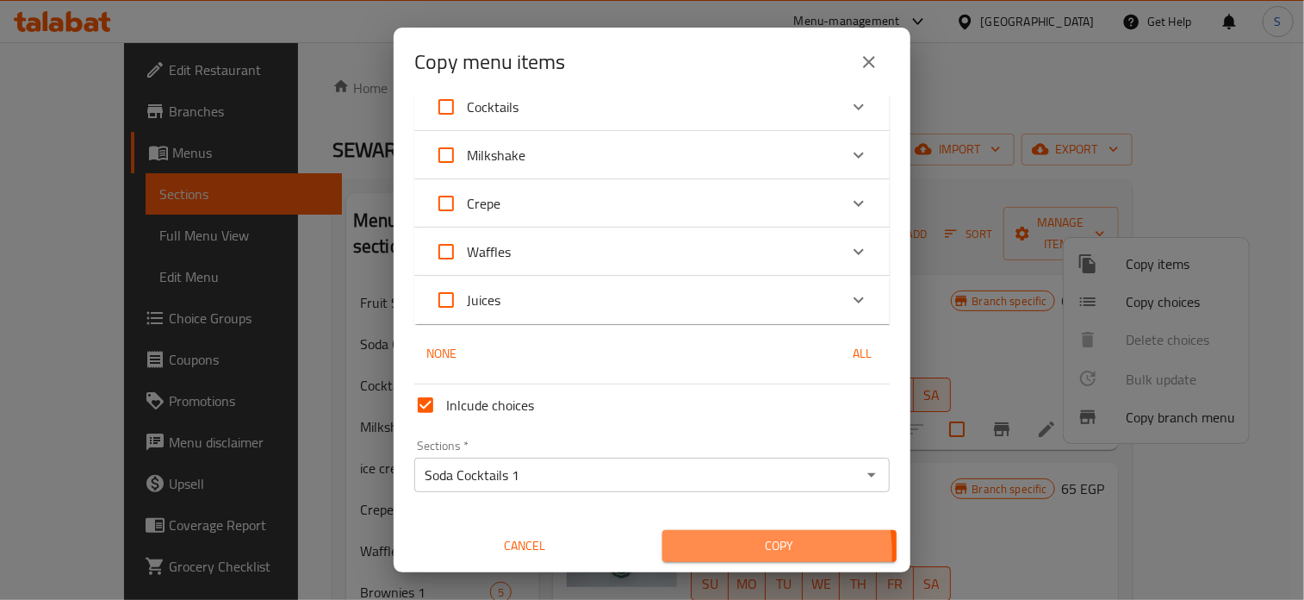
click at [719, 552] on span "Copy" at bounding box center [779, 546] width 207 height 22
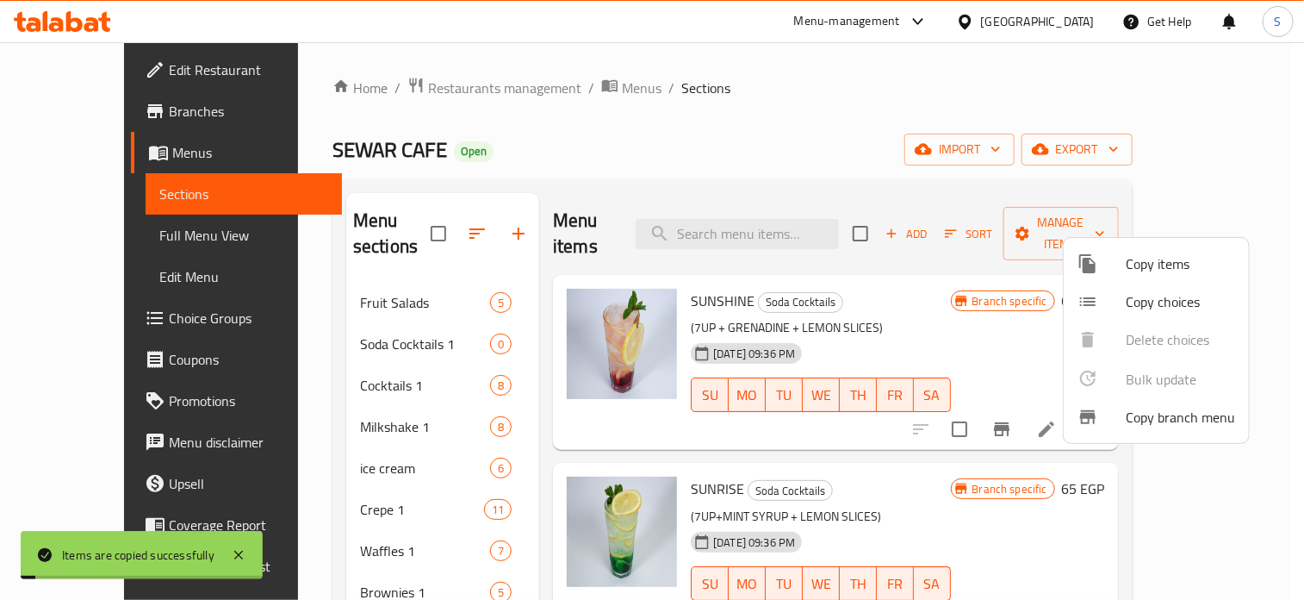
click at [974, 296] on div at bounding box center [652, 300] width 1304 height 600
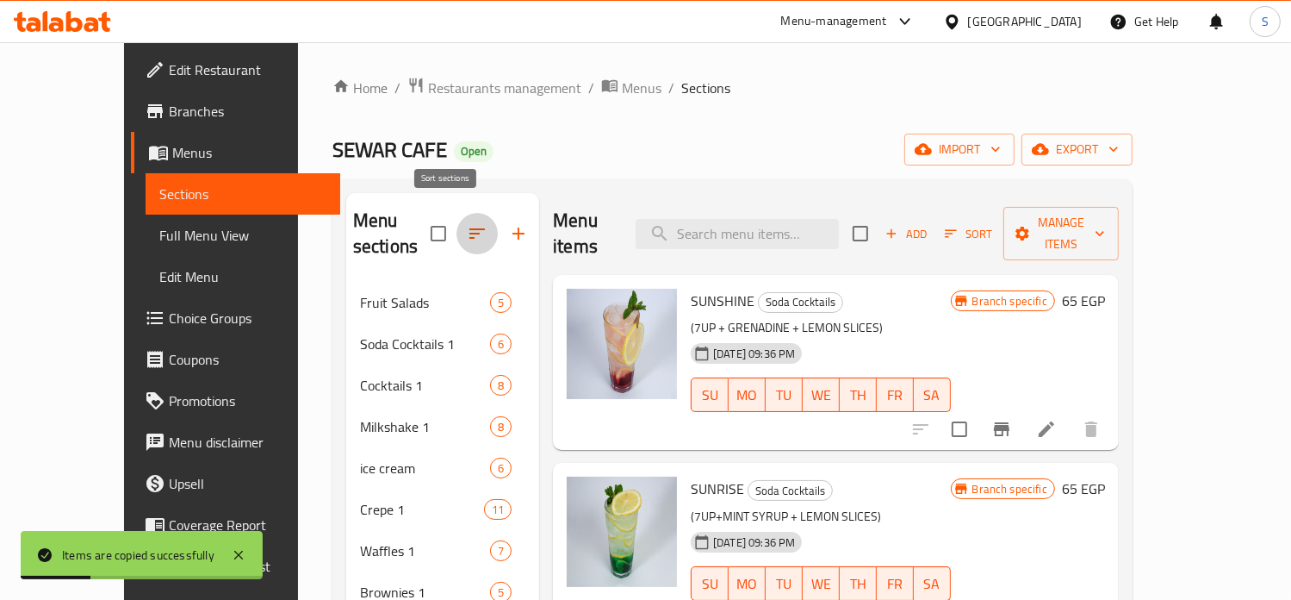
click at [467, 223] on icon "button" at bounding box center [477, 233] width 21 height 21
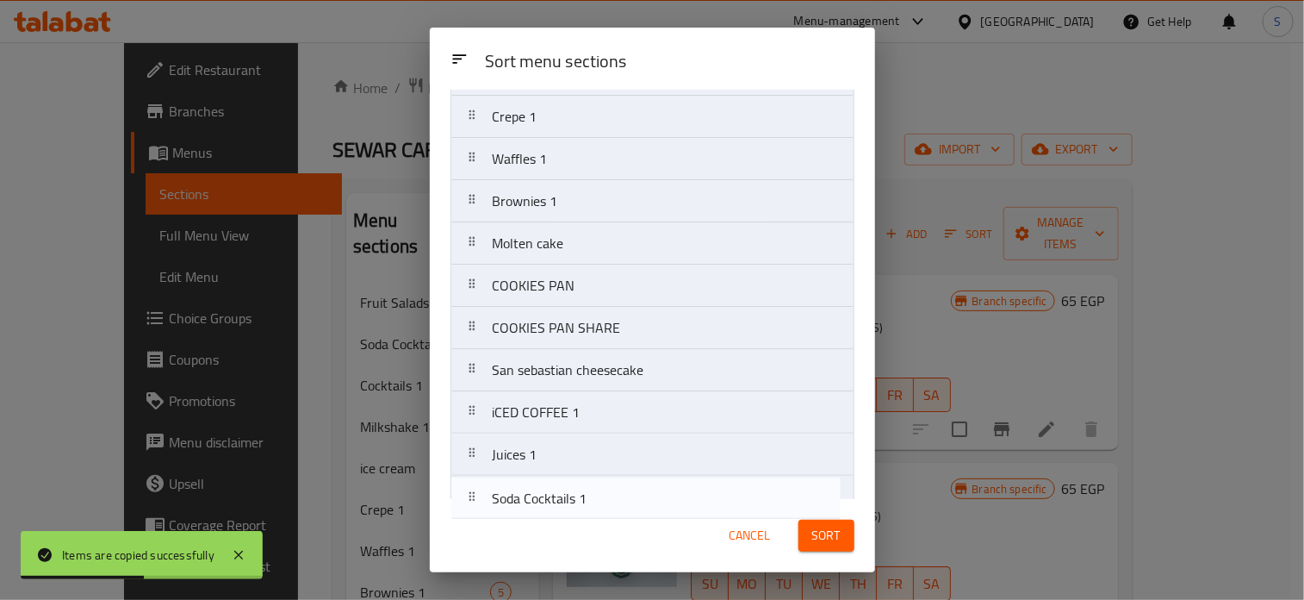
scroll to position [407, 0]
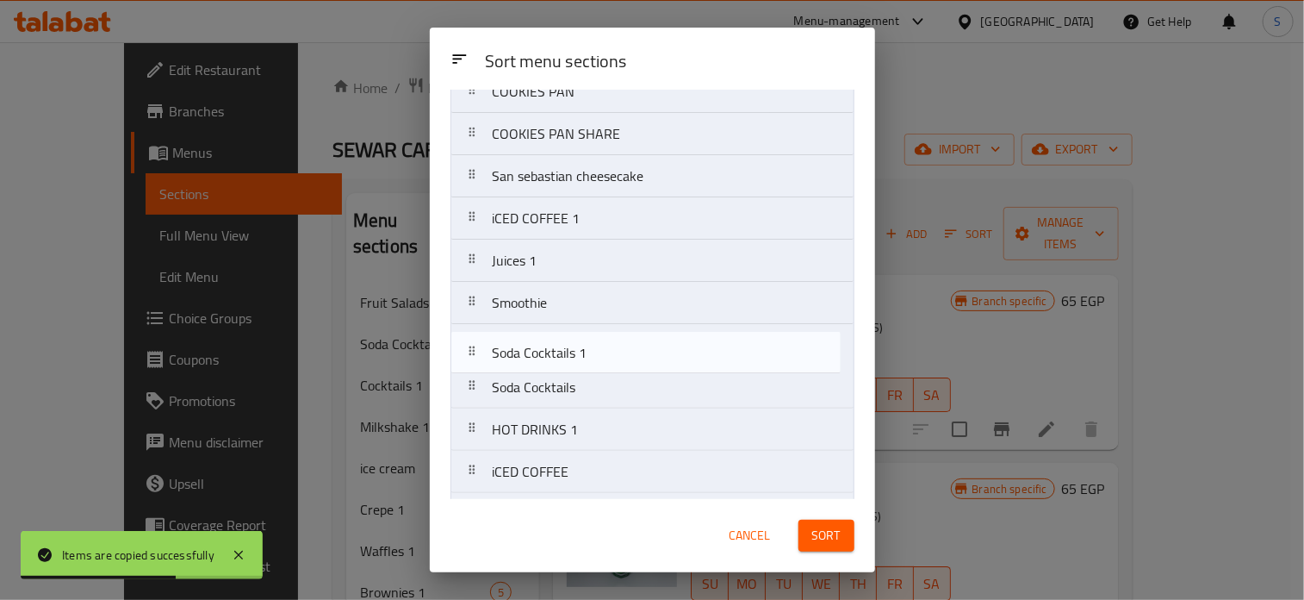
drag, startPoint x: 569, startPoint y: 211, endPoint x: 569, endPoint y: 375, distance: 163.7
click at [569, 375] on nav "Fruit Salads Soda Cocktails 1 Cocktails 1 Milkshake 1 ice cream Crepe 1 Waffles…" at bounding box center [653, 218] width 404 height 973
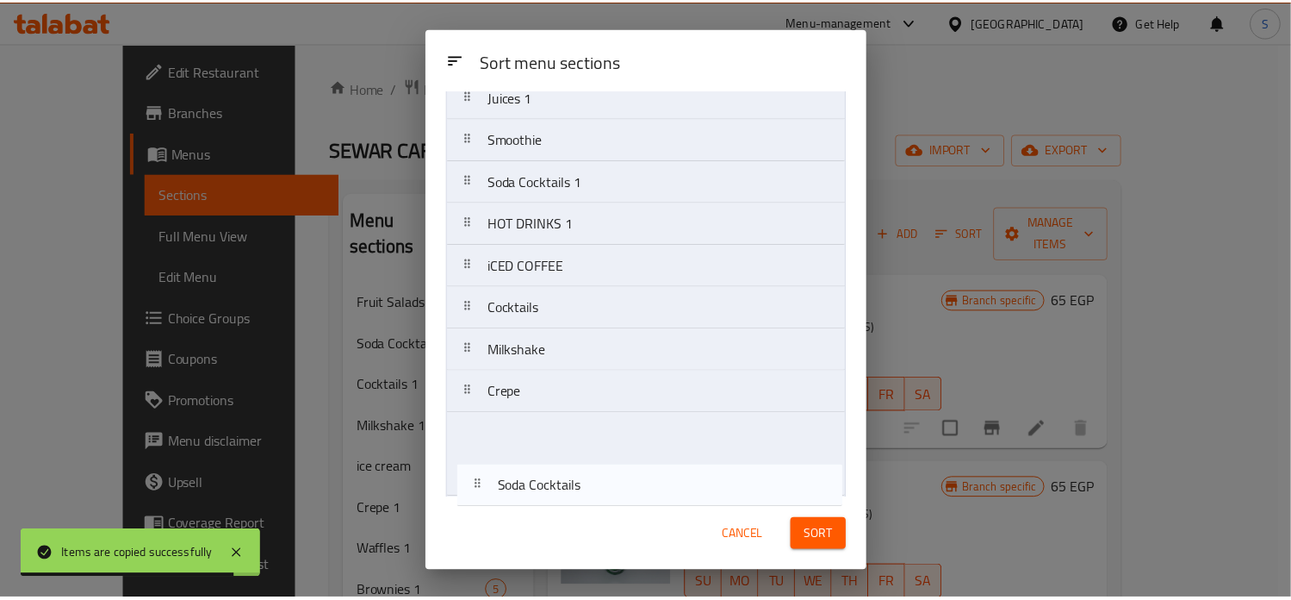
scroll to position [614, 0]
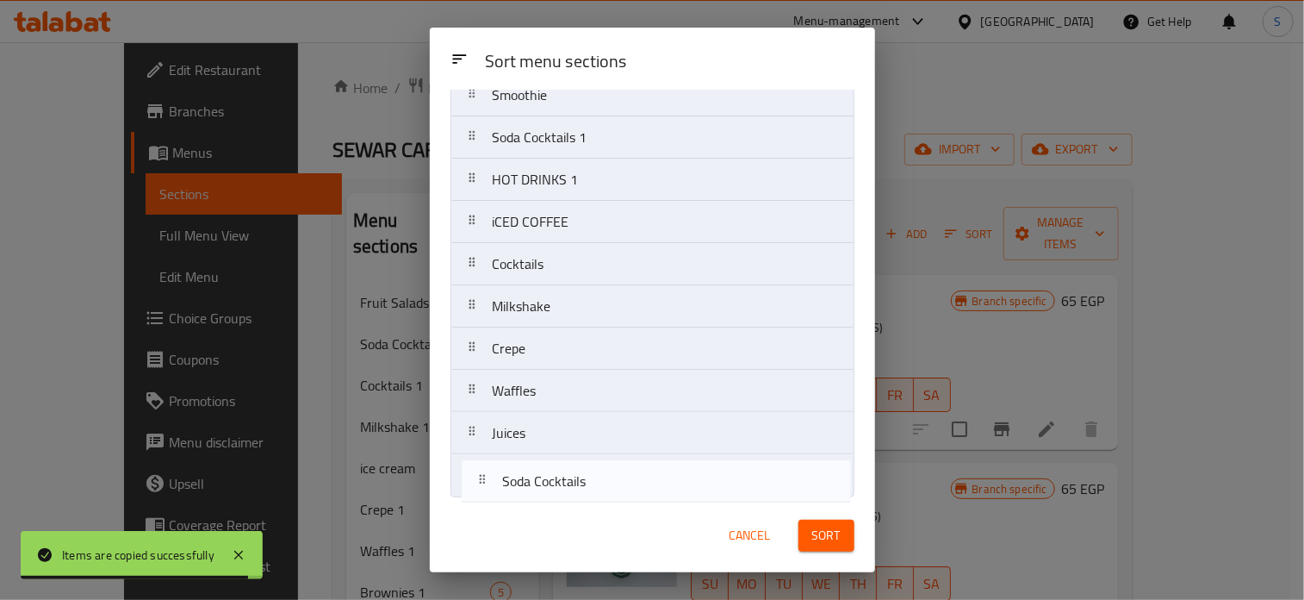
drag, startPoint x: 598, startPoint y: 396, endPoint x: 609, endPoint y: 499, distance: 103.1
click at [609, 499] on div "Sort menu sections Sort menu sections Fruit Salads Cocktails 1 Milkshake 1 ice …" at bounding box center [652, 300] width 445 height 544
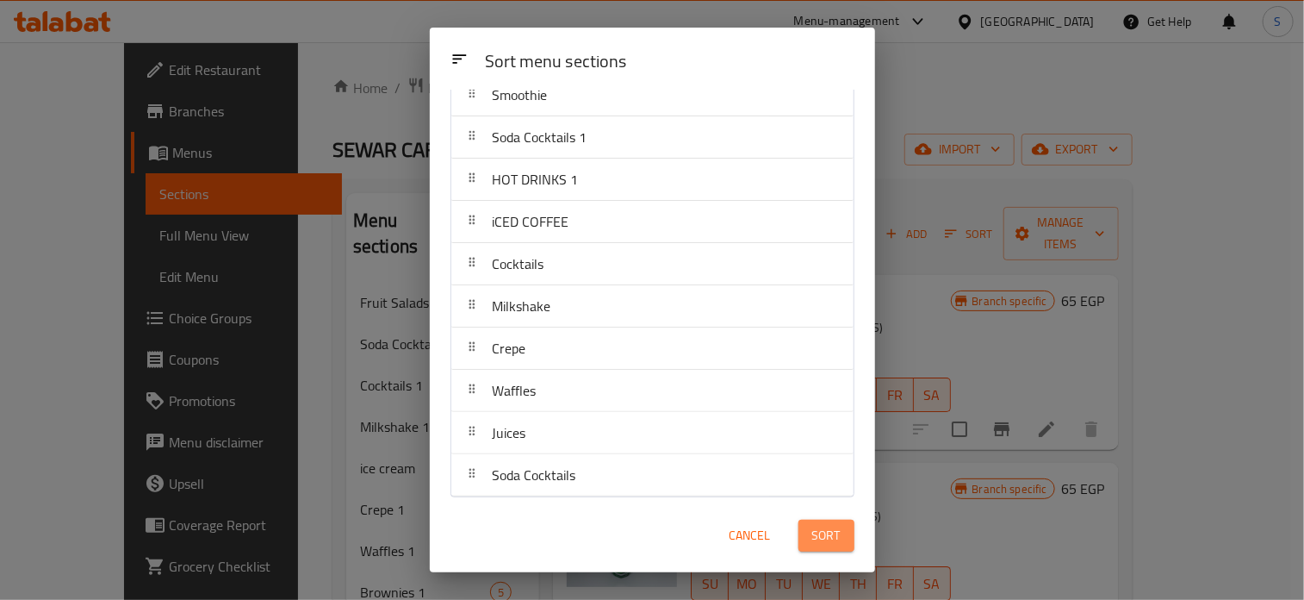
click at [814, 534] on span "Sort" at bounding box center [826, 536] width 28 height 22
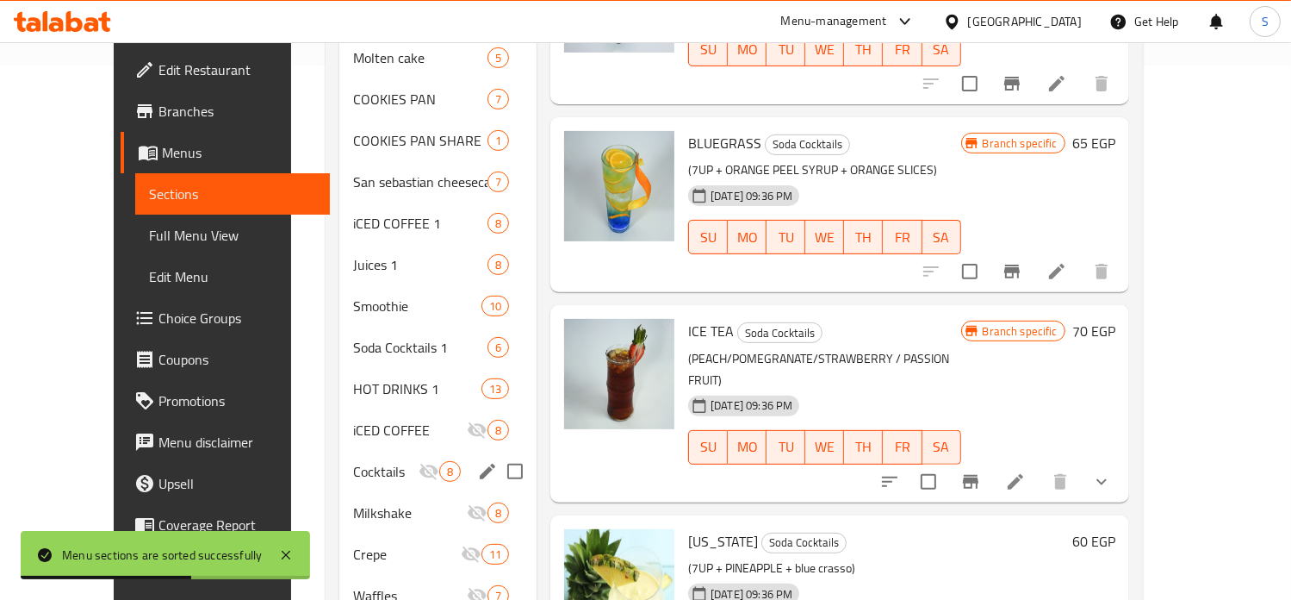
scroll to position [662, 0]
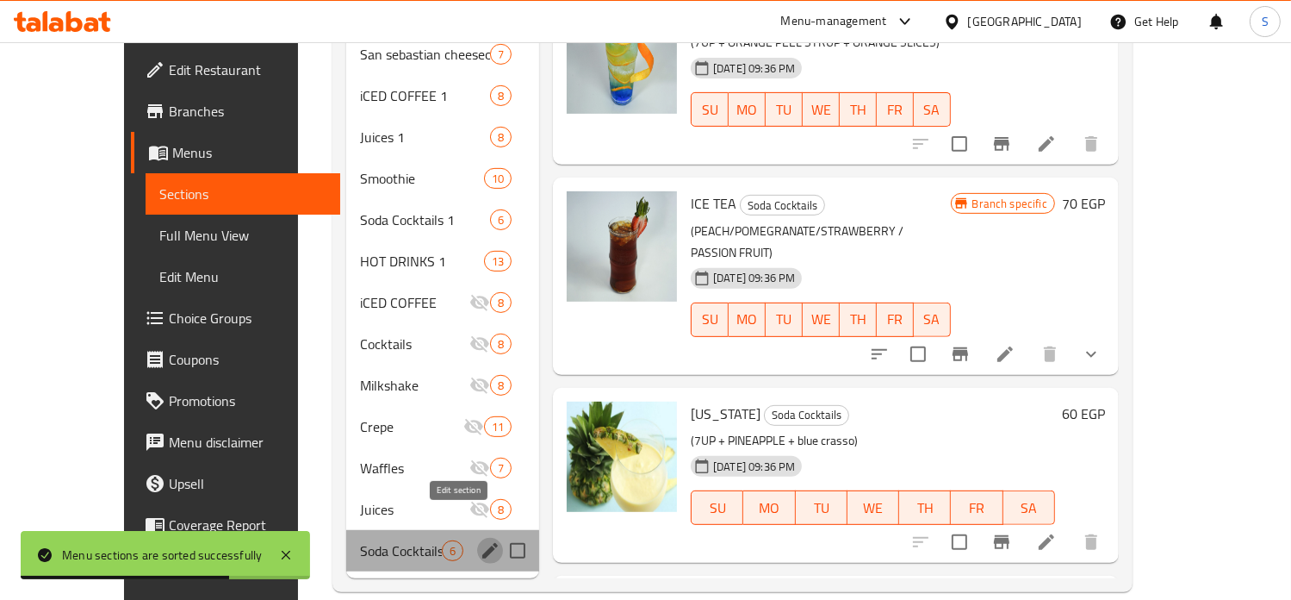
click at [480, 540] on icon "edit" at bounding box center [490, 550] width 21 height 21
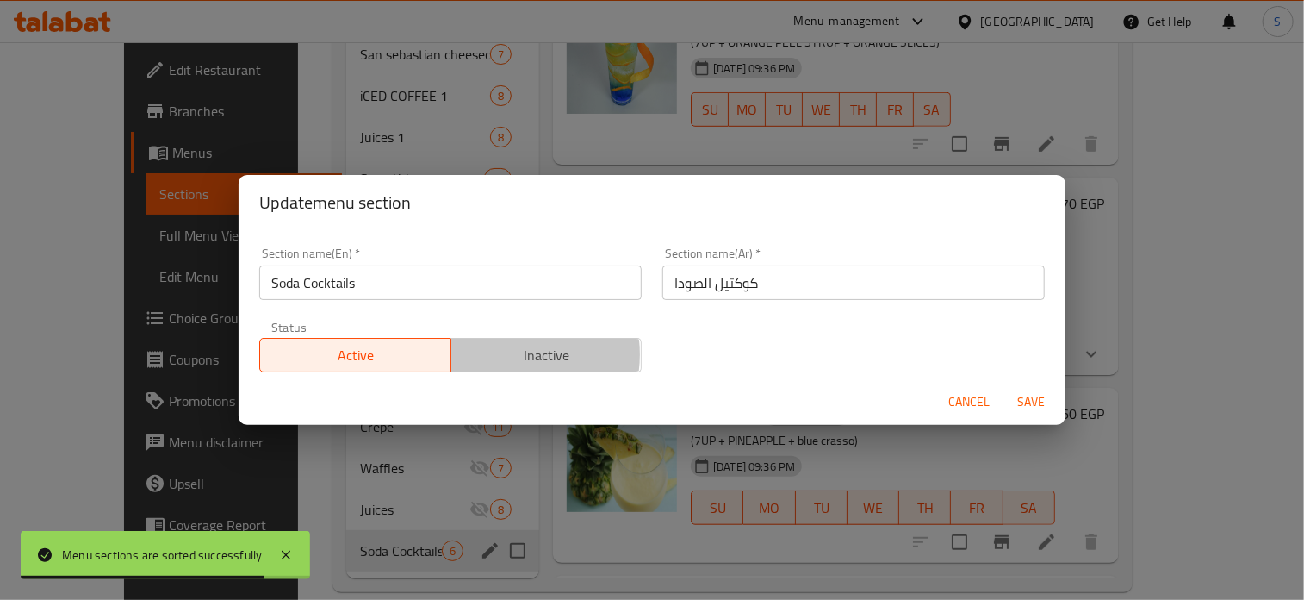
click at [496, 354] on span "Inactive" at bounding box center [546, 355] width 177 height 25
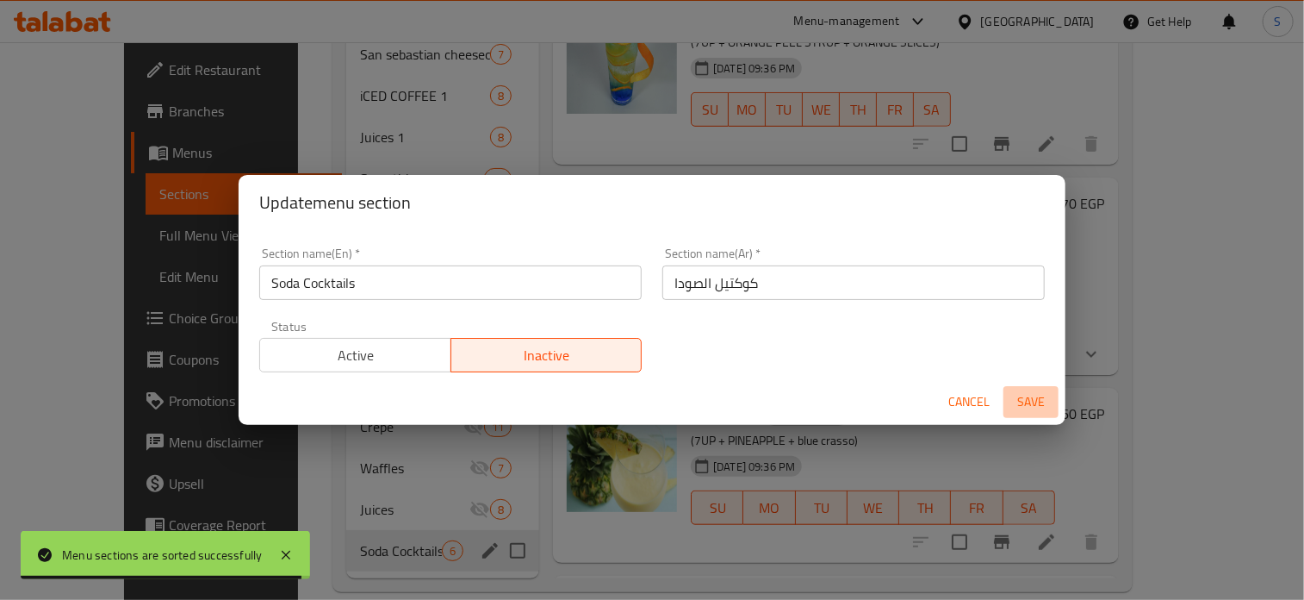
click at [1013, 405] on span "Save" at bounding box center [1030, 402] width 41 height 22
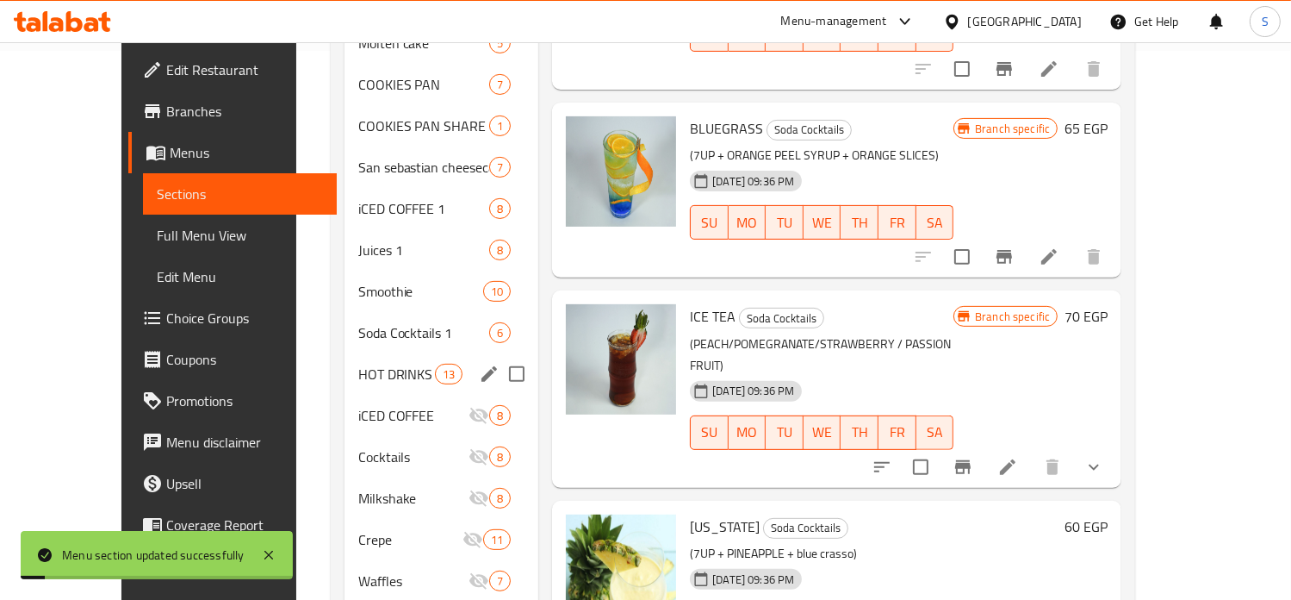
scroll to position [544, 0]
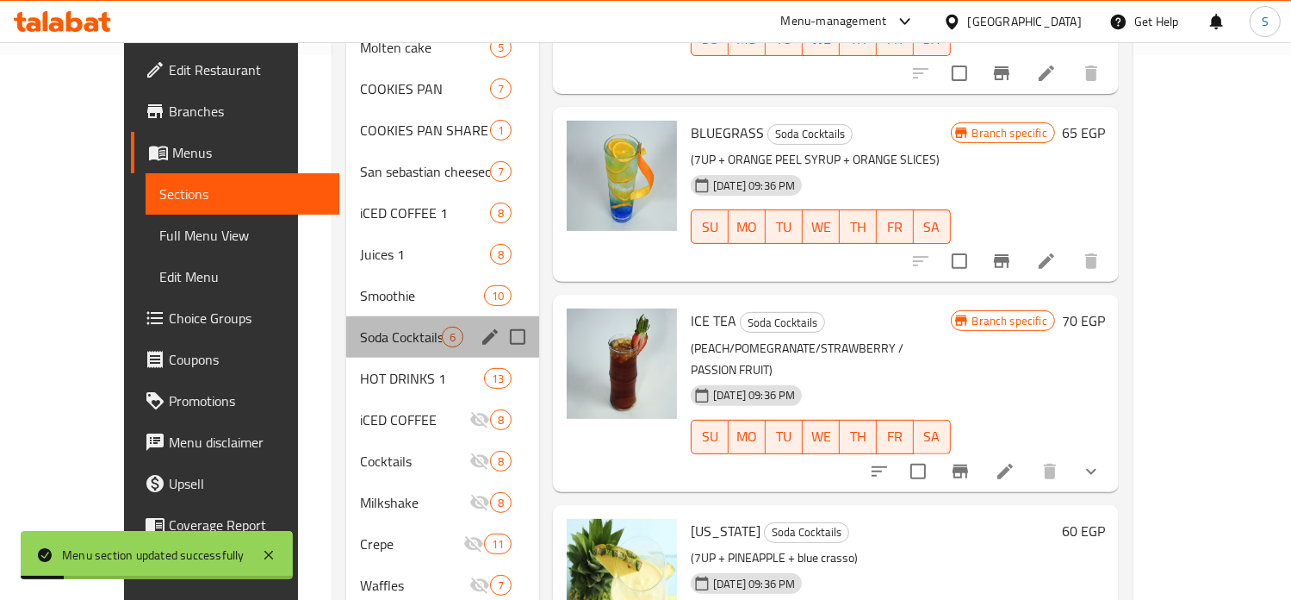
click at [346, 320] on div "Soda Cocktails 1 6" at bounding box center [442, 336] width 193 height 41
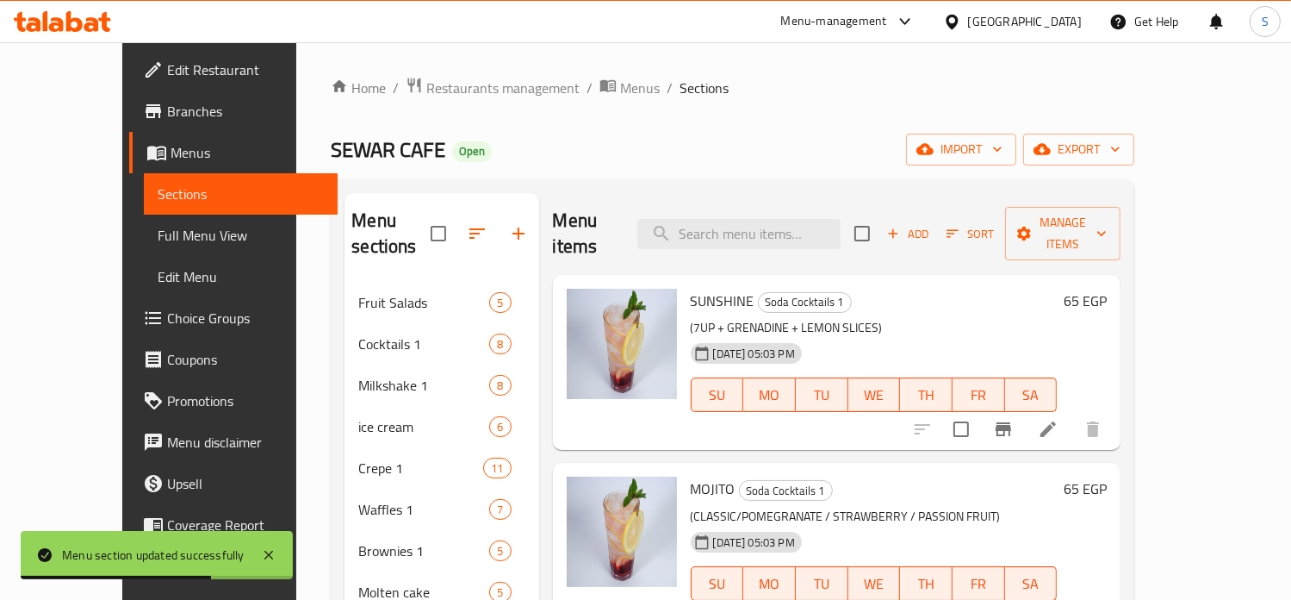
click at [1107, 289] on h6 "65 EGP" at bounding box center [1085, 301] width 43 height 24
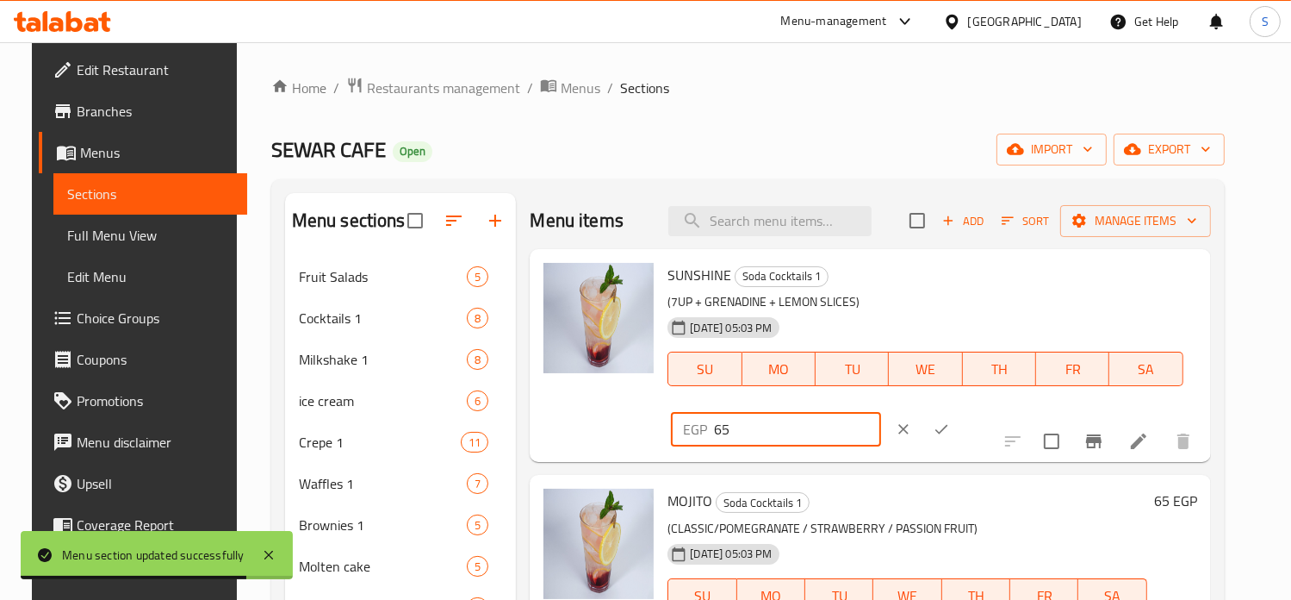
click at [880, 412] on input "65" at bounding box center [797, 429] width 166 height 34
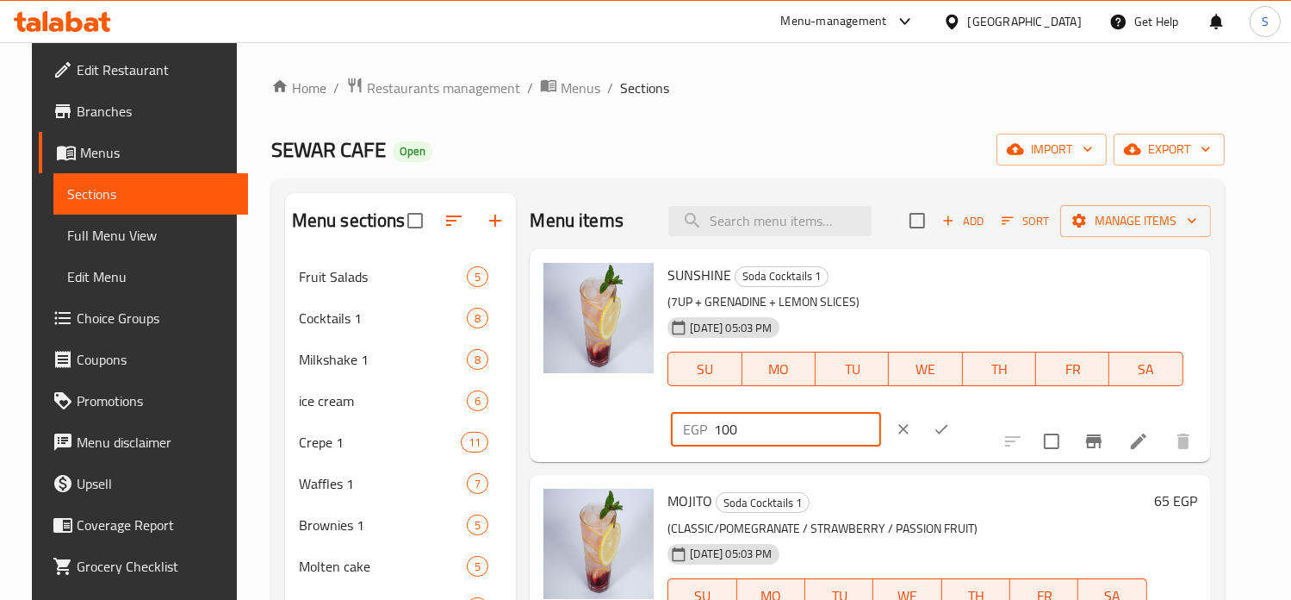
type input "100"
click at [961, 410] on button "ok" at bounding box center [942, 429] width 38 height 38
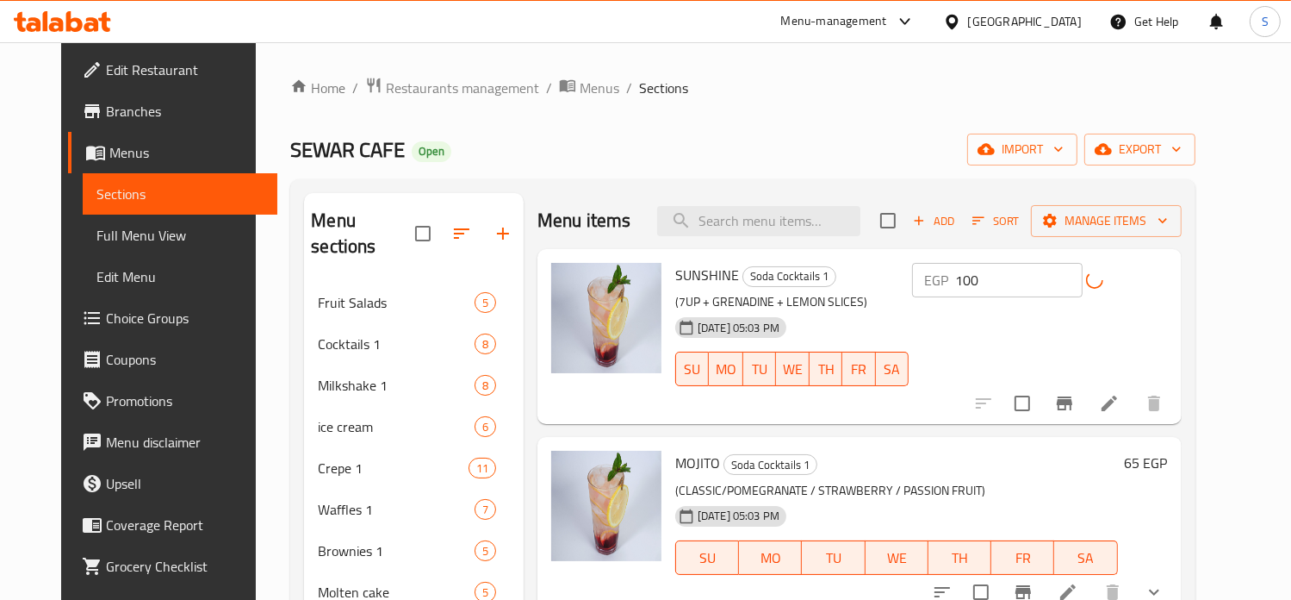
scroll to position [152, 0]
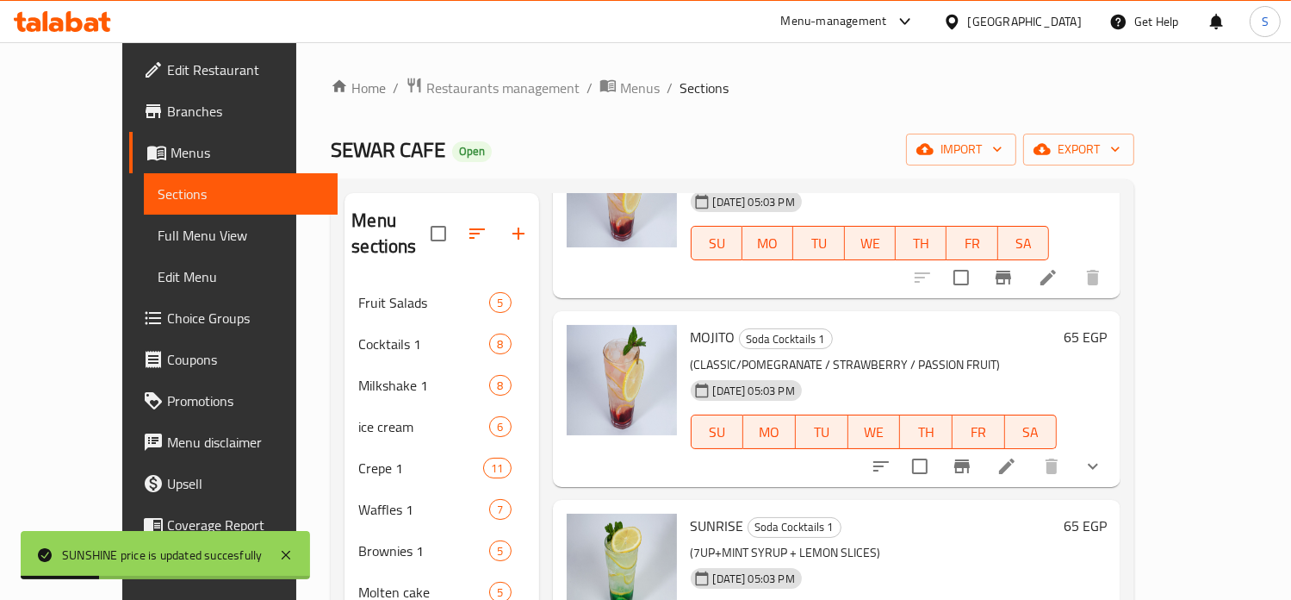
click at [1107, 325] on h6 "65 EGP" at bounding box center [1085, 337] width 43 height 24
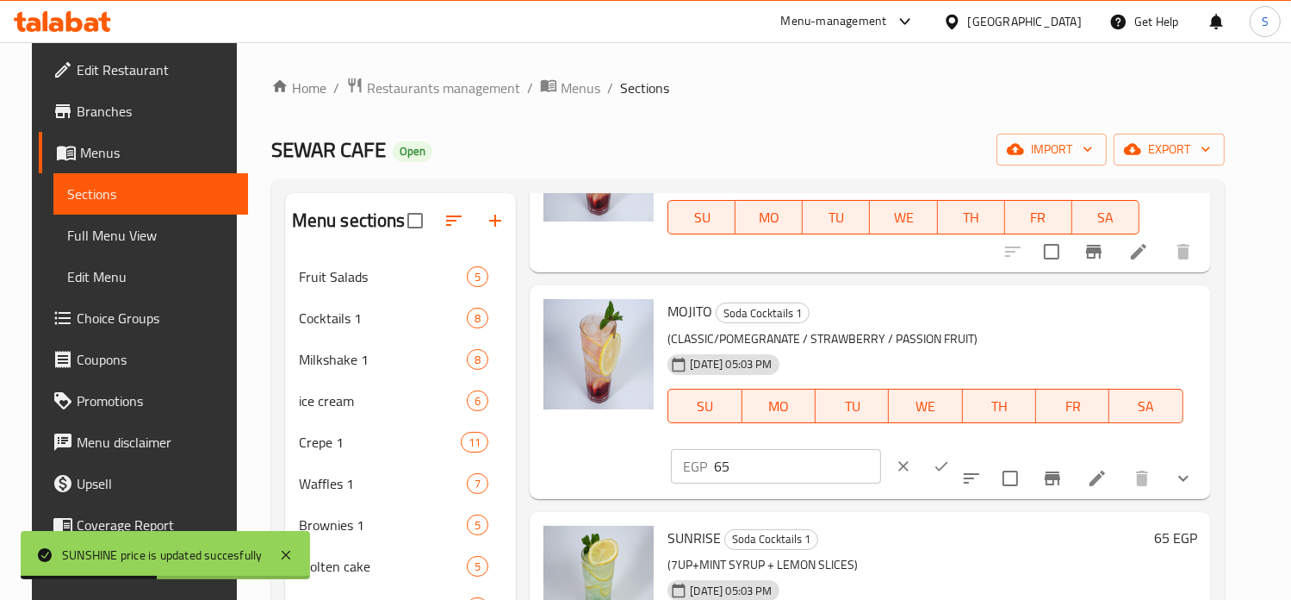
click at [880, 449] on input "65" at bounding box center [797, 466] width 166 height 34
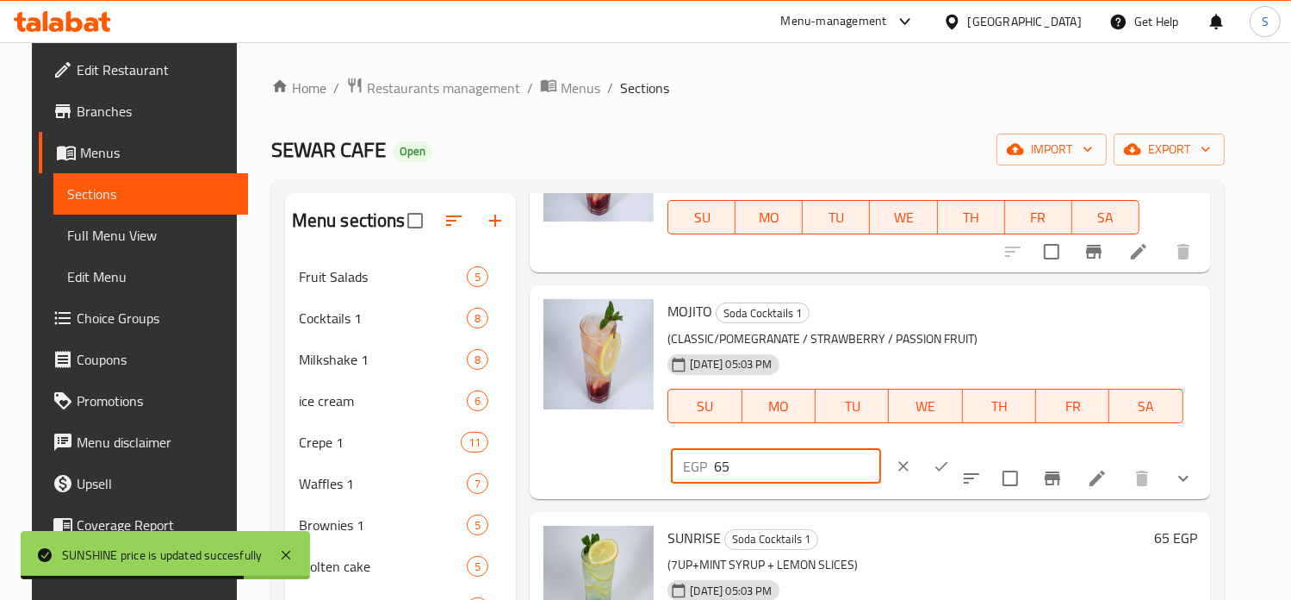
click at [880, 449] on input "65" at bounding box center [797, 466] width 166 height 34
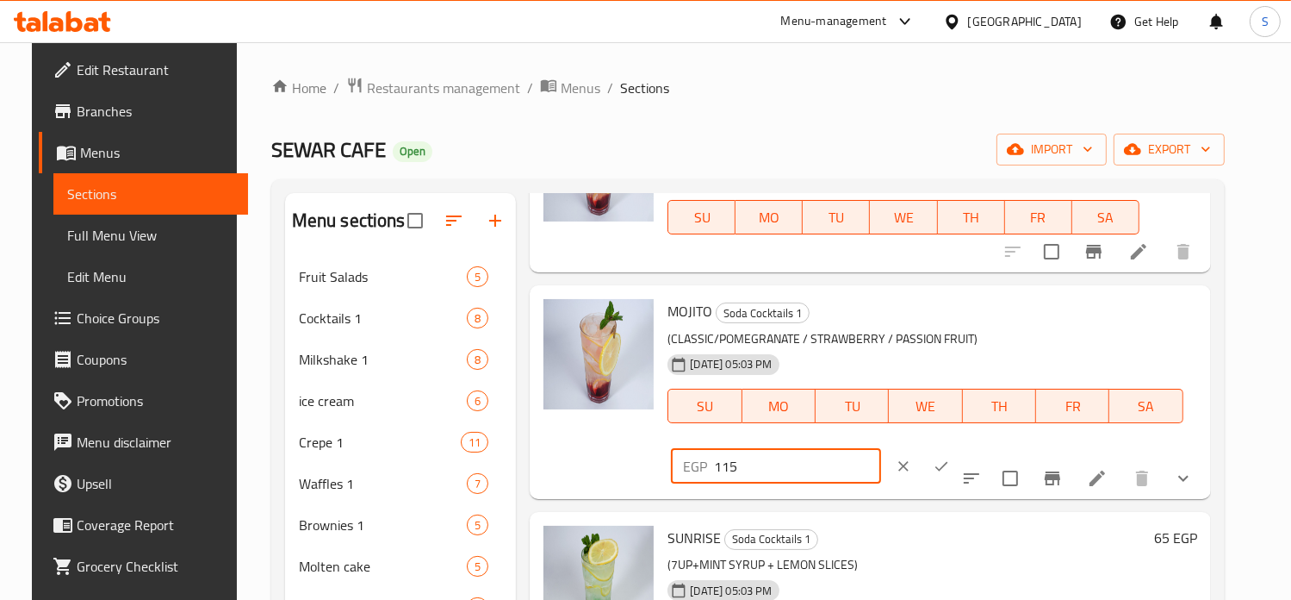
type input "115"
click at [948, 461] on icon "ok" at bounding box center [942, 465] width 13 height 9
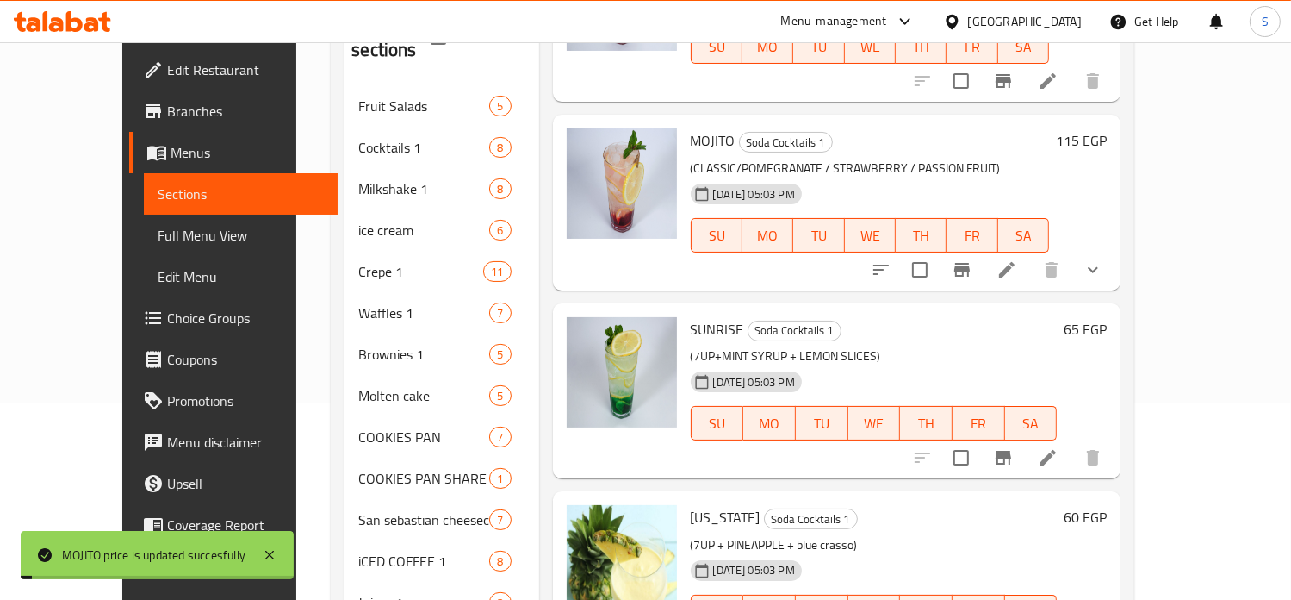
scroll to position [217, 0]
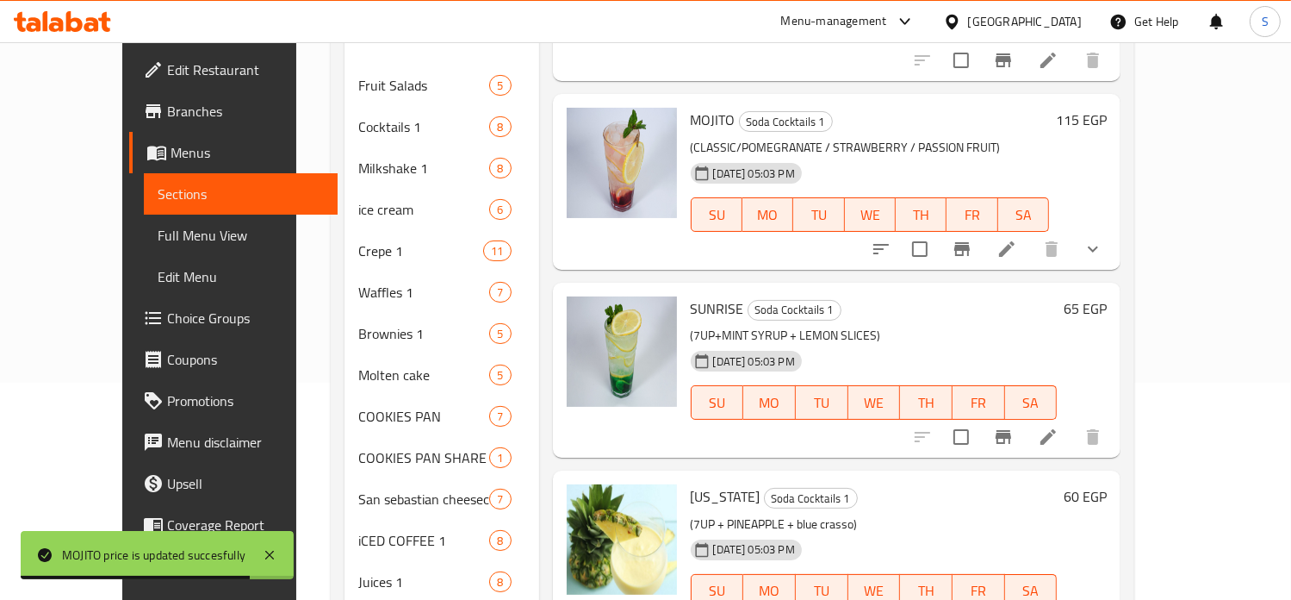
click at [1107, 296] on h6 "65 EGP" at bounding box center [1085, 308] width 43 height 24
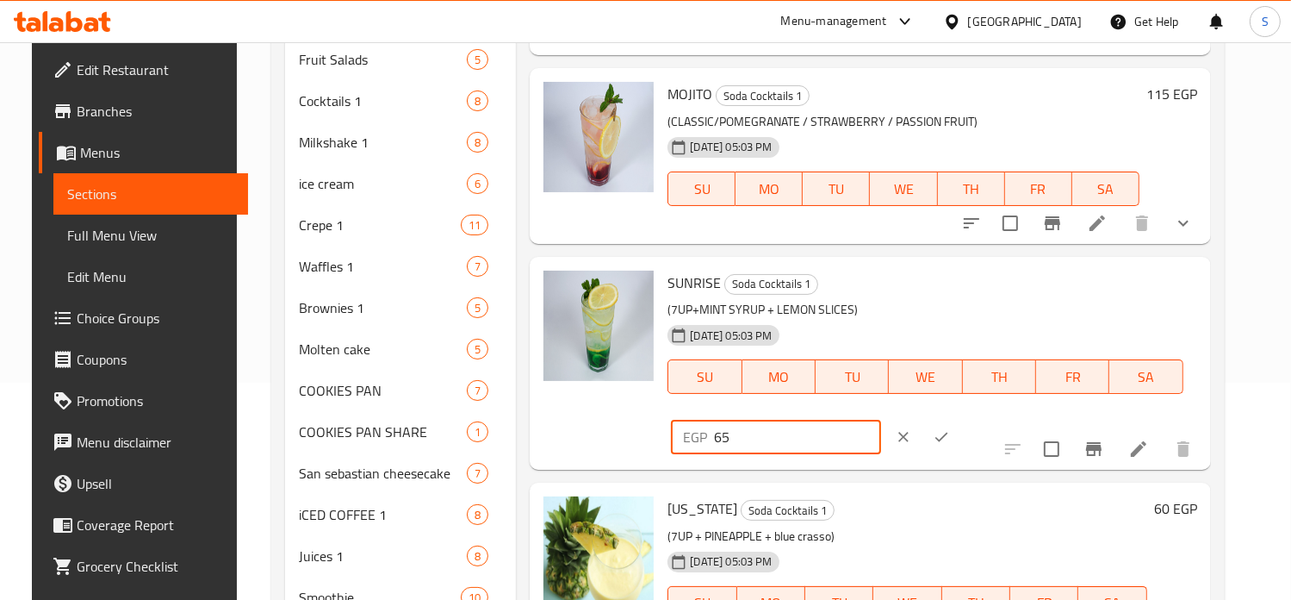
click at [880, 420] on input "65" at bounding box center [797, 437] width 166 height 34
type input "96"
click at [948, 432] on icon "ok" at bounding box center [942, 436] width 13 height 9
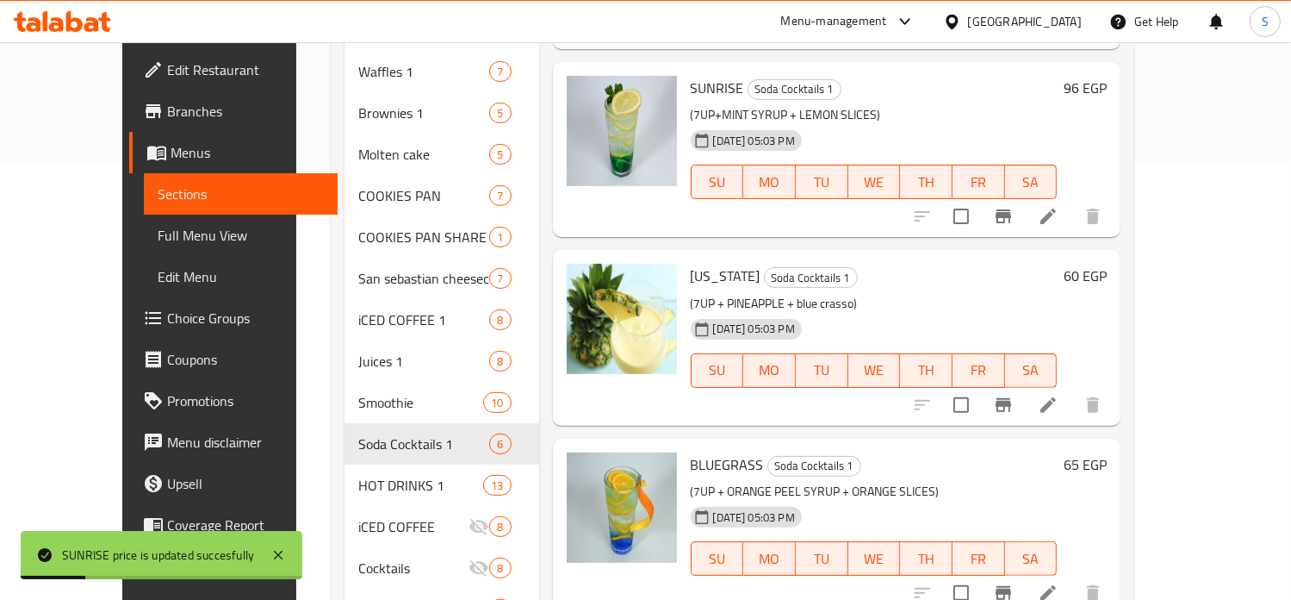
scroll to position [441, 0]
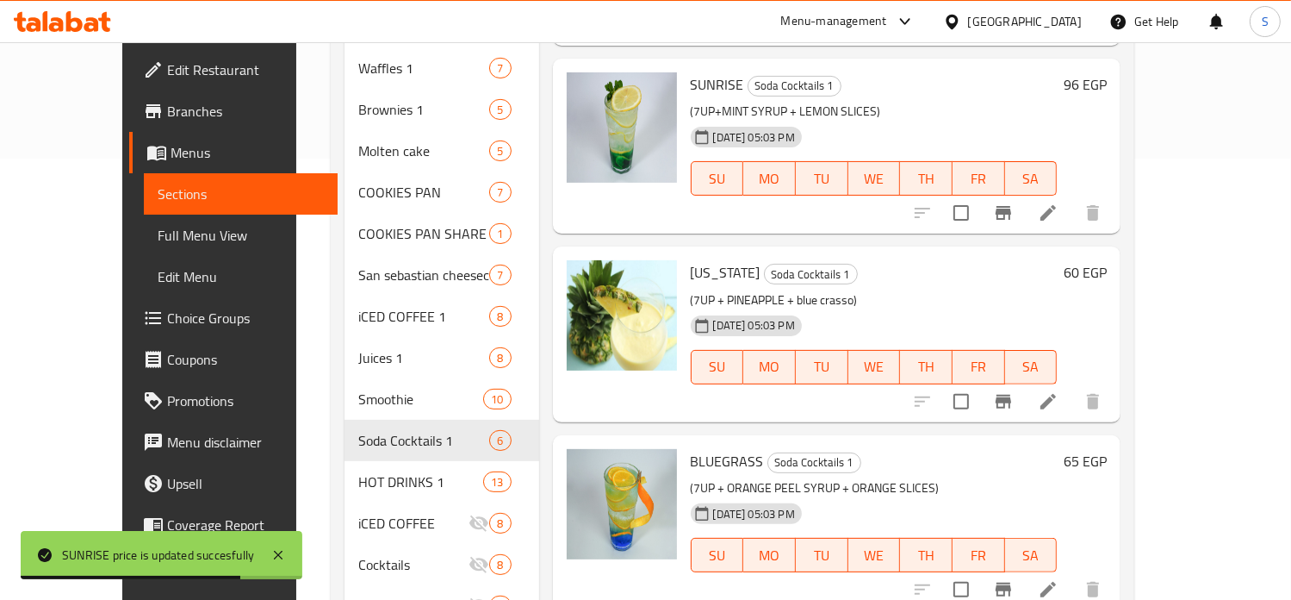
click at [1107, 260] on h6 "60 EGP" at bounding box center [1085, 272] width 43 height 24
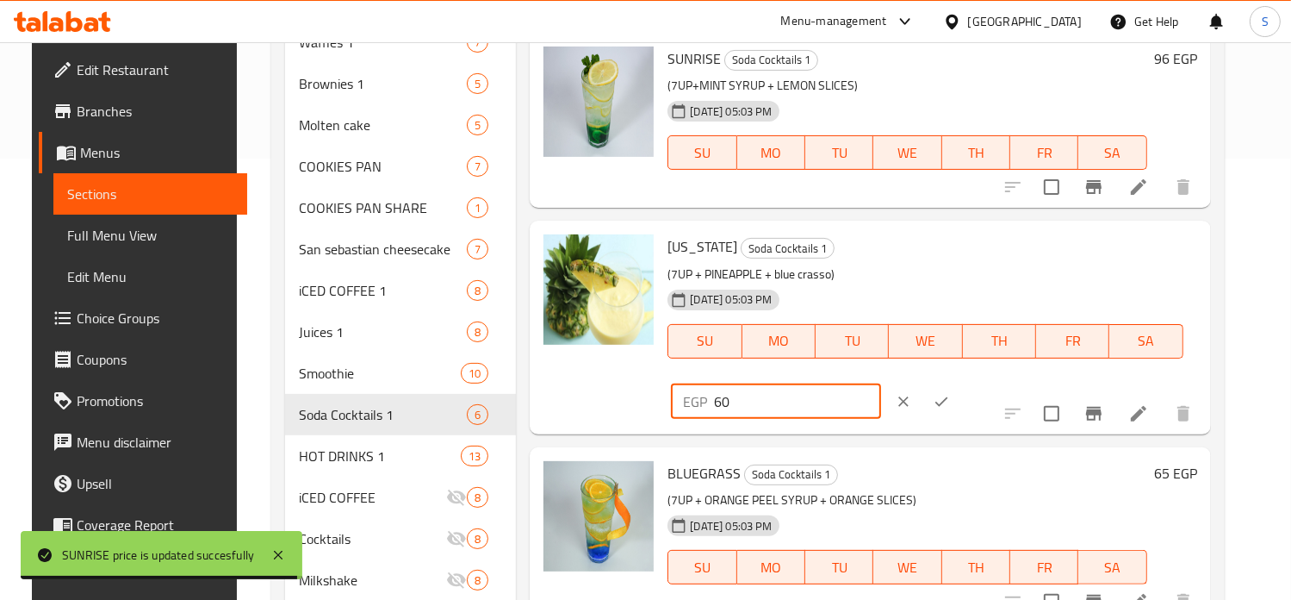
click at [880, 384] on input "60" at bounding box center [797, 401] width 166 height 34
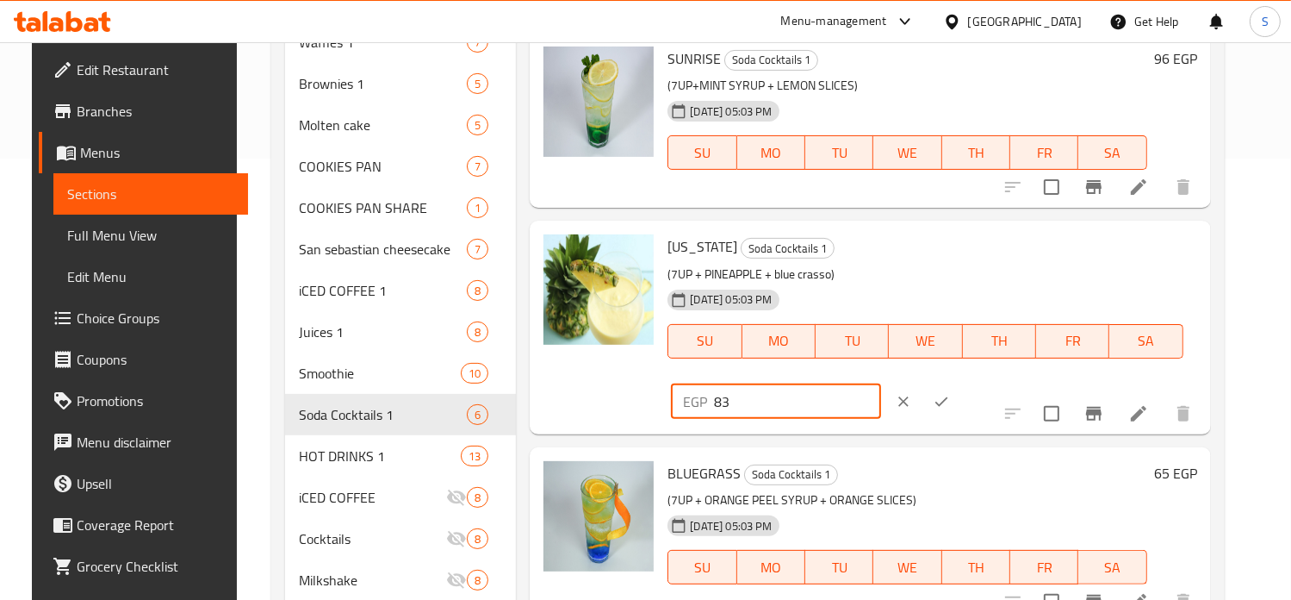
type input "83"
click at [950, 393] on icon "ok" at bounding box center [941, 401] width 17 height 17
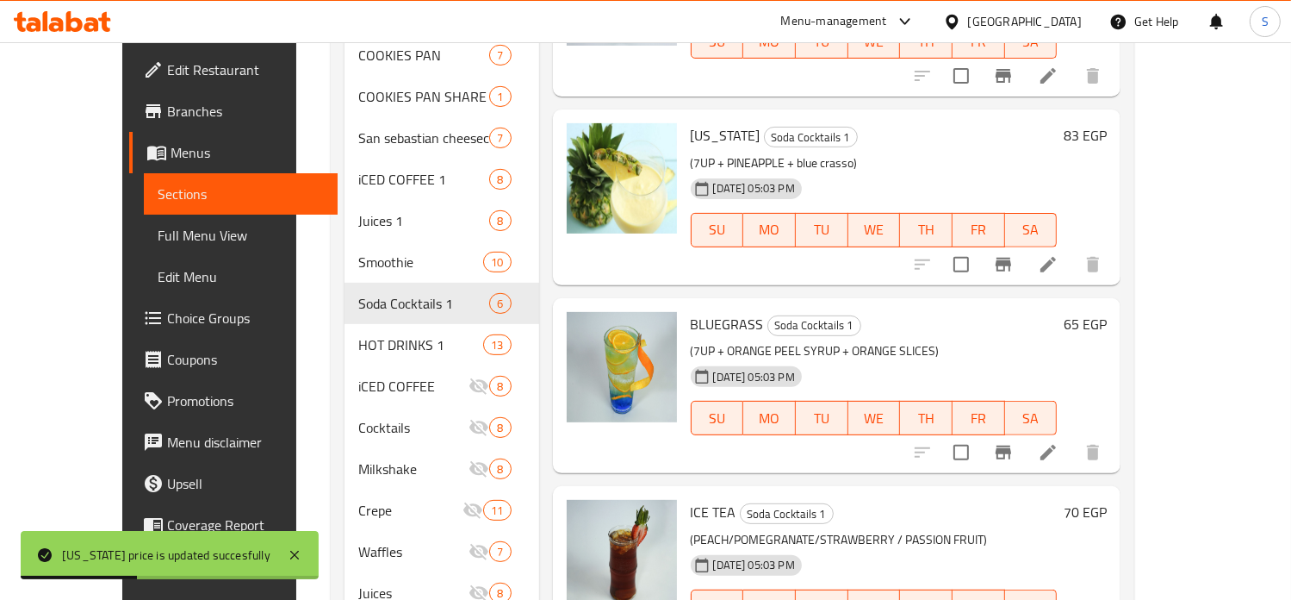
scroll to position [579, 0]
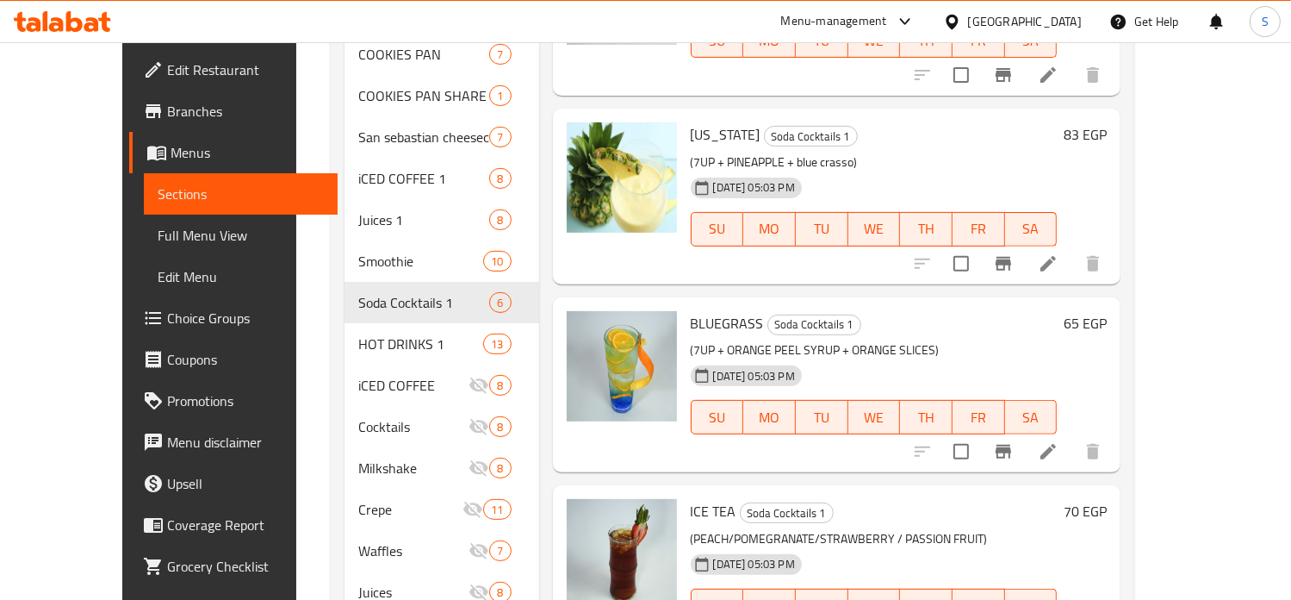
click at [1107, 311] on h6 "65 EGP" at bounding box center [1085, 323] width 43 height 24
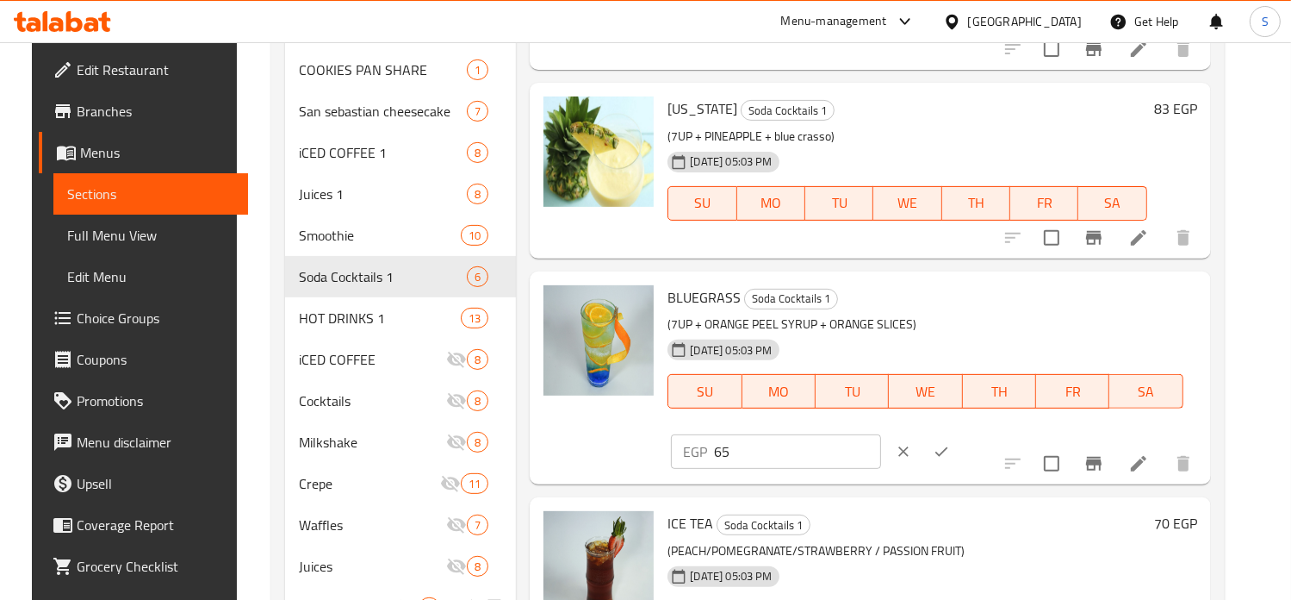
click at [880, 434] on input "65" at bounding box center [797, 451] width 166 height 34
type input "107"
click at [950, 443] on icon "ok" at bounding box center [941, 451] width 17 height 17
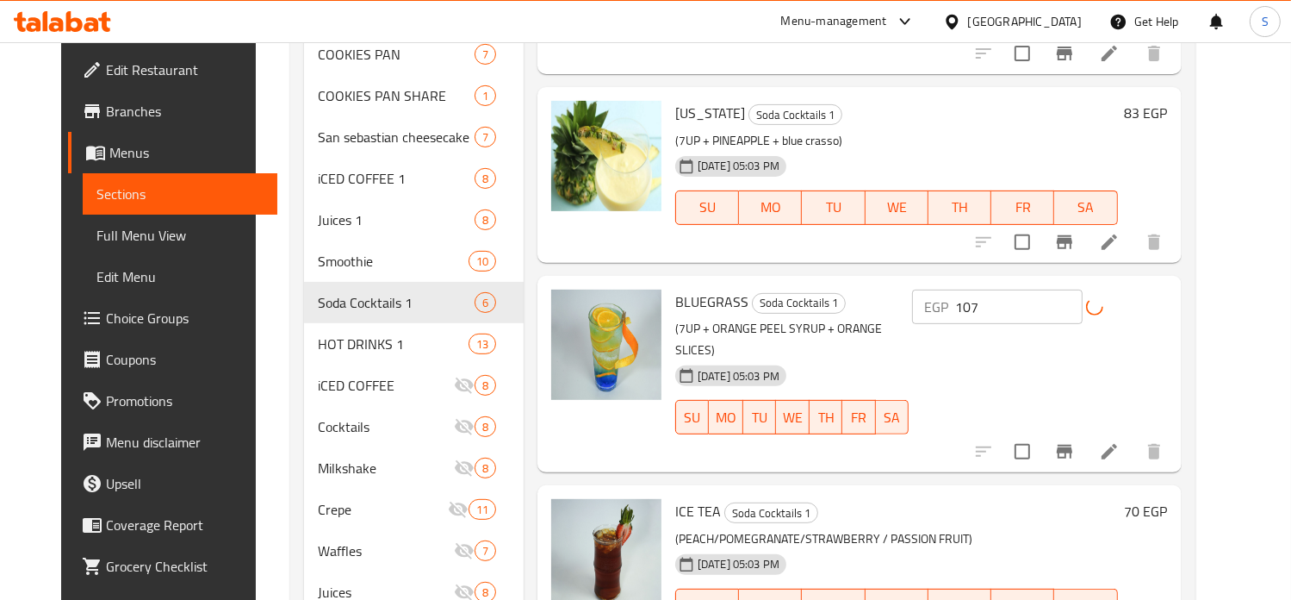
scroll to position [662, 0]
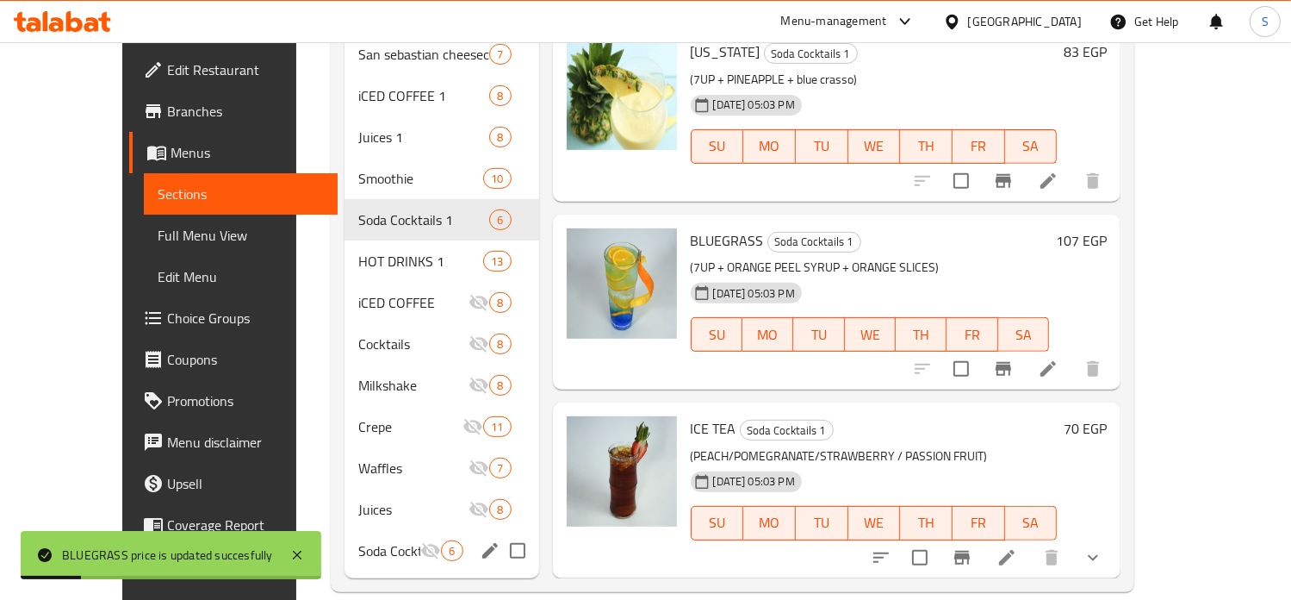
click at [1107, 416] on h6 "70 EGP" at bounding box center [1085, 428] width 43 height 24
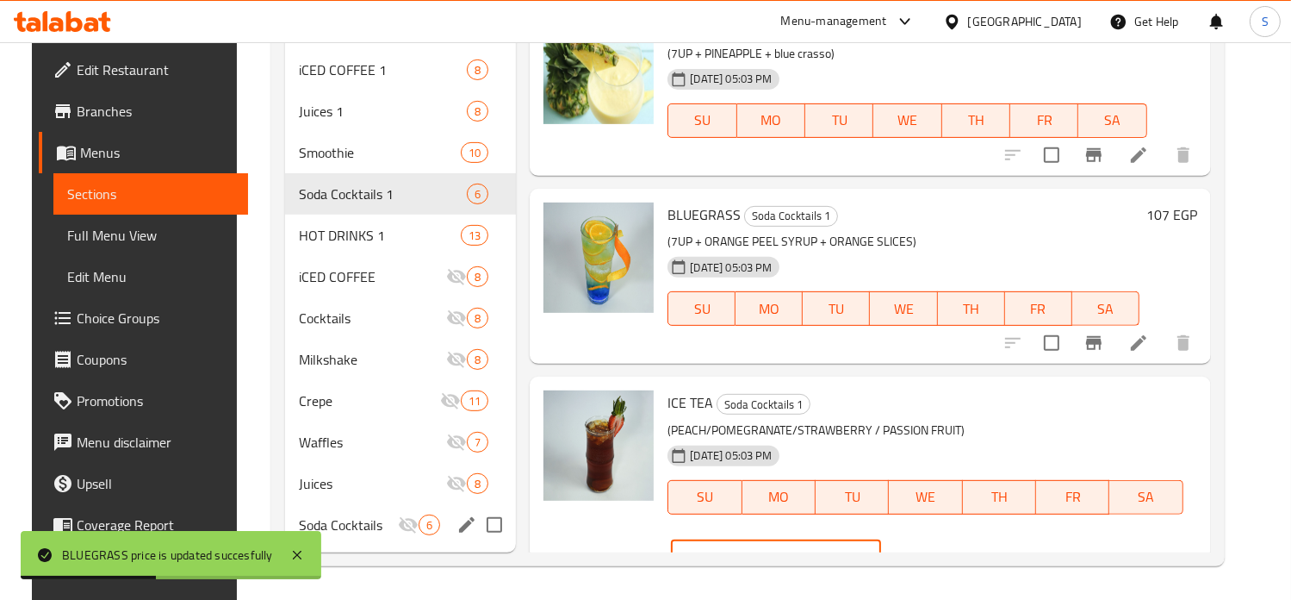
click at [880, 540] on input "70" at bounding box center [797, 557] width 166 height 34
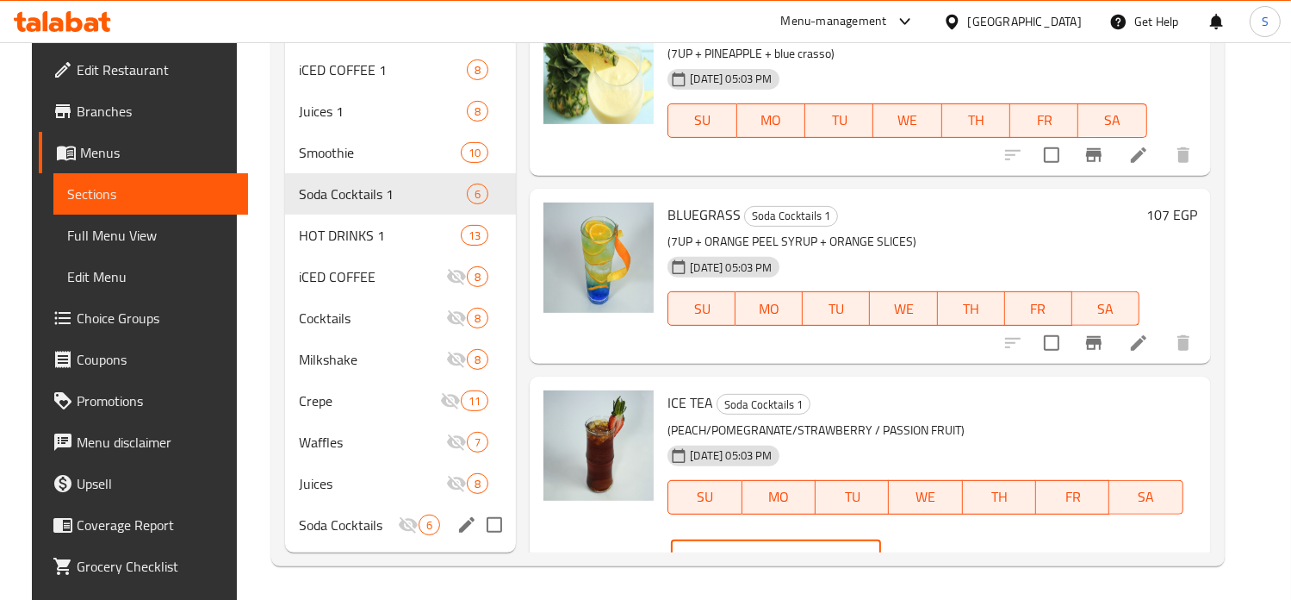
type input "125"
click at [950, 549] on icon "ok" at bounding box center [941, 557] width 17 height 17
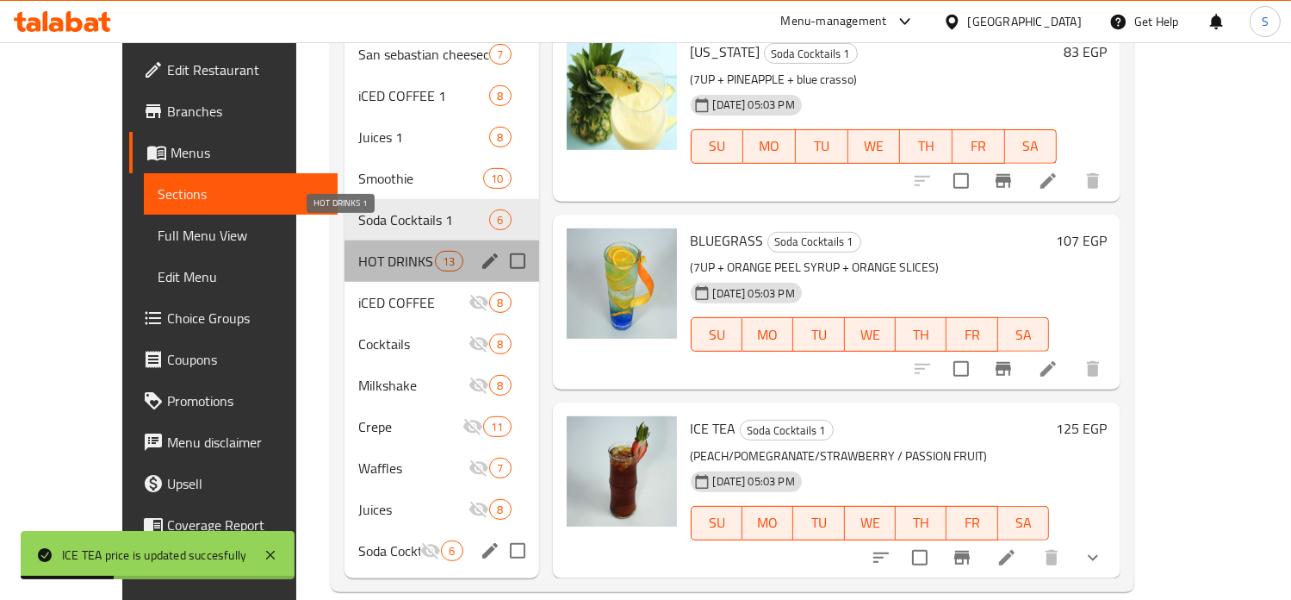
click at [359, 251] on span "HOT DRINKS 1" at bounding box center [396, 261] width 77 height 21
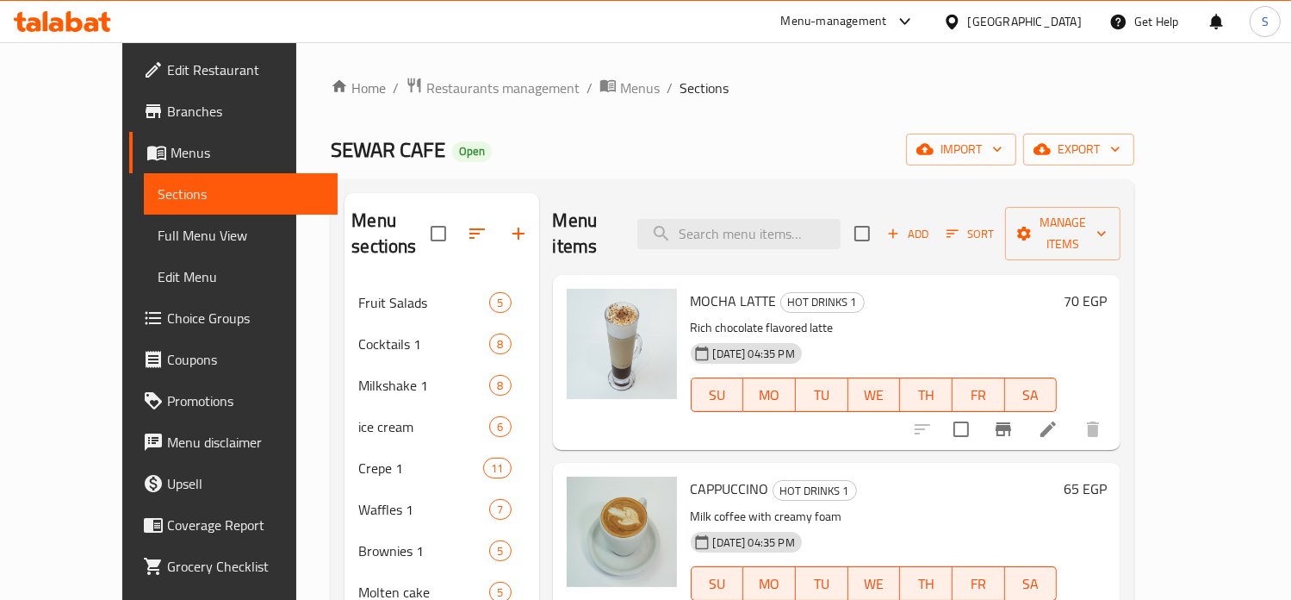
click at [1107, 289] on h6 "70 EGP" at bounding box center [1085, 301] width 43 height 24
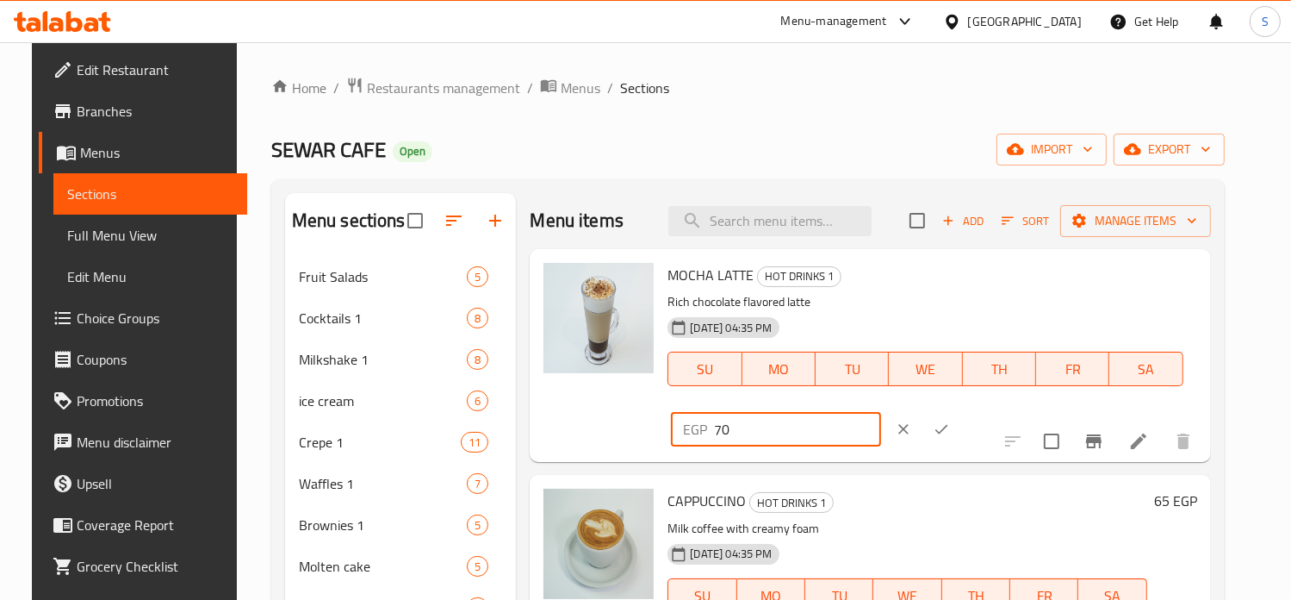
click at [880, 412] on input "70" at bounding box center [797, 429] width 166 height 34
type input "73"
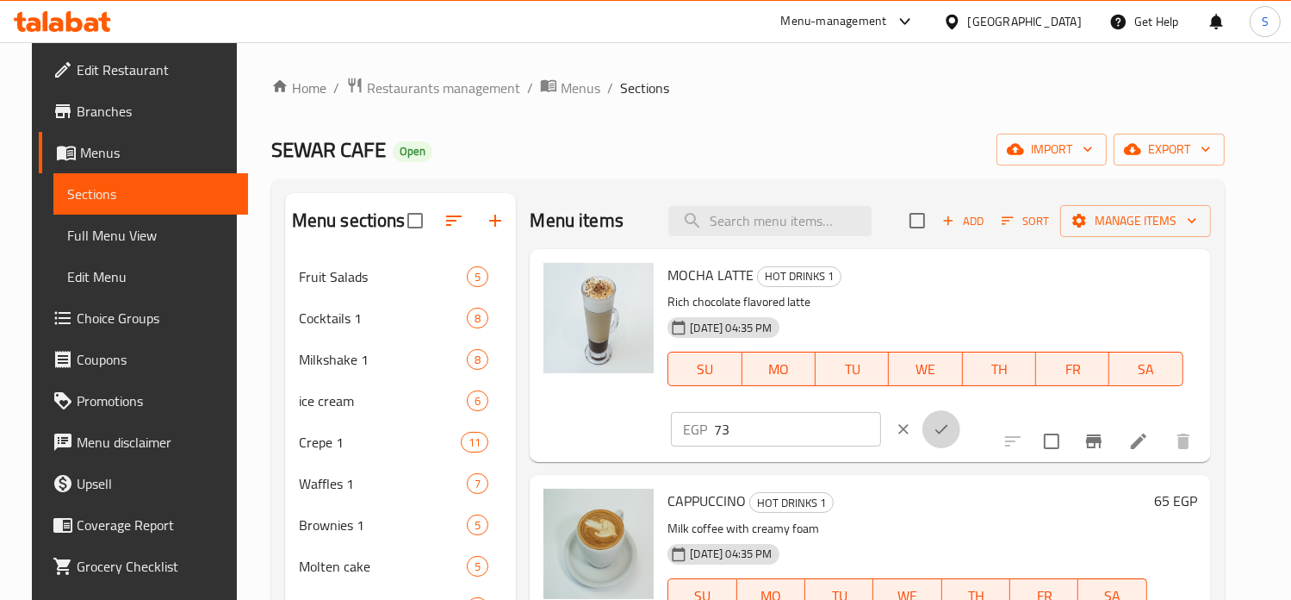
click at [950, 420] on icon "ok" at bounding box center [941, 428] width 17 height 17
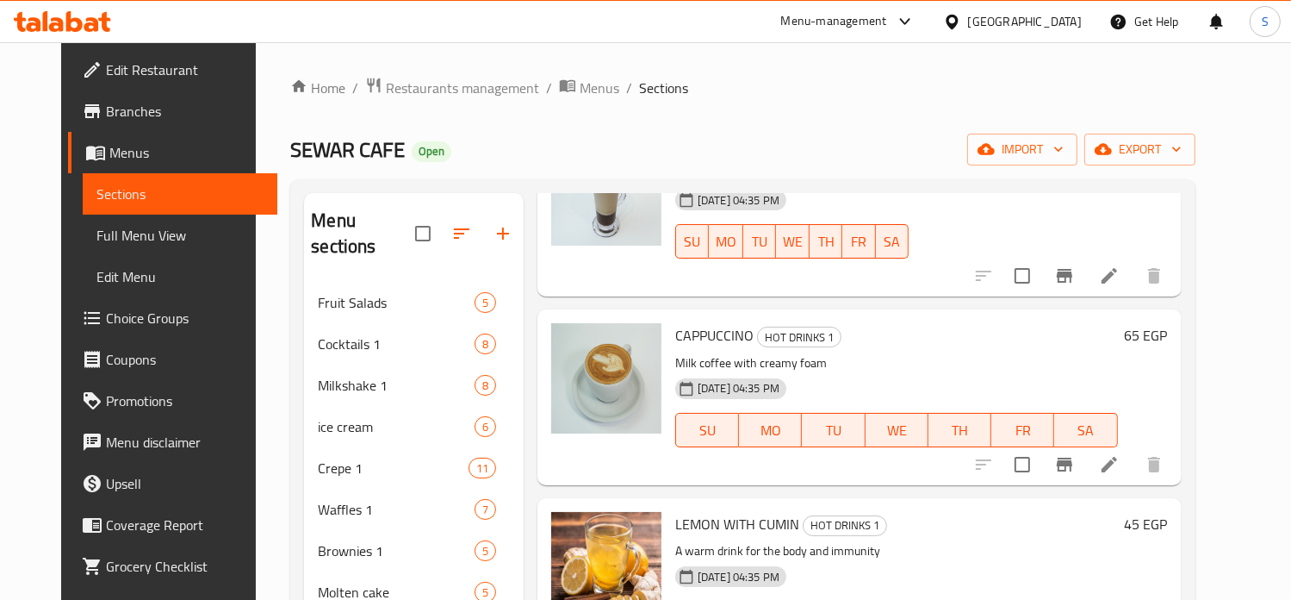
scroll to position [167, 0]
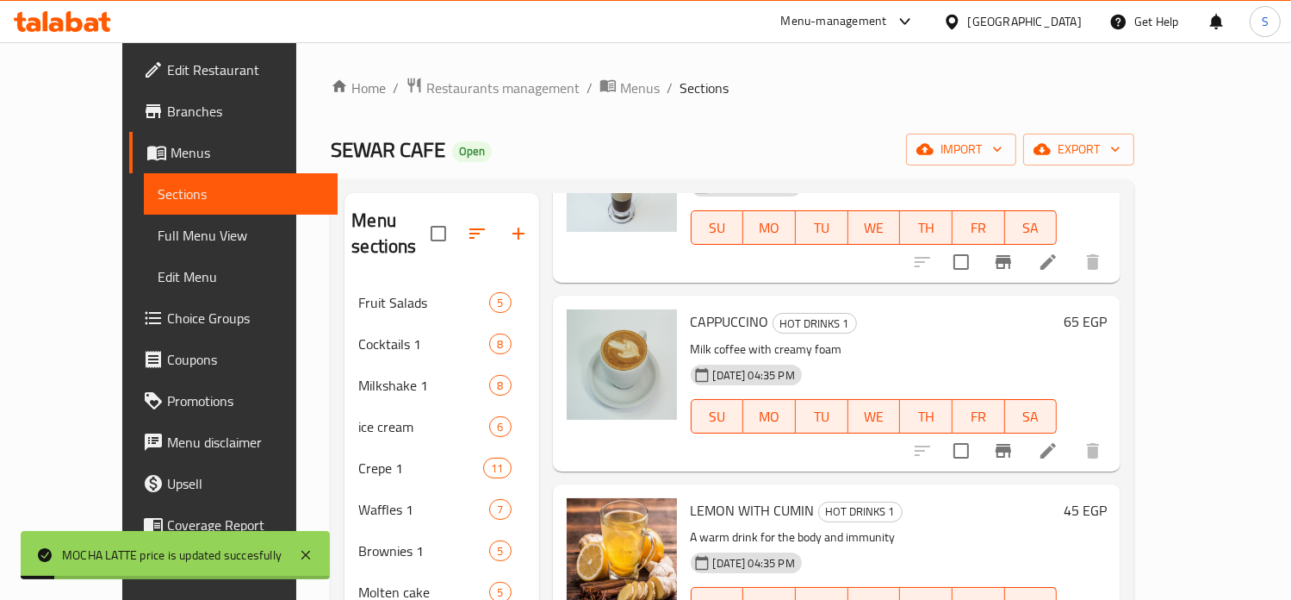
click at [1107, 309] on h6 "65 EGP" at bounding box center [1085, 321] width 43 height 24
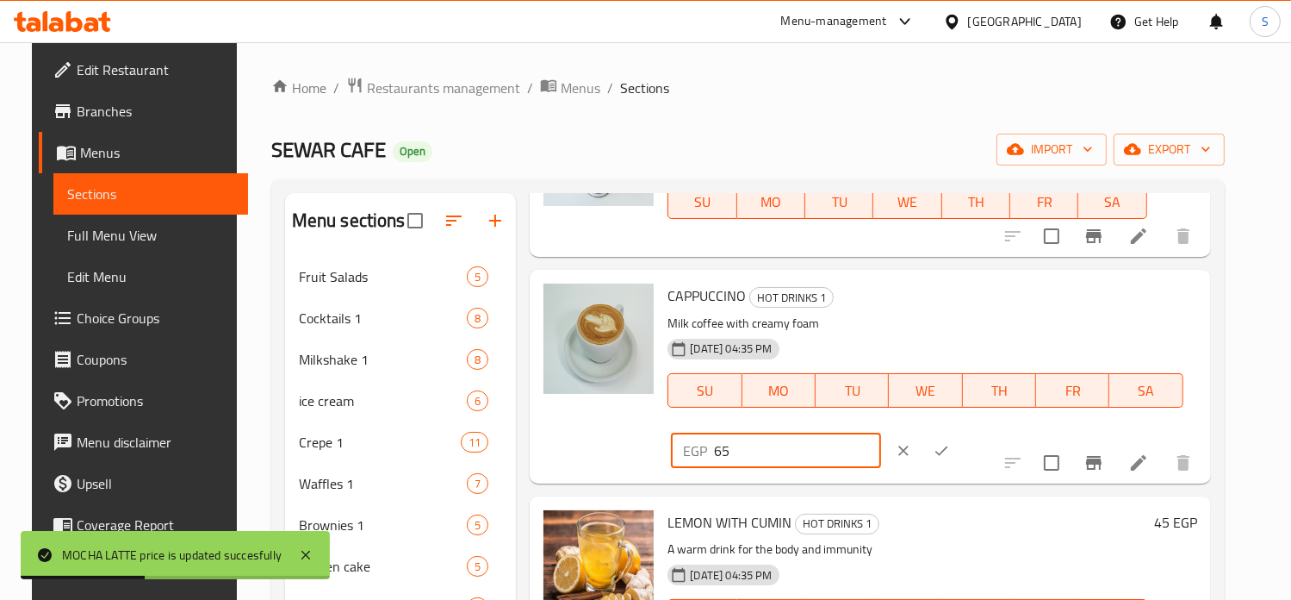
click at [880, 433] on input "65" at bounding box center [797, 450] width 166 height 34
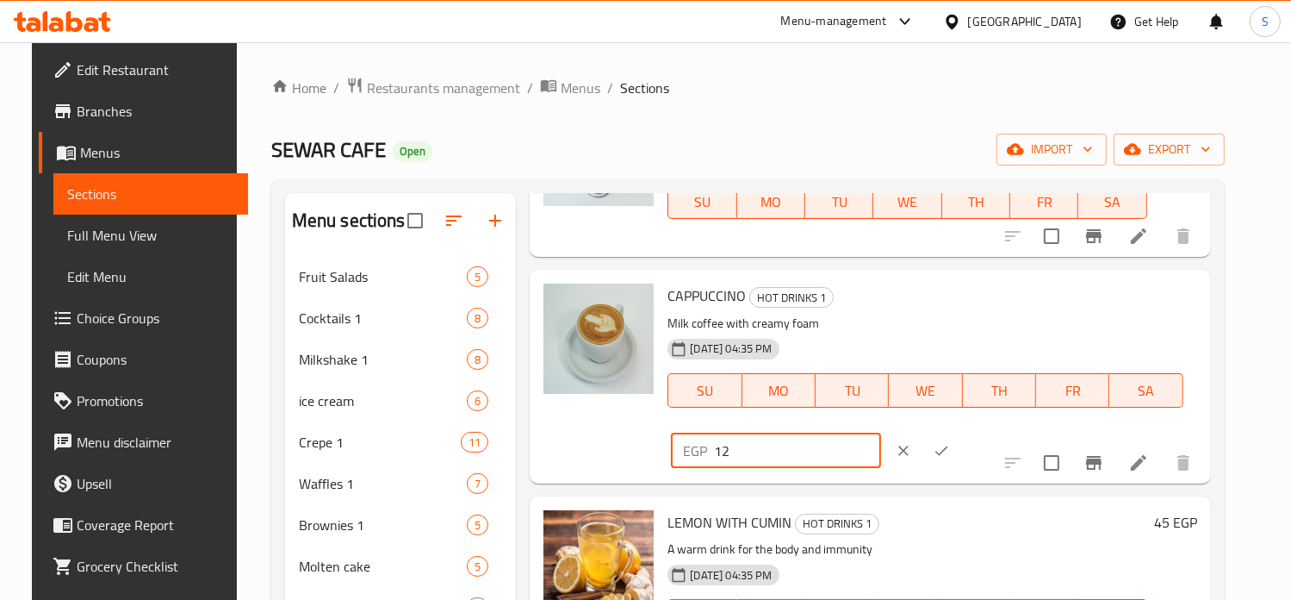
type input "1"
type input "82"
click at [948, 445] on icon "ok" at bounding box center [942, 449] width 13 height 9
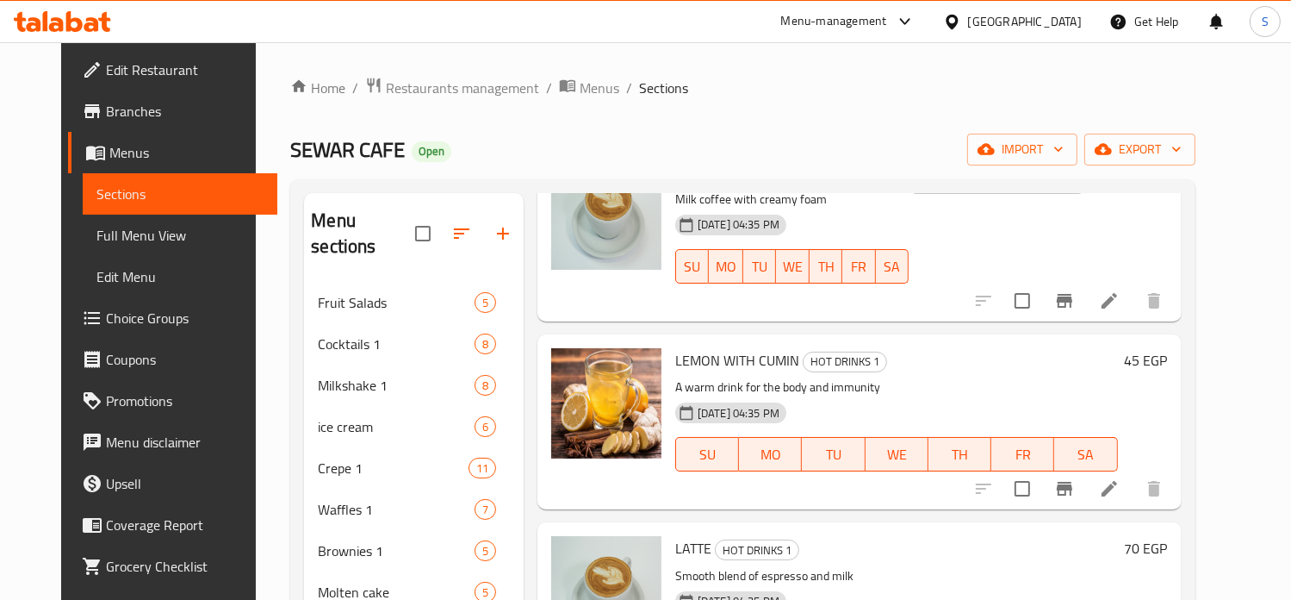
scroll to position [320, 0]
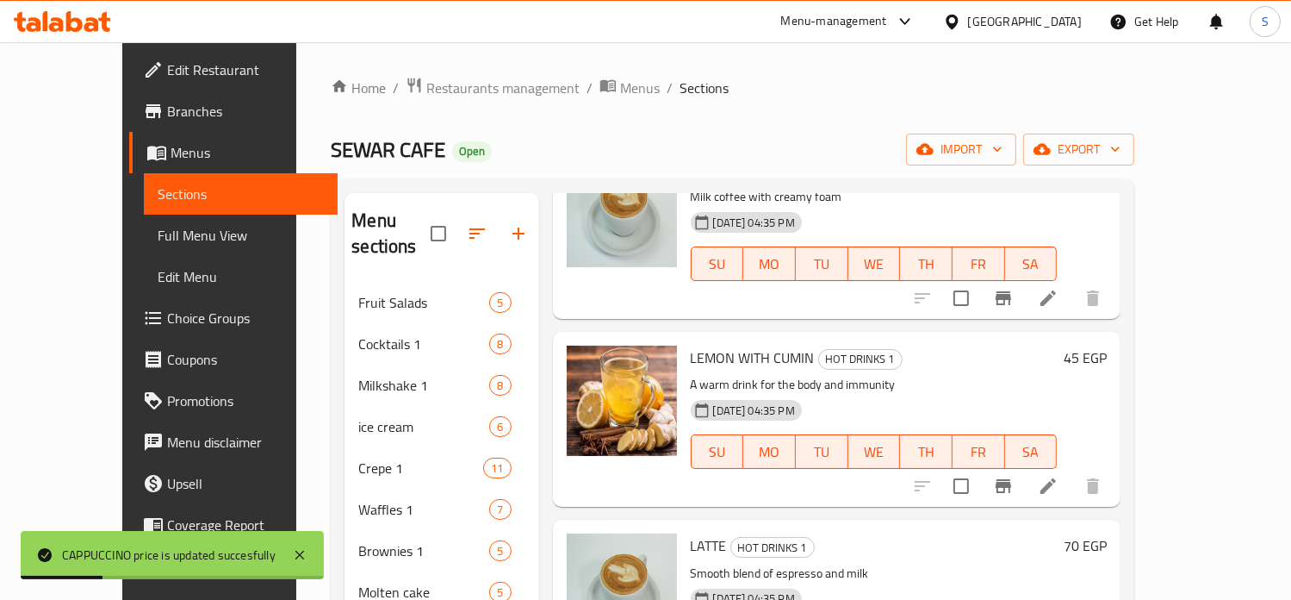
click at [1107, 345] on h6 "45 EGP" at bounding box center [1085, 357] width 43 height 24
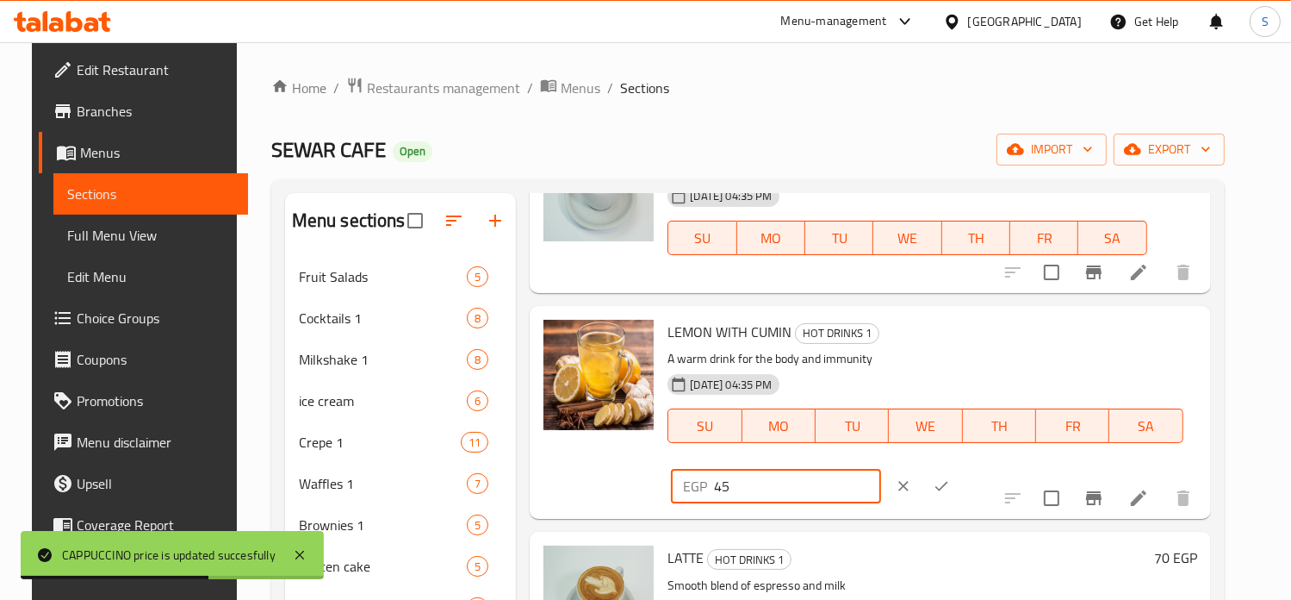
click at [880, 469] on input "45" at bounding box center [797, 486] width 166 height 34
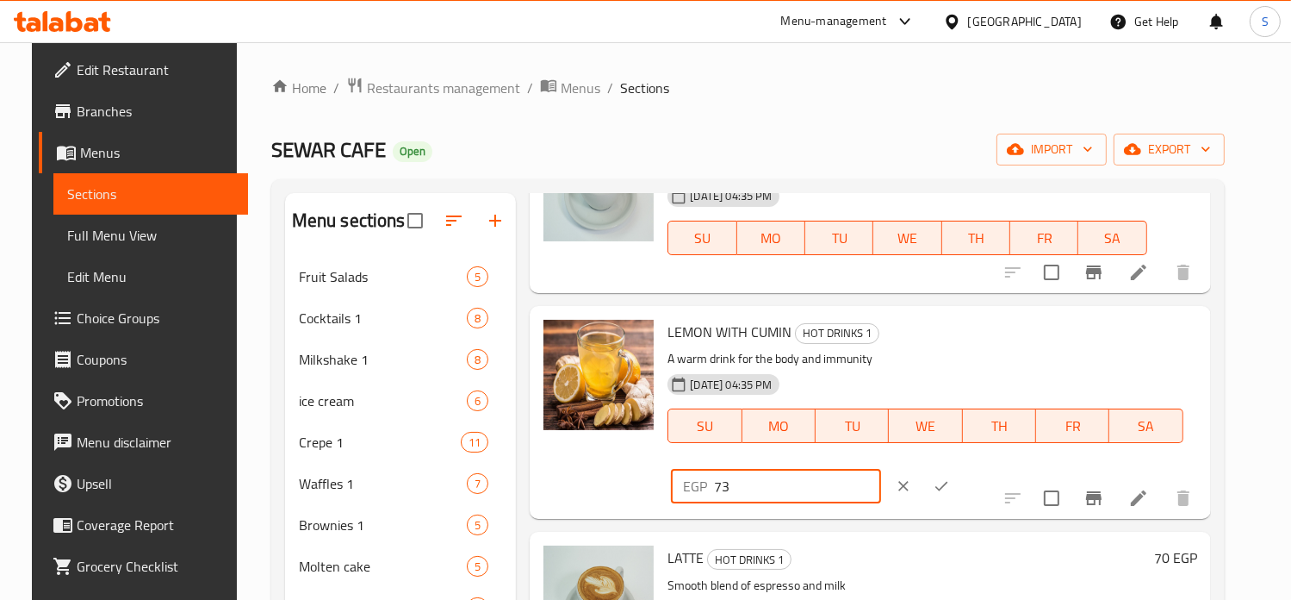
type input "73"
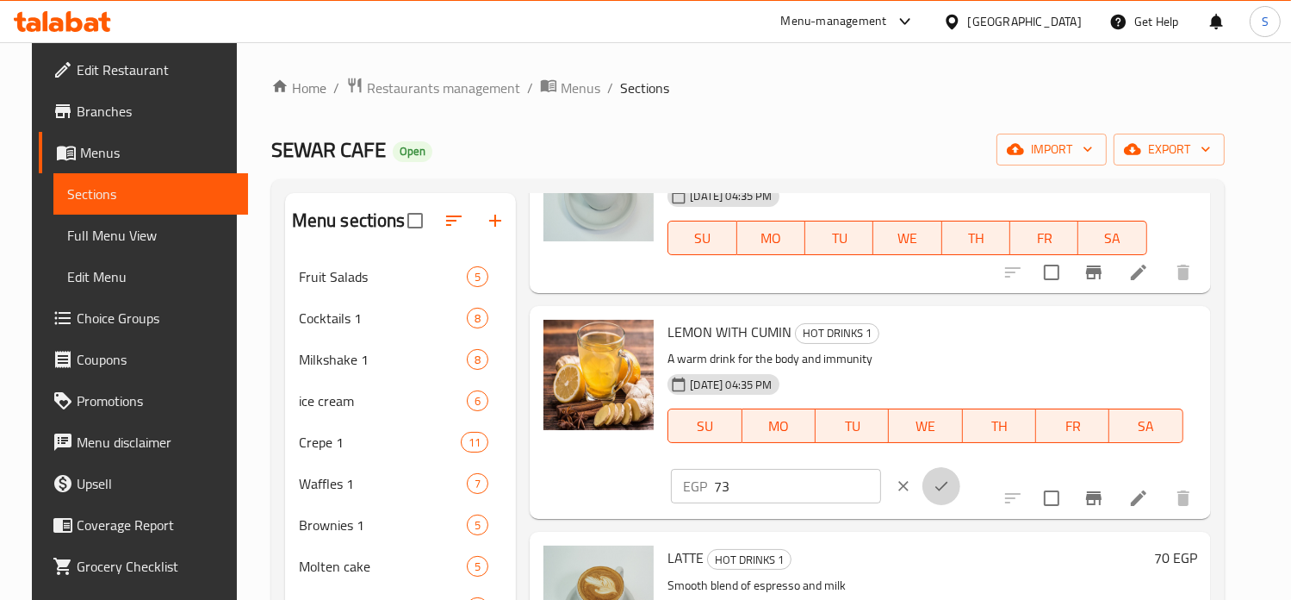
click at [950, 477] on icon "ok" at bounding box center [941, 485] width 17 height 17
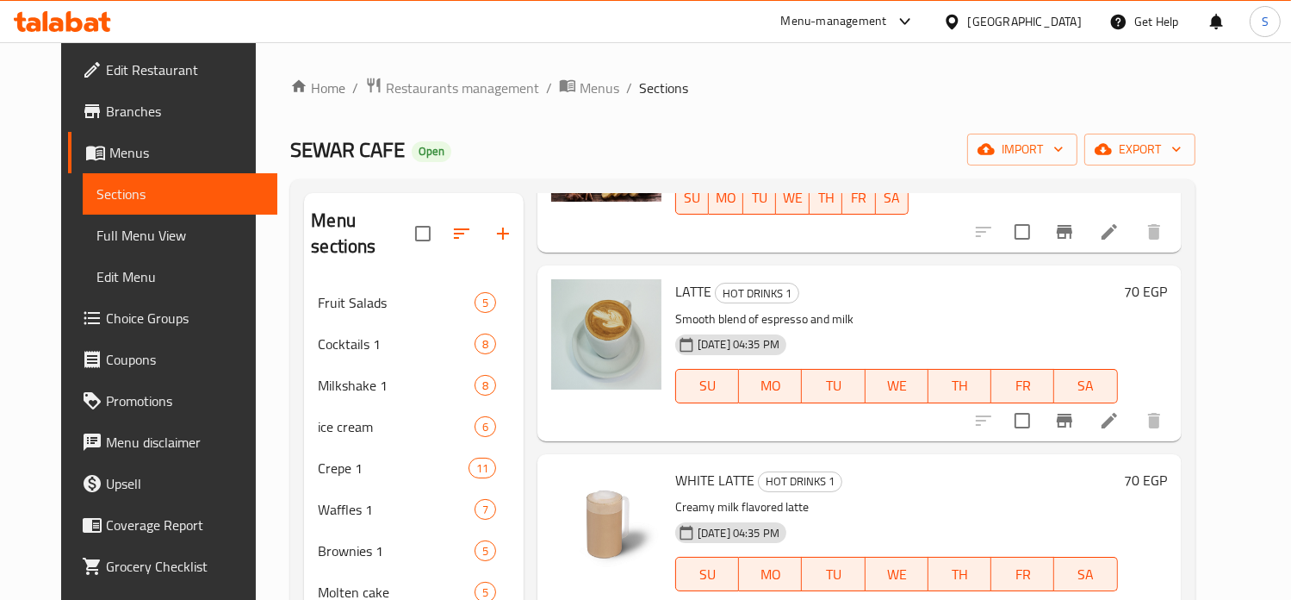
scroll to position [558, 0]
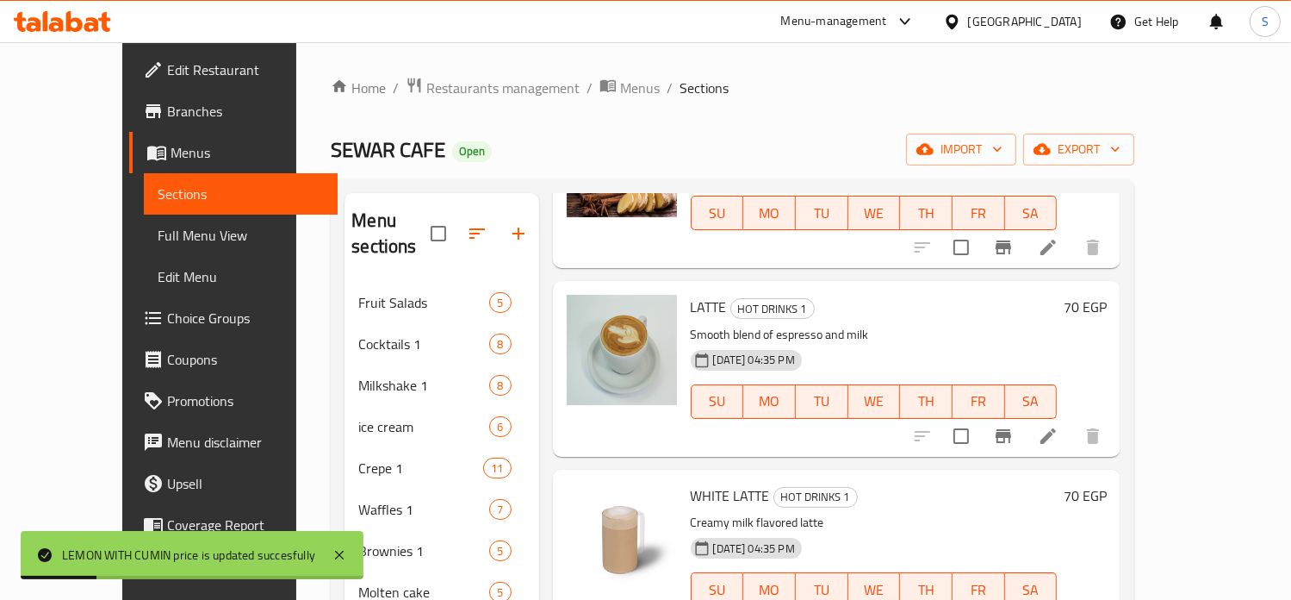
click at [1107, 295] on h6 "70 EGP" at bounding box center [1085, 307] width 43 height 24
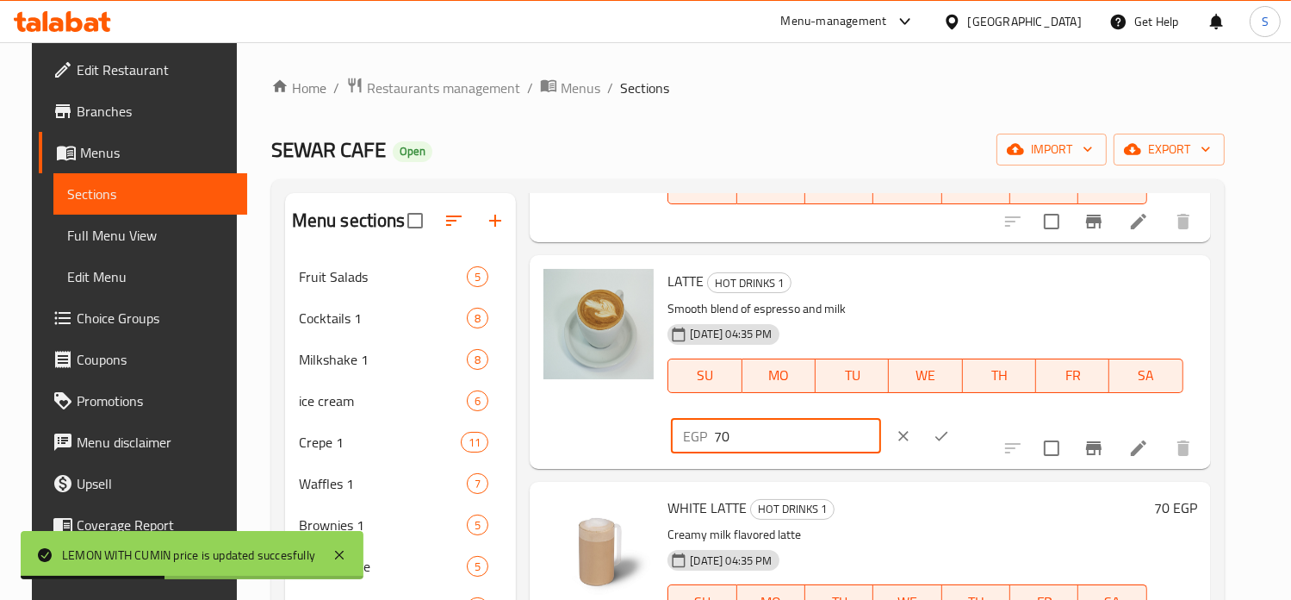
click at [880, 419] on input "70" at bounding box center [797, 436] width 166 height 34
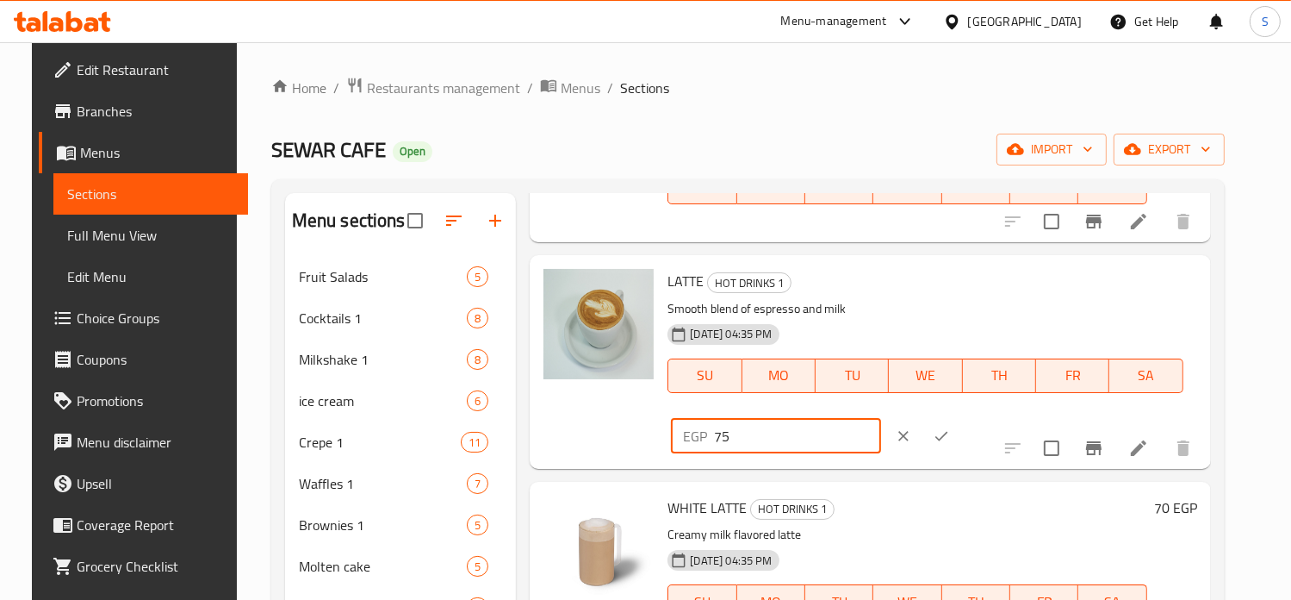
type input "75"
click at [950, 427] on icon "ok" at bounding box center [941, 435] width 17 height 17
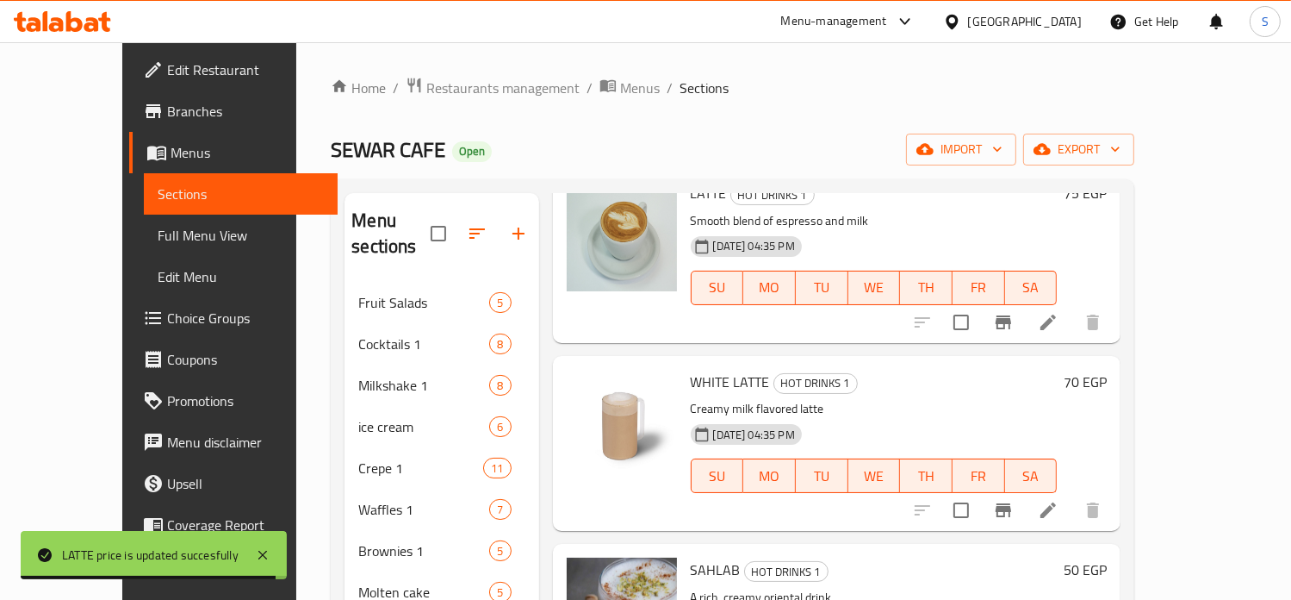
scroll to position [713, 0]
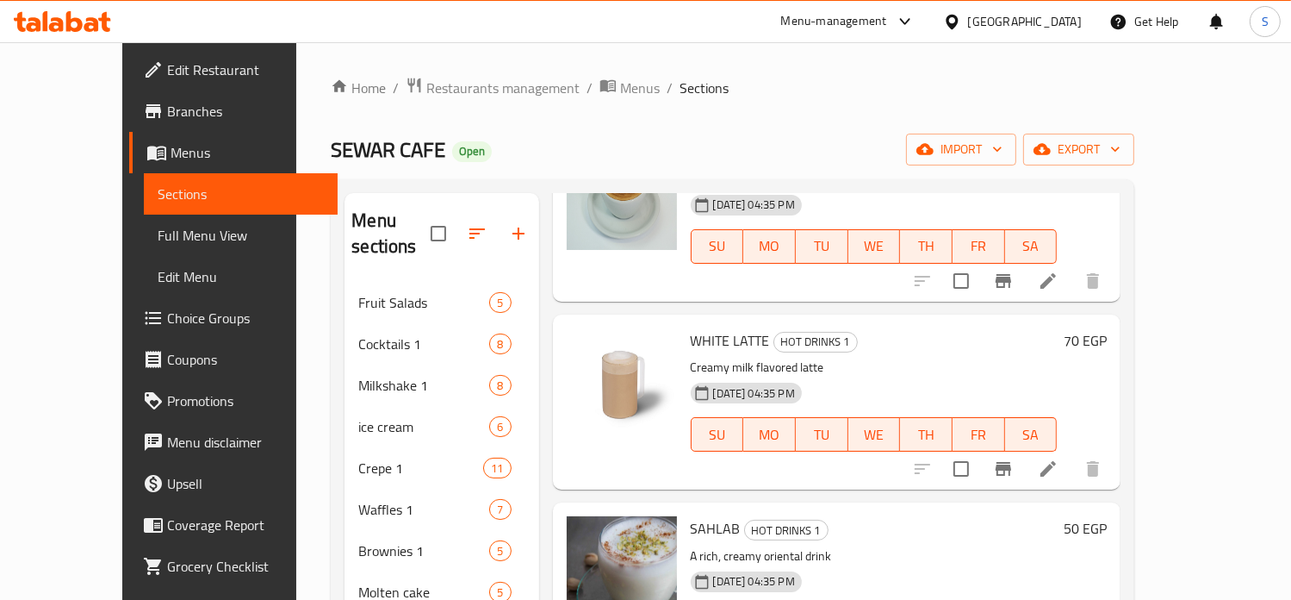
click at [1107, 328] on h6 "70 EGP" at bounding box center [1085, 340] width 43 height 24
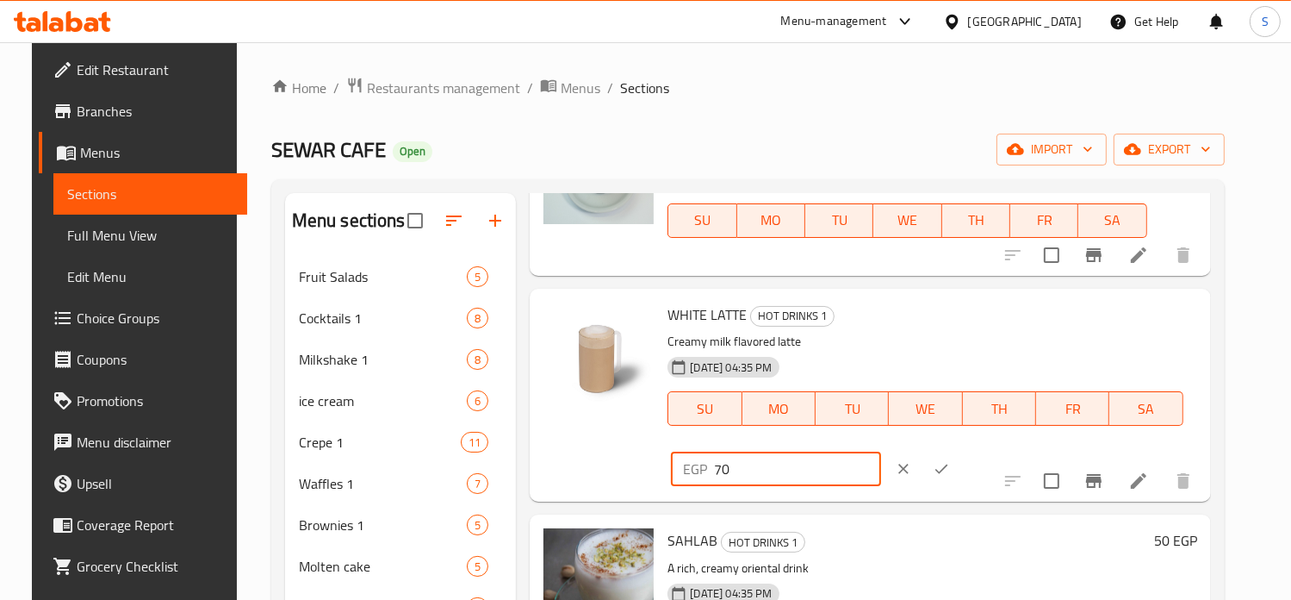
click at [880, 451] on input "70" at bounding box center [797, 468] width 166 height 34
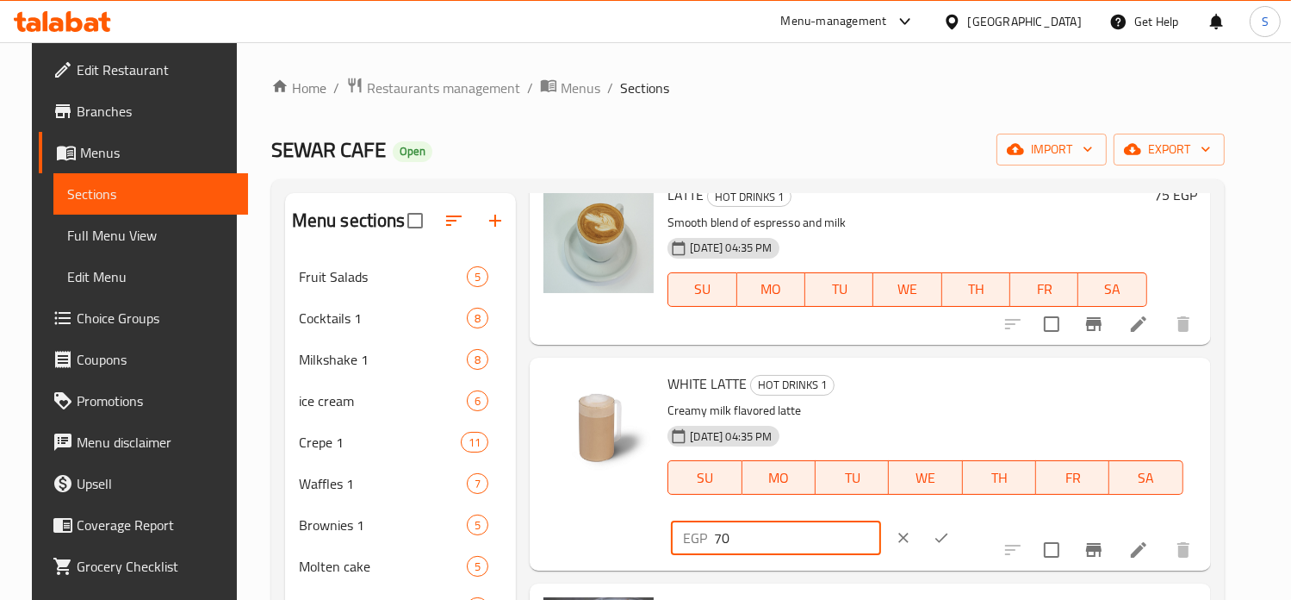
scroll to position [644, 0]
type input "89"
click at [950, 529] on icon "ok" at bounding box center [941, 537] width 17 height 17
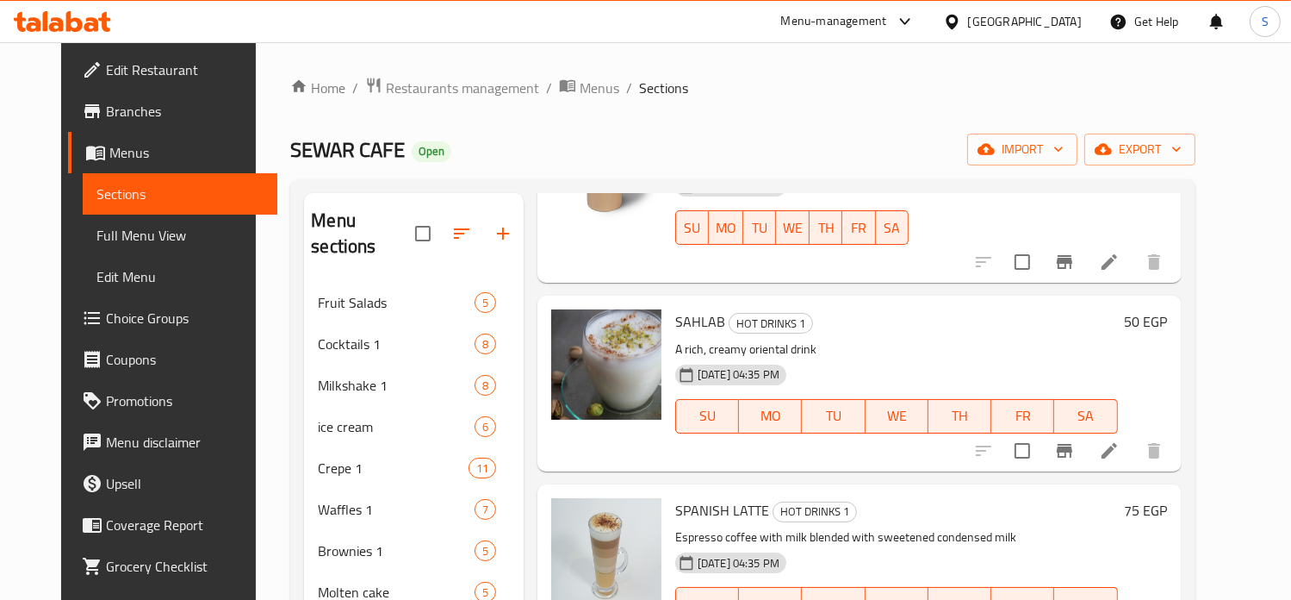
scroll to position [899, 0]
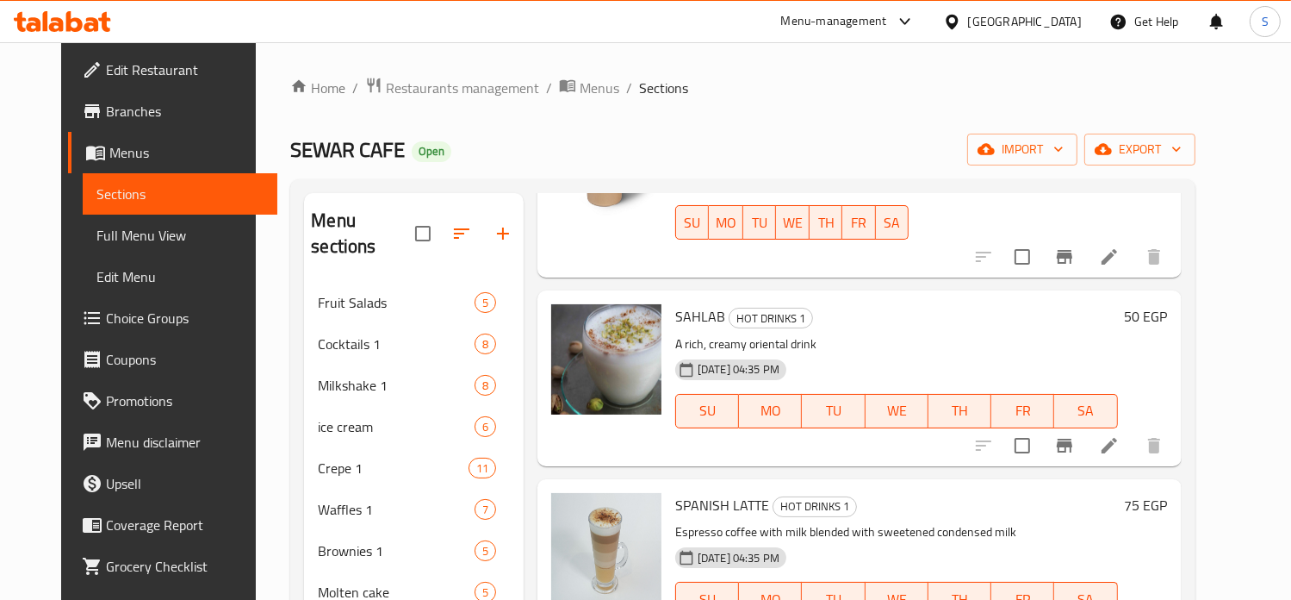
click at [1168, 320] on h6 "50 EGP" at bounding box center [1146, 316] width 43 height 24
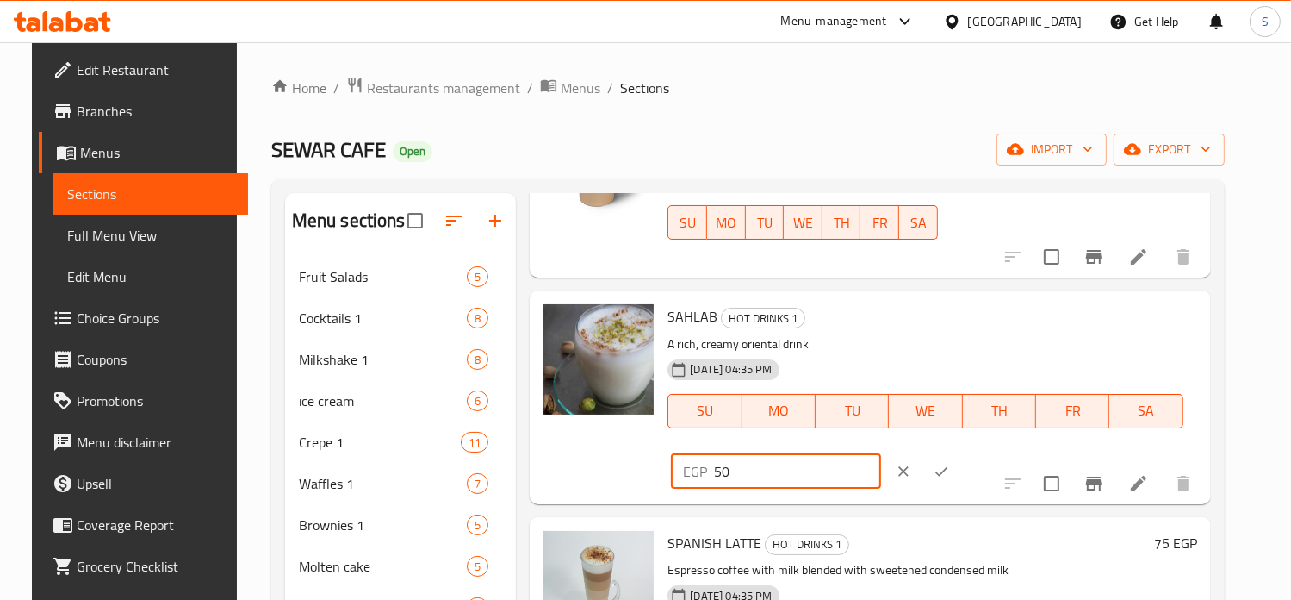
click at [880, 454] on input "50" at bounding box center [797, 471] width 166 height 34
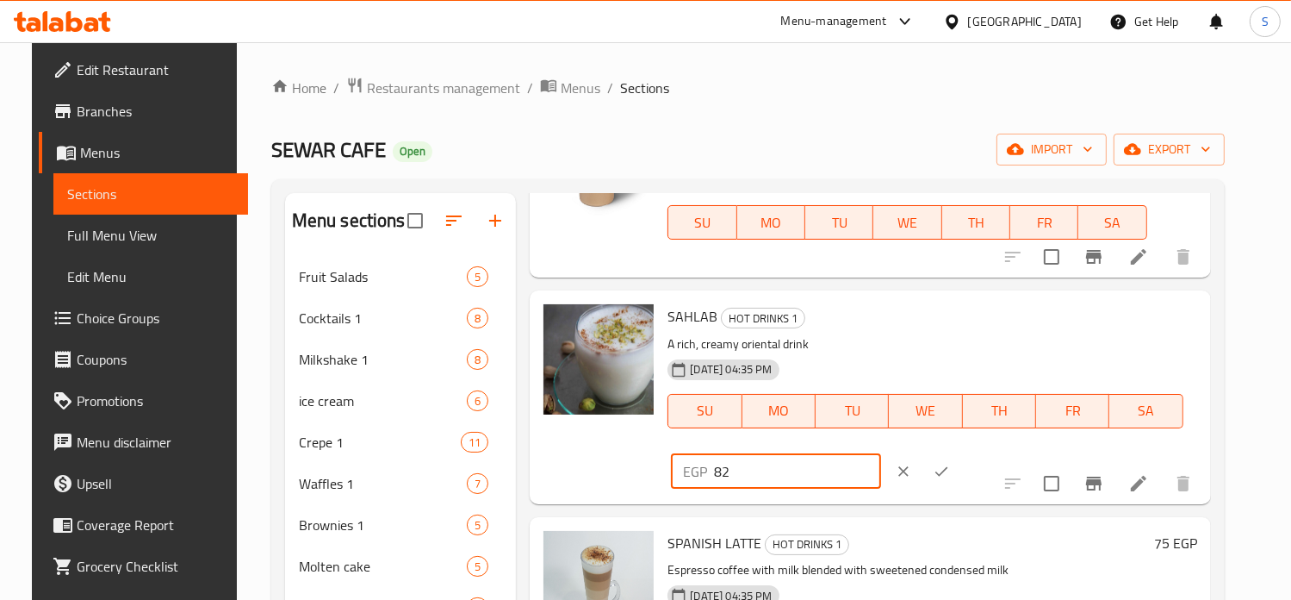
type input "82"
click at [950, 463] on icon "ok" at bounding box center [941, 471] width 17 height 17
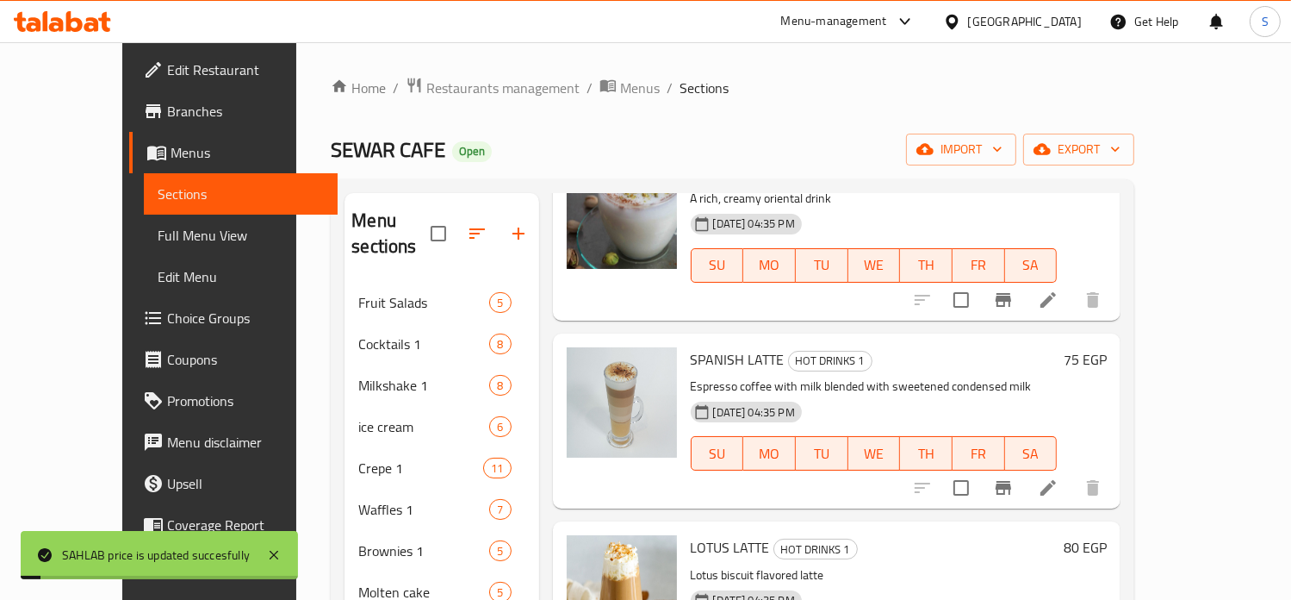
scroll to position [1075, 0]
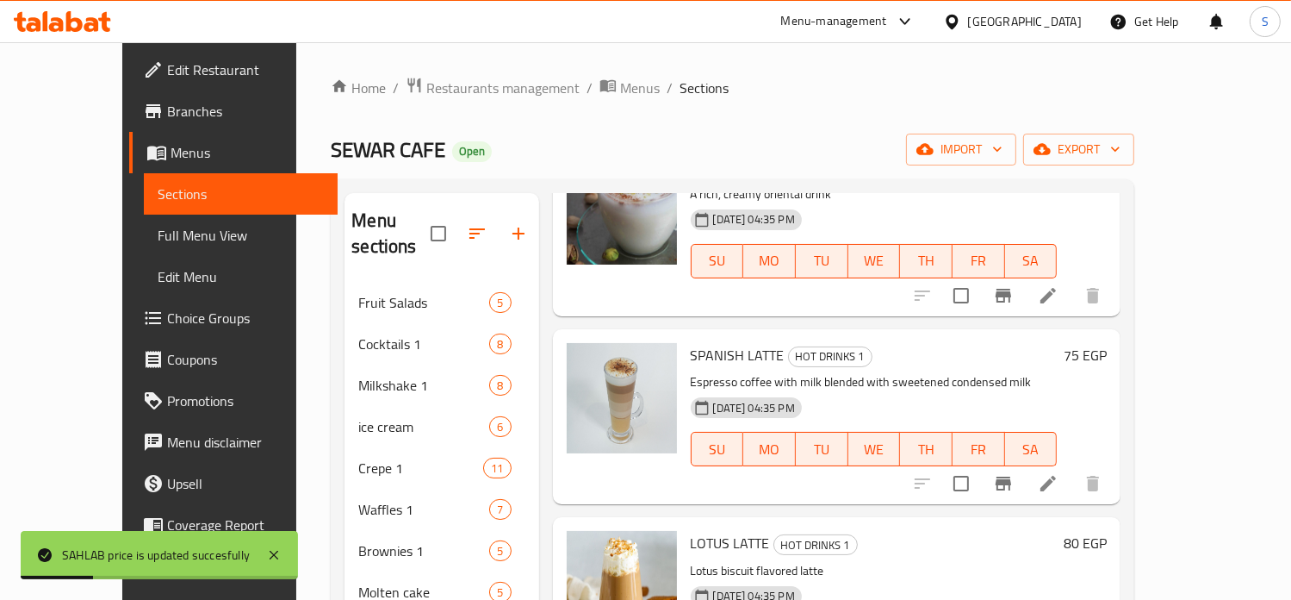
click at [1107, 343] on h6 "75 EGP" at bounding box center [1085, 355] width 43 height 24
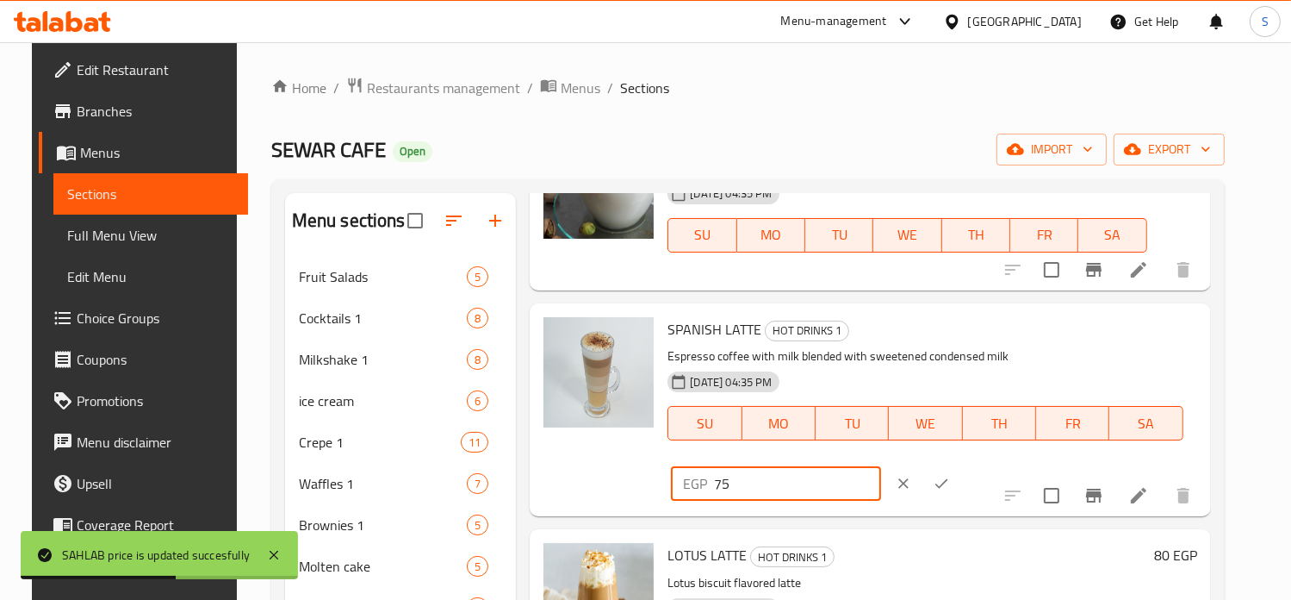
click at [880, 466] on input "75" at bounding box center [797, 483] width 166 height 34
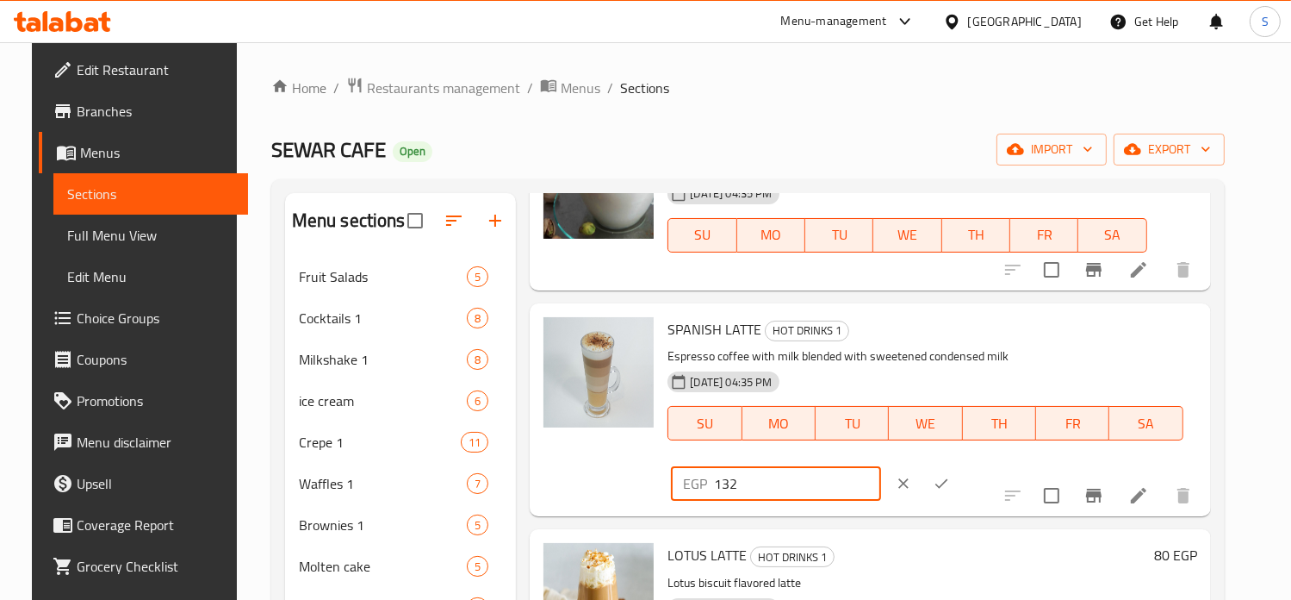
type input "132"
click at [950, 475] on icon "ok" at bounding box center [941, 483] width 17 height 17
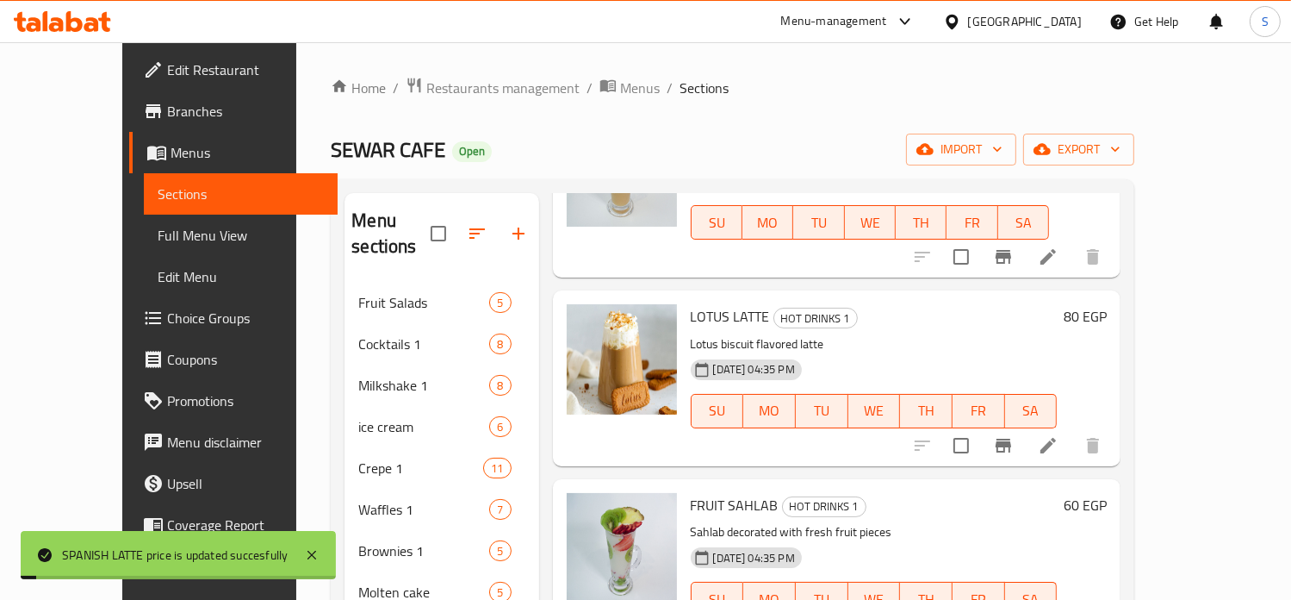
scroll to position [1303, 0]
click at [1107, 303] on h6 "80 EGP" at bounding box center [1085, 315] width 43 height 24
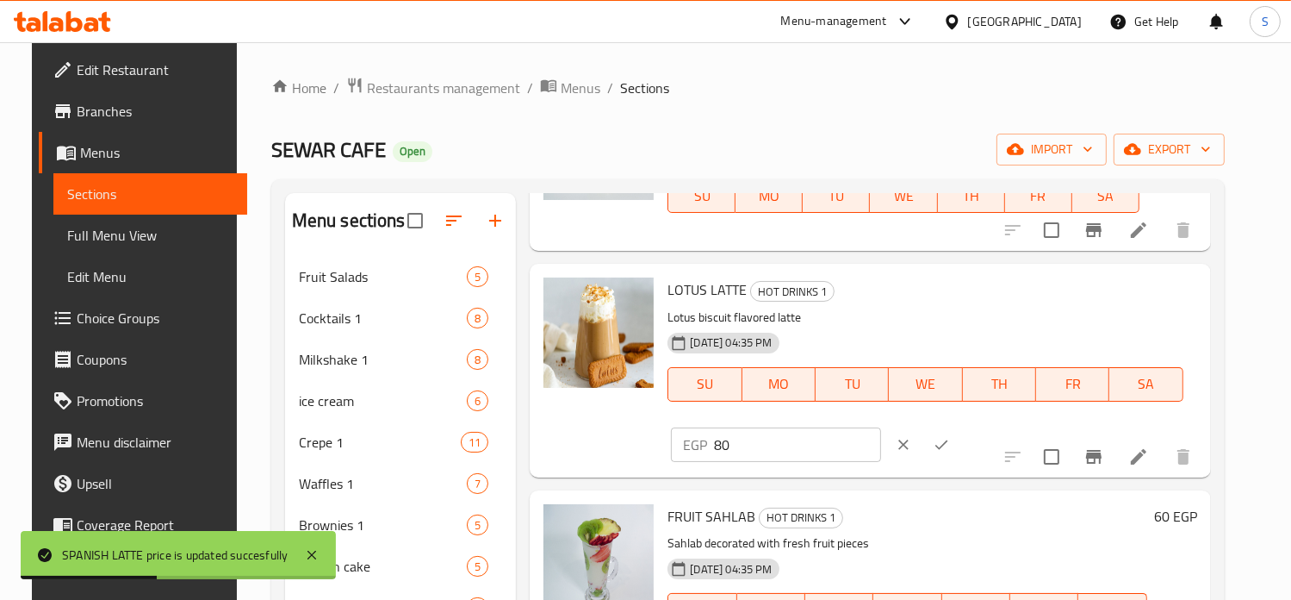
click at [880, 427] on input "80" at bounding box center [797, 444] width 166 height 34
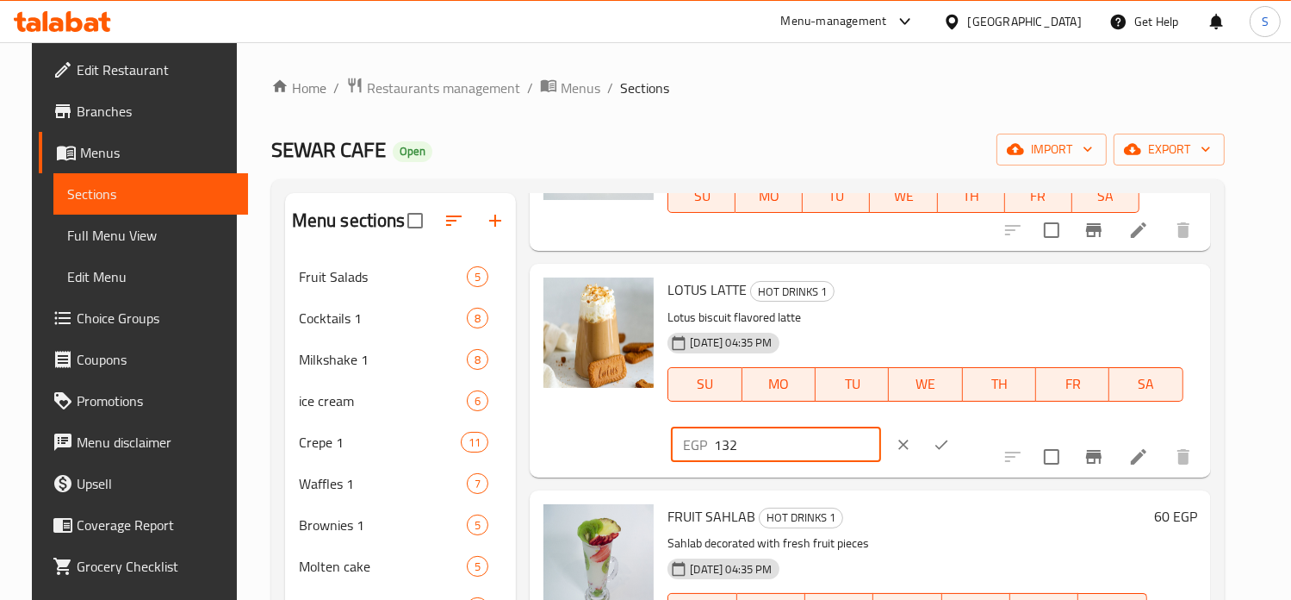
type input "132"
click at [961, 426] on button "ok" at bounding box center [942, 445] width 38 height 38
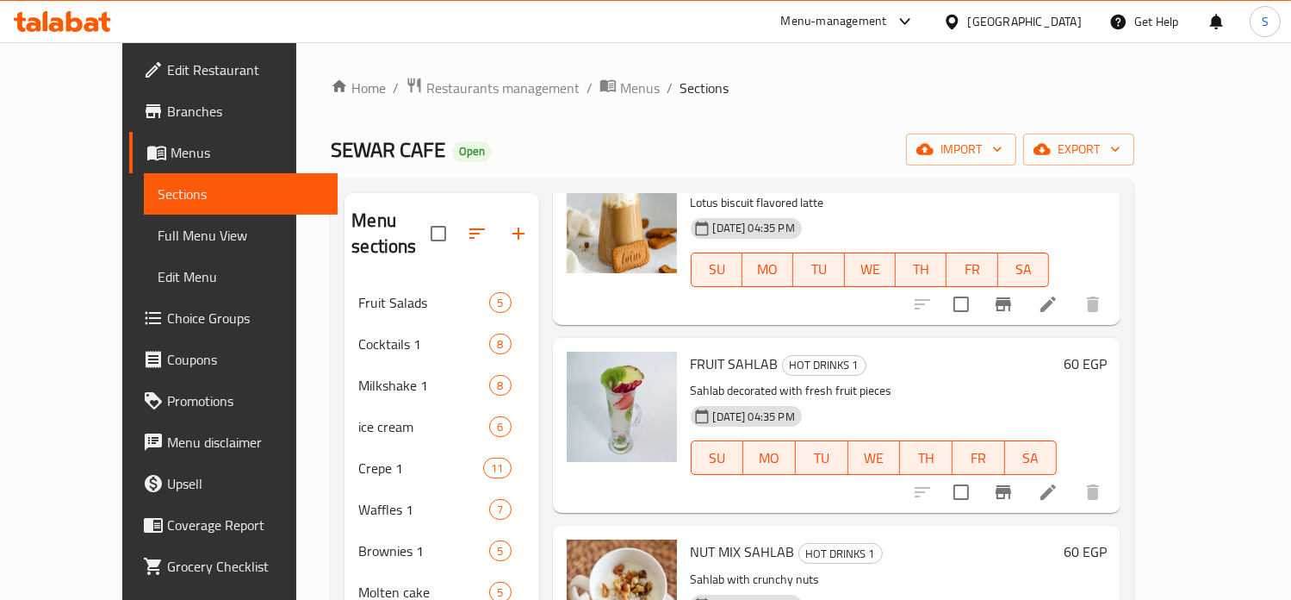
scroll to position [1469, 0]
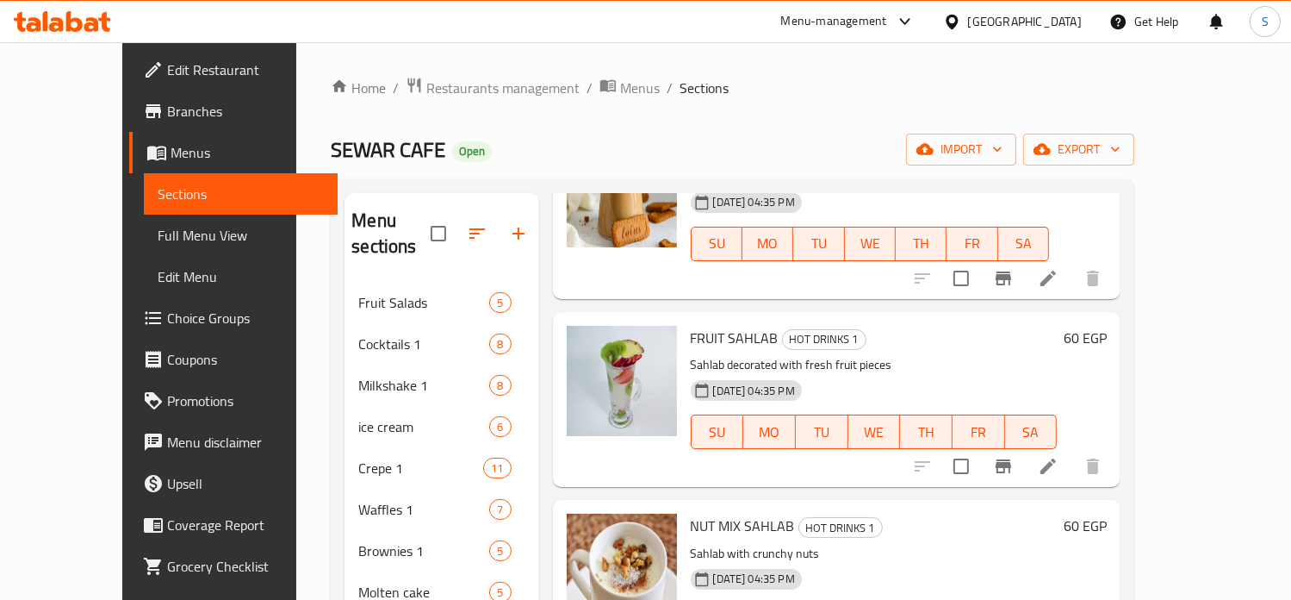
click at [1107, 326] on h6 "60 EGP" at bounding box center [1085, 338] width 43 height 24
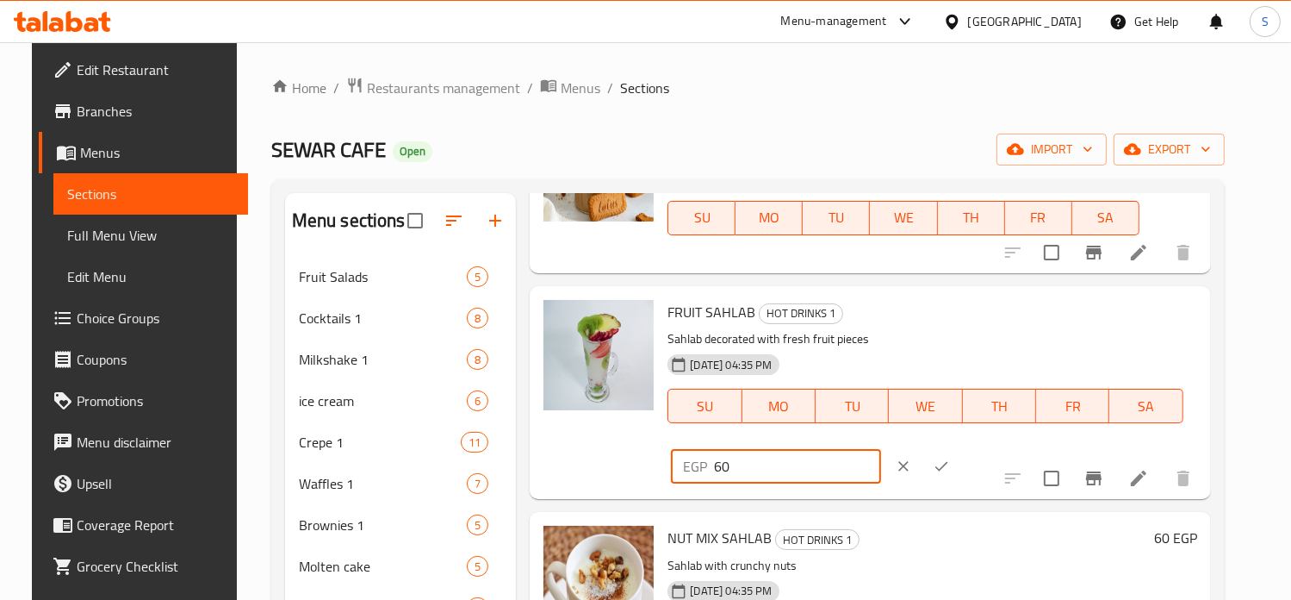
click at [880, 449] on input "60" at bounding box center [797, 466] width 166 height 34
type input "110"
click at [948, 462] on icon "ok" at bounding box center [942, 466] width 13 height 9
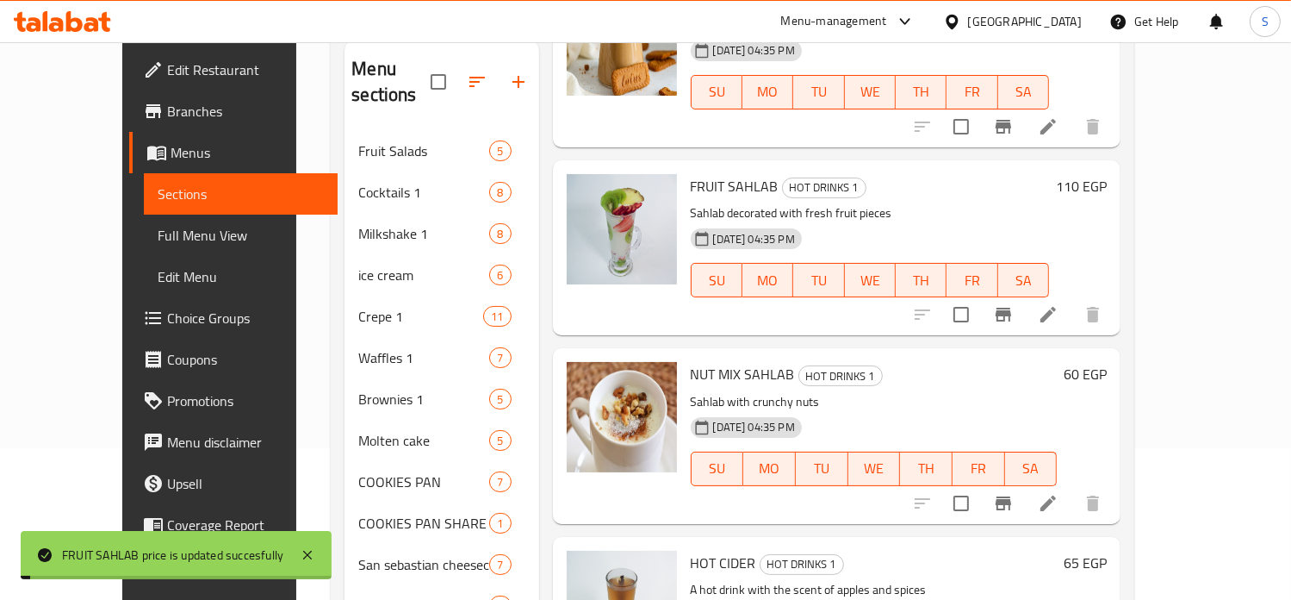
scroll to position [239, 0]
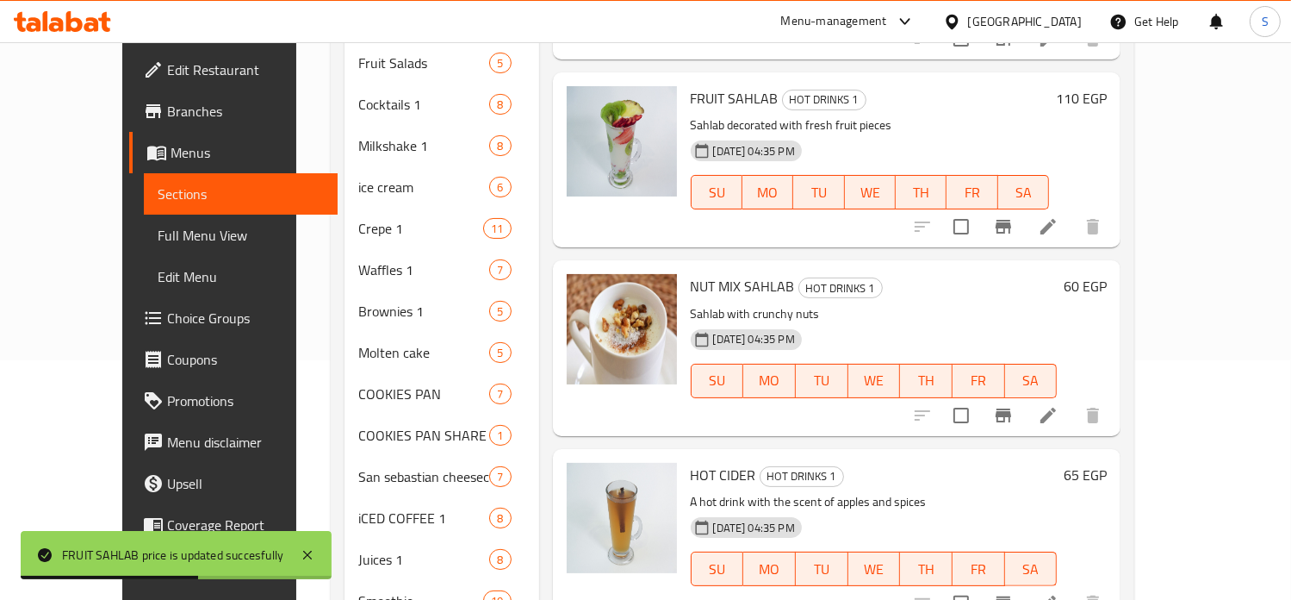
click at [1107, 274] on h6 "60 EGP" at bounding box center [1085, 286] width 43 height 24
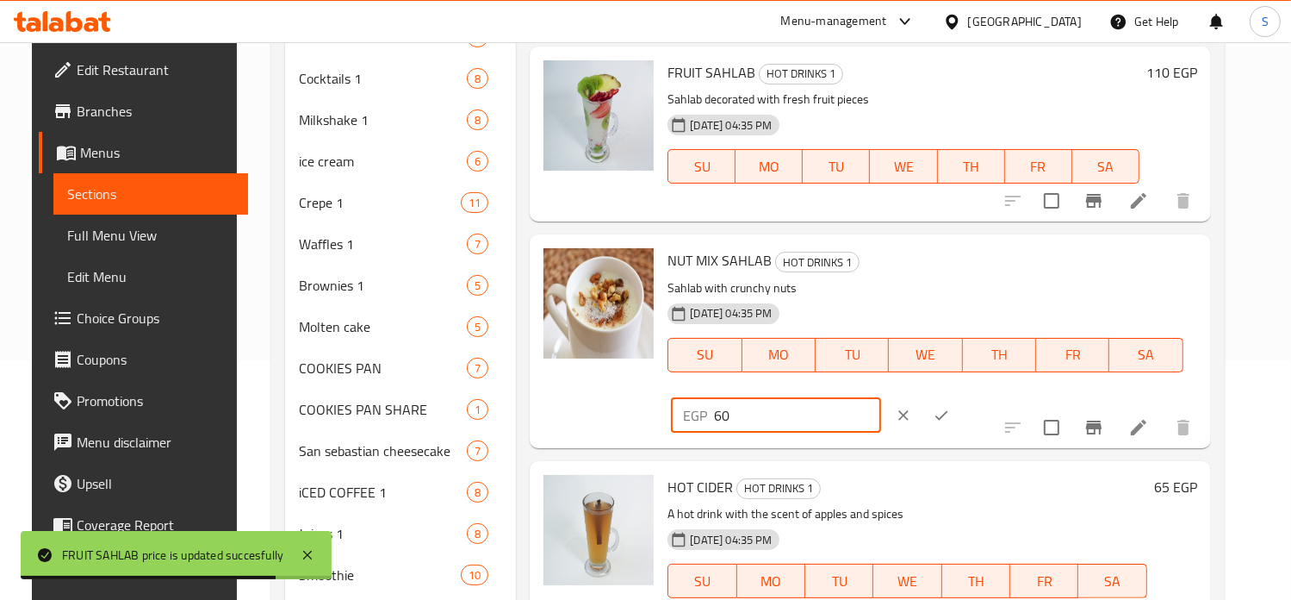
click at [880, 398] on input "60" at bounding box center [797, 415] width 166 height 34
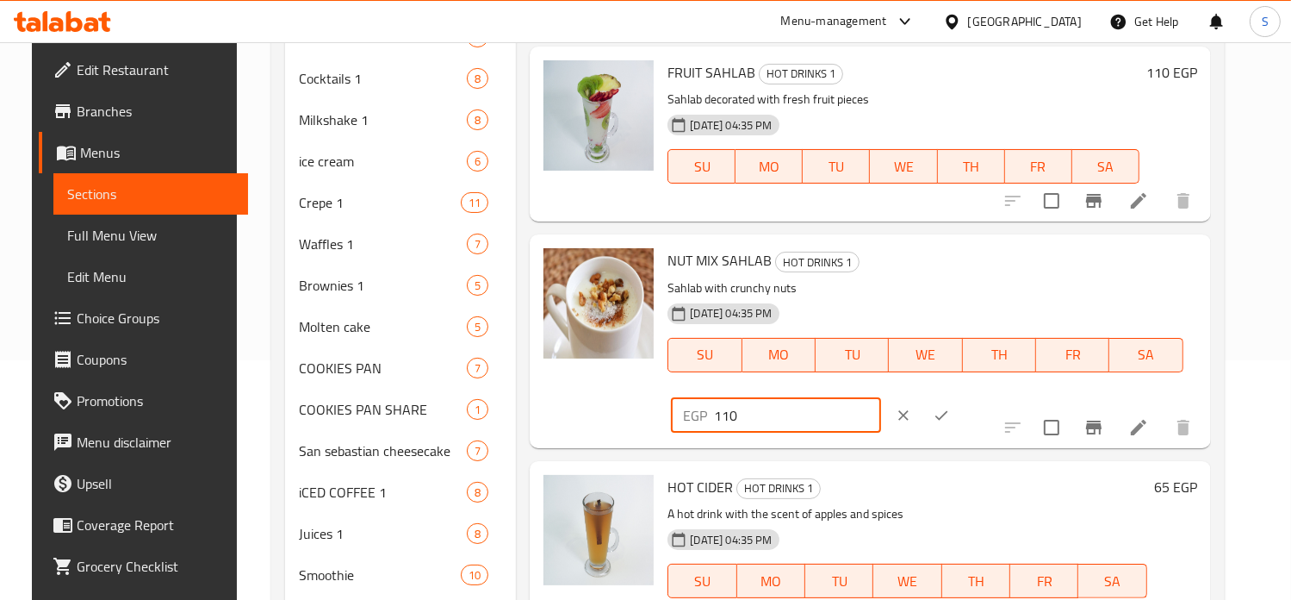
type input "110"
click at [961, 396] on button "ok" at bounding box center [942, 415] width 38 height 38
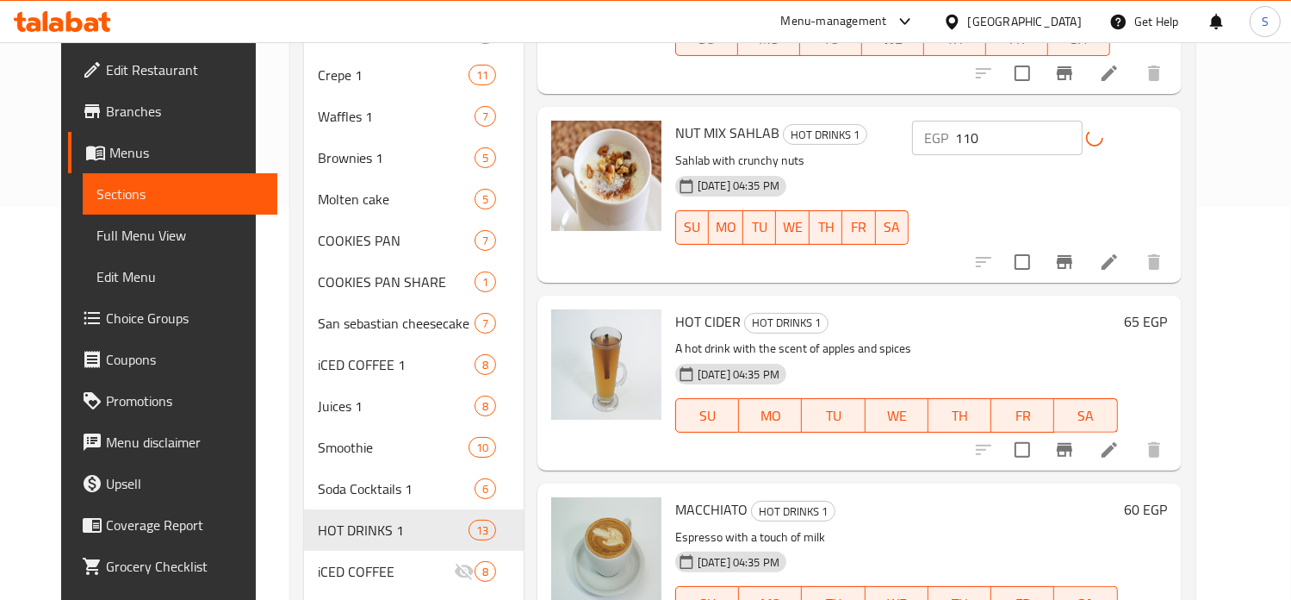
scroll to position [541, 0]
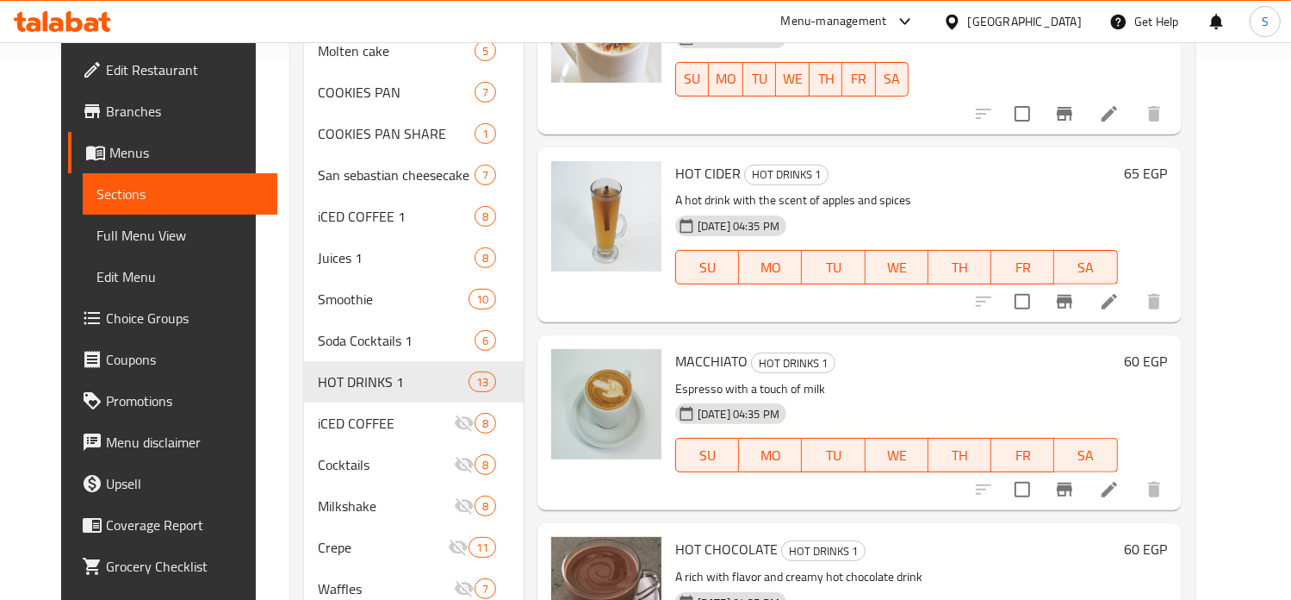
click at [1168, 161] on div "65 EGP" at bounding box center [1143, 173] width 50 height 24
click at [1168, 161] on h6 "65 EGP" at bounding box center [1146, 173] width 43 height 24
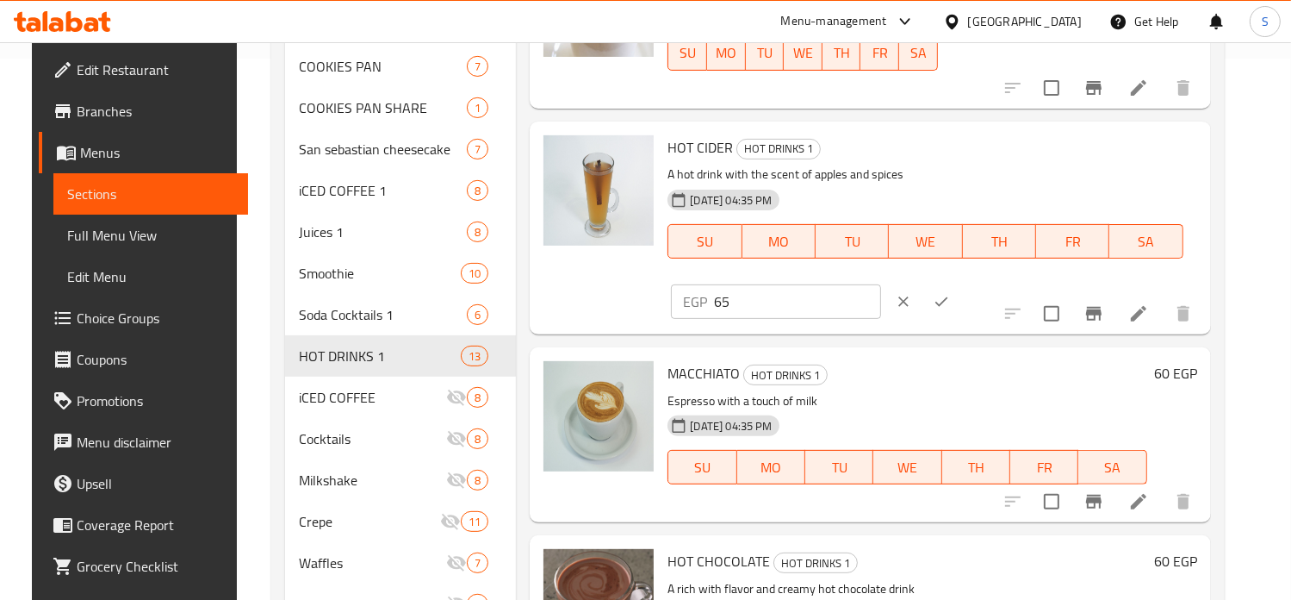
click at [880, 284] on input "65" at bounding box center [797, 301] width 166 height 34
type input "8"
type input "68"
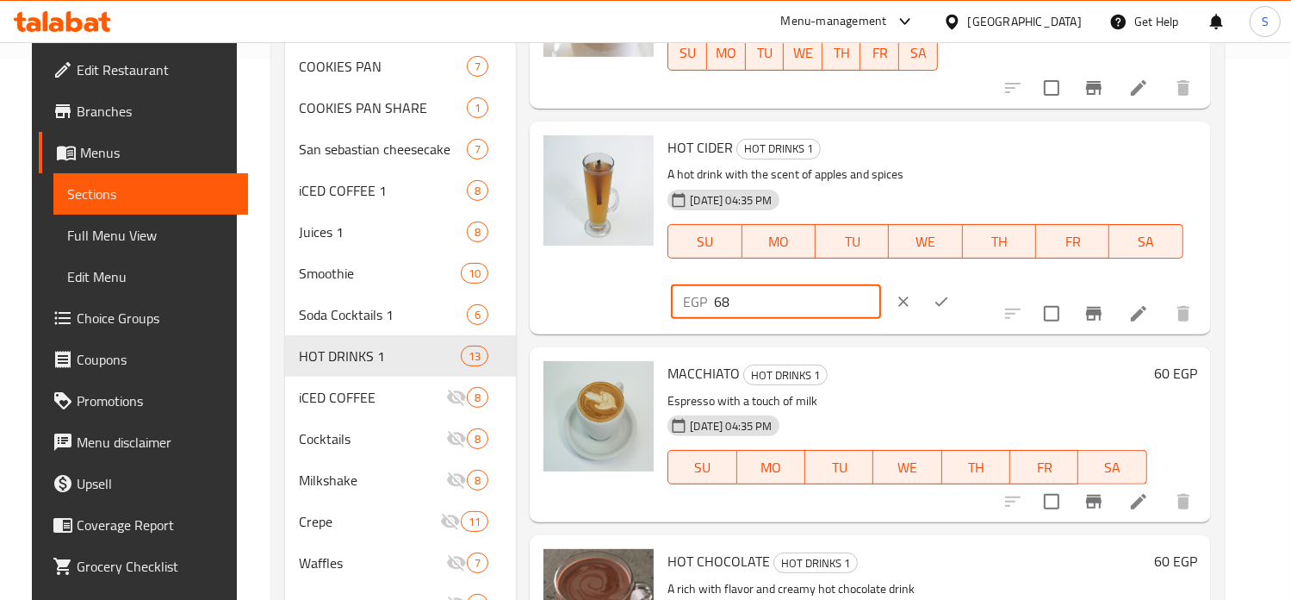
click icon "ok"
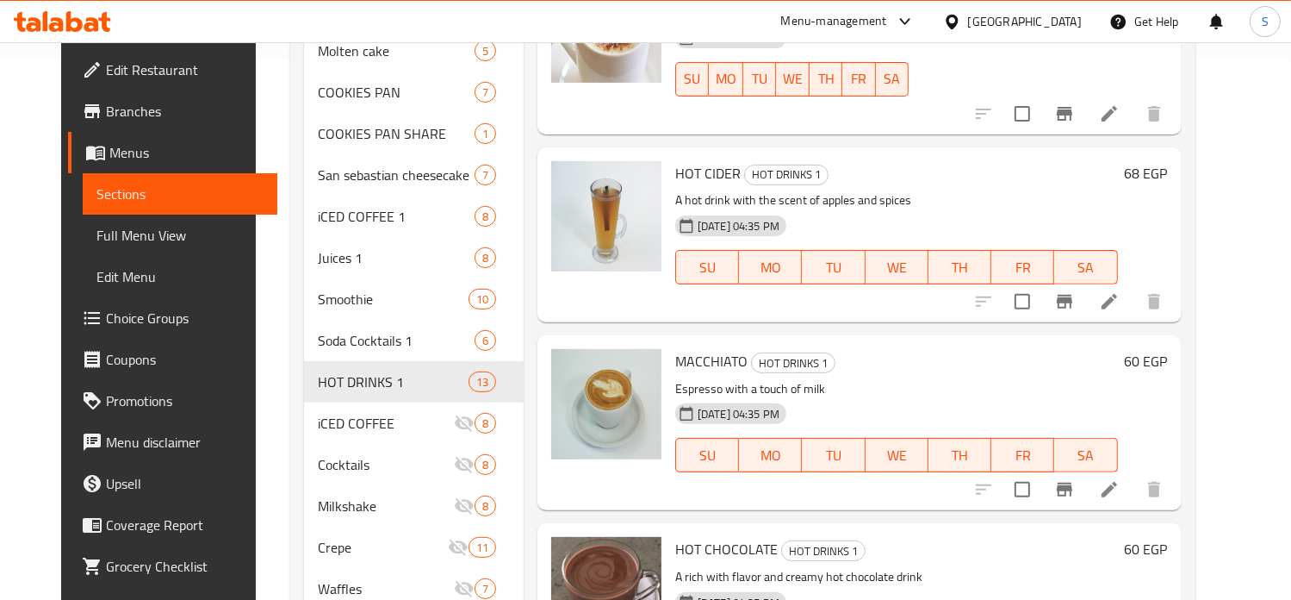
click h6 "60 EGP"
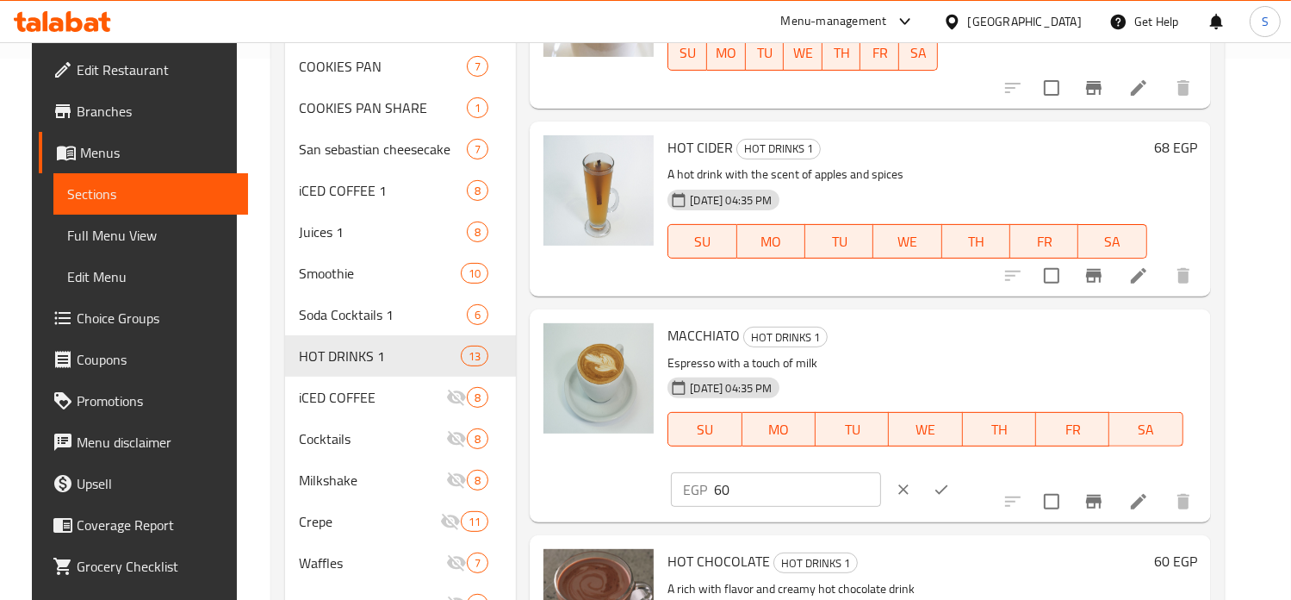
click input "60"
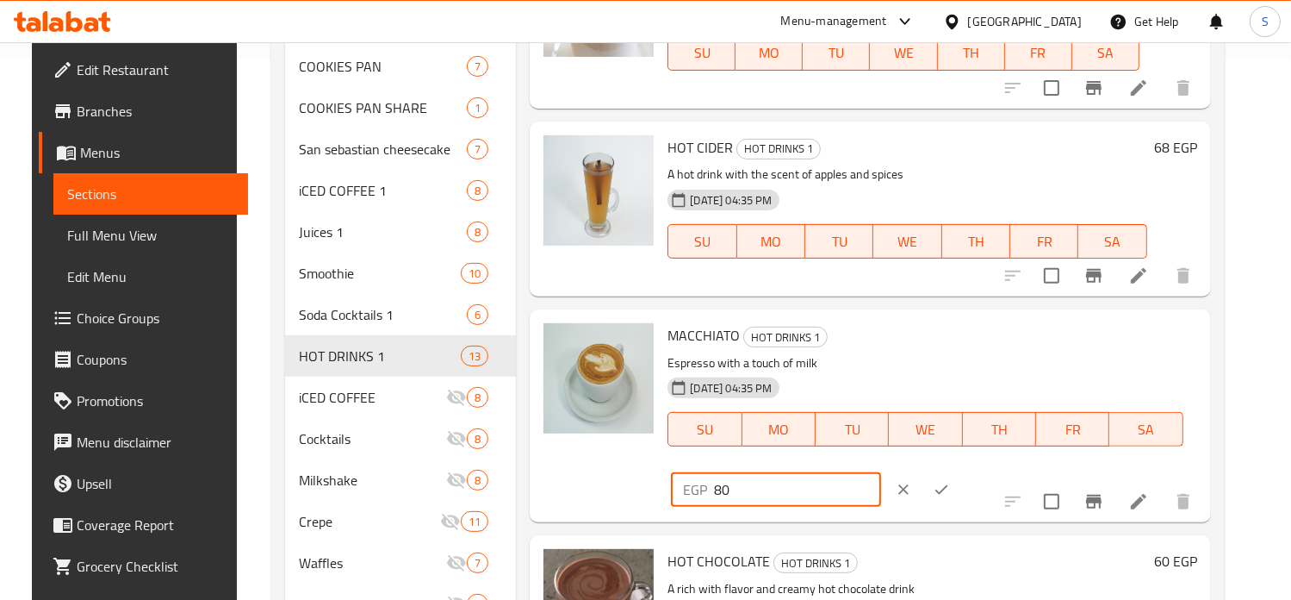
type input "80"
click button "ok"
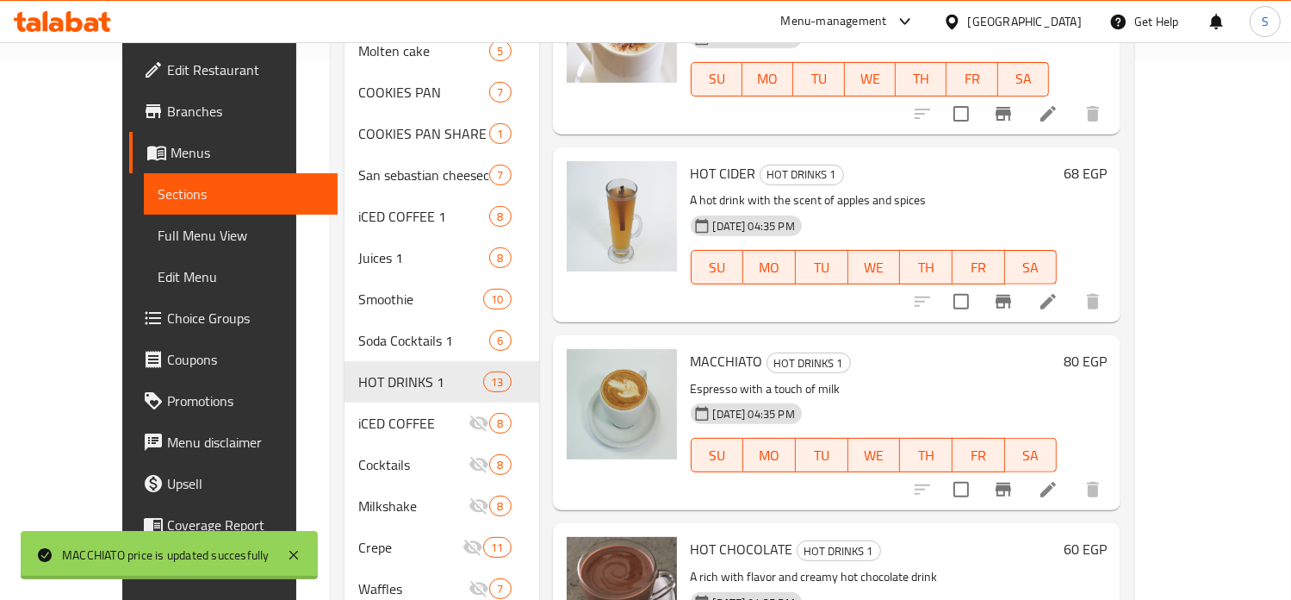
scroll to position [662, 0]
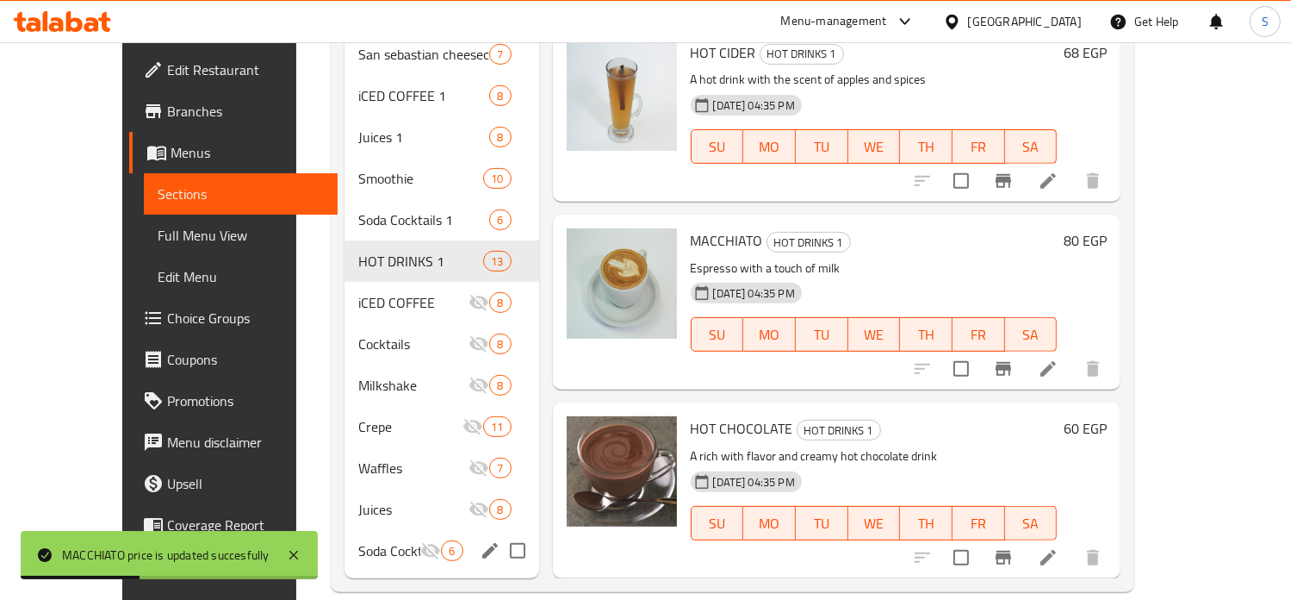
click h6 "60 EGP"
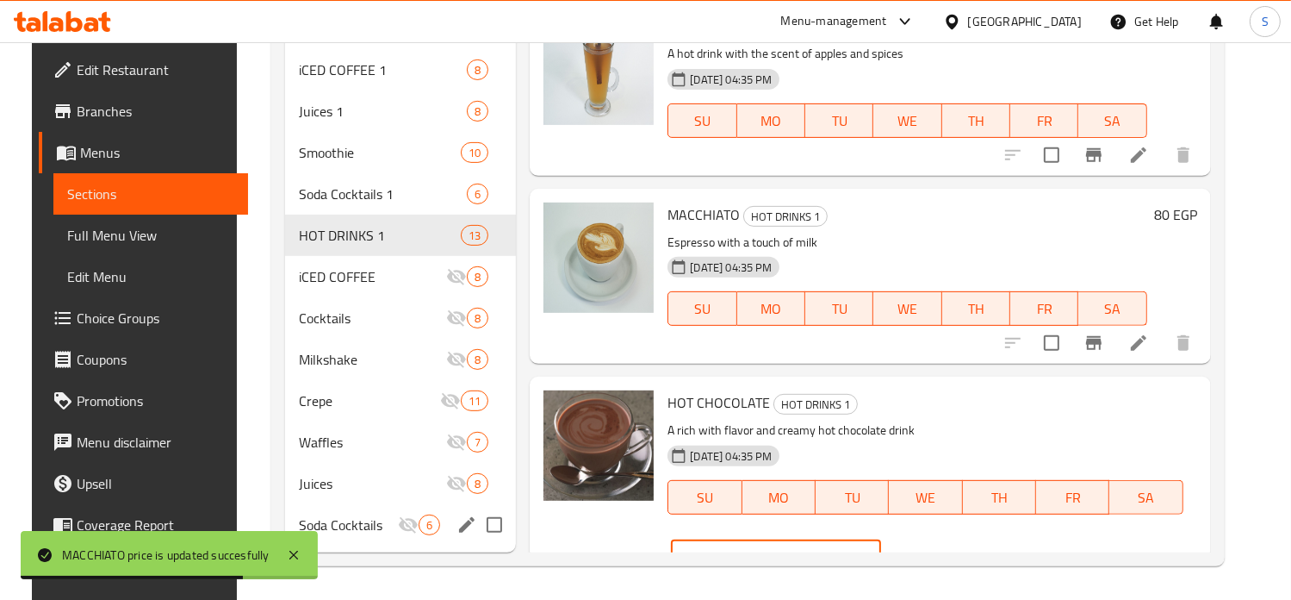
click input "60"
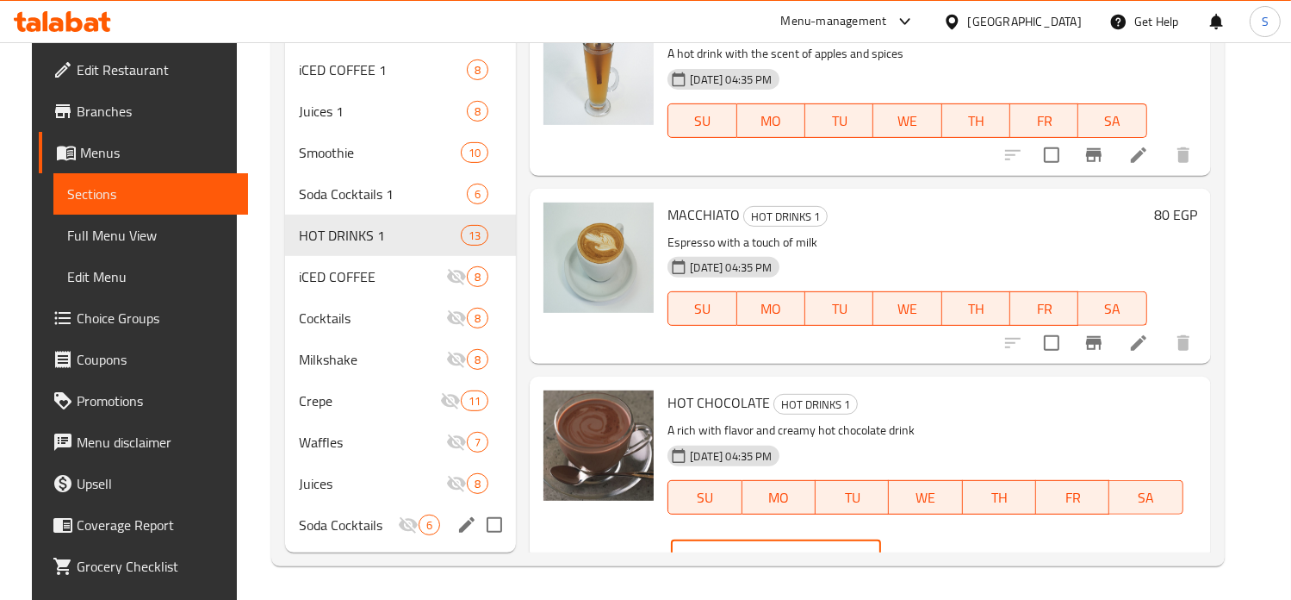
type input "85"
click icon "ok"
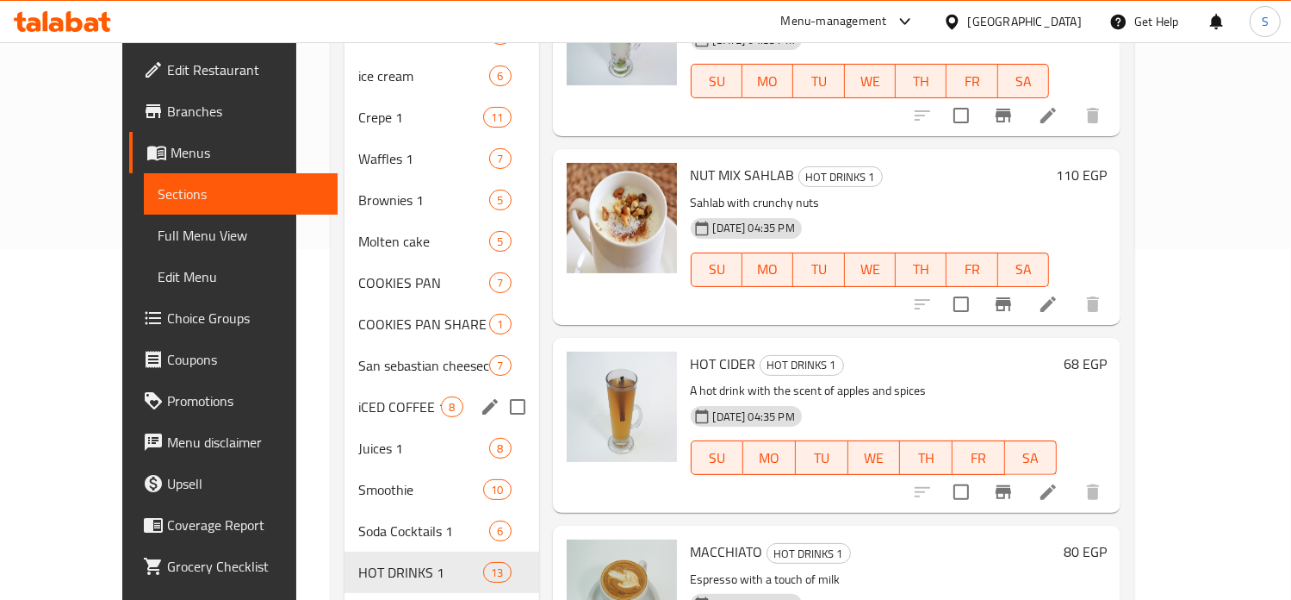
scroll to position [348, 0]
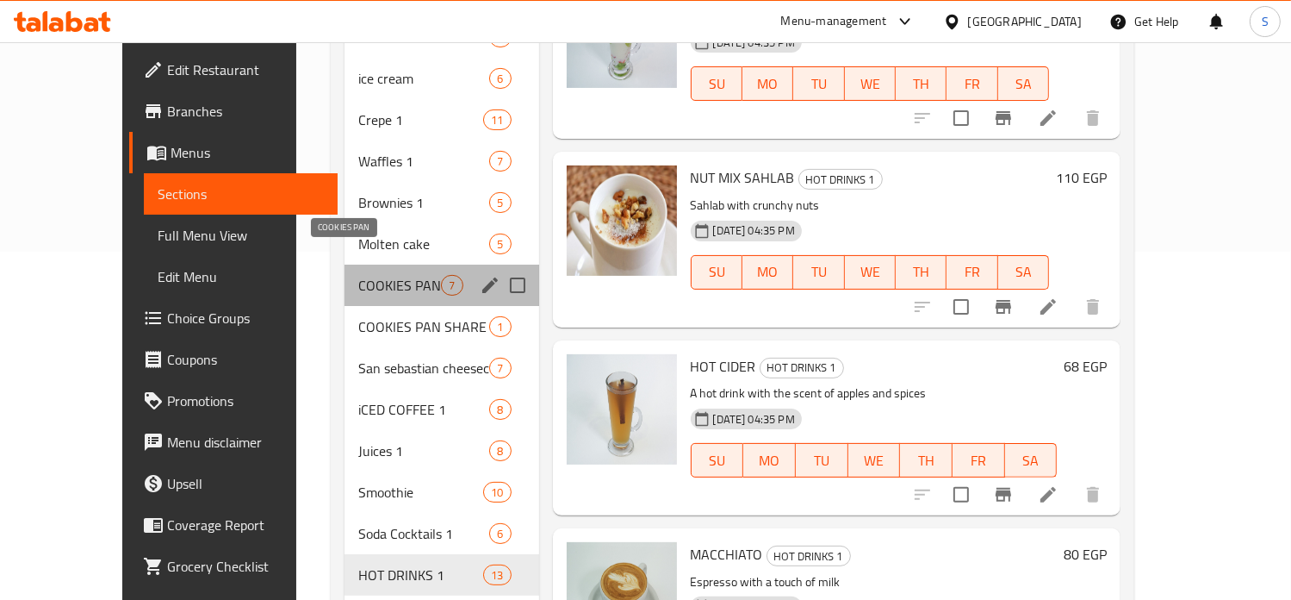
click span "COOKIES PAN"
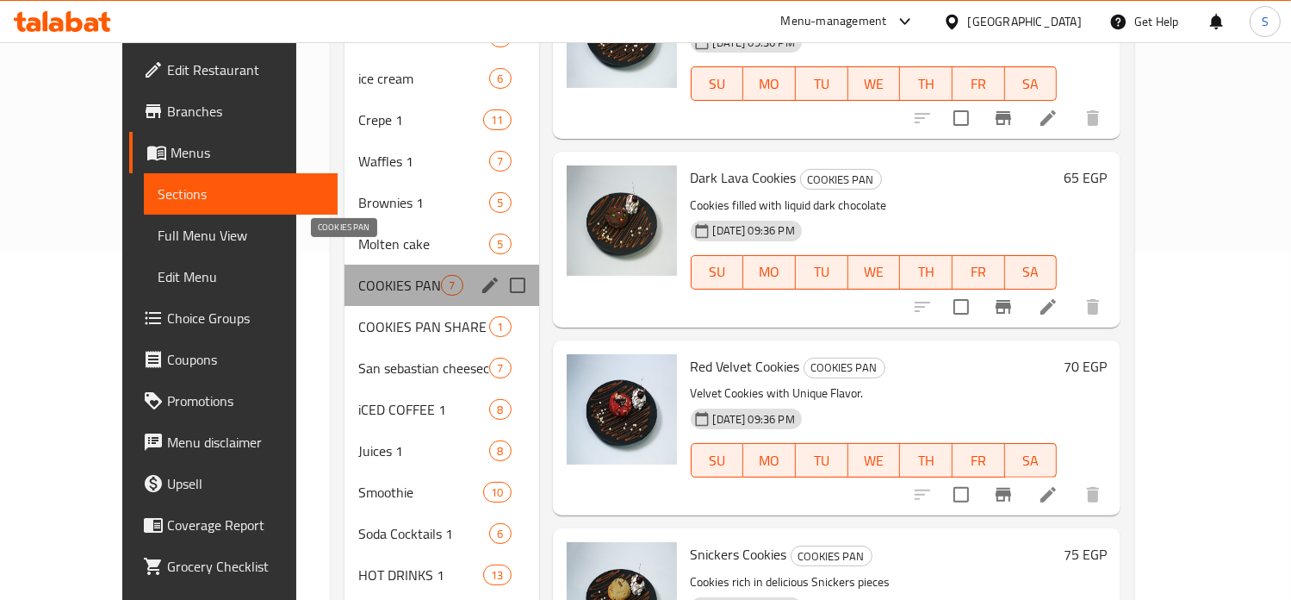
click span "COOKIES PAN"
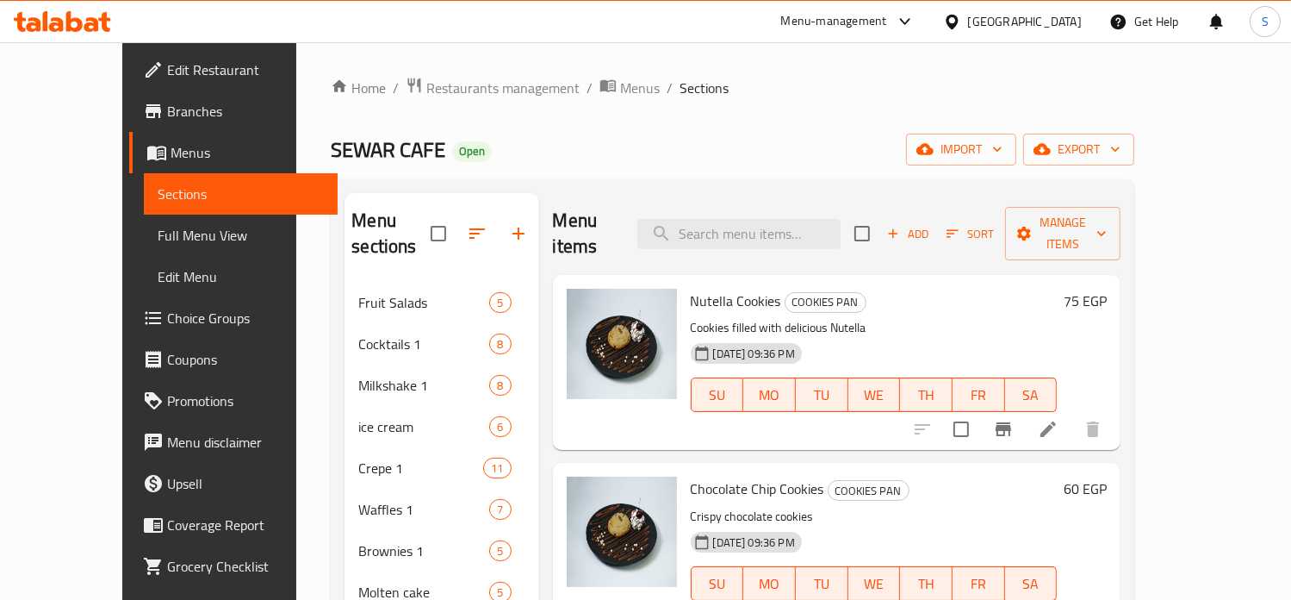
click h6 "75 EGP"
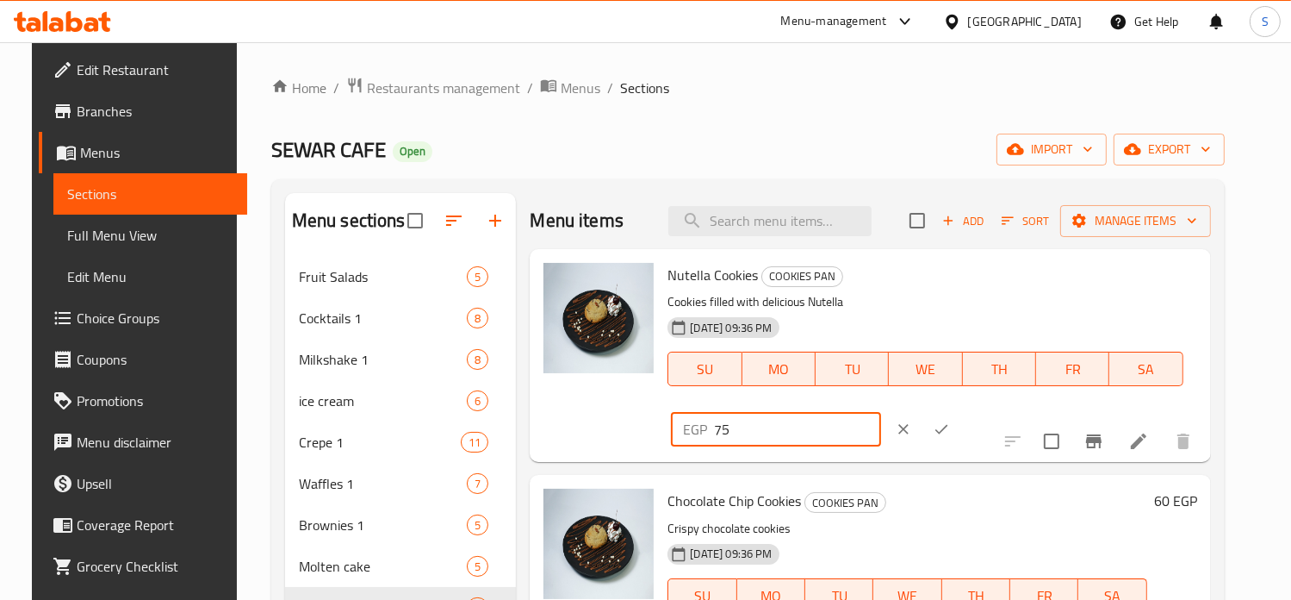
click input "75"
type input "104"
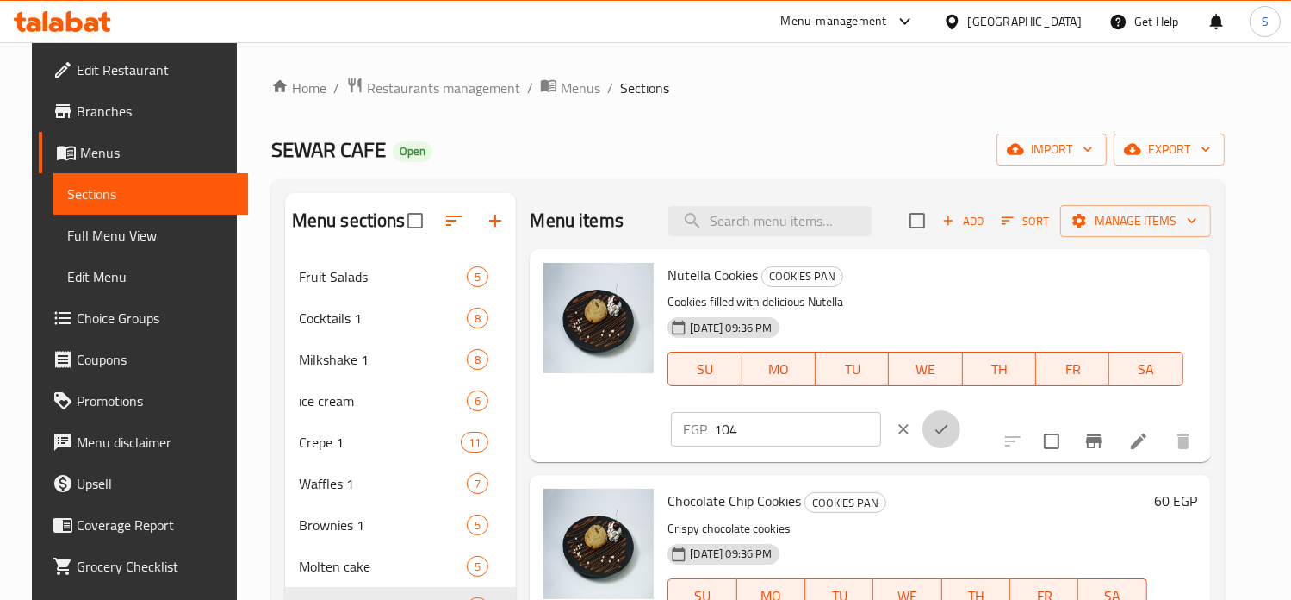
click icon "ok"
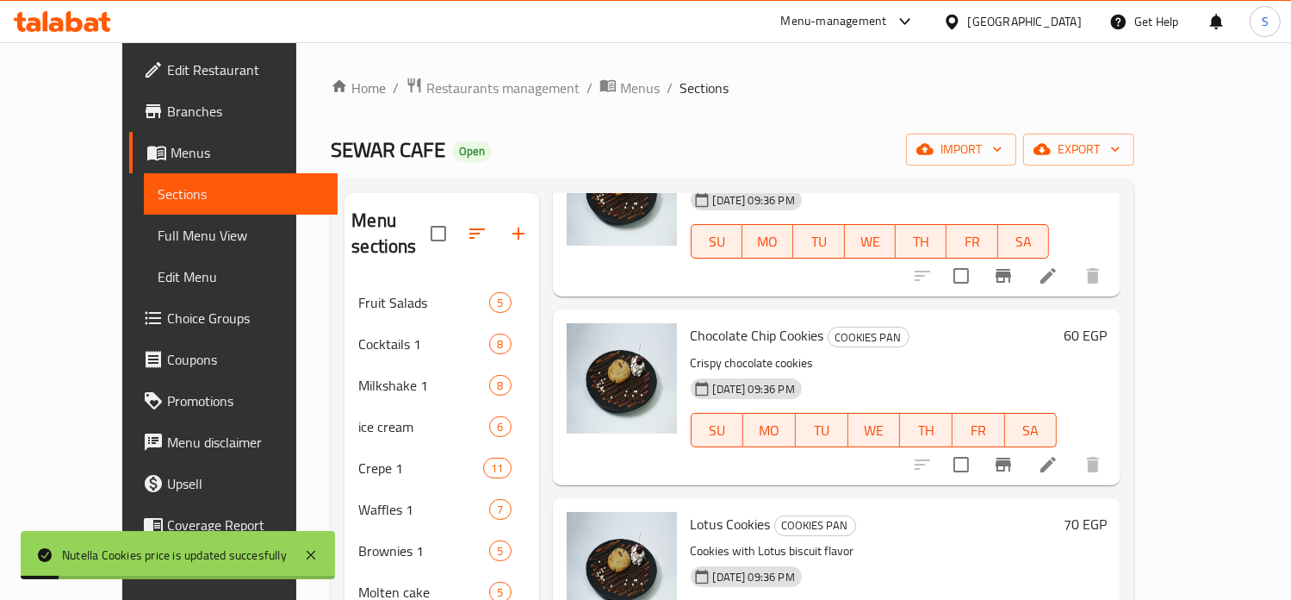
scroll to position [154, 0]
click h6 "60 EGP"
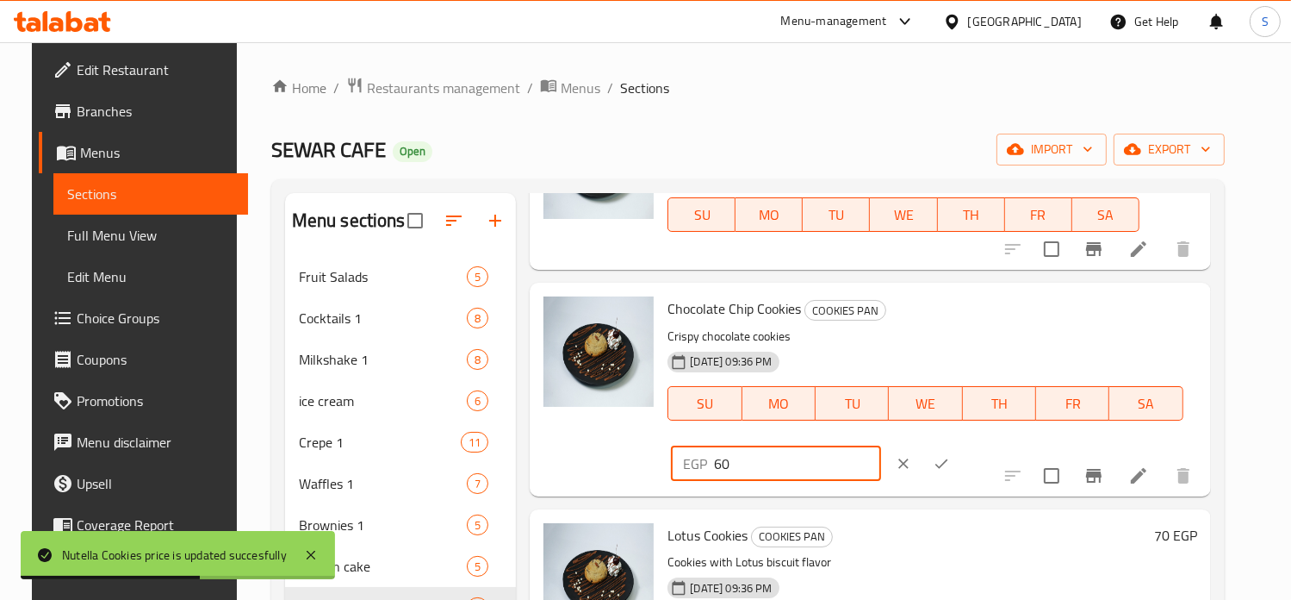
click input "60"
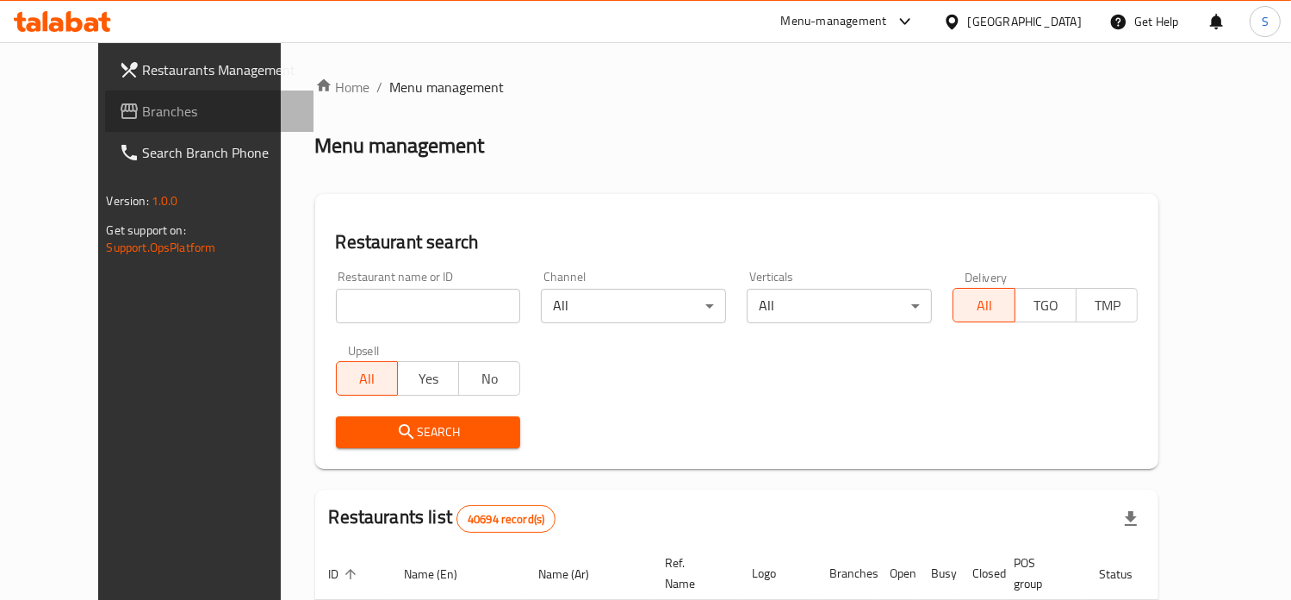
drag, startPoint x: 0, startPoint y: 0, endPoint x: 103, endPoint y: 116, distance: 155.6
click at [143, 116] on span "Branches" at bounding box center [221, 111] width 157 height 21
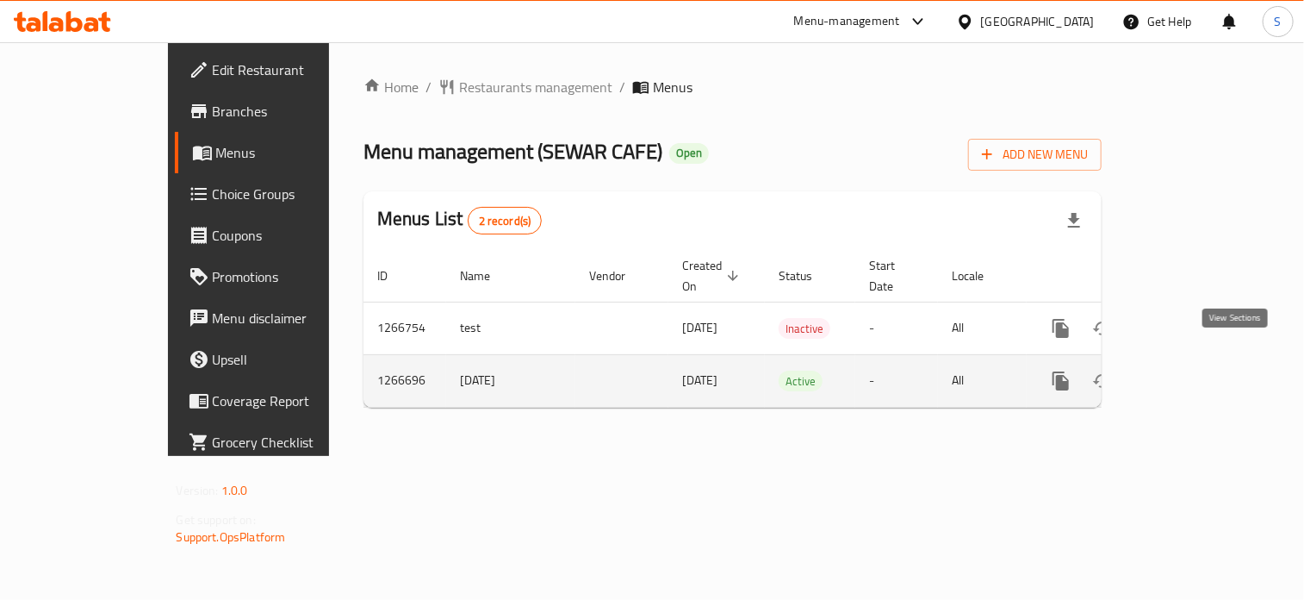
click at [1196, 370] on icon "enhanced table" at bounding box center [1185, 380] width 21 height 21
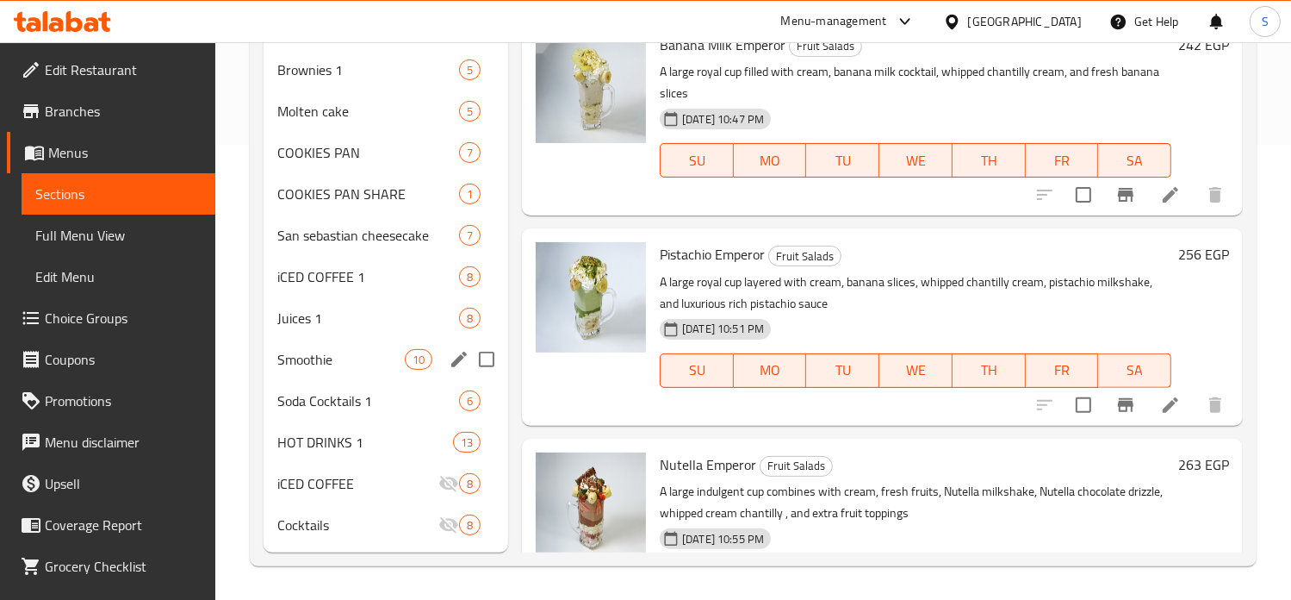
scroll to position [455, 0]
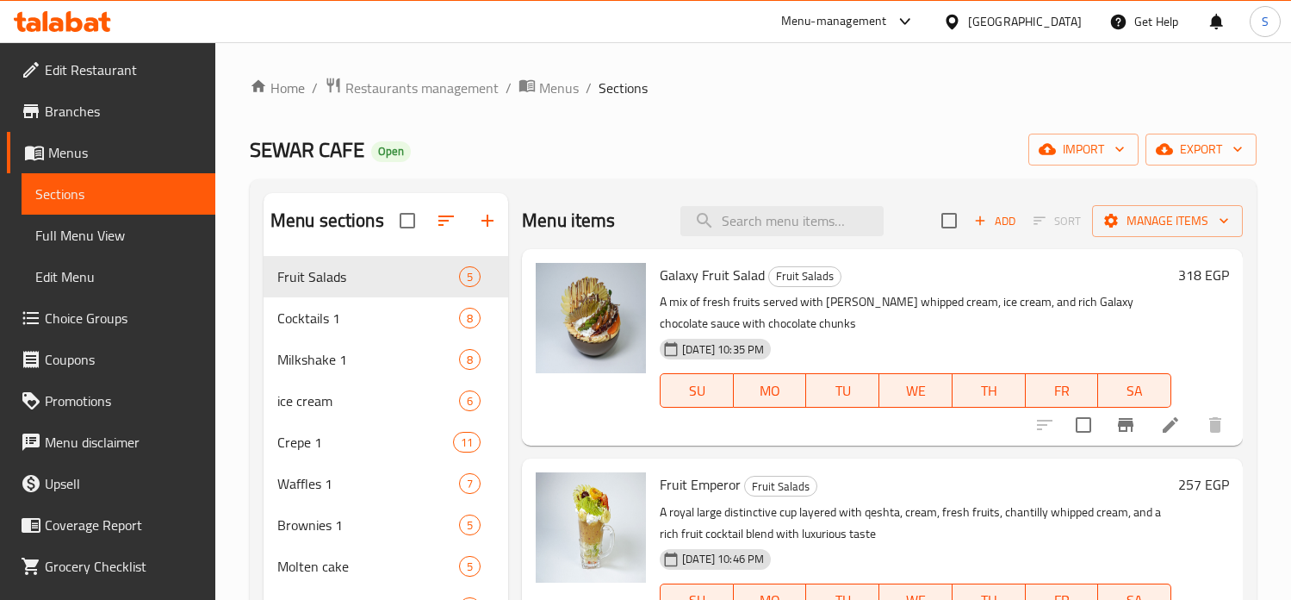
scroll to position [455, 0]
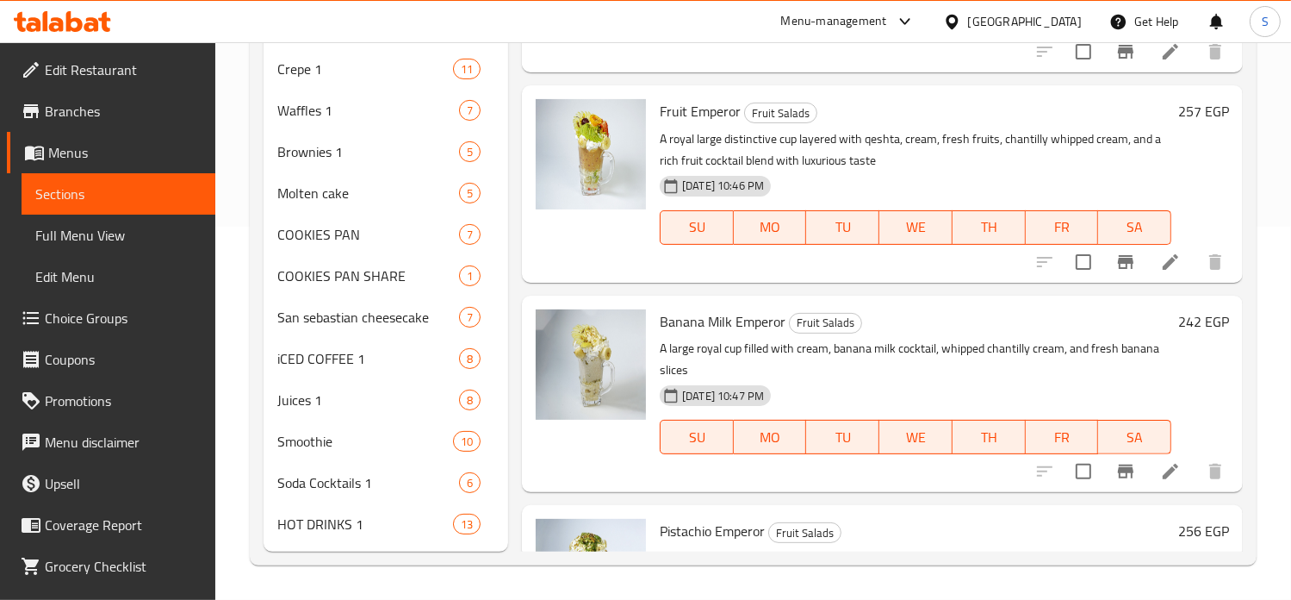
scroll to position [372, 0]
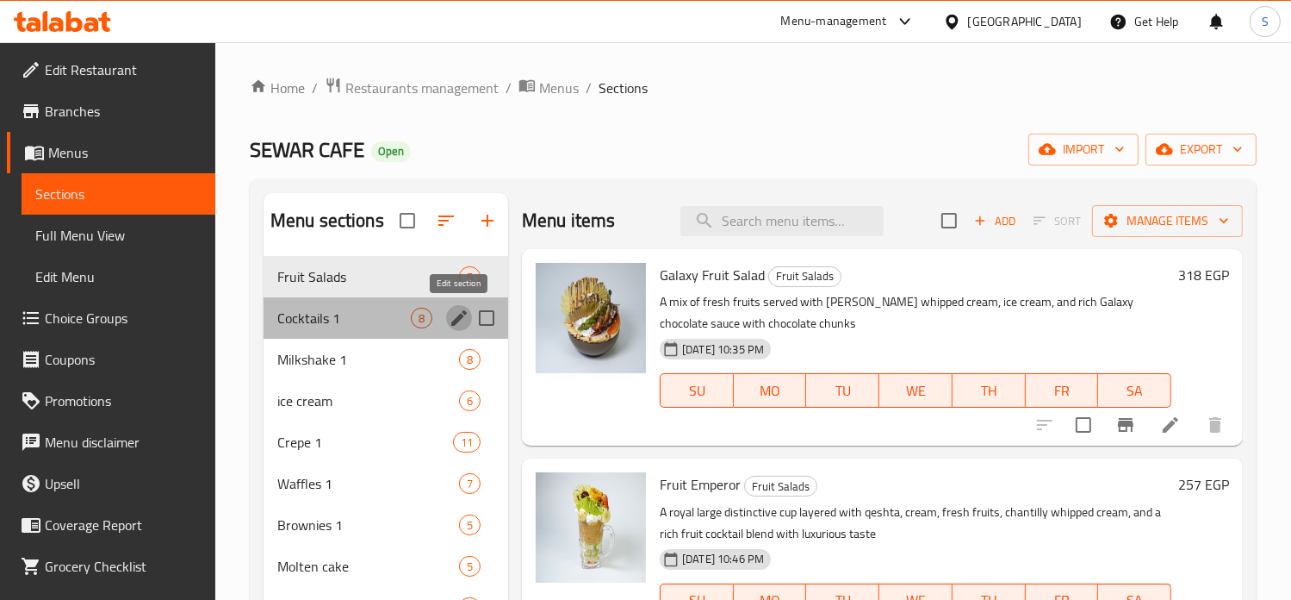
click at [461, 323] on icon "edit" at bounding box center [459, 318] width 21 height 21
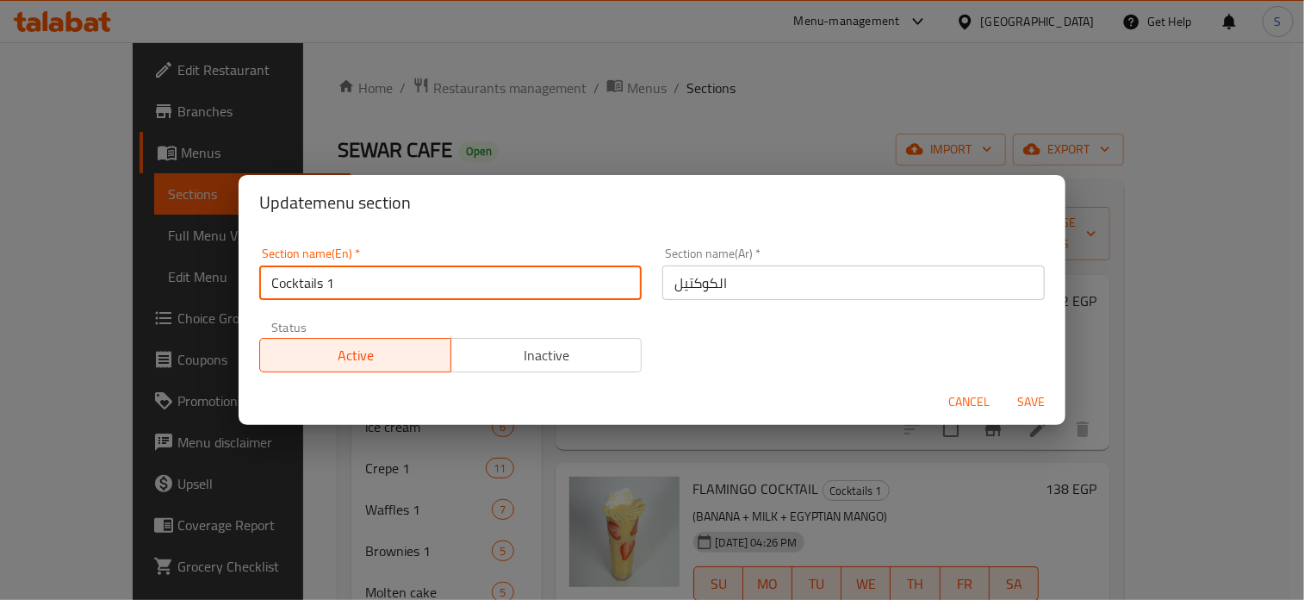
click at [457, 284] on input "Cocktails 1" at bounding box center [450, 282] width 382 height 34
type input "Cocktails"
click at [1004, 386] on button "Save" at bounding box center [1031, 402] width 55 height 32
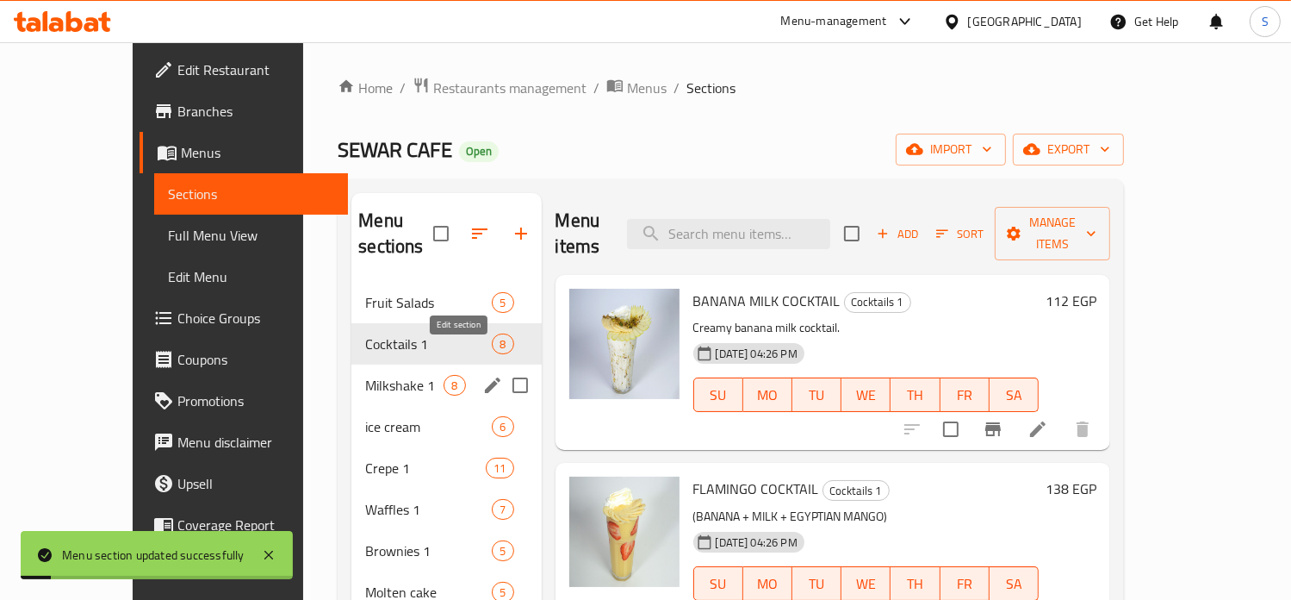
click at [482, 375] on icon "edit" at bounding box center [492, 385] width 21 height 21
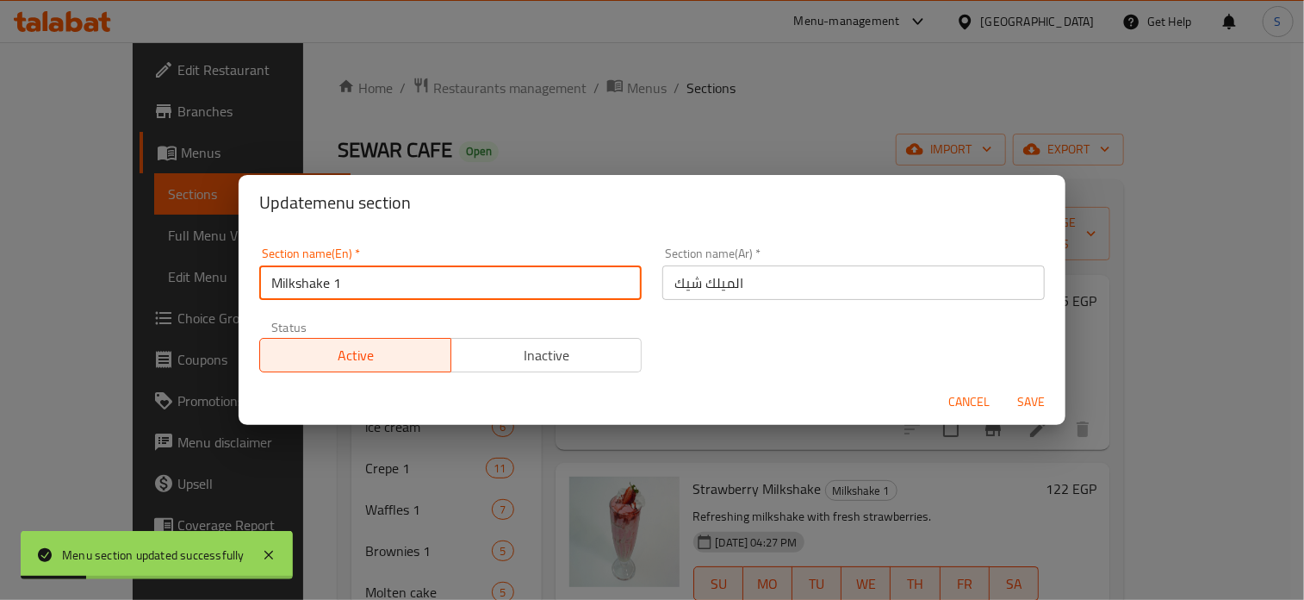
click at [445, 281] on input "Milkshake 1" at bounding box center [450, 282] width 382 height 34
type input "Milkshake"
click at [1004, 386] on button "Save" at bounding box center [1031, 402] width 55 height 32
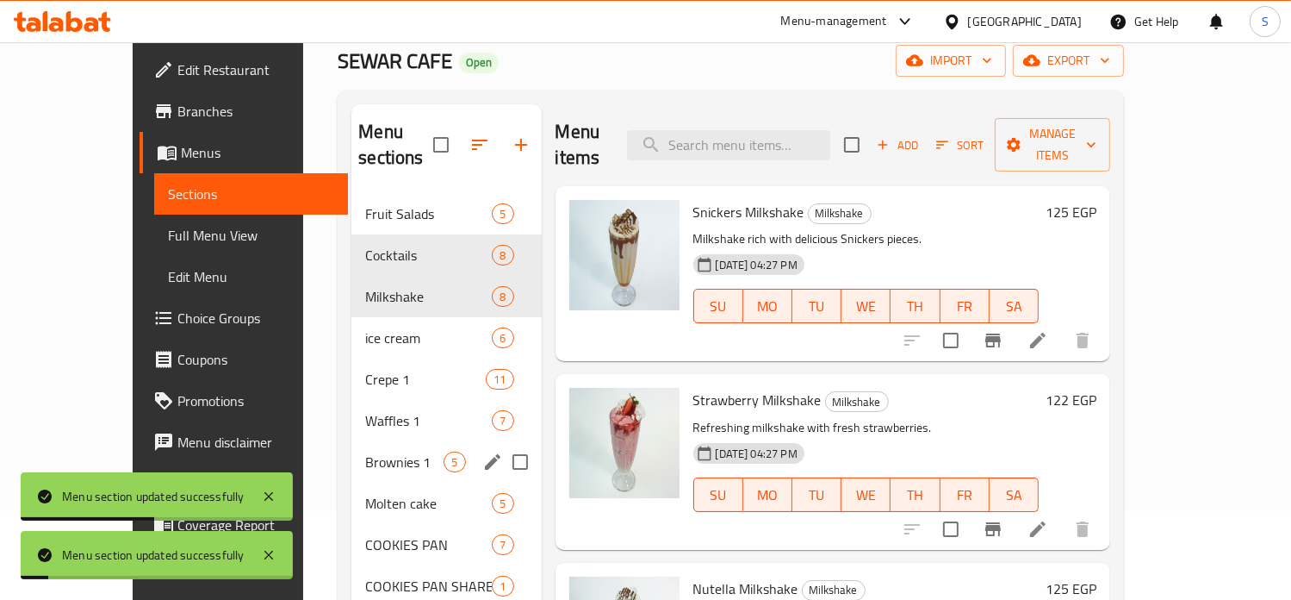
scroll to position [98, 0]
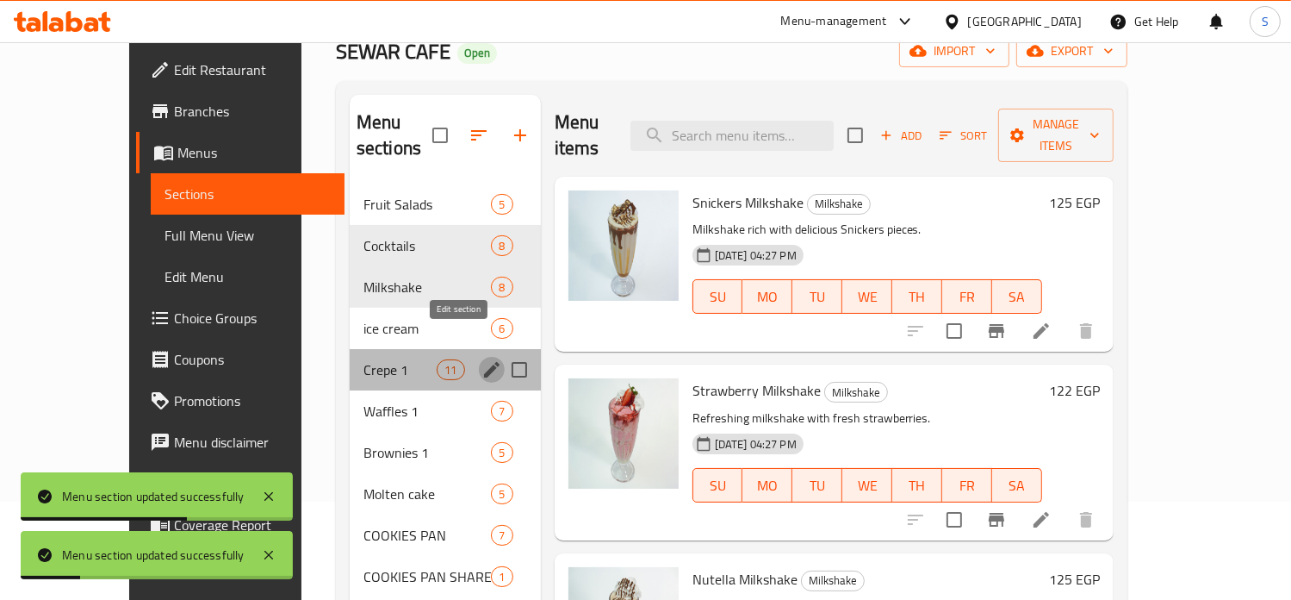
click at [482, 359] on icon "edit" at bounding box center [492, 369] width 21 height 21
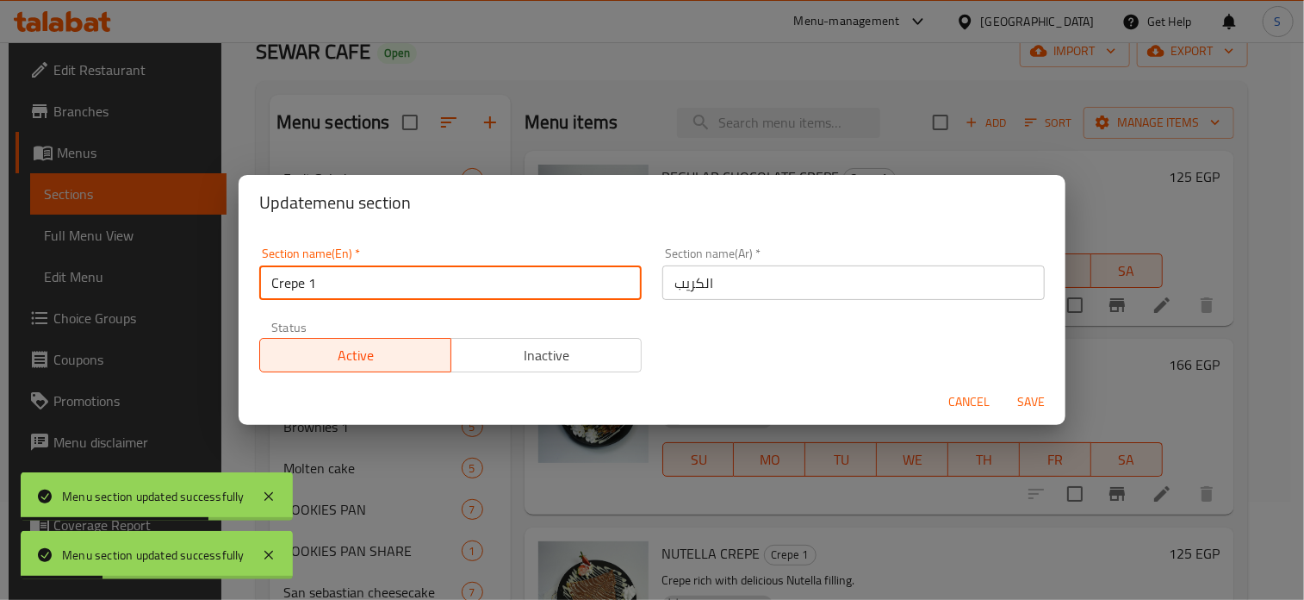
click at [424, 288] on input "Crepe 1" at bounding box center [450, 282] width 382 height 34
type input "Crepe"
click at [1004, 386] on button "Save" at bounding box center [1031, 402] width 55 height 32
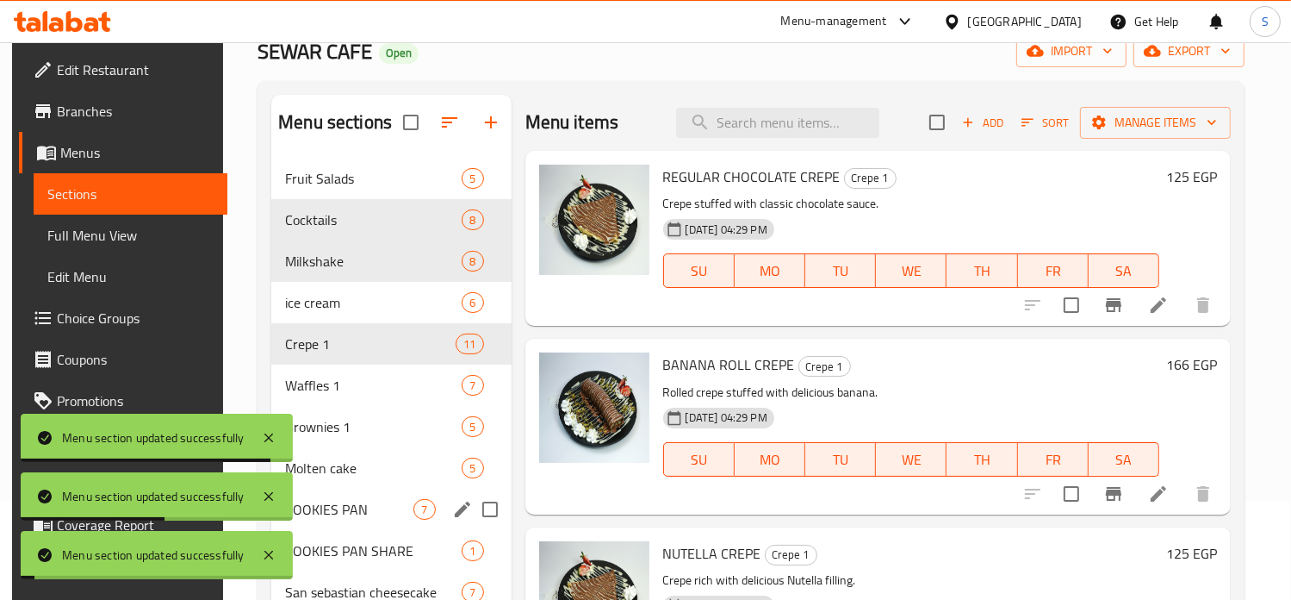
scroll to position [186, 0]
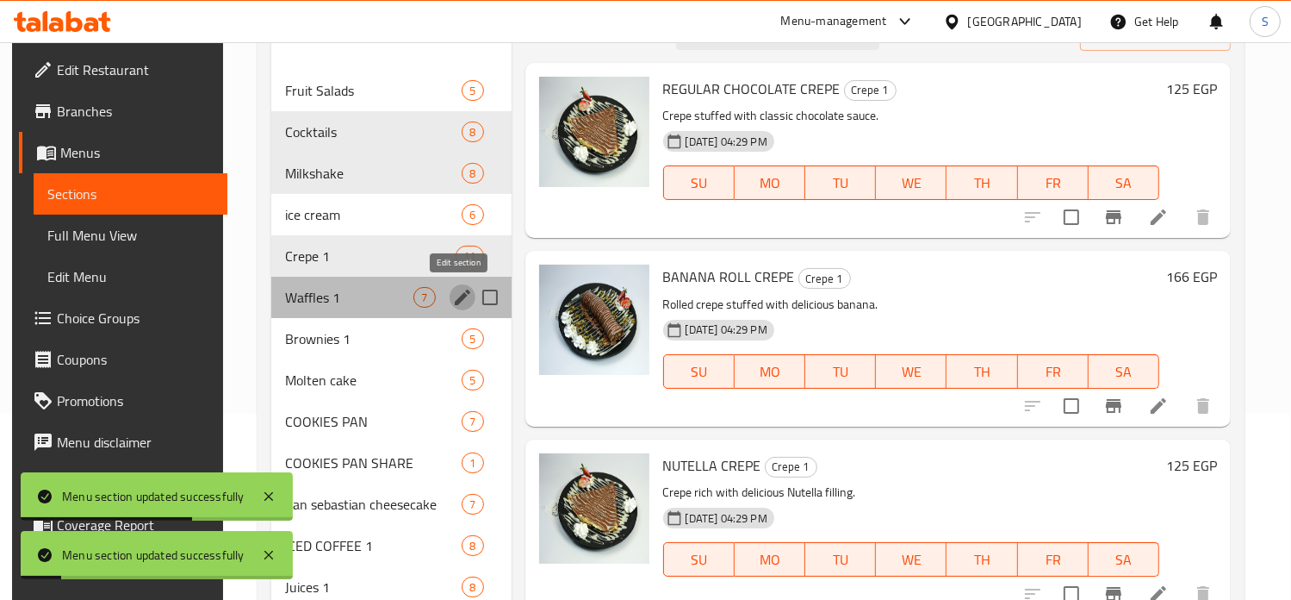
click at [458, 299] on icon "edit" at bounding box center [463, 297] width 16 height 16
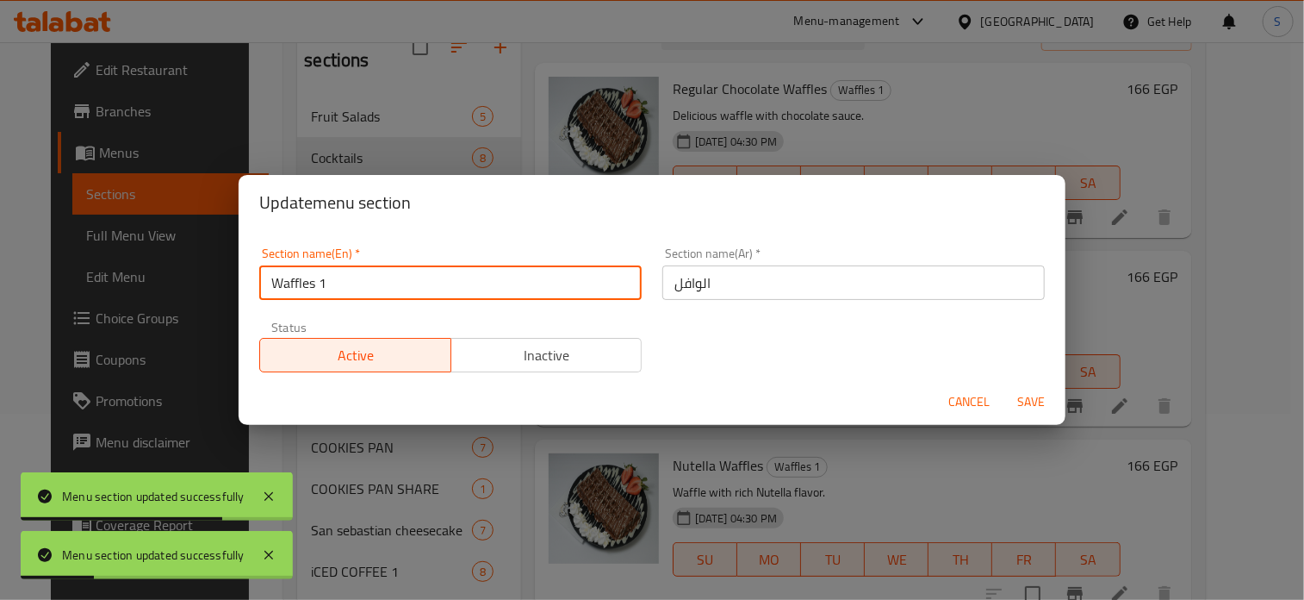
click at [426, 271] on input "Waffles 1" at bounding box center [450, 282] width 382 height 34
type input "Waffles"
click at [1004, 386] on button "Save" at bounding box center [1031, 402] width 55 height 32
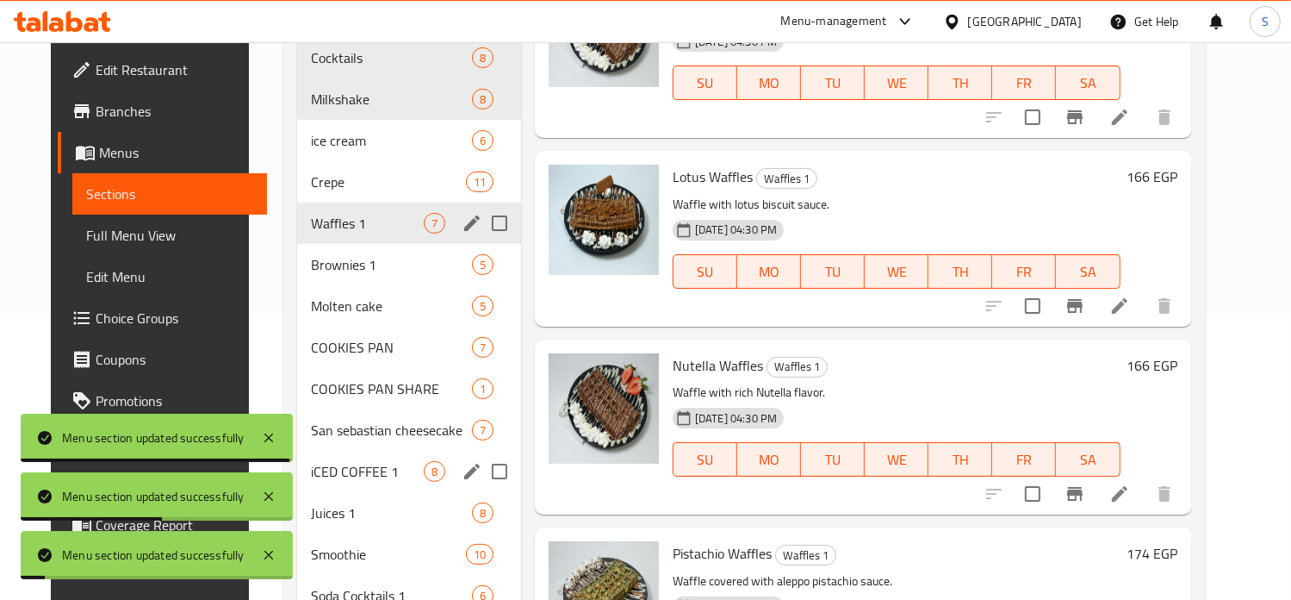
scroll to position [289, 0]
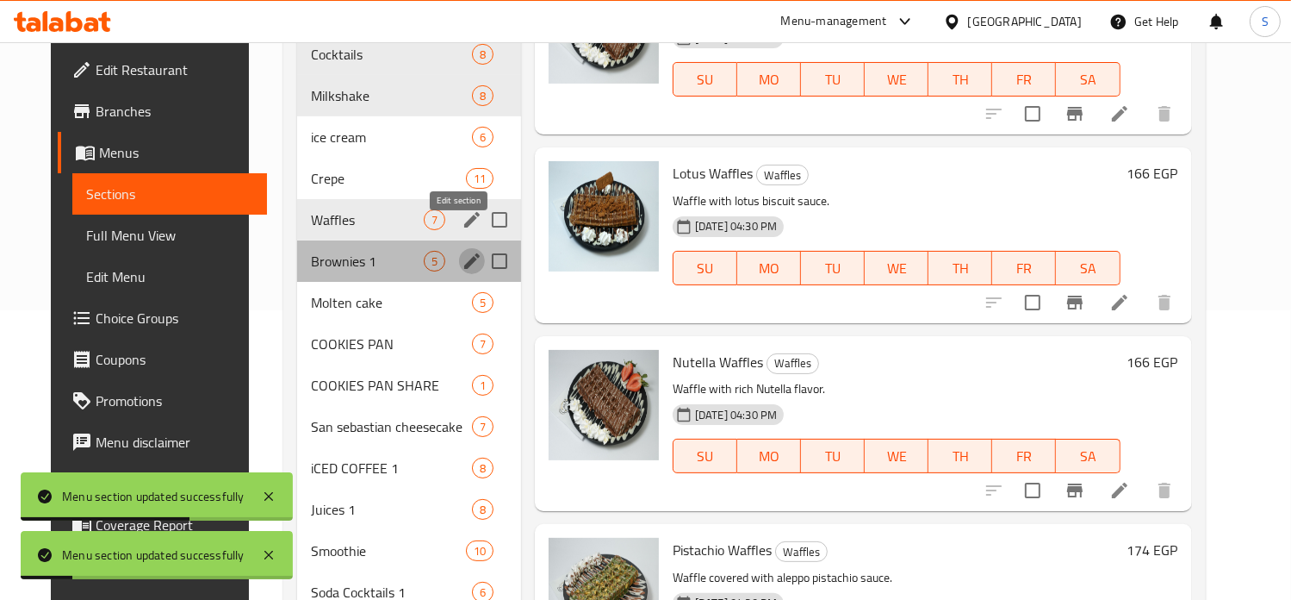
click at [464, 253] on icon "edit" at bounding box center [472, 261] width 16 height 16
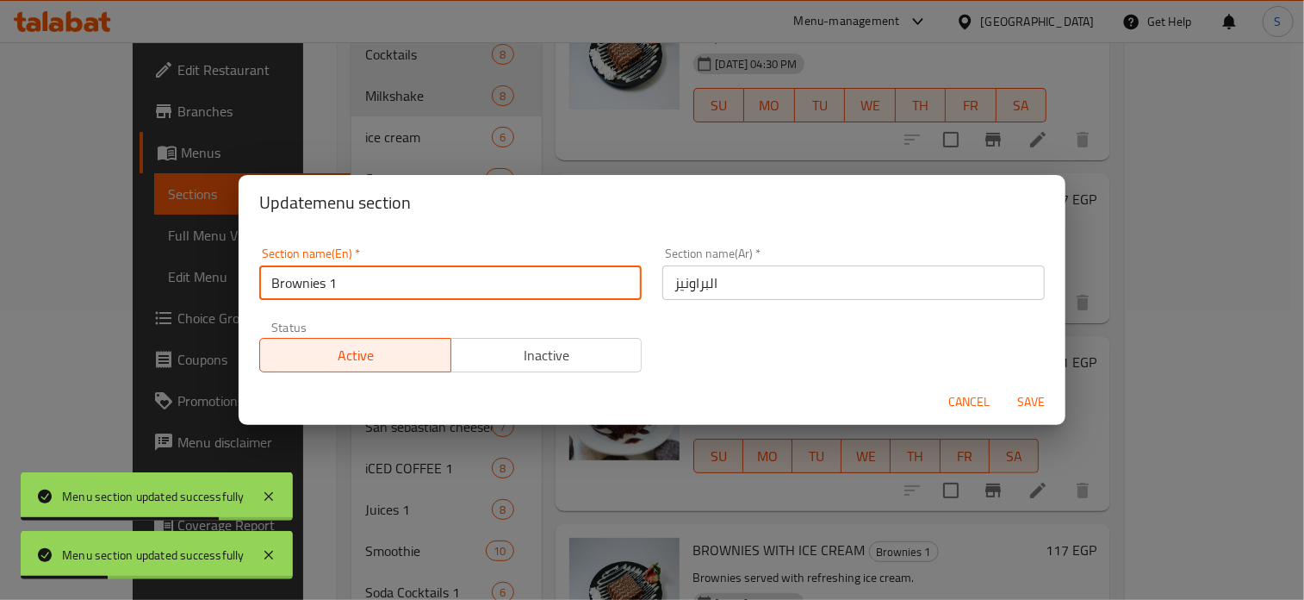
click at [400, 283] on input "Brownies 1" at bounding box center [450, 282] width 382 height 34
type input "Brownies"
click at [1004, 386] on button "Save" at bounding box center [1031, 402] width 55 height 32
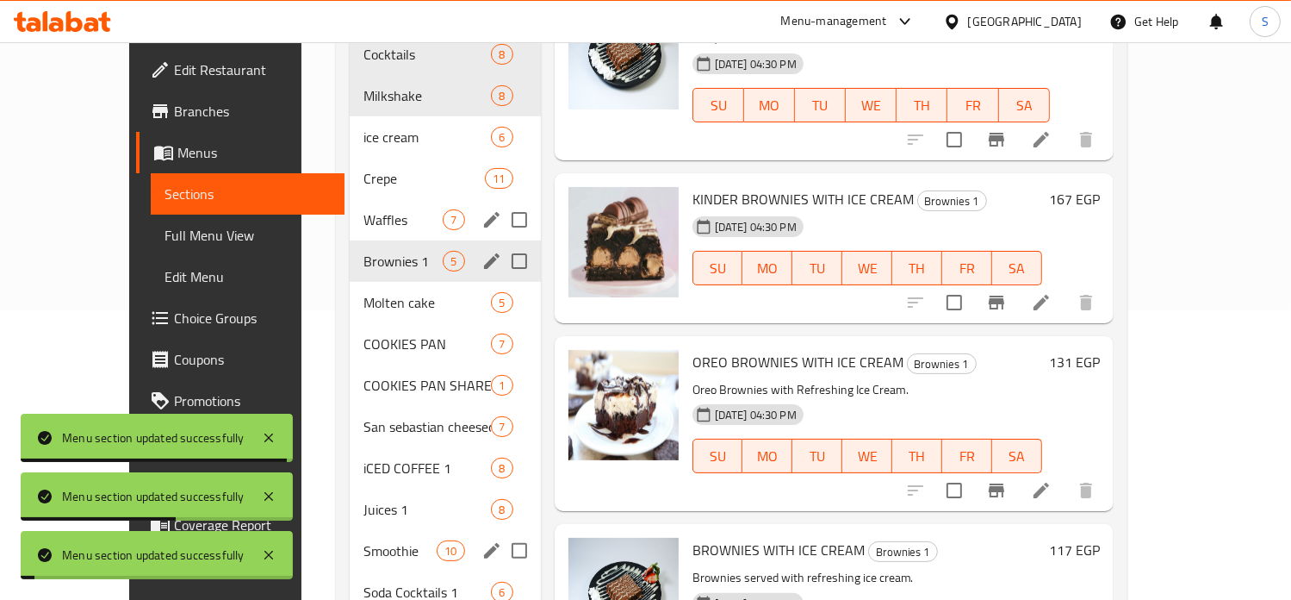
scroll to position [372, 0]
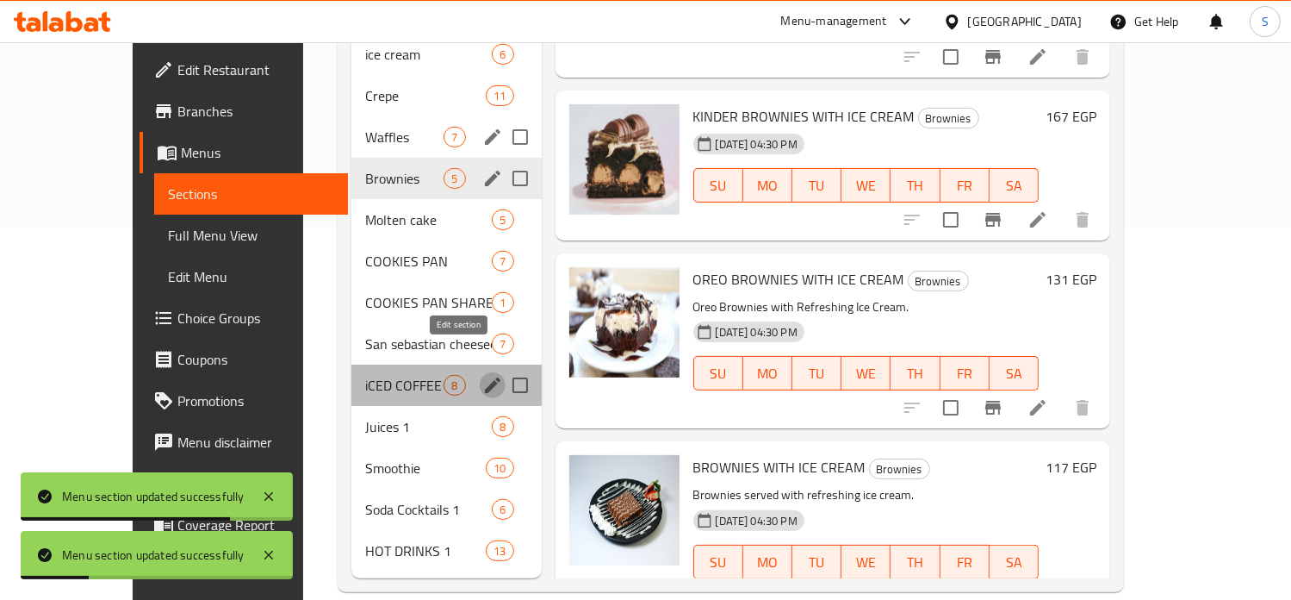
click at [485, 377] on icon "edit" at bounding box center [493, 385] width 16 height 16
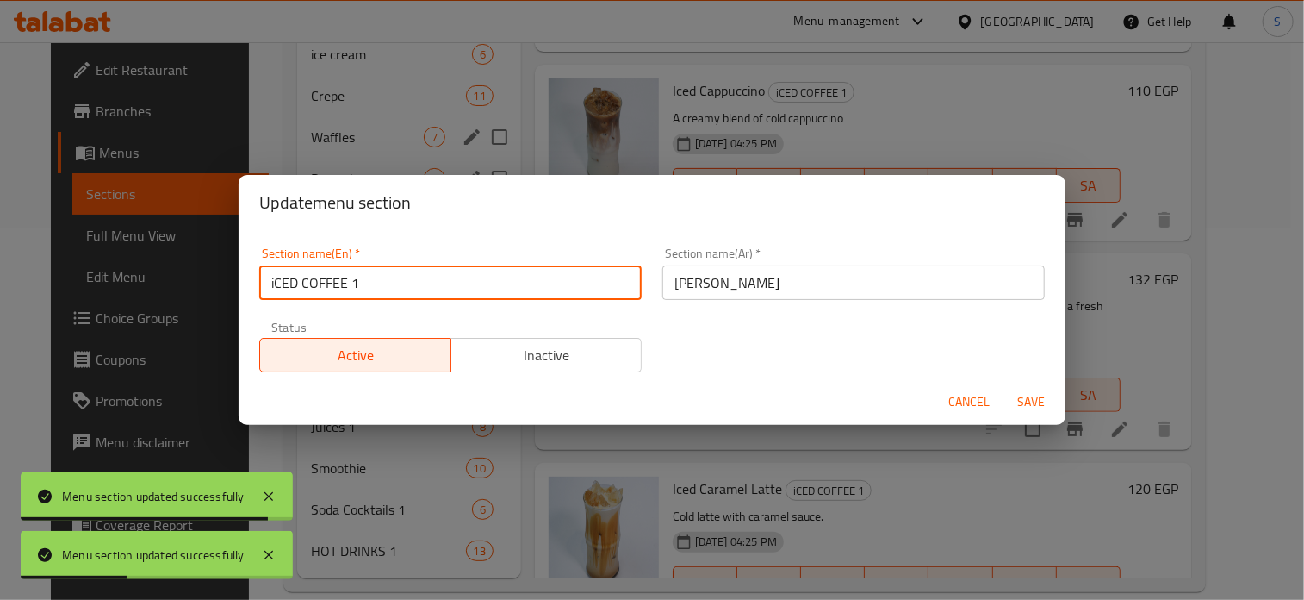
click at [408, 292] on input "iCED COFFEE 1" at bounding box center [450, 282] width 382 height 34
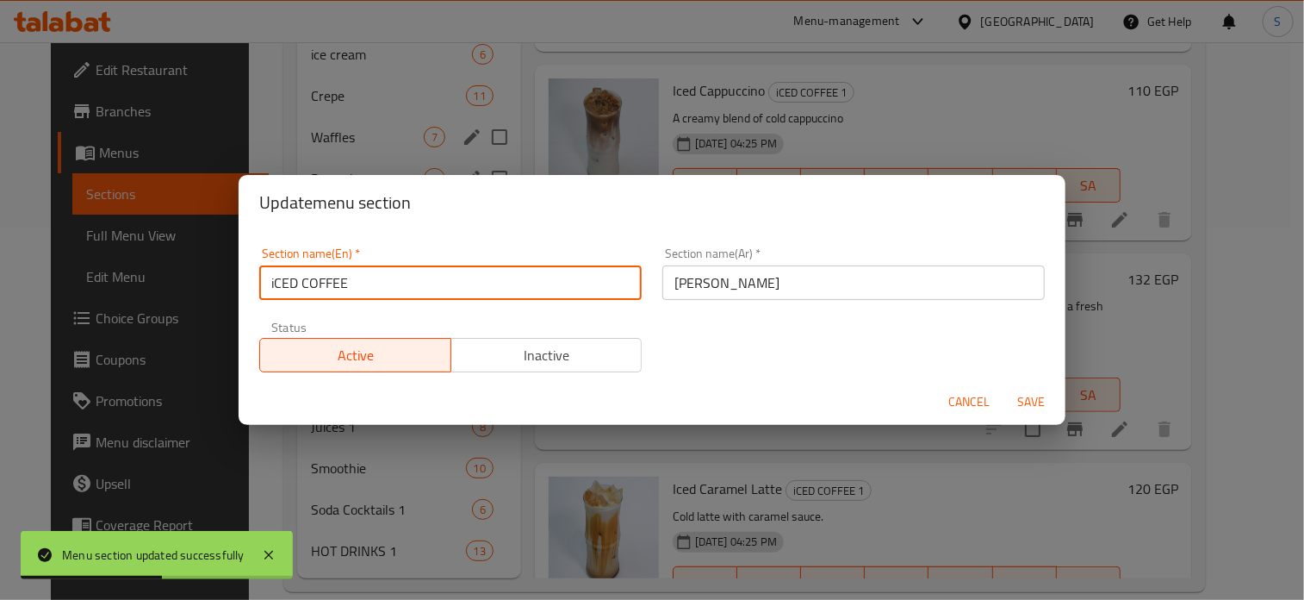
type input "iCED COFFEE"
click at [1004, 386] on button "Save" at bounding box center [1031, 402] width 55 height 32
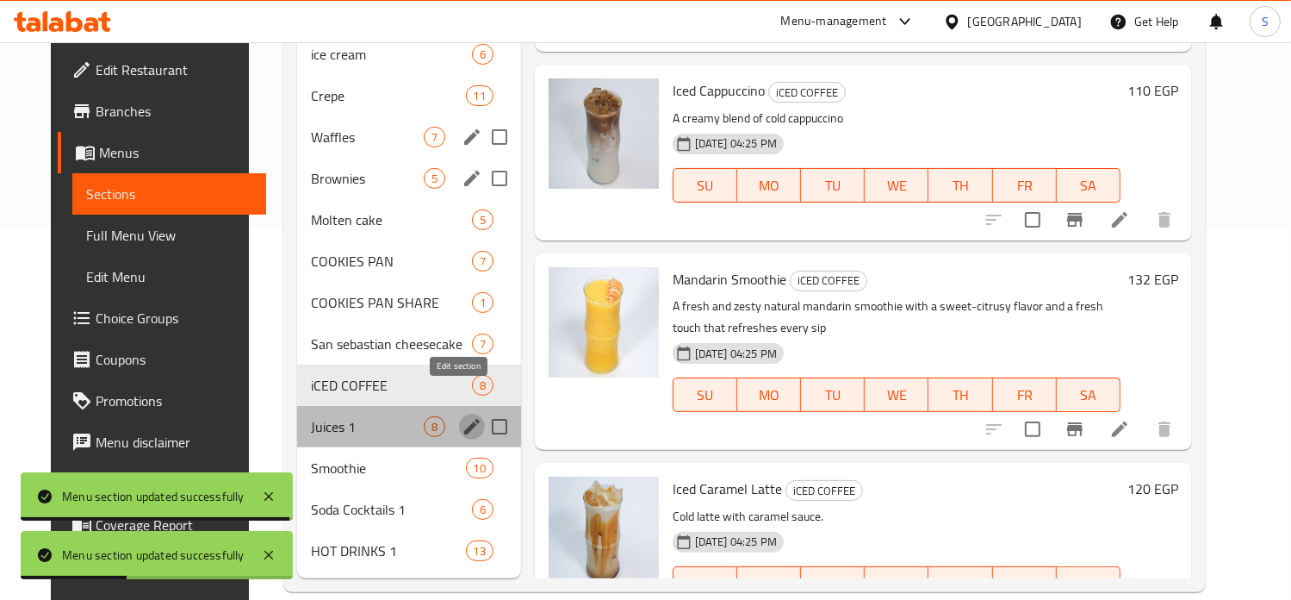
click at [464, 419] on icon "edit" at bounding box center [472, 427] width 16 height 16
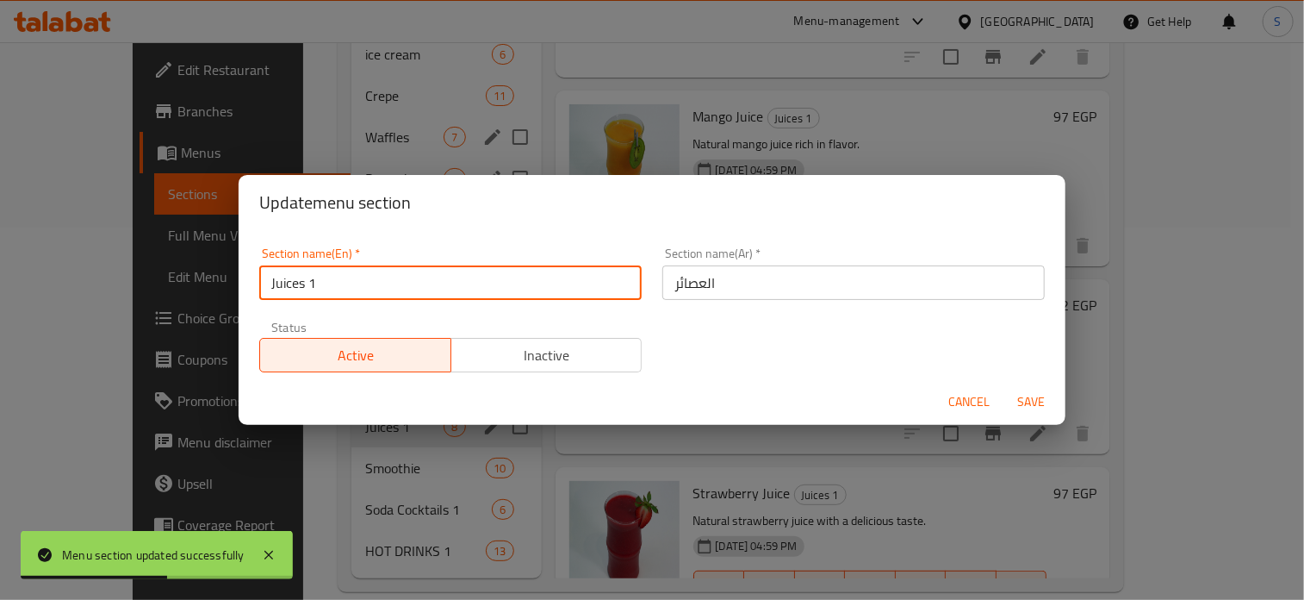
click at [396, 295] on input "Juices 1" at bounding box center [450, 282] width 382 height 34
type input "Juices"
click at [1004, 386] on button "Save" at bounding box center [1031, 402] width 55 height 32
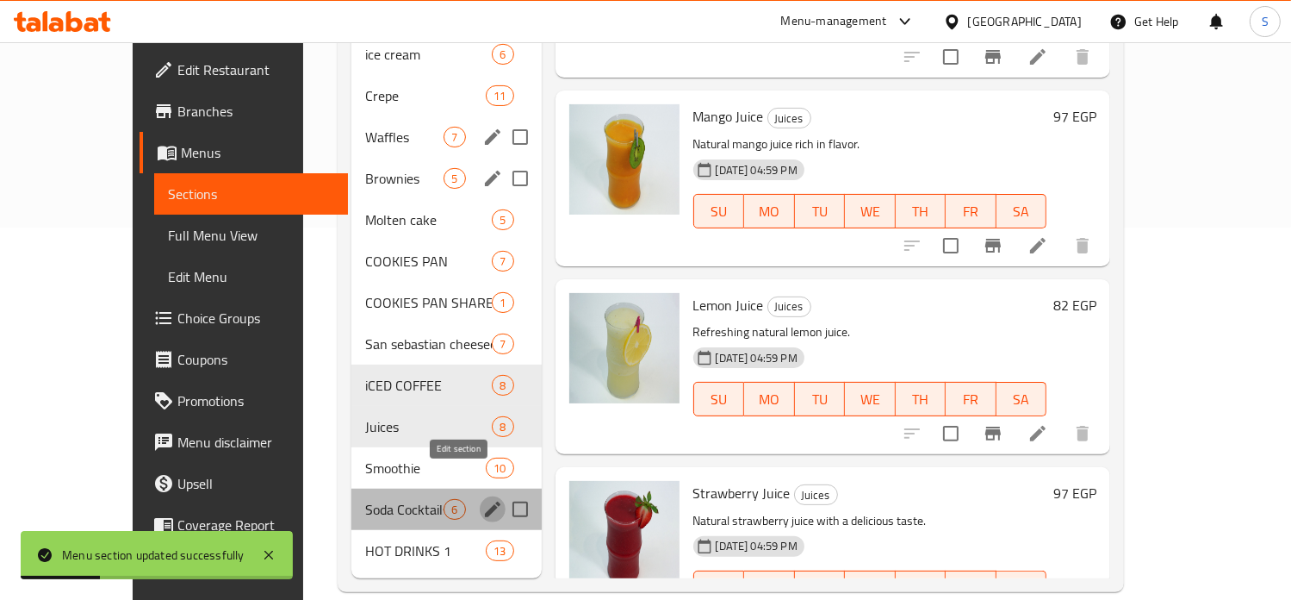
click at [485, 501] on icon "edit" at bounding box center [493, 509] width 16 height 16
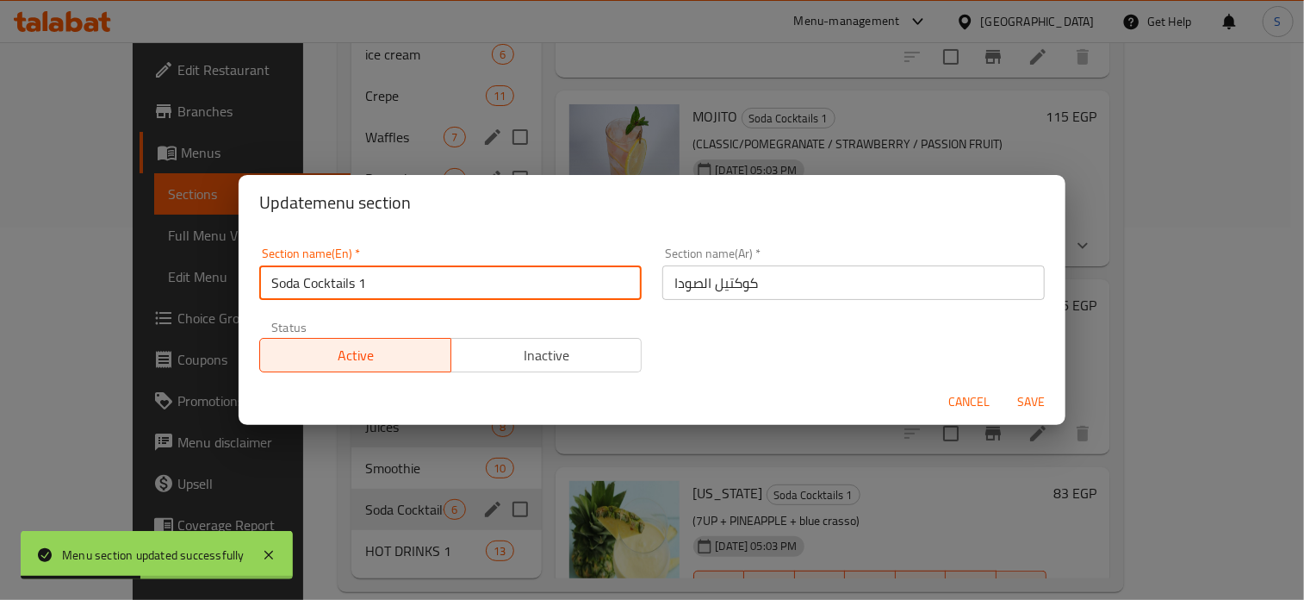
click at [424, 283] on input "Soda Cocktails 1" at bounding box center [450, 282] width 382 height 34
type input "Soda Cocktails"
click at [1004, 386] on button "Save" at bounding box center [1031, 402] width 55 height 32
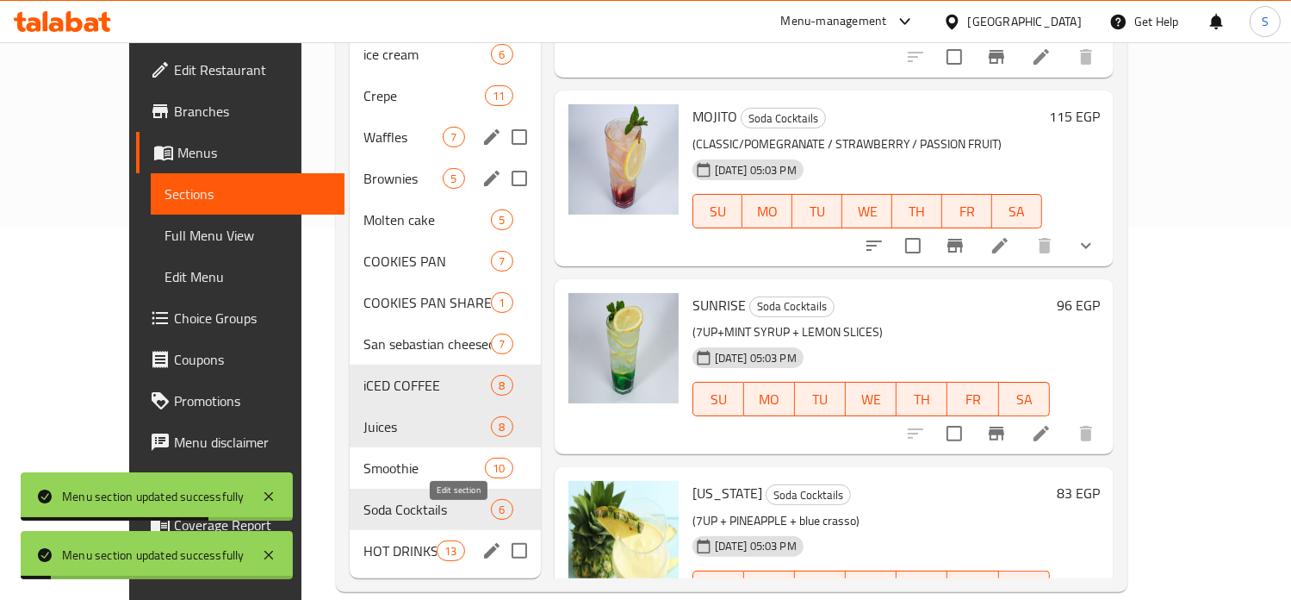
click at [482, 540] on icon "edit" at bounding box center [492, 550] width 21 height 21
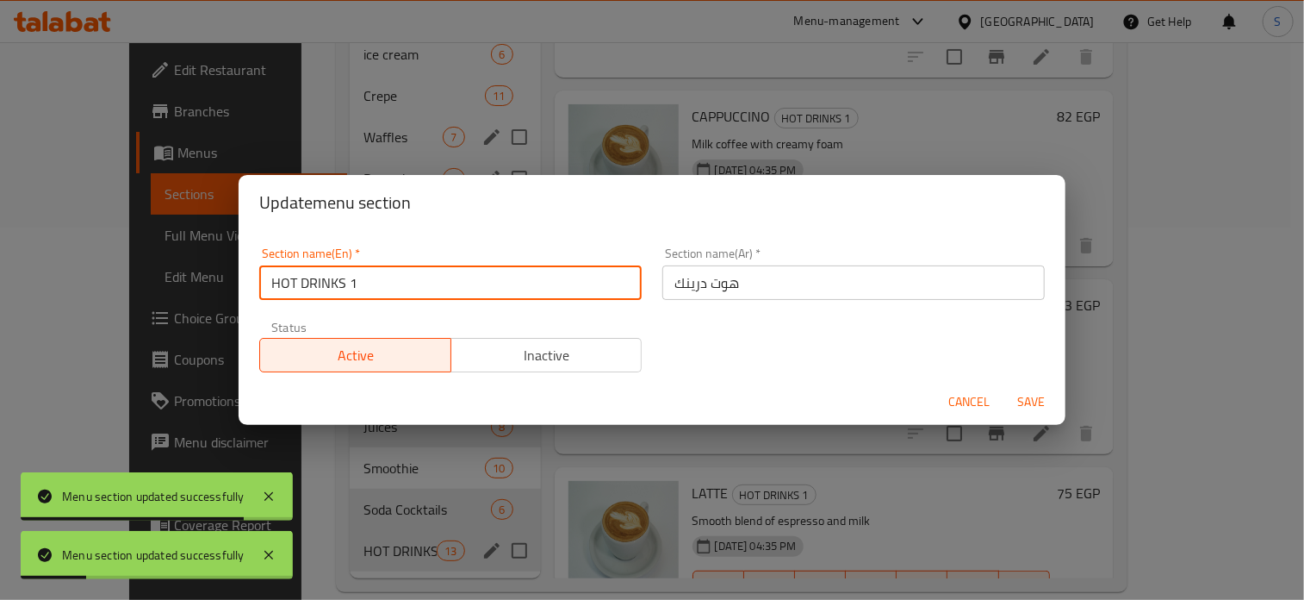
click at [414, 289] on input "HOT DRINKS 1" at bounding box center [450, 282] width 382 height 34
type input "HOT DRINKS"
click at [1004, 386] on button "Save" at bounding box center [1031, 402] width 55 height 32
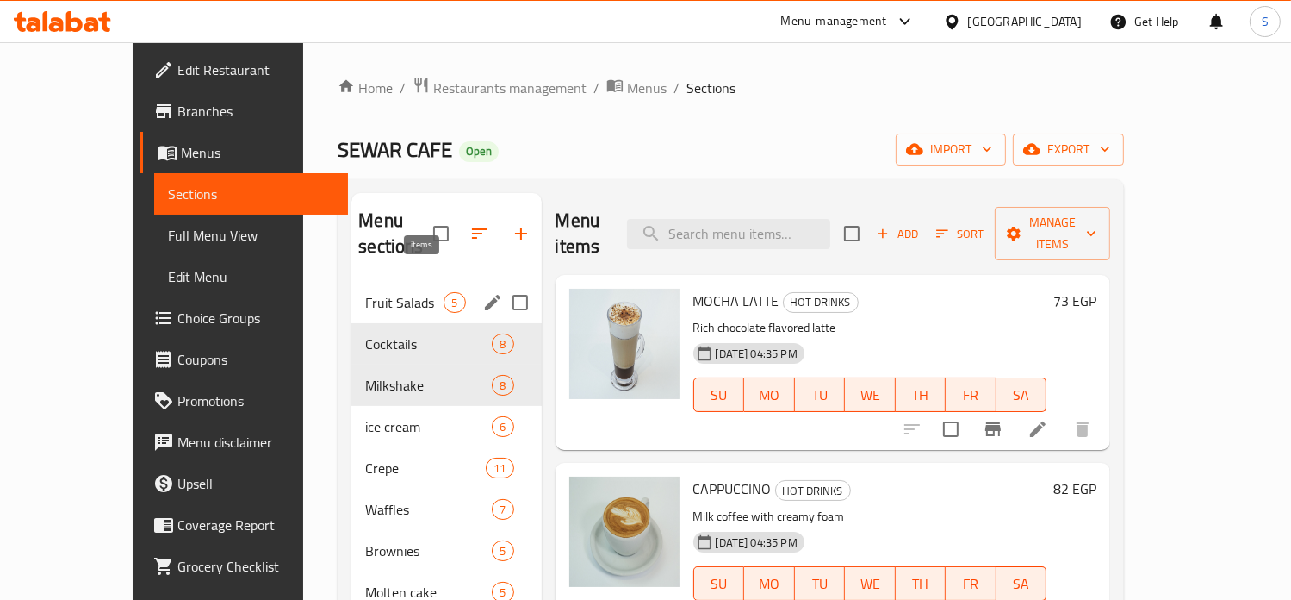
click at [445, 295] on span "5" at bounding box center [455, 303] width 20 height 16
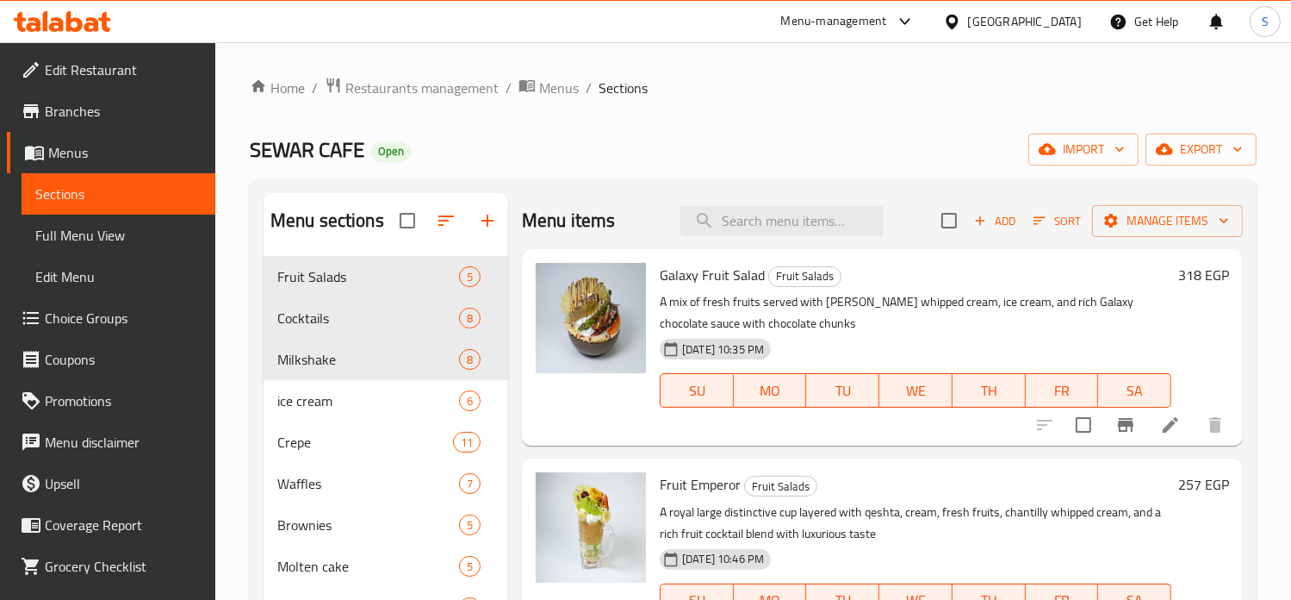
click at [752, 161] on div "SEWAR CAFE Open import export" at bounding box center [753, 150] width 1007 height 32
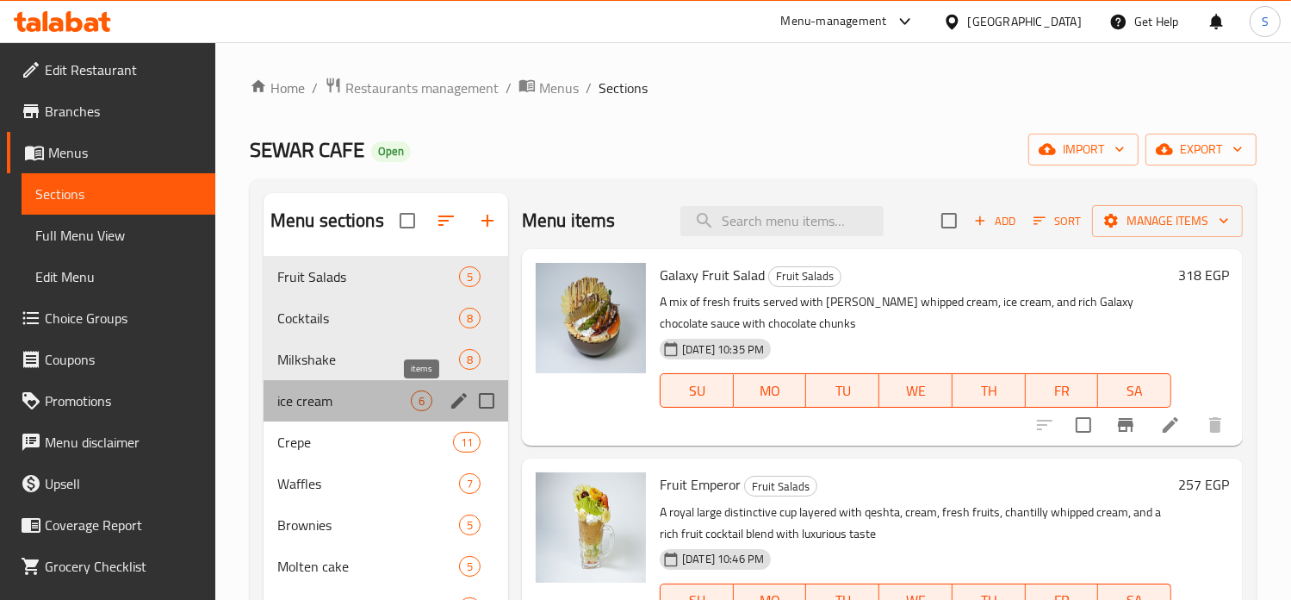
click at [427, 399] on span "6" at bounding box center [422, 401] width 20 height 16
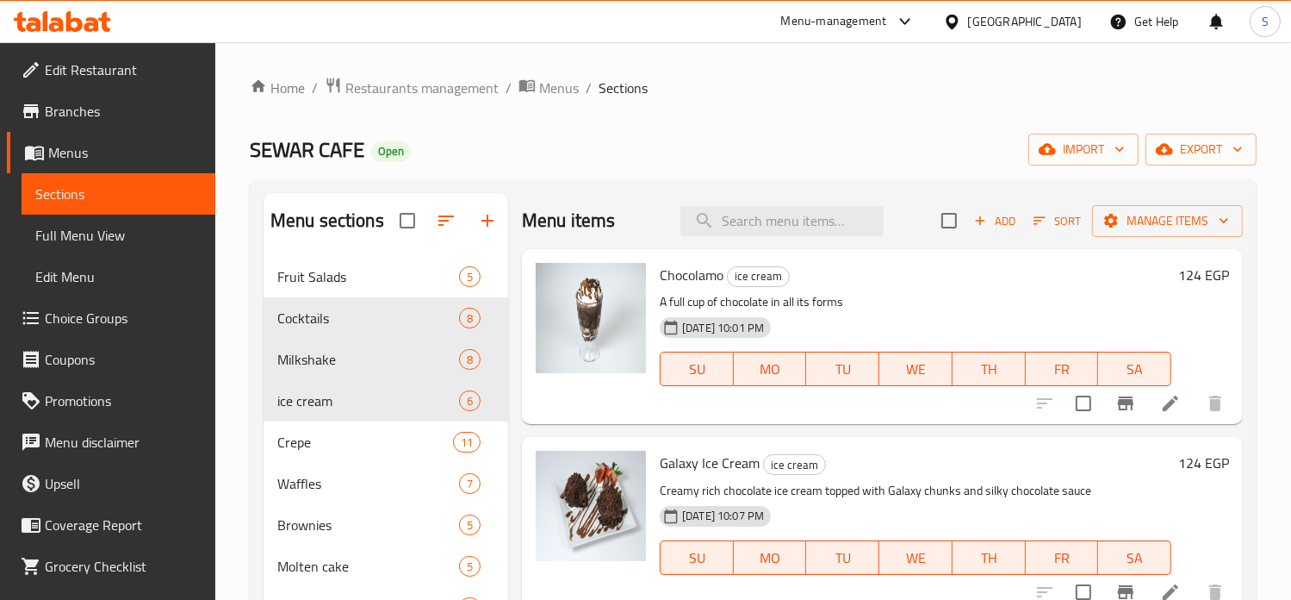
scroll to position [372, 0]
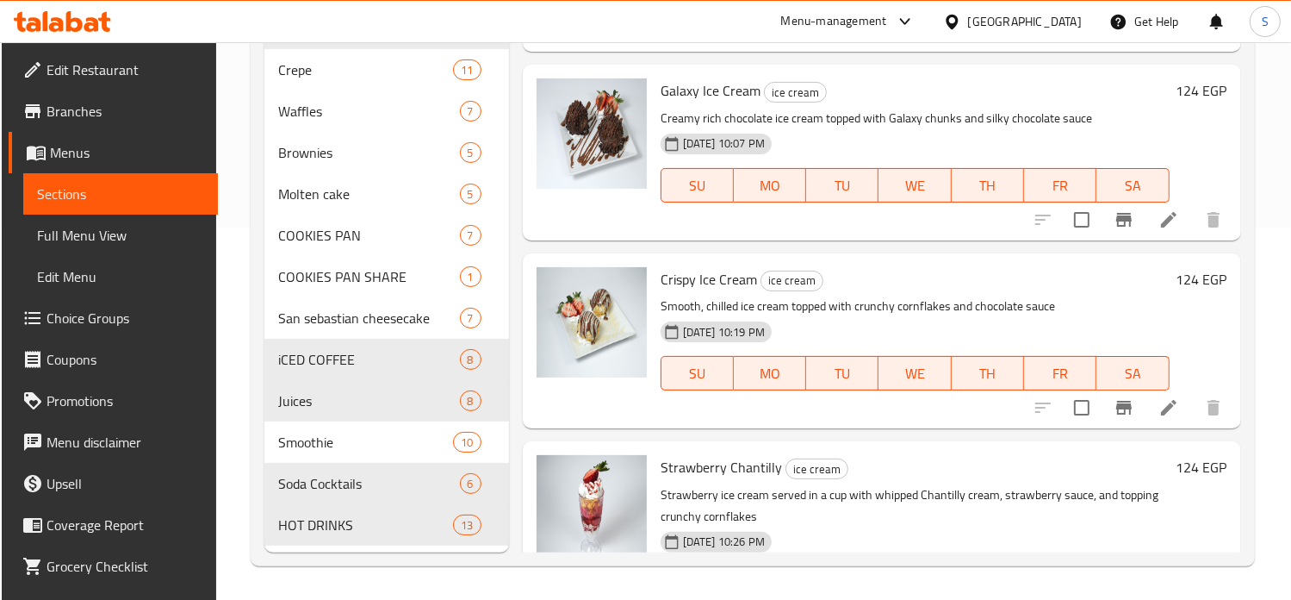
click at [488, 595] on div "Home / Restaurants management / Menus / Sections SEWAR CAFE Open import export …" at bounding box center [752, 135] width 1072 height 930
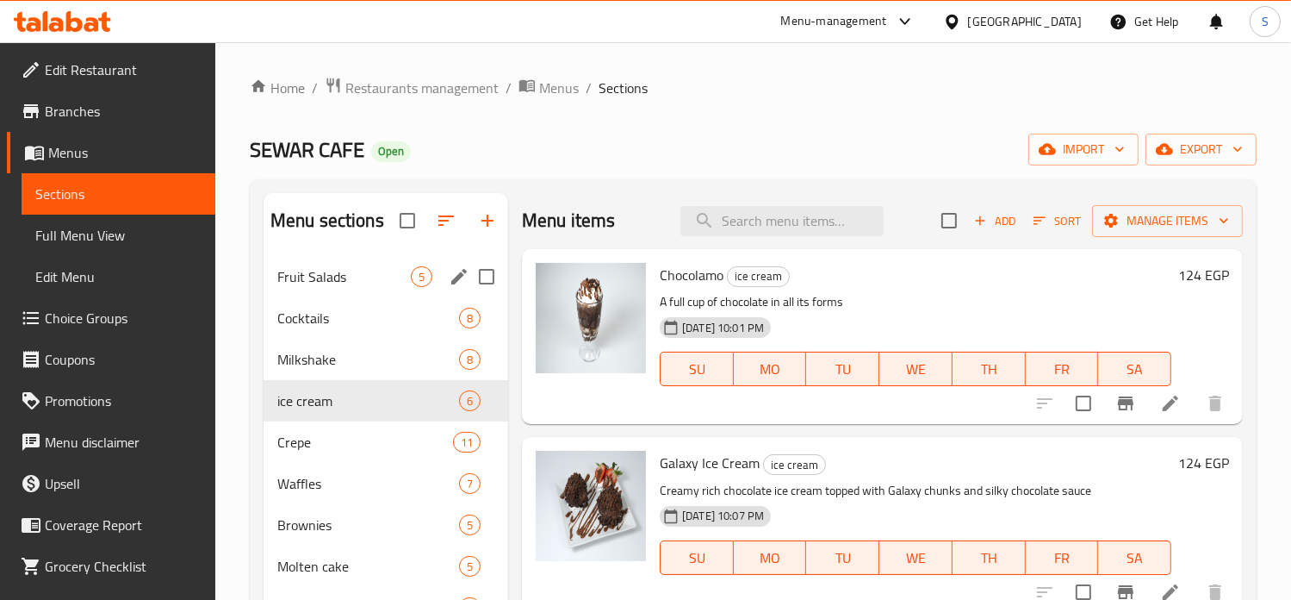
click at [351, 264] on div "Fruit Salads 5" at bounding box center [386, 276] width 245 height 41
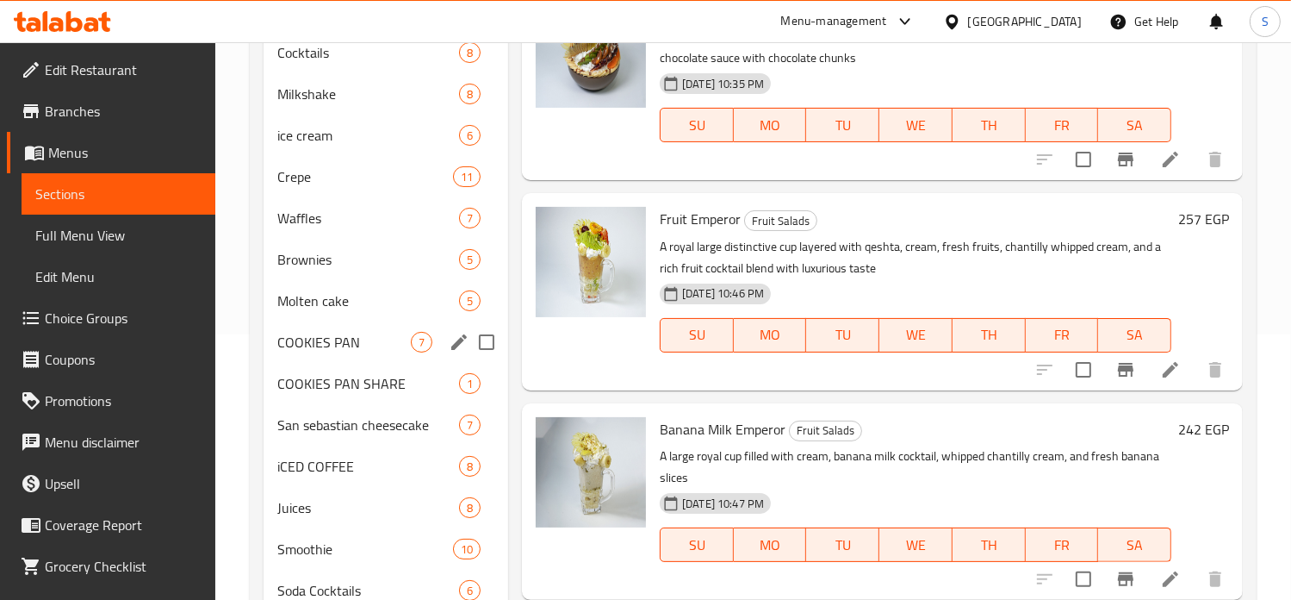
scroll to position [269, 0]
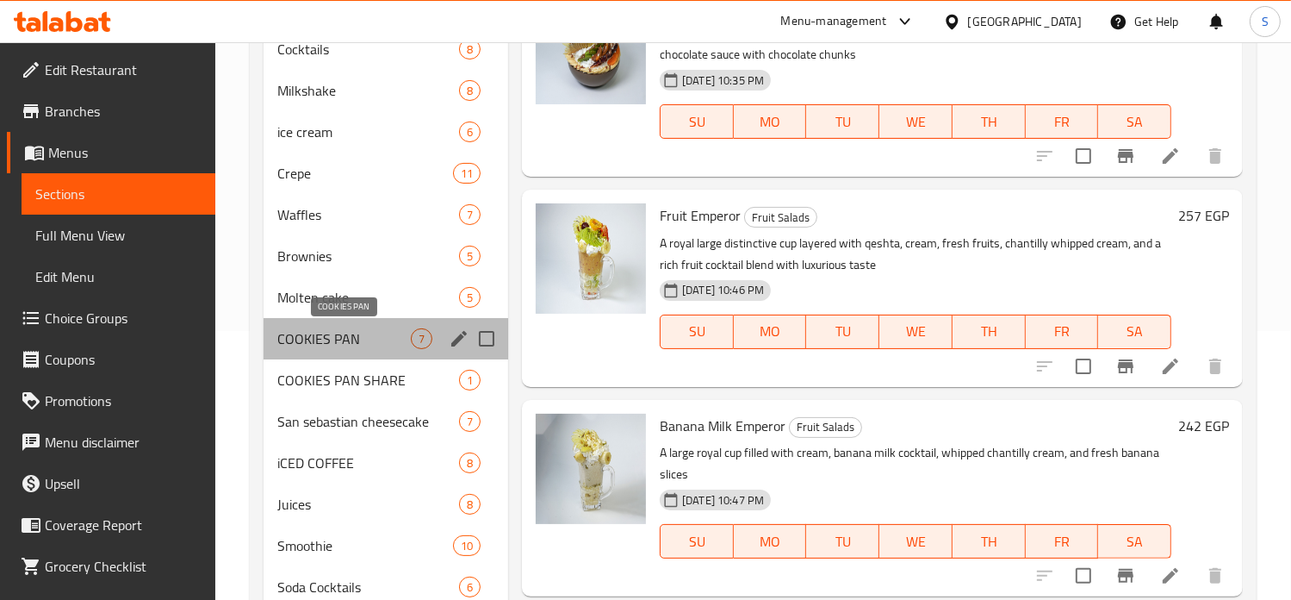
click at [330, 339] on span "COOKIES PAN" at bounding box center [344, 338] width 134 height 21
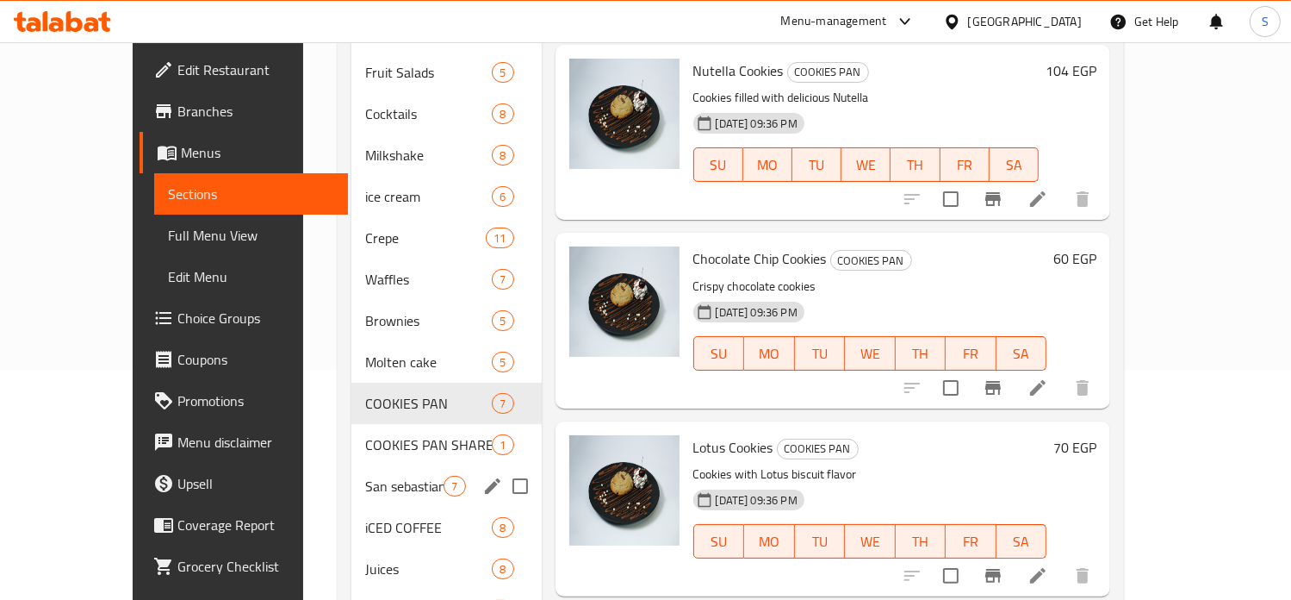
scroll to position [217, 0]
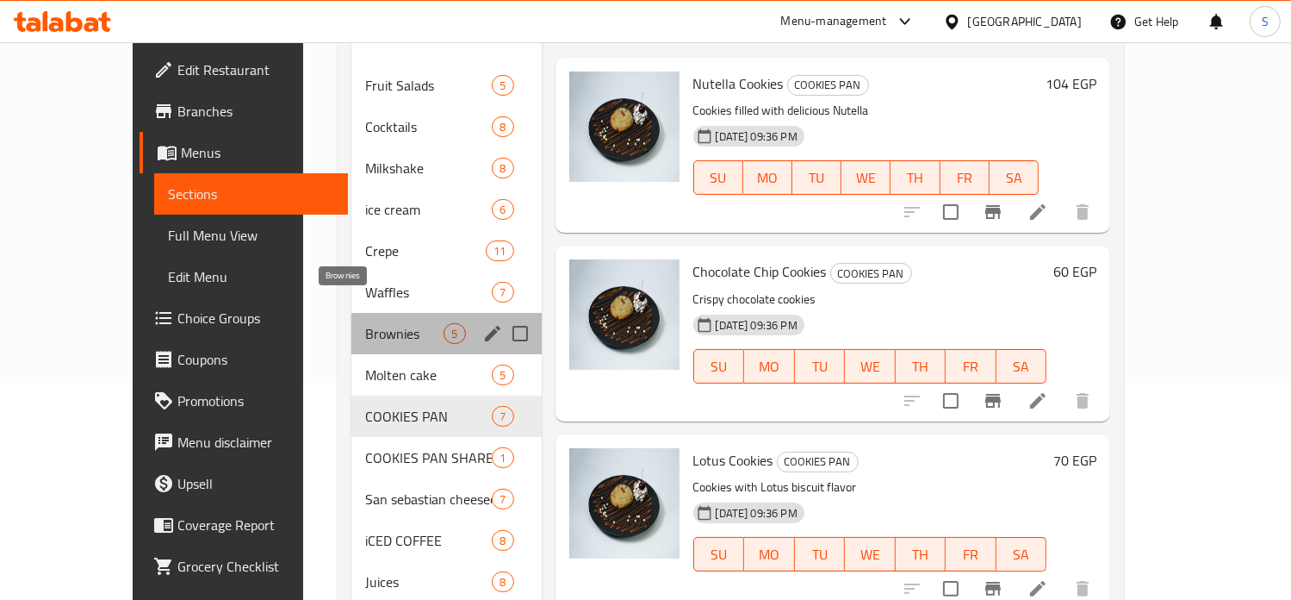
click at [365, 323] on span "Brownies" at bounding box center [404, 333] width 78 height 21
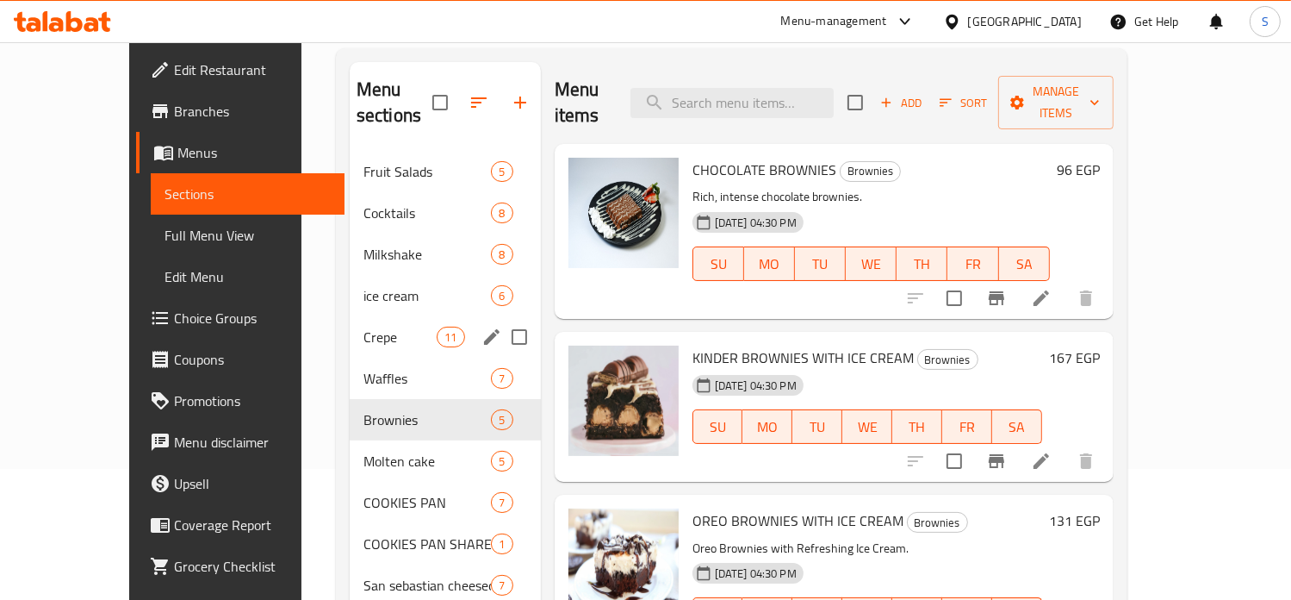
scroll to position [131, 0]
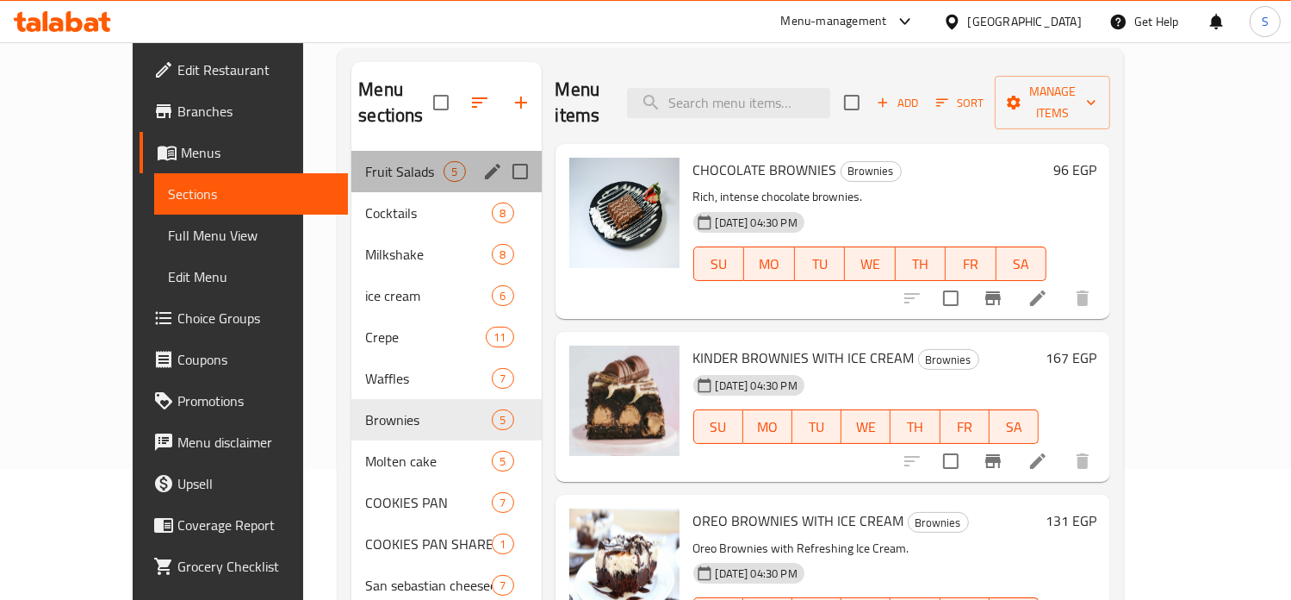
click at [351, 157] on div "Fruit Salads 5" at bounding box center [446, 171] width 190 height 41
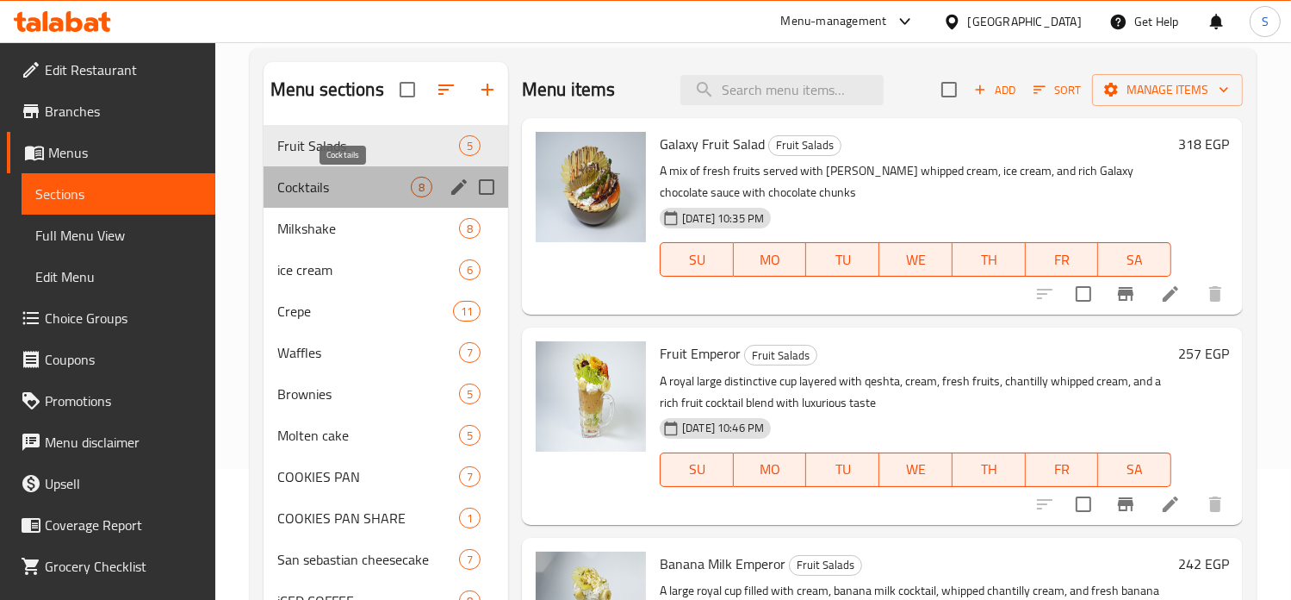
click at [338, 192] on span "Cocktails" at bounding box center [344, 187] width 134 height 21
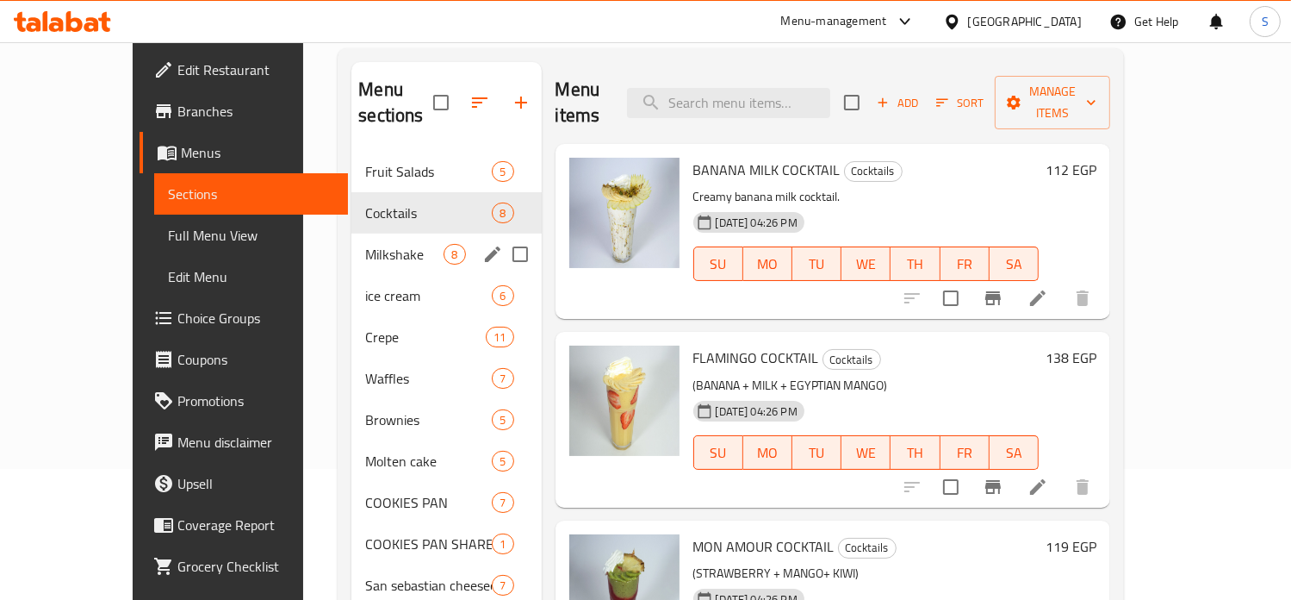
scroll to position [186, 0]
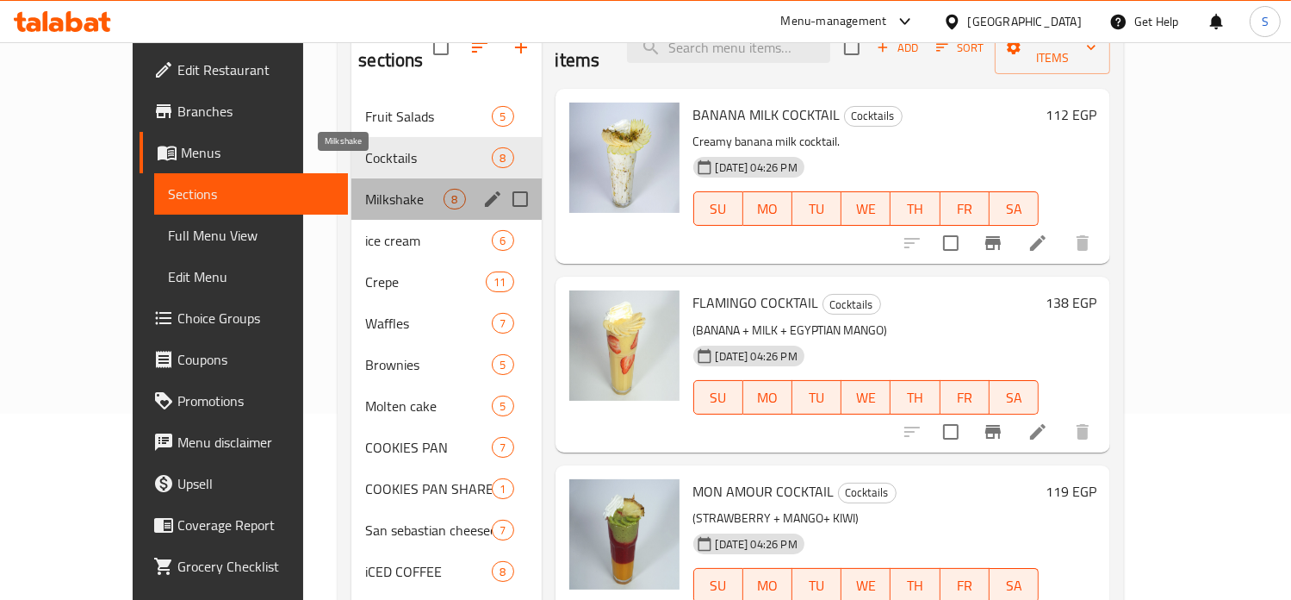
click at [365, 189] on span "Milkshake" at bounding box center [404, 199] width 78 height 21
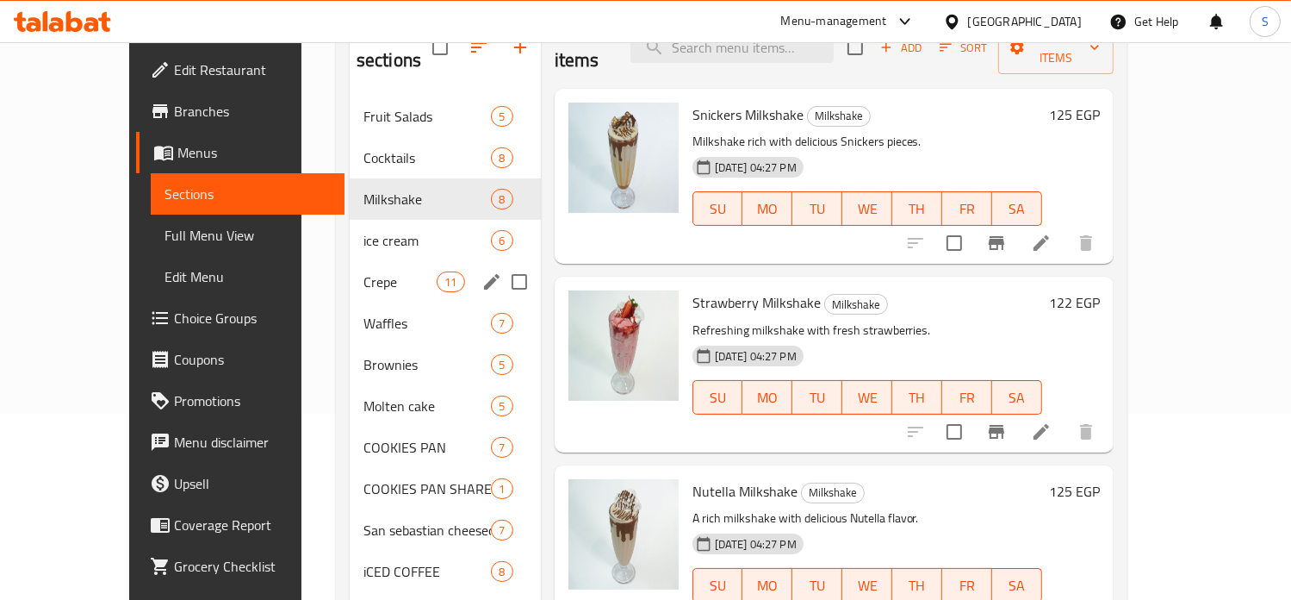
drag, startPoint x: 287, startPoint y: 223, endPoint x: 334, endPoint y: 265, distance: 63.5
click at [350, 265] on div "Fruit Salads 5 Cocktails 8 Milkshake 8 ice cream 6 Crepe 11 Waffles 7 Brownies …" at bounding box center [445, 427] width 191 height 662
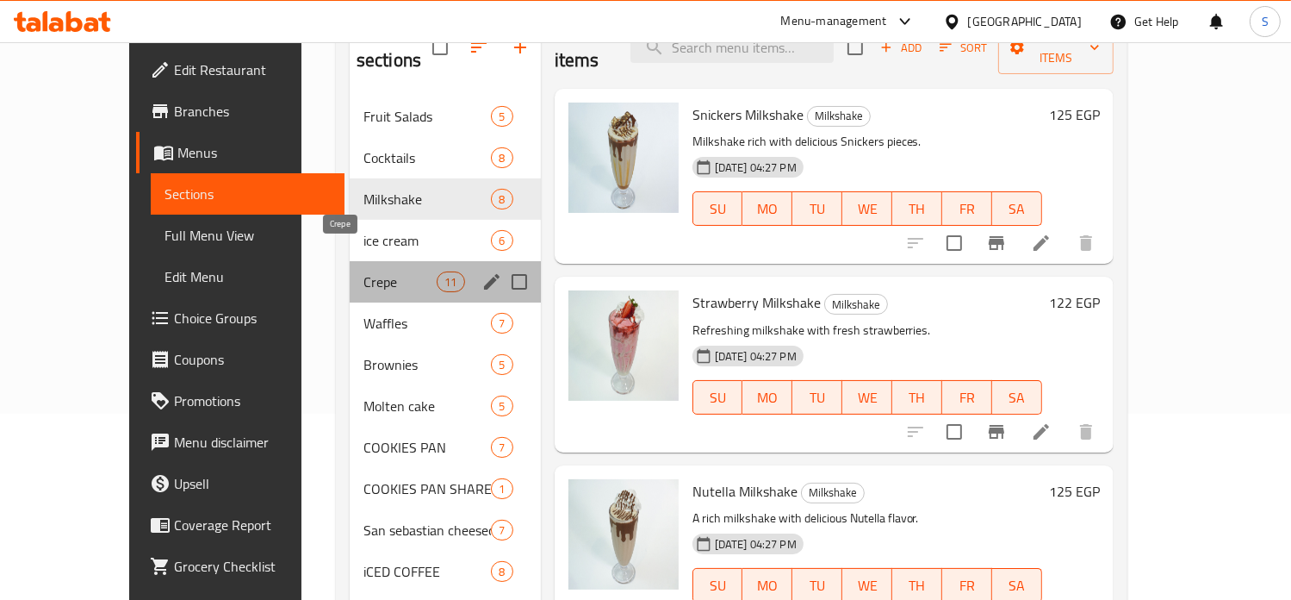
click at [364, 271] on span "Crepe" at bounding box center [400, 281] width 73 height 21
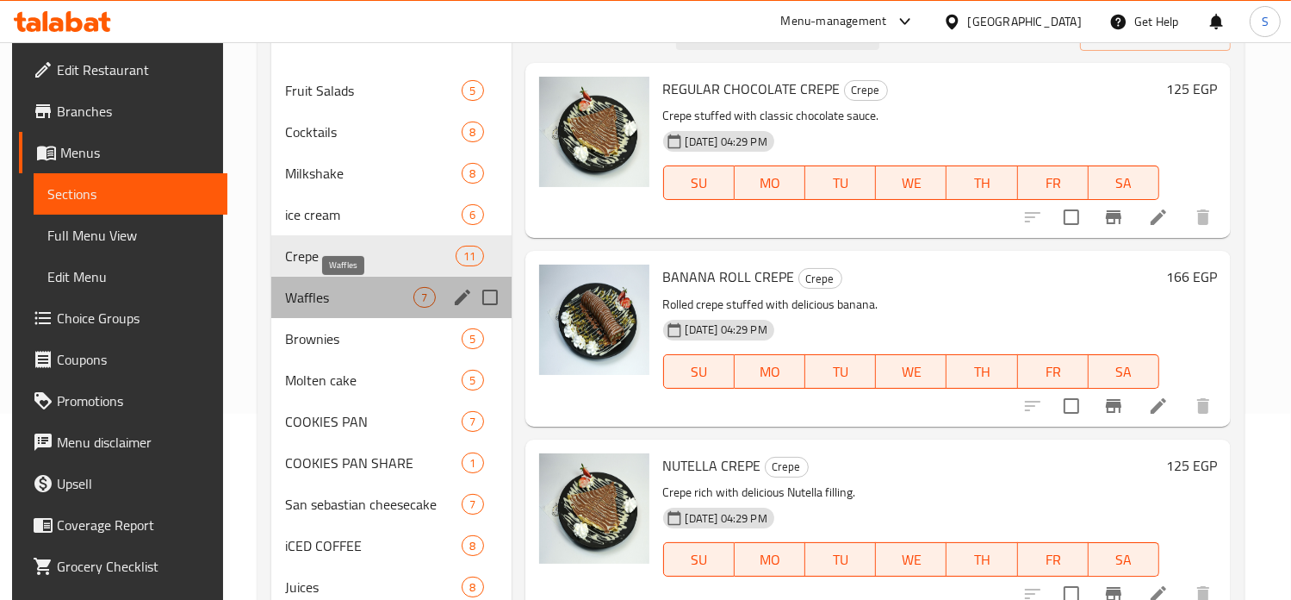
click at [348, 302] on span "Waffles" at bounding box center [349, 297] width 128 height 21
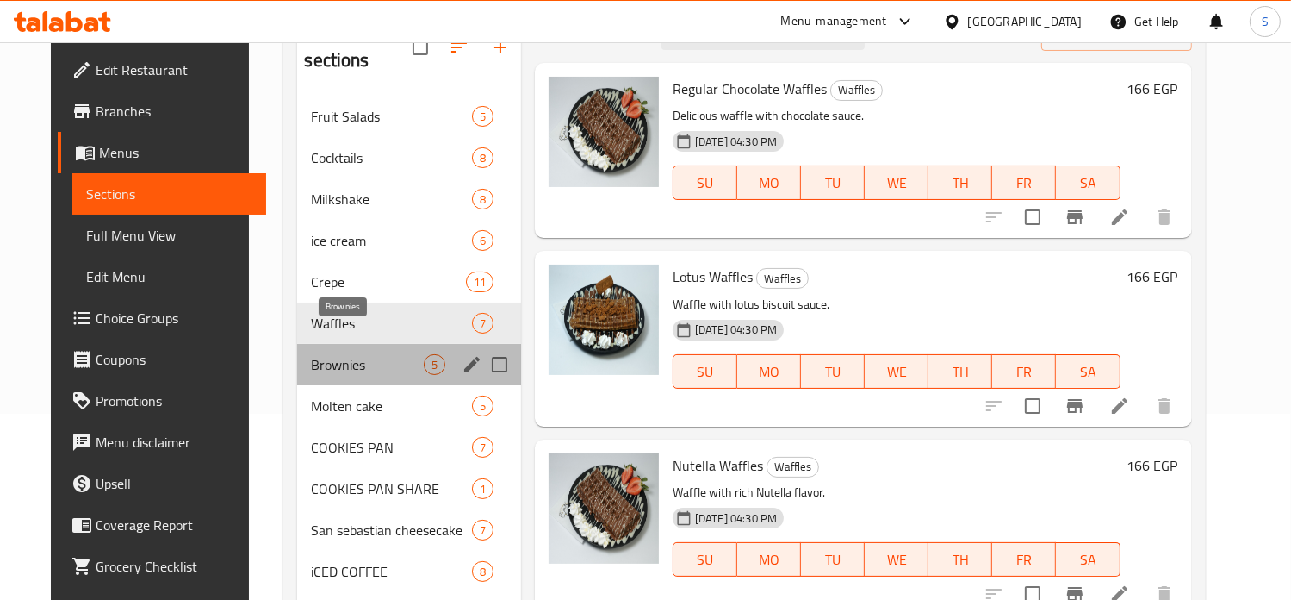
click at [345, 354] on span "Brownies" at bounding box center [367, 364] width 112 height 21
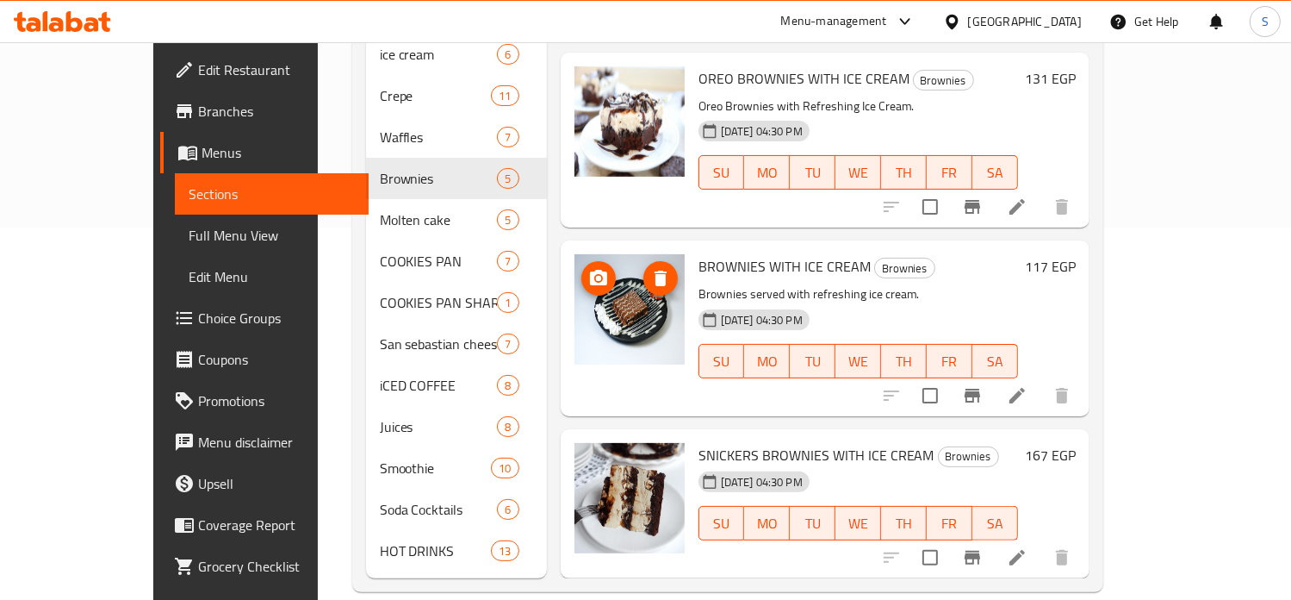
scroll to position [200, 0]
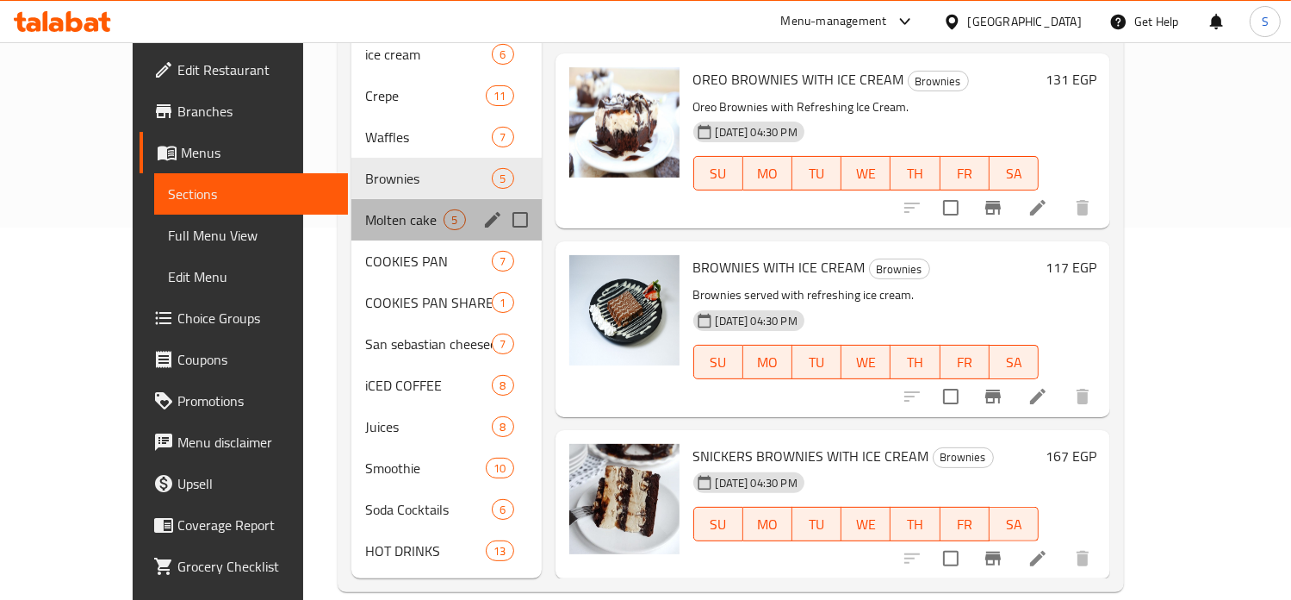
click at [351, 203] on div "Molten cake 5" at bounding box center [446, 219] width 190 height 41
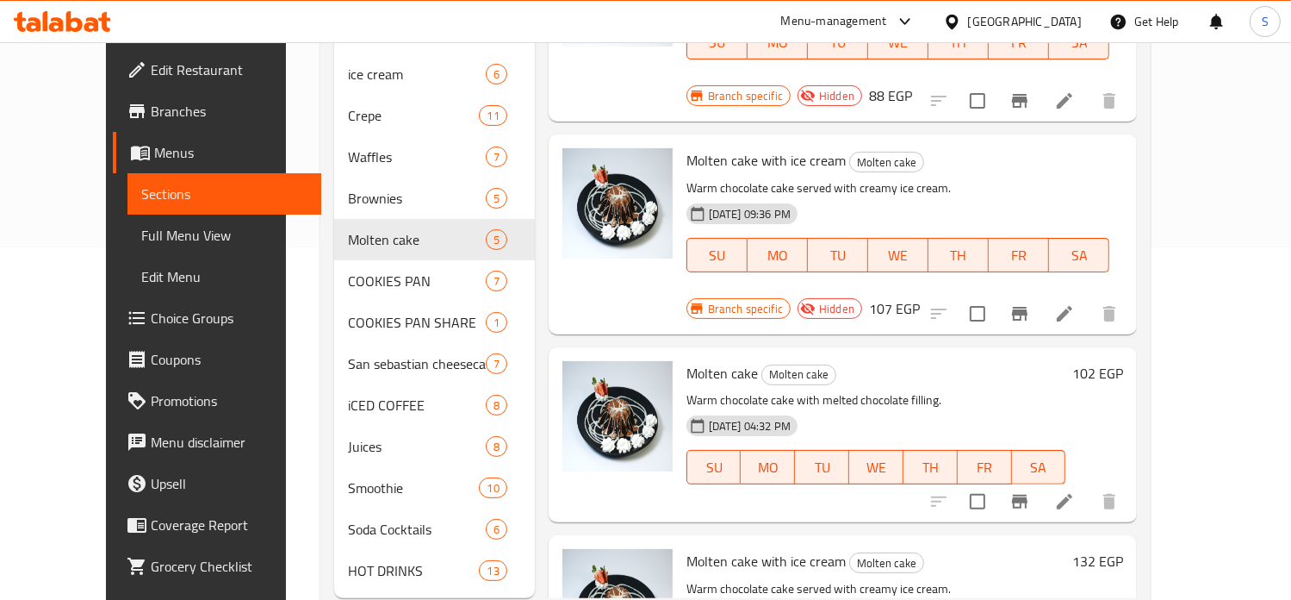
scroll to position [227, 0]
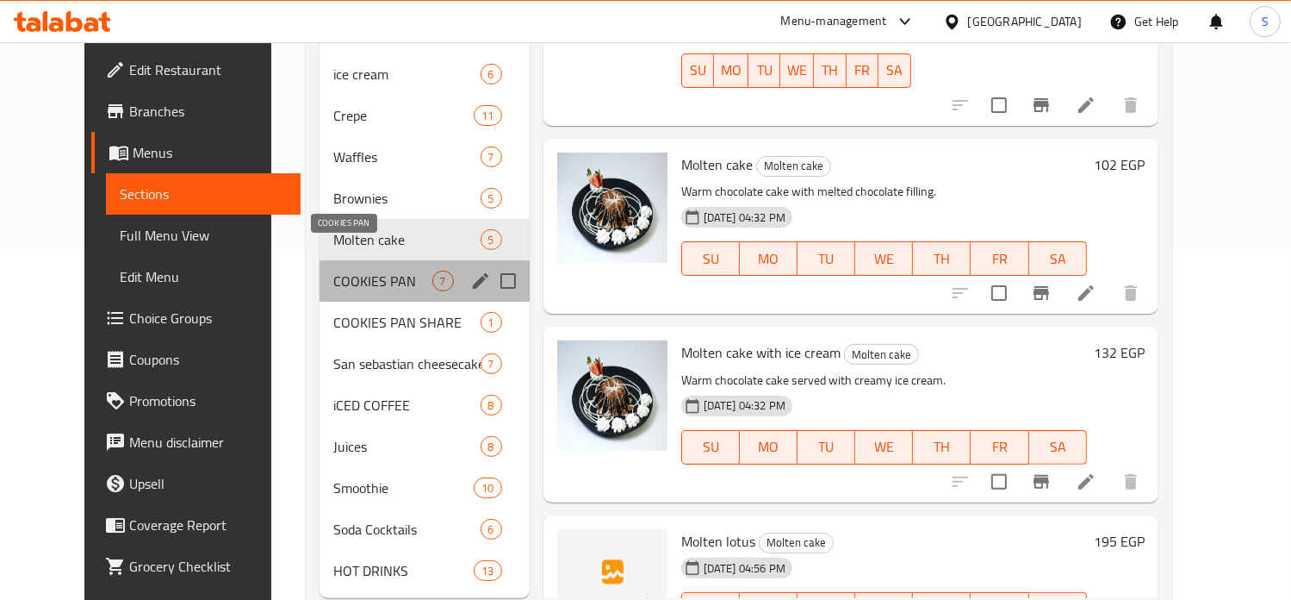
click at [348, 270] on span "COOKIES PAN" at bounding box center [382, 280] width 98 height 21
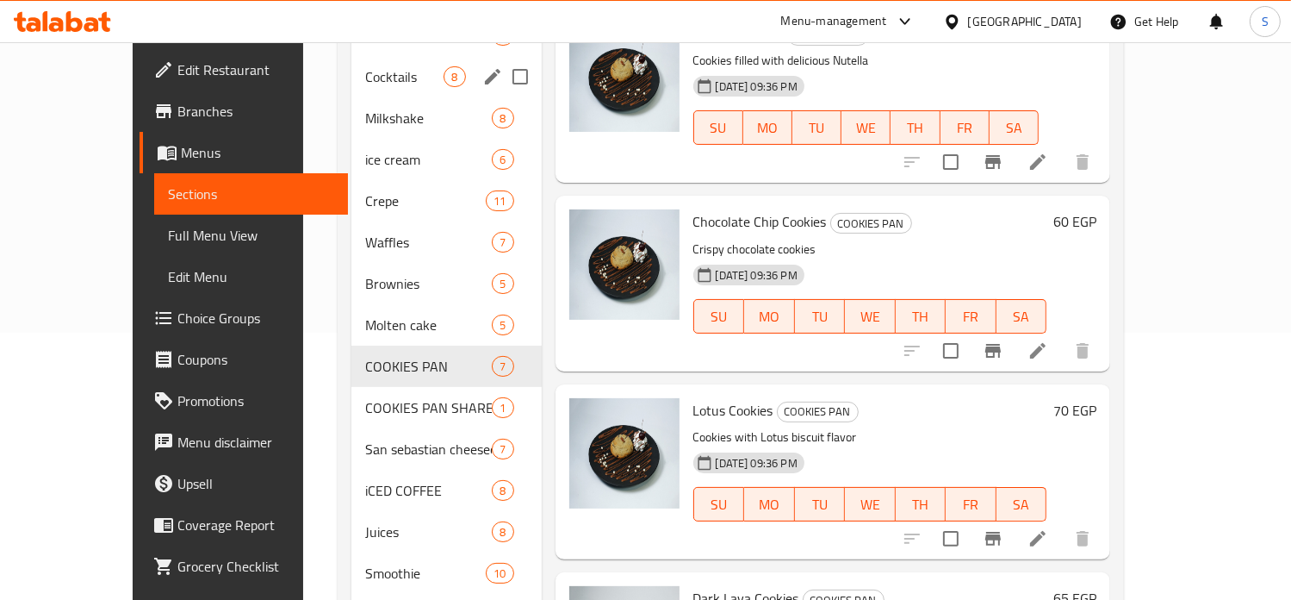
scroll to position [372, 0]
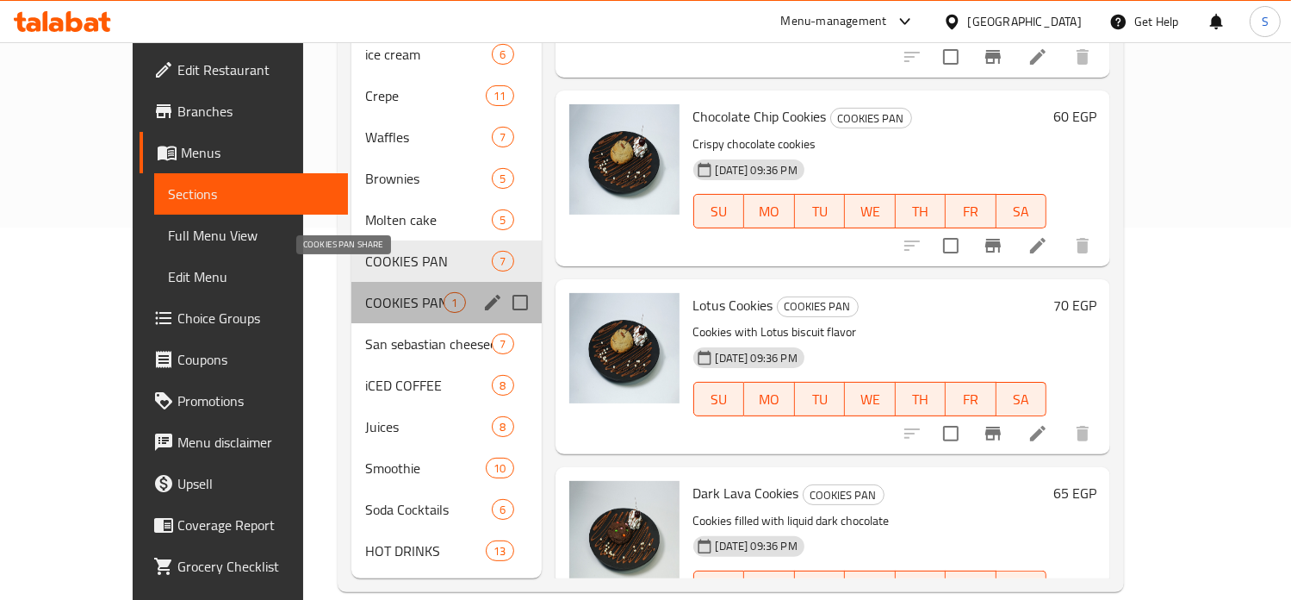
click at [365, 292] on span "COOKIES PAN SHARE" at bounding box center [404, 302] width 78 height 21
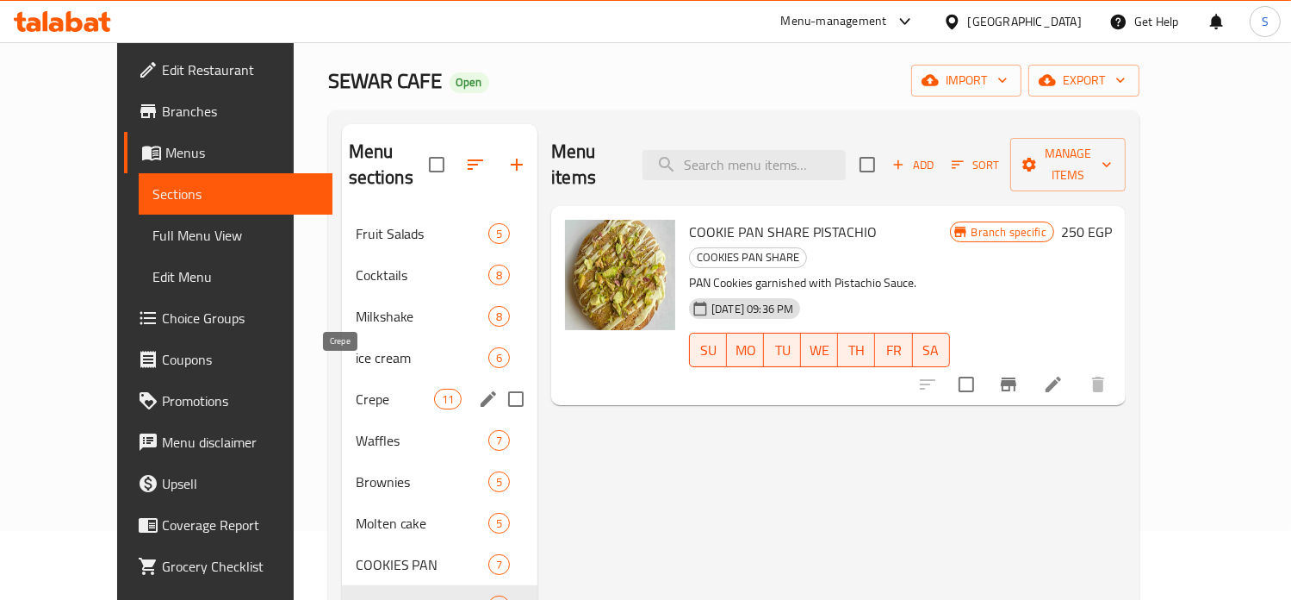
scroll to position [372, 0]
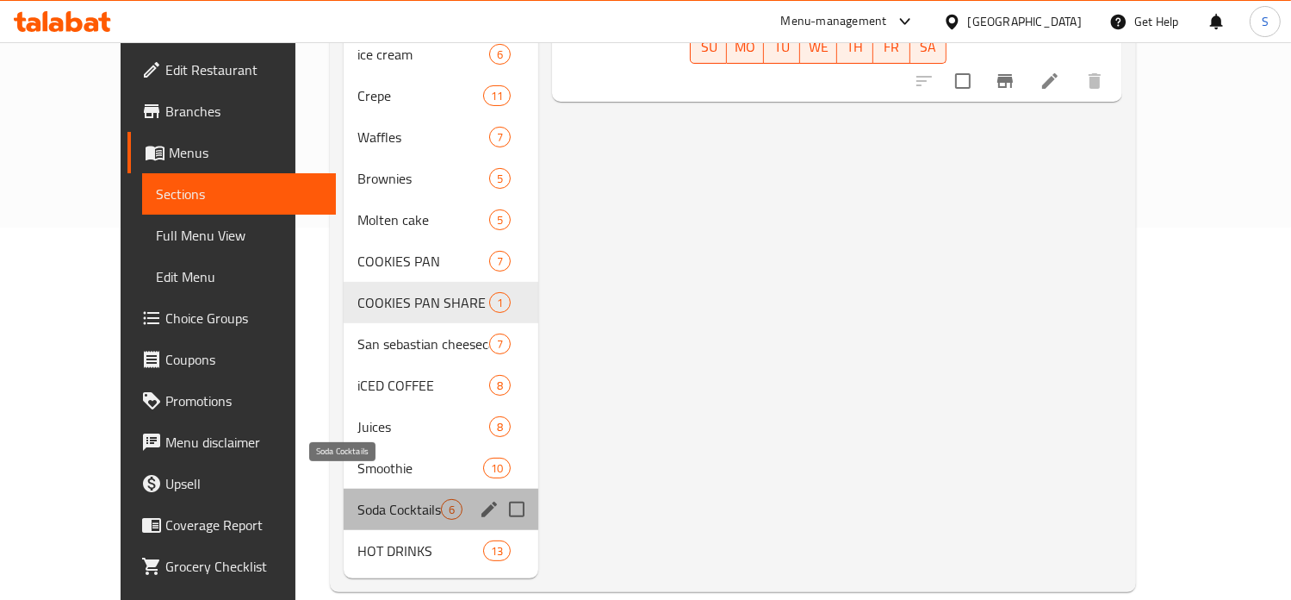
click at [357, 499] on span "Soda Cocktails" at bounding box center [399, 509] width 84 height 21
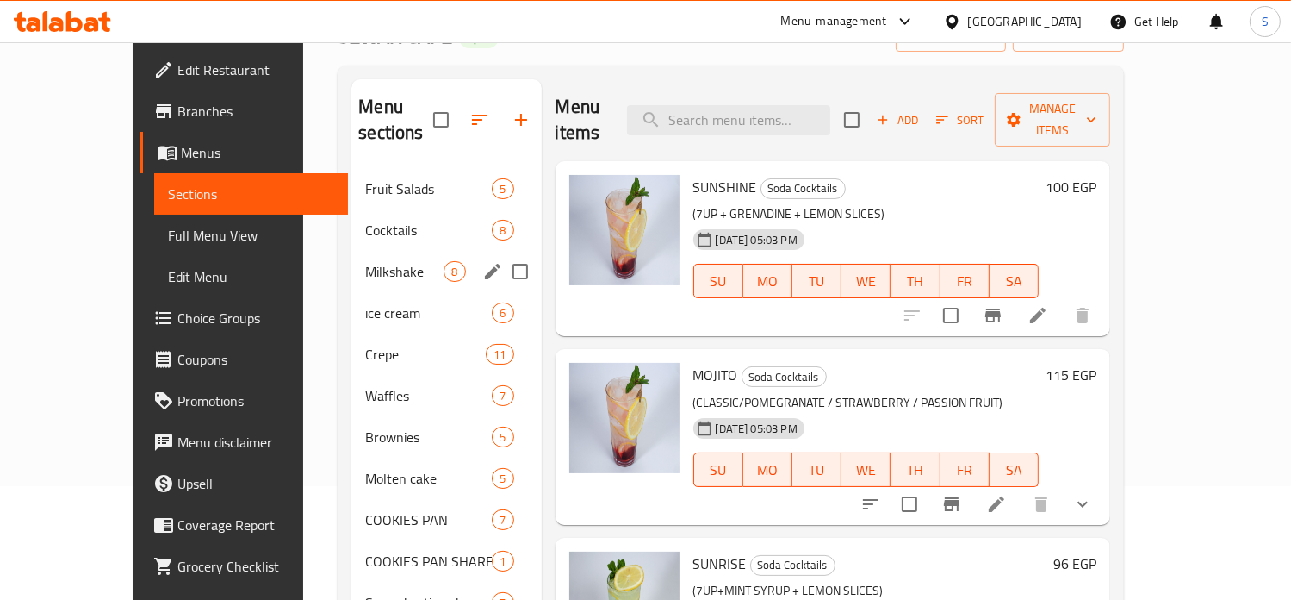
scroll to position [116, 0]
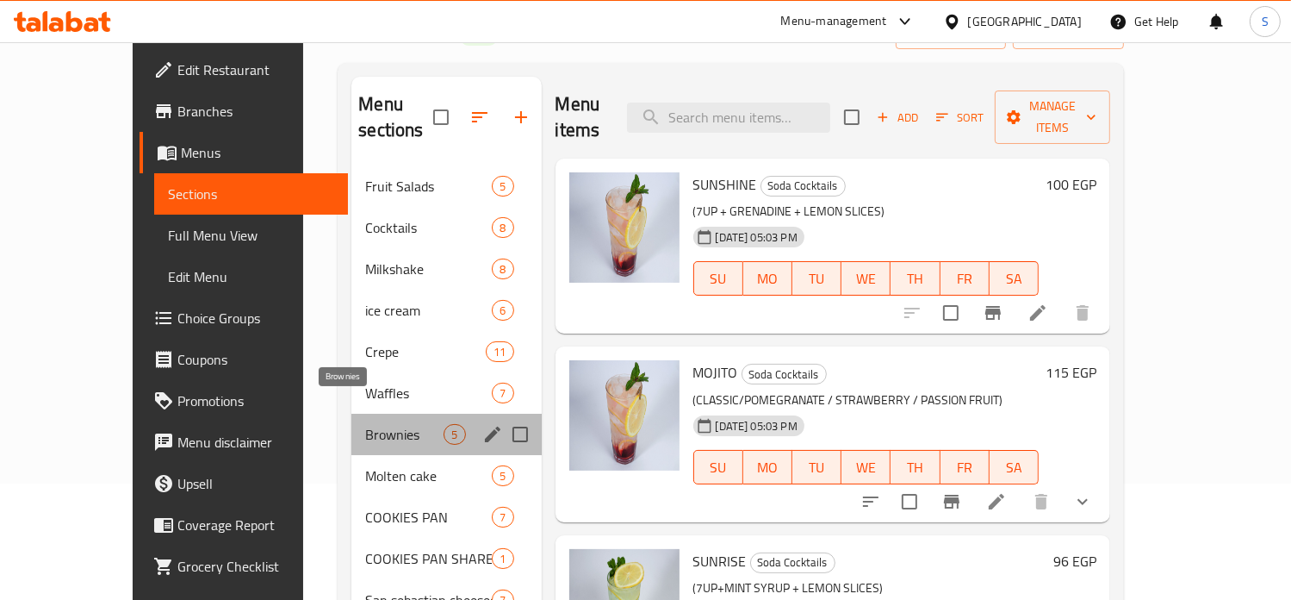
click at [365, 424] on span "Brownies" at bounding box center [404, 434] width 78 height 21
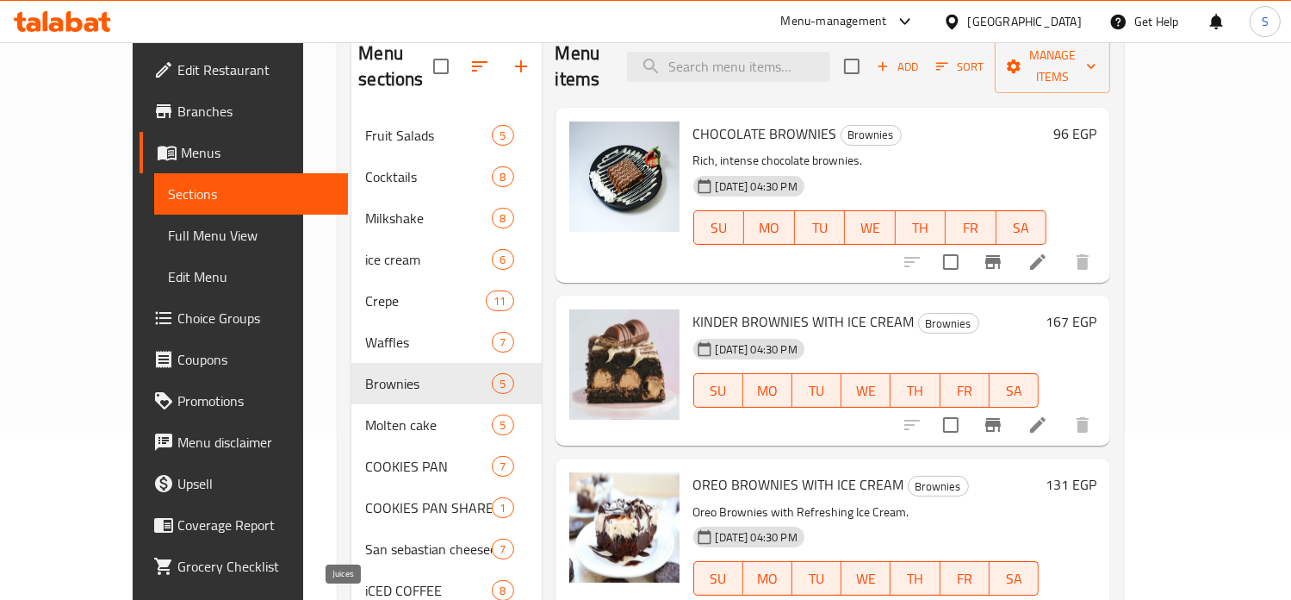
scroll to position [267, 0]
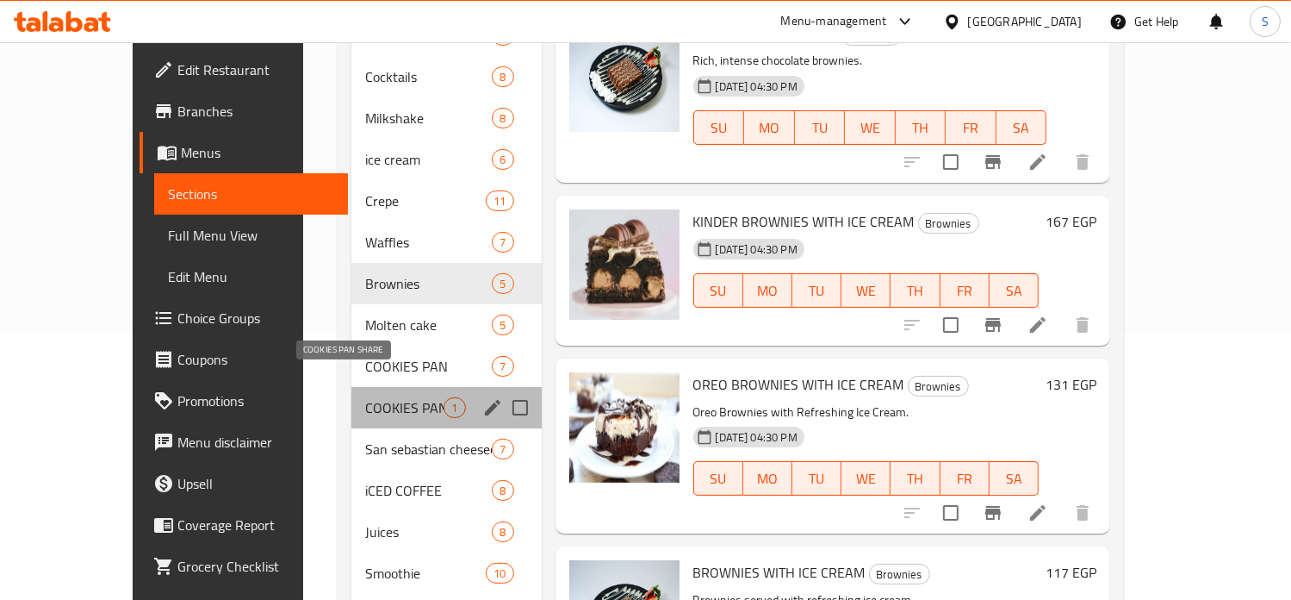
click at [365, 397] on span "COOKIES PAN SHARE" at bounding box center [404, 407] width 78 height 21
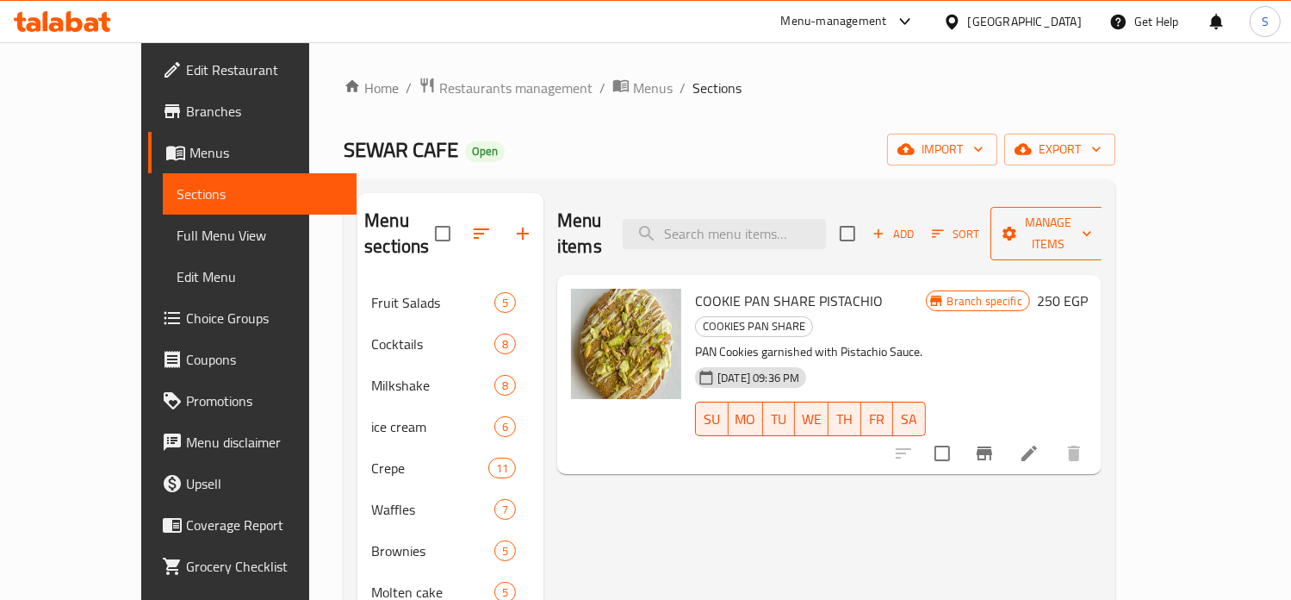
click at [1092, 223] on span "Manage items" at bounding box center [1048, 233] width 88 height 43
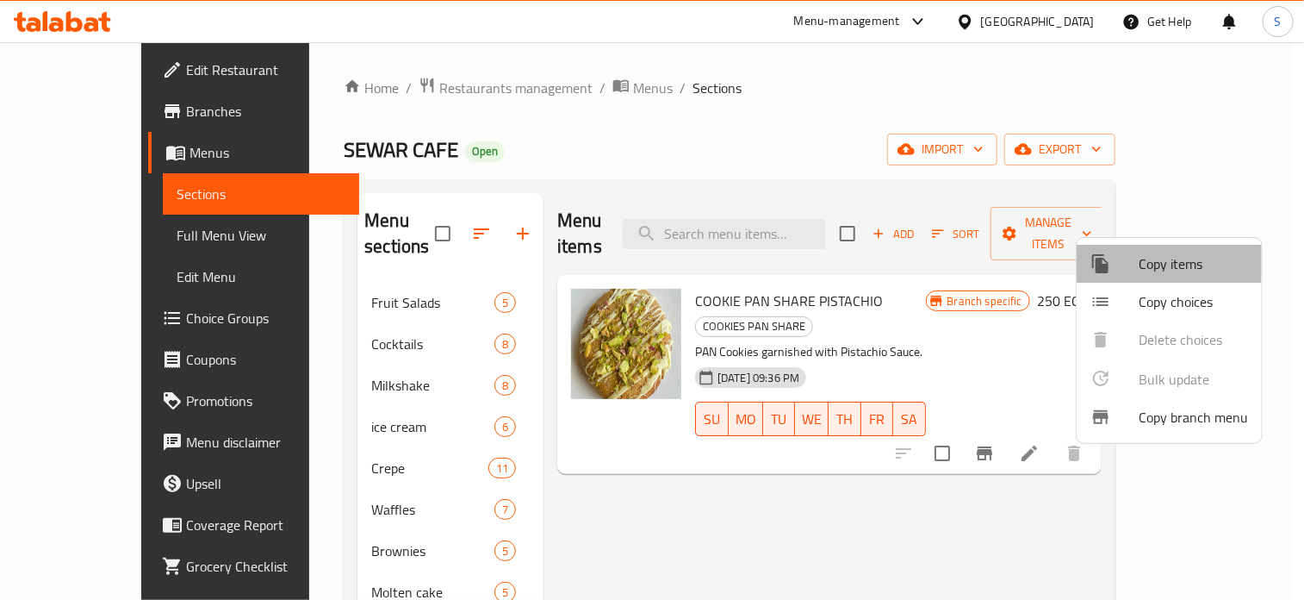
click at [1111, 261] on div at bounding box center [1115, 263] width 48 height 21
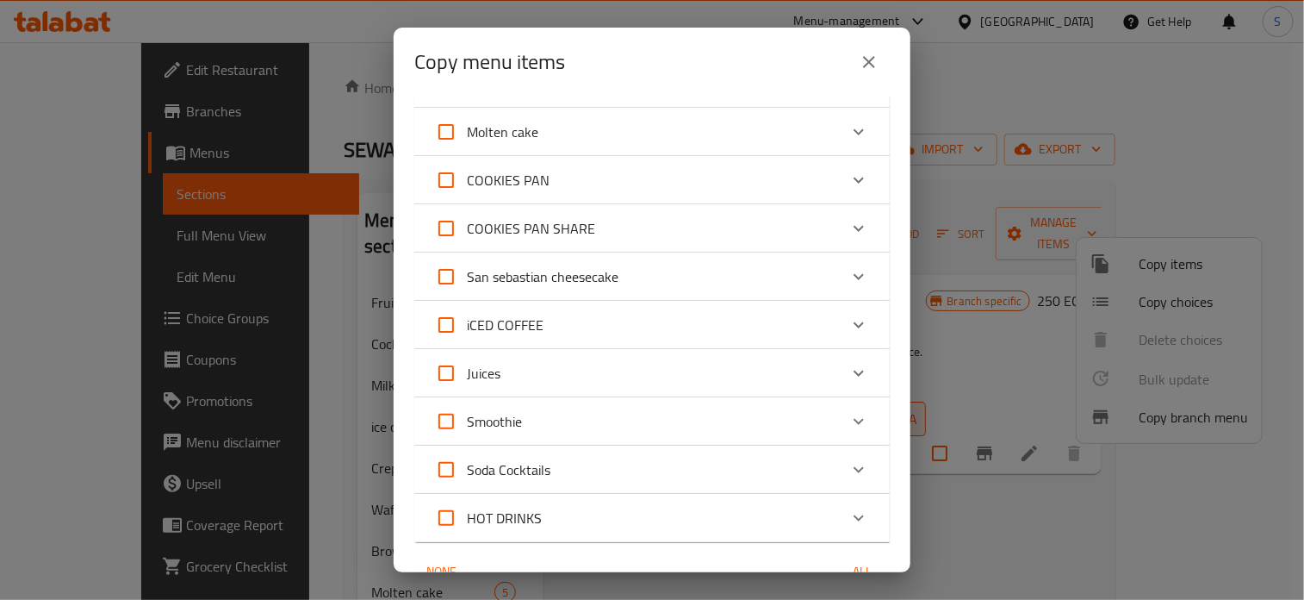
scroll to position [382, 0]
click at [448, 225] on input "COOKIES PAN SHARE" at bounding box center [446, 227] width 41 height 41
checkbox input "true"
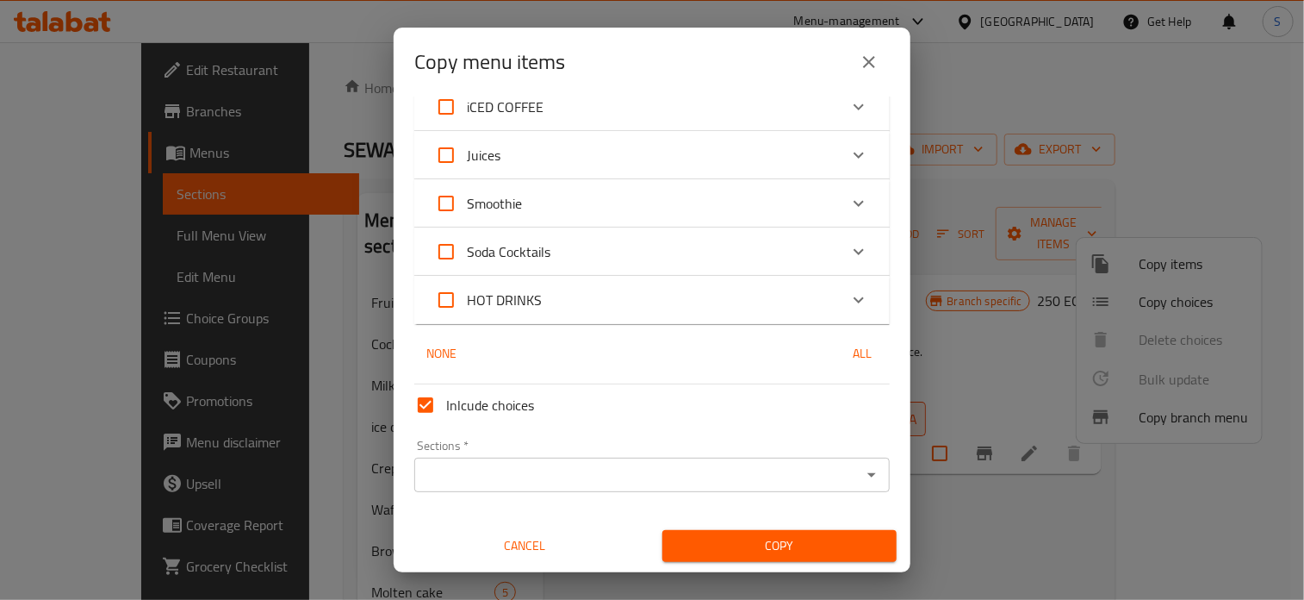
click at [511, 488] on div "Sections *" at bounding box center [652, 474] width 476 height 34
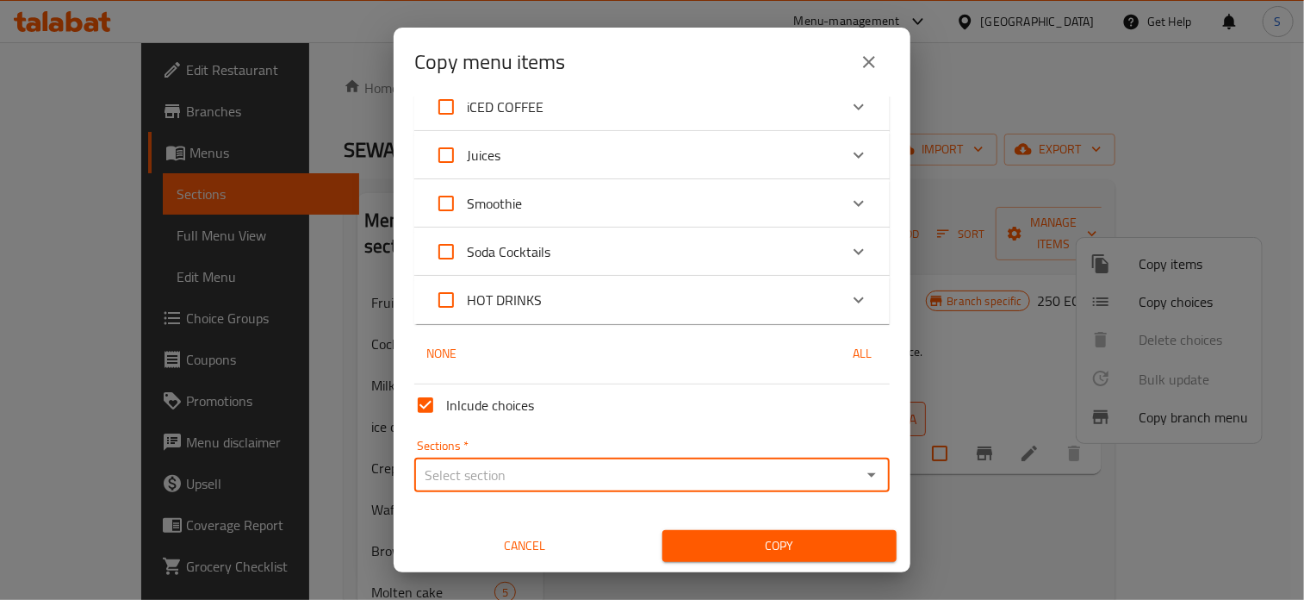
click at [512, 458] on div "Sections *" at bounding box center [652, 474] width 476 height 34
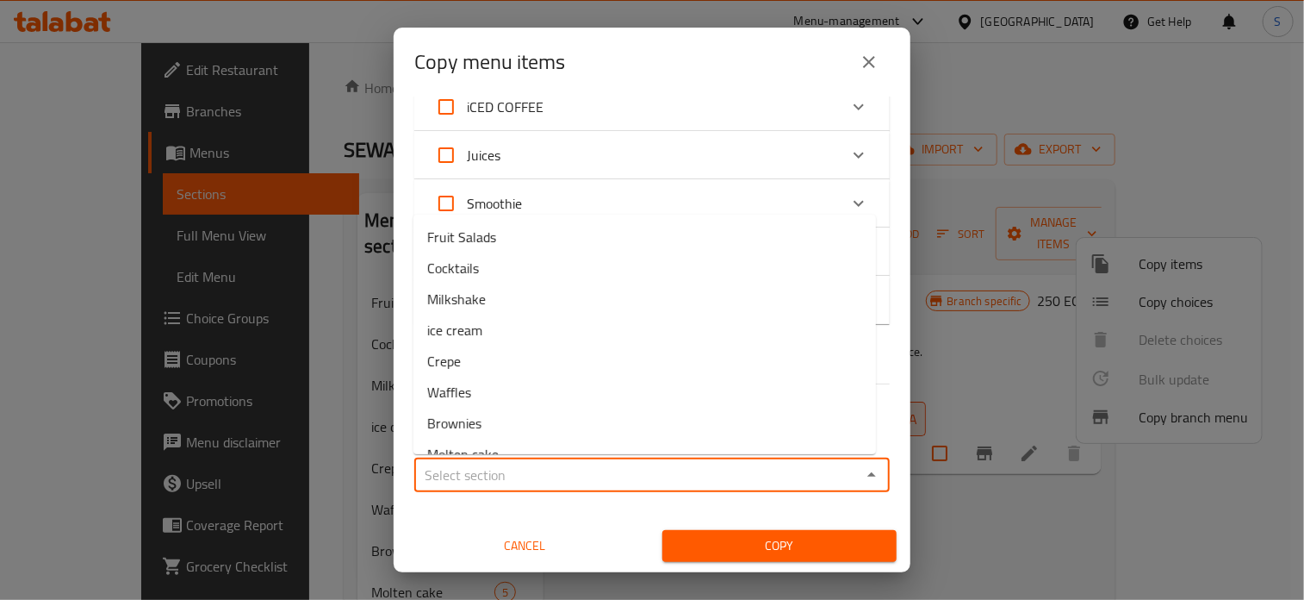
click at [563, 472] on input "Sections   *" at bounding box center [638, 475] width 437 height 24
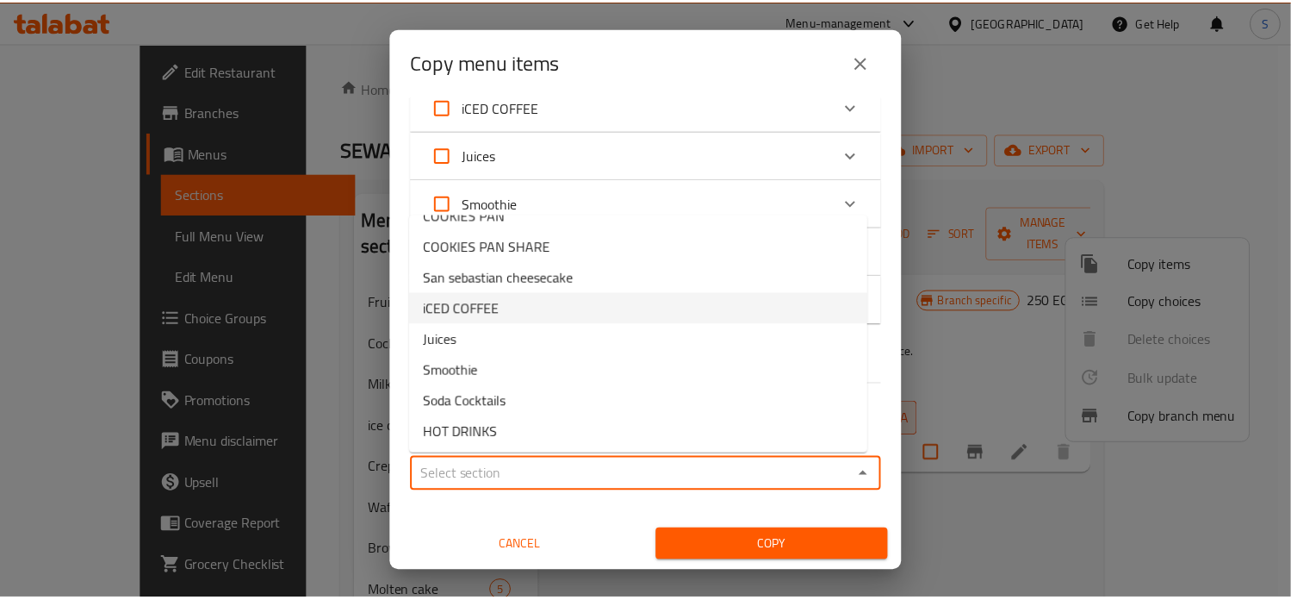
scroll to position [245, 0]
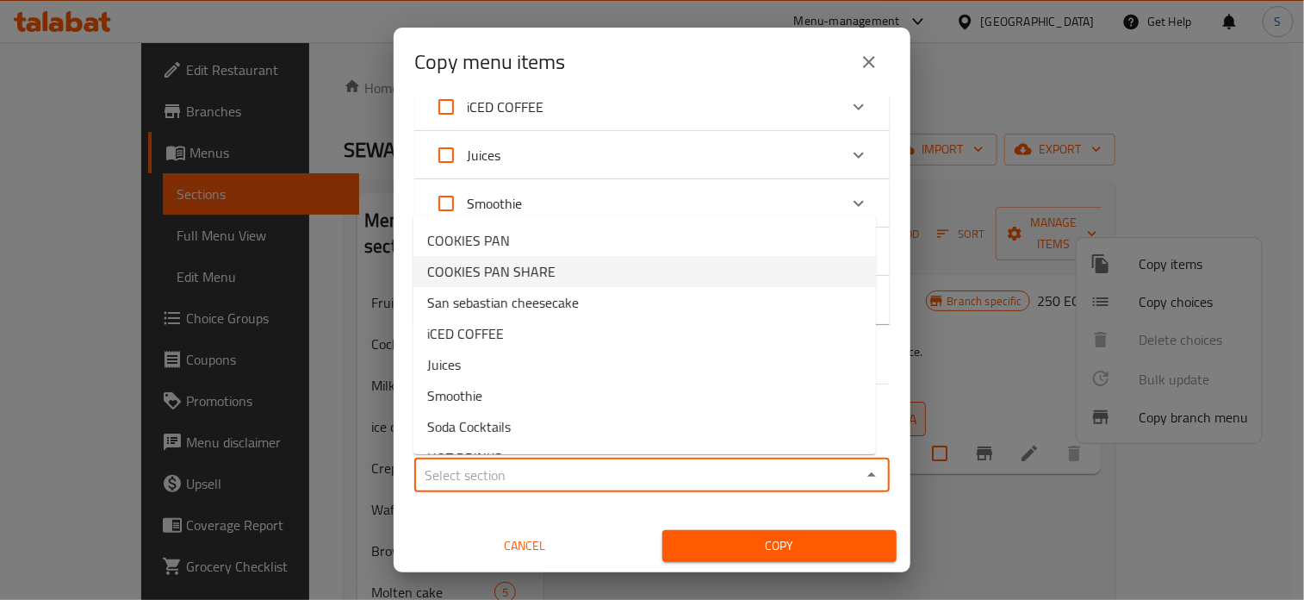
click at [527, 270] on span "COOKIES PAN SHARE" at bounding box center [491, 271] width 128 height 21
type input "COOKIES PAN SHARE"
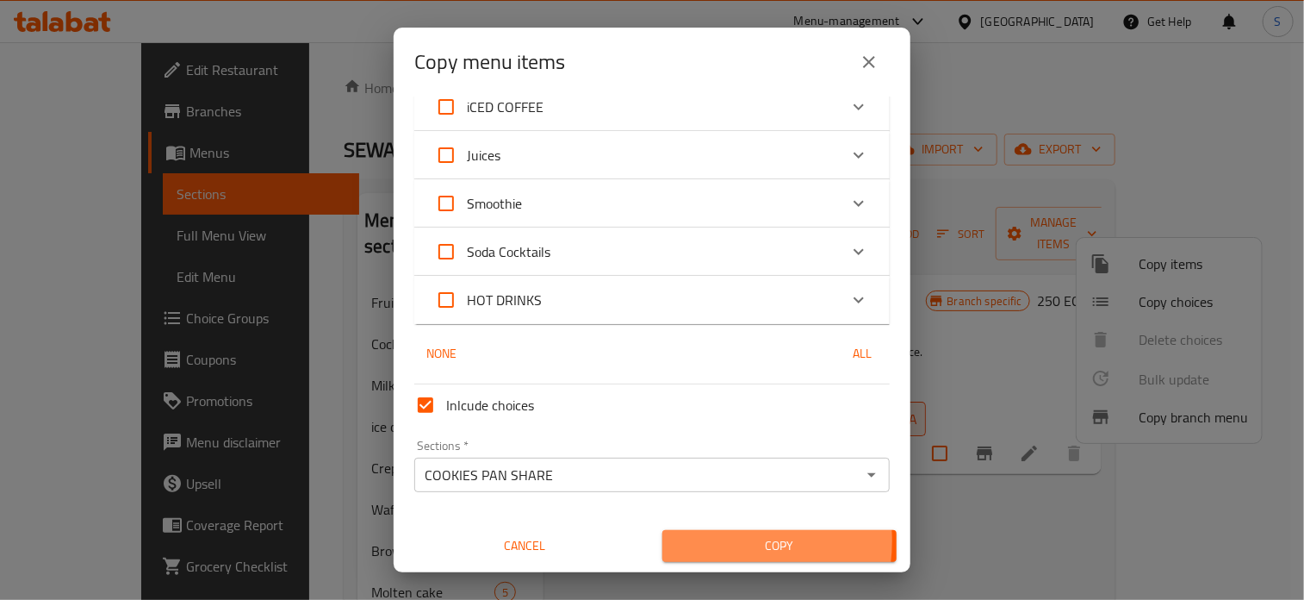
click at [704, 540] on span "Copy" at bounding box center [779, 546] width 207 height 22
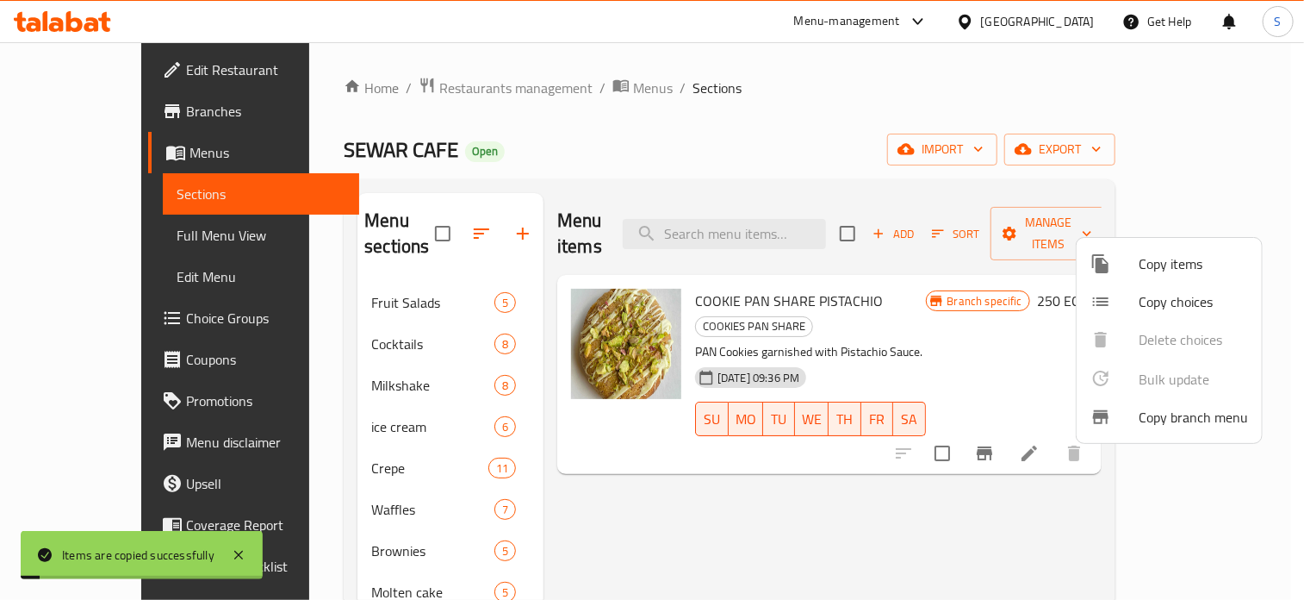
click at [952, 505] on div at bounding box center [652, 300] width 1304 height 600
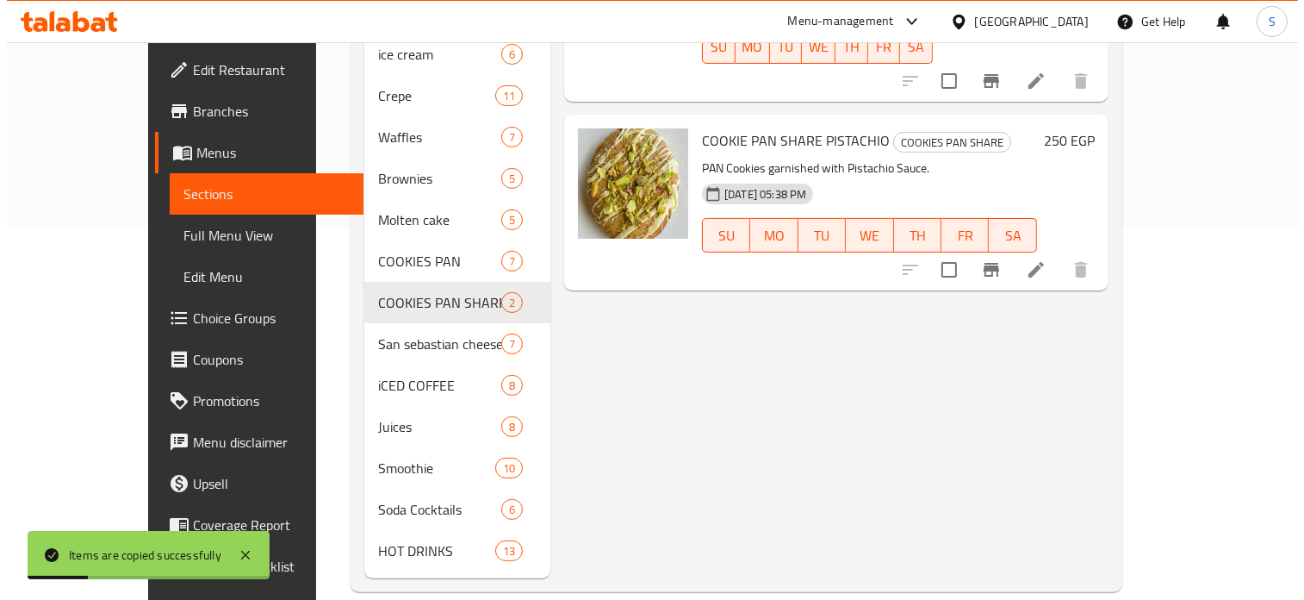
scroll to position [0, 0]
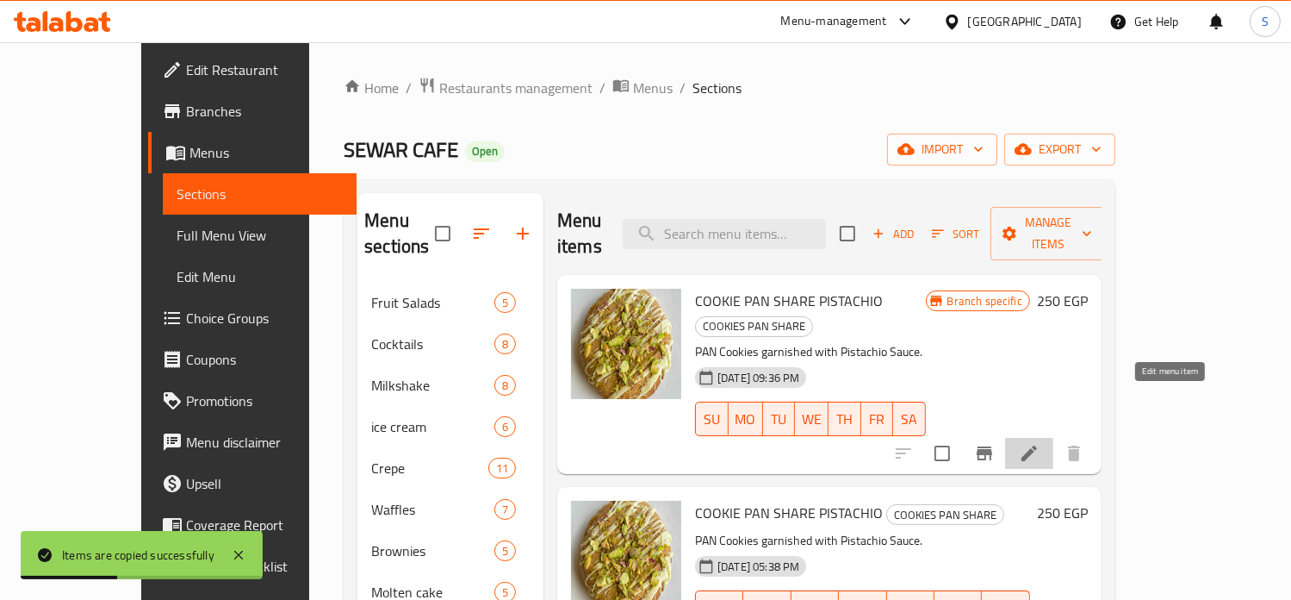
click at [1040, 443] on icon at bounding box center [1029, 453] width 21 height 21
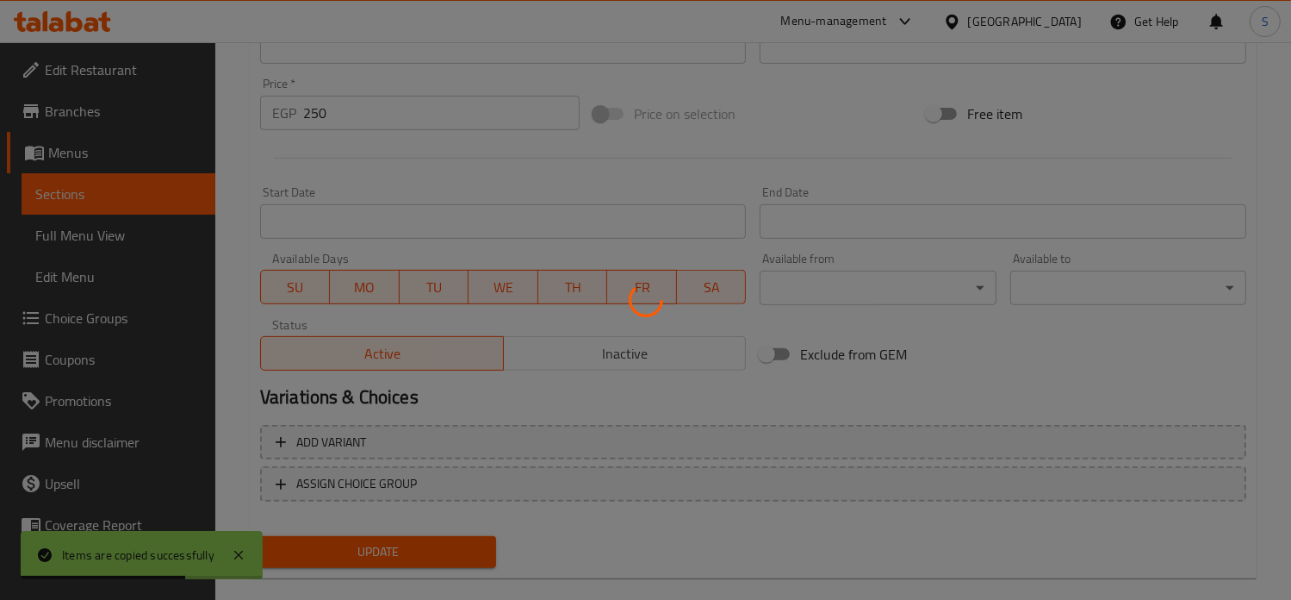
scroll to position [641, 0]
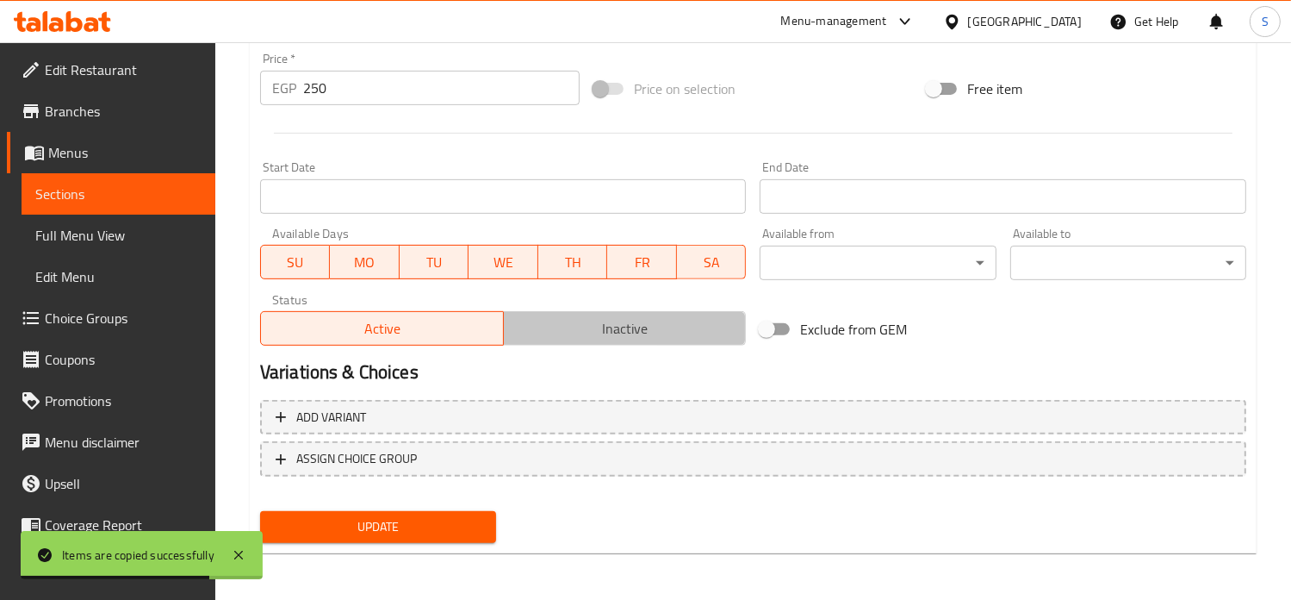
click at [575, 333] on span "Inactive" at bounding box center [625, 328] width 229 height 25
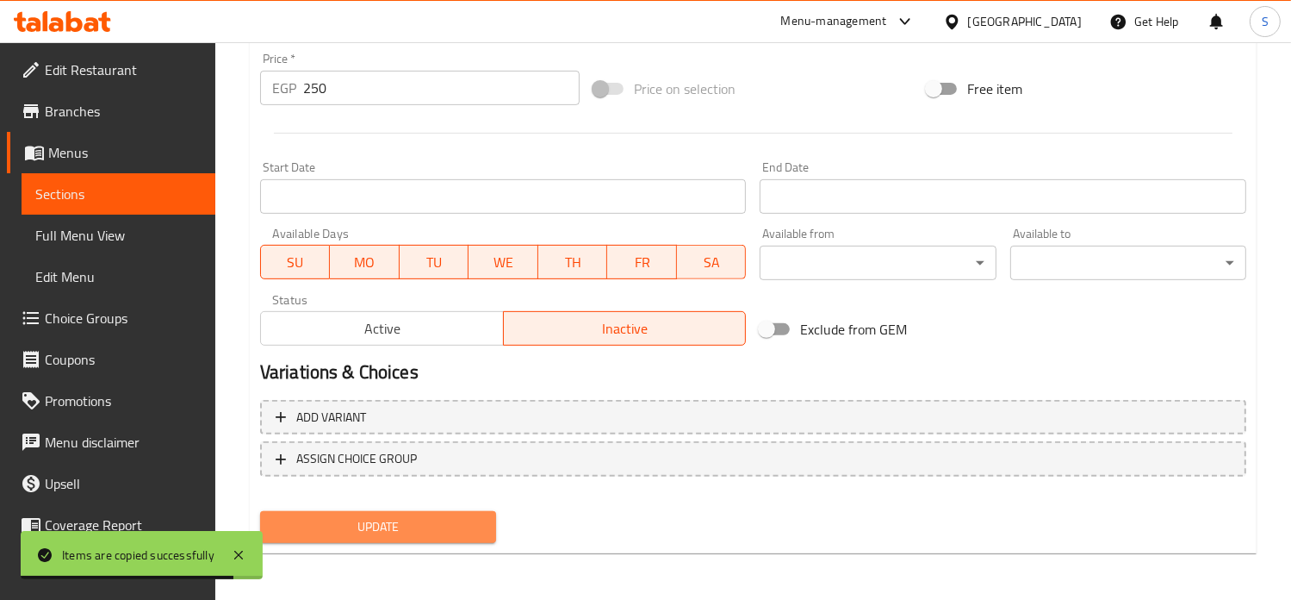
click at [427, 522] on span "Update" at bounding box center [378, 527] width 208 height 22
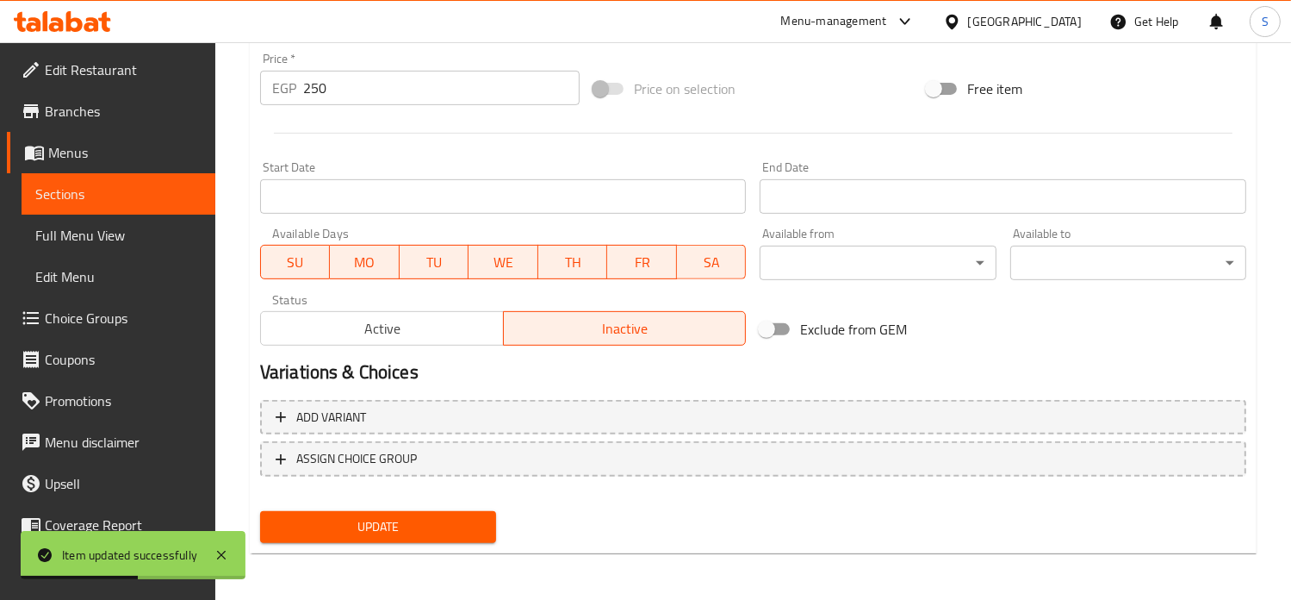
scroll to position [0, 0]
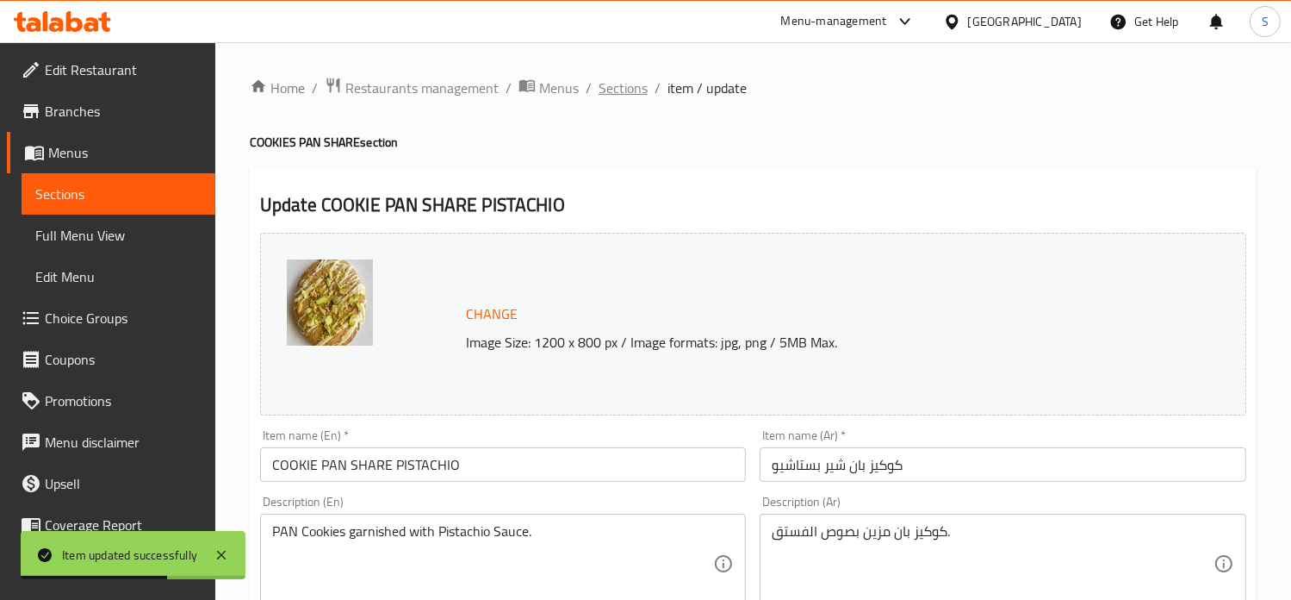
click at [613, 98] on span "Sections" at bounding box center [623, 88] width 49 height 21
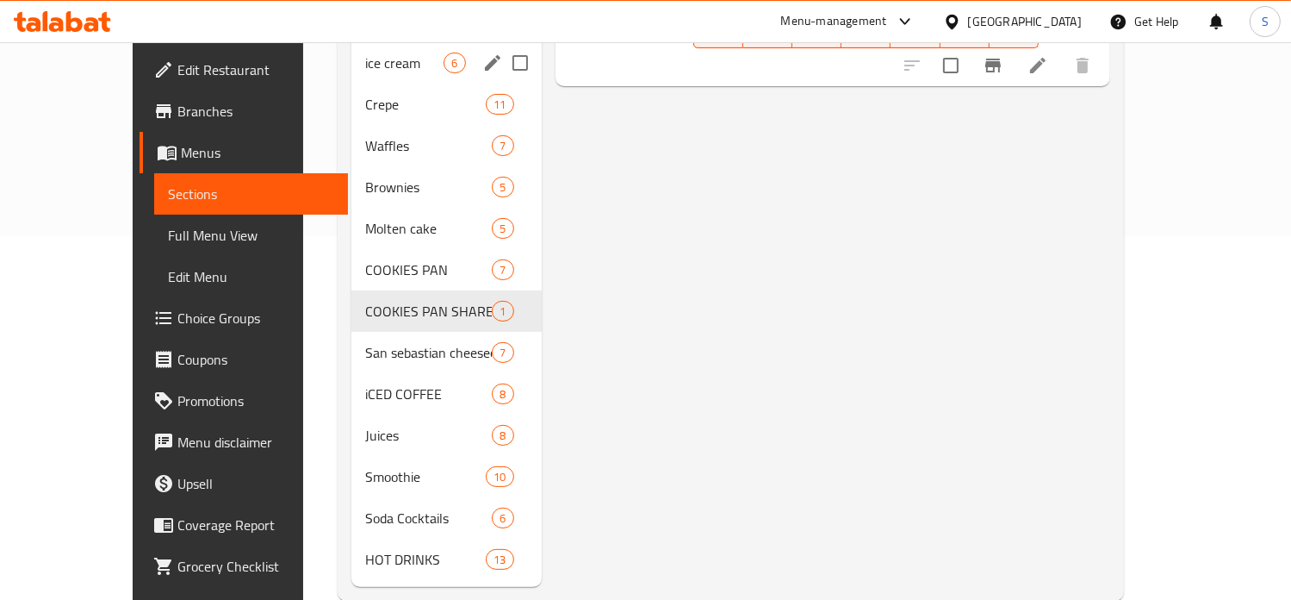
scroll to position [372, 0]
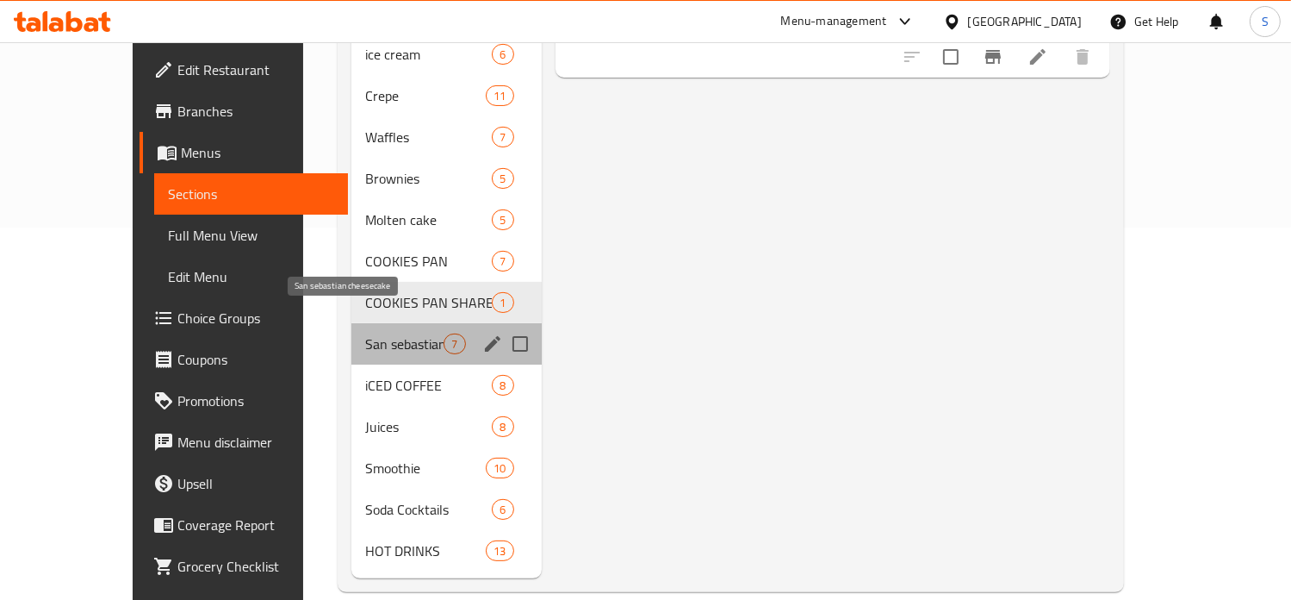
click at [369, 333] on span "San sebastian cheesecake" at bounding box center [404, 343] width 78 height 21
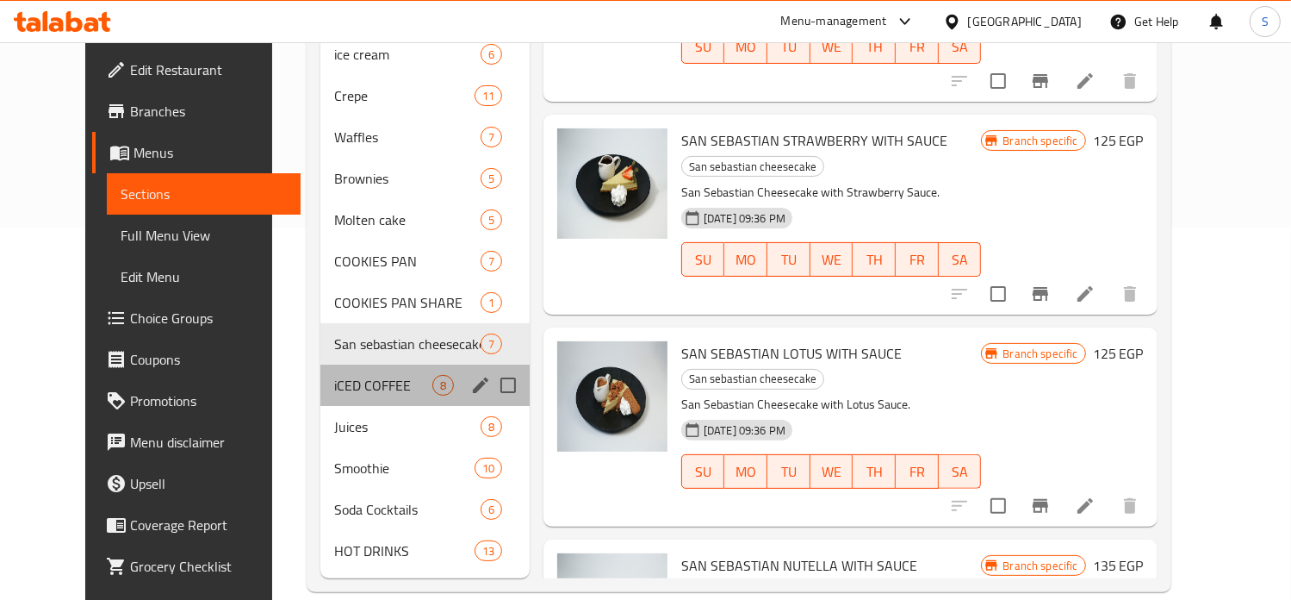
click at [354, 364] on div "iCED COFFEE 8" at bounding box center [424, 384] width 209 height 41
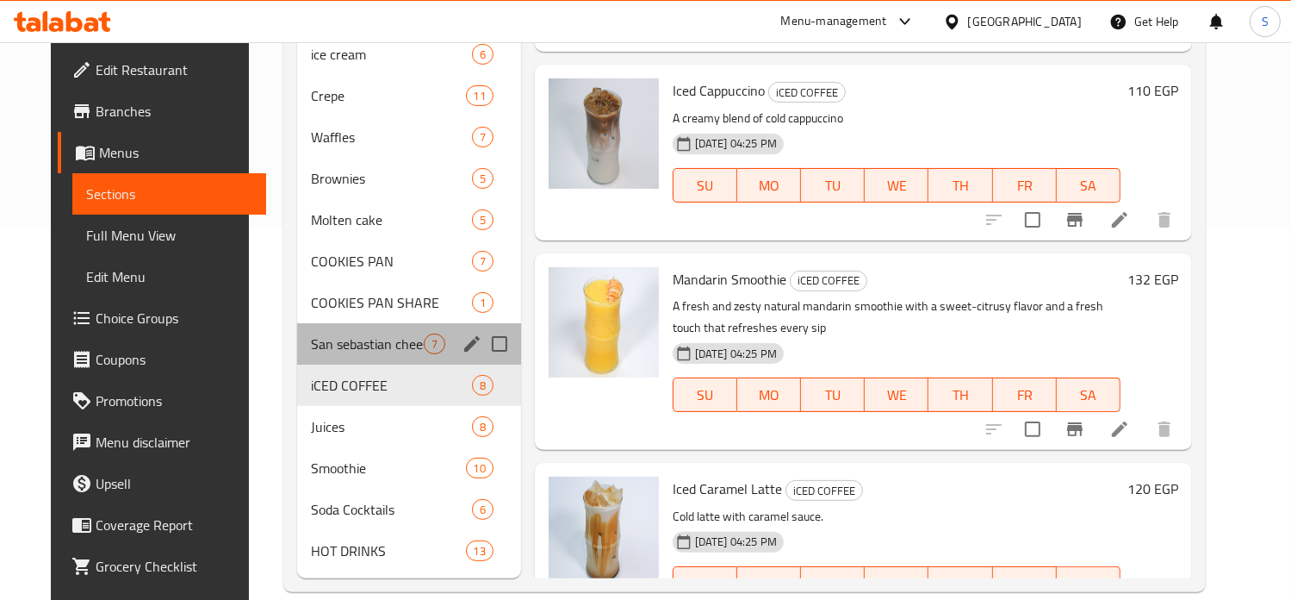
click at [352, 331] on div "San sebastian cheesecake 7" at bounding box center [409, 343] width 224 height 41
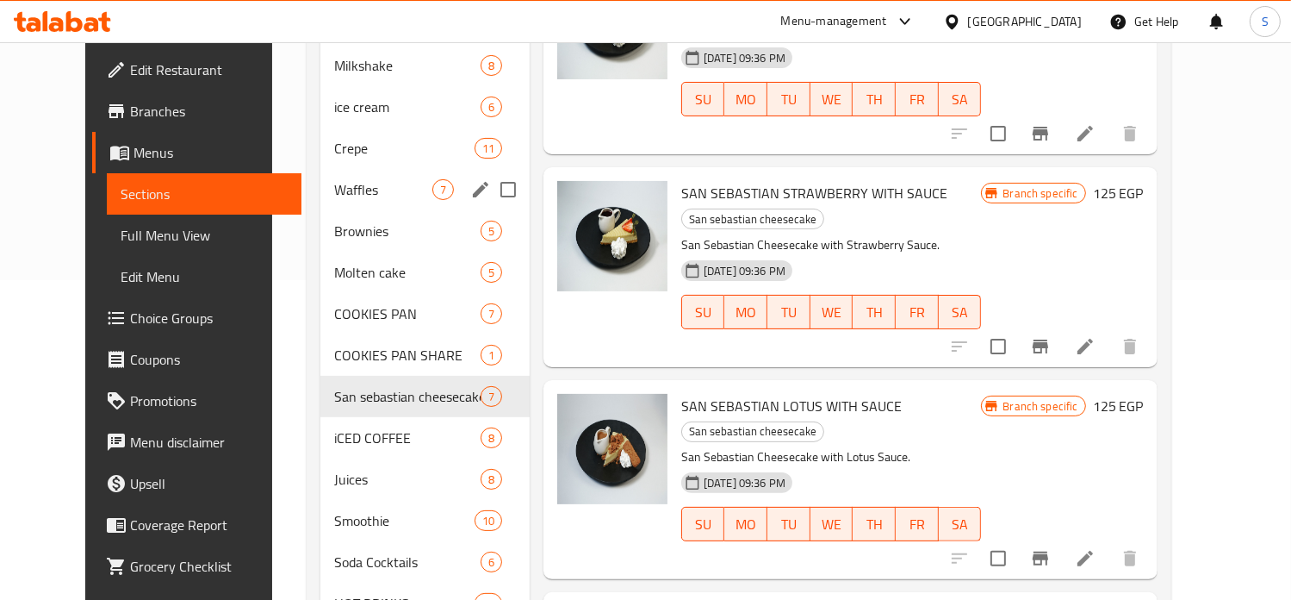
scroll to position [322, 0]
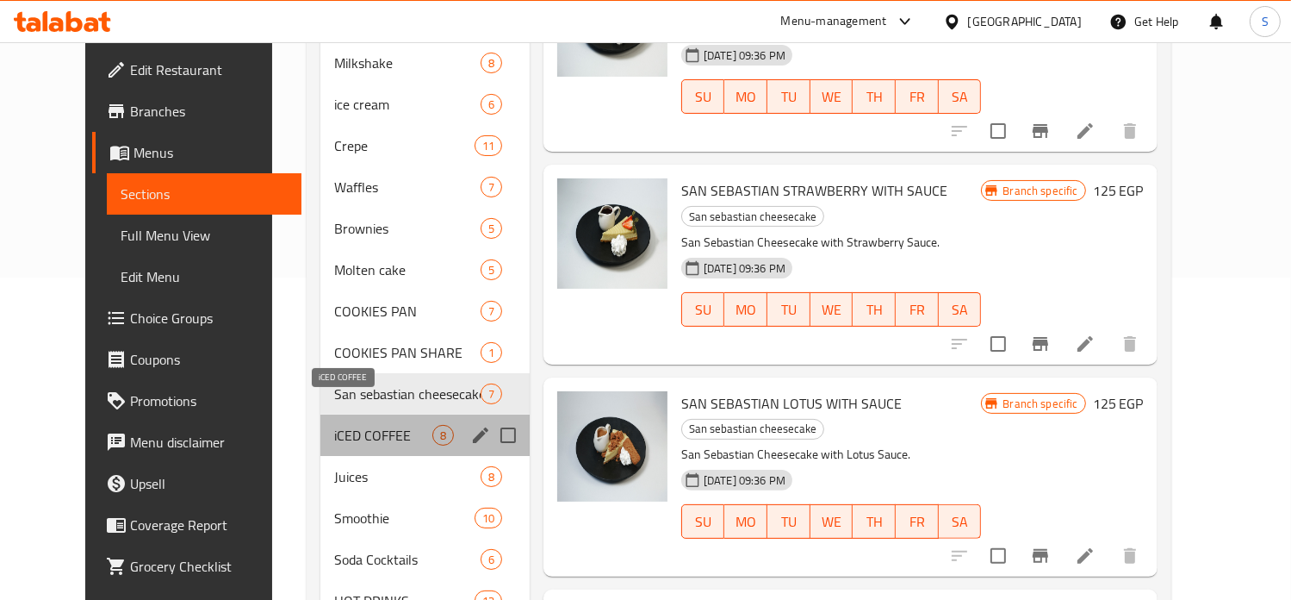
click at [366, 425] on span "iCED COFFEE" at bounding box center [383, 435] width 98 height 21
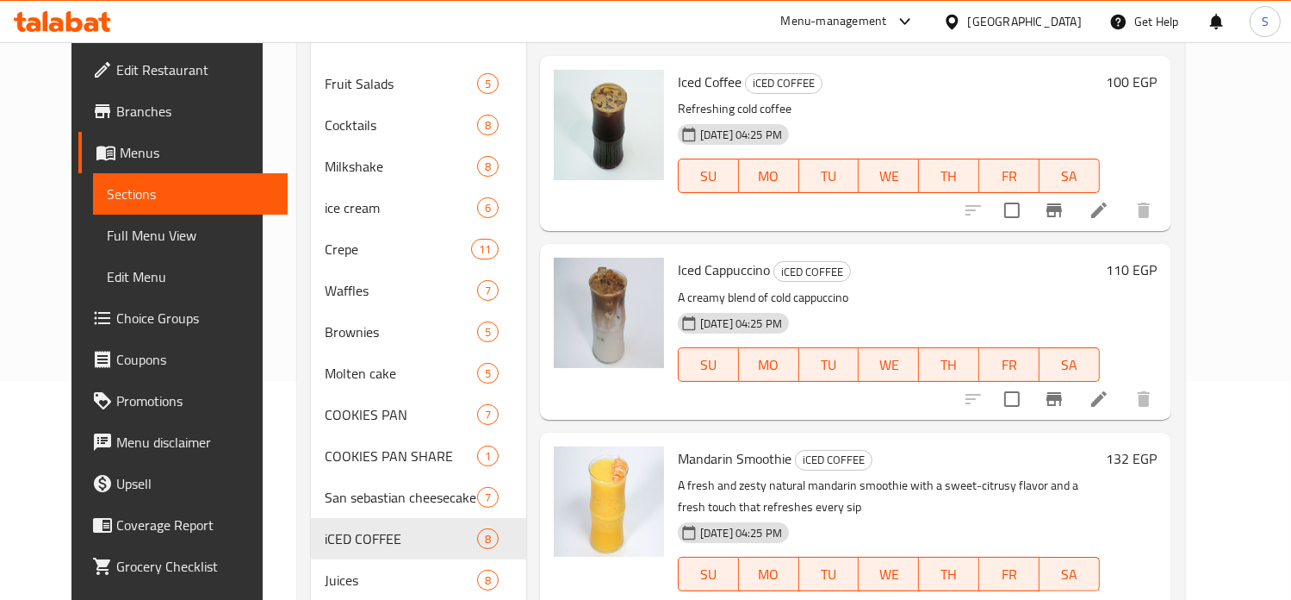
scroll to position [219, 0]
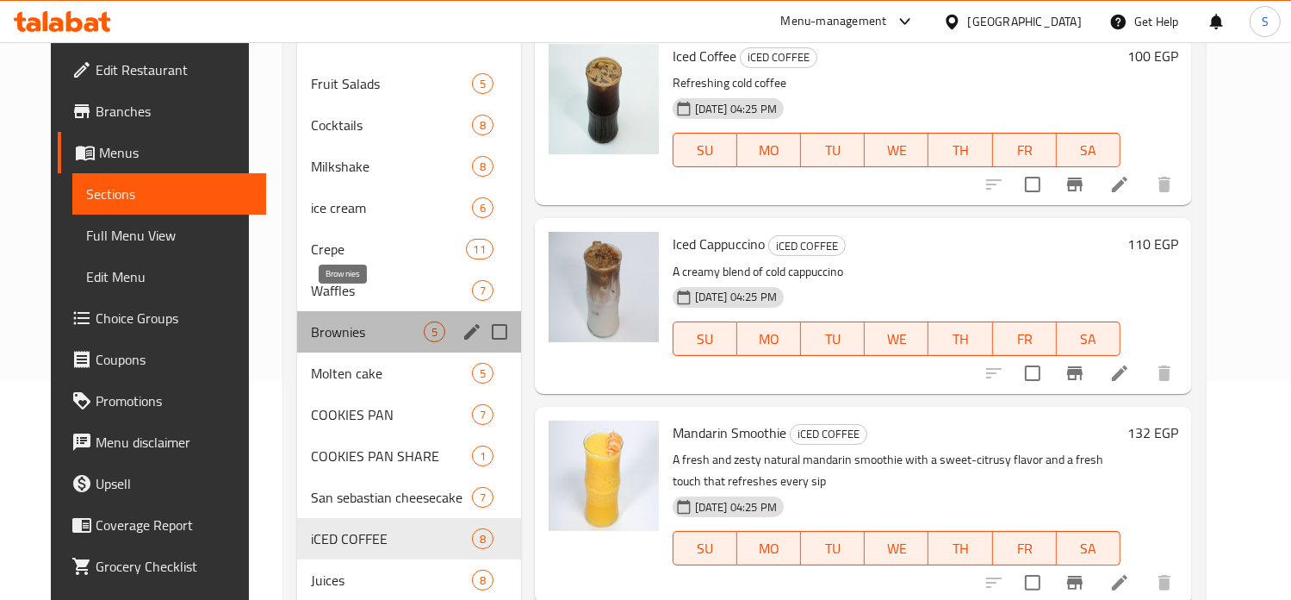
click at [380, 321] on span "Brownies" at bounding box center [367, 331] width 113 height 21
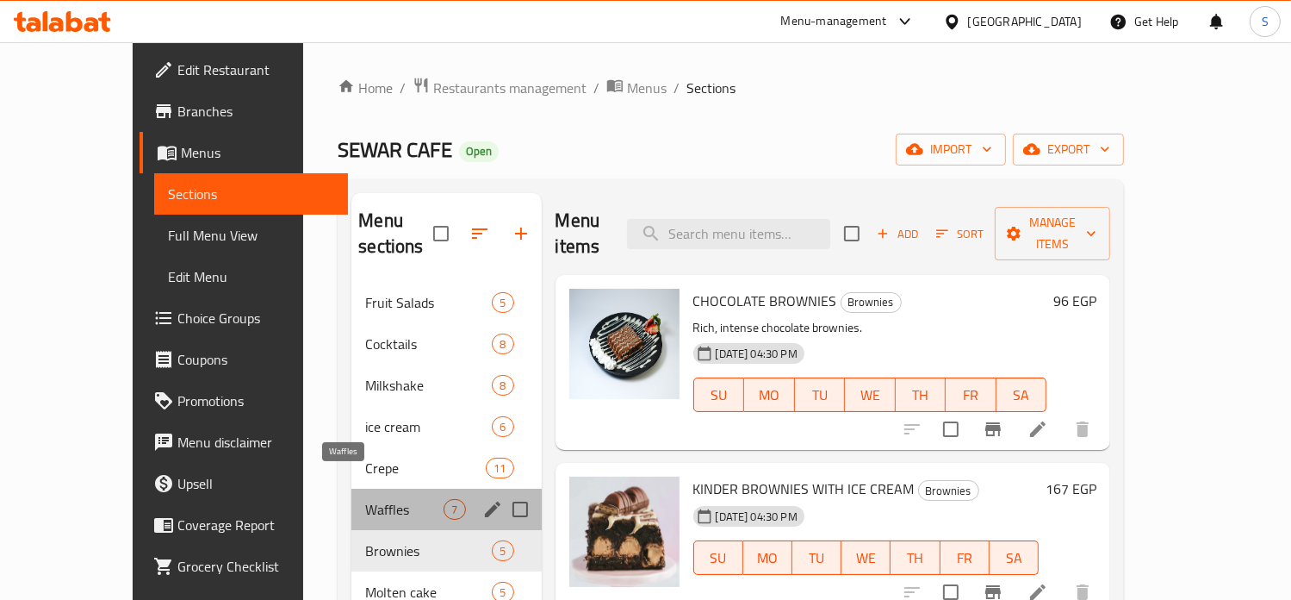
click at [365, 499] on span "Waffles" at bounding box center [404, 509] width 78 height 21
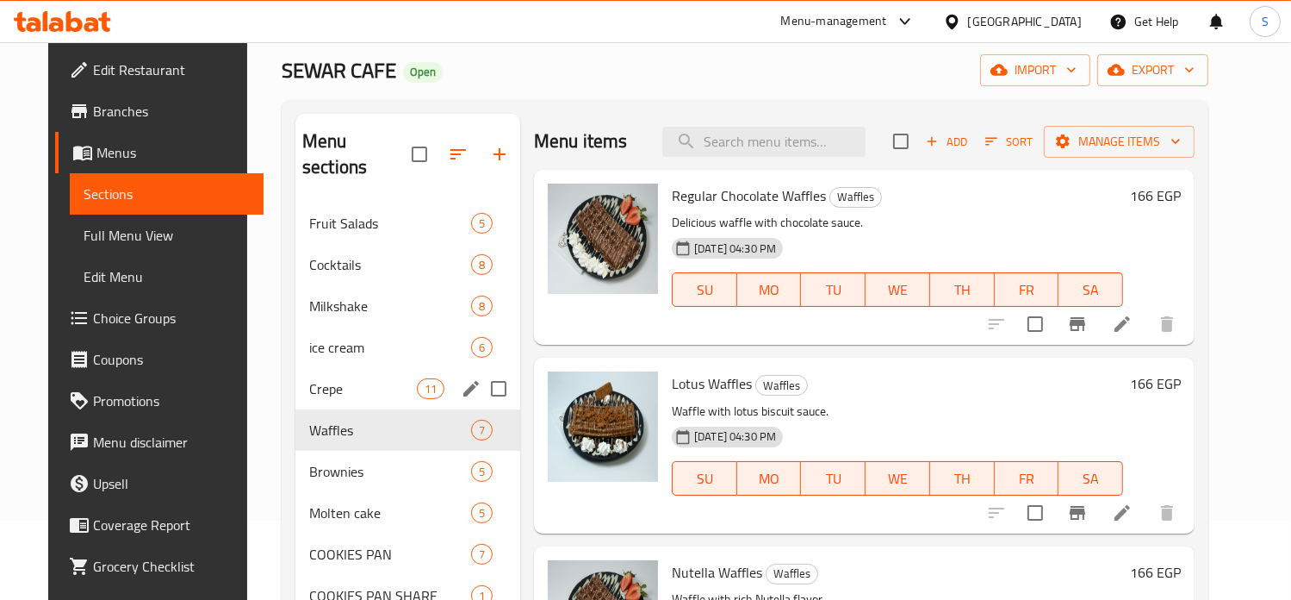
scroll to position [70, 0]
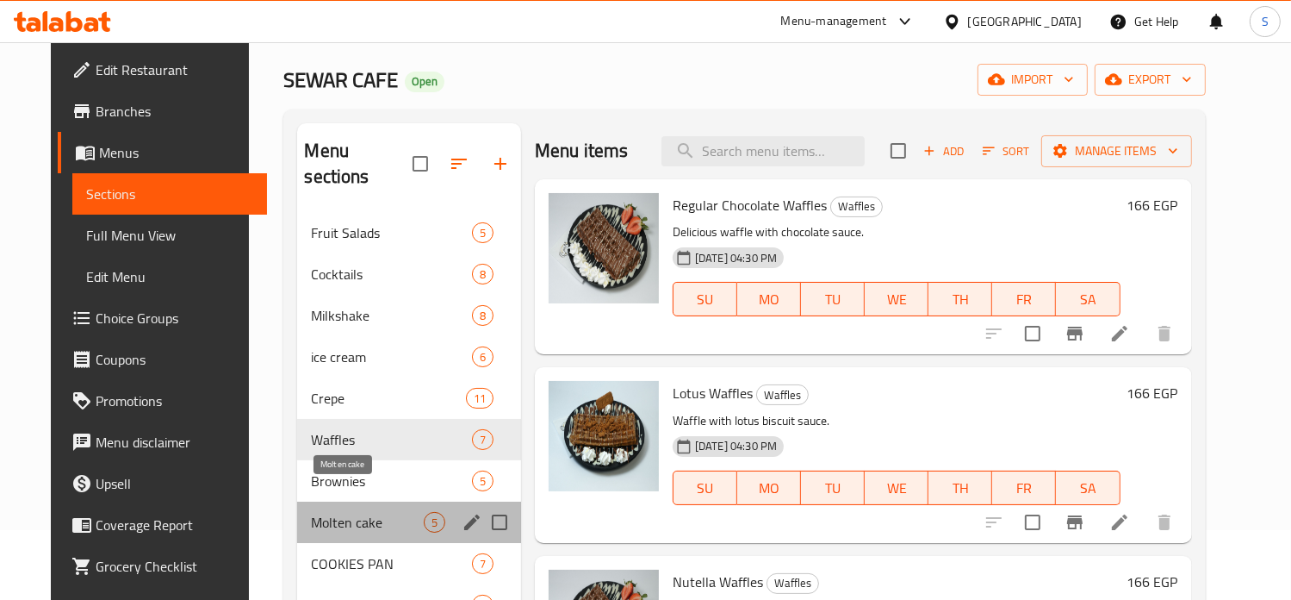
click at [327, 512] on span "Molten cake" at bounding box center [367, 522] width 112 height 21
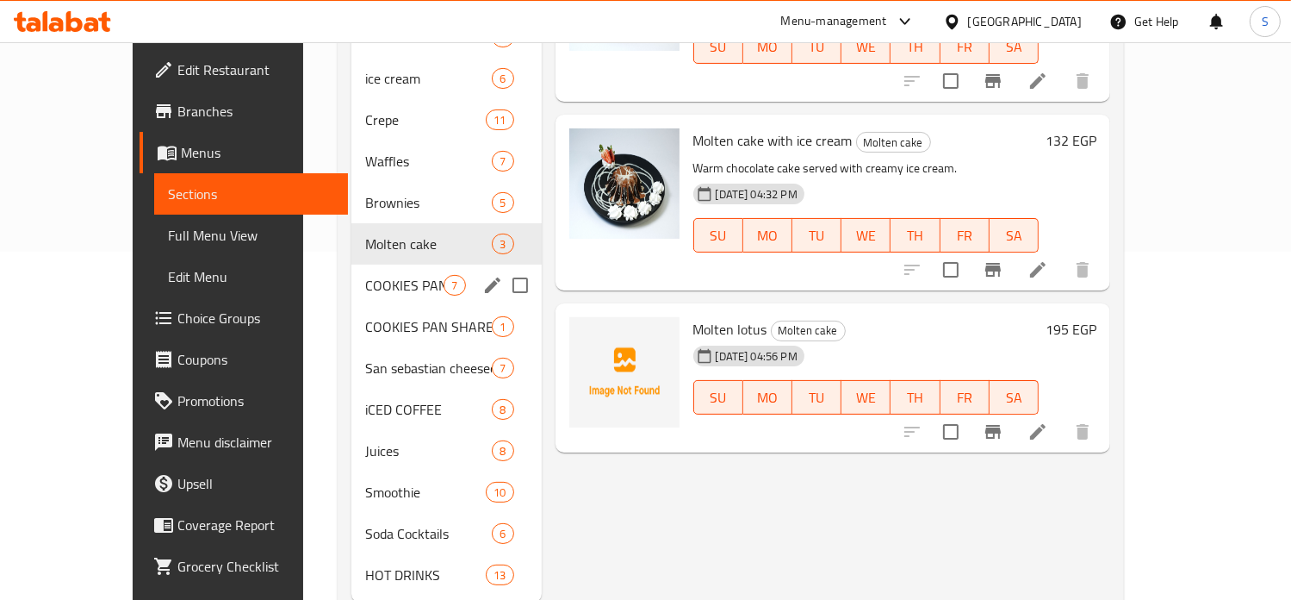
scroll to position [351, 0]
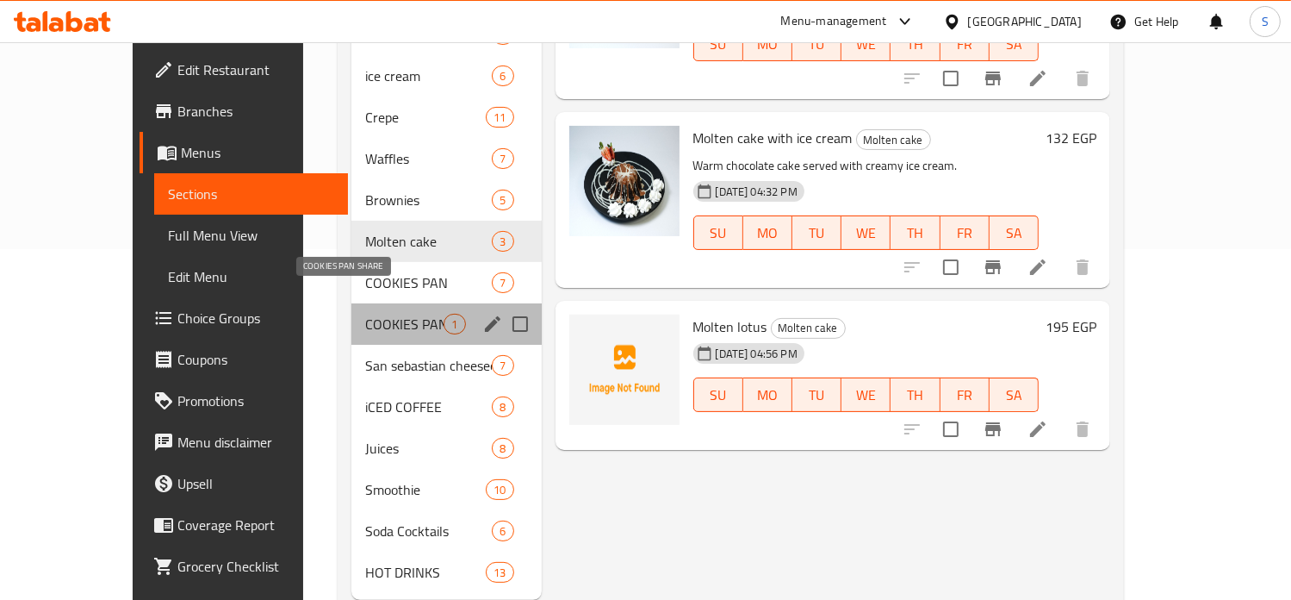
click at [365, 314] on span "COOKIES PAN SHARE" at bounding box center [404, 324] width 78 height 21
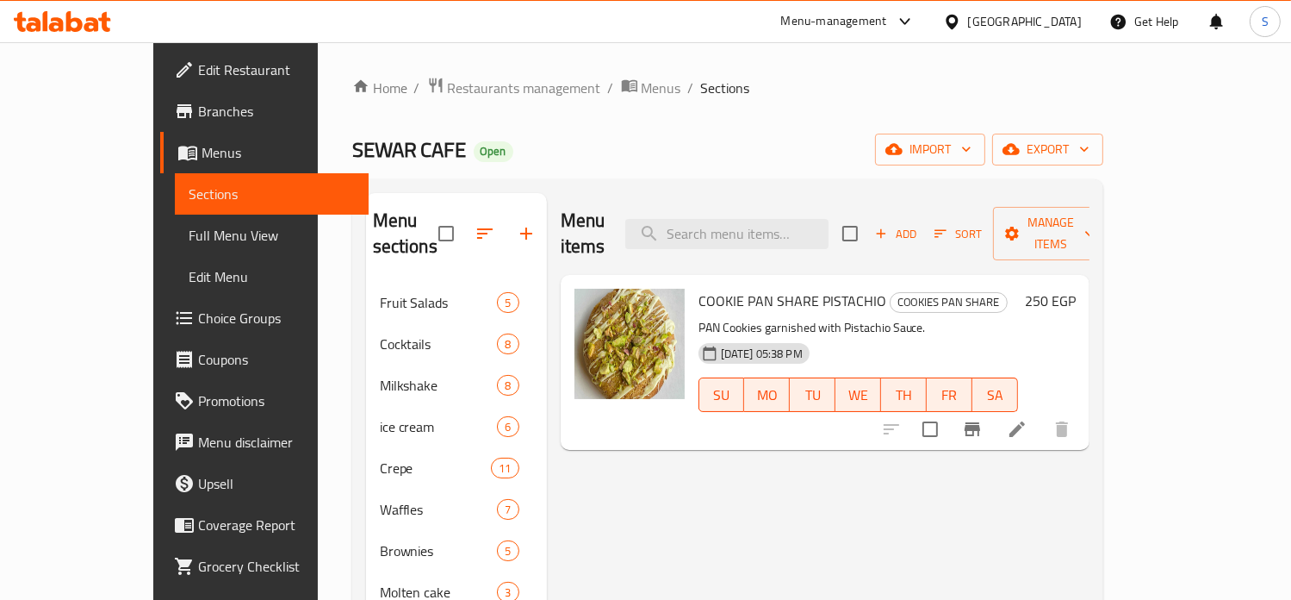
click at [1076, 289] on h6 "250 EGP" at bounding box center [1050, 301] width 51 height 24
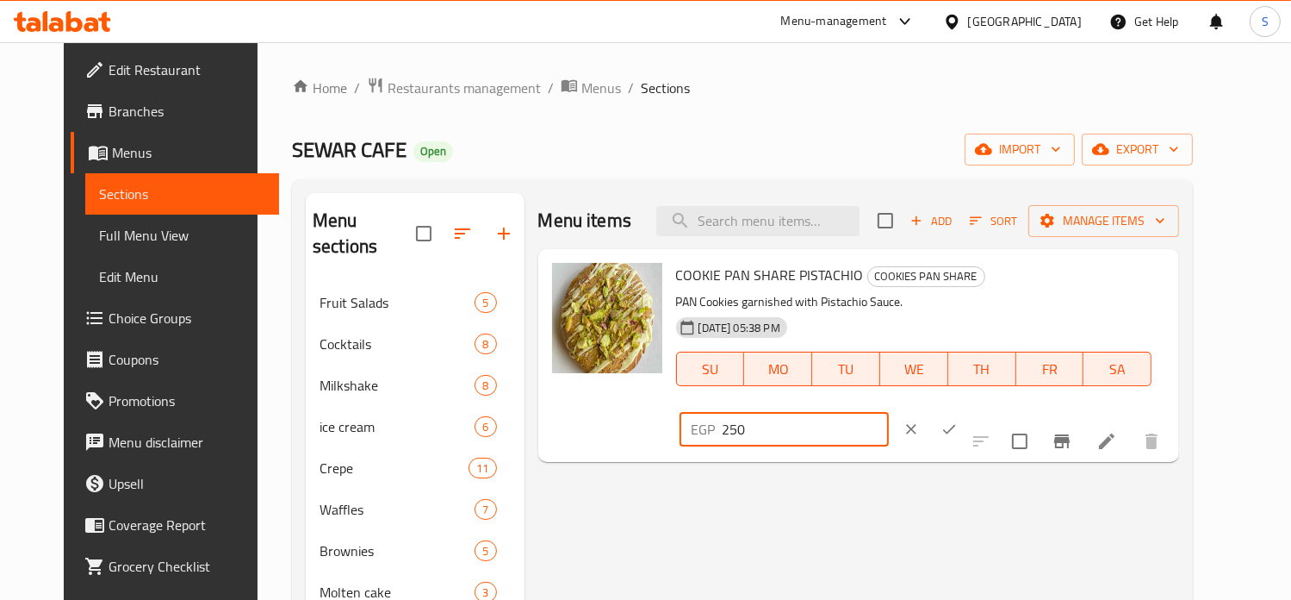
click at [889, 412] on input "250" at bounding box center [806, 429] width 166 height 34
click at [1011, 554] on div "Menu items Add Sort Manage items COOKIE PAN SHARE PISTACHIO COOKIES PAN SHARE P…" at bounding box center [853, 571] width 656 height 757
click at [907, 287] on h6 "COOKIE PAN SHARE PISTACHIO COOKIES PAN SHARE" at bounding box center [914, 275] width 476 height 24
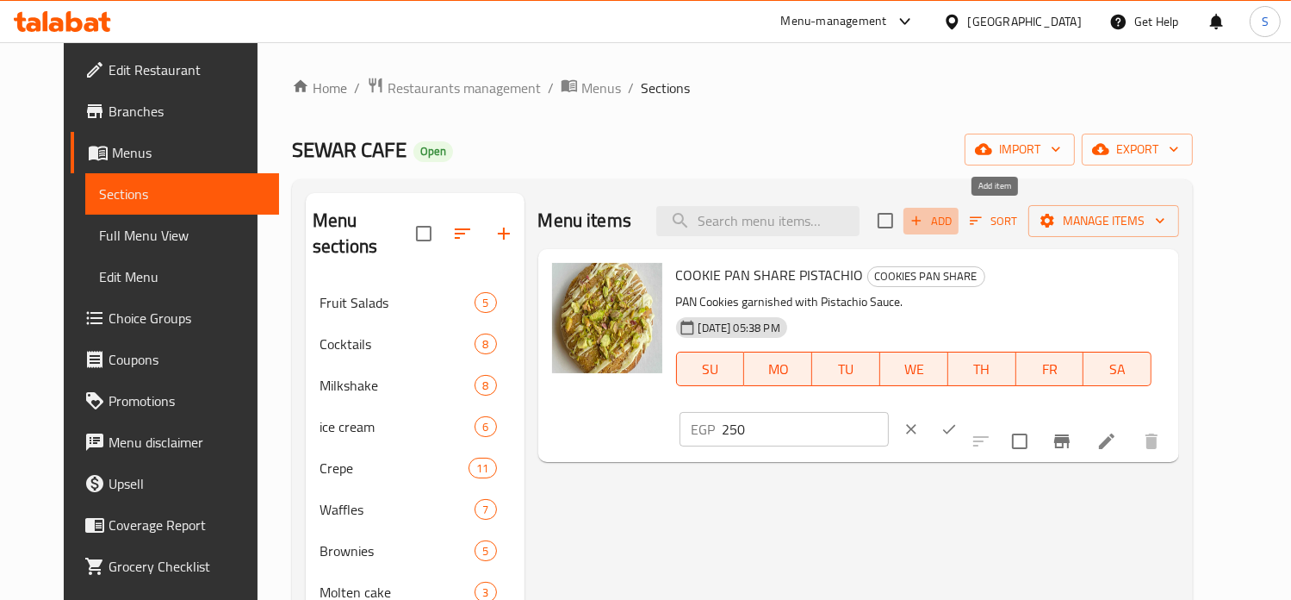
click at [954, 223] on span "Add" at bounding box center [931, 221] width 47 height 20
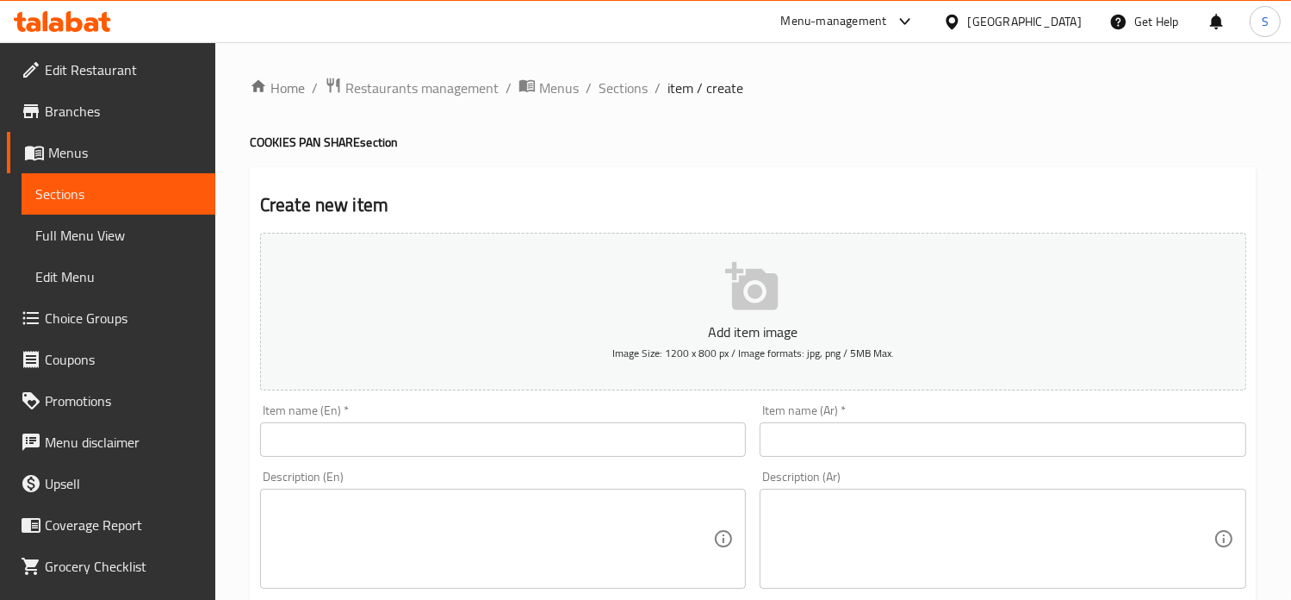
click at [393, 444] on input "text" at bounding box center [503, 439] width 487 height 34
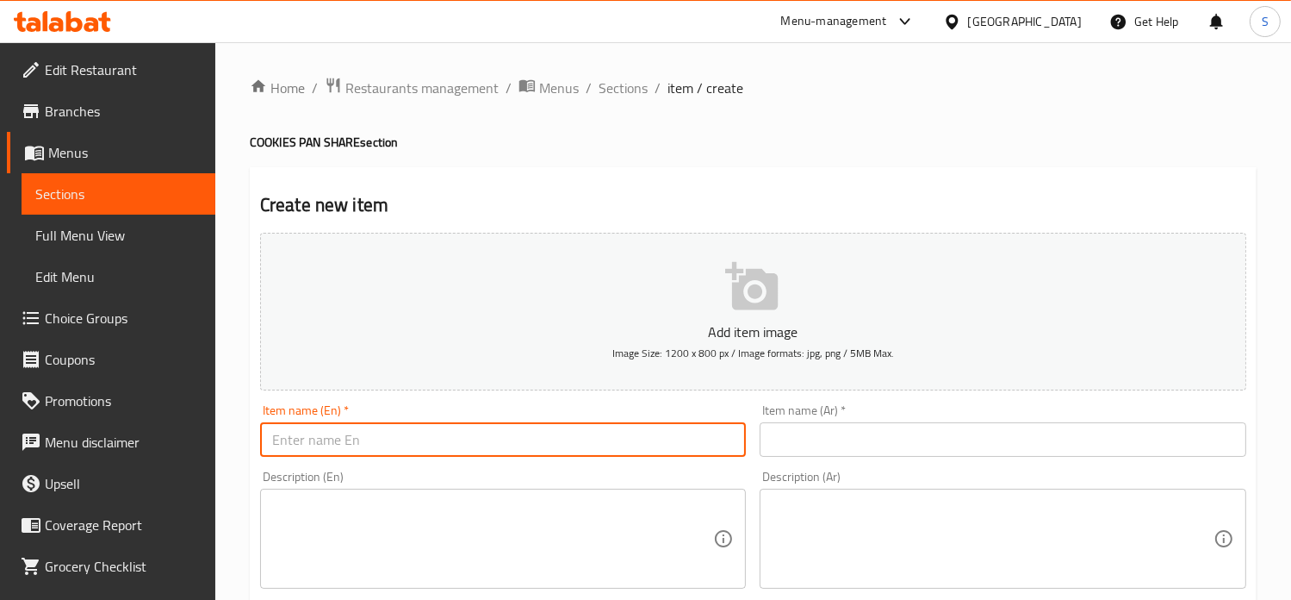
paste input "Kinder Pan Sher Cookies"
type input "Kinder Pan Sher Cookies"
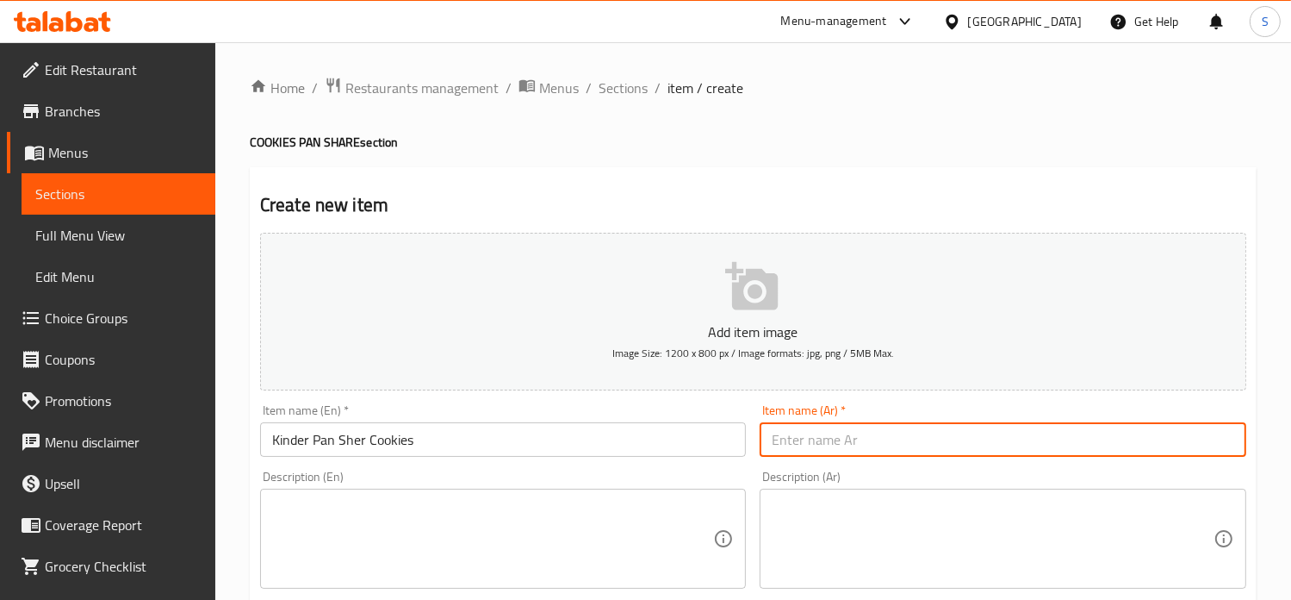
click at [848, 454] on input "text" at bounding box center [1003, 439] width 487 height 34
paste input "كوكيز بان [PERSON_NAME]"
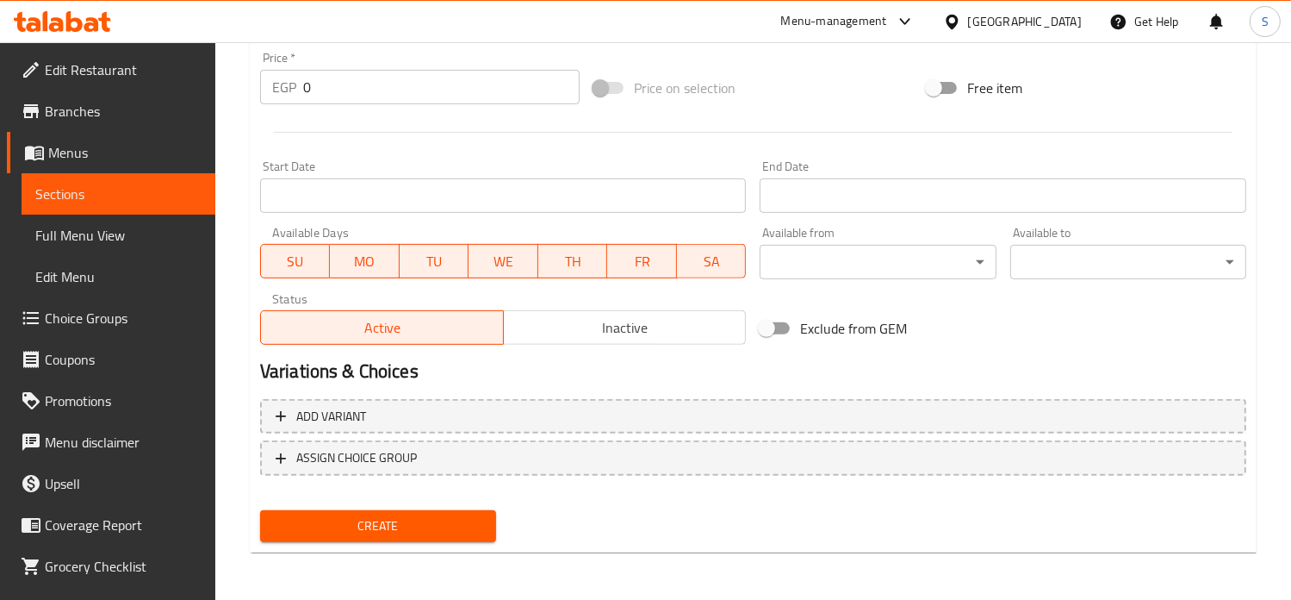
type input "كوكيز بان [PERSON_NAME]"
click at [314, 71] on input "0" at bounding box center [441, 87] width 277 height 34
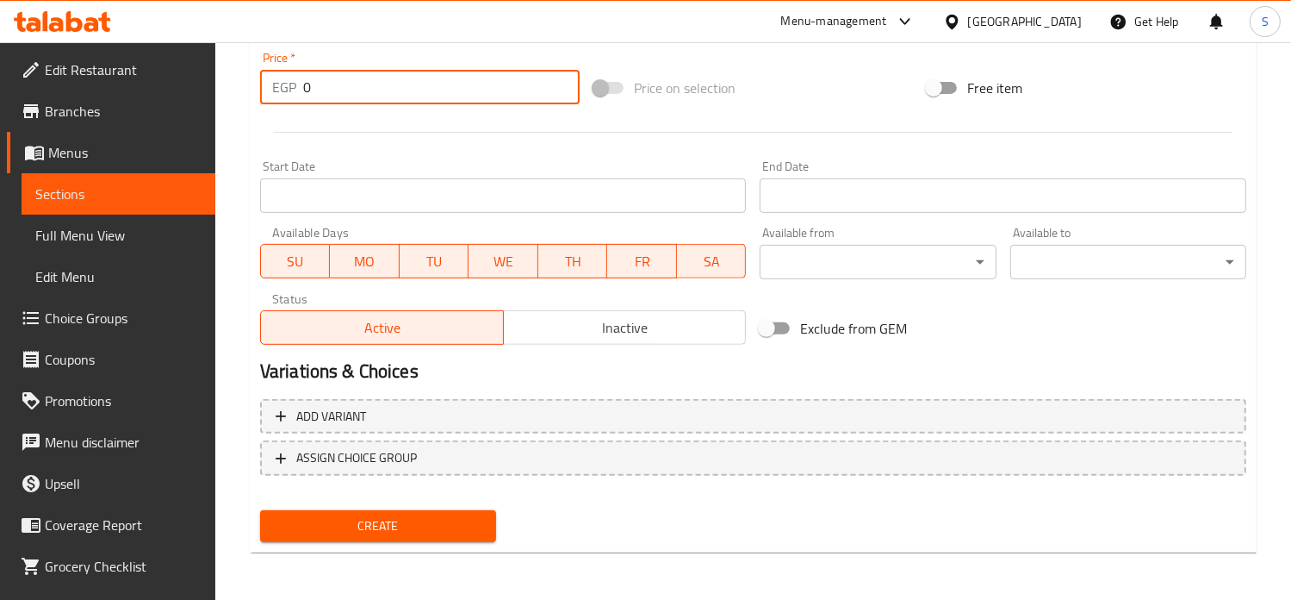
click at [314, 71] on input "0" at bounding box center [441, 87] width 277 height 34
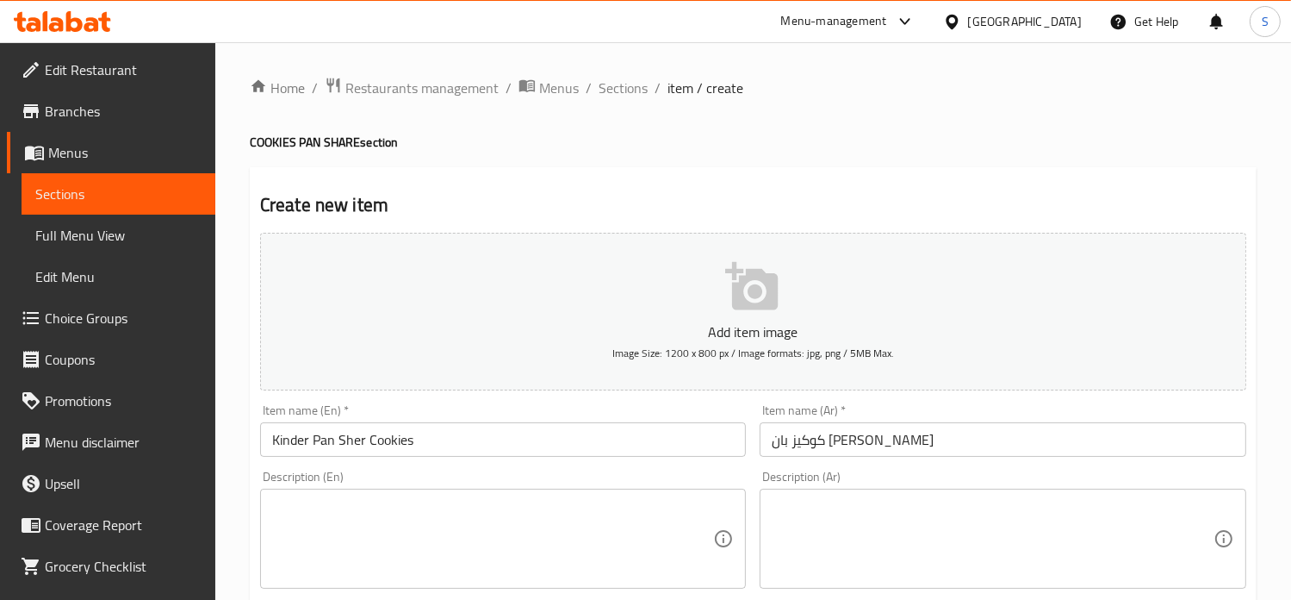
scroll to position [169, 0]
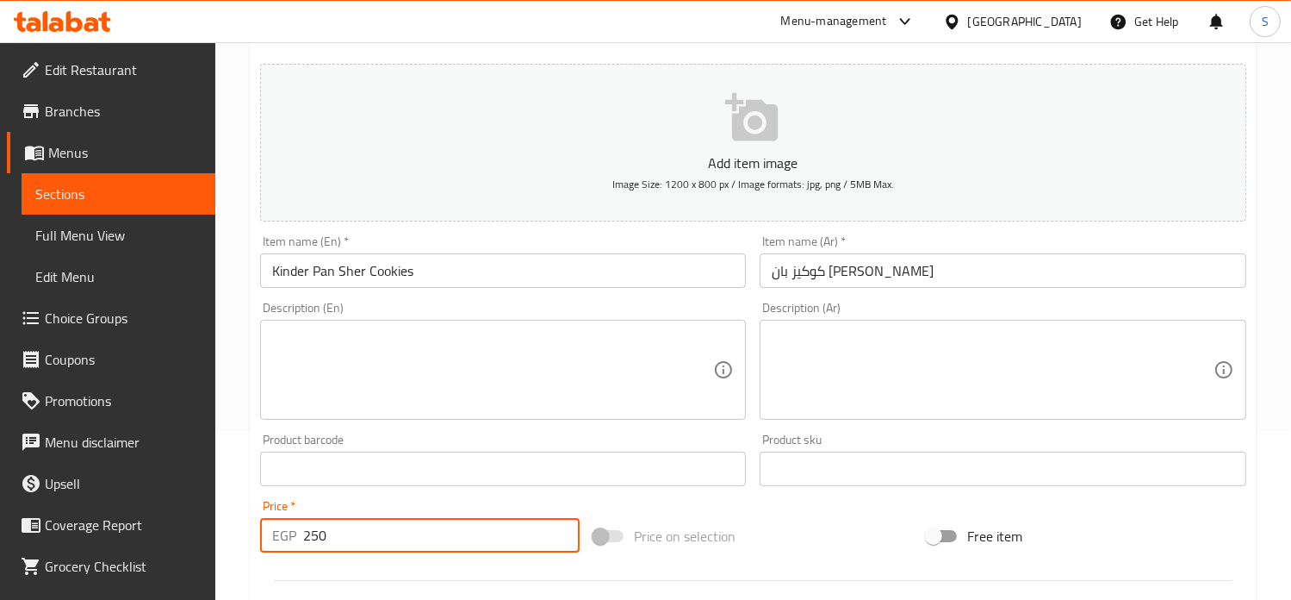
type input "250"
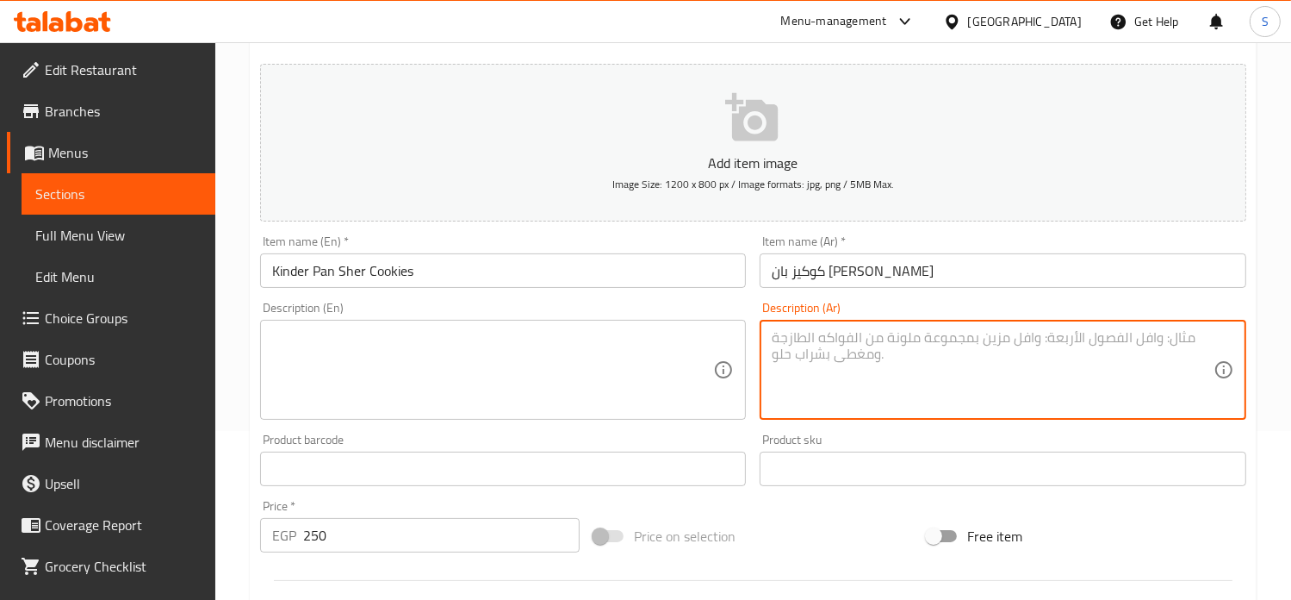
click at [846, 367] on textarea at bounding box center [993, 370] width 442 height 82
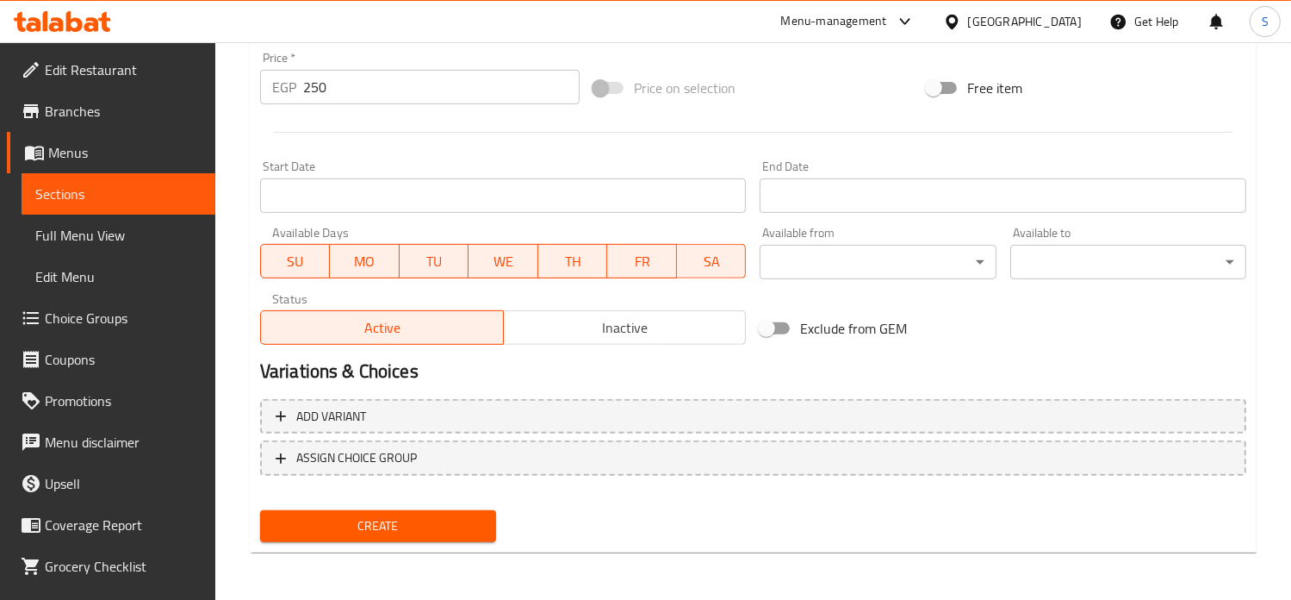
click at [403, 519] on span "Create" at bounding box center [378, 526] width 208 height 22
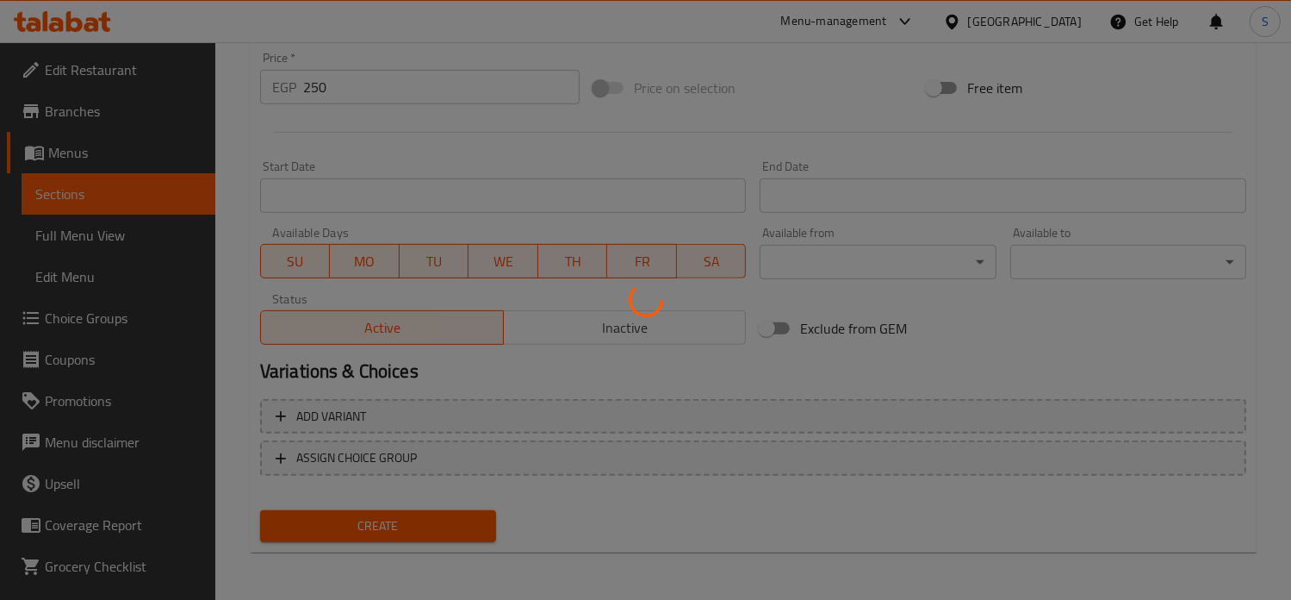
scroll to position [0, 0]
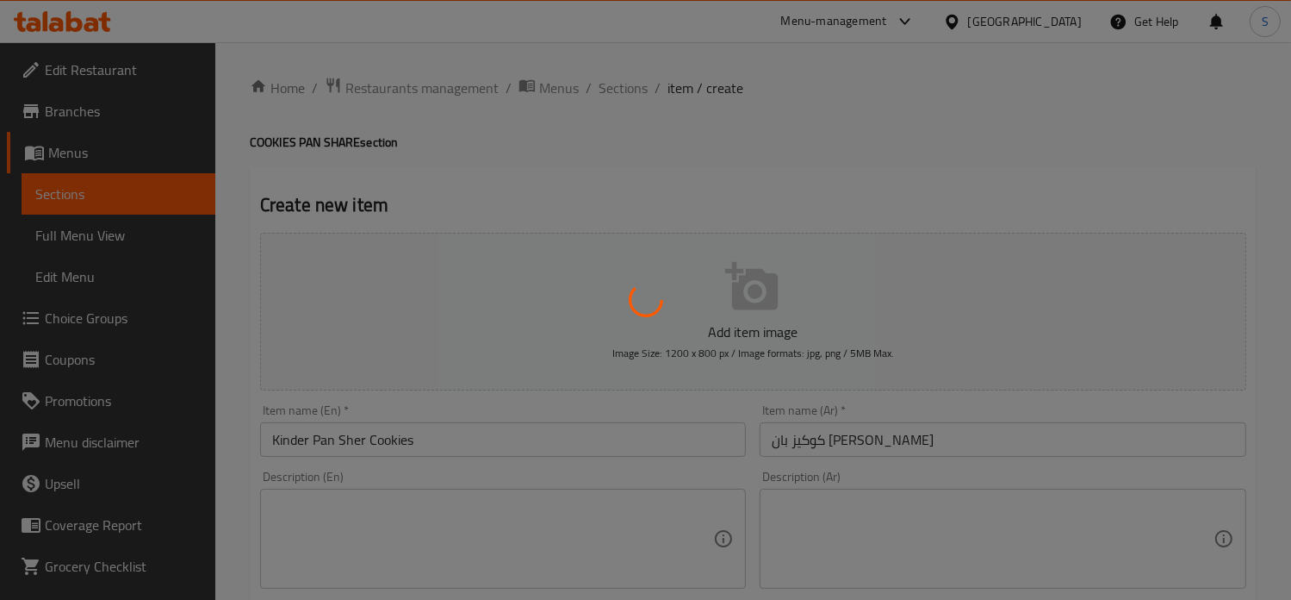
type input "0"
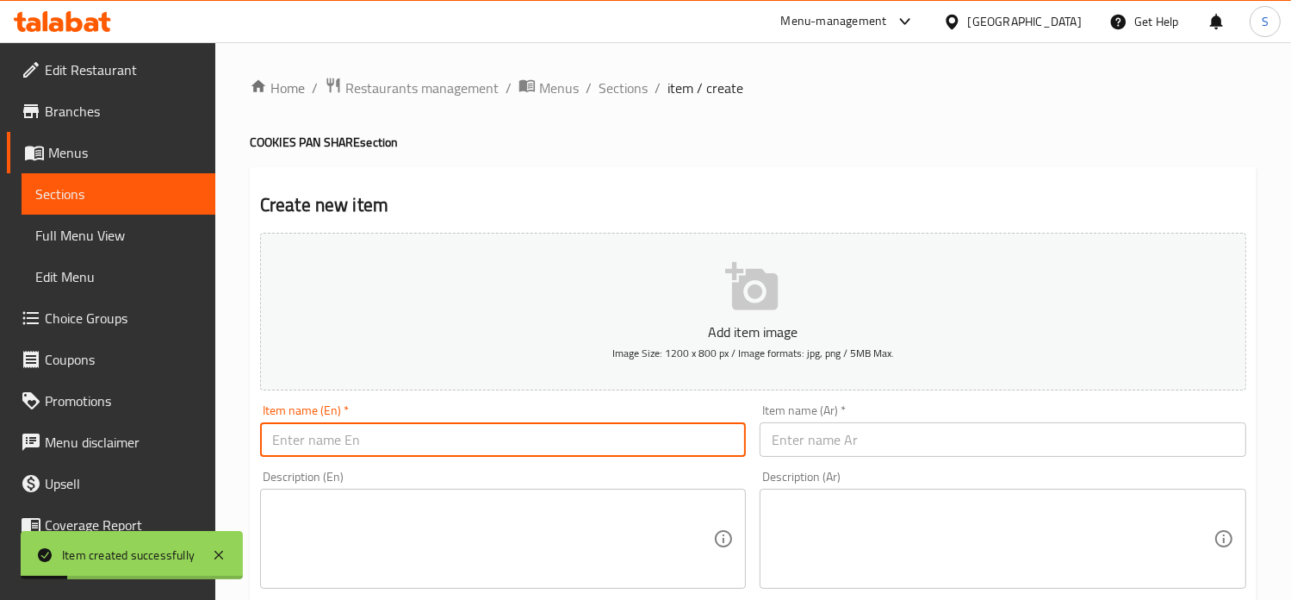
click at [505, 427] on input "text" at bounding box center [503, 439] width 487 height 34
paste input "Pan Sher Cookies, Dubai Kunafa, Nutella, Pistachio"
type input "Pan Sher Cookies, Dubai Kunafa, Nutella, Pistachio"
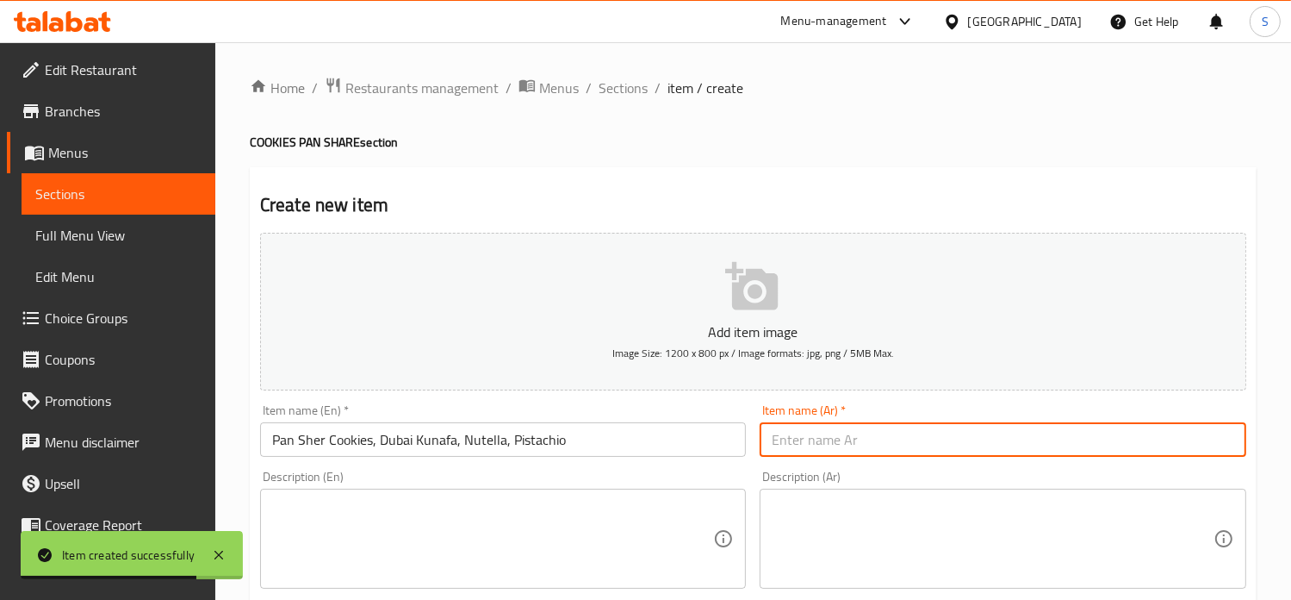
click at [818, 456] on input "text" at bounding box center [1003, 439] width 487 height 34
paste input "كوكيز بان شير كنافة دبي نوتيلا بيشتاشيو"
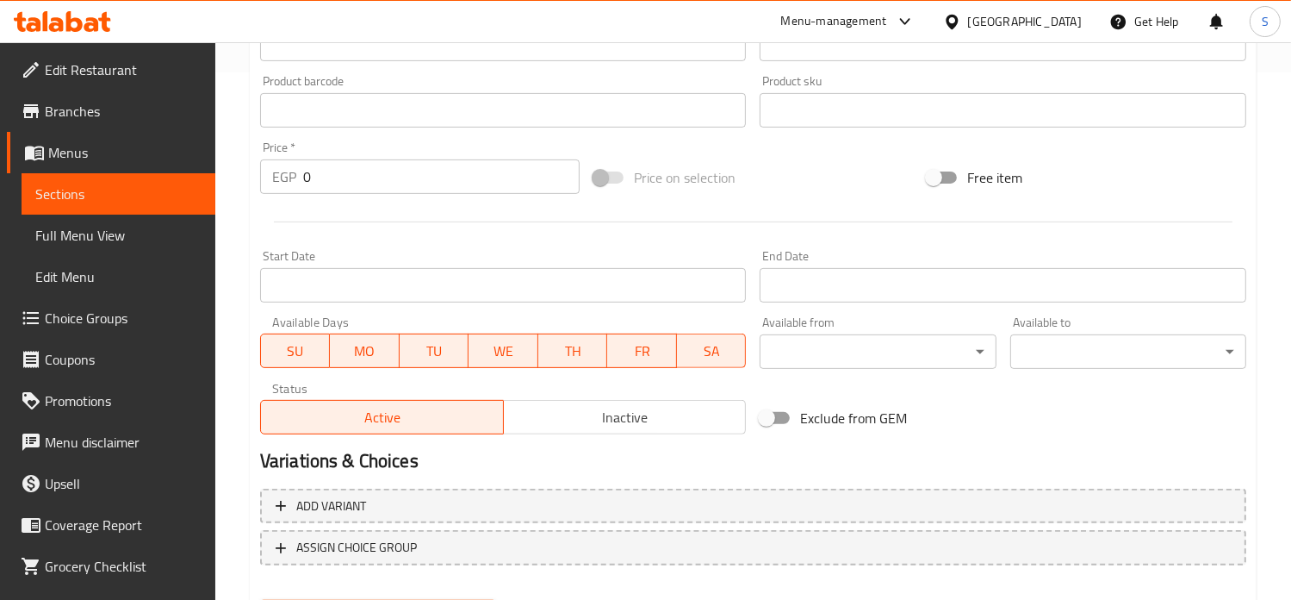
scroll to position [617, 0]
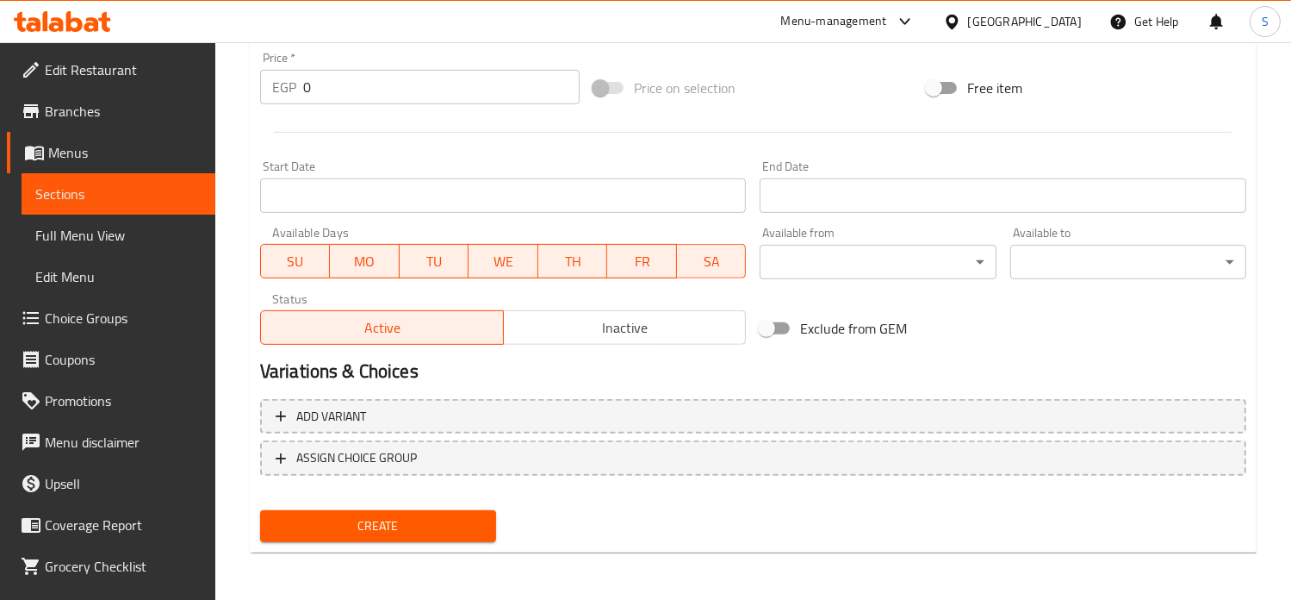
type input "كوكيز بان شير كنافة دبي نوتيلا بيشتاشيو"
click at [320, 96] on input "0" at bounding box center [441, 87] width 277 height 34
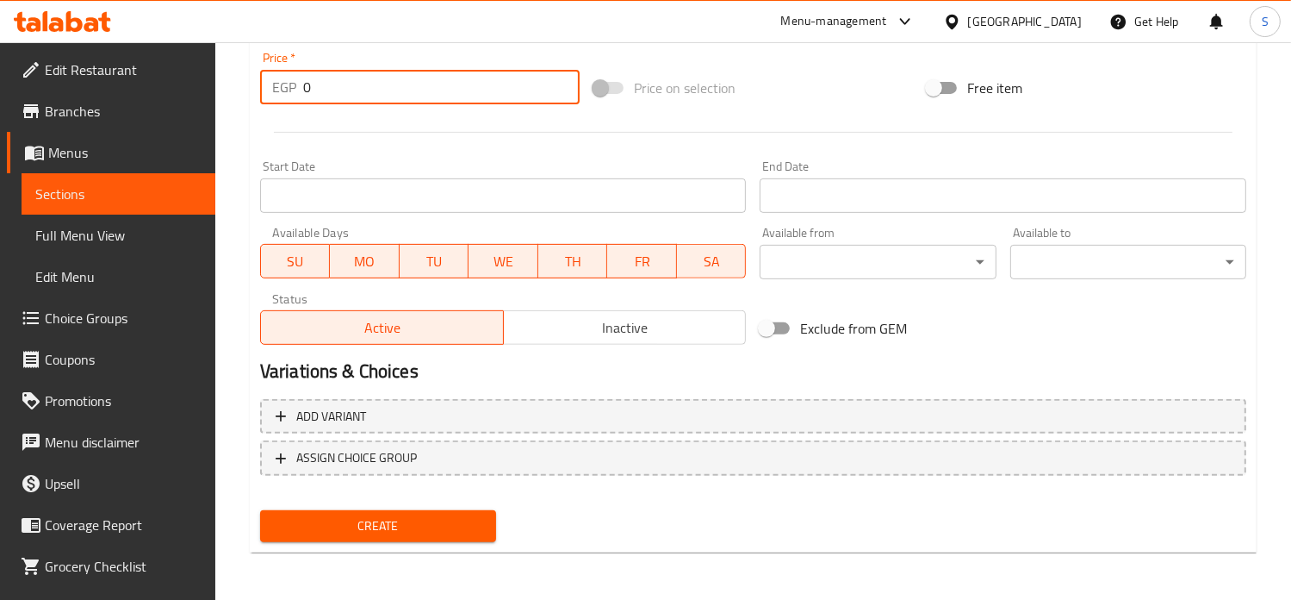
click at [320, 96] on input "0" at bounding box center [441, 87] width 277 height 34
type input "275"
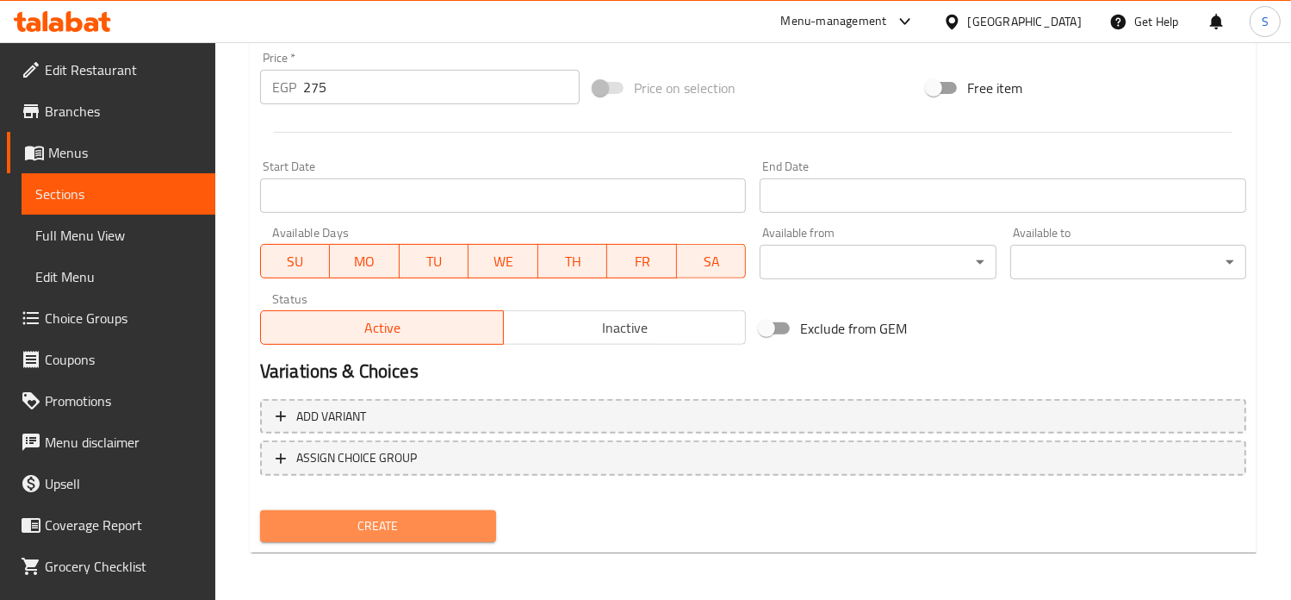
click at [386, 524] on span "Create" at bounding box center [378, 526] width 208 height 22
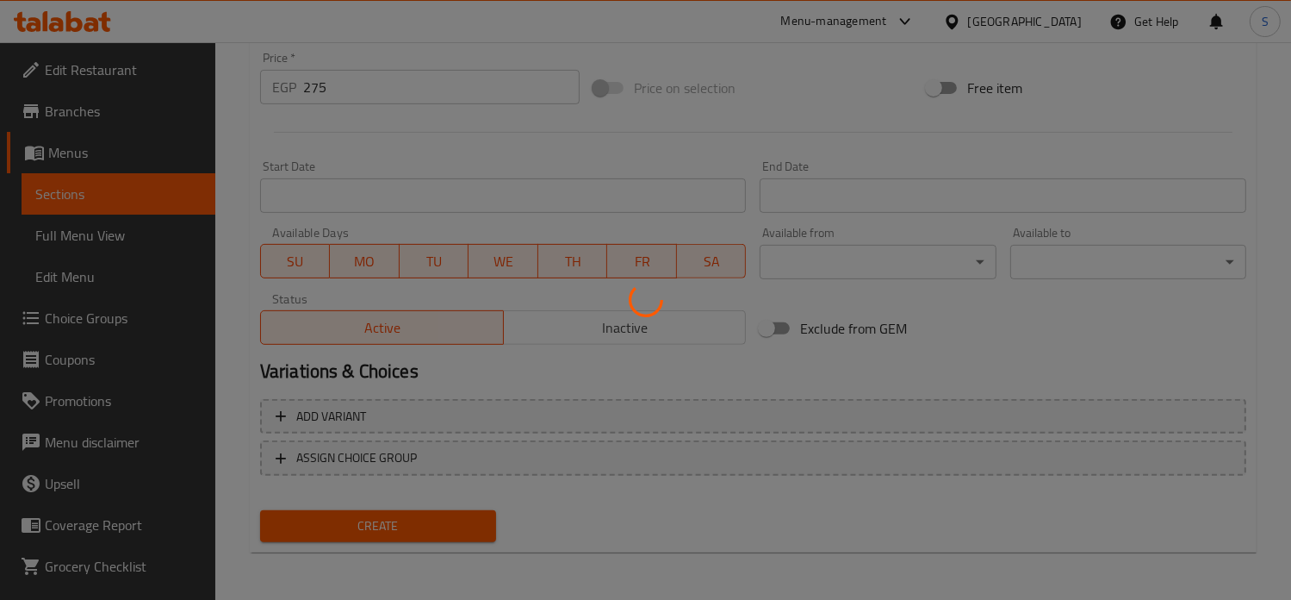
scroll to position [0, 0]
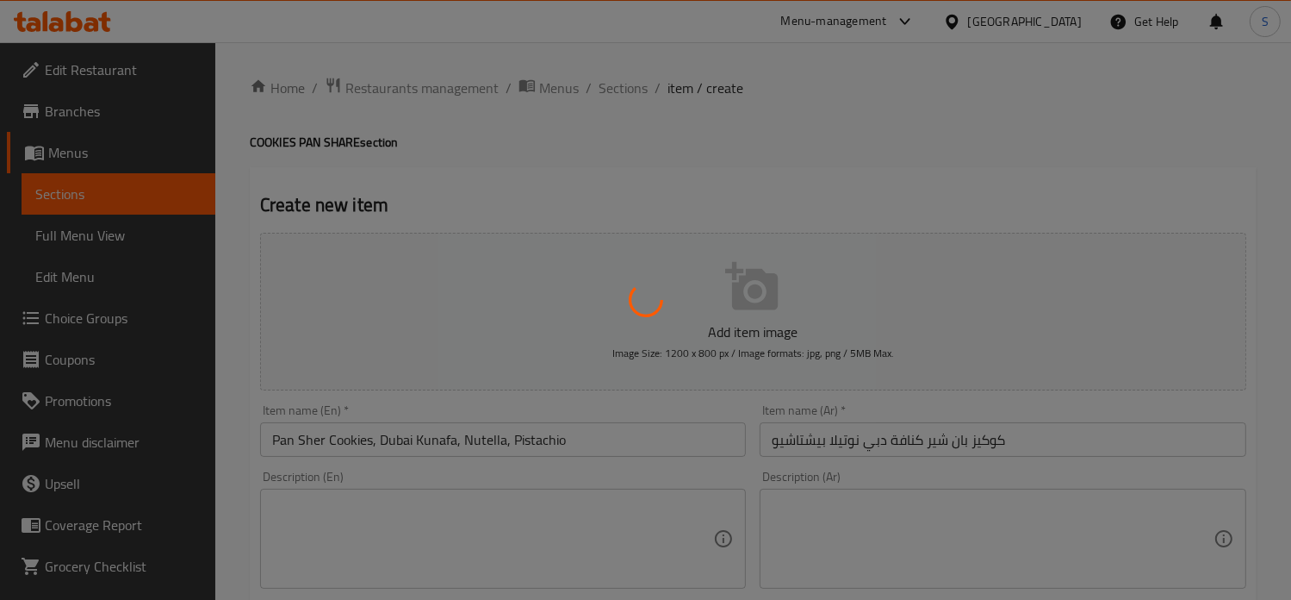
type input "0"
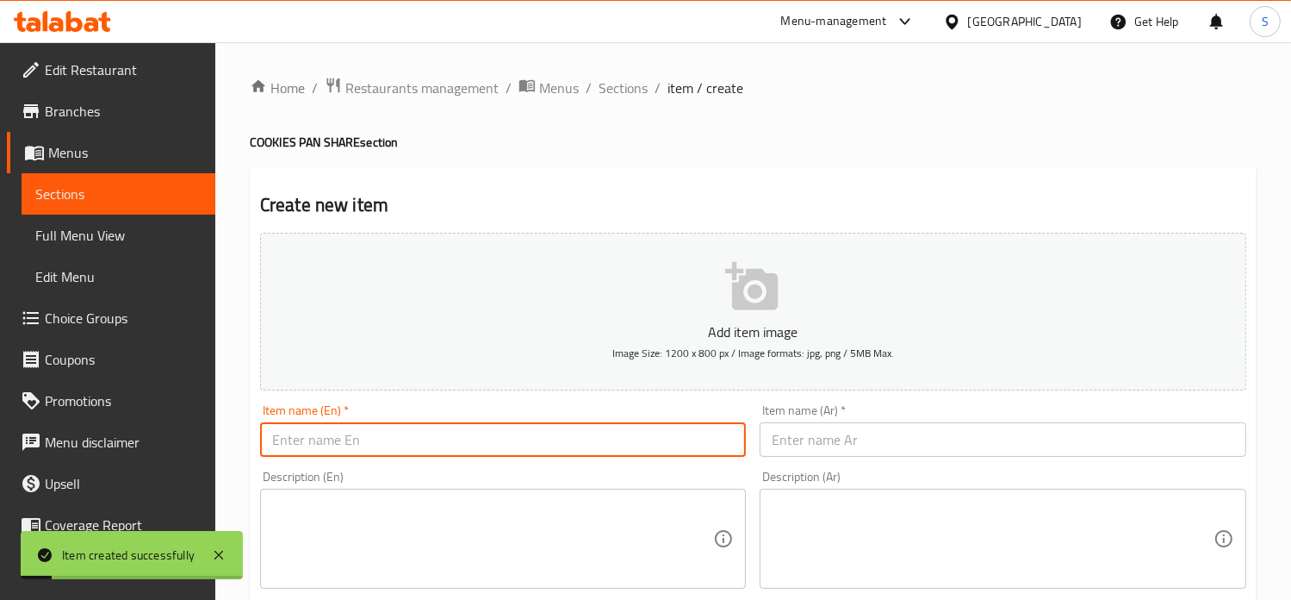
click at [439, 437] on input "text" at bounding box center [503, 439] width 487 height 34
paste input "Pan Sher Nutella Cookies"
type input "Pan Sher Nutella Cookies"
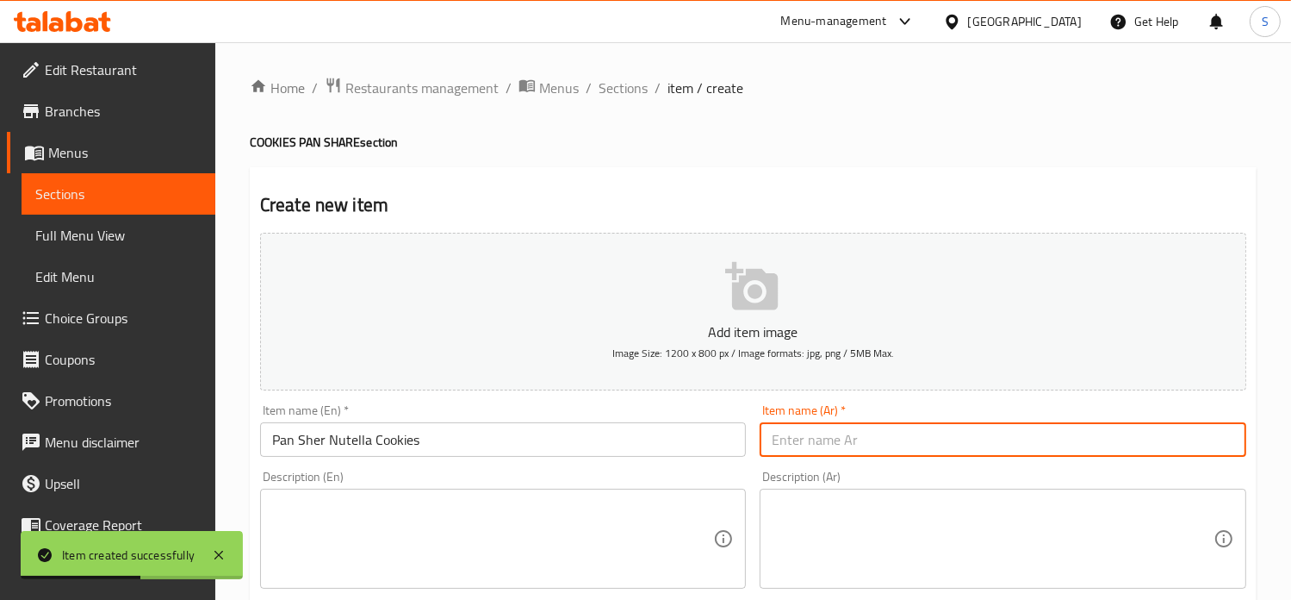
click at [819, 447] on input "text" at bounding box center [1003, 439] width 487 height 34
paste input "كوكيز بان شير نوتيلا"
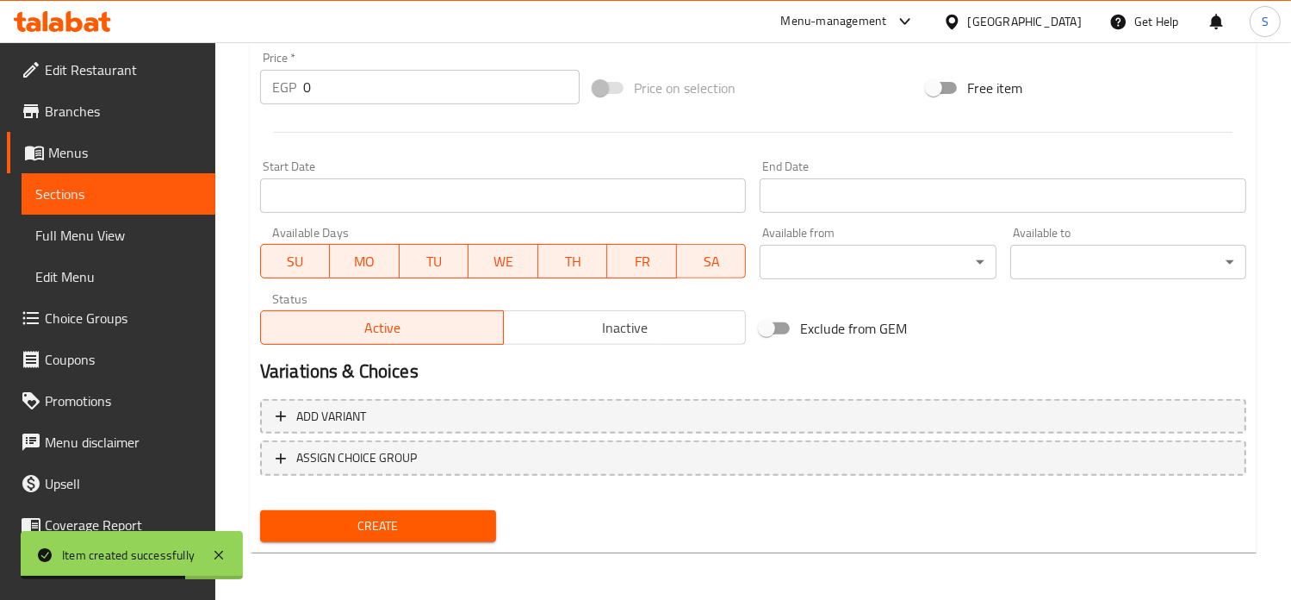
type input "كوكيز بان شير نوتيلا"
click at [314, 92] on input "0" at bounding box center [441, 87] width 277 height 34
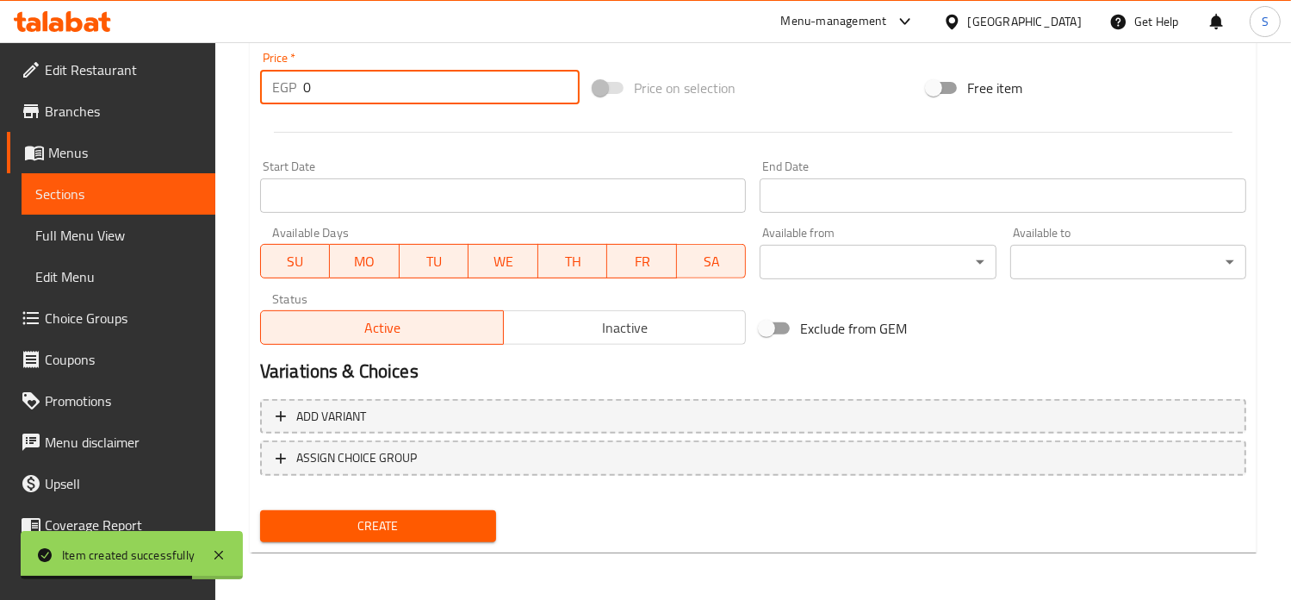
click at [314, 92] on input "0" at bounding box center [441, 87] width 277 height 34
type input "250"
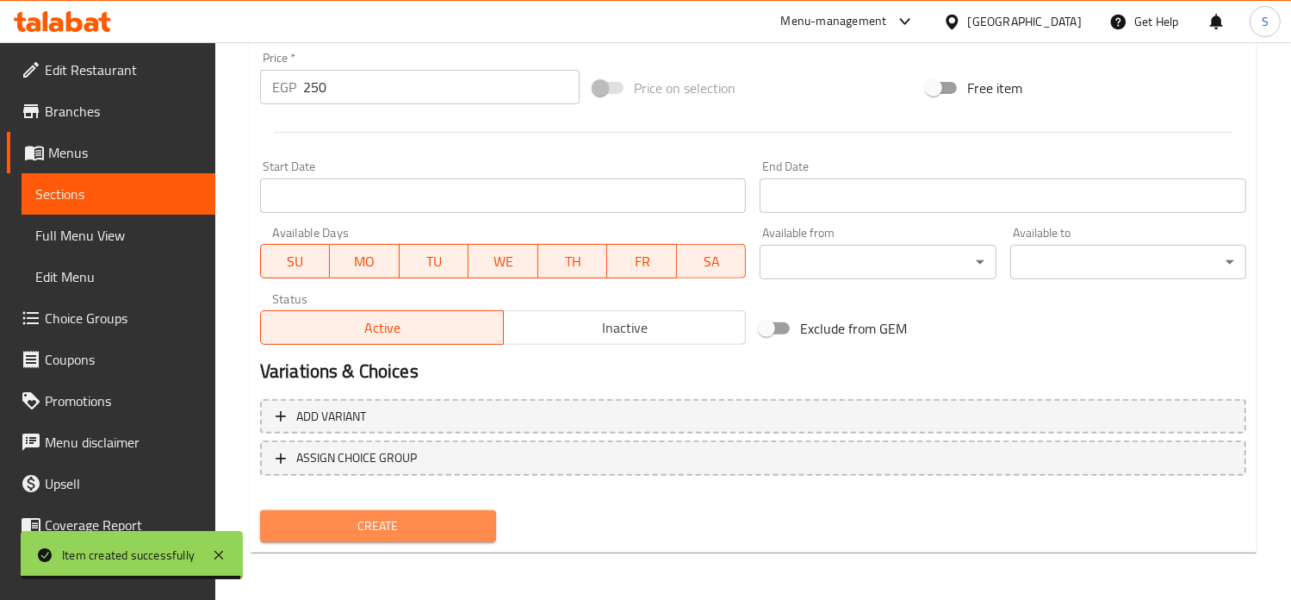
click at [386, 515] on span "Create" at bounding box center [378, 526] width 208 height 22
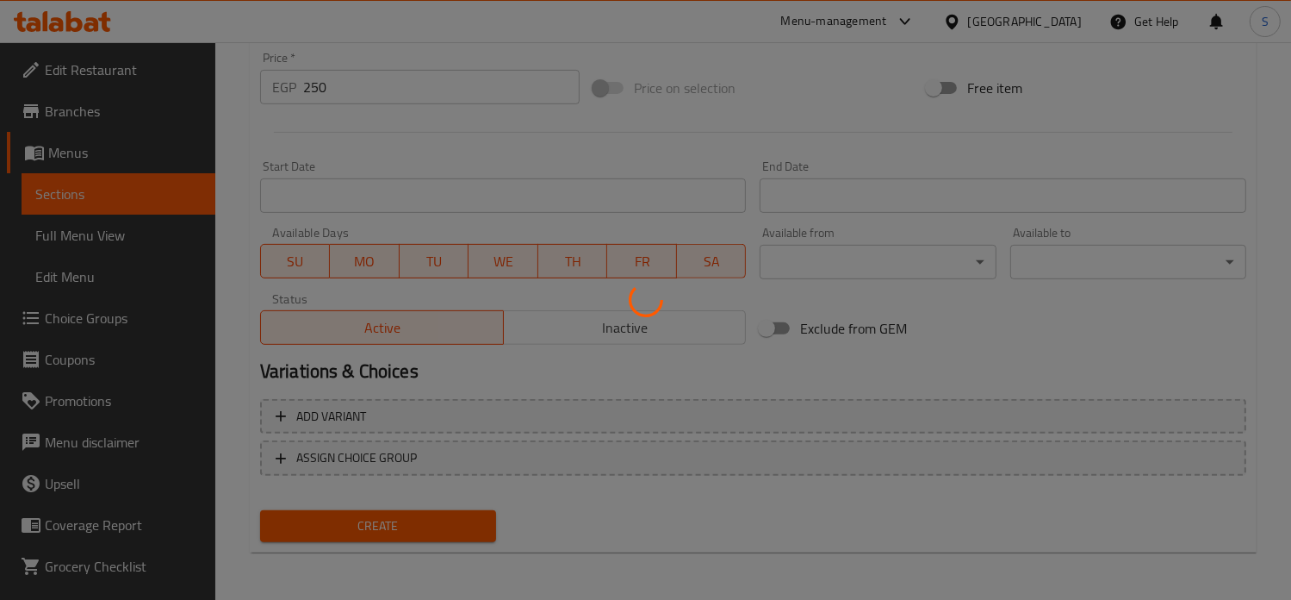
type input "0"
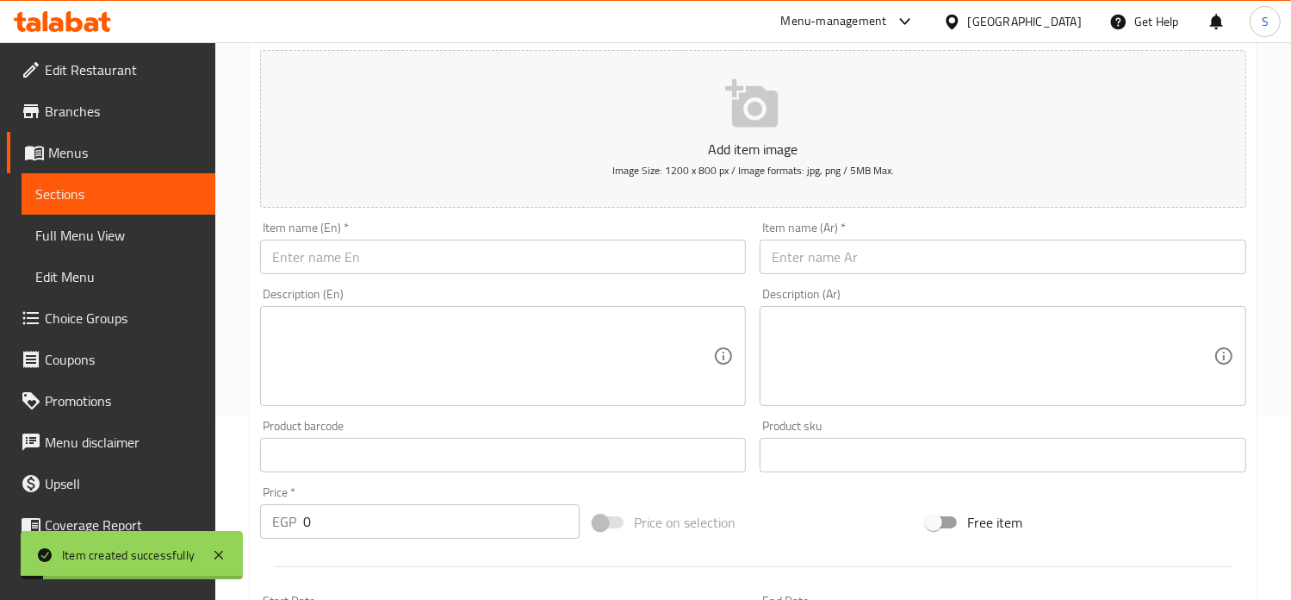
scroll to position [171, 0]
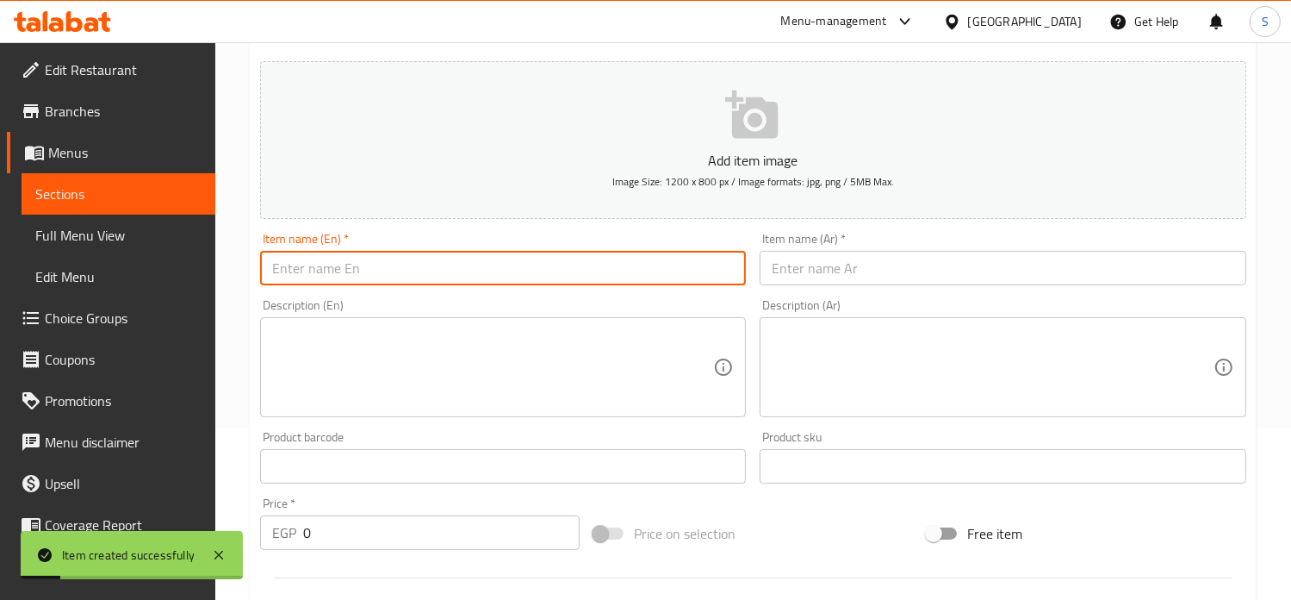
click at [411, 266] on input "text" at bounding box center [503, 268] width 487 height 34
paste input "Pan Sher Lotus Cookies"
type input "Pan Sher Lotus Cookies"
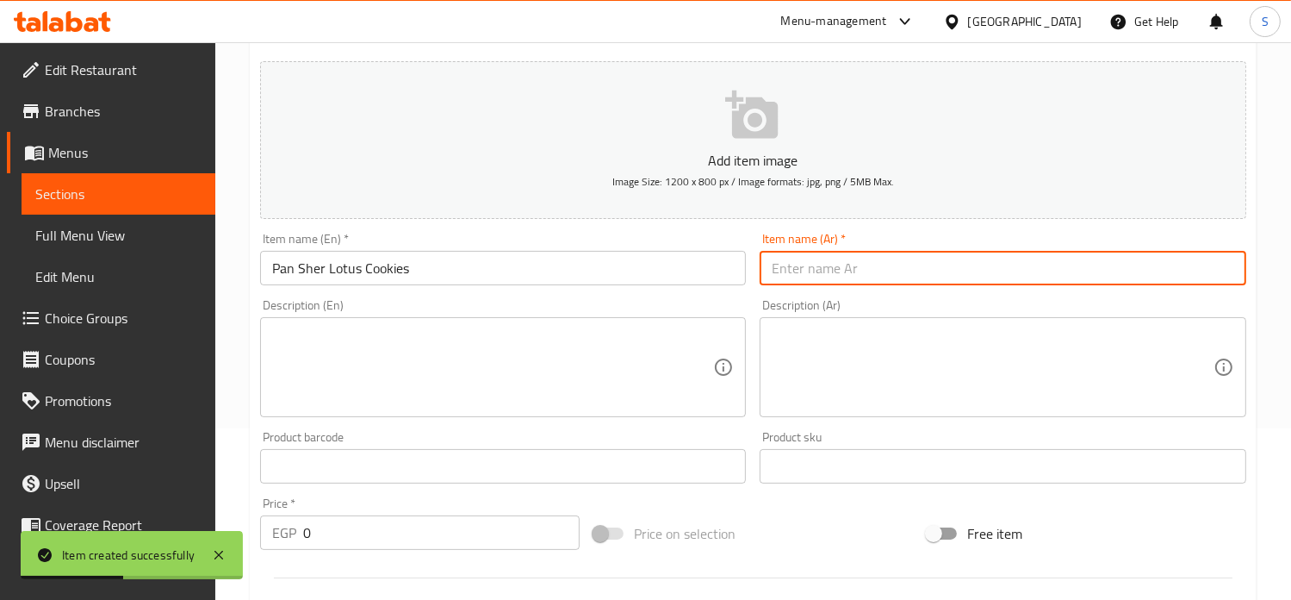
click at [802, 262] on input "text" at bounding box center [1003, 268] width 487 height 34
paste input "كوكيز بان [PERSON_NAME]"
type input "كوكيز بان [PERSON_NAME]"
click at [376, 532] on input "0" at bounding box center [441, 532] width 277 height 34
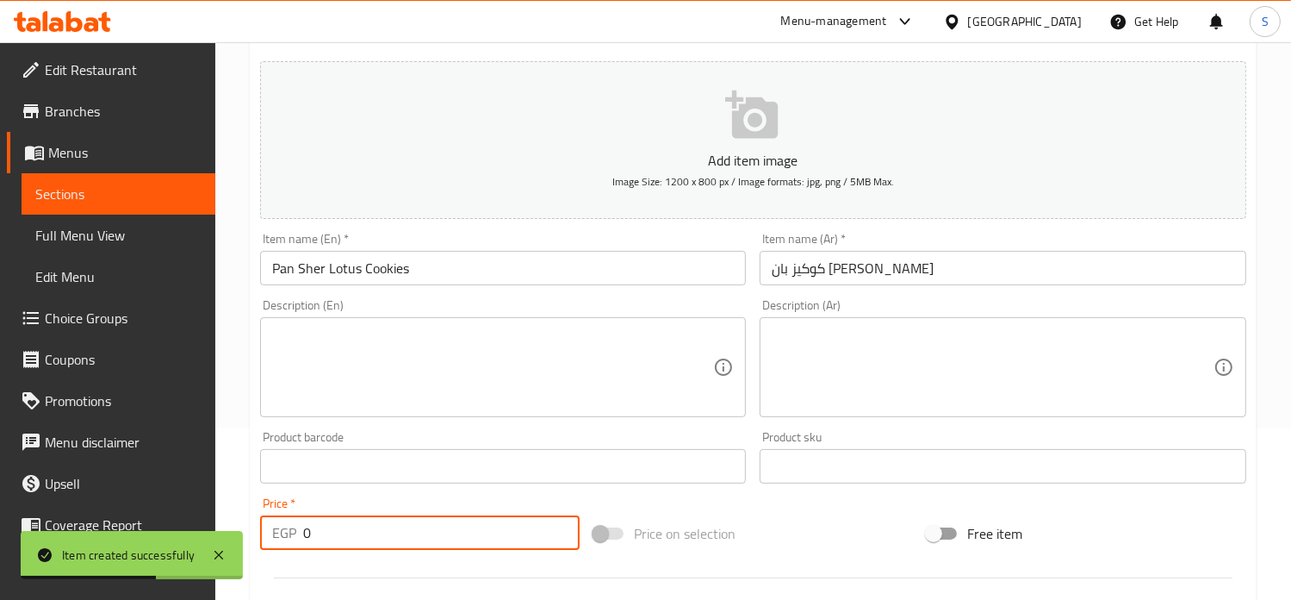
click at [376, 532] on input "0" at bounding box center [441, 532] width 277 height 34
type input "275"
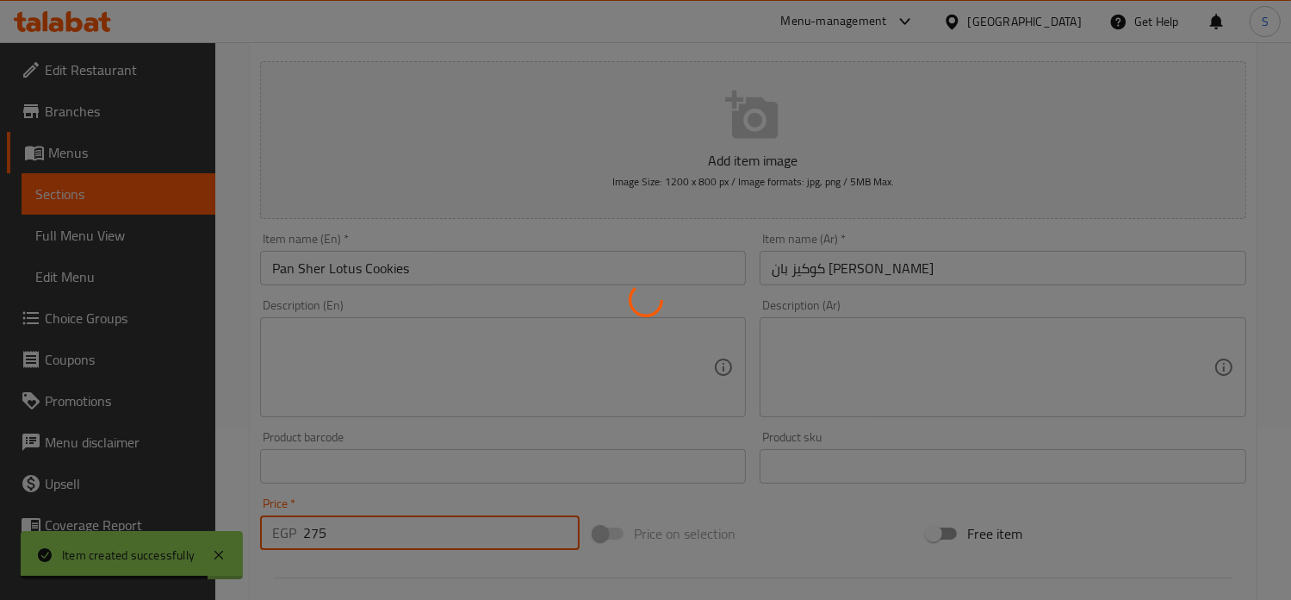
scroll to position [0, 0]
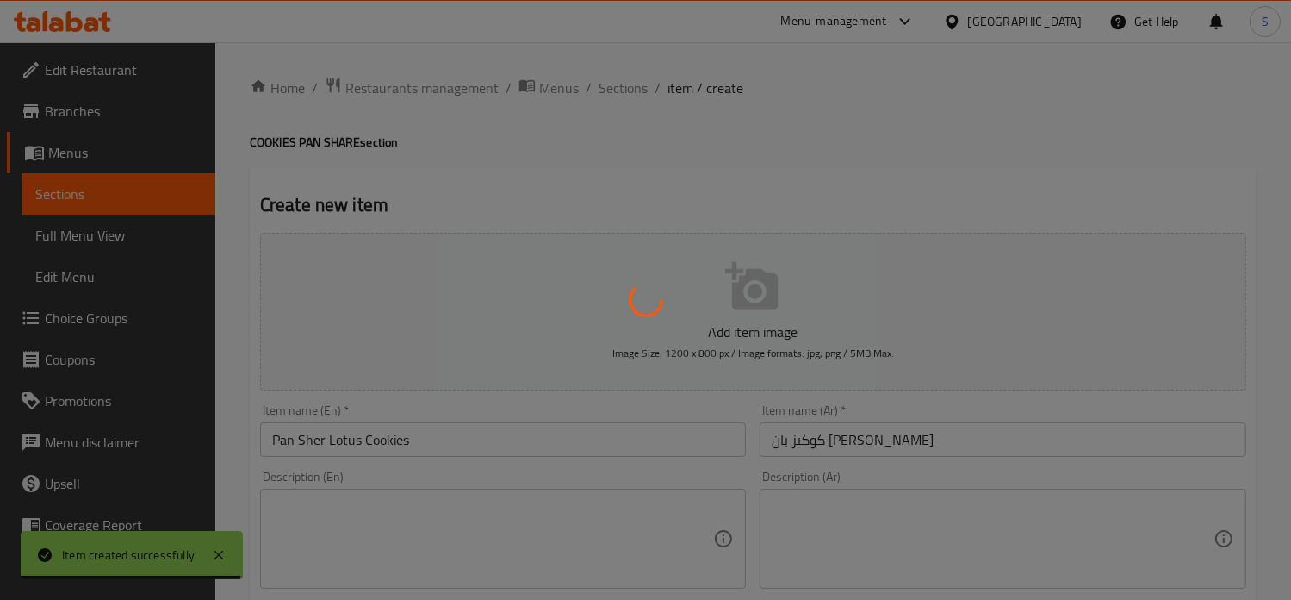
type input "0"
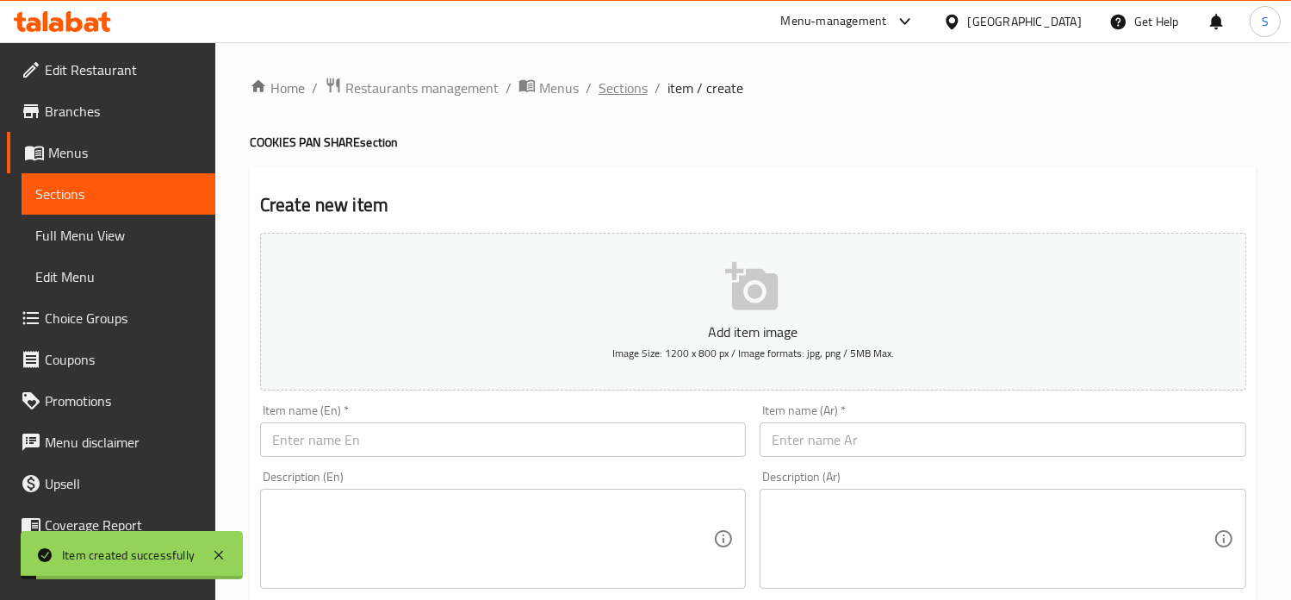
click at [621, 85] on span "Sections" at bounding box center [623, 88] width 49 height 21
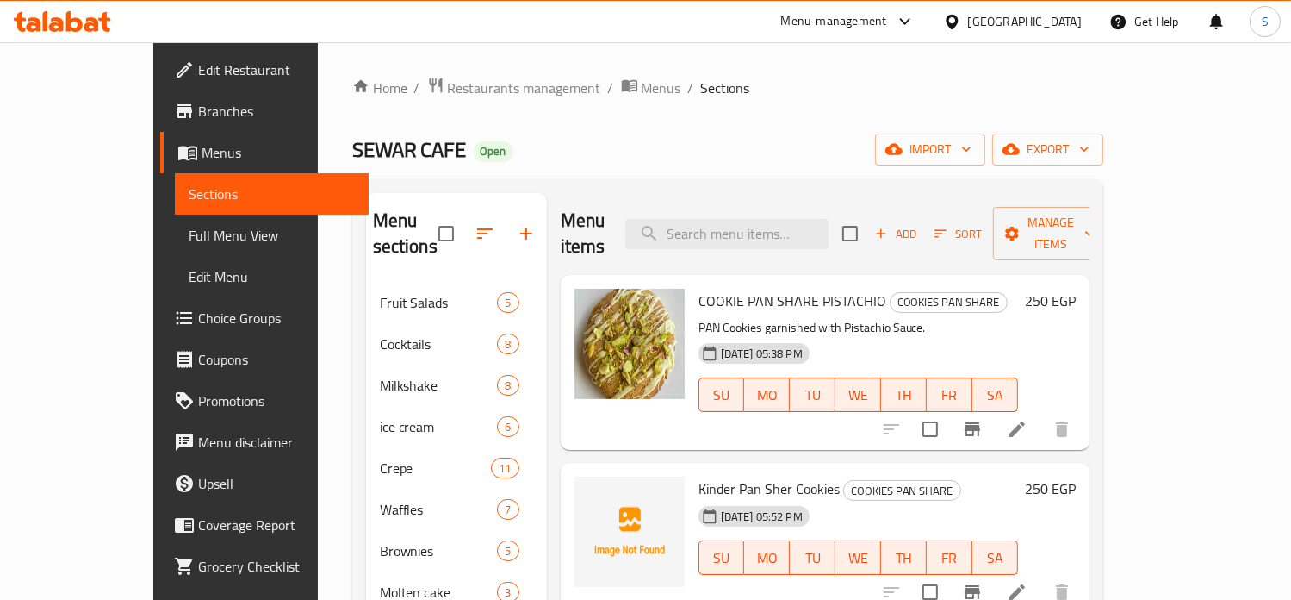
click at [1076, 289] on h6 "250 EGP" at bounding box center [1050, 301] width 51 height 24
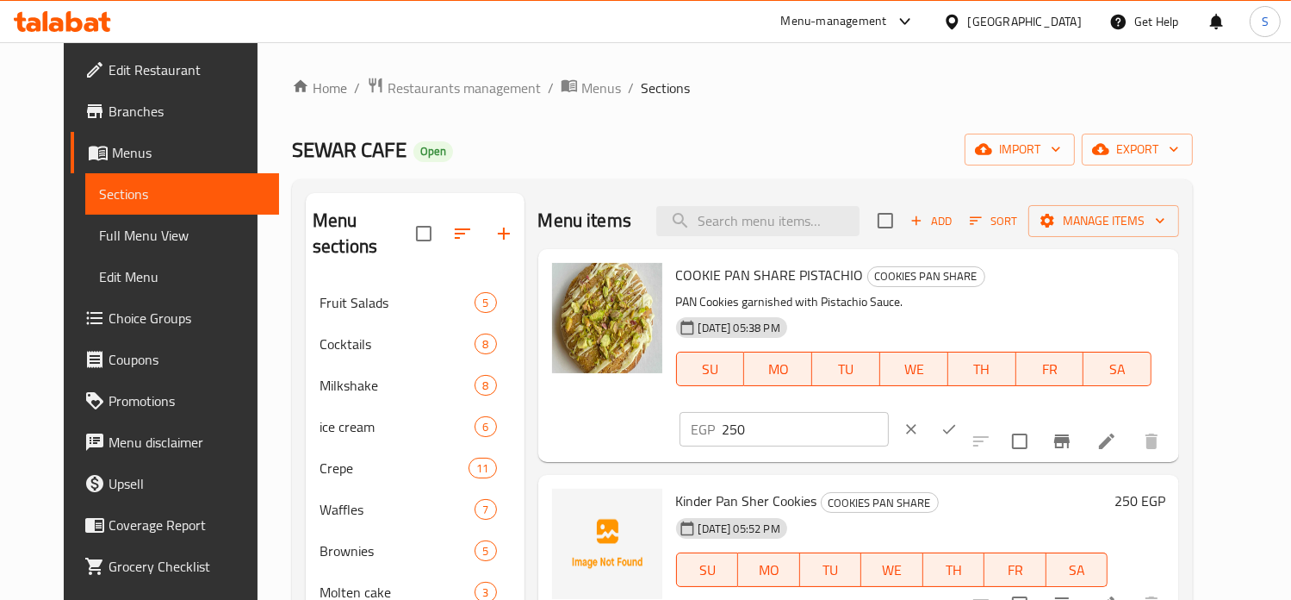
click at [889, 412] on input "250" at bounding box center [806, 429] width 166 height 34
type input "330"
click at [968, 410] on button "ok" at bounding box center [949, 429] width 38 height 38
